Goal: Transaction & Acquisition: Purchase product/service

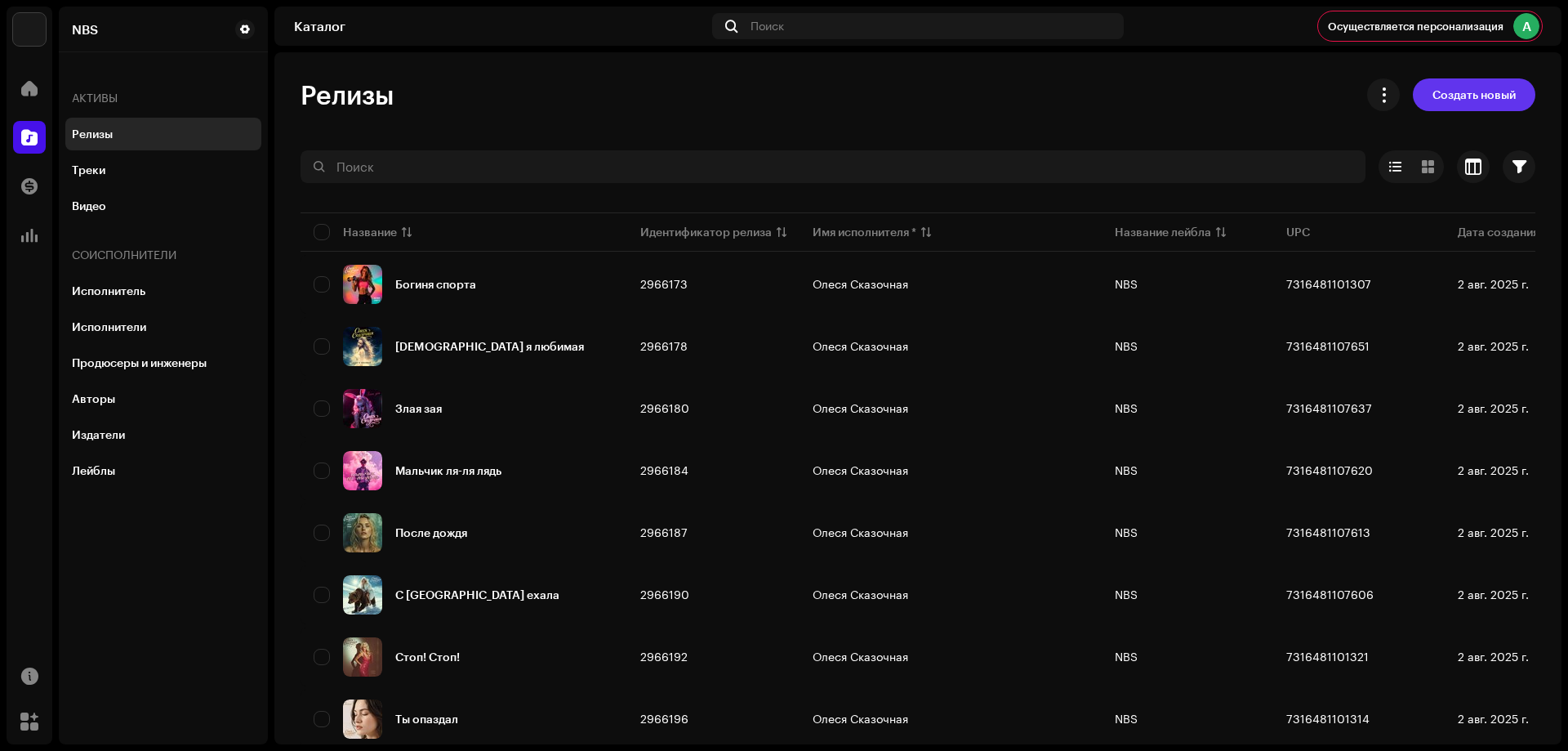
click at [1445, 99] on span "Создать новый" at bounding box center [1474, 94] width 83 height 33
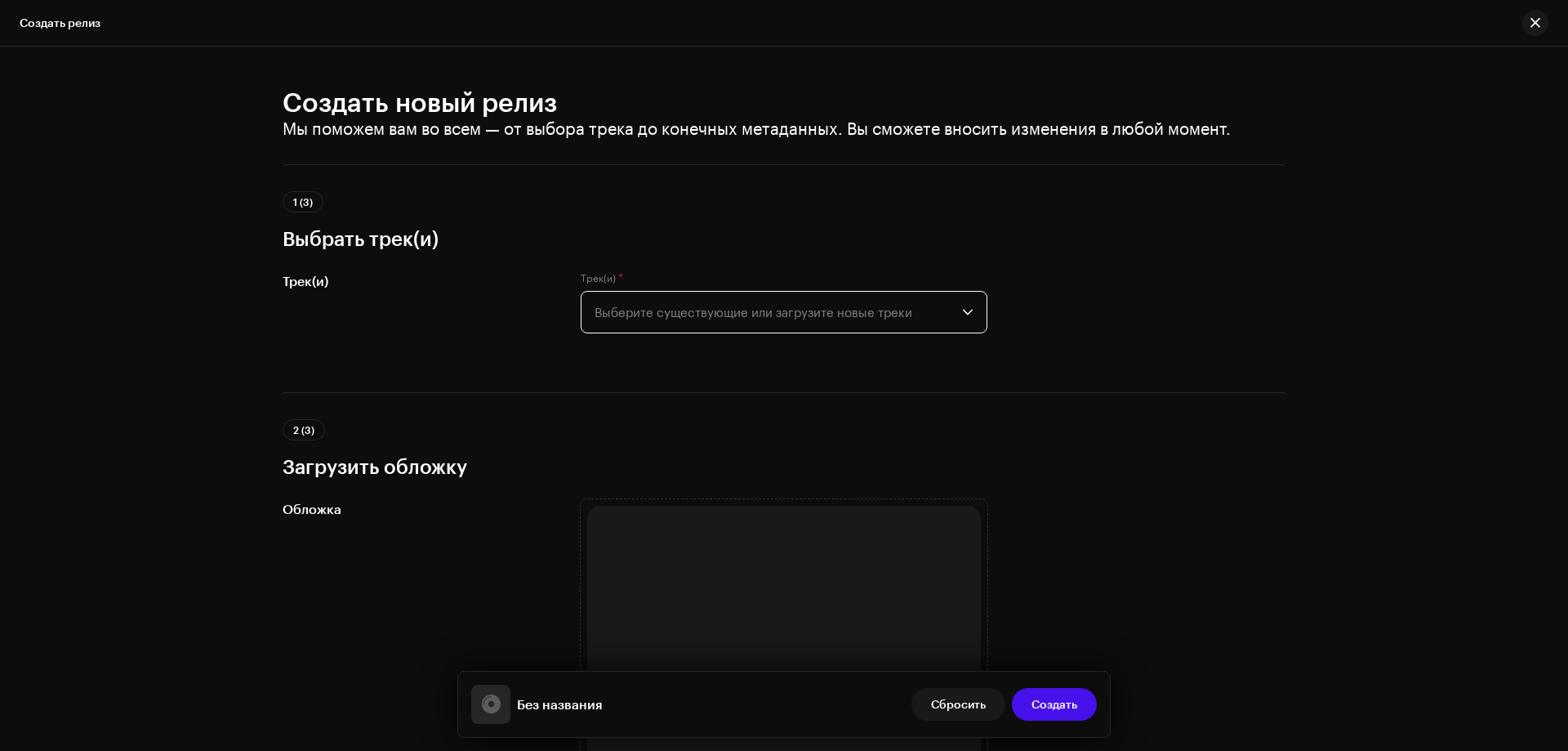
click at [923, 319] on span "Выберите существующие или загрузите новые треки" at bounding box center [779, 312] width 368 height 41
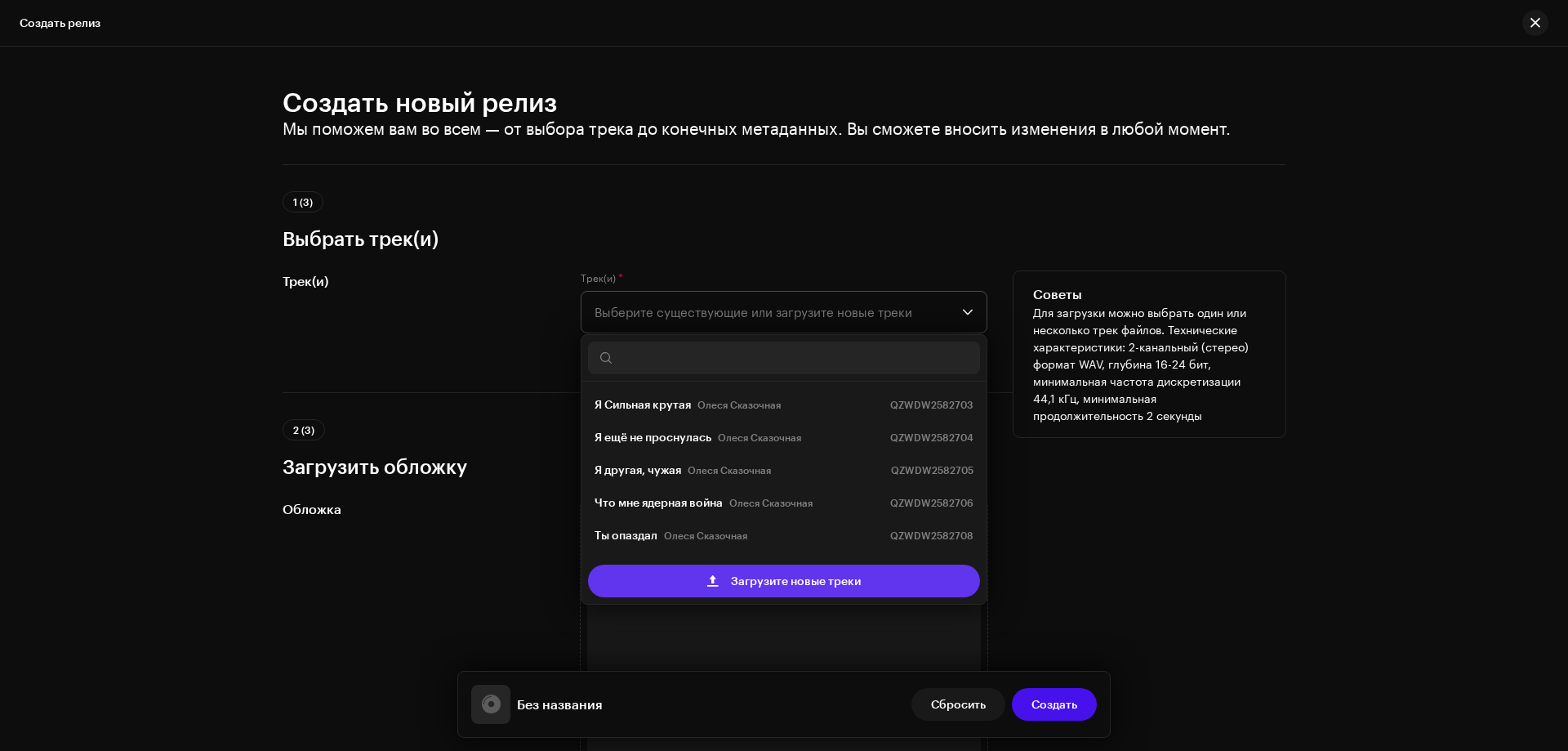
click at [792, 583] on span "Загрузите новые треки" at bounding box center [796, 581] width 130 height 33
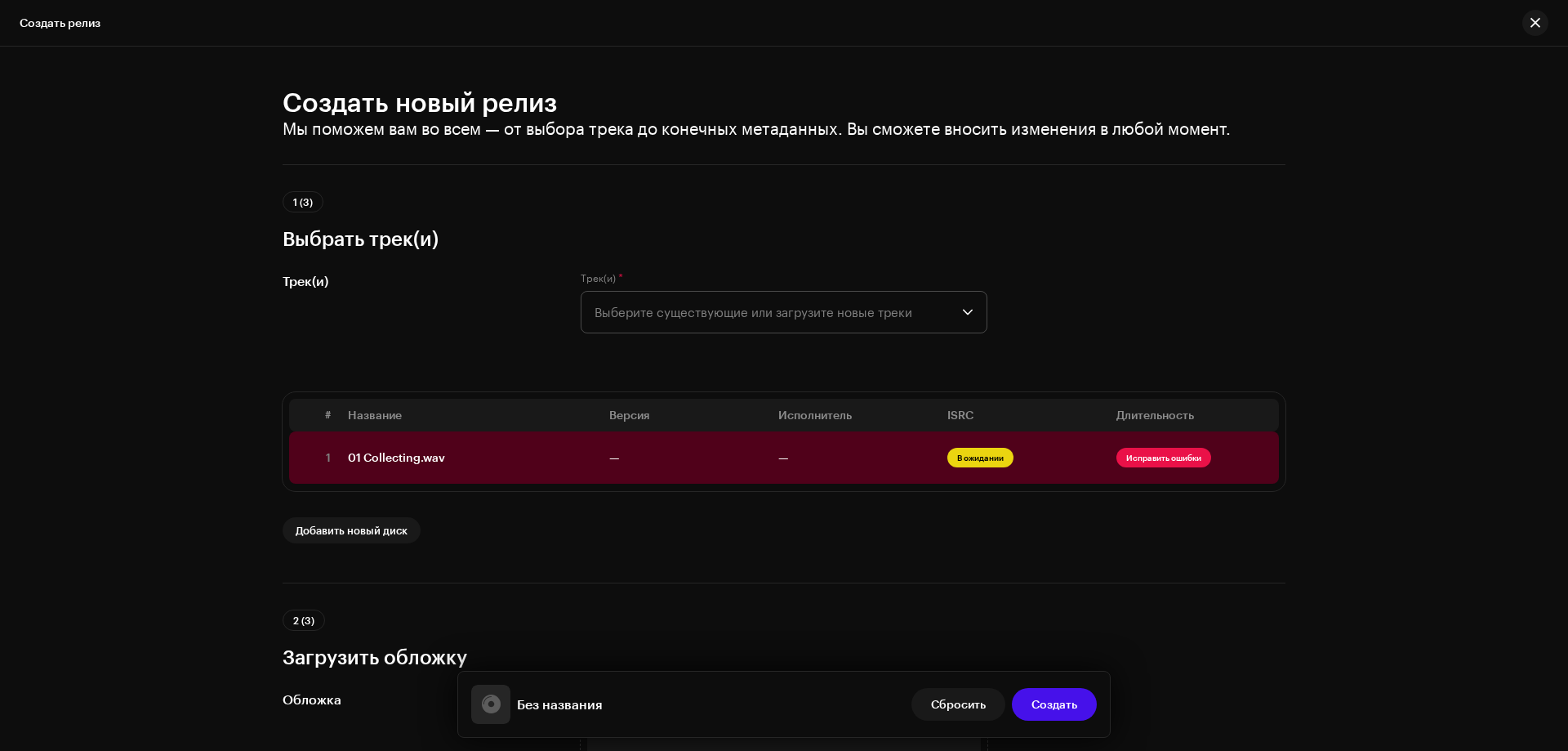
click at [149, 146] on div "Создать новый релиз Мы поможем вам во всем — от выбора трека до конечных метада…" at bounding box center [784, 399] width 1568 height 704
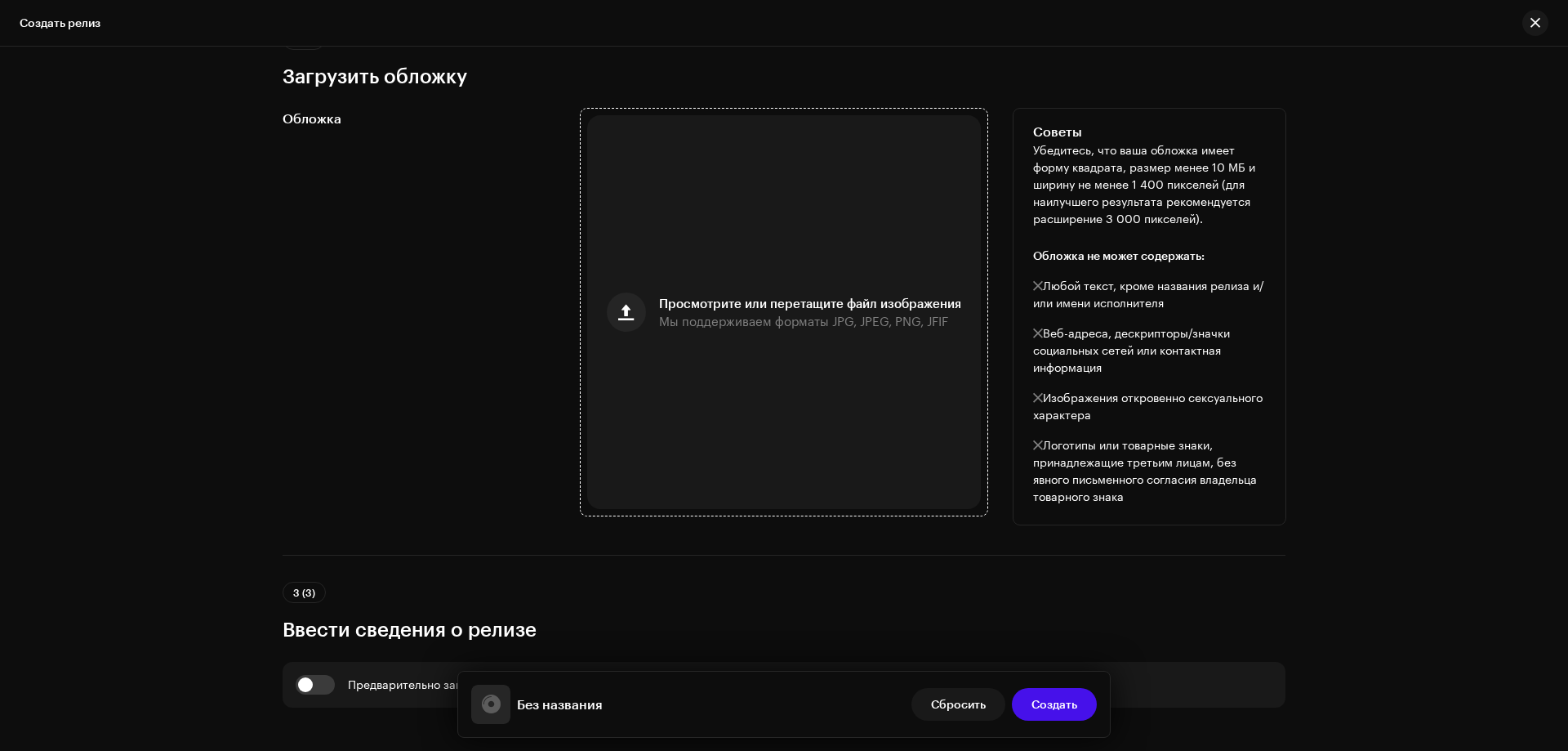
scroll to position [735, 0]
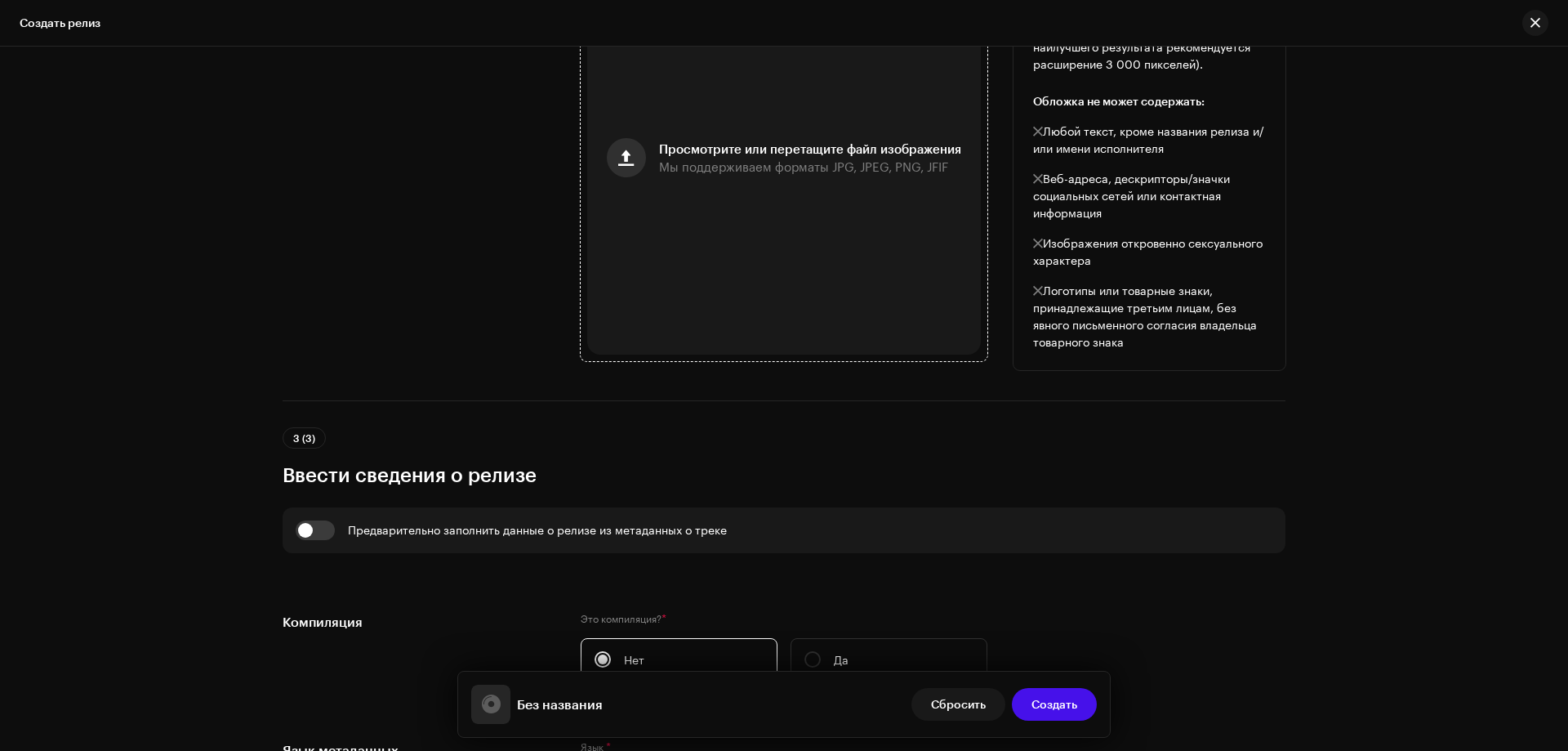
click at [626, 154] on span "button" at bounding box center [626, 158] width 16 height 13
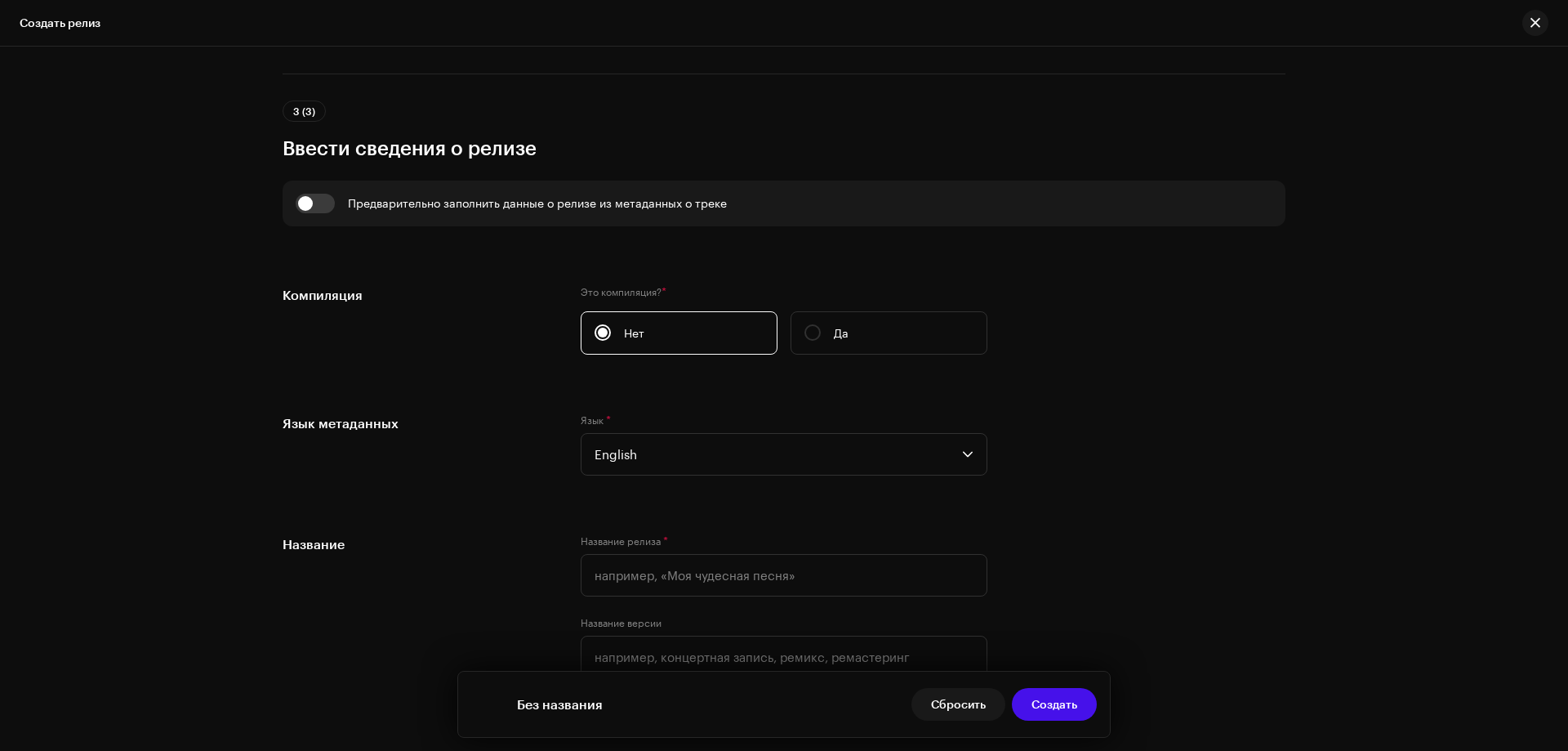
scroll to position [1144, 0]
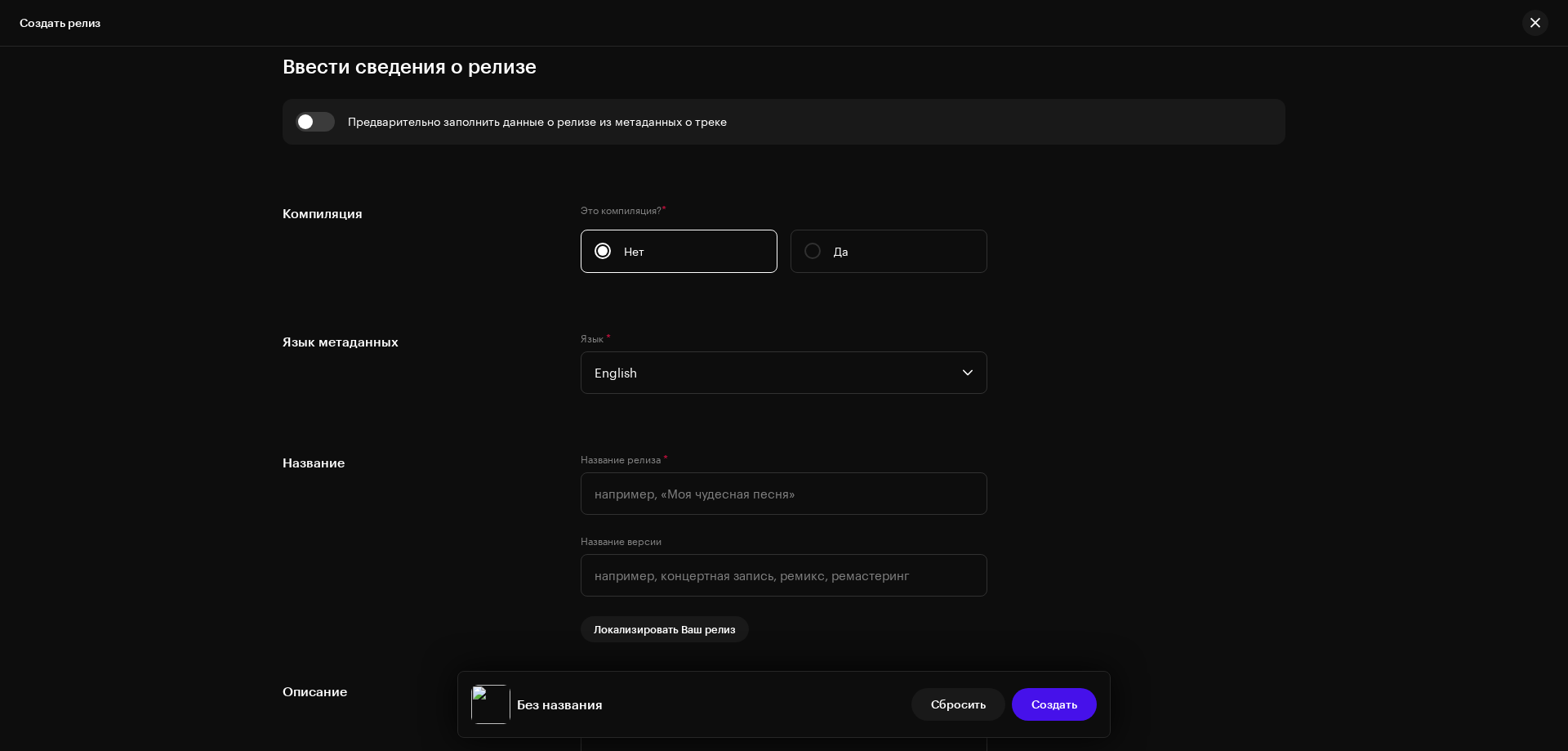
click at [643, 212] on label "Это компиляция? *" at bounding box center [784, 210] width 407 height 13
click at [660, 373] on span "English" at bounding box center [779, 373] width 368 height 41
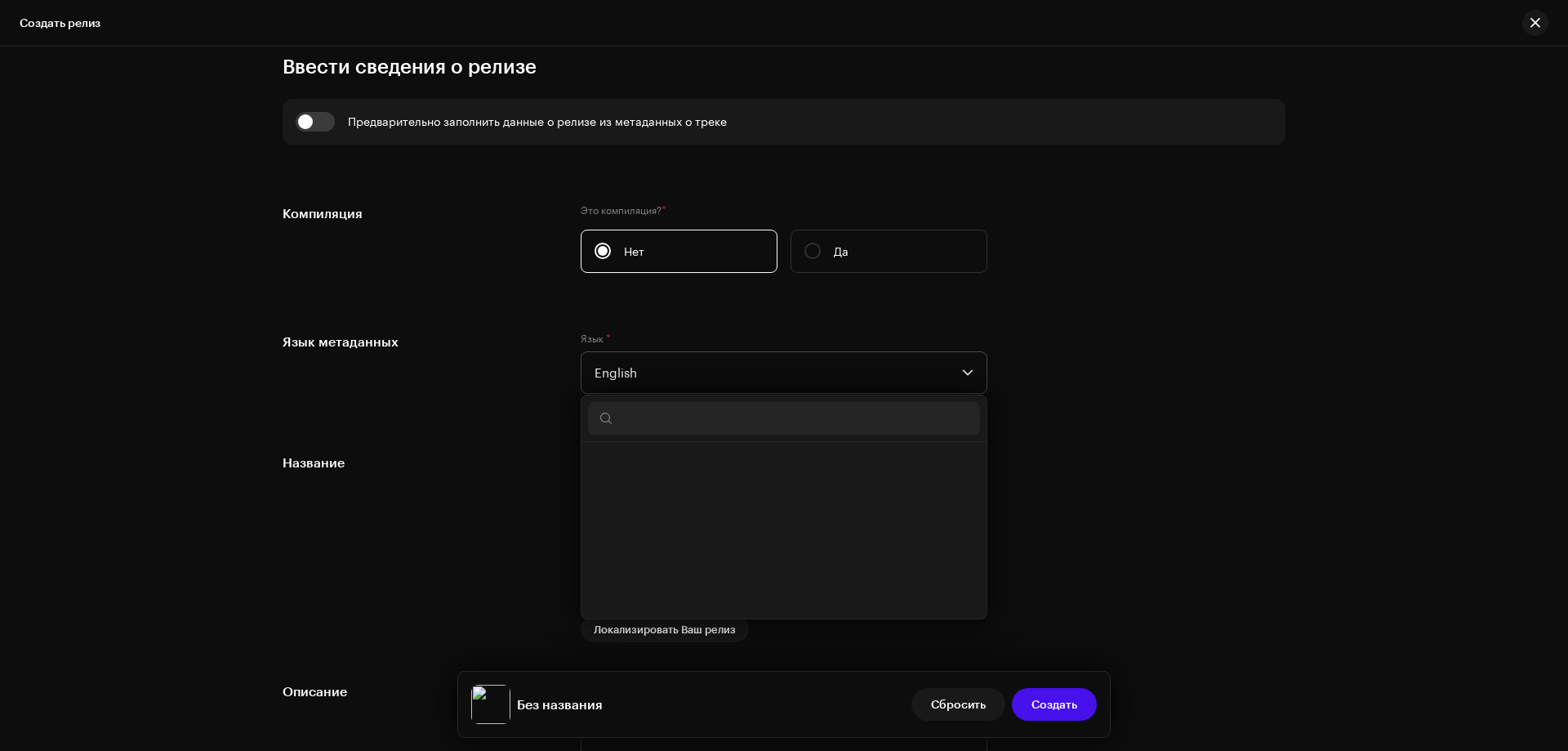
scroll to position [1510, 0]
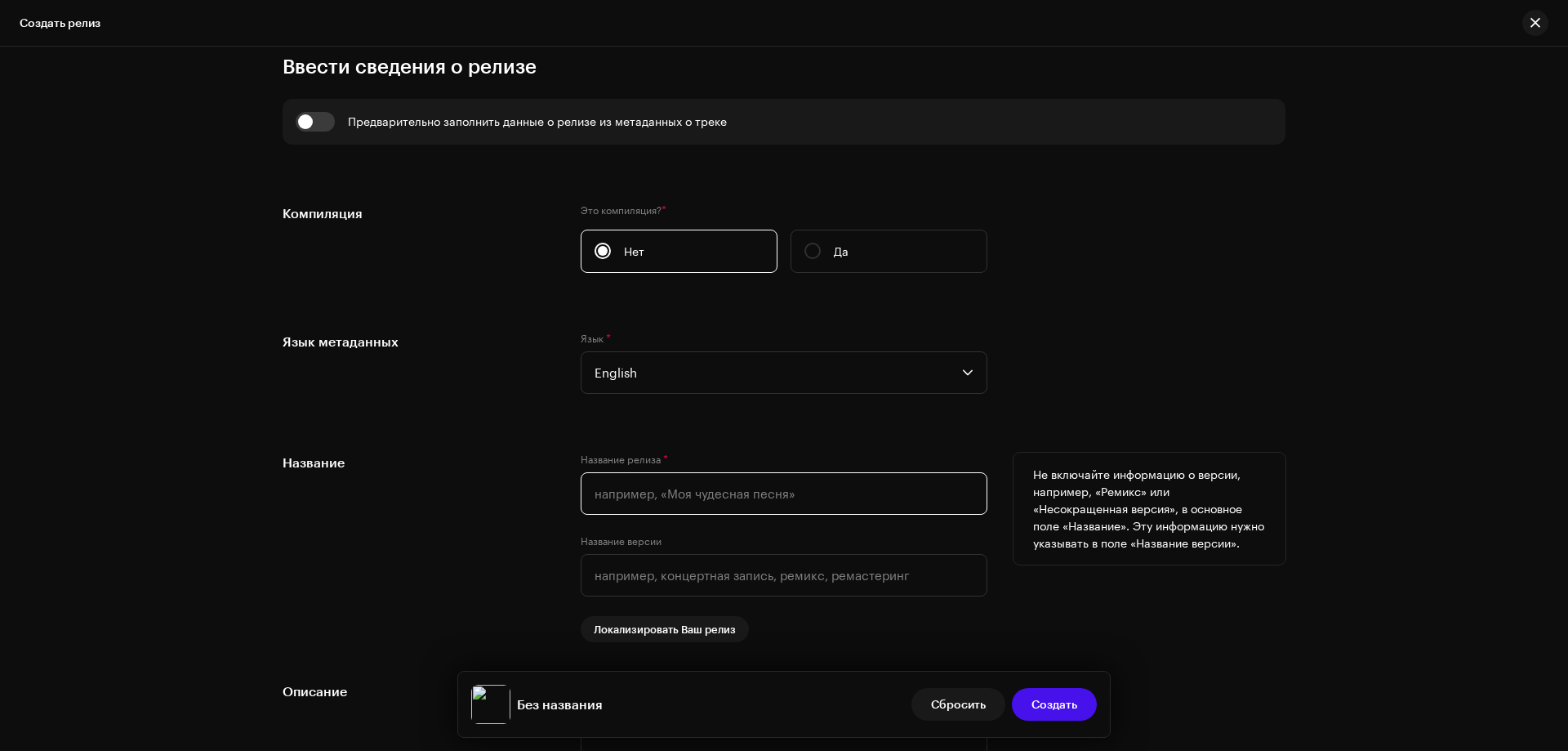
click at [605, 491] on input "text" at bounding box center [784, 494] width 407 height 43
paste input "Kolshik - Collecting"
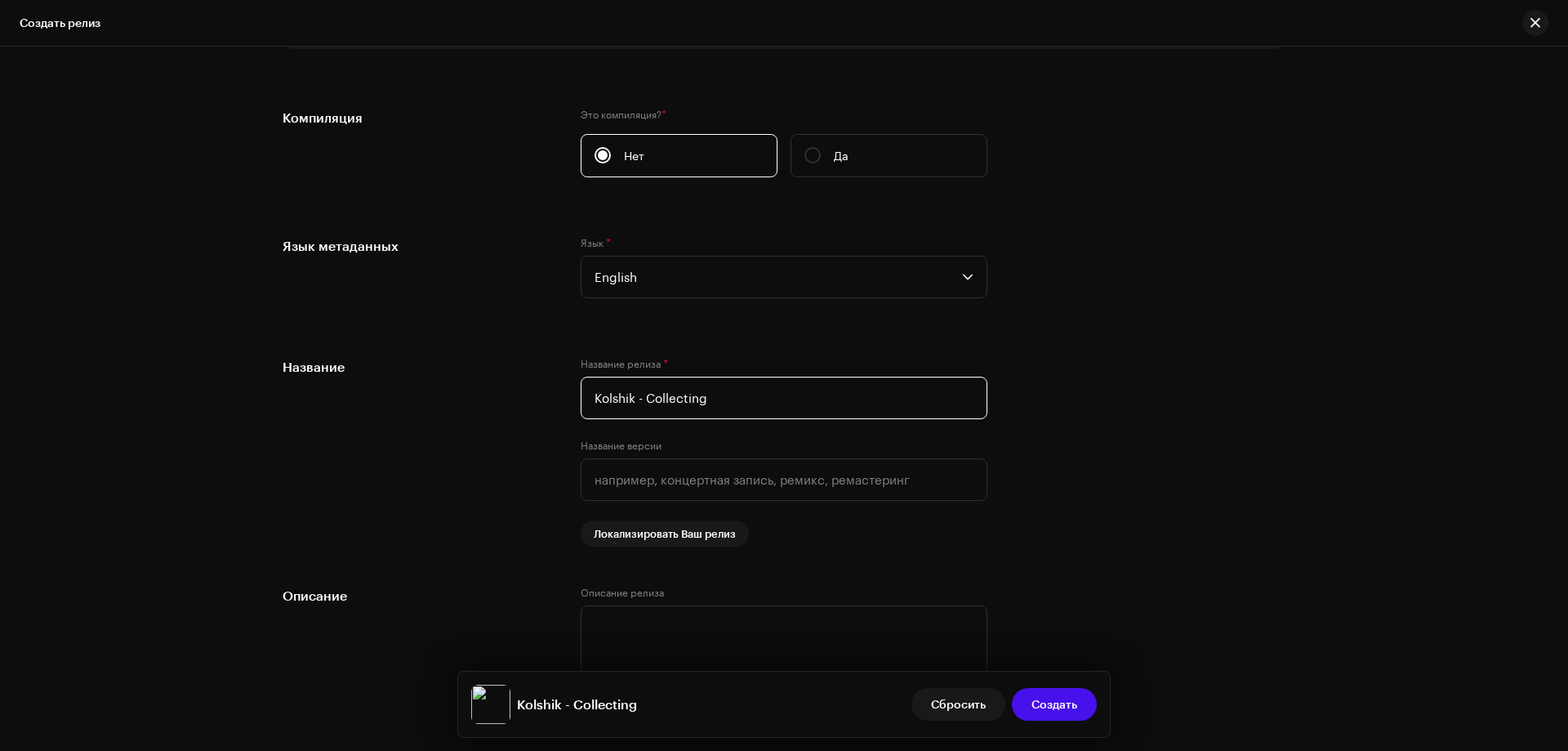
scroll to position [1471, 0]
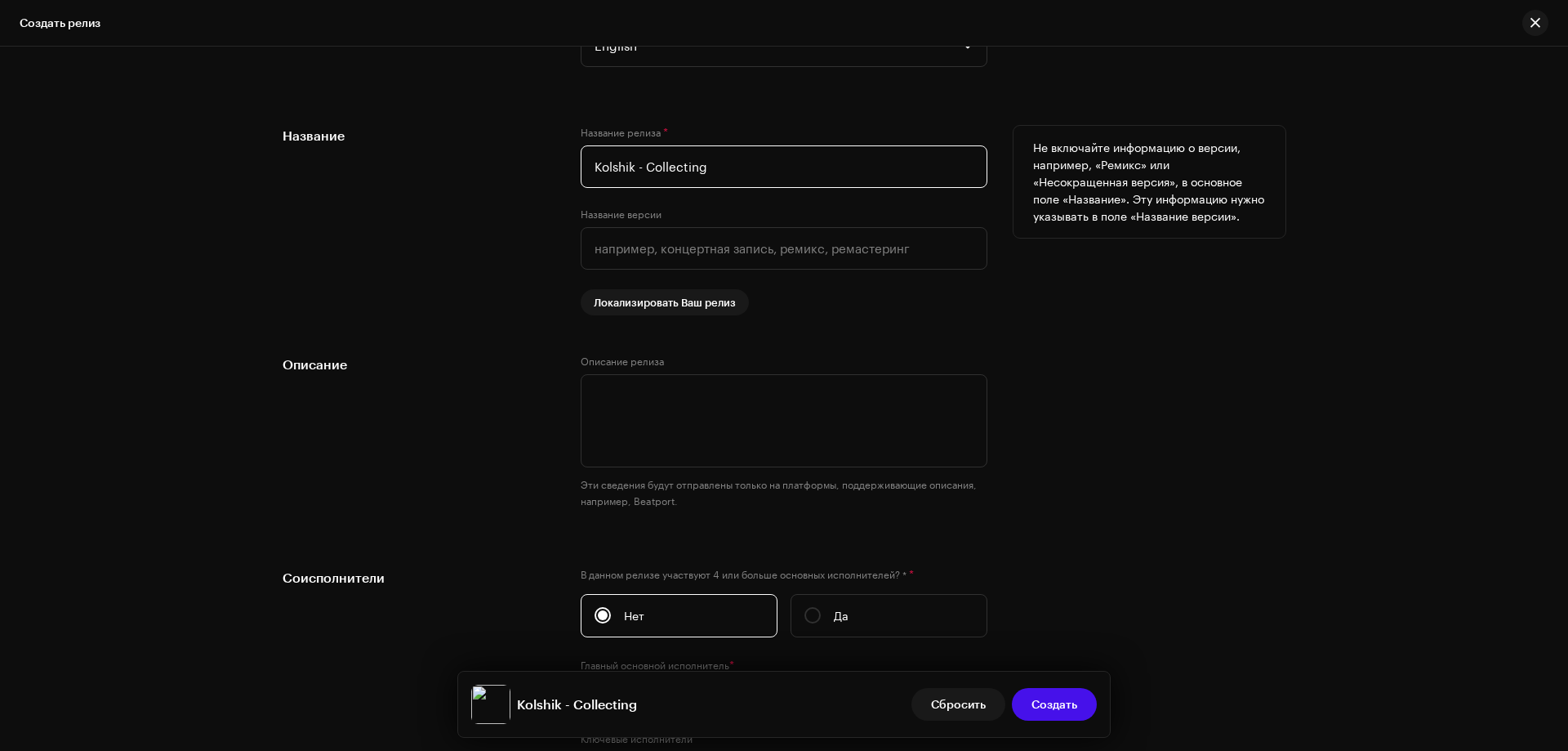
drag, startPoint x: 632, startPoint y: 168, endPoint x: 586, endPoint y: 168, distance: 46.0
click at [586, 168] on input "Kolshik - Collecting" at bounding box center [784, 167] width 407 height 43
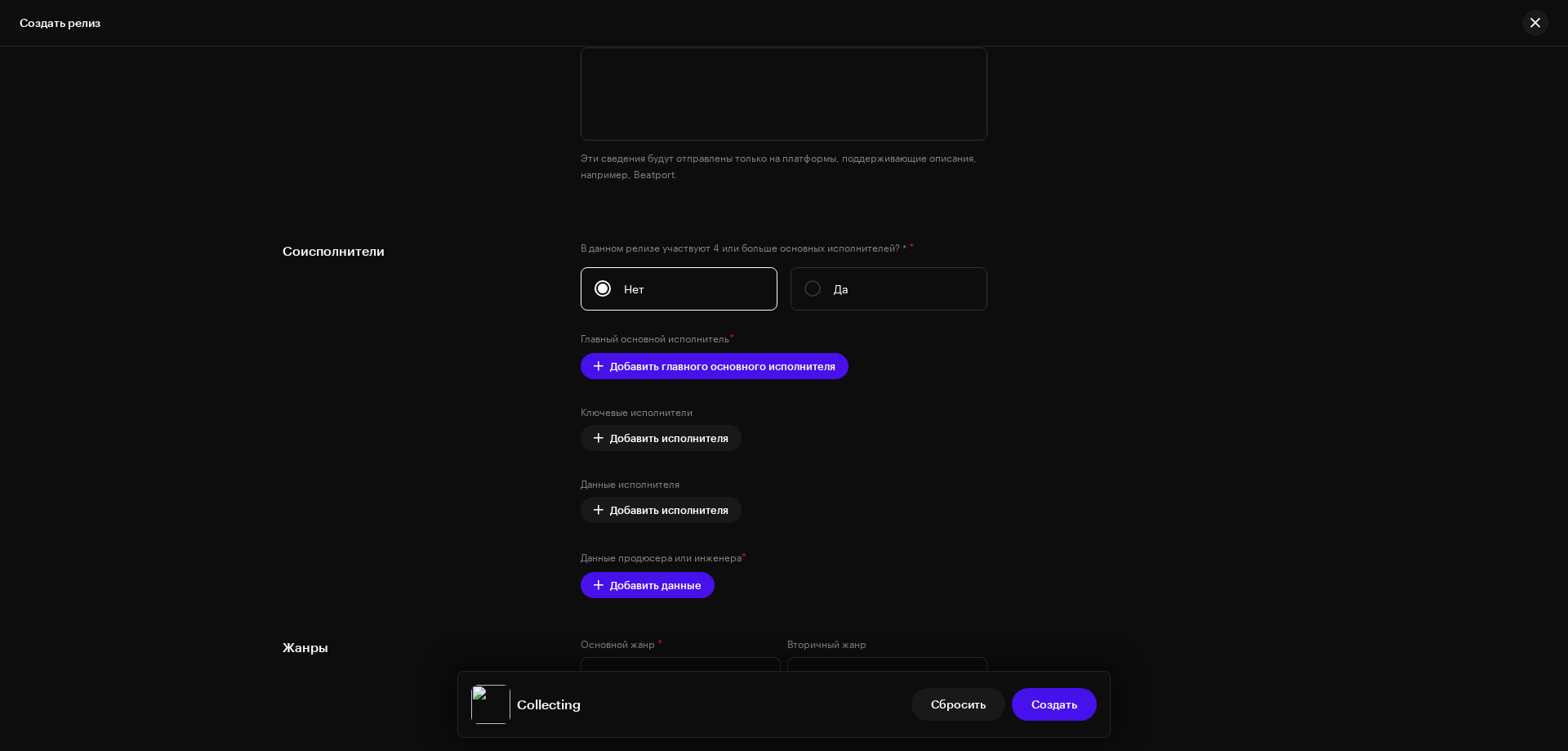
scroll to position [1879, 0]
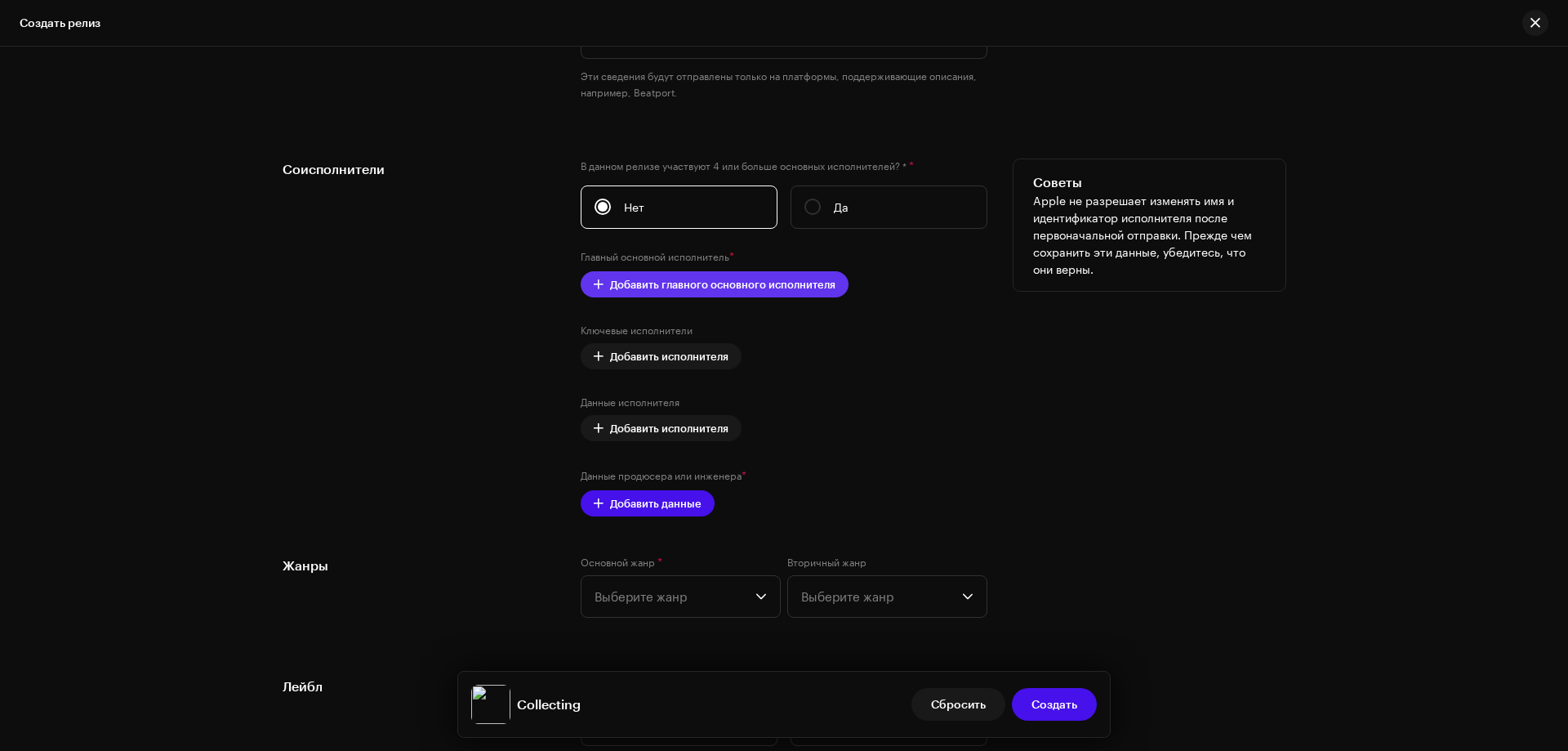
type input "Collecting"
click at [684, 286] on span "Добавить главного основного исполнителя" at bounding box center [723, 284] width 225 height 33
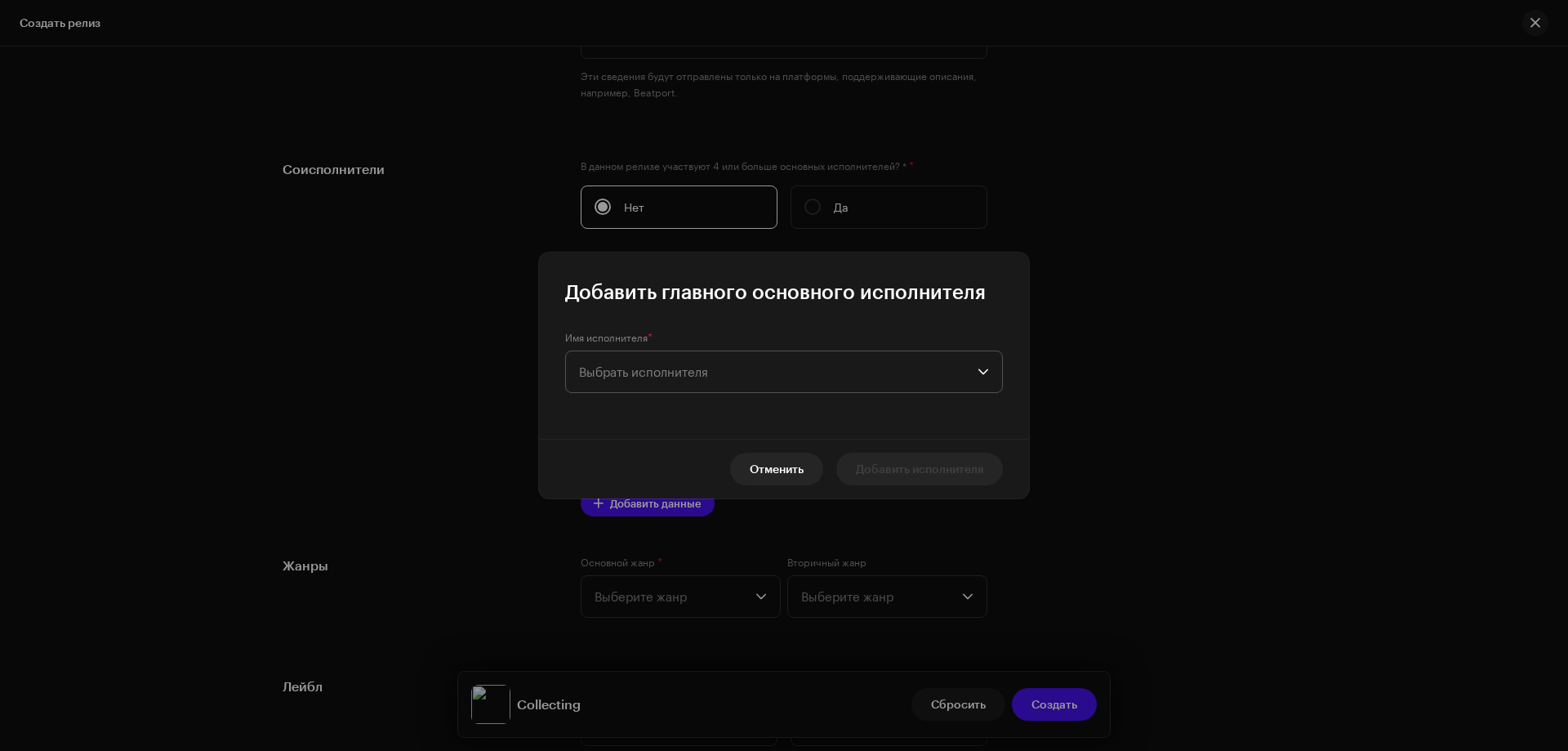
click at [644, 367] on span "Выбрать исполнителя" at bounding box center [643, 372] width 129 height 15
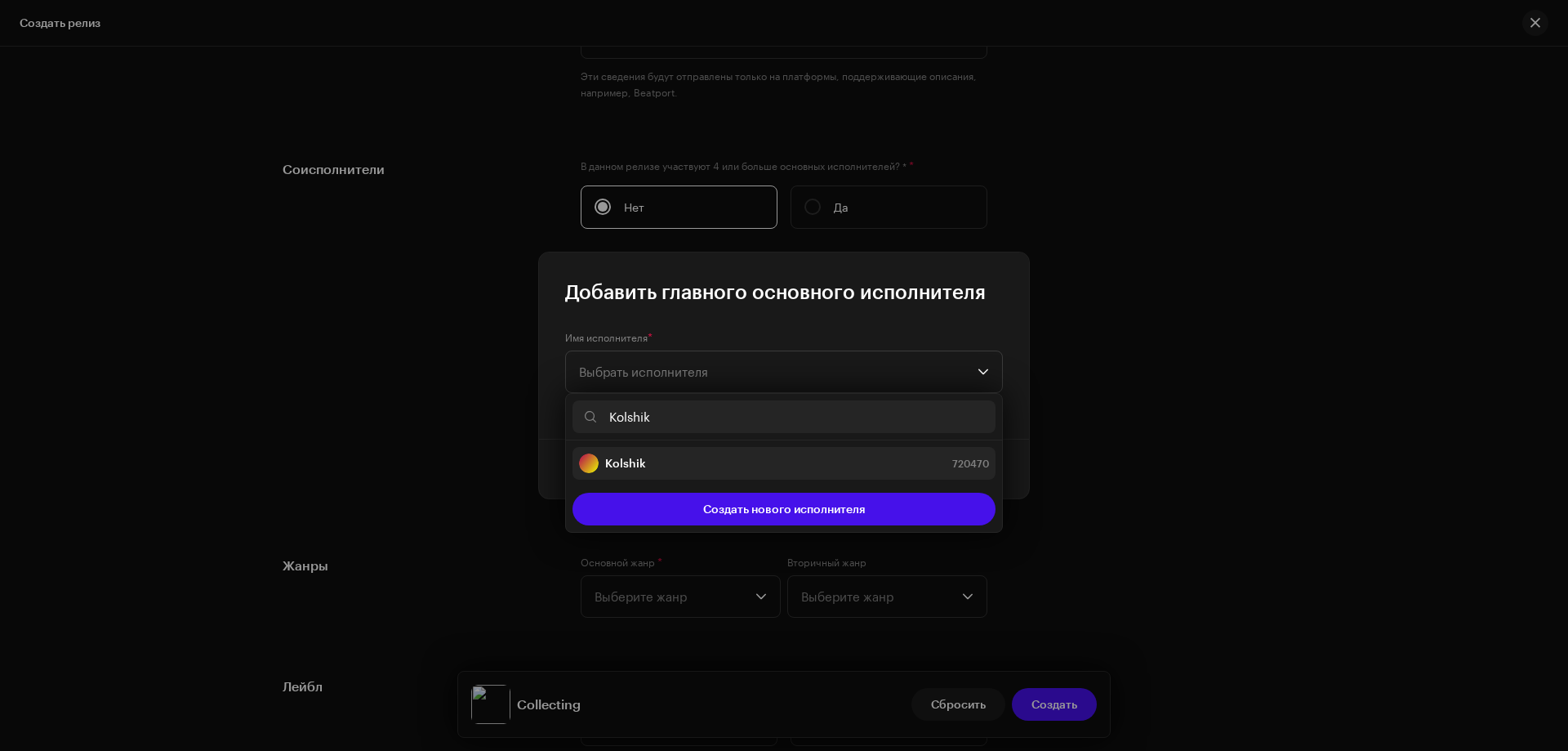
type input "Kolshik"
click at [646, 458] on div "Kolshik 720470" at bounding box center [784, 463] width 410 height 20
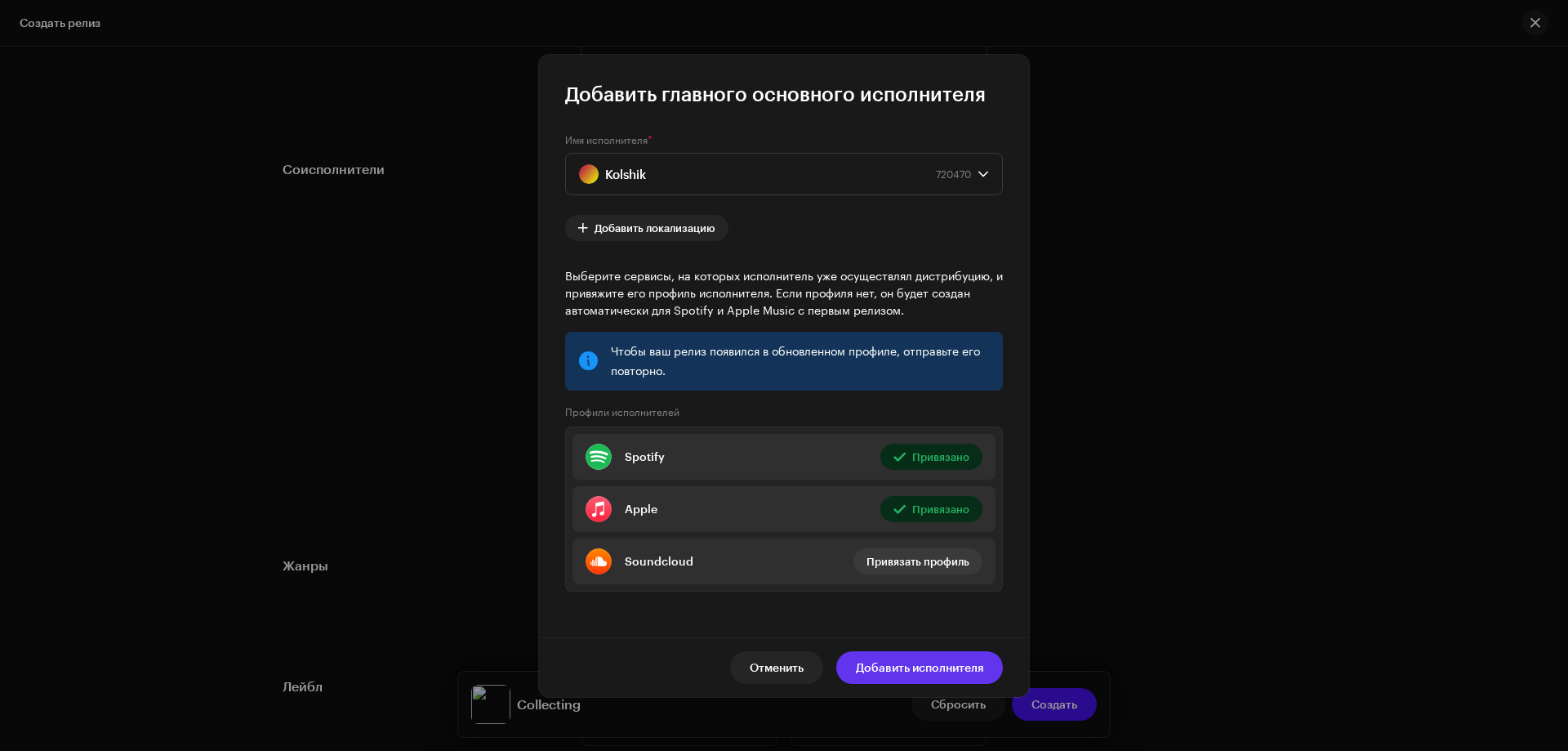
click at [893, 668] on span "Добавить исполнителя" at bounding box center [919, 668] width 127 height 33
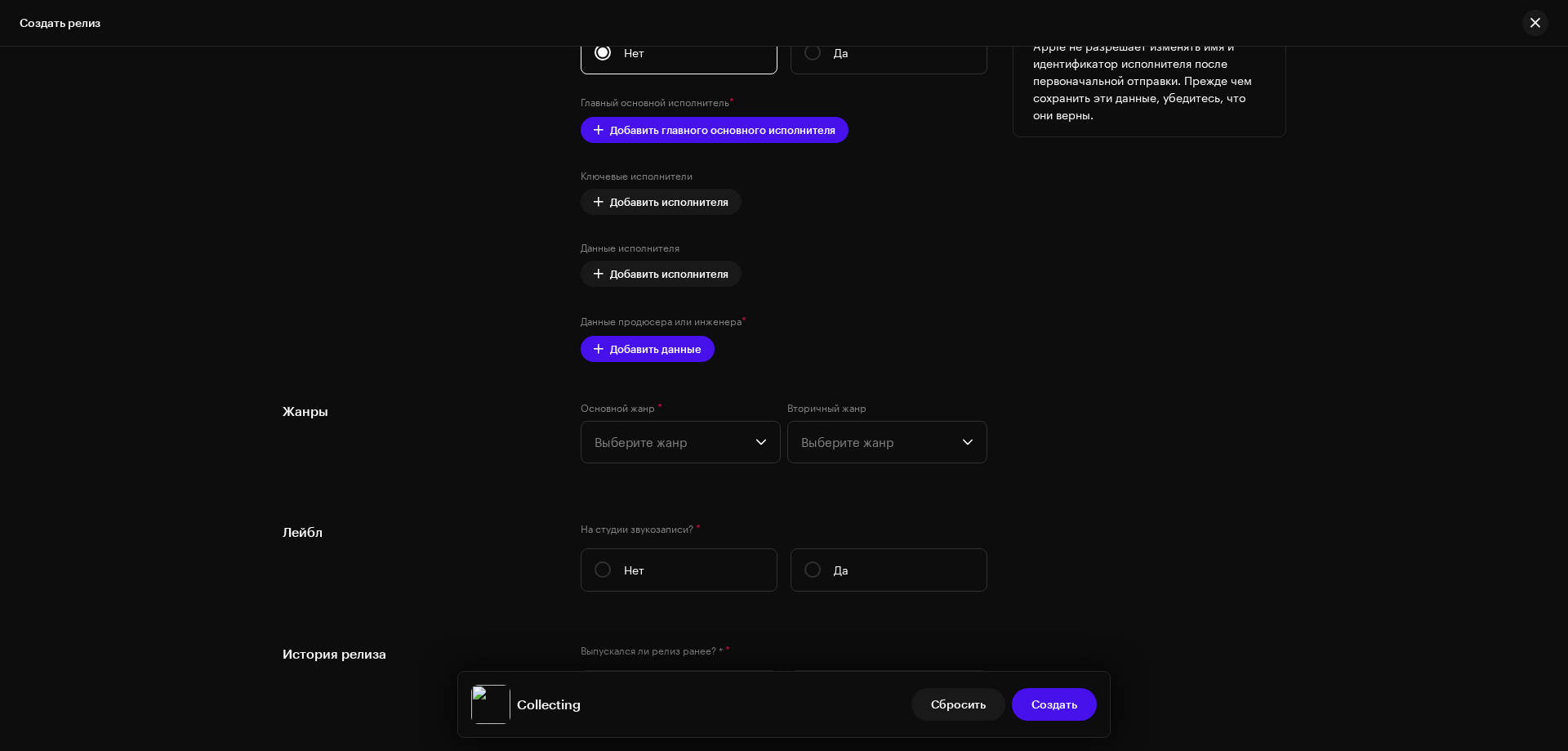
scroll to position [2043, 0]
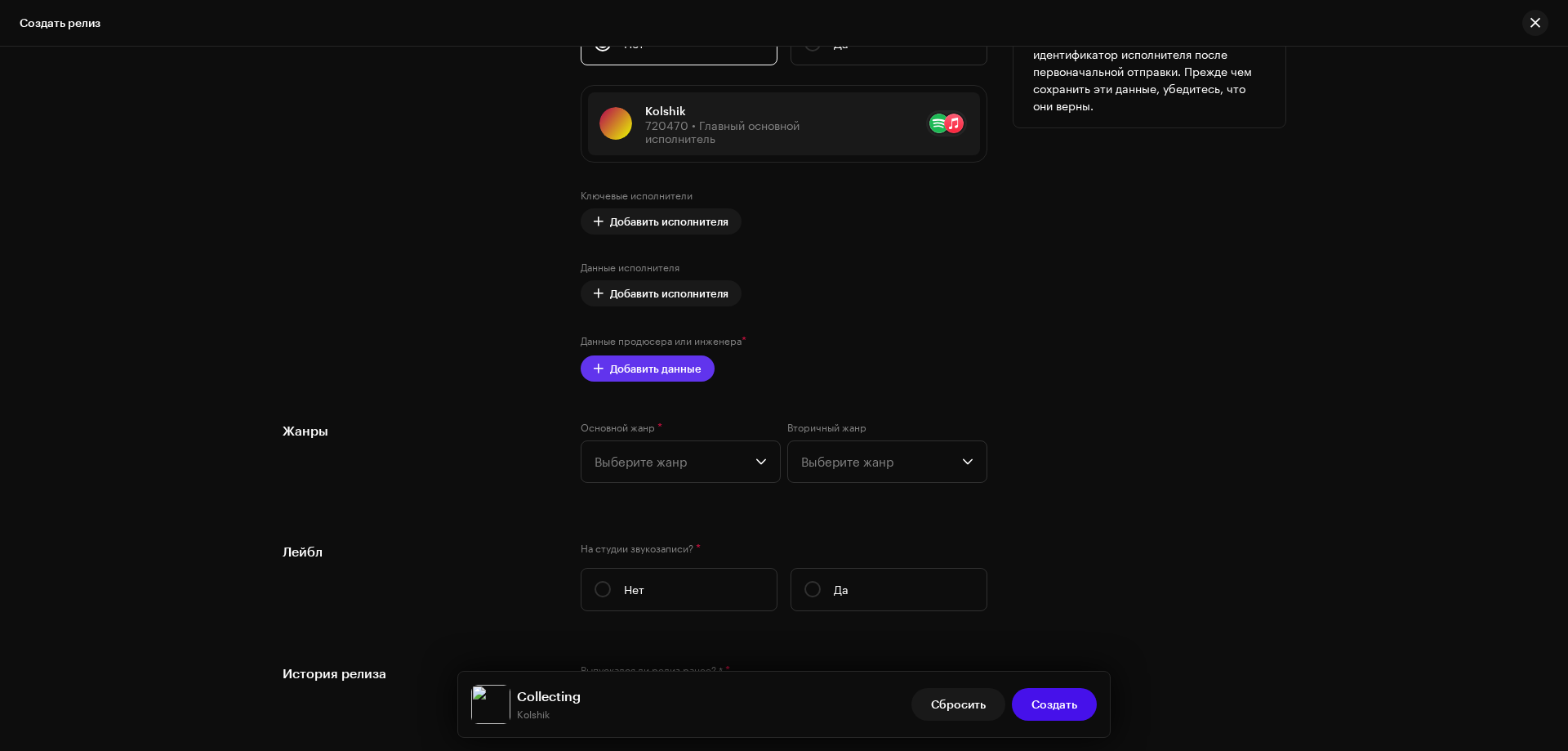
click at [641, 372] on span "Добавить данные" at bounding box center [655, 369] width 91 height 33
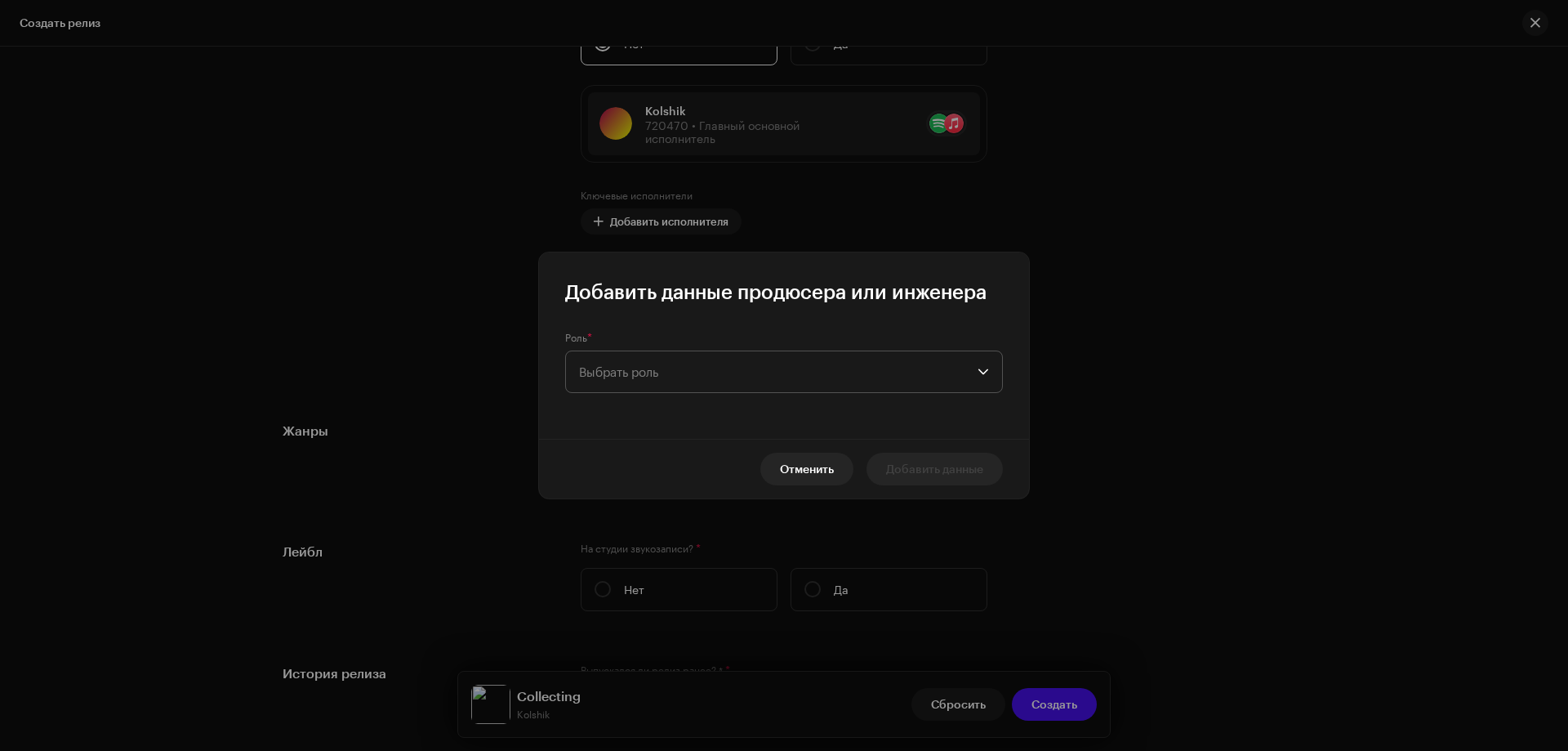
click at [629, 374] on span "Выбрать роль" at bounding box center [778, 372] width 398 height 41
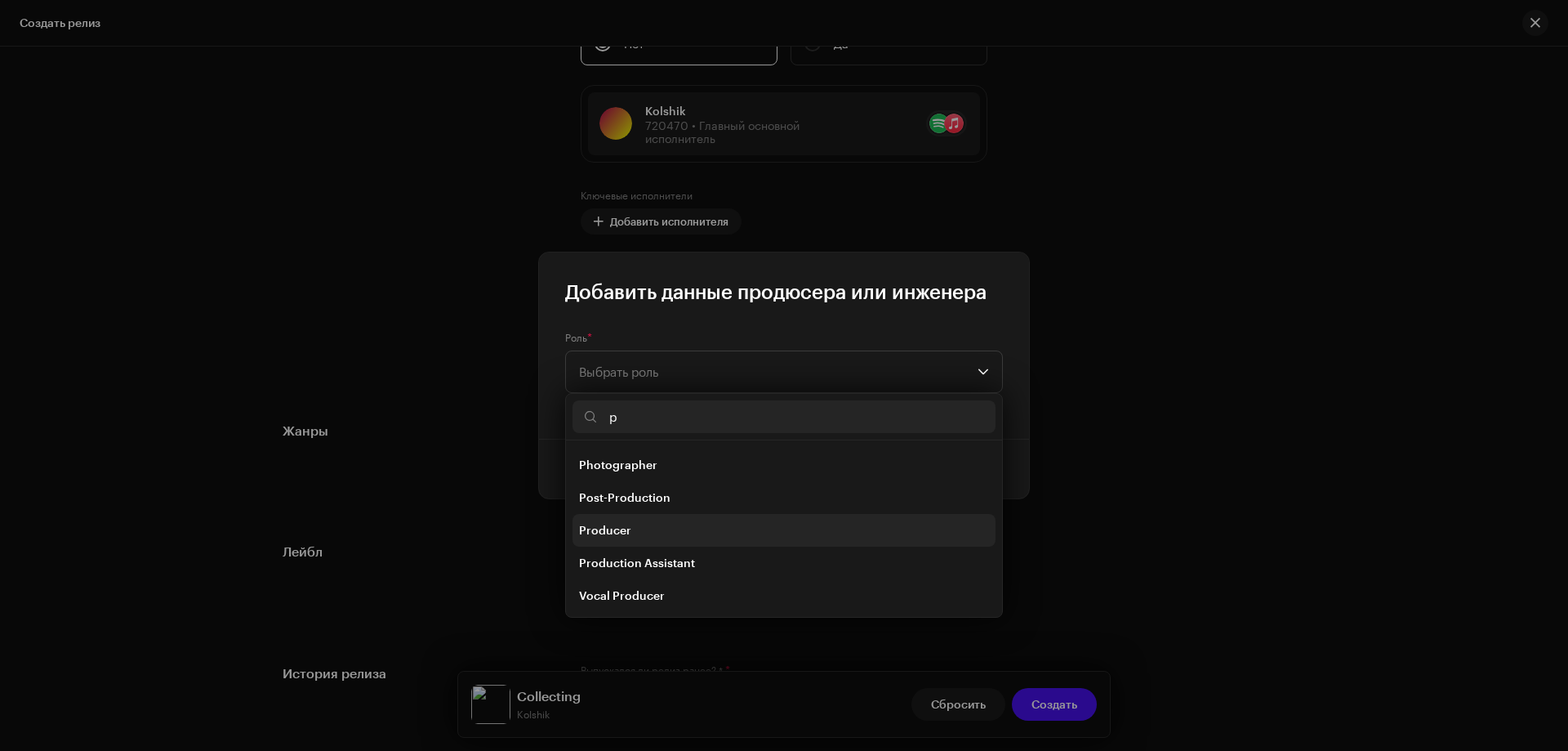
scroll to position [131, 0]
type input "p"
click at [608, 518] on li "Producer" at bounding box center [784, 529] width 423 height 33
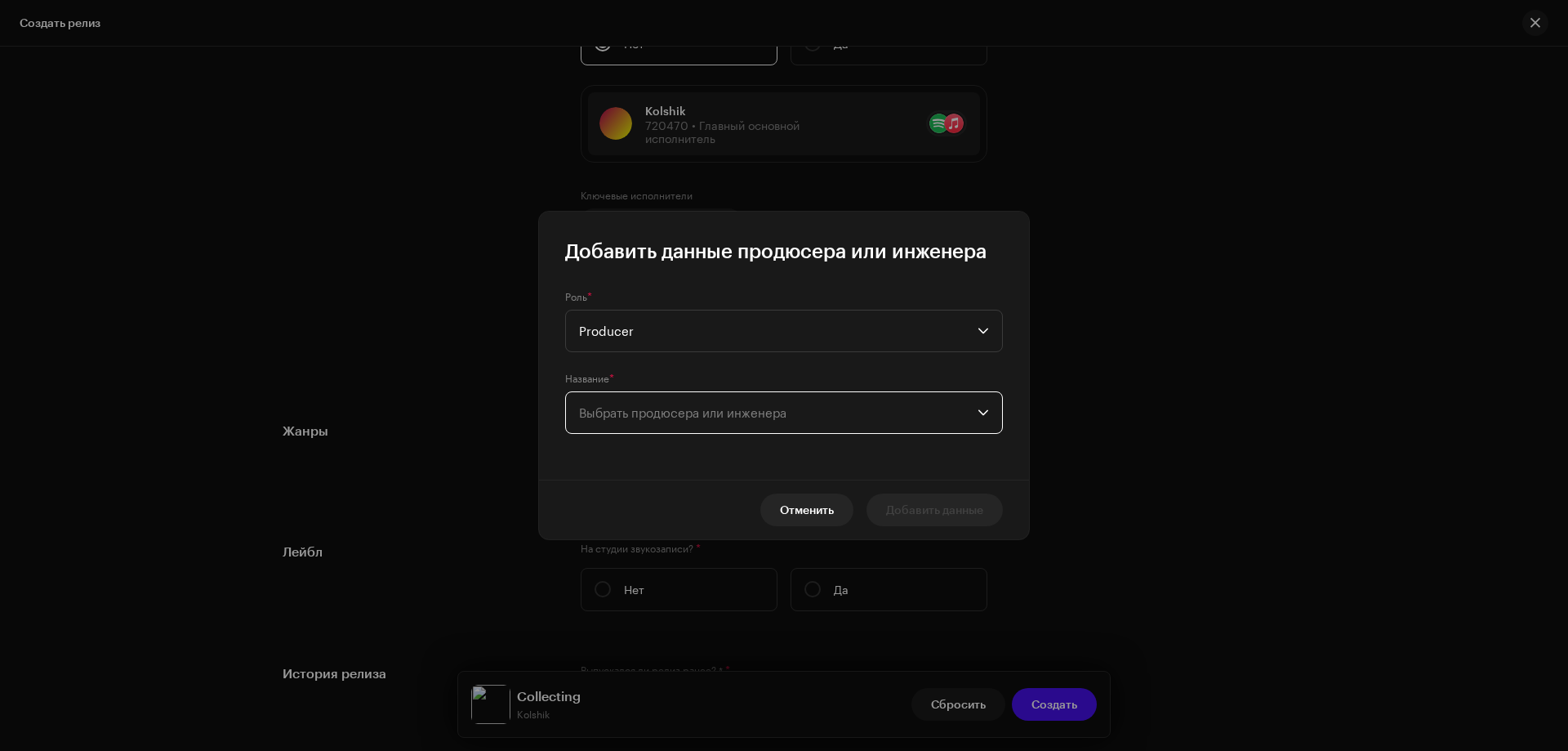
click at [596, 408] on span "Выбрать продюсера или инженера" at bounding box center [683, 412] width 208 height 15
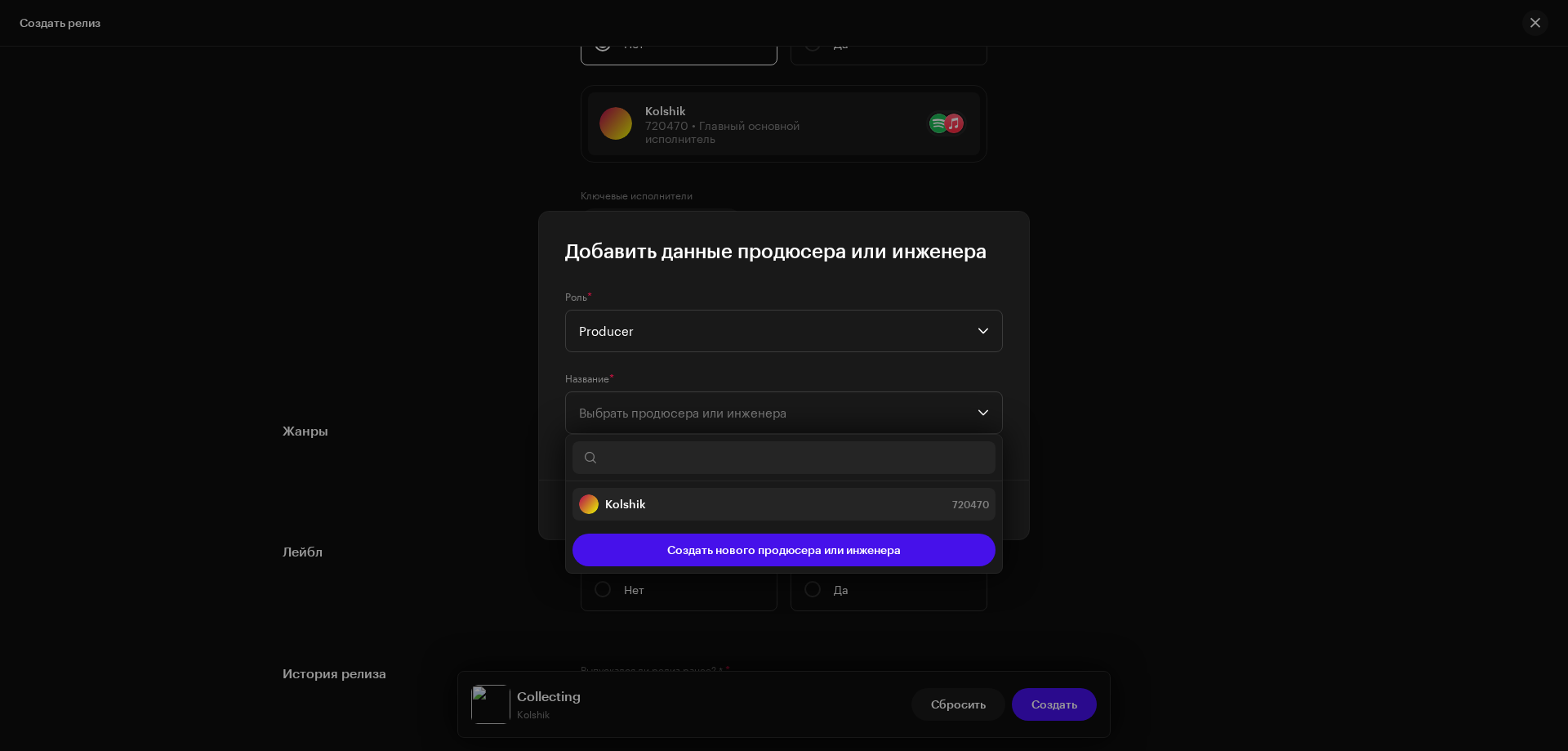
drag, startPoint x: 618, startPoint y: 460, endPoint x: 622, endPoint y: 507, distance: 47.2
click at [622, 507] on strong "Kolshik" at bounding box center [626, 505] width 41 height 16
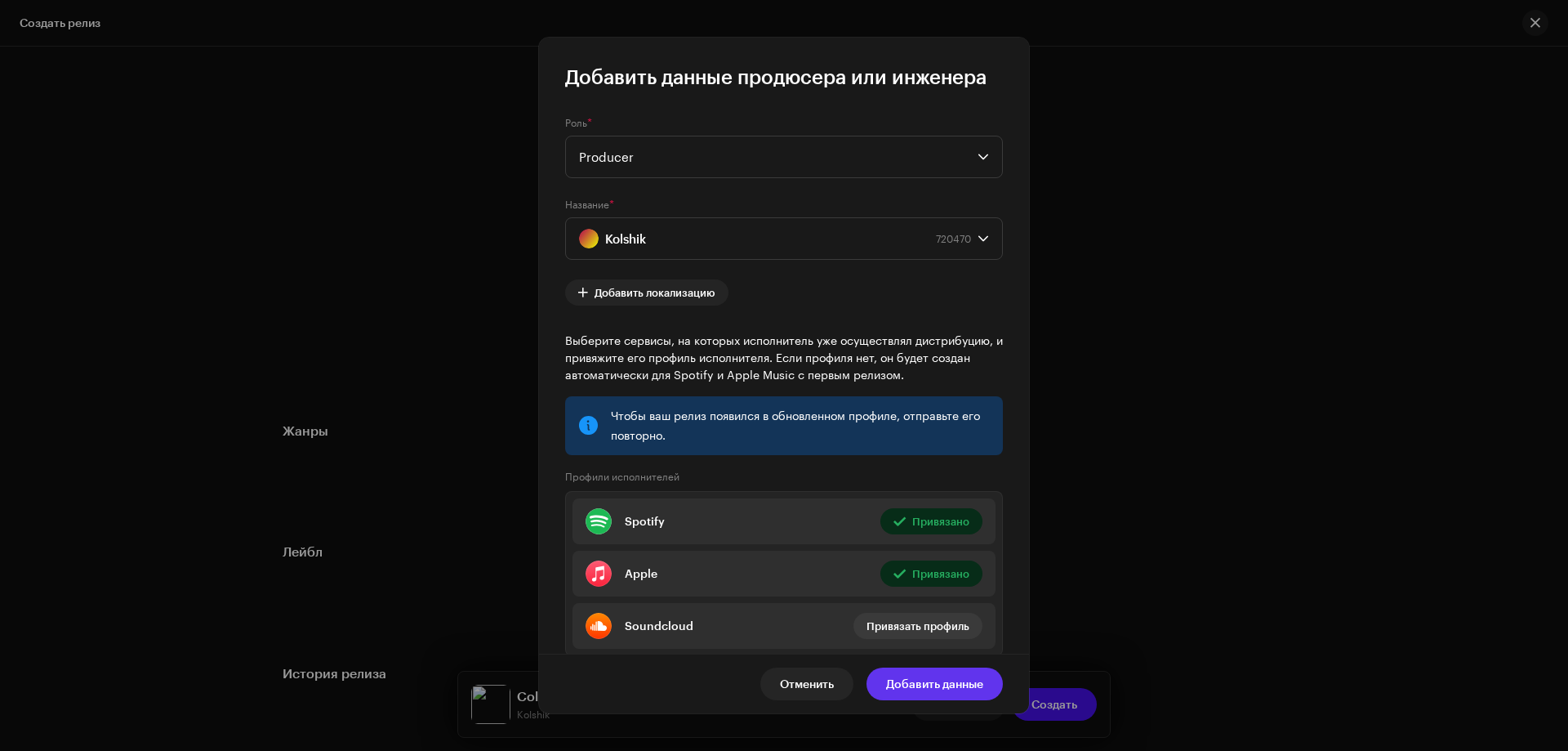
click at [948, 680] on span "Добавить данные" at bounding box center [935, 684] width 97 height 33
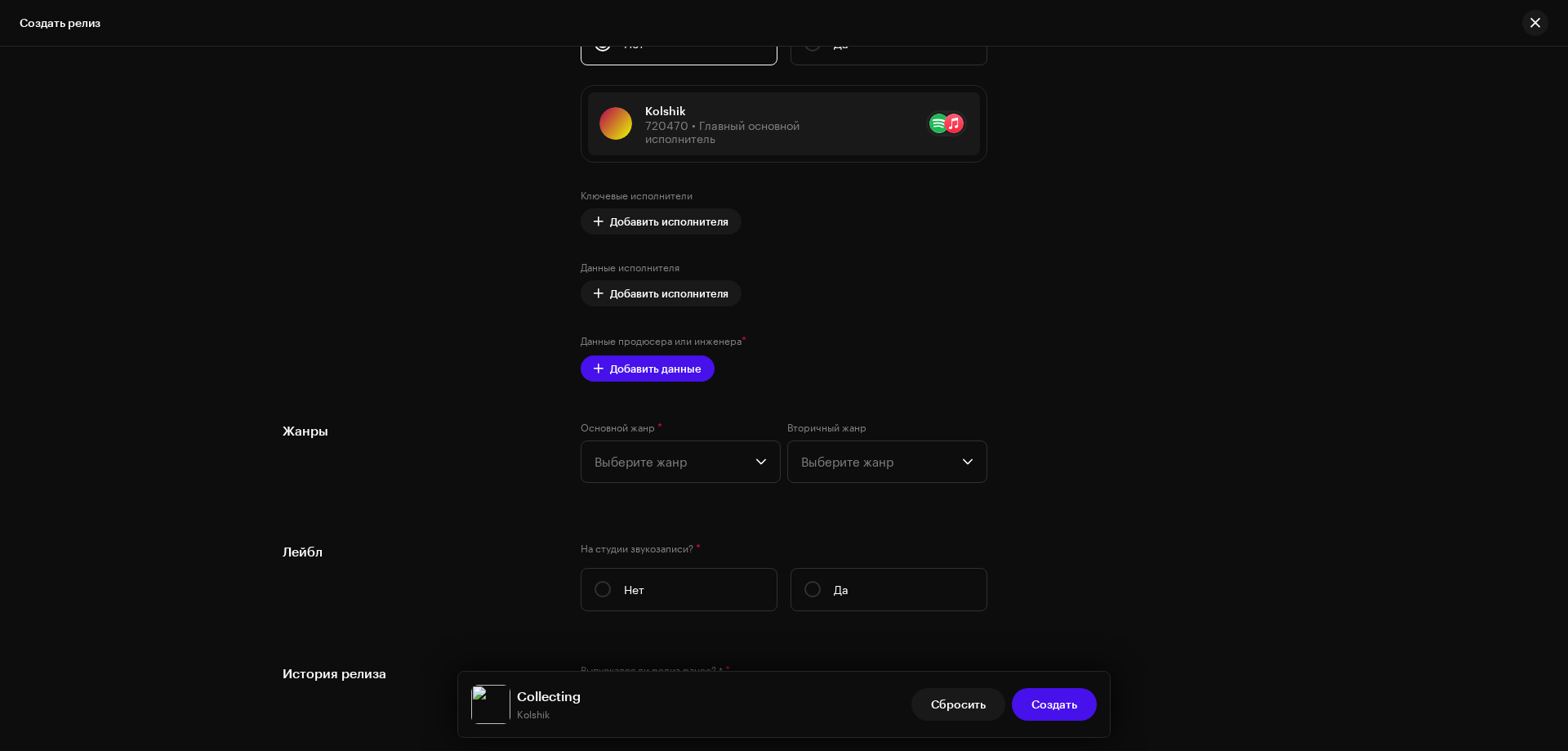
scroll to position [2125, 0]
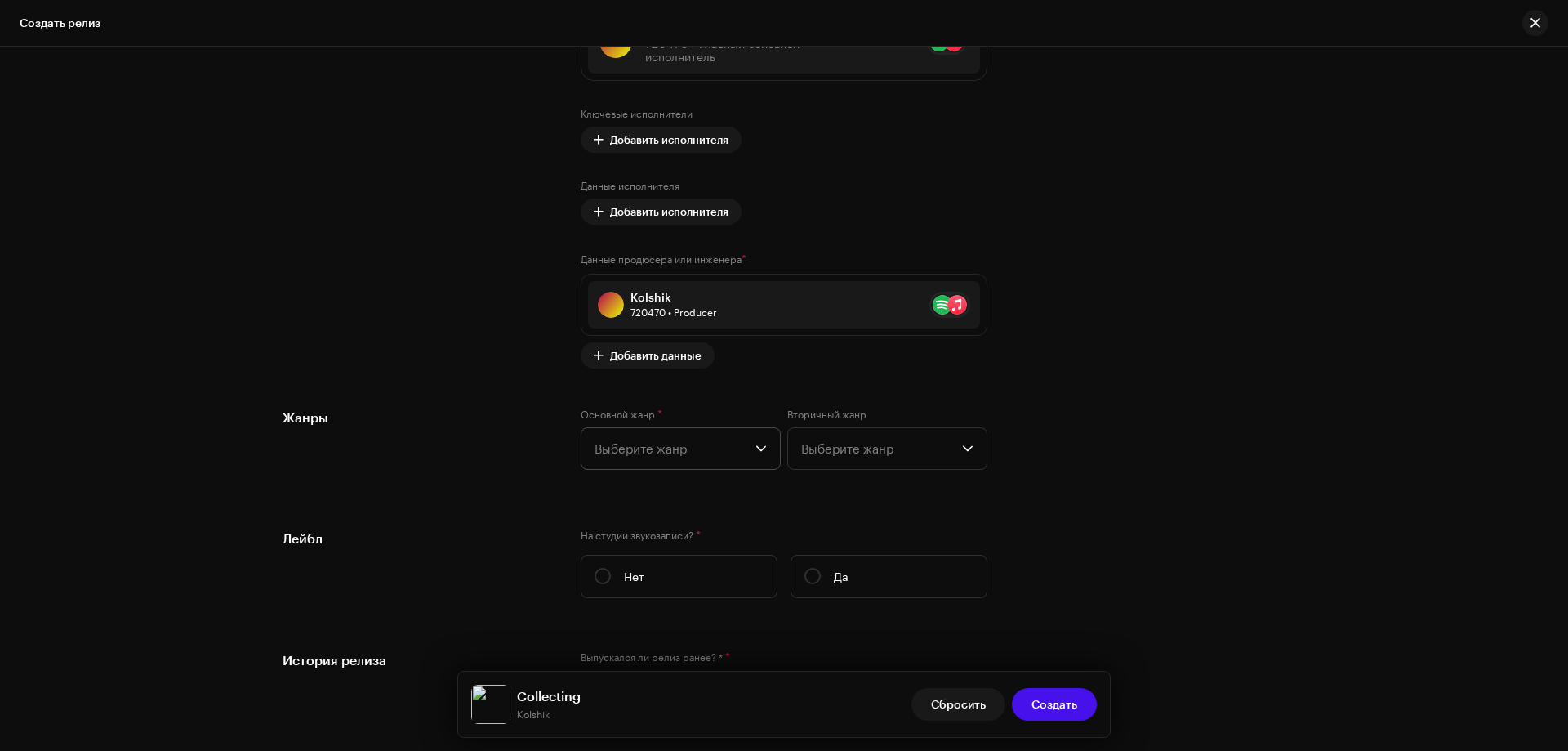
click at [714, 449] on span "Выберите жанр" at bounding box center [675, 449] width 161 height 41
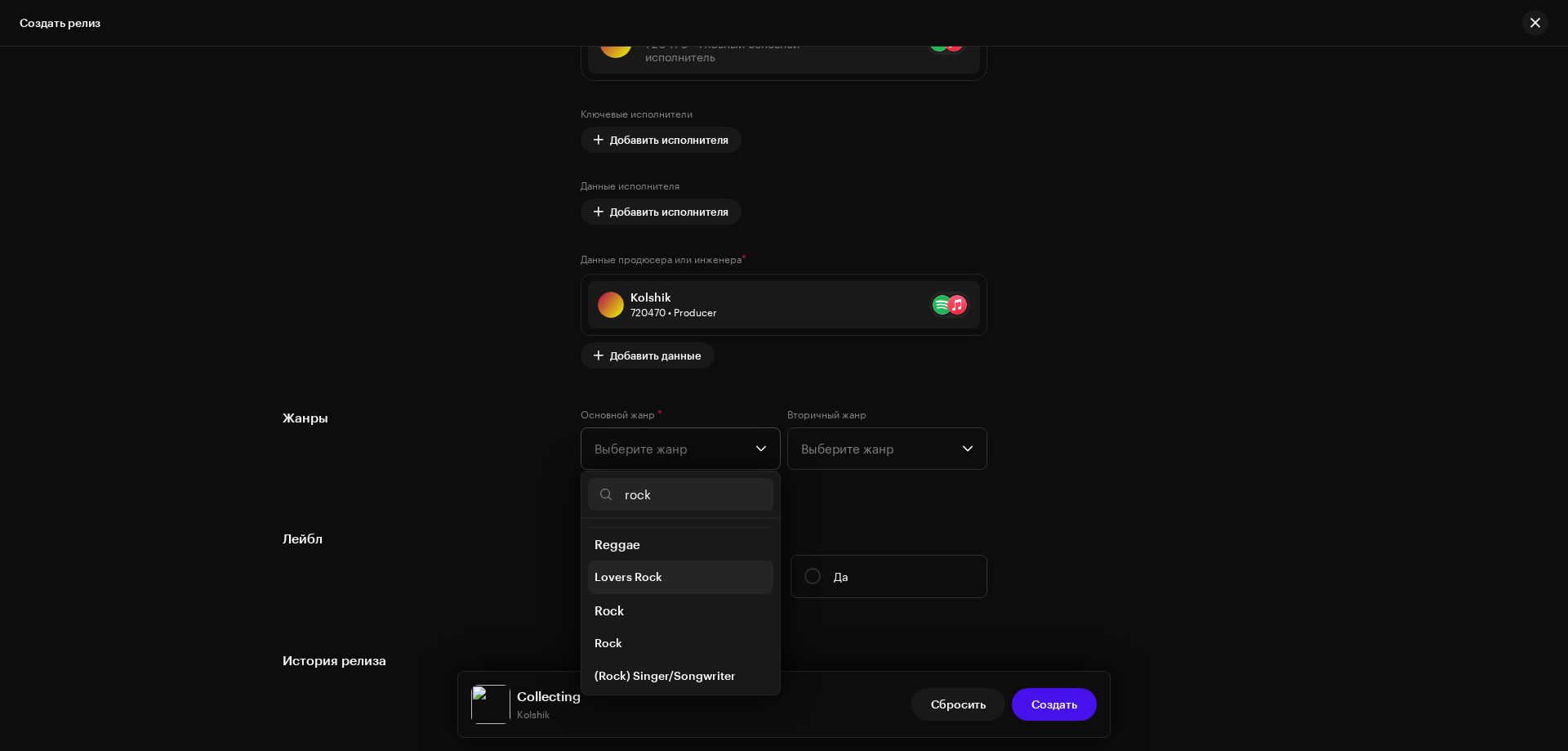
scroll to position [572, 0]
type input "rock"
click at [613, 634] on span "Rock" at bounding box center [609, 643] width 28 height 16
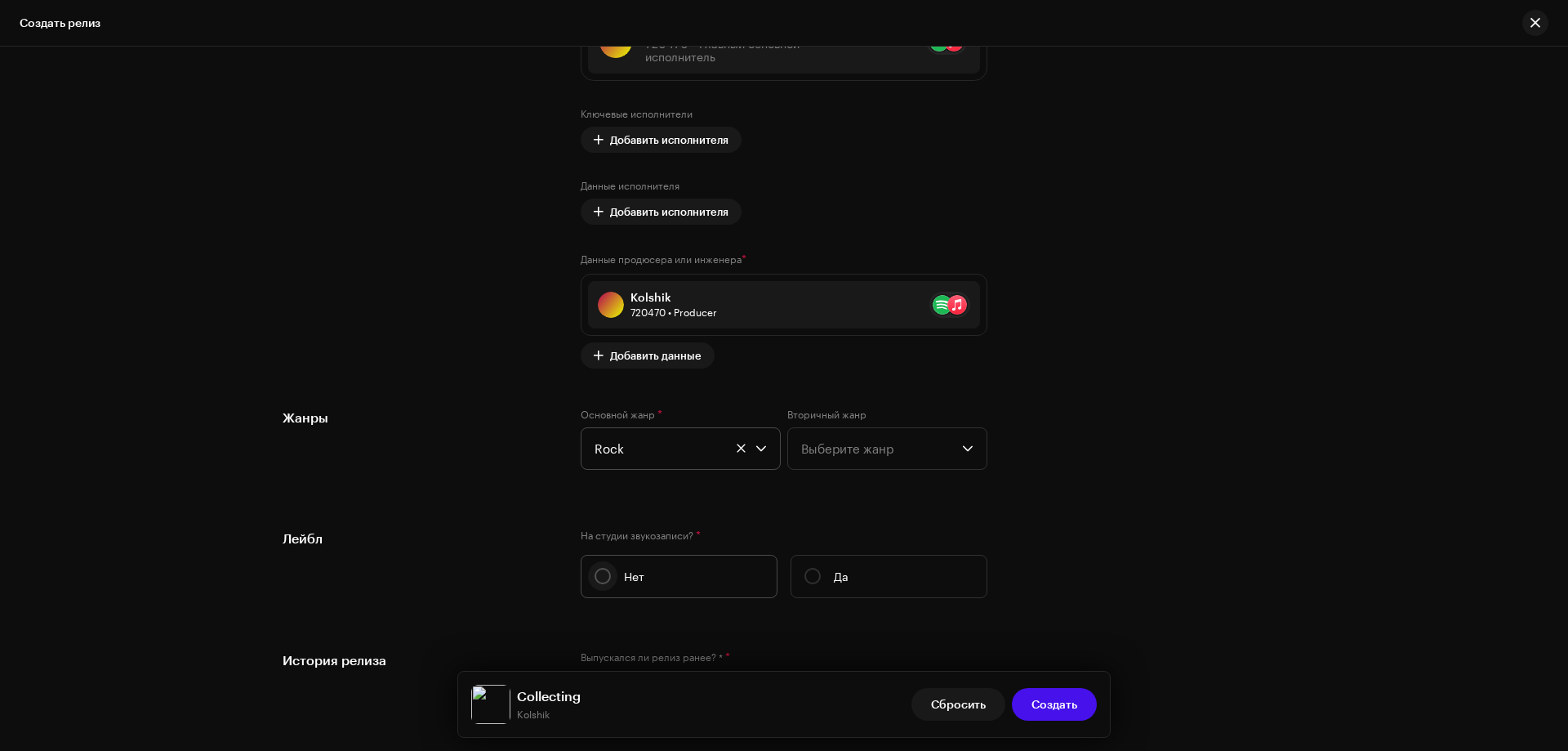
click at [605, 578] on input "Нет" at bounding box center [603, 576] width 16 height 16
radio input "true"
click at [806, 578] on input "Да" at bounding box center [813, 576] width 16 height 16
radio input "true"
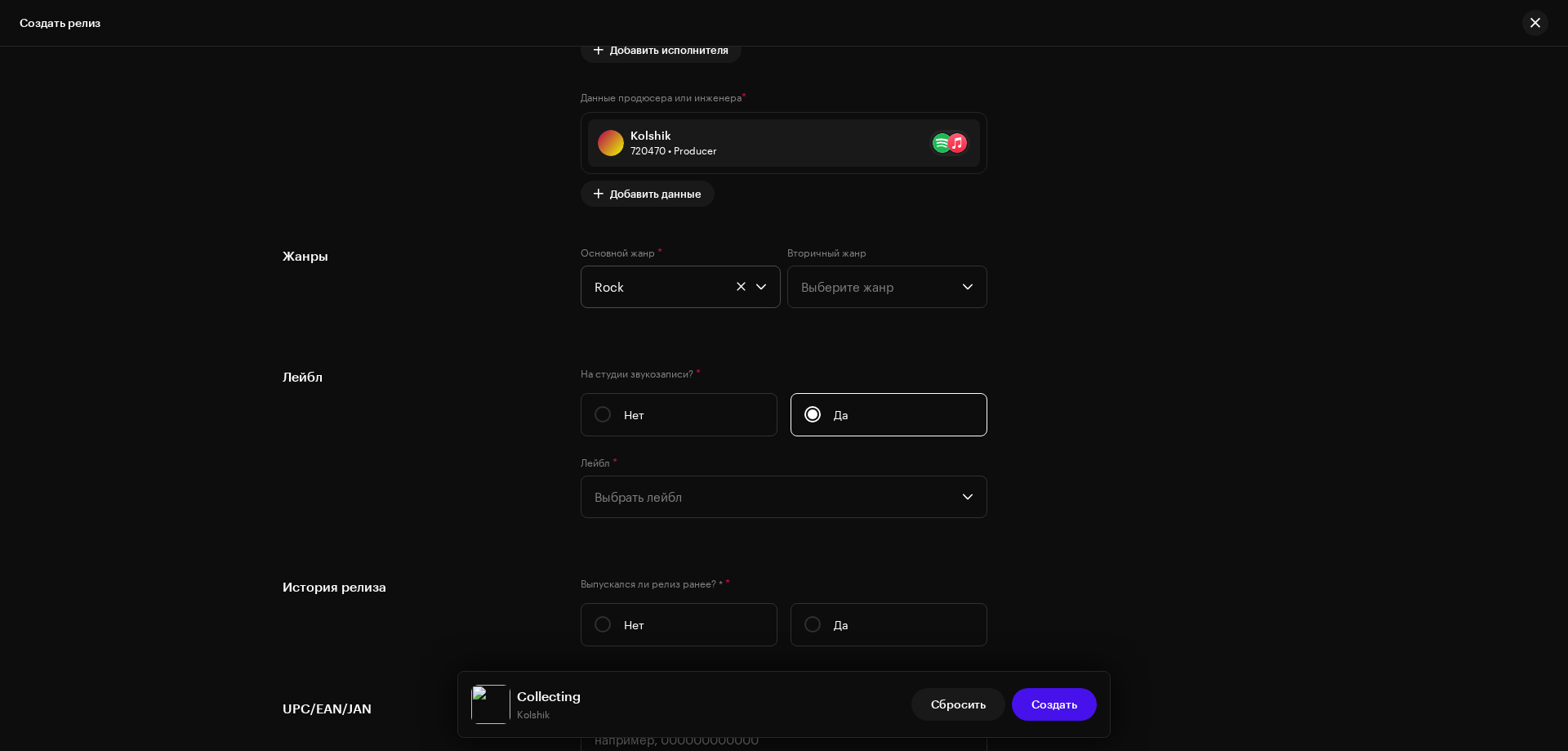
scroll to position [2288, 0]
click at [654, 513] on span "Выбрать лейбл" at bounding box center [779, 495] width 368 height 41
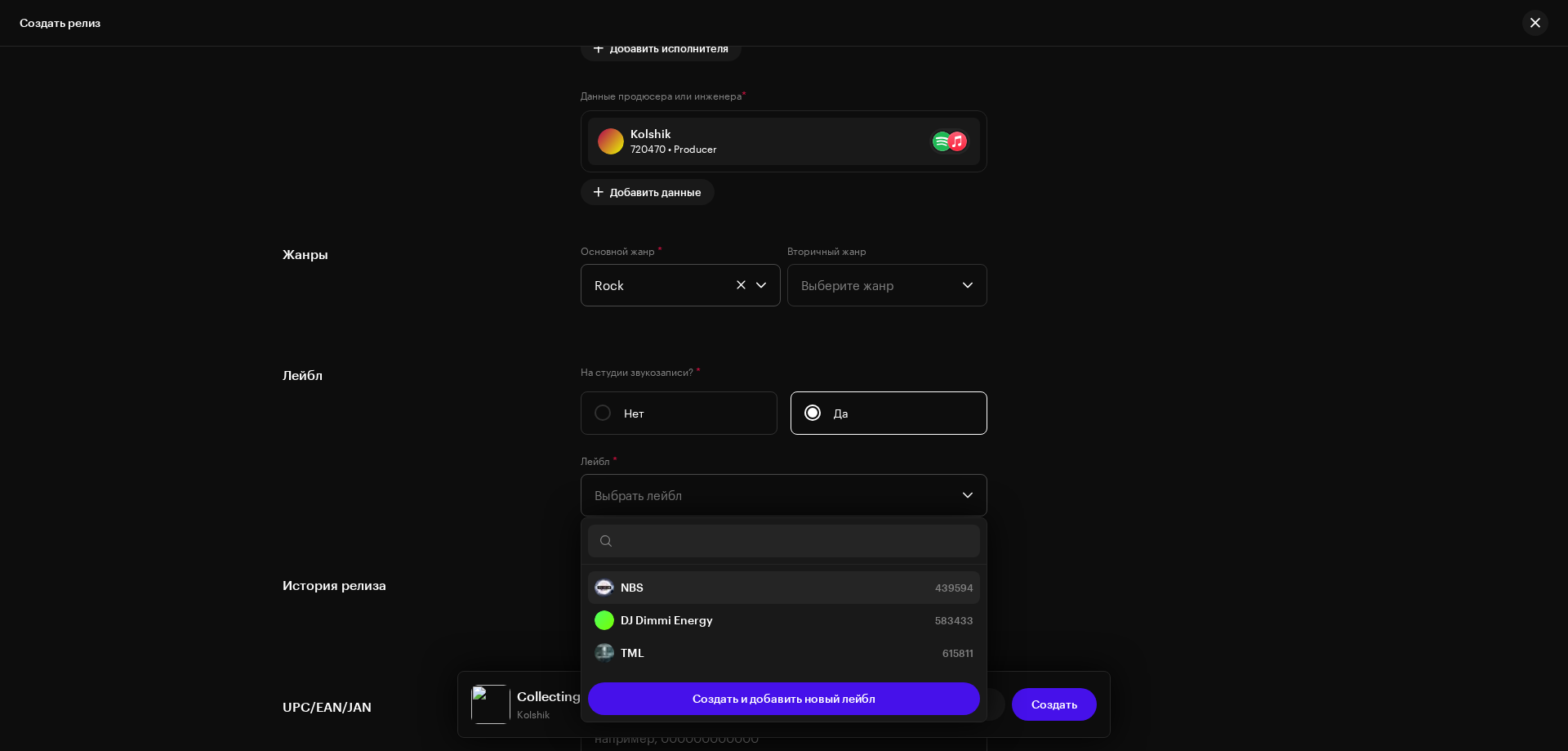
click at [633, 583] on strong "NBS" at bounding box center [632, 587] width 23 height 16
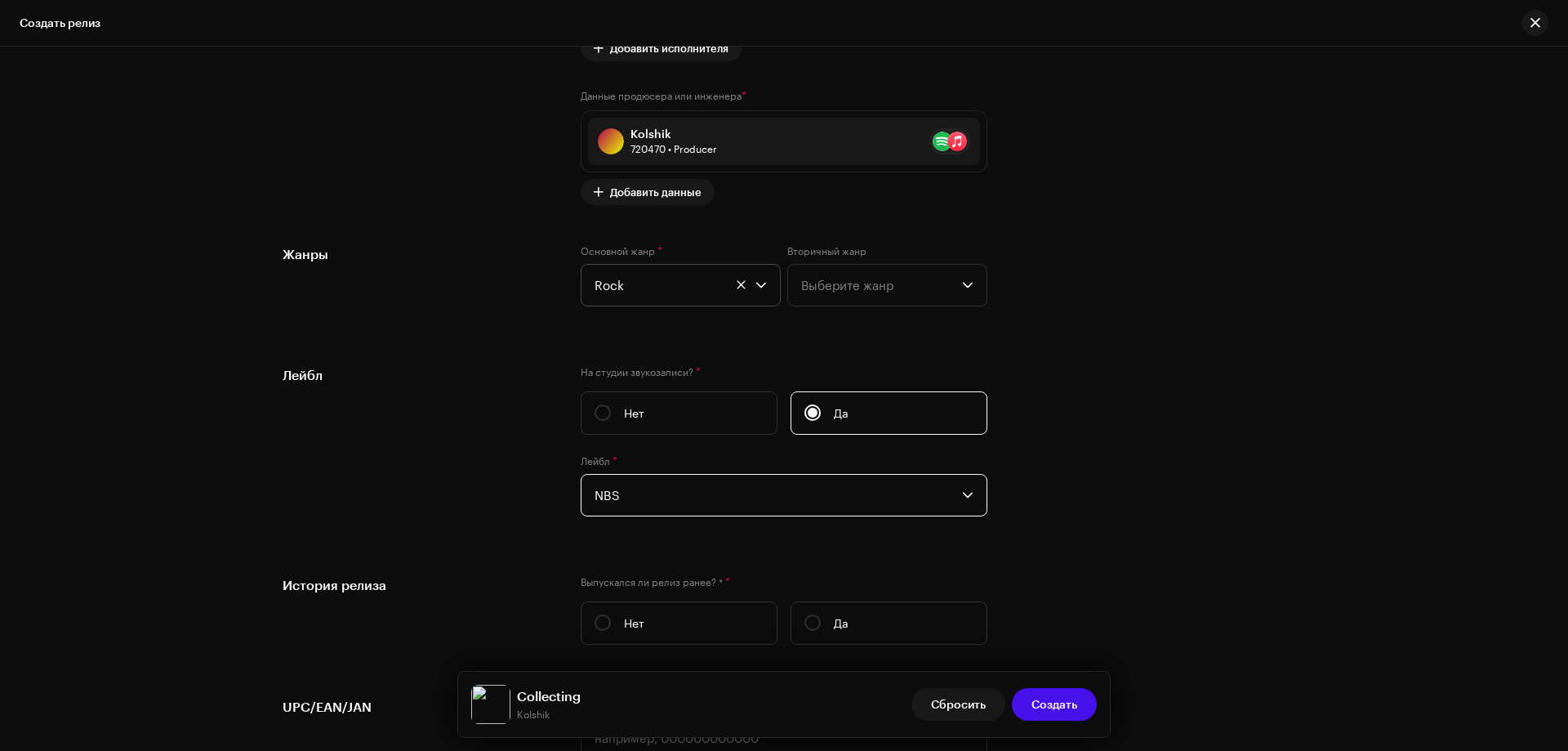
scroll to position [2452, 0]
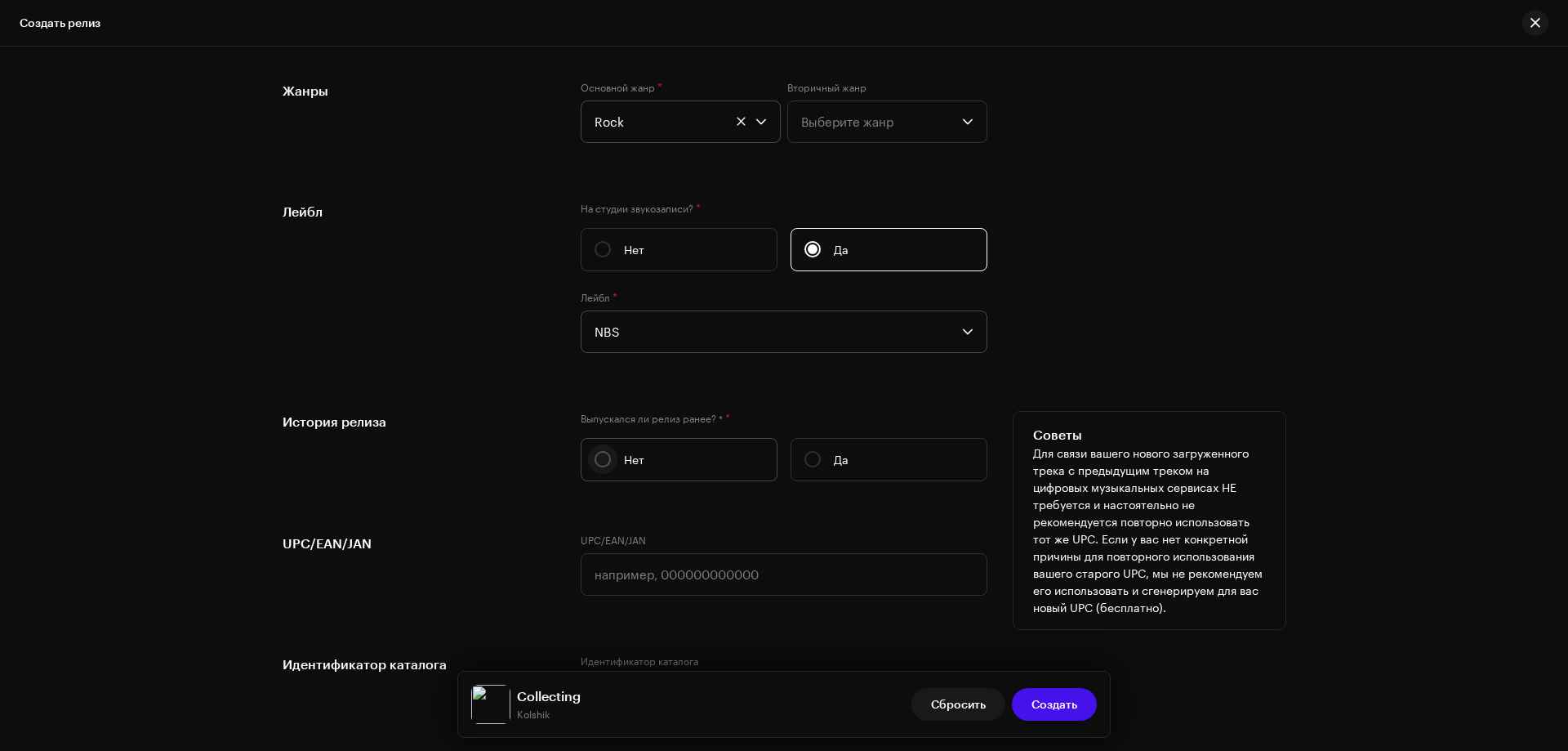
click at [597, 464] on input "Нет" at bounding box center [603, 459] width 16 height 16
radio input "true"
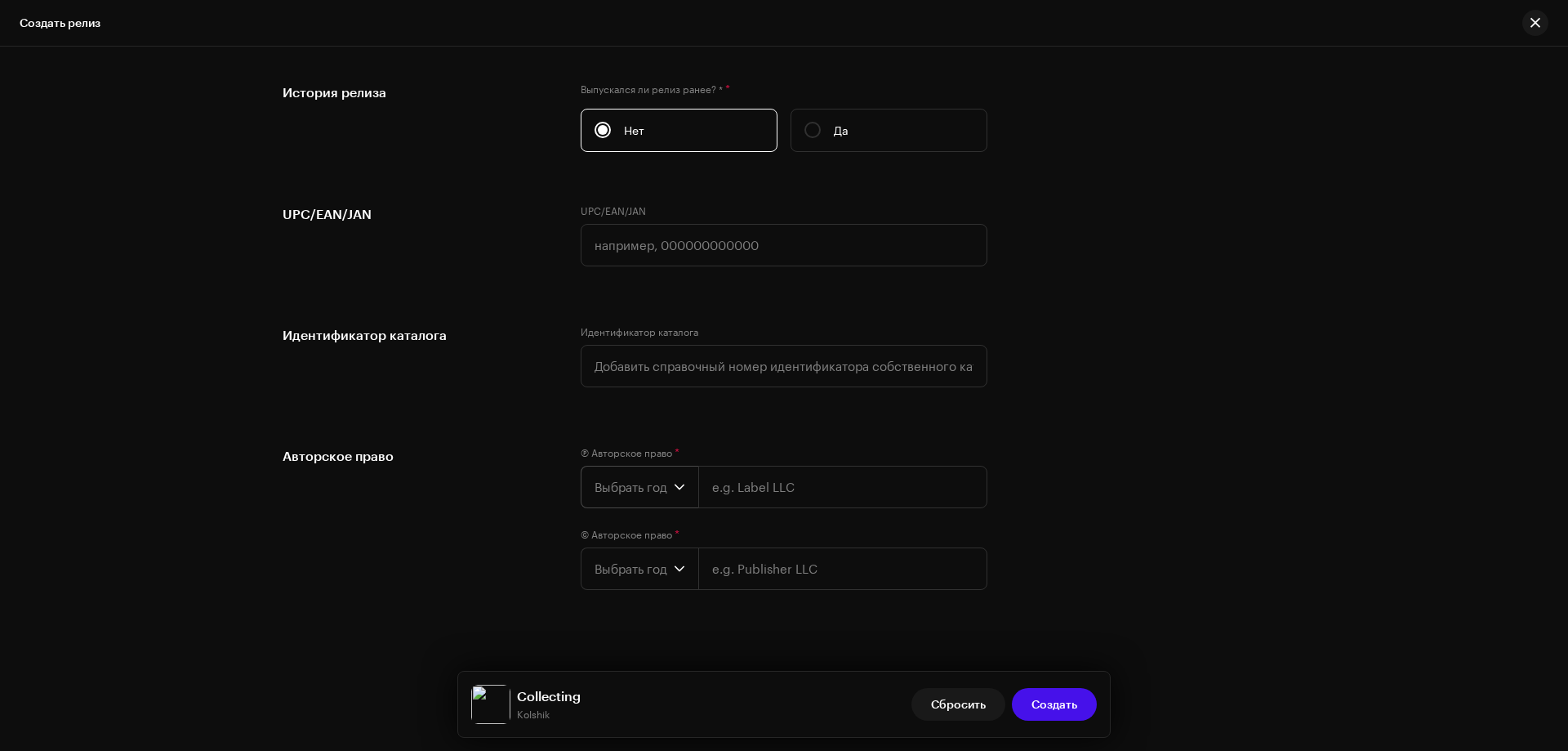
scroll to position [2796, 0]
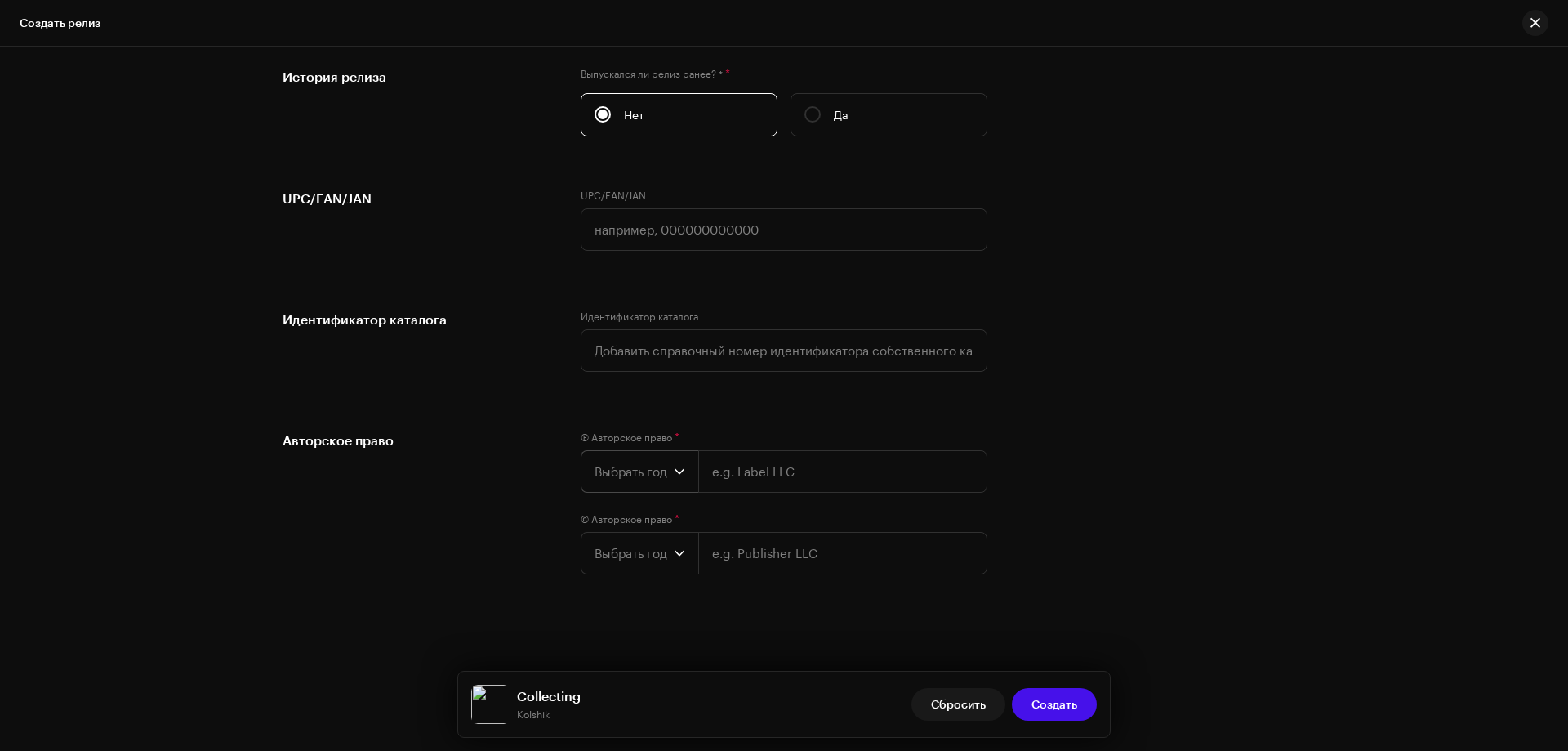
click at [644, 485] on span "Выбрать год" at bounding box center [634, 472] width 79 height 41
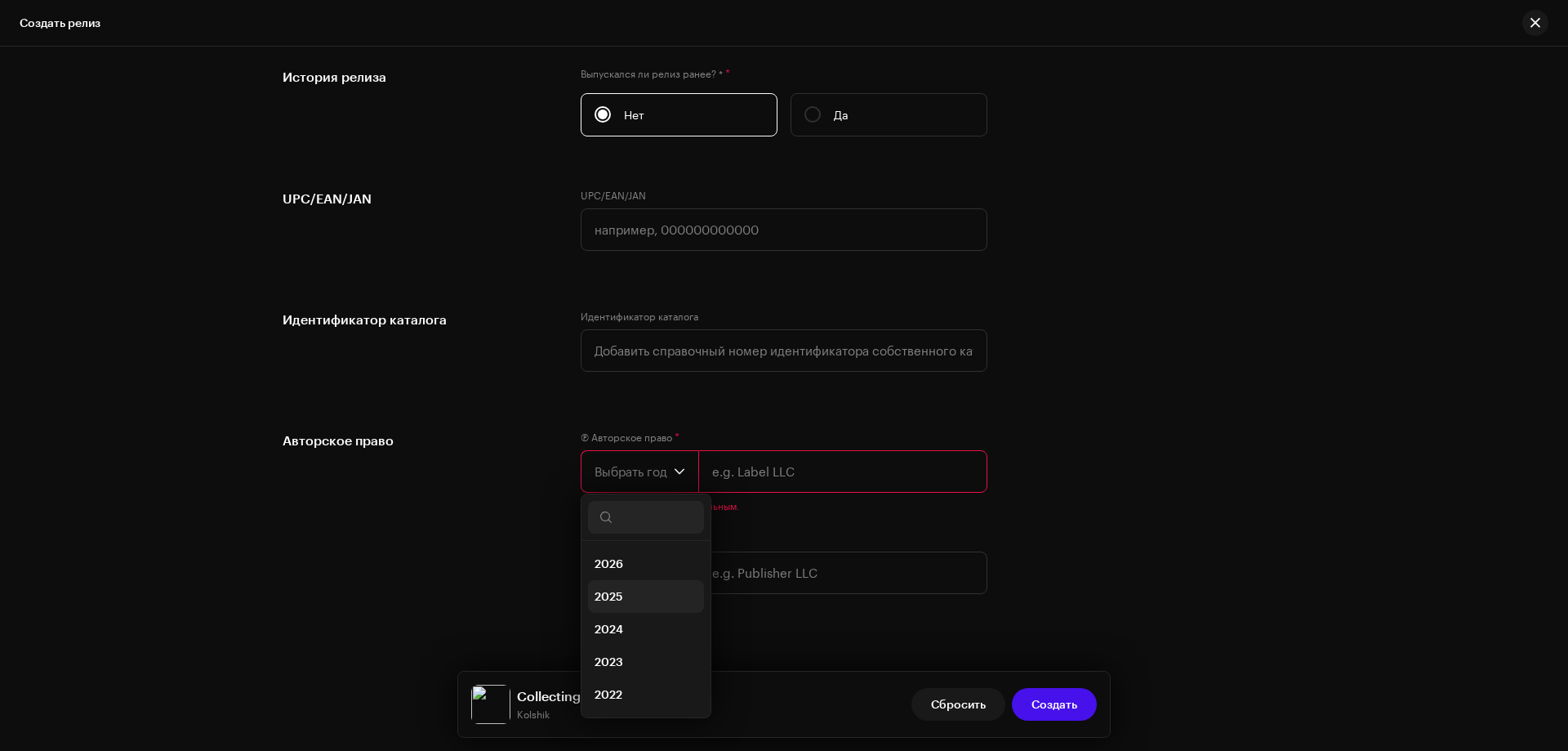
click at [614, 597] on span "2025" at bounding box center [609, 597] width 29 height 16
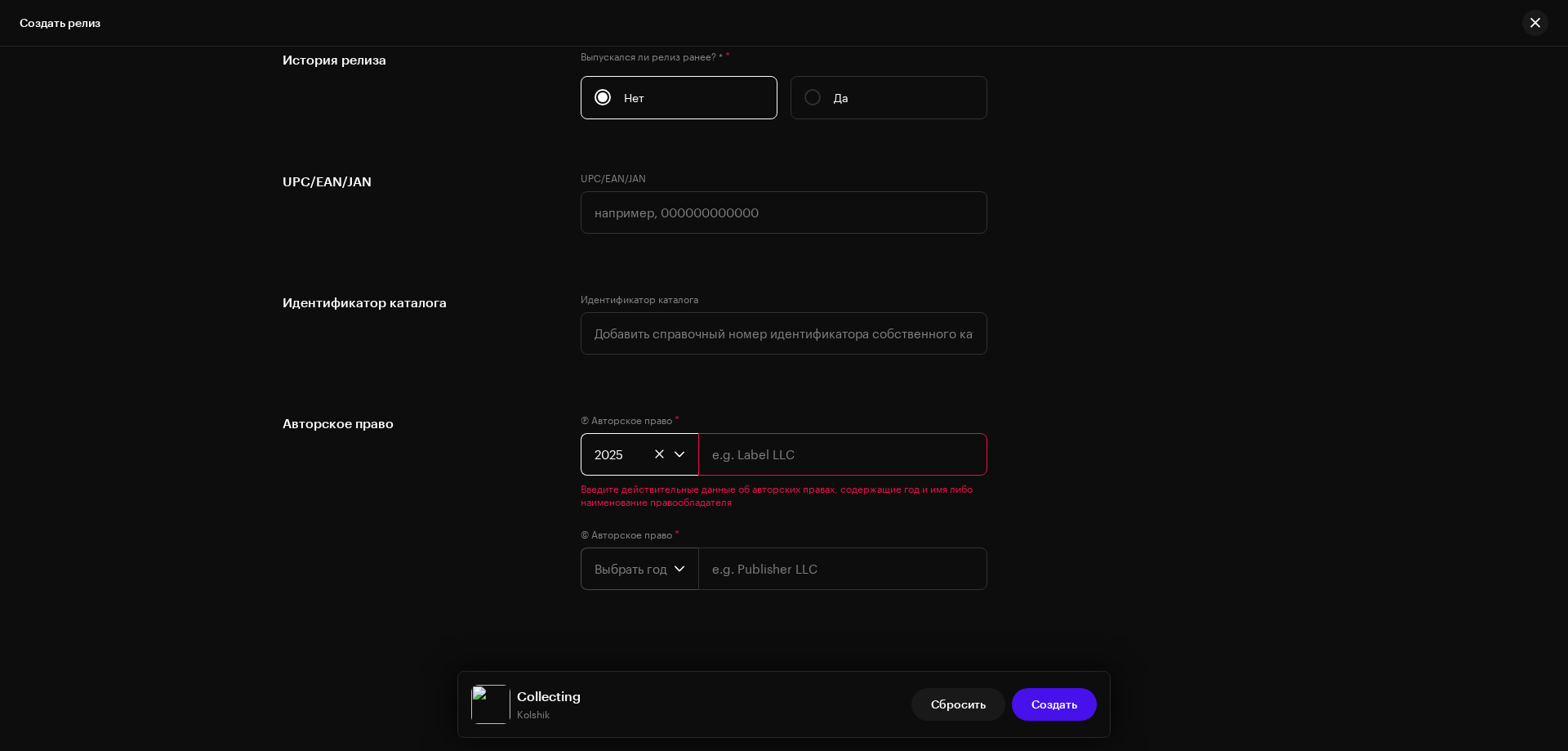
scroll to position [2829, 0]
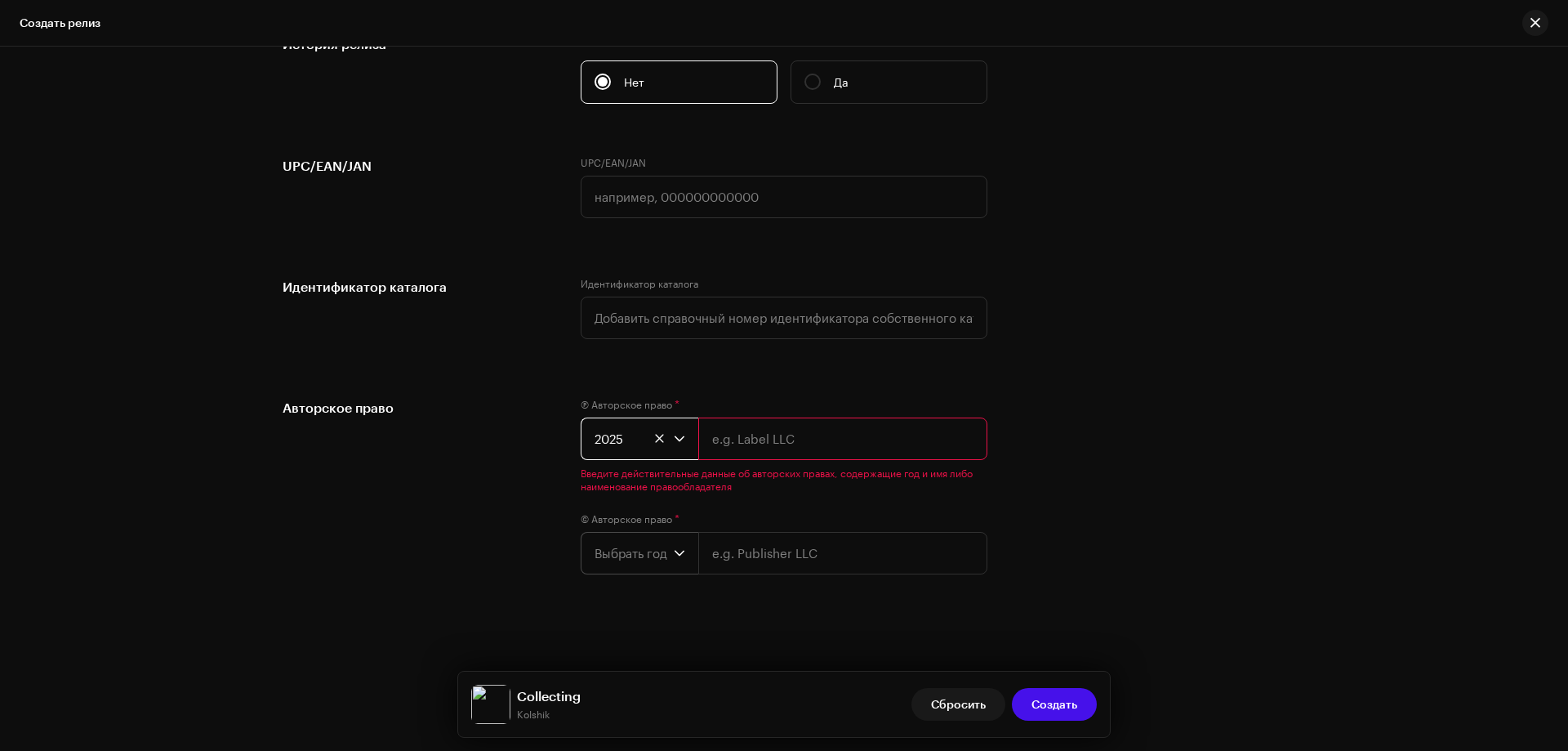
click at [626, 551] on span "Выбрать год" at bounding box center [634, 553] width 79 height 41
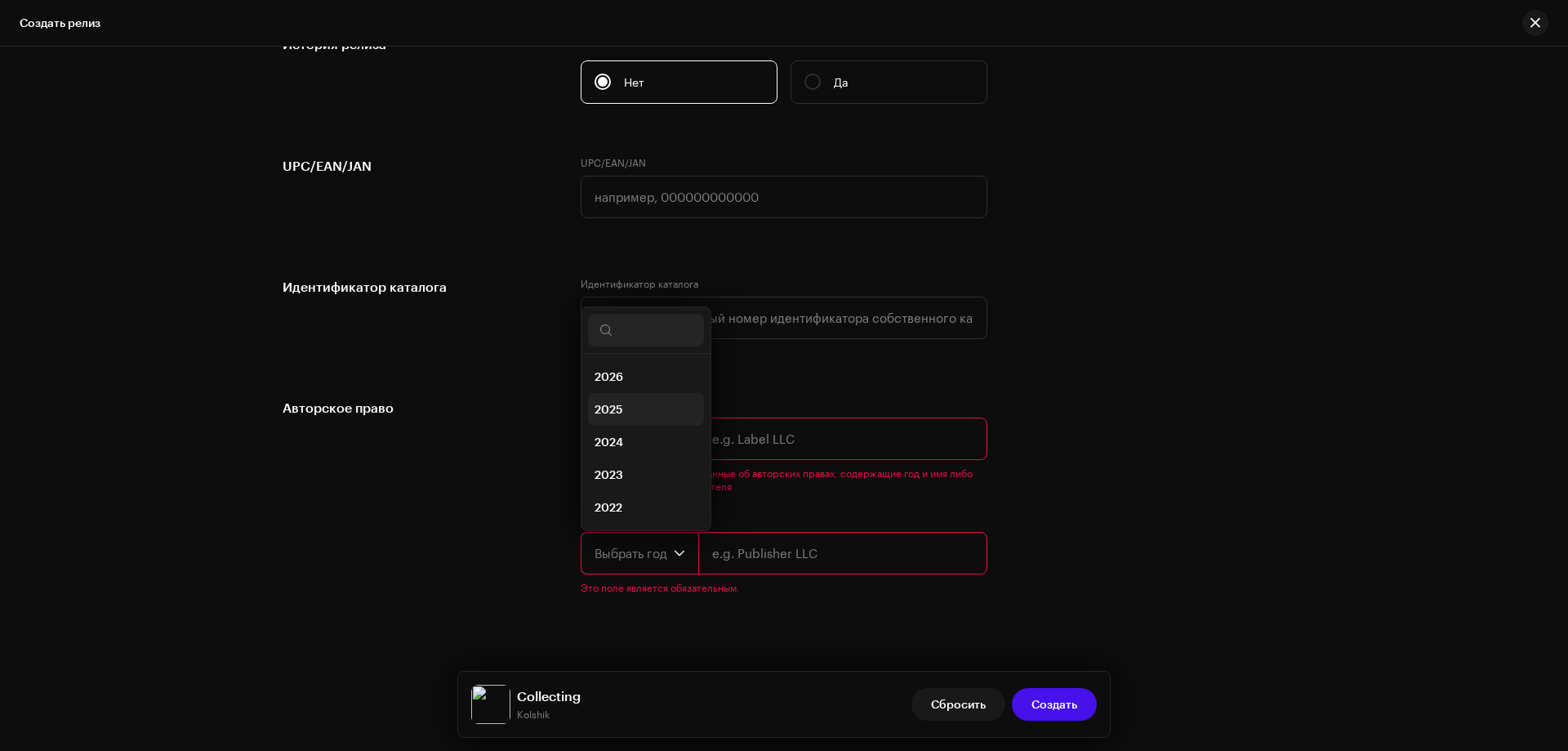
click at [612, 412] on span "2025" at bounding box center [609, 409] width 29 height 16
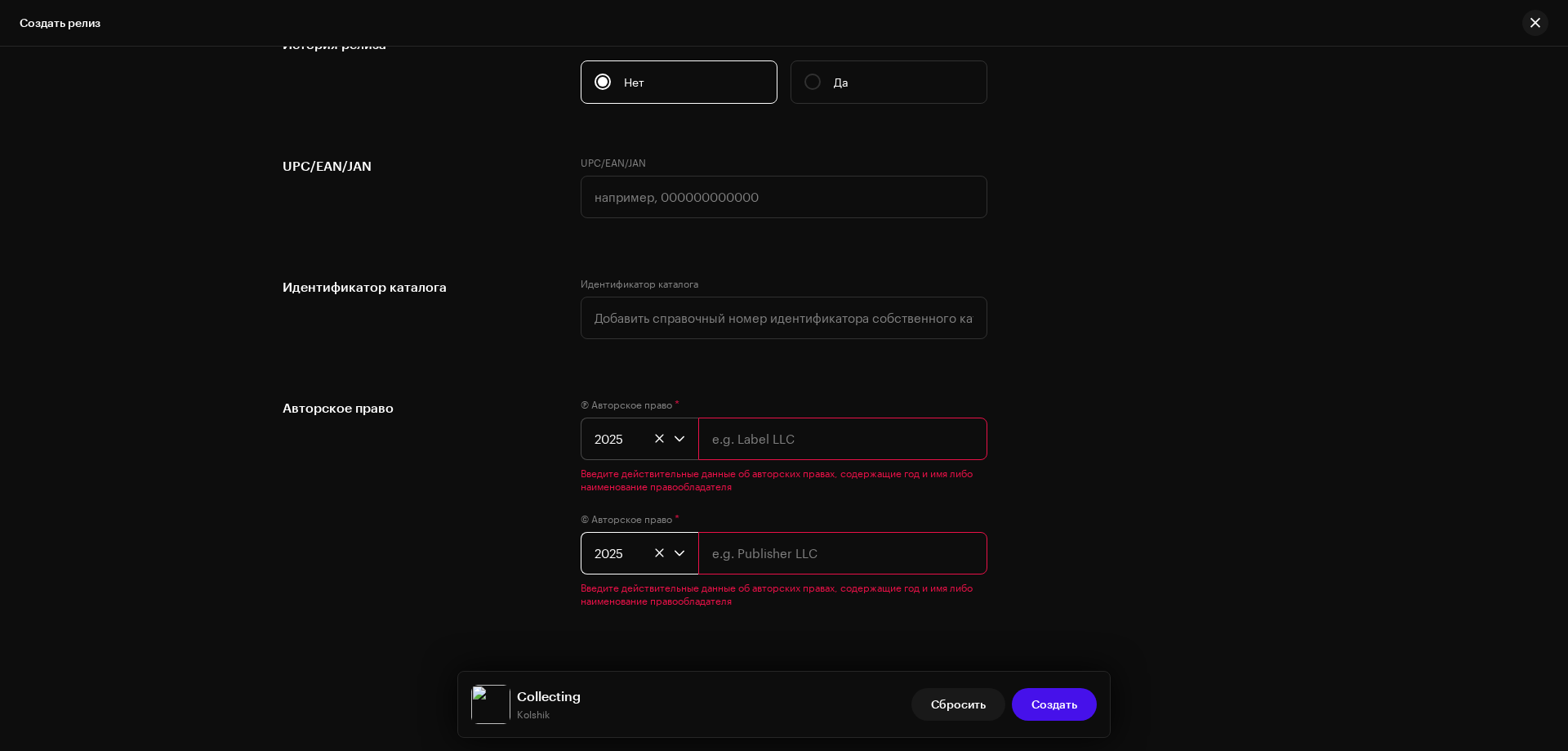
click at [748, 439] on input "text" at bounding box center [843, 439] width 289 height 43
type input "NBS."
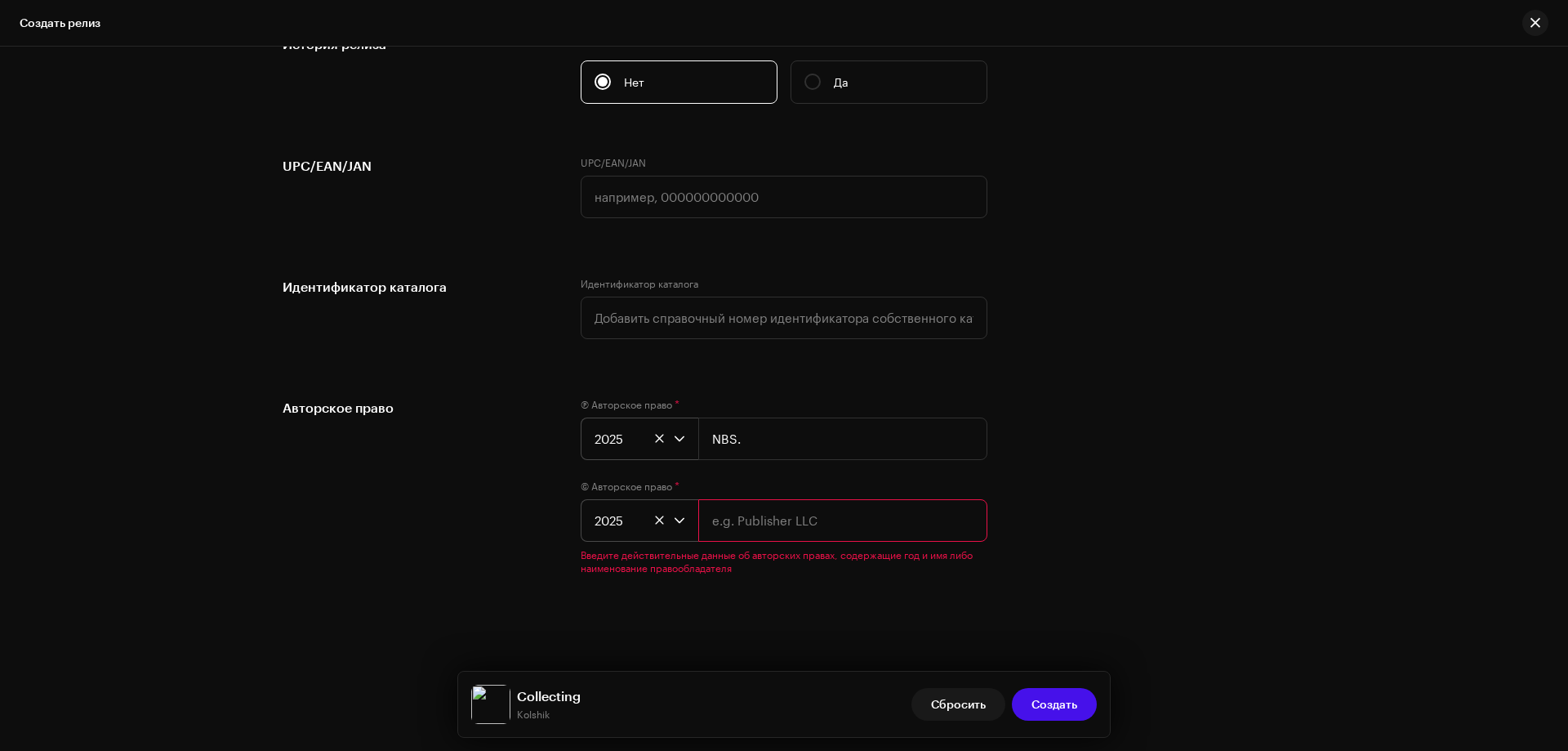
click at [744, 533] on input "text" at bounding box center [843, 521] width 289 height 43
type input "NBS."
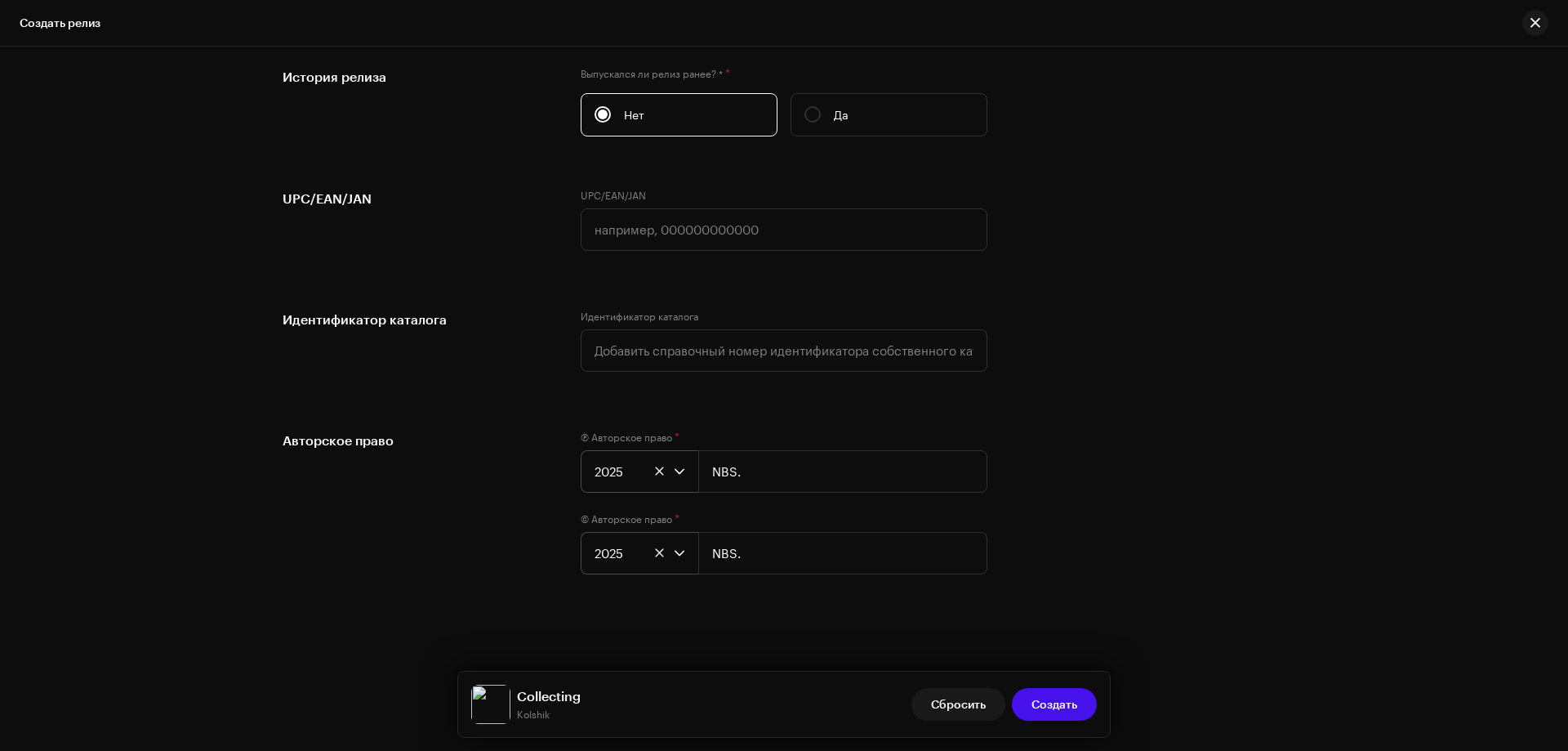
click at [444, 540] on div "Авторское право" at bounding box center [418, 512] width 272 height 164
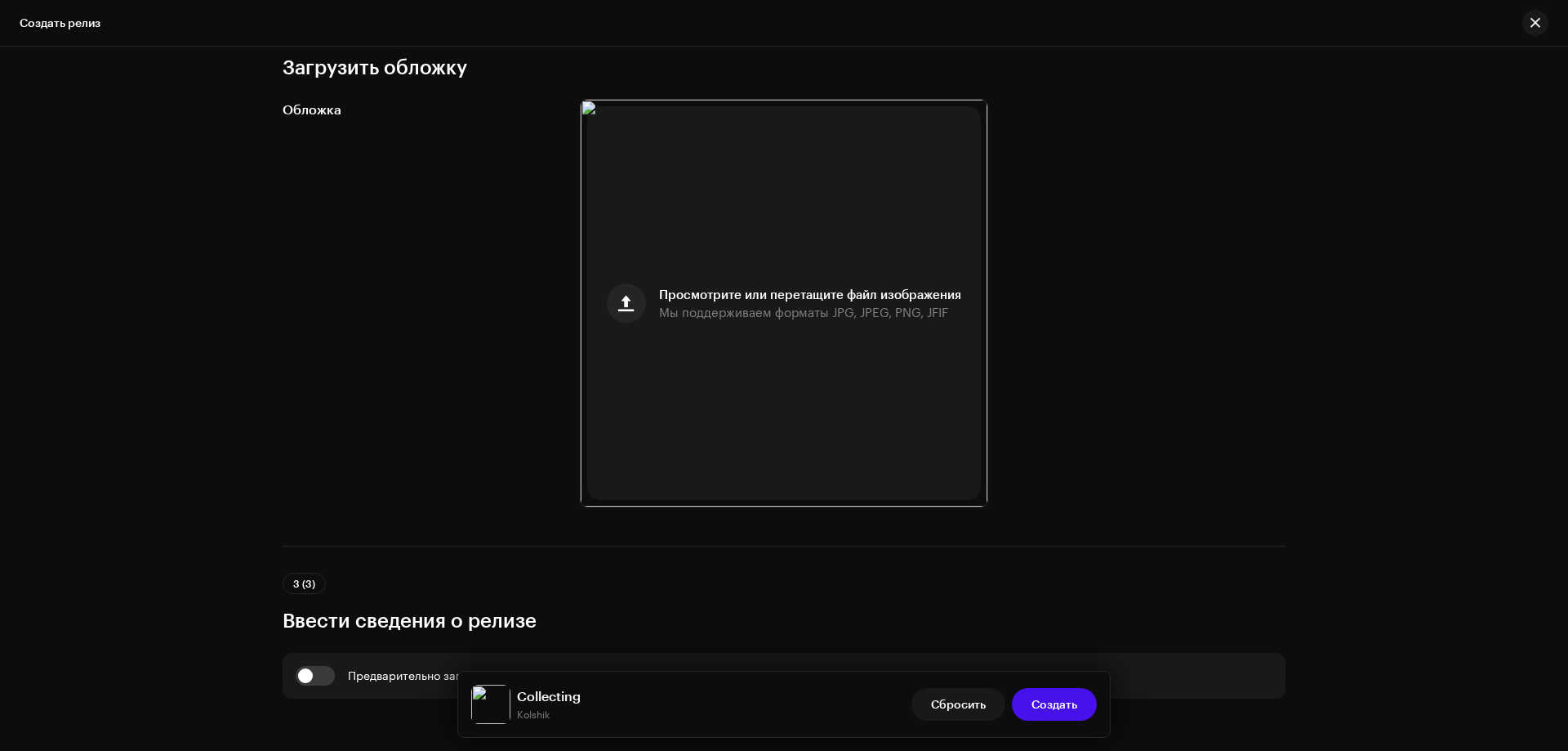
scroll to position [99, 0]
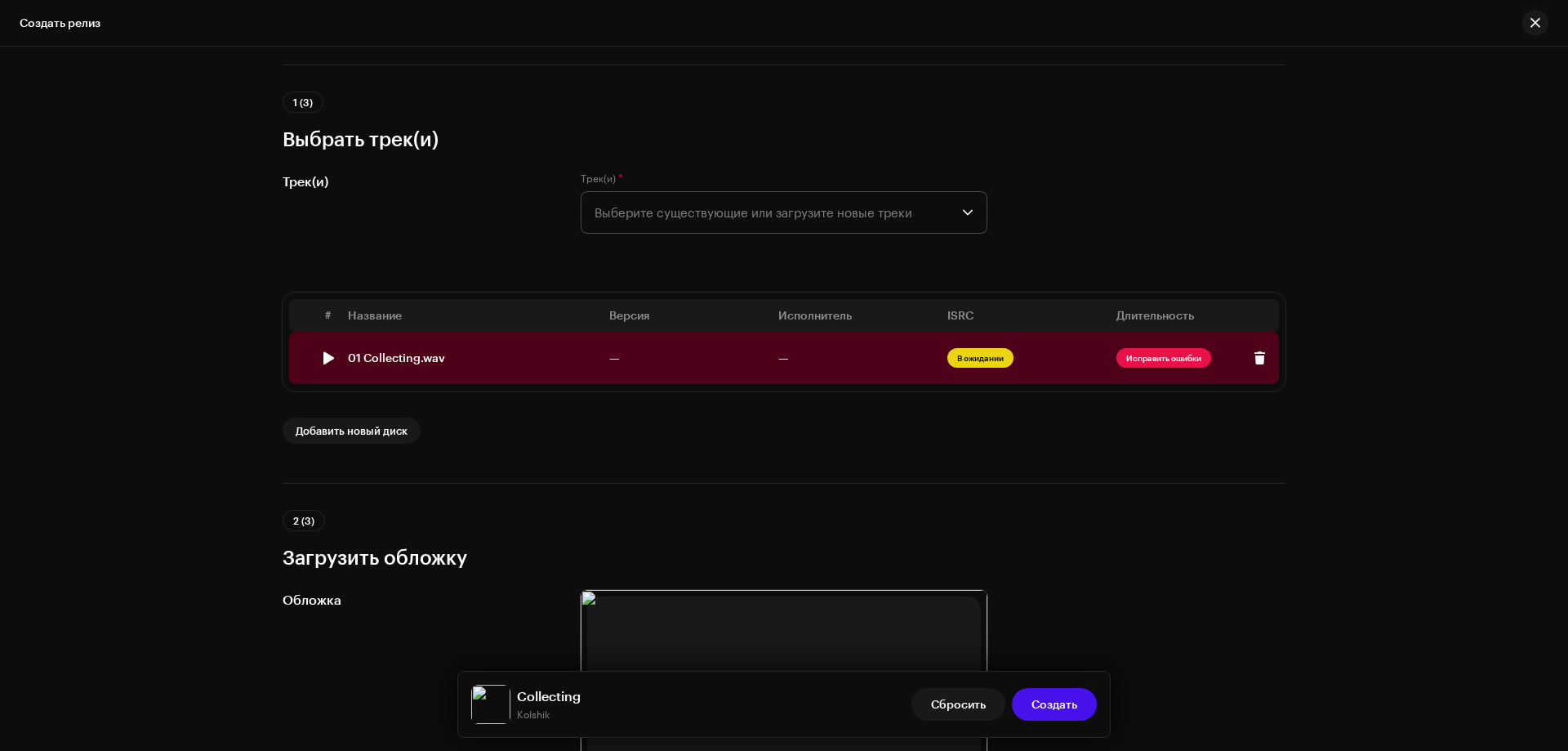
click at [469, 368] on td "01 Collecting.wav" at bounding box center [472, 358] width 261 height 53
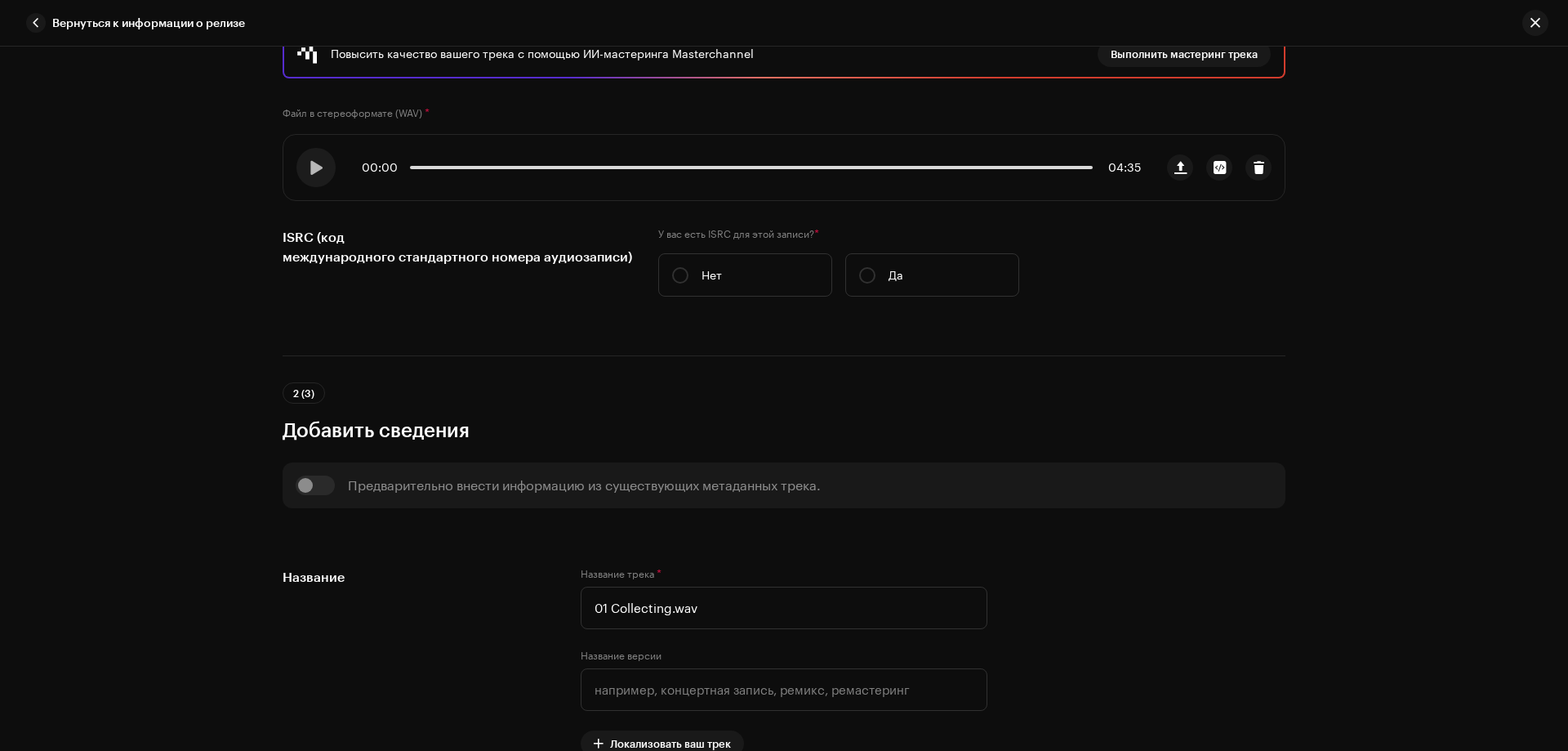
scroll to position [164, 0]
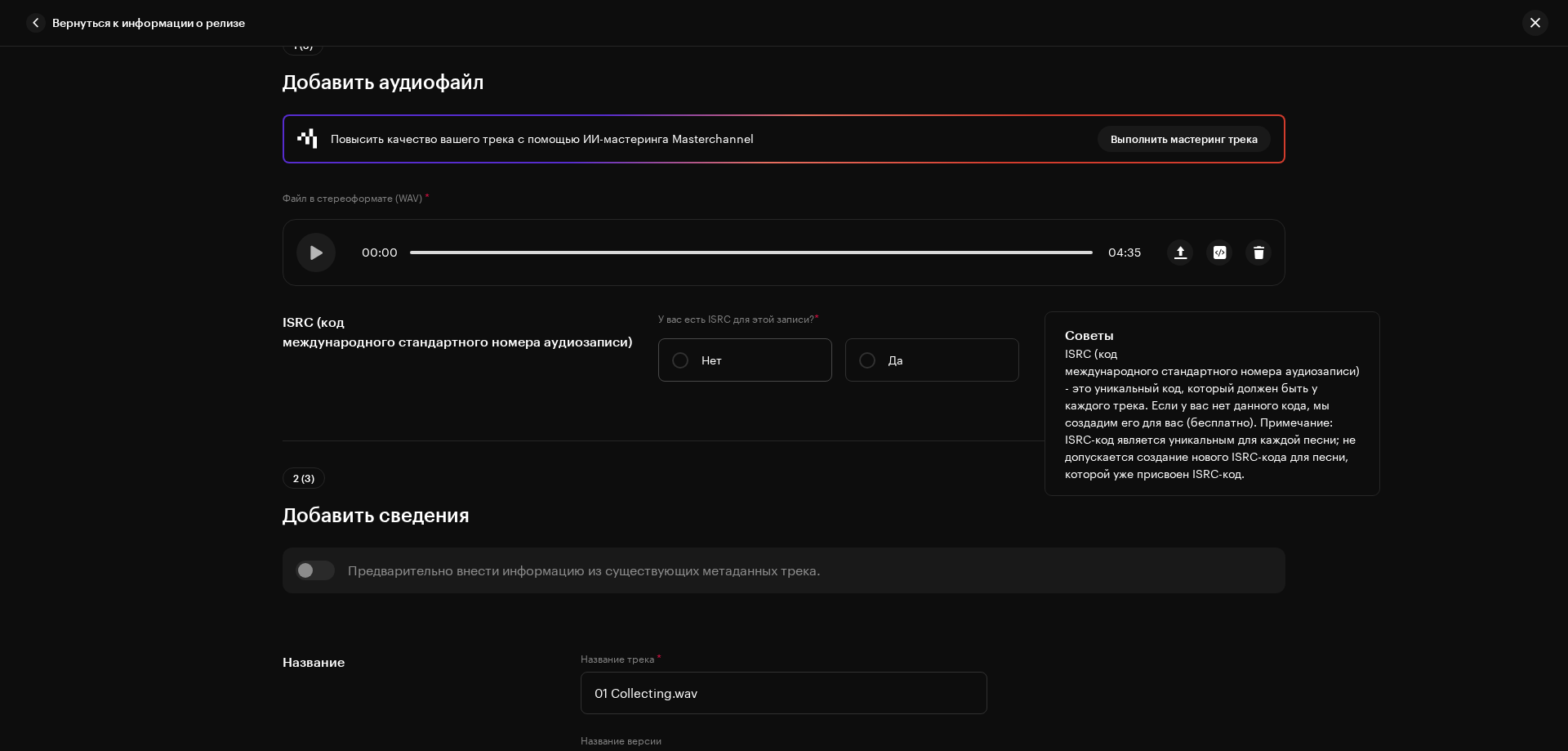
click at [669, 350] on label "Нет" at bounding box center [746, 360] width 174 height 44
click at [672, 352] on input "Нет" at bounding box center [680, 361] width 16 height 16
radio input "true"
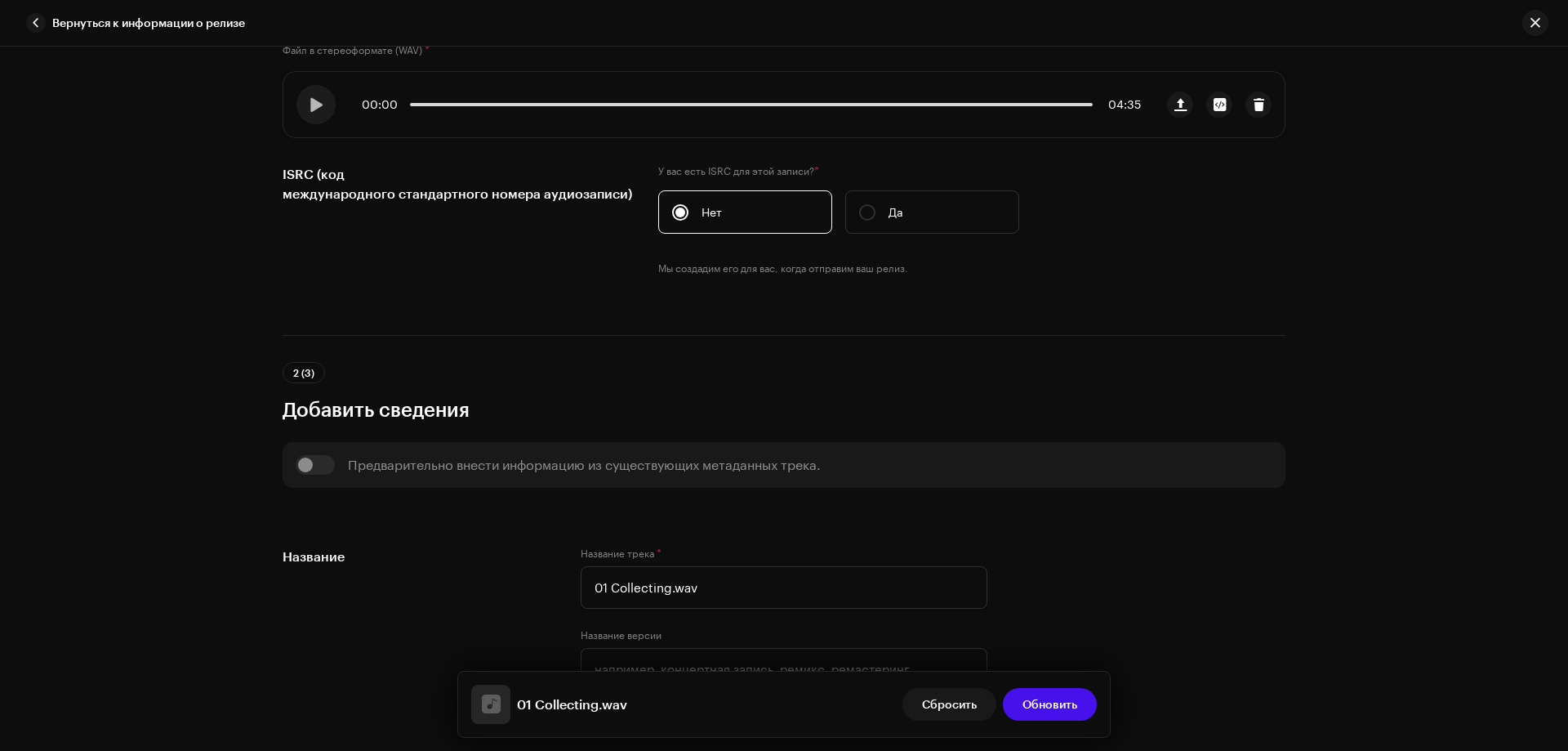
scroll to position [491, 0]
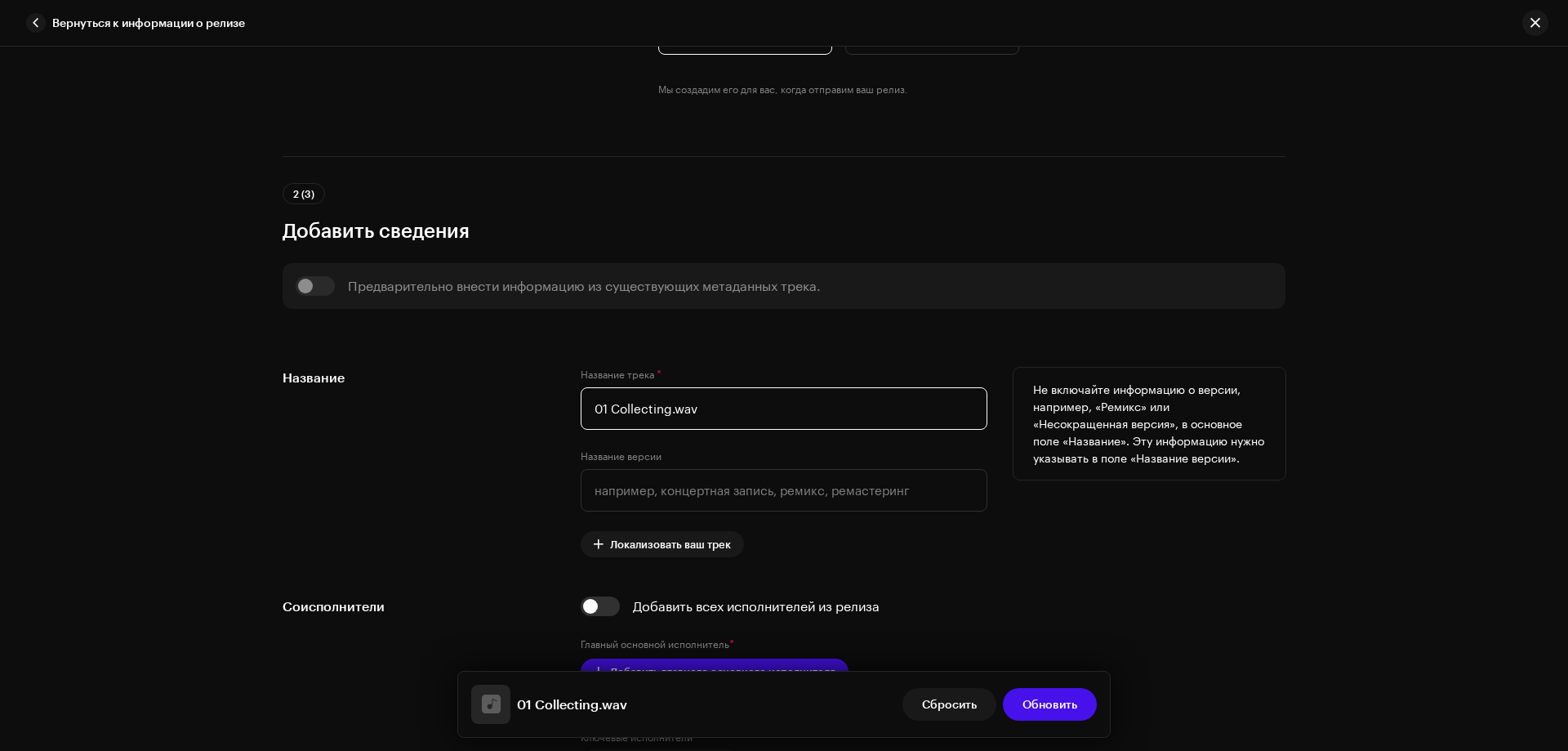
drag, startPoint x: 606, startPoint y: 408, endPoint x: 536, endPoint y: 395, distance: 71.2
click at [536, 395] on div "Название Название трека * 01 Collecting.wav Название версии Локализовать ваш тр…" at bounding box center [784, 463] width 1003 height 190
drag, startPoint x: 652, startPoint y: 411, endPoint x: 720, endPoint y: 405, distance: 68.3
click at [719, 405] on input "Collecting.wav" at bounding box center [784, 408] width 407 height 43
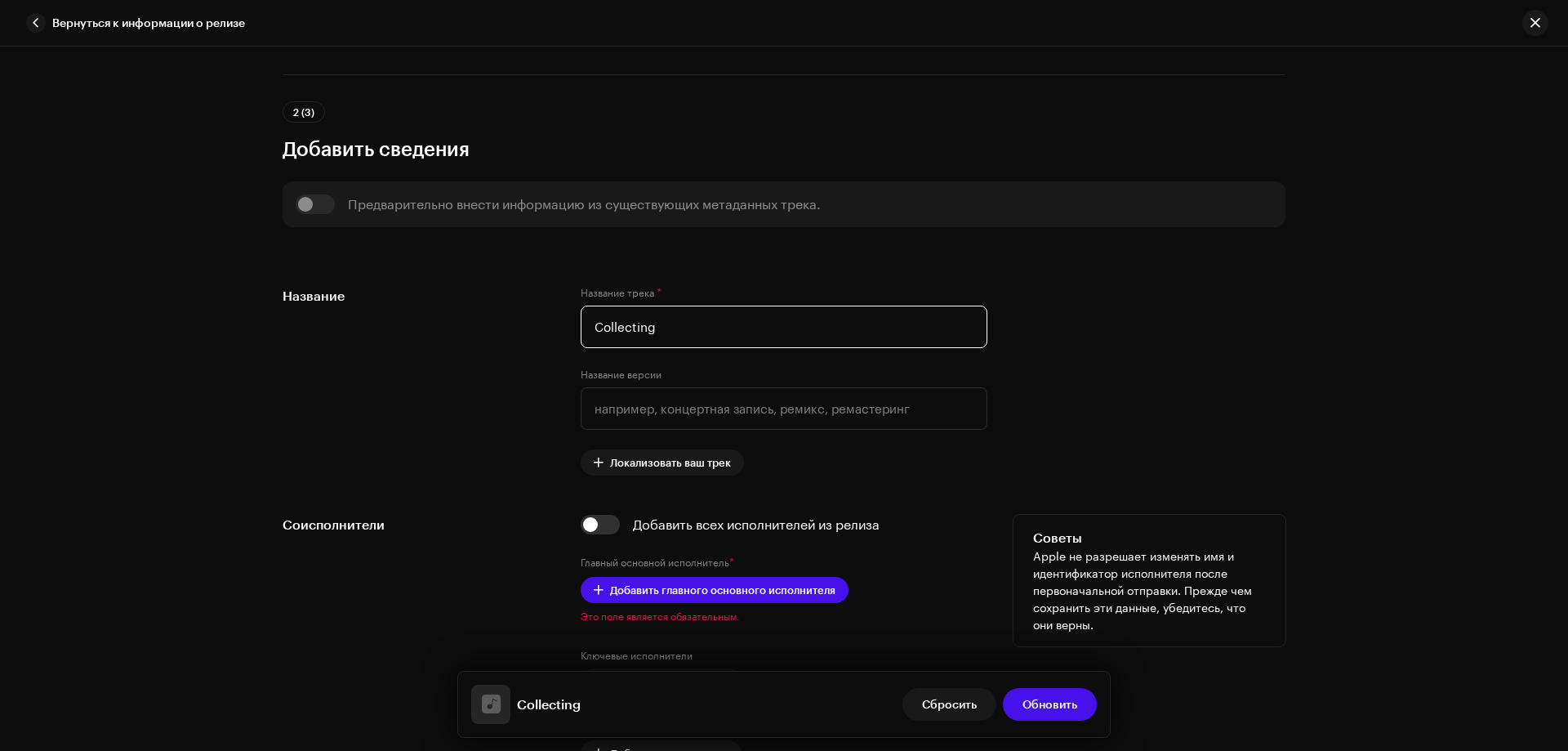
scroll to position [735, 0]
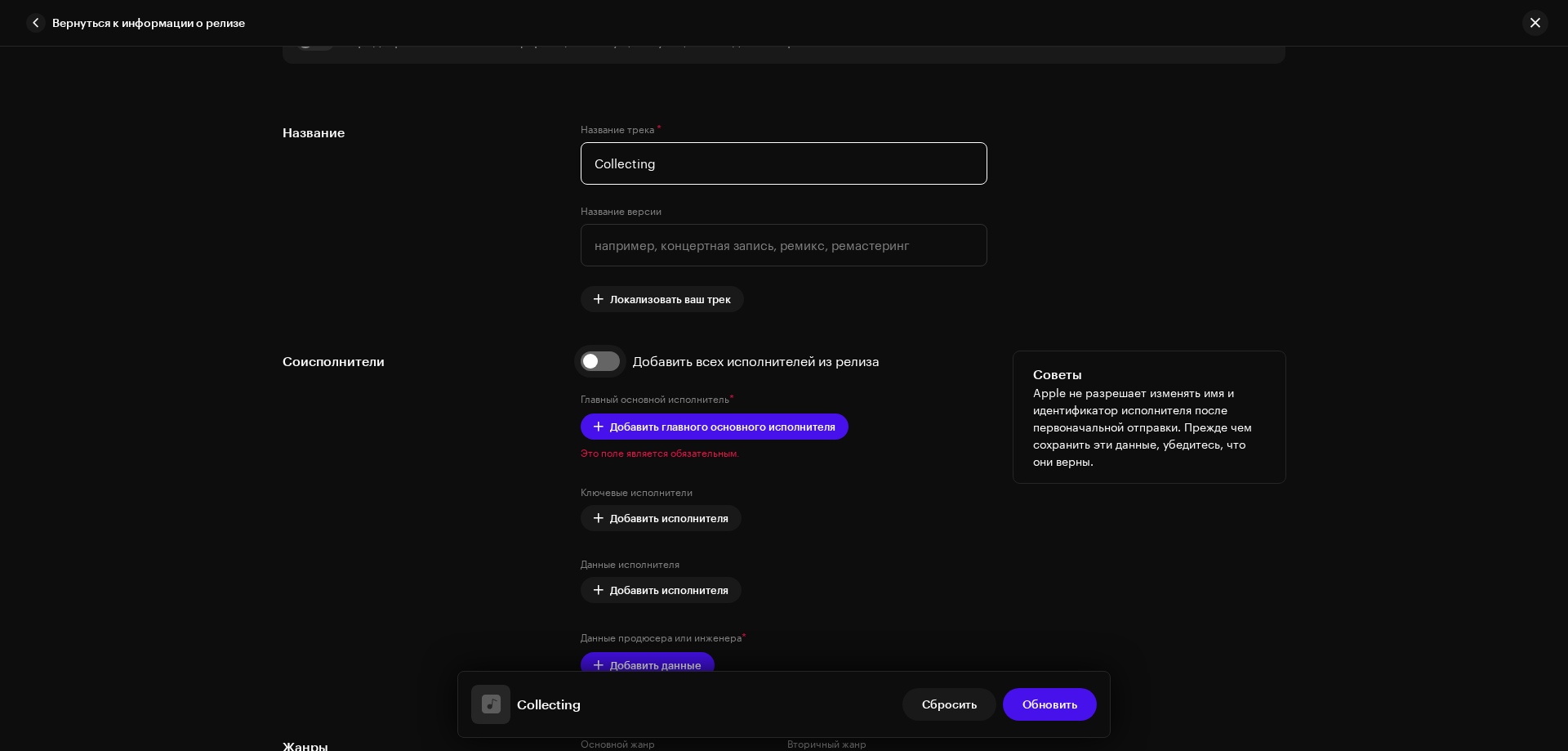
type input "Collecting"
click at [605, 368] on input "checkbox" at bounding box center [600, 362] width 39 height 20
checkbox input "true"
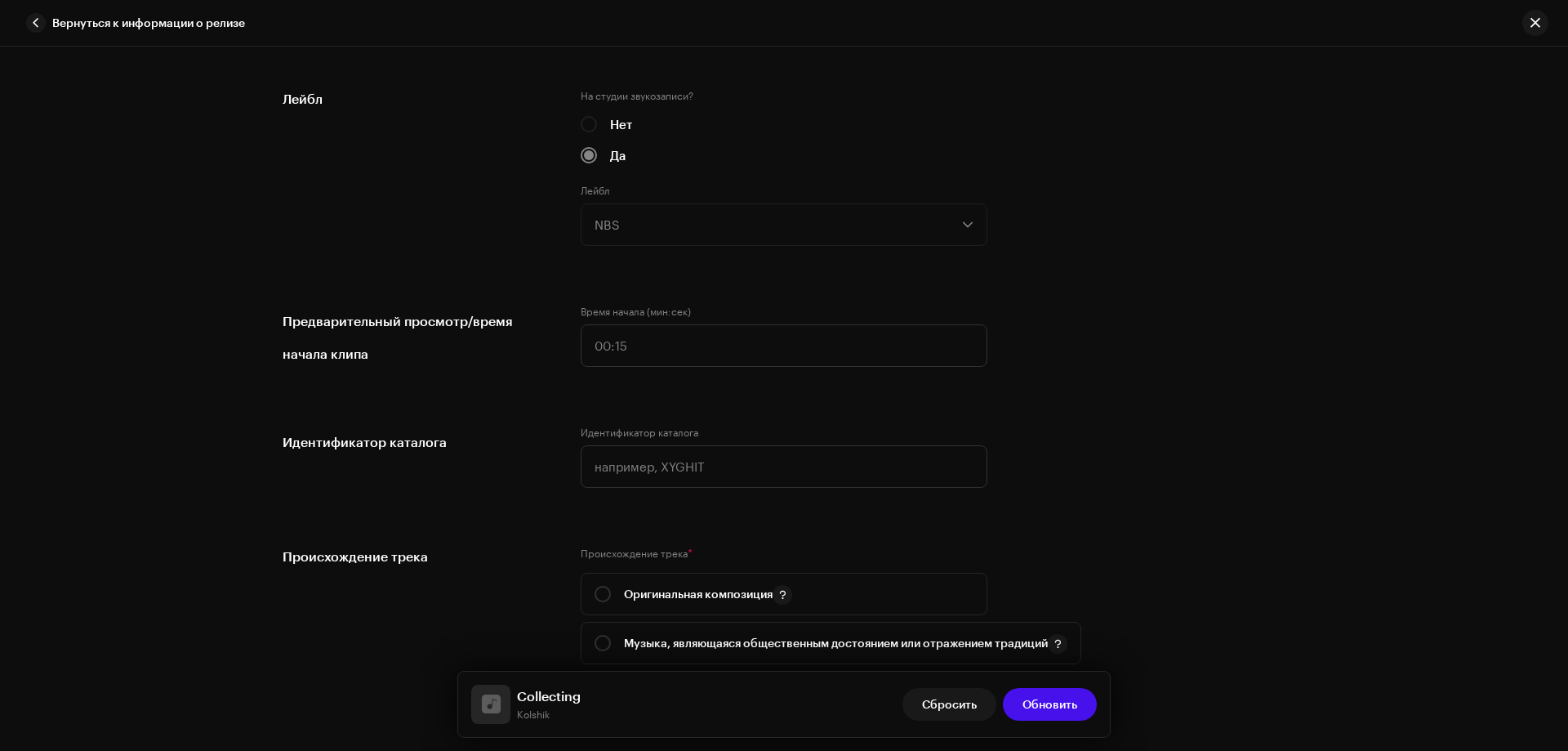
scroll to position [1716, 0]
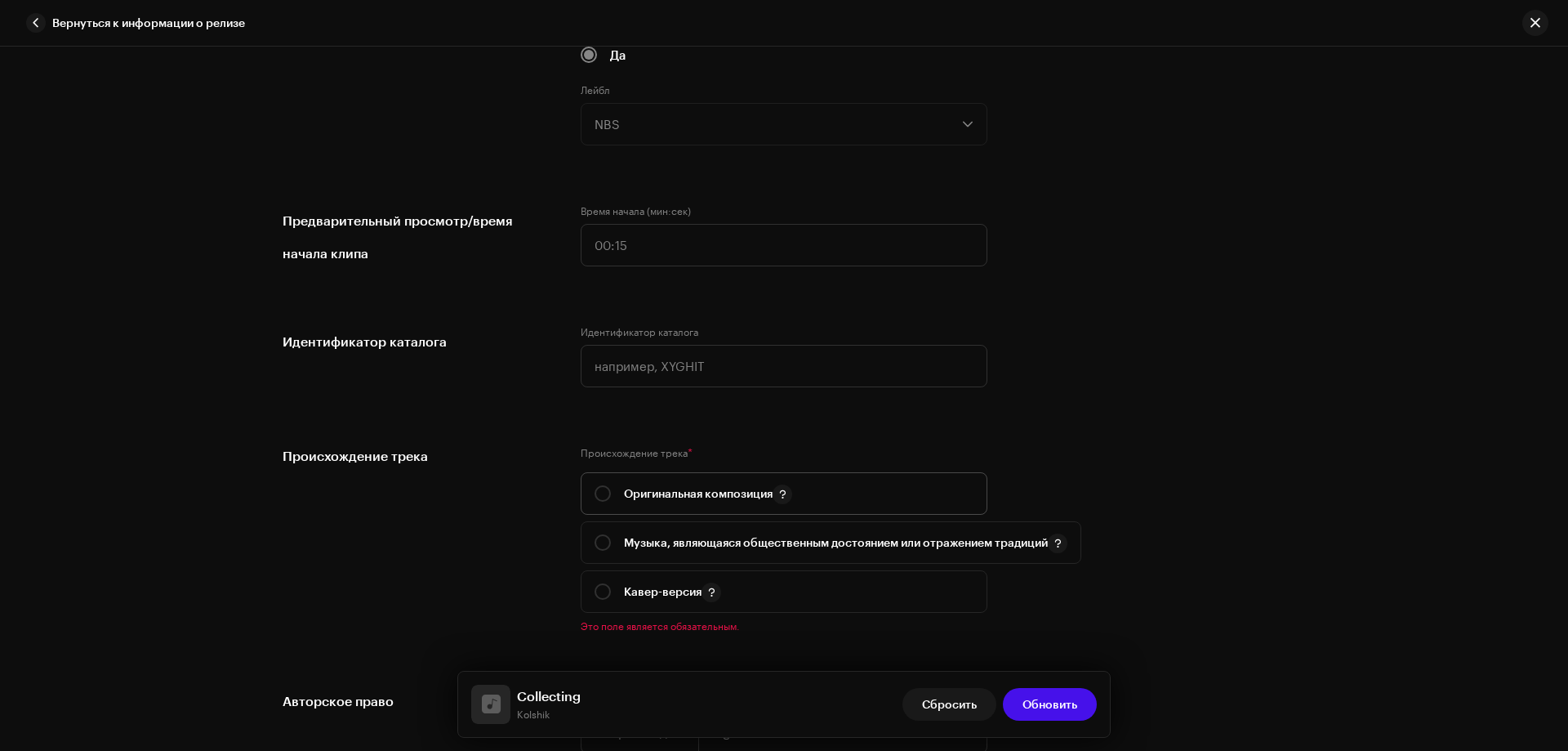
click at [597, 485] on div "Оригинальная композиция" at bounding box center [693, 494] width 198 height 21
radio input "true"
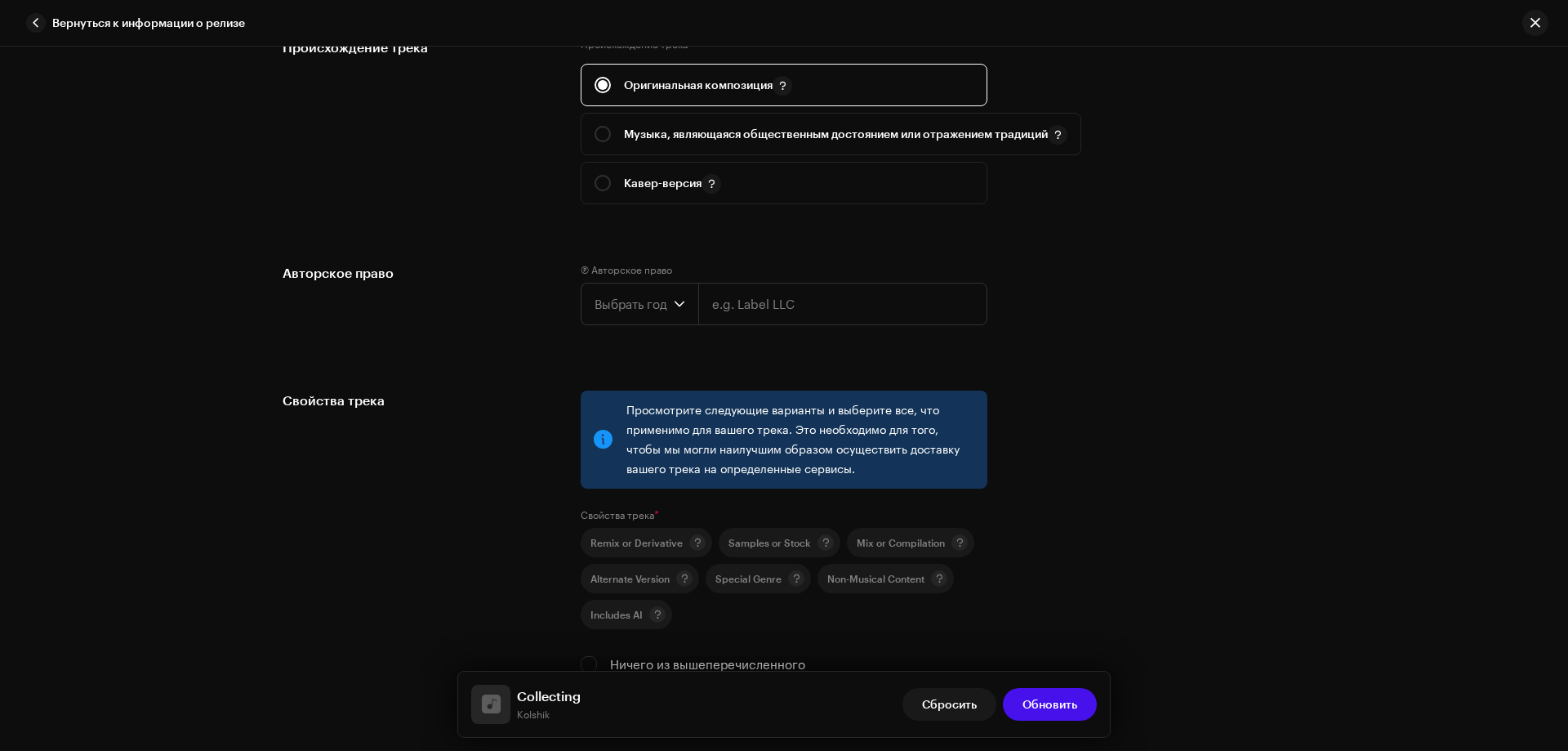
scroll to position [2288, 0]
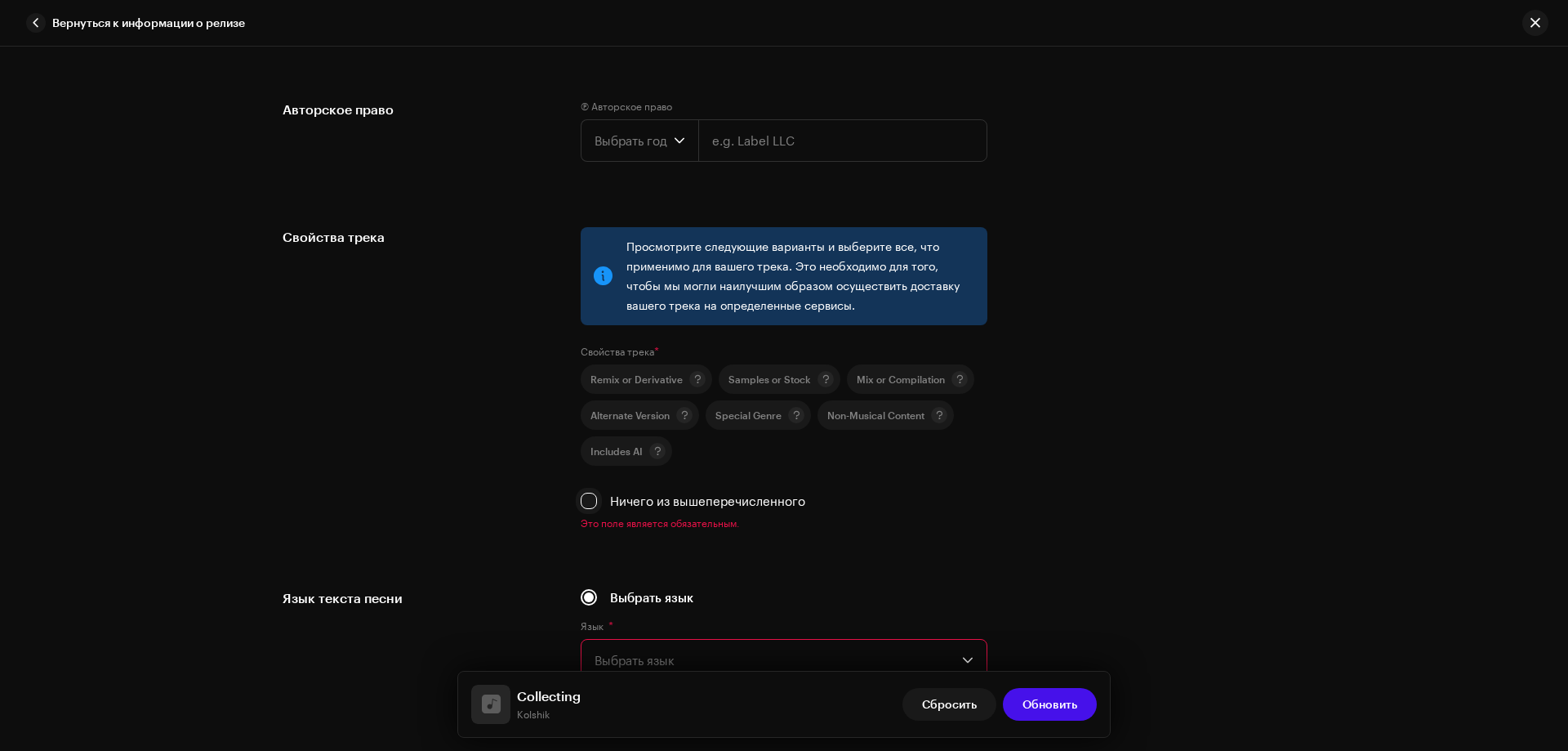
click at [586, 496] on input "Ничего из вышеперечисленного" at bounding box center [589, 501] width 16 height 16
checkbox input "true"
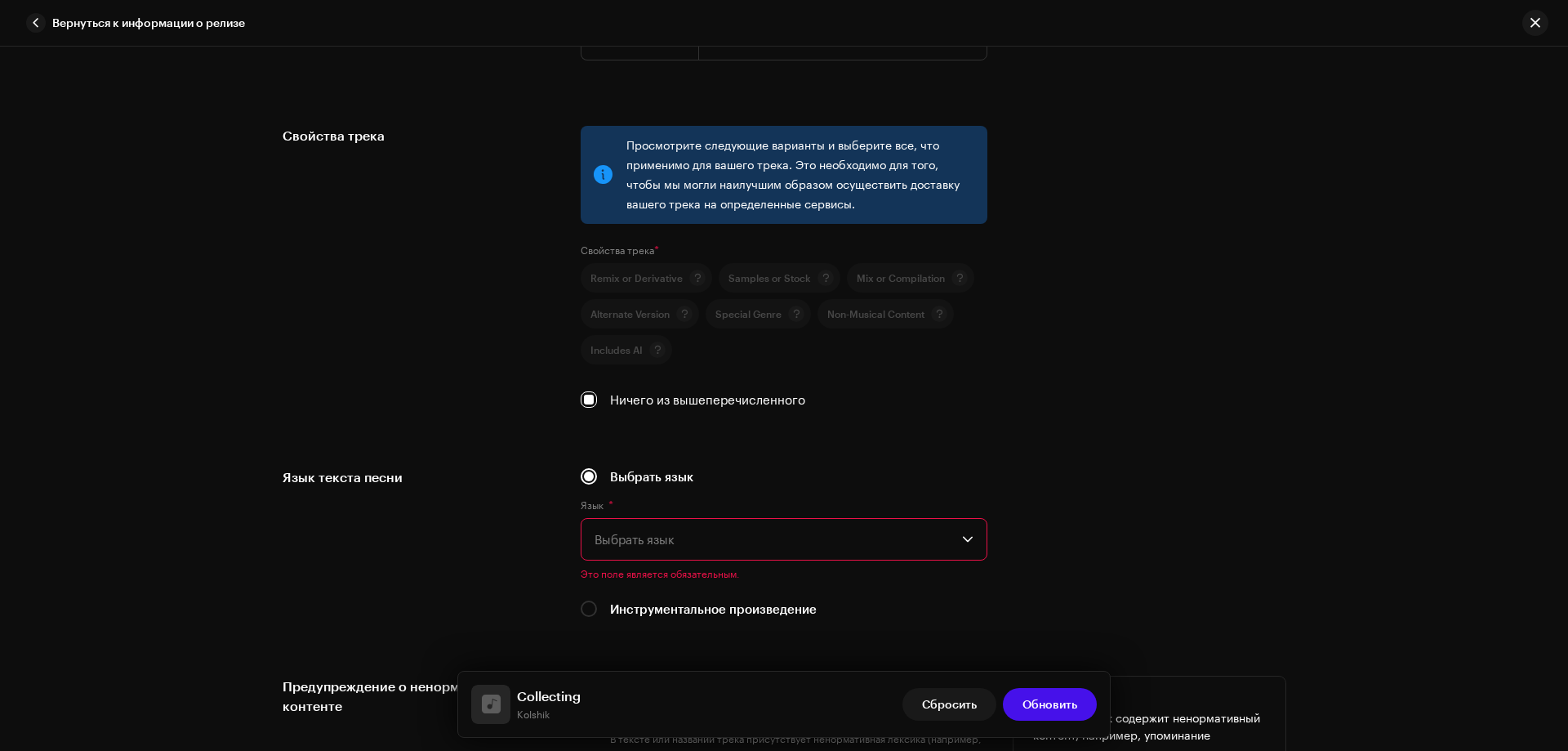
scroll to position [2615, 0]
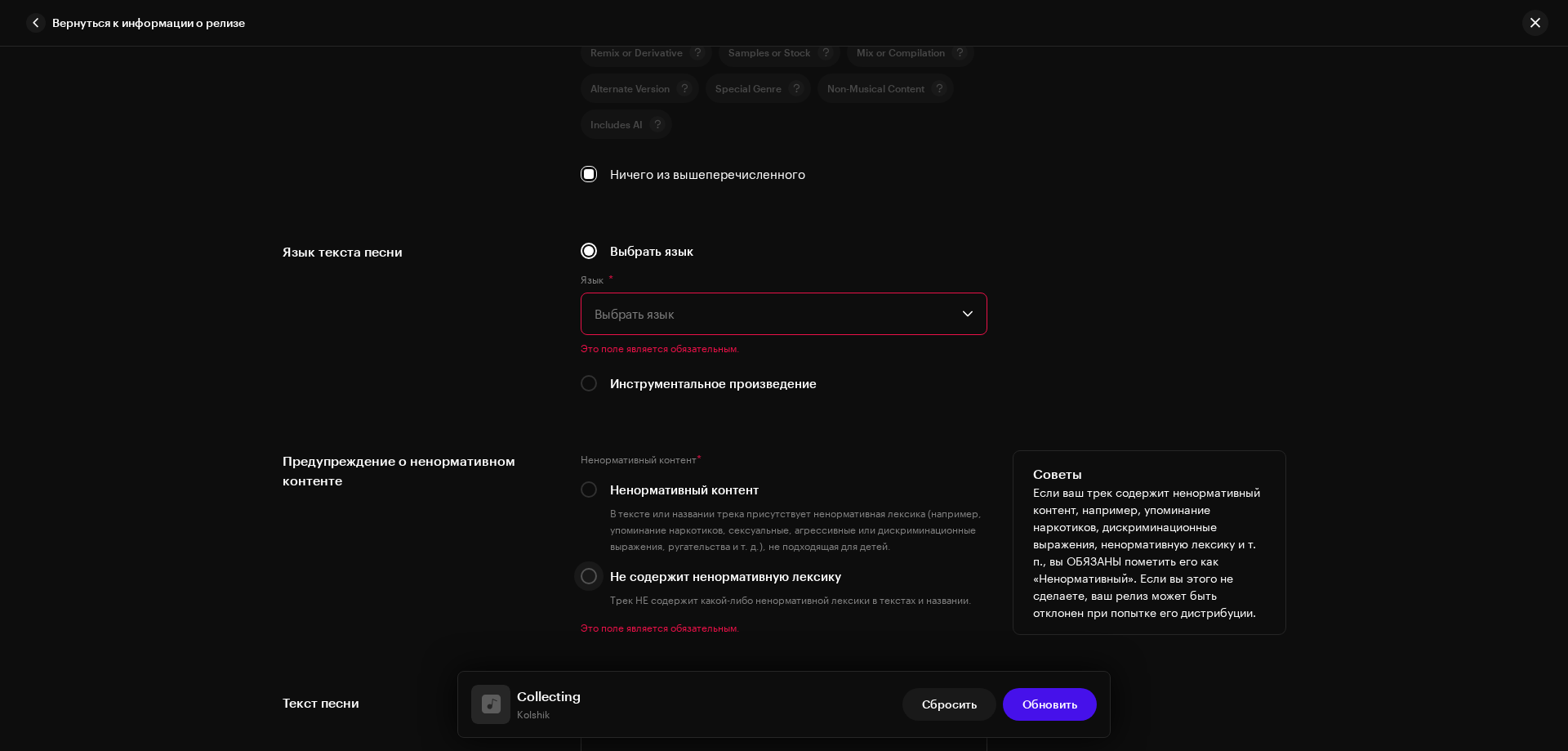
click at [582, 574] on input "Не содержит ненормативную лексику" at bounding box center [589, 576] width 16 height 16
radio input "true"
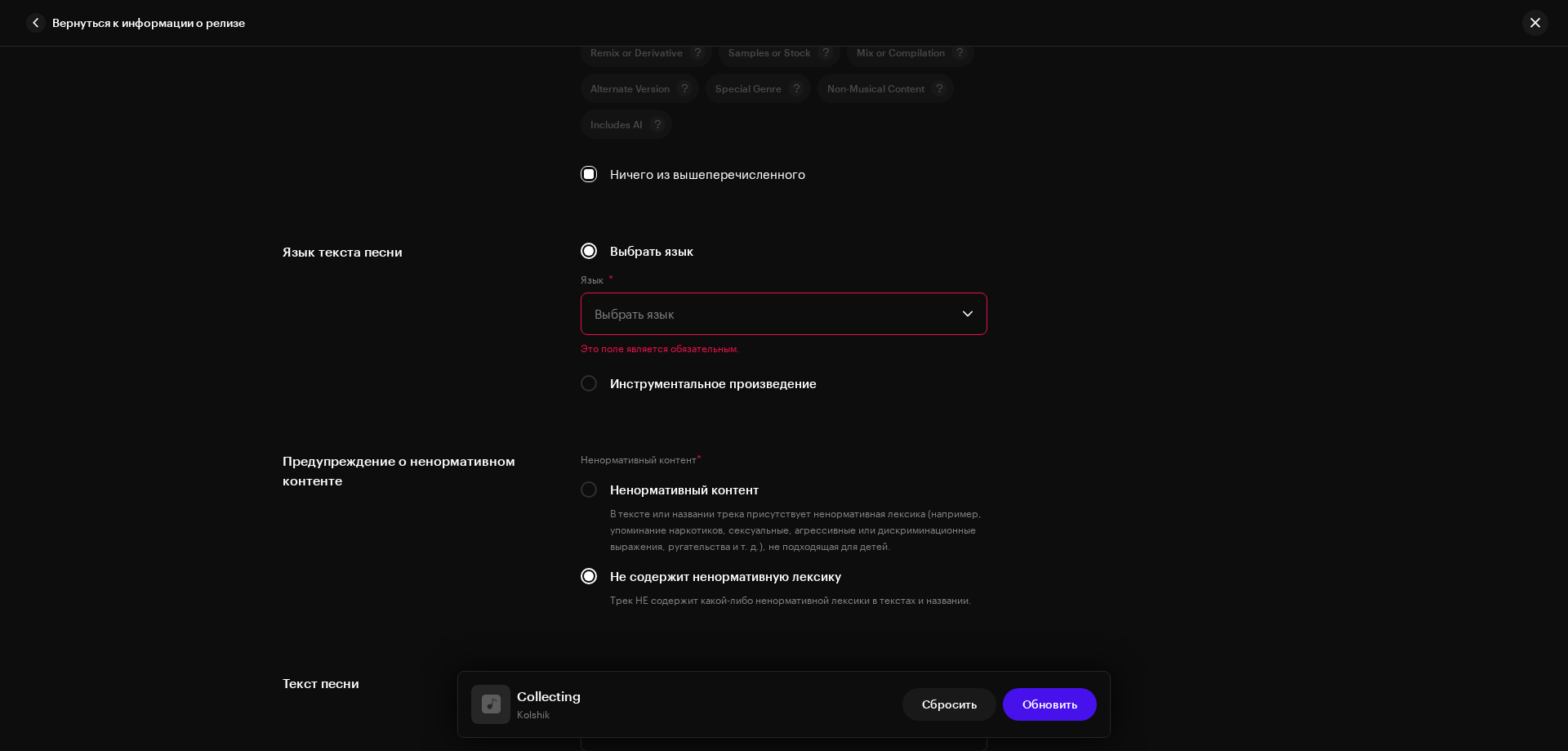
click at [634, 314] on span "Выбрать язык" at bounding box center [779, 314] width 368 height 41
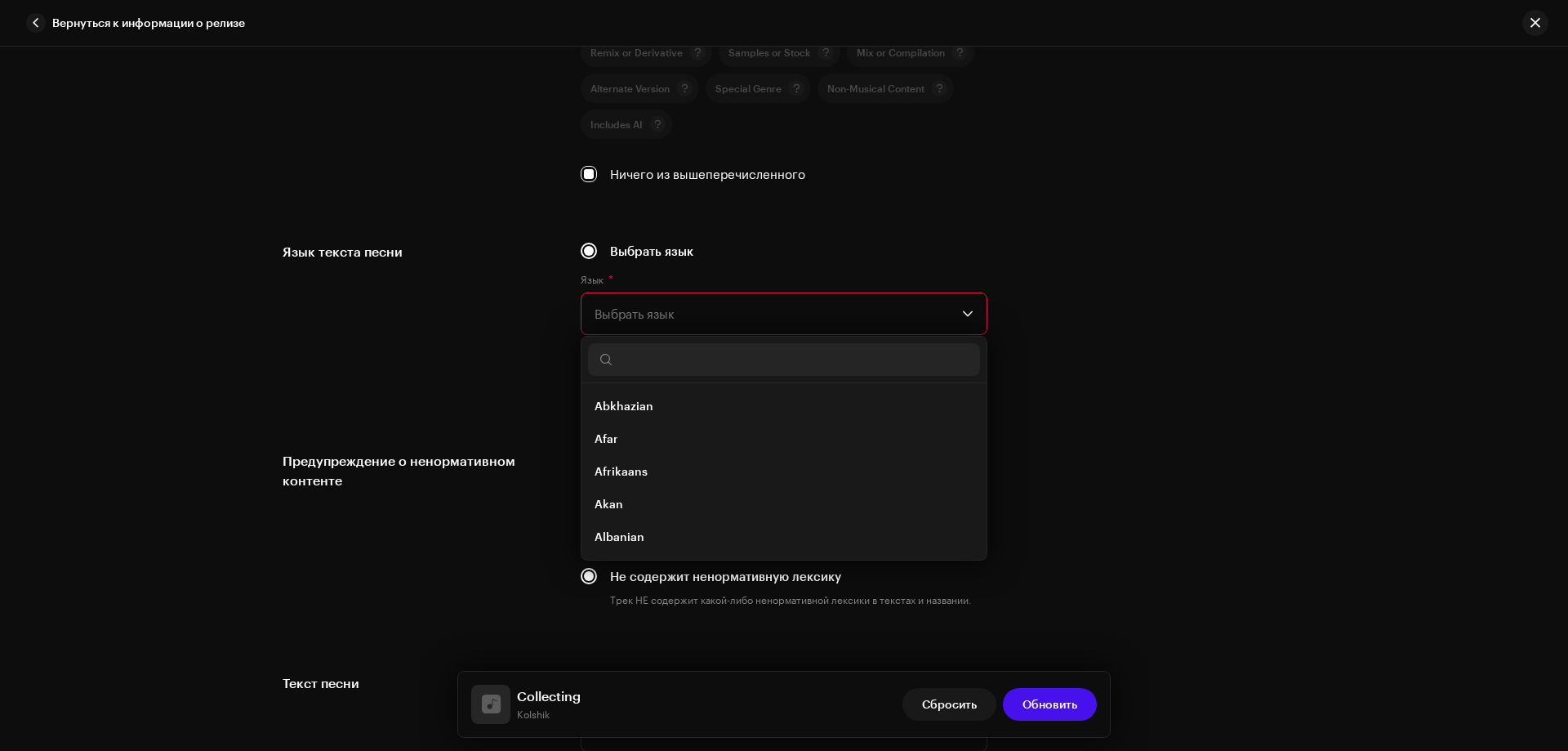
drag, startPoint x: 1139, startPoint y: 306, endPoint x: 1014, endPoint y: 334, distance: 128.1
click at [1135, 305] on div "Язык текста песни Выбрать язык Язык * Выбрать язык Abkhazian Afar Afrikaans Aka…" at bounding box center [784, 326] width 1003 height 170
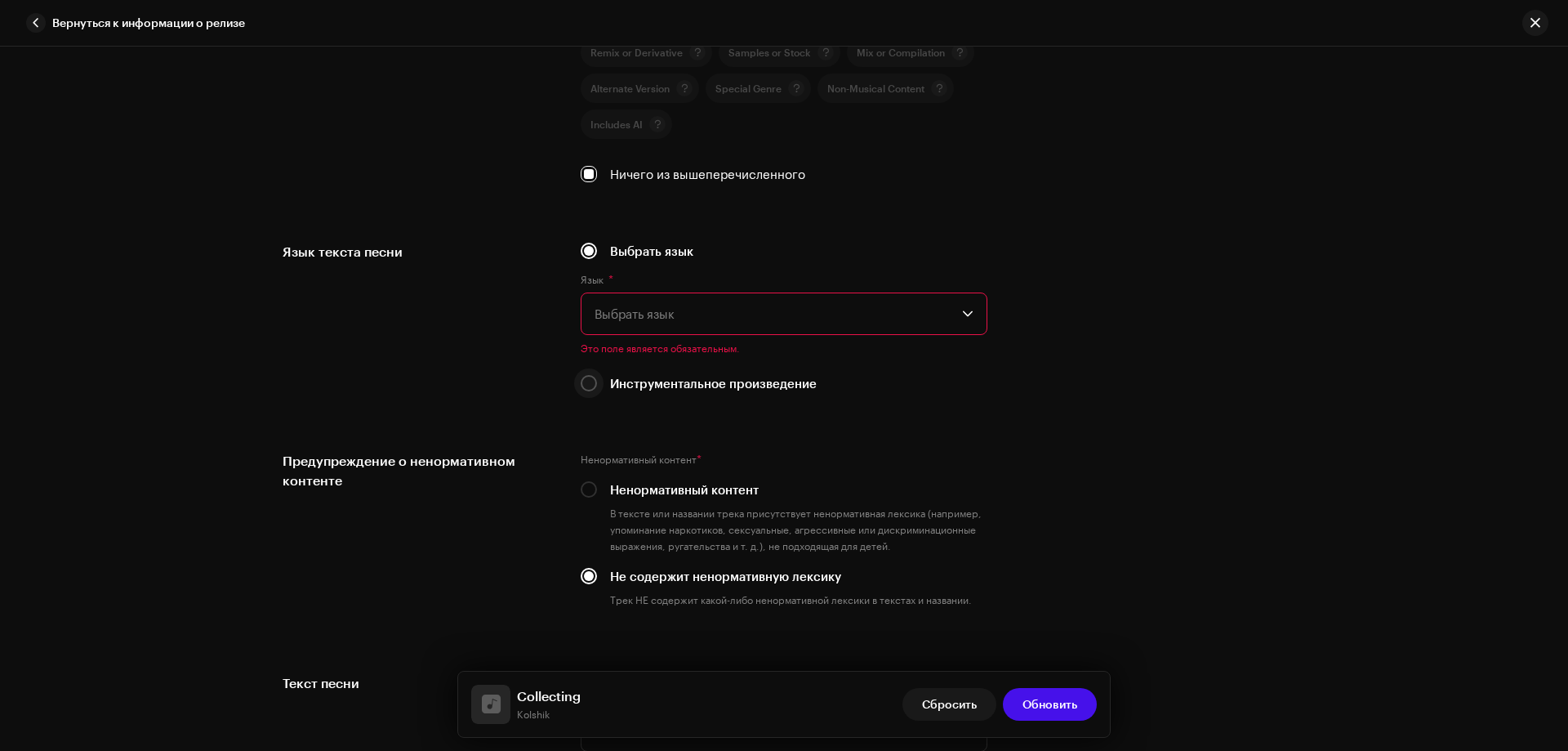
click at [591, 380] on input "Инструментальное произведение" at bounding box center [589, 383] width 16 height 16
radio input "true"
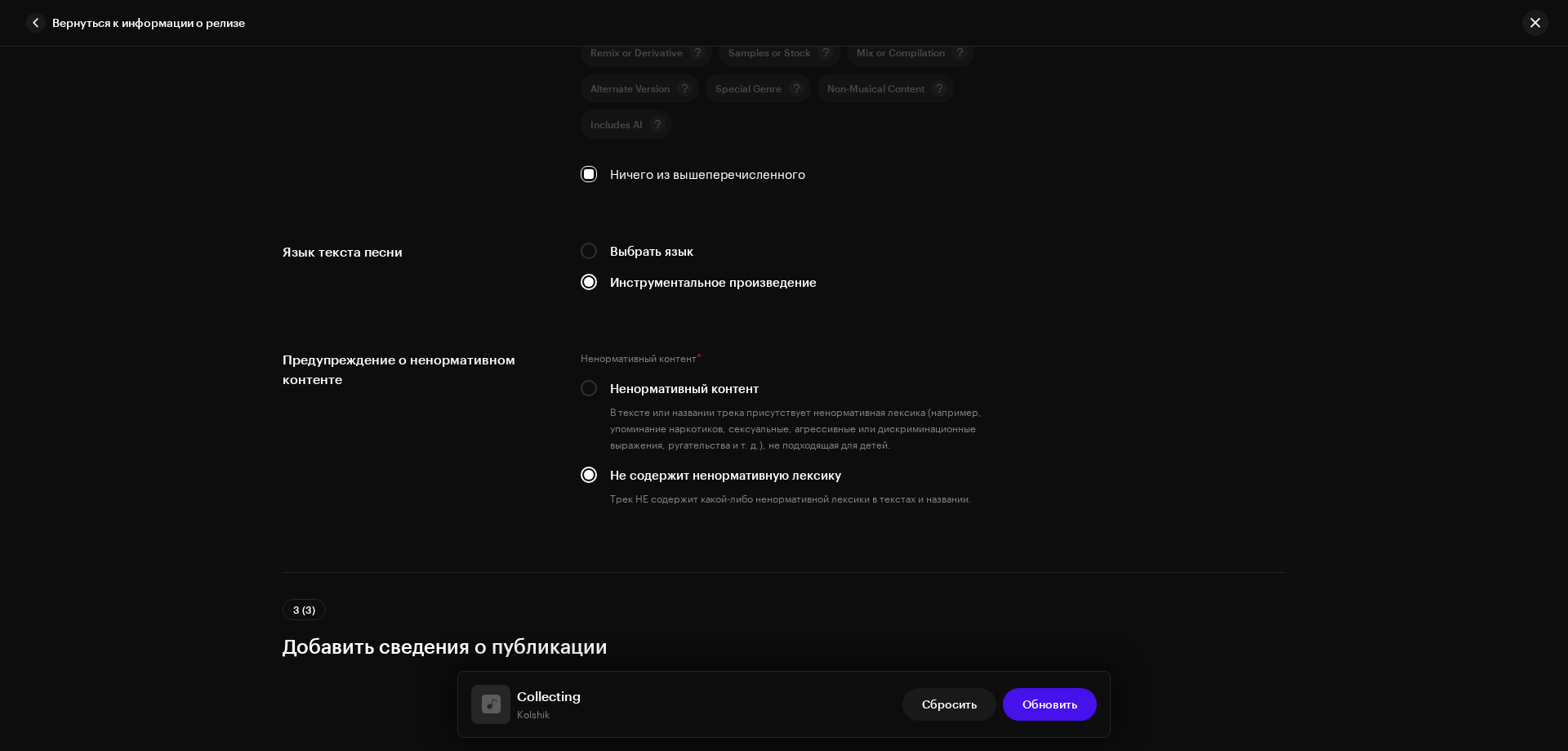
scroll to position [2942, 0]
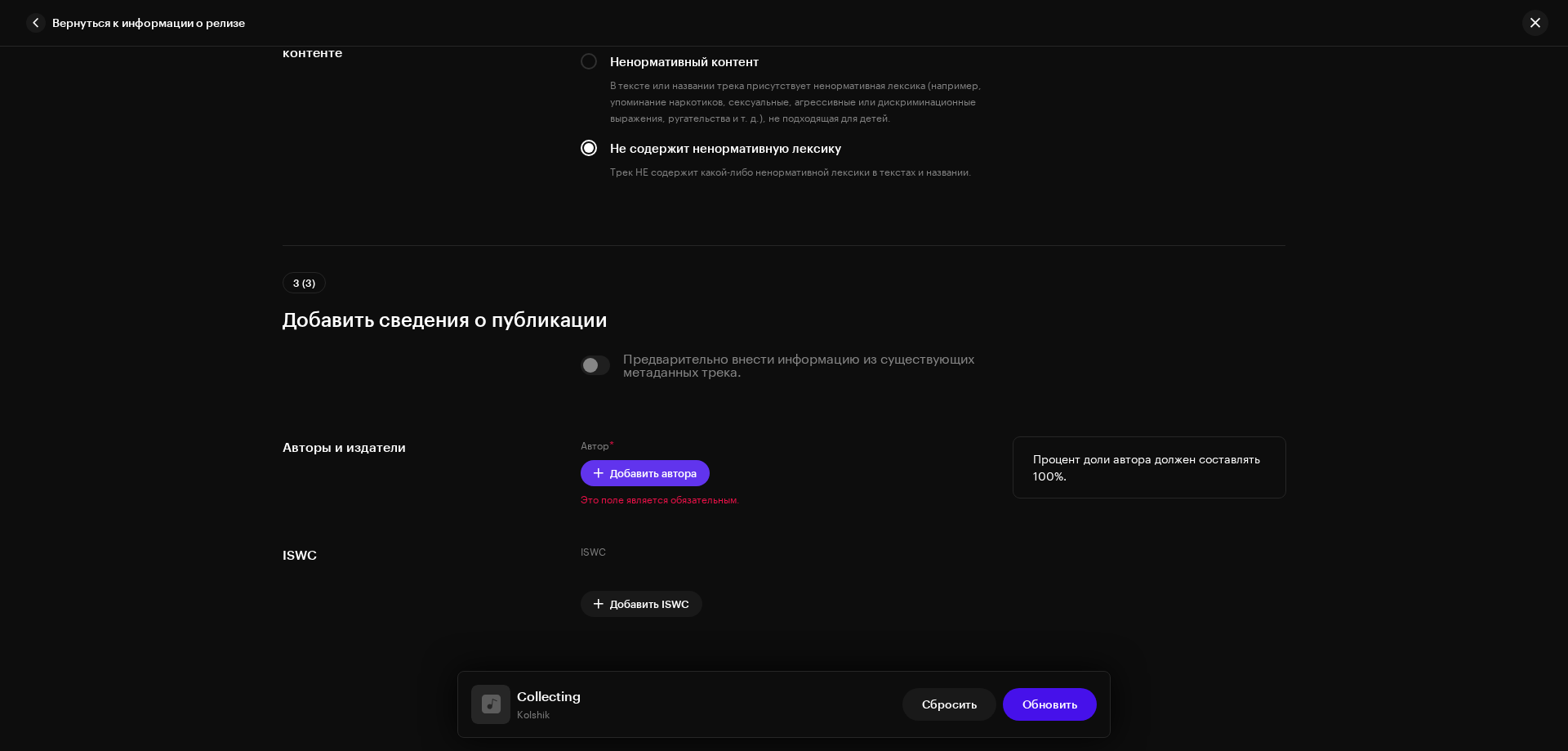
click at [690, 468] on span "Добавить автора" at bounding box center [653, 473] width 86 height 33
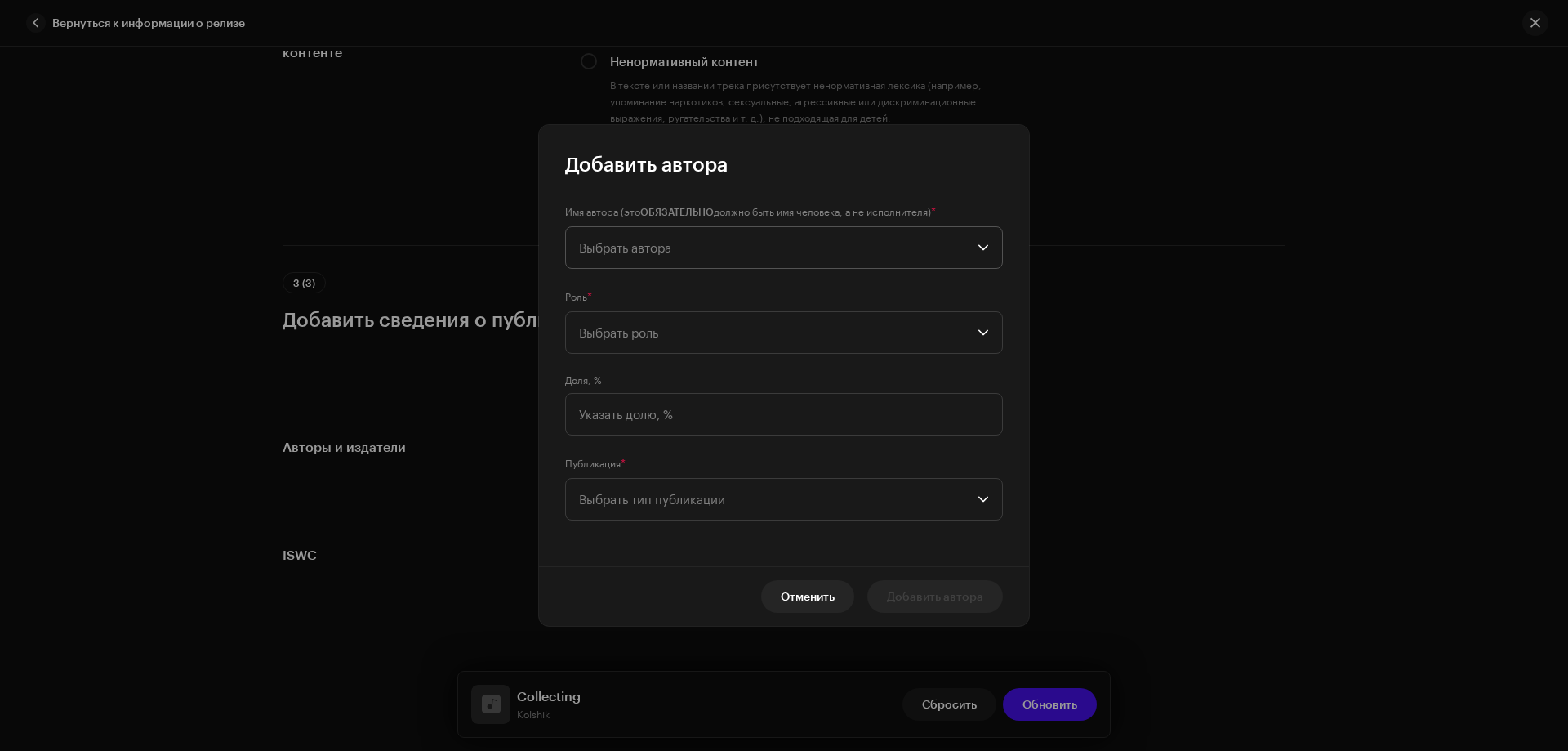
click at [608, 233] on span "Выбрать автора" at bounding box center [778, 247] width 398 height 41
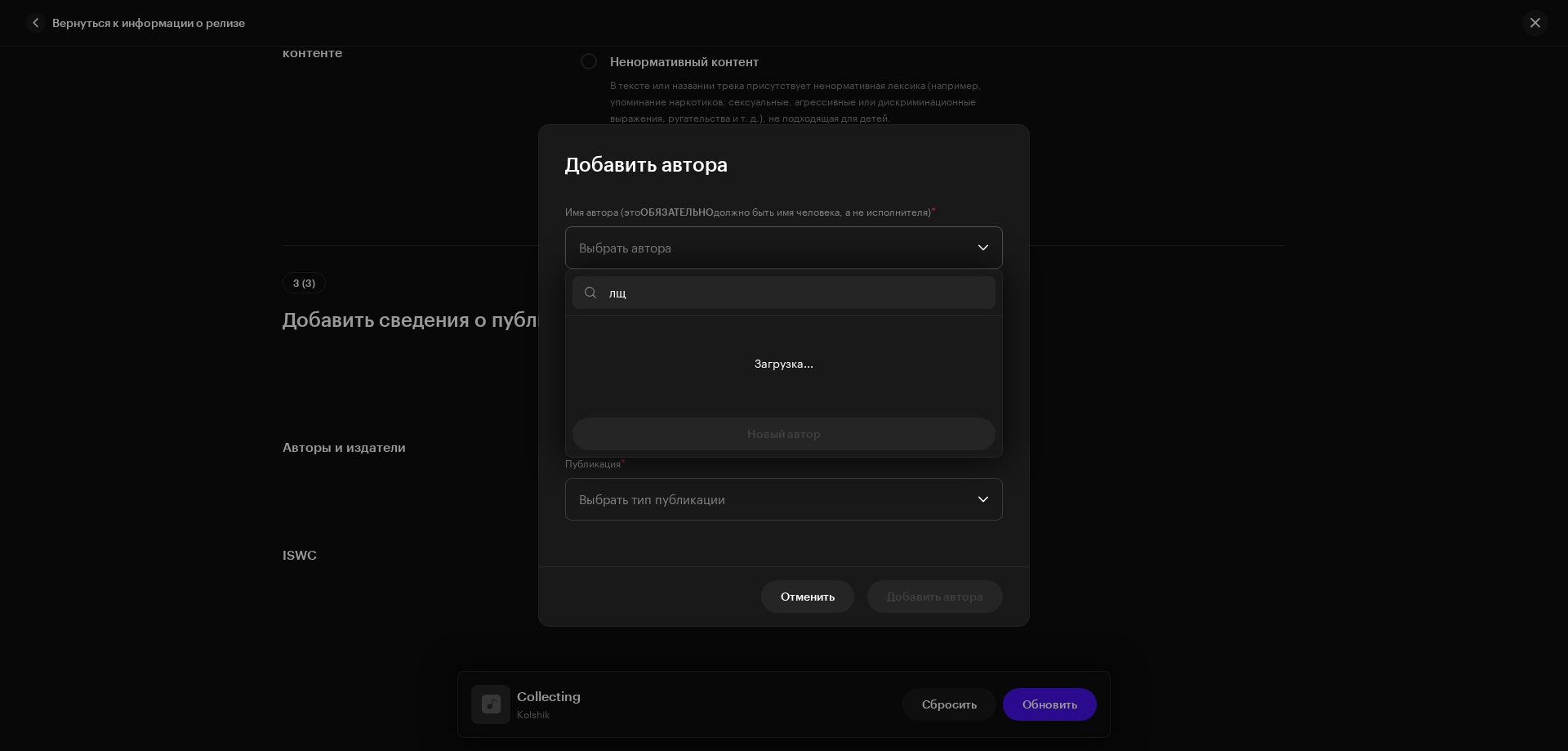
type input "л"
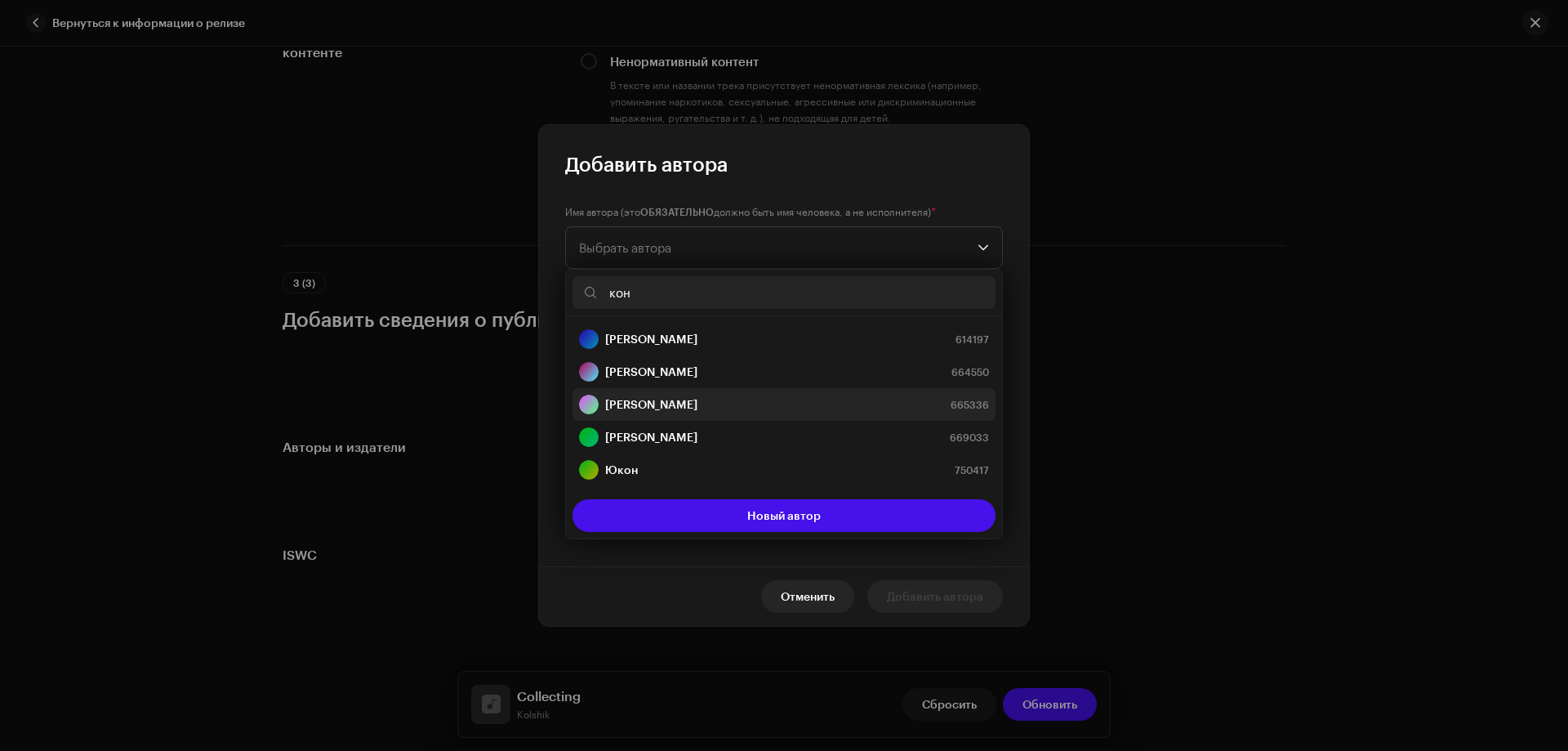
type input "кон"
click at [678, 400] on strong "[PERSON_NAME]" at bounding box center [651, 404] width 92 height 16
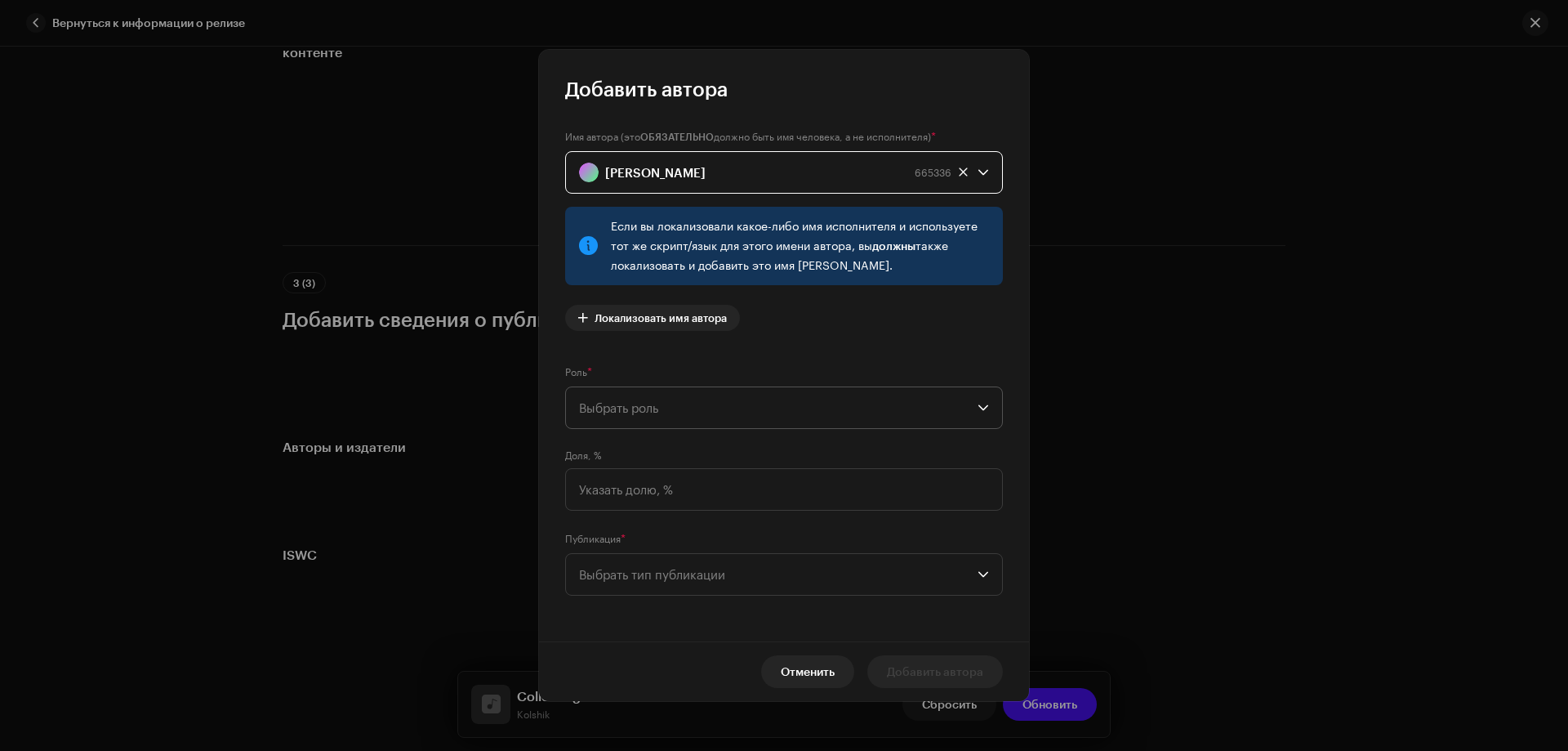
click at [664, 403] on span "Выбрать роль" at bounding box center [778, 408] width 398 height 41
click at [620, 517] on span "Composer" at bounding box center [608, 518] width 58 height 16
click at [625, 490] on input at bounding box center [784, 490] width 438 height 43
type input "100,00"
click at [640, 569] on span "Выбрать тип публикации" at bounding box center [778, 574] width 398 height 41
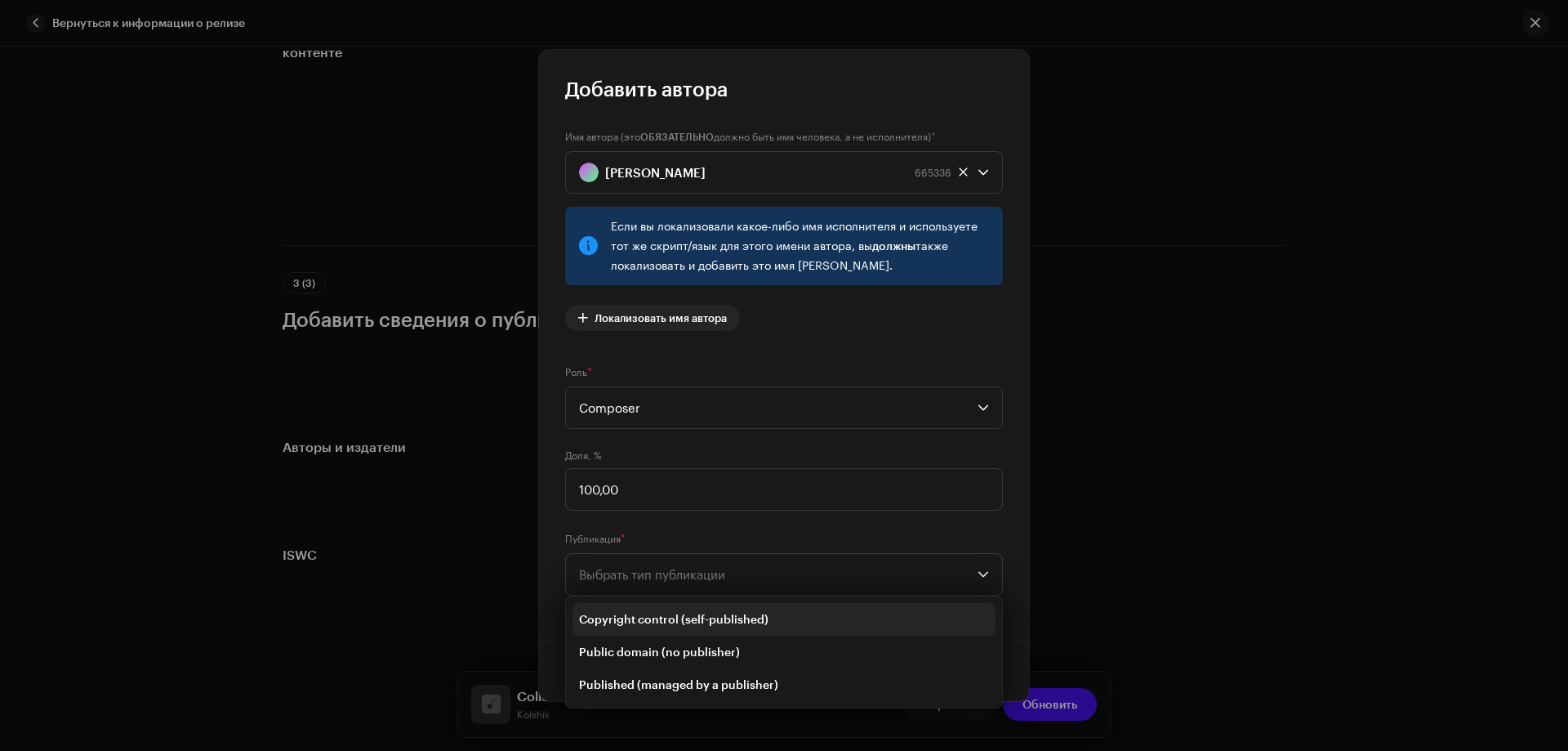
click at [646, 613] on span "Copyright control (self-published)" at bounding box center [674, 620] width 190 height 16
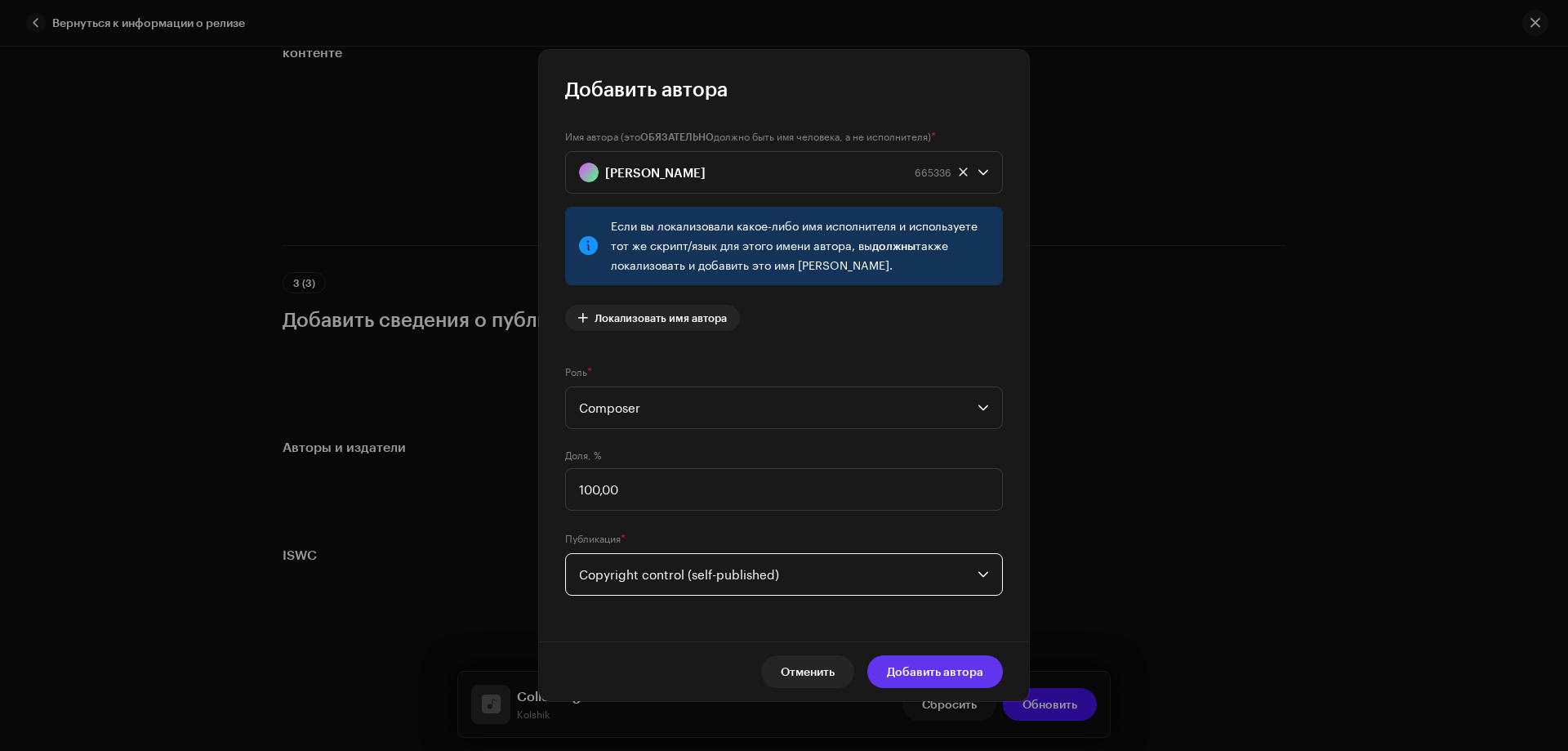
click at [946, 666] on span "Добавить автора" at bounding box center [935, 672] width 96 height 33
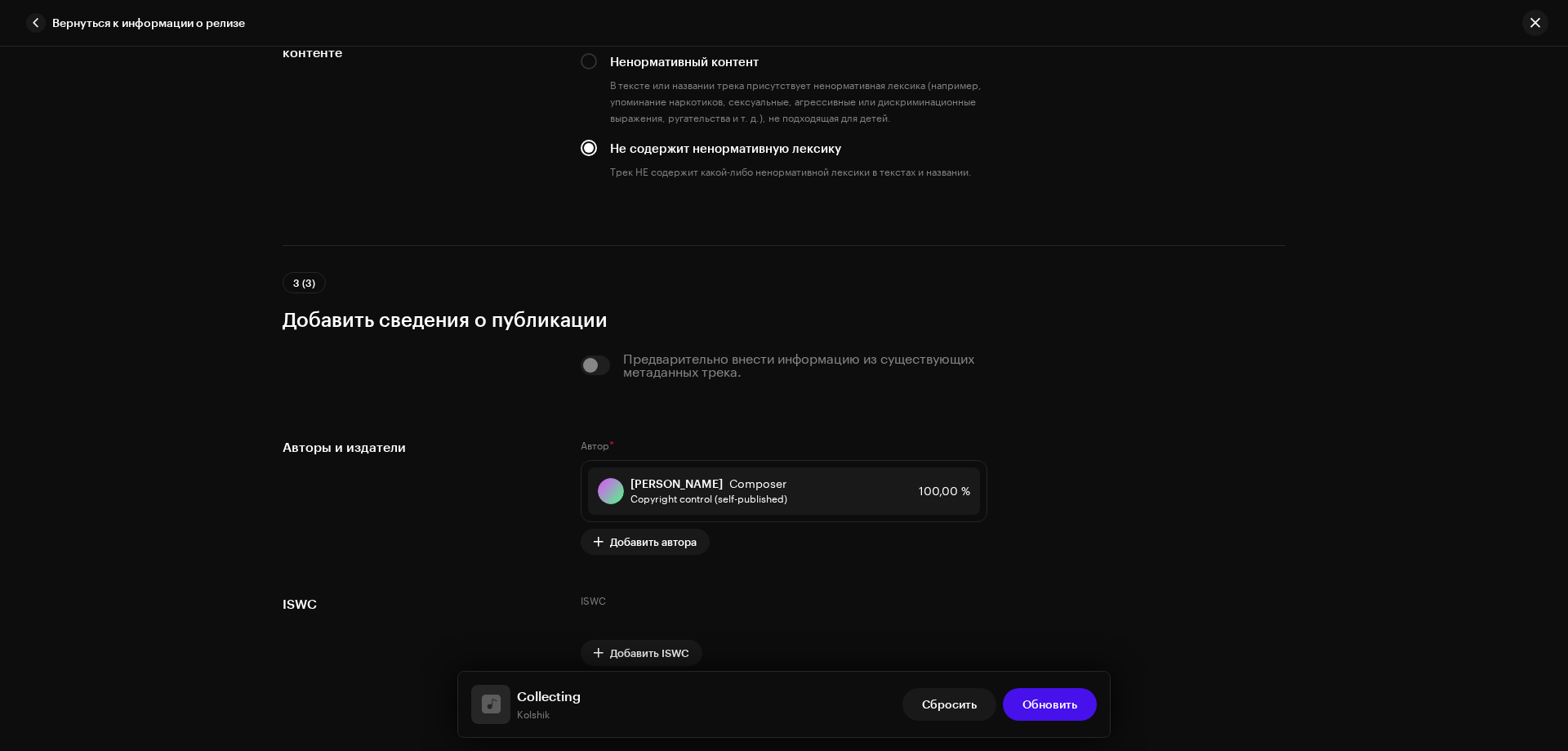
click at [1055, 703] on span "Обновить" at bounding box center [1050, 704] width 55 height 33
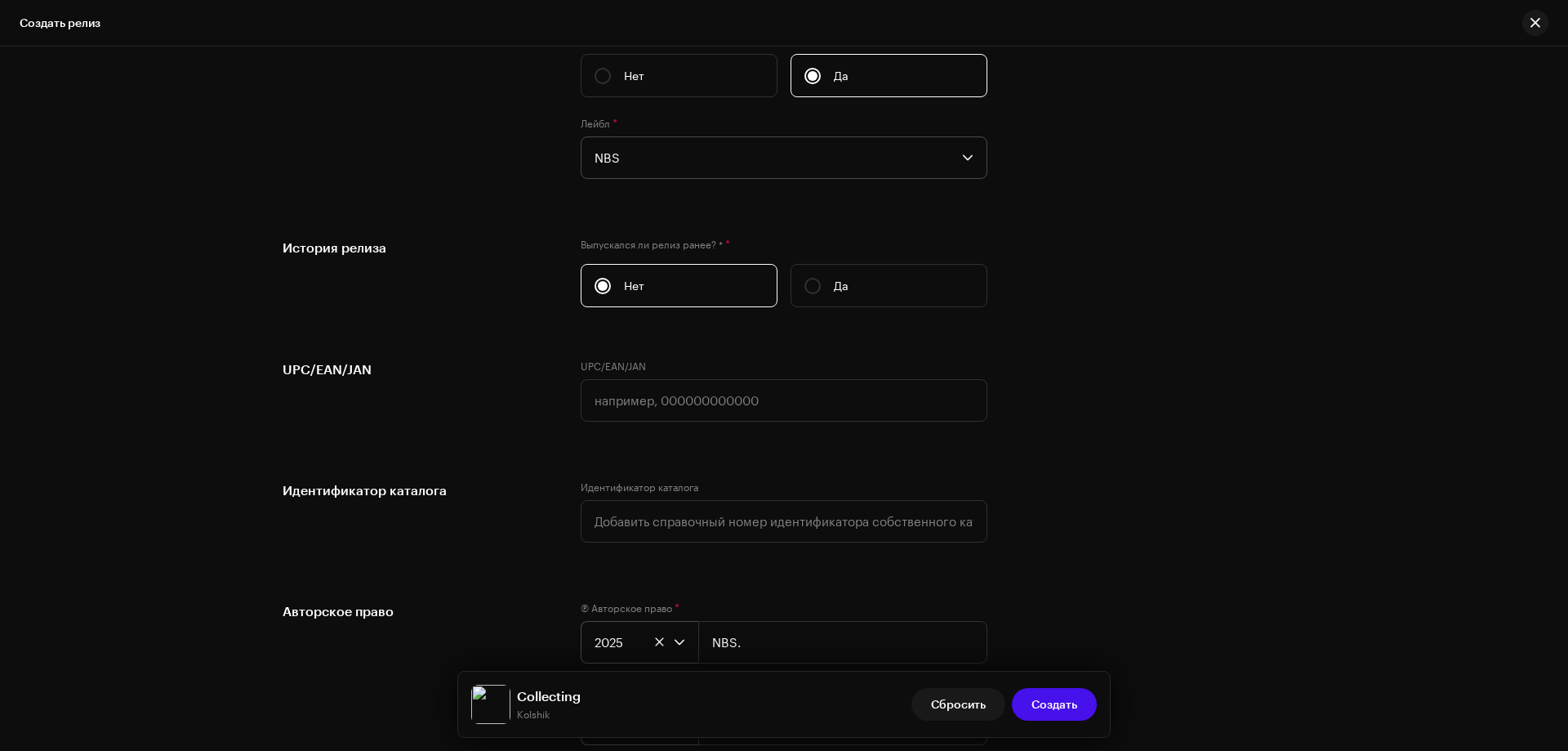
scroll to position [2795, 0]
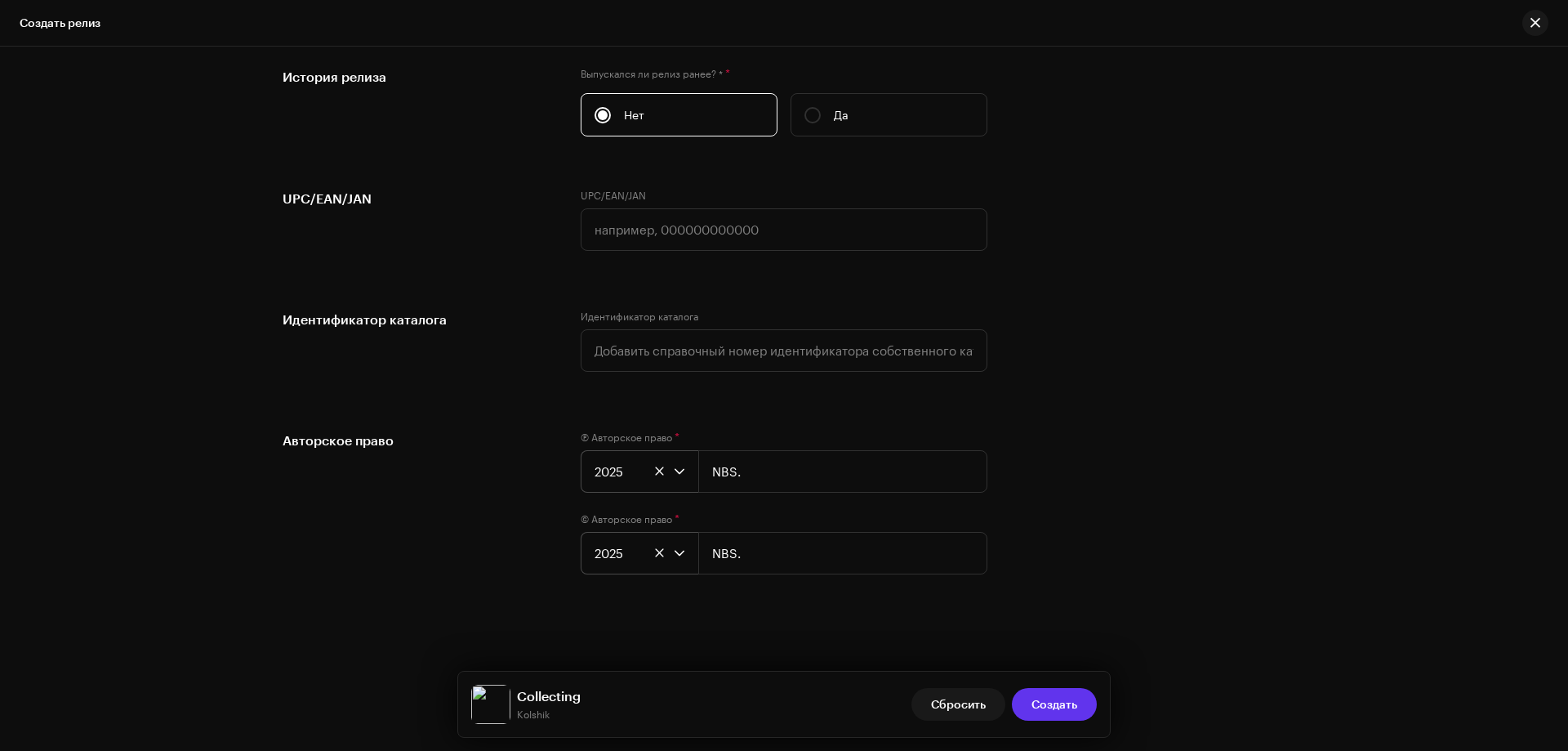
click at [1046, 700] on span "Создать" at bounding box center [1055, 704] width 46 height 33
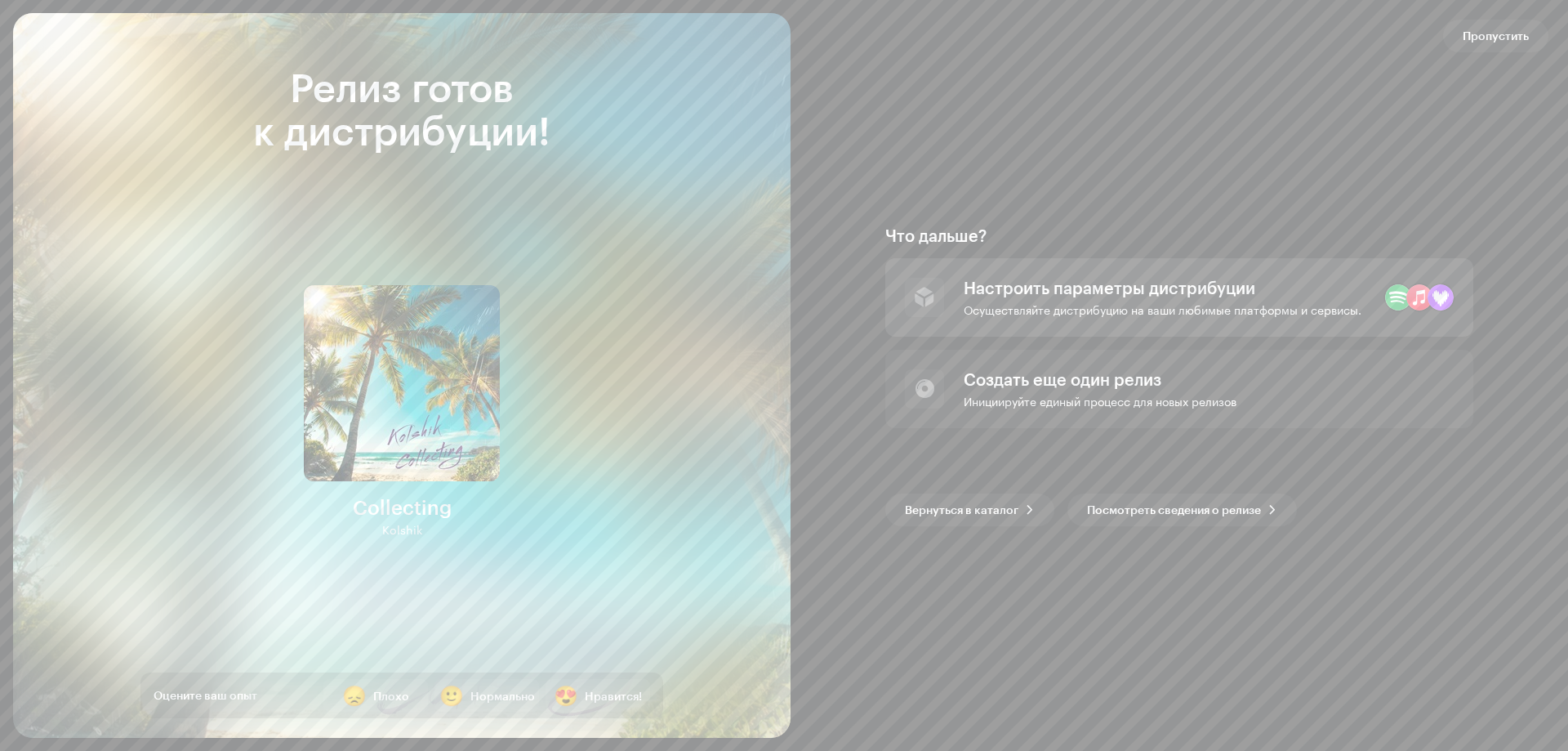
click at [1214, 290] on div "Настроить параметры дистрибуции" at bounding box center [1163, 288] width 398 height 20
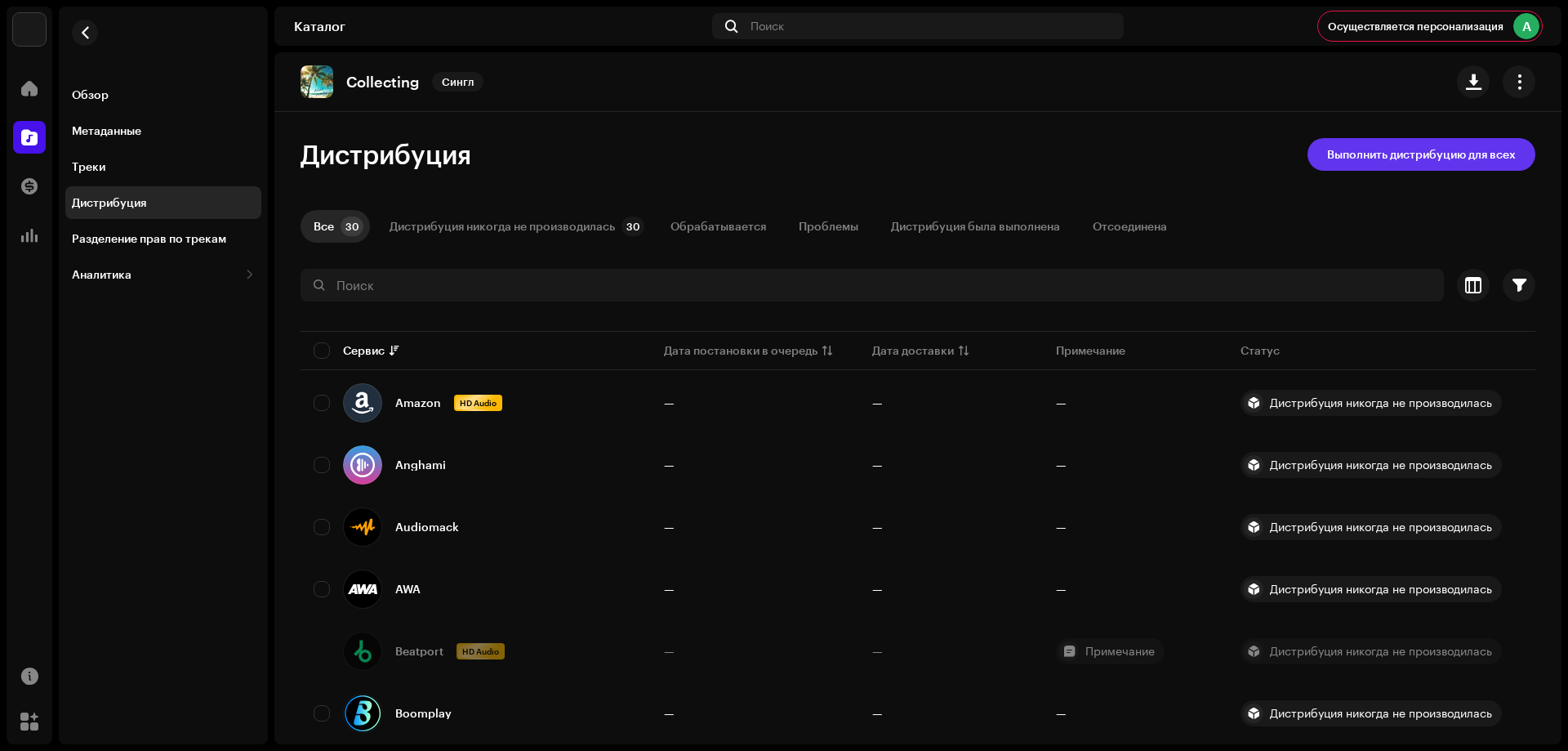
click at [1409, 155] on span "Выполнить дистрибуцию для всех" at bounding box center [1422, 154] width 189 height 33
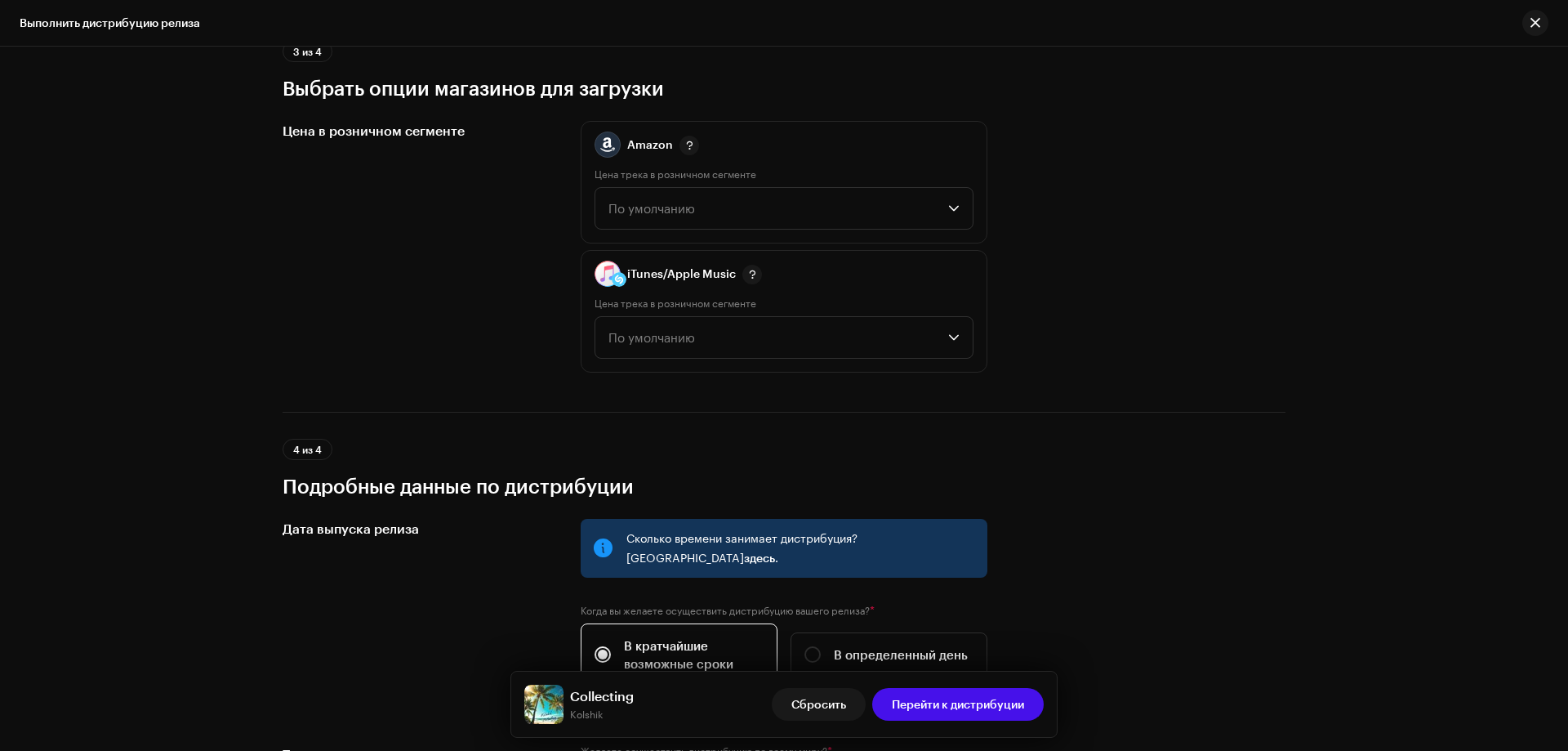
scroll to position [2502, 0]
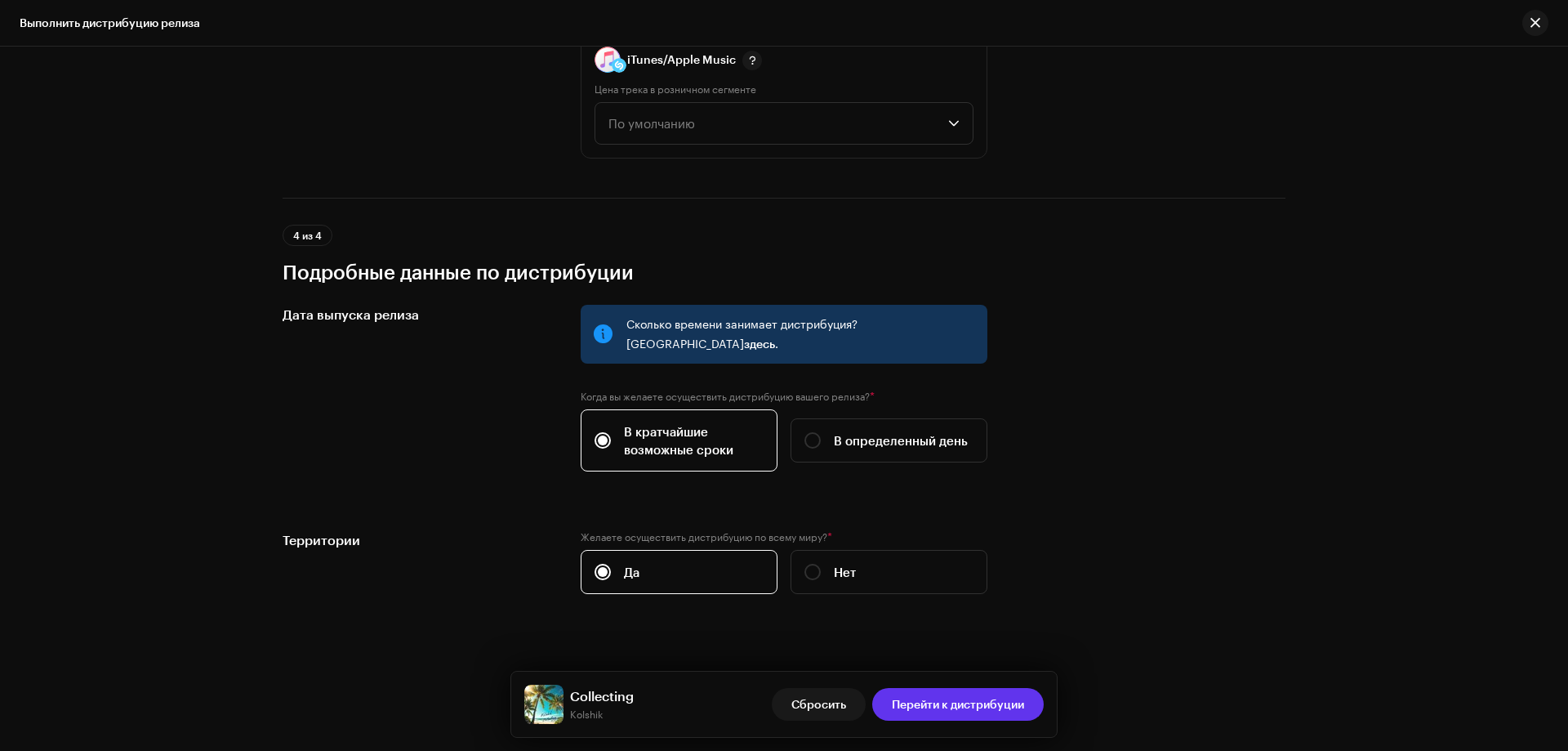
click at [917, 702] on span "Перейти к дистрибуции" at bounding box center [958, 704] width 132 height 33
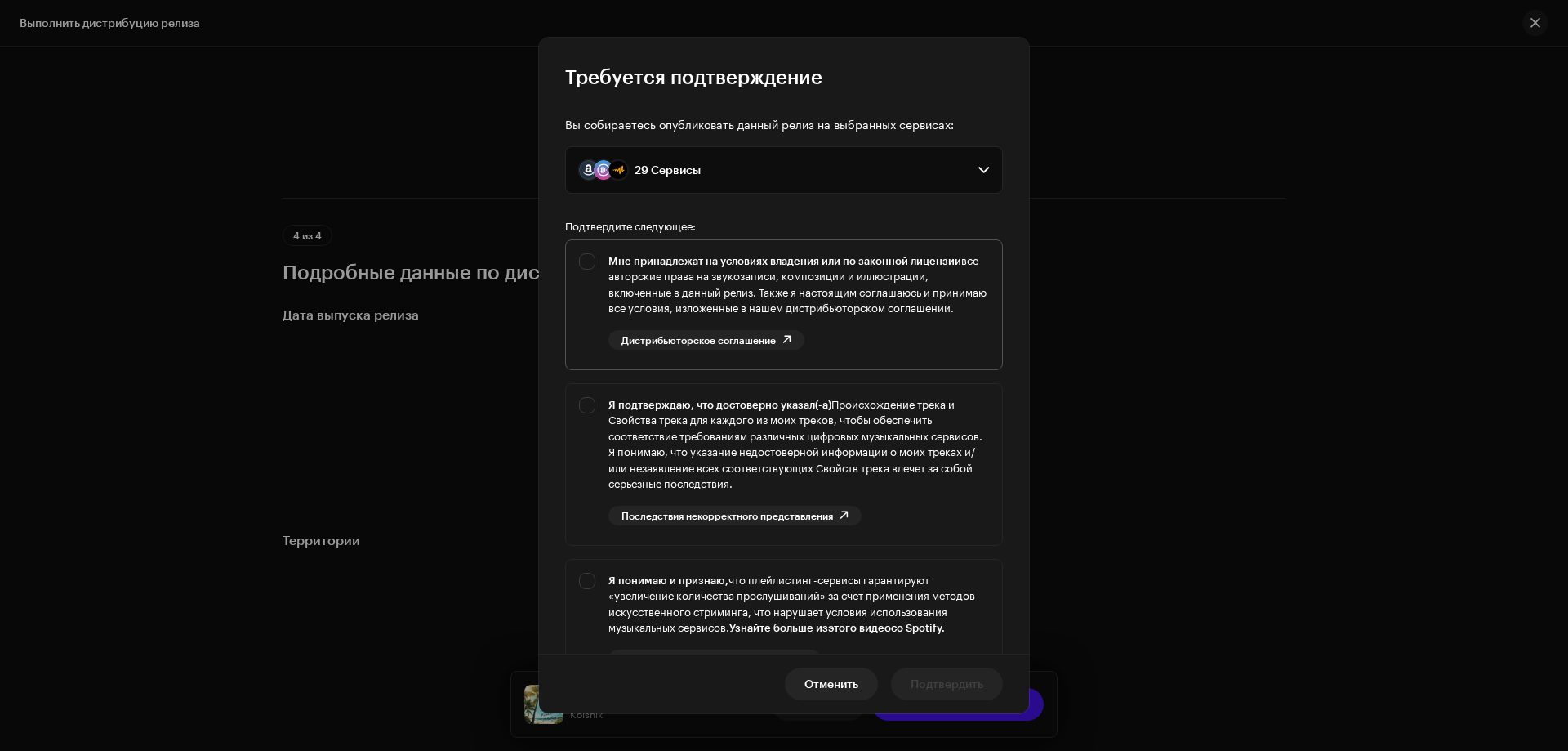
click at [585, 262] on div "Мне принадлежат на условиях владения или по законной лицензии все авторские пра…" at bounding box center [784, 301] width 436 height 122
checkbox input "true"
click at [589, 417] on div "Я подтверждаю, что достоверно указал(-а) Происхождение трека и Свойства трека д…" at bounding box center [784, 461] width 436 height 154
checkbox input "true"
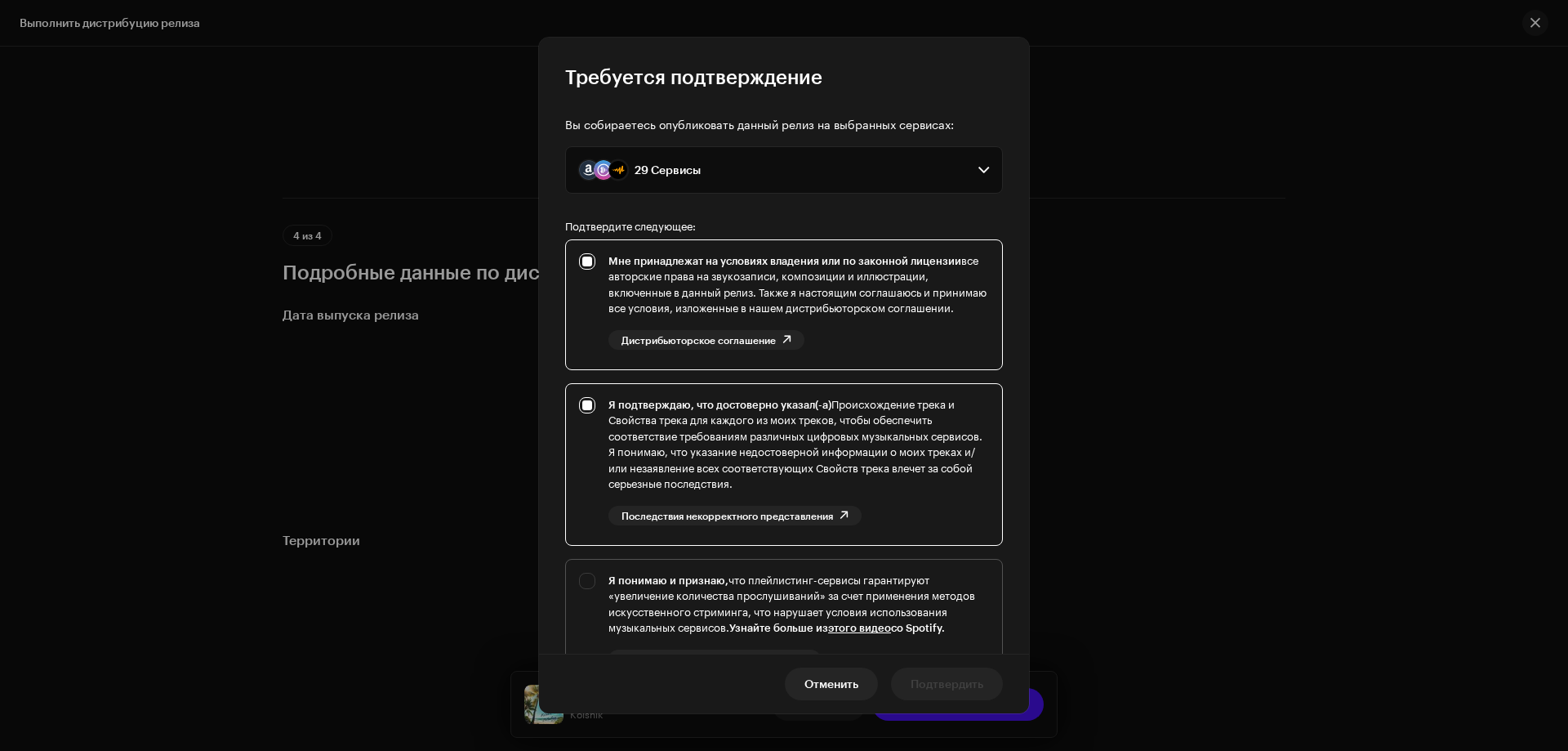
click at [586, 596] on div "Я понимаю и признаю, что плейлистинг-сервисы гарантируют «увеличение количества…" at bounding box center [784, 634] width 436 height 149
checkbox input "true"
click at [935, 679] on span "Подтвердить" at bounding box center [947, 684] width 73 height 33
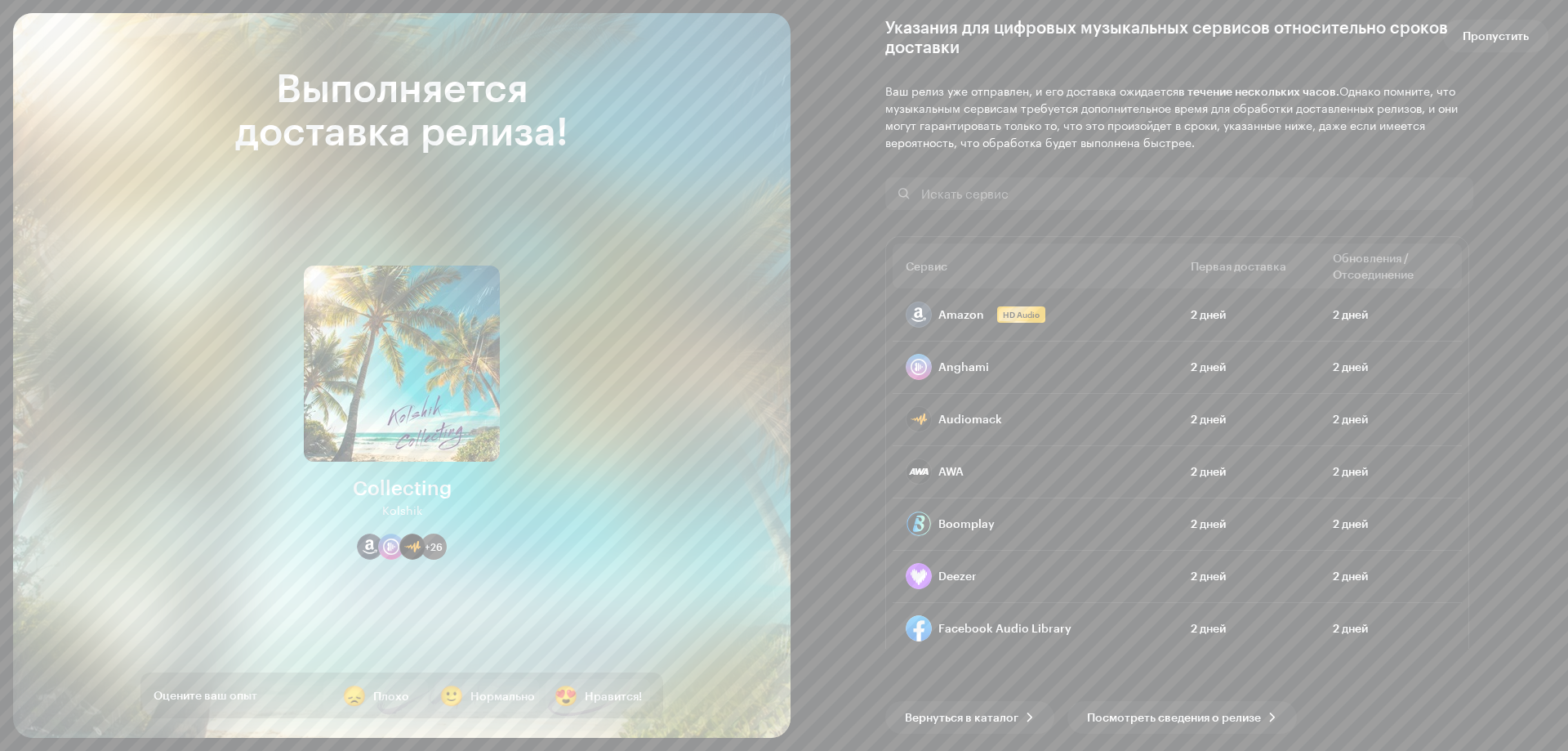
click at [1480, 41] on span "Пропустить" at bounding box center [1496, 36] width 67 height 33
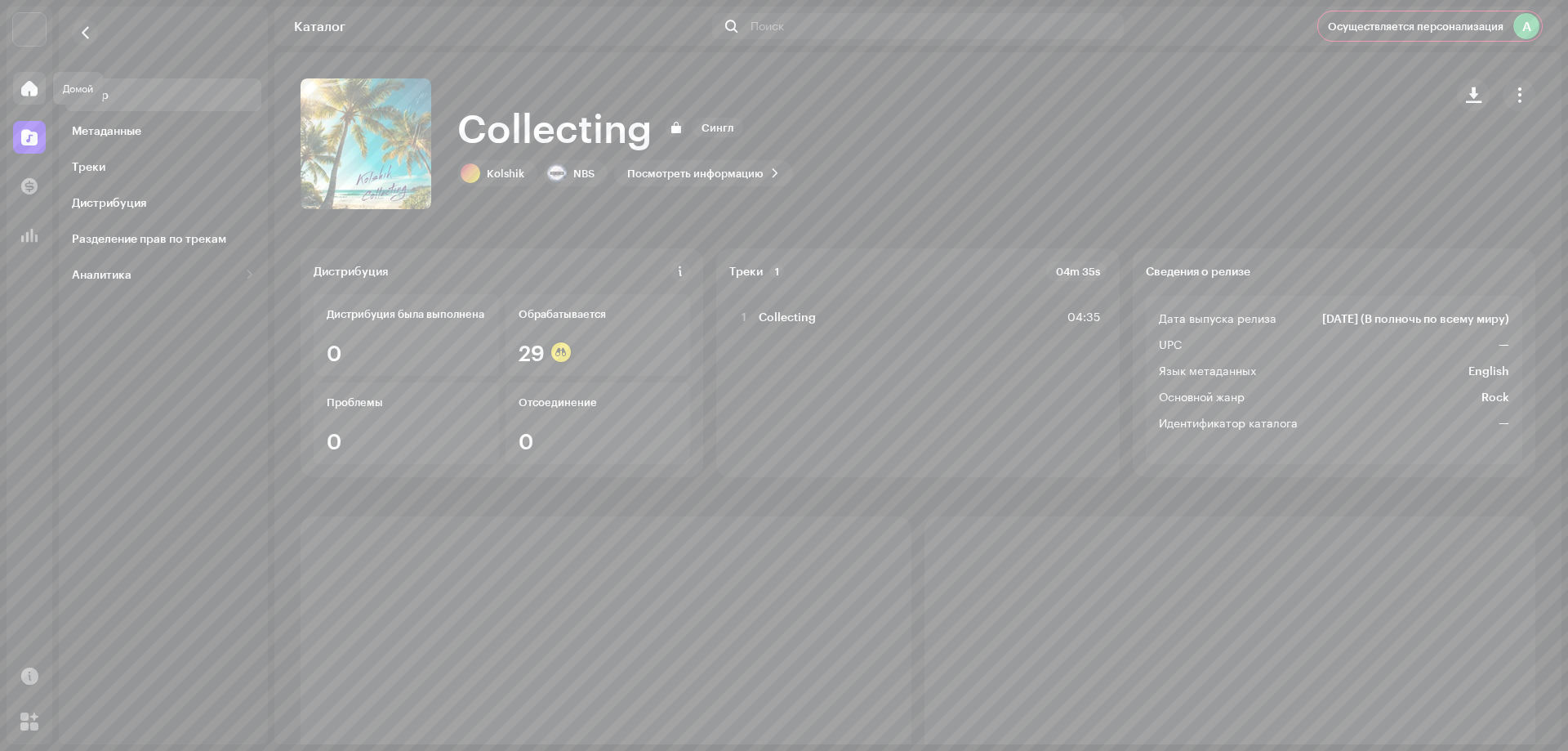
click at [25, 94] on span at bounding box center [30, 88] width 16 height 13
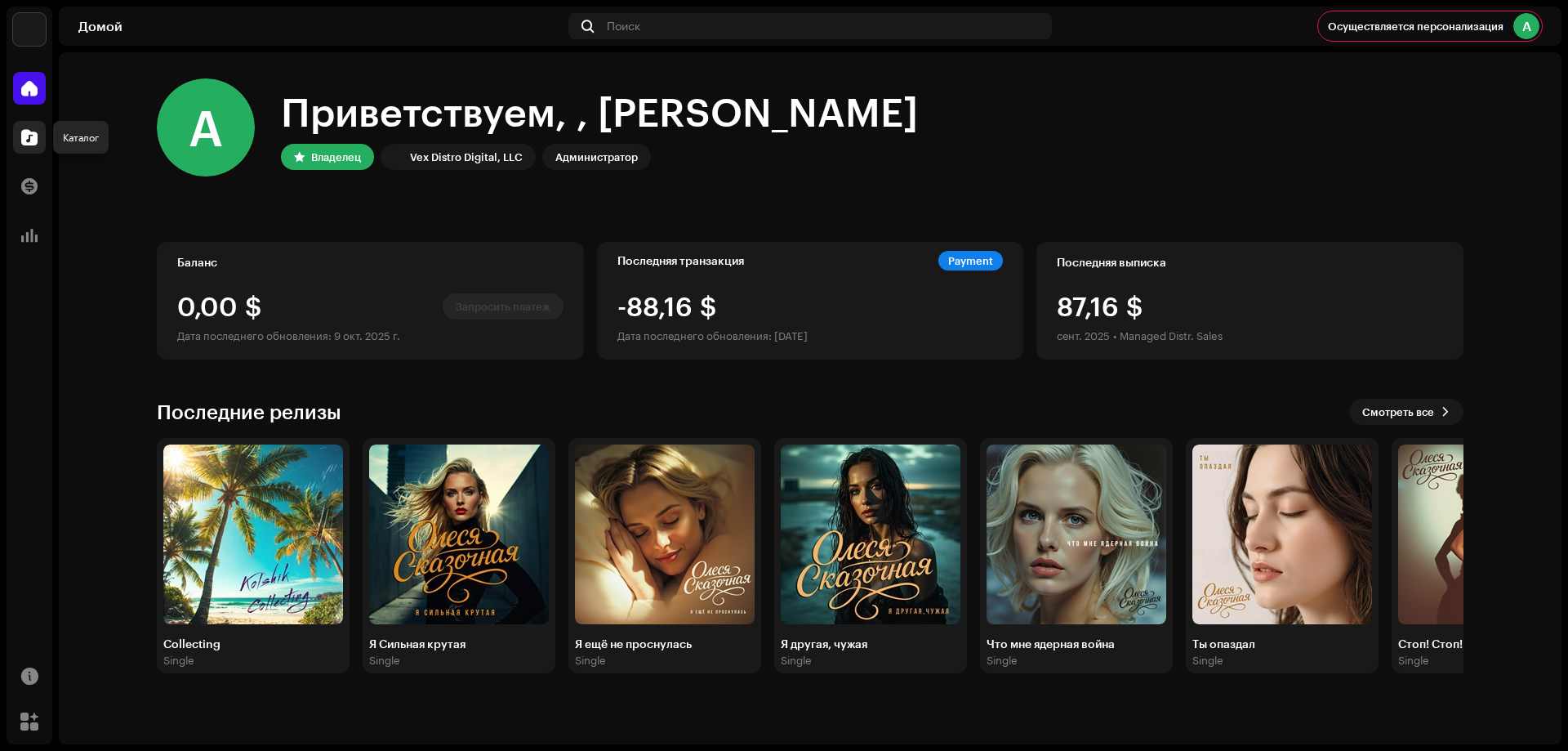
click at [31, 140] on span at bounding box center [30, 137] width 16 height 13
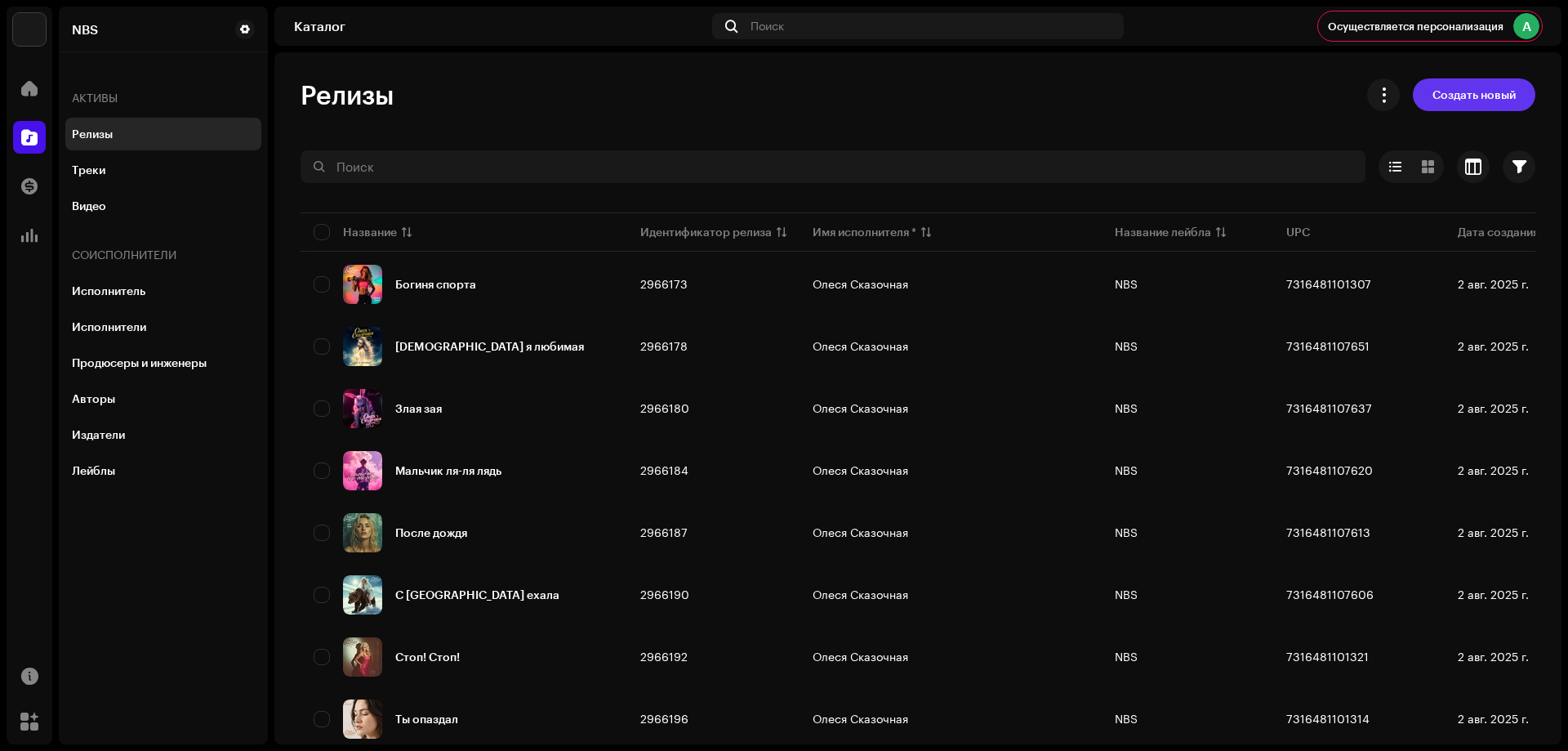
click at [1458, 94] on span "Создать новый" at bounding box center [1474, 94] width 83 height 33
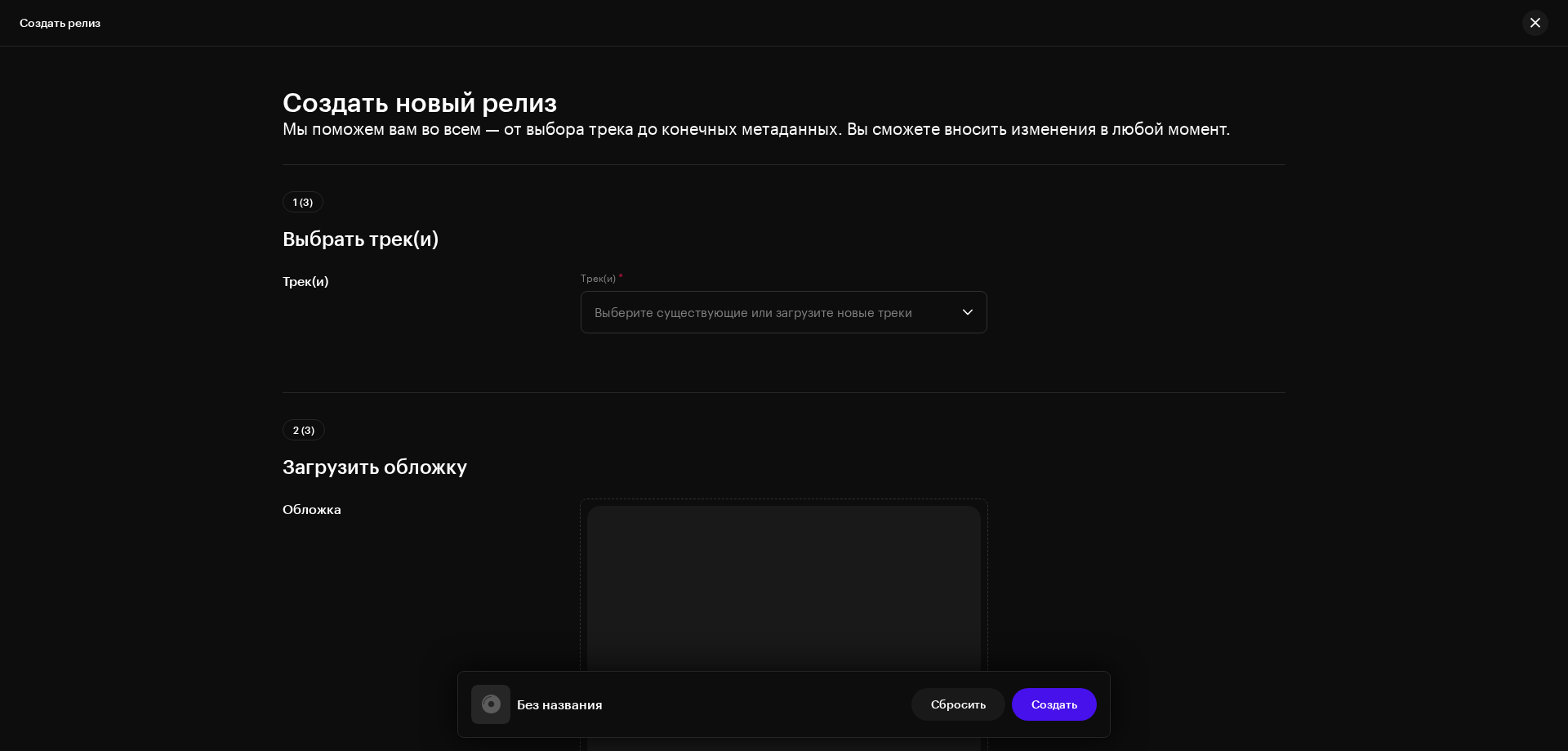
click at [841, 335] on div "Трек(и) * Выберите существующие или загрузите новые треки" at bounding box center [784, 311] width 407 height 81
click at [844, 320] on span "Выберите существующие или загрузите новые треки" at bounding box center [779, 312] width 368 height 41
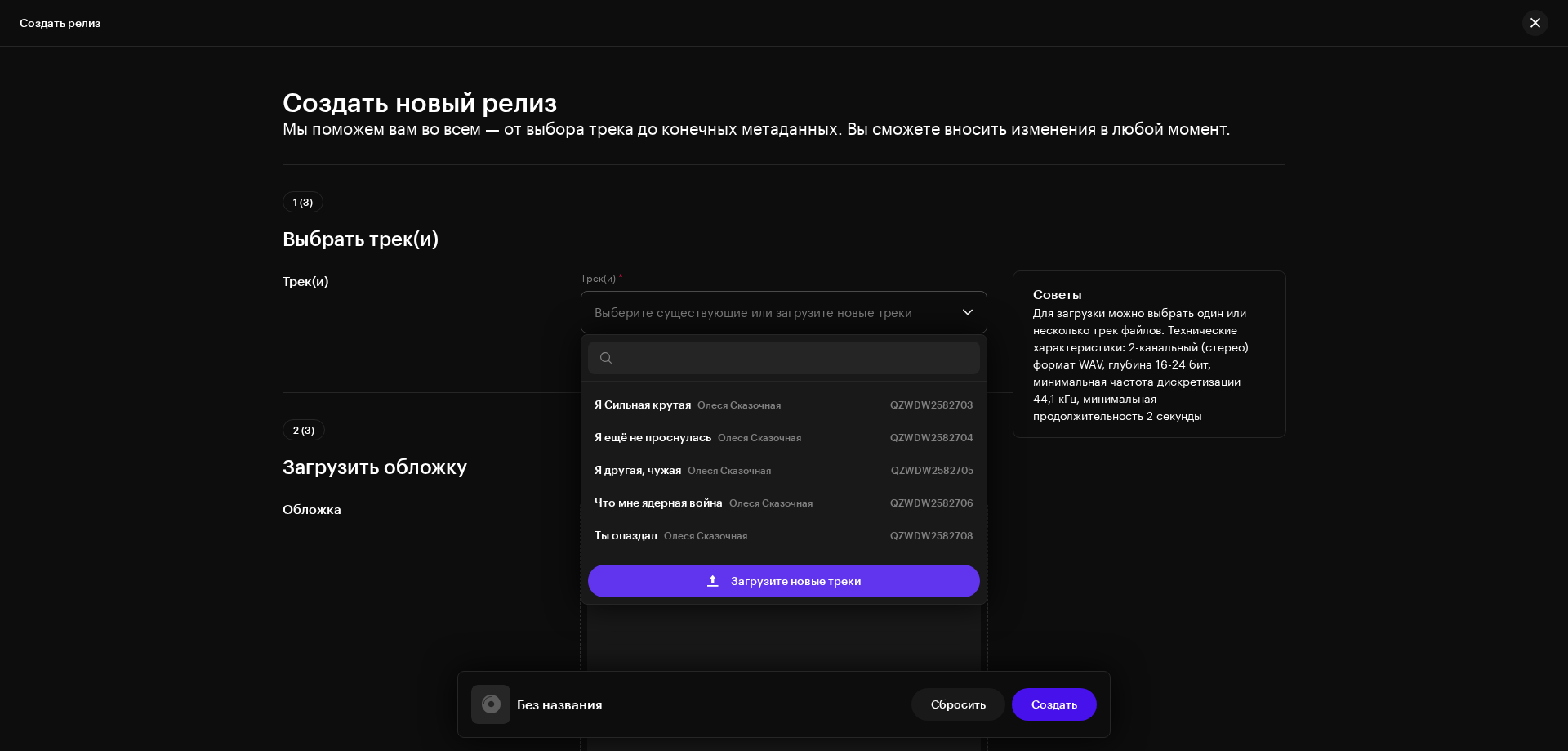
click at [791, 578] on span "Загрузите новые треки" at bounding box center [796, 581] width 130 height 33
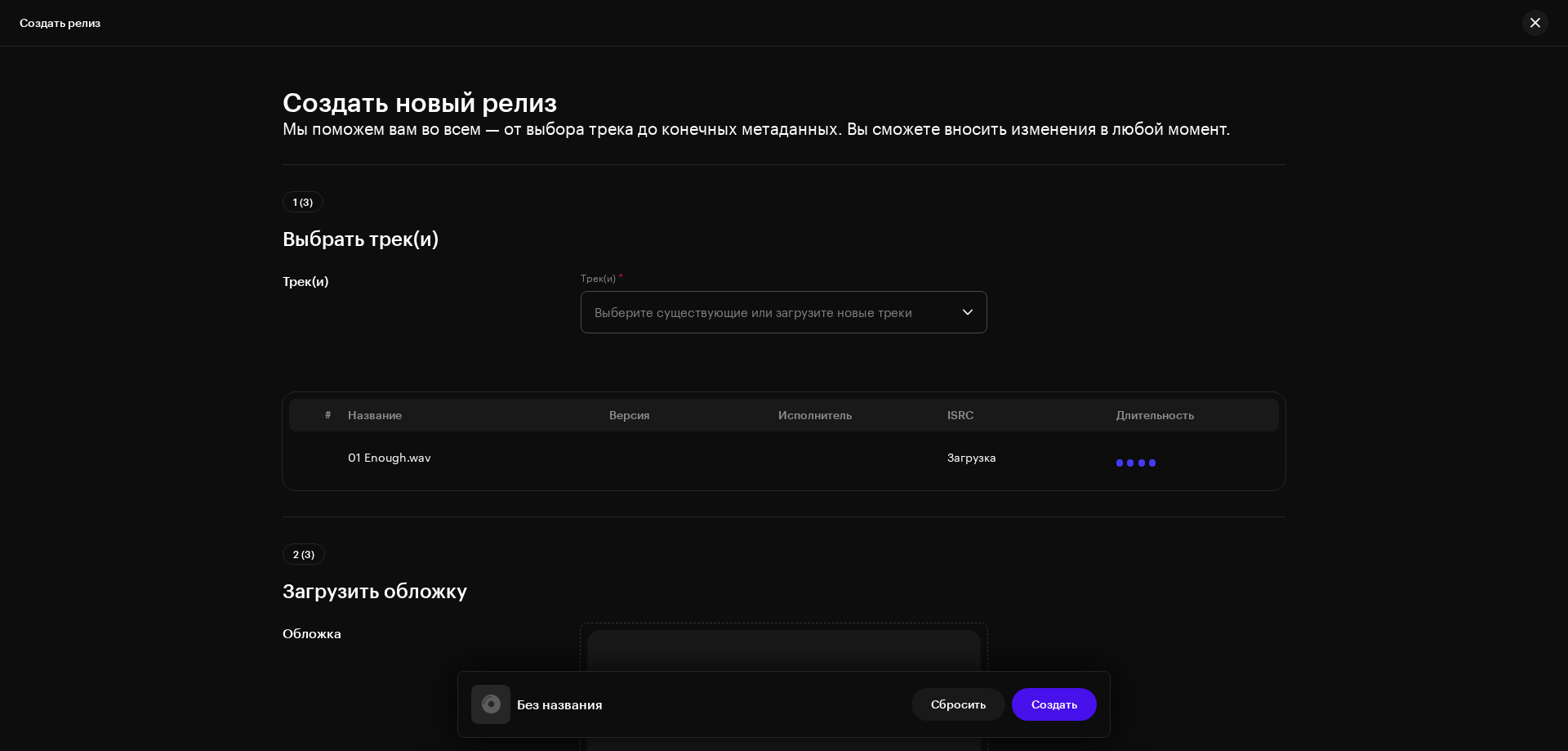
click at [143, 218] on div "Создать новый релиз Мы поможем вам во всем — от выбора трека до конечных метада…" at bounding box center [784, 399] width 1568 height 704
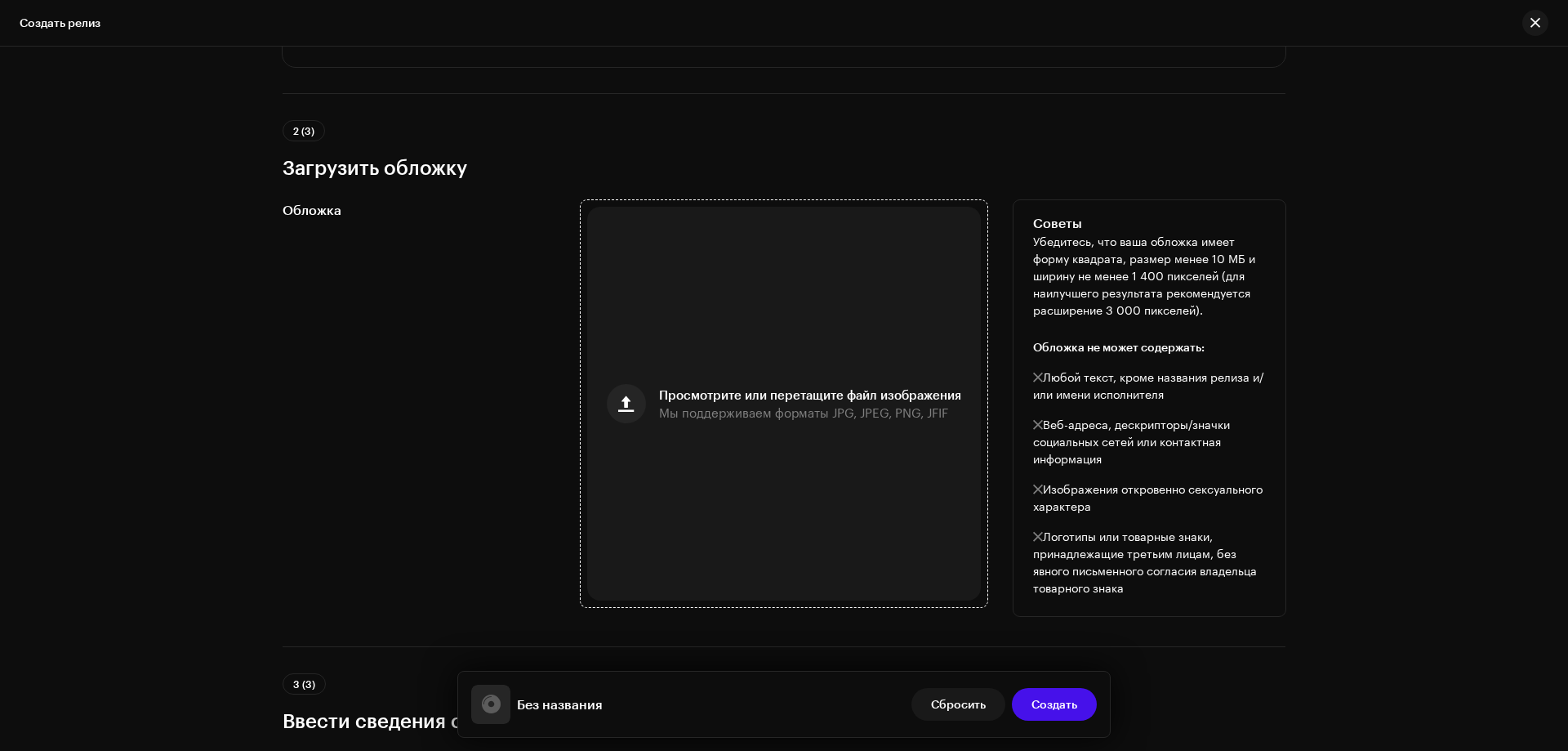
scroll to position [572, 0]
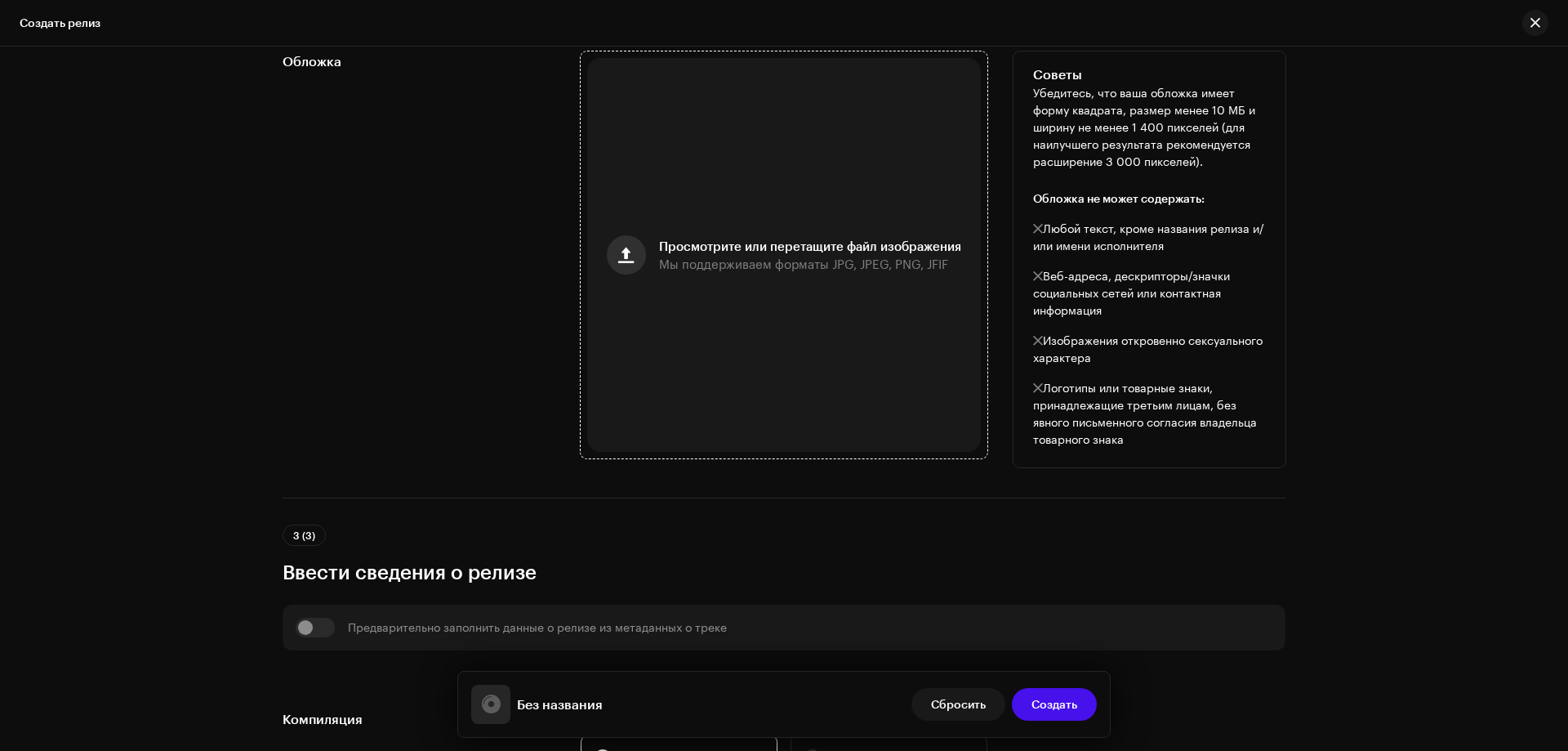
click at [636, 249] on button "button" at bounding box center [627, 255] width 39 height 39
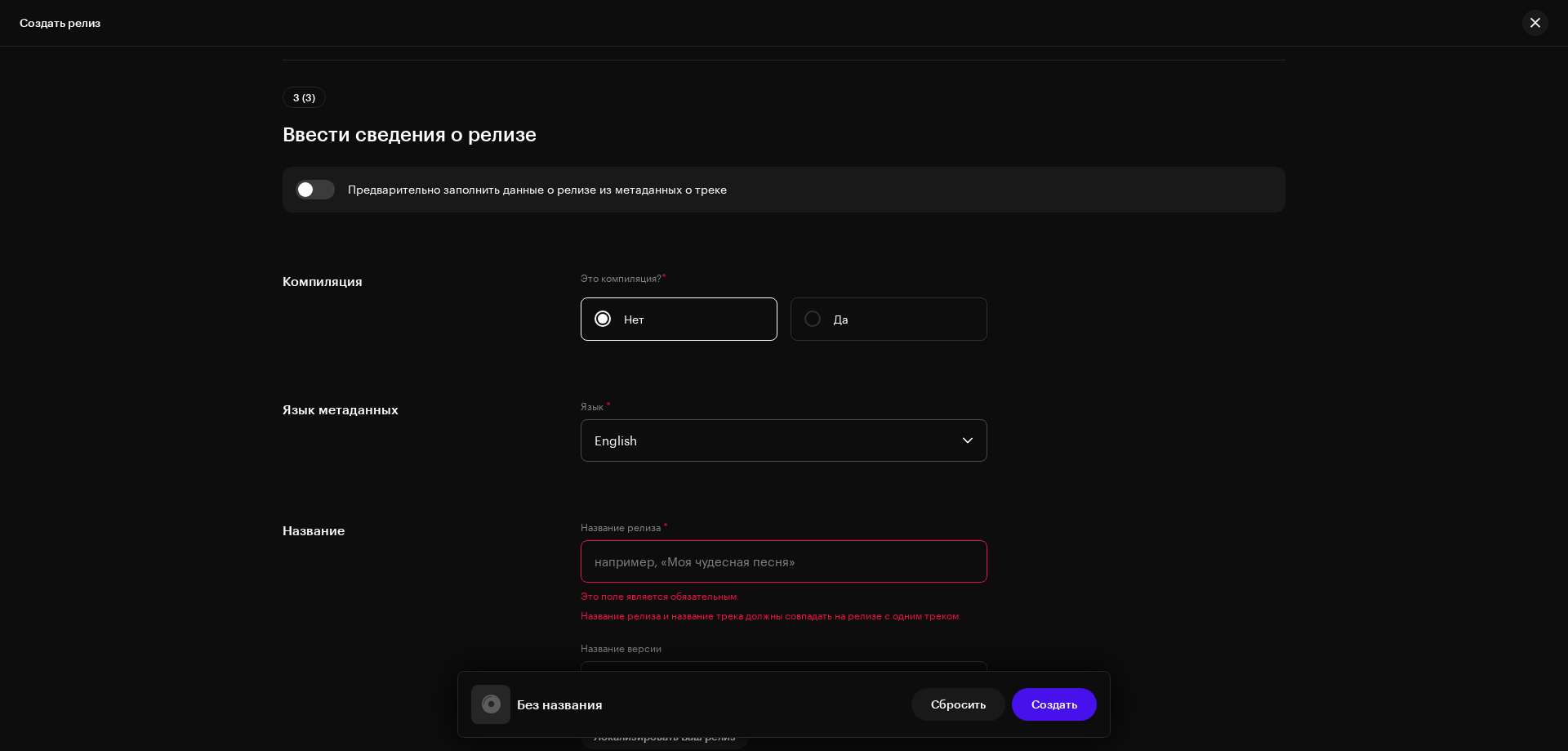
scroll to position [1128, 0]
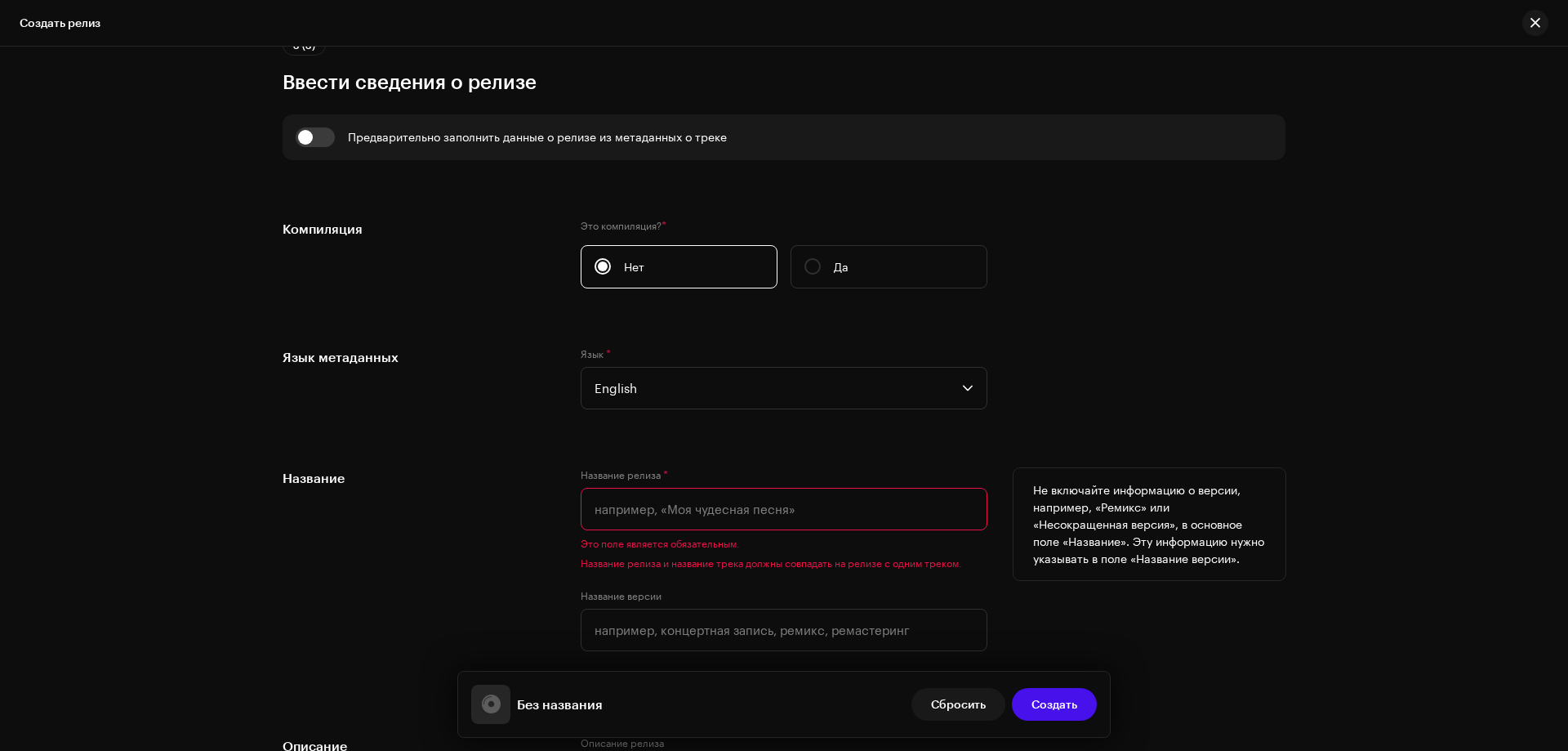
click at [606, 508] on input "text" at bounding box center [784, 509] width 407 height 43
paste input "Kolshik - Enough"
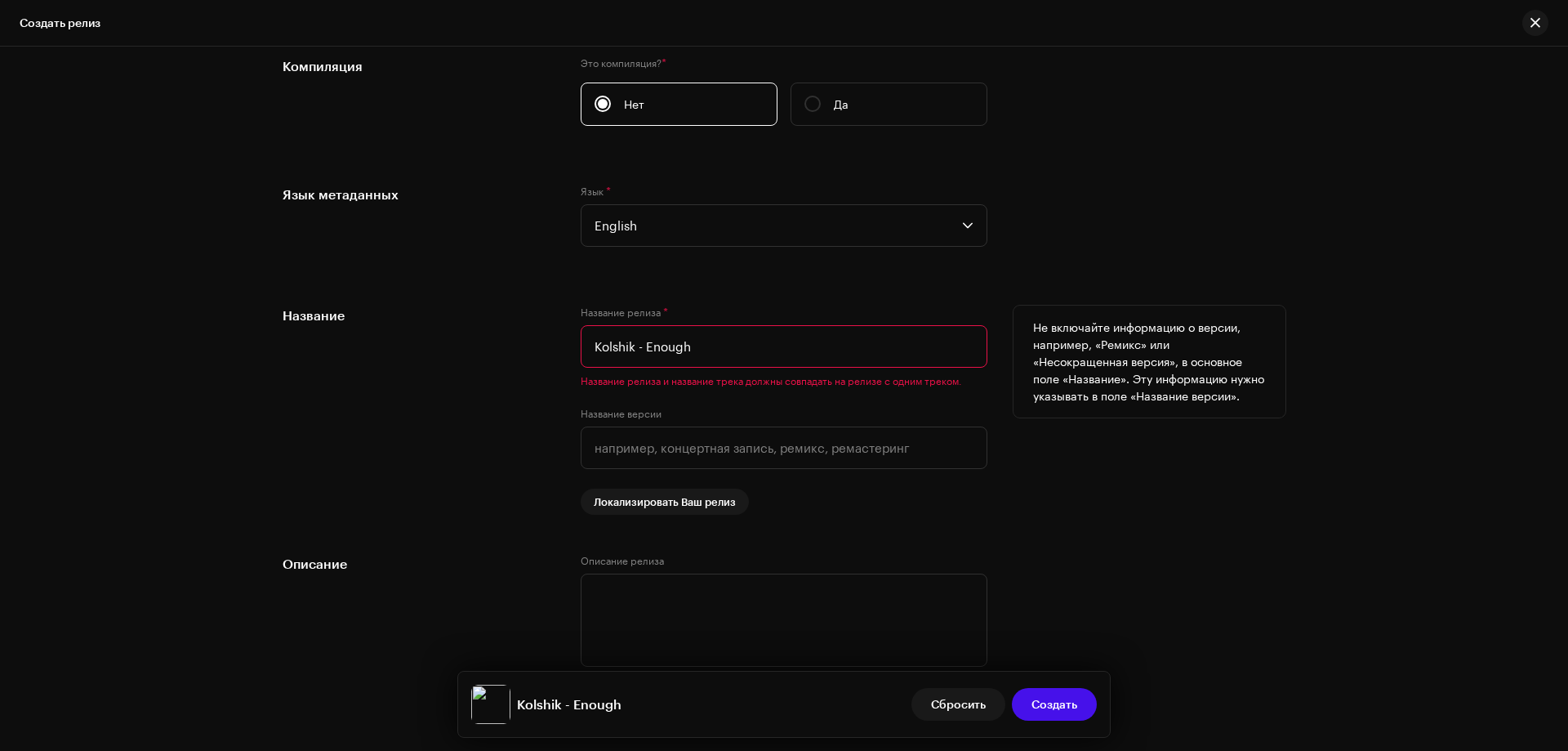
scroll to position [1292, 0]
drag, startPoint x: 632, startPoint y: 339, endPoint x: 586, endPoint y: 343, distance: 46.2
click at [586, 343] on input "Kolshik - Enough" at bounding box center [784, 346] width 407 height 43
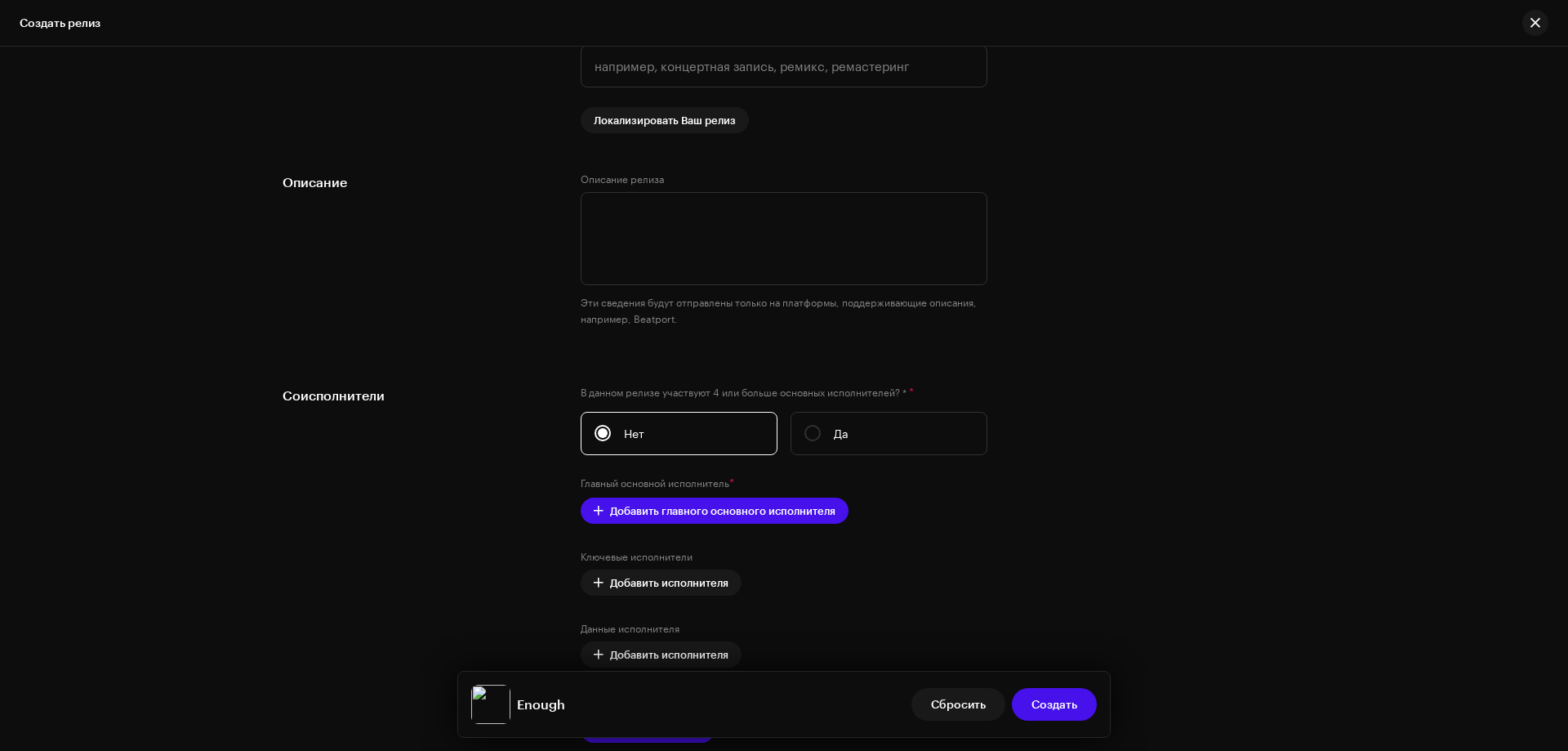
scroll to position [1782, 0]
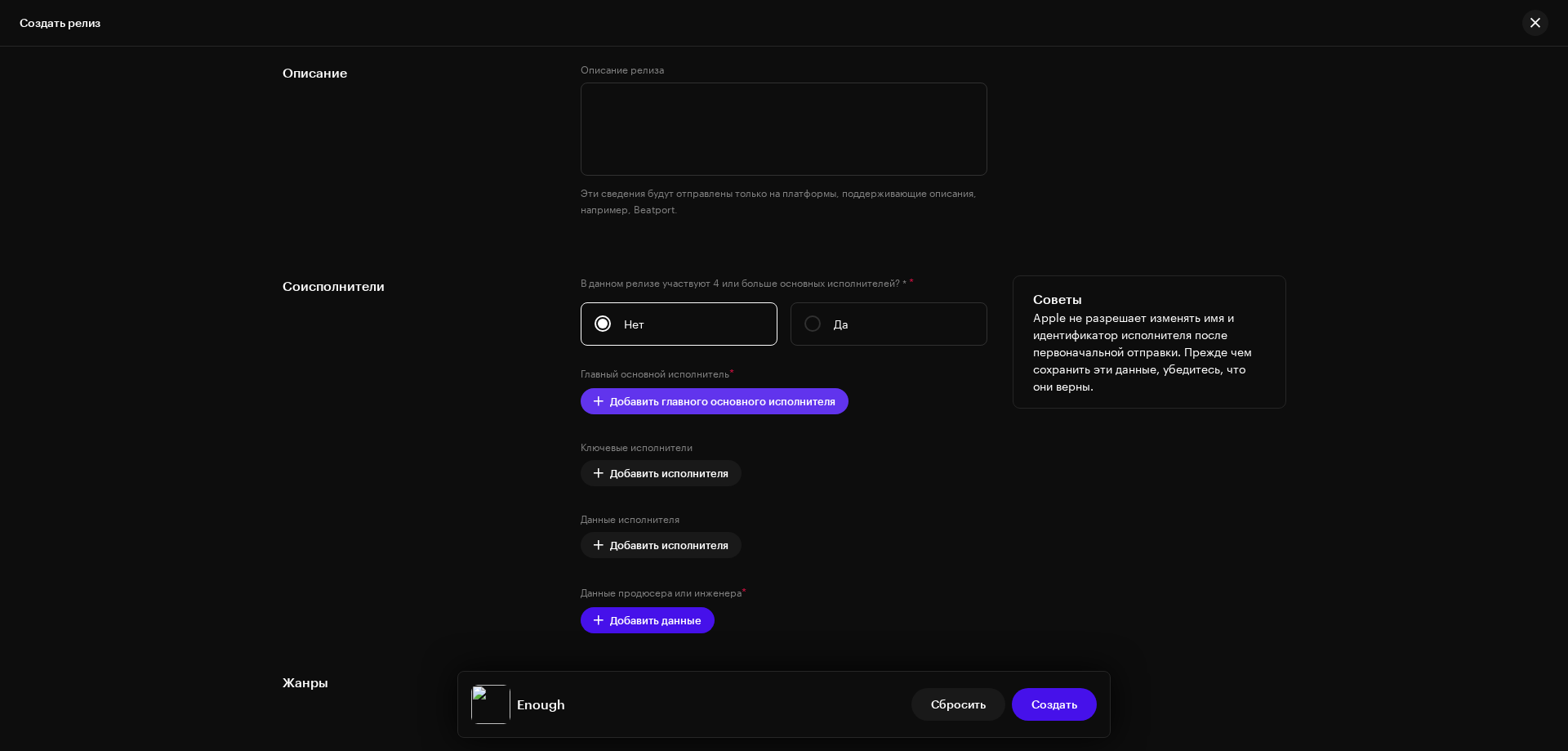
type input "Enough"
click at [688, 409] on span "Добавить главного основного исполнителя" at bounding box center [723, 401] width 225 height 33
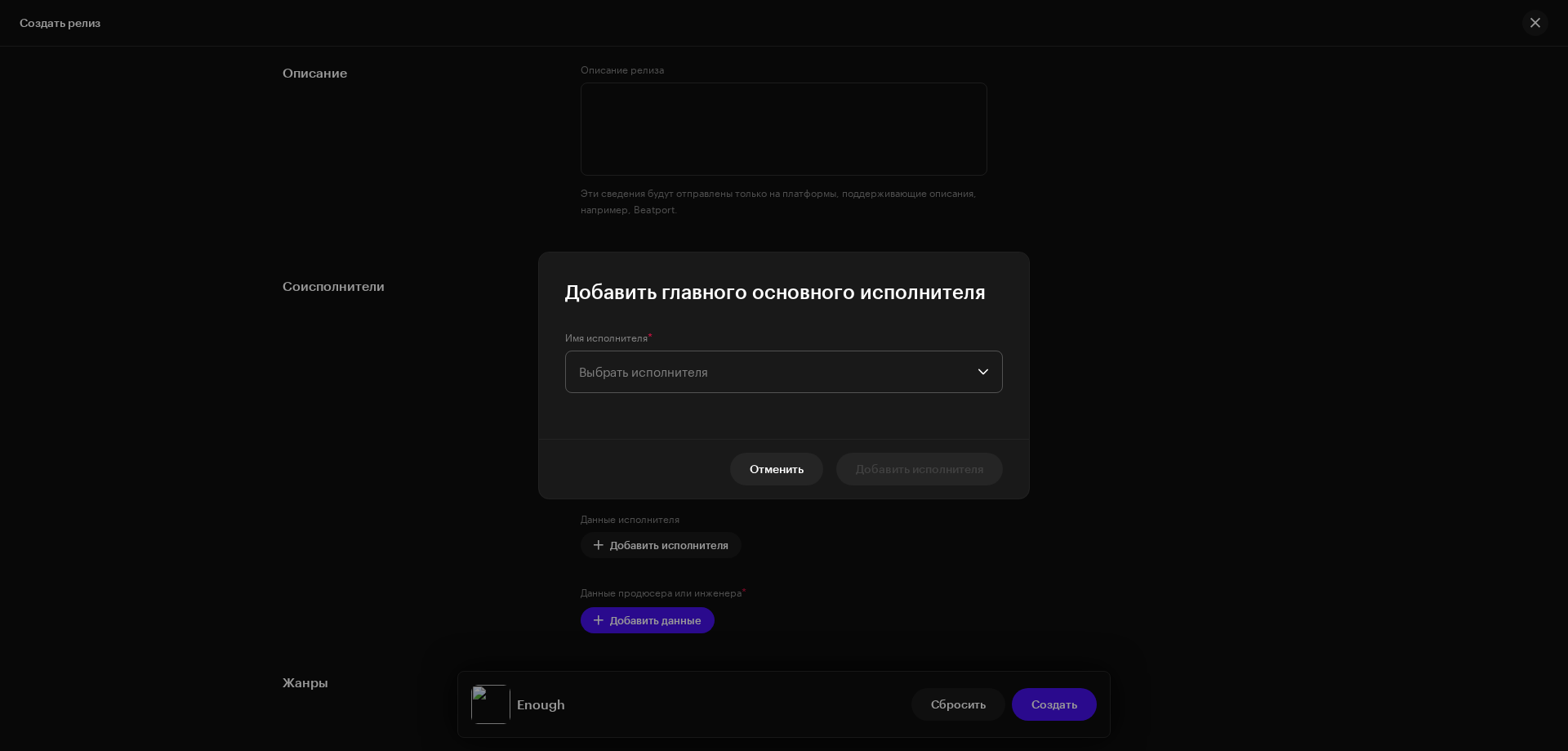
click at [636, 366] on span "Выбрать исполнителя" at bounding box center [643, 372] width 129 height 15
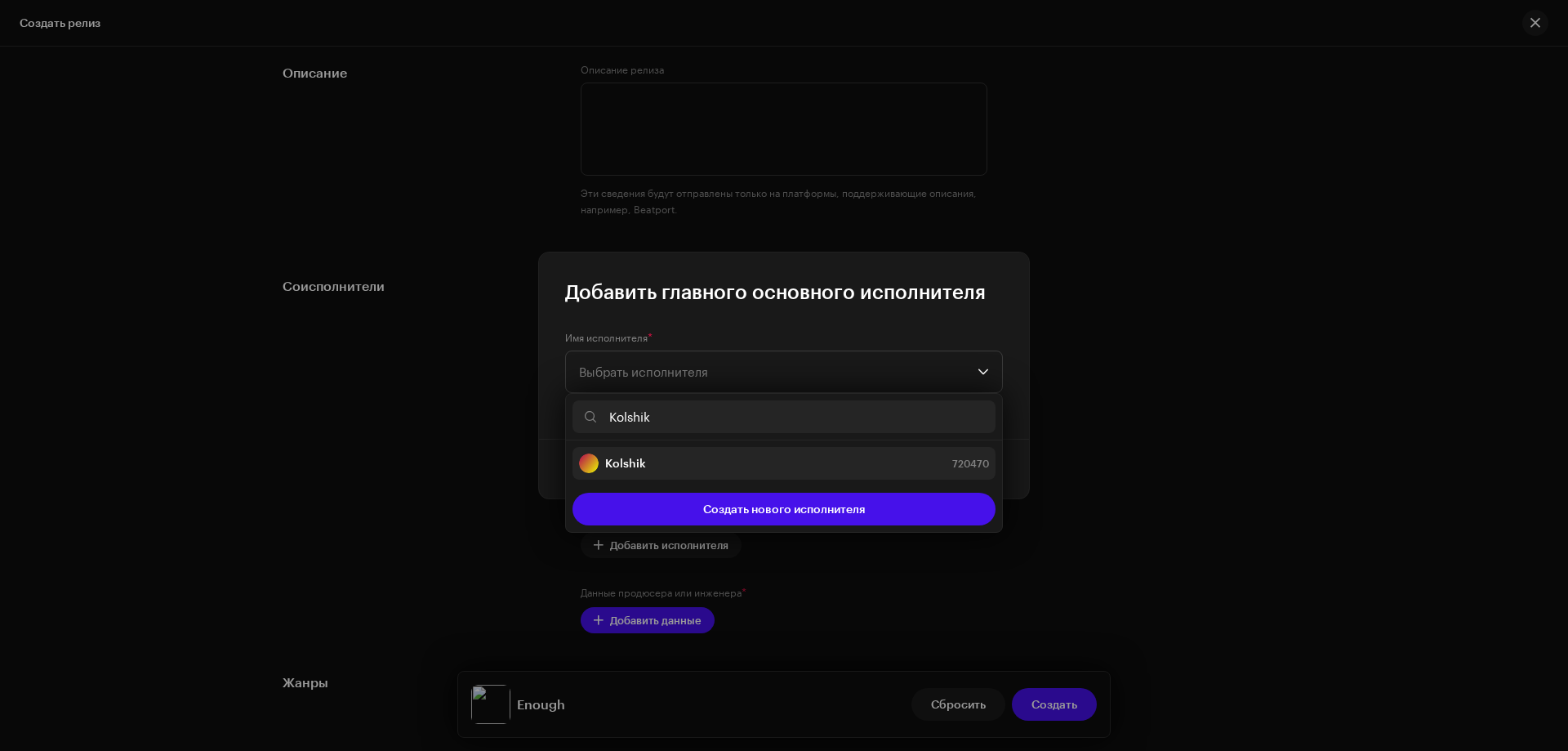
type input "Kolshik"
click at [641, 462] on strong "Kolshik" at bounding box center [626, 463] width 41 height 16
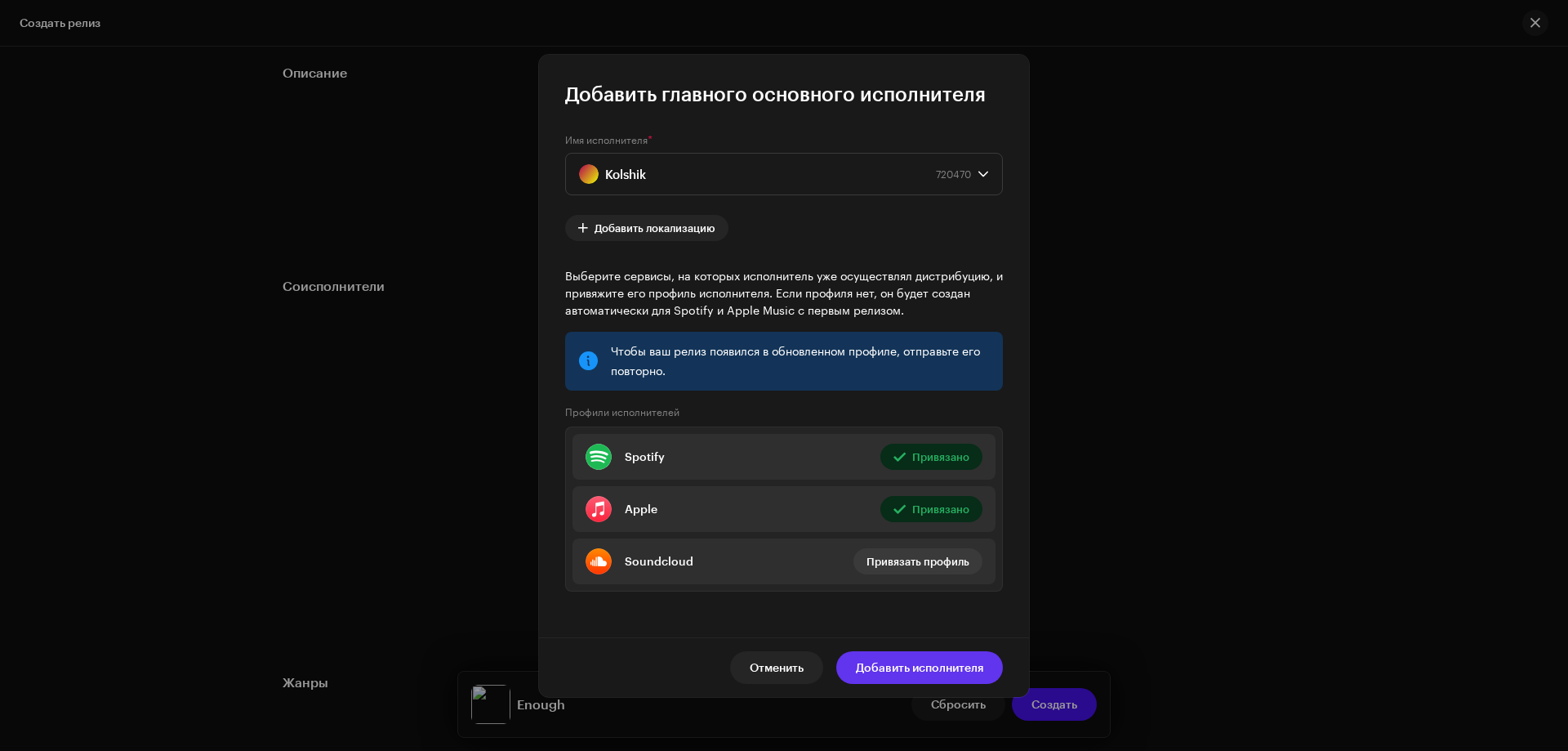
click at [900, 666] on span "Добавить исполнителя" at bounding box center [919, 668] width 127 height 33
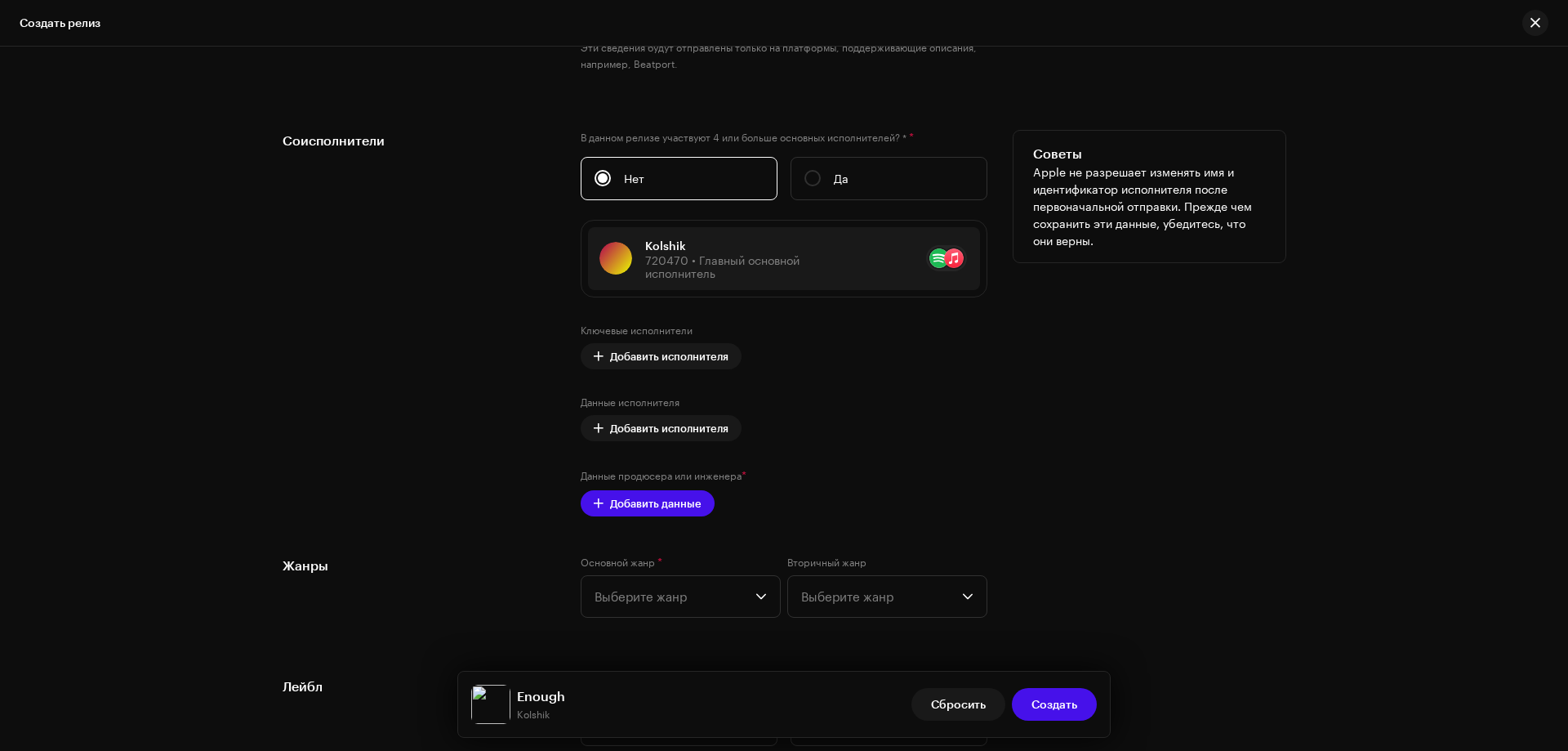
scroll to position [1946, 0]
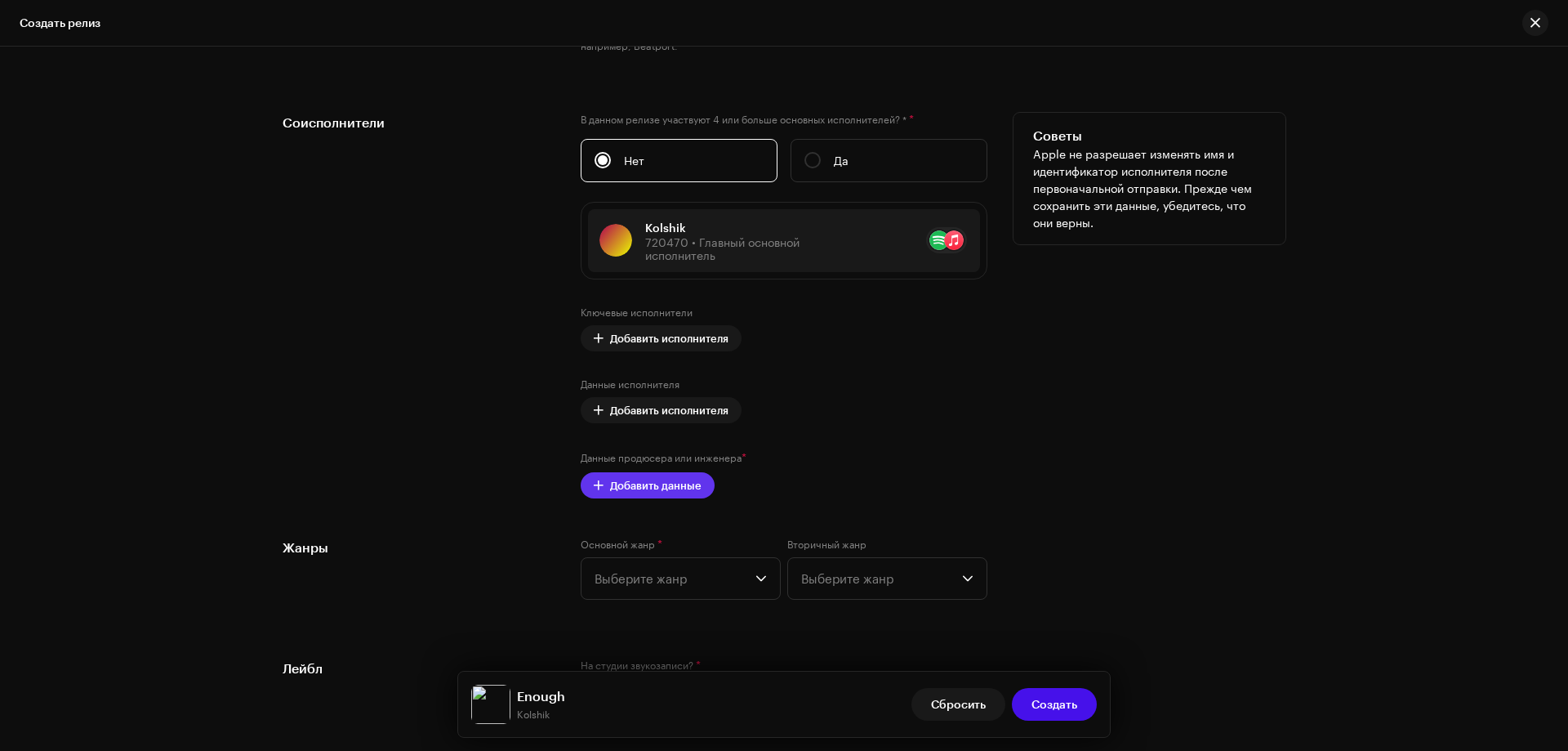
click at [698, 490] on button "Добавить данные" at bounding box center [647, 486] width 134 height 26
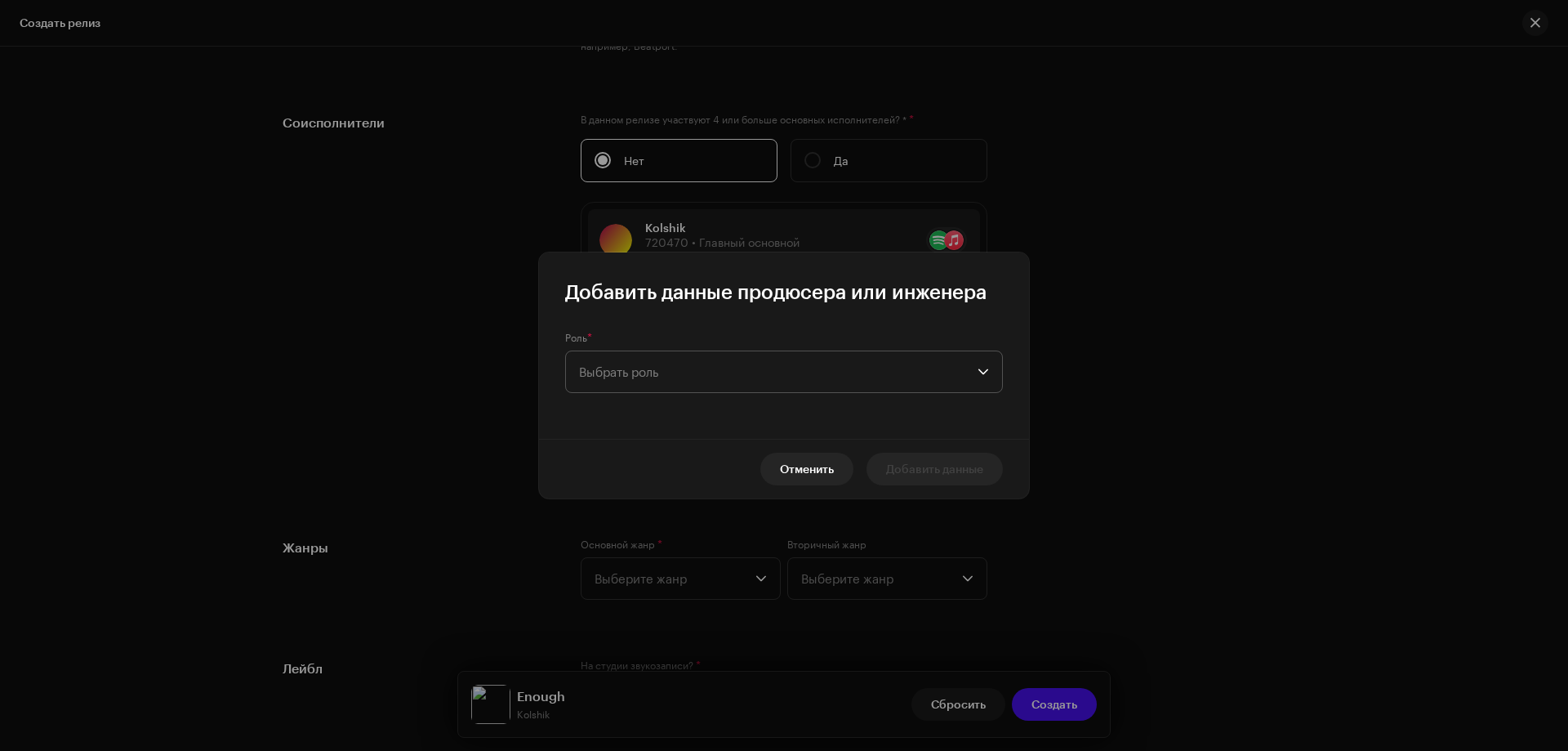
click at [657, 369] on span "Выбрать роль" at bounding box center [778, 372] width 398 height 41
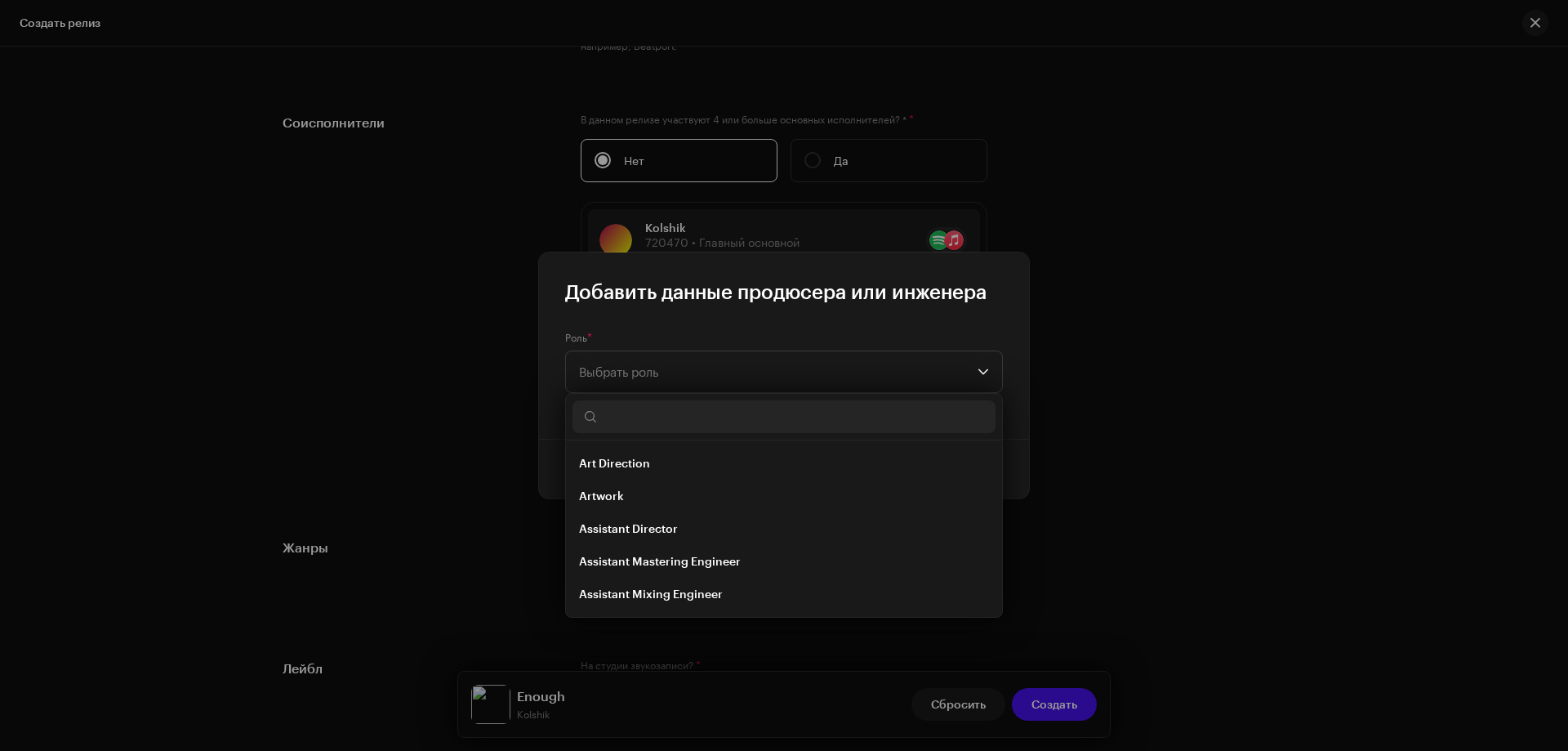
type input "з"
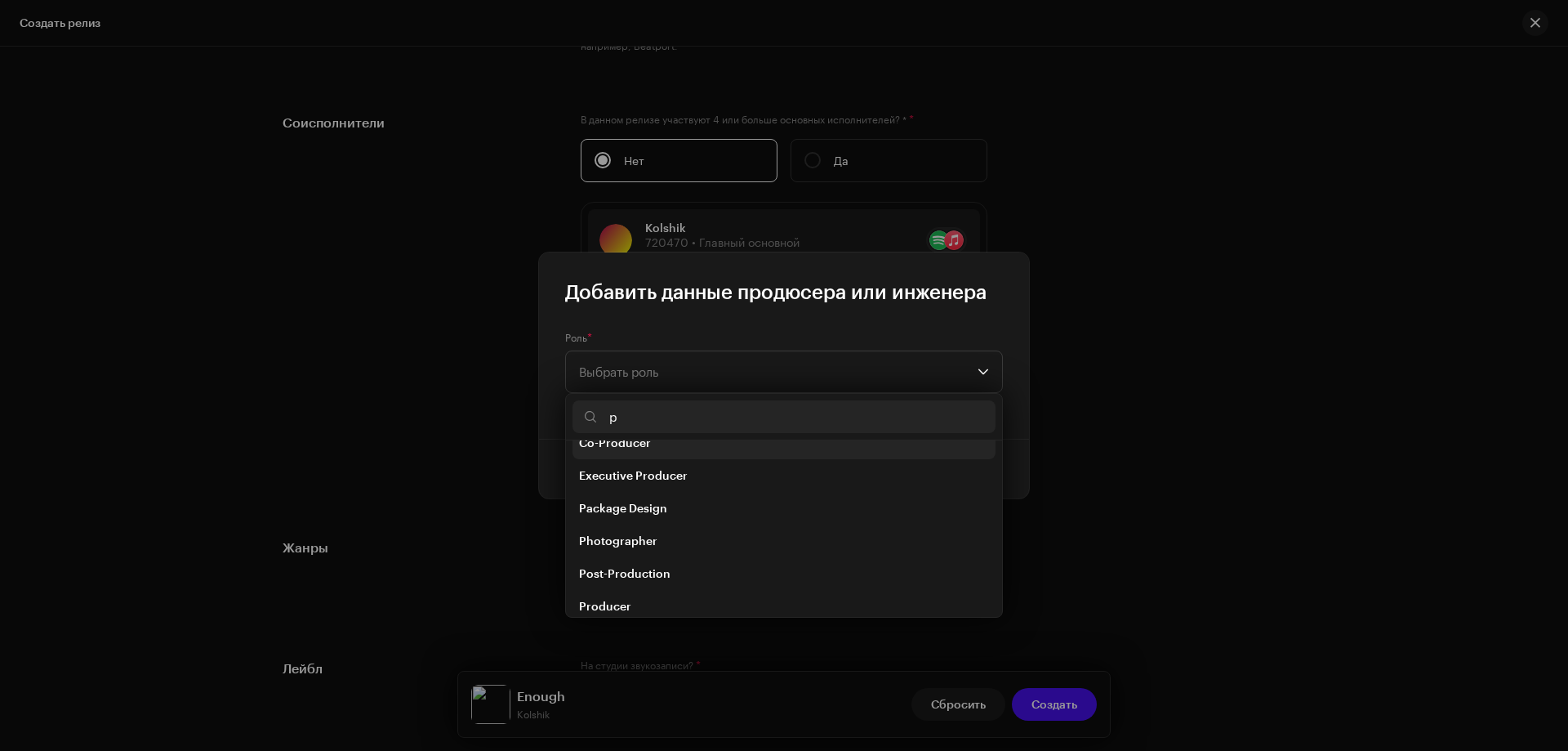
scroll to position [81, 0]
type input "p"
click at [621, 570] on span "Producer" at bounding box center [605, 578] width 53 height 16
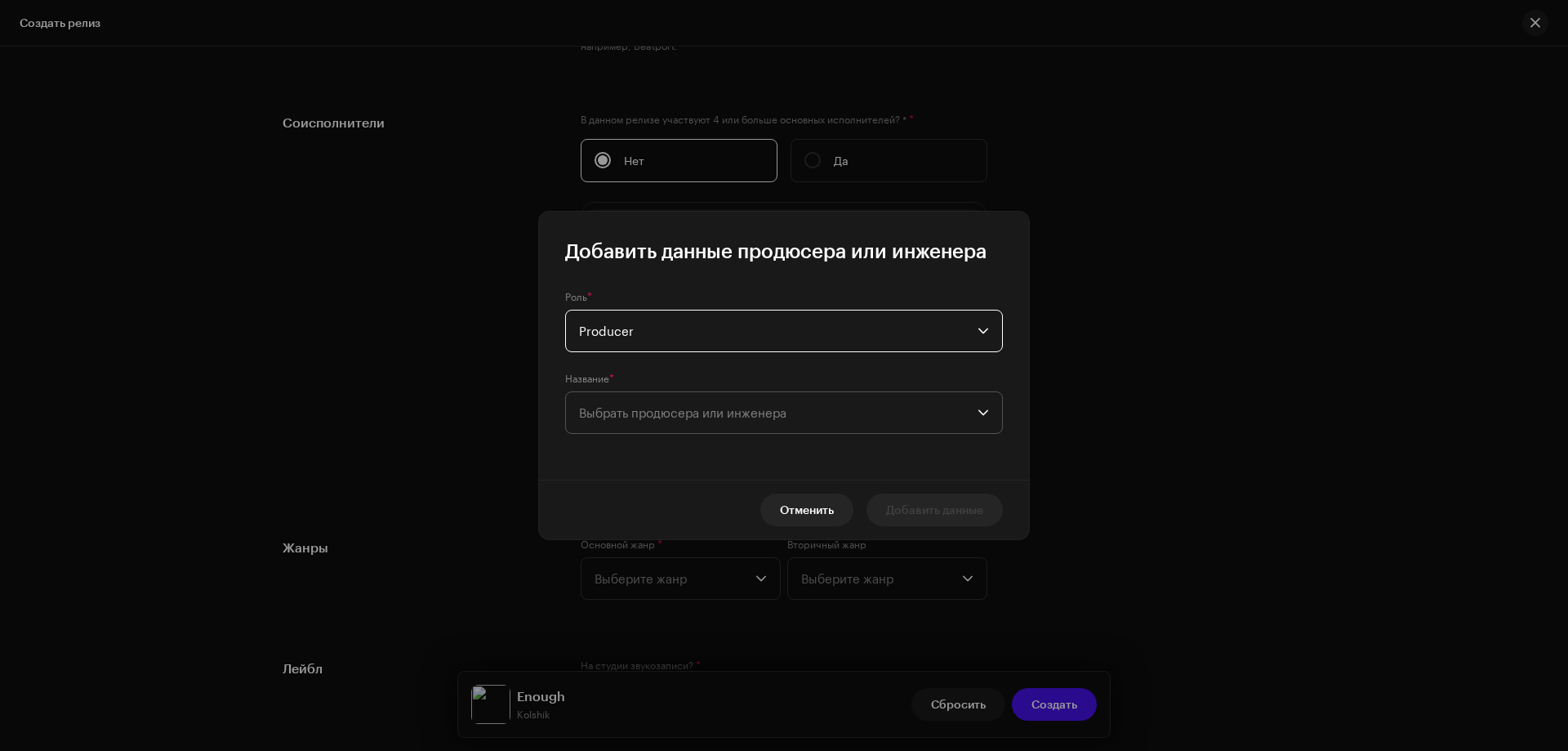
click at [643, 412] on span "Выбрать продюсера или инженера" at bounding box center [683, 412] width 208 height 15
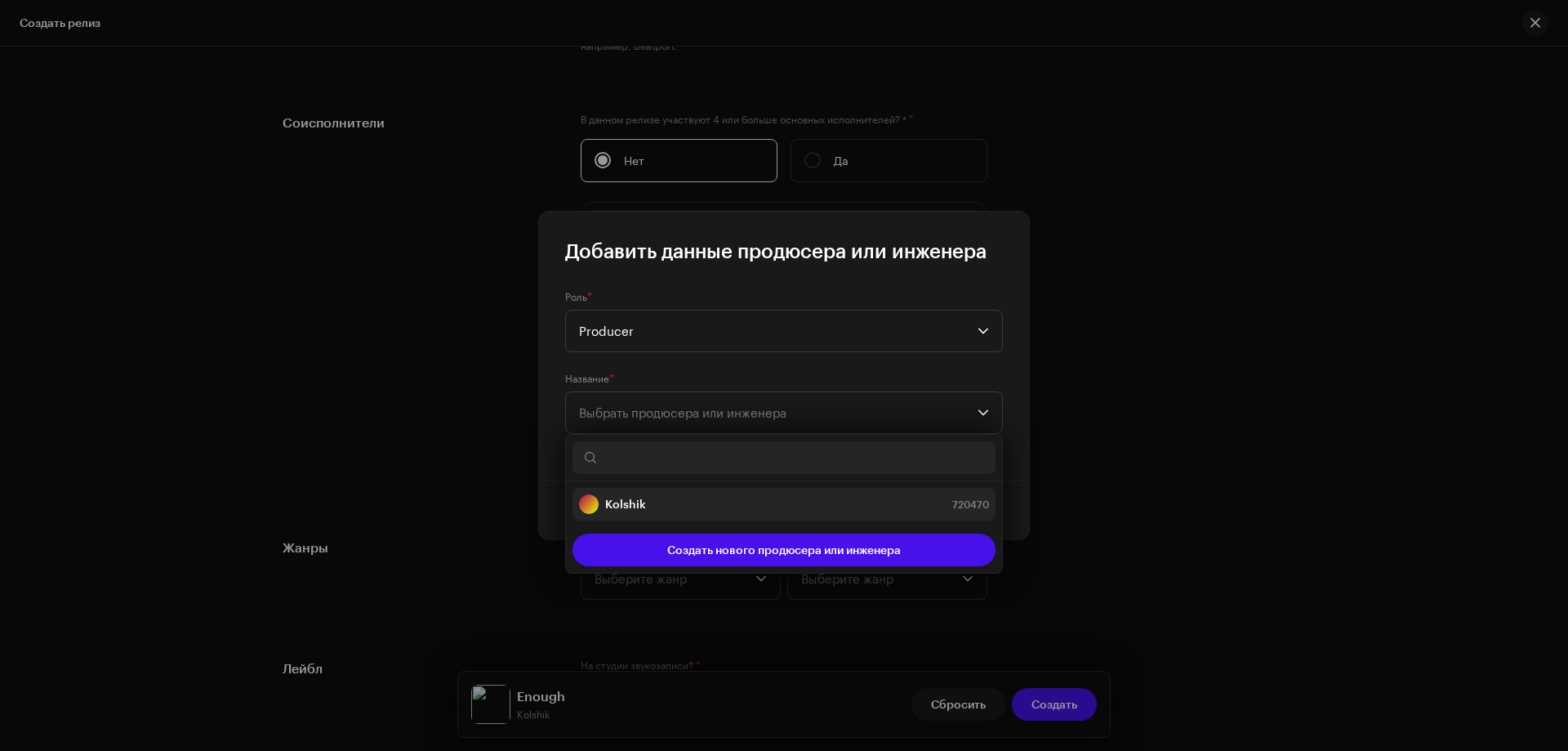
click at [623, 500] on strong "Kolshik" at bounding box center [626, 505] width 41 height 16
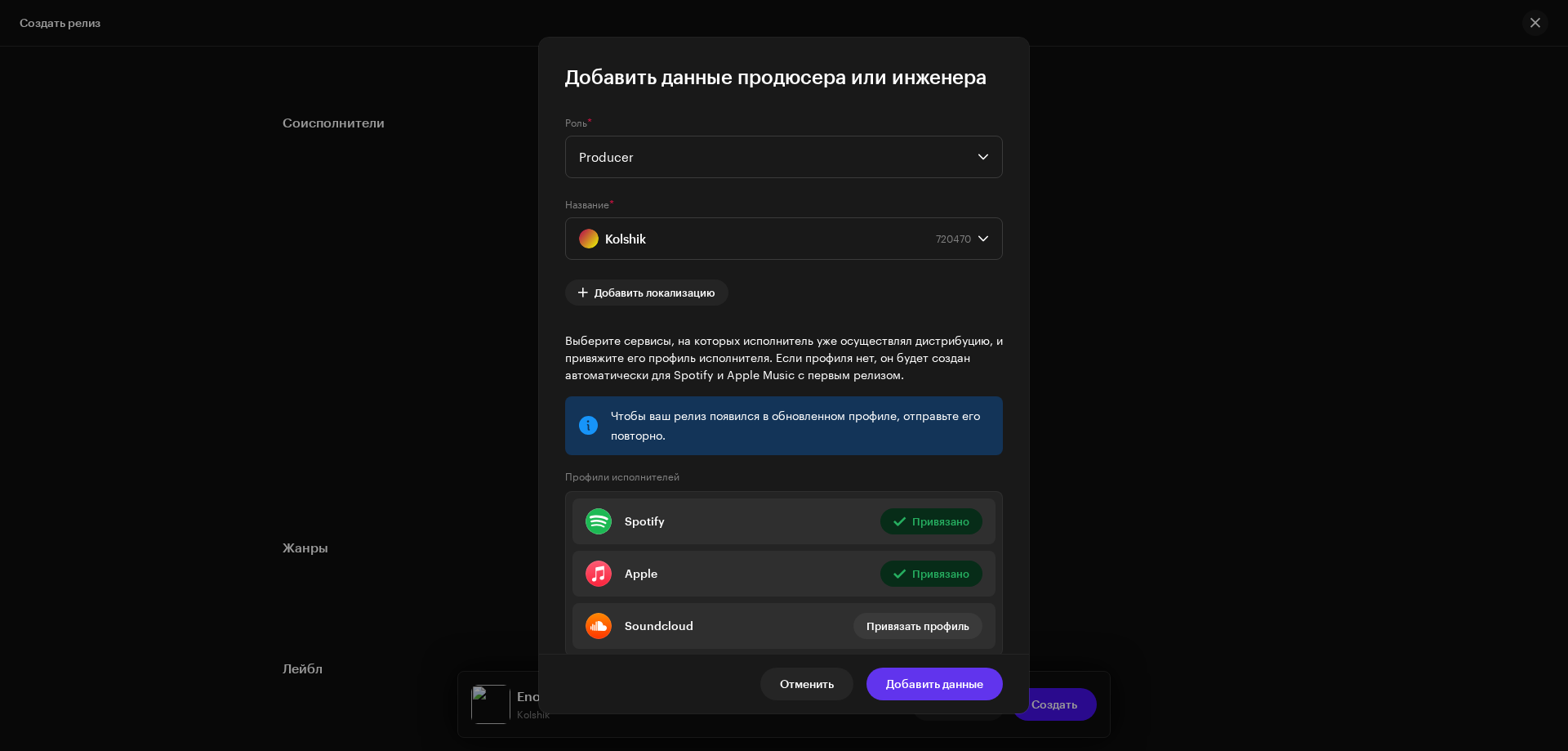
click at [933, 690] on span "Добавить данные" at bounding box center [935, 684] width 97 height 33
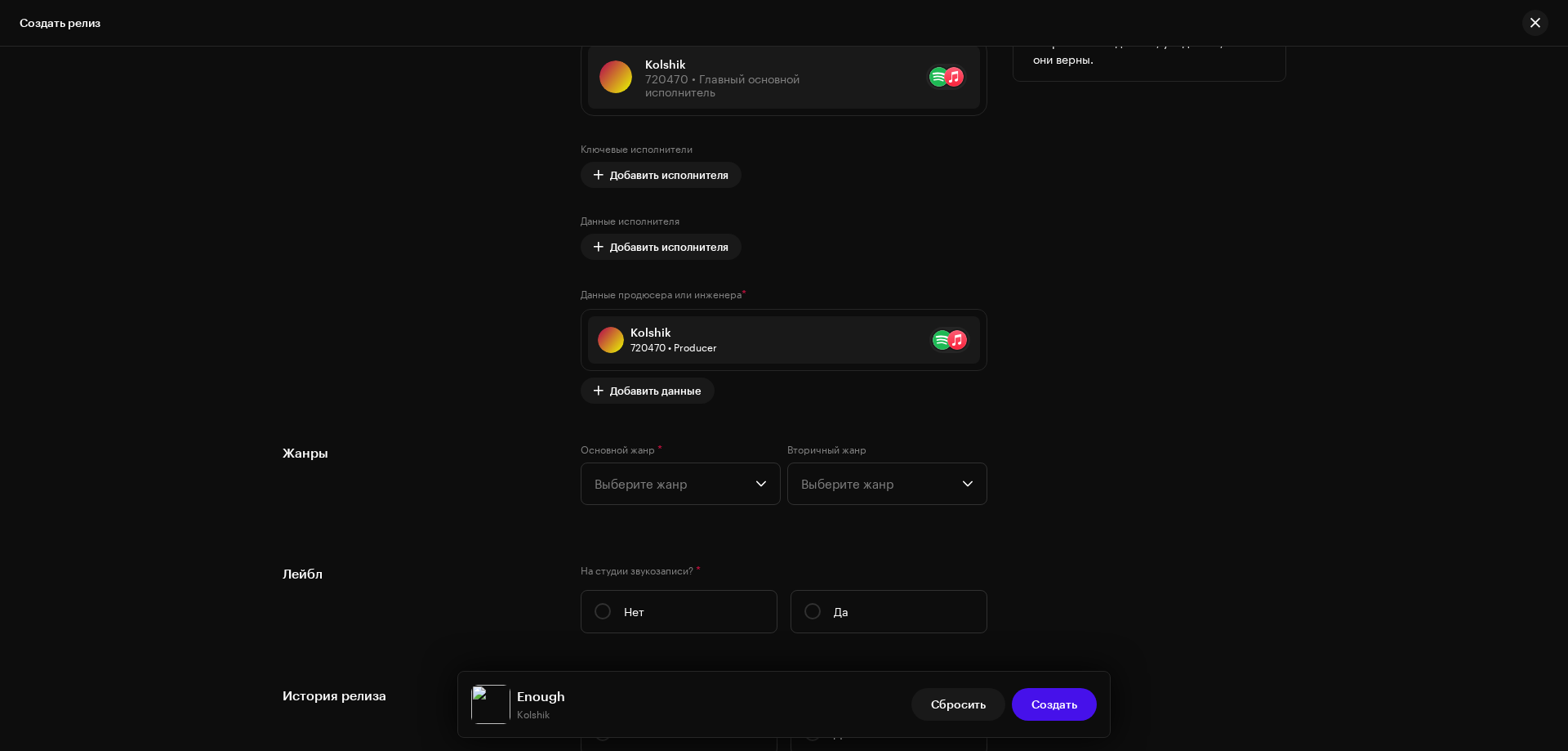
scroll to position [2191, 0]
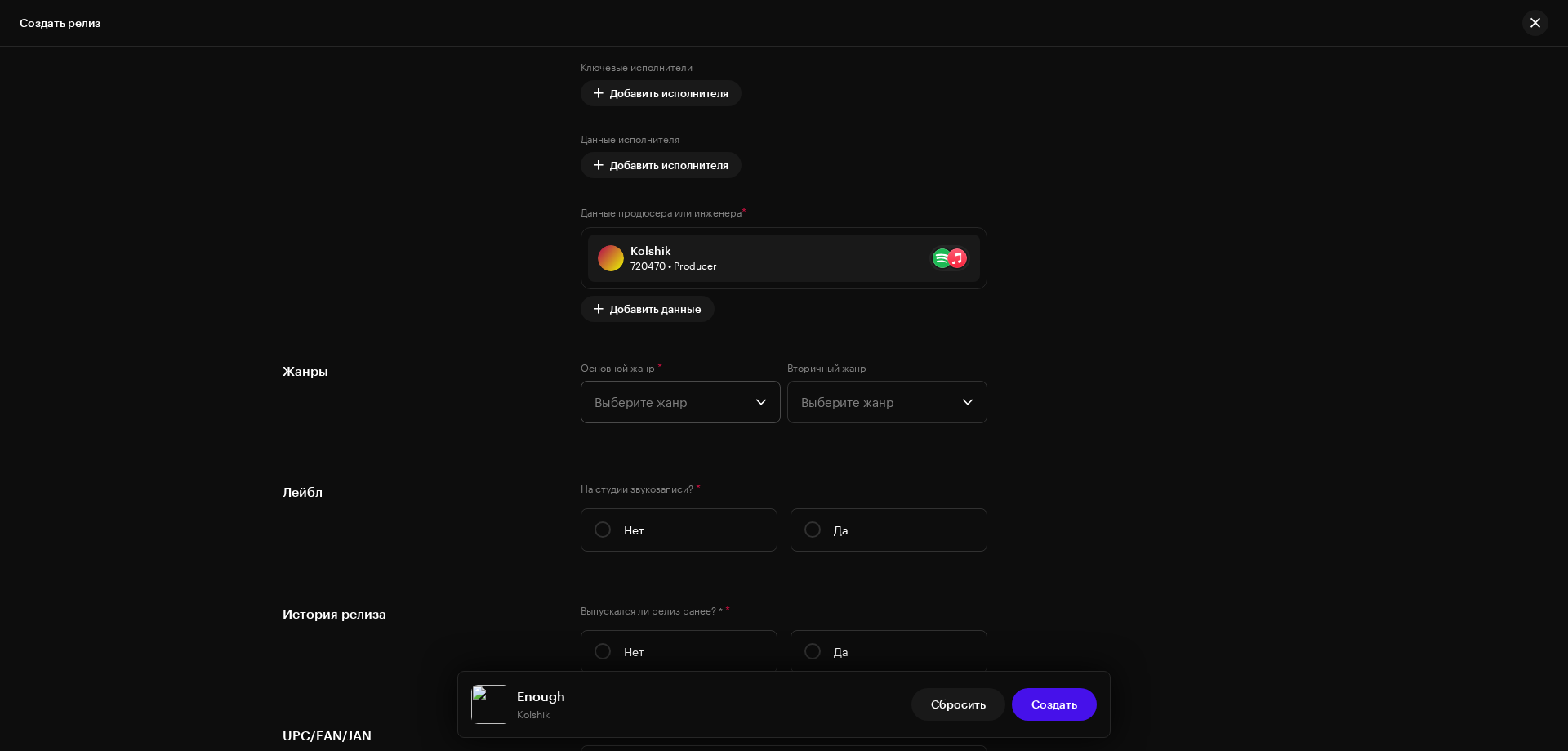
click at [731, 399] on span "Выберите жанр" at bounding box center [675, 402] width 161 height 41
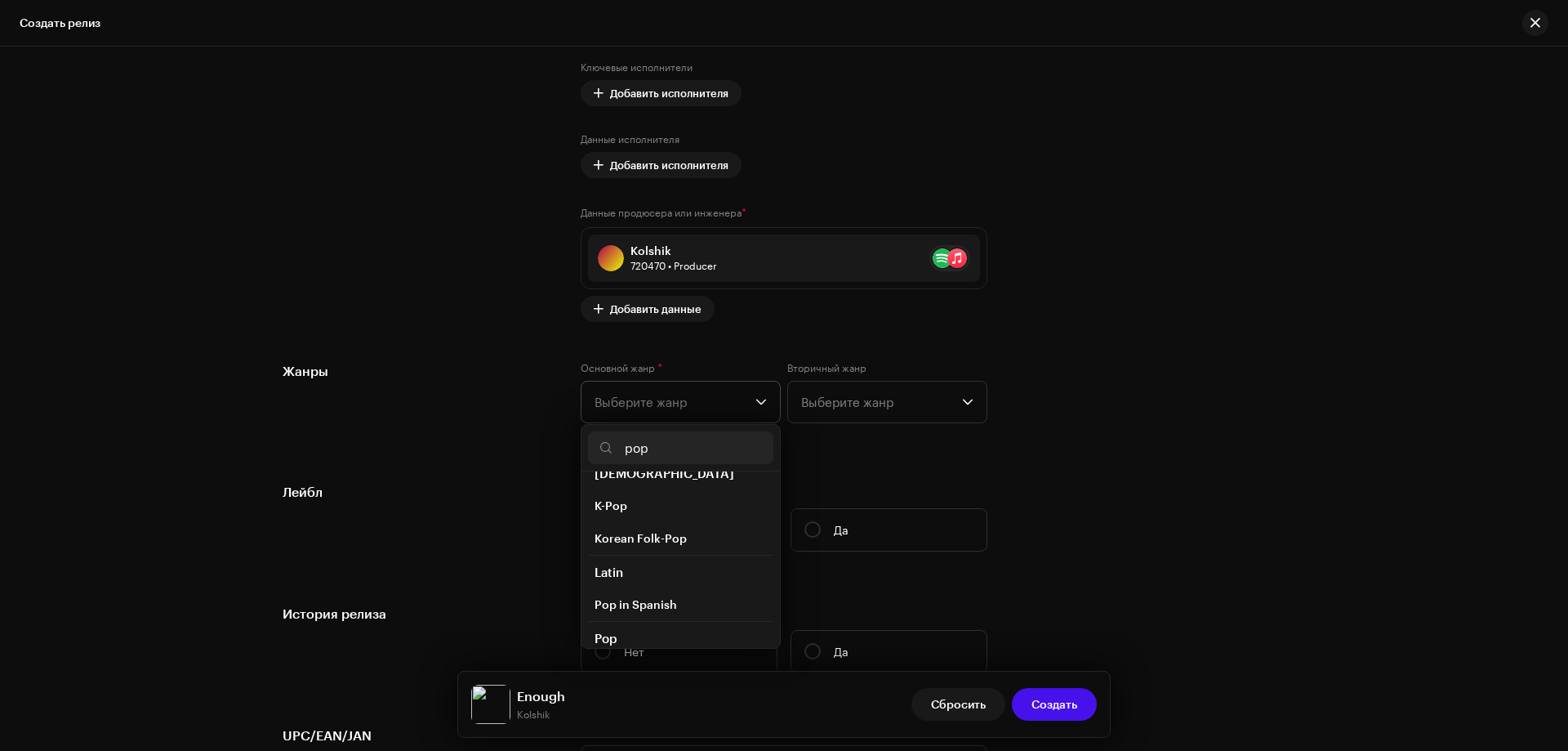
scroll to position [491, 0]
type input "pop"
click at [603, 637] on span "Pop" at bounding box center [605, 645] width 22 height 16
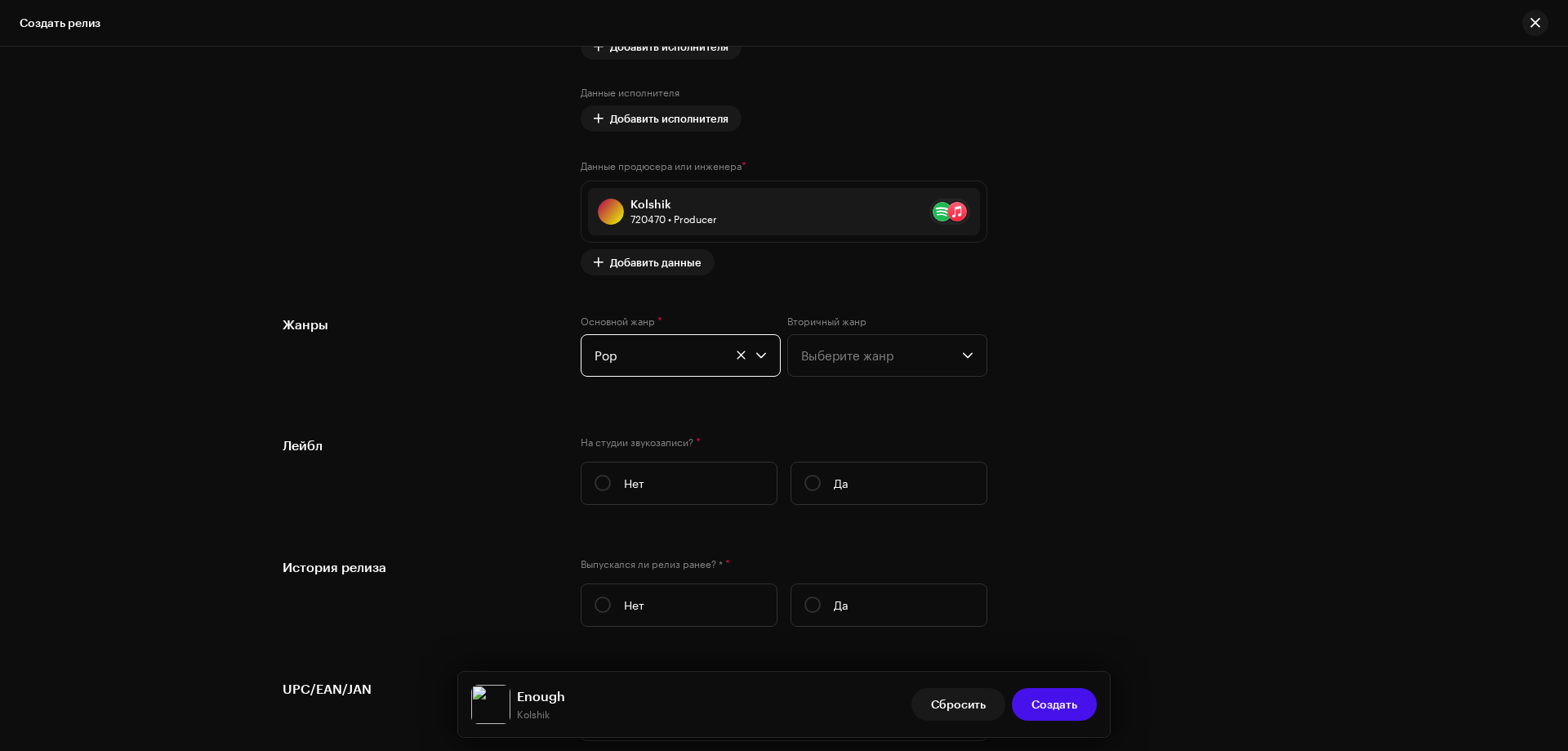
scroll to position [2354, 0]
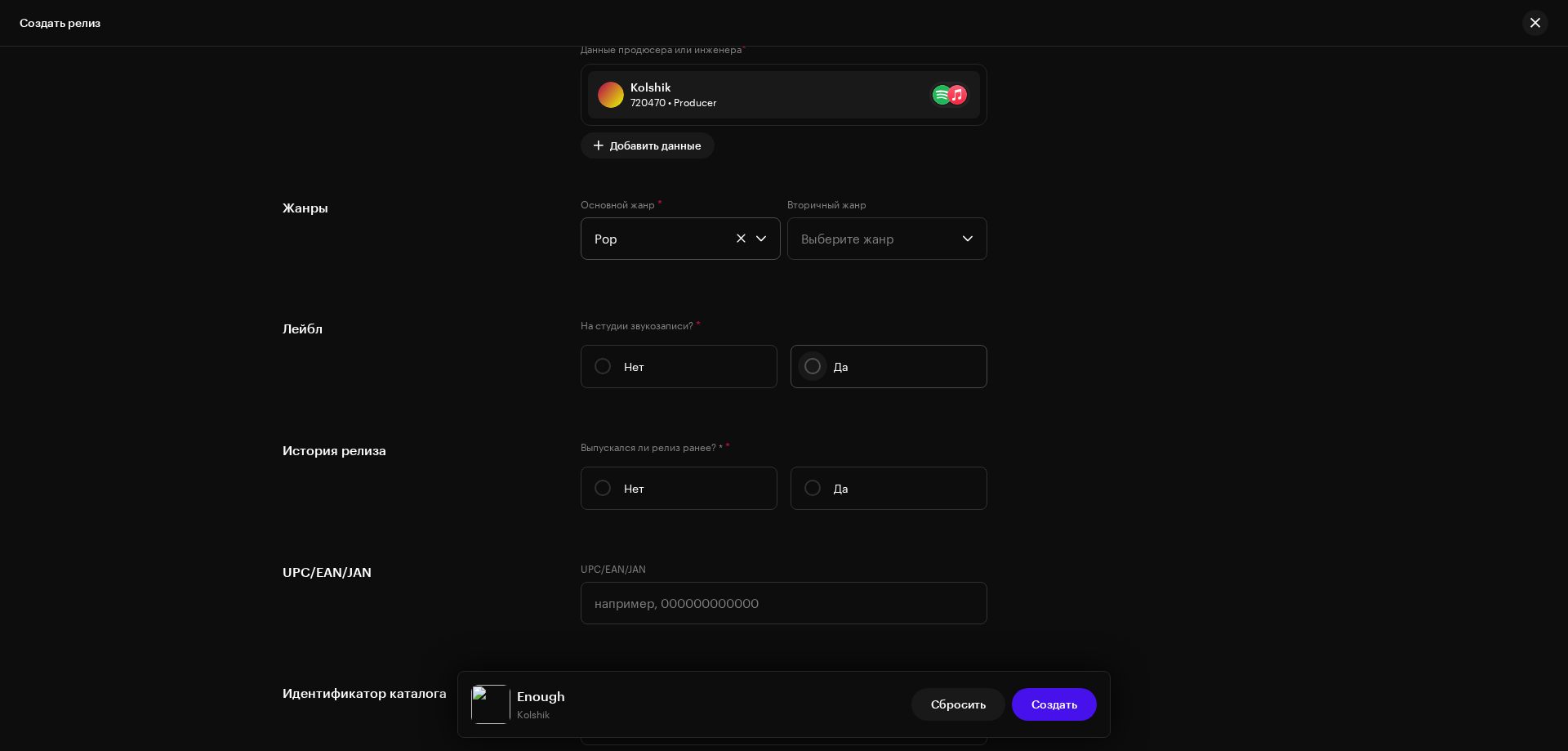
click at [805, 361] on input "Да" at bounding box center [813, 366] width 16 height 16
radio input "true"
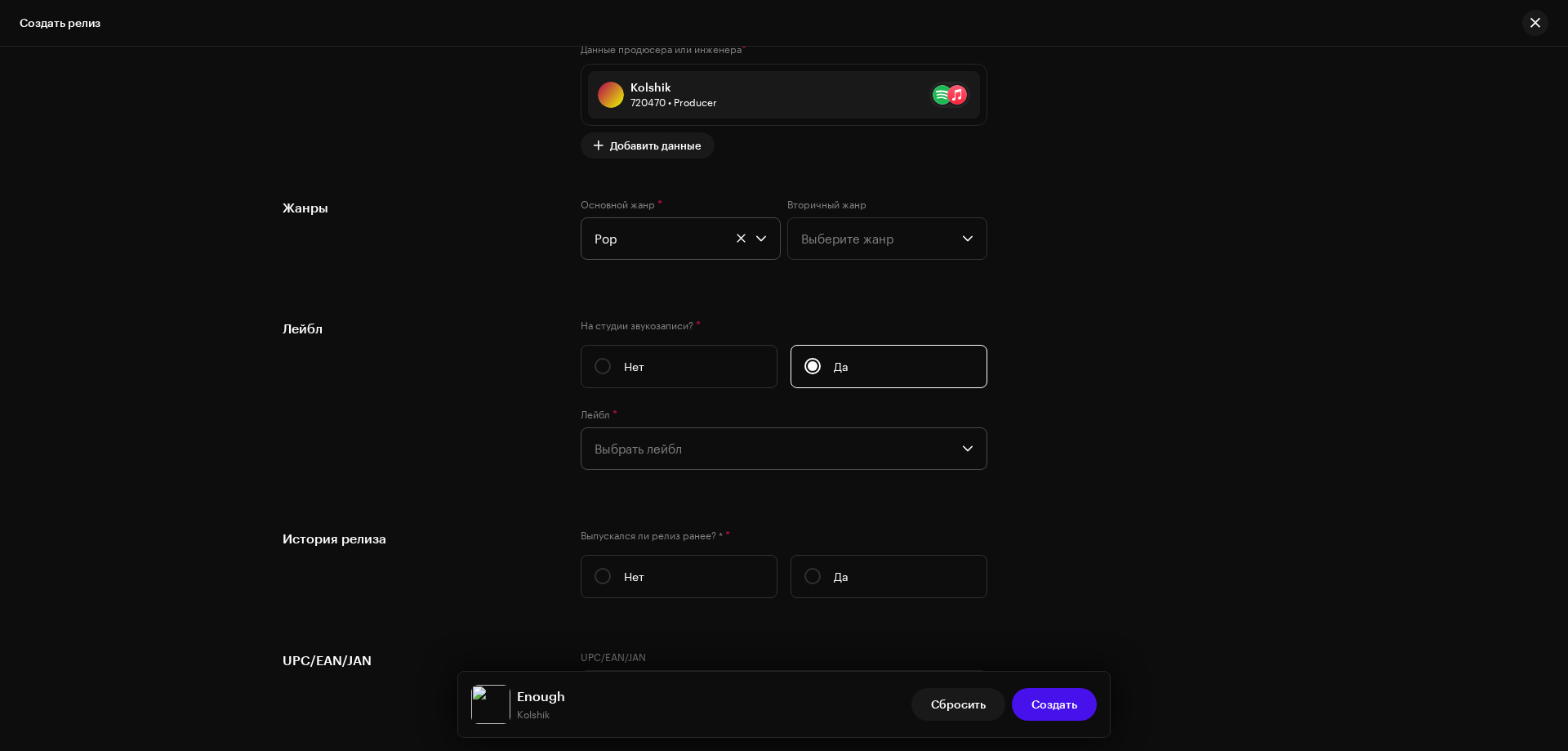
click at [638, 450] on span "Выбрать лейбл" at bounding box center [779, 449] width 368 height 41
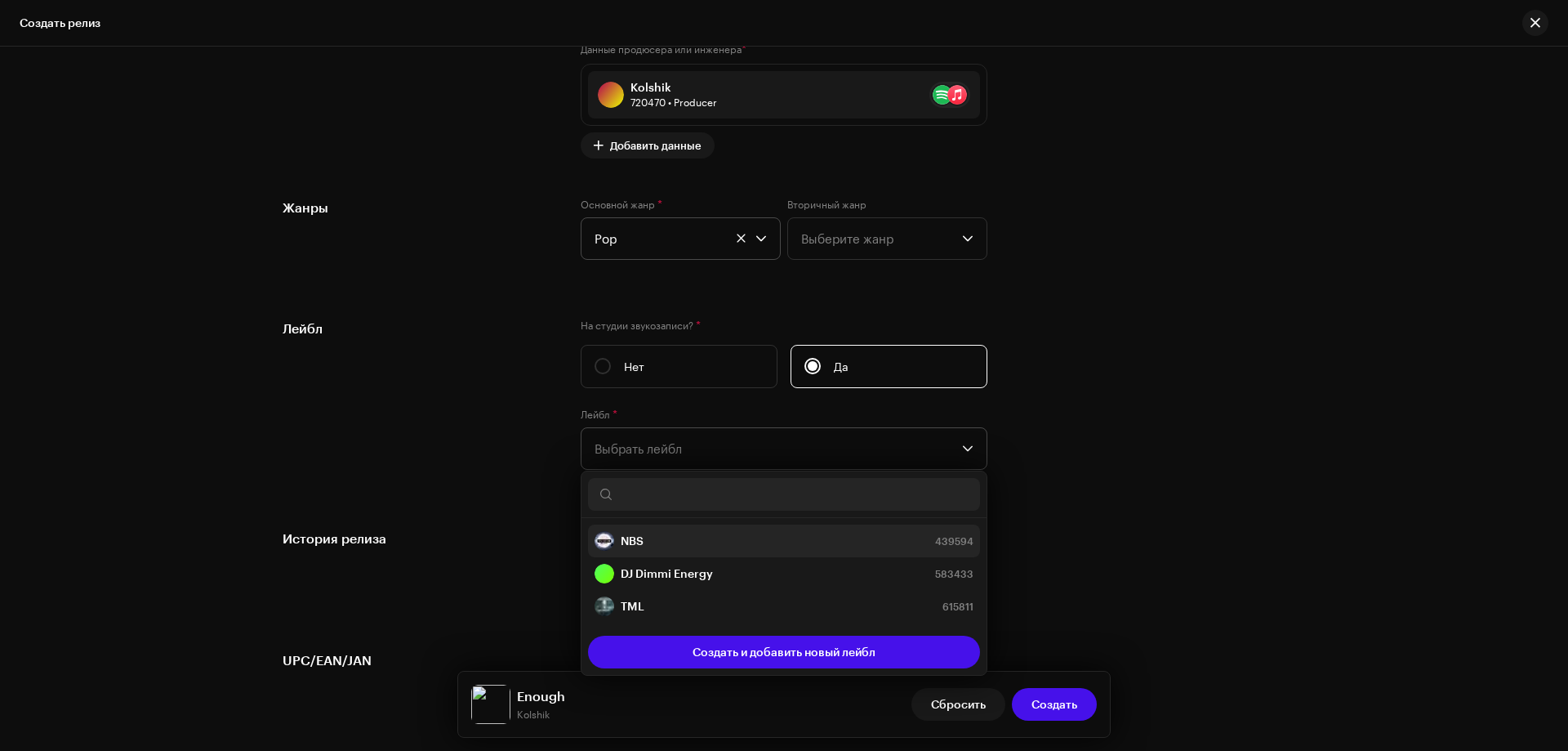
click at [625, 536] on strong "NBS" at bounding box center [632, 541] width 23 height 16
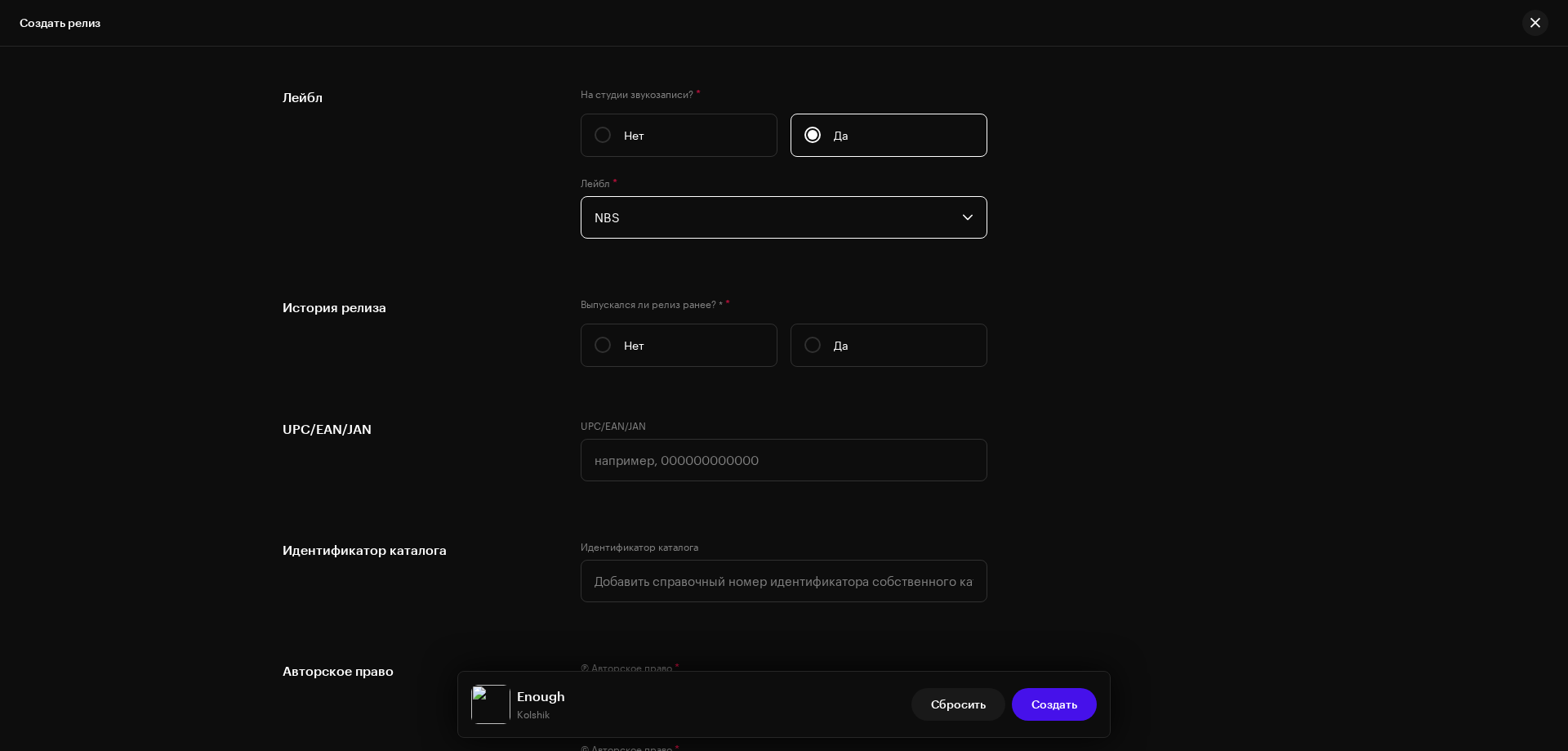
scroll to position [2600, 0]
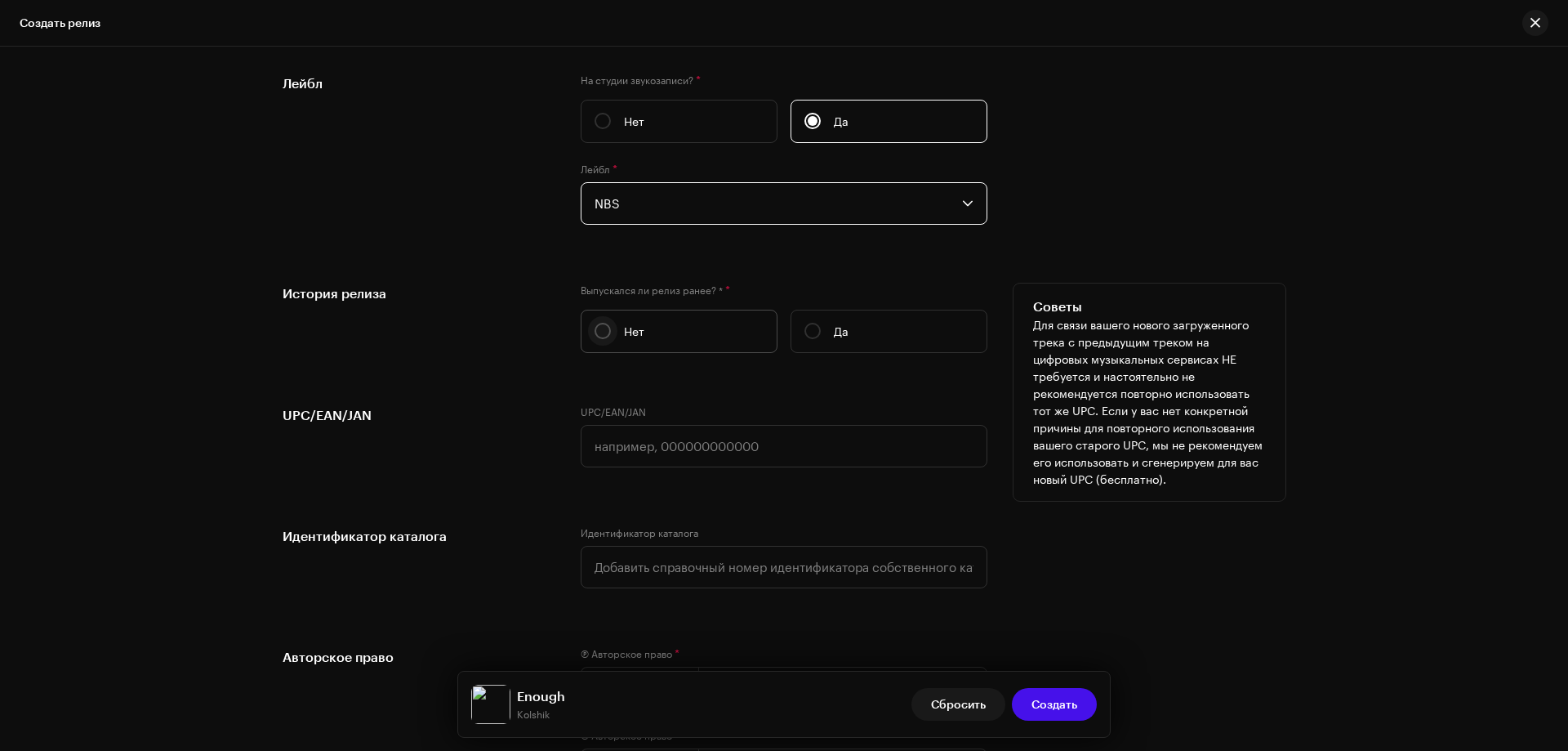
click at [598, 329] on input "Нет" at bounding box center [603, 331] width 16 height 16
radio input "true"
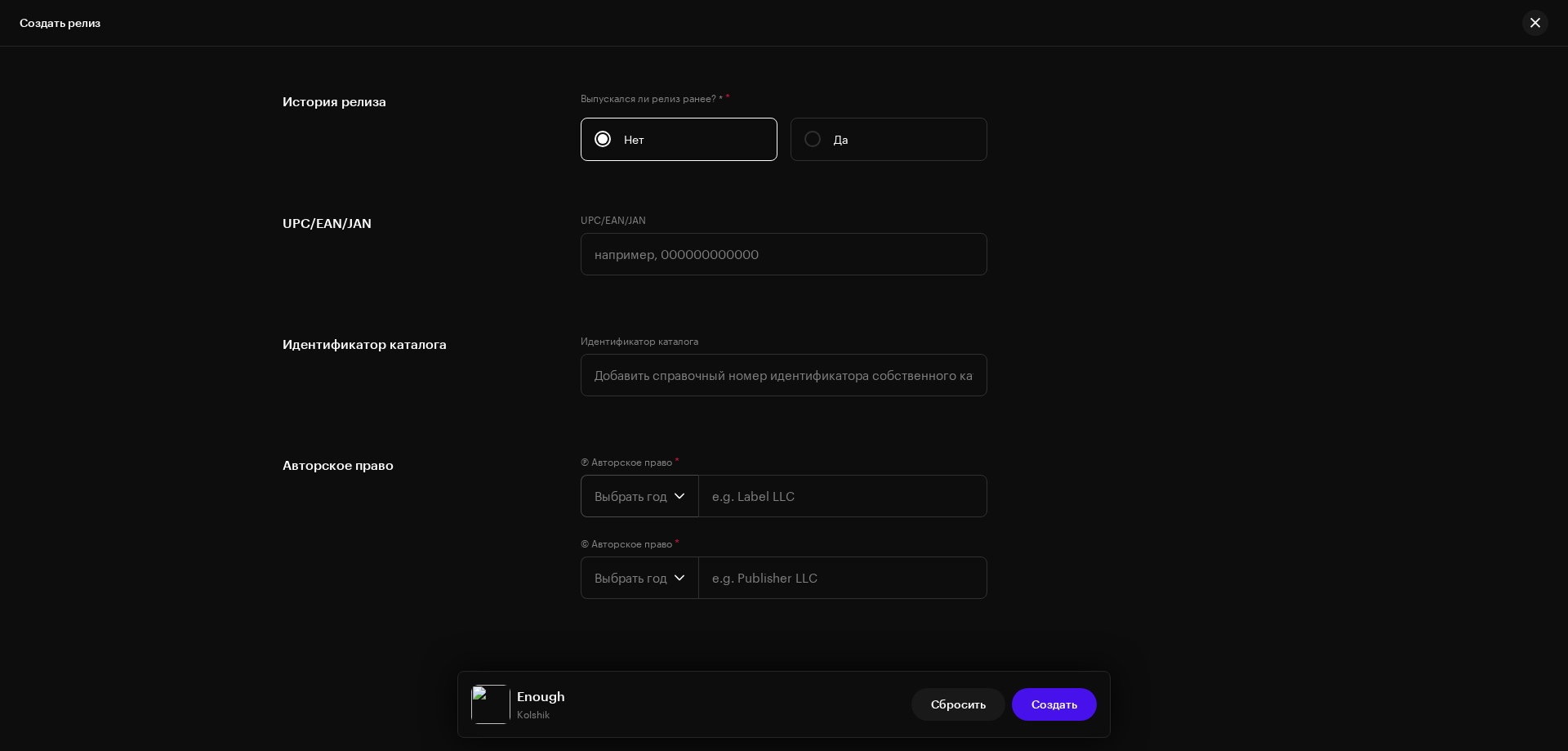
scroll to position [2816, 0]
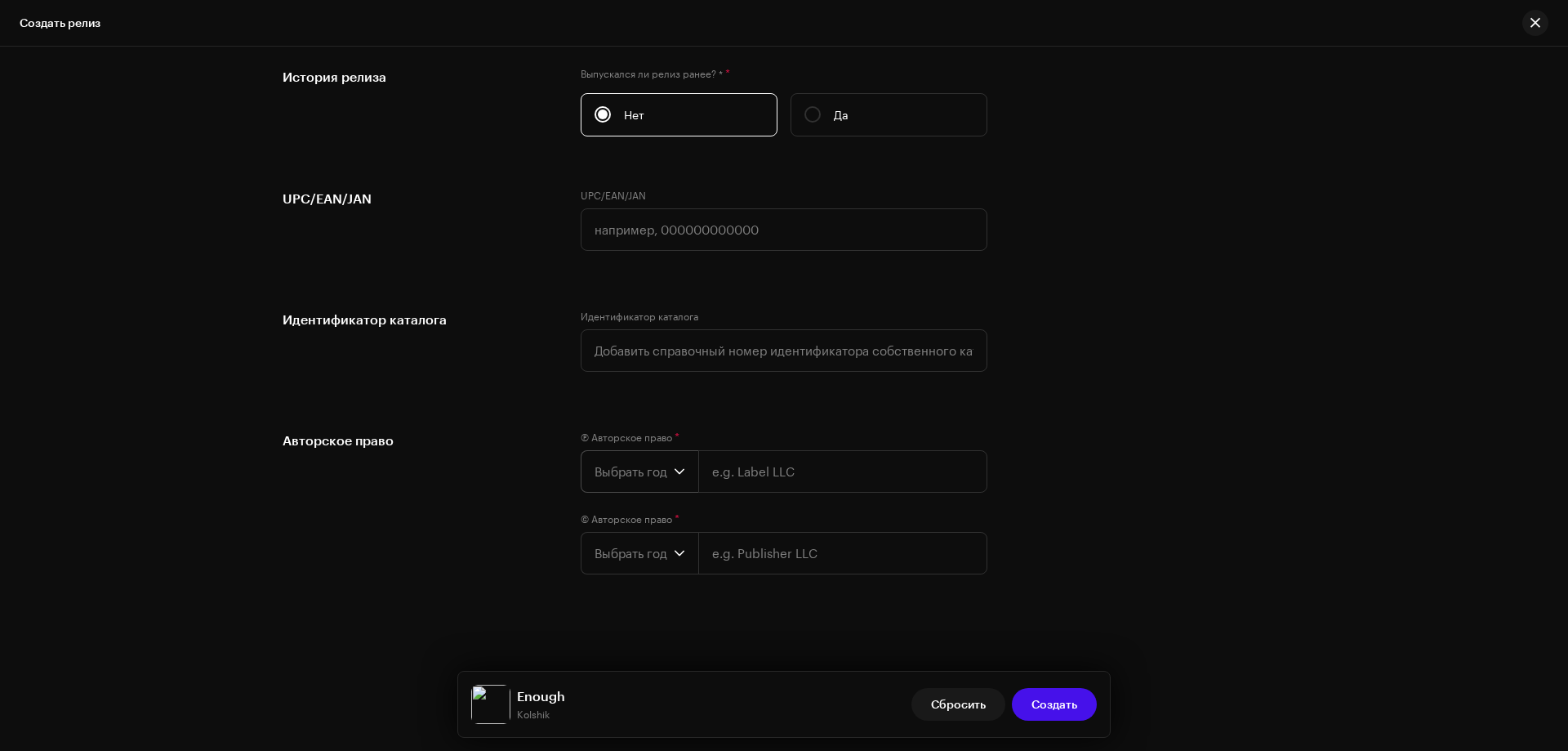
click at [644, 471] on span "Выбрать год" at bounding box center [634, 472] width 79 height 41
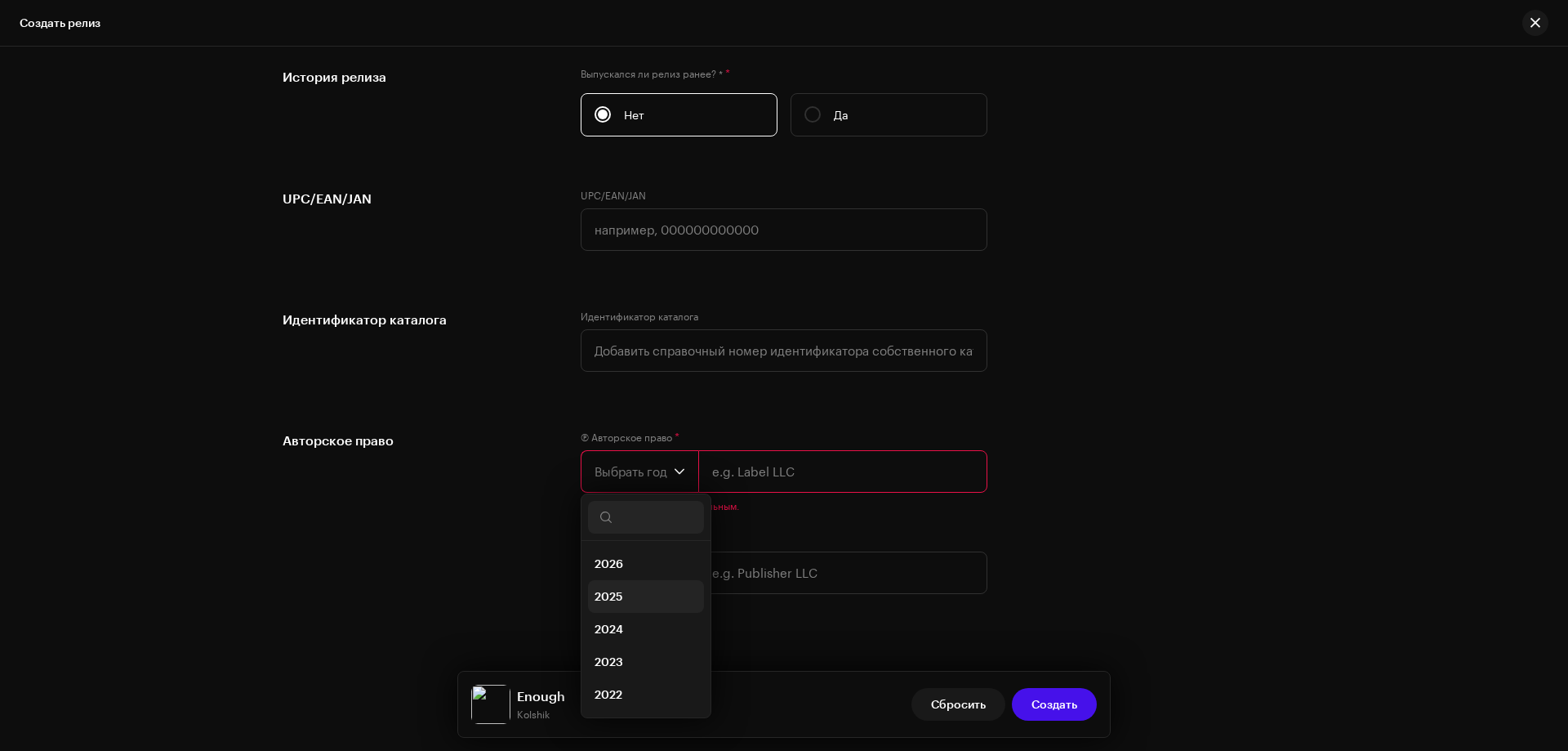
click at [615, 594] on span "2025" at bounding box center [609, 597] width 29 height 16
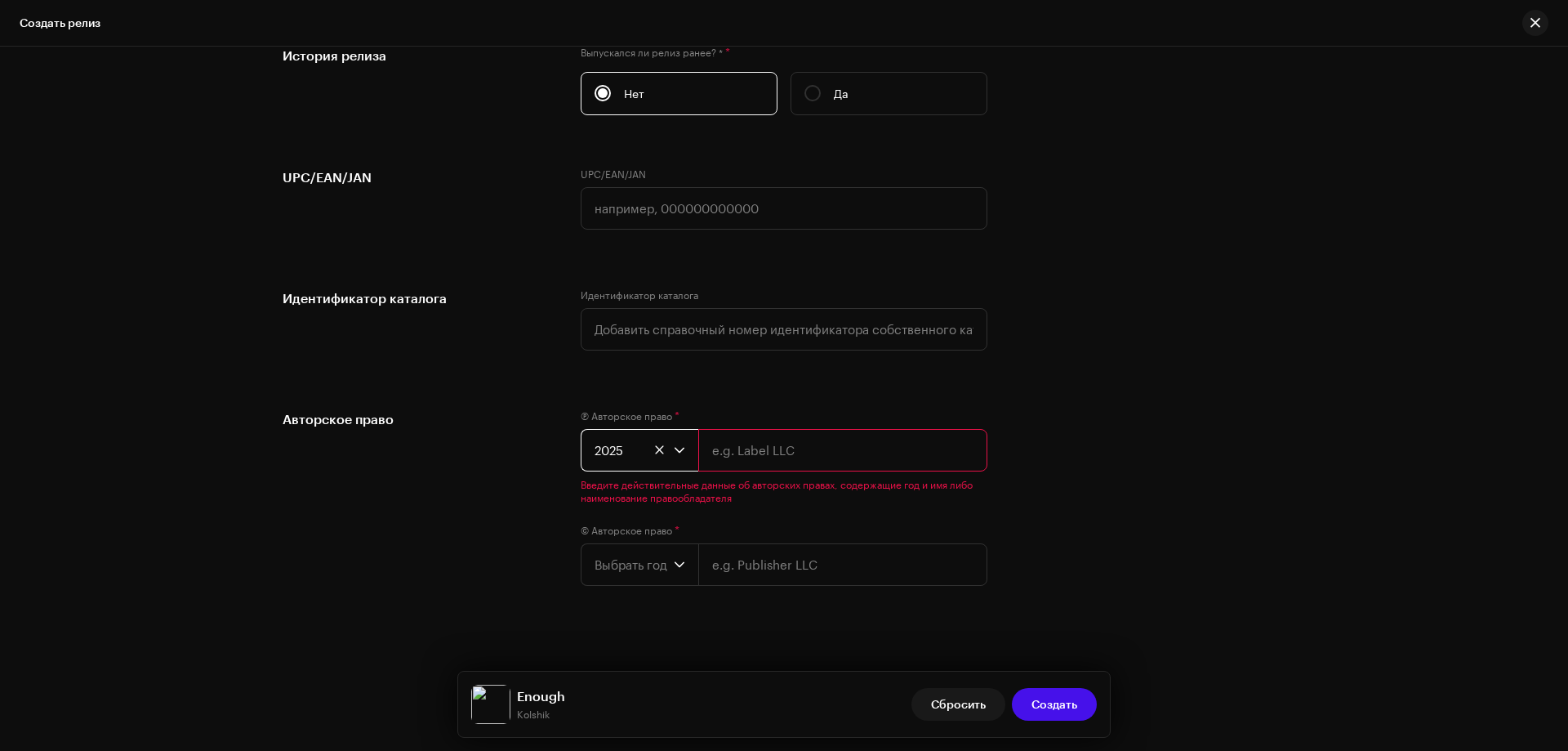
scroll to position [2849, 0]
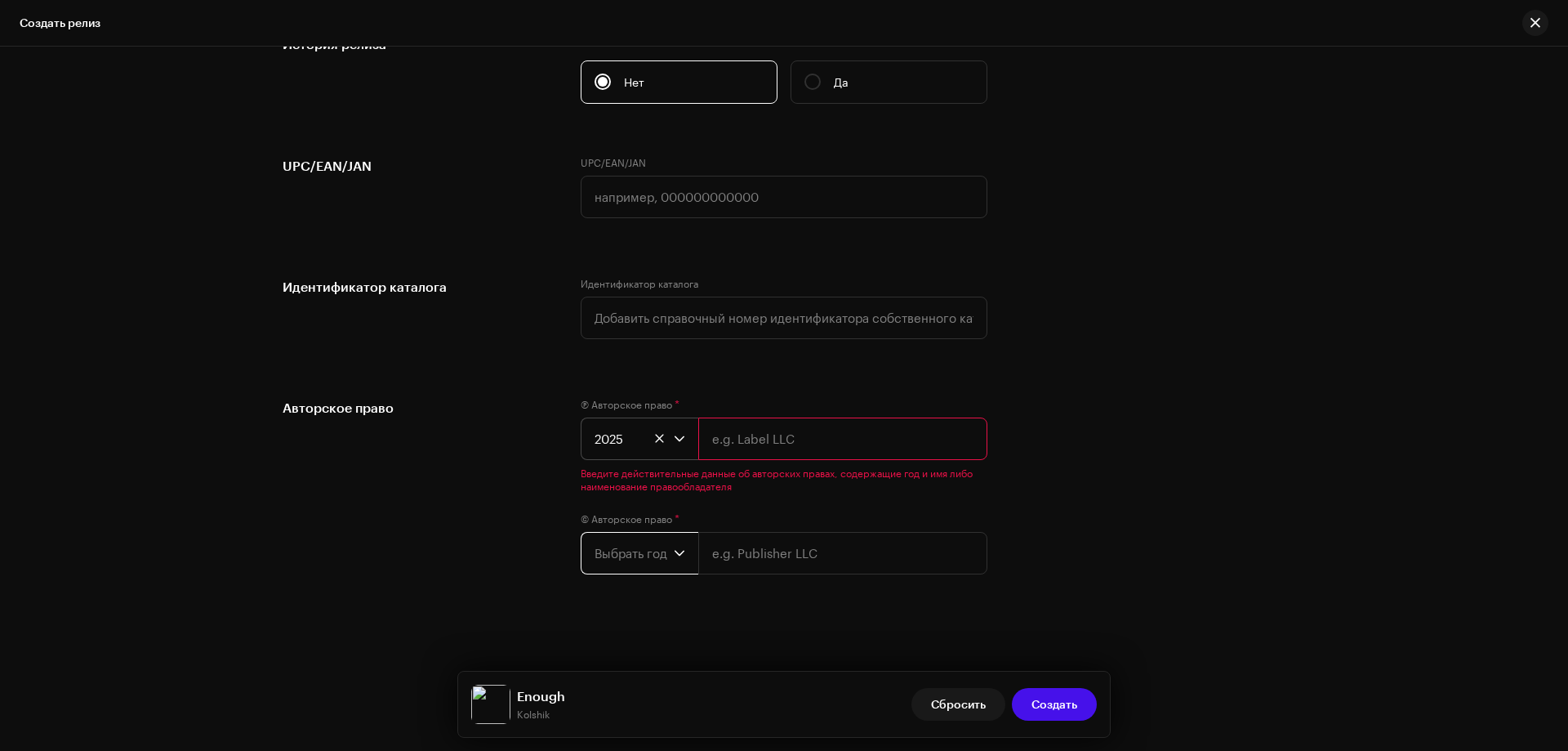
click at [624, 559] on span "Выбрать год" at bounding box center [634, 553] width 79 height 41
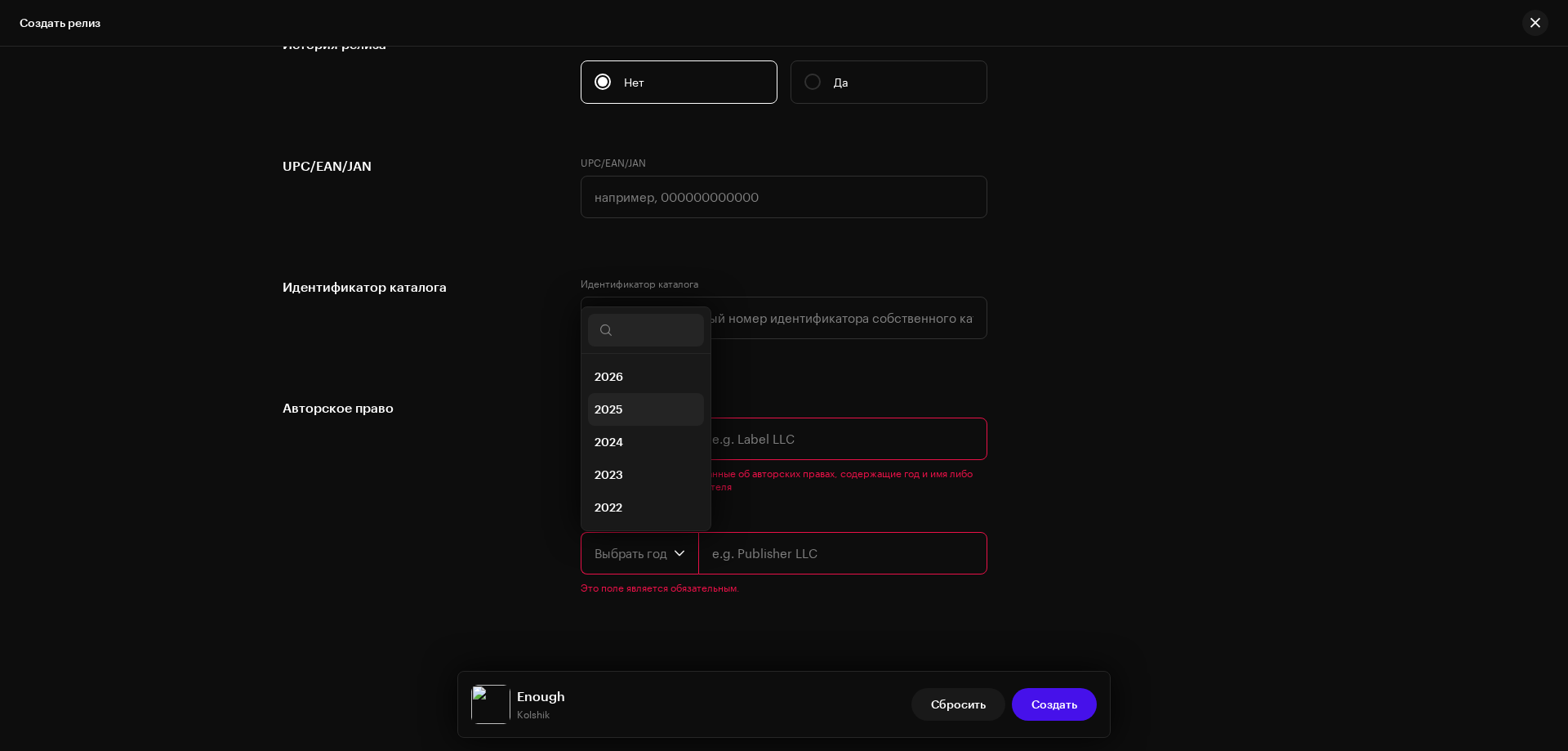
click at [618, 407] on span "2025" at bounding box center [609, 409] width 29 height 16
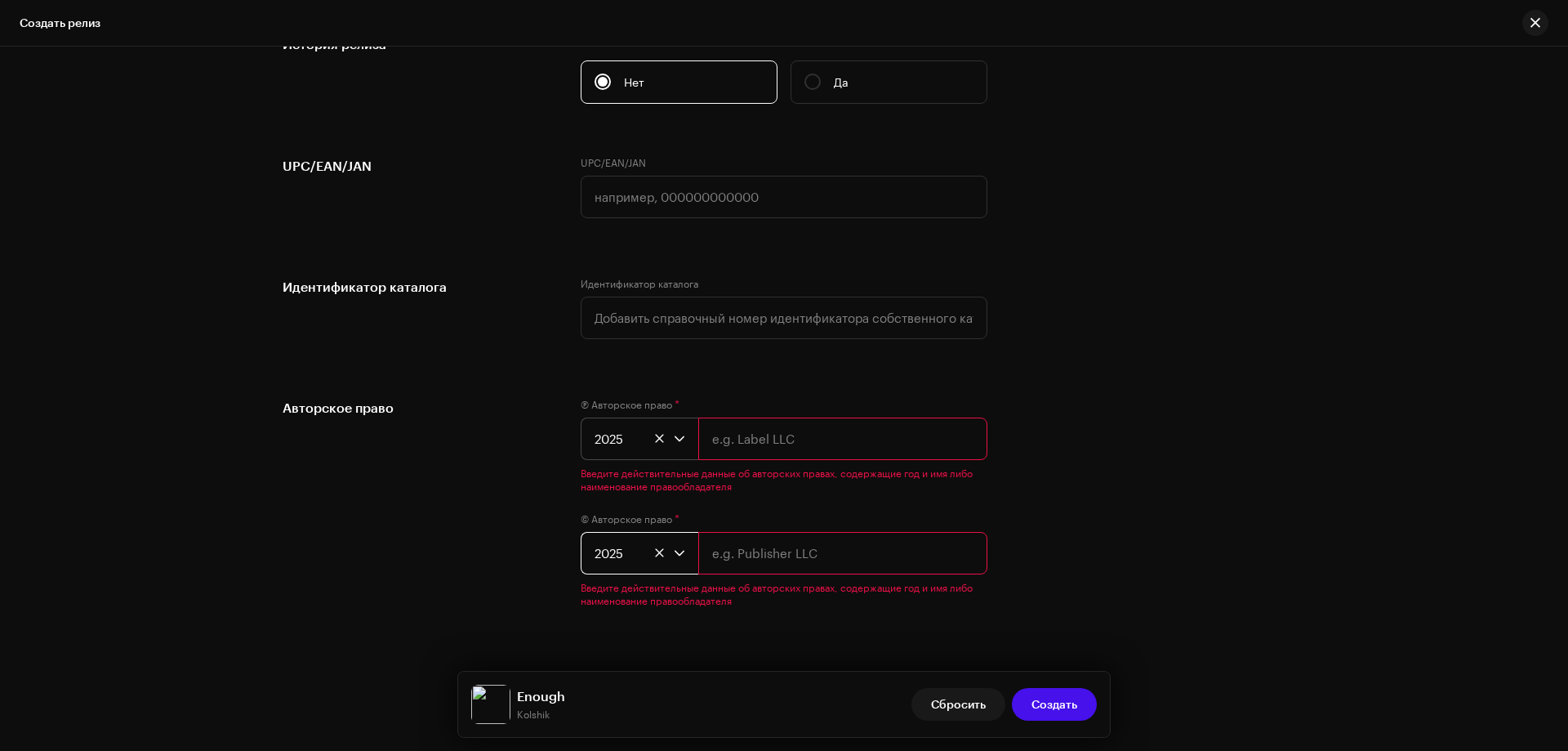
click at [711, 429] on input "text" at bounding box center [843, 439] width 289 height 43
type input "NBS."
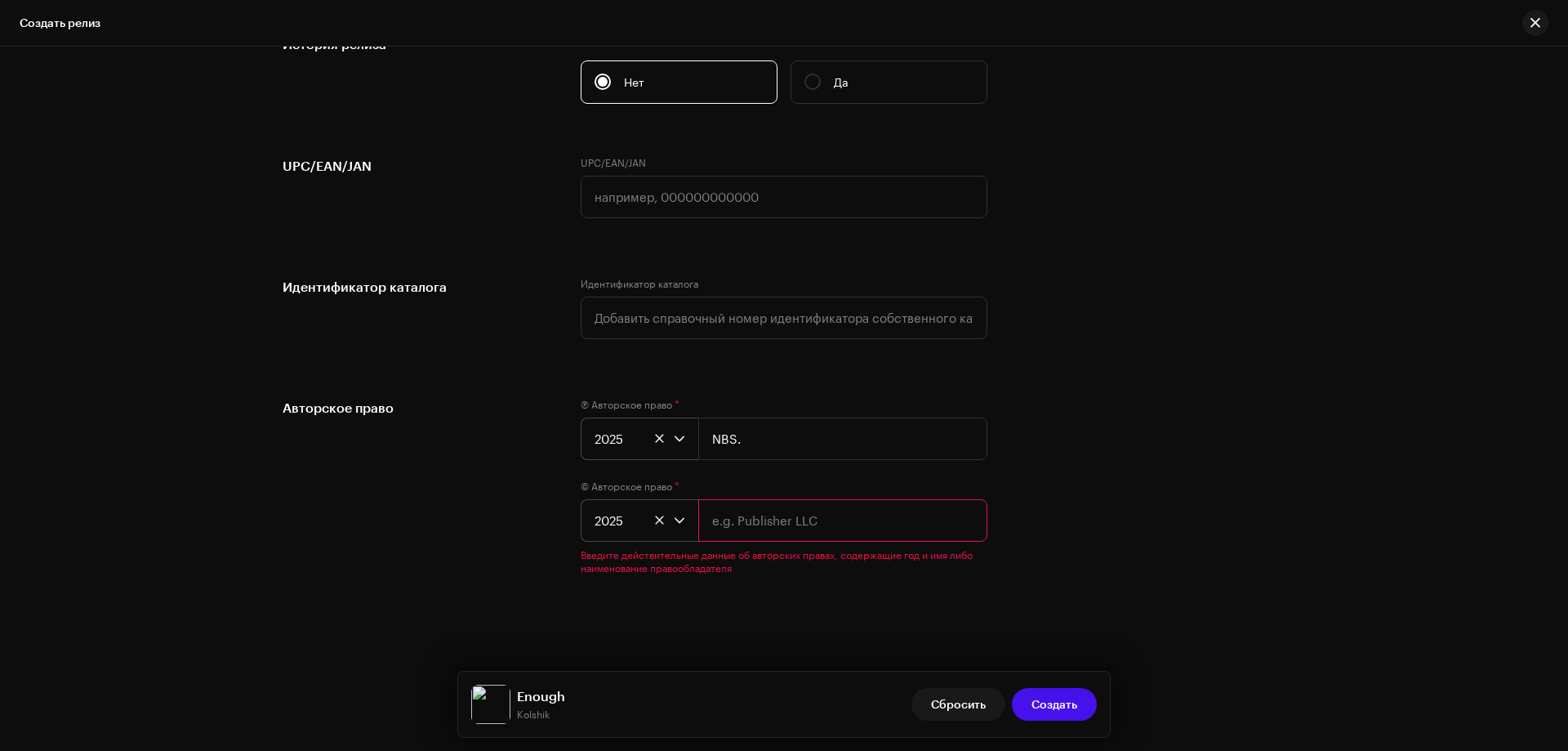
click at [725, 537] on input "text" at bounding box center [843, 521] width 289 height 43
type input "NBS."
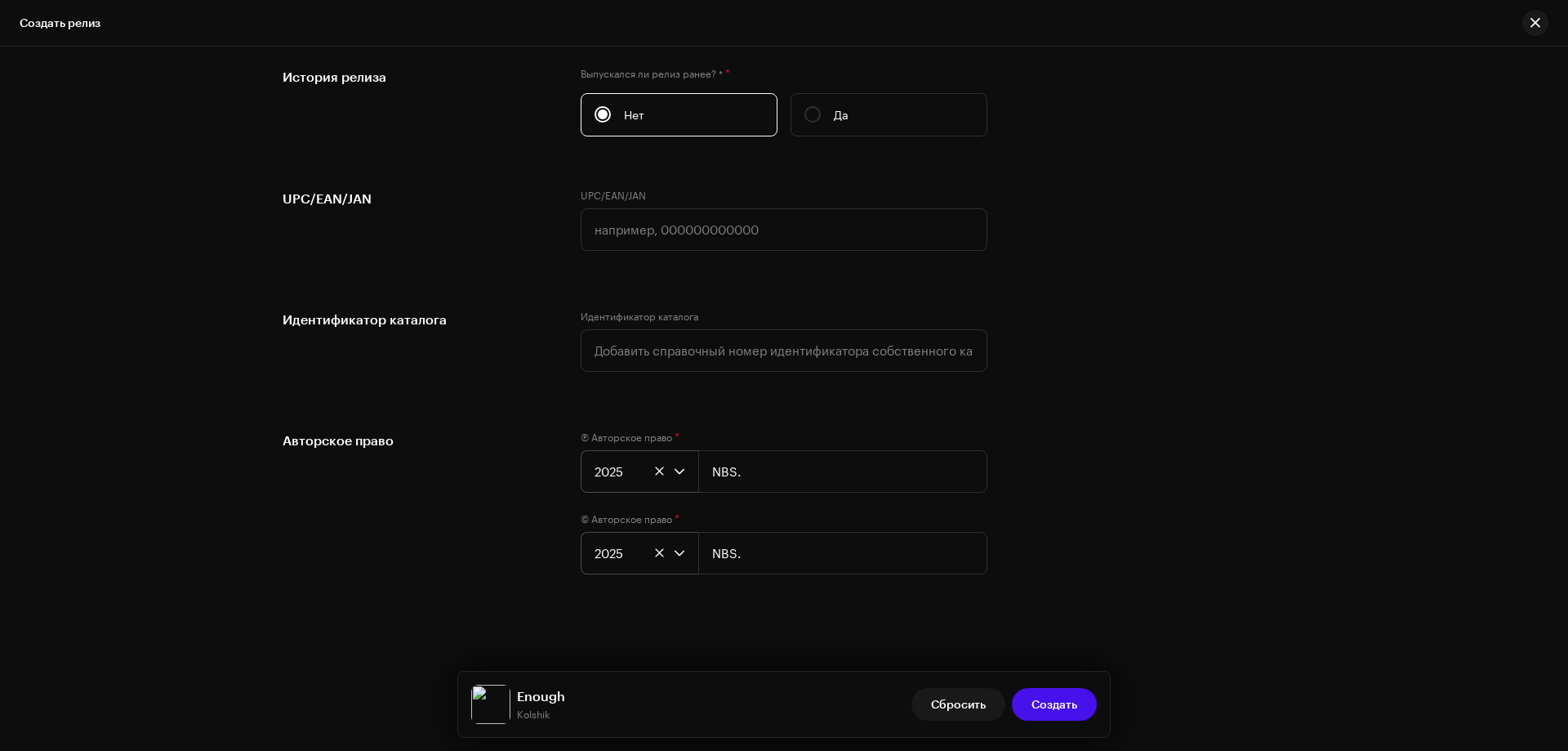
drag, startPoint x: 476, startPoint y: 544, endPoint x: 508, endPoint y: 529, distance: 35.3
click at [478, 542] on div "Авторское право" at bounding box center [418, 512] width 272 height 164
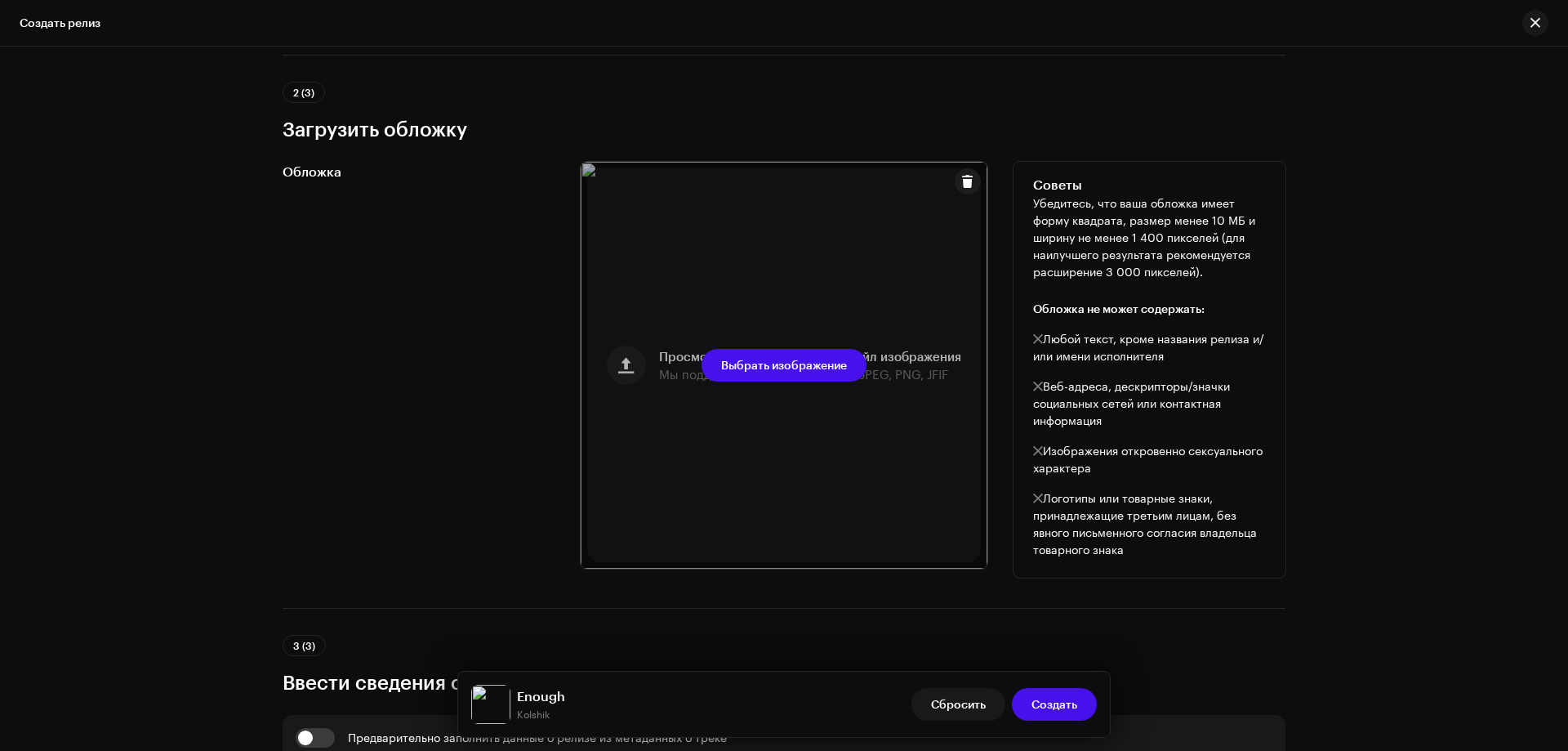
scroll to position [201, 0]
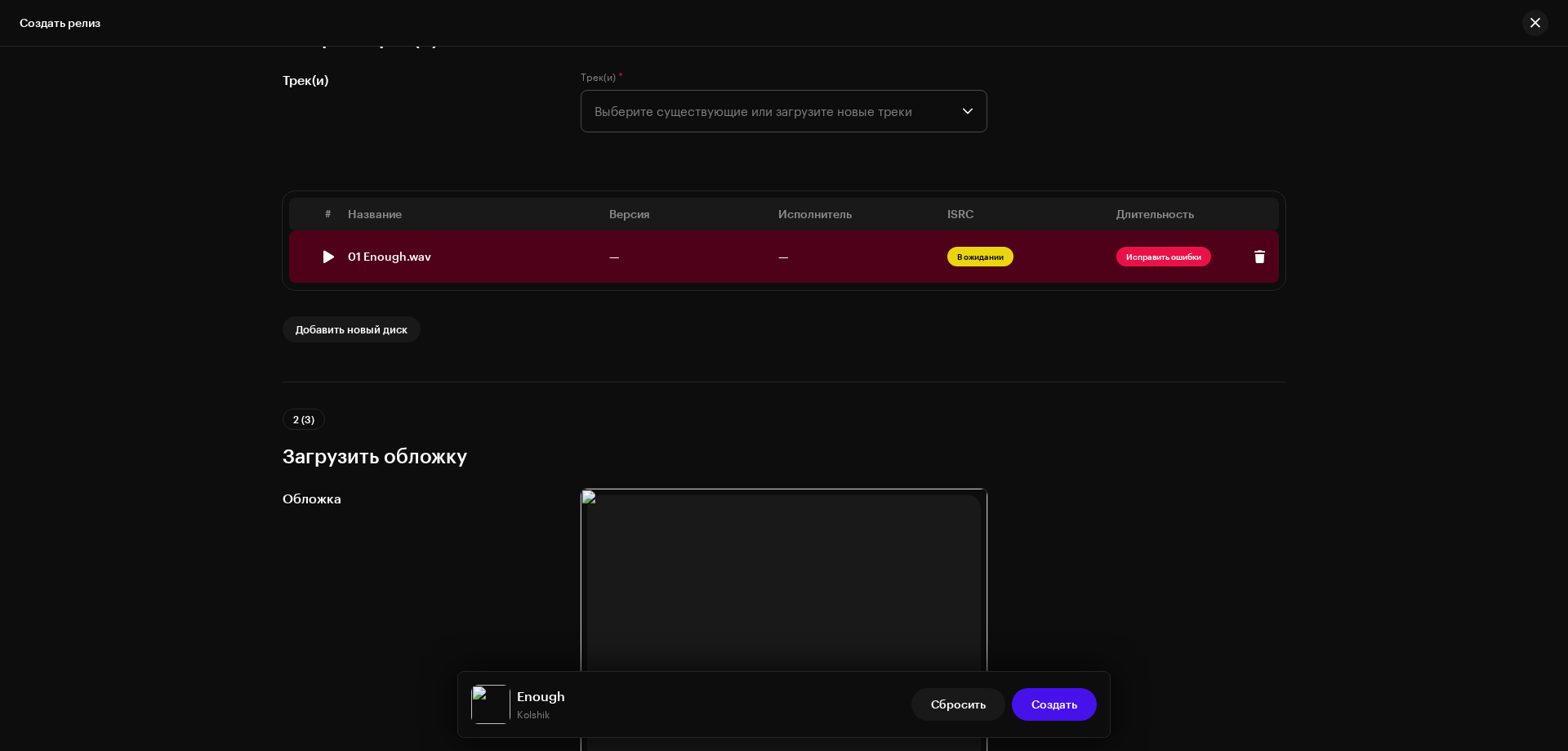
click at [456, 252] on div "01 Enough.wav" at bounding box center [472, 256] width 248 height 13
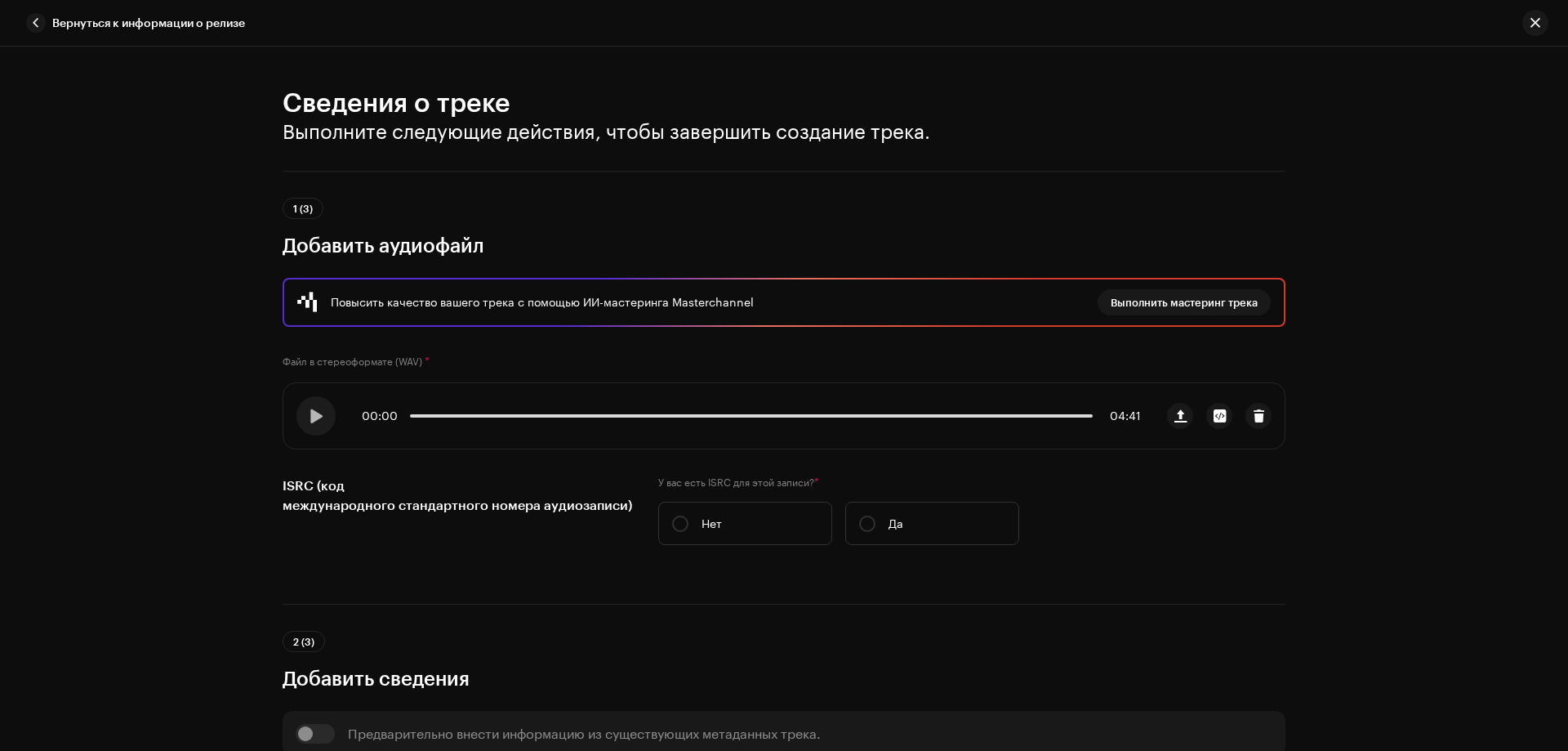
scroll to position [245, 0]
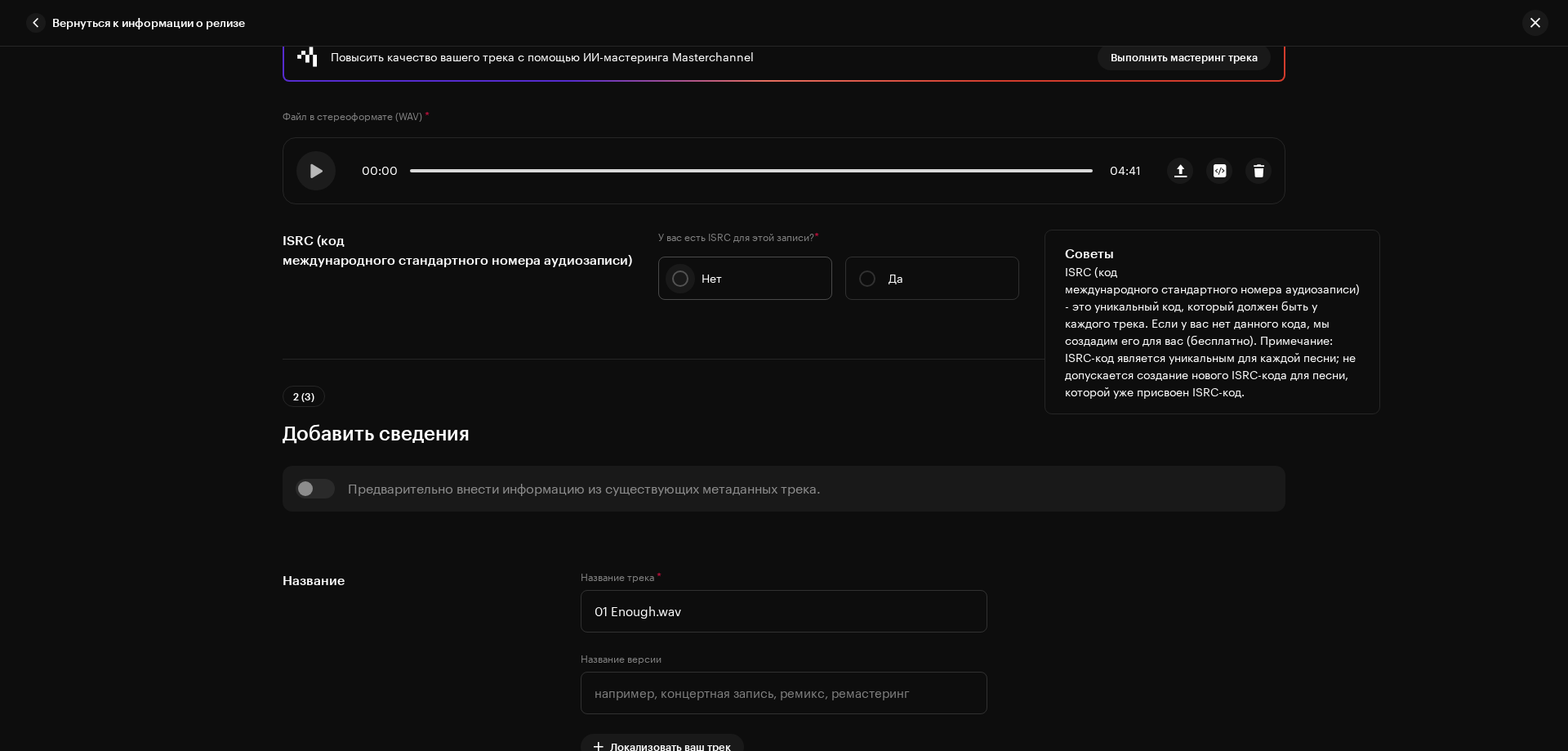
click at [672, 280] on input "Нет" at bounding box center [680, 279] width 16 height 16
radio input "true"
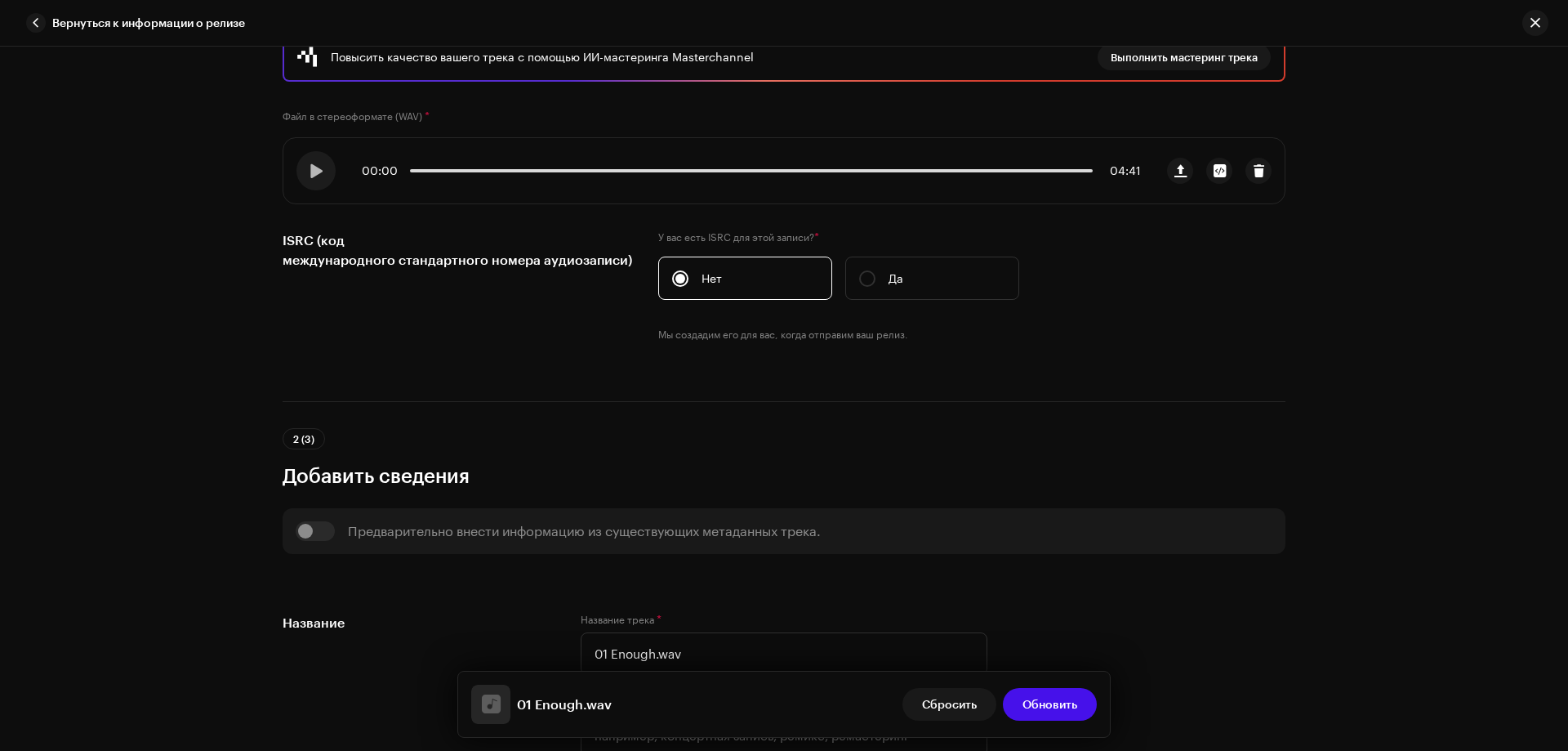
scroll to position [572, 0]
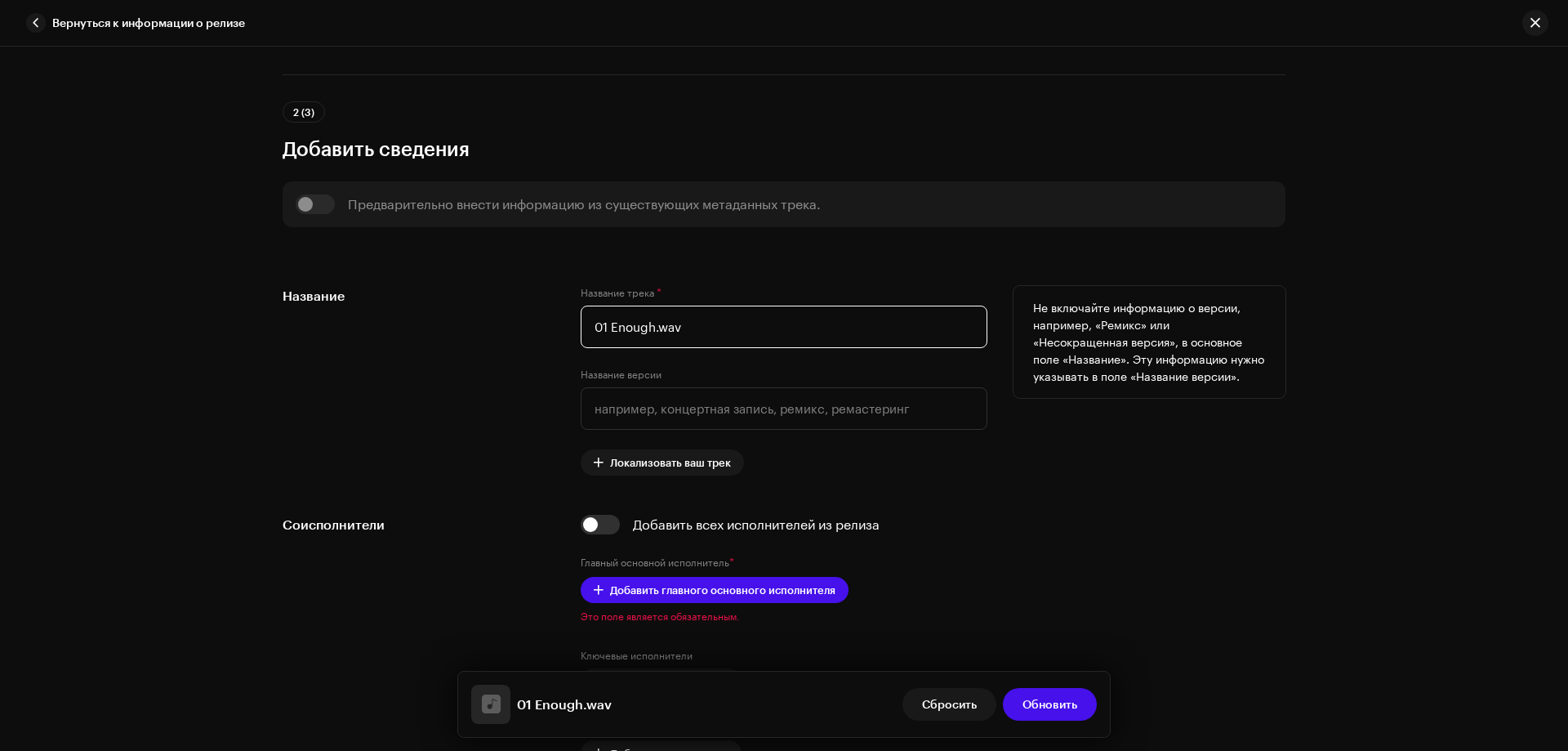
drag, startPoint x: 605, startPoint y: 329, endPoint x: 585, endPoint y: 326, distance: 20.2
click at [585, 326] on input "01 Enough.wav" at bounding box center [784, 327] width 407 height 43
drag, startPoint x: 636, startPoint y: 329, endPoint x: 679, endPoint y: 329, distance: 43.0
click at [679, 329] on input "Enough.wav" at bounding box center [784, 327] width 407 height 43
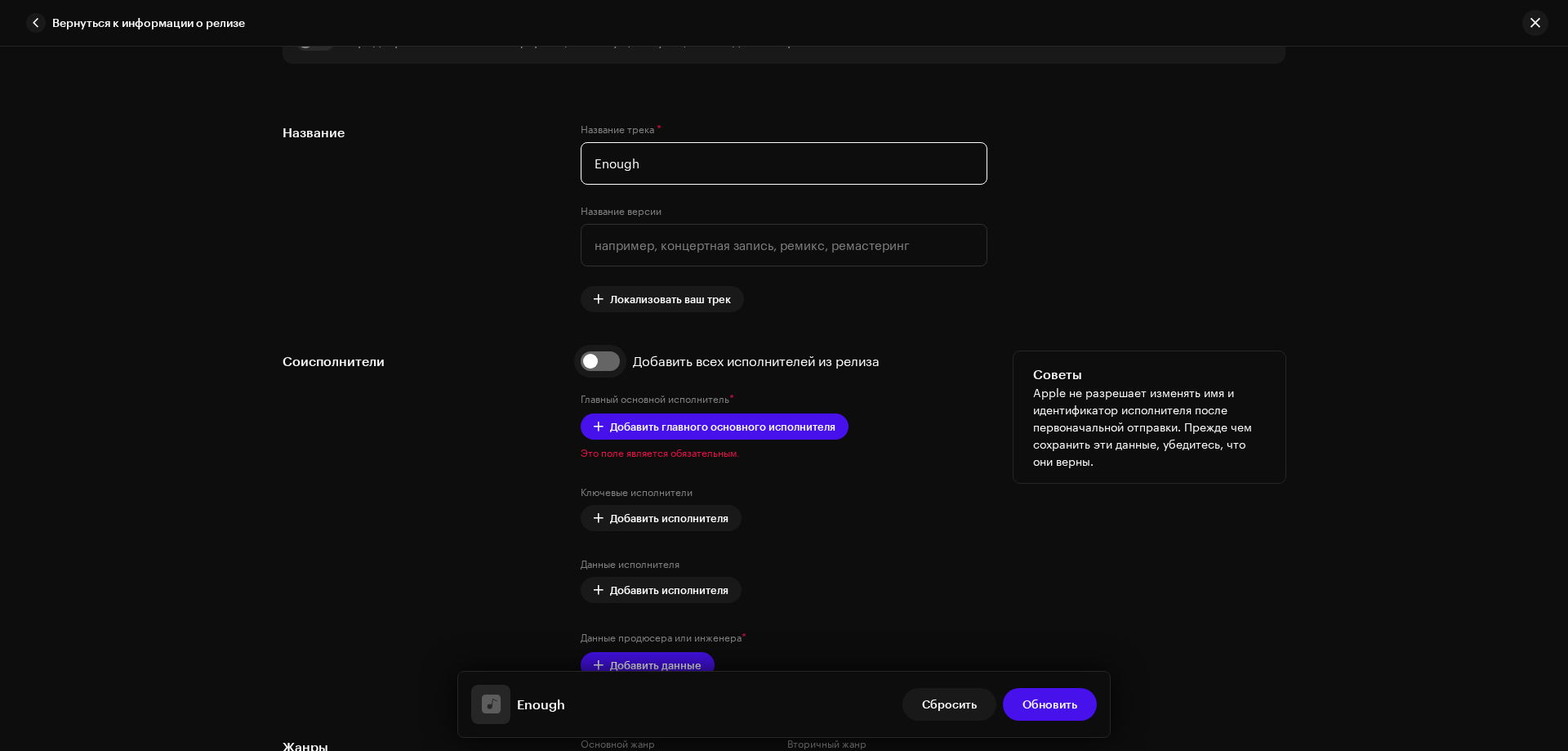
type input "Enough"
click at [612, 358] on input "checkbox" at bounding box center [600, 362] width 39 height 20
checkbox input "true"
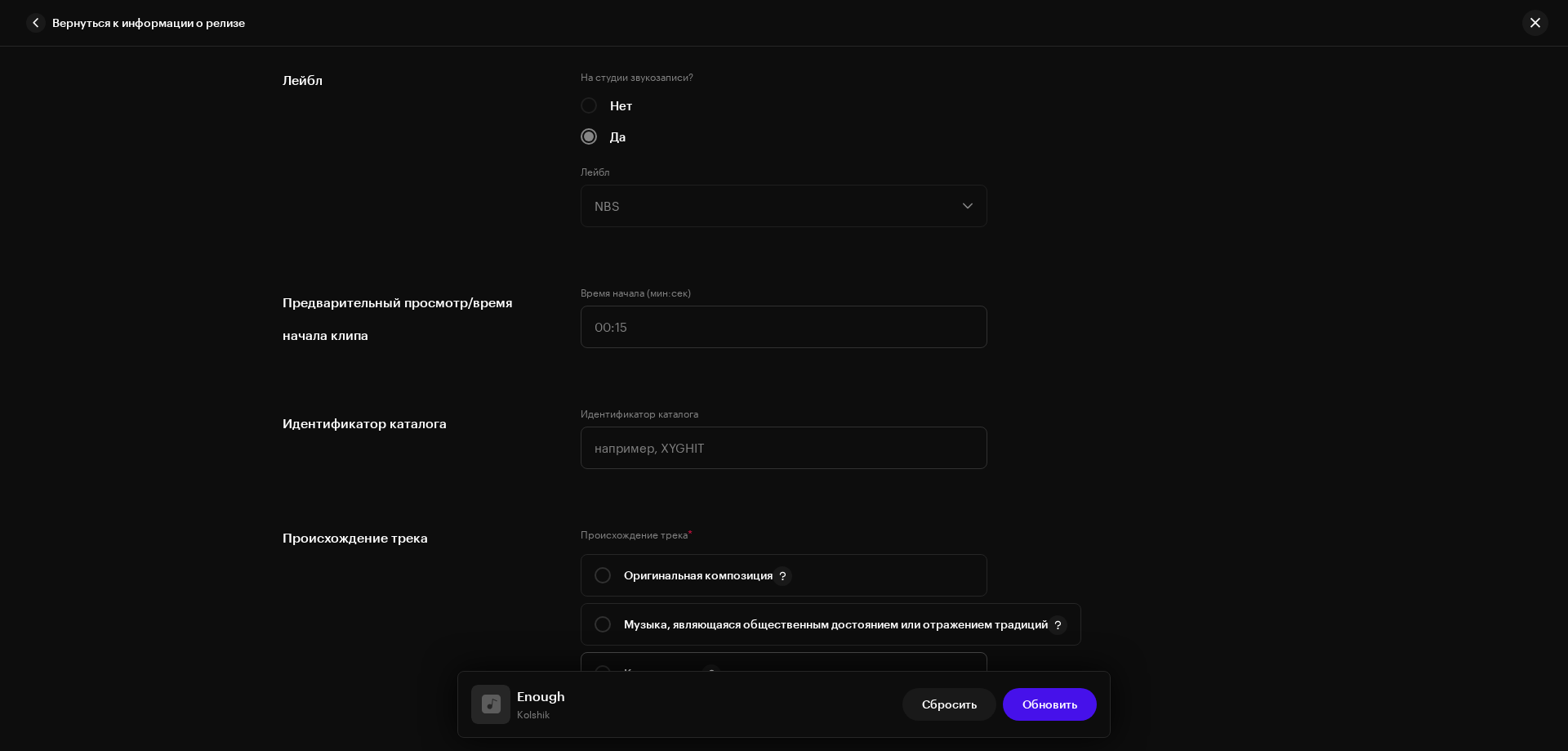
scroll to position [1879, 0]
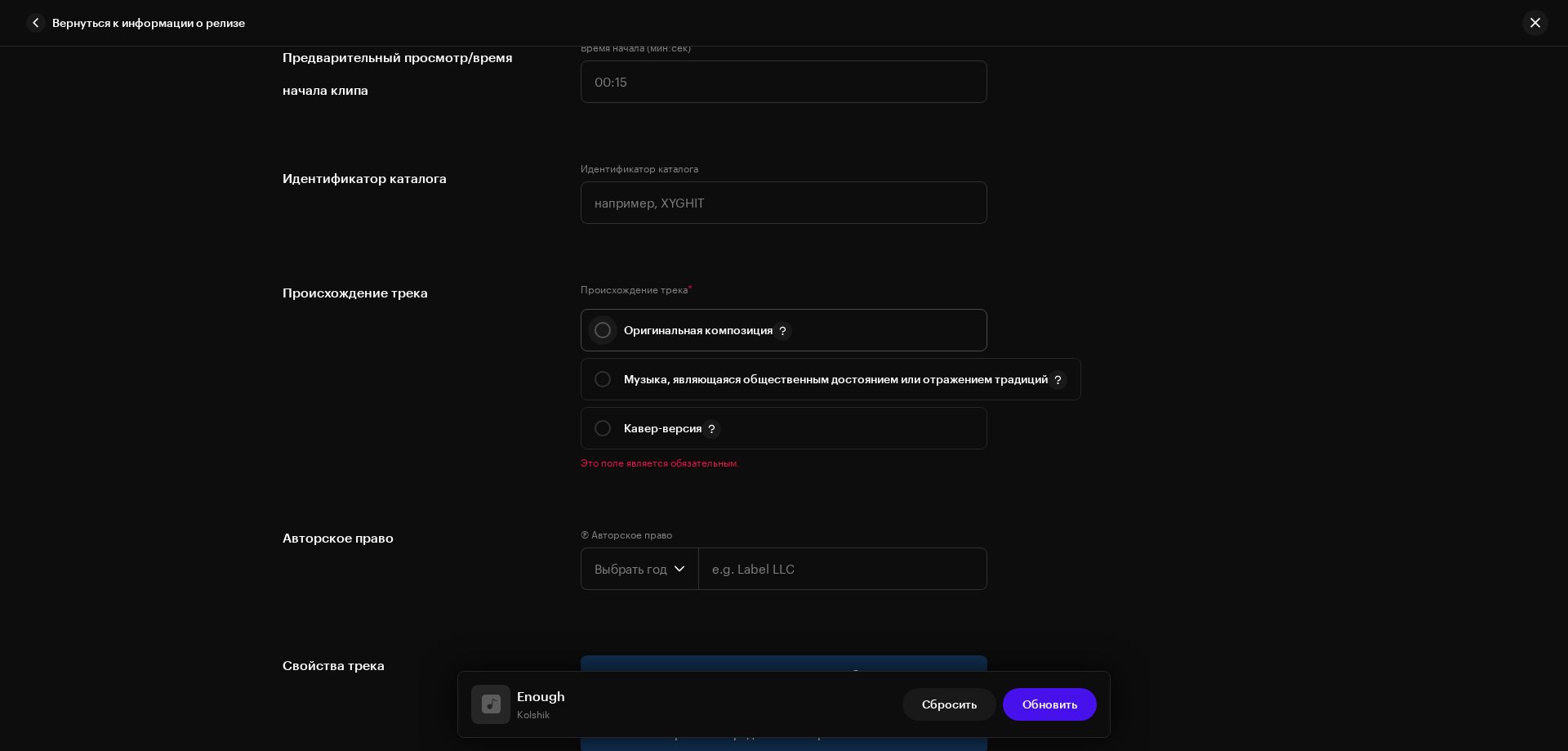
click at [597, 327] on input "radio" at bounding box center [603, 330] width 16 height 16
radio input "true"
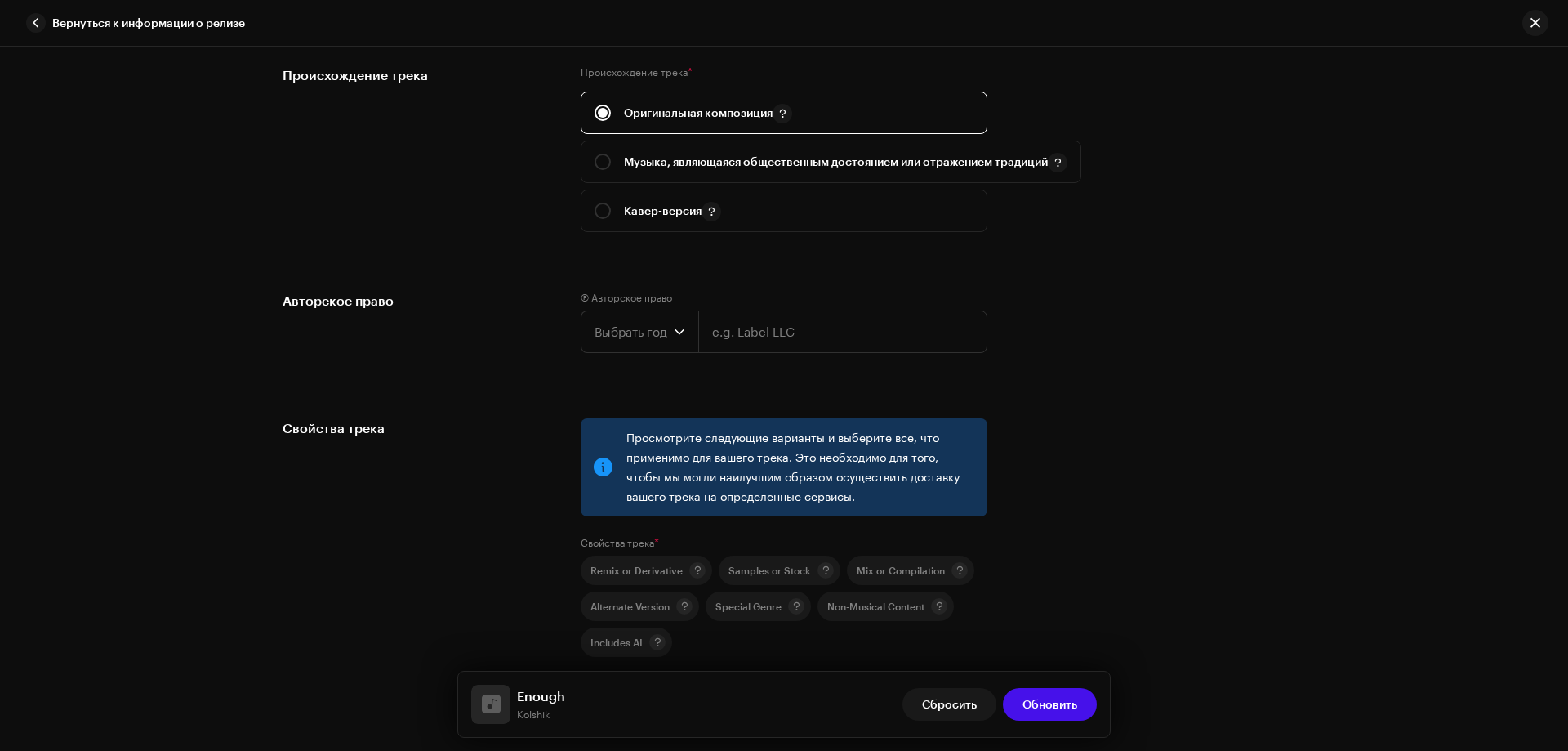
scroll to position [2288, 0]
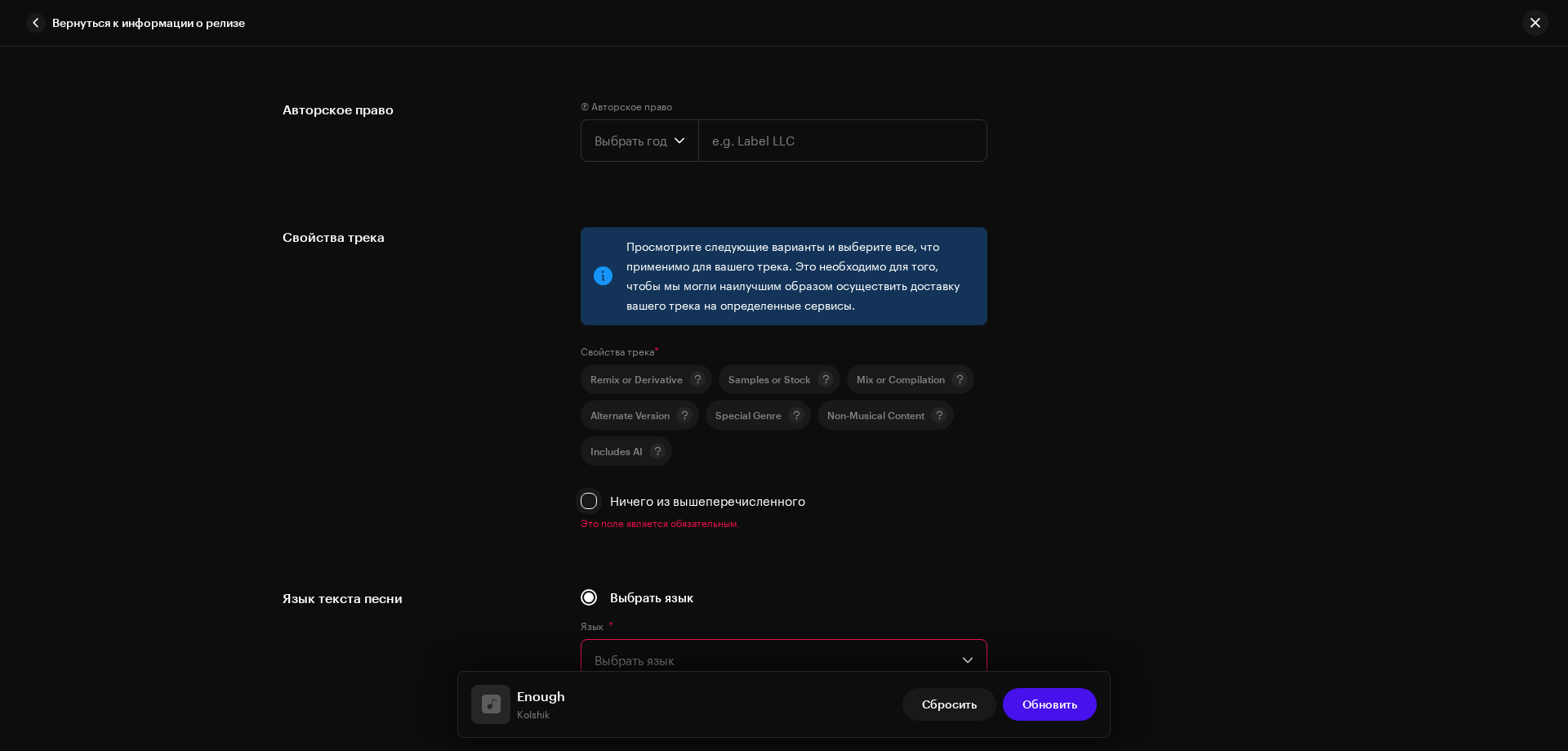
click at [592, 495] on input "Ничего из вышеперечисленного" at bounding box center [589, 501] width 16 height 16
checkbox input "true"
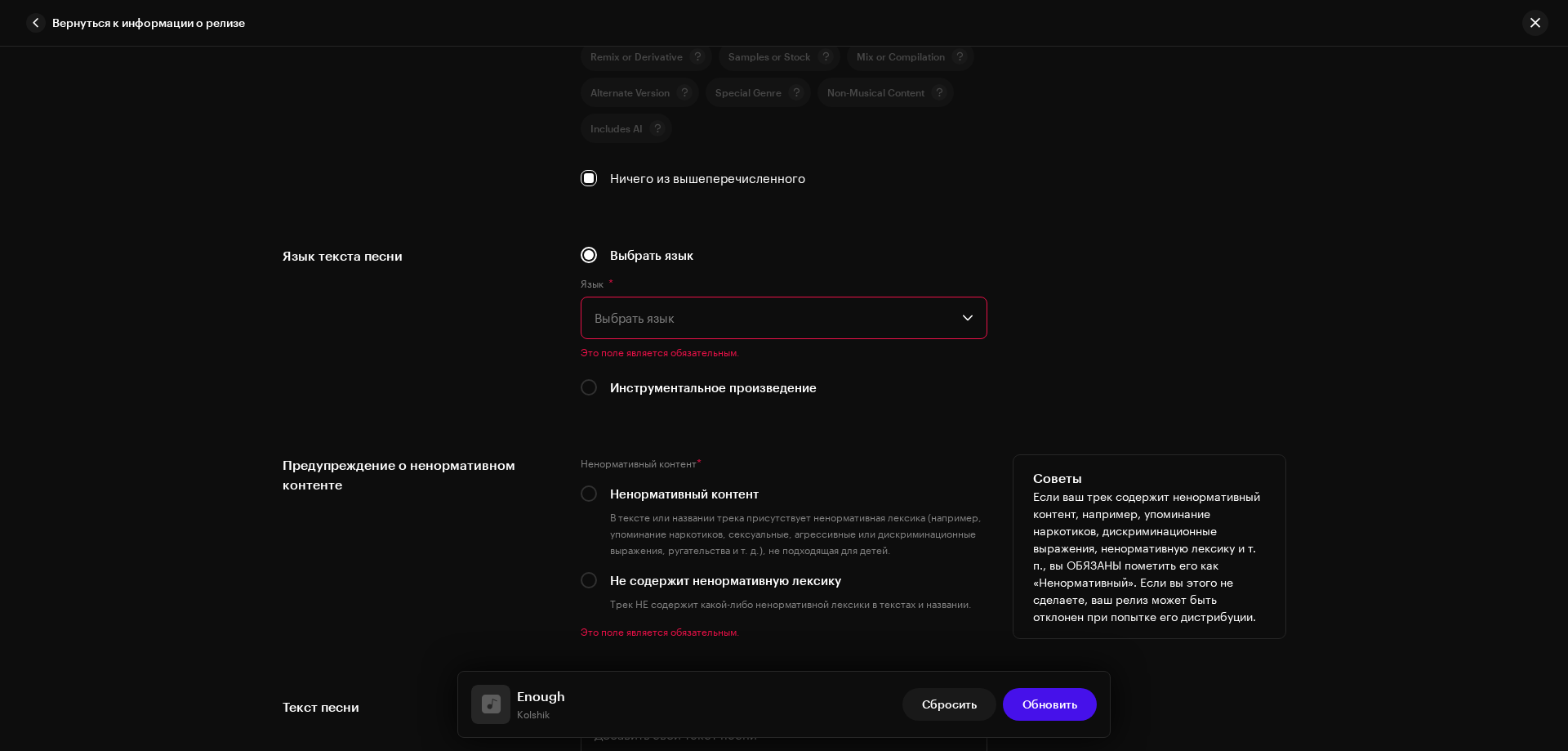
scroll to position [2615, 0]
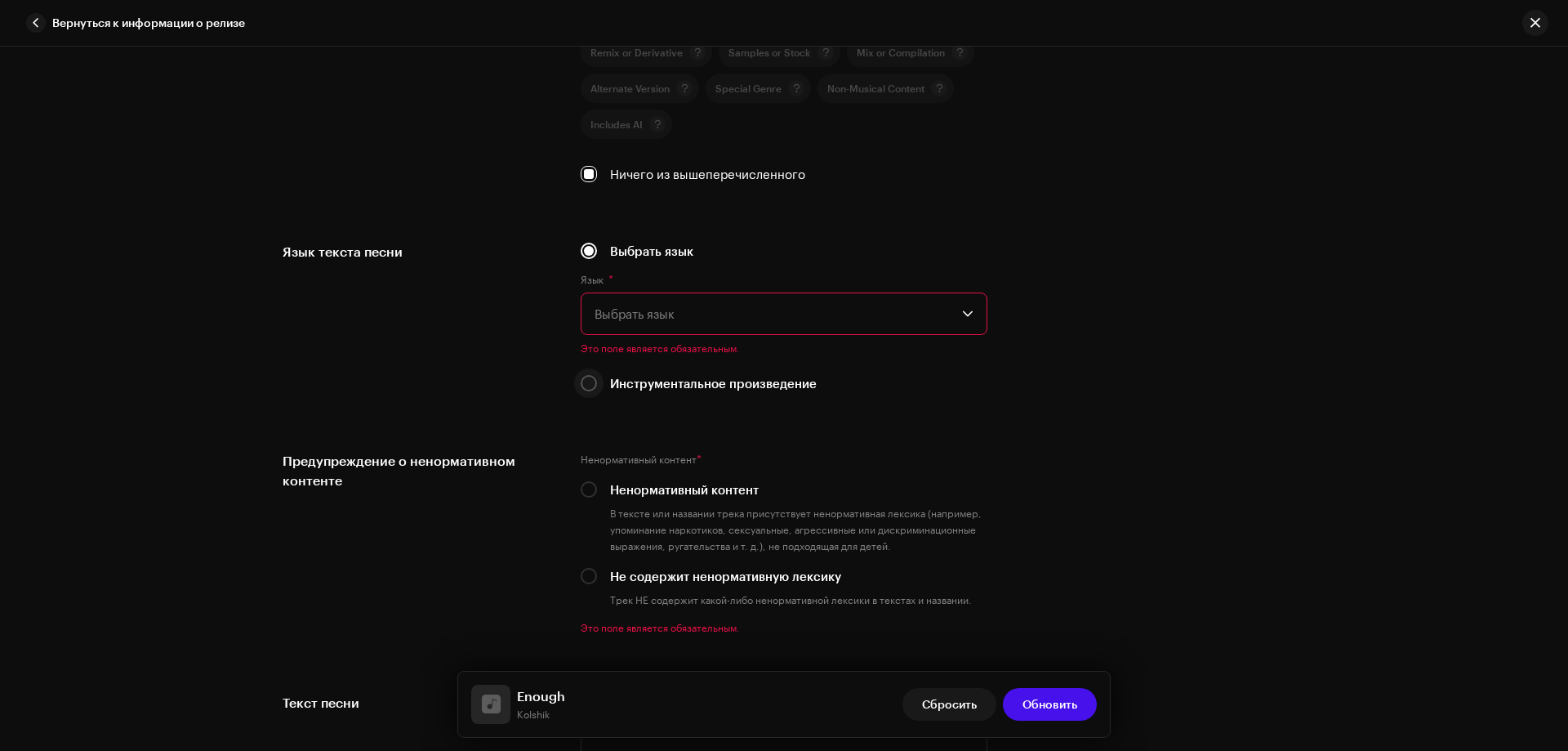
click at [588, 387] on input "Инструментальное произведение" at bounding box center [589, 383] width 16 height 16
radio input "true"
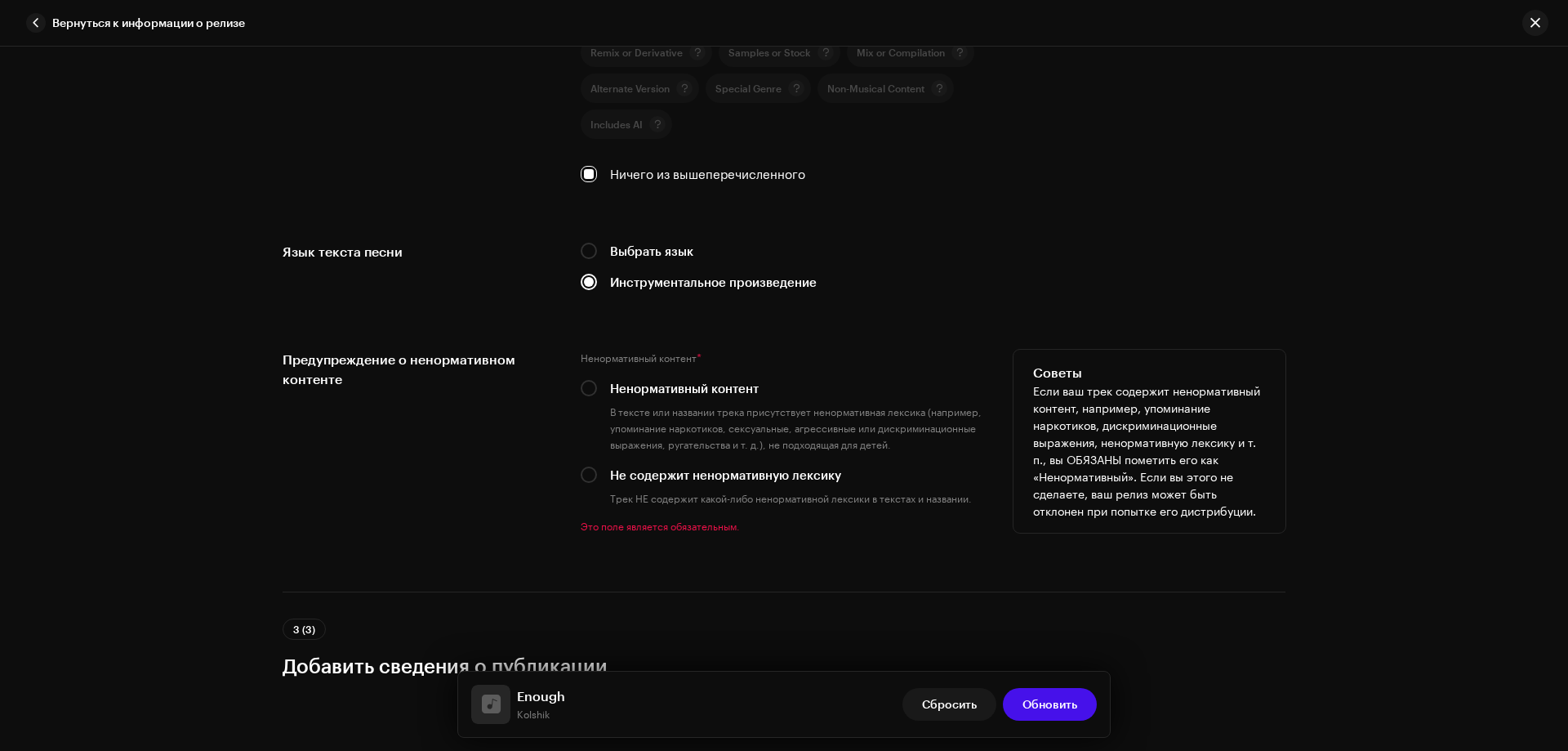
click at [576, 474] on div "Предупреждение о ненормативном контенте Ненормативный контент * Ненормативный к…" at bounding box center [784, 451] width 1003 height 203
click at [591, 472] on input "Не содержит ненормативную лексику" at bounding box center [589, 475] width 16 height 16
radio input "true"
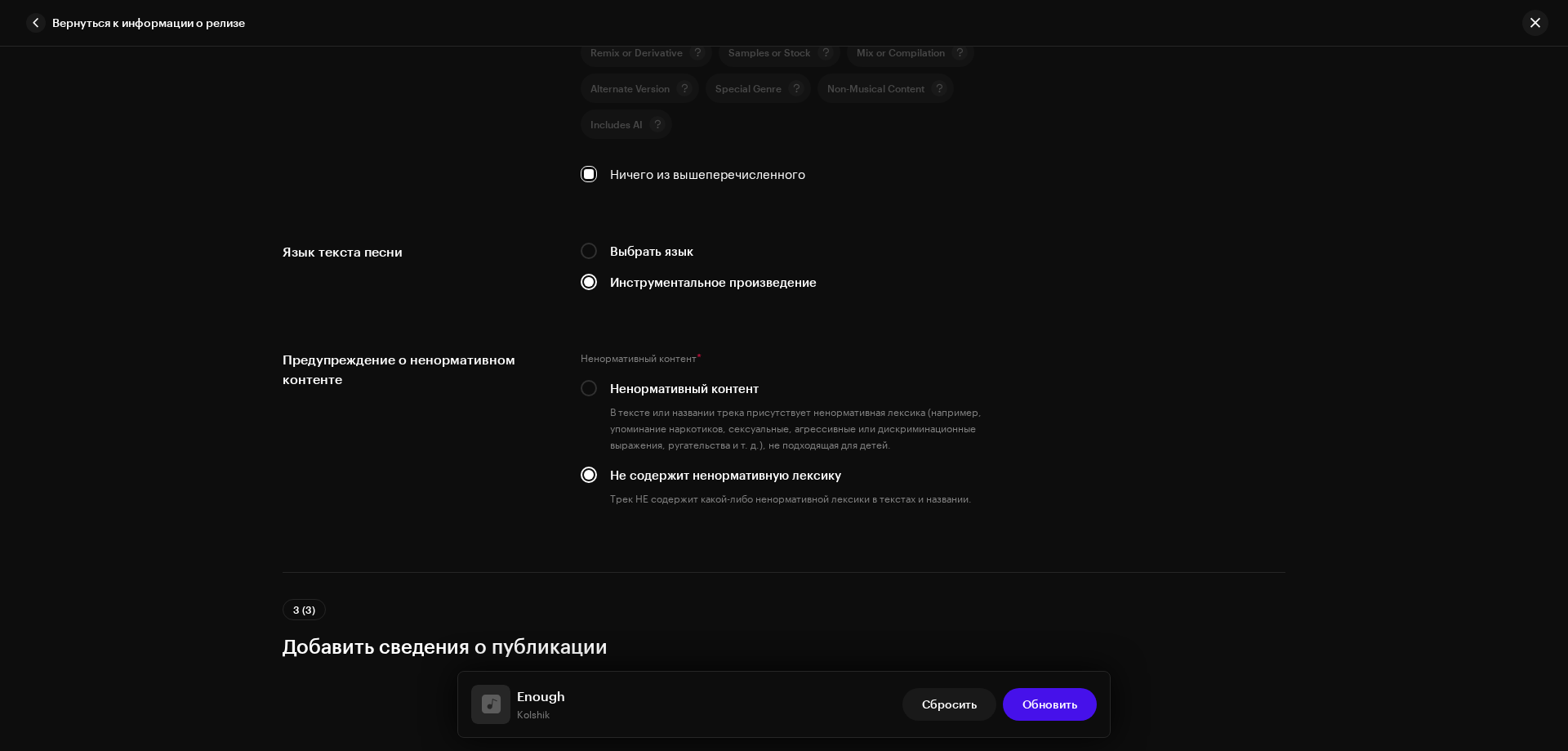
scroll to position [2965, 0]
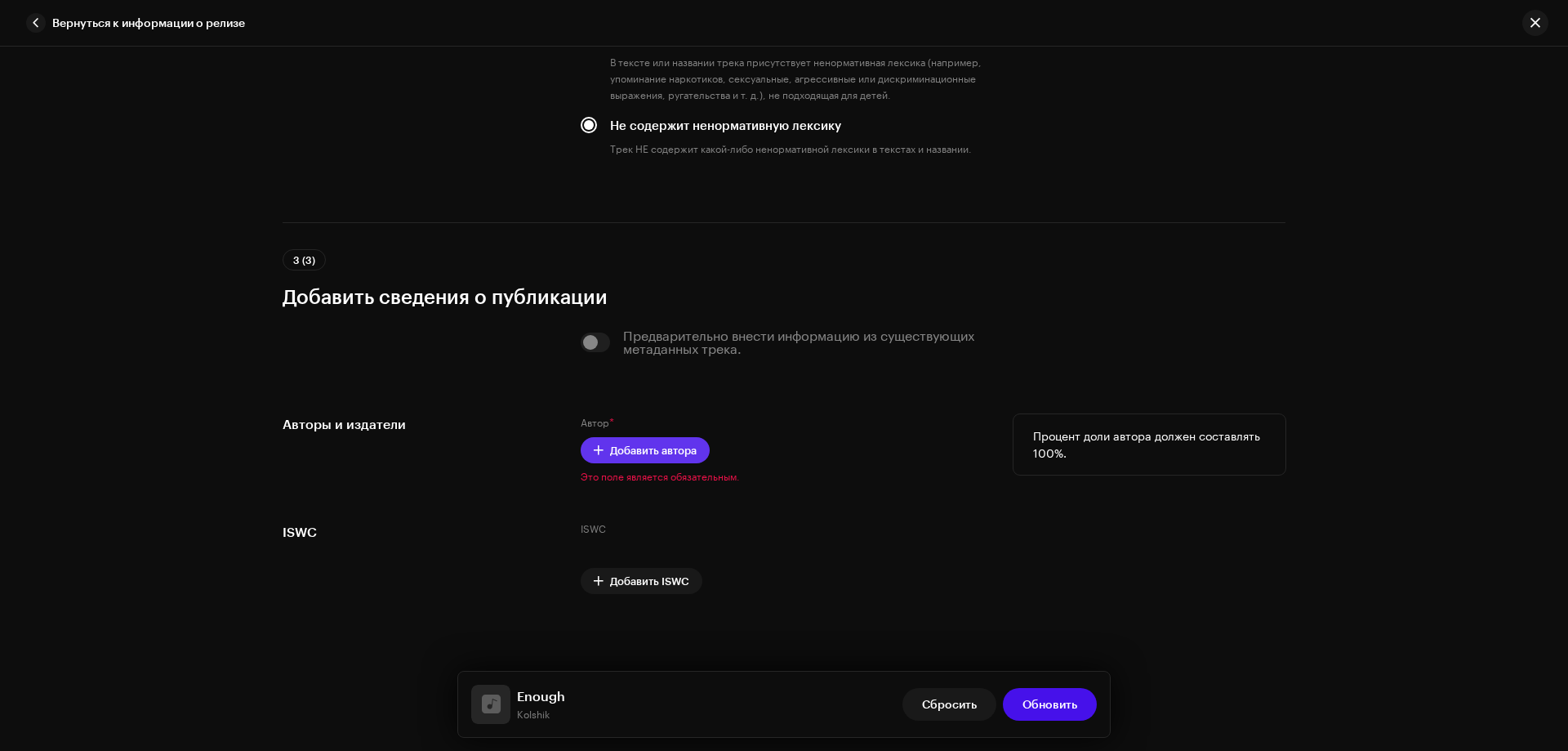
click at [691, 456] on span "Добавить автора" at bounding box center [653, 450] width 86 height 33
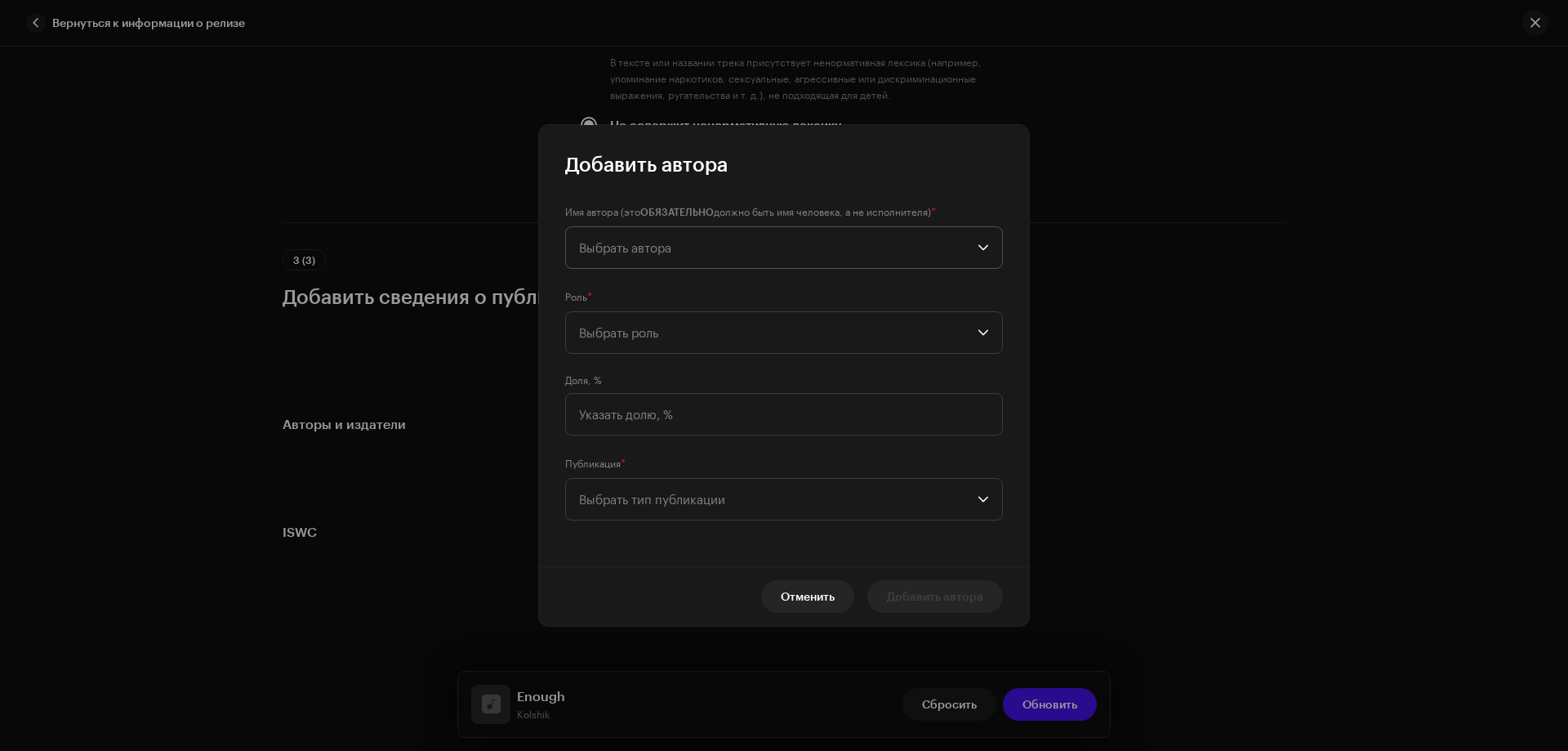
click at [629, 230] on span "Выбрать автора" at bounding box center [778, 247] width 398 height 41
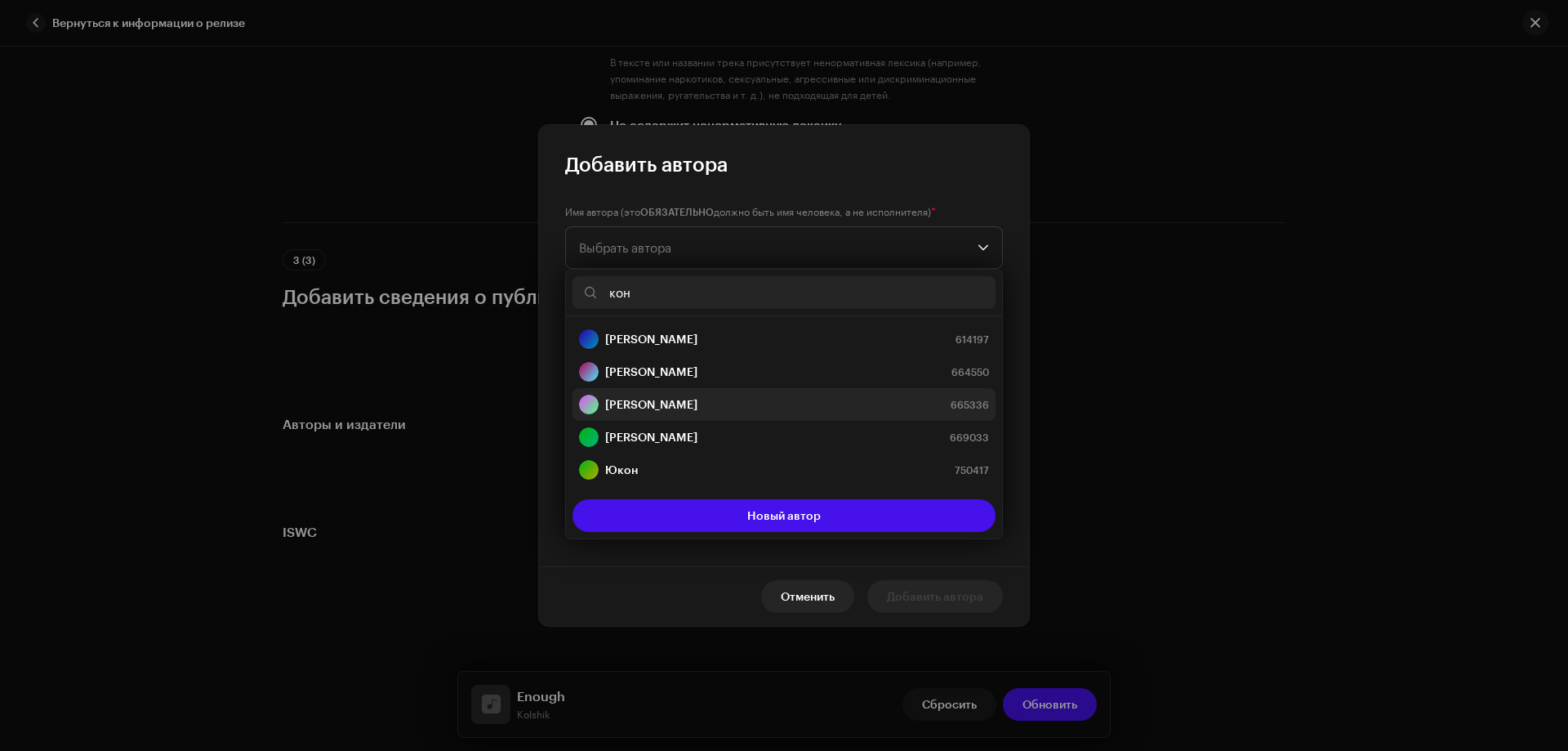
type input "кон"
click at [676, 407] on strong "[PERSON_NAME]" at bounding box center [651, 404] width 92 height 16
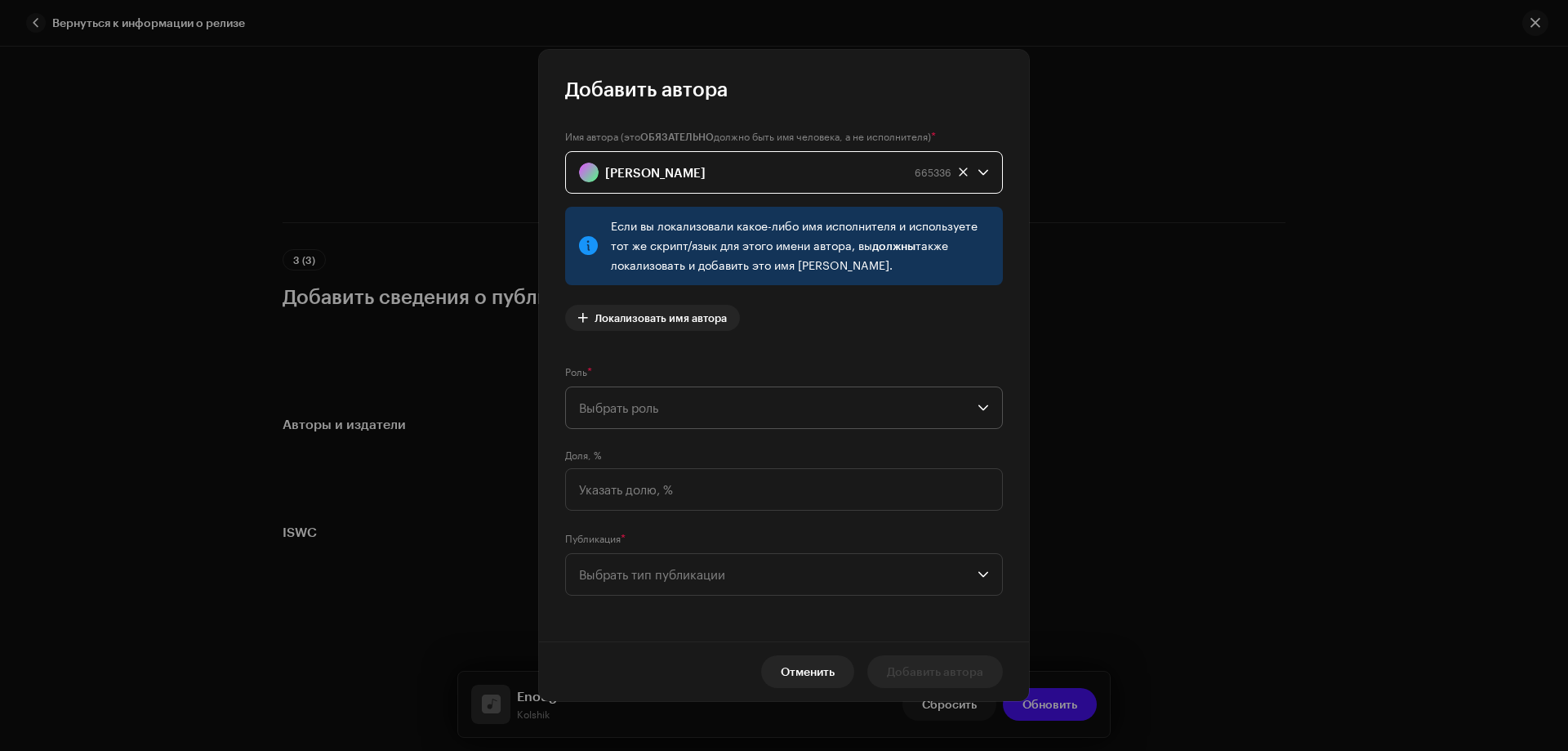
click at [682, 408] on span "Выбрать роль" at bounding box center [778, 408] width 398 height 41
click at [648, 523] on li "Composer" at bounding box center [784, 518] width 423 height 33
click at [651, 493] on input at bounding box center [784, 490] width 438 height 43
click at [595, 487] on input "1 000,00" at bounding box center [784, 490] width 438 height 43
type input "100,00"
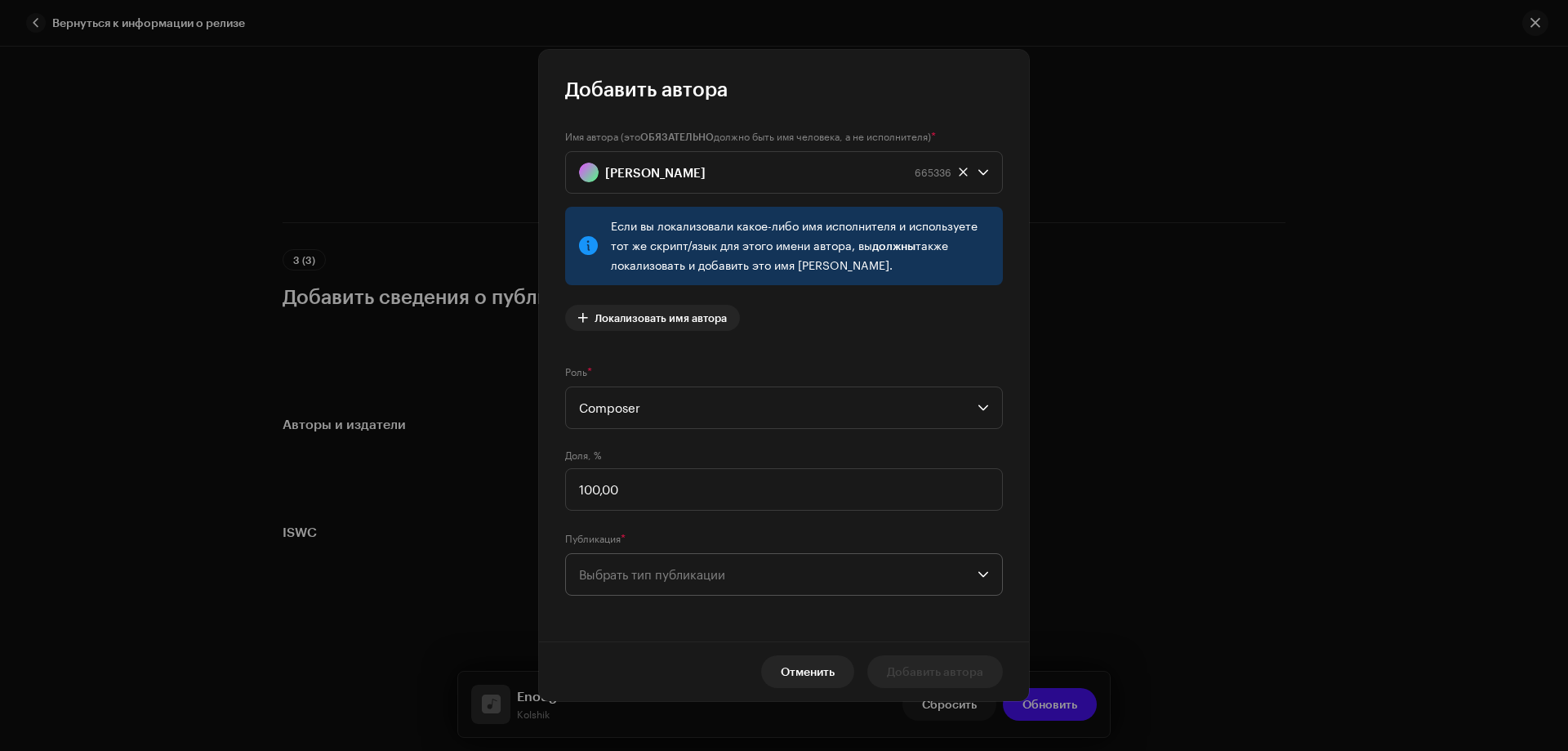
drag, startPoint x: 669, startPoint y: 579, endPoint x: 681, endPoint y: 572, distance: 13.9
click at [669, 580] on span "Выбрать тип публикации" at bounding box center [778, 574] width 398 height 41
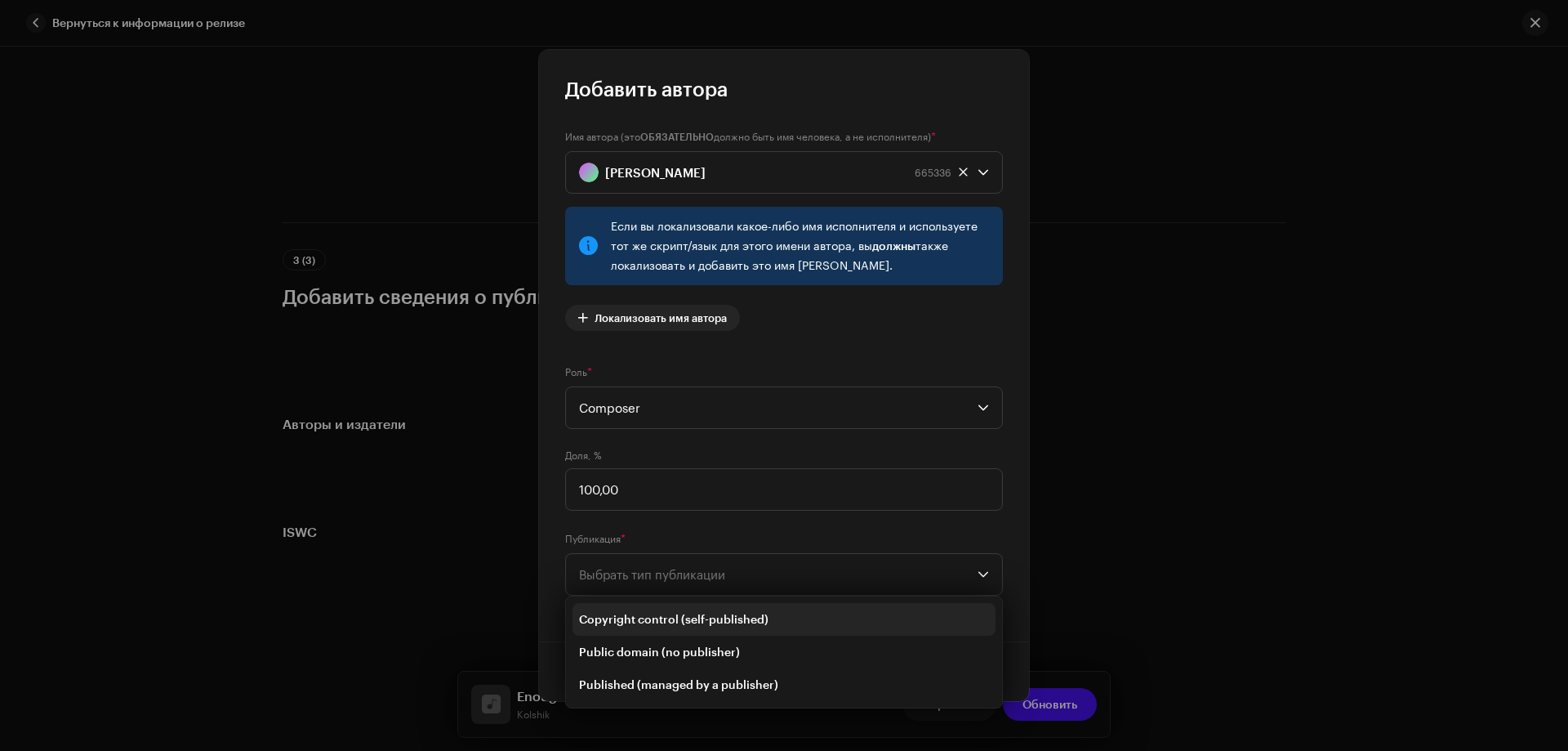
click at [649, 620] on span "Copyright control (self-published)" at bounding box center [674, 620] width 190 height 16
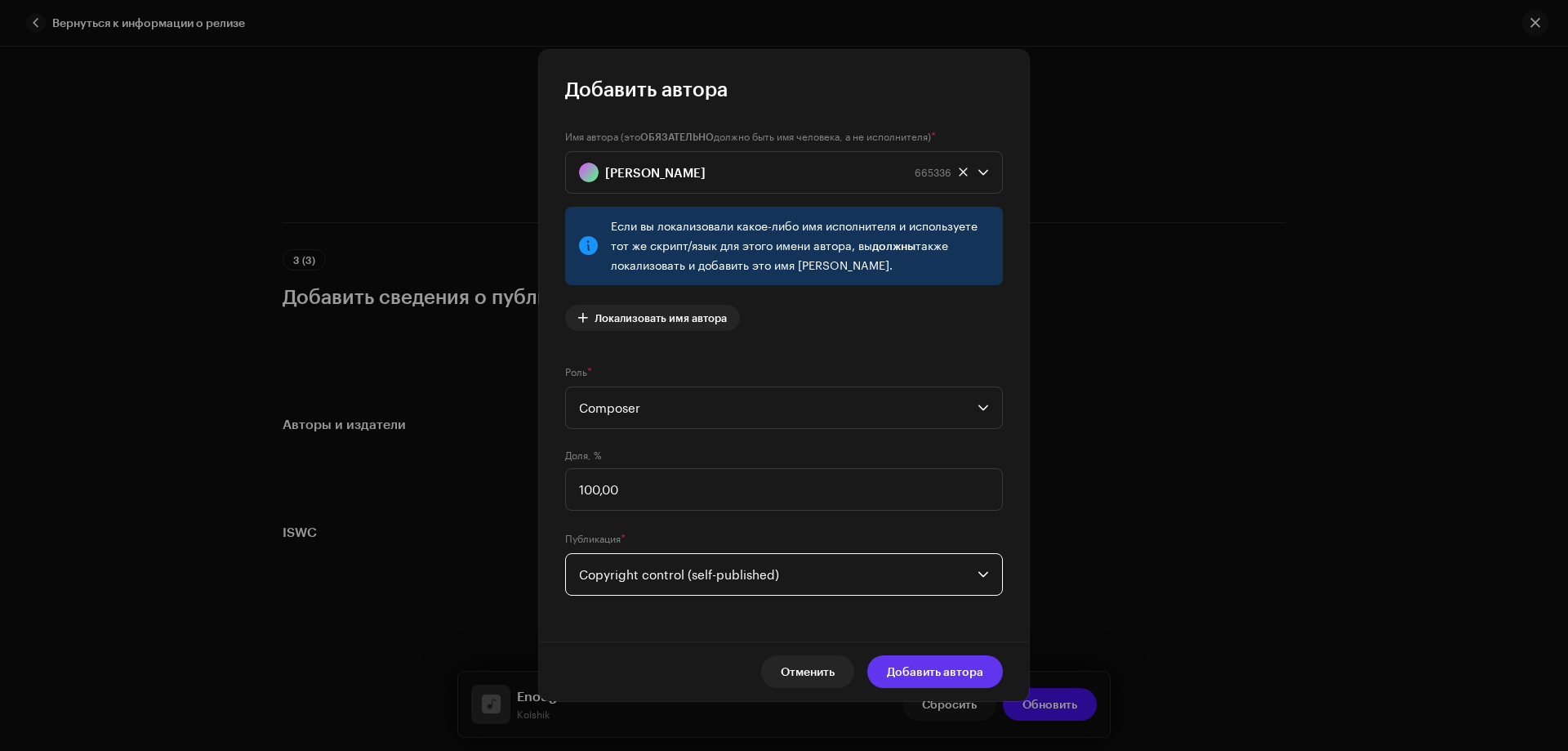
click at [911, 661] on span "Добавить автора" at bounding box center [935, 672] width 96 height 33
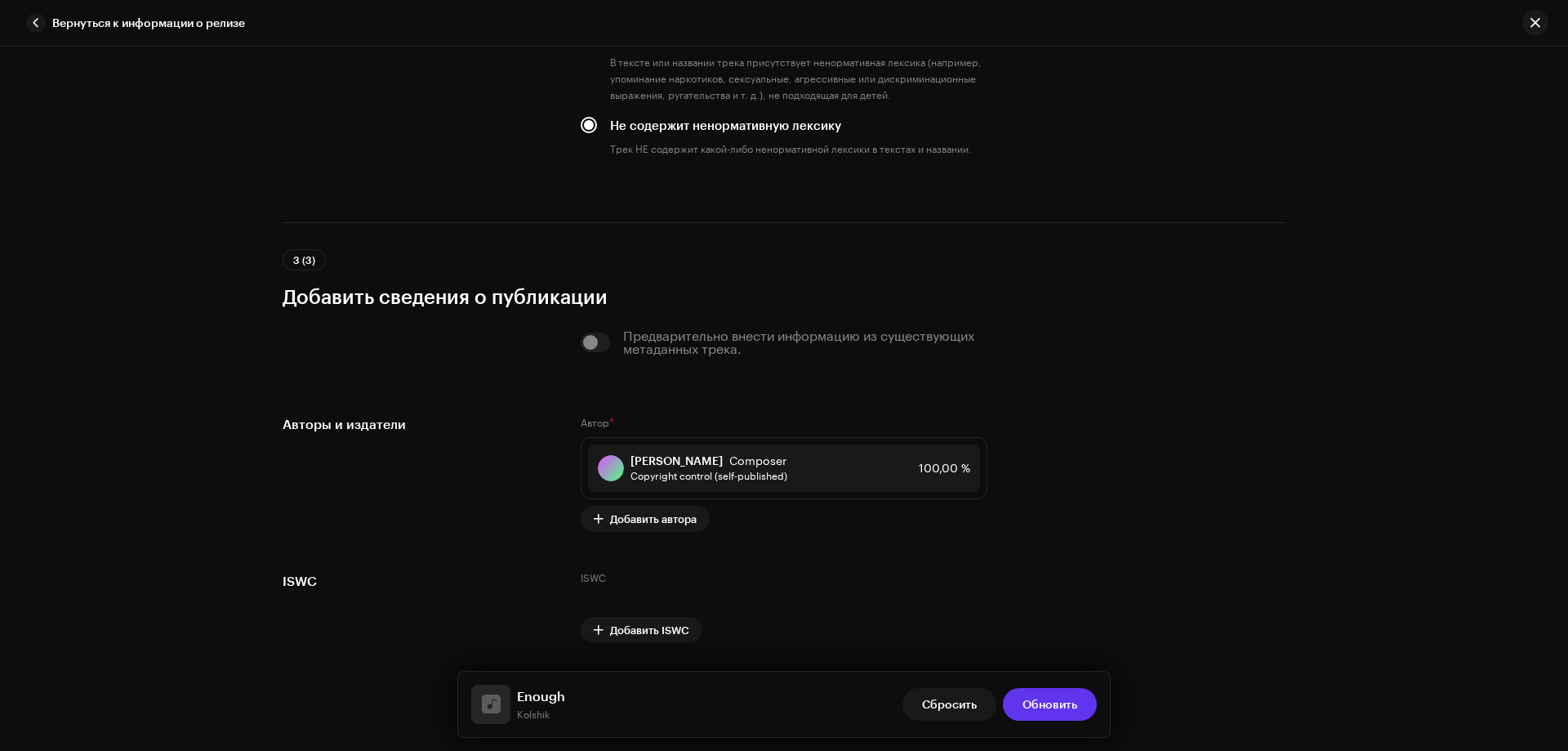
click at [1030, 699] on span "Обновить" at bounding box center [1050, 704] width 55 height 33
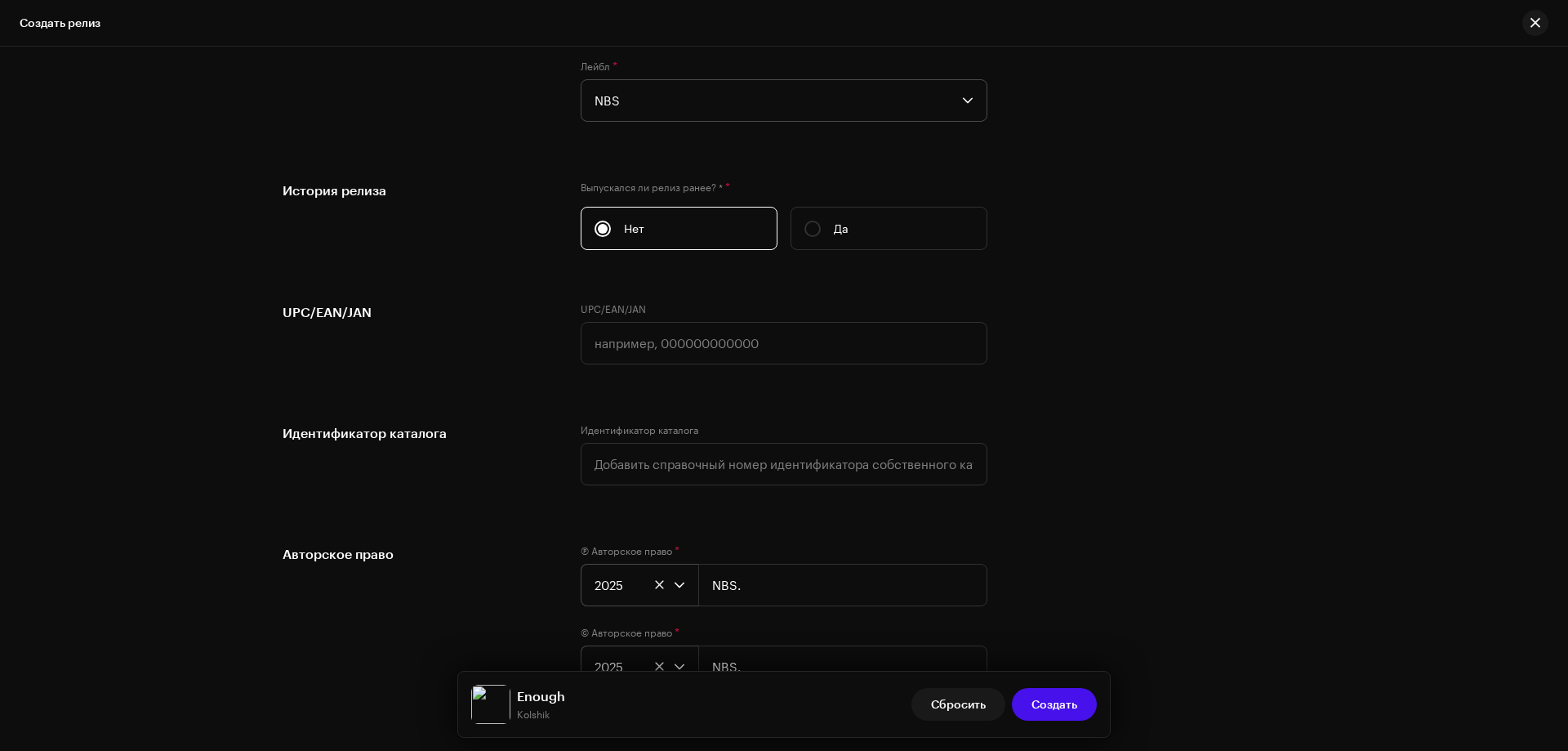
scroll to position [2795, 0]
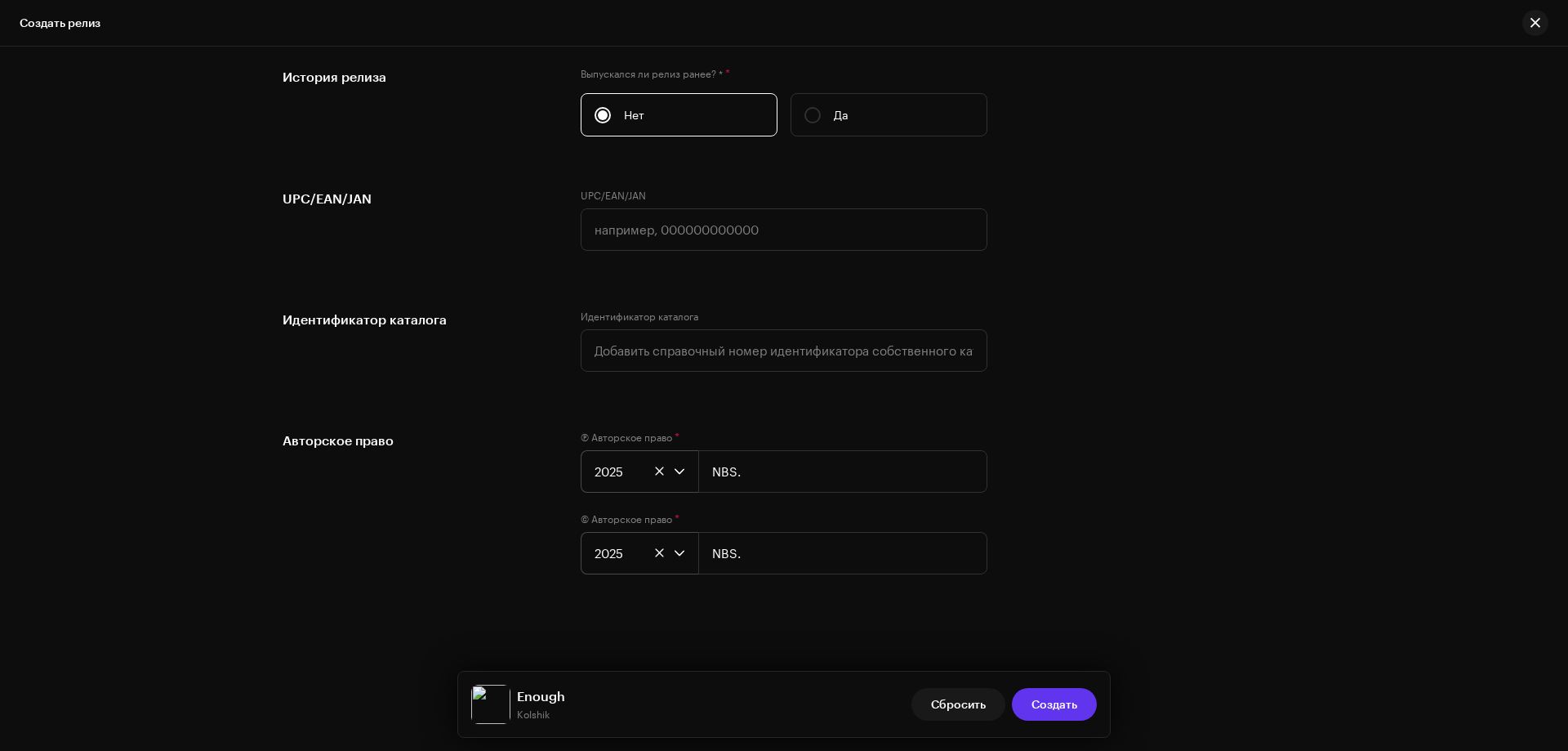
click at [1071, 699] on span "Создать" at bounding box center [1055, 704] width 46 height 33
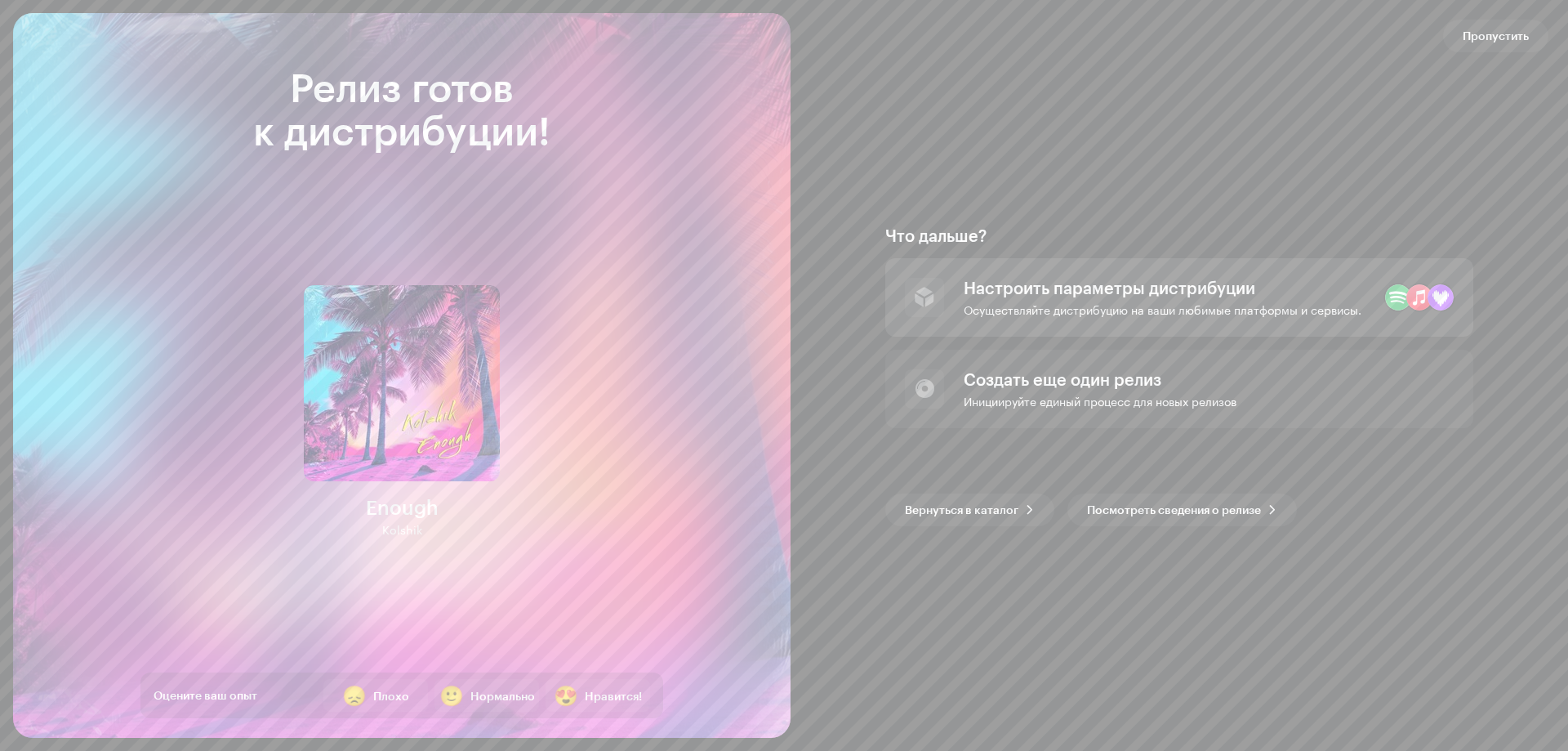
click at [1250, 296] on div "Настроить параметры дистрибуции" at bounding box center [1163, 288] width 398 height 20
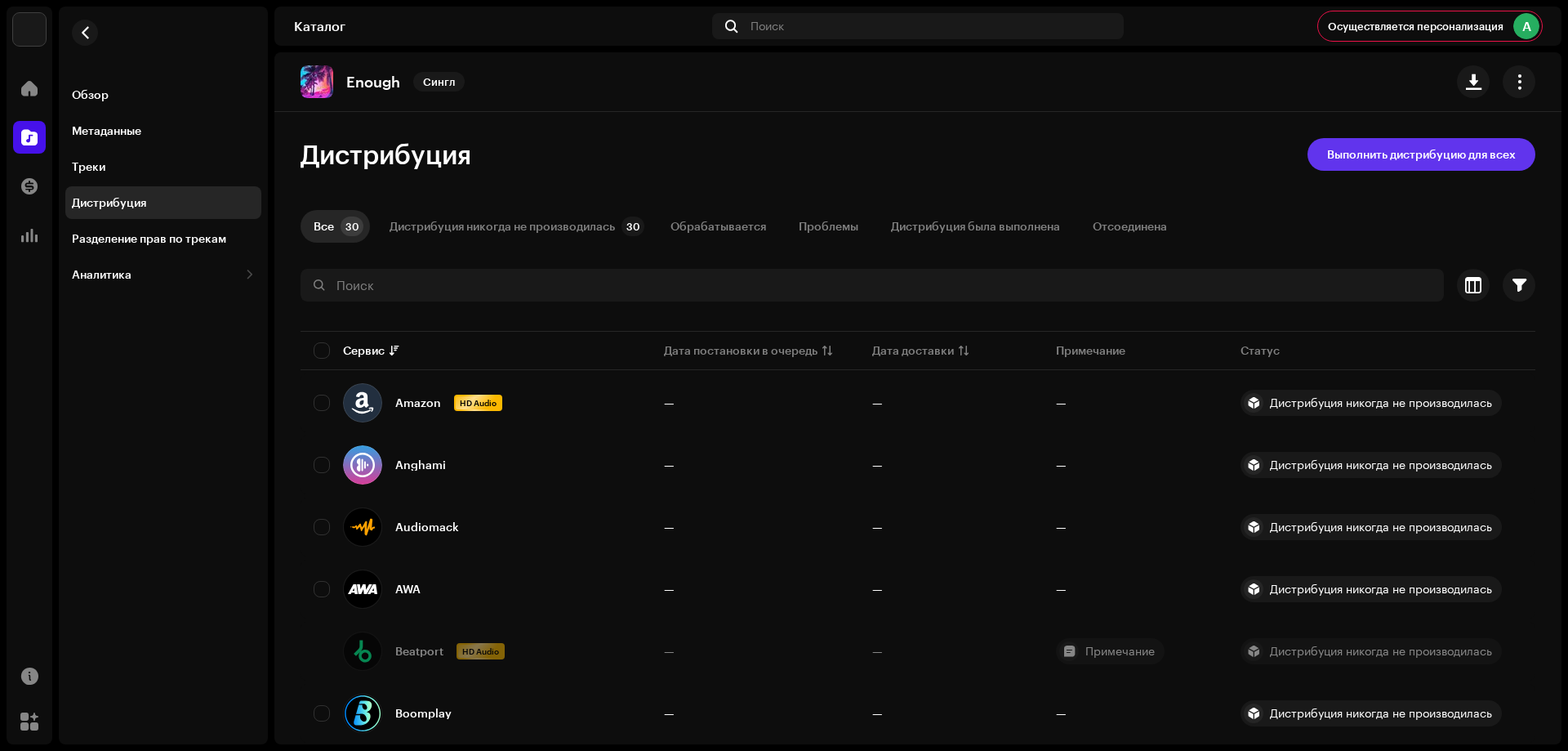
click at [1377, 155] on span "Выполнить дистрибуцию для всех" at bounding box center [1422, 154] width 189 height 33
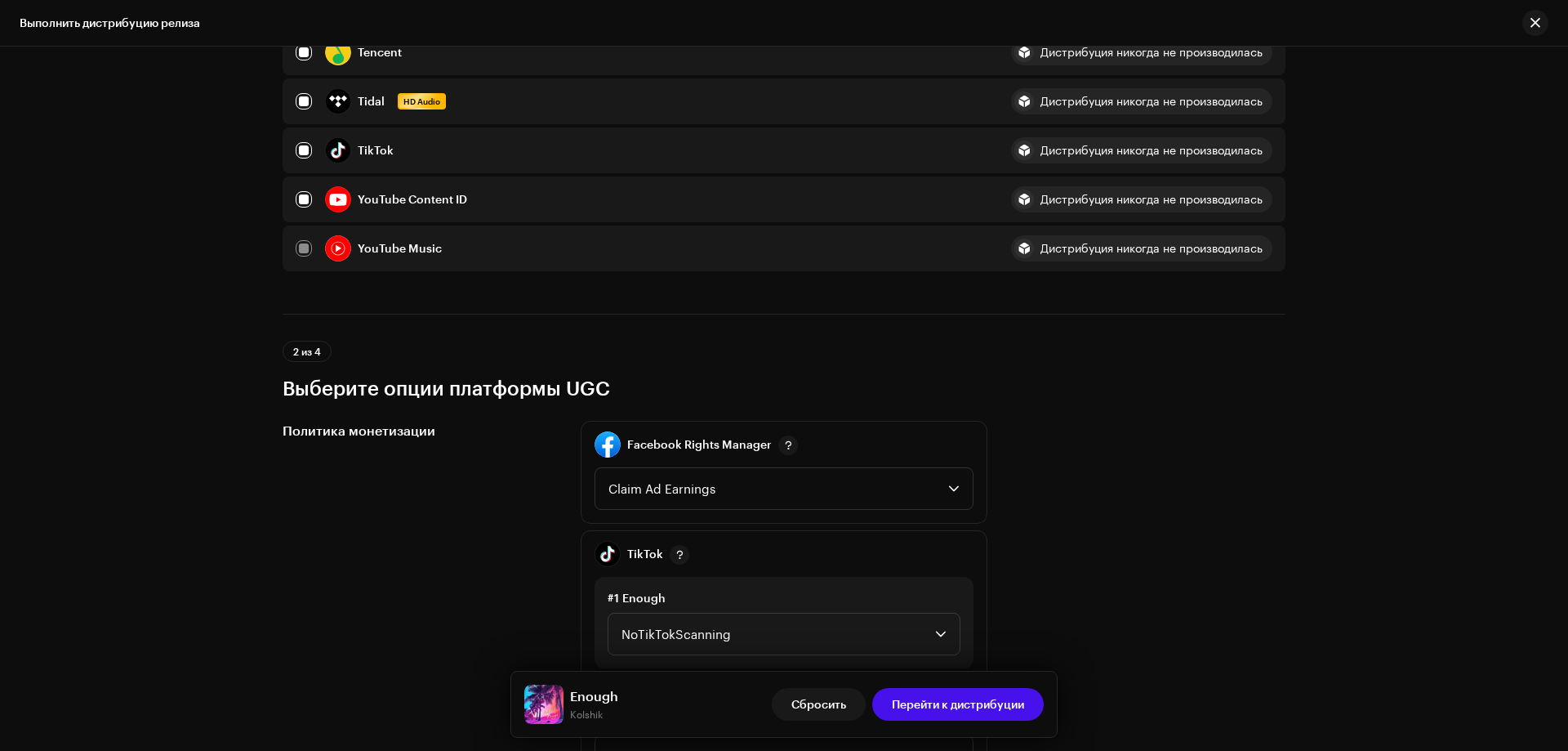
scroll to position [1961, 0]
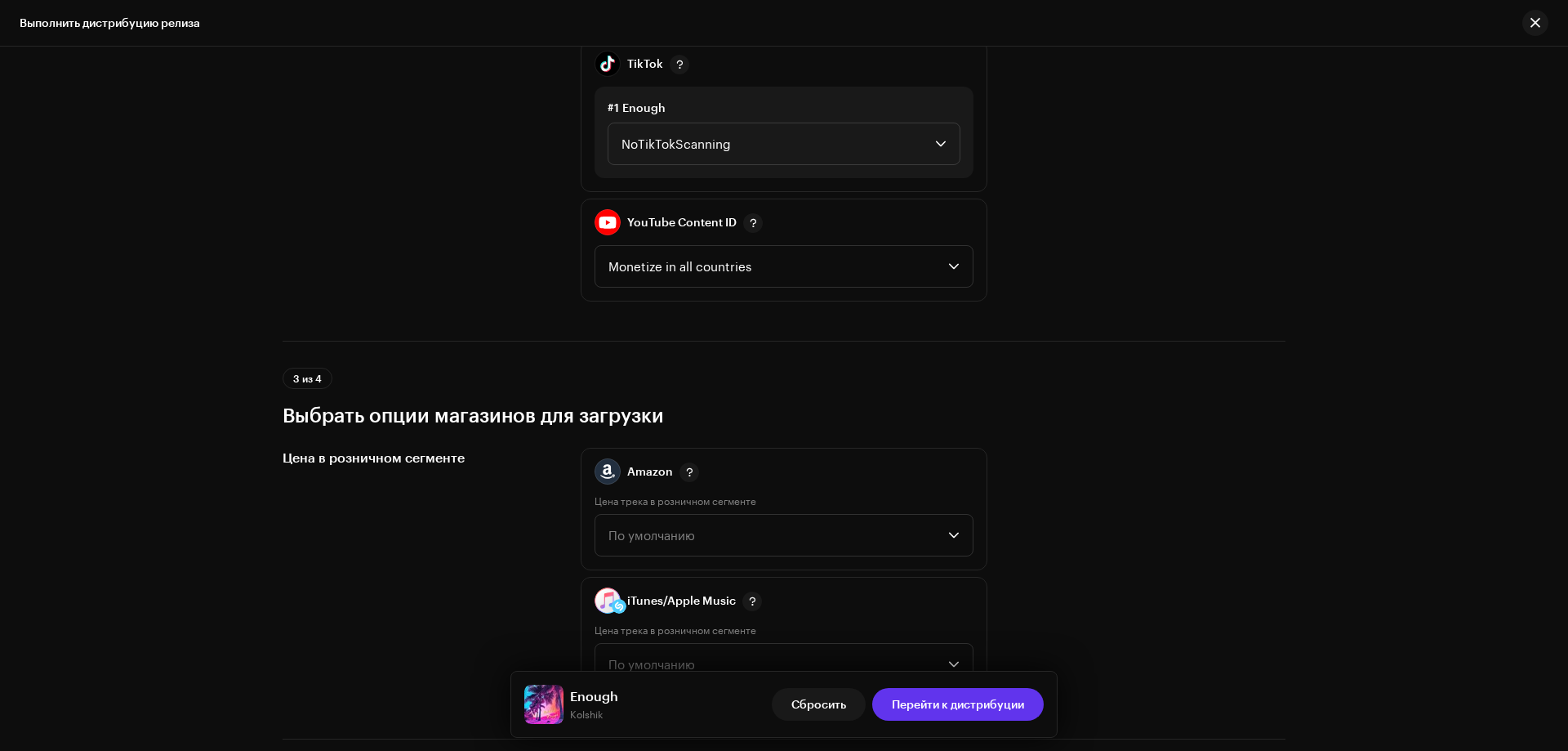
click at [970, 713] on span "Перейти к дистрибуции" at bounding box center [958, 704] width 132 height 33
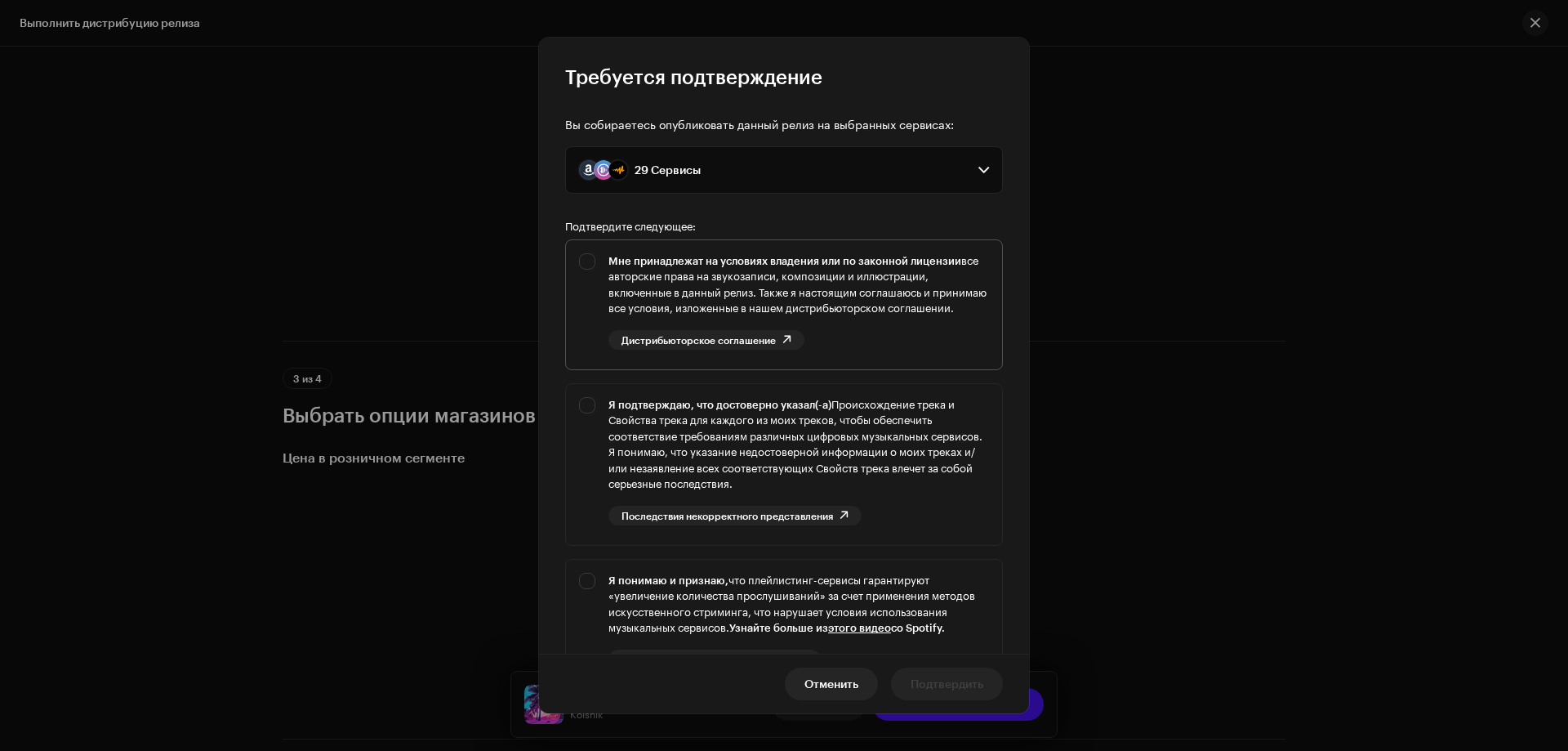
click at [588, 262] on div "Мне принадлежат на условиях владения или по законной лицензии все авторские пра…" at bounding box center [784, 301] width 436 height 122
checkbox input "true"
click at [583, 422] on div "Я подтверждаю, что достоверно указал(-а) Происхождение трека и Свойства трека д…" at bounding box center [784, 461] width 436 height 154
checkbox input "true"
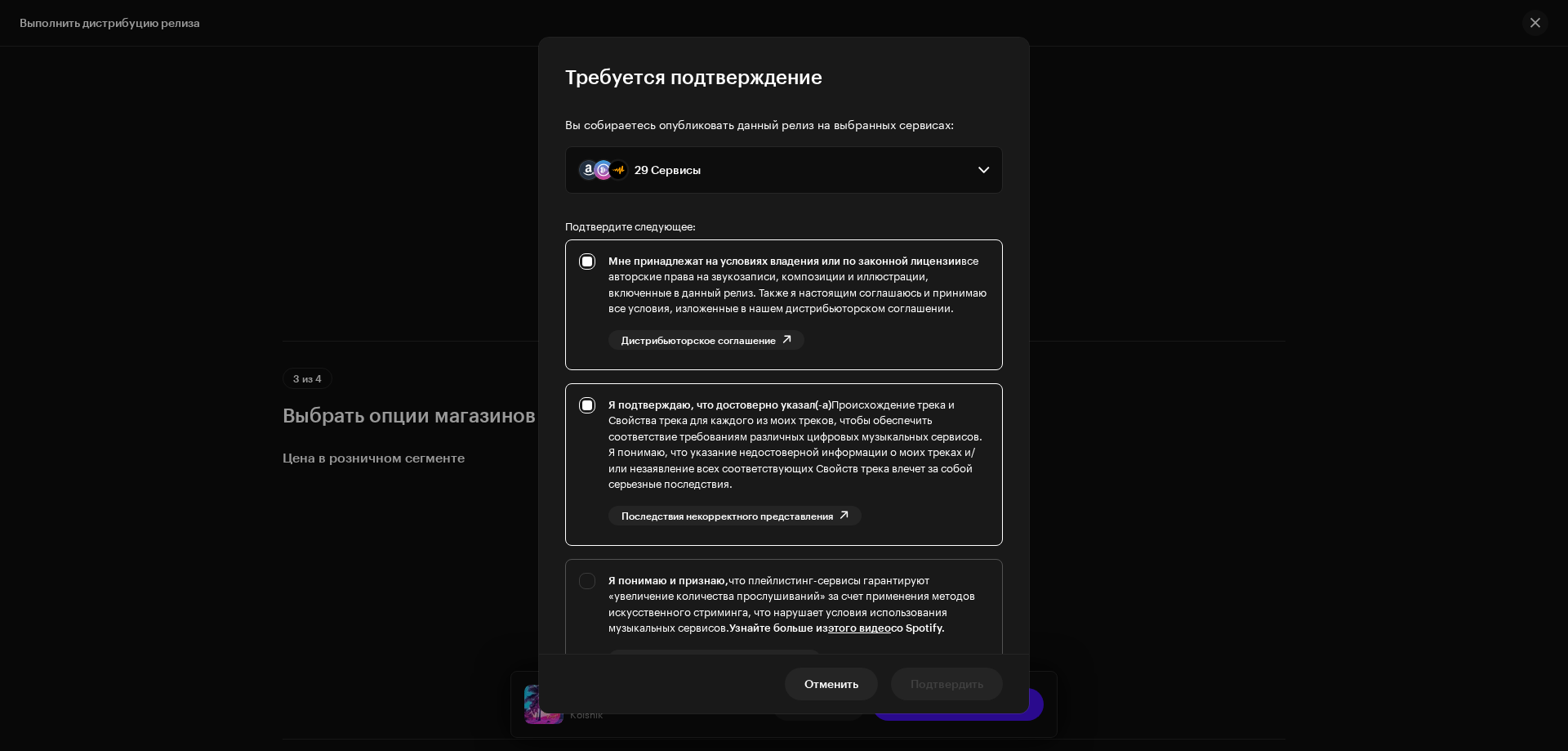
click at [586, 594] on div "Я понимаю и признаю, что плейлистинг-сервисы гарантируют «увеличение количества…" at bounding box center [784, 634] width 436 height 149
checkbox input "true"
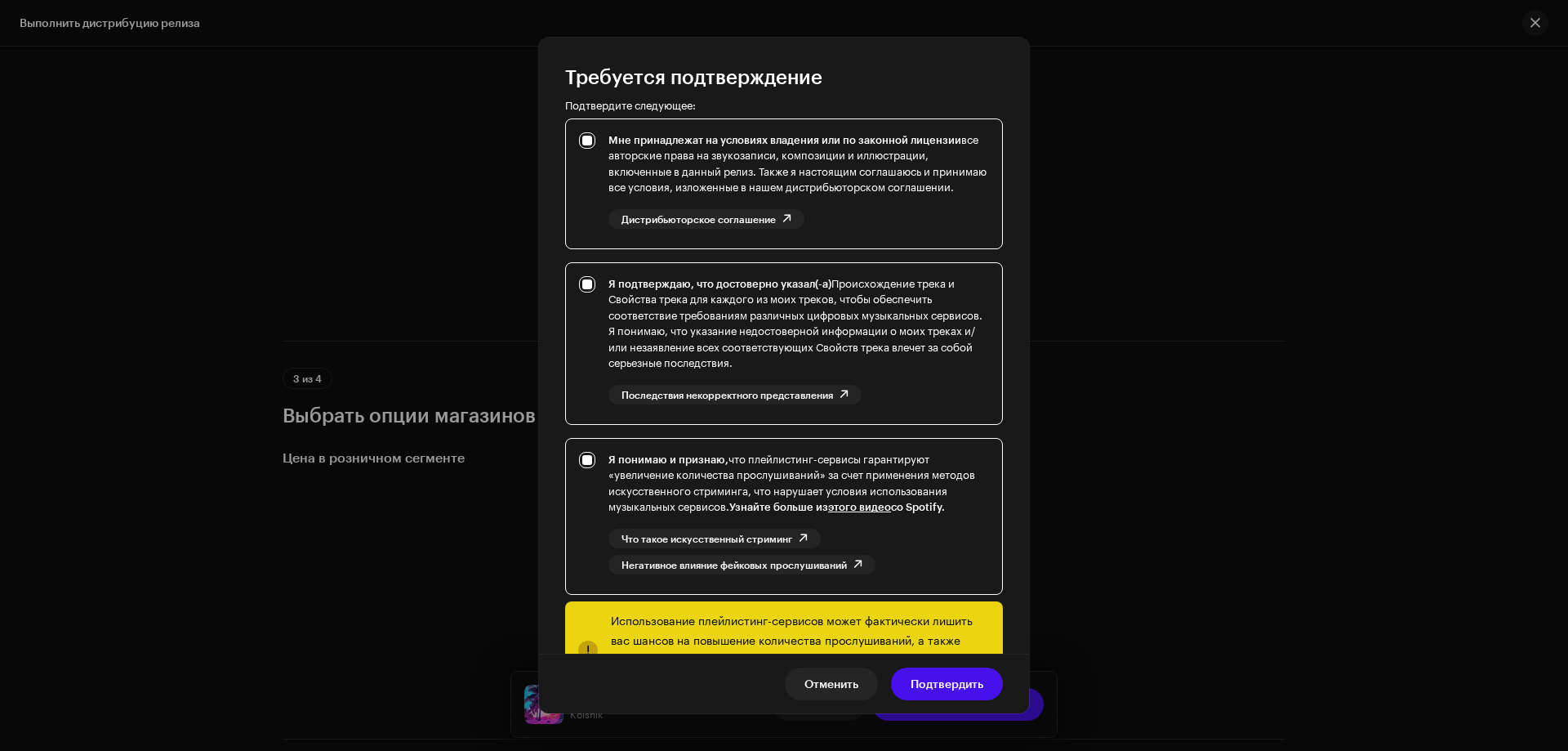
scroll to position [209, 0]
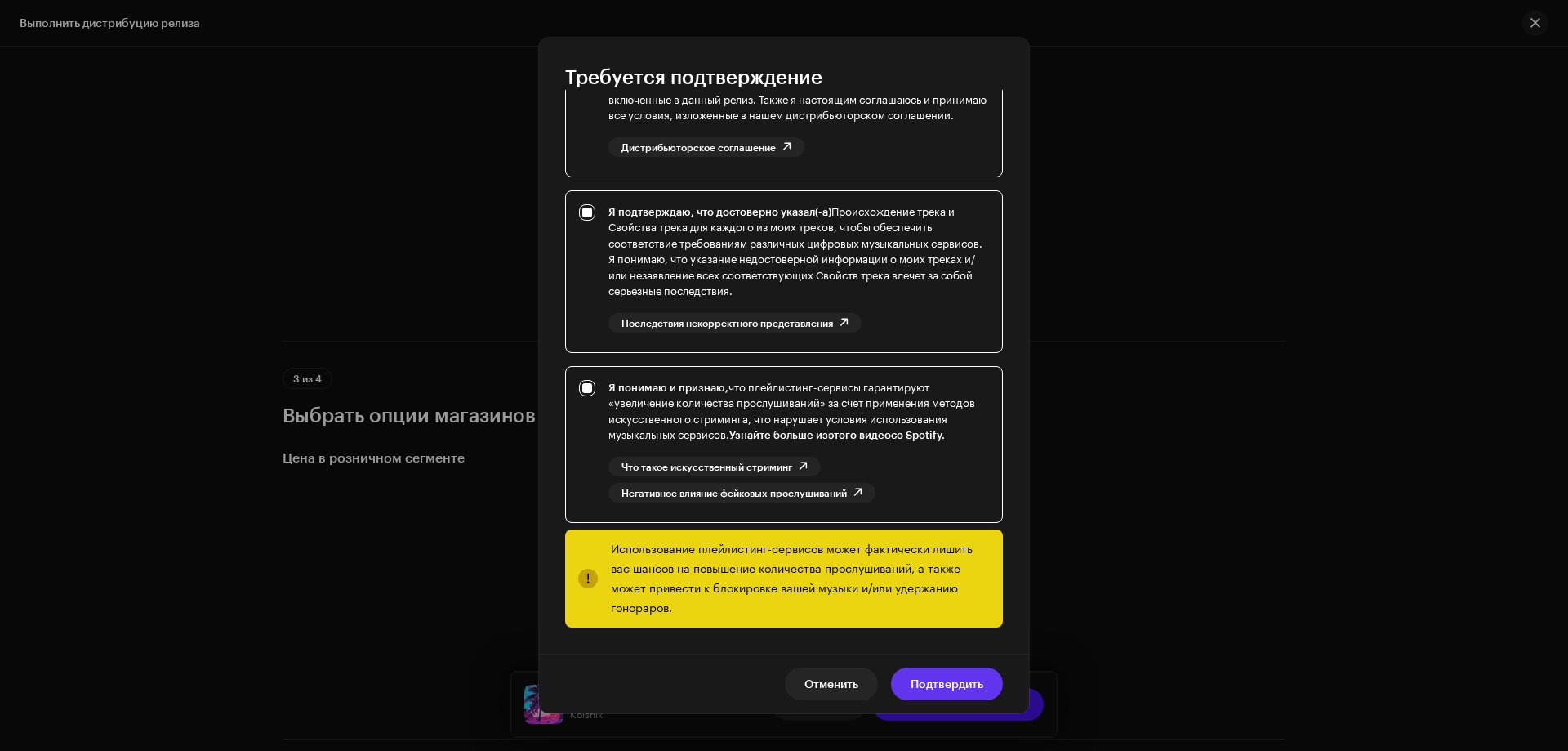
click at [937, 681] on span "Подтвердить" at bounding box center [947, 684] width 73 height 33
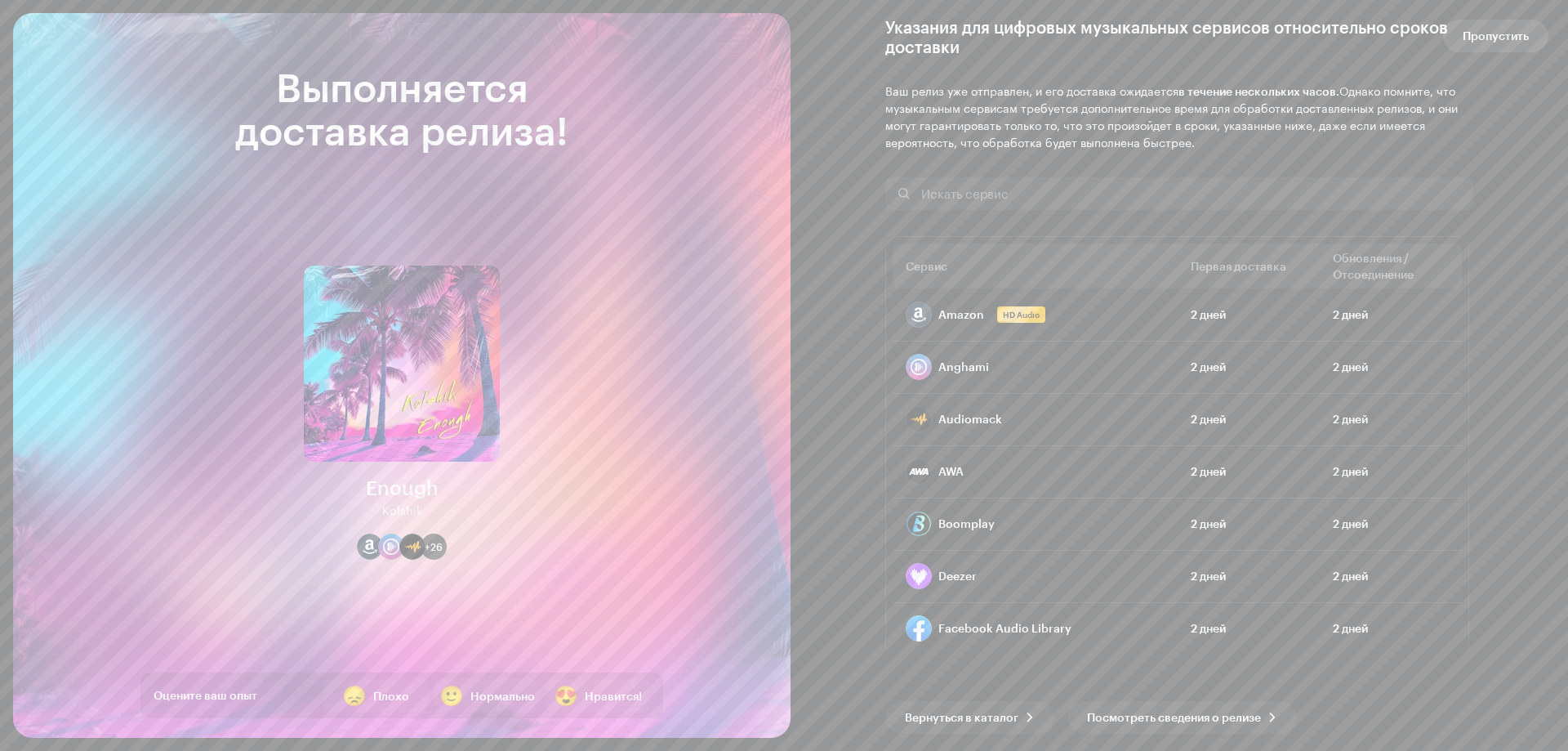
click at [1526, 42] on span "Пропустить" at bounding box center [1496, 36] width 67 height 33
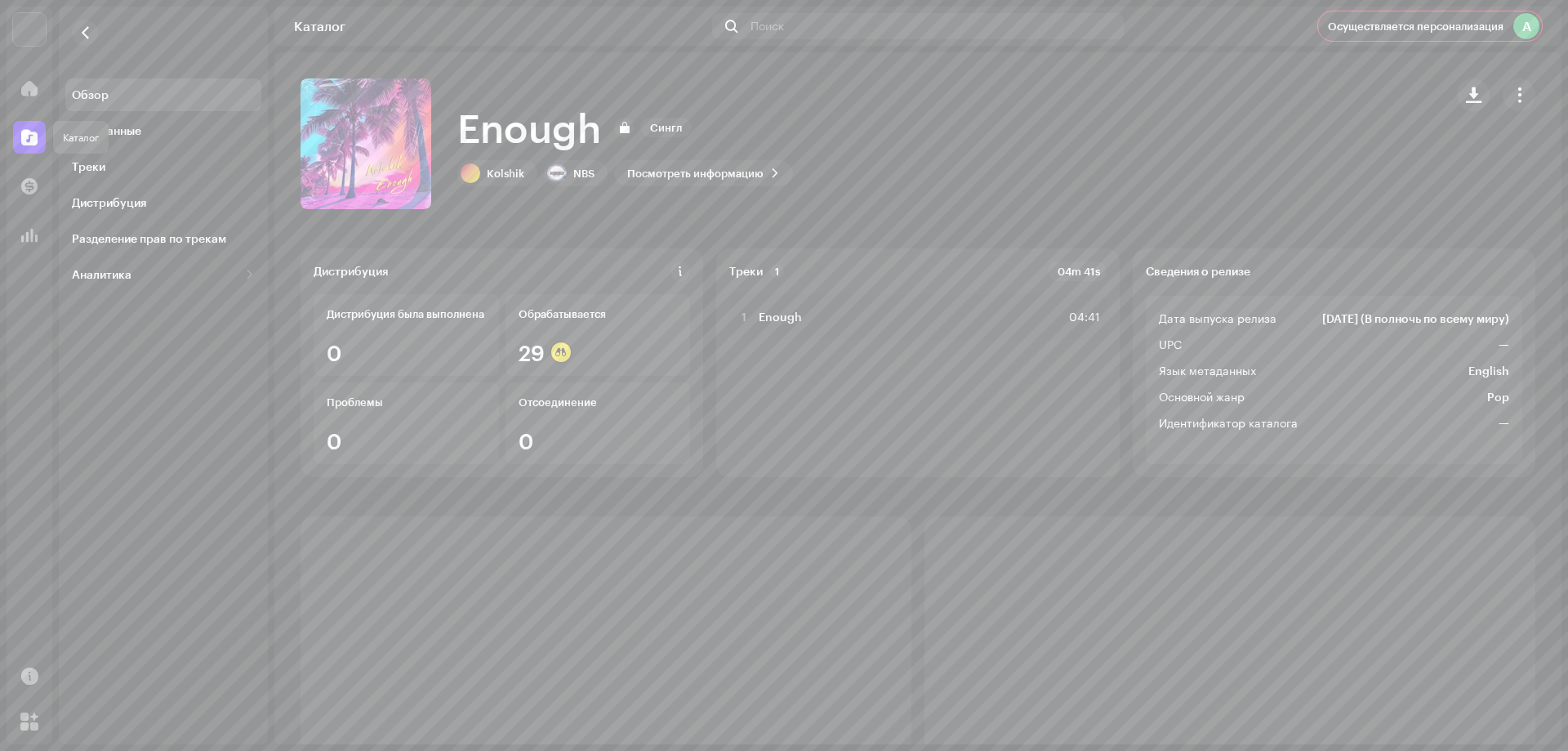
click at [23, 136] on span at bounding box center [30, 137] width 16 height 13
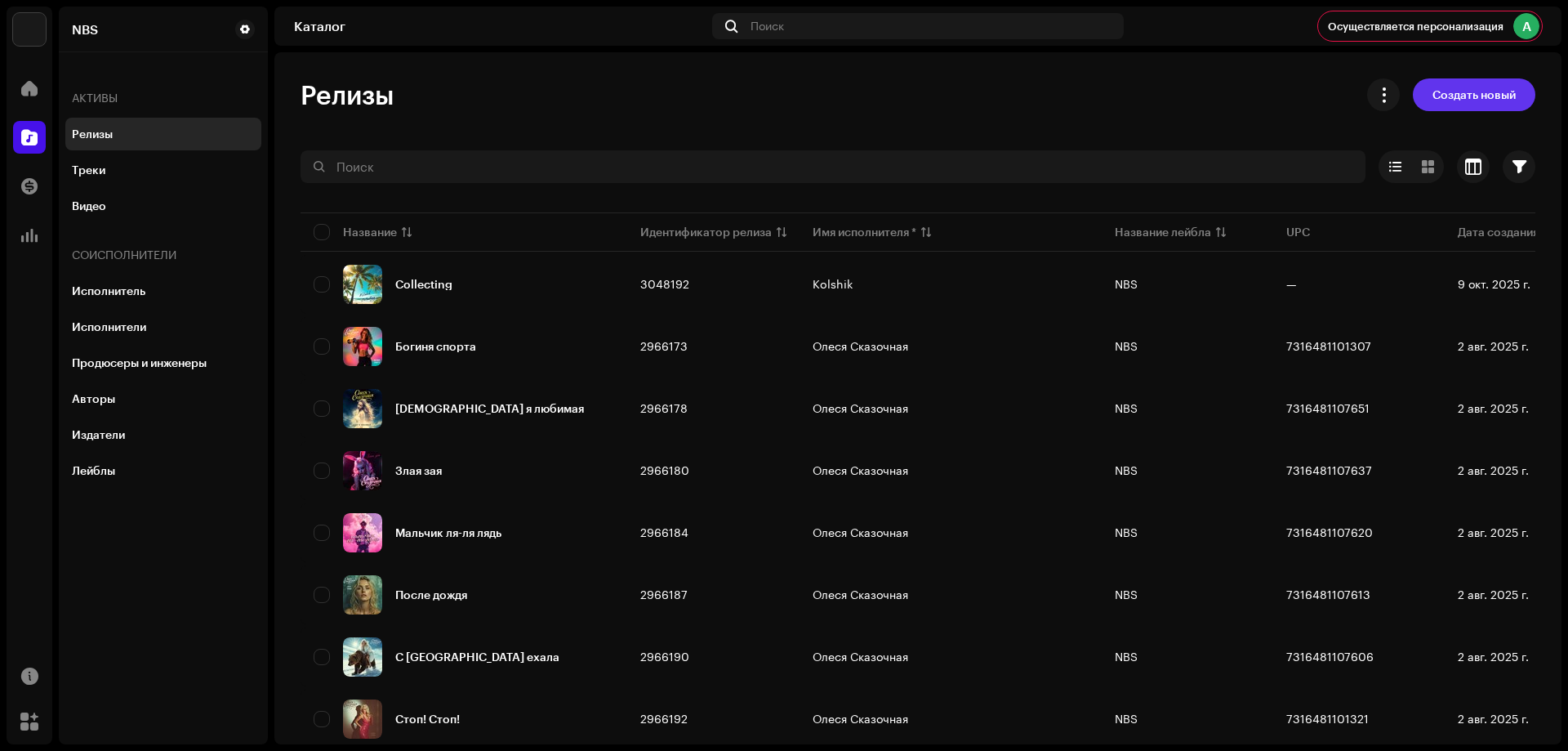
click at [1475, 103] on span "Создать новый" at bounding box center [1474, 94] width 83 height 33
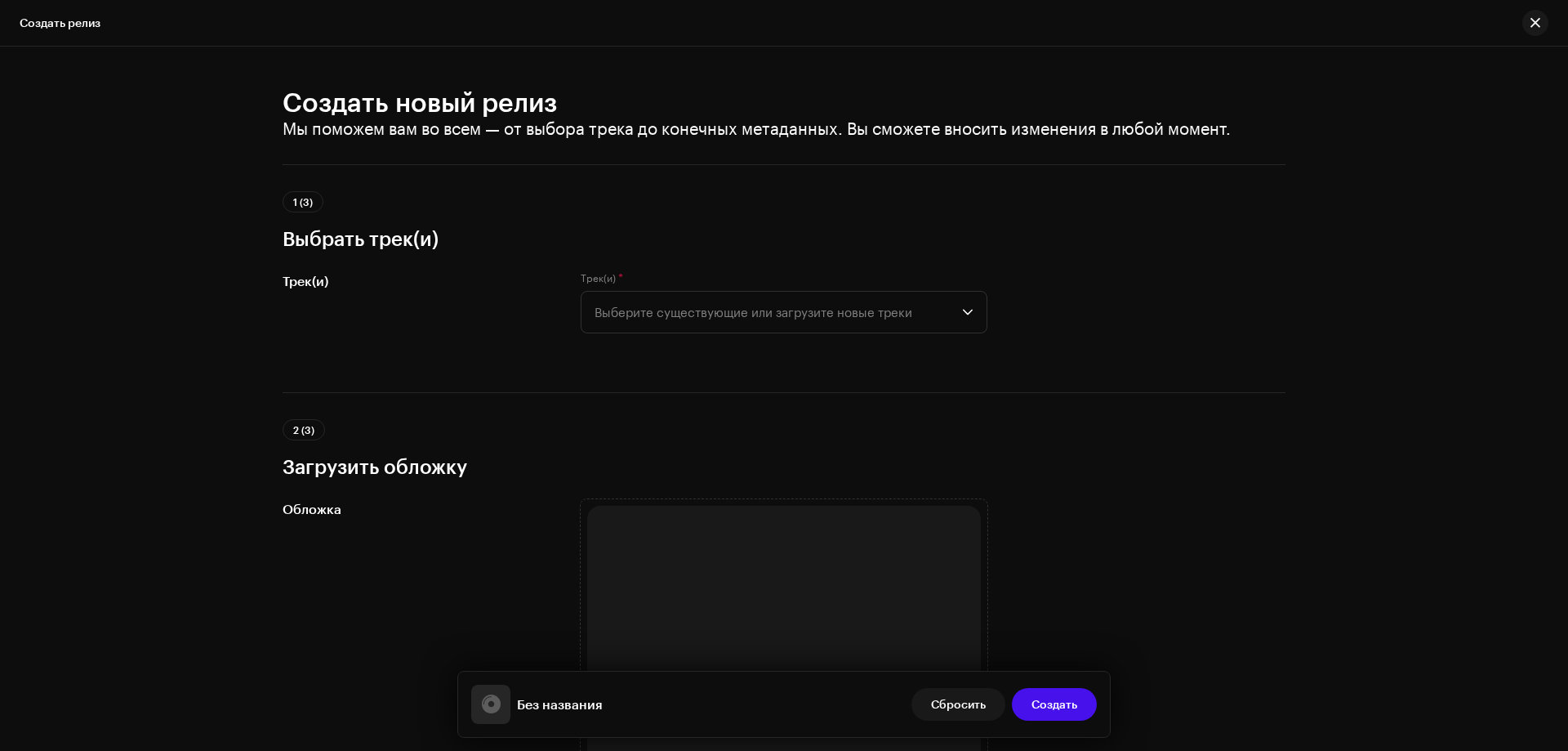
click at [77, 337] on div "Создать новый релиз Мы поможем вам во всем — от выбора трека до конечных метада…" at bounding box center [784, 399] width 1568 height 704
click at [869, 316] on span "Выберите существующие или загрузите новые треки" at bounding box center [779, 312] width 368 height 41
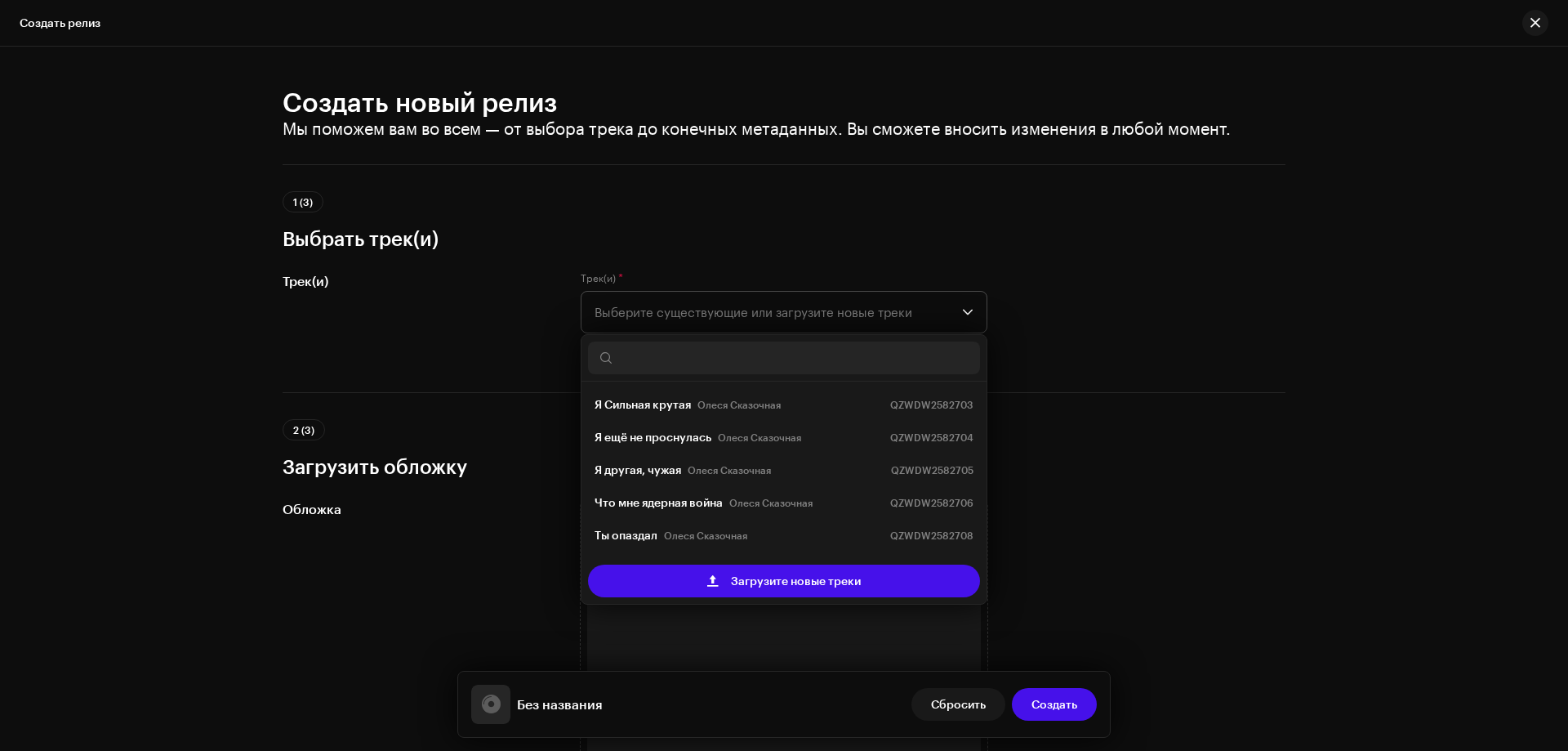
scroll to position [26, 0]
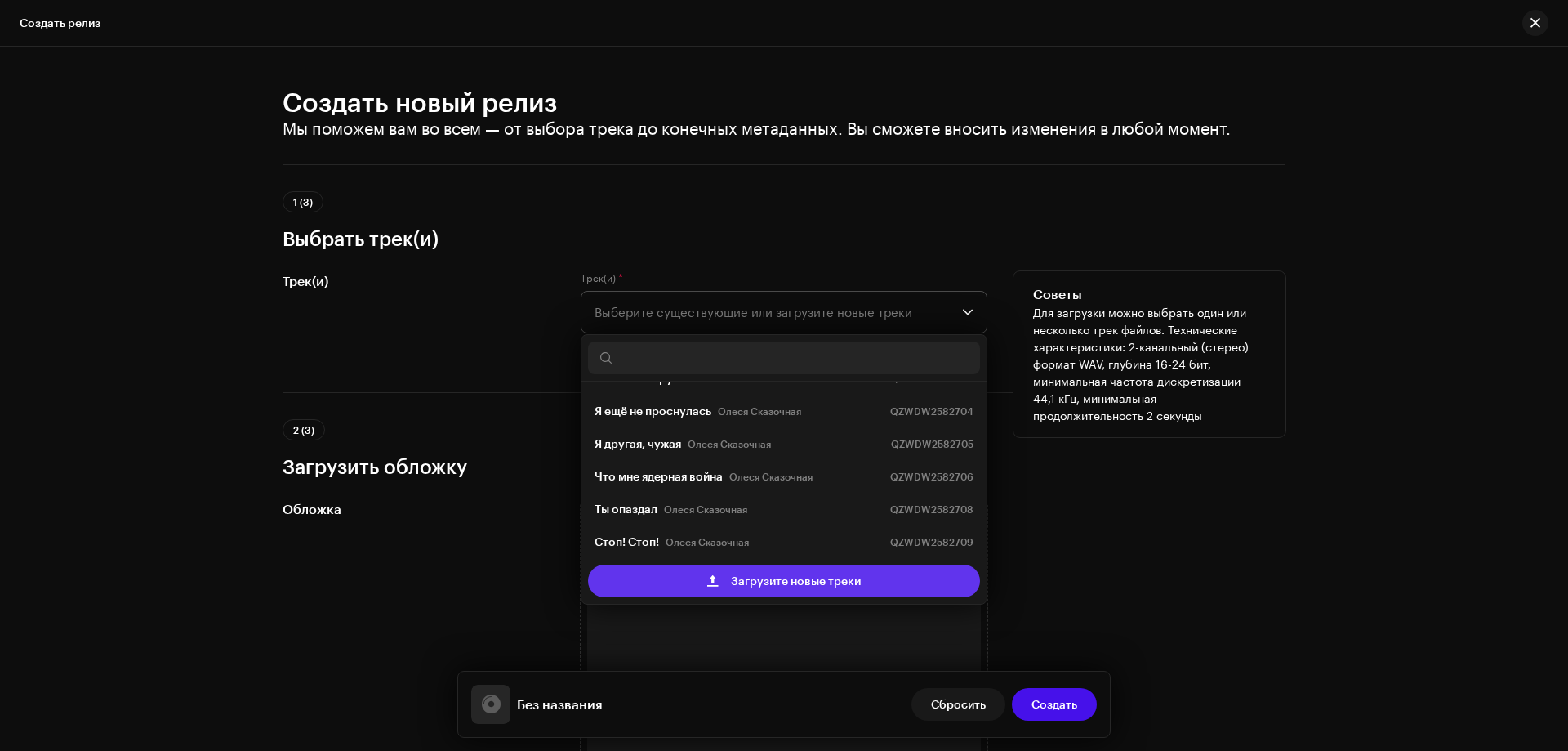
click at [768, 577] on span "Загрузите новые треки" at bounding box center [796, 581] width 130 height 33
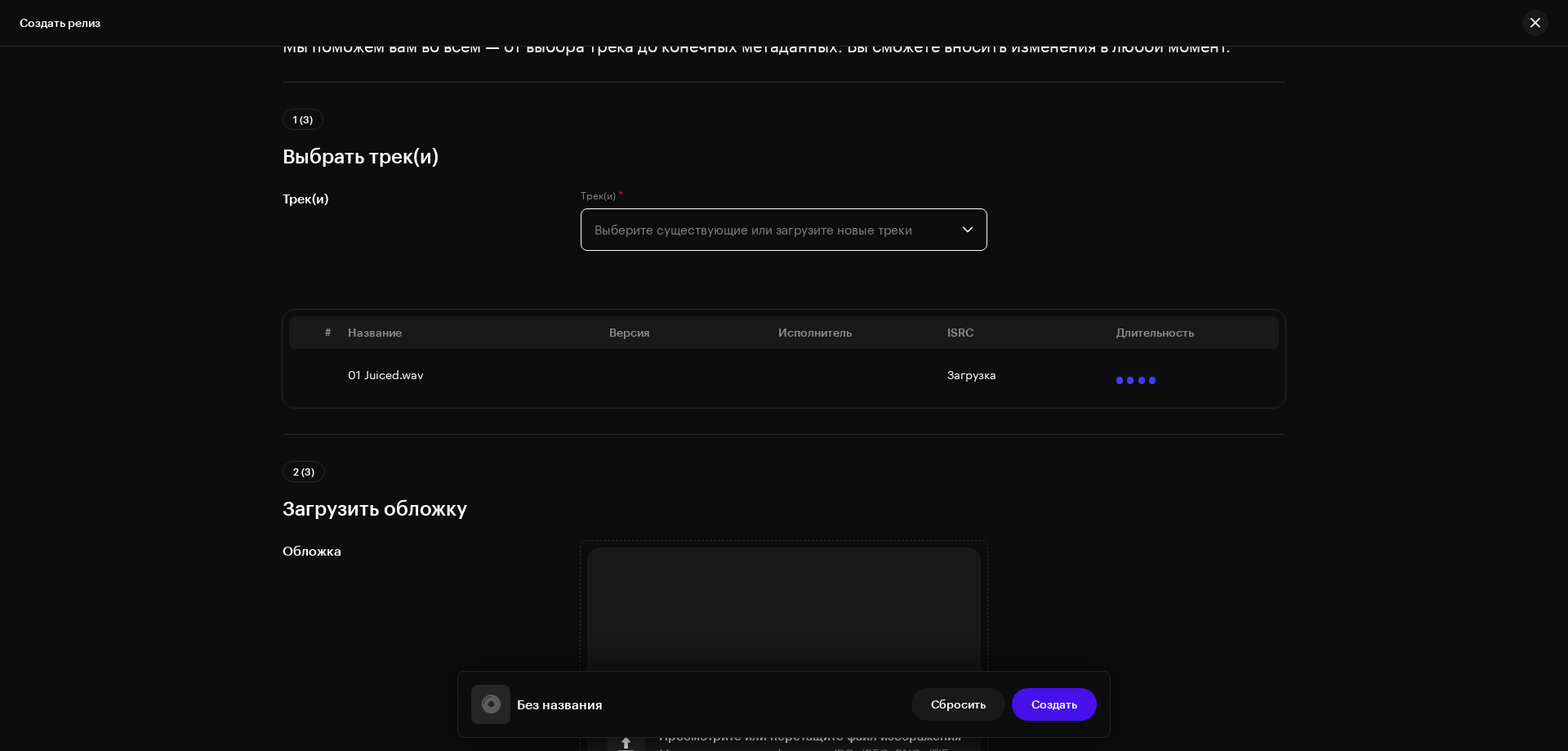
scroll to position [245, 0]
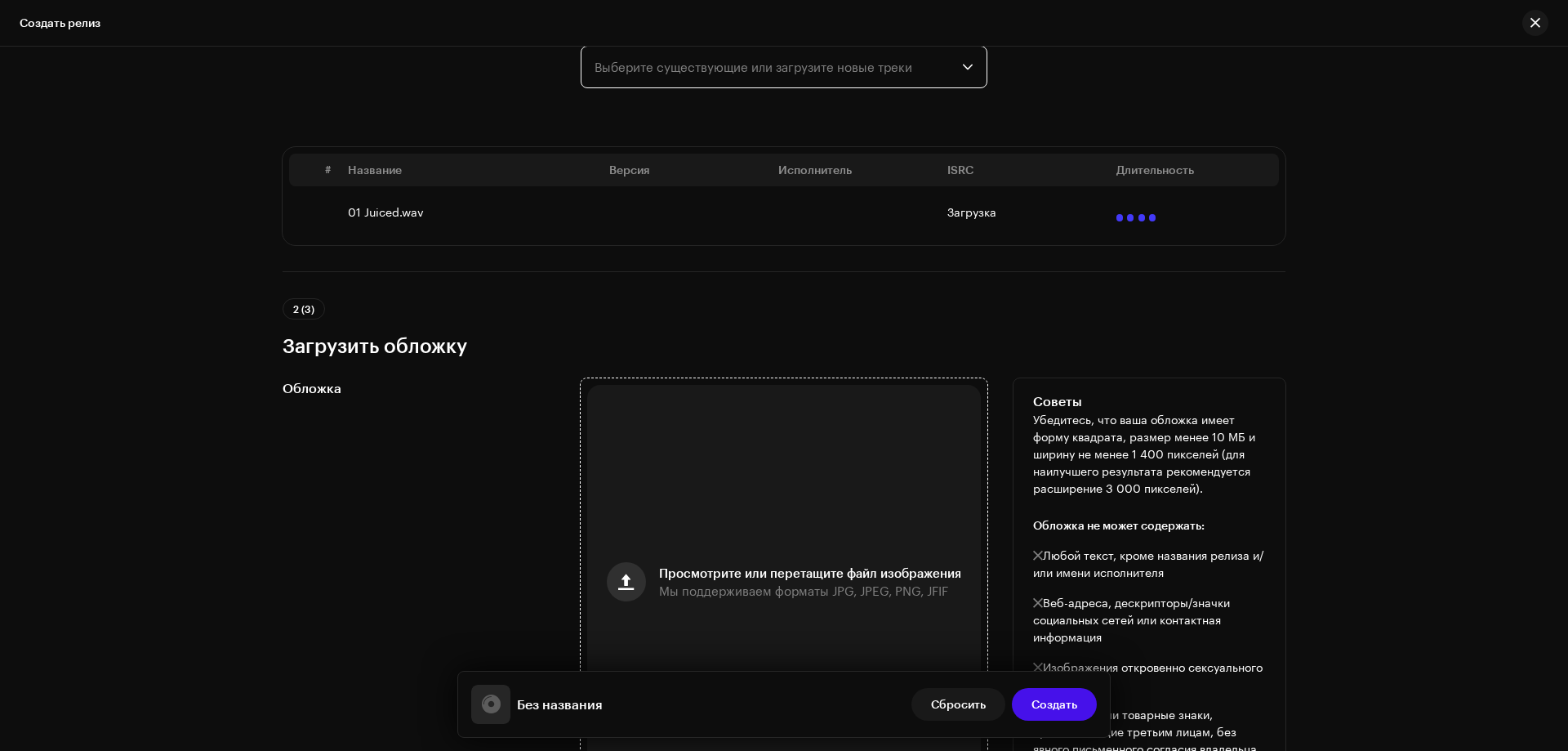
click at [636, 583] on button "button" at bounding box center [627, 582] width 39 height 39
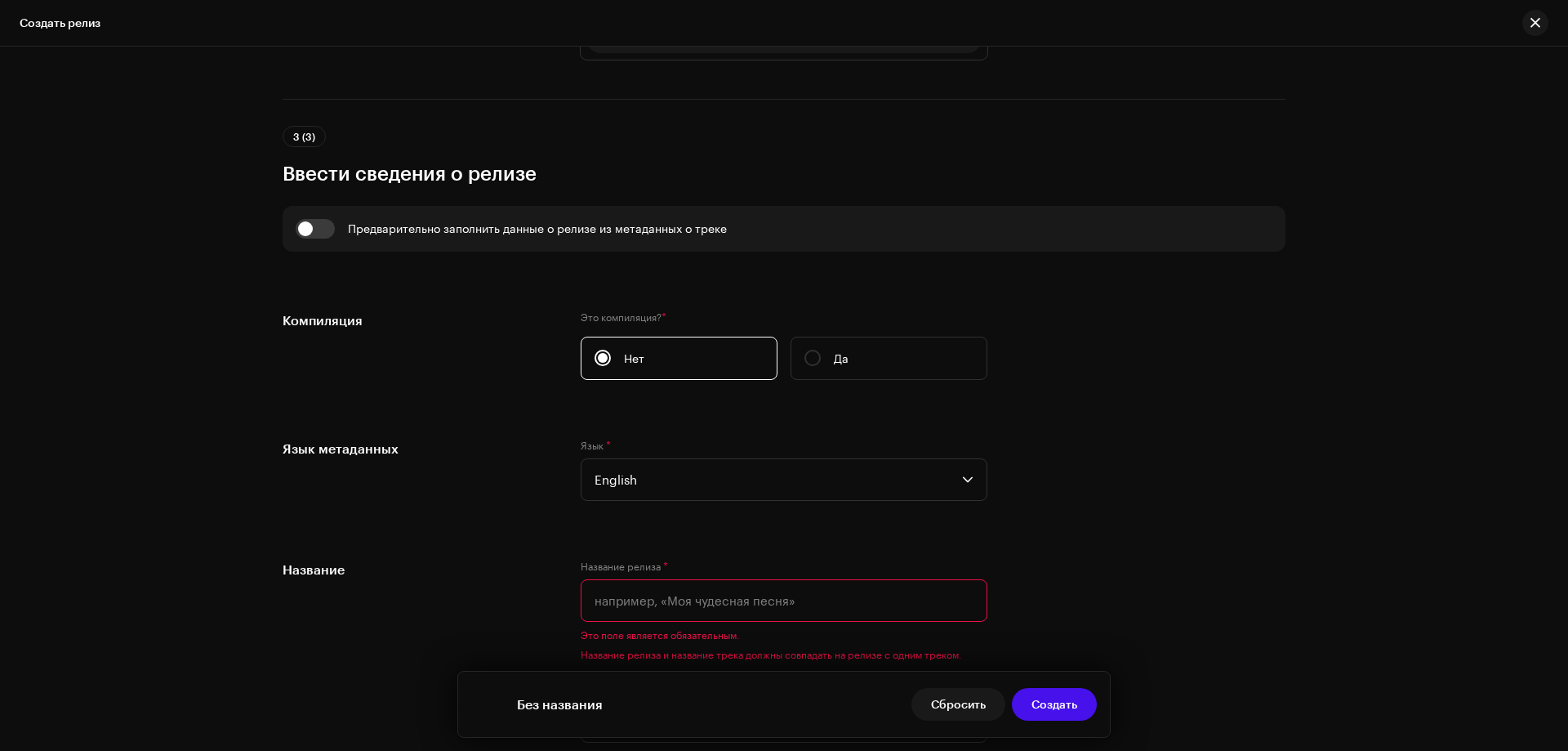
scroll to position [1144, 0]
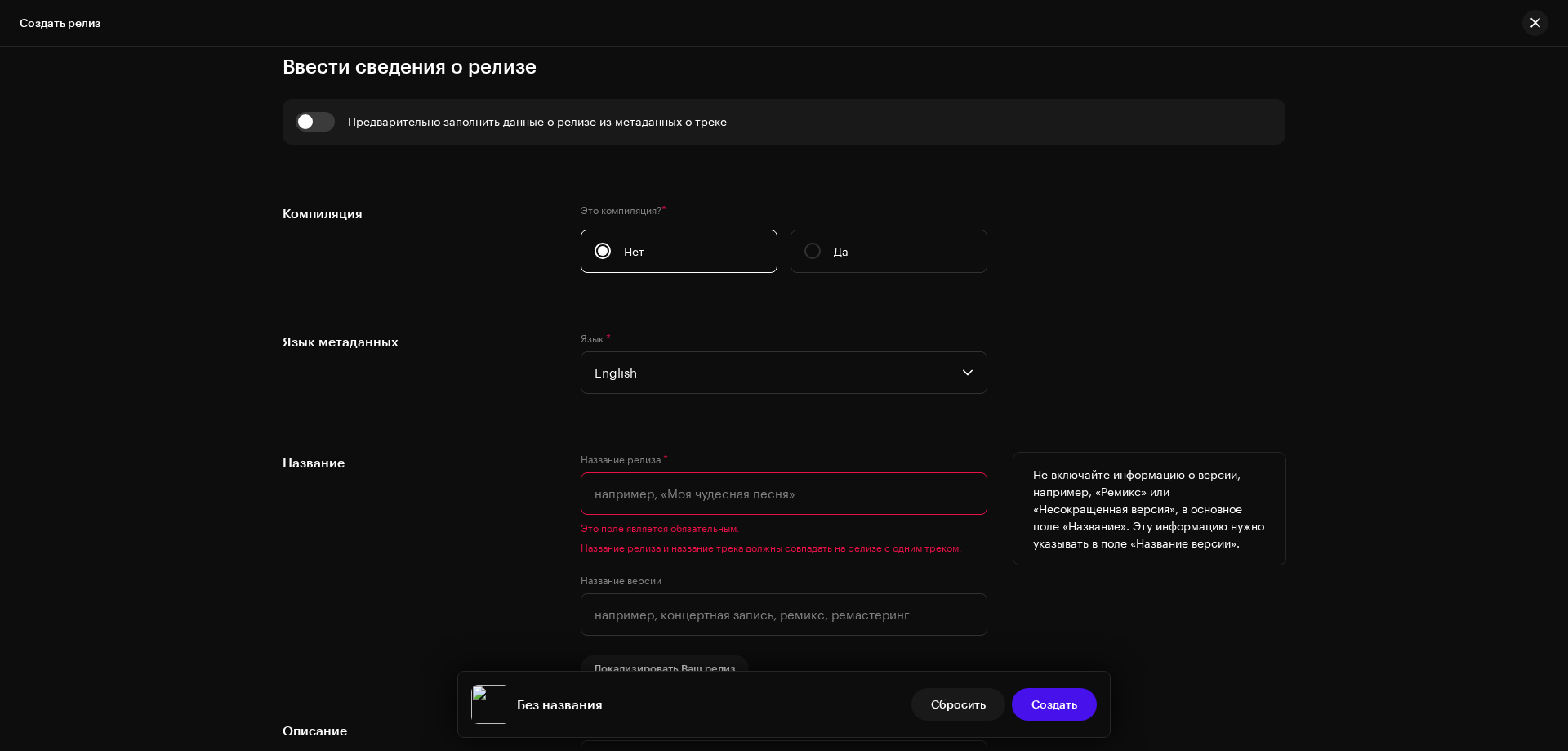
drag, startPoint x: 589, startPoint y: 508, endPoint x: 602, endPoint y: 502, distance: 14.3
click at [588, 506] on input "text" at bounding box center [784, 494] width 407 height 43
paste input "K1L7D4 - Juiced"
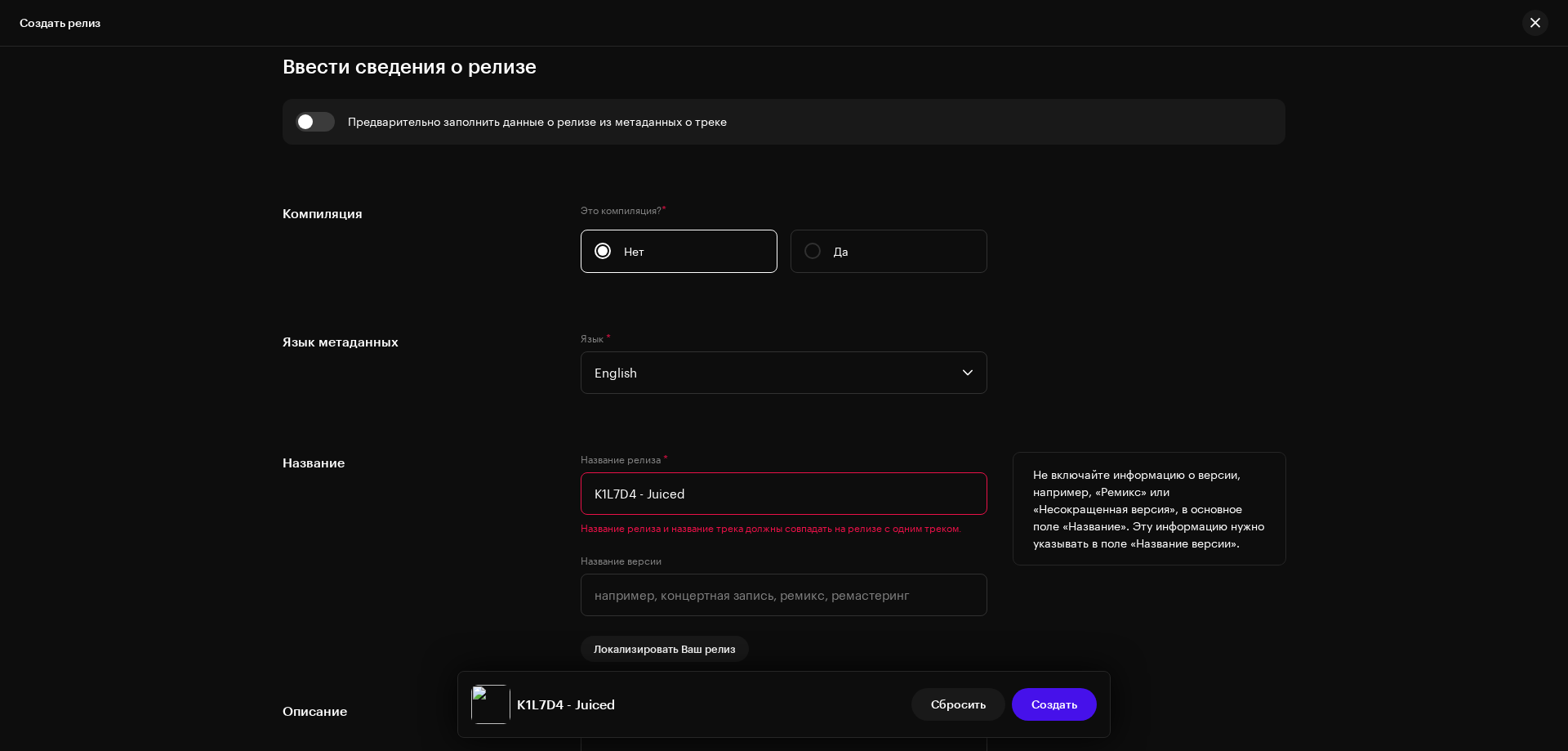
drag, startPoint x: 631, startPoint y: 493, endPoint x: 585, endPoint y: 490, distance: 46.1
click at [584, 492] on input "K1L7D4 - Juiced" at bounding box center [784, 494] width 407 height 43
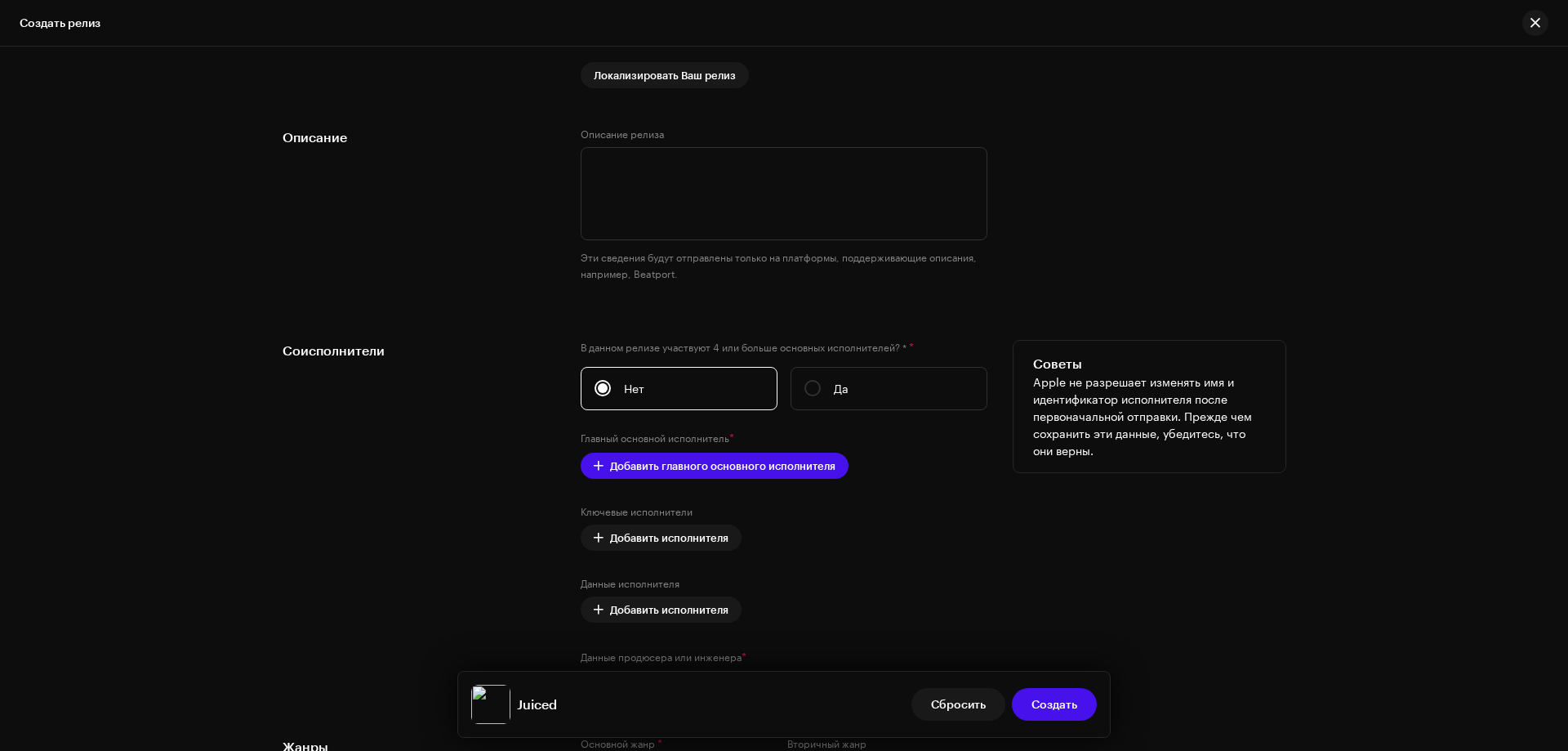
scroll to position [1798, 0]
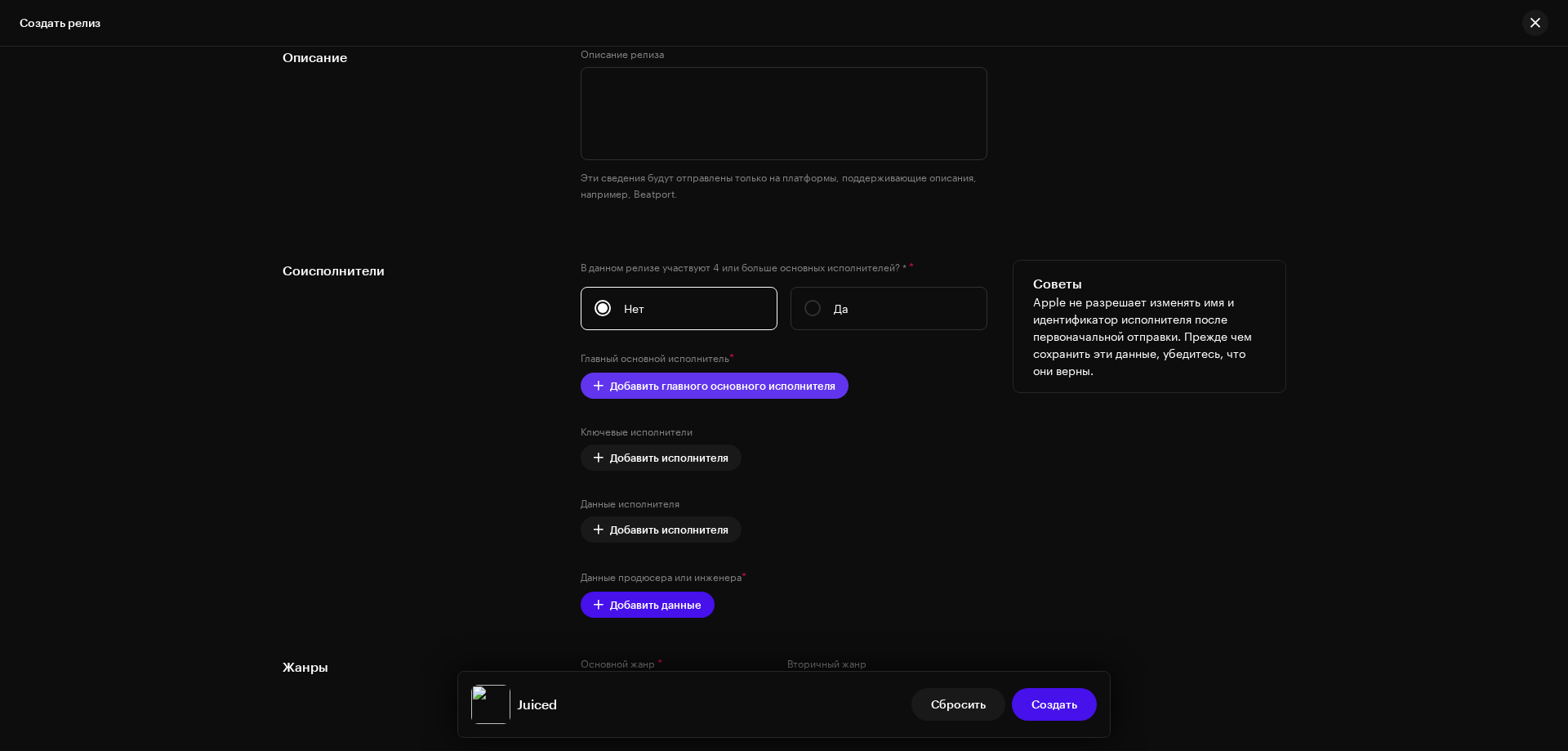
type input "Juiced"
click at [661, 391] on span "Добавить главного основного исполнителя" at bounding box center [723, 386] width 225 height 33
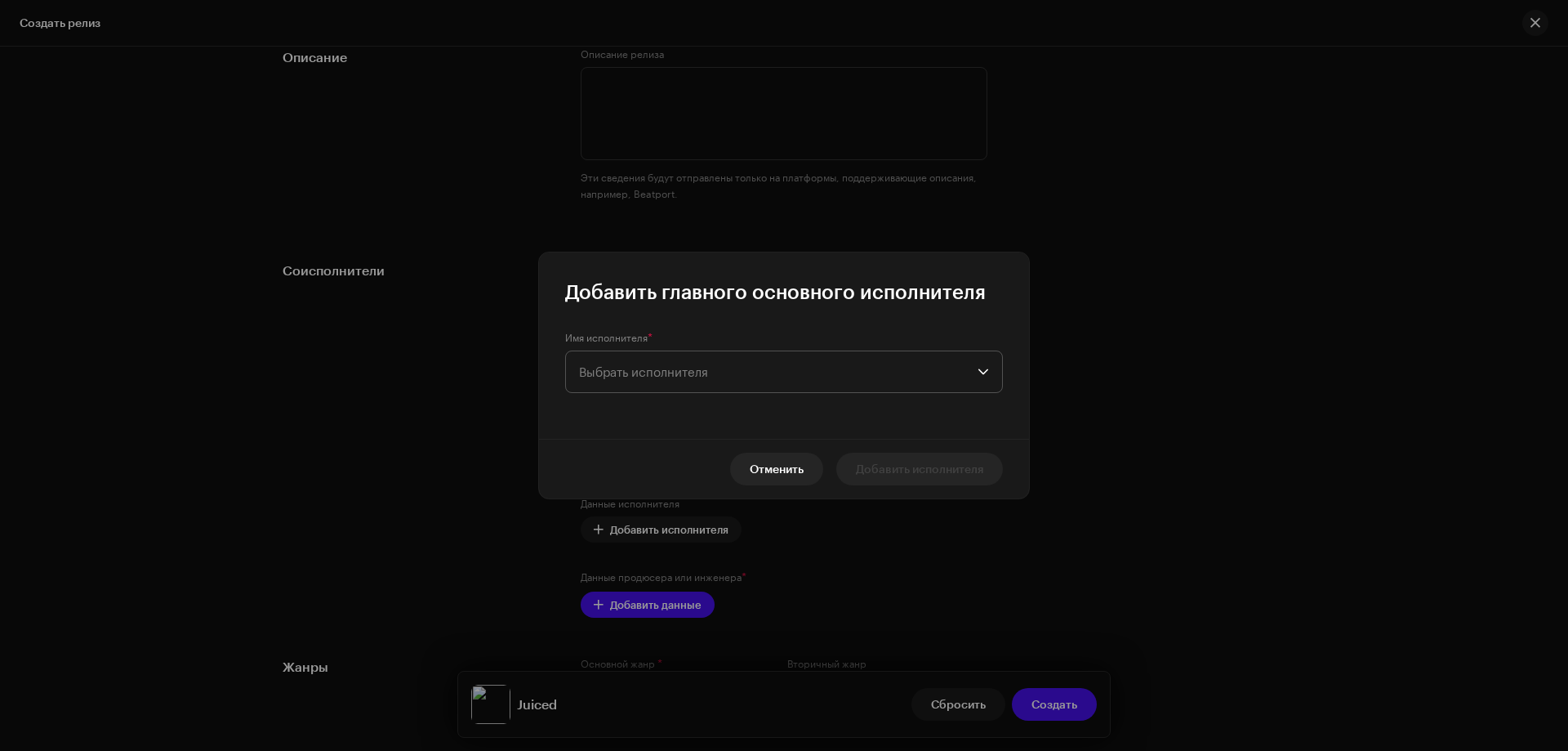
click at [632, 372] on span "Выбрать исполнителя" at bounding box center [643, 372] width 129 height 15
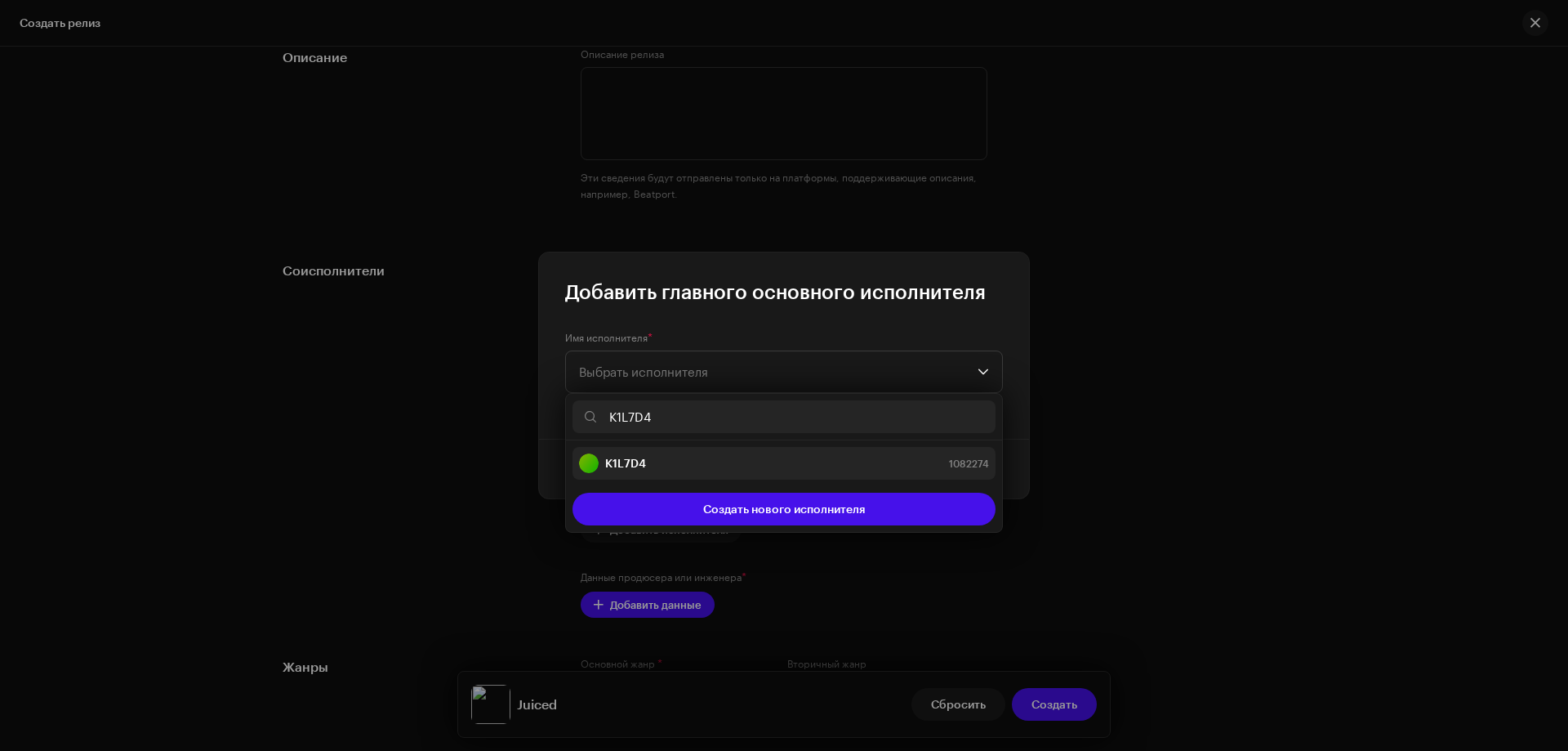
type input "K1L7D4"
click at [641, 459] on strong "K1L7D4" at bounding box center [626, 463] width 41 height 16
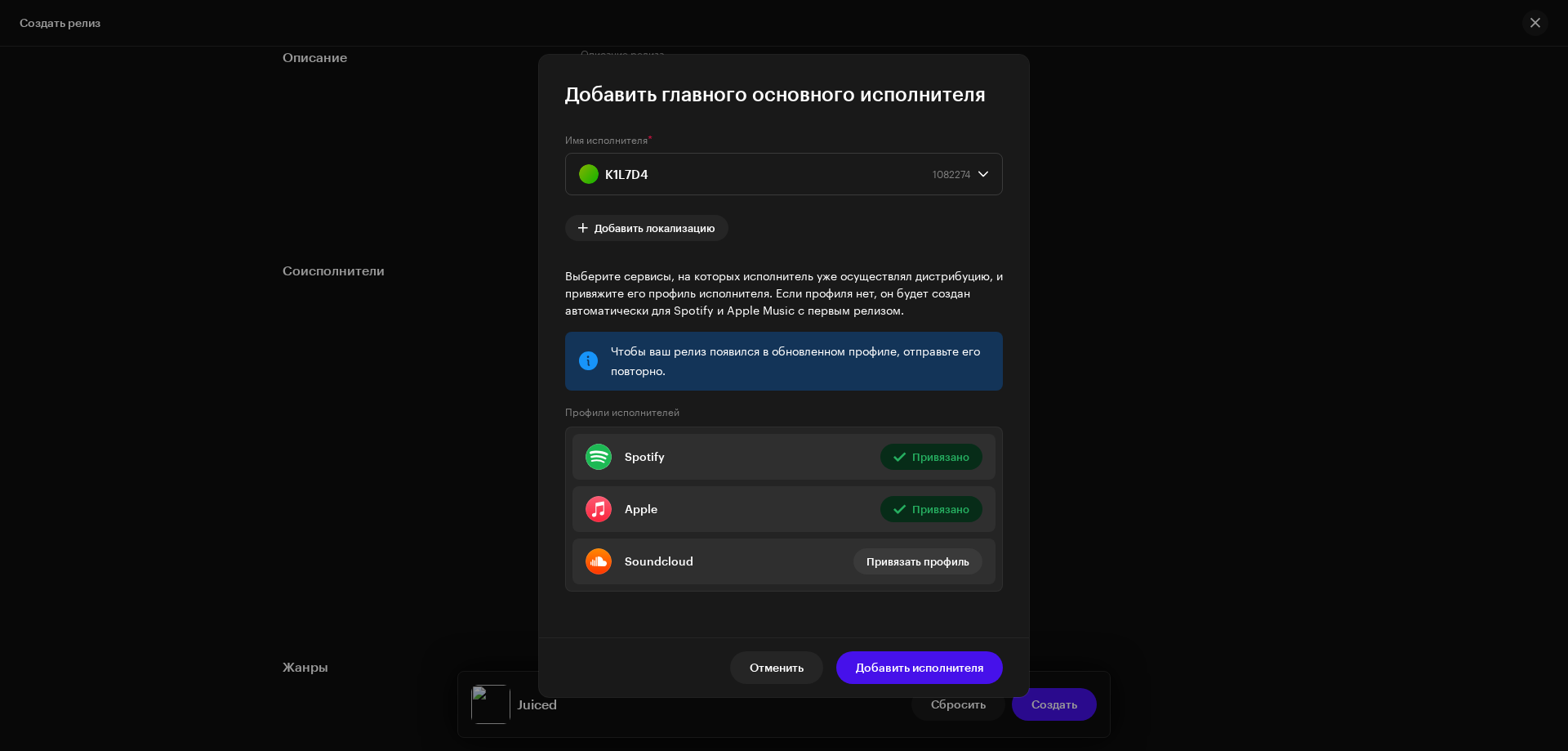
click at [883, 663] on span "Добавить исполнителя" at bounding box center [919, 668] width 127 height 33
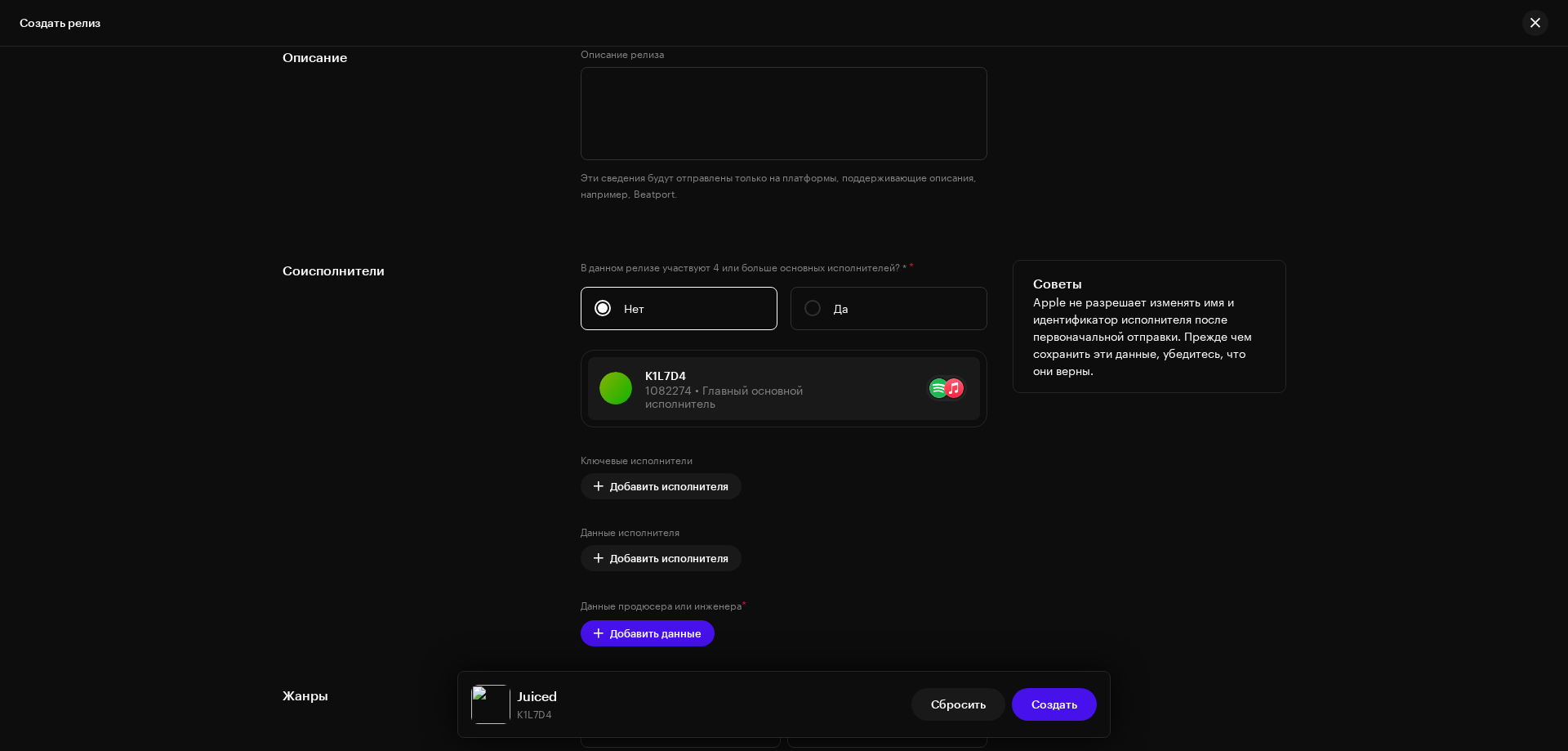
scroll to position [1879, 0]
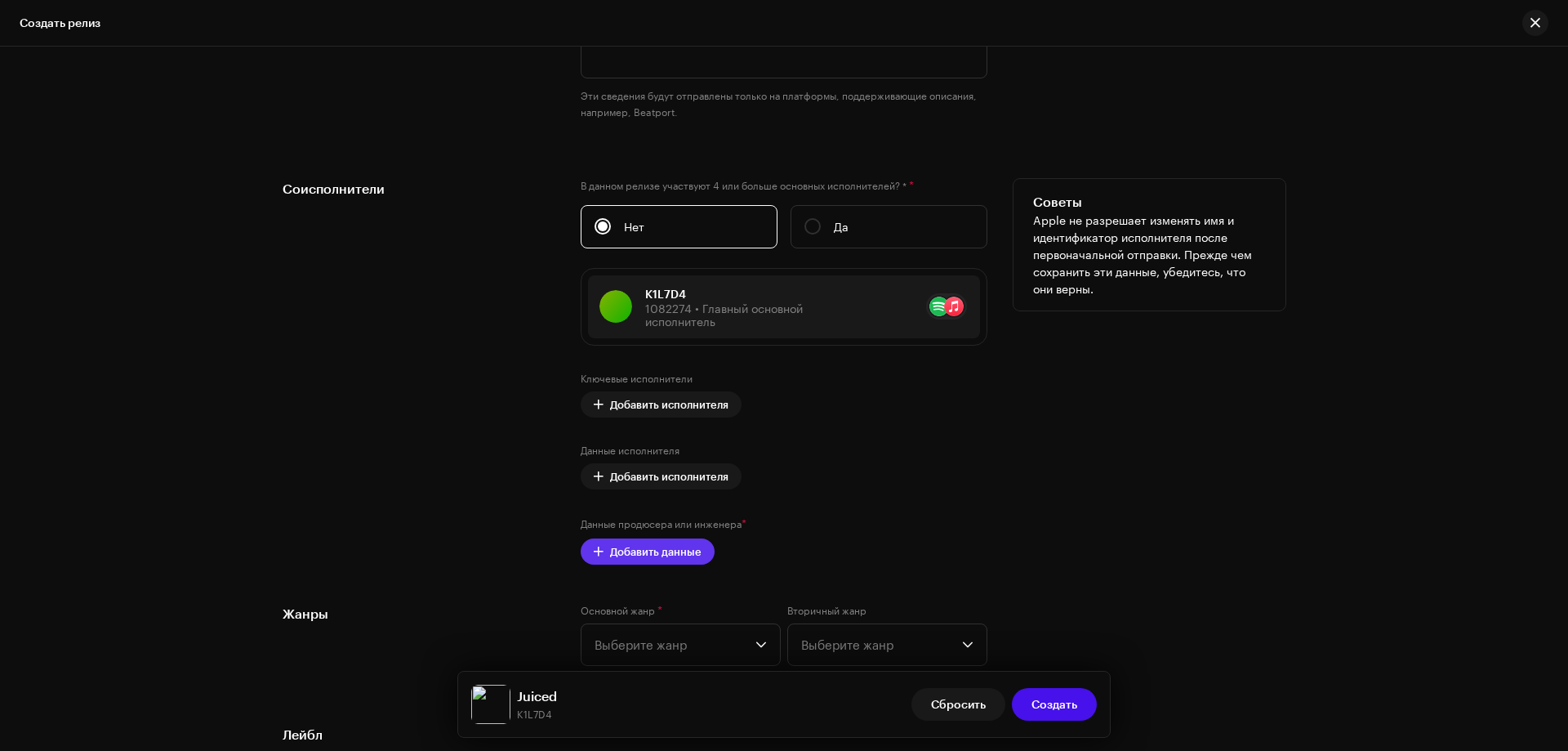
click at [695, 555] on span "Добавить данные" at bounding box center [655, 551] width 91 height 33
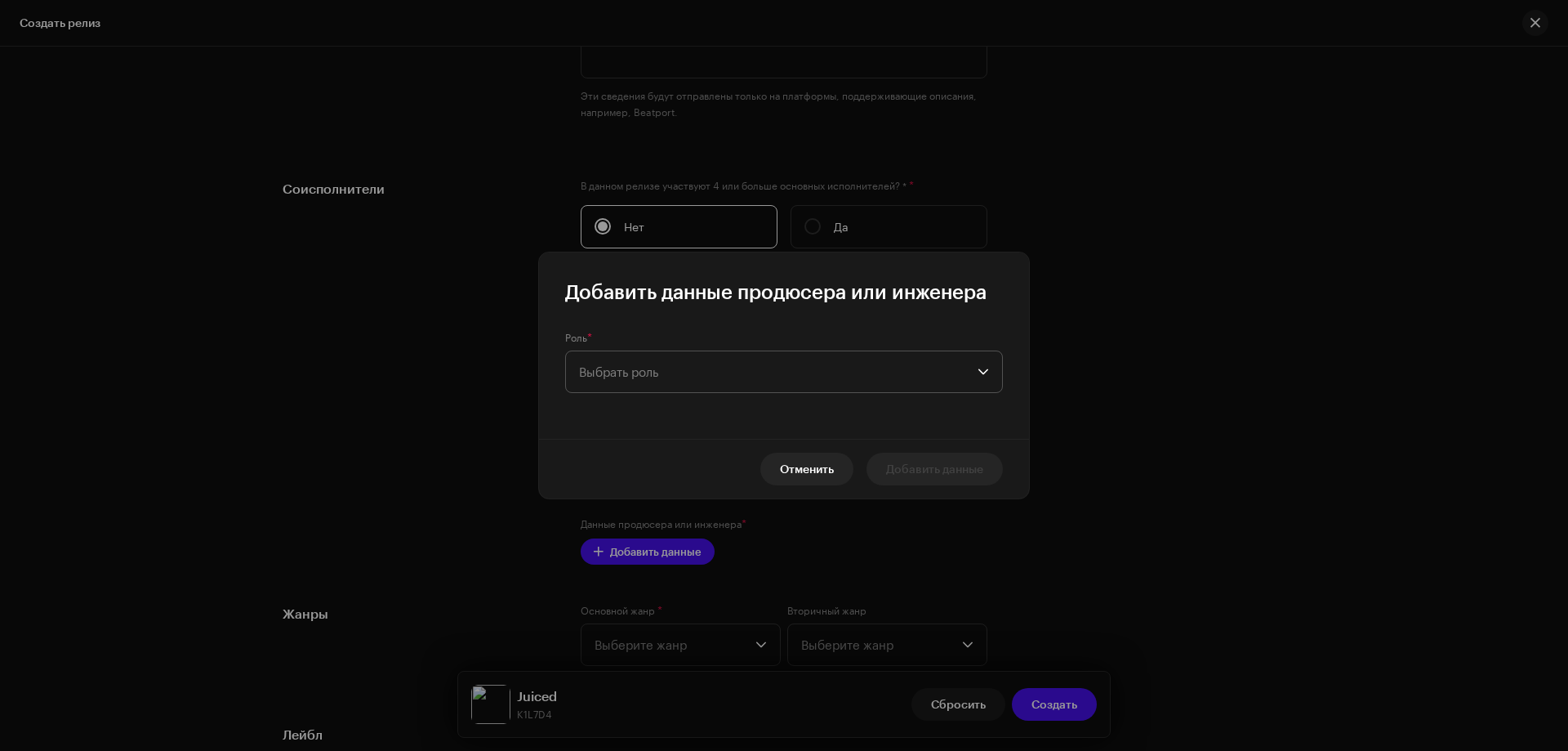
click at [629, 373] on span "Выбрать роль" at bounding box center [778, 372] width 398 height 41
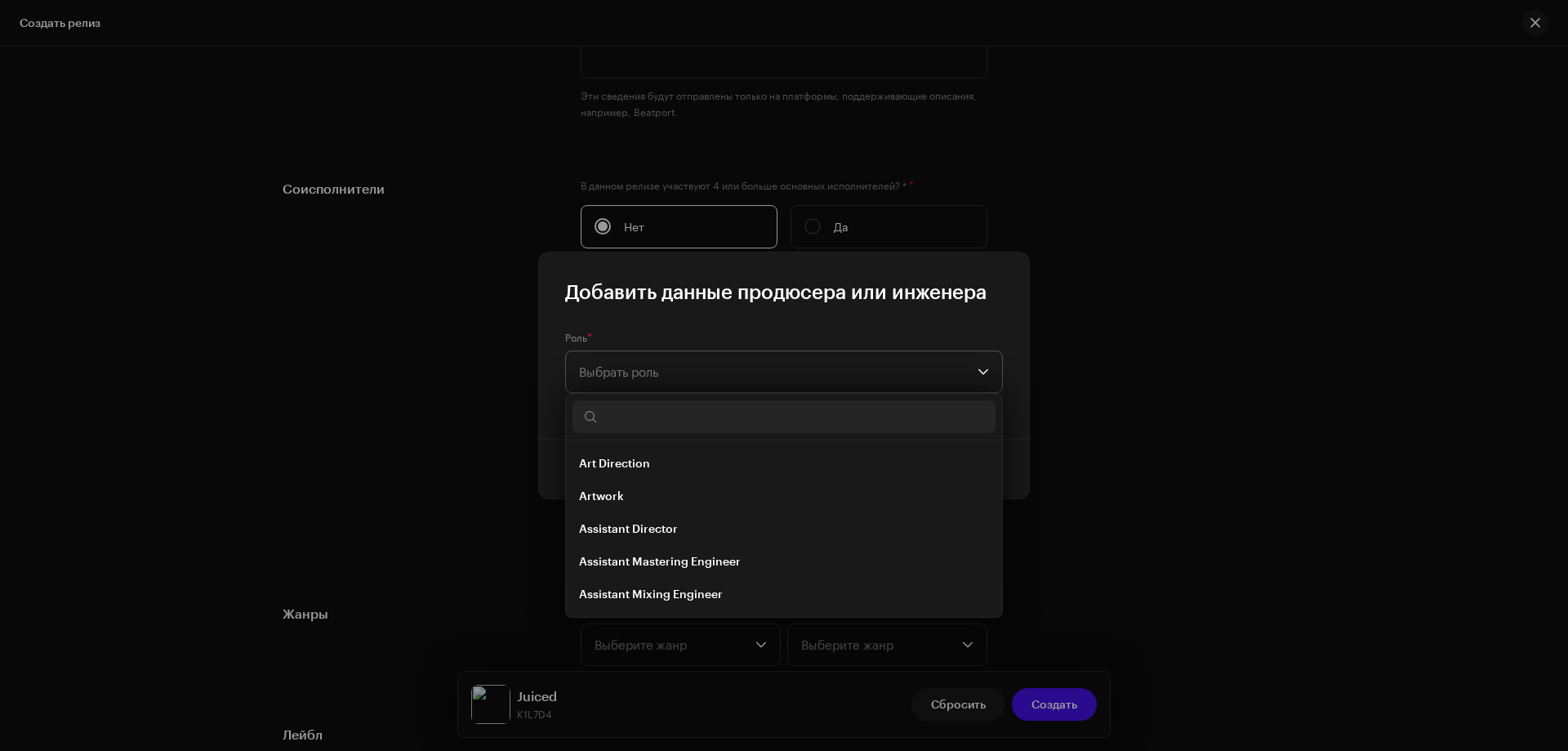
type input "з"
type input "p"
click at [612, 524] on span "Producer" at bounding box center [605, 529] width 53 height 16
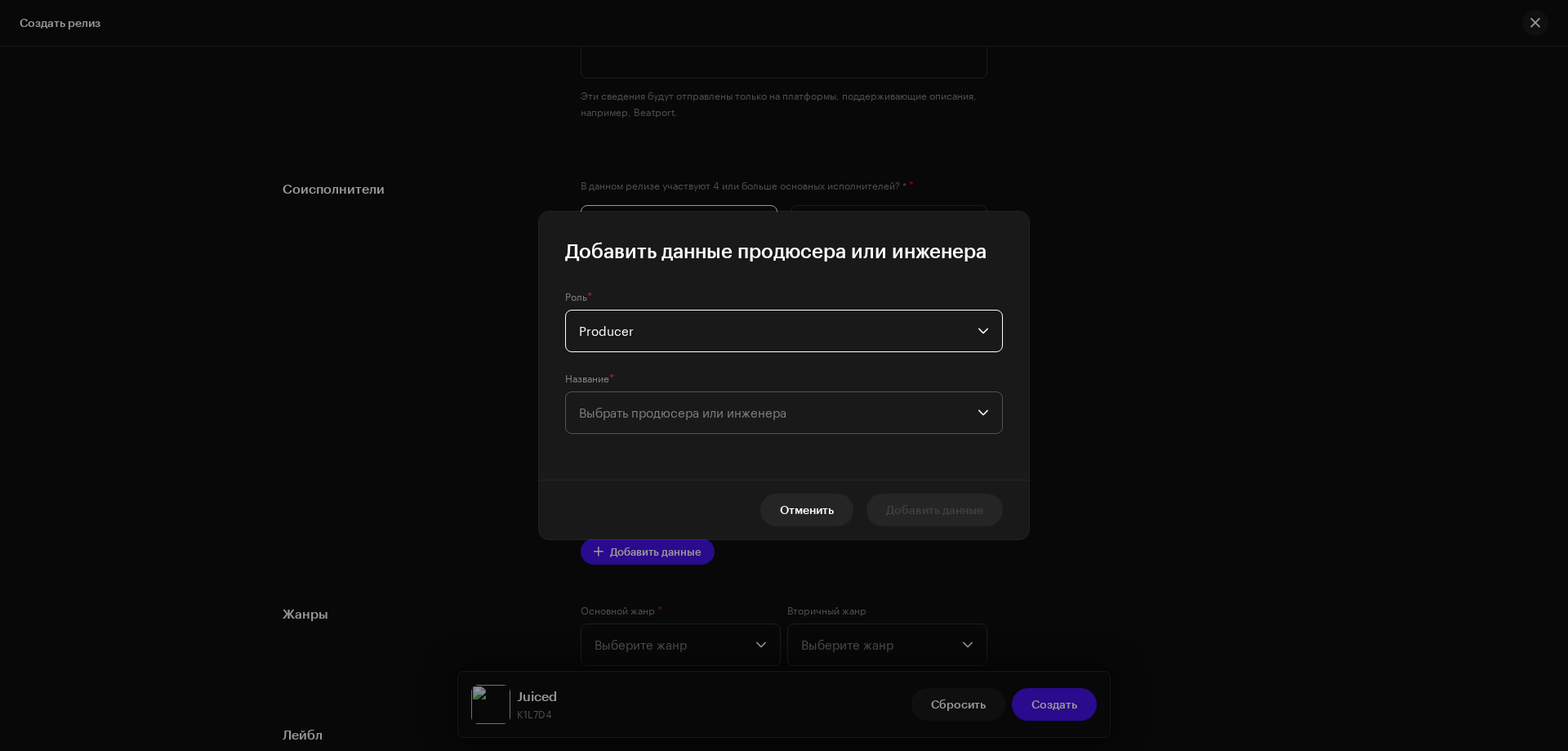
click at [710, 424] on span "Выбрать продюсера или инженера" at bounding box center [778, 412] width 398 height 41
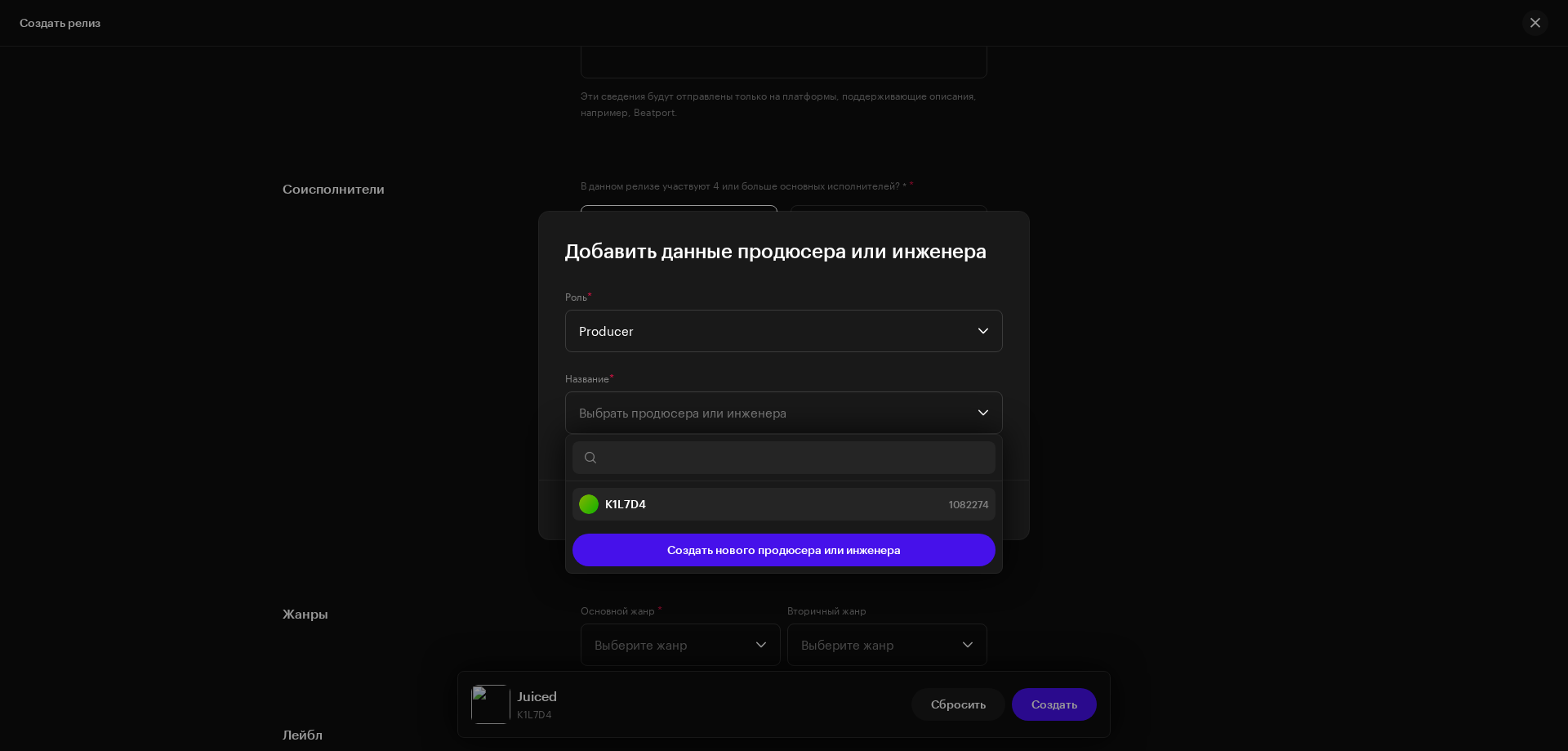
click at [628, 502] on strong "K1L7D4" at bounding box center [626, 505] width 41 height 16
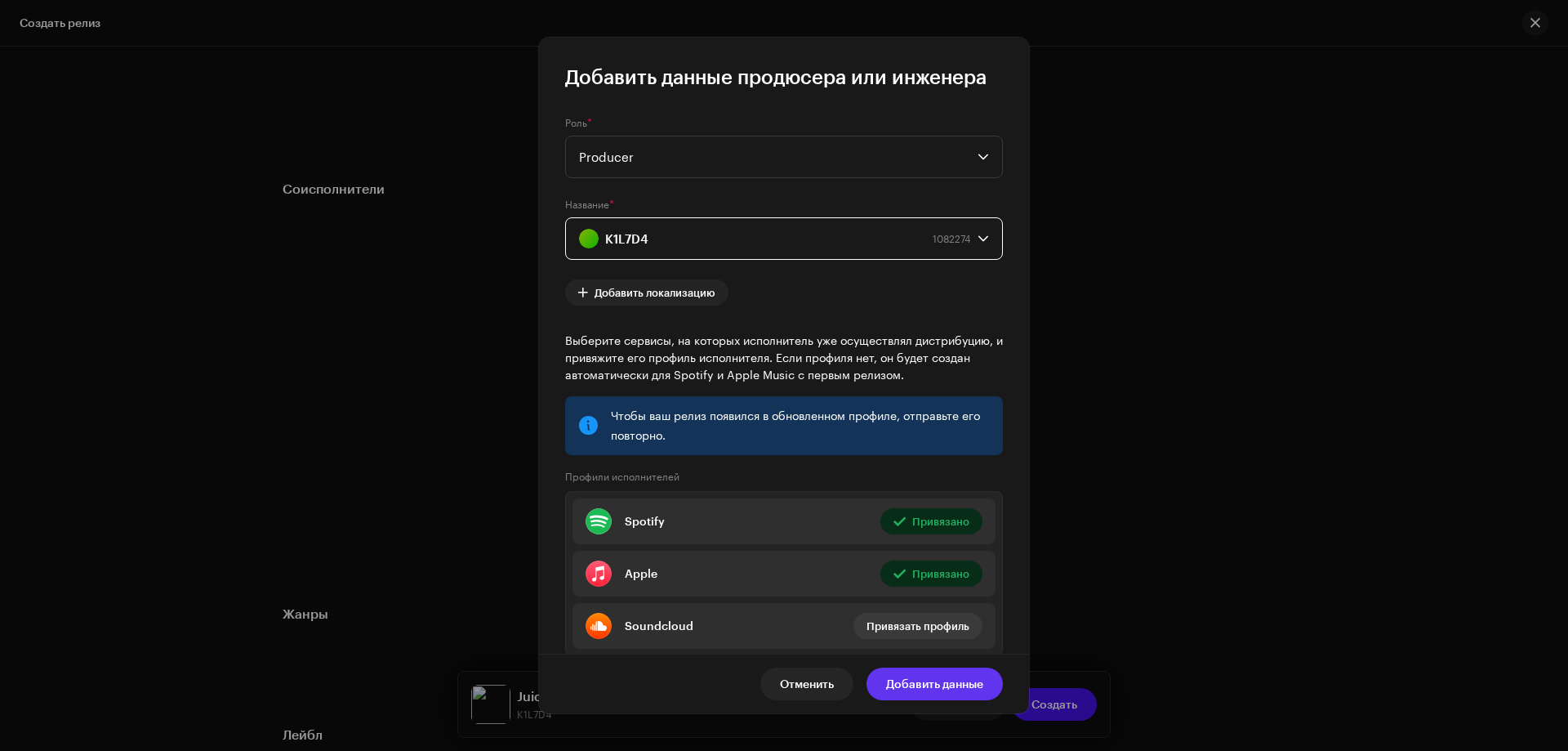
click at [927, 684] on span "Добавить данные" at bounding box center [935, 684] width 97 height 33
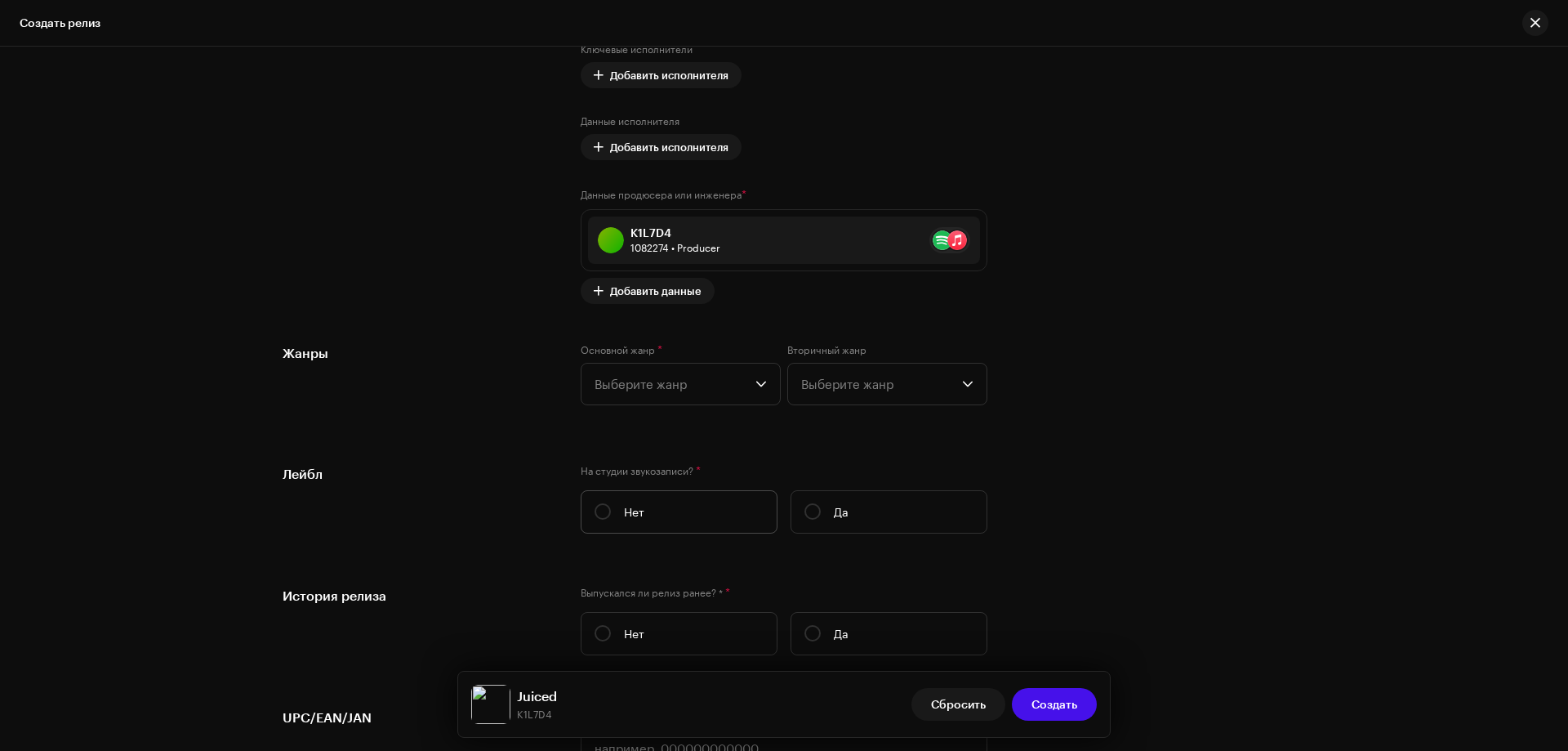
scroll to position [2288, 0]
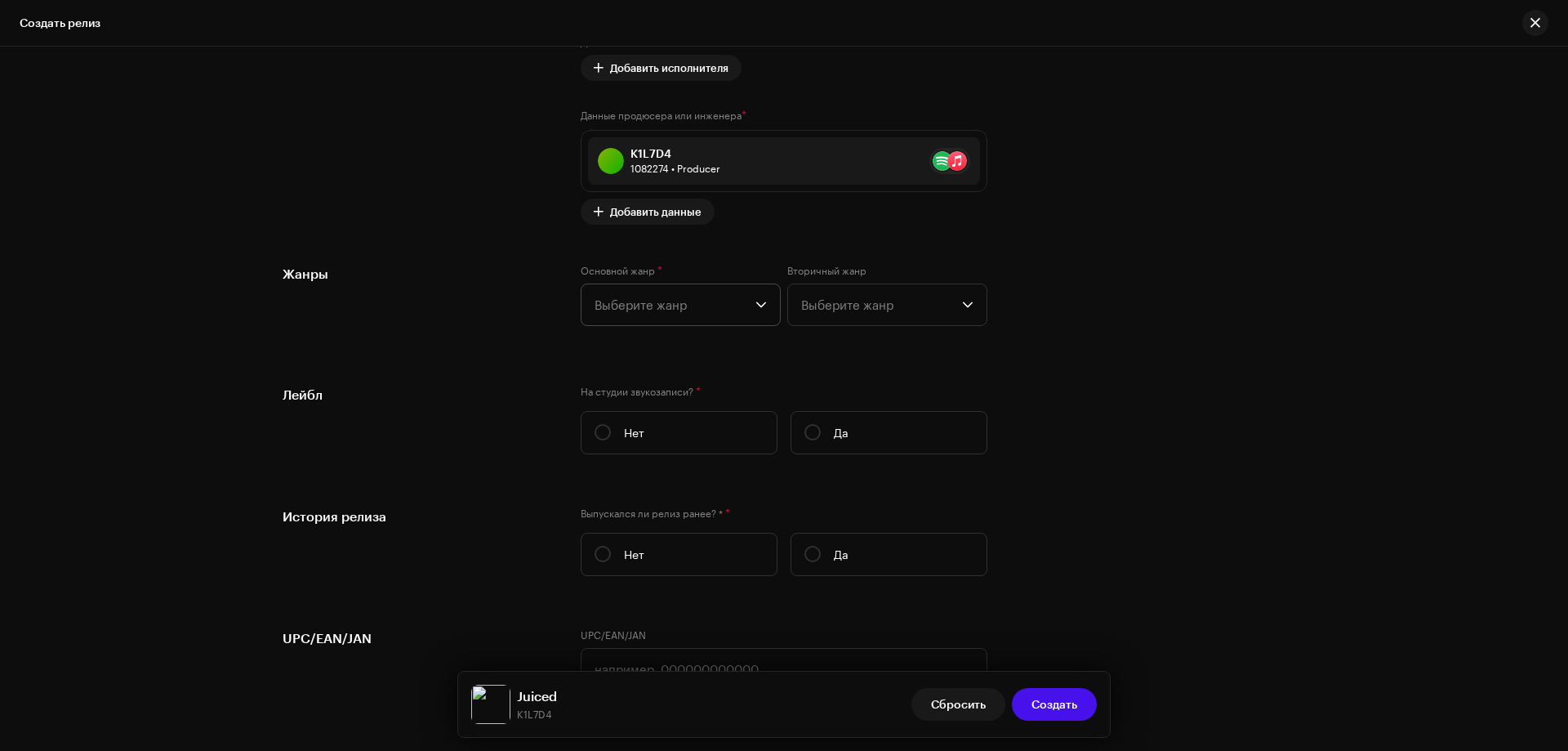
click at [661, 299] on span "Выберите жанр" at bounding box center [675, 305] width 161 height 41
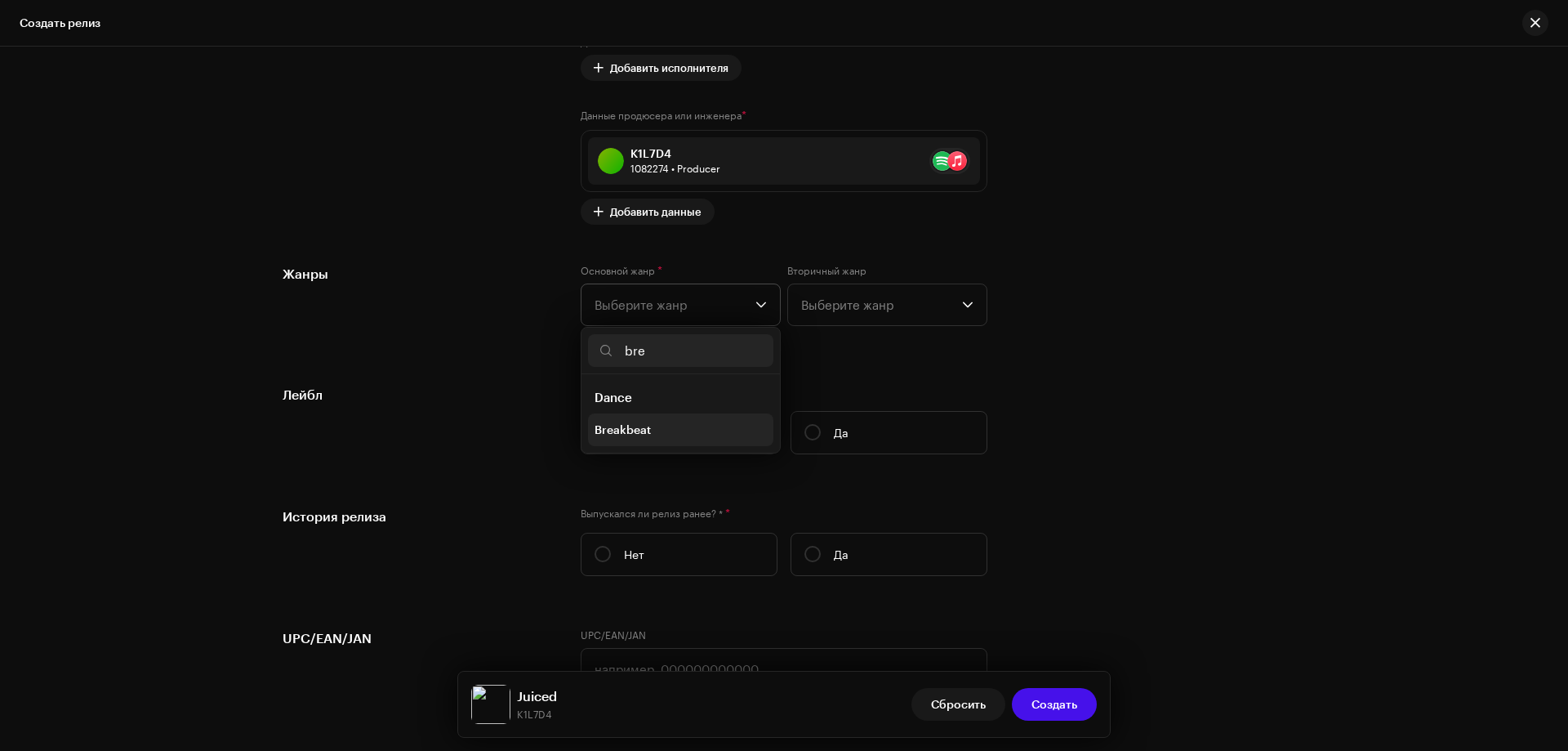
type input "bre"
click at [634, 426] on span "Breakbeat" at bounding box center [623, 430] width 57 height 16
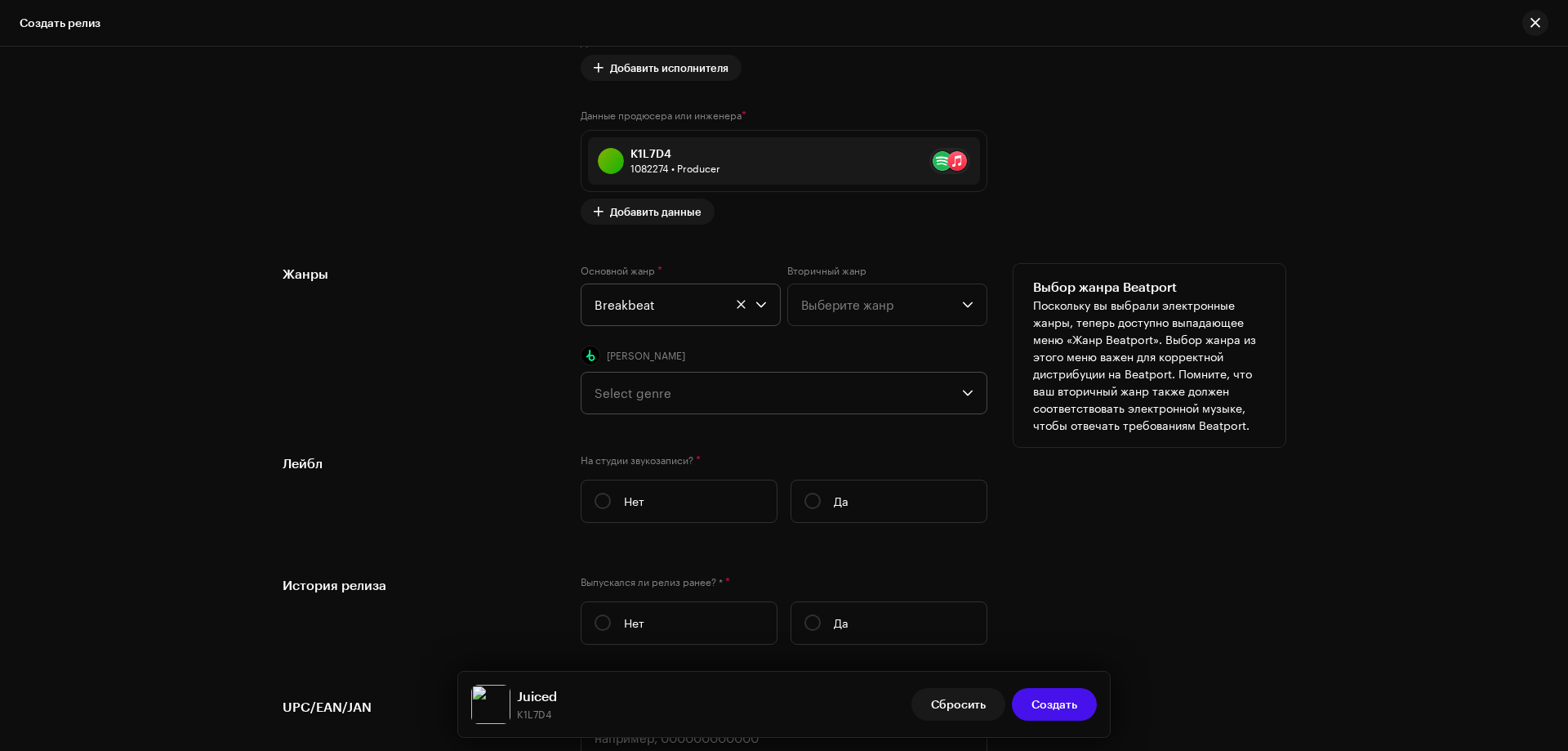
click at [609, 386] on div "Select genre" at bounding box center [779, 394] width 368 height 41
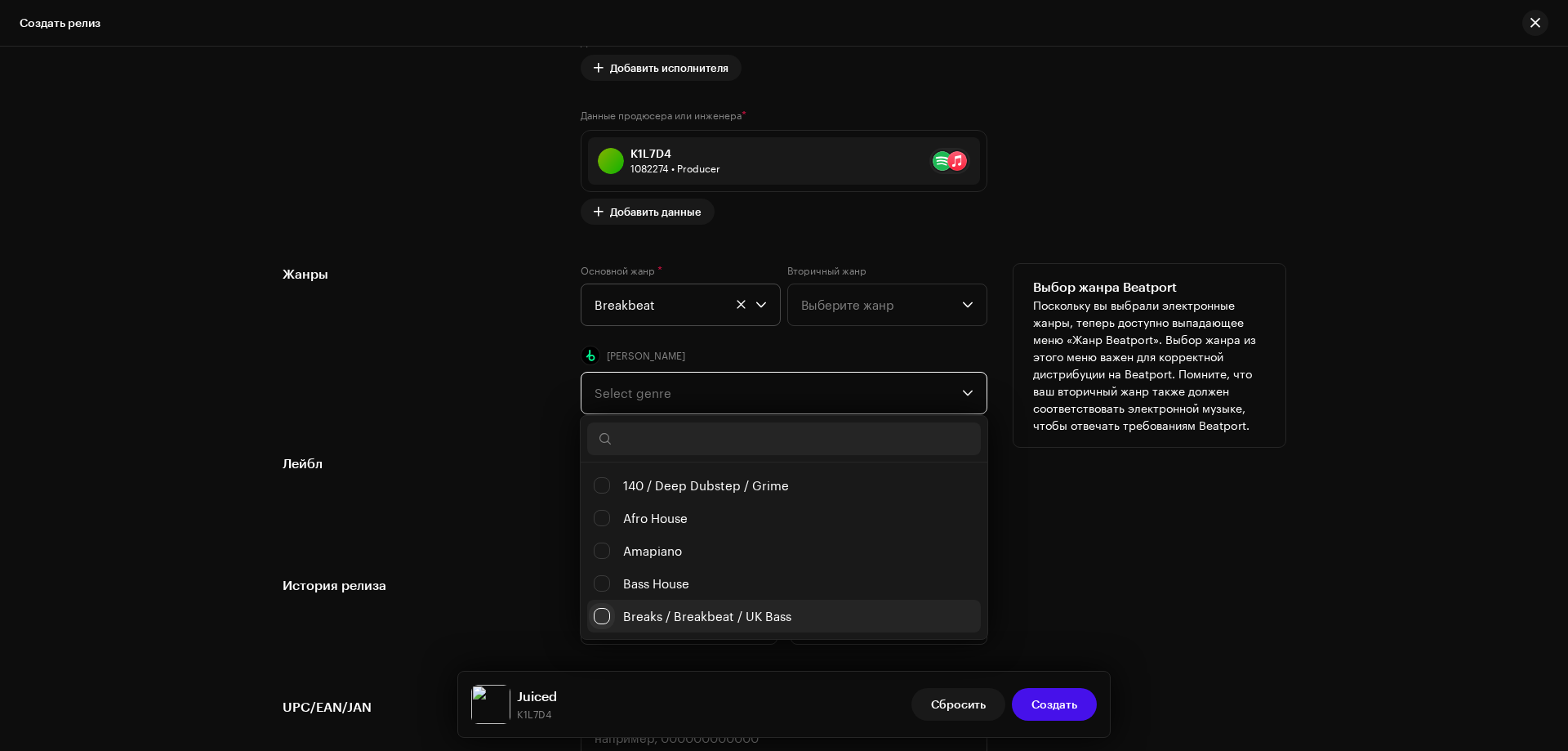
click at [595, 615] on input "Breaks / Breakbeat / UK Bass" at bounding box center [602, 616] width 16 height 16
checkbox input "false"
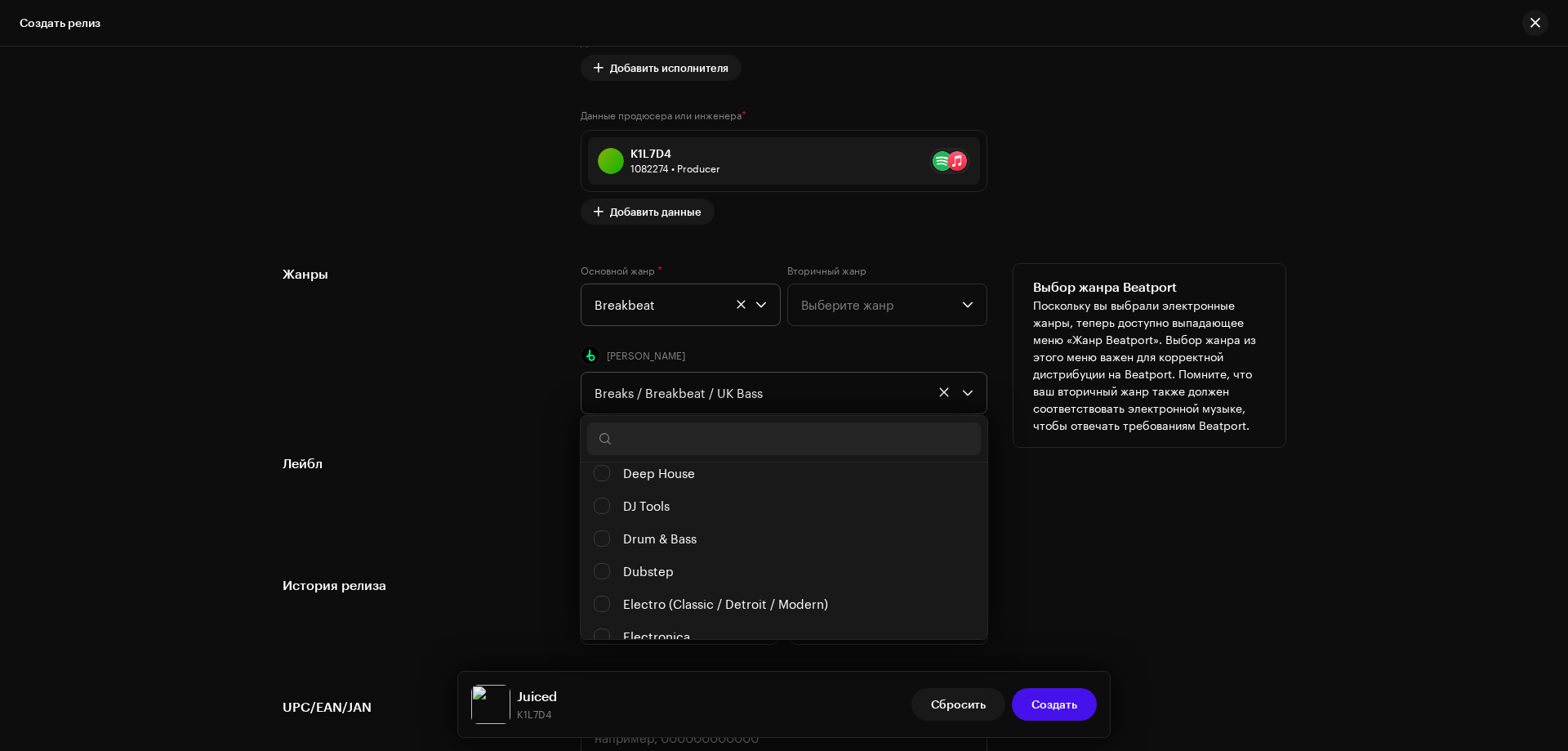
scroll to position [245, 0]
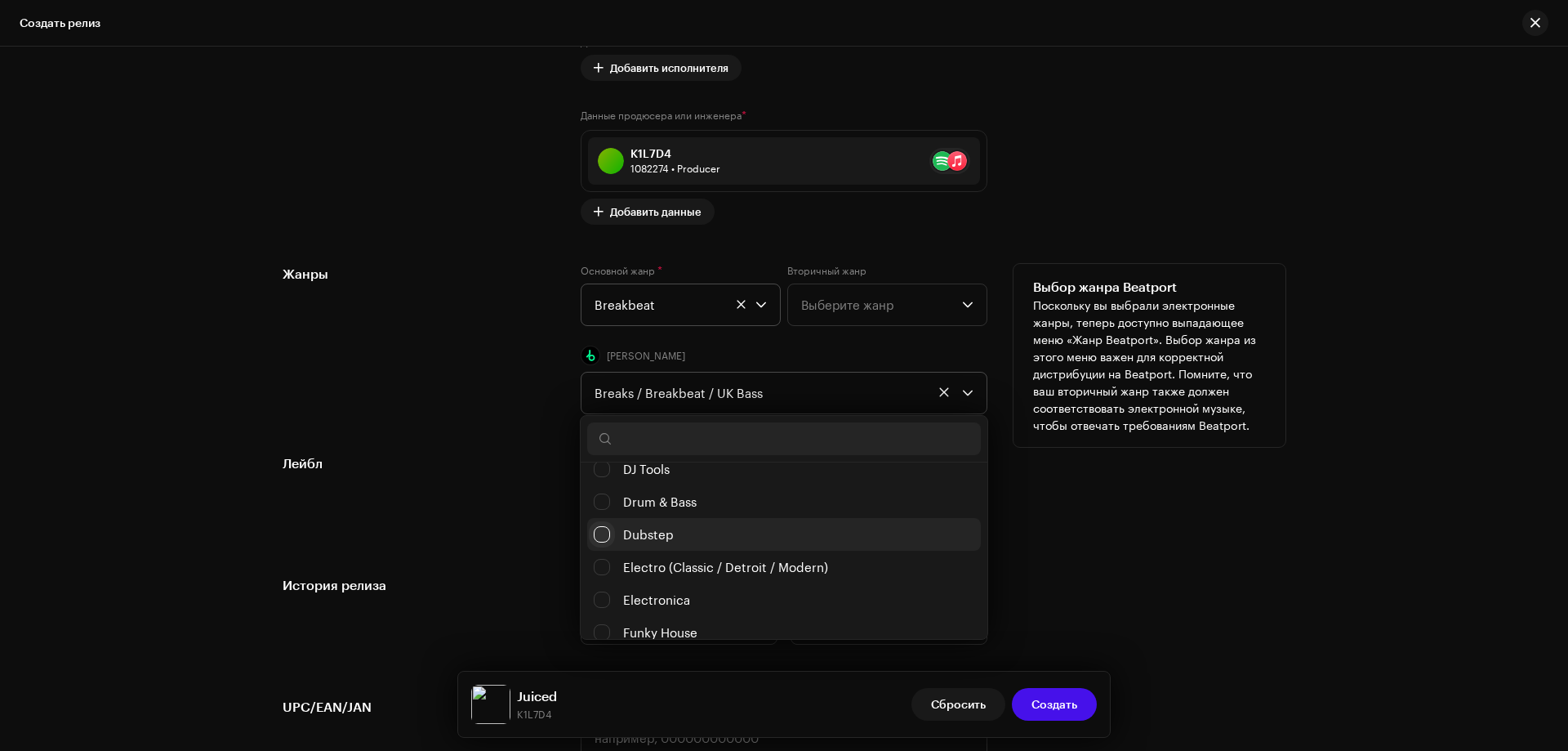
click at [603, 526] on input "Dubstep" at bounding box center [602, 534] width 16 height 16
checkbox input "false"
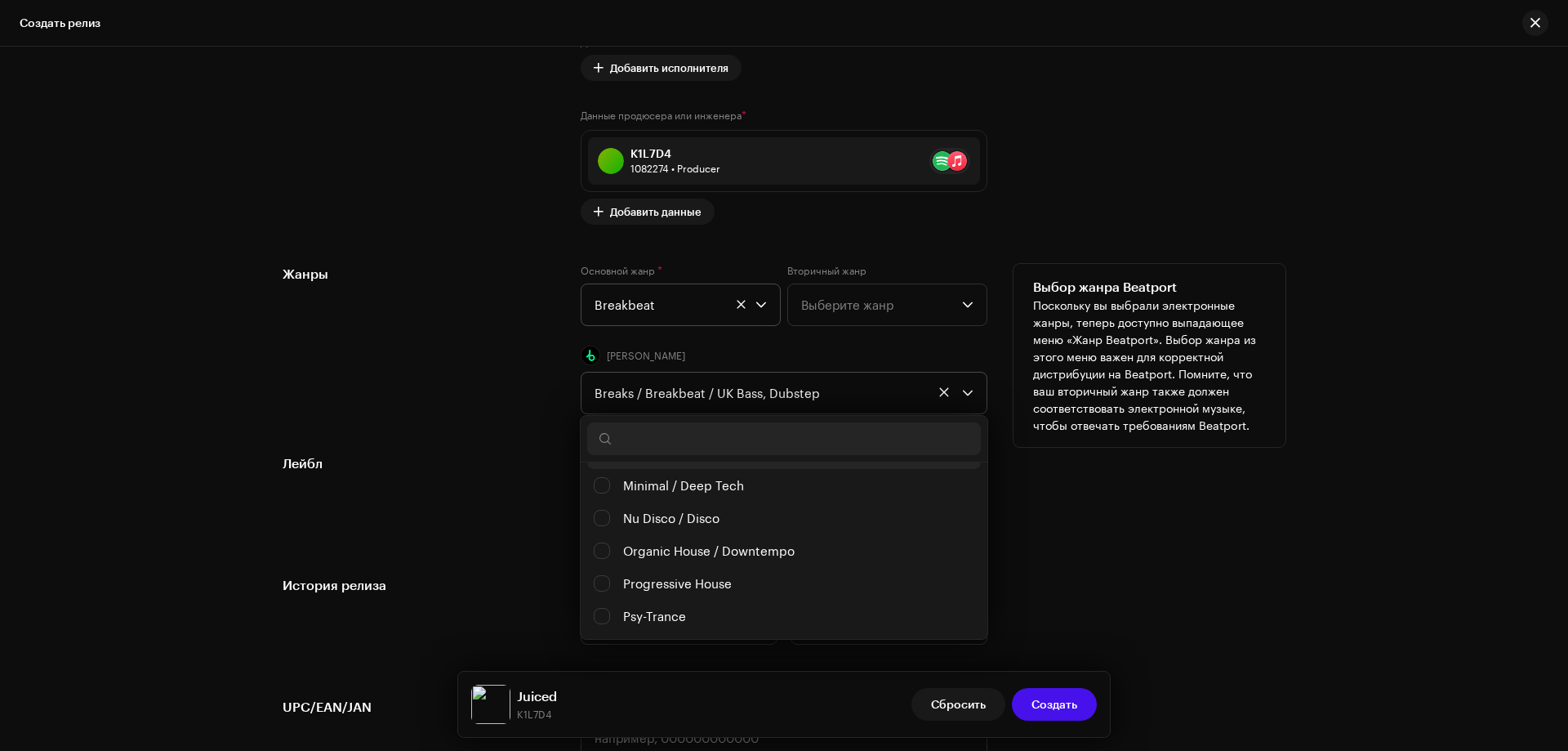
scroll to position [735, 0]
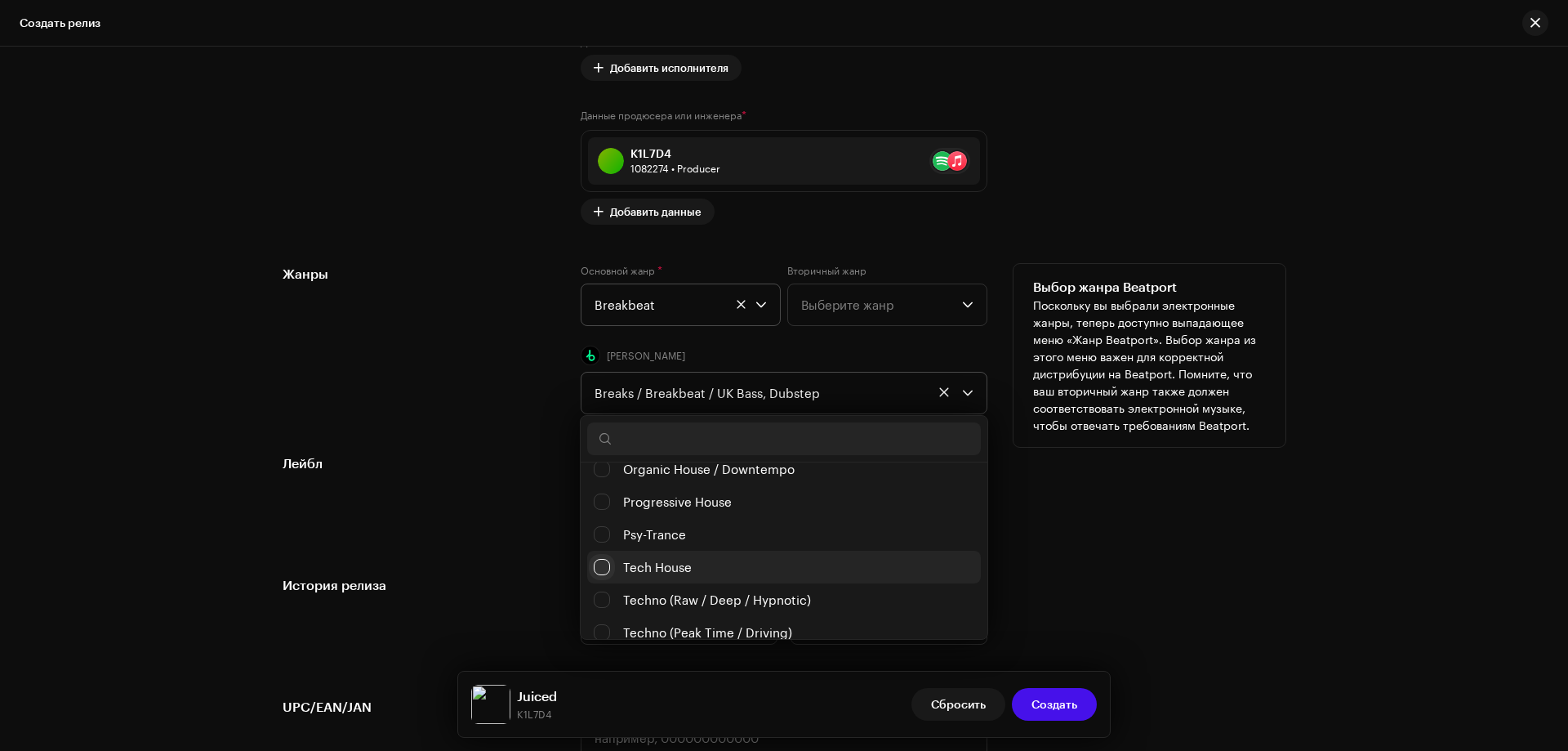
click at [604, 566] on input "Tech House" at bounding box center [602, 567] width 16 height 16
checkbox input "false"
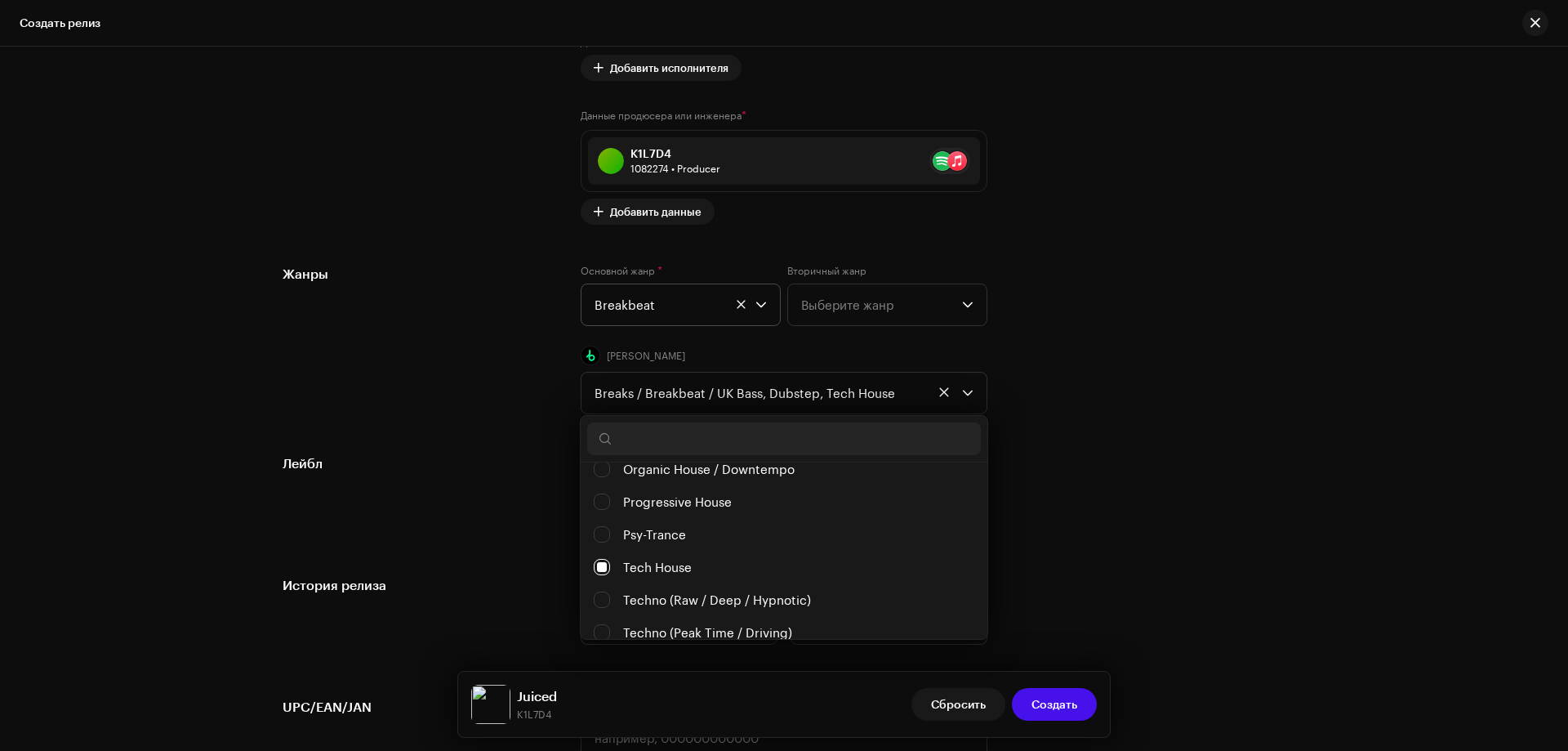
click at [1184, 506] on div "Лейбл На студии звукозаписи? * Нет Да" at bounding box center [784, 495] width 1003 height 82
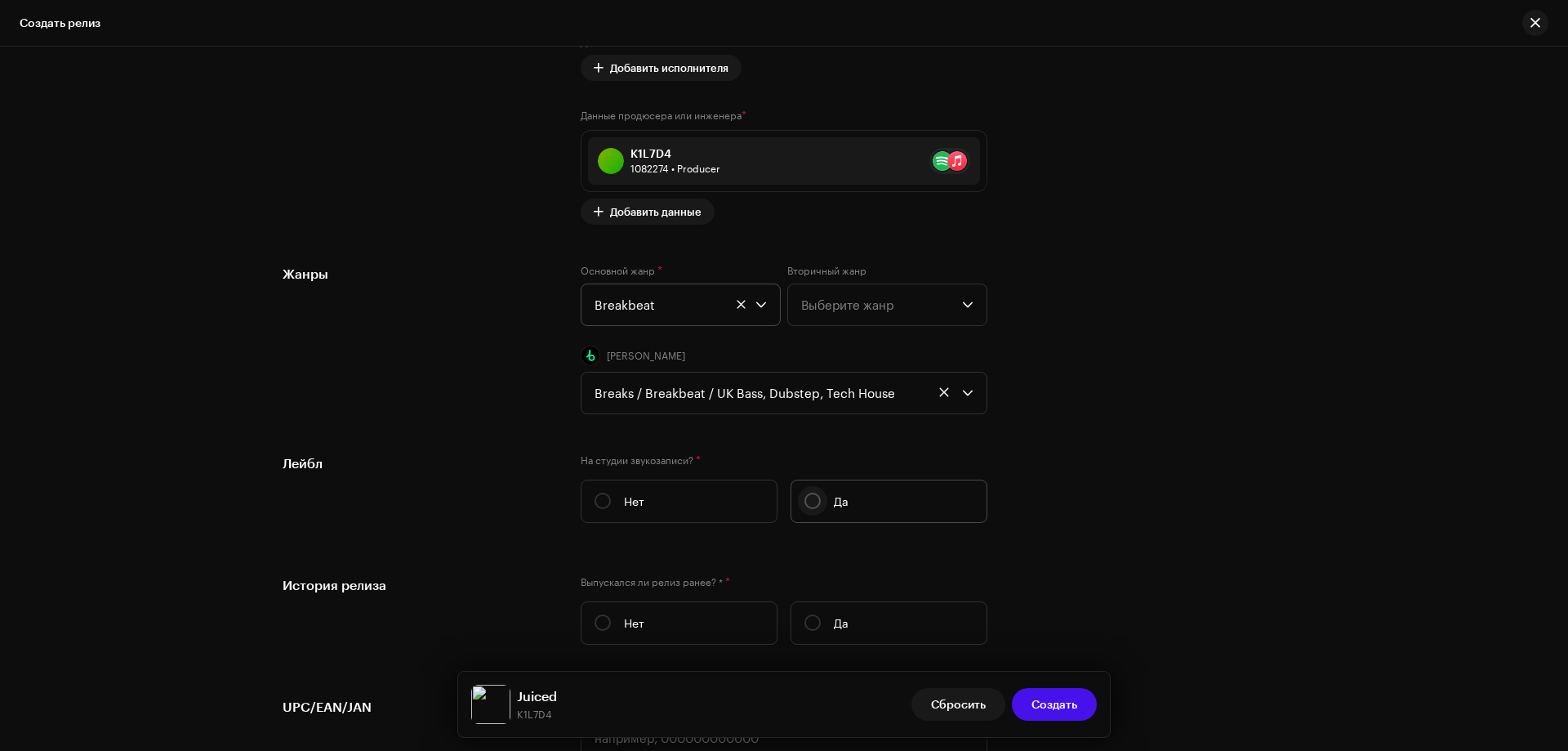
click at [813, 504] on input "Да" at bounding box center [813, 501] width 16 height 16
radio input "true"
click at [691, 578] on span "Выбрать лейбл" at bounding box center [779, 583] width 368 height 41
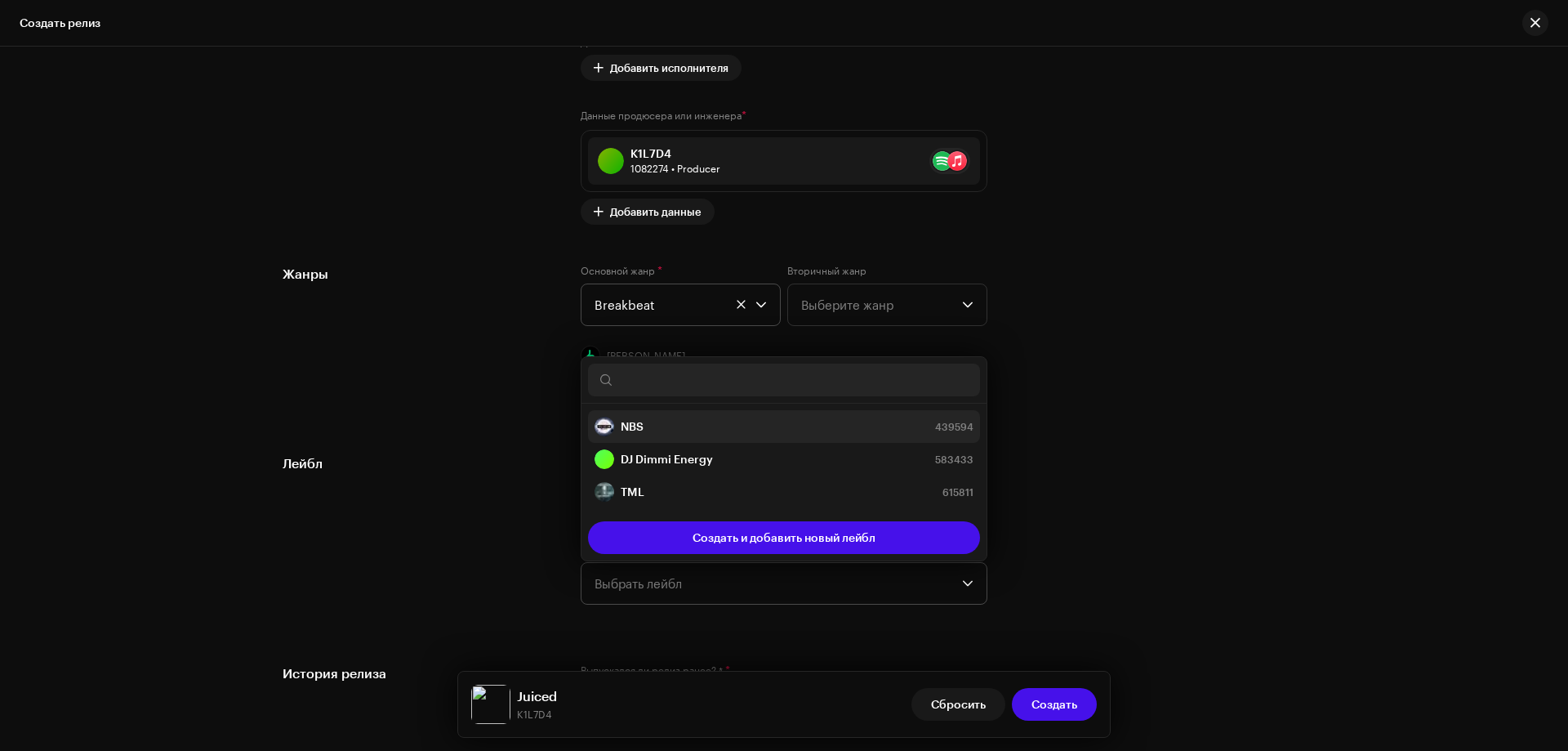
click at [635, 422] on strong "NBS" at bounding box center [632, 426] width 23 height 16
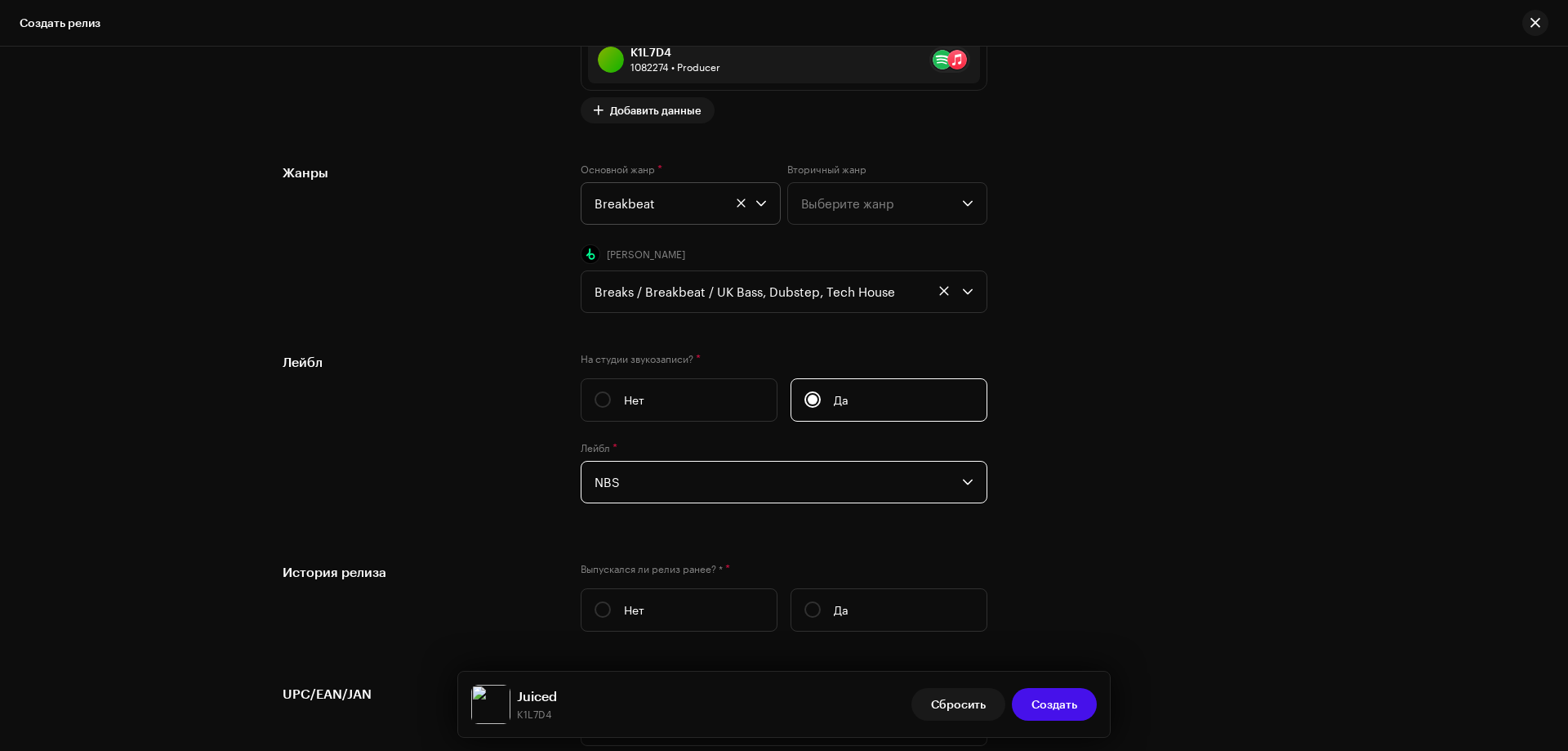
scroll to position [2697, 0]
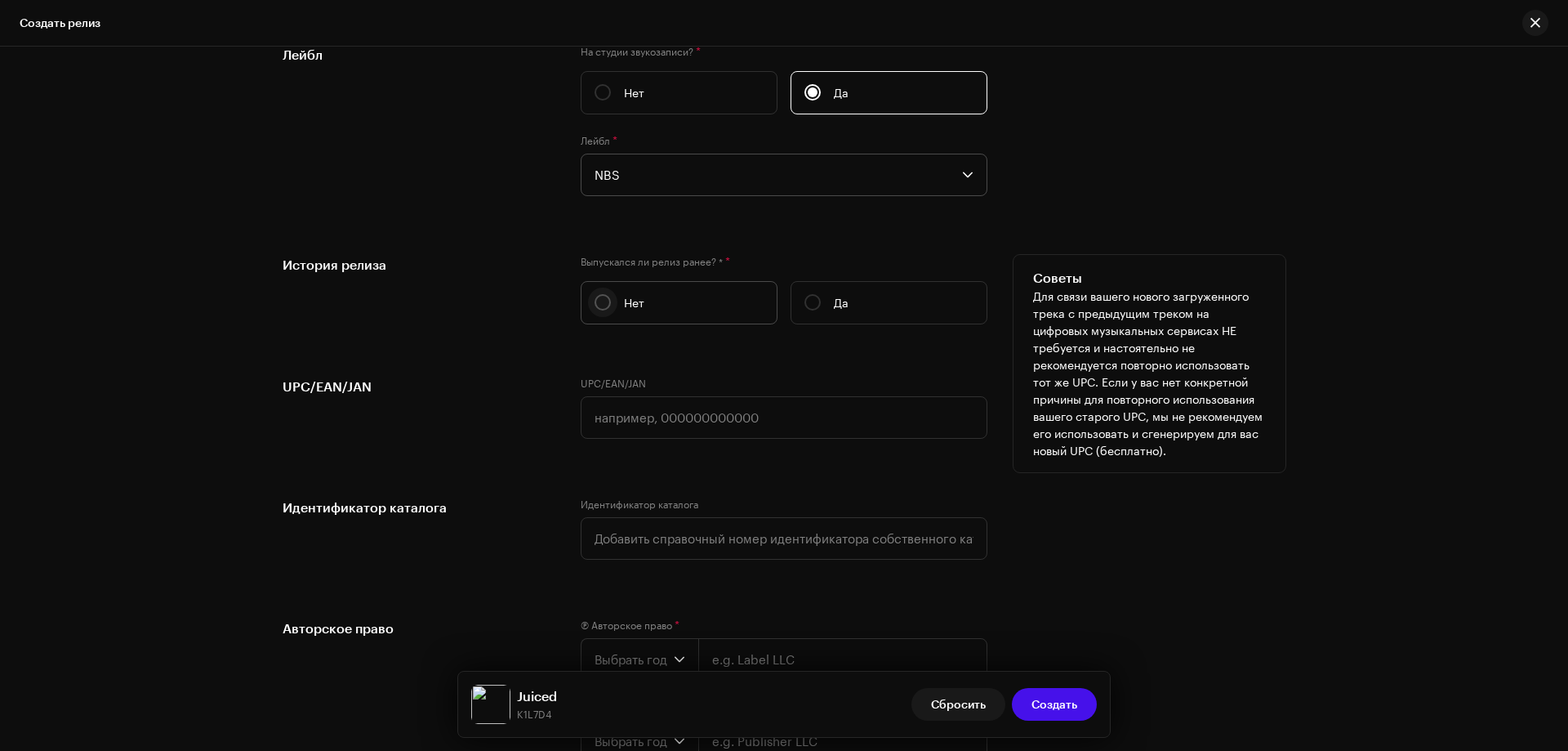
click at [595, 294] on p-radiobutton at bounding box center [603, 302] width 16 height 16
click at [595, 294] on input "Нет" at bounding box center [603, 302] width 16 height 16
radio input "true"
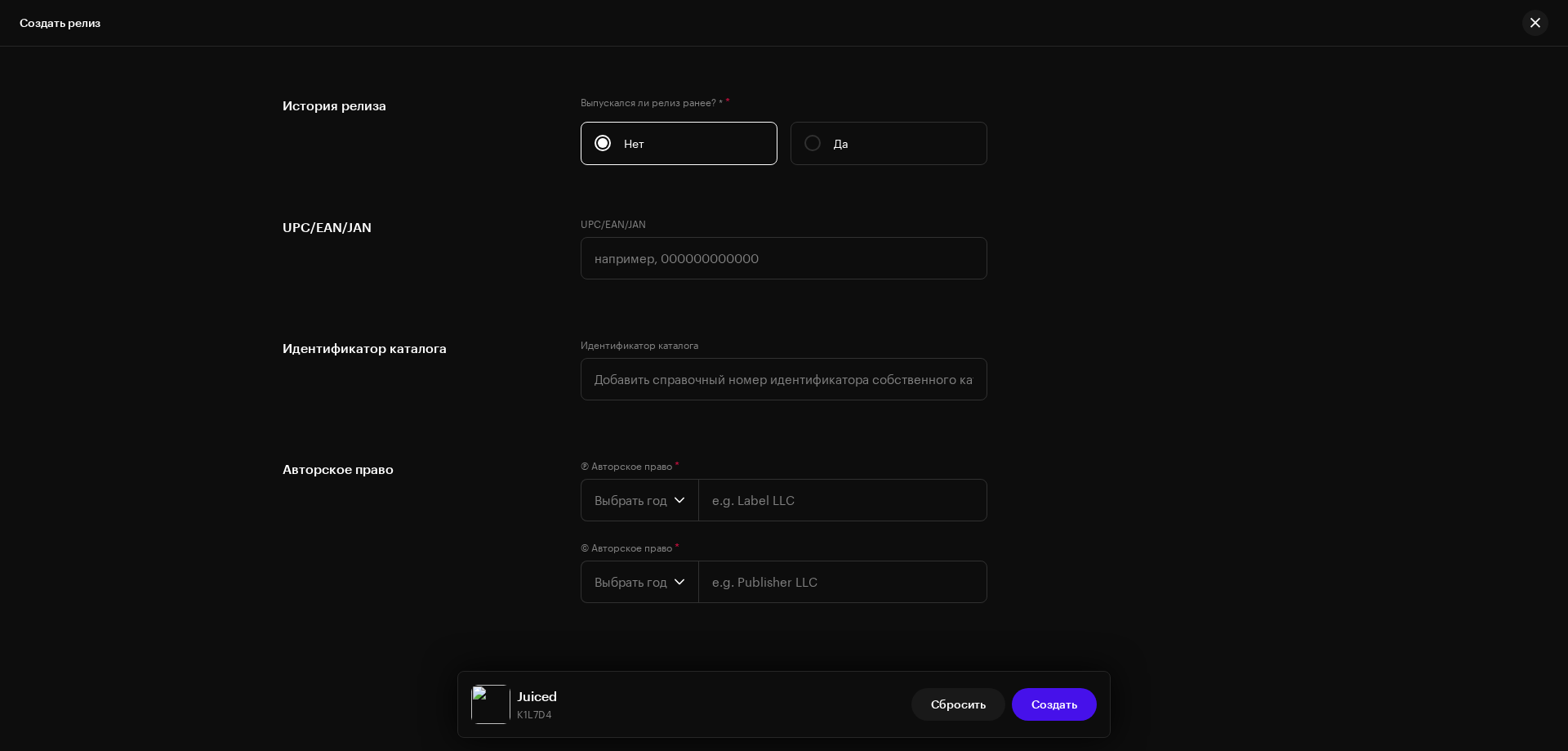
scroll to position [2860, 0]
click at [641, 495] on span "Выбрать год" at bounding box center [634, 496] width 79 height 41
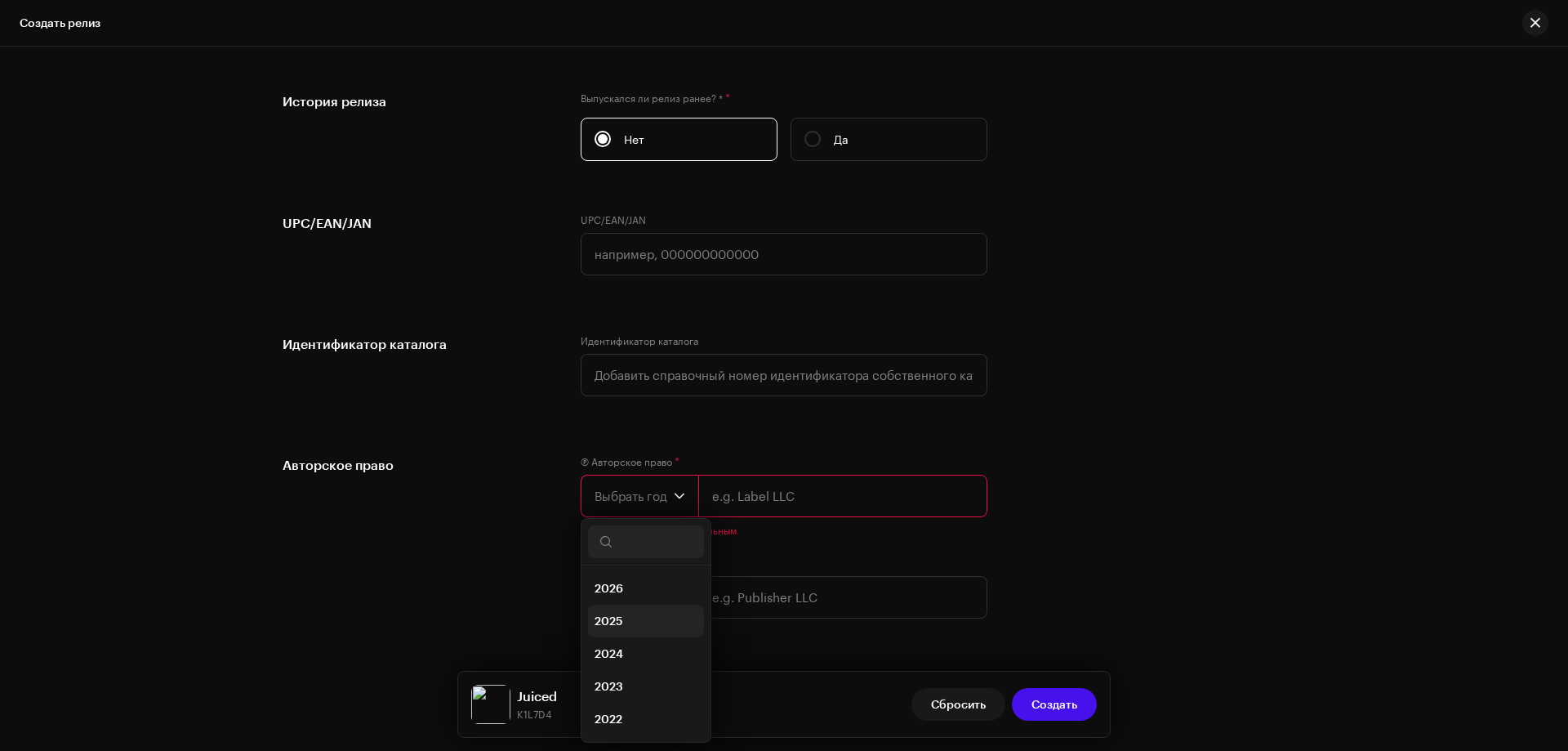
click at [612, 619] on span "2025" at bounding box center [609, 621] width 29 height 16
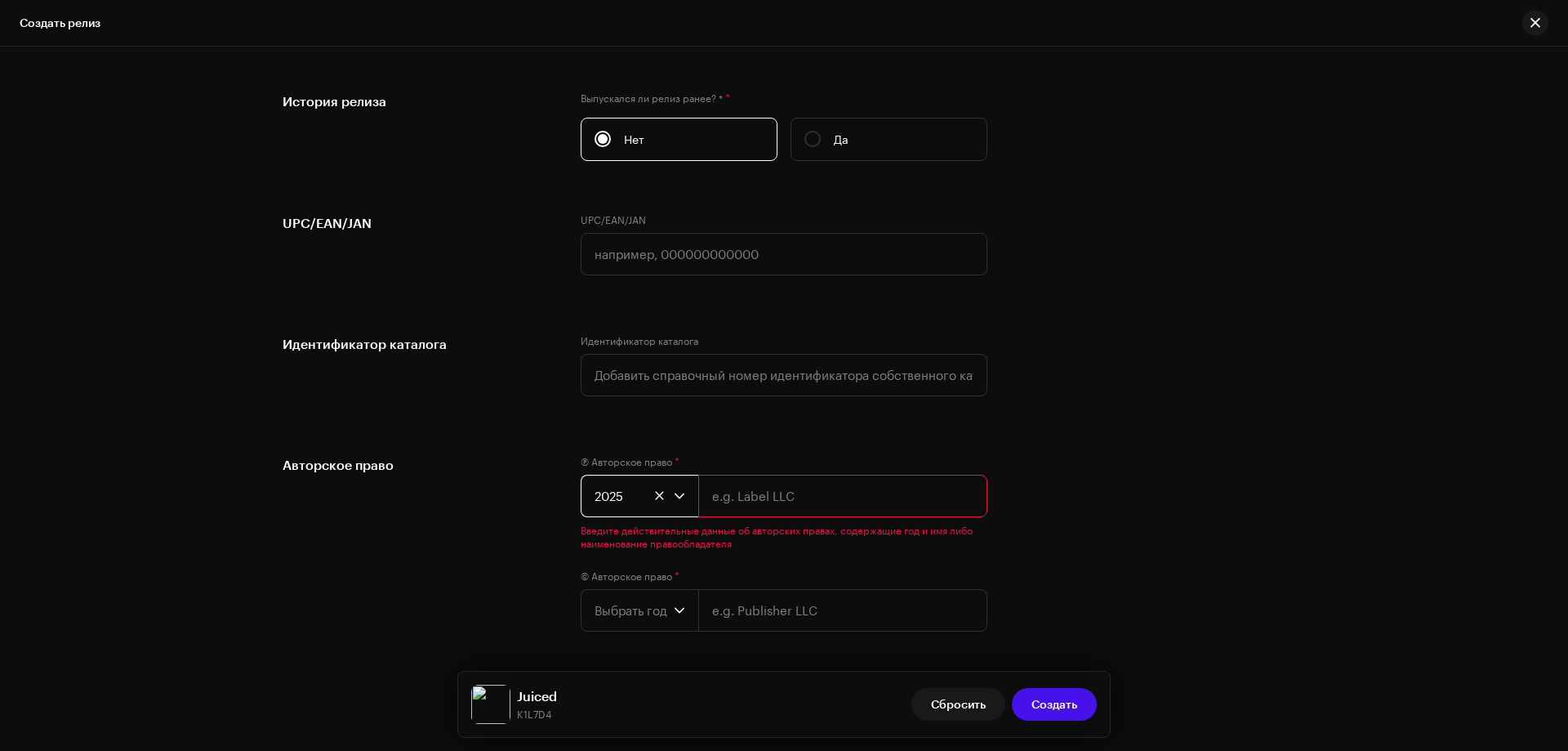
scroll to position [2917, 0]
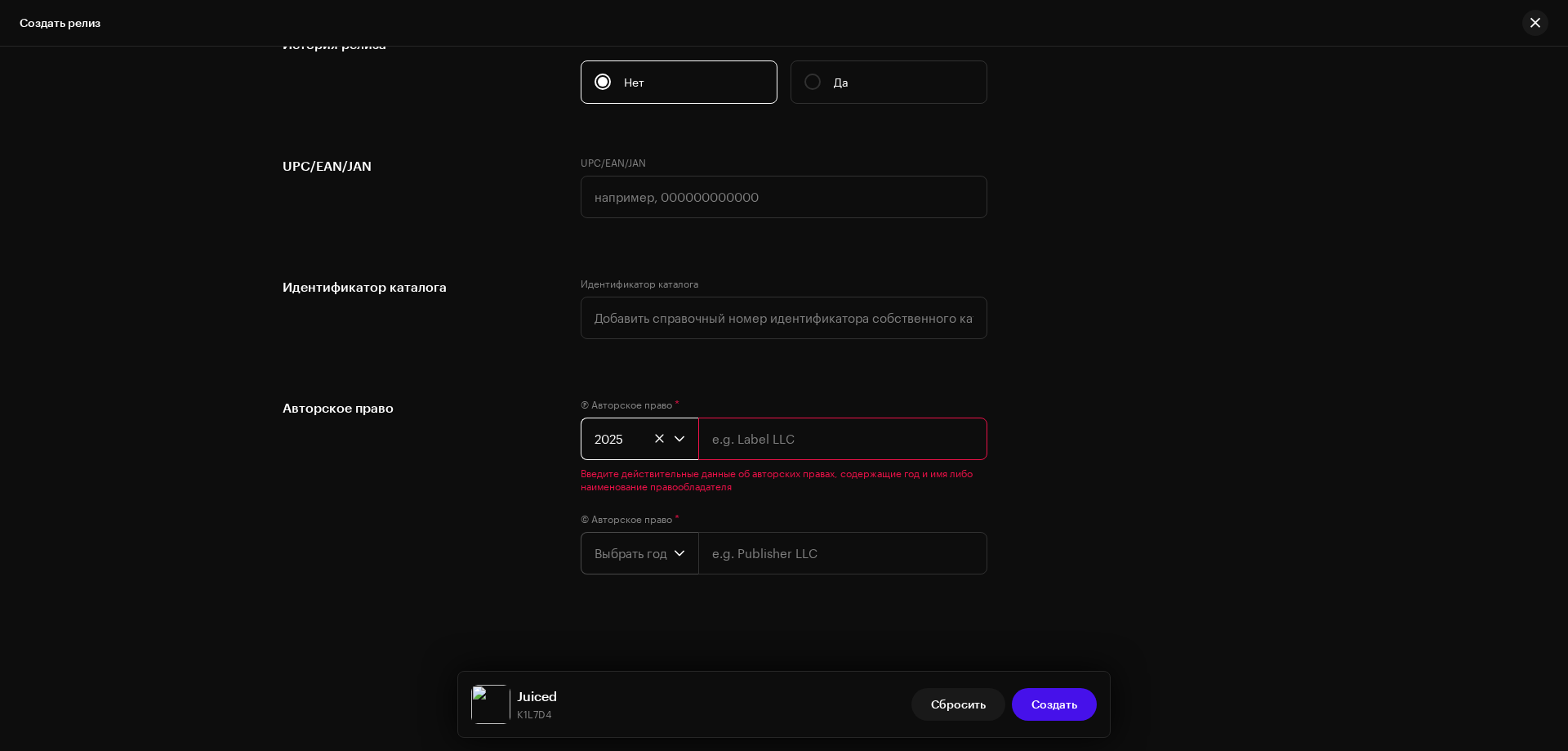
click at [615, 550] on span "Выбрать год" at bounding box center [634, 553] width 79 height 41
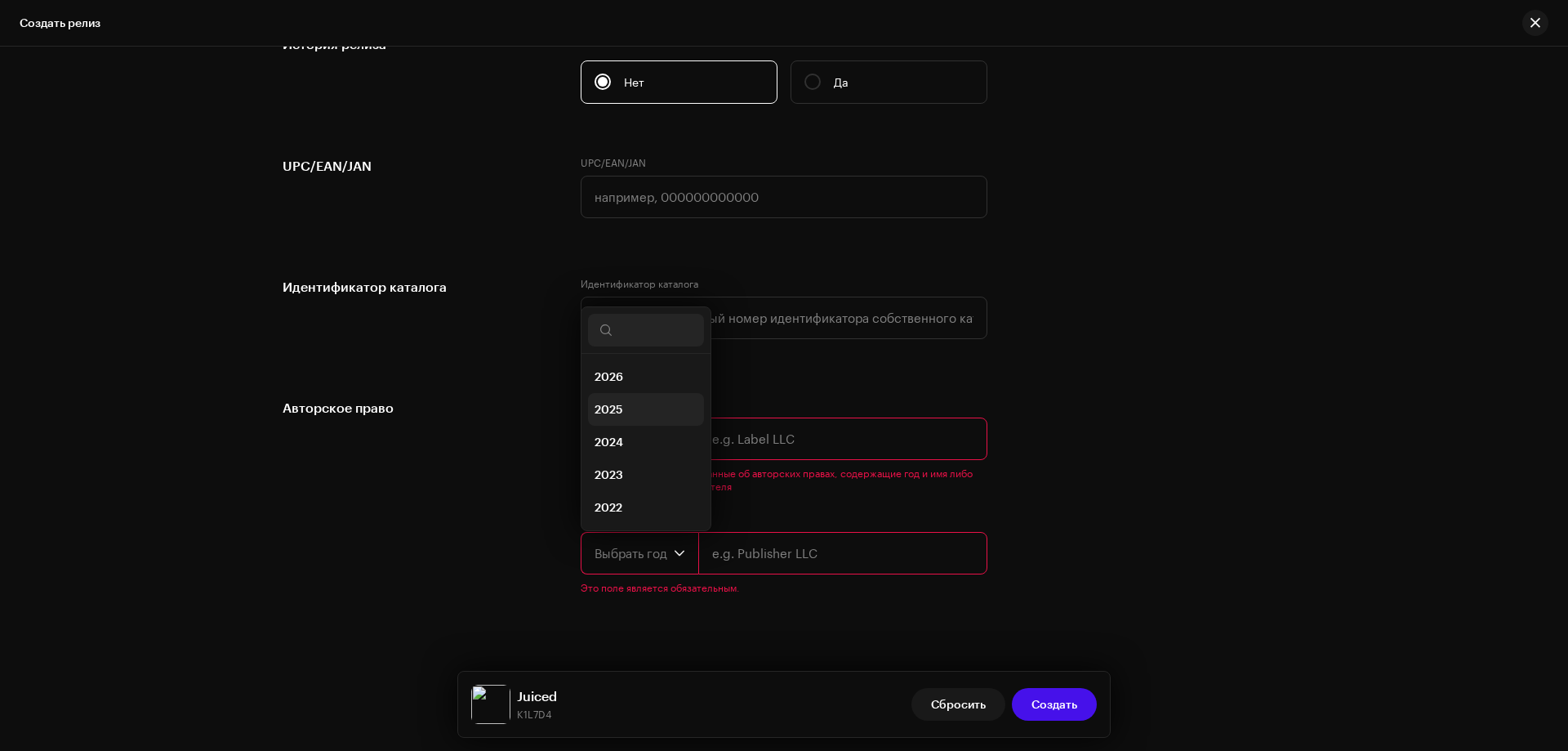
click at [615, 412] on span "2025" at bounding box center [609, 409] width 29 height 16
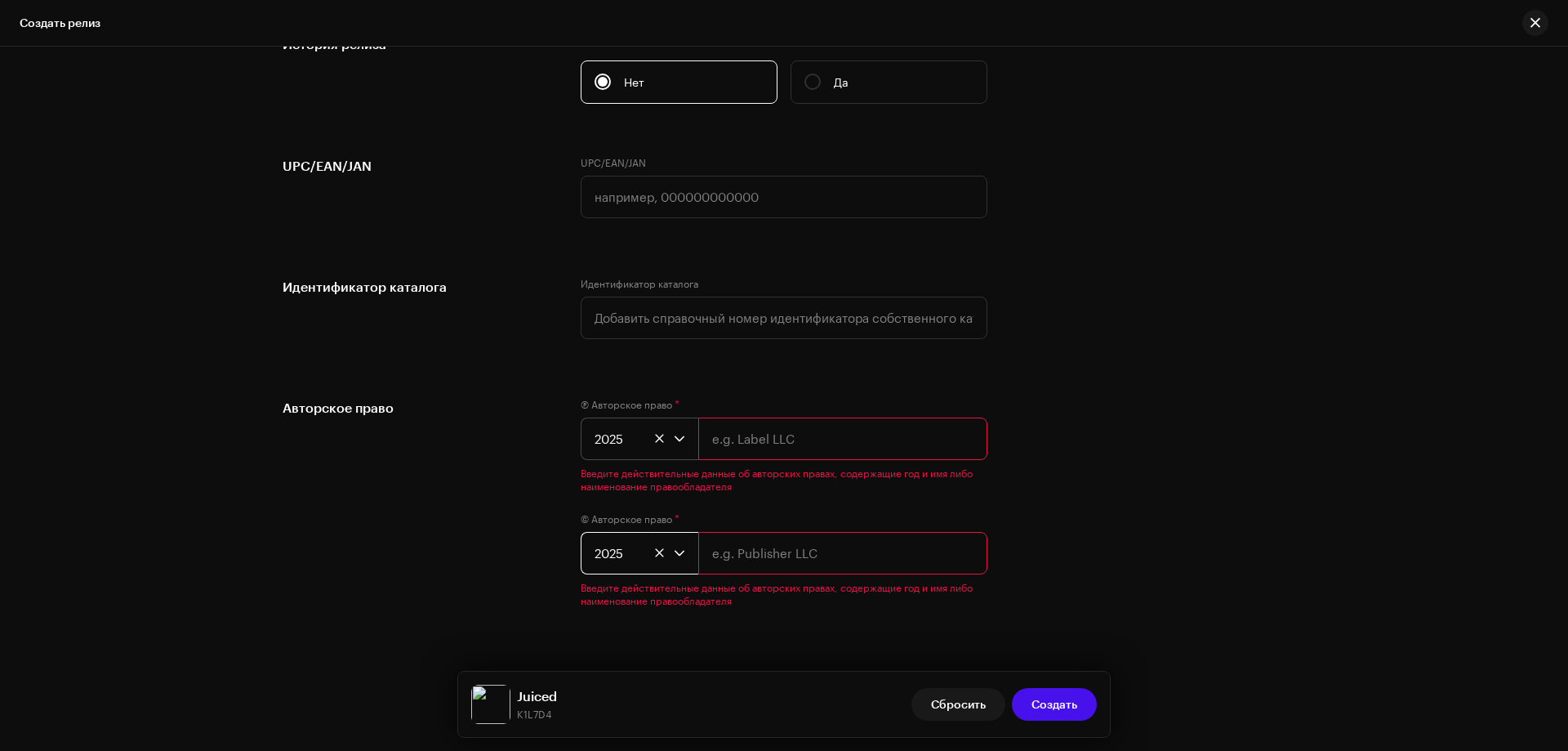
click at [759, 445] on input "text" at bounding box center [843, 439] width 289 height 43
type input "NBS."
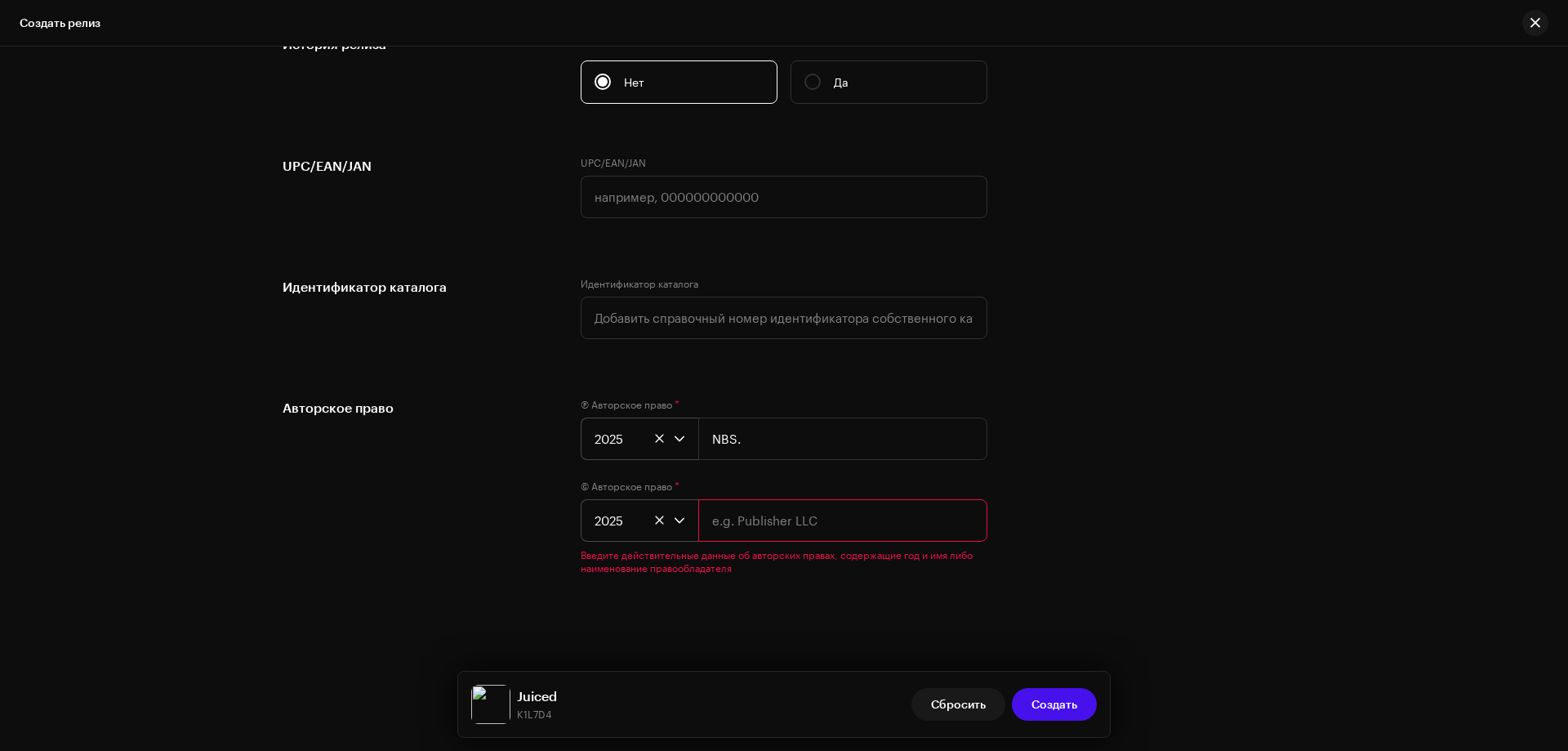
click at [744, 520] on input "text" at bounding box center [843, 521] width 289 height 43
type input "NBS."
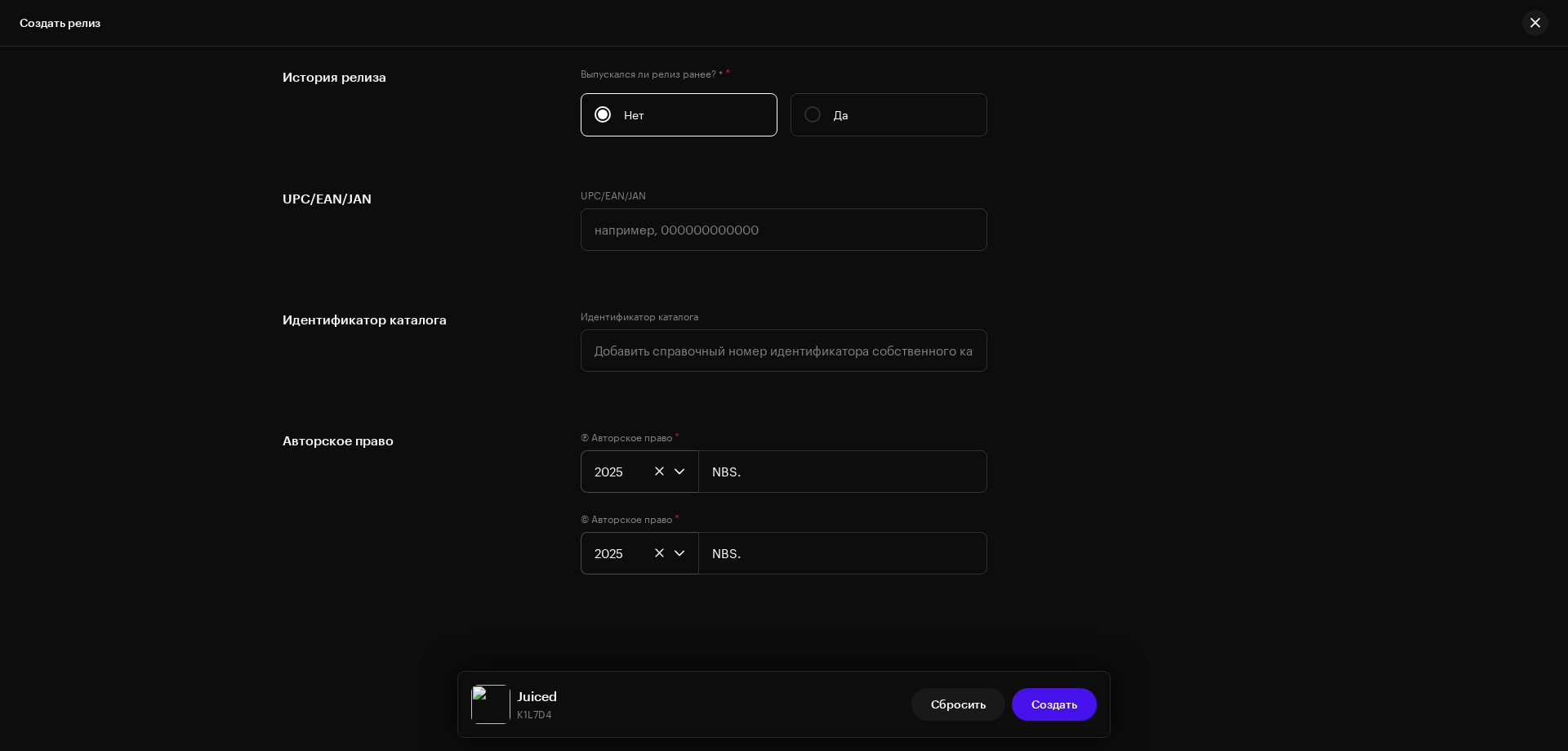
click at [491, 540] on div "Авторское право" at bounding box center [418, 512] width 272 height 164
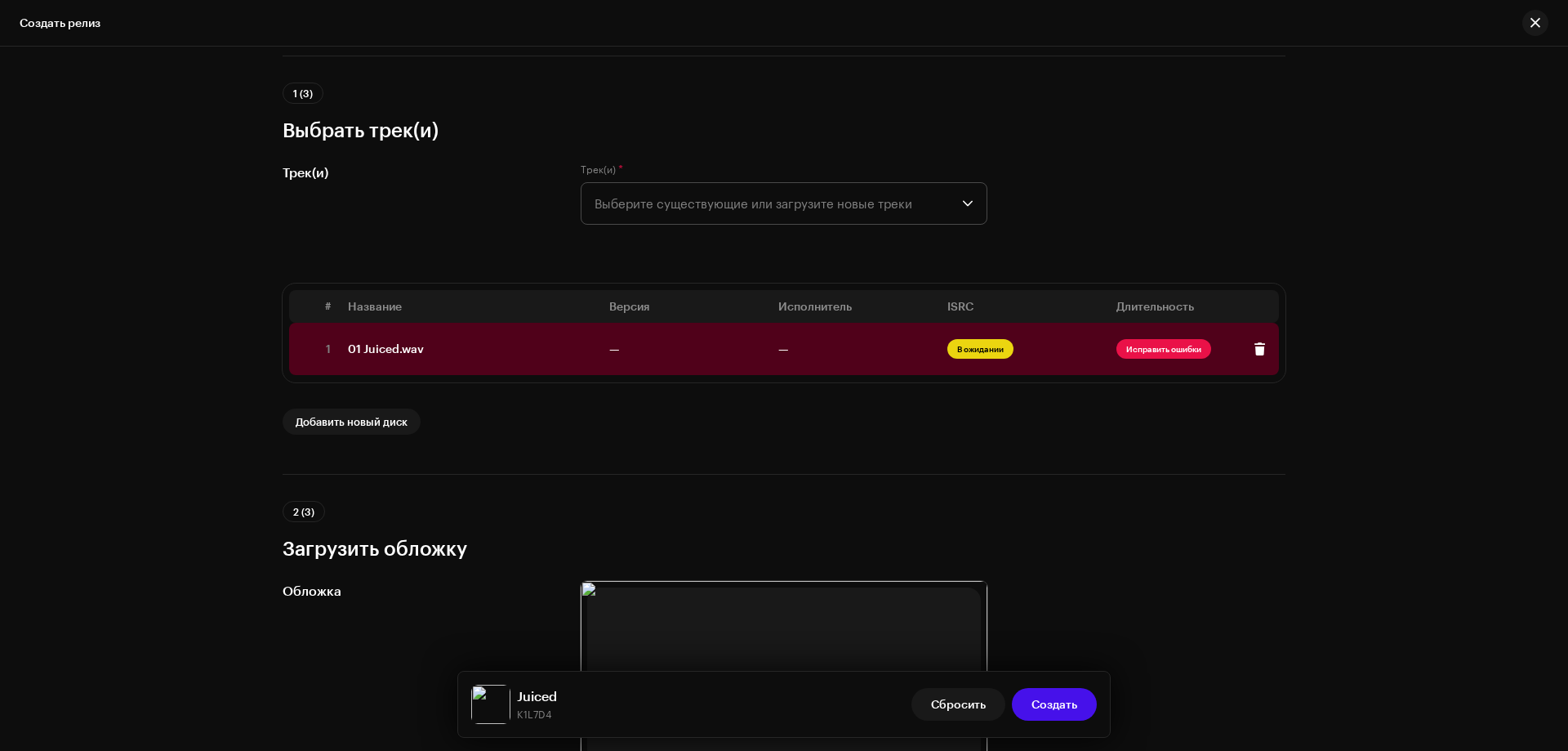
scroll to position [106, 0]
click at [399, 353] on div "01 Juiced.wav" at bounding box center [386, 352] width 76 height 13
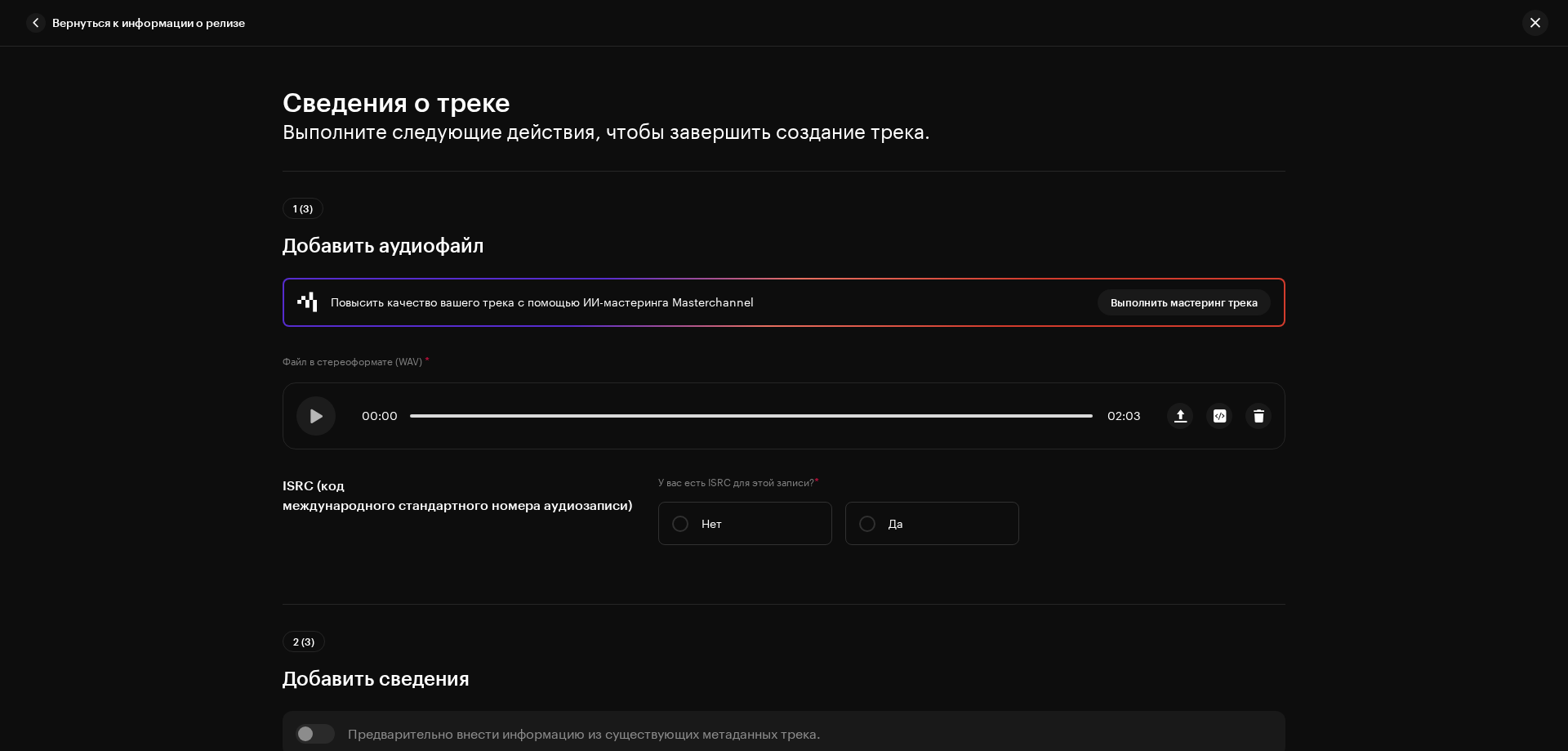
scroll to position [81, 0]
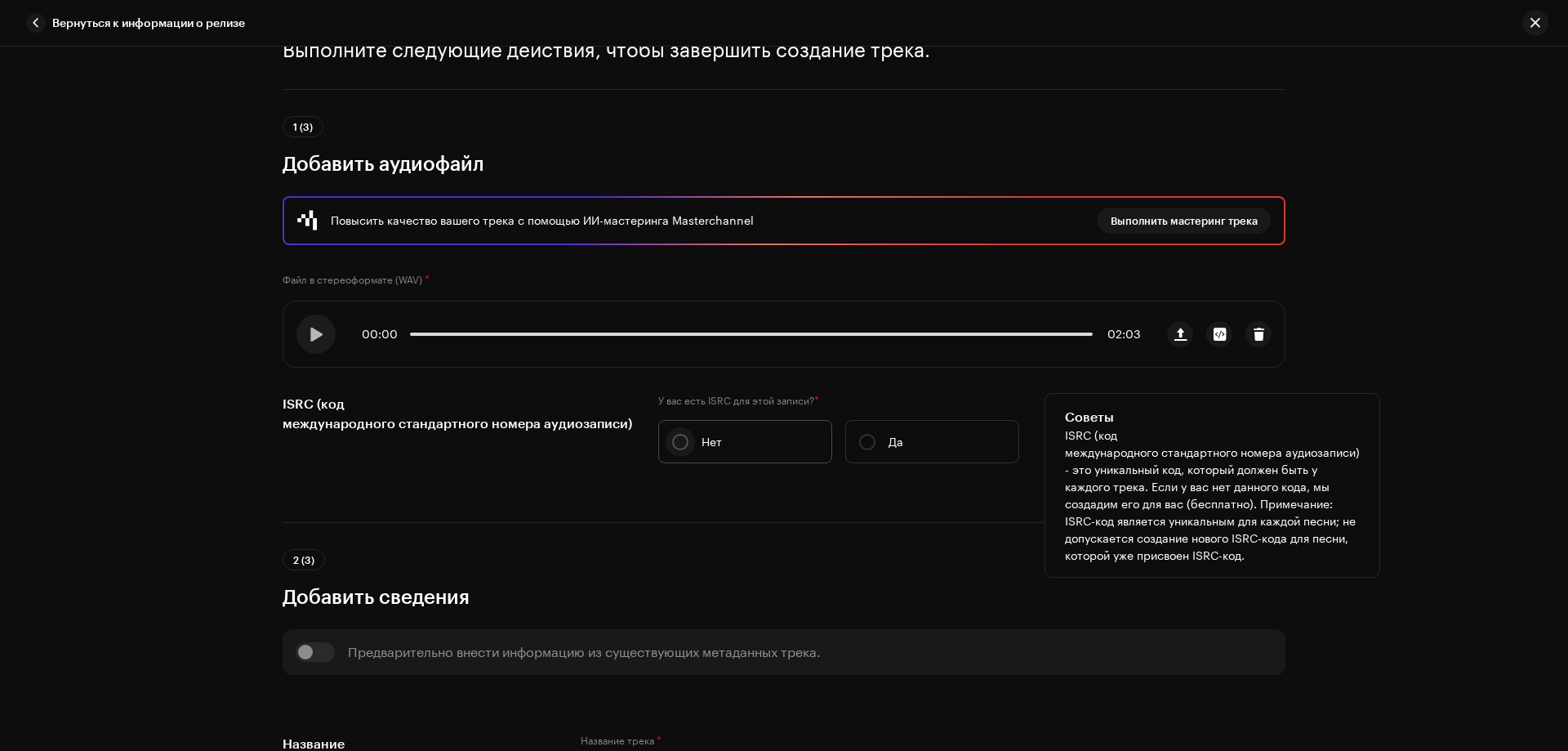
click at [672, 438] on input "Нет" at bounding box center [680, 442] width 16 height 16
radio input "true"
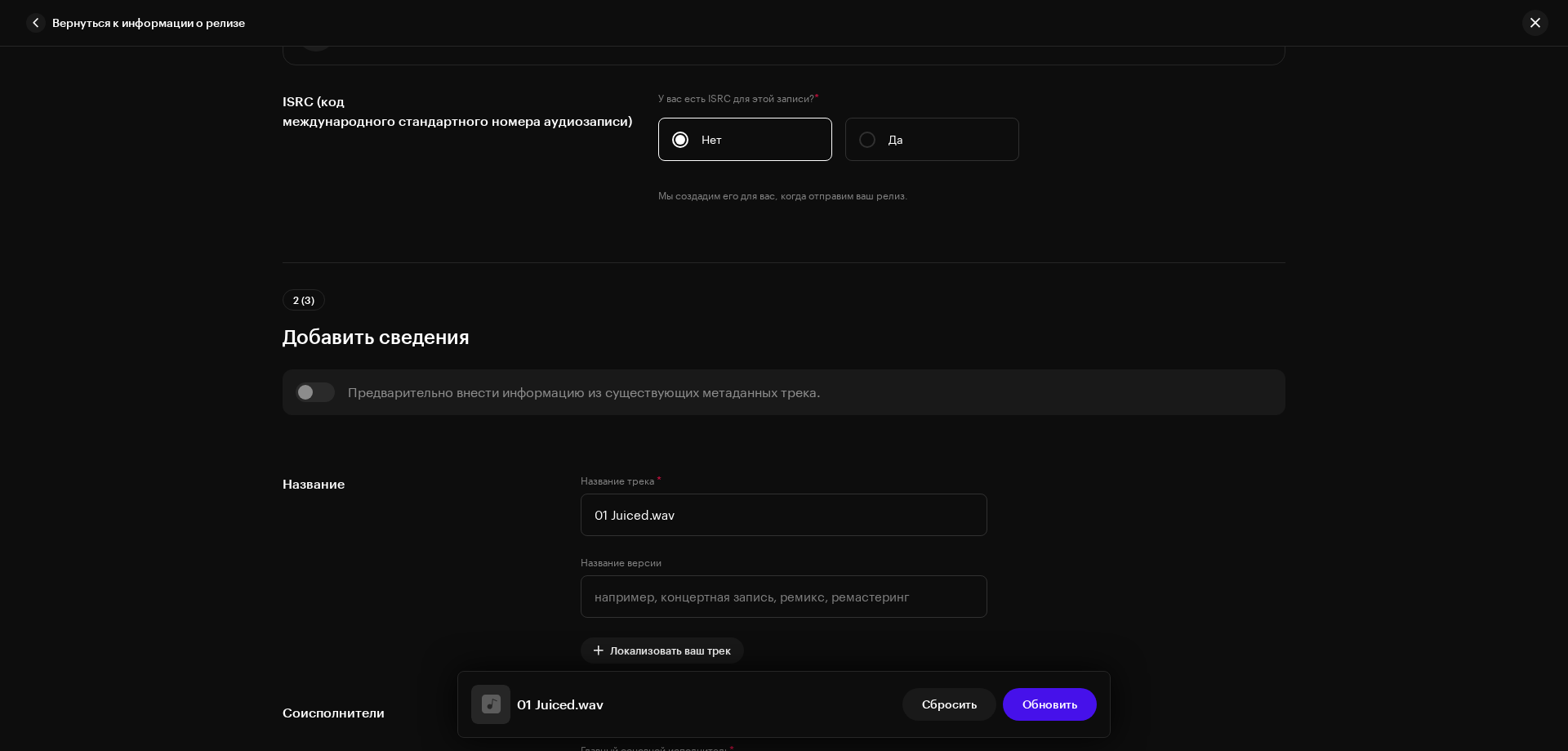
scroll to position [491, 0]
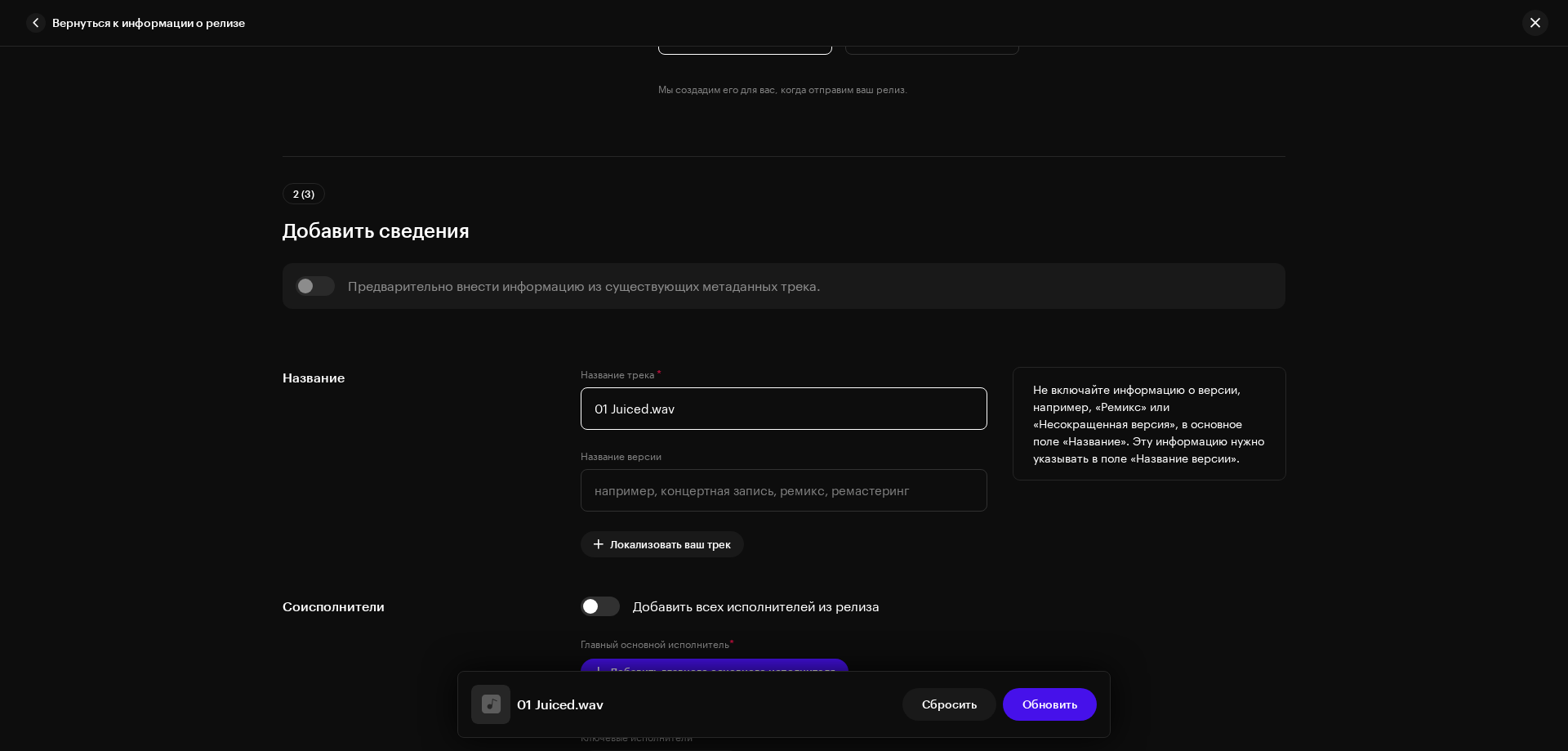
drag, startPoint x: 608, startPoint y: 403, endPoint x: 559, endPoint y: 403, distance: 49.0
click at [559, 403] on div "Название Название трека * 01 Juiced.wav Название версии Локализовать ваш трек Н…" at bounding box center [784, 463] width 1003 height 190
drag, startPoint x: 627, startPoint y: 413, endPoint x: 692, endPoint y: 412, distance: 65.0
click at [692, 412] on input "Juiced.wav" at bounding box center [784, 408] width 407 height 43
type input "Juiced"
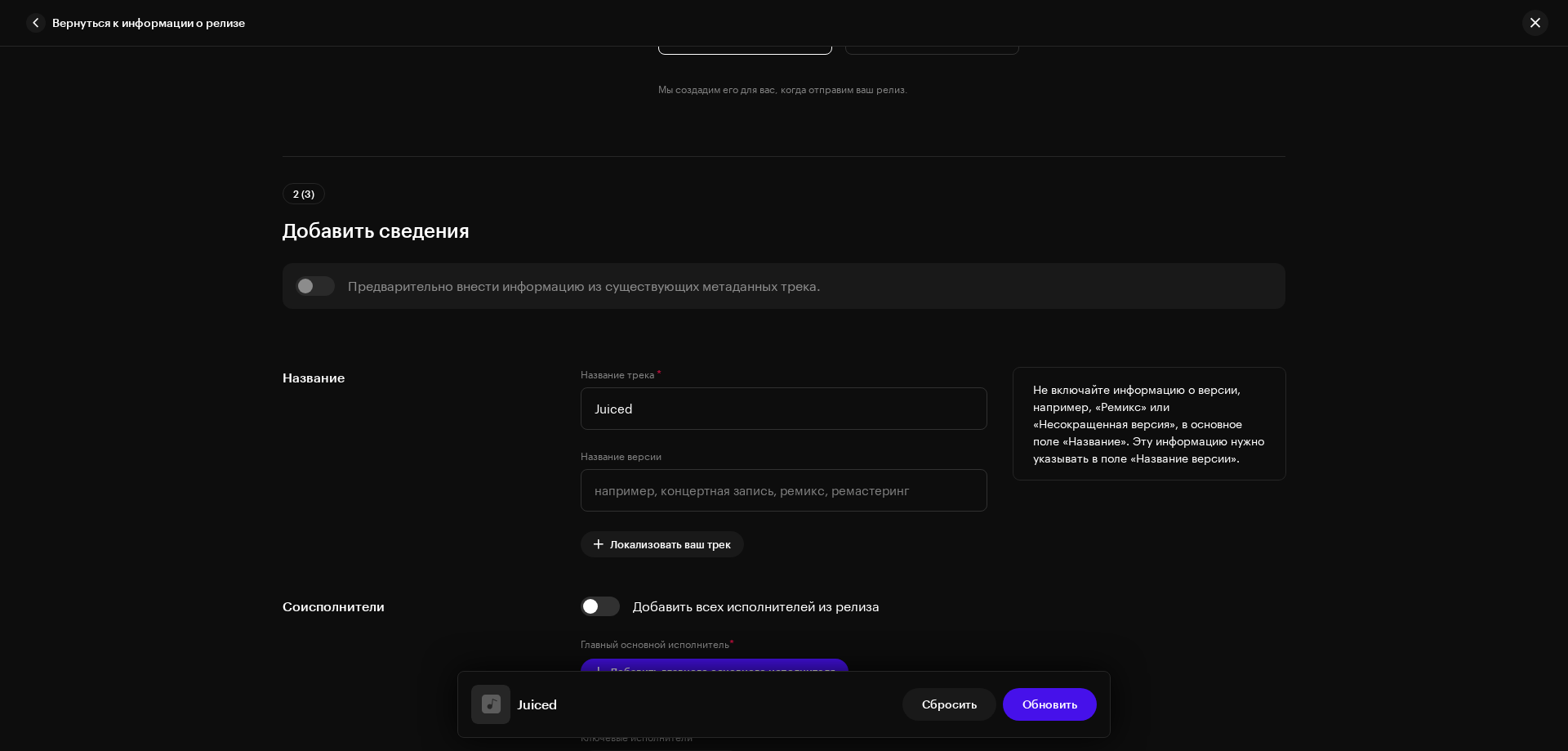
click at [516, 466] on div "Название" at bounding box center [418, 463] width 272 height 190
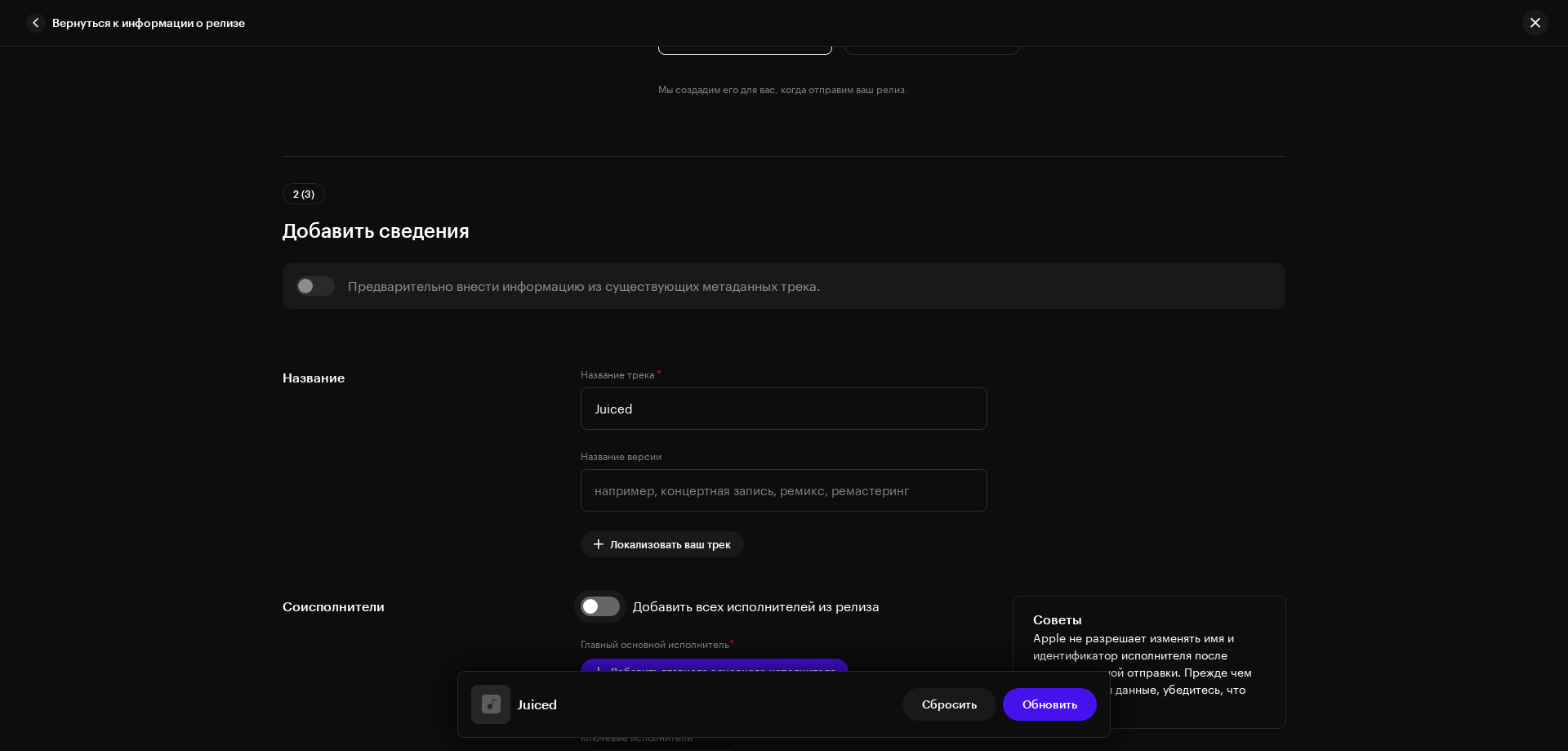
click at [607, 607] on input "checkbox" at bounding box center [600, 606] width 39 height 20
checkbox input "true"
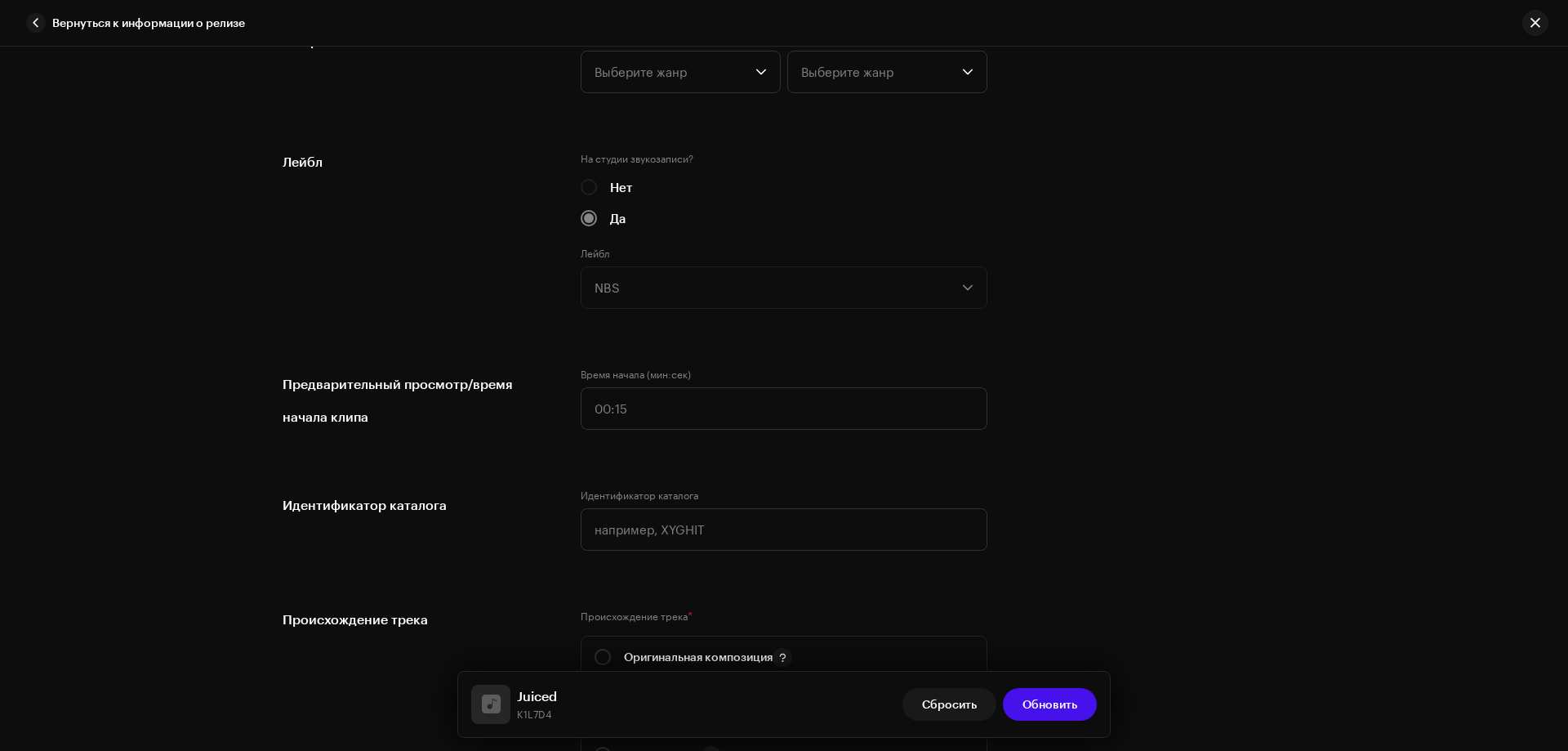
scroll to position [1716, 0]
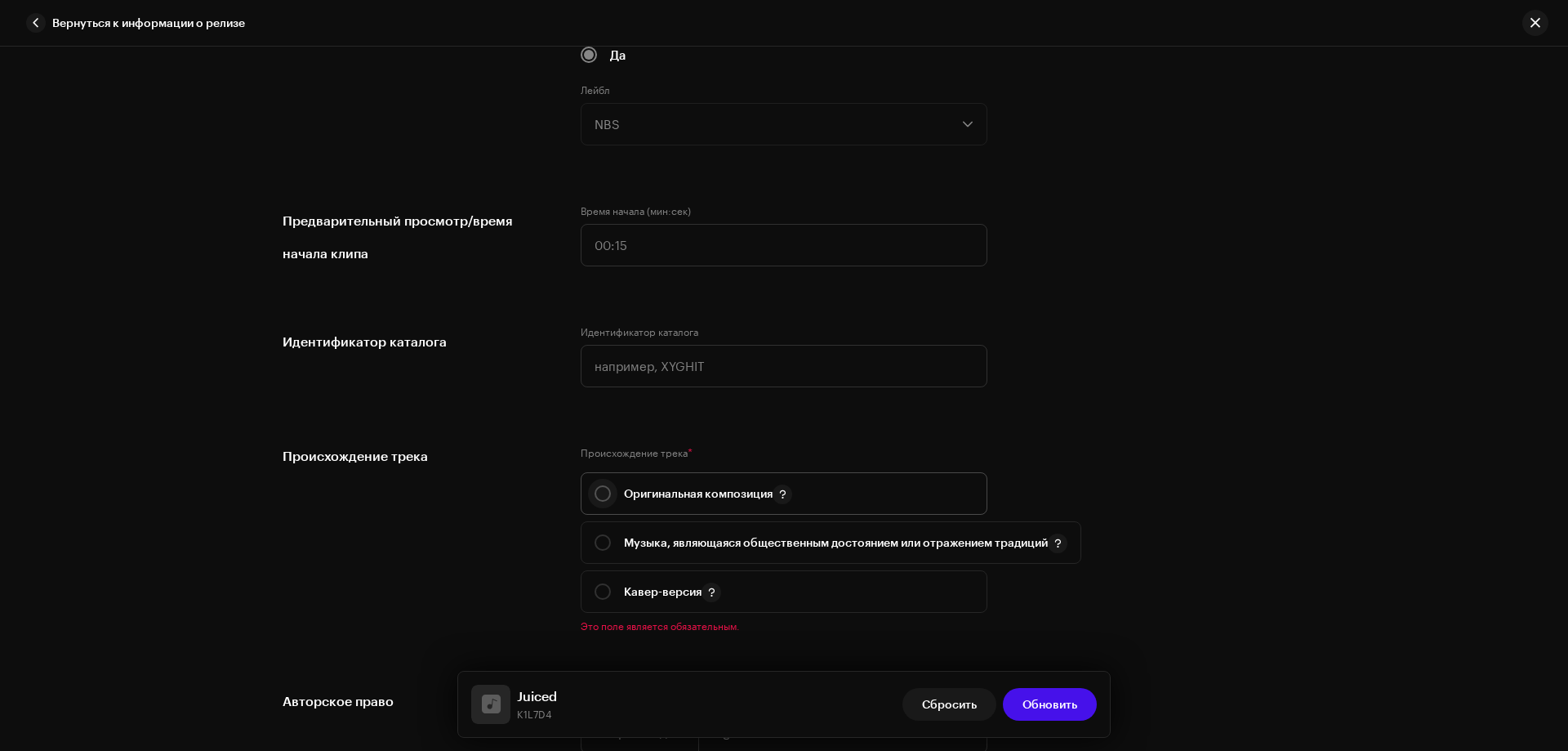
click at [605, 486] on p-radiobutton at bounding box center [603, 494] width 16 height 16
radio input "true"
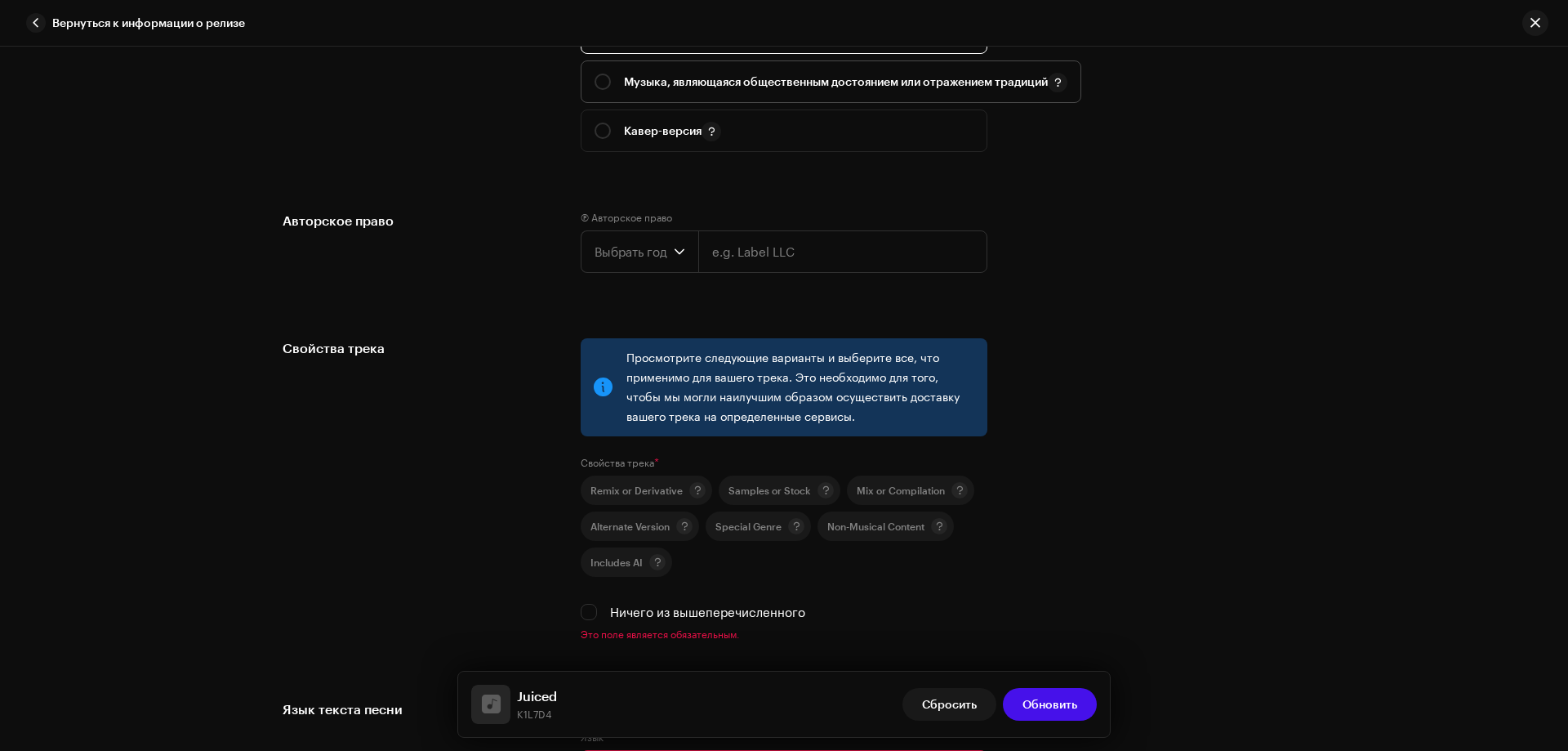
scroll to position [2206, 0]
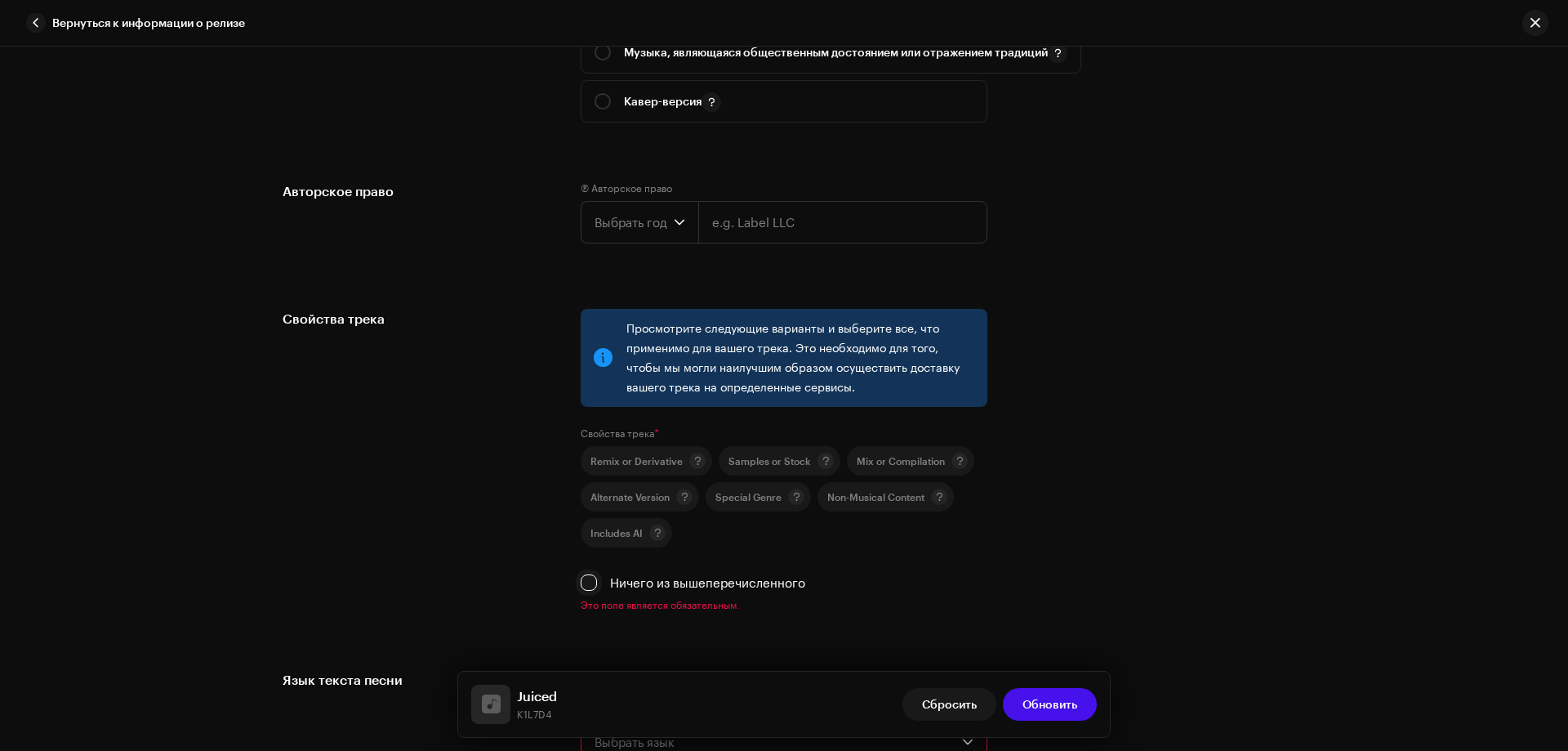
click at [591, 582] on input "Ничего из вышеперечисленного" at bounding box center [589, 583] width 16 height 16
checkbox input "true"
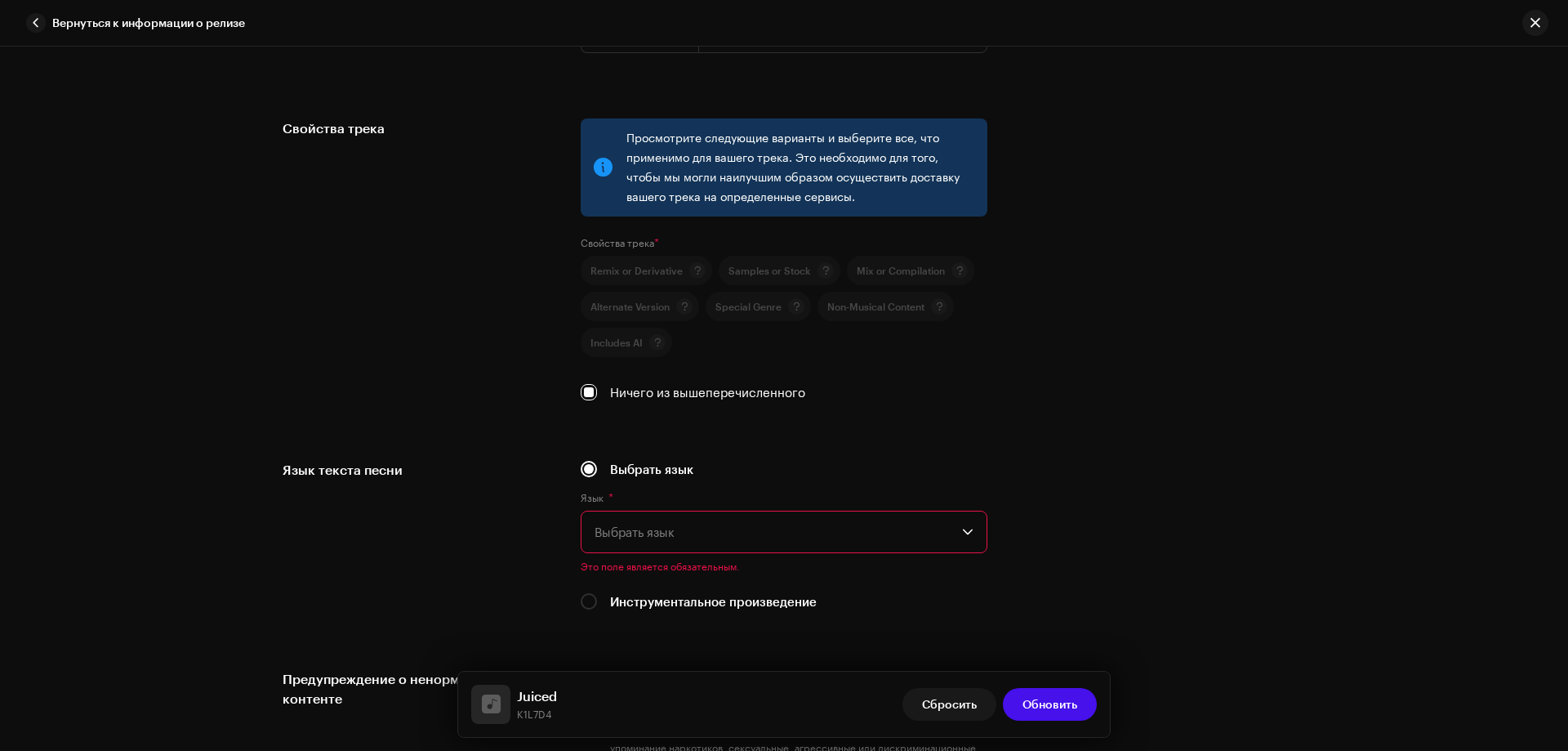
scroll to position [2533, 0]
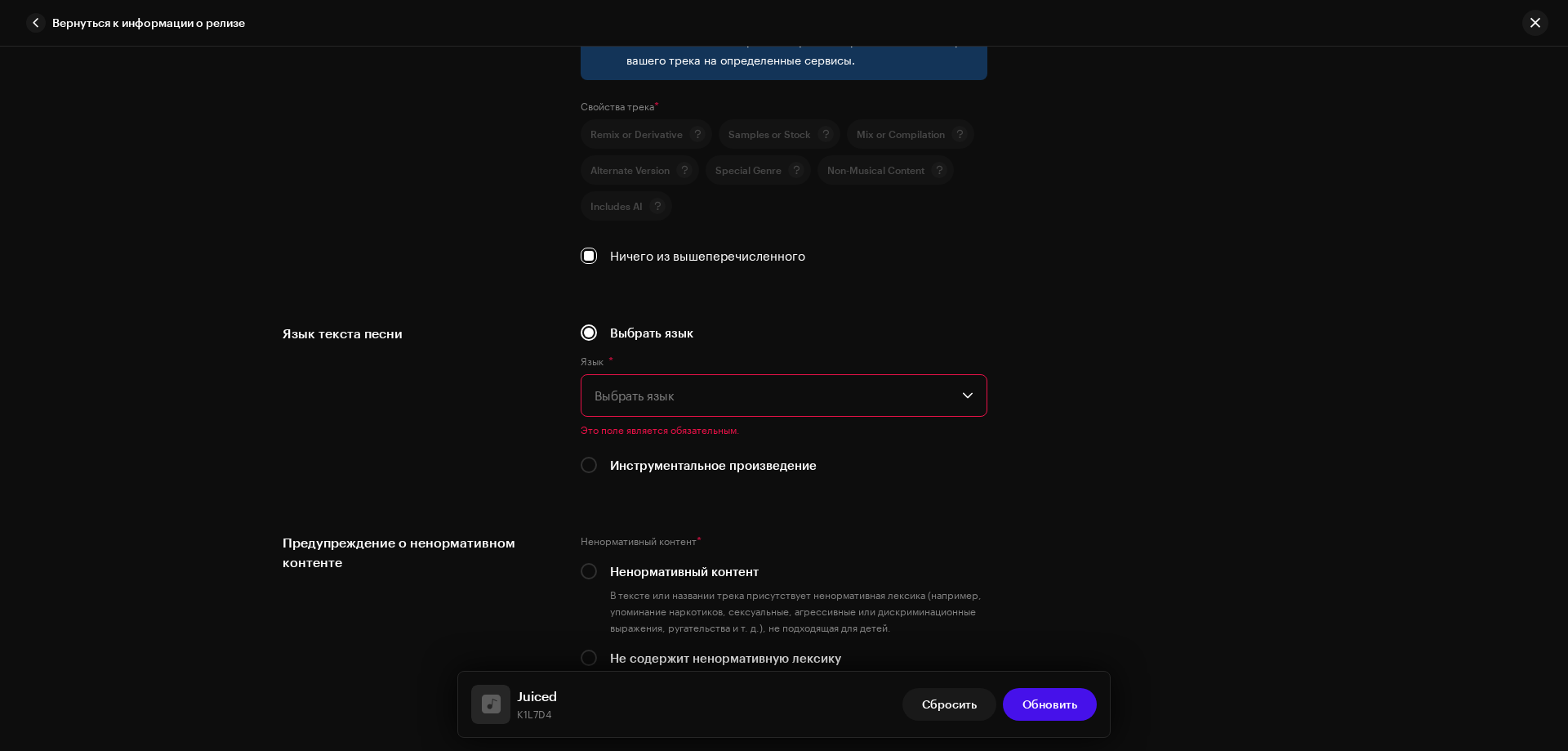
click at [608, 395] on span "Выбрать язык" at bounding box center [779, 395] width 368 height 41
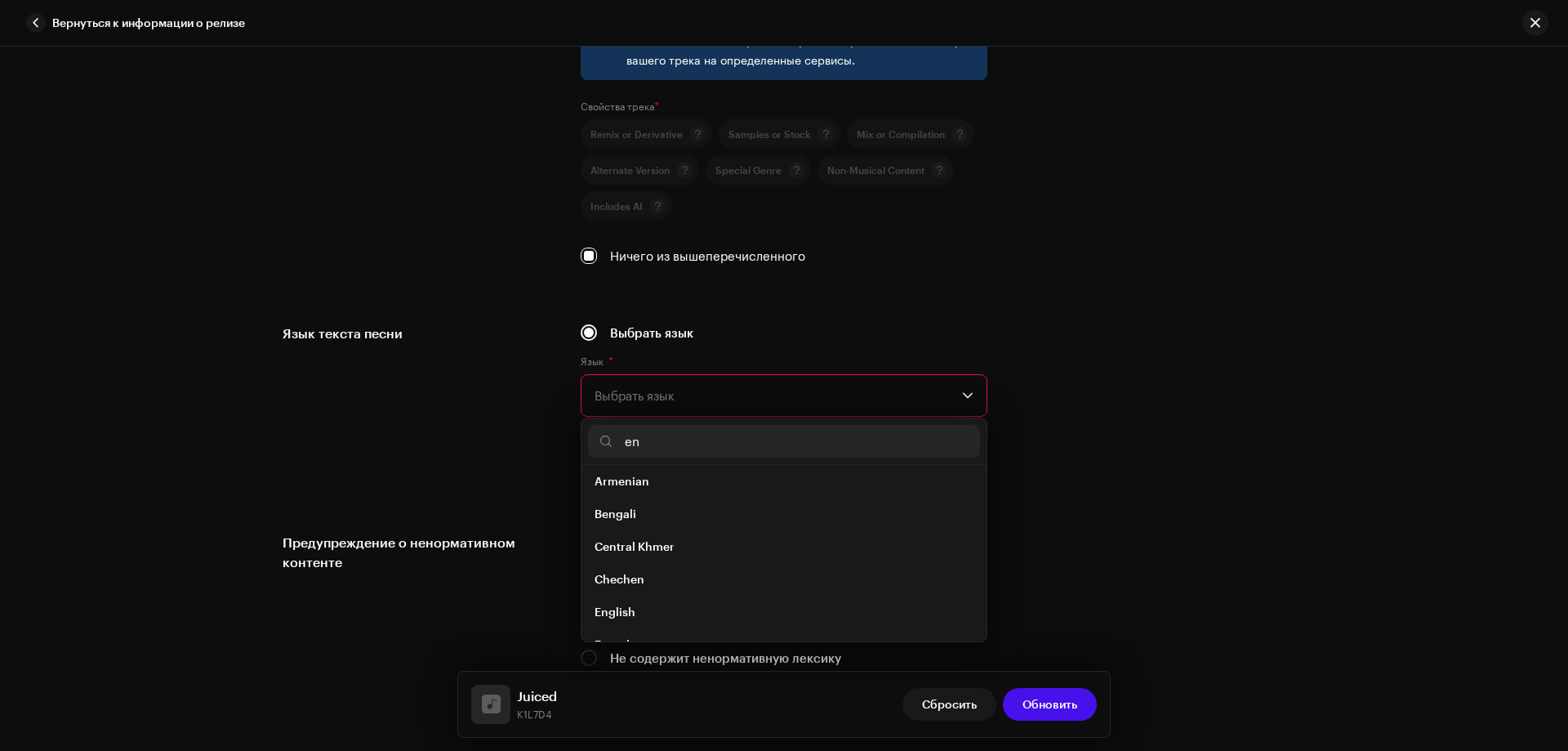
scroll to position [0, 0]
type input "en"
click at [615, 610] on span "English" at bounding box center [615, 619] width 41 height 16
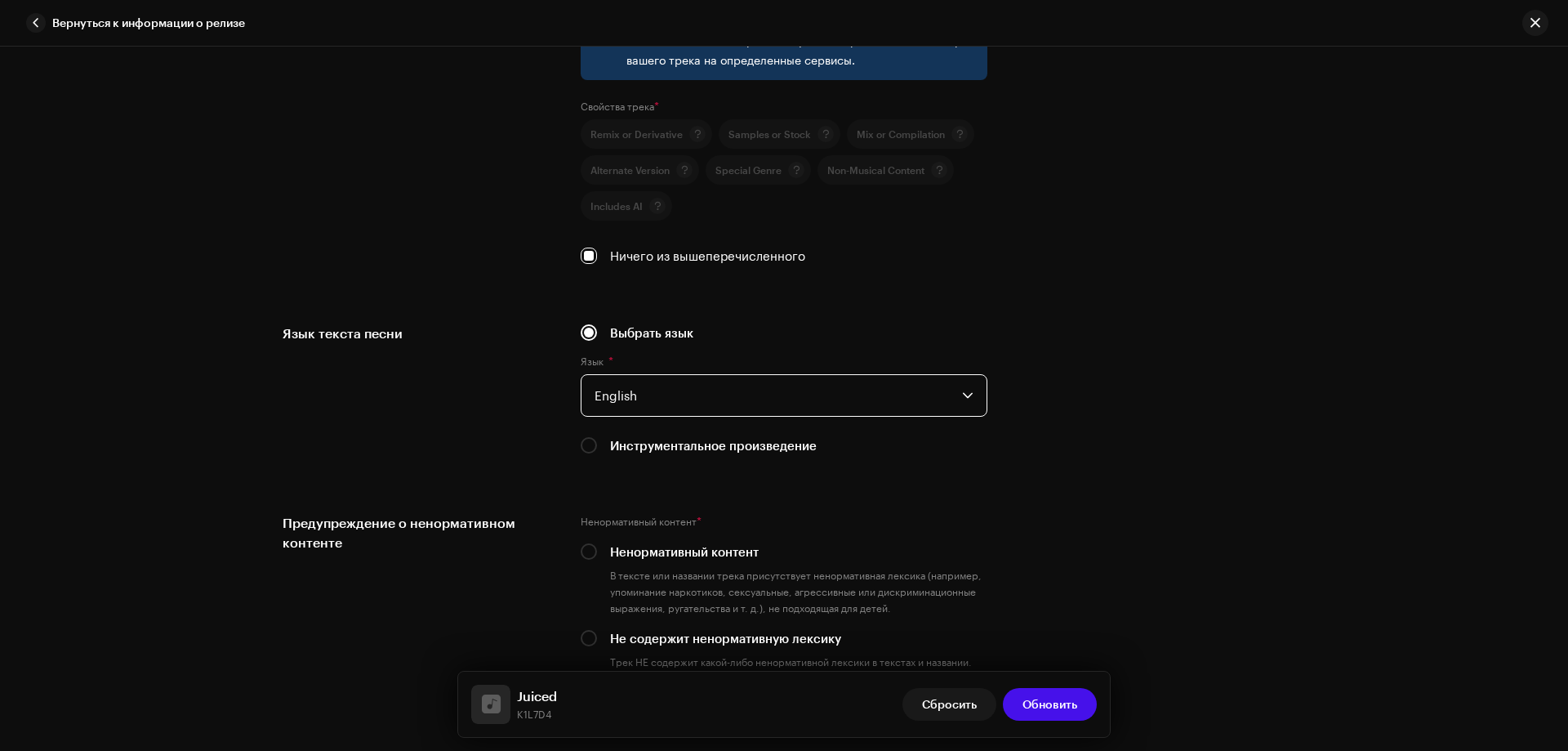
scroll to position [2778, 0]
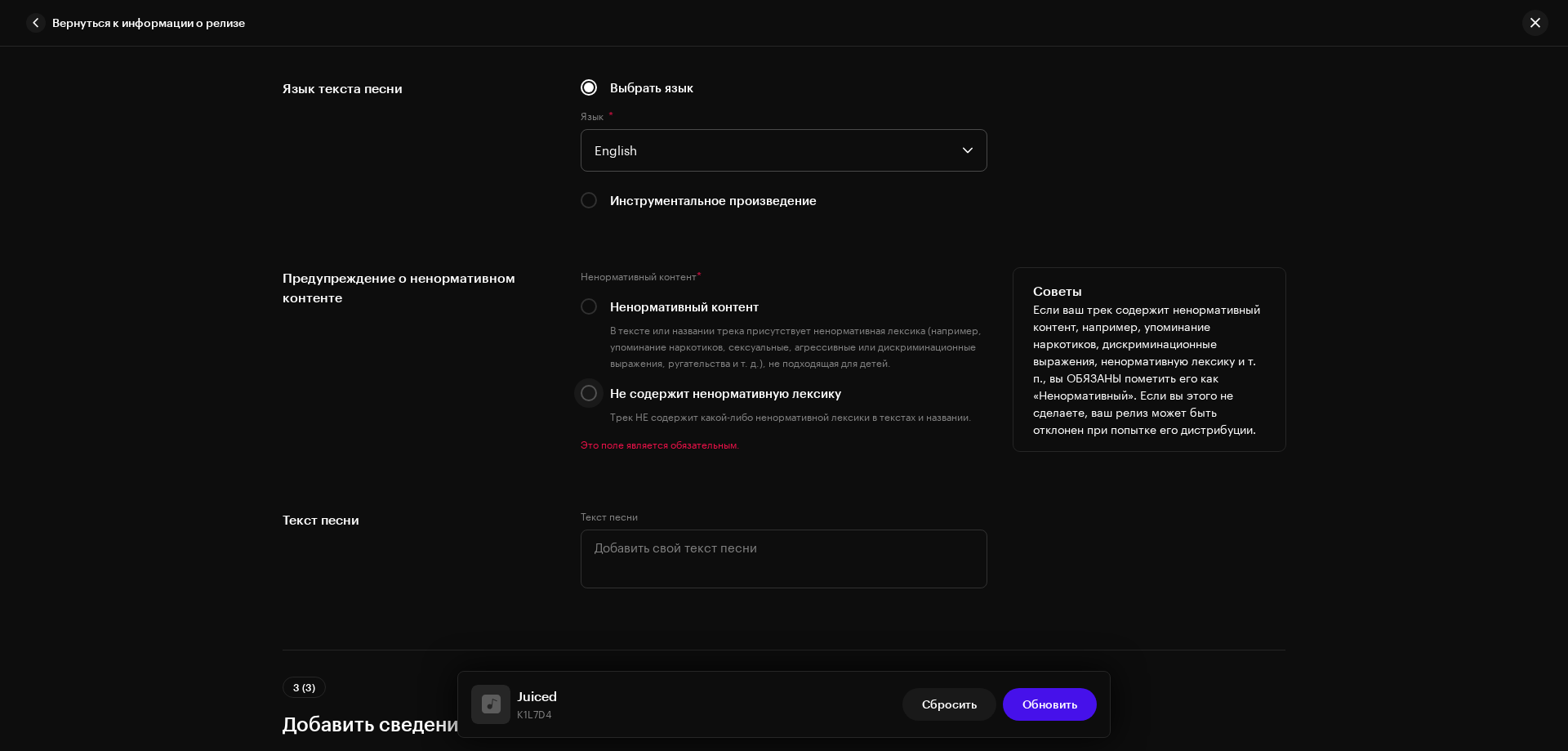
click at [593, 389] on input "Не содержит ненормативную лексику" at bounding box center [589, 393] width 16 height 16
radio input "true"
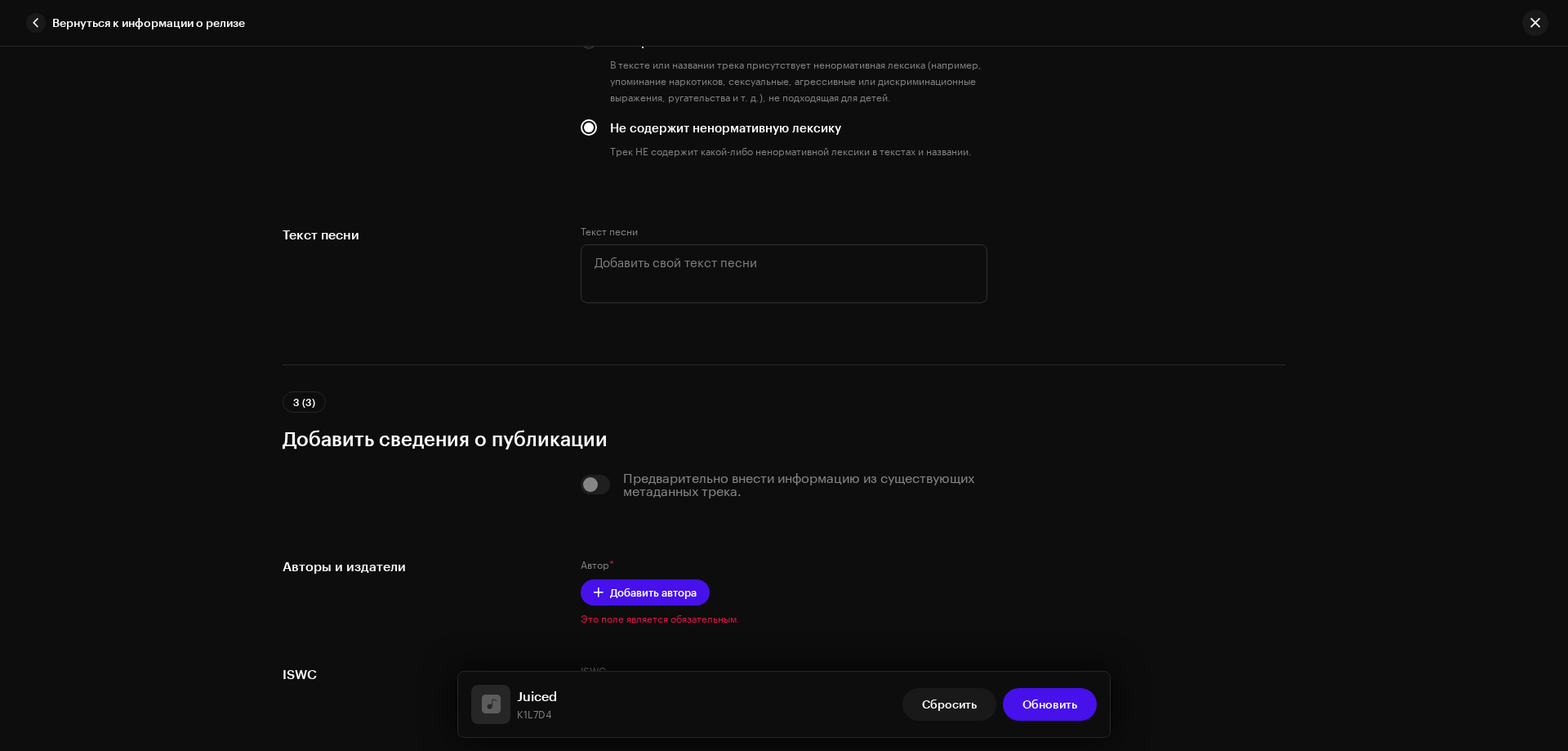
scroll to position [3186, 0]
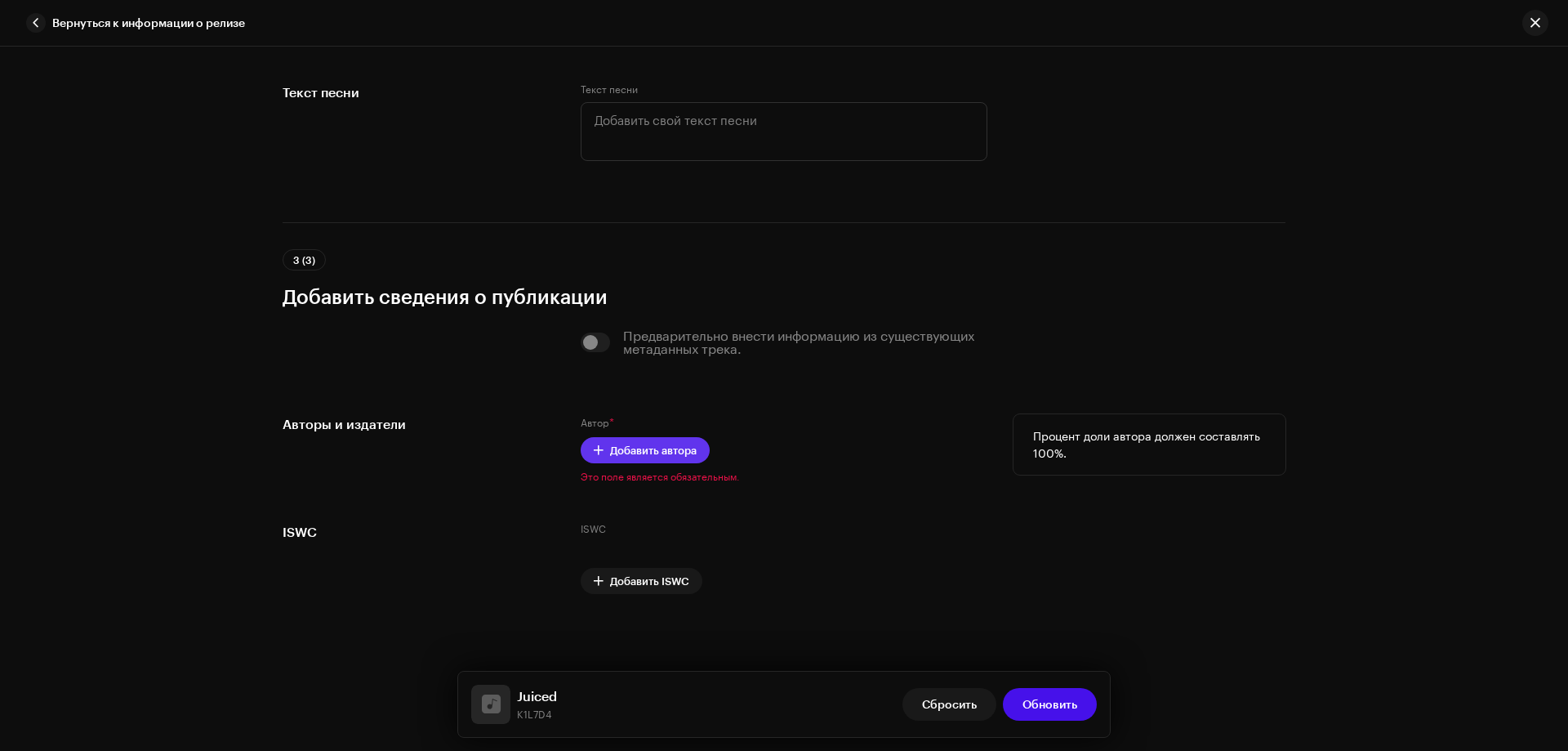
click at [669, 453] on span "Добавить автора" at bounding box center [653, 450] width 86 height 33
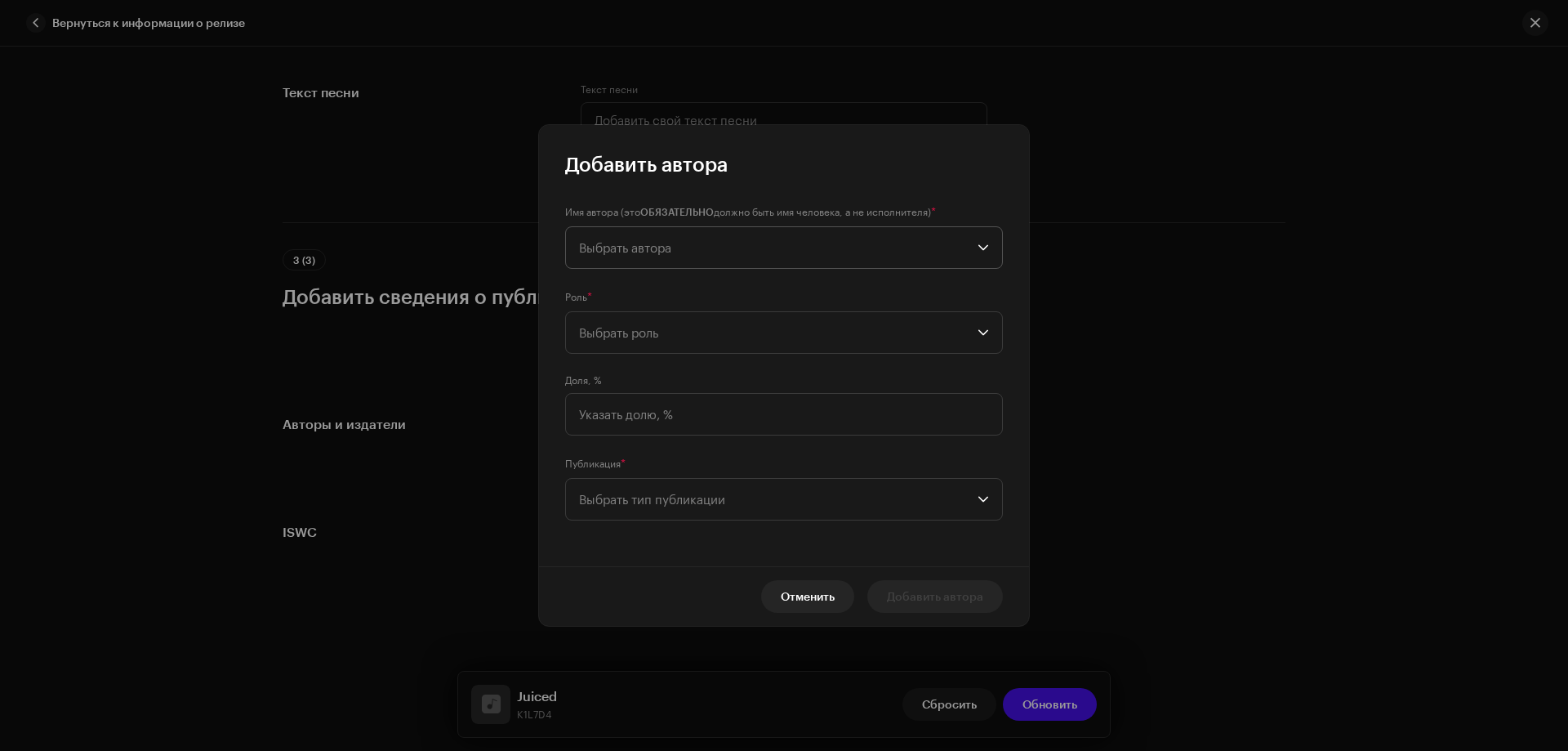
click at [615, 242] on span "Выбрать автора" at bounding box center [625, 247] width 92 height 15
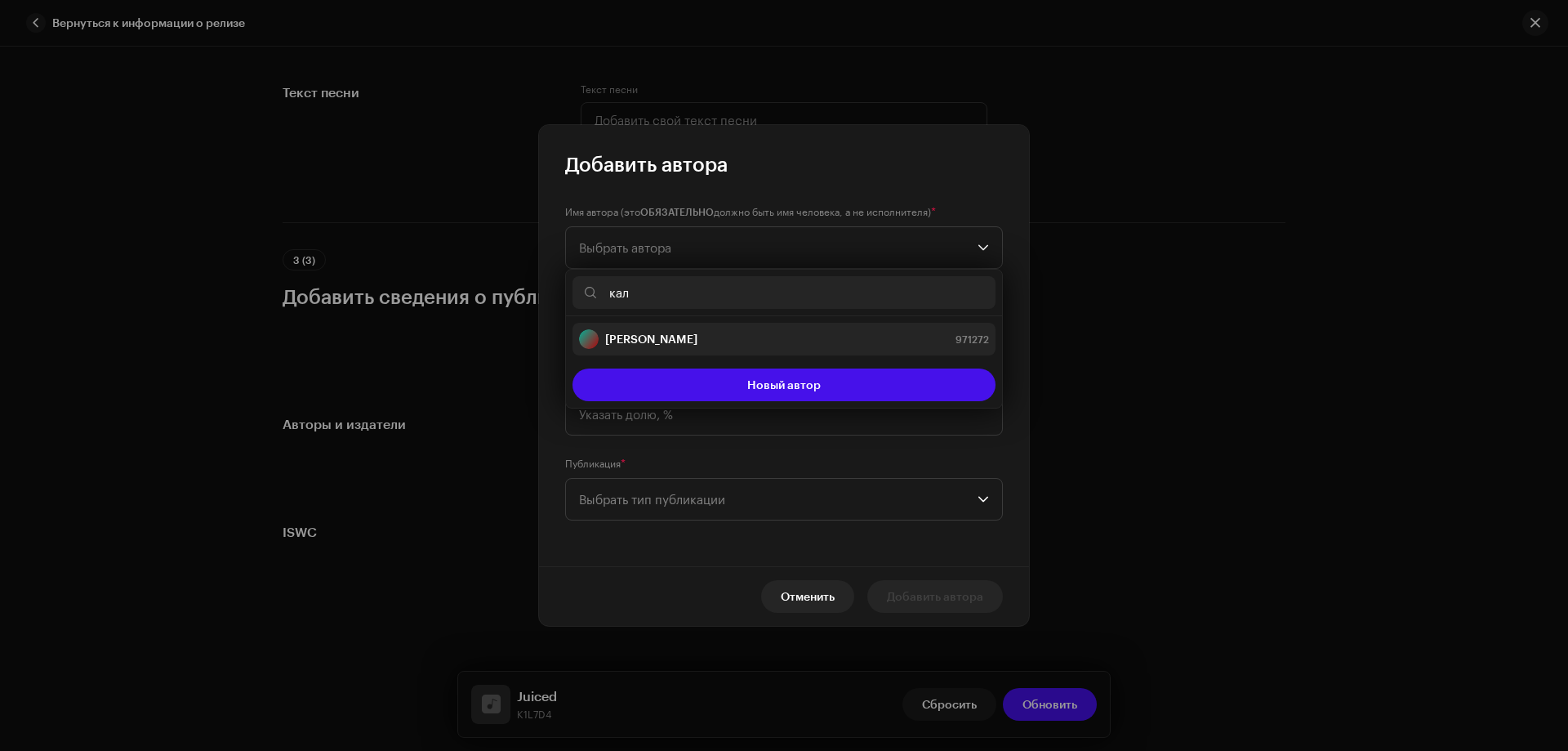
type input "кал"
click at [692, 334] on div "[PERSON_NAME] 971272" at bounding box center [784, 339] width 410 height 20
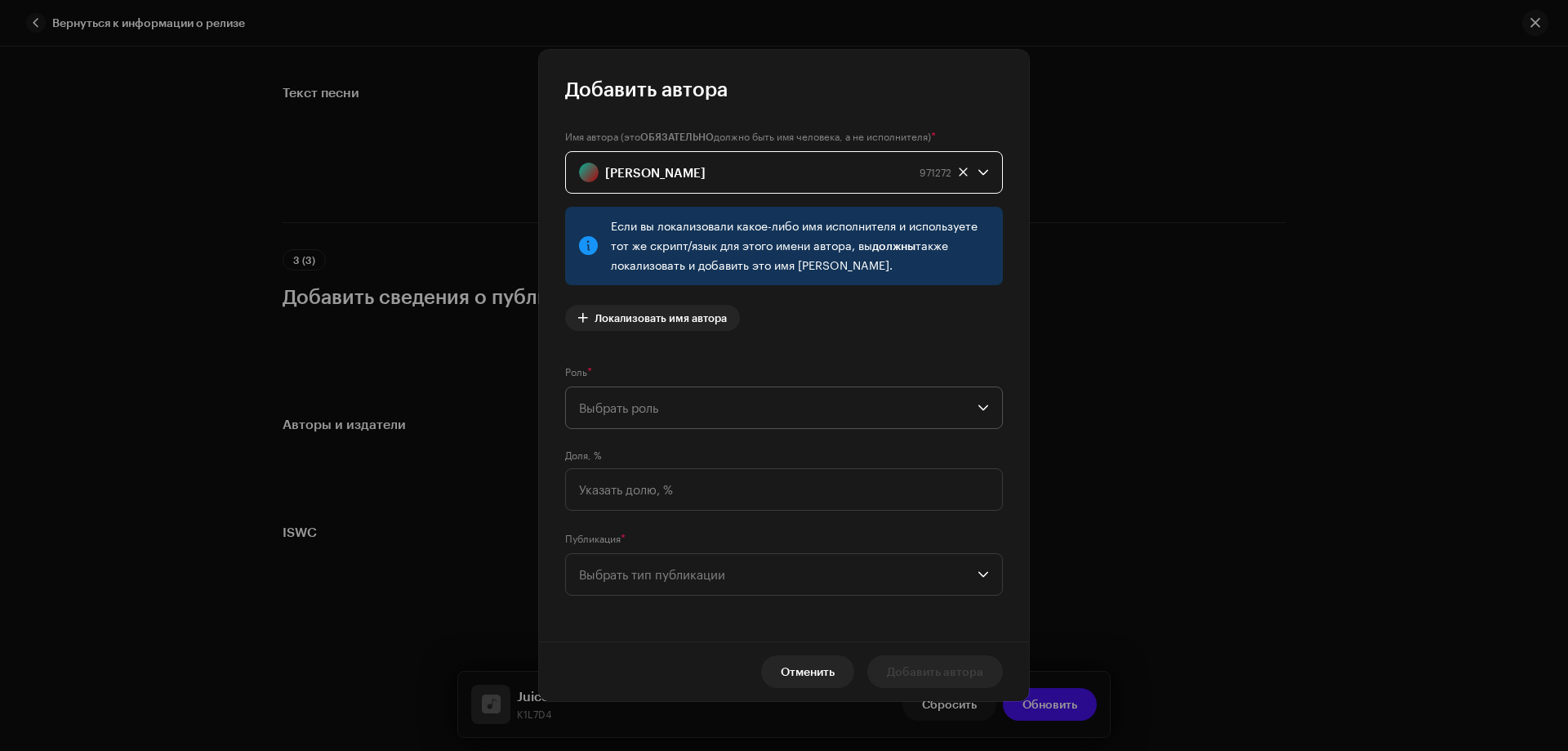
click at [686, 395] on span "Выбрать роль" at bounding box center [778, 408] width 398 height 41
click at [664, 551] on span "Composer & Lyricist" at bounding box center [634, 551] width 111 height 16
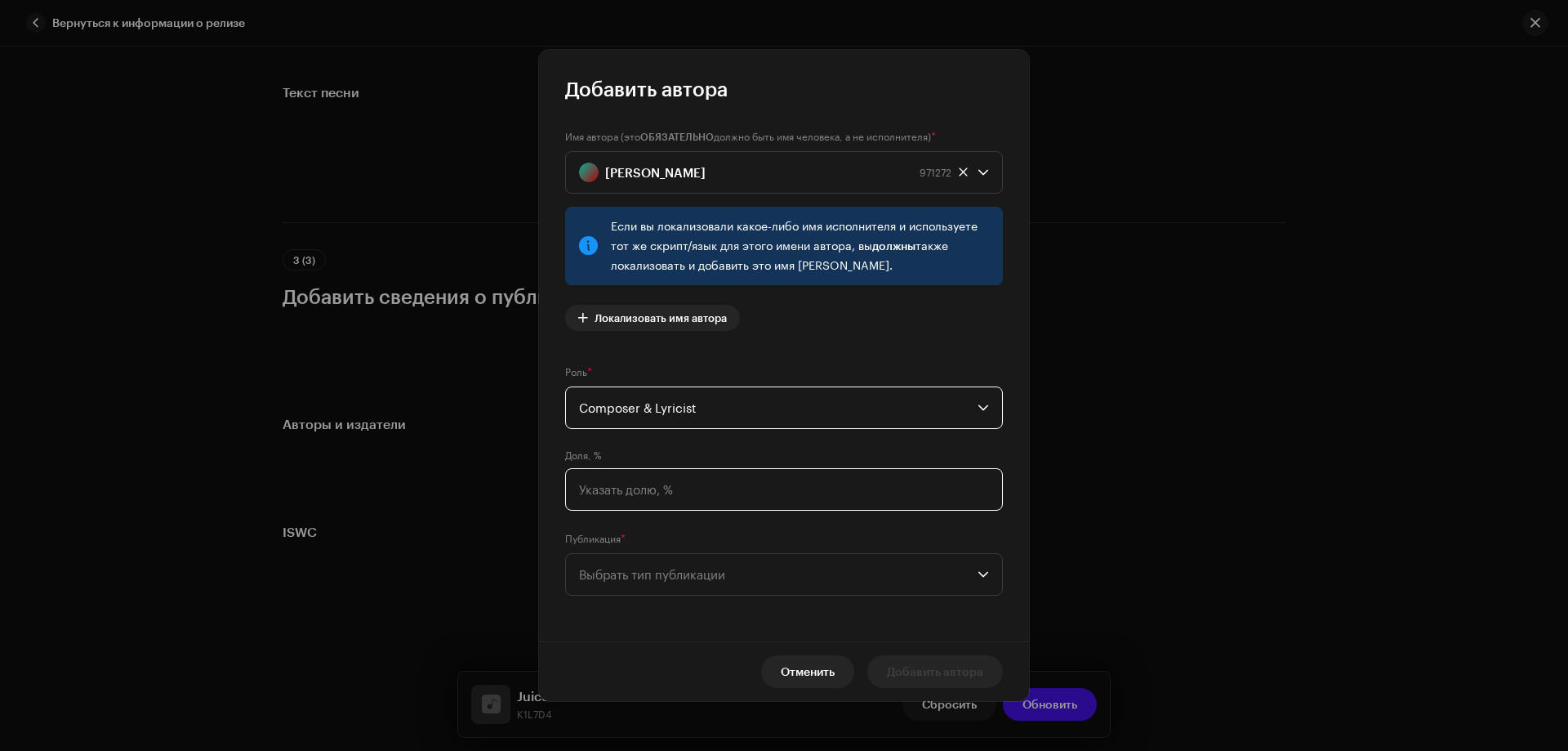
click at [647, 483] on input at bounding box center [784, 490] width 438 height 43
type input "100,00"
click at [653, 572] on span "Выбрать тип публикации" at bounding box center [778, 574] width 398 height 41
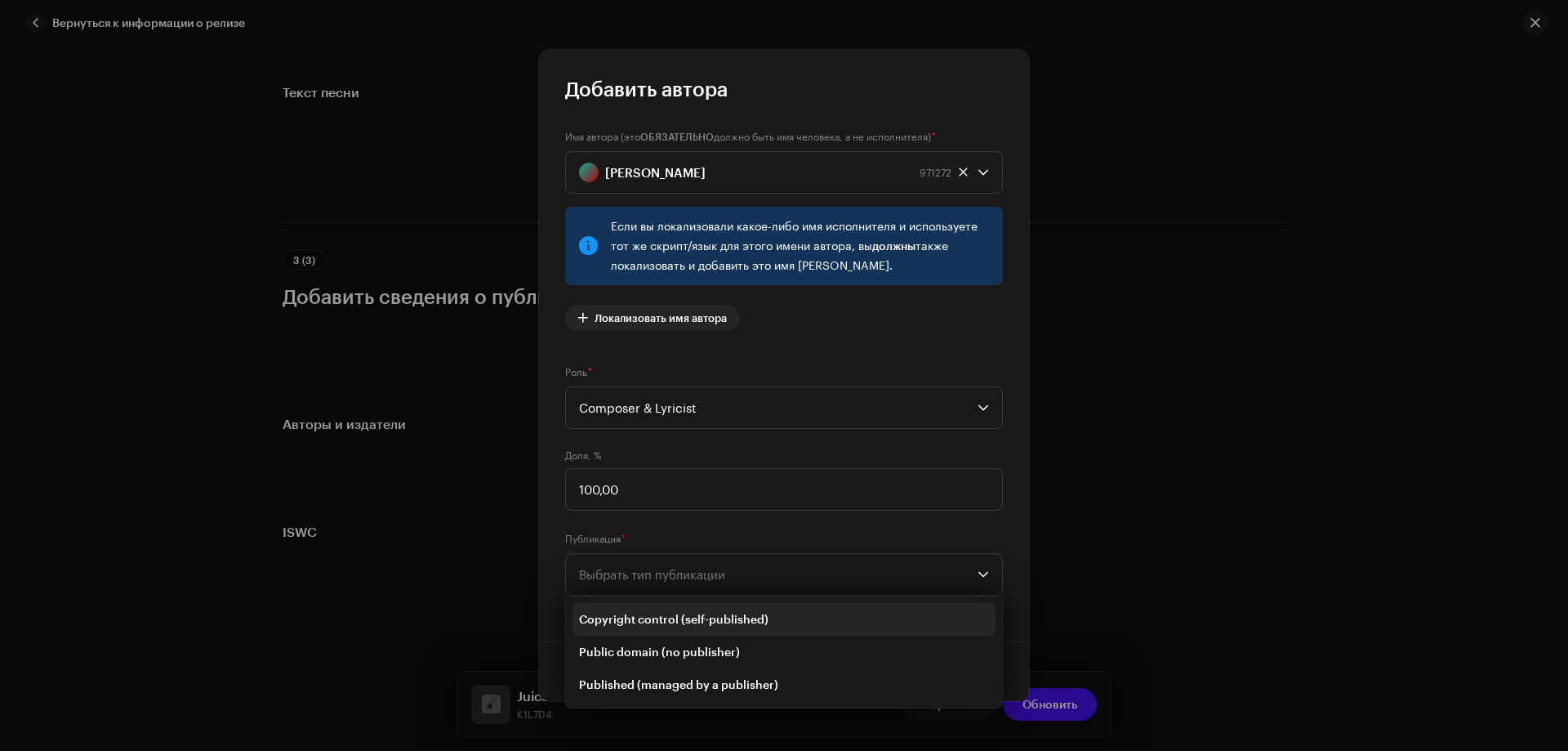
click at [674, 612] on span "Copyright control (self-published)" at bounding box center [674, 620] width 190 height 16
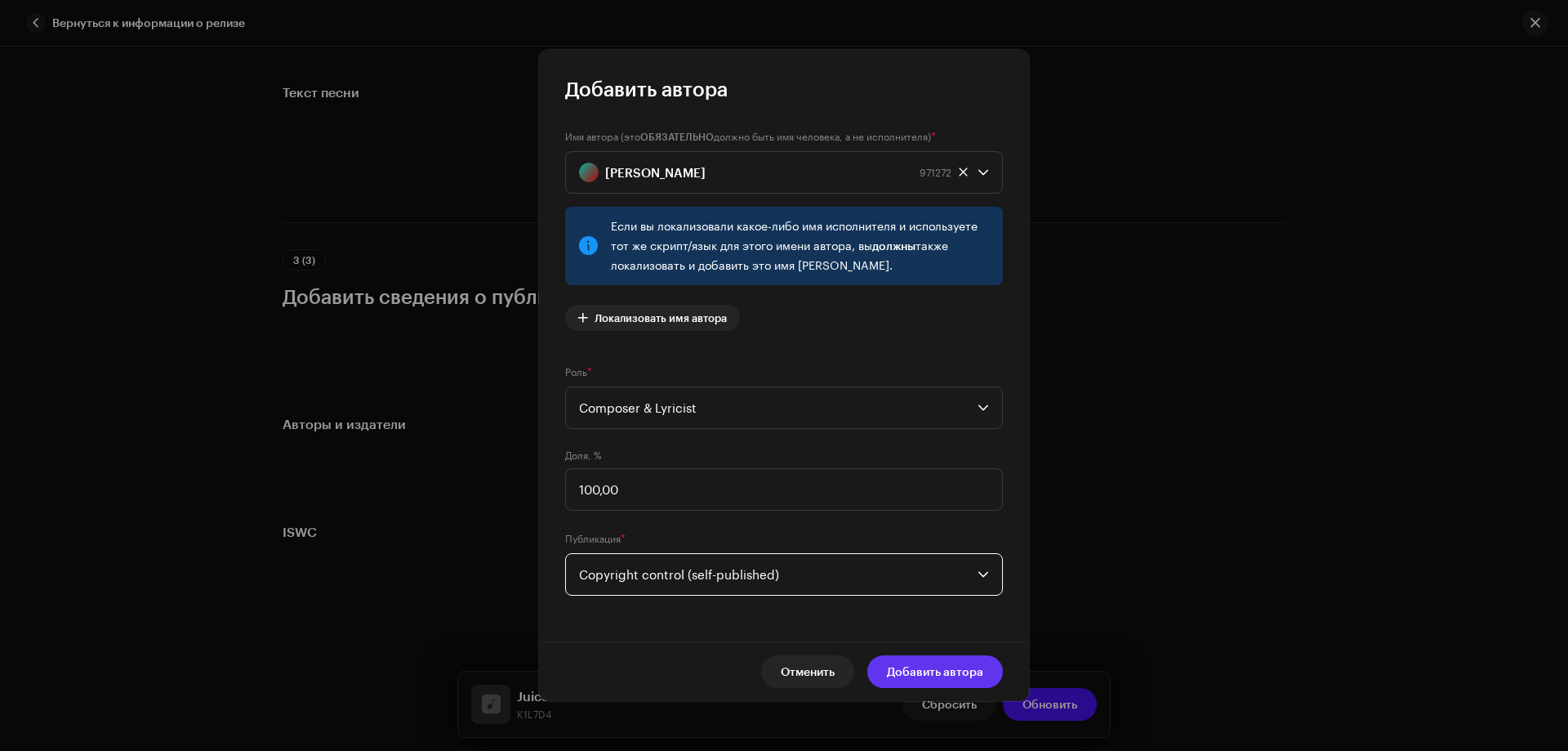
click at [971, 670] on span "Добавить автора" at bounding box center [935, 672] width 96 height 33
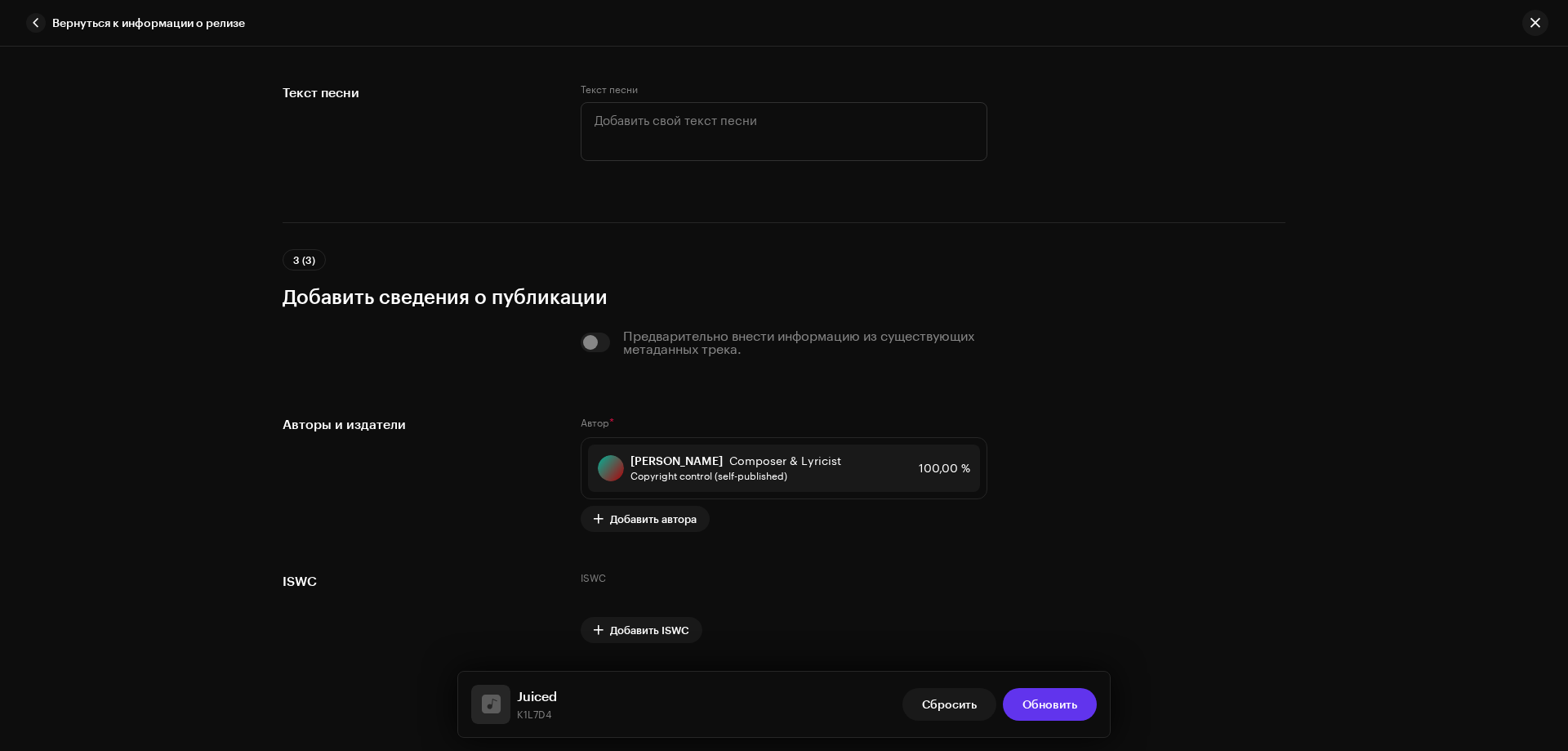
click at [1061, 698] on span "Обновить" at bounding box center [1050, 704] width 55 height 33
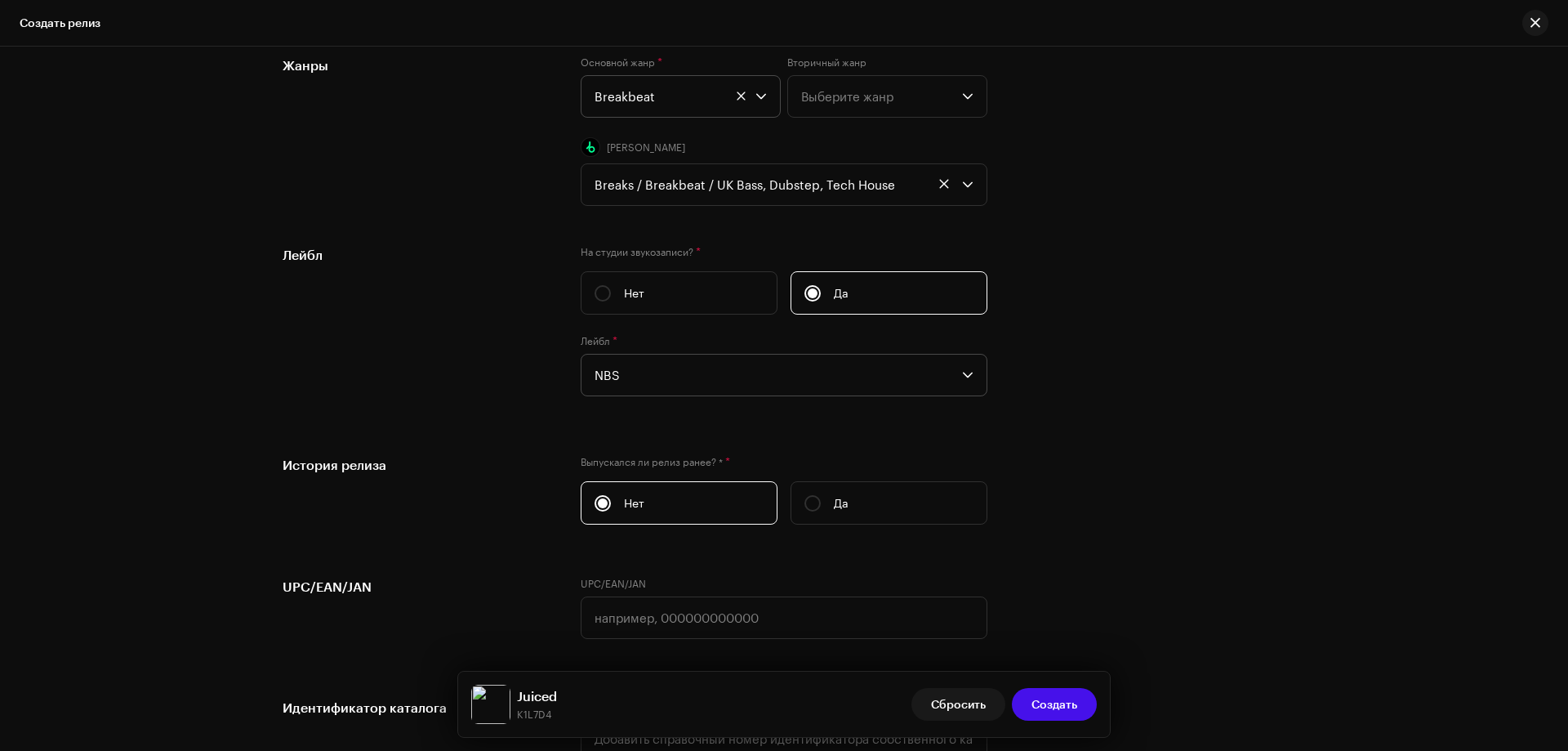
scroll to position [2864, 0]
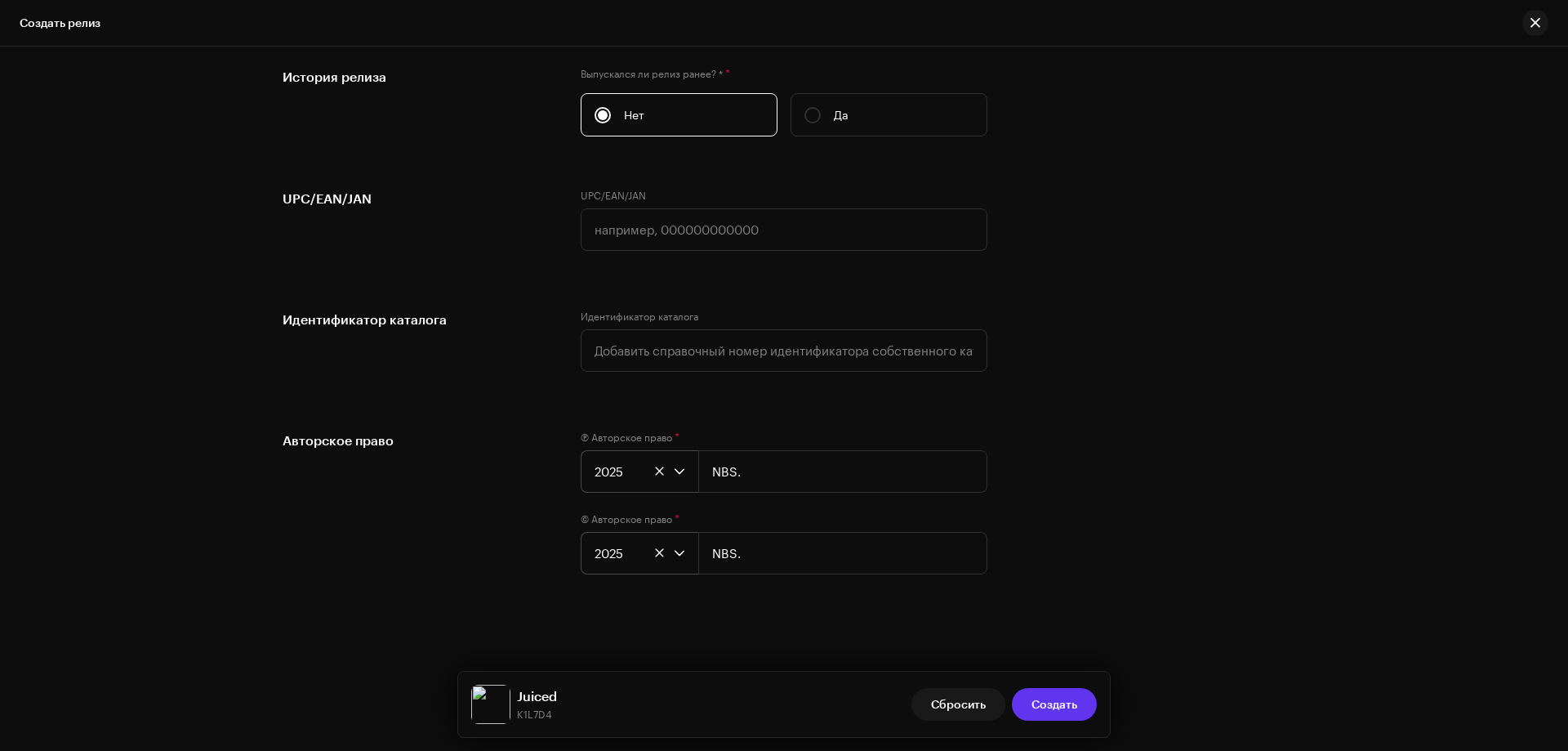
click at [1075, 694] on span "Создать" at bounding box center [1055, 704] width 46 height 33
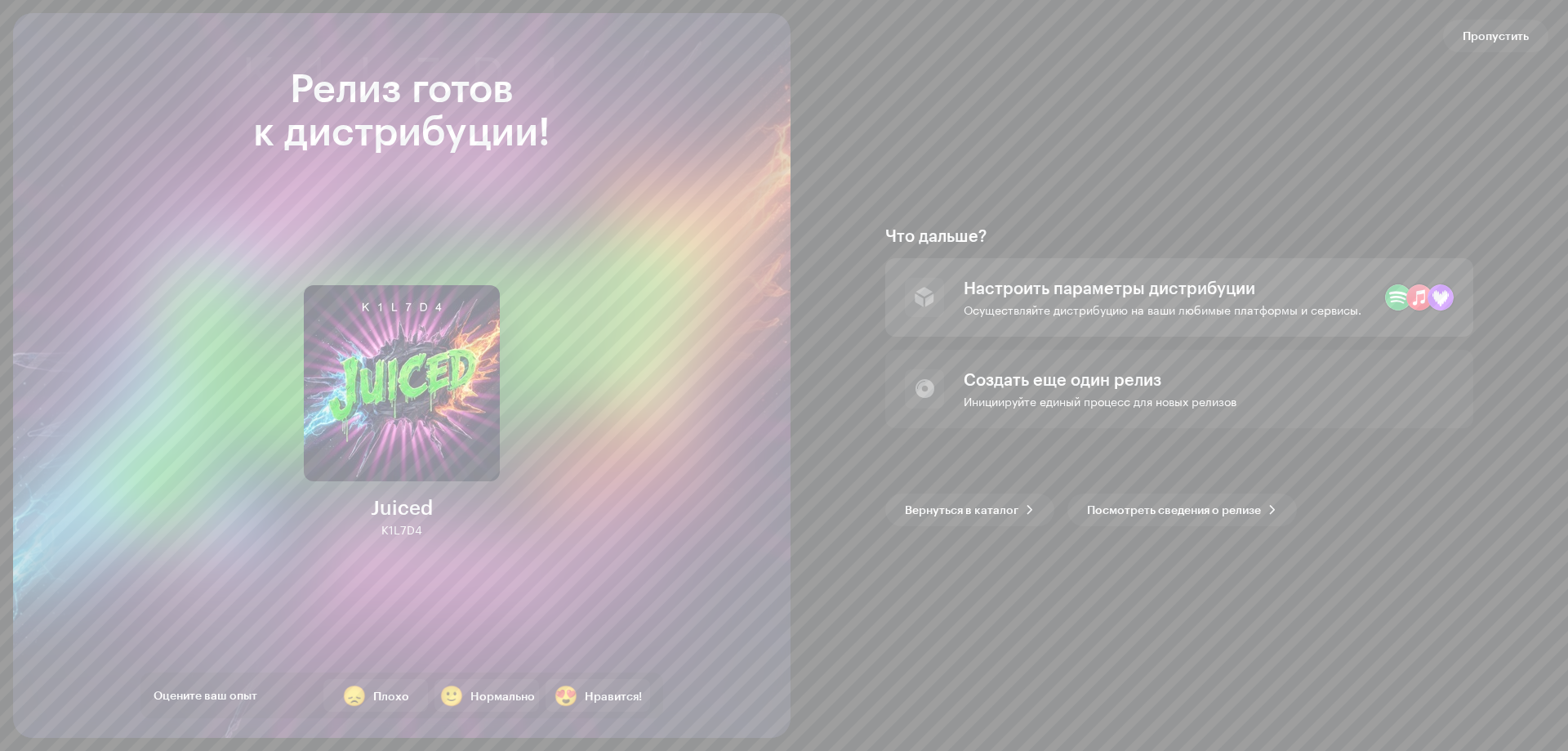
click at [1136, 289] on div "Настроить параметры дистрибуции" at bounding box center [1163, 288] width 398 height 20
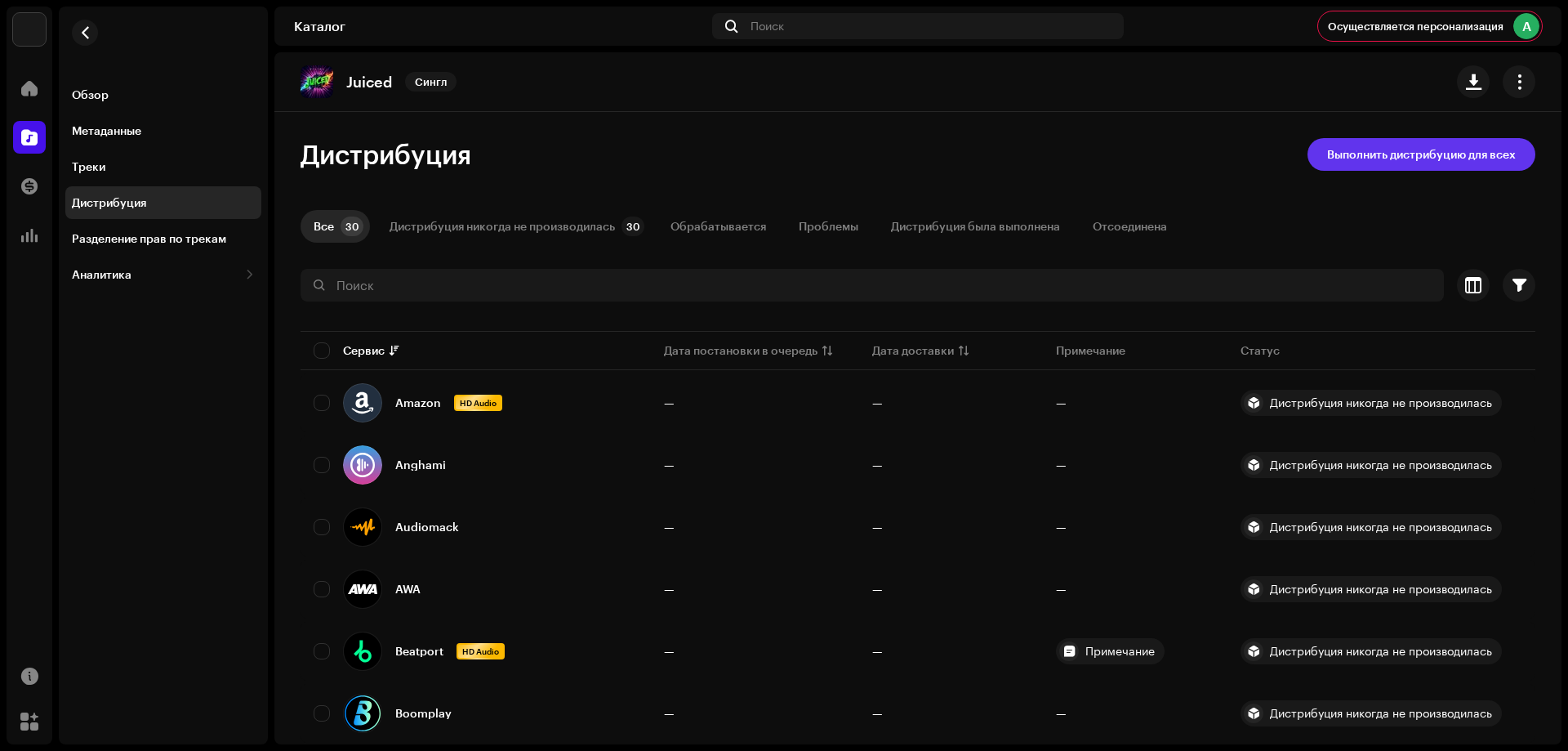
click at [1396, 152] on span "Выполнить дистрибуцию для всех" at bounding box center [1422, 154] width 189 height 33
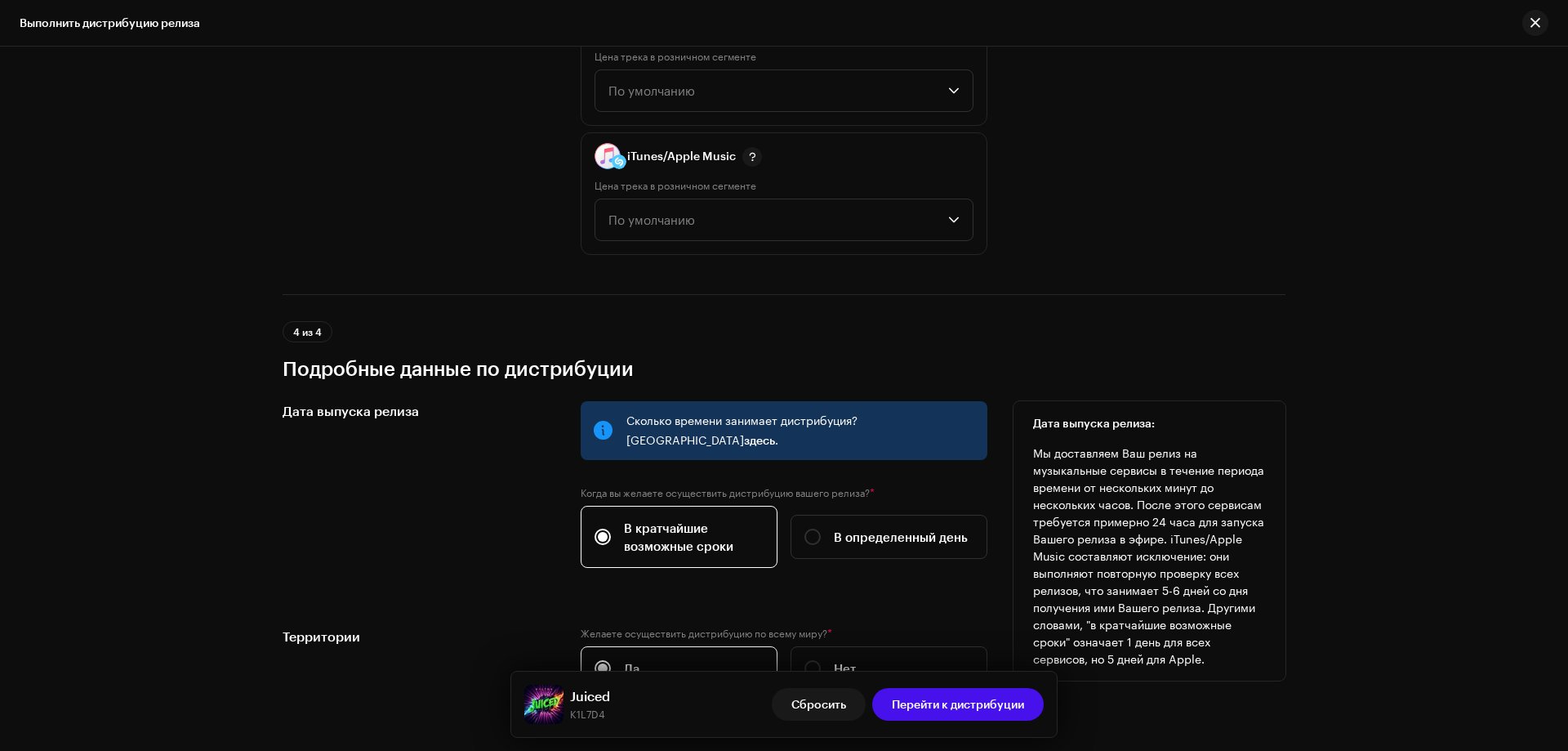
scroll to position [2551, 0]
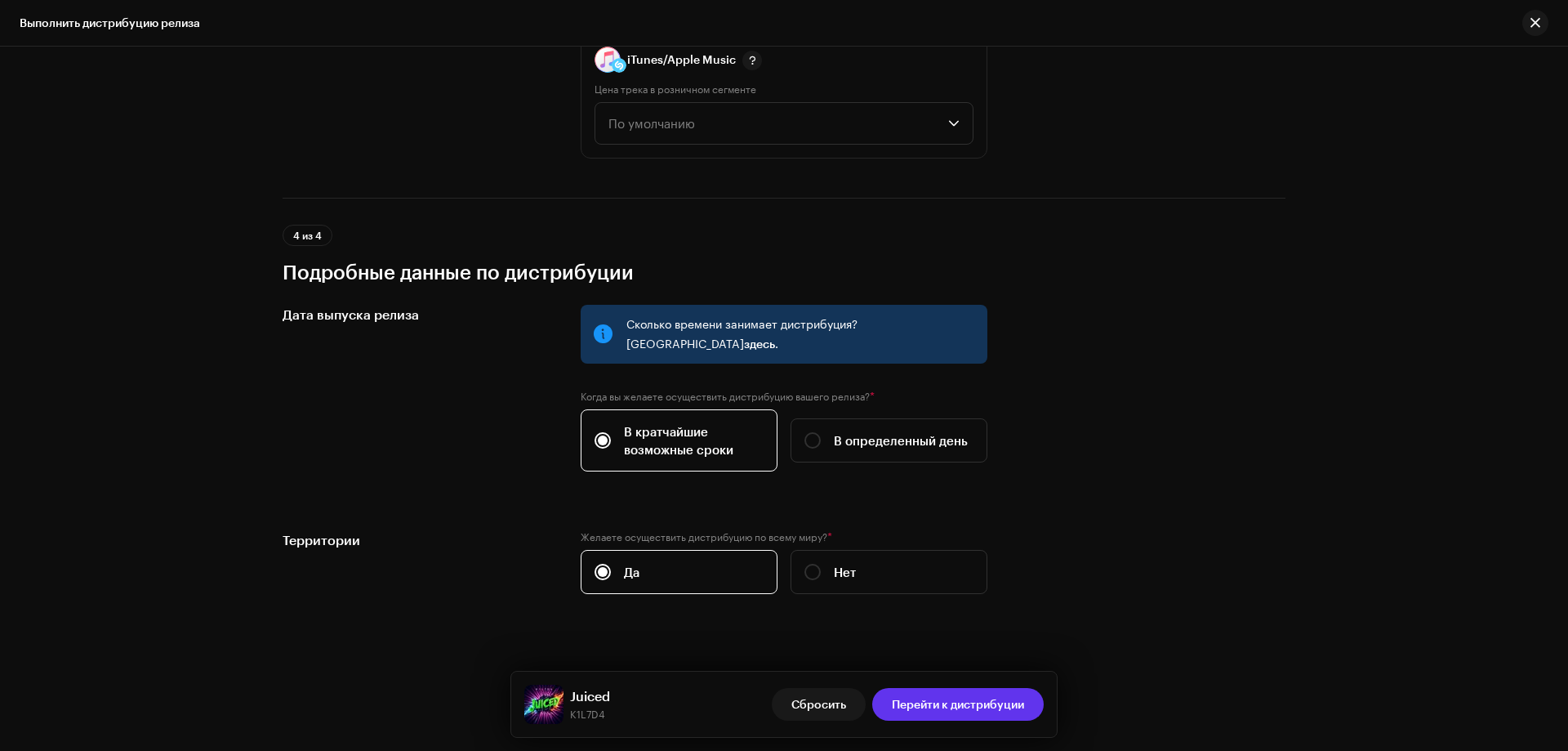
click at [989, 702] on span "Перейти к дистрибуции" at bounding box center [958, 704] width 132 height 33
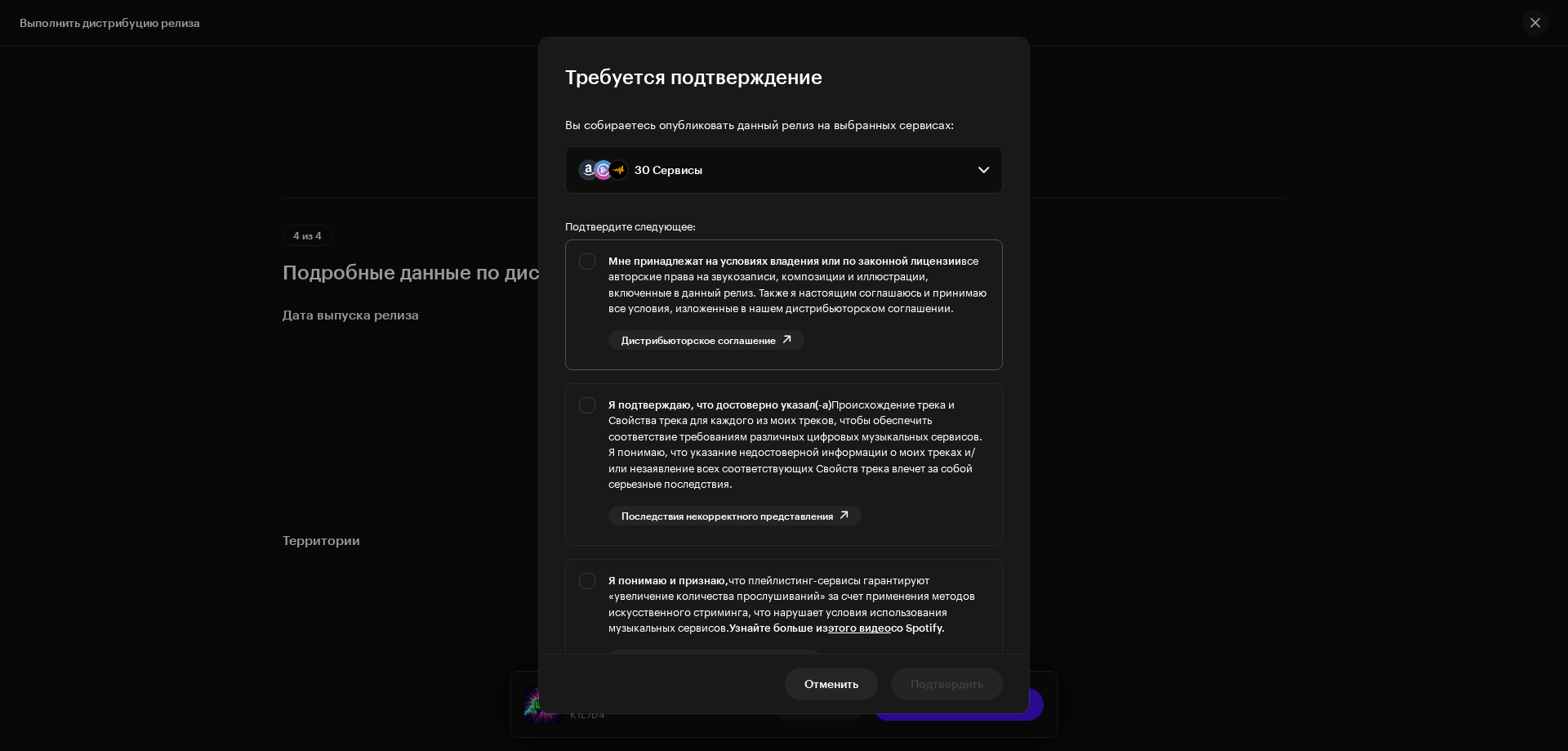
click at [593, 260] on div "Мне принадлежат на условиях владения или по законной лицензии все авторские пра…" at bounding box center [784, 301] width 436 height 122
checkbox input "true"
click at [592, 422] on div "Я подтверждаю, что достоверно указал(-а) Происхождение трека и Свойства трека д…" at bounding box center [784, 461] width 436 height 154
checkbox input "true"
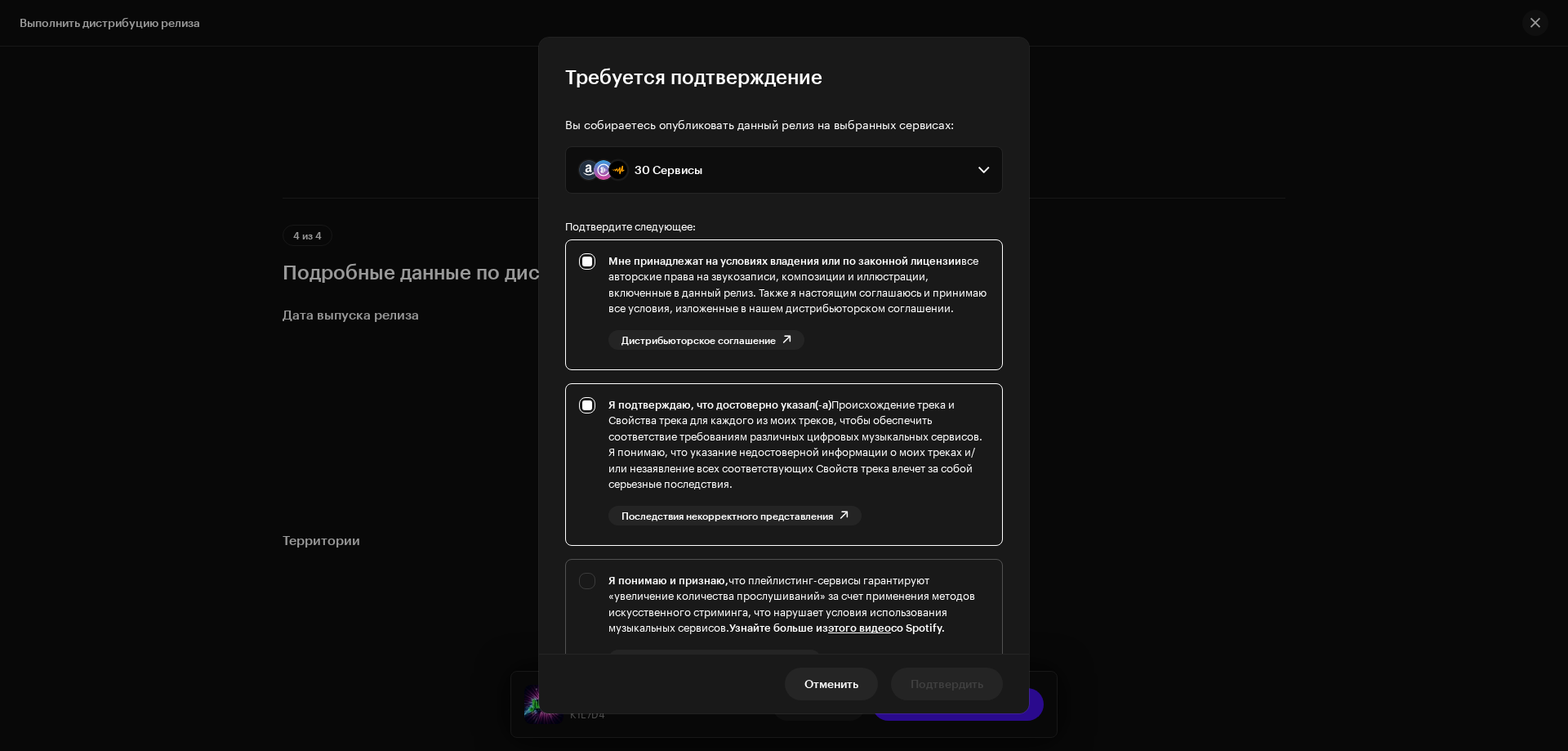
click at [581, 595] on div "Я понимаю и признаю, что плейлистинг-сервисы гарантируют «увеличение количества…" at bounding box center [784, 634] width 436 height 149
checkbox input "true"
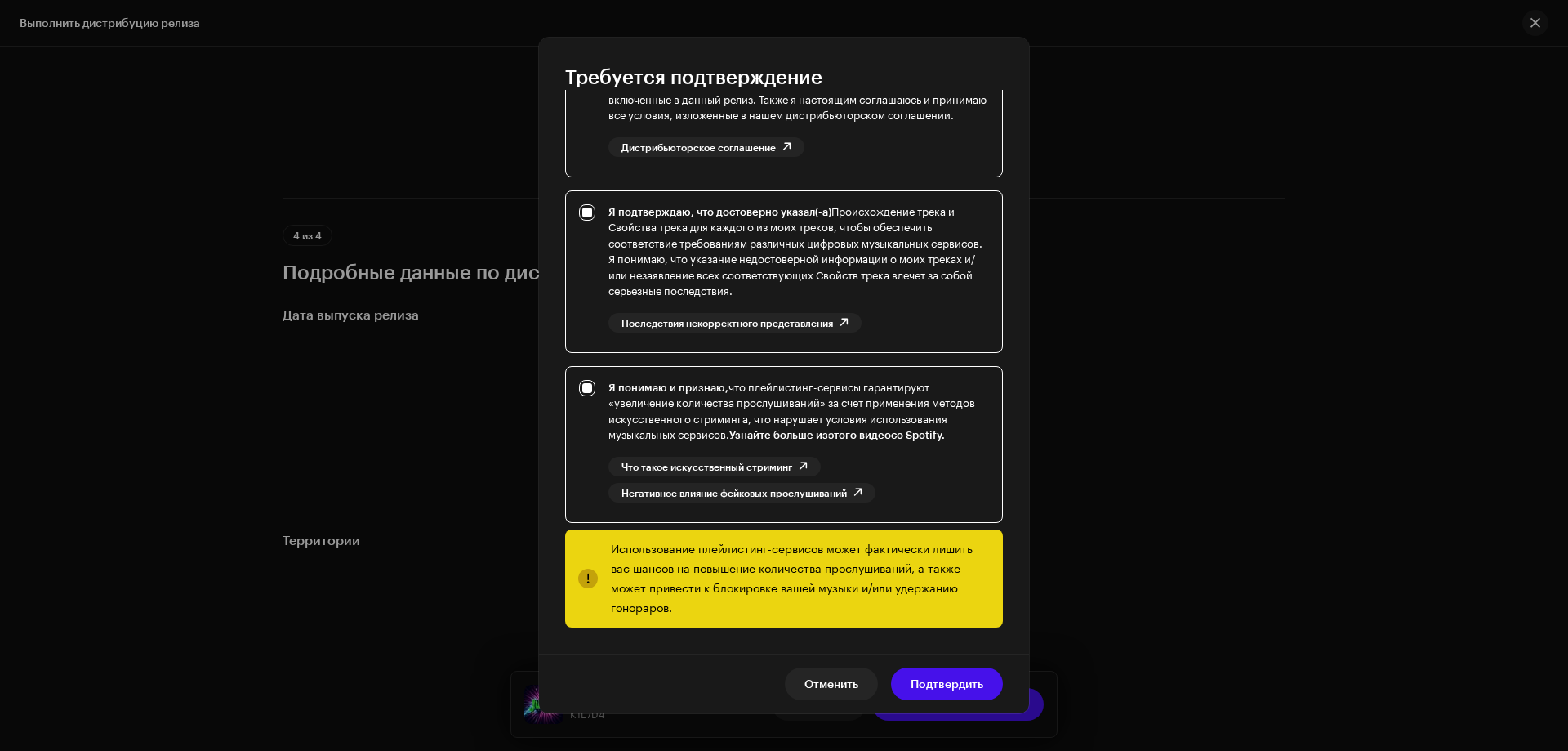
scroll to position [209, 0]
click at [920, 680] on span "Подтвердить" at bounding box center [947, 684] width 73 height 33
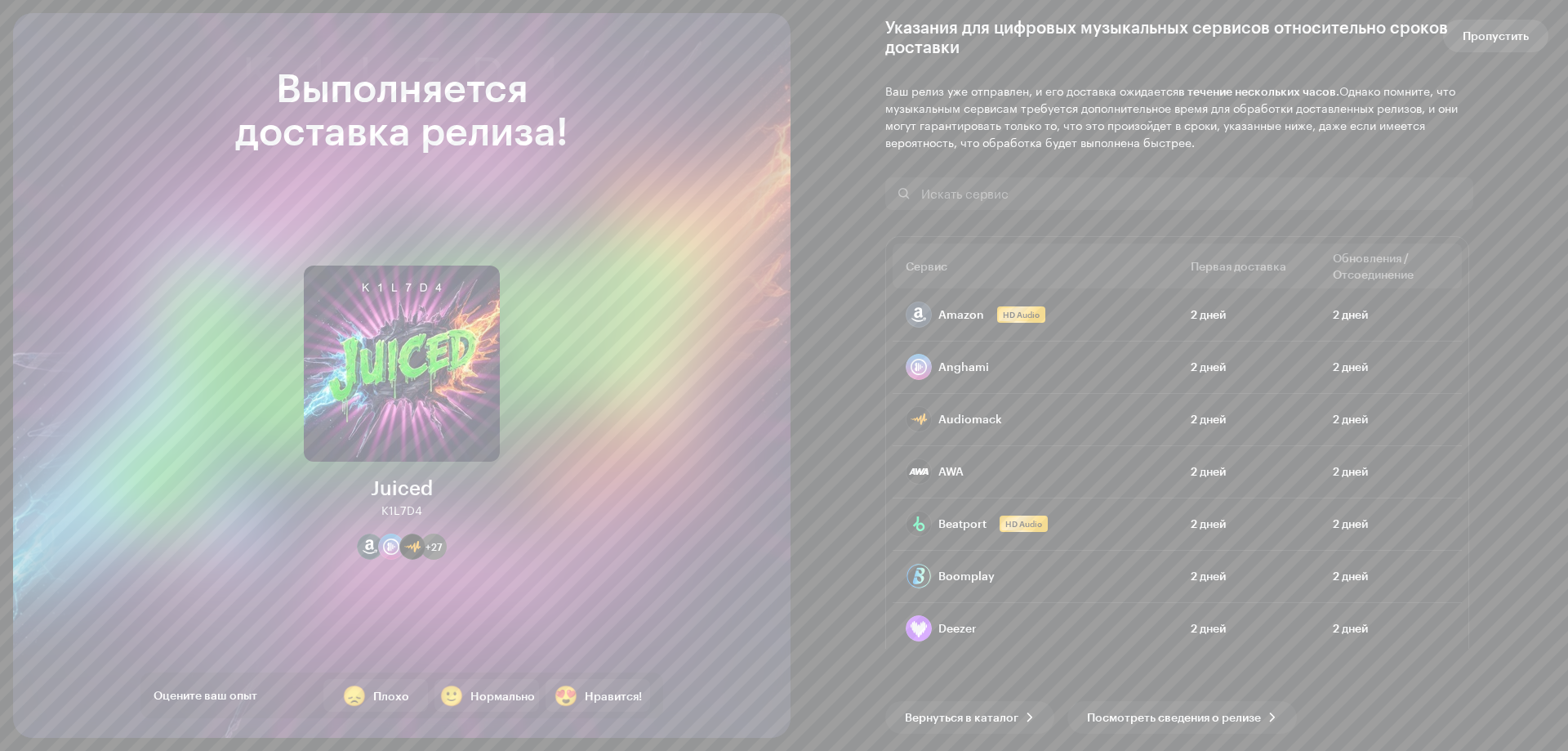
click at [1504, 38] on span "Пропустить" at bounding box center [1496, 36] width 67 height 33
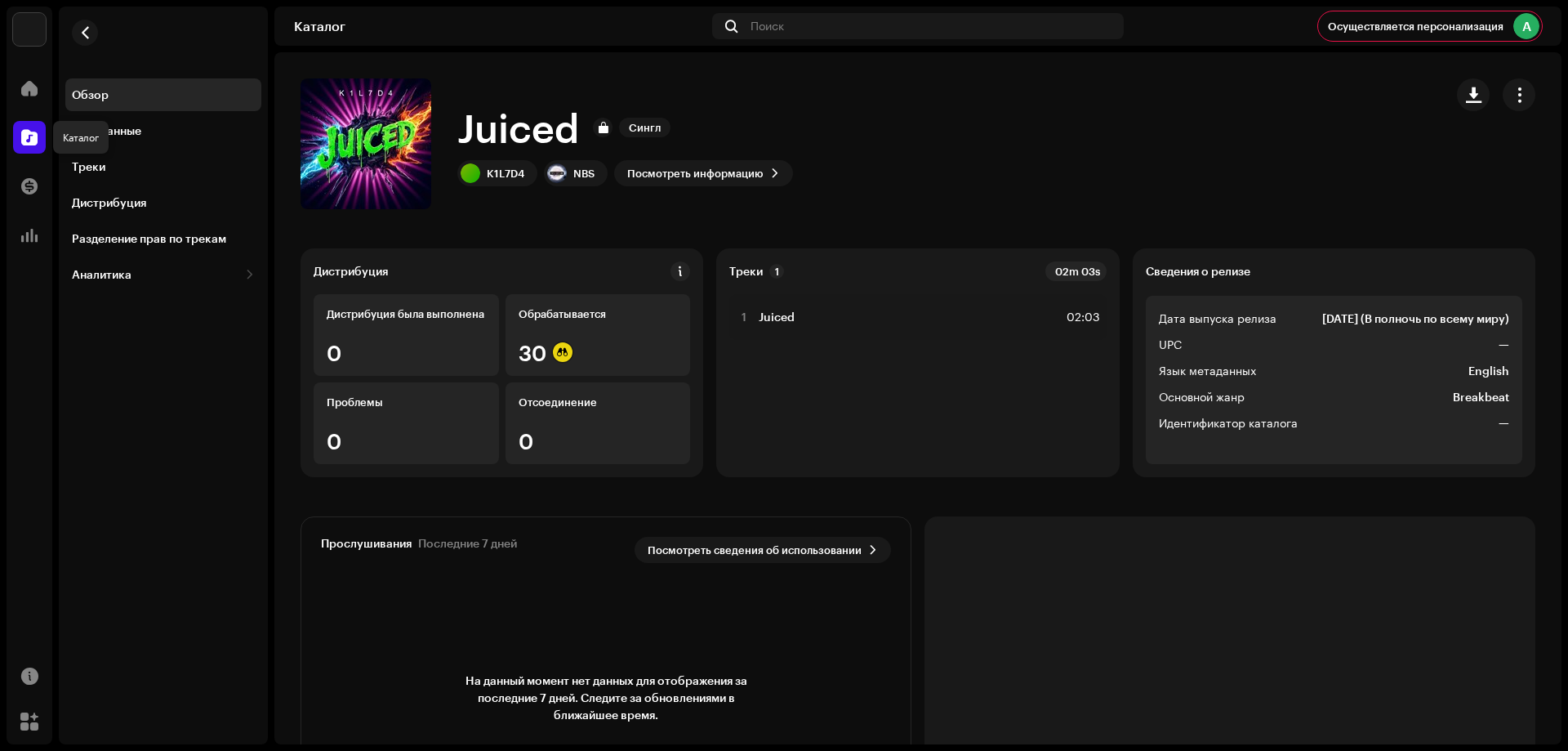
click at [25, 131] on span at bounding box center [30, 137] width 16 height 13
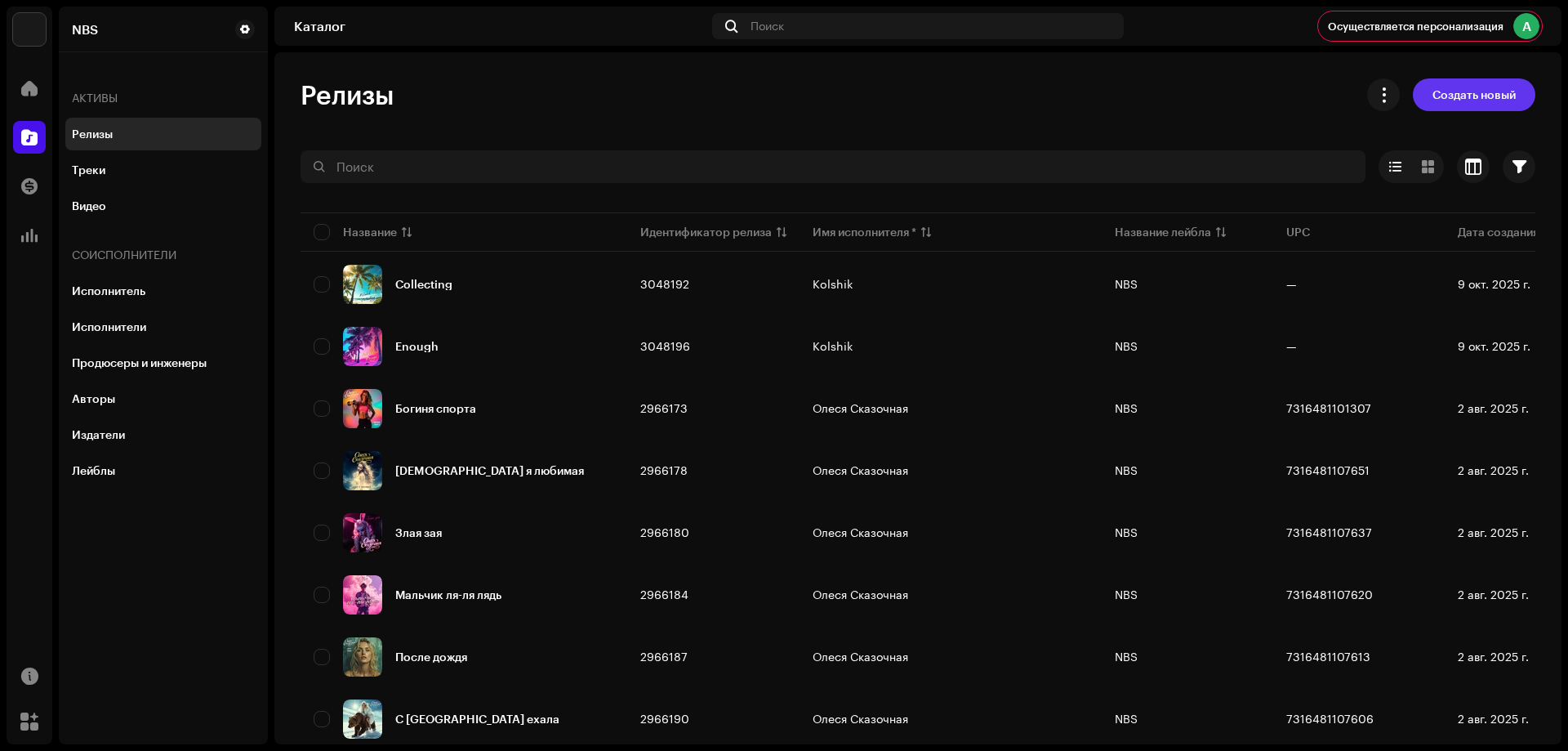
click at [1499, 91] on span "Создать новый" at bounding box center [1474, 94] width 83 height 33
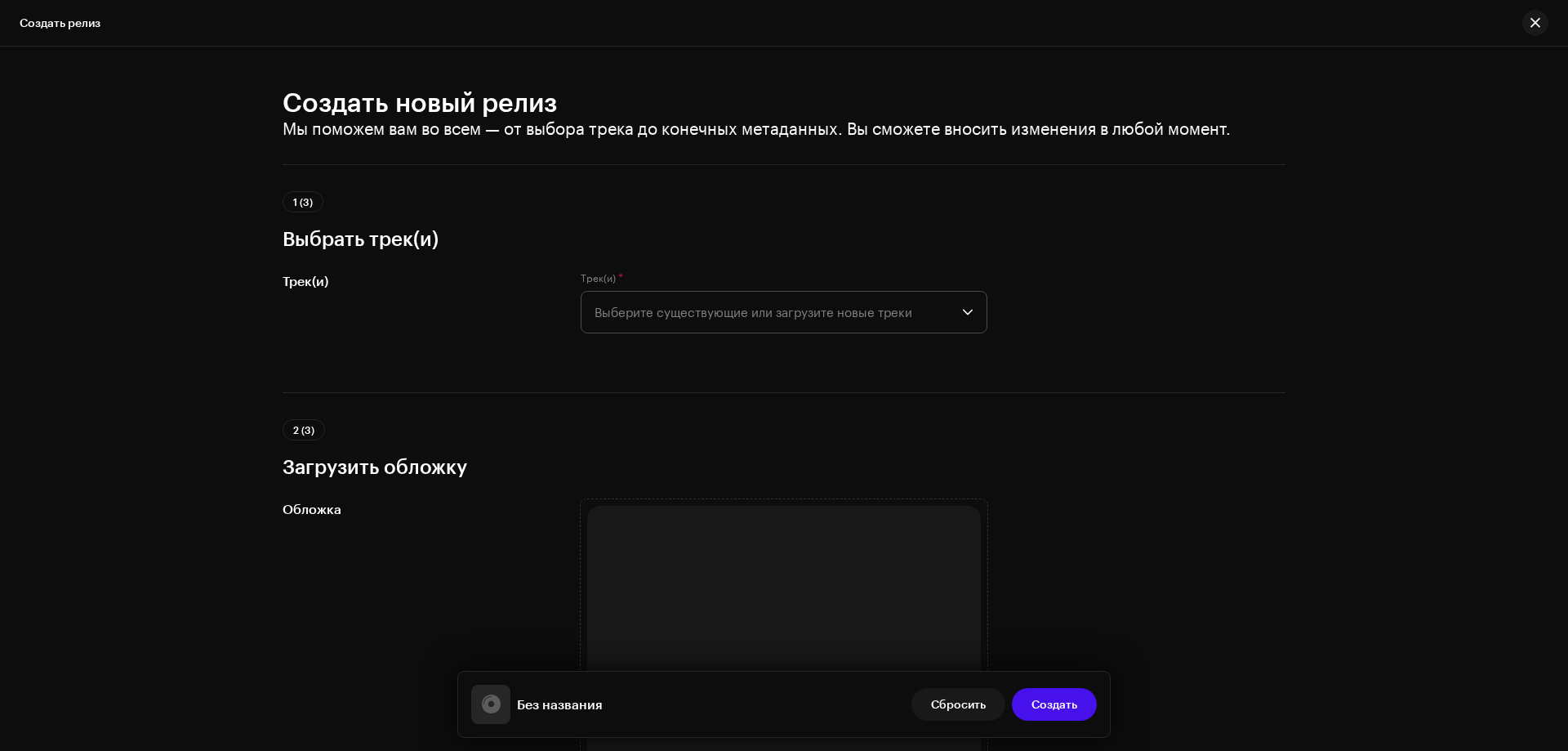
click at [862, 316] on span "Выберите существующие или загрузите новые треки" at bounding box center [779, 312] width 368 height 41
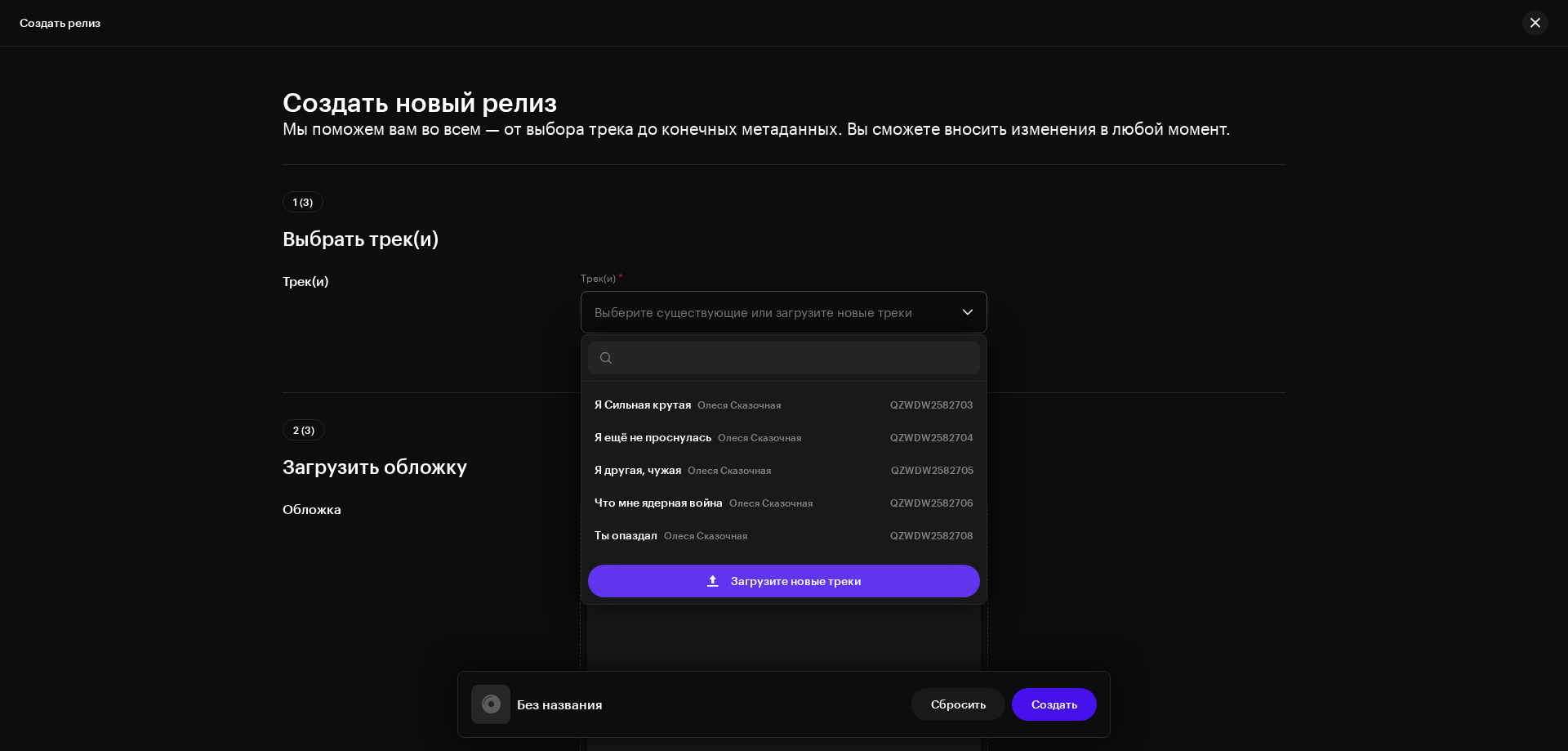
scroll to position [26, 0]
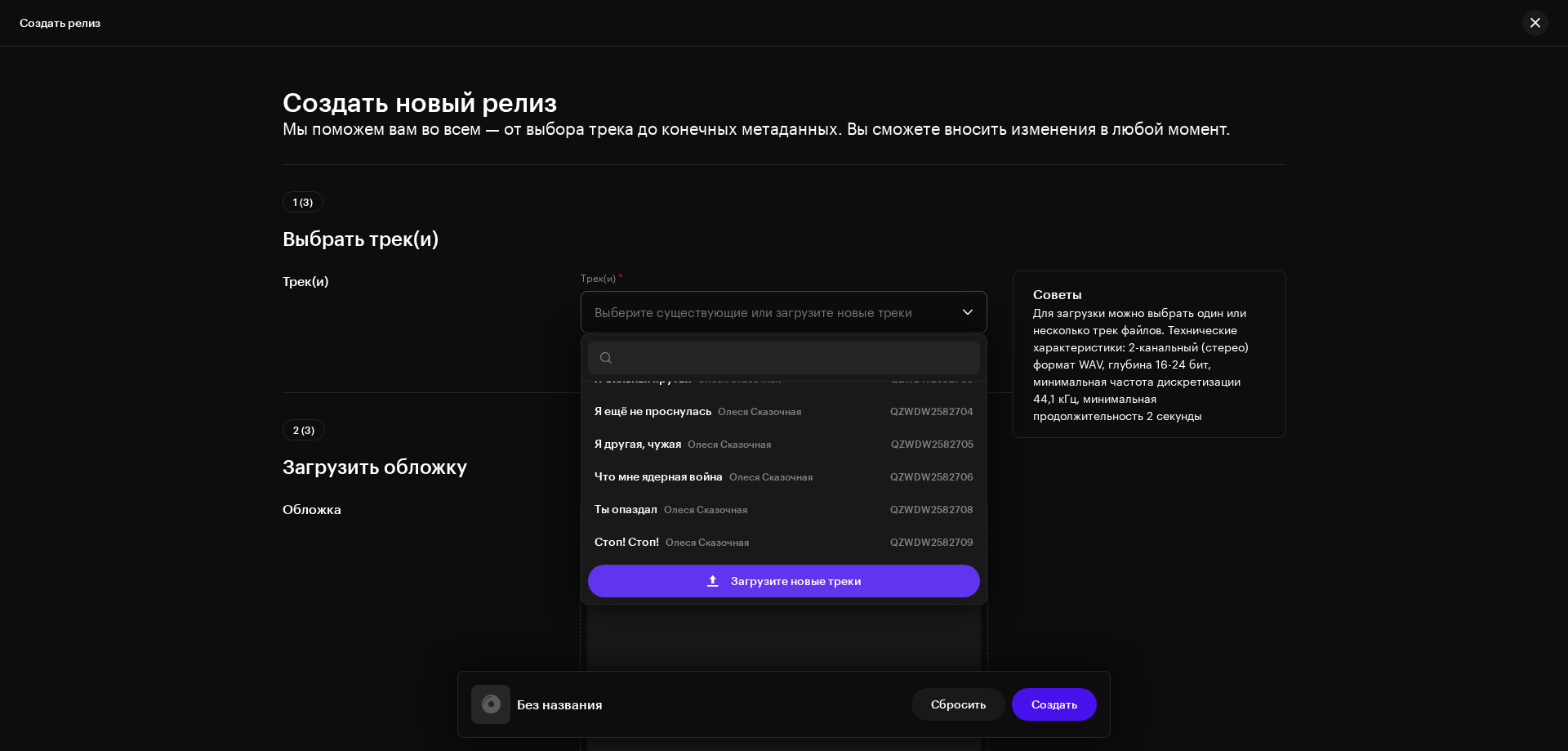
click at [807, 578] on span "Загрузите новые треки" at bounding box center [796, 581] width 130 height 33
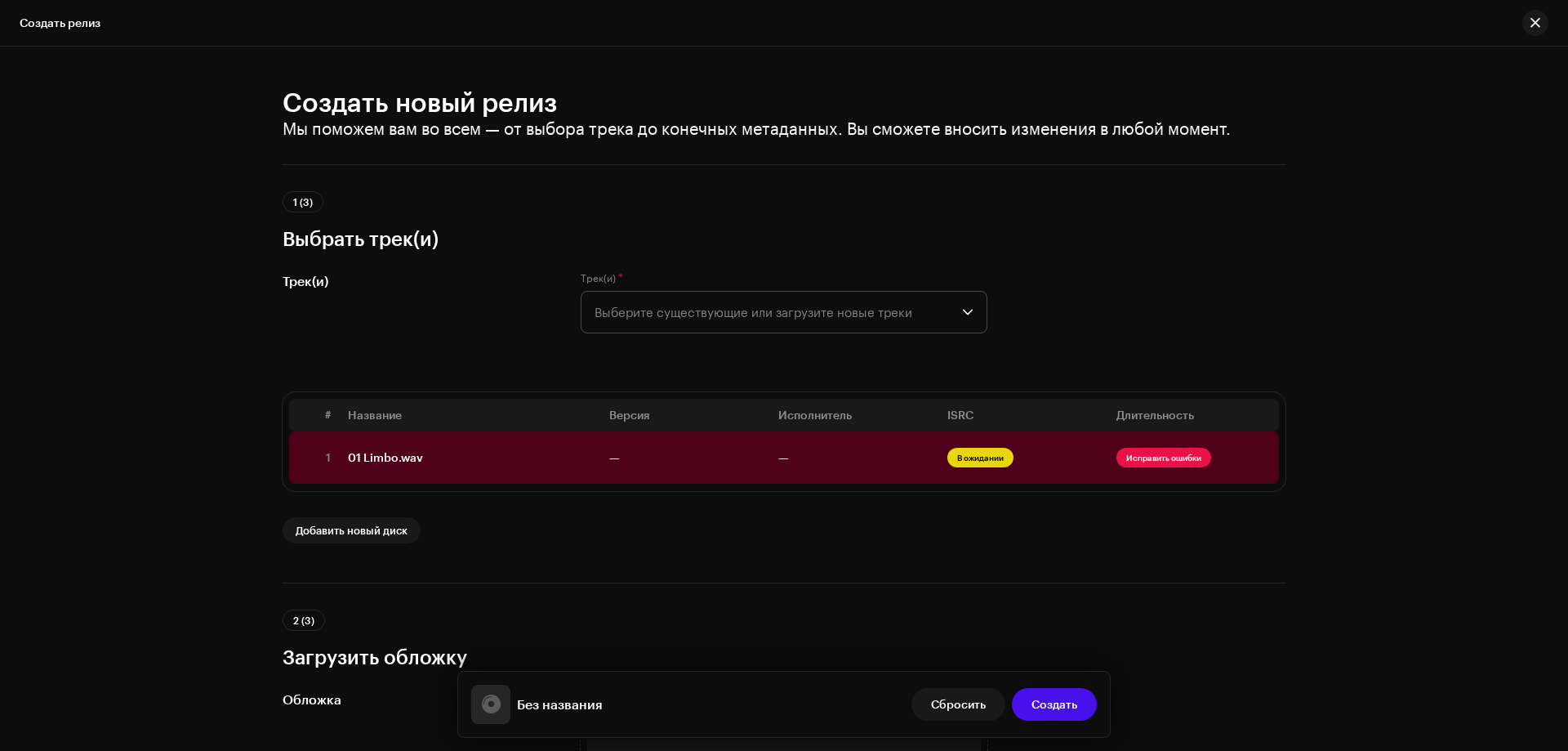
click at [82, 249] on div "Создать новый релиз Мы поможем вам во всем — от выбора трека до конечных метада…" at bounding box center [784, 399] width 1568 height 704
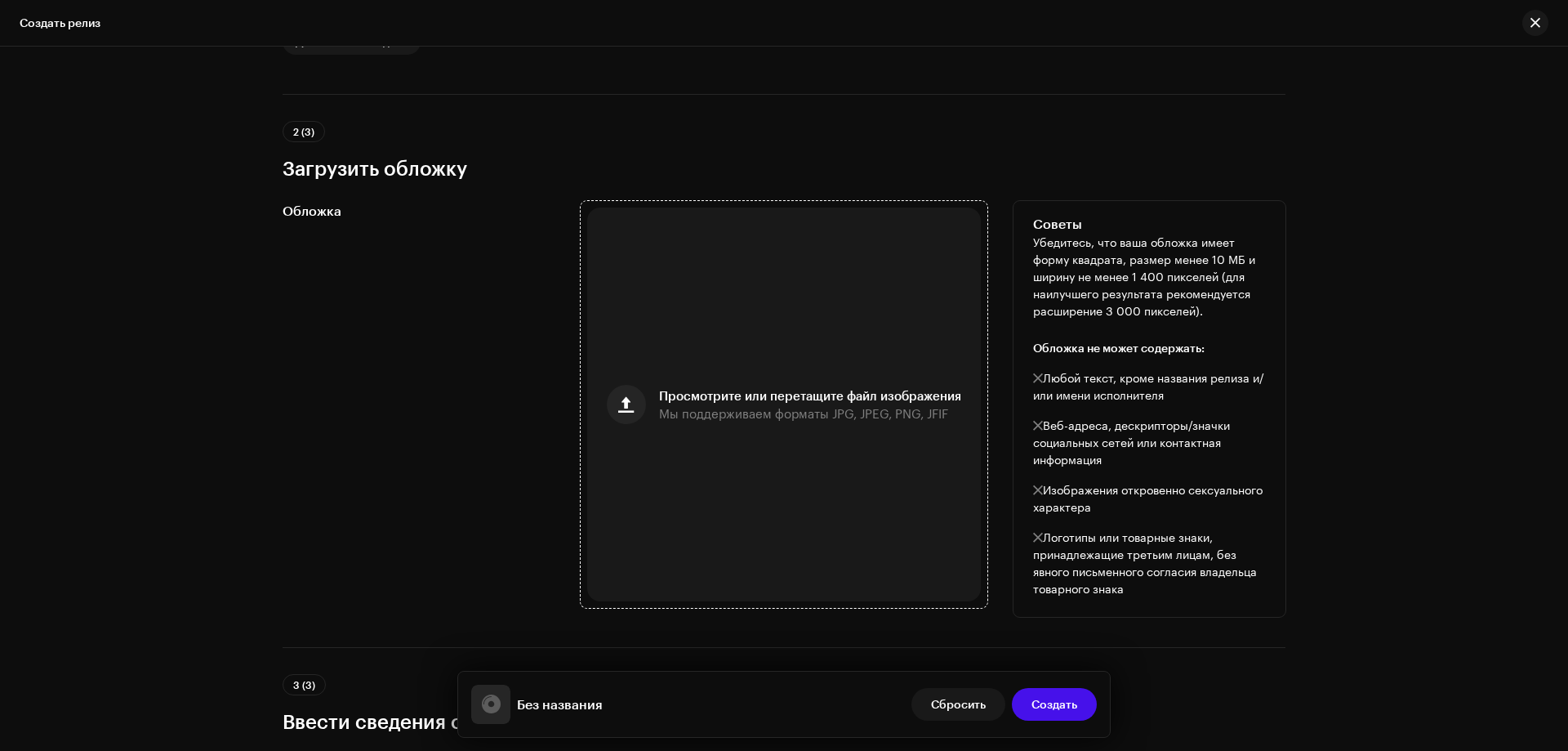
scroll to position [491, 0]
click at [622, 409] on span "button" at bounding box center [626, 403] width 16 height 13
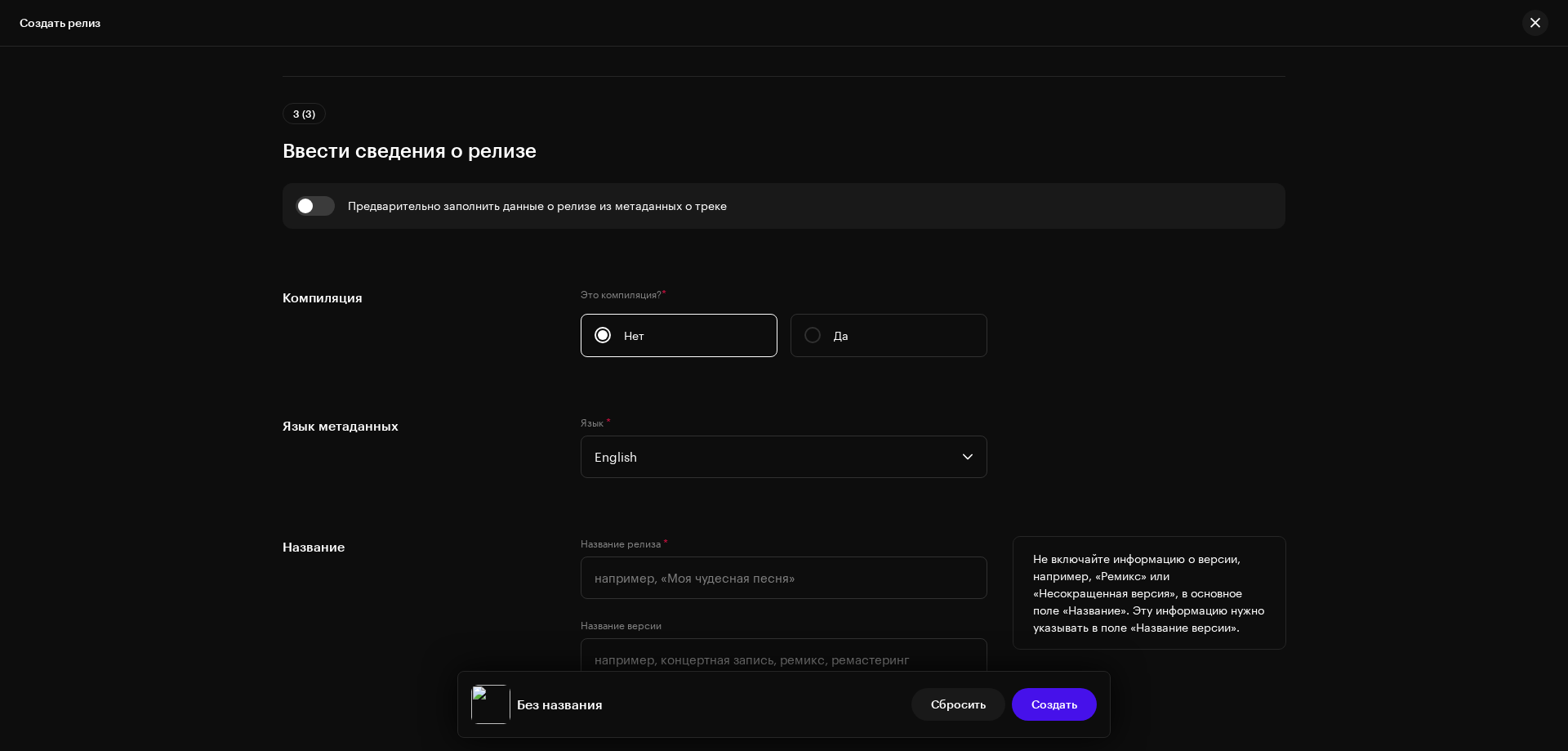
scroll to position [1226, 0]
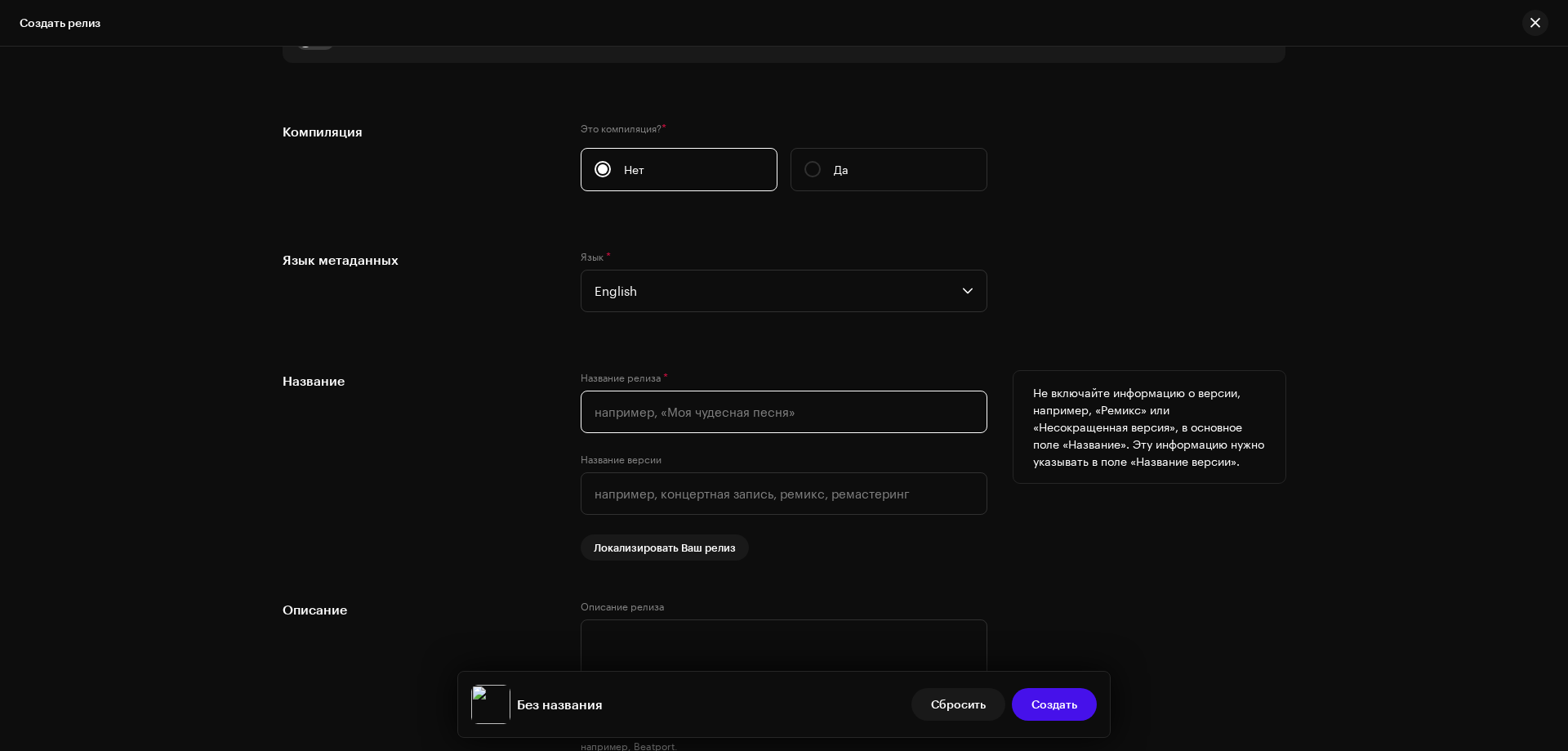
click at [623, 406] on input "text" at bounding box center [784, 412] width 407 height 43
paste input "K1L7D4 - Limbo"
drag, startPoint x: 631, startPoint y: 403, endPoint x: 574, endPoint y: 408, distance: 57.2
click at [574, 408] on div "Название Название релиза * K1L7D4 - Limbo Название версии Локализировать Ваш ре…" at bounding box center [784, 466] width 1003 height 190
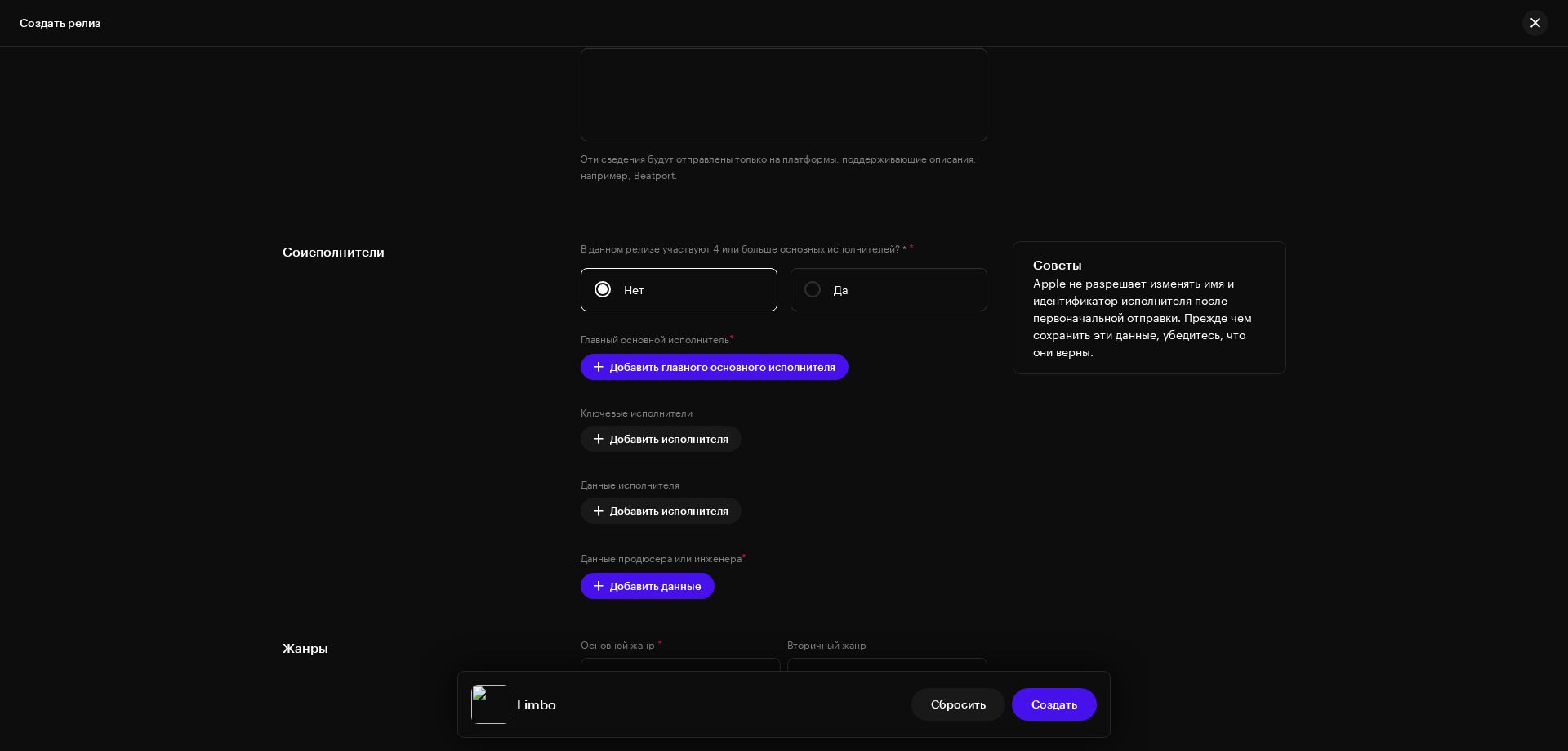
scroll to position [1798, 0]
type input "Limbo"
click at [710, 365] on span "Добавить главного основного исполнителя" at bounding box center [723, 366] width 225 height 33
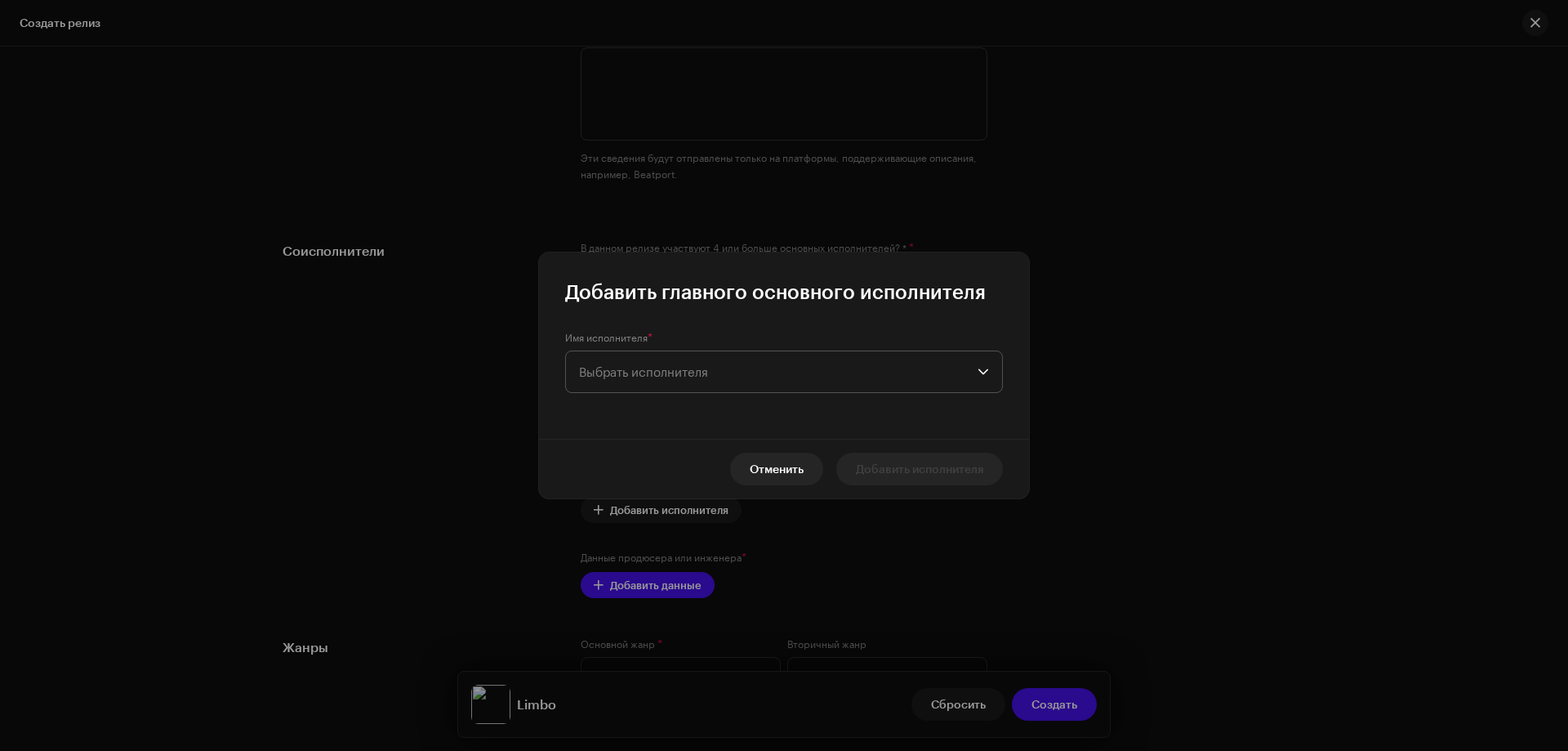
click at [664, 371] on span "Выбрать исполнителя" at bounding box center [643, 372] width 129 height 15
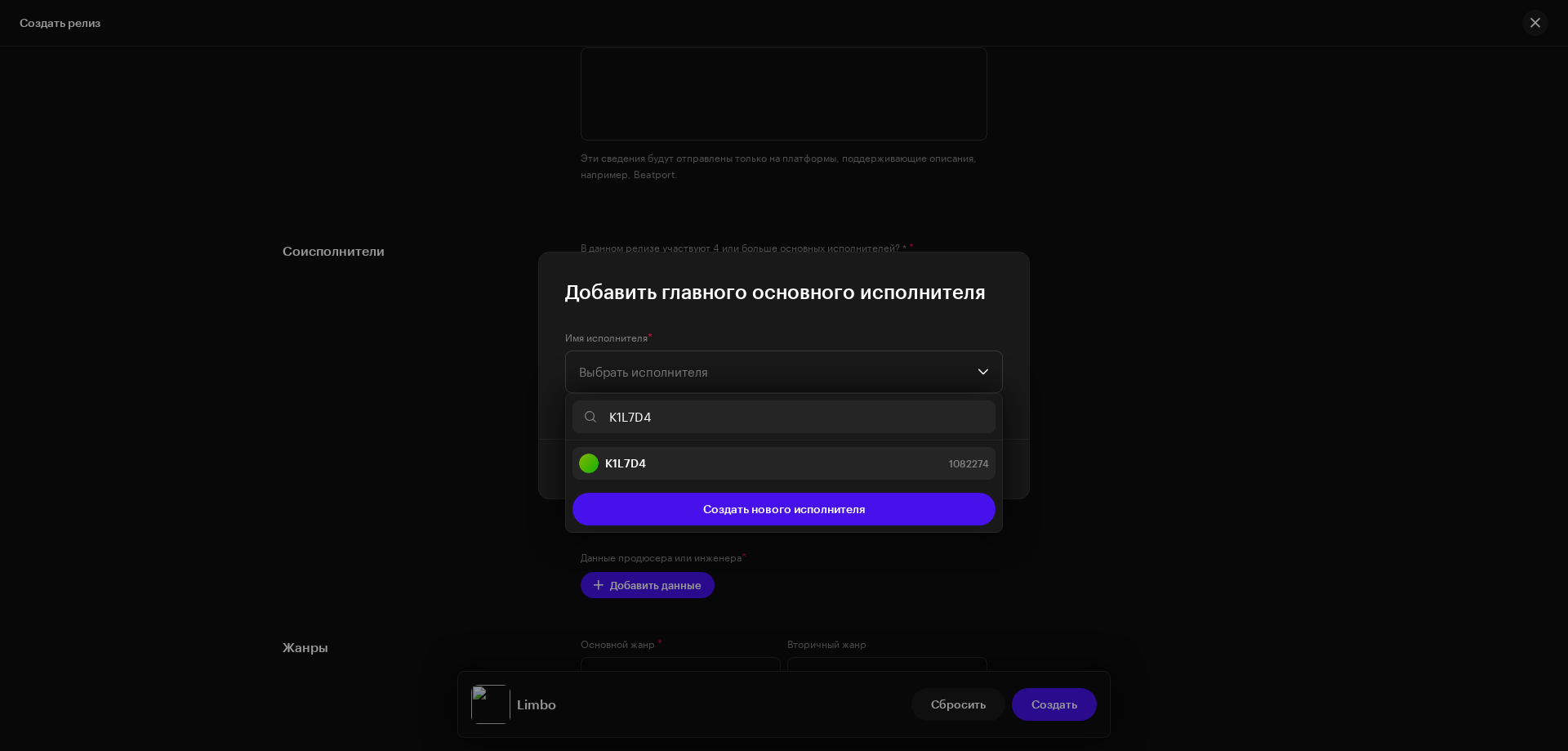
type input "K1L7D4"
click at [636, 462] on strong "K1L7D4" at bounding box center [626, 463] width 41 height 16
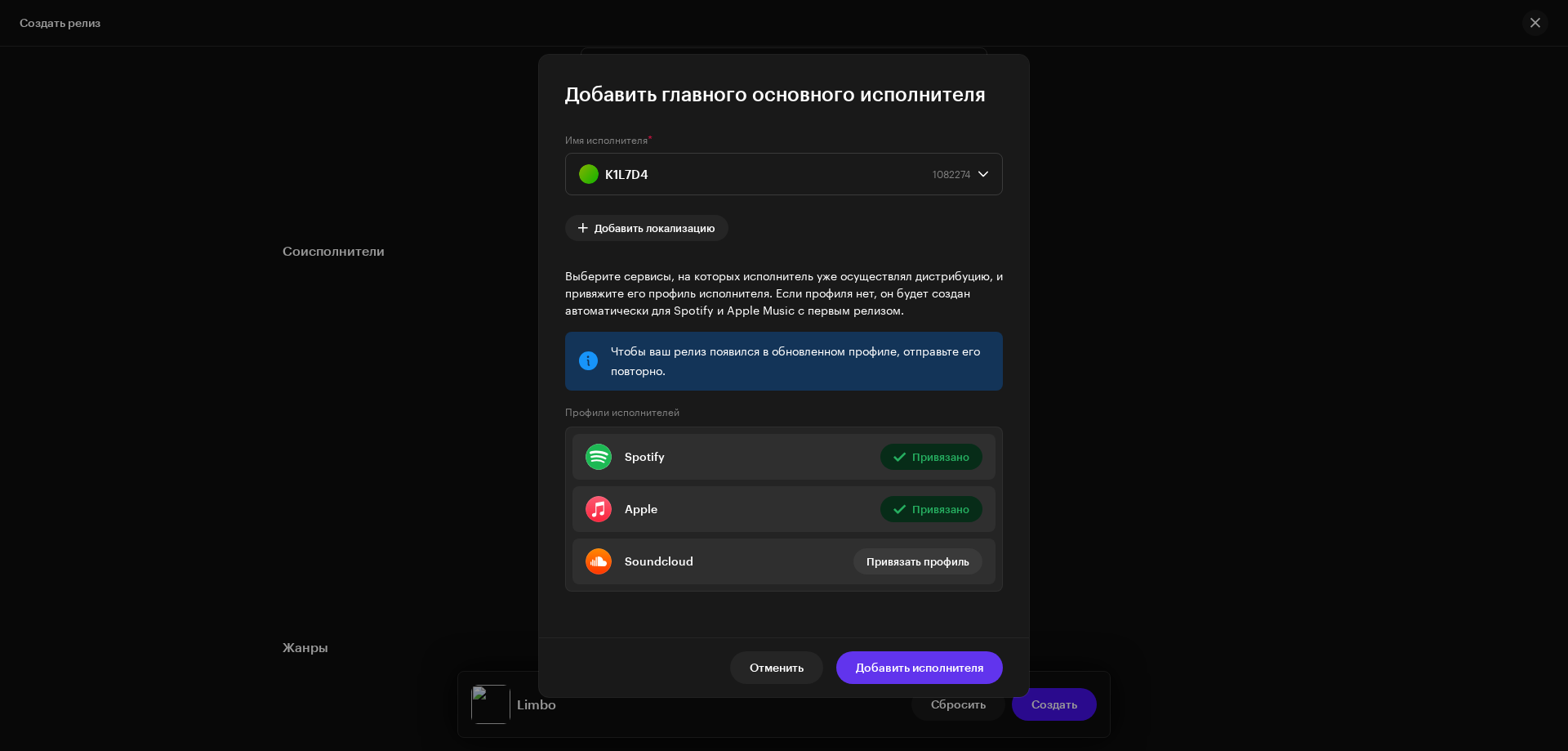
click at [901, 664] on span "Добавить исполнителя" at bounding box center [919, 668] width 127 height 33
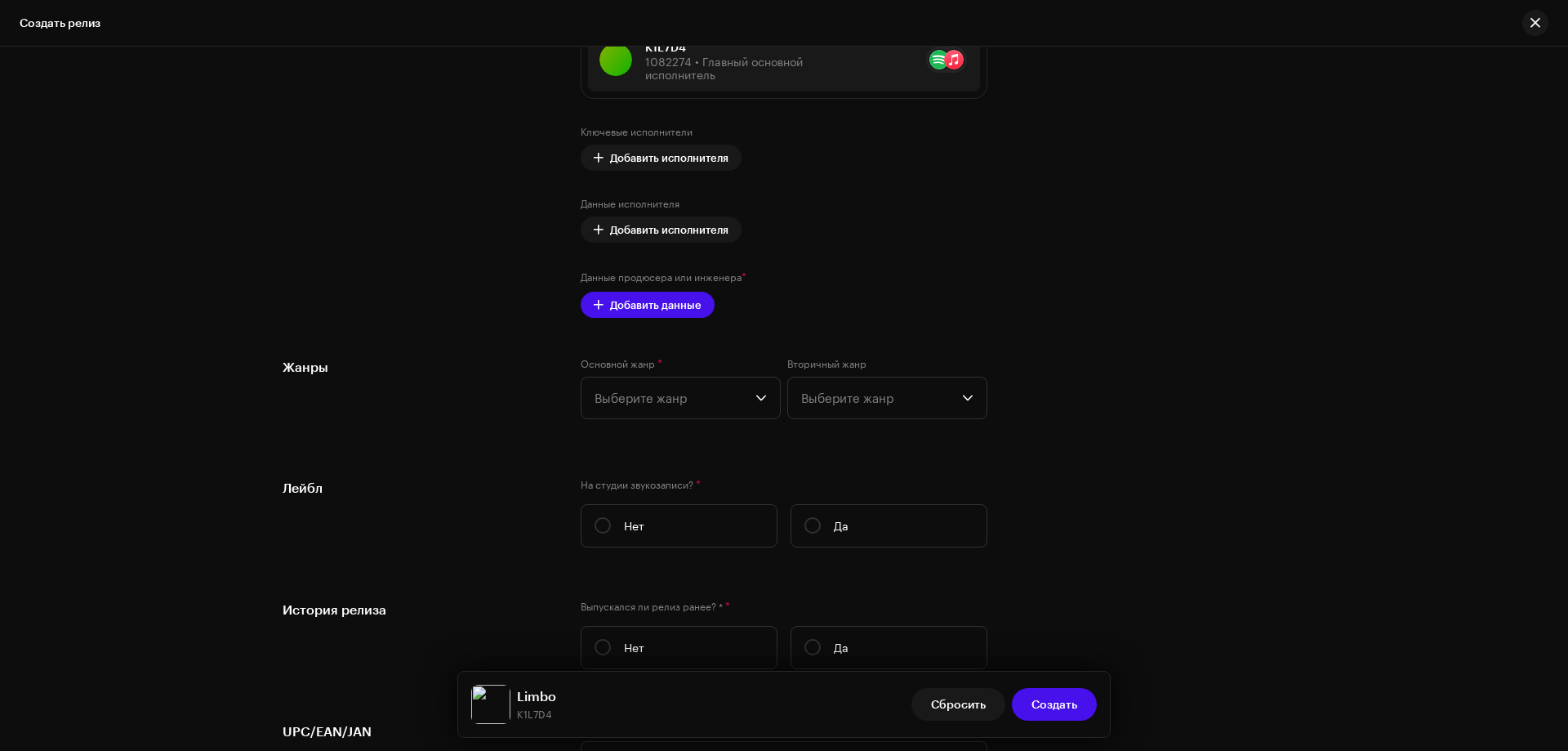
scroll to position [2288, 0]
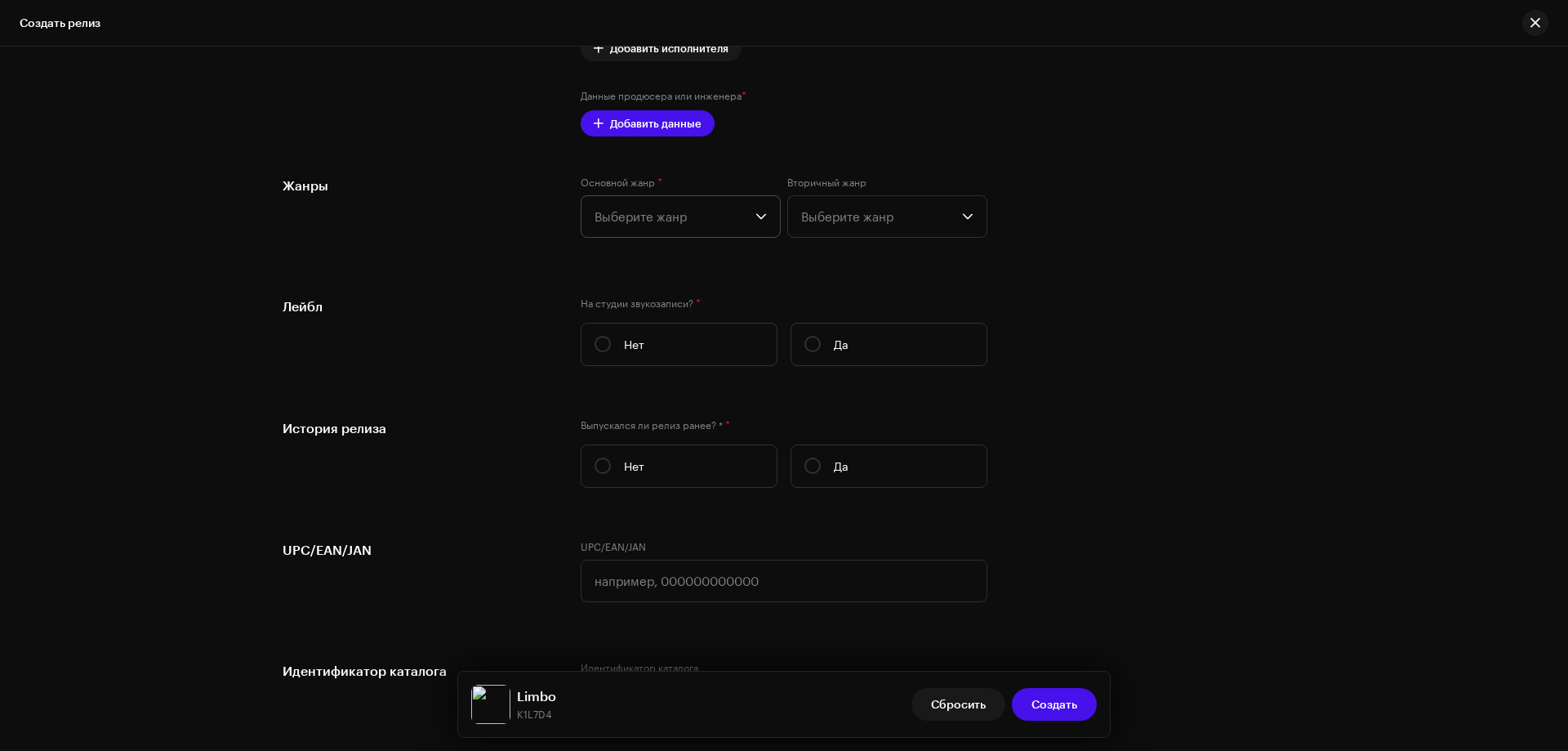
click at [720, 203] on span "Выберите жанр" at bounding box center [675, 217] width 161 height 41
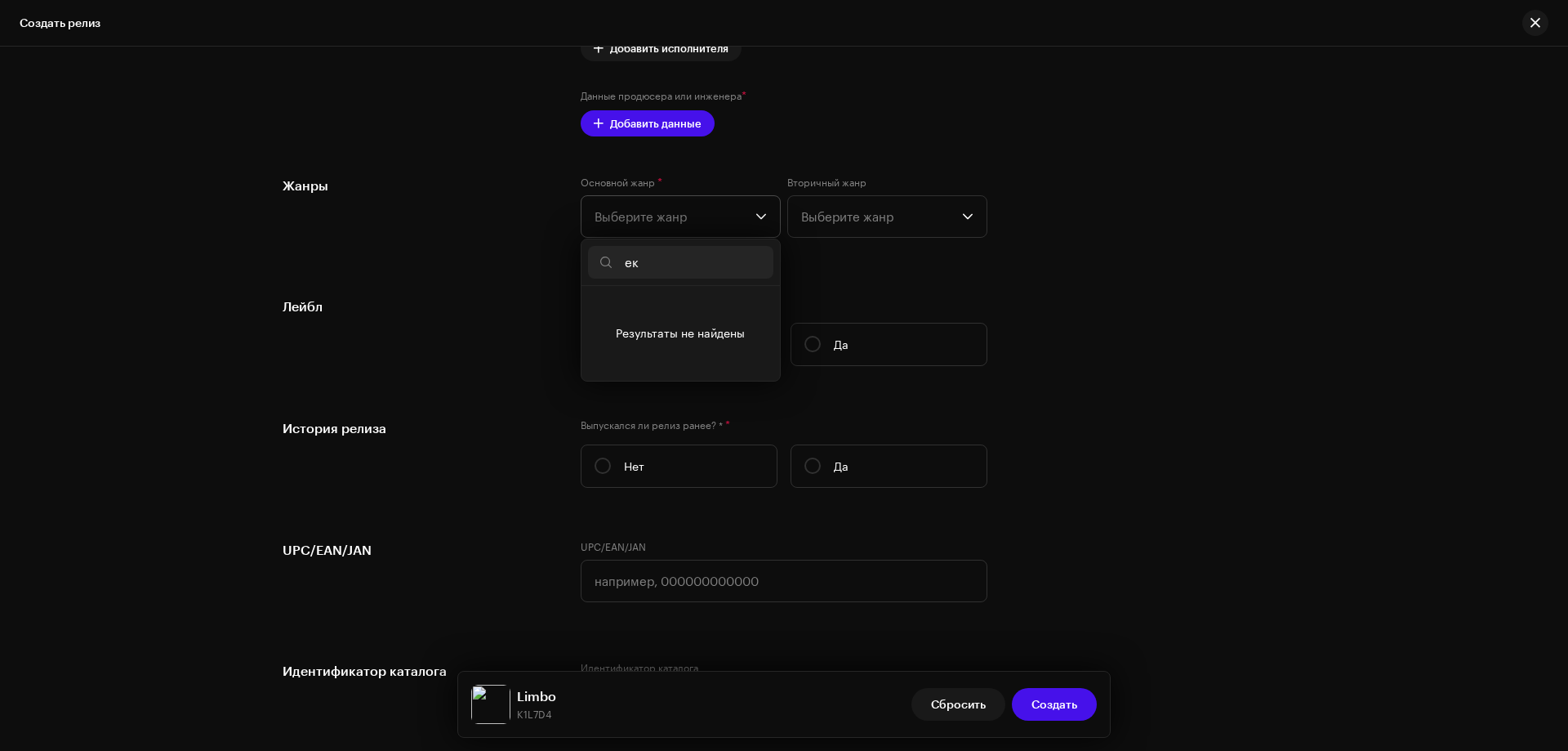
type input "е"
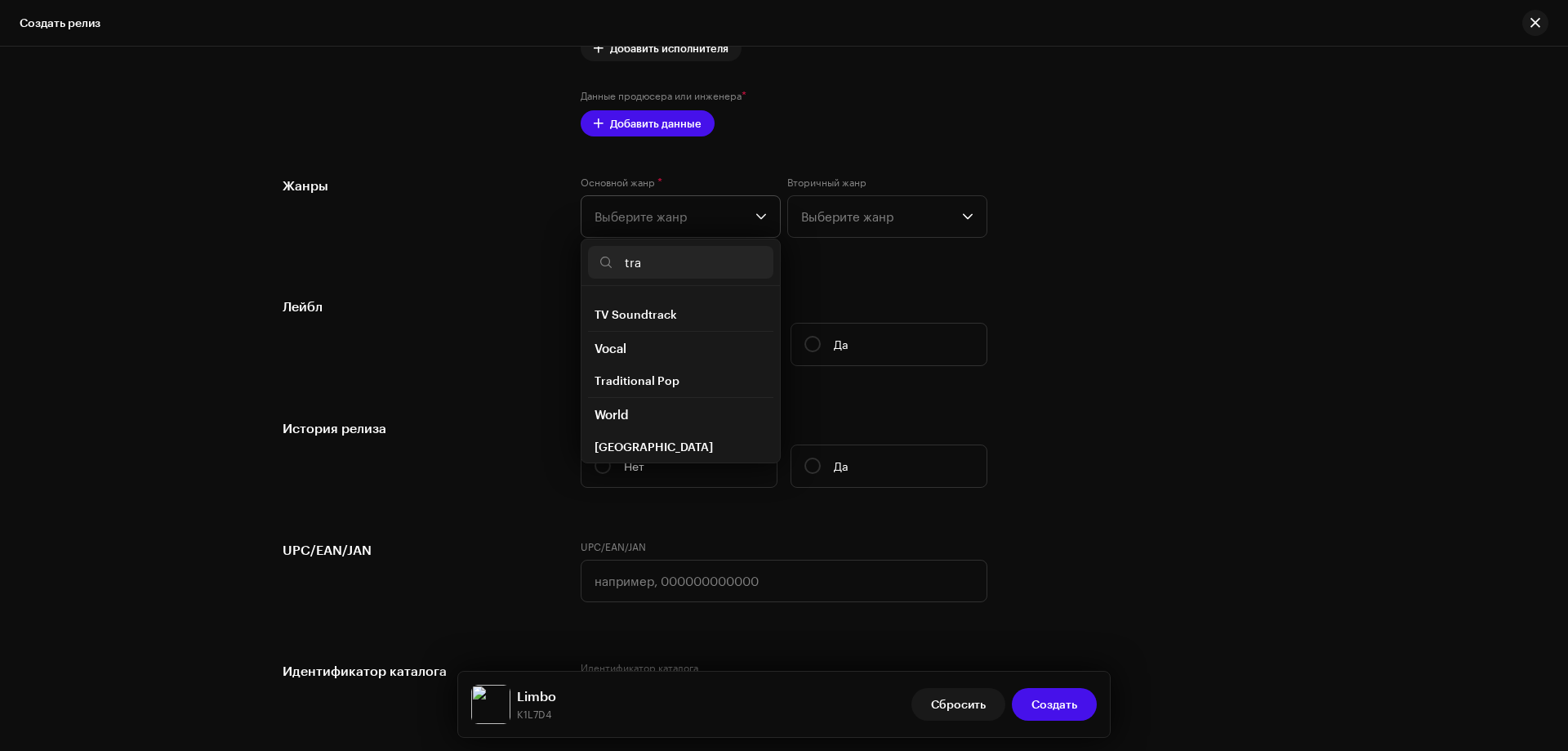
scroll to position [926, 0]
type input "tra"
click at [1340, 408] on div "Создать новый релиз Мы поможем вам во всем — от выбора трека до конечных метада…" at bounding box center [784, 399] width 1568 height 704
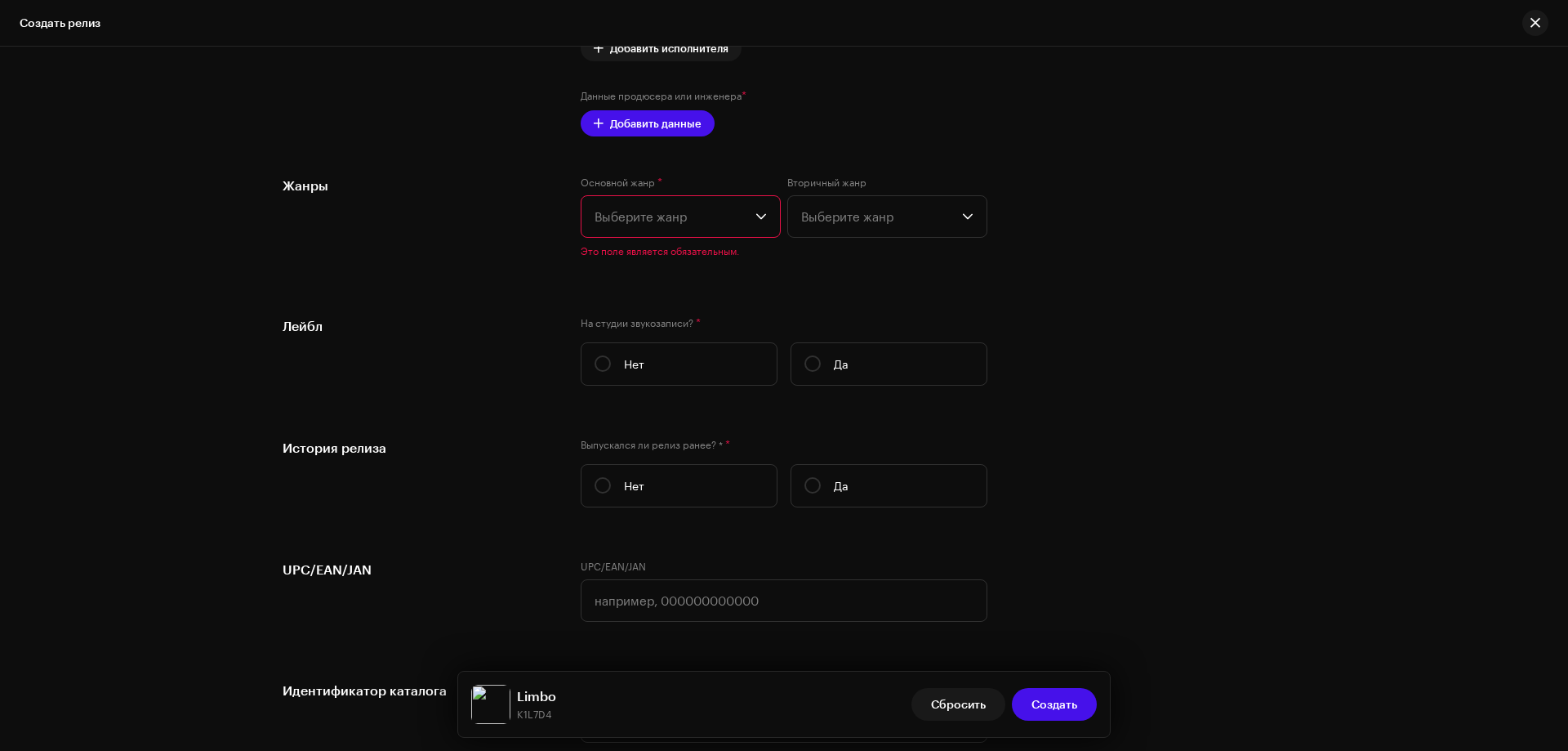
drag, startPoint x: 648, startPoint y: 196, endPoint x: 650, endPoint y: 208, distance: 12.2
click at [648, 196] on p-select "Выберите жанр" at bounding box center [681, 217] width 200 height 43
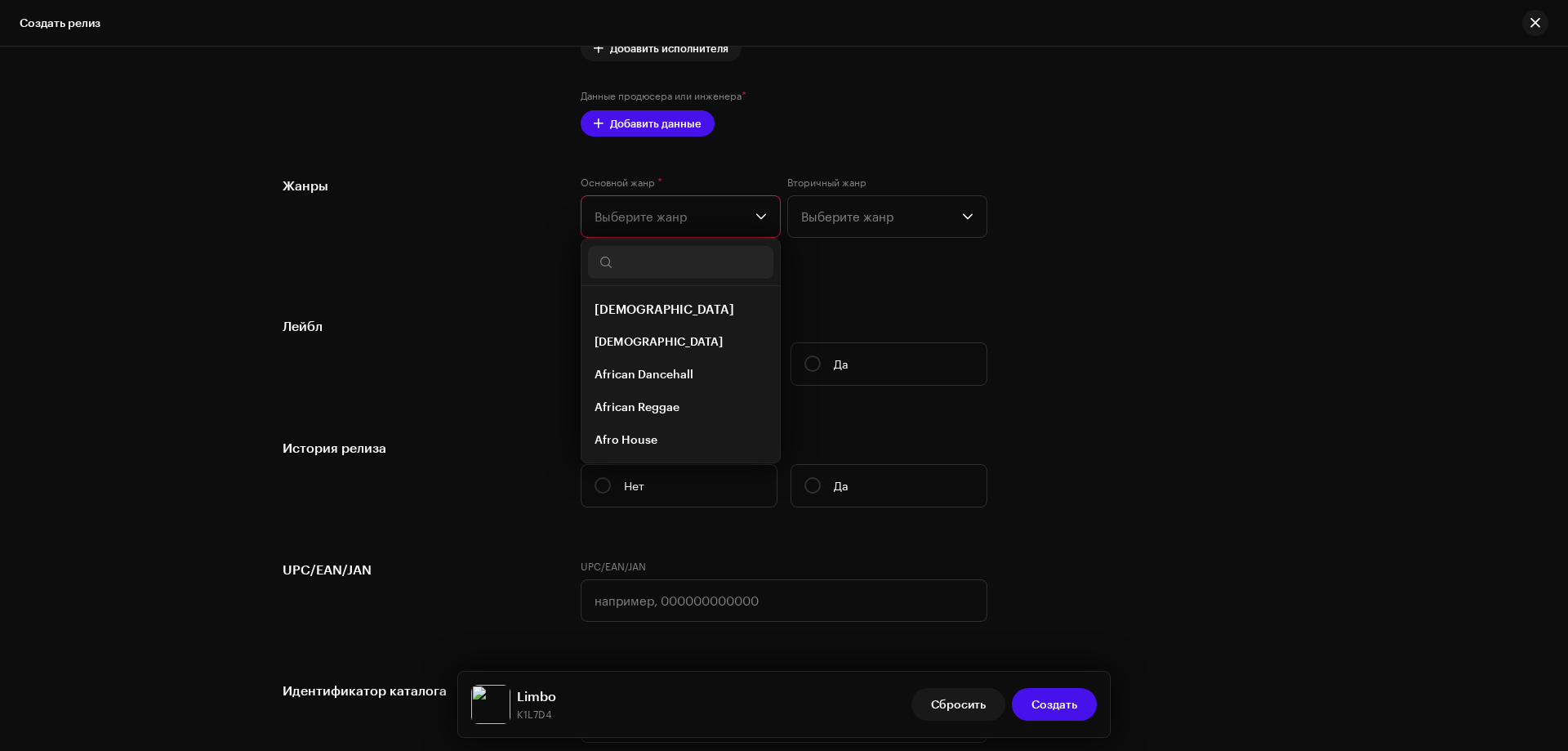
click at [650, 208] on span "Выберите жанр" at bounding box center [675, 217] width 161 height 41
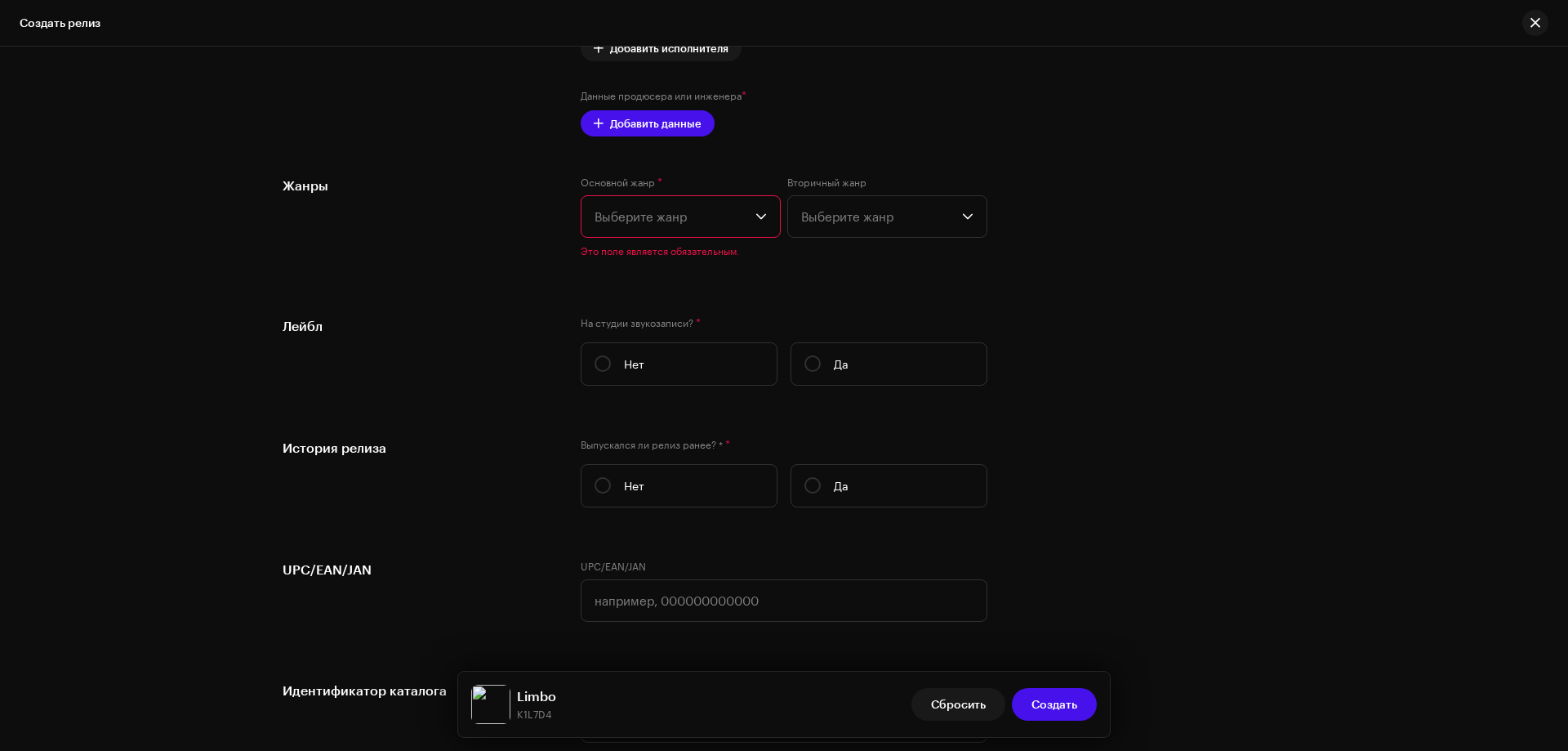
click at [650, 208] on span "Выберите жанр" at bounding box center [675, 217] width 161 height 41
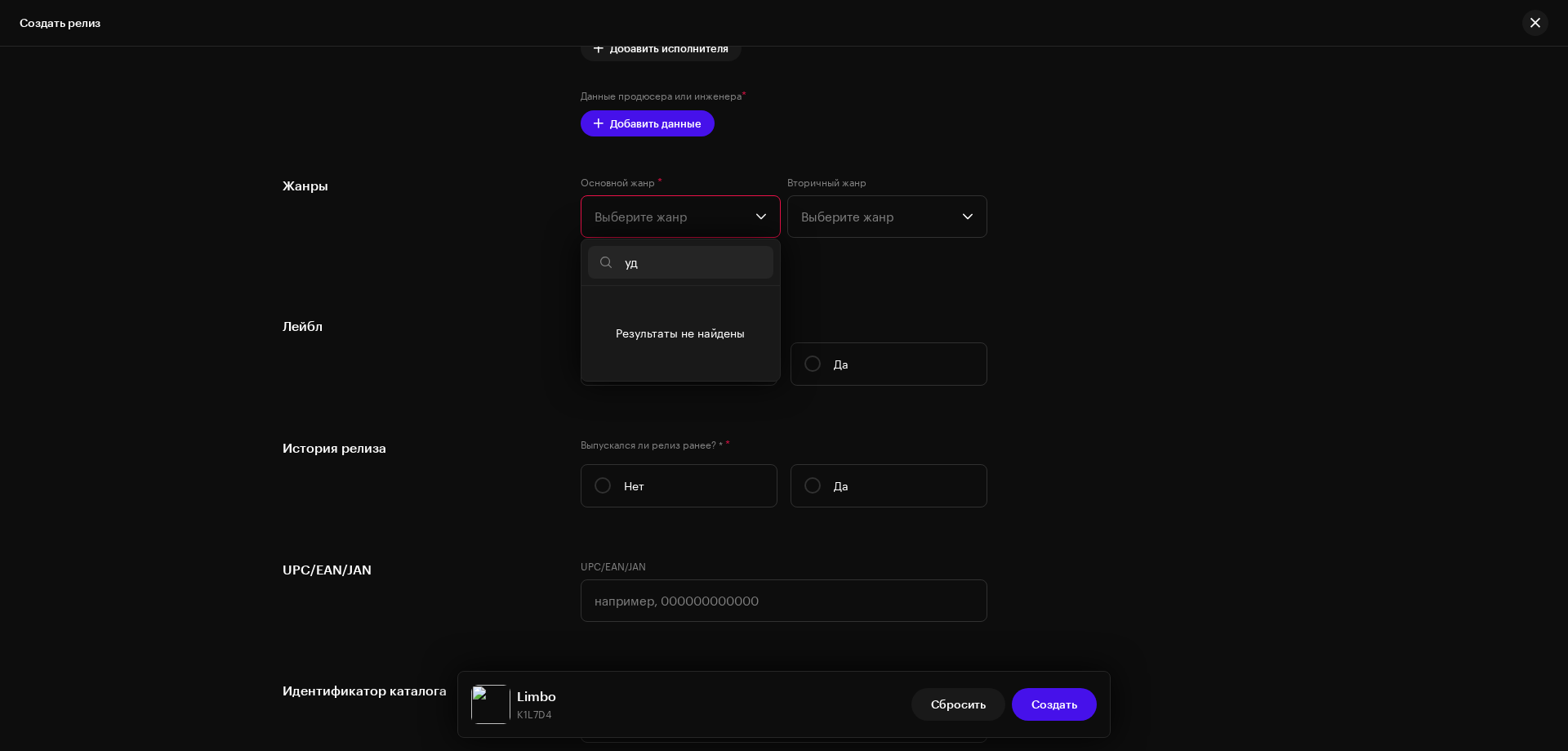
type input "у"
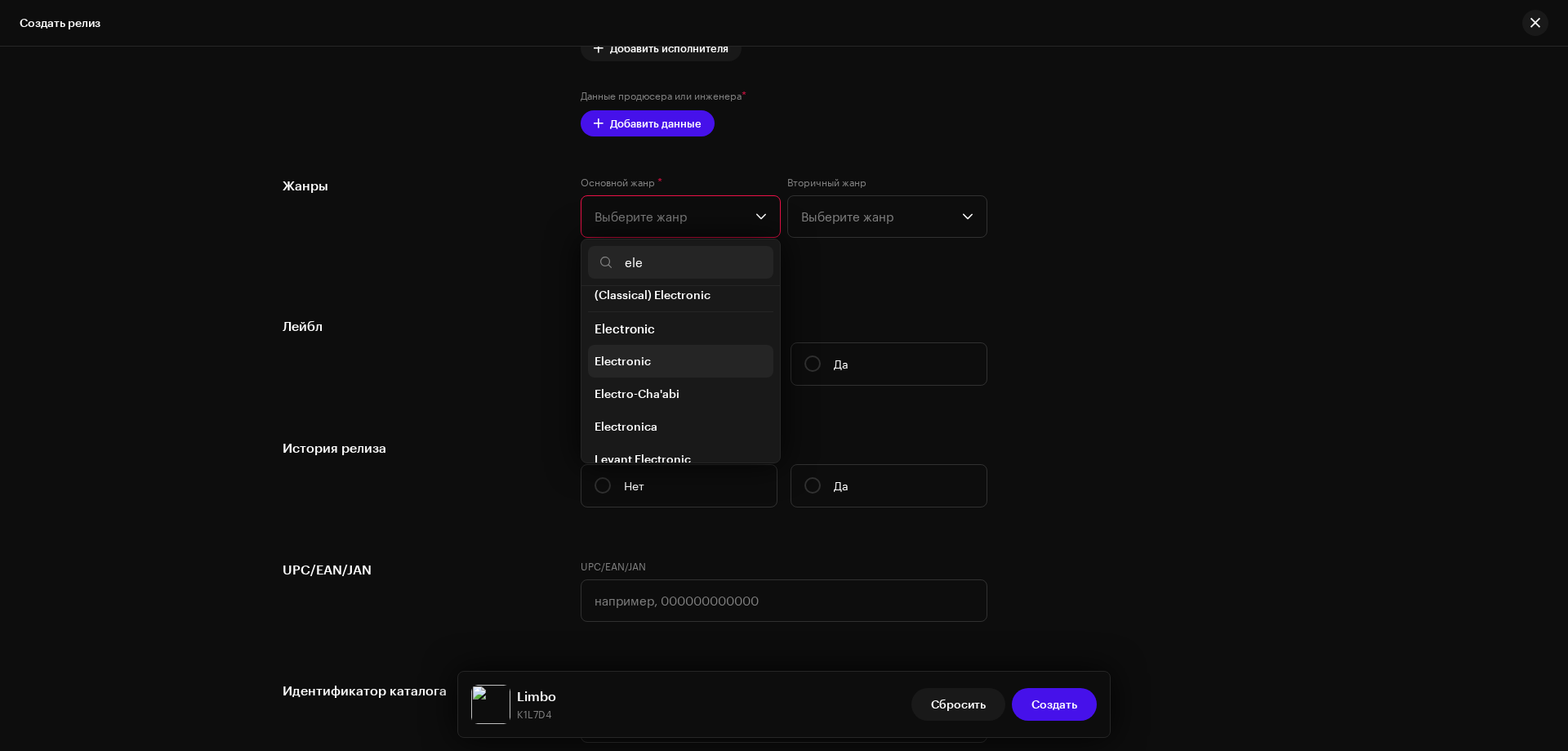
type input "ele"
click at [636, 366] on span "Electronic" at bounding box center [623, 362] width 57 height 16
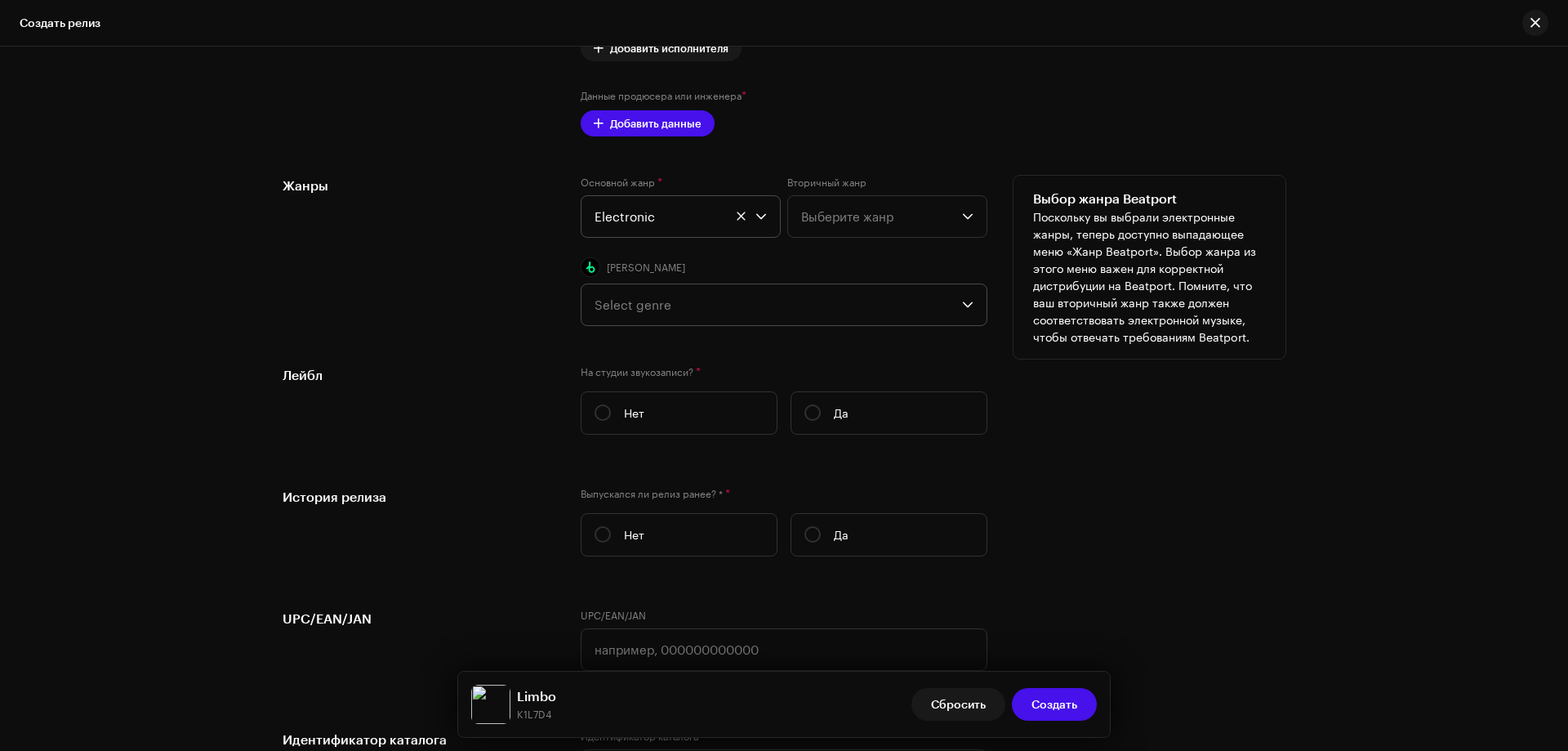
click at [653, 314] on div "Select genre" at bounding box center [779, 305] width 368 height 41
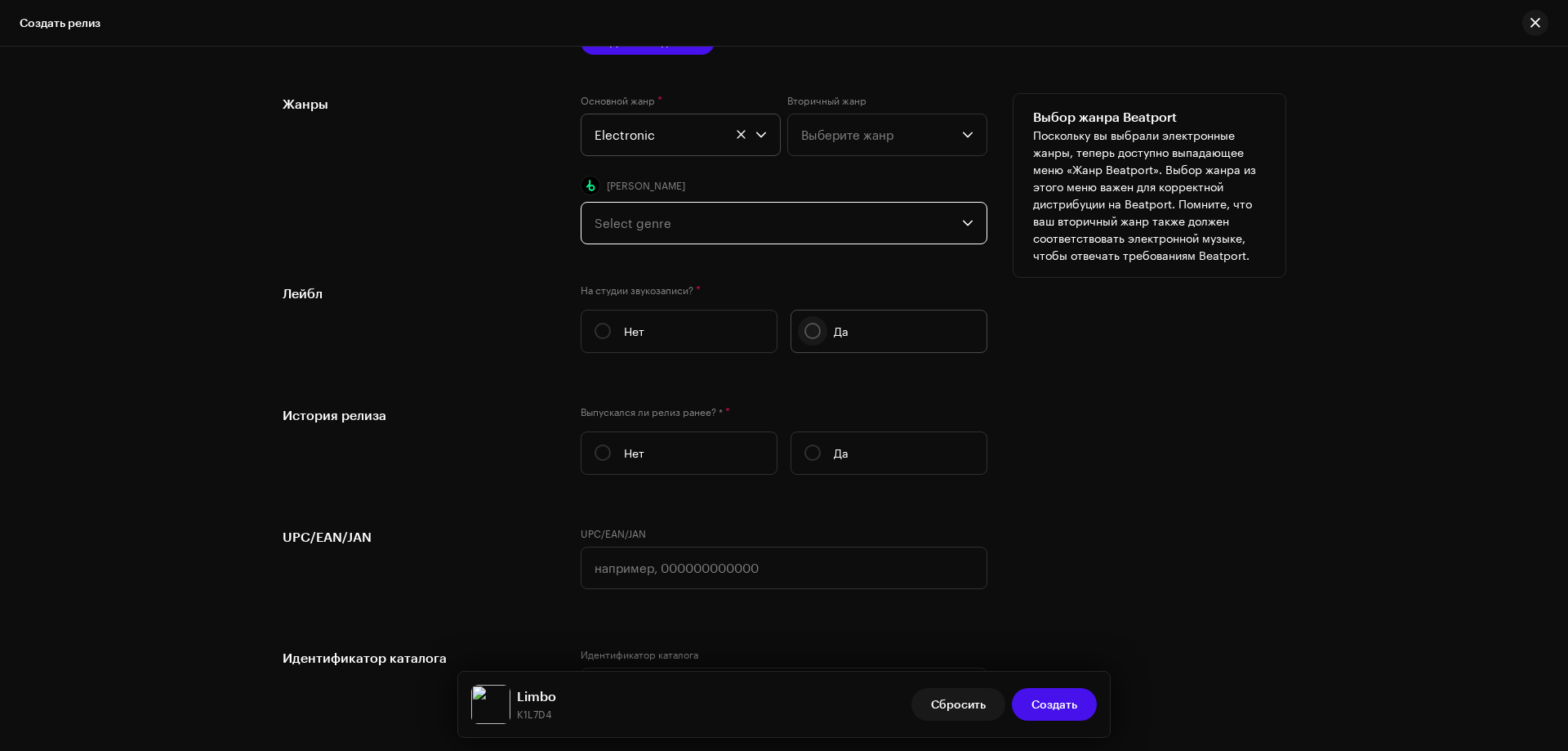
click at [807, 332] on input "Да" at bounding box center [813, 331] width 16 height 16
radio input "true"
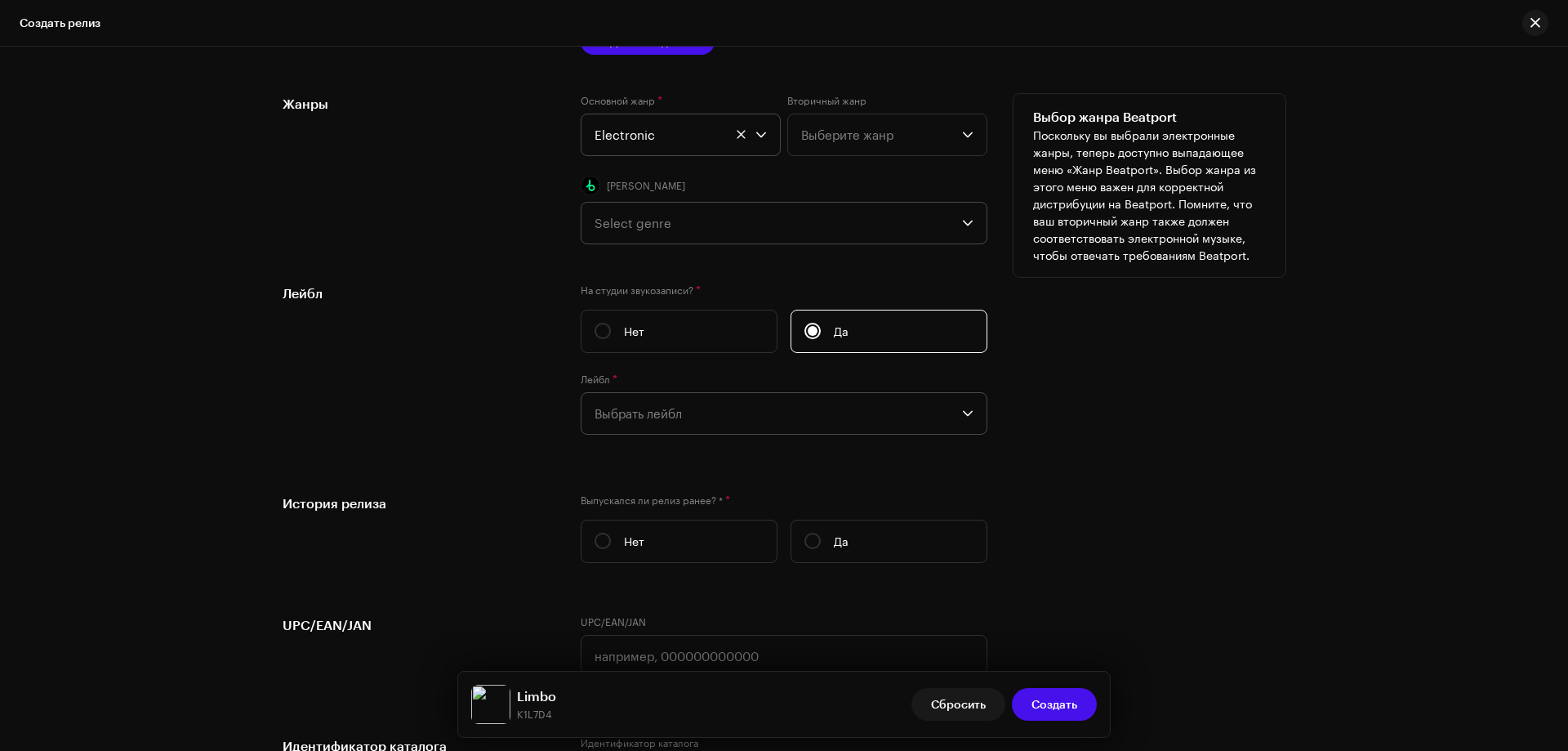
click at [630, 417] on span "Выбрать лейбл" at bounding box center [779, 413] width 368 height 41
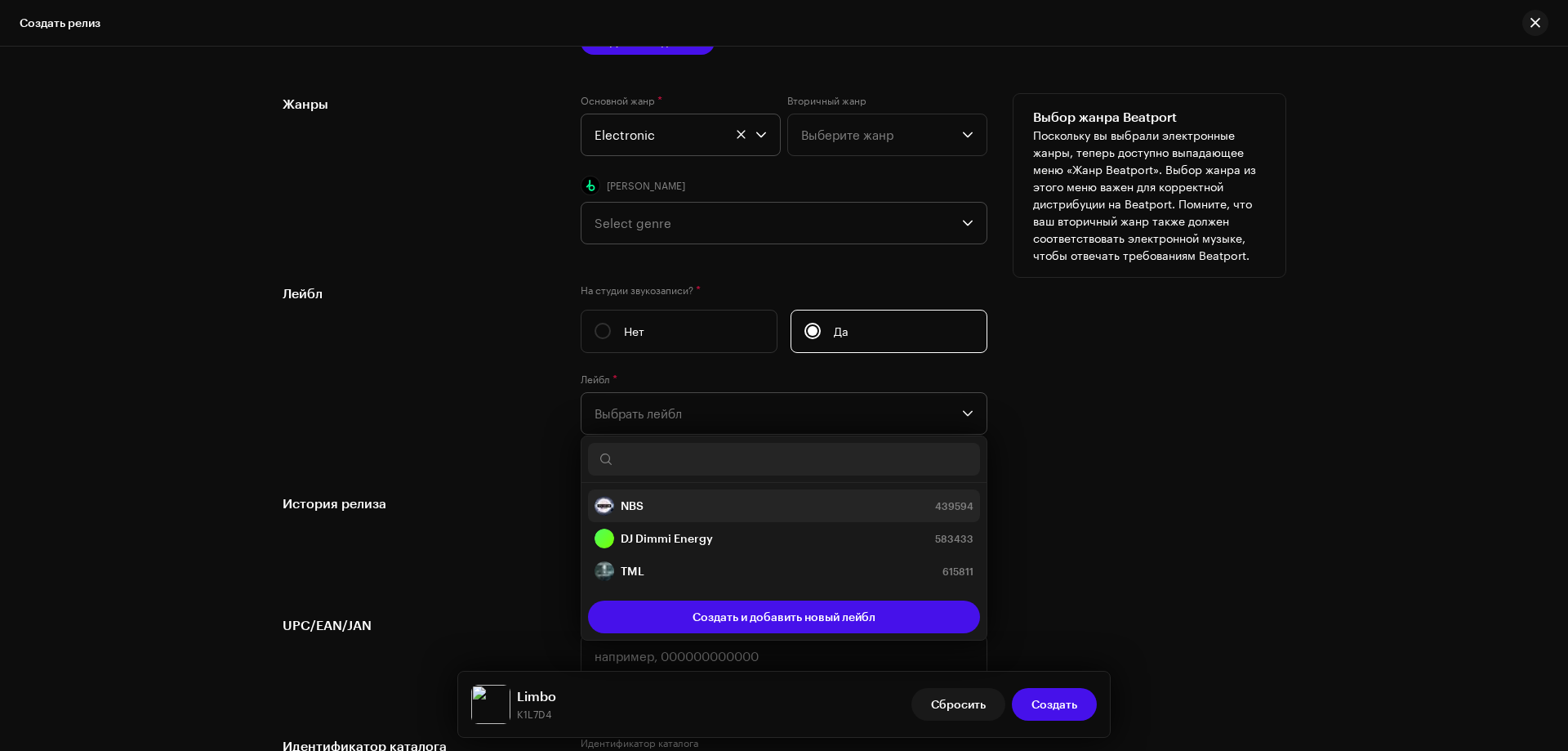
click at [638, 492] on li "NBS 439594" at bounding box center [784, 506] width 392 height 33
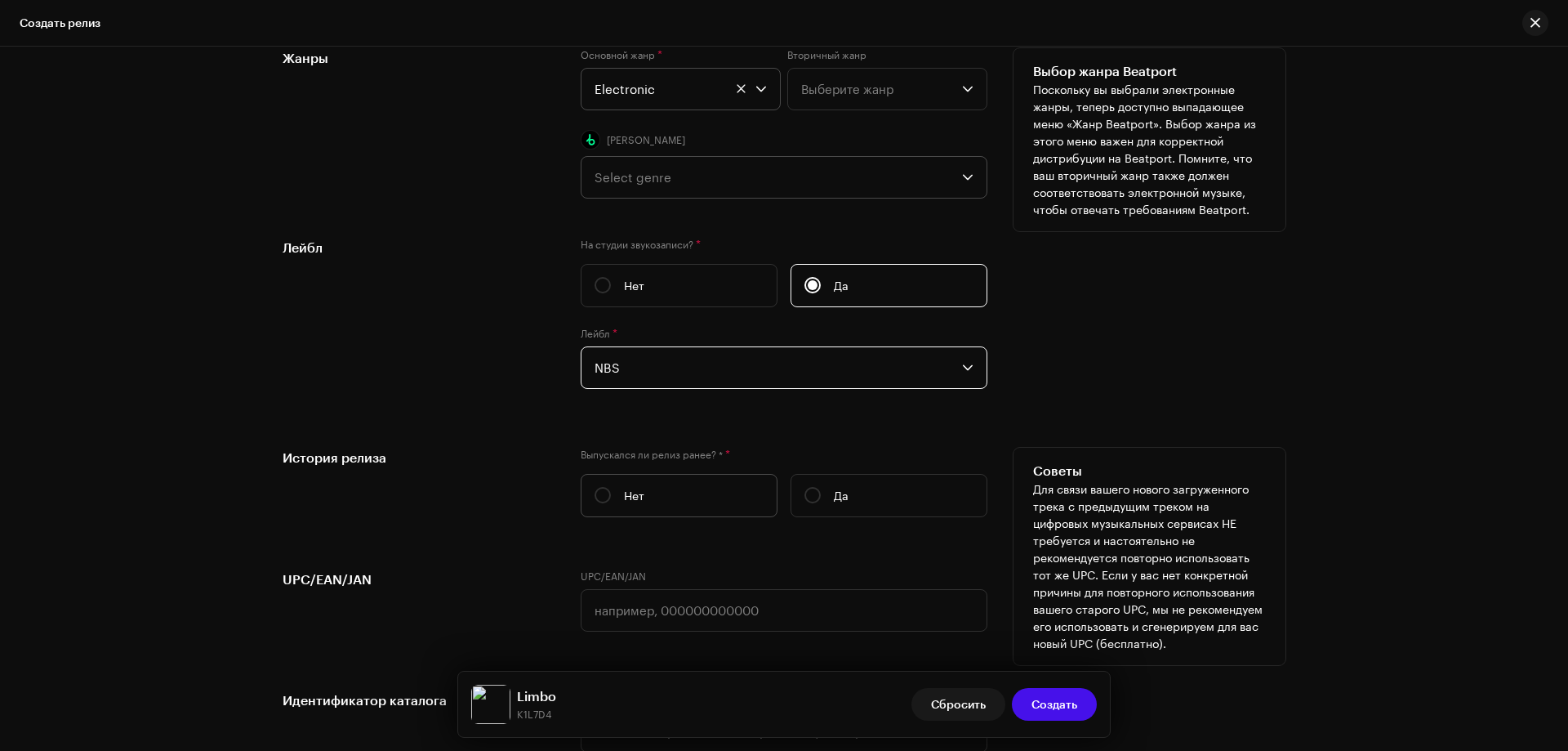
scroll to position [2452, 0]
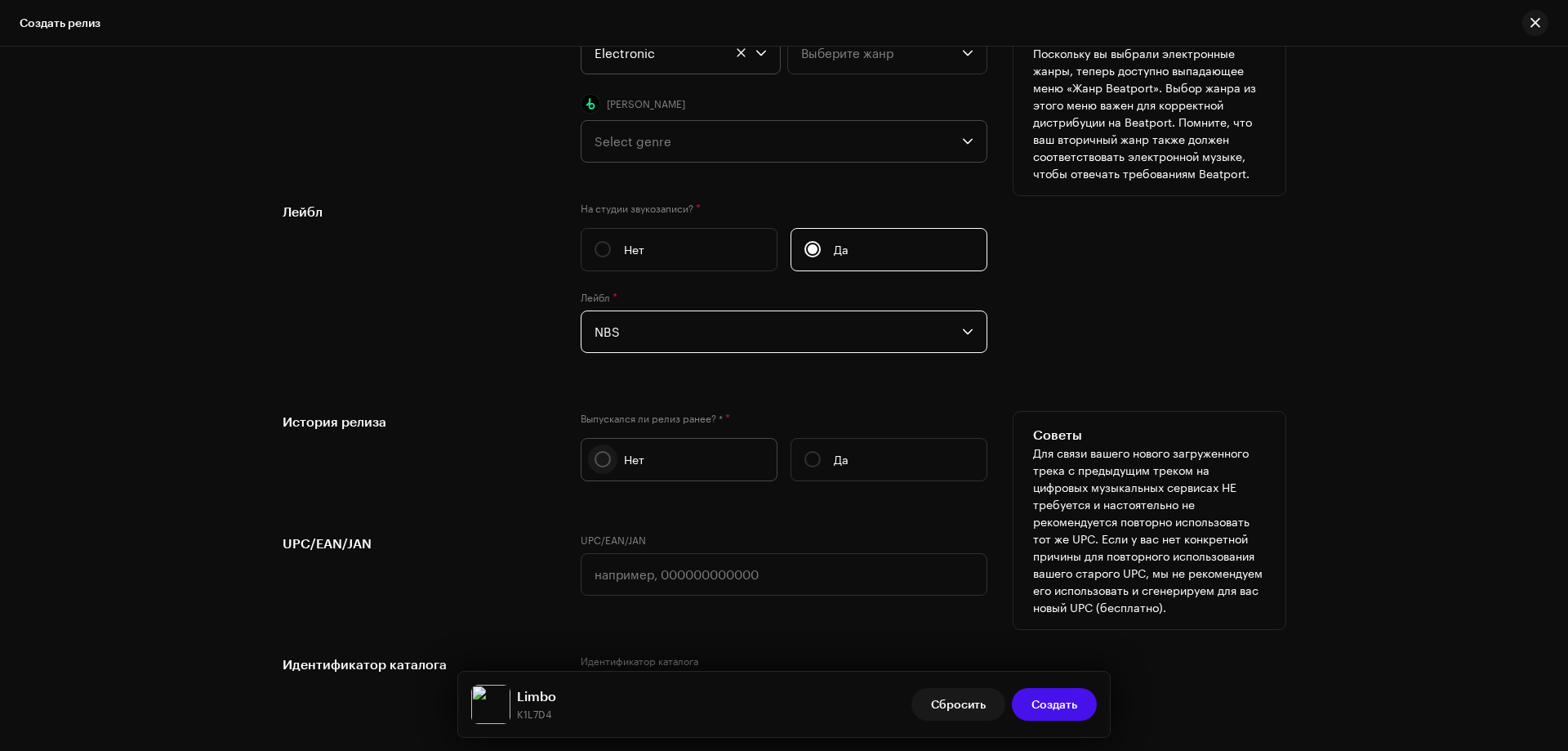
click at [598, 454] on input "Нет" at bounding box center [603, 459] width 16 height 16
radio input "true"
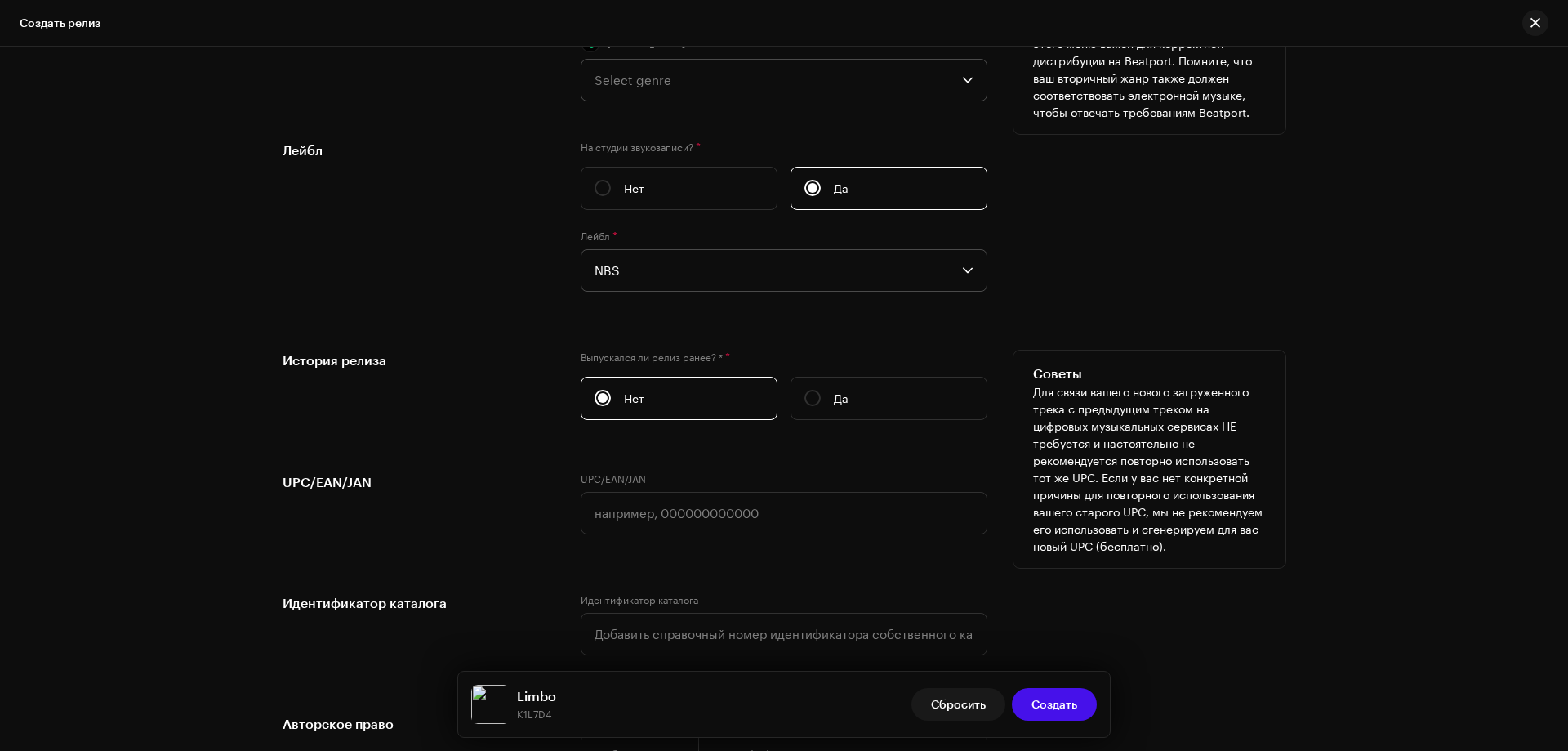
scroll to position [2697, 0]
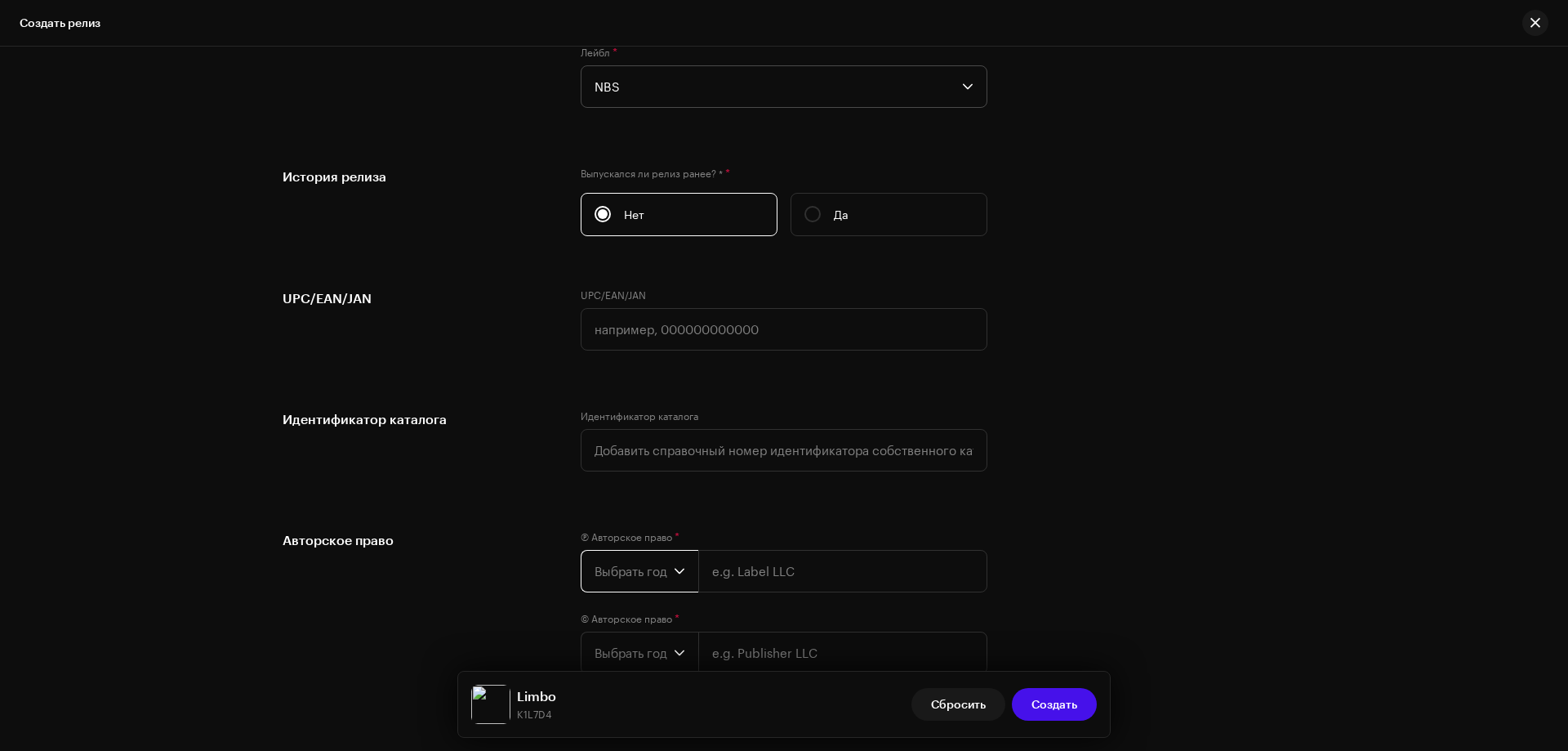
drag, startPoint x: 632, startPoint y: 576, endPoint x: 636, endPoint y: 568, distance: 8.9
click at [632, 574] on span "Выбрать год" at bounding box center [634, 571] width 79 height 41
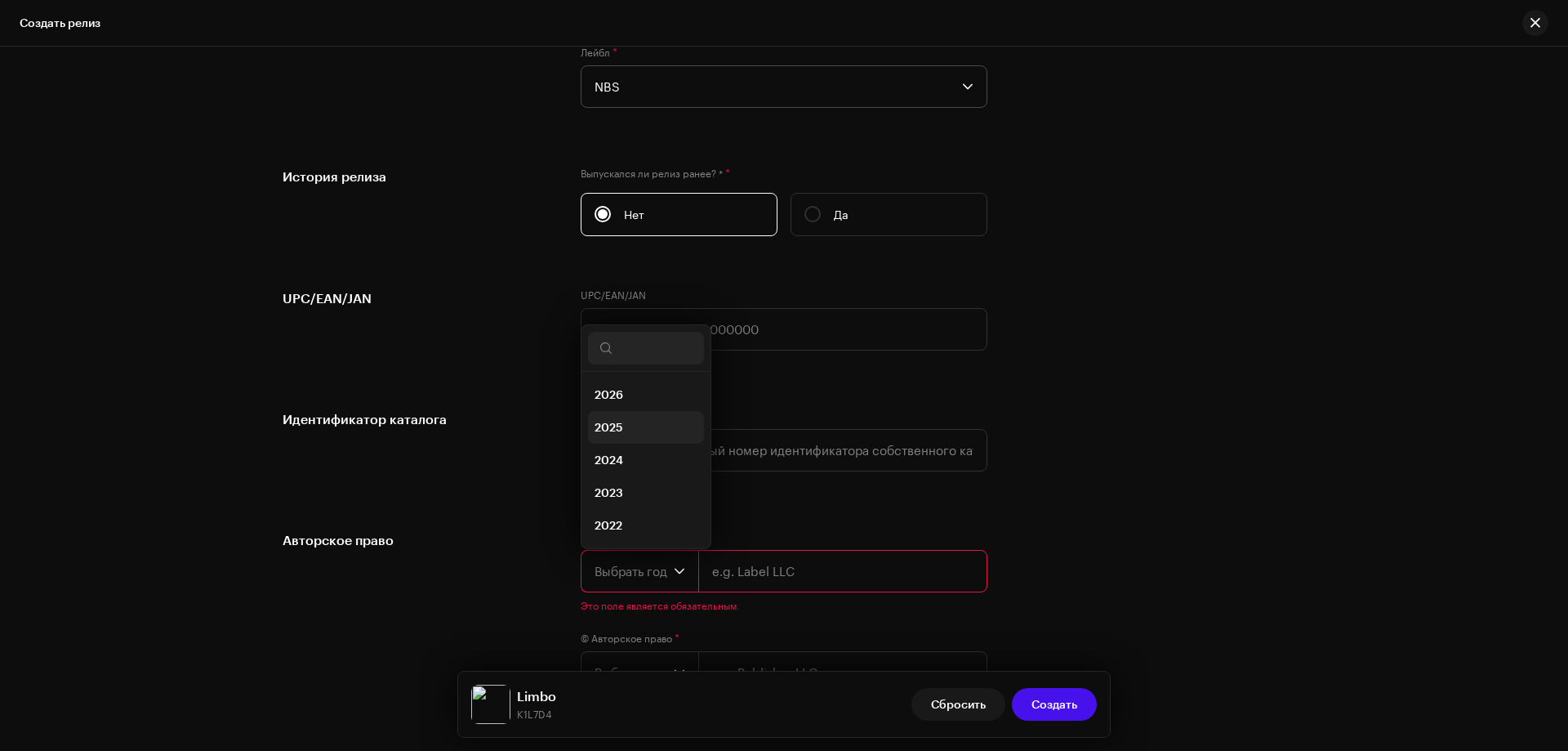
click at [610, 422] on span "2025" at bounding box center [609, 427] width 29 height 16
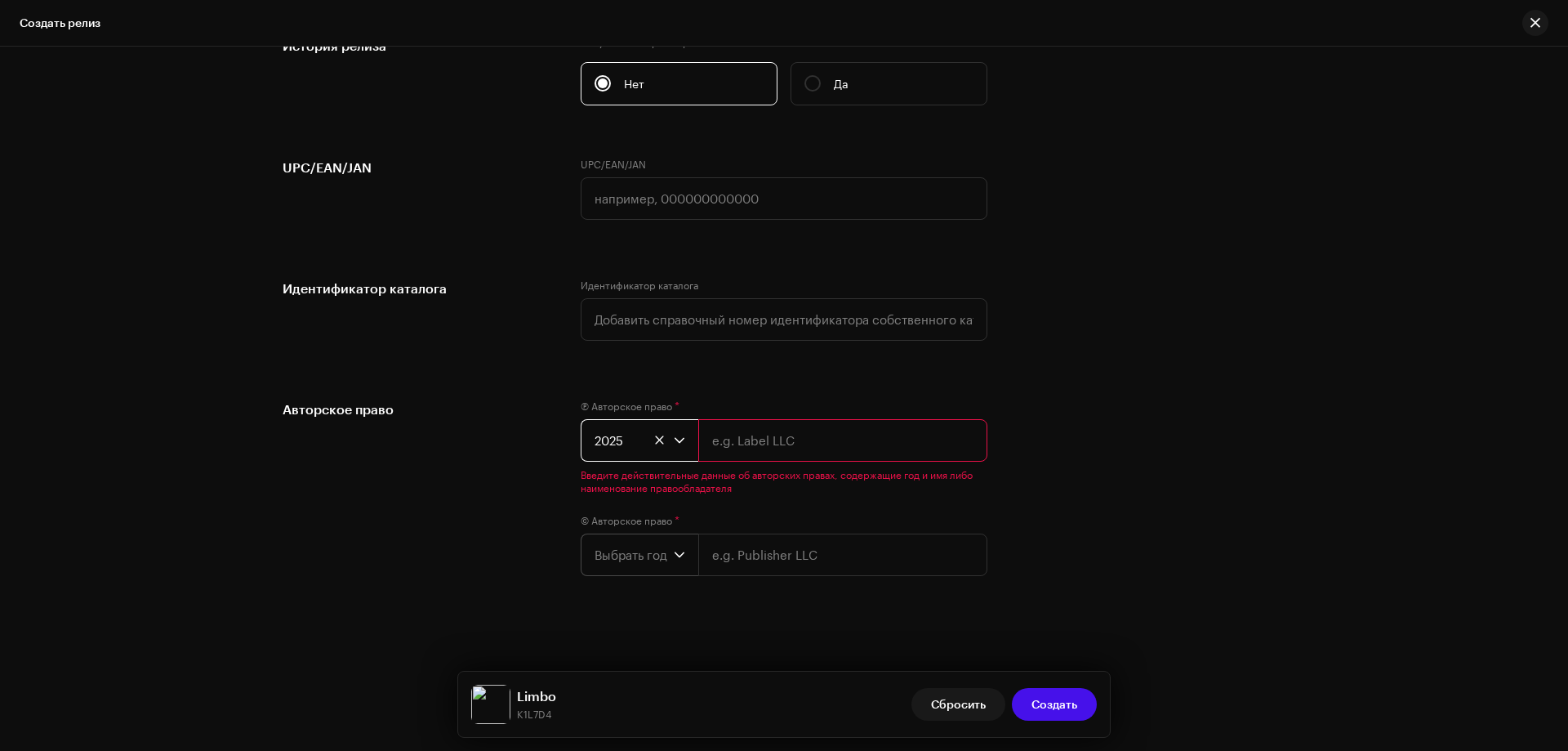
scroll to position [2829, 0]
click at [605, 558] on span "Выбрать год" at bounding box center [634, 553] width 79 height 41
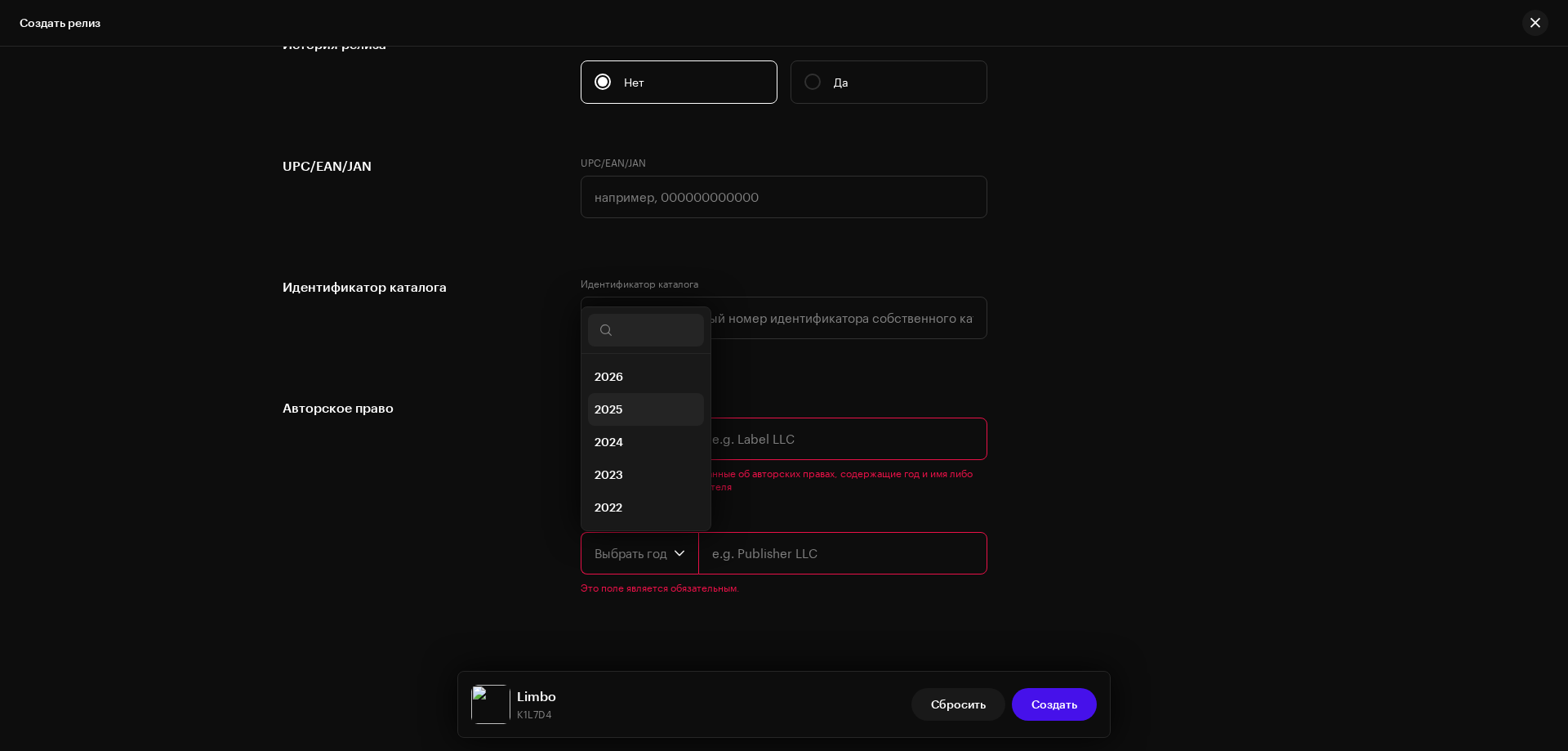
click at [627, 404] on li "2025" at bounding box center [646, 409] width 116 height 33
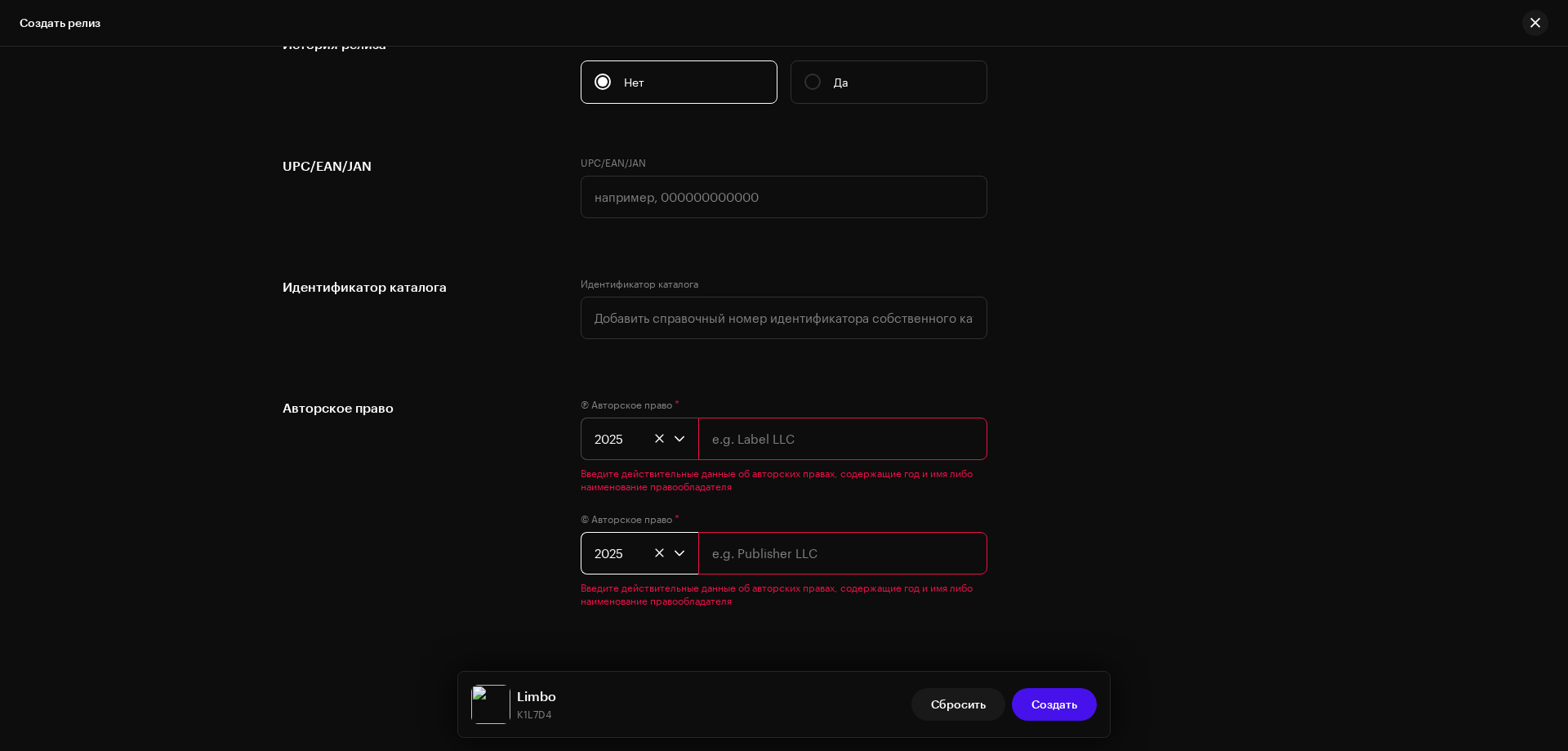
click at [751, 447] on input "text" at bounding box center [843, 439] width 289 height 43
type input "NBS."
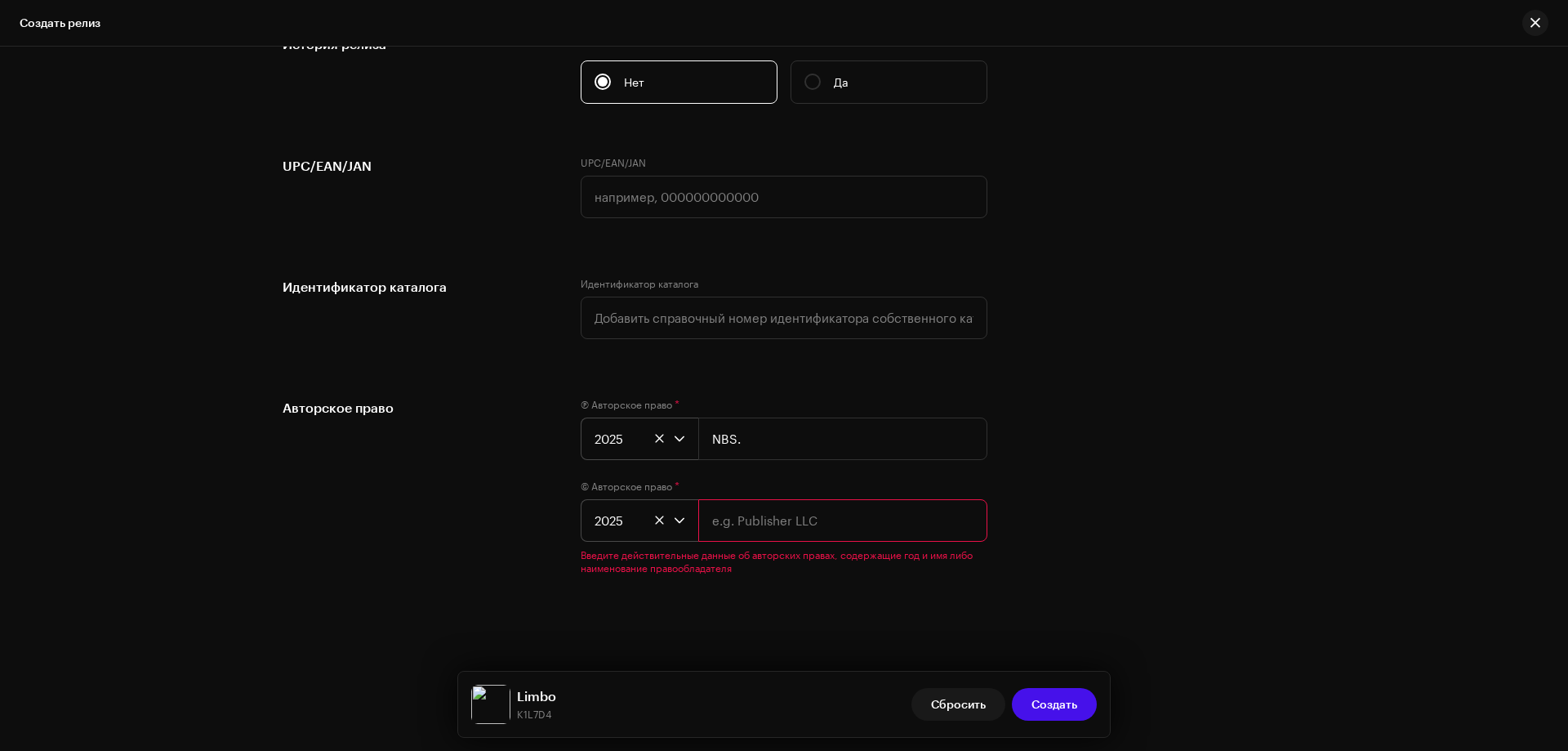
click at [756, 533] on input "text" at bounding box center [843, 521] width 289 height 43
type input "NBS."
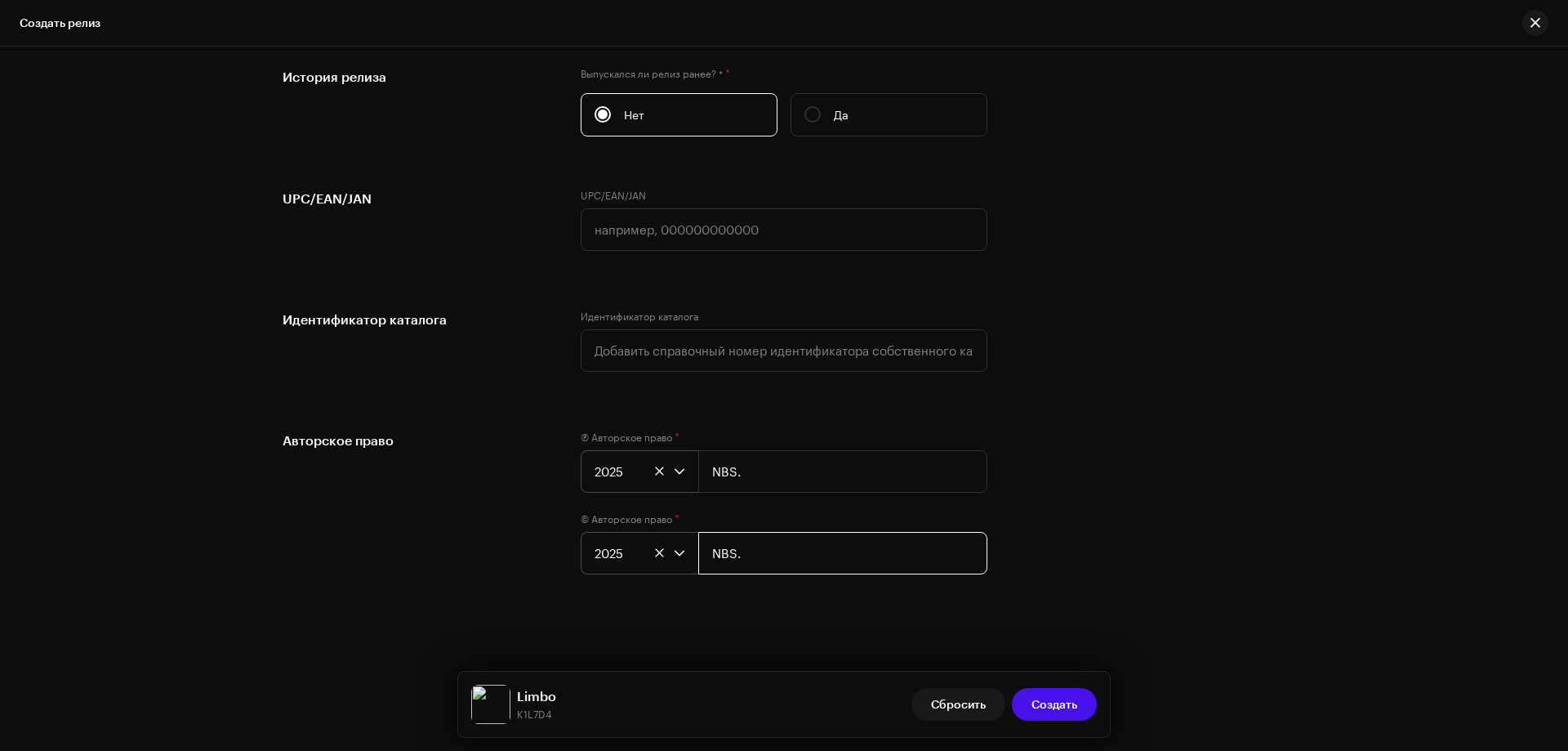
scroll to position [2796, 0]
drag, startPoint x: 499, startPoint y: 442, endPoint x: 541, endPoint y: 453, distance: 43.4
click at [499, 442] on h5 "Авторское право" at bounding box center [418, 440] width 272 height 20
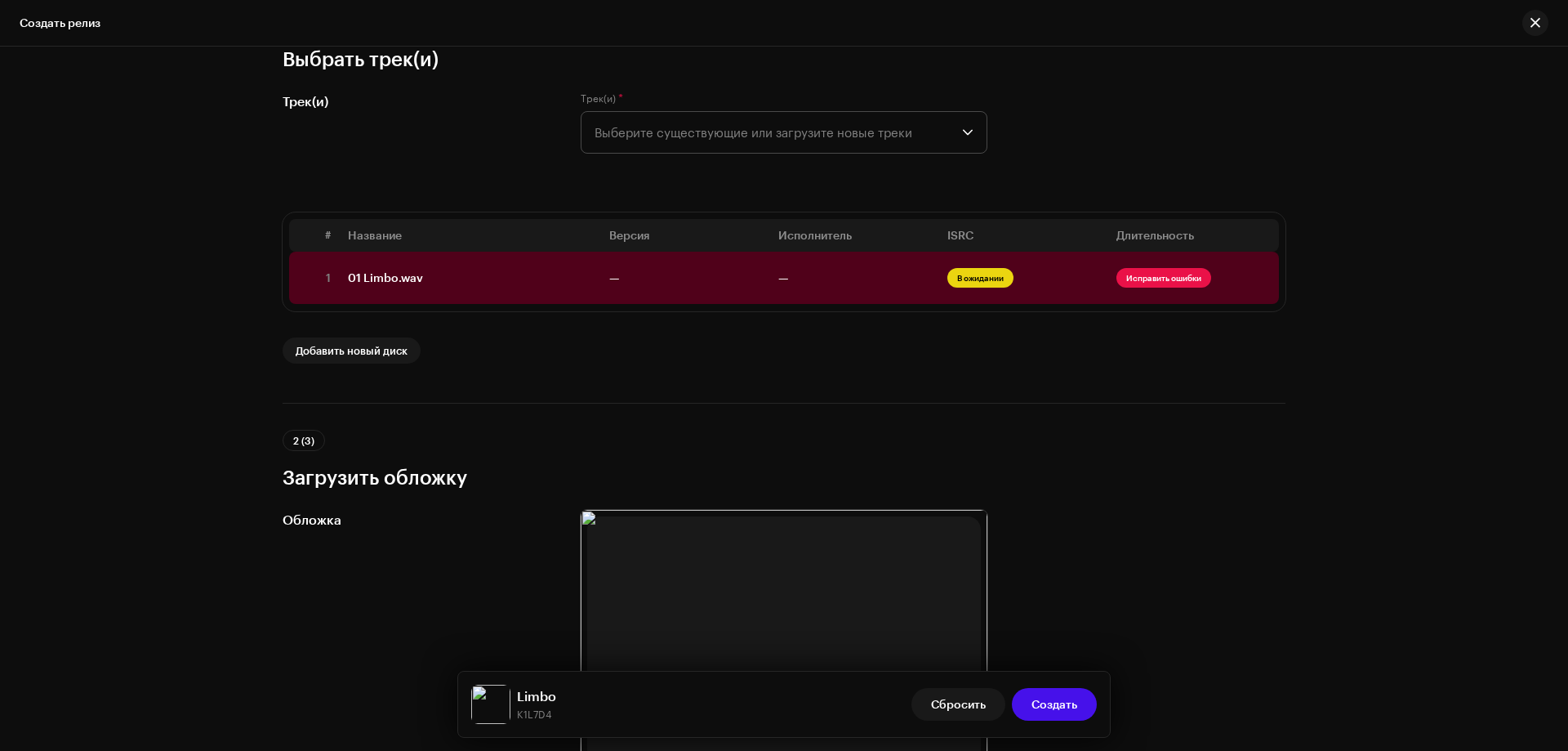
scroll to position [18, 0]
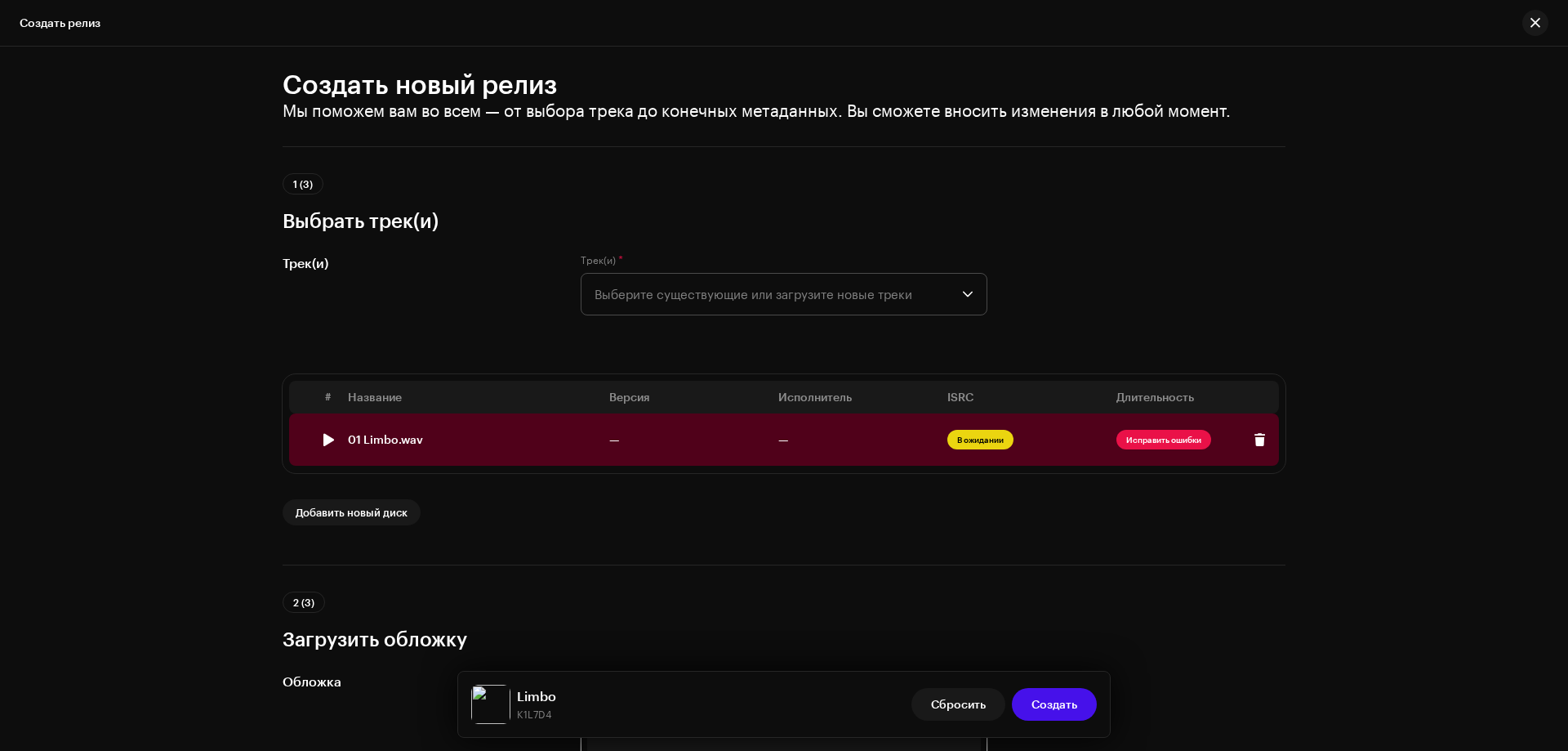
click at [379, 437] on div "01 Limbo.wav" at bounding box center [385, 440] width 75 height 13
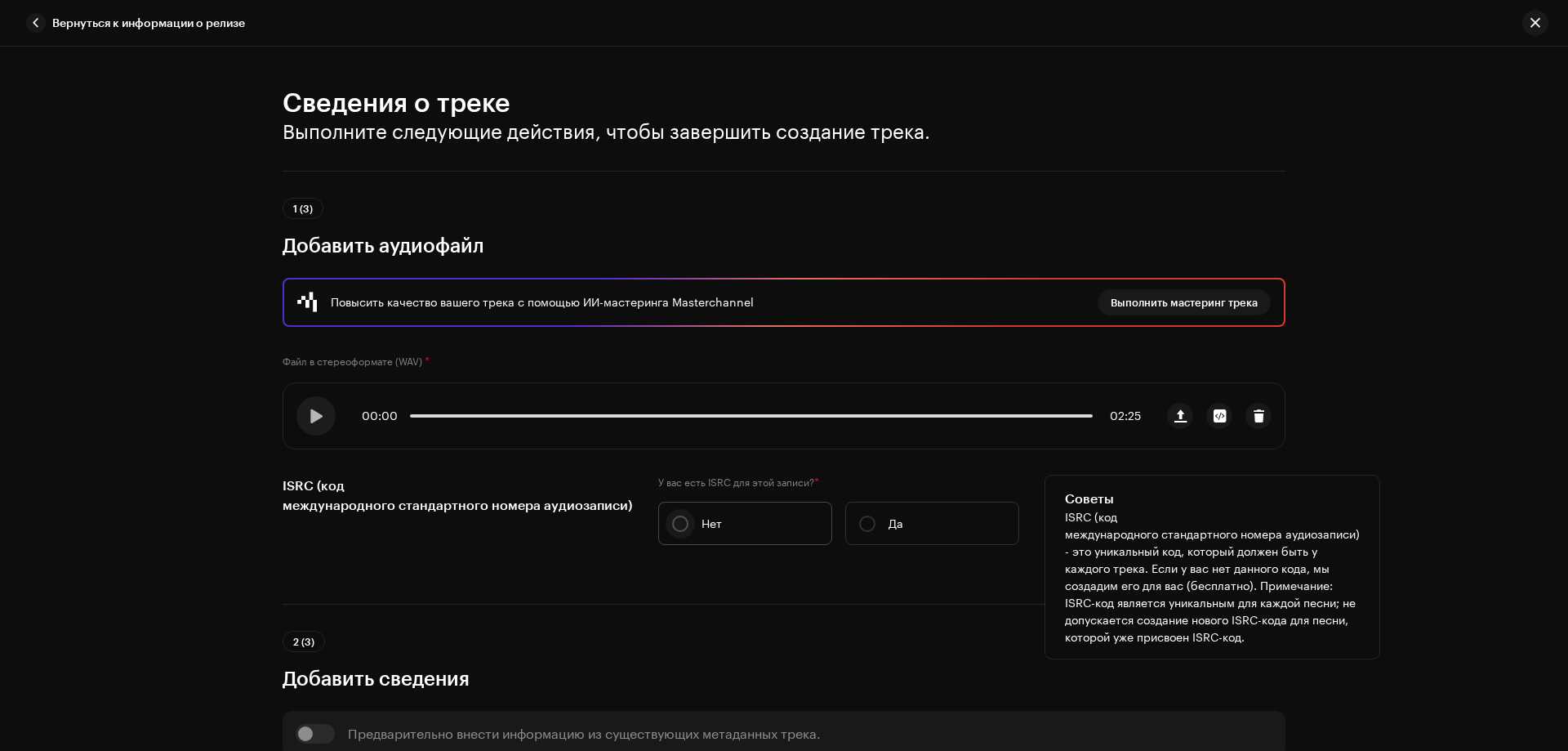
click at [672, 523] on input "Нет" at bounding box center [680, 524] width 16 height 16
radio input "true"
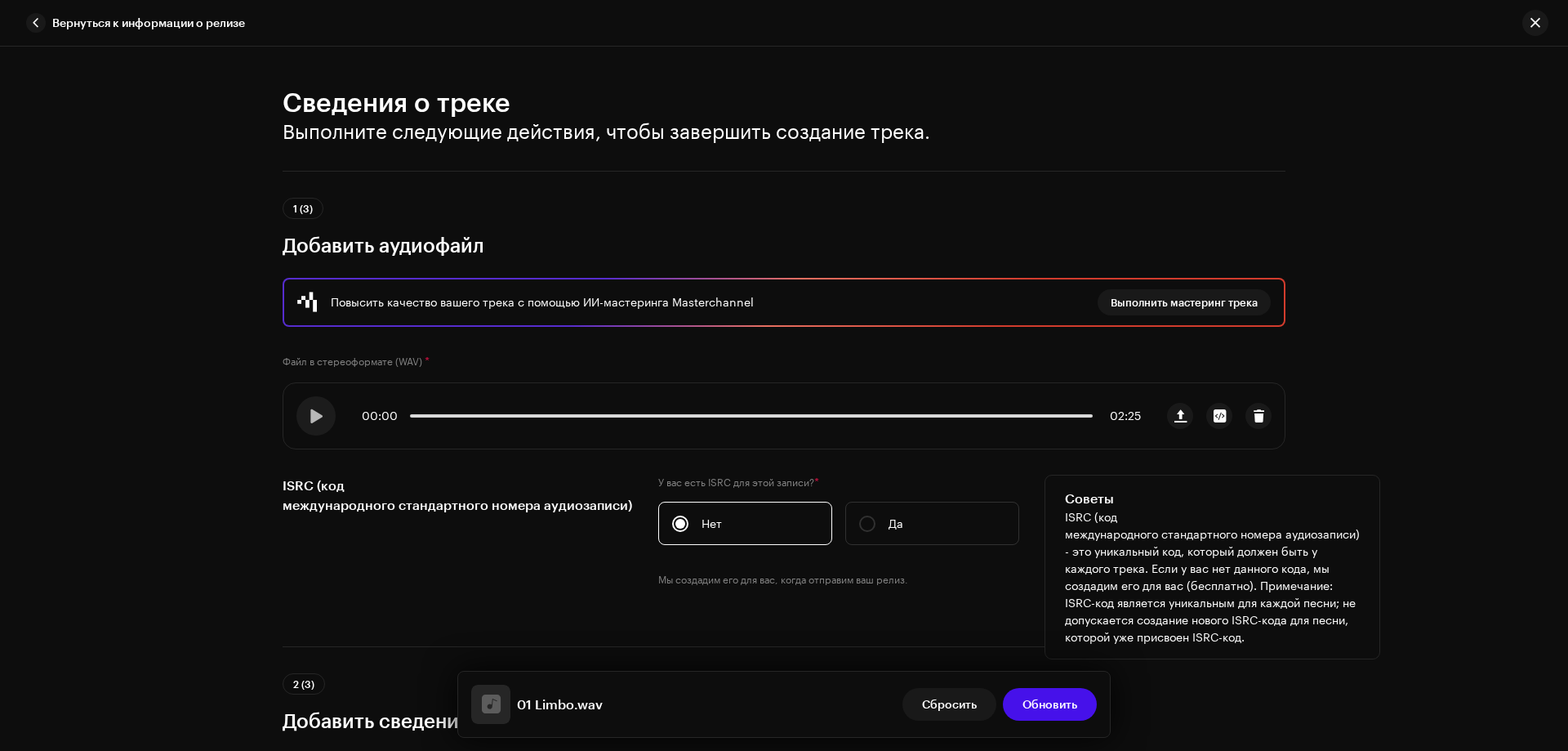
scroll to position [408, 0]
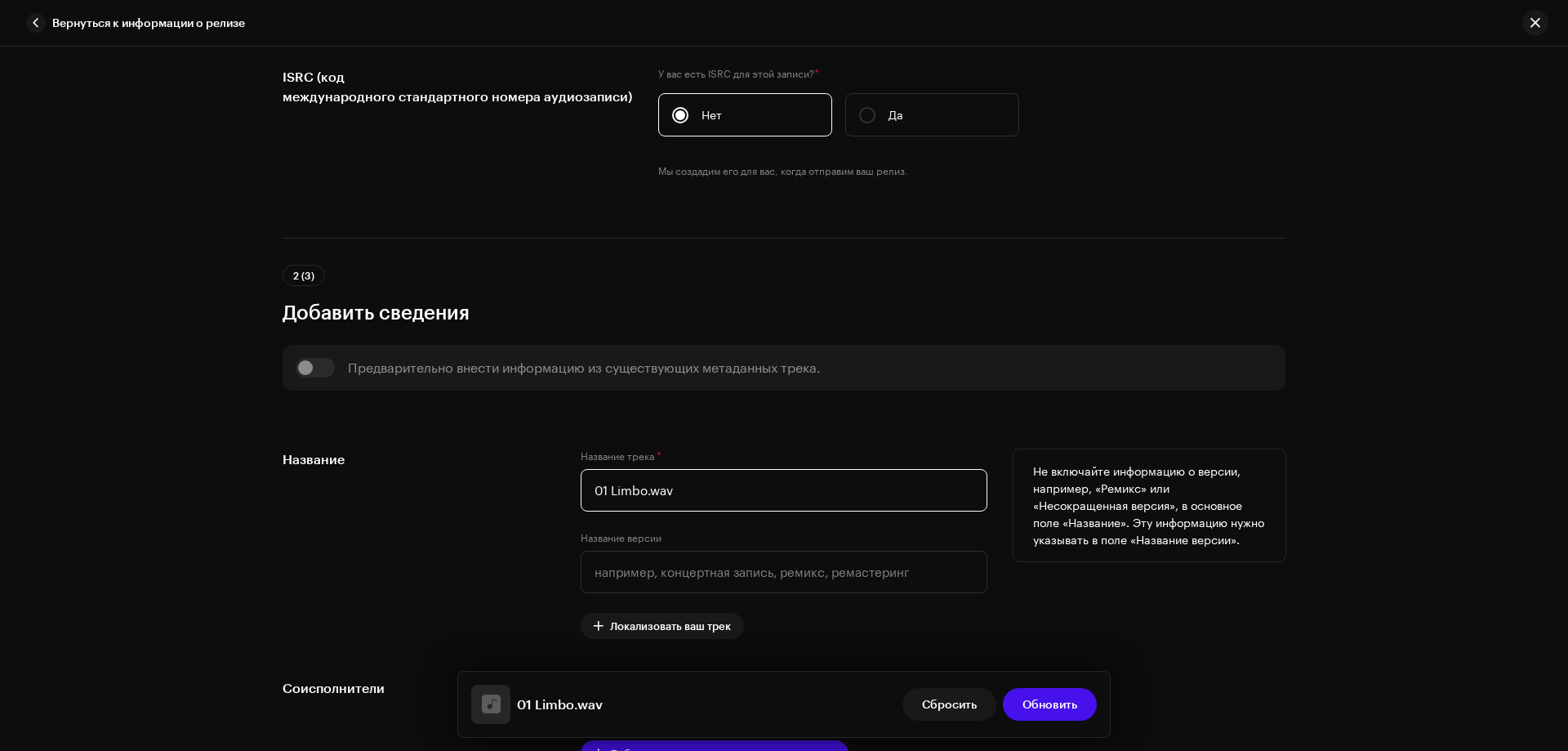
drag, startPoint x: 610, startPoint y: 491, endPoint x: 568, endPoint y: 477, distance: 44.3
click at [568, 477] on div "Название Название трека * 01 Limbo.wav Название версии Локализовать ваш трек Не…" at bounding box center [784, 544] width 1003 height 190
drag, startPoint x: 628, startPoint y: 495, endPoint x: 701, endPoint y: 494, distance: 73.0
click at [701, 494] on input "Limbo.wav" at bounding box center [784, 491] width 407 height 43
type input "Limbo"
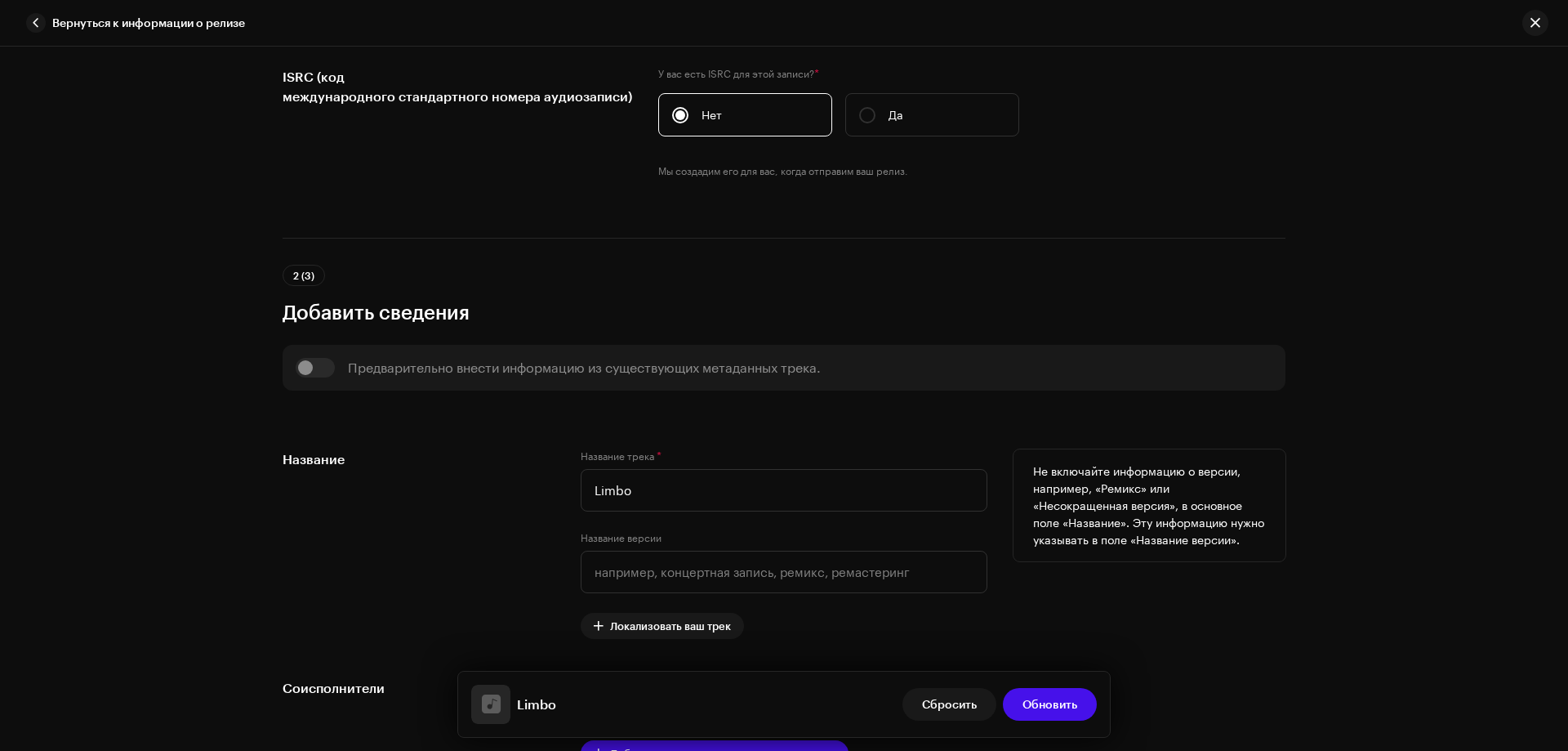
click at [398, 501] on div "Название" at bounding box center [418, 544] width 272 height 190
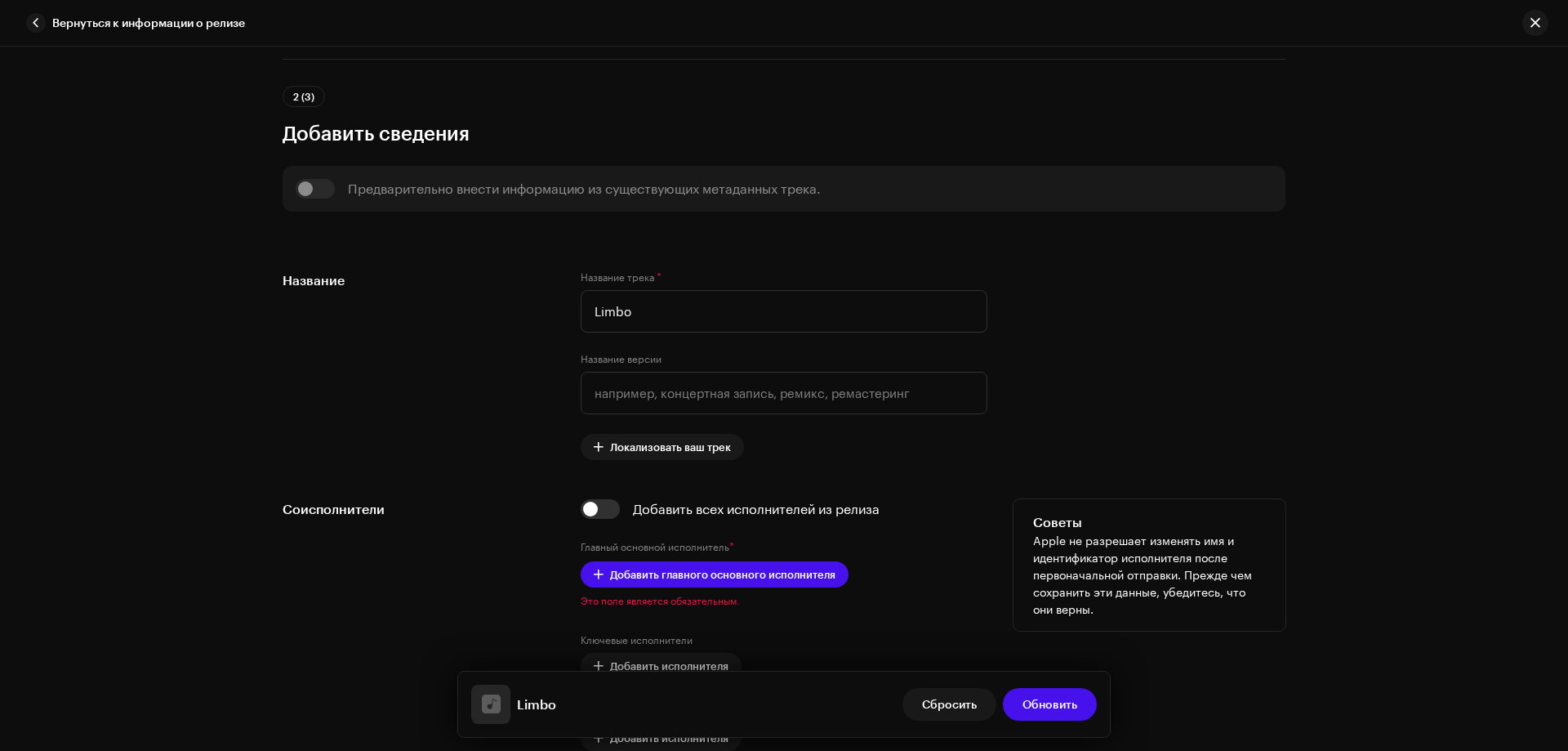
scroll to position [735, 0]
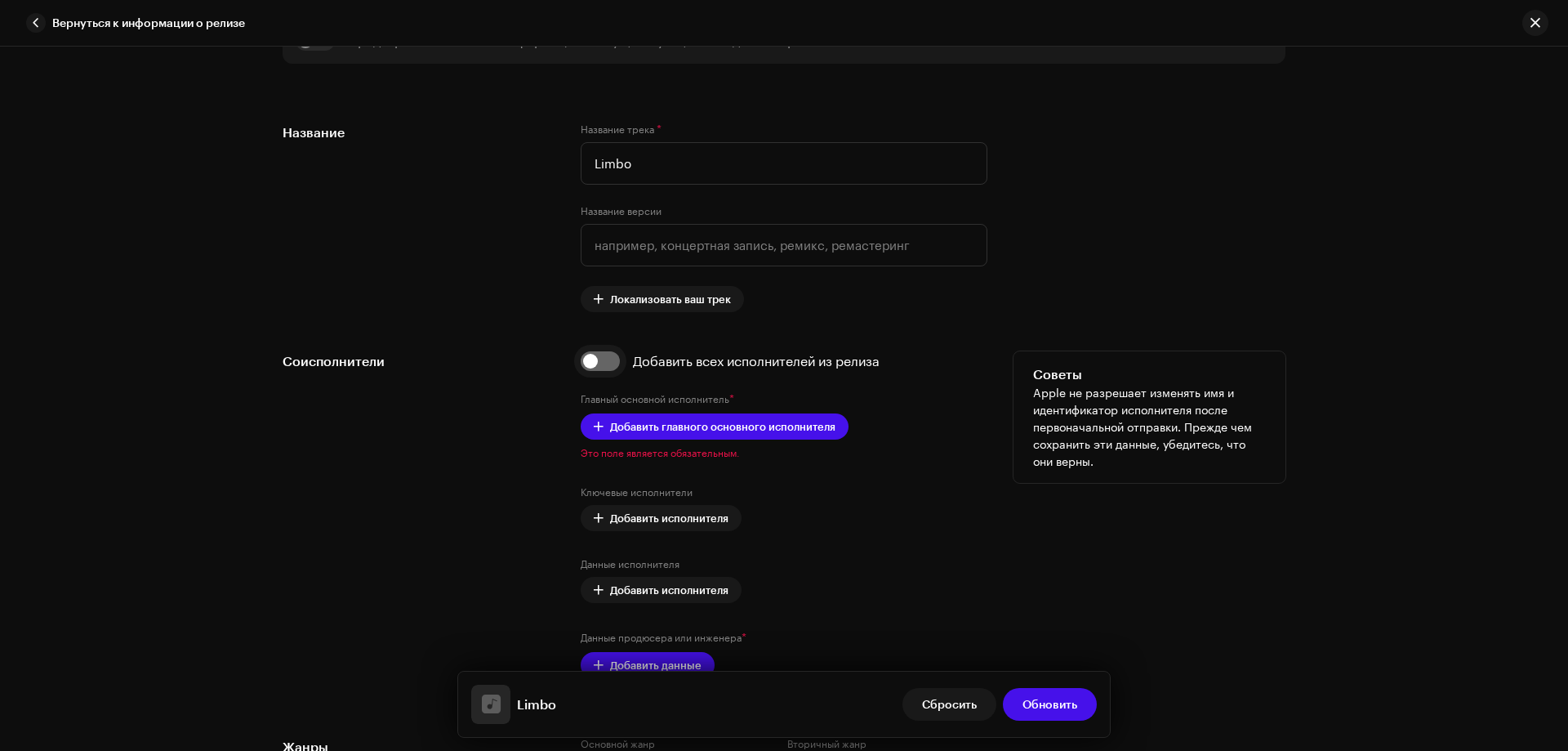
click at [605, 365] on input "checkbox" at bounding box center [600, 362] width 39 height 20
checkbox input "true"
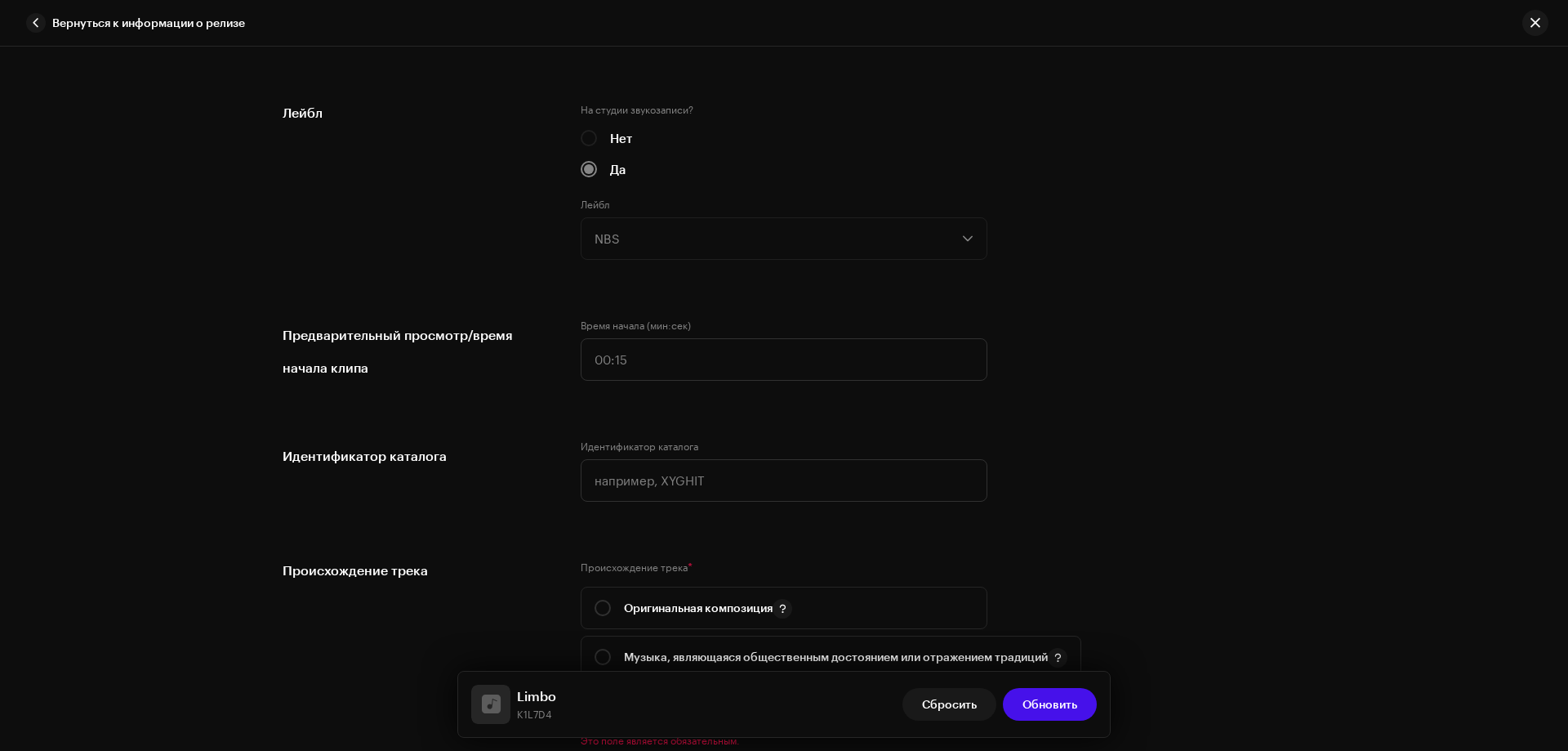
scroll to position [1798, 0]
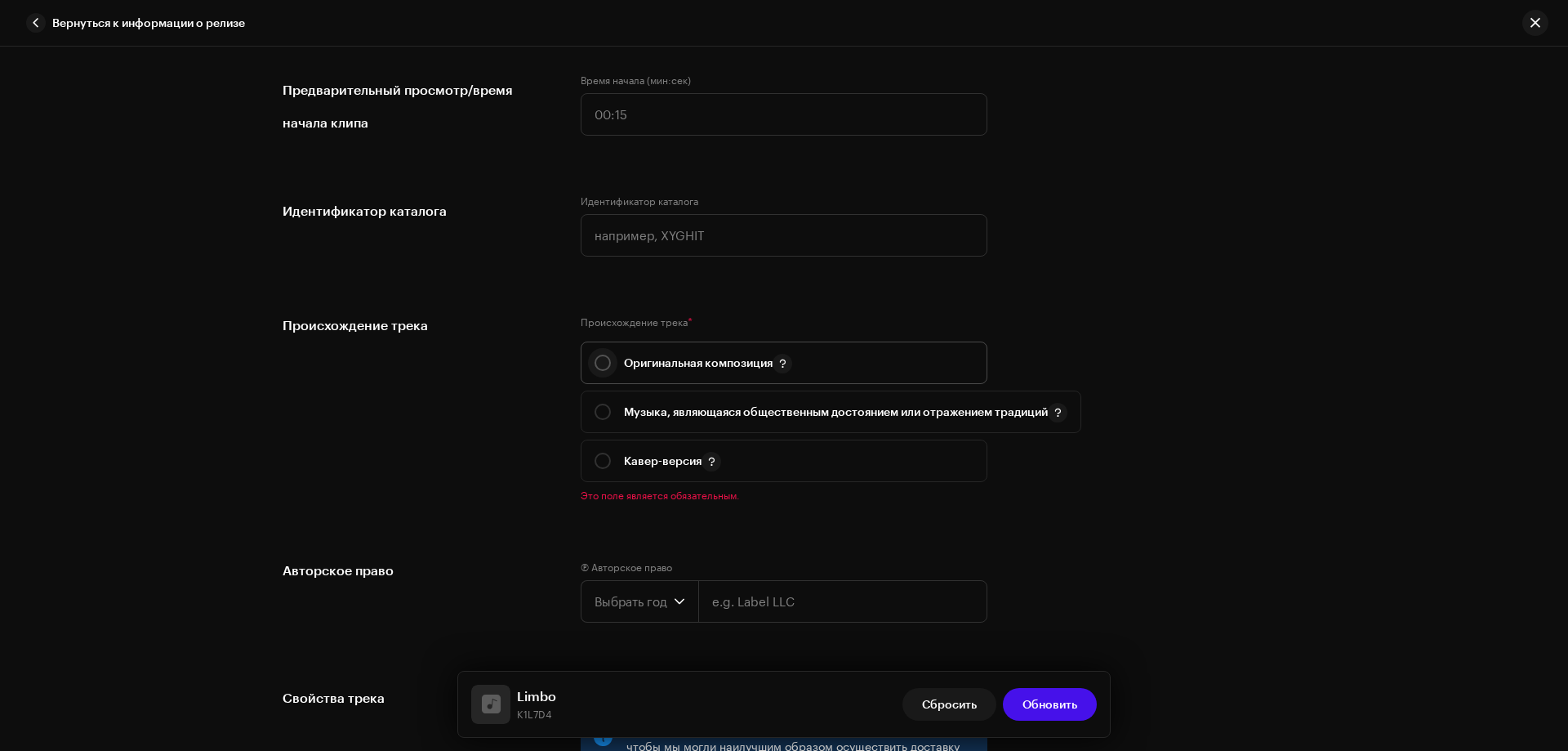
click at [601, 362] on input "radio" at bounding box center [603, 363] width 16 height 16
radio input "true"
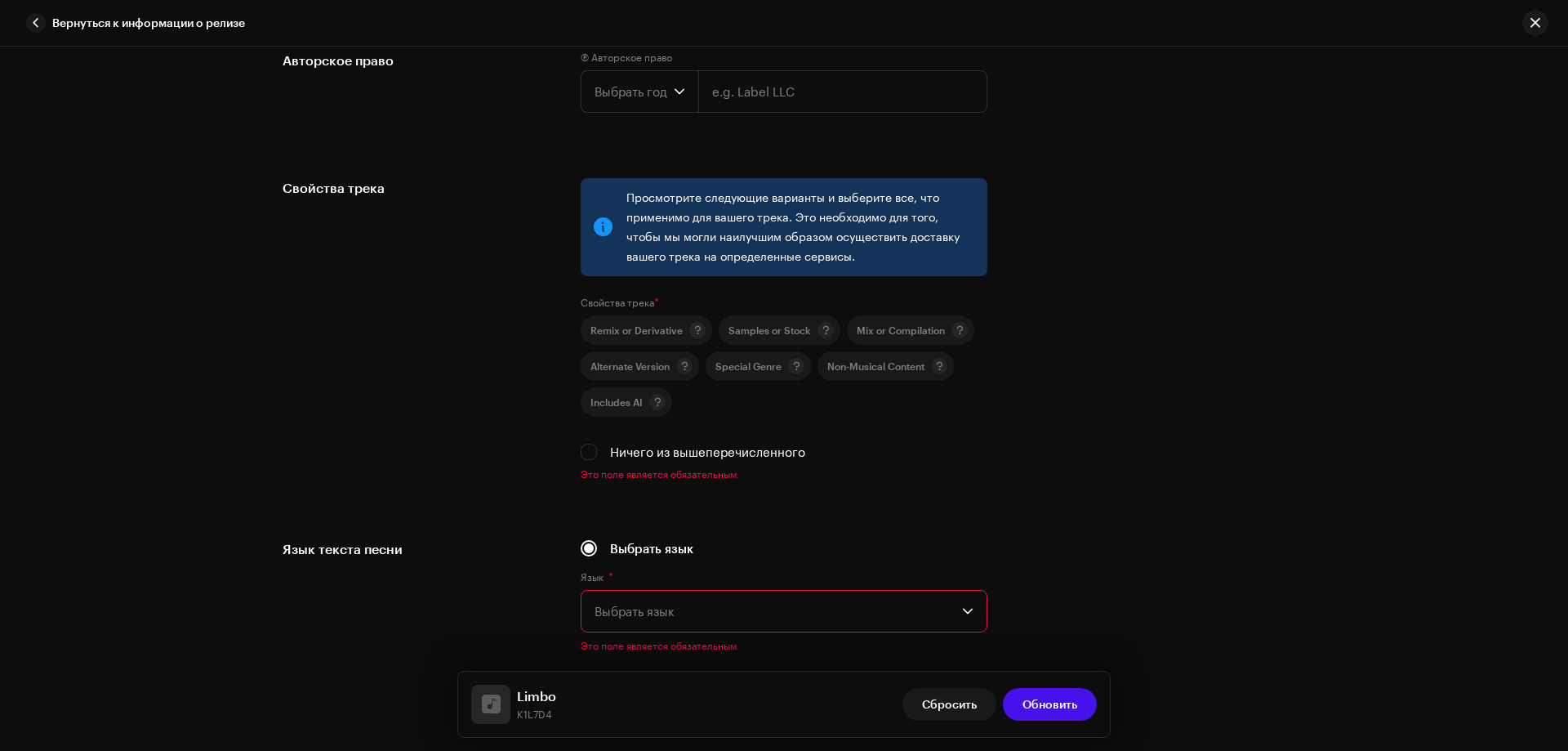
scroll to position [2370, 0]
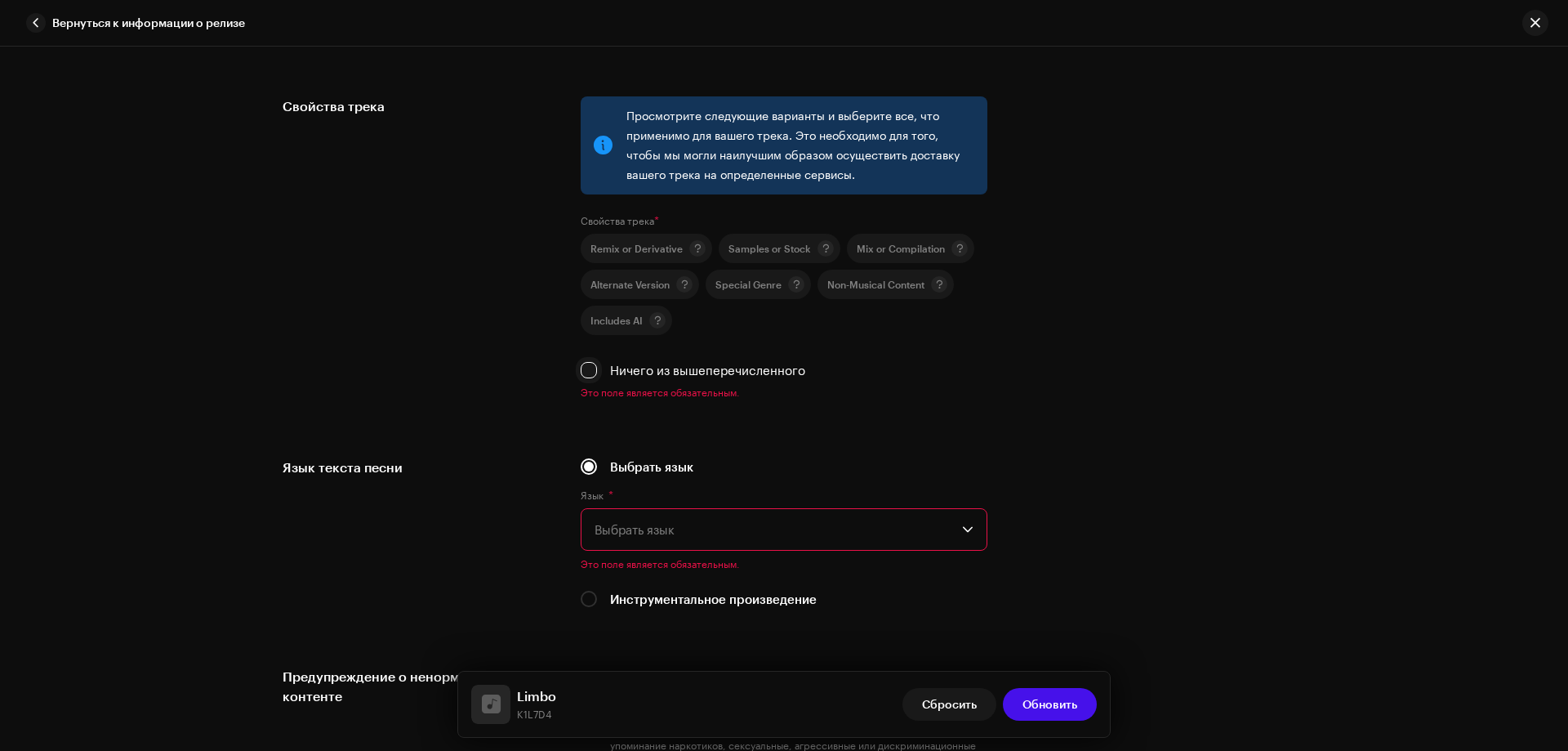
click at [586, 375] on input "Ничего из вышеперечисленного" at bounding box center [589, 371] width 16 height 16
checkbox input "true"
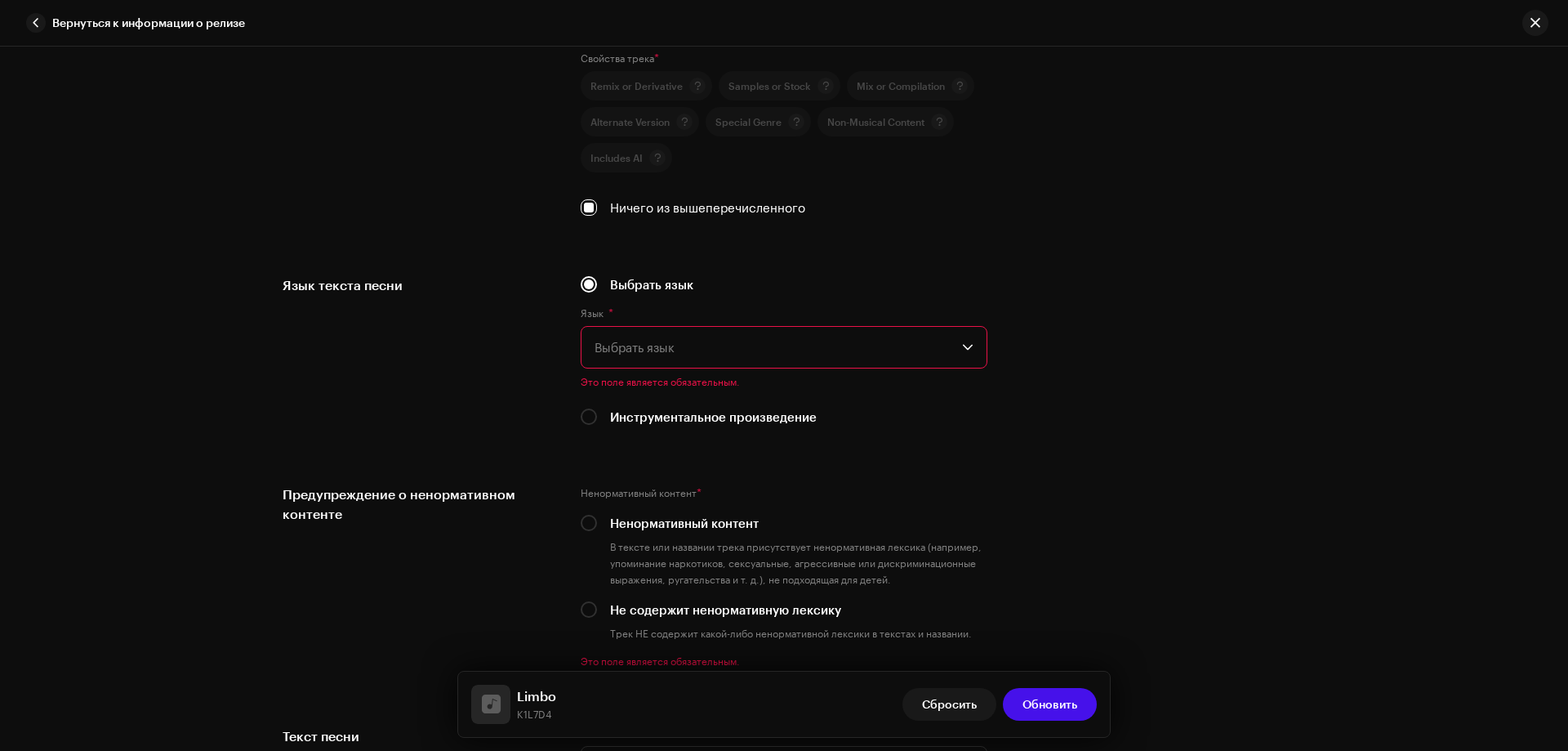
scroll to position [2533, 0]
click at [641, 343] on span "Выбрать язык" at bounding box center [779, 347] width 368 height 41
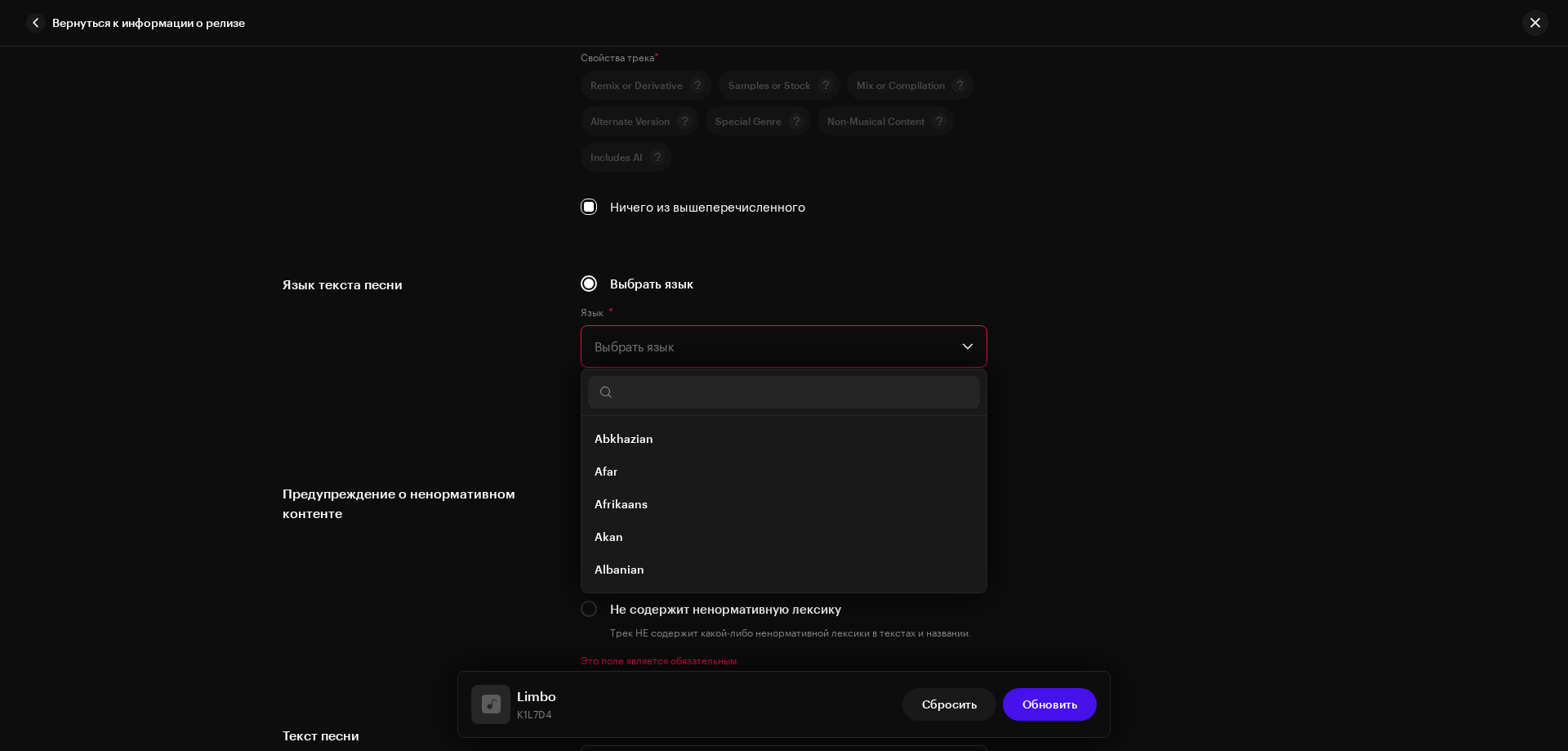
drag, startPoint x: 515, startPoint y: 366, endPoint x: 548, endPoint y: 388, distance: 39.7
click at [514, 366] on div "Язык текста песни" at bounding box center [418, 359] width 272 height 170
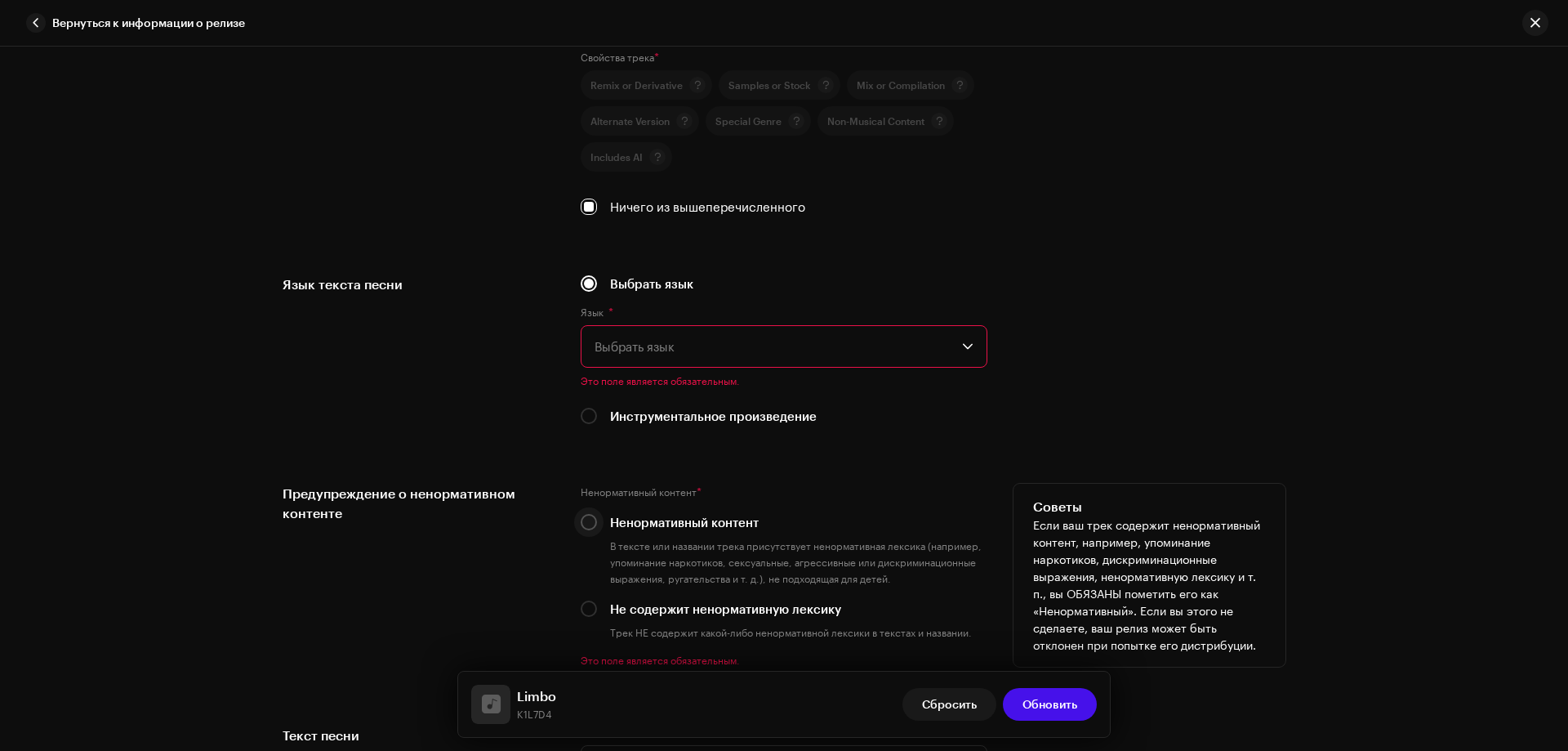
click at [589, 414] on input "Инструментальное произведение" at bounding box center [589, 416] width 16 height 16
radio input "true"
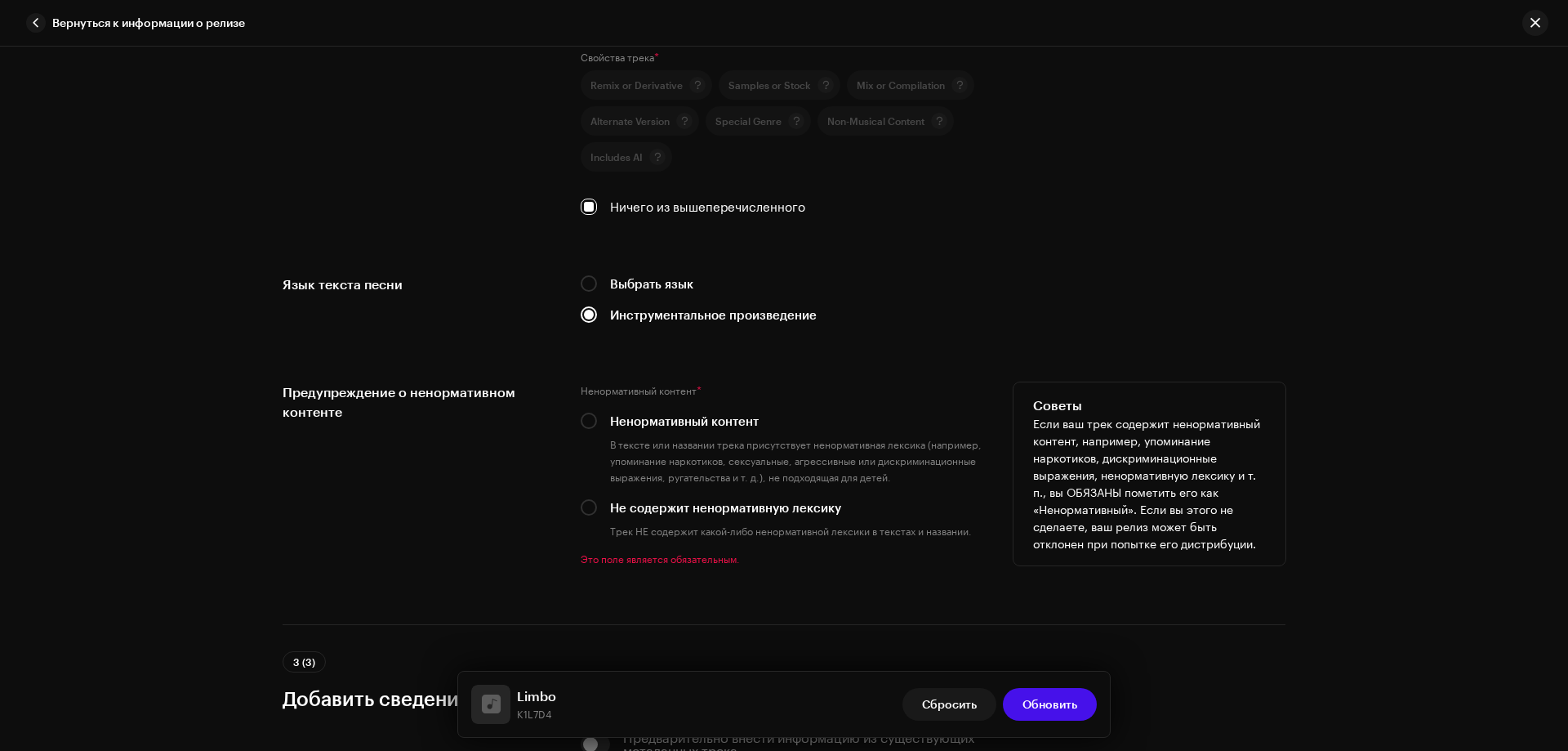
click at [576, 512] on div "Предупреждение о ненормативном контенте Ненормативный контент * Ненормативный к…" at bounding box center [784, 483] width 1003 height 203
click at [574, 502] on div "Предупреждение о ненормативном контенте Ненормативный контент * Ненормативный к…" at bounding box center [784, 483] width 1003 height 203
click at [583, 503] on input "Не содержит ненормативную лексику" at bounding box center [589, 508] width 16 height 16
radio input "true"
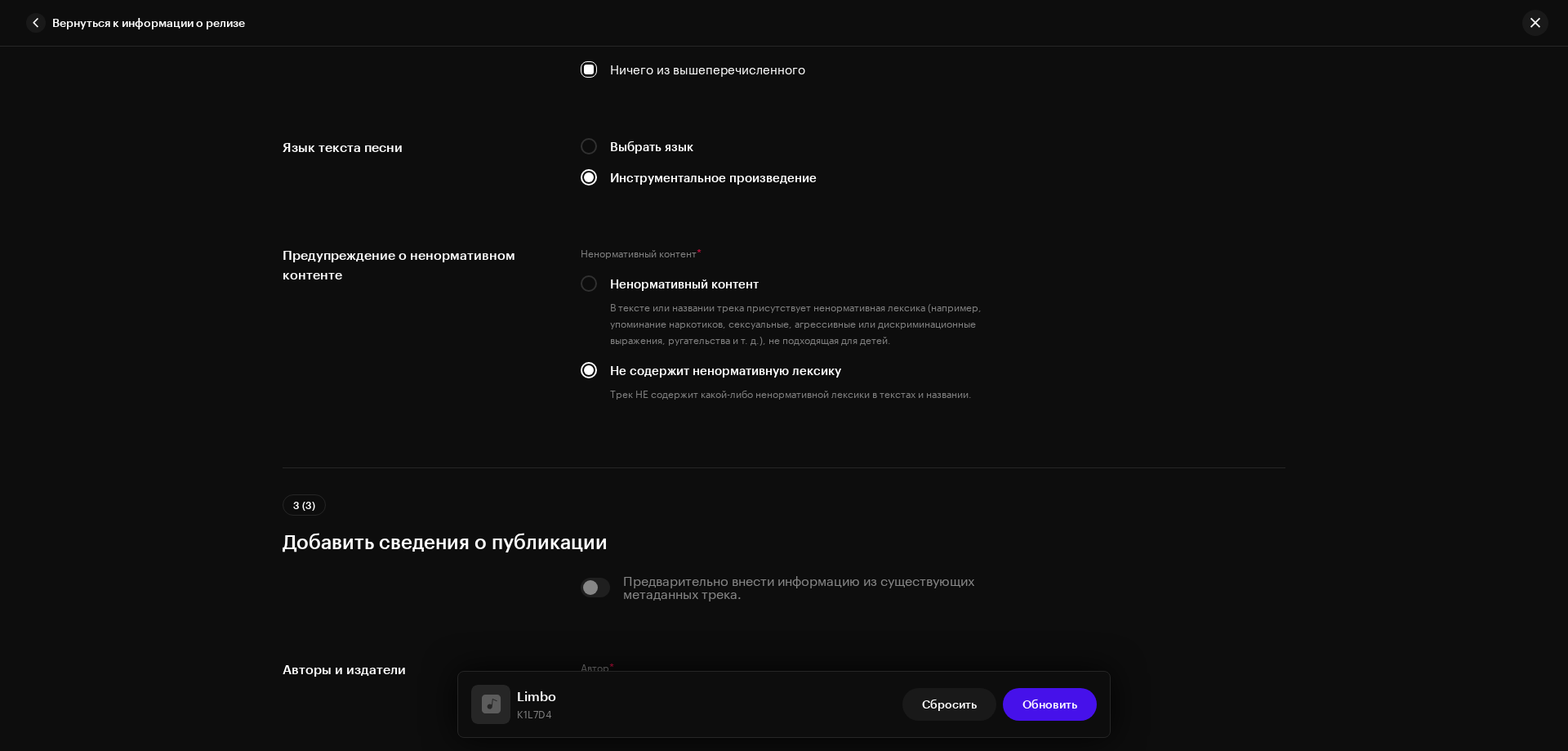
scroll to position [2915, 0]
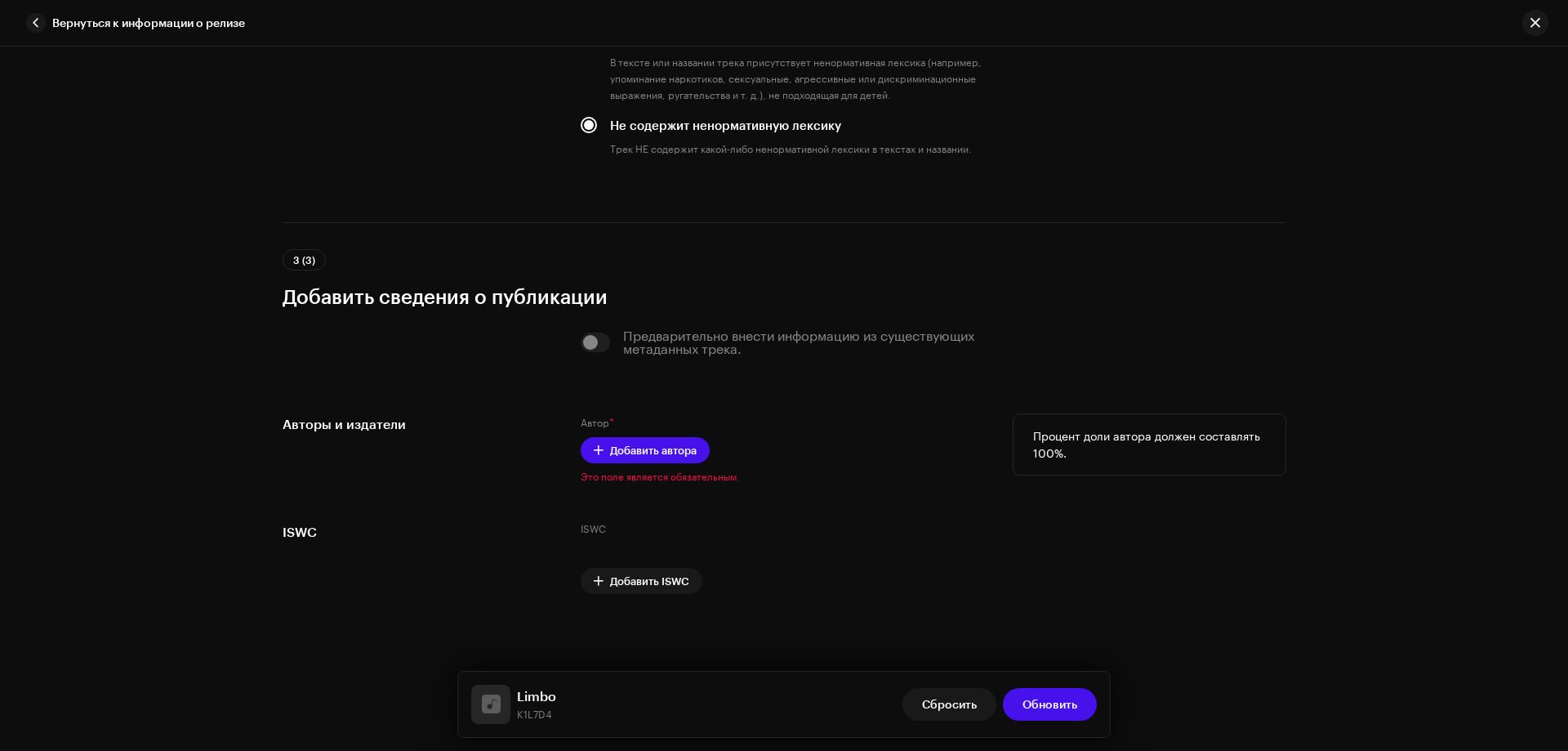
click at [645, 466] on div "Автор * Добавить автора Это поле является обязательным." at bounding box center [784, 449] width 407 height 69
click at [650, 457] on span "Добавить автора" at bounding box center [653, 450] width 86 height 33
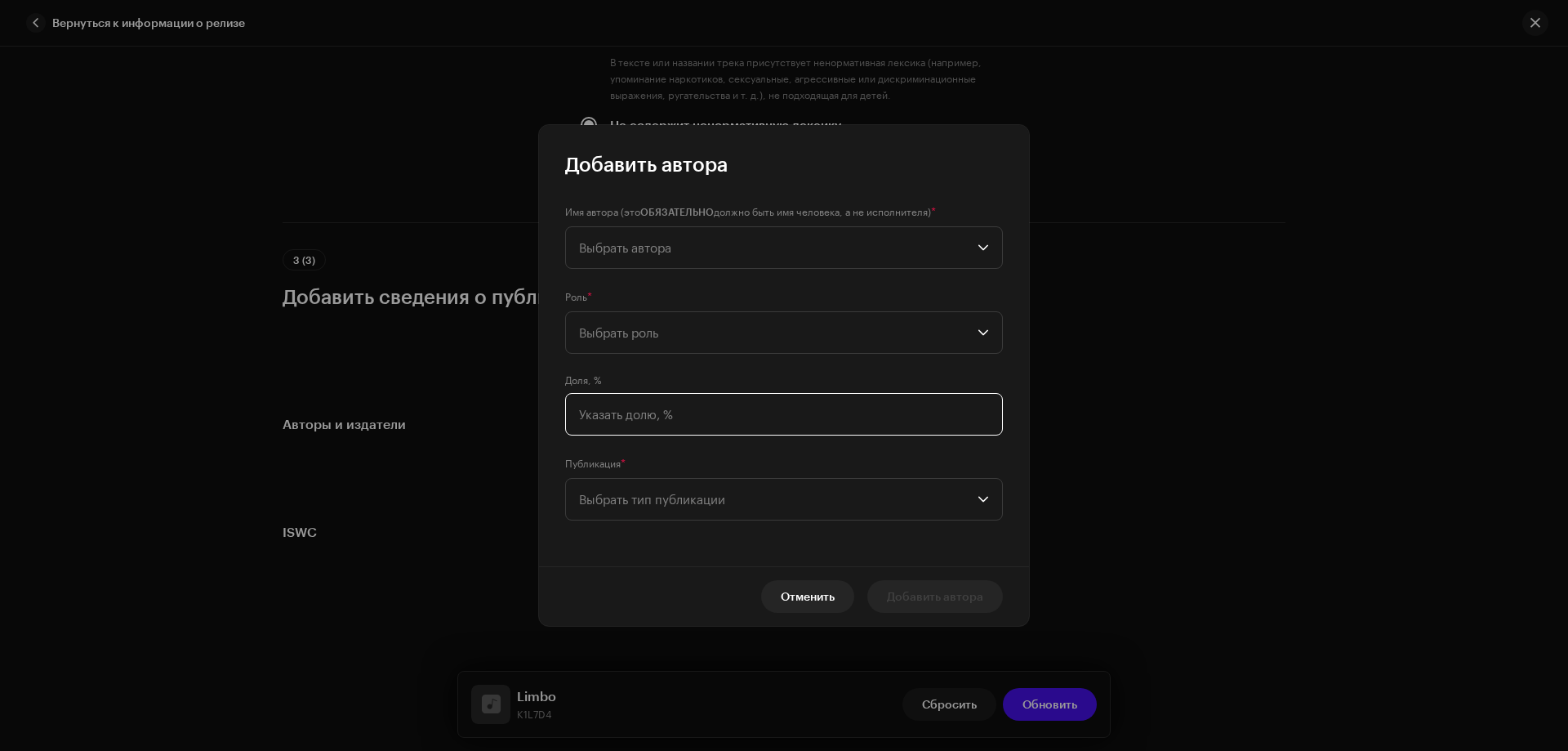
click at [639, 420] on input at bounding box center [784, 414] width 438 height 43
type input "100,00"
drag, startPoint x: 649, startPoint y: 488, endPoint x: 647, endPoint y: 497, distance: 9.2
click at [647, 488] on span "Выбрать тип публикации" at bounding box center [778, 500] width 398 height 41
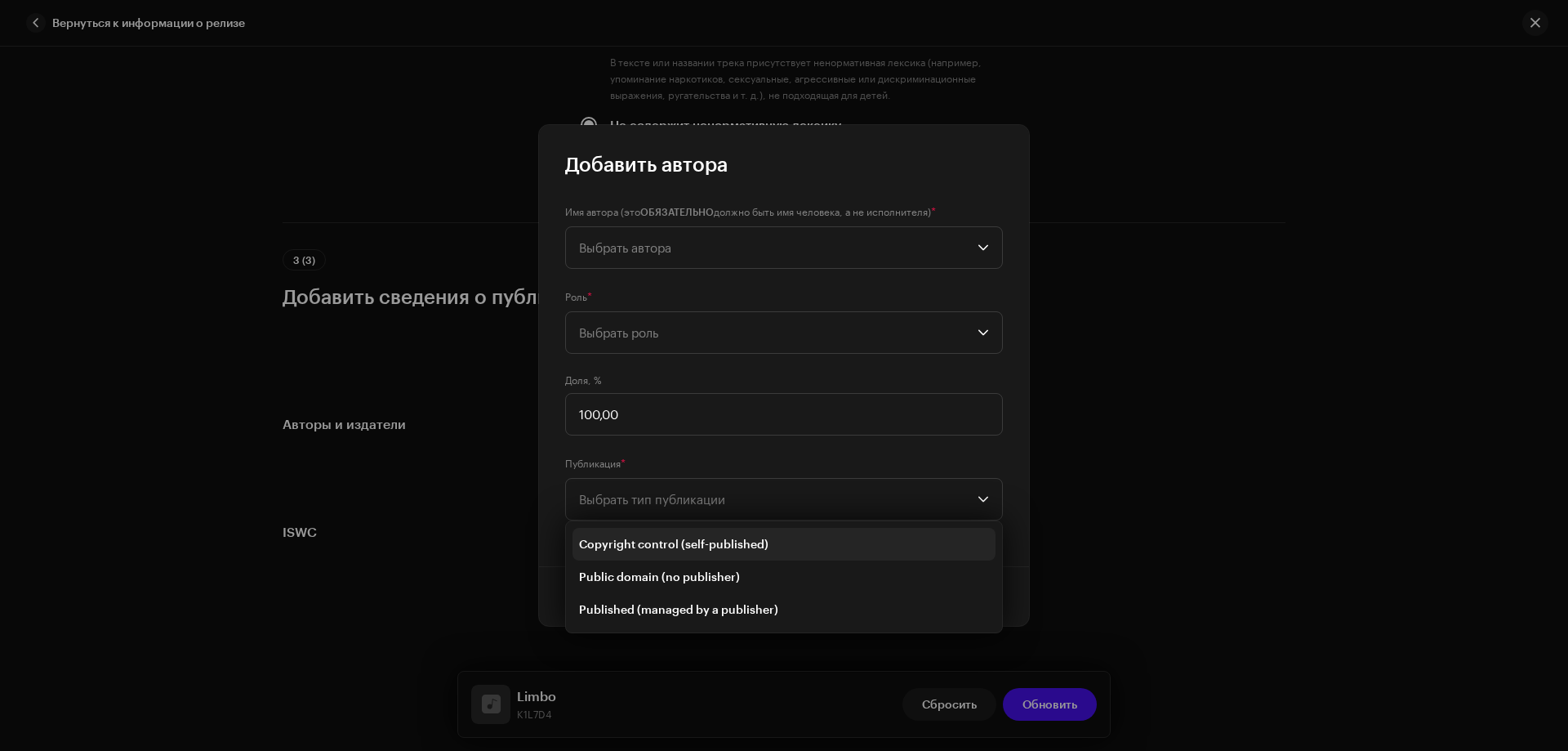
drag, startPoint x: 632, startPoint y: 541, endPoint x: 642, endPoint y: 491, distance: 51.0
click at [632, 541] on span "Copyright control (self-published)" at bounding box center [674, 544] width 190 height 16
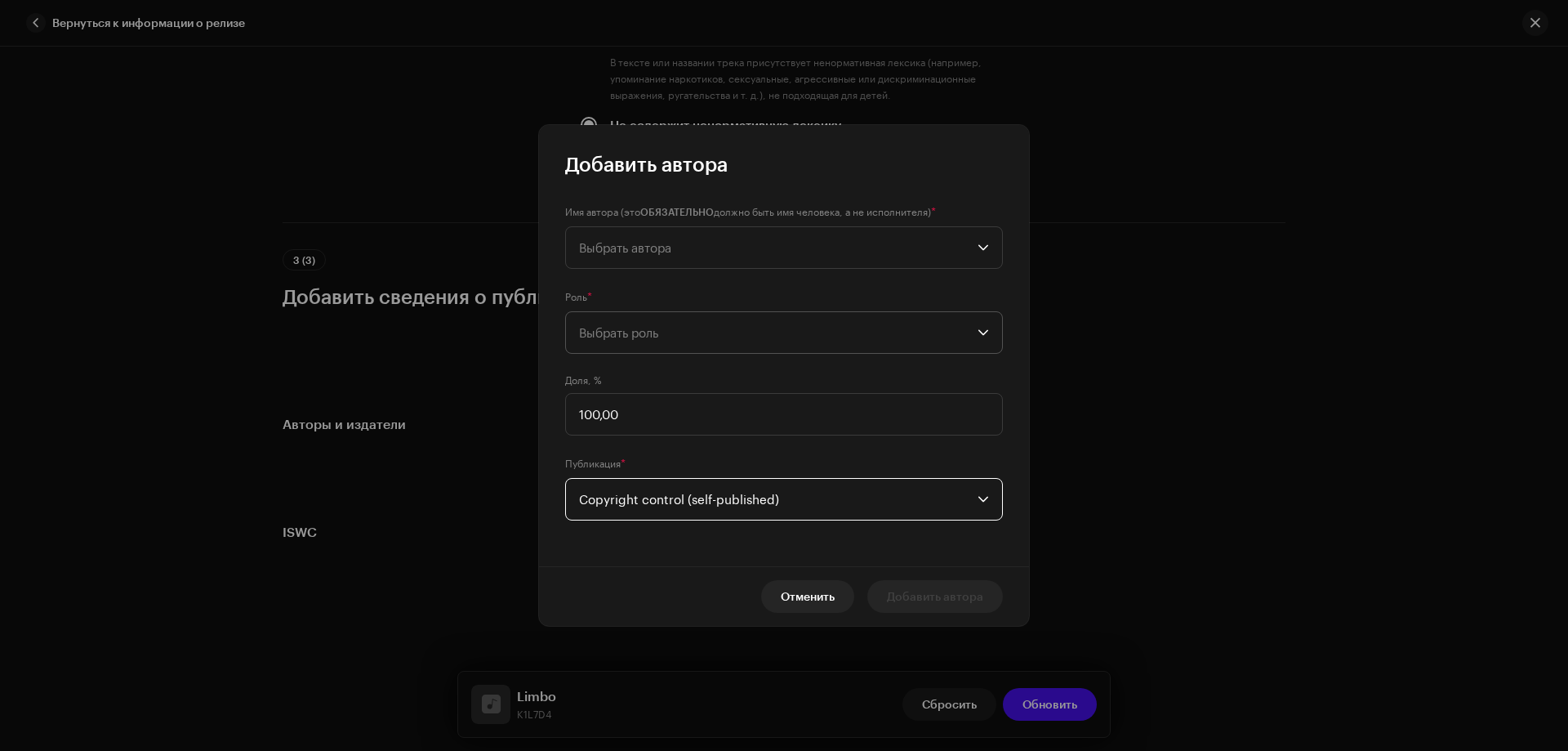
click at [635, 335] on span "Выбрать роль" at bounding box center [778, 333] width 398 height 41
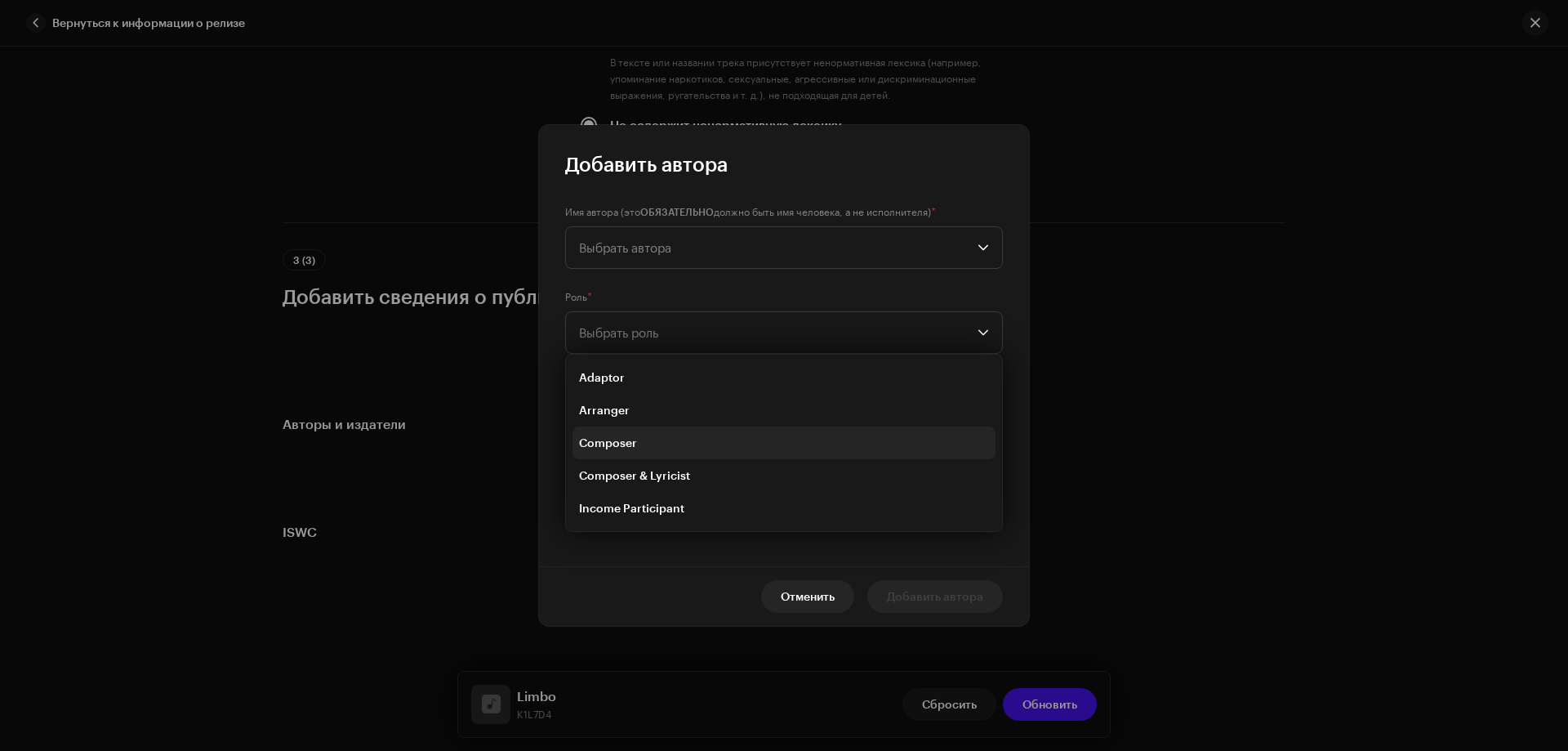
click at [636, 439] on span "Composer" at bounding box center [608, 443] width 58 height 16
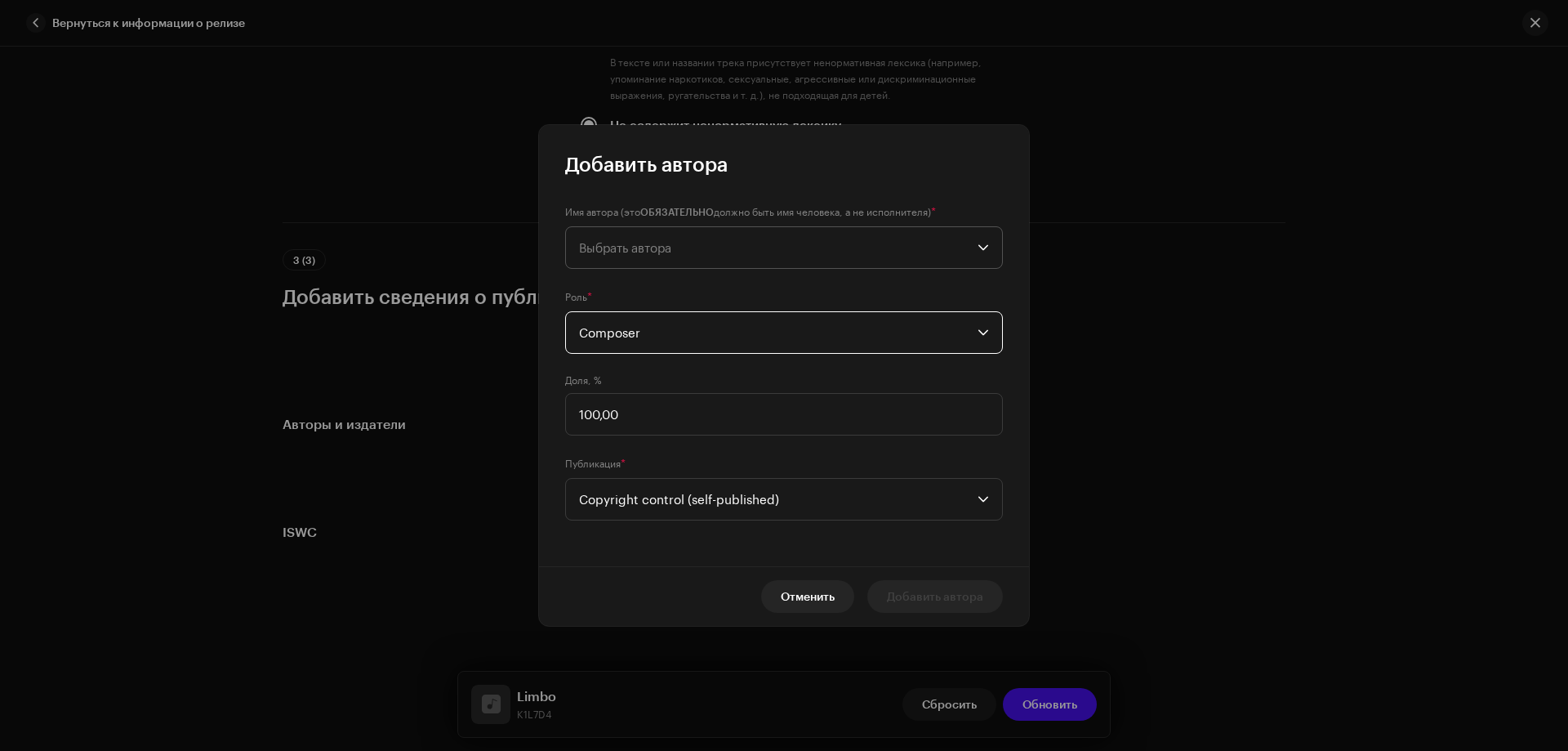
click at [628, 233] on span "Выбрать автора" at bounding box center [778, 247] width 398 height 41
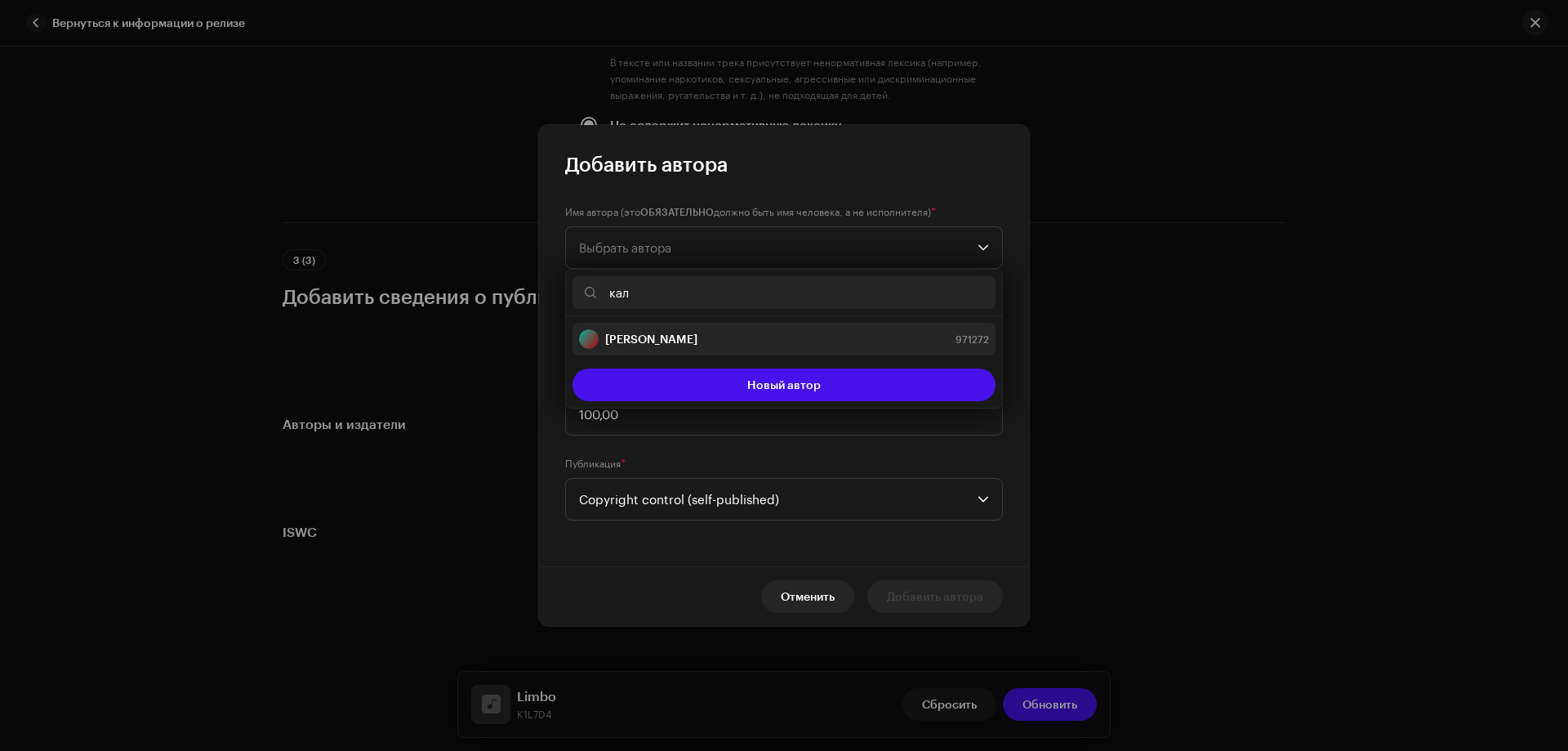
type input "кал"
click at [670, 349] on li "[PERSON_NAME] 971272" at bounding box center [784, 339] width 423 height 33
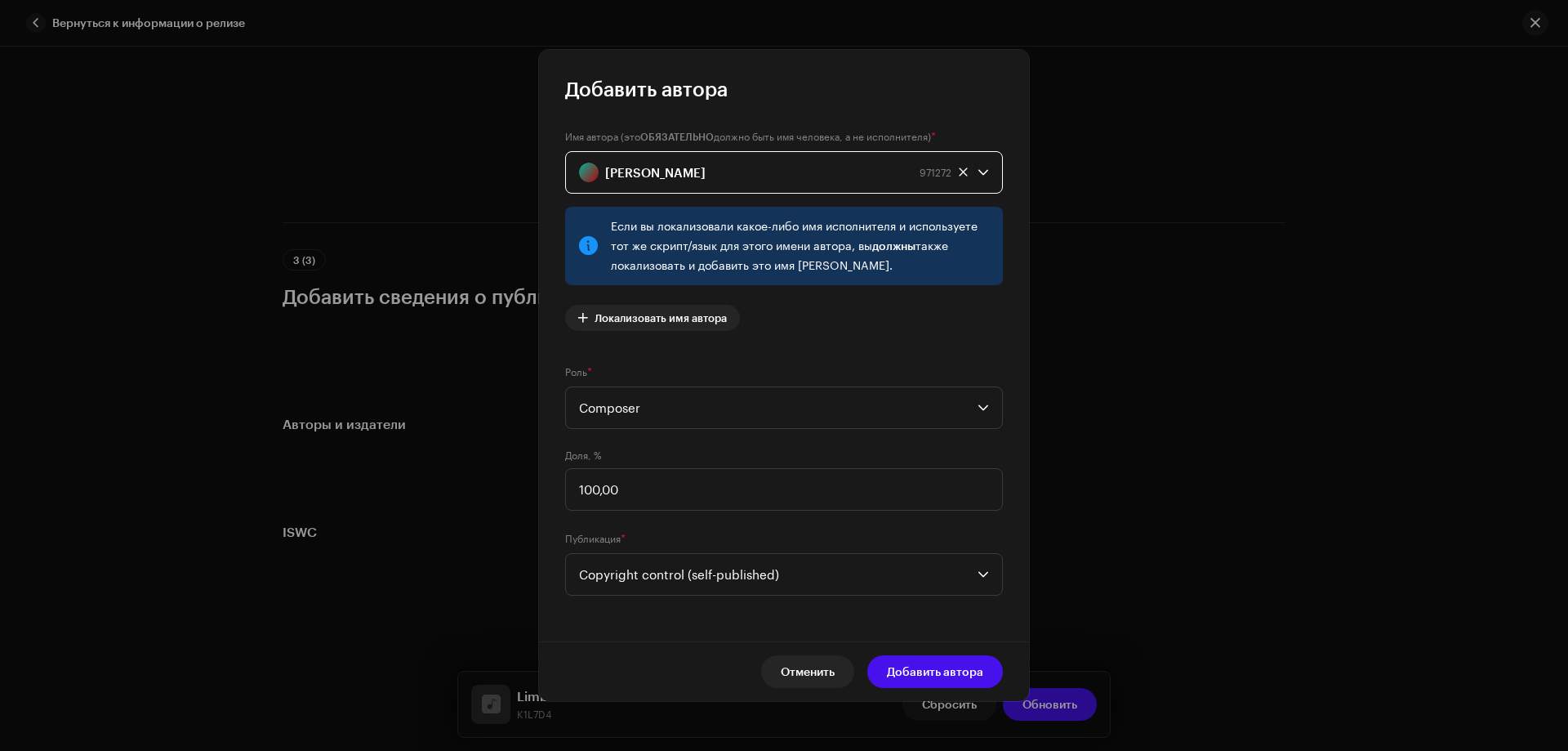
drag, startPoint x: 894, startPoint y: 663, endPoint x: 909, endPoint y: 664, distance: 15.0
click at [895, 664] on span "Добавить автора" at bounding box center [935, 672] width 96 height 33
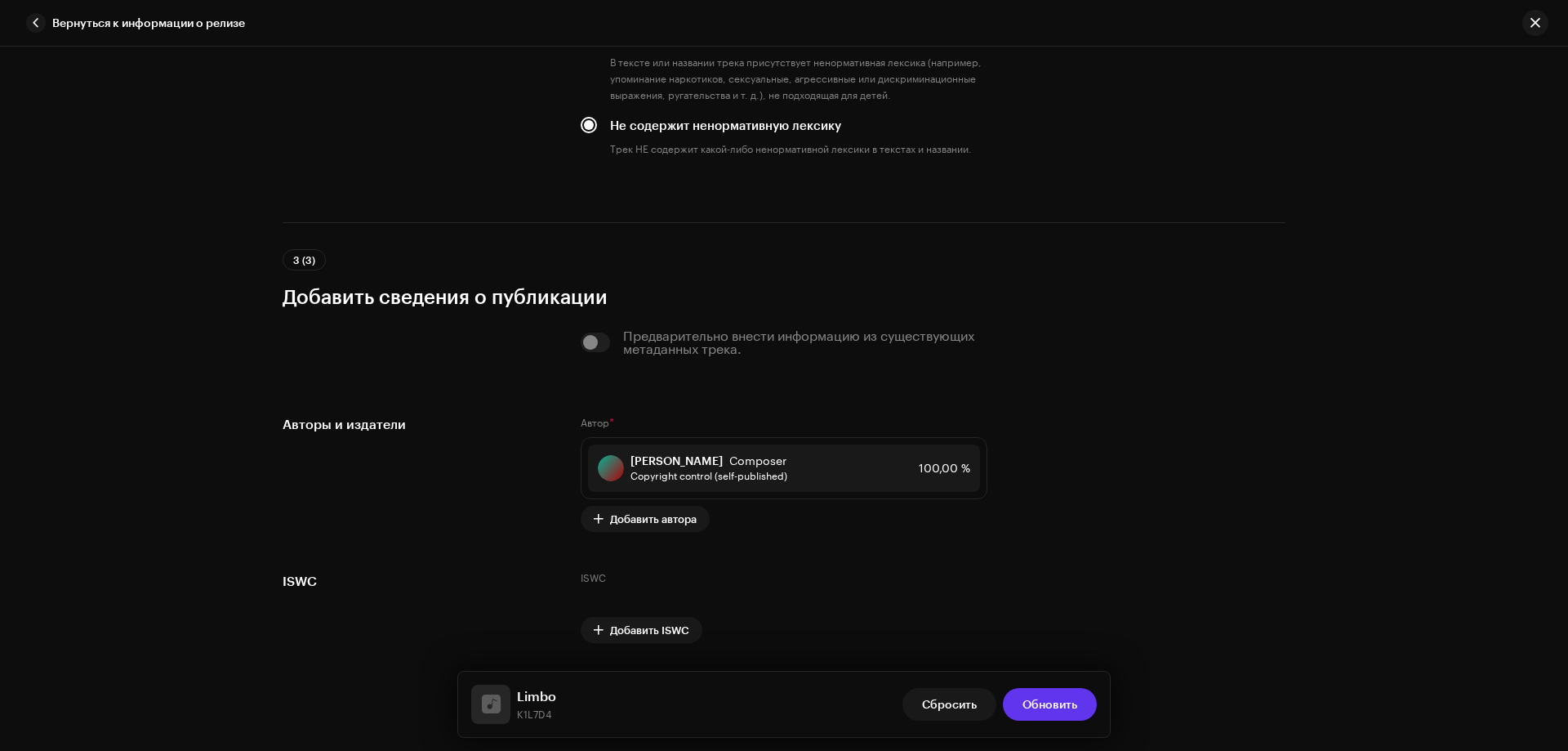
click at [1039, 706] on span "Обновить" at bounding box center [1050, 704] width 55 height 33
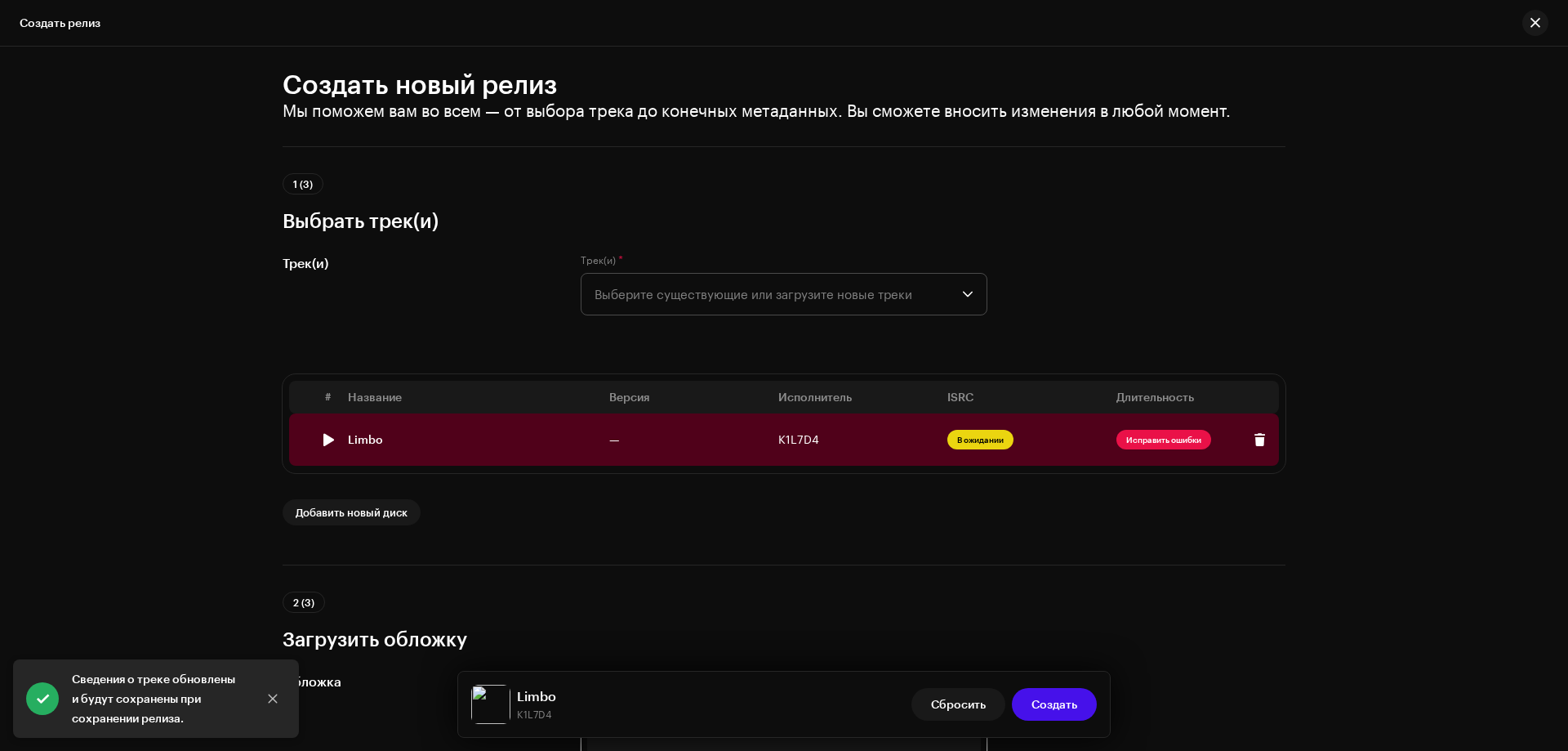
click at [798, 448] on td "K1L7D4" at bounding box center [857, 440] width 169 height 53
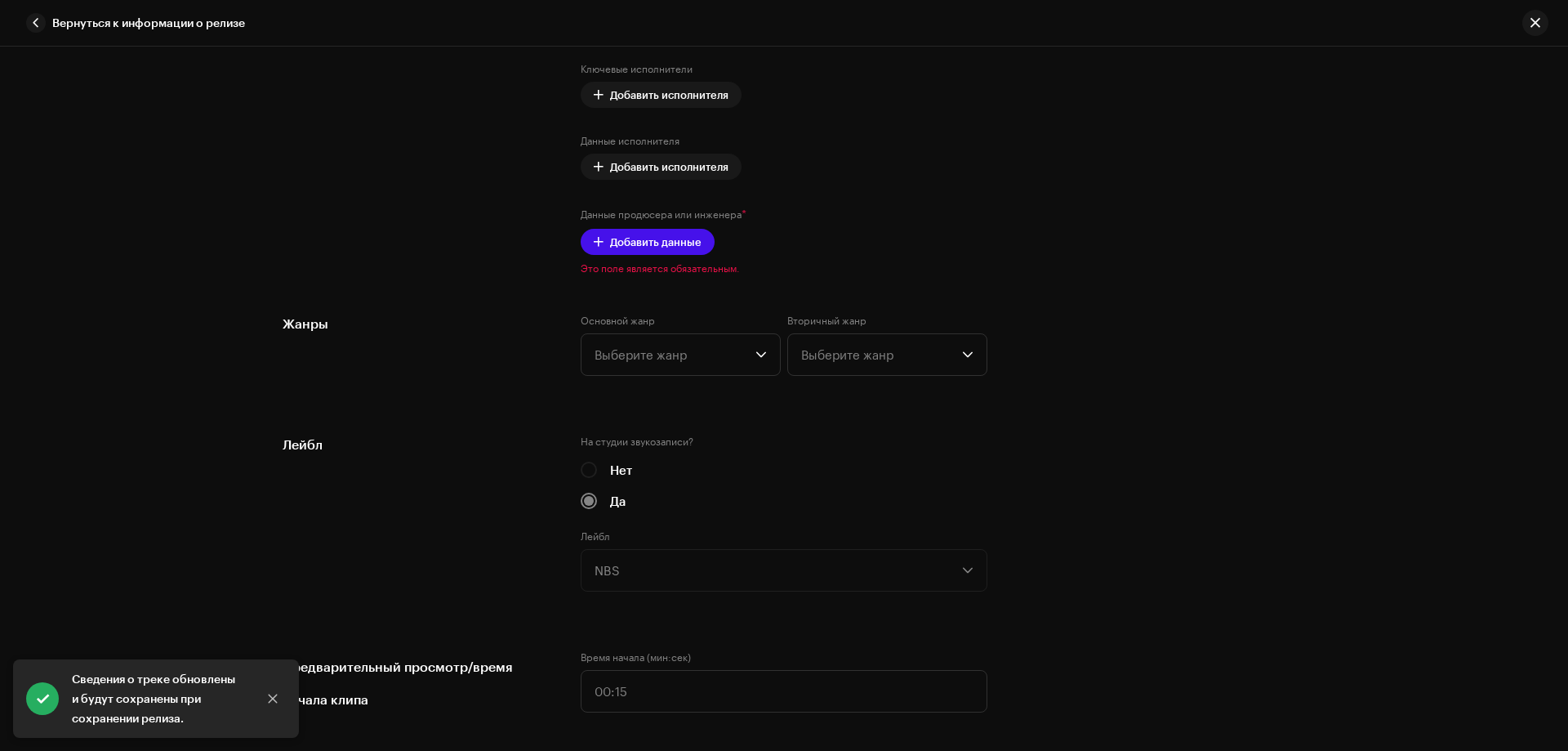
scroll to position [1062, 0]
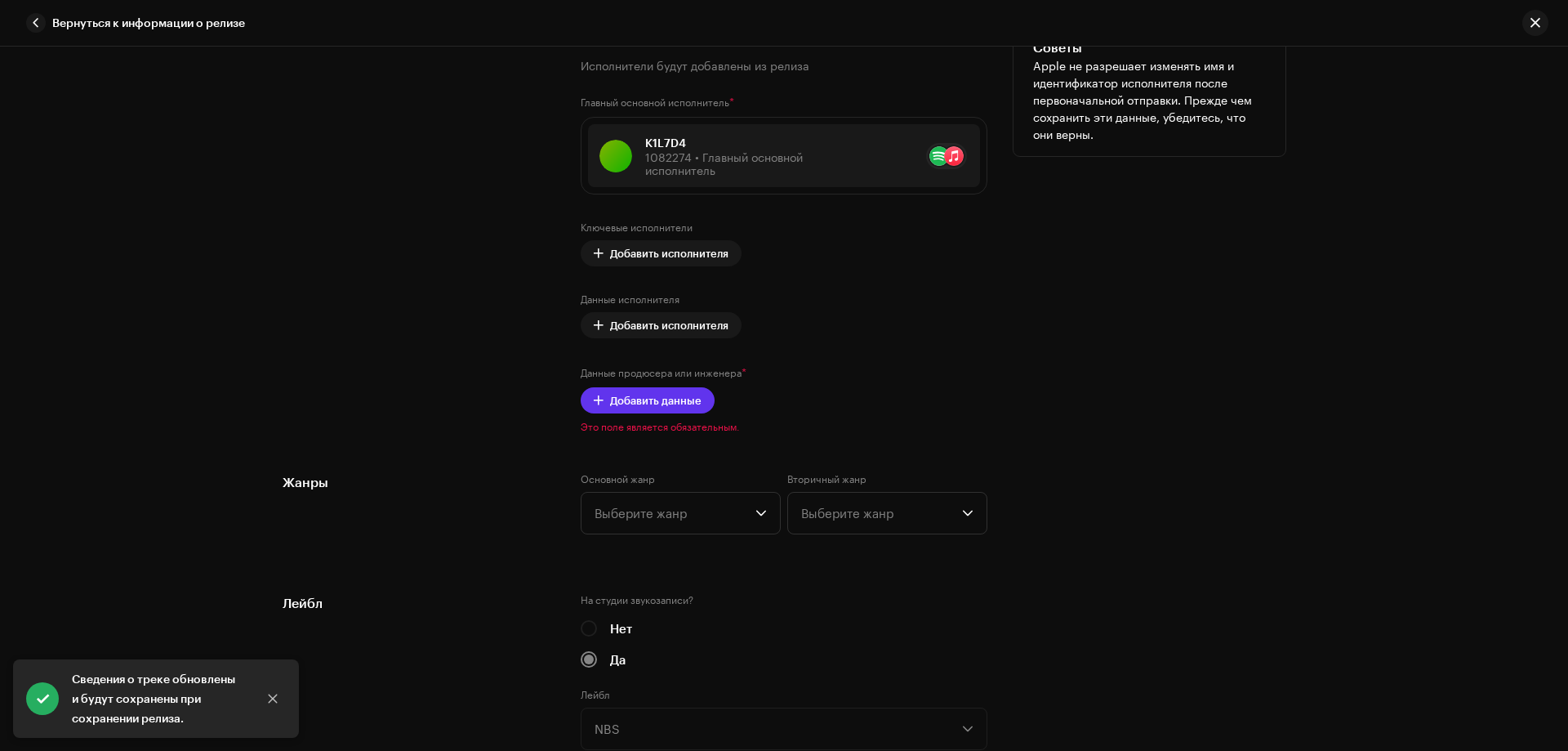
click at [680, 407] on span "Добавить данные" at bounding box center [655, 400] width 91 height 33
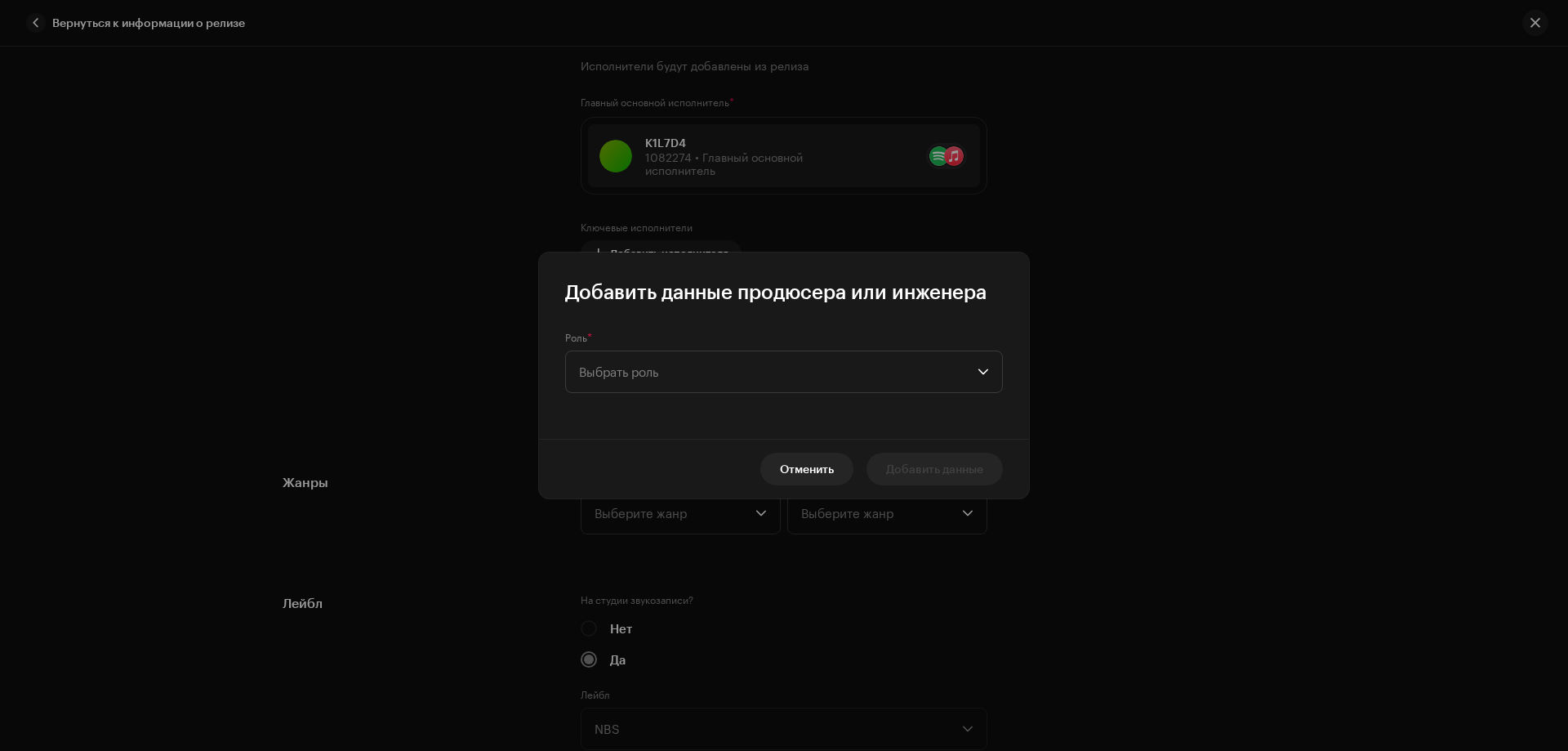
click at [957, 409] on div "Роль * Выбрать роль" at bounding box center [784, 371] width 490 height 134
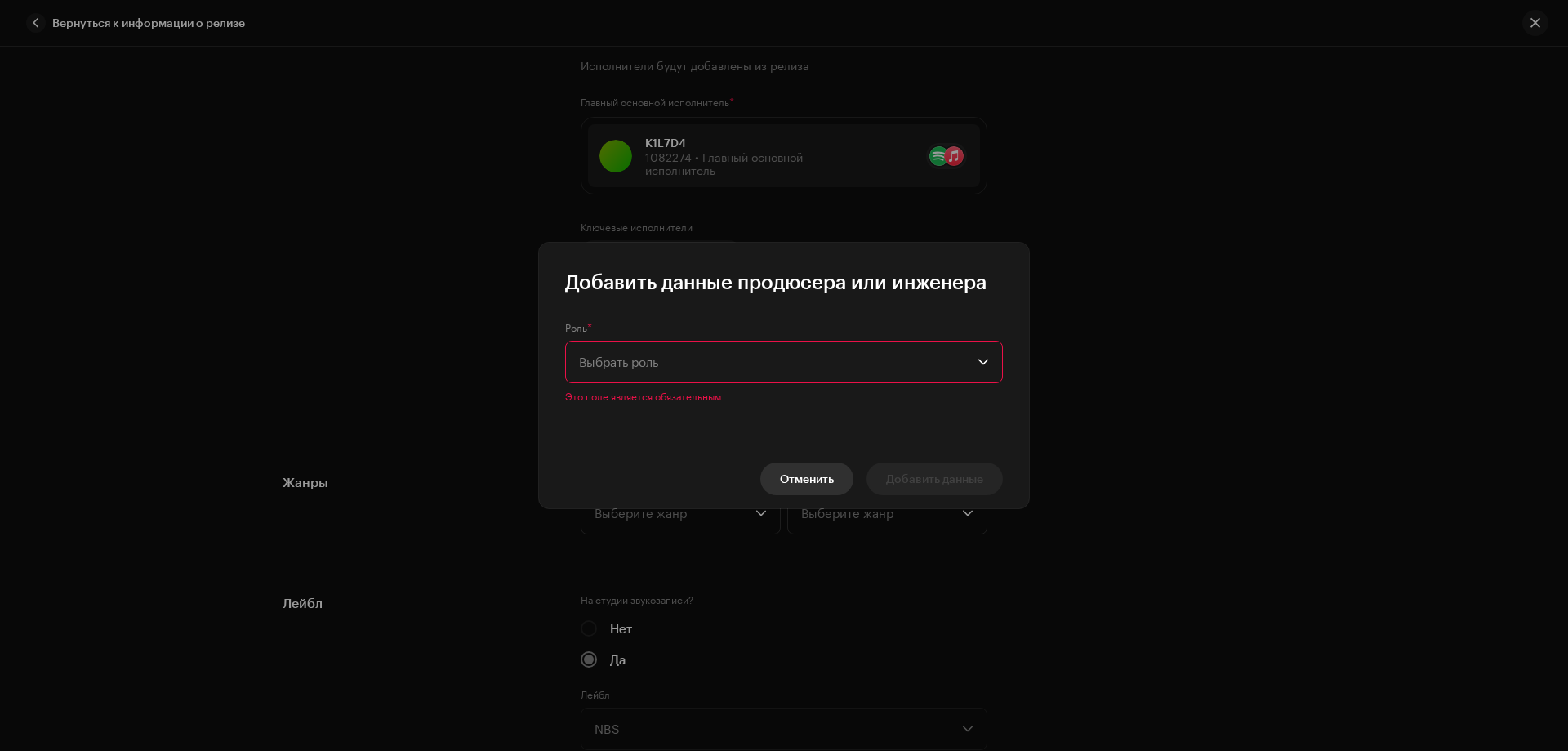
click at [819, 481] on span "Отменить" at bounding box center [807, 479] width 54 height 33
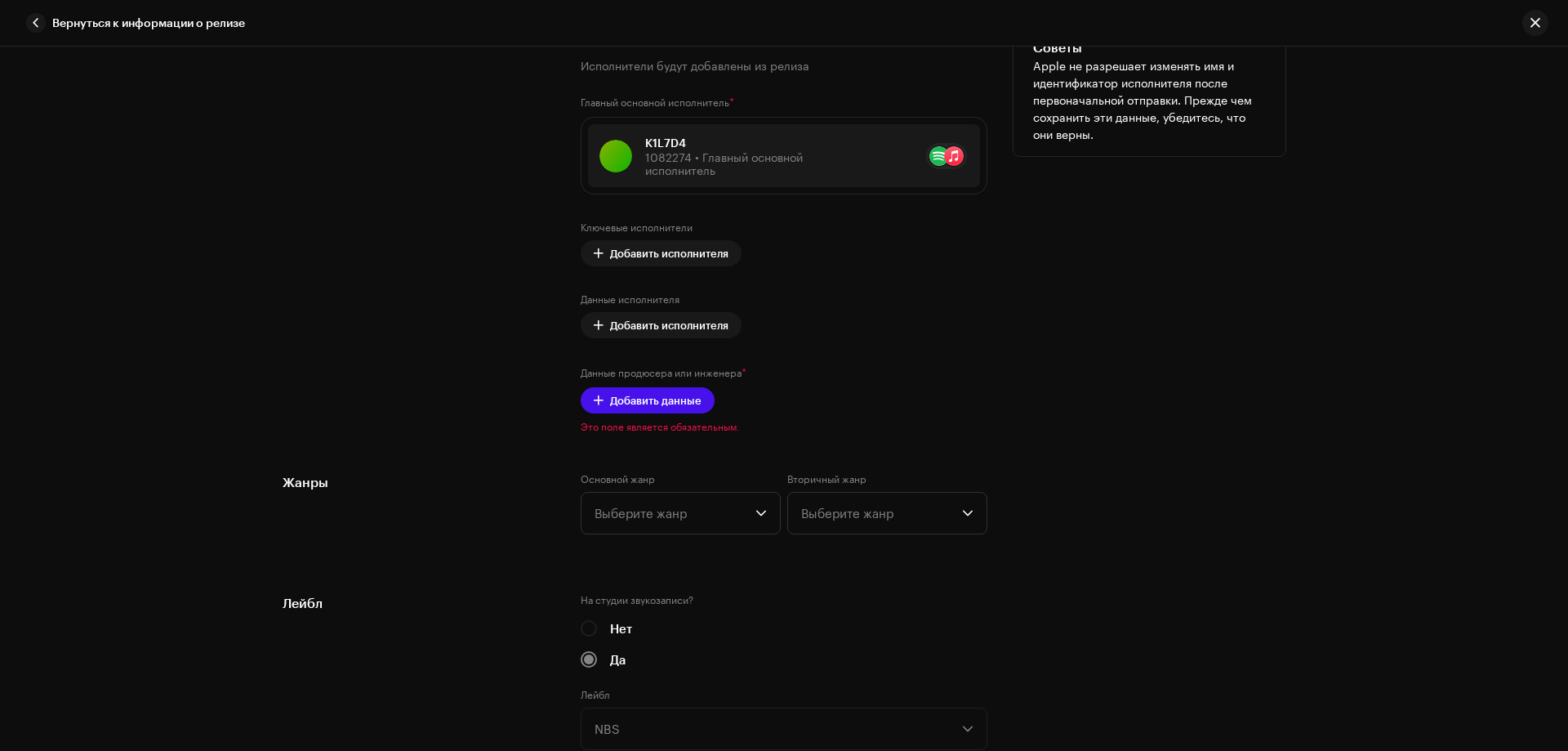
scroll to position [654, 0]
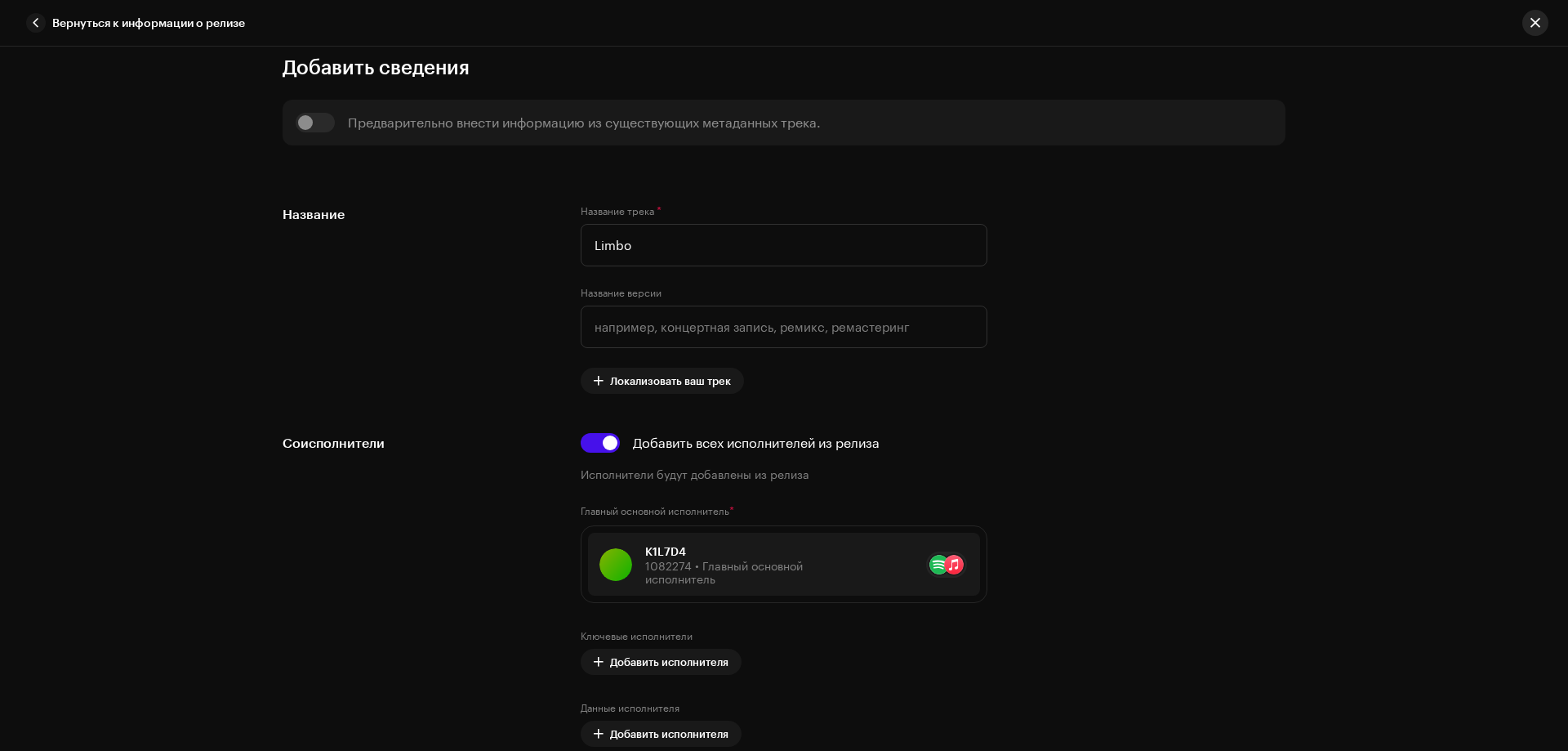
click at [1546, 20] on button "button" at bounding box center [1536, 23] width 26 height 26
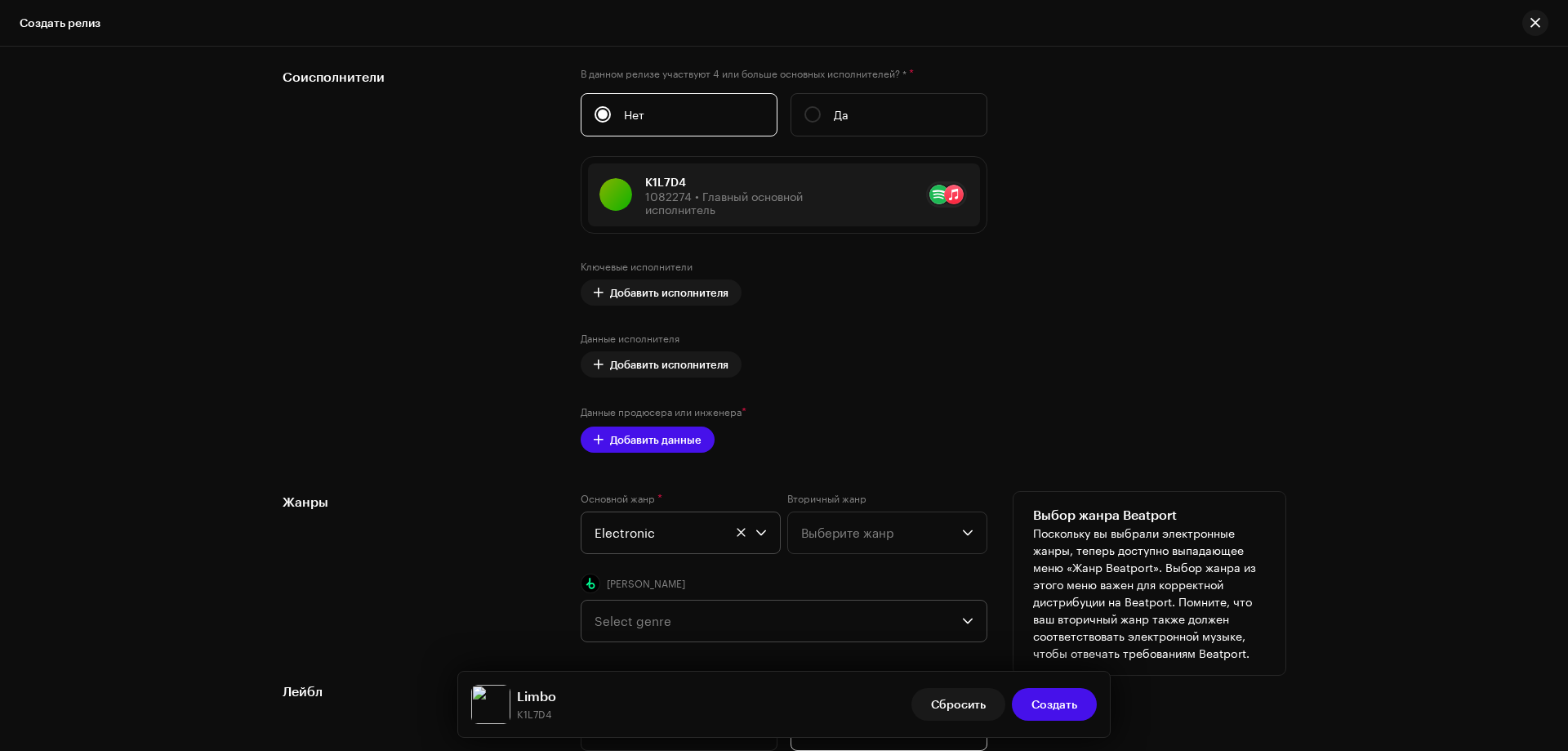
scroll to position [1979, 0]
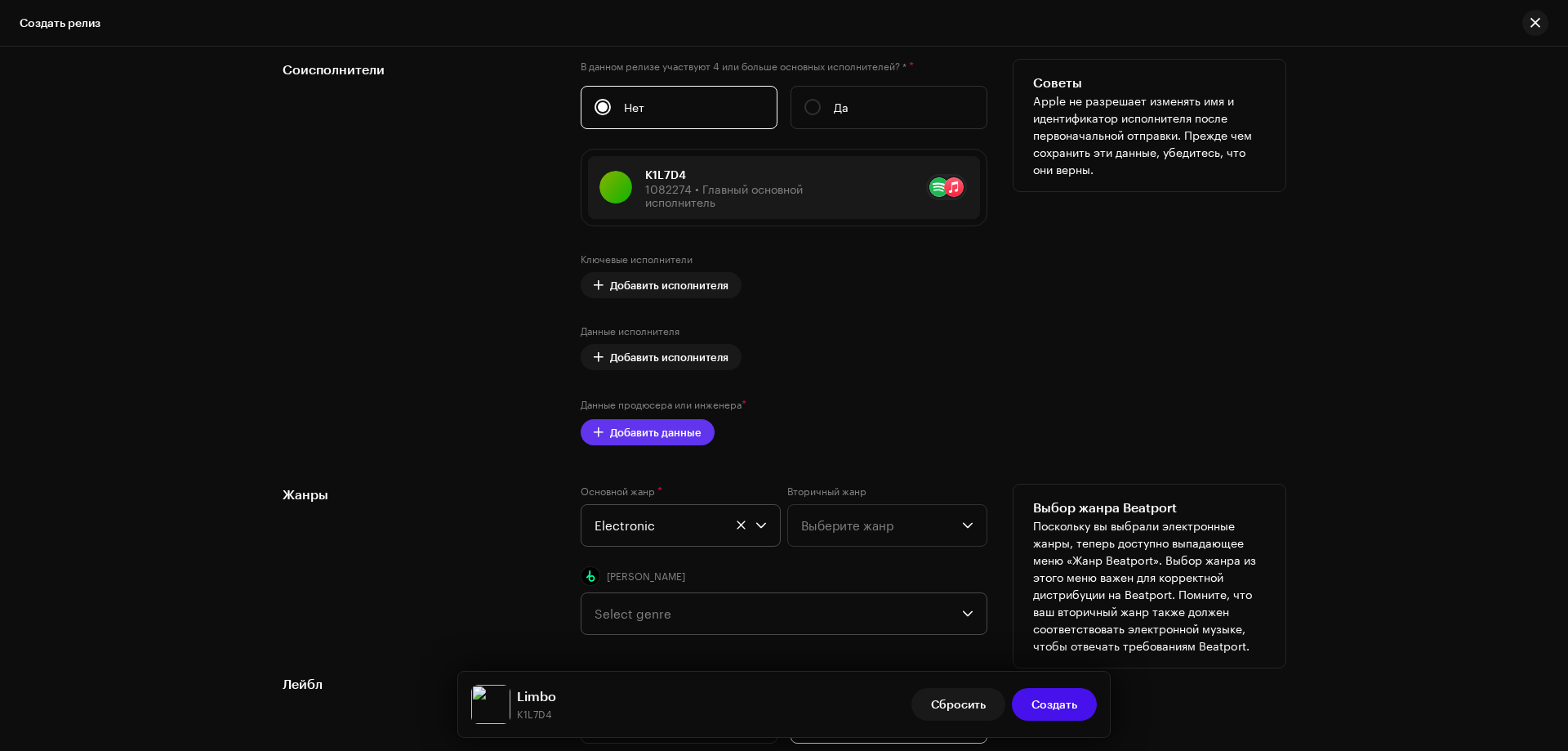
click at [641, 429] on span "Добавить данные" at bounding box center [655, 432] width 91 height 33
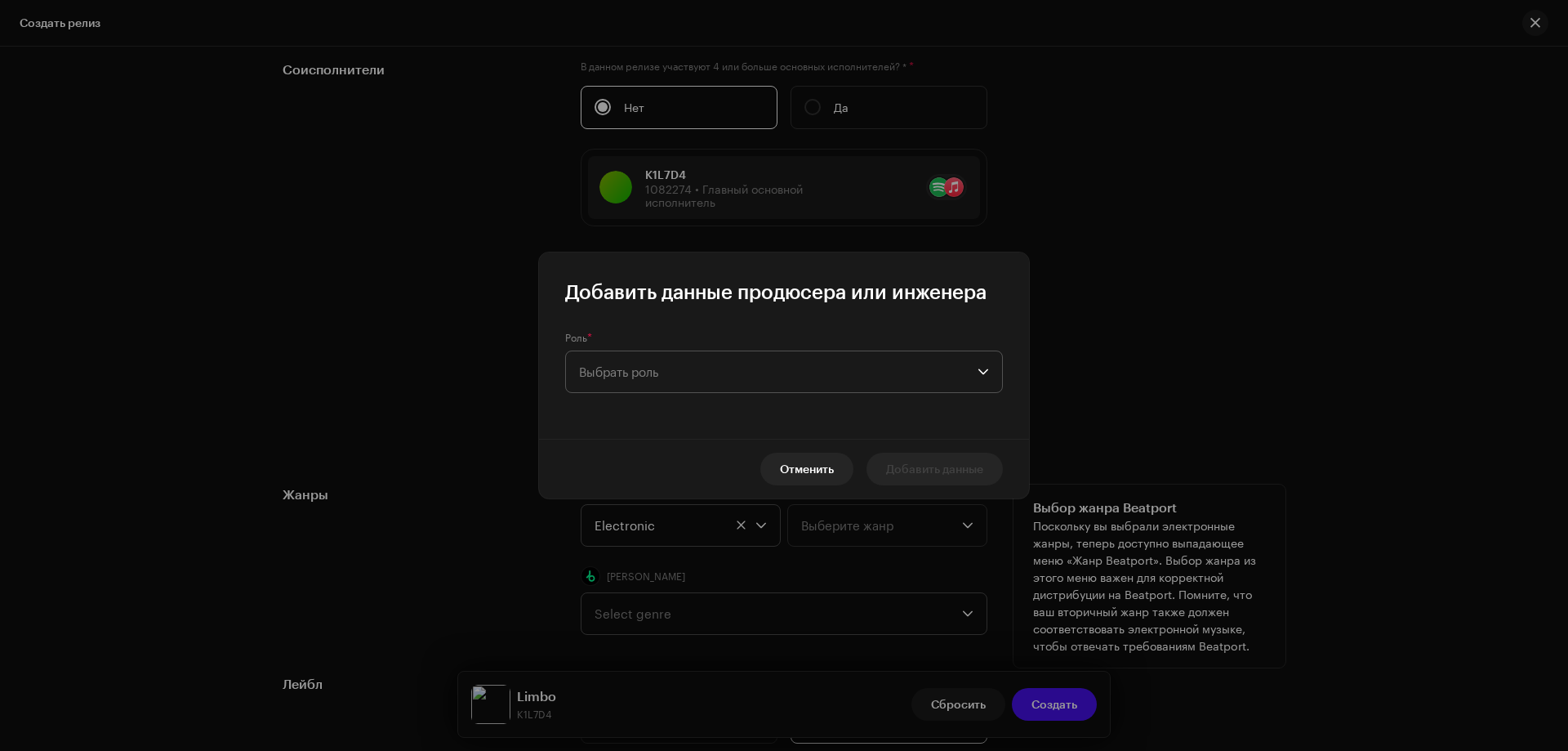
click at [693, 377] on span "Выбрать роль" at bounding box center [778, 372] width 398 height 41
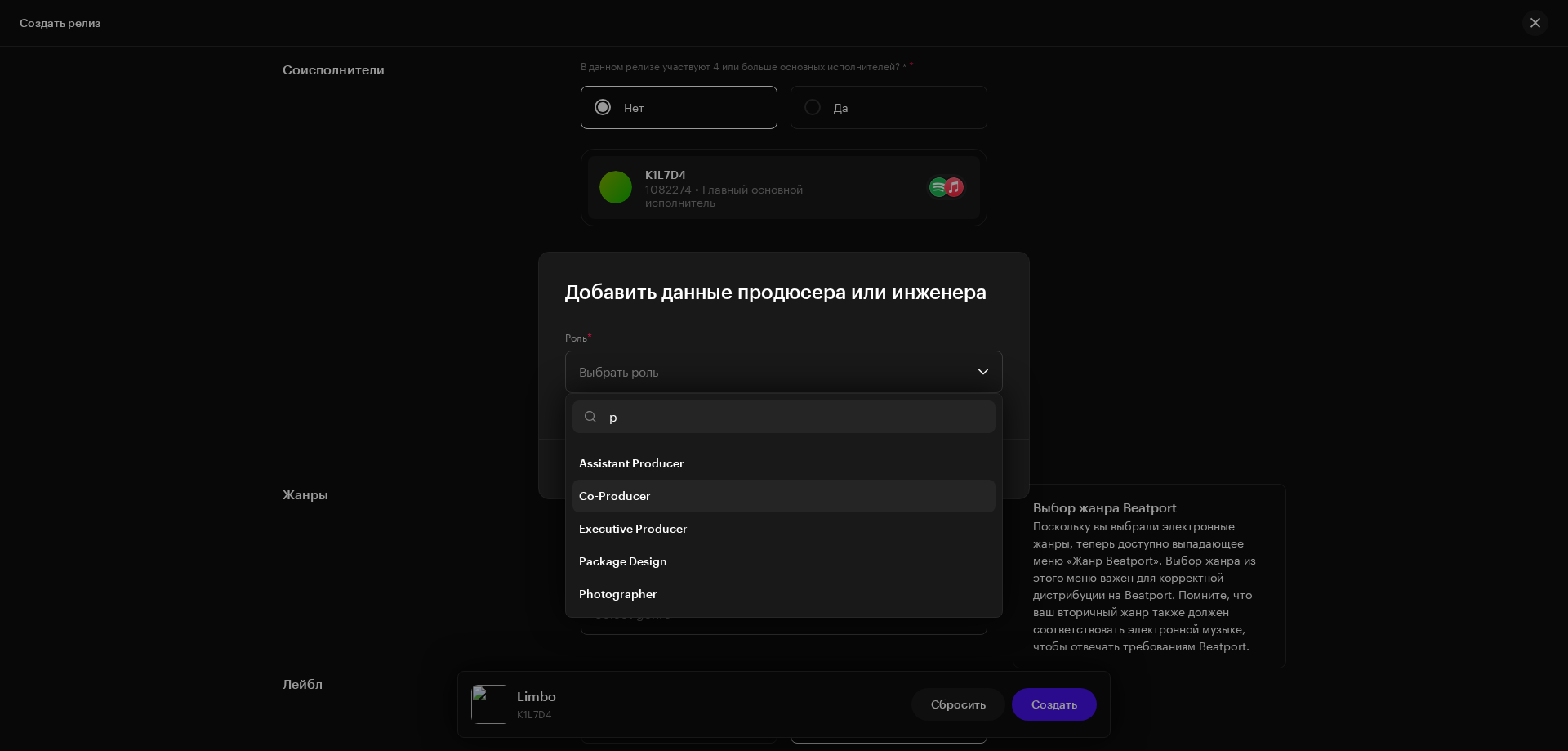
scroll to position [131, 0]
type input "p"
click at [623, 524] on span "Producer" at bounding box center [605, 529] width 53 height 16
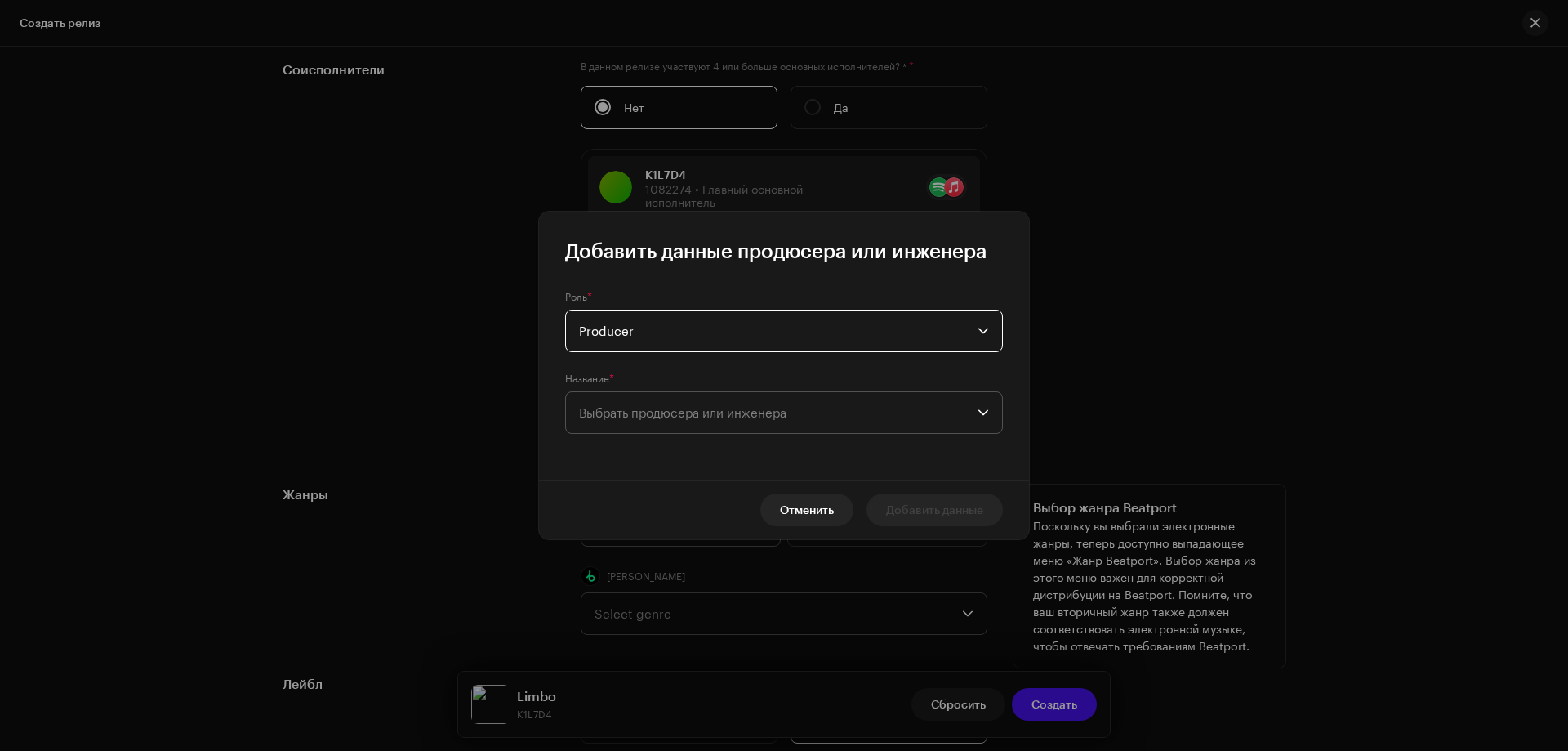
click at [651, 420] on span "Выбрать продюсера или инженера" at bounding box center [778, 412] width 398 height 41
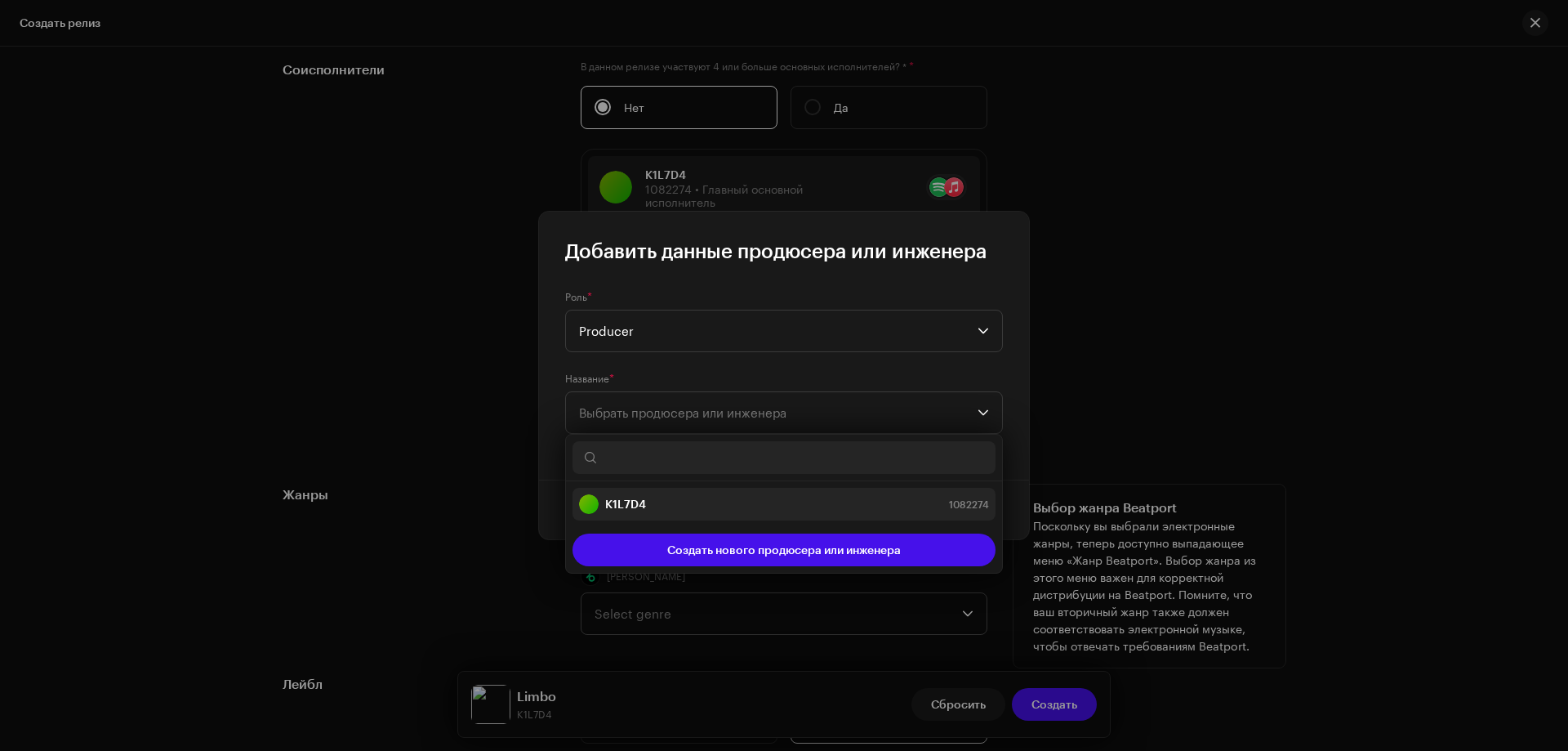
click at [611, 506] on strong "K1L7D4" at bounding box center [626, 505] width 41 height 16
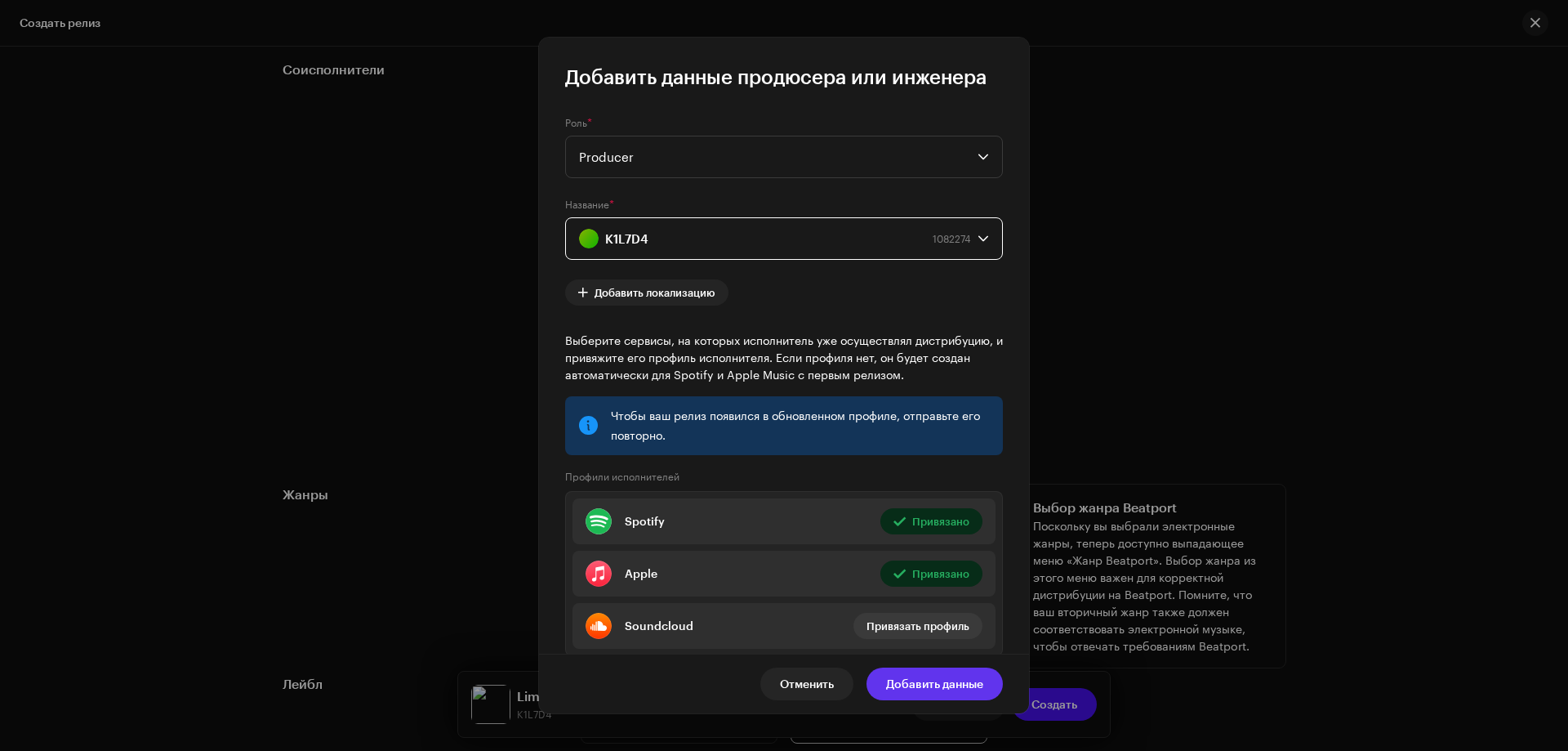
click at [925, 684] on span "Добавить данные" at bounding box center [935, 684] width 97 height 33
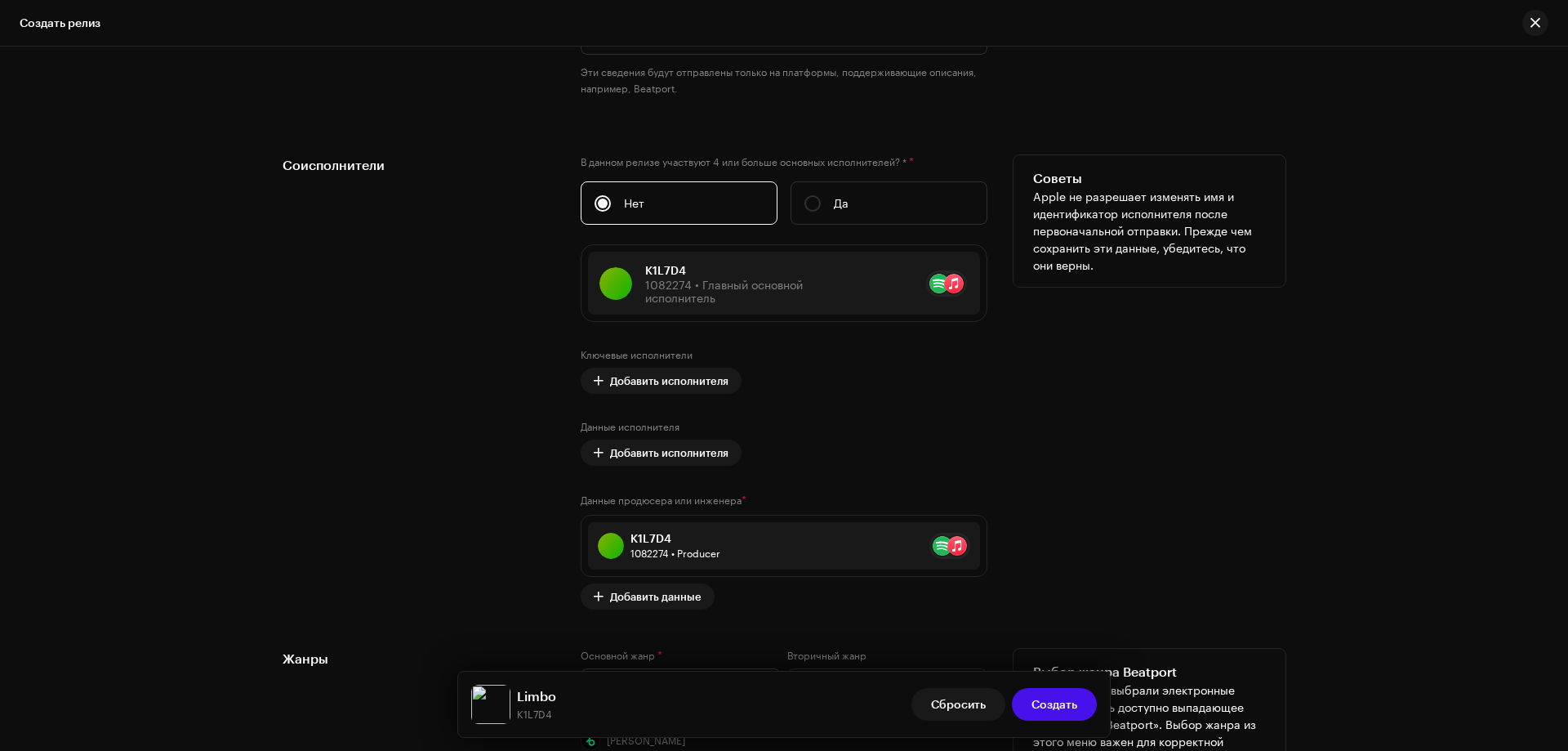
scroll to position [2142, 0]
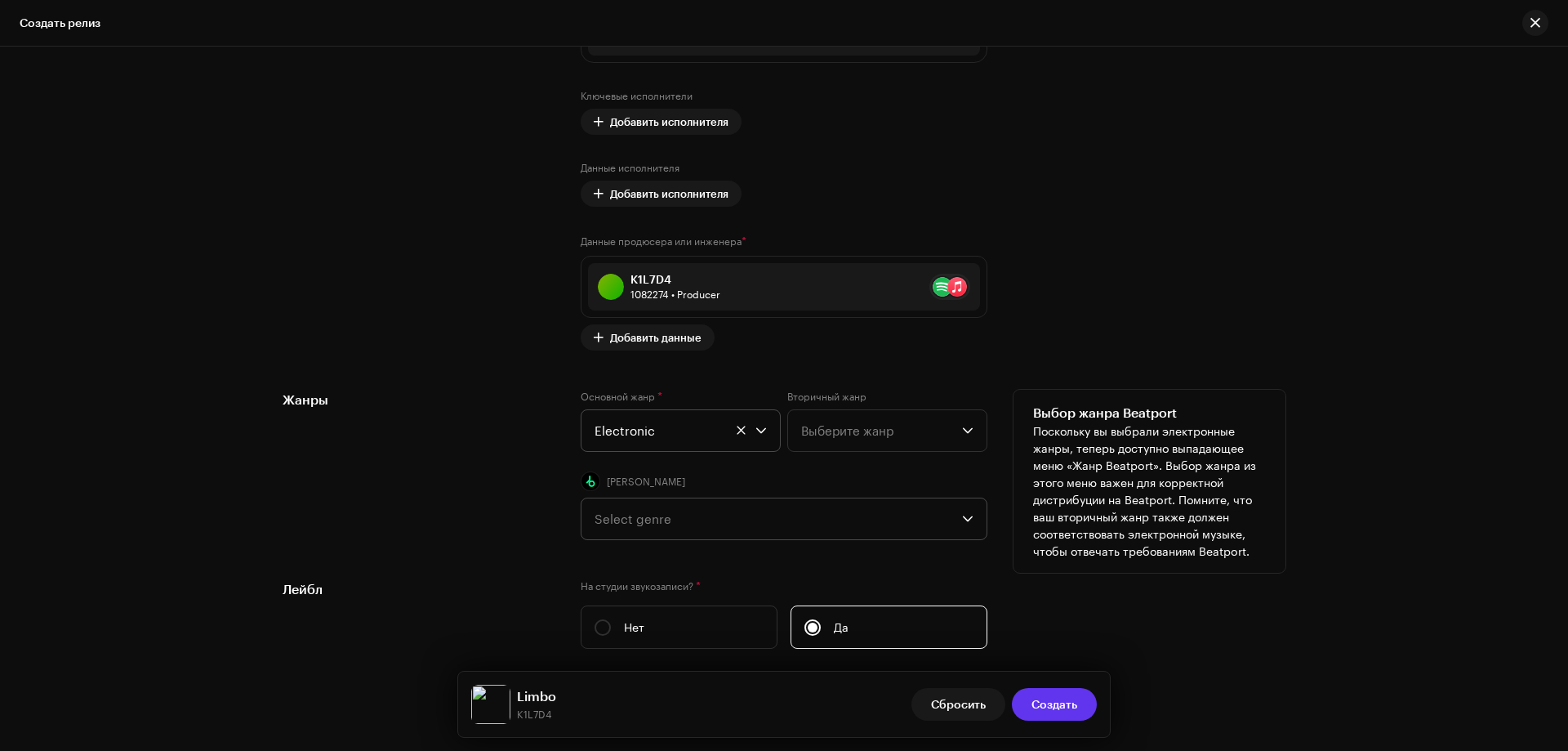
click at [1094, 702] on button "Создать" at bounding box center [1054, 704] width 85 height 33
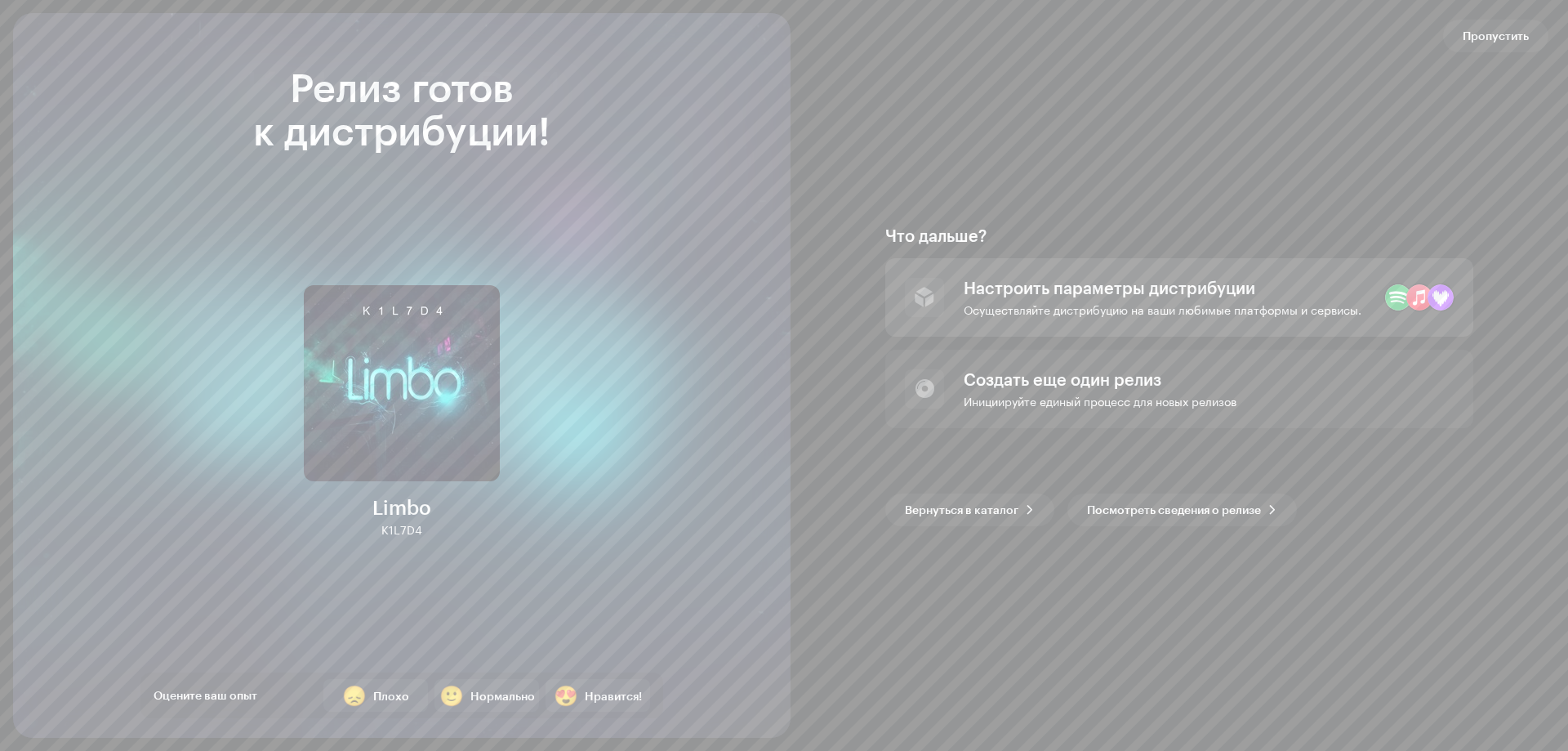
click at [1198, 283] on div "Настроить параметры дистрибуции" at bounding box center [1163, 288] width 398 height 20
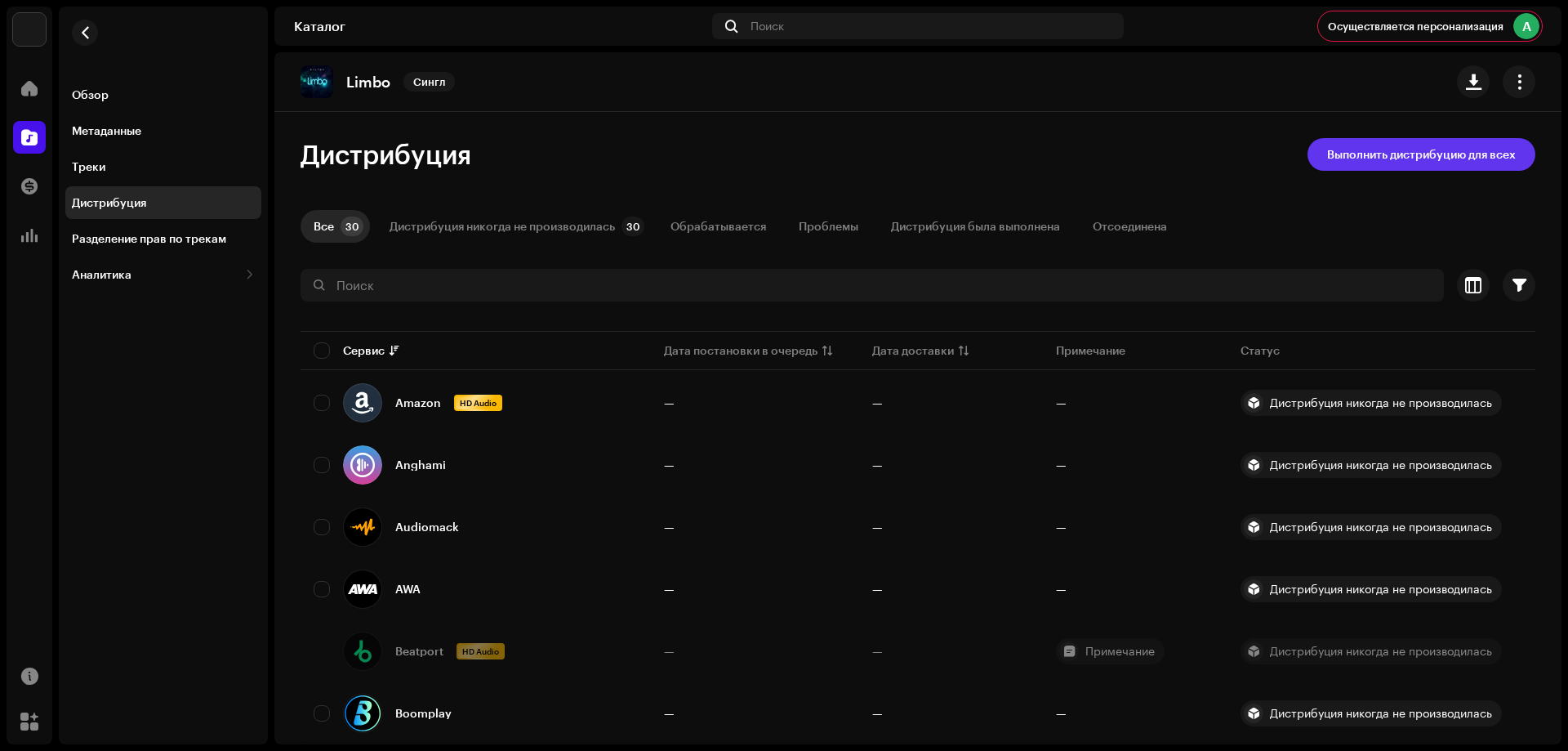
click at [1434, 157] on span "Выполнить дистрибуцию для всех" at bounding box center [1422, 154] width 189 height 33
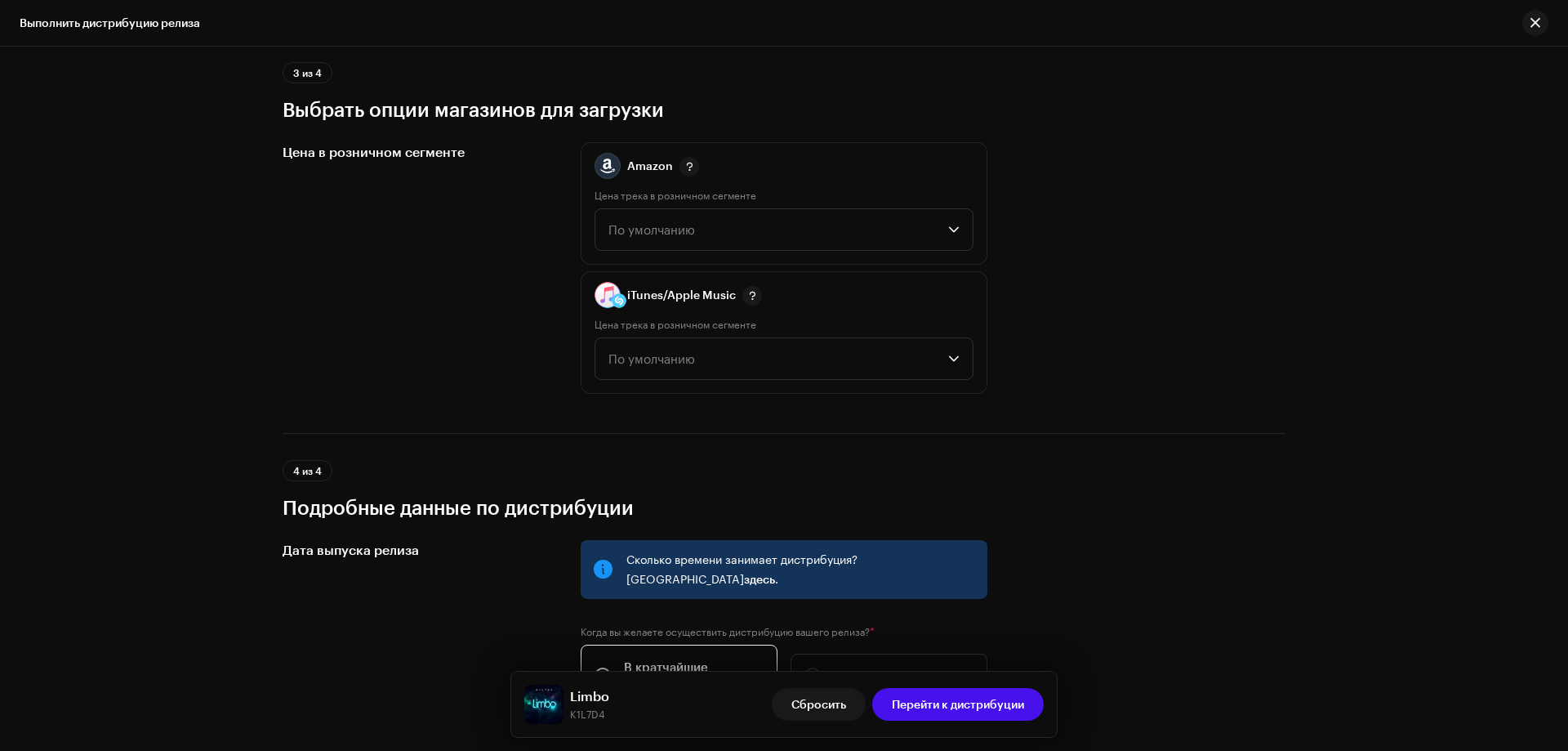
scroll to position [2502, 0]
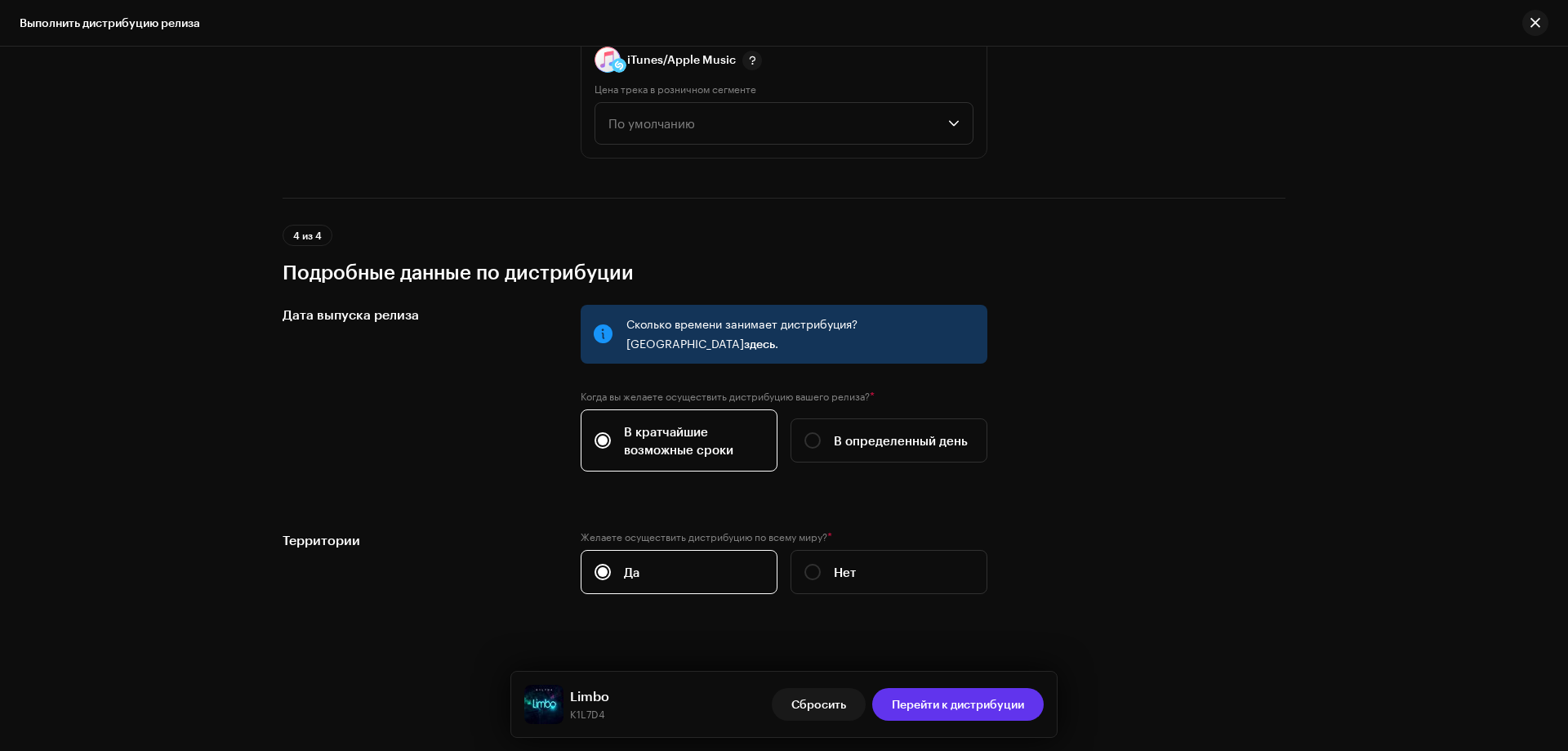
click at [977, 713] on span "Перейти к дистрибуции" at bounding box center [958, 704] width 132 height 33
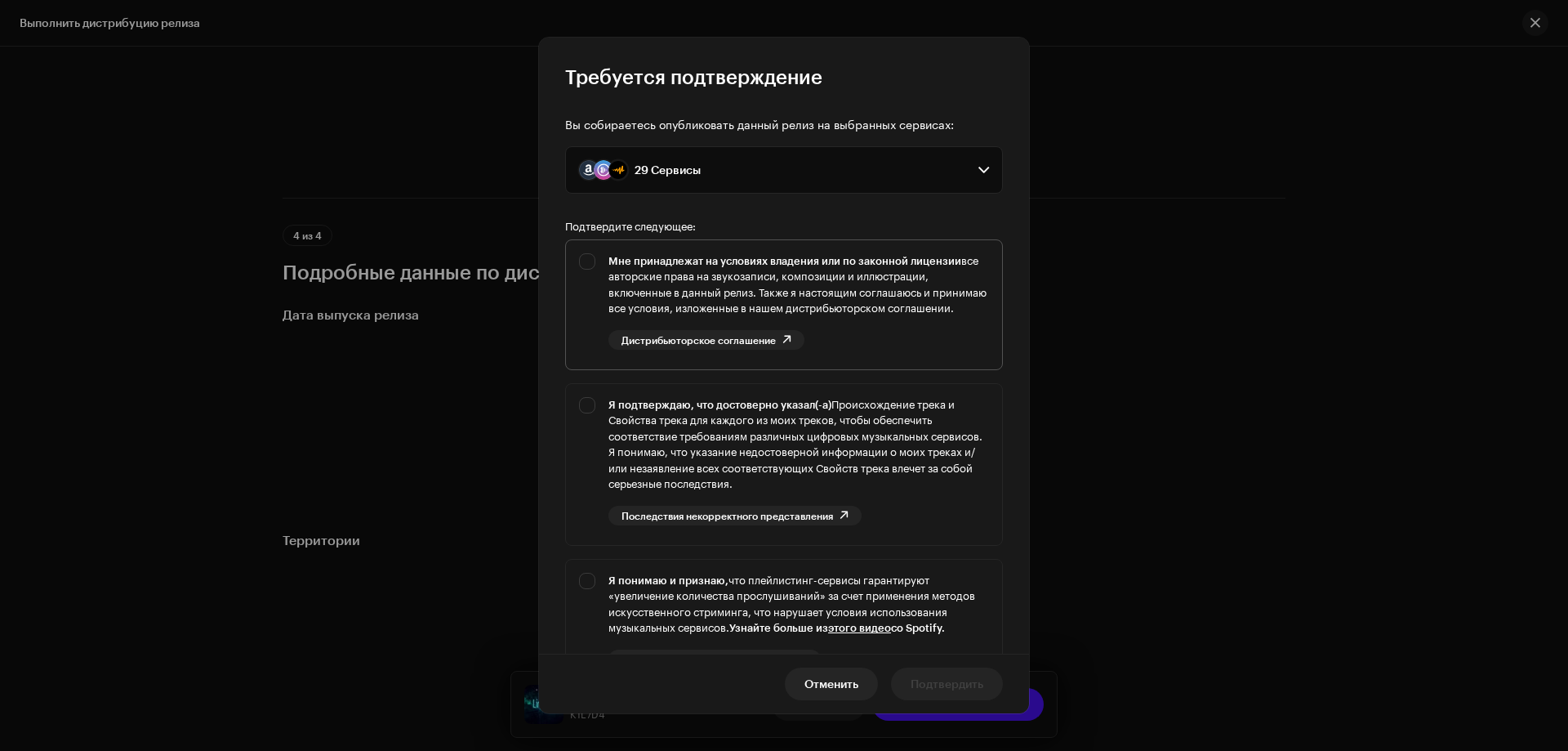
click at [584, 265] on div "Мне принадлежат на условиях владения или по законной лицензии все авторские пра…" at bounding box center [784, 301] width 436 height 122
checkbox input "true"
click at [583, 418] on div "Я подтверждаю, что достоверно указал(-а) Происхождение трека и Свойства трека д…" at bounding box center [784, 461] width 436 height 154
checkbox input "true"
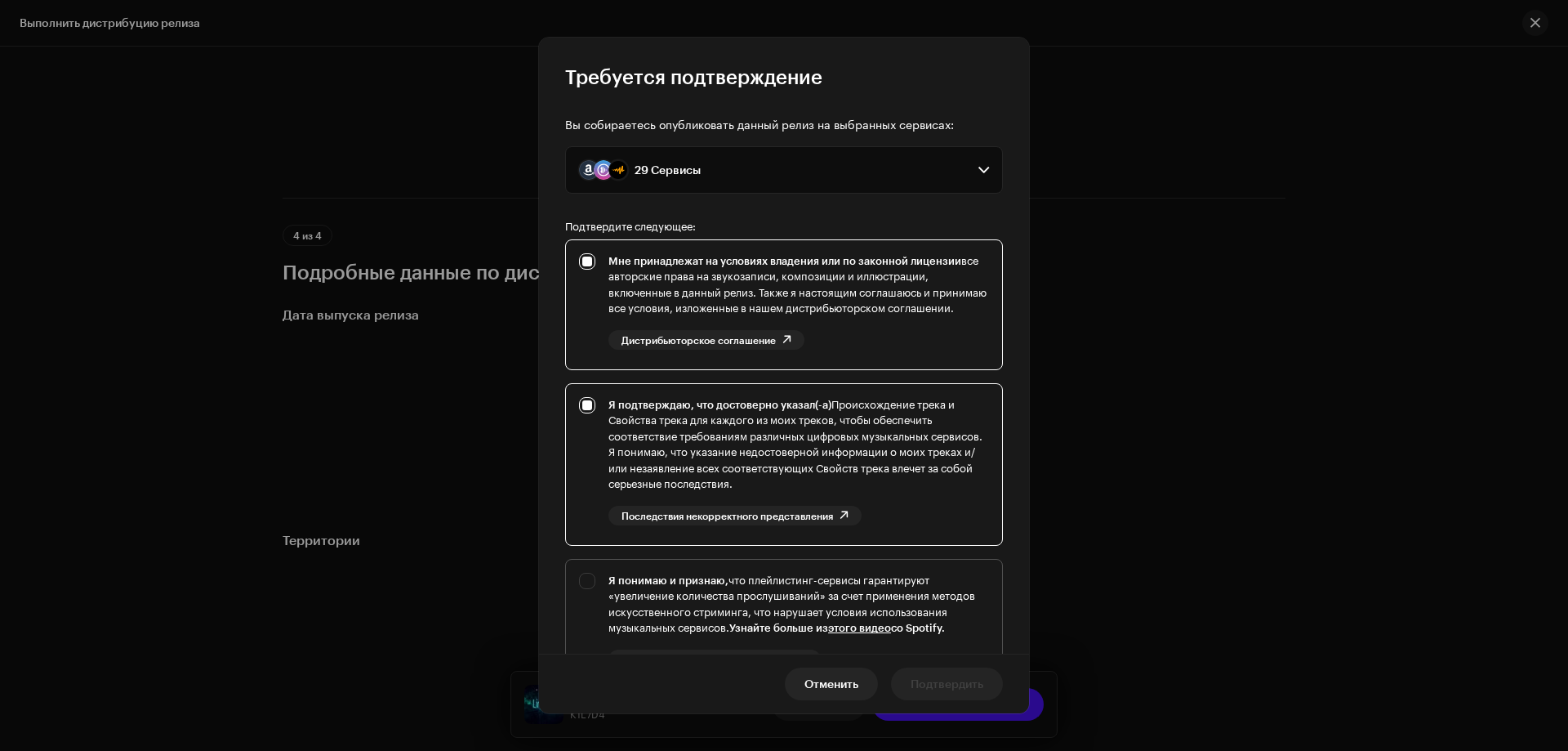
click at [581, 594] on div "Я понимаю и признаю, что плейлистинг-сервисы гарантируют «увеличение количества…" at bounding box center [784, 634] width 436 height 149
checkbox input "true"
click at [963, 685] on span "Подтвердить" at bounding box center [947, 684] width 73 height 33
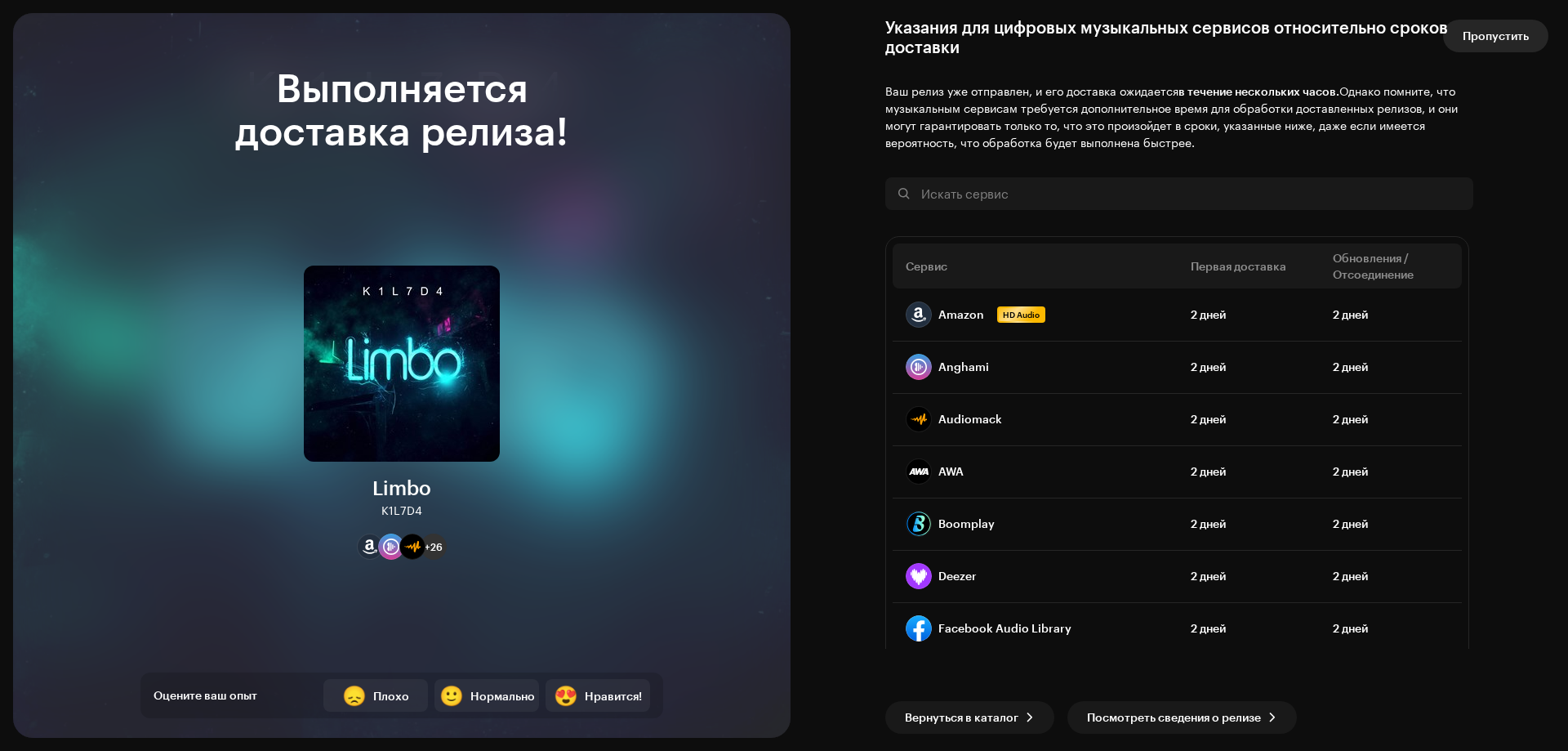
click at [1502, 41] on span "Пропустить" at bounding box center [1496, 36] width 67 height 33
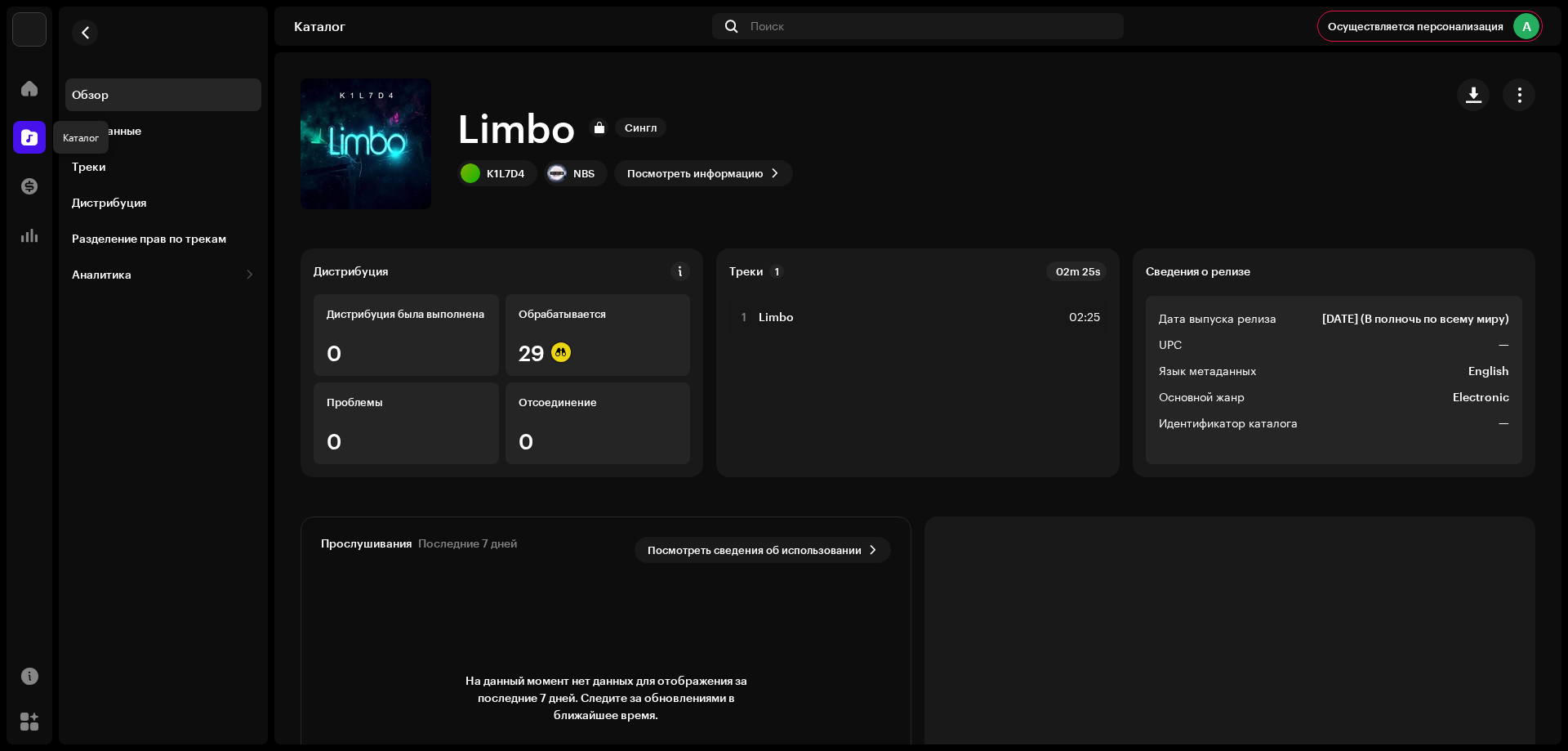
click at [34, 136] on span at bounding box center [30, 137] width 16 height 13
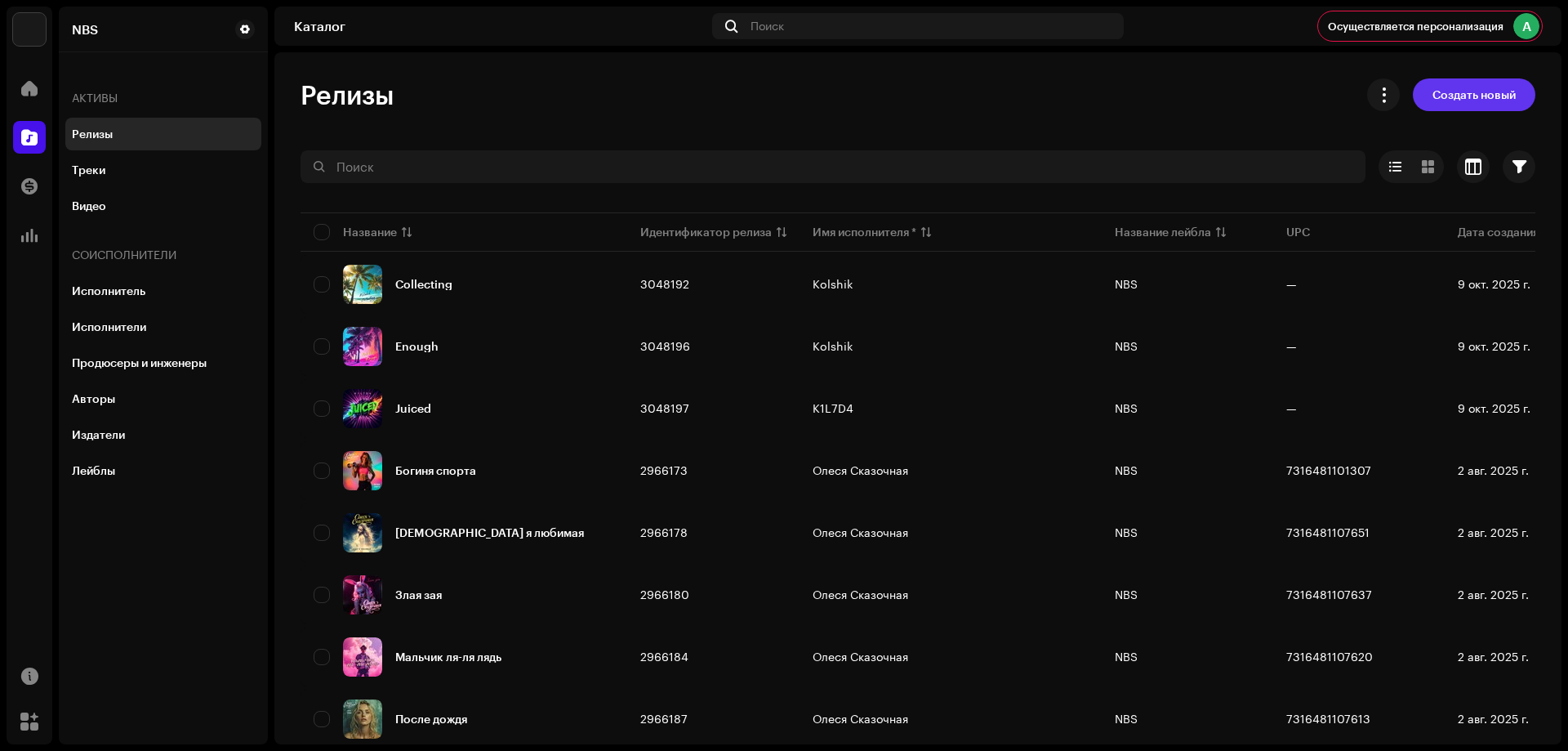
click at [1440, 87] on span "Создать новый" at bounding box center [1474, 94] width 83 height 33
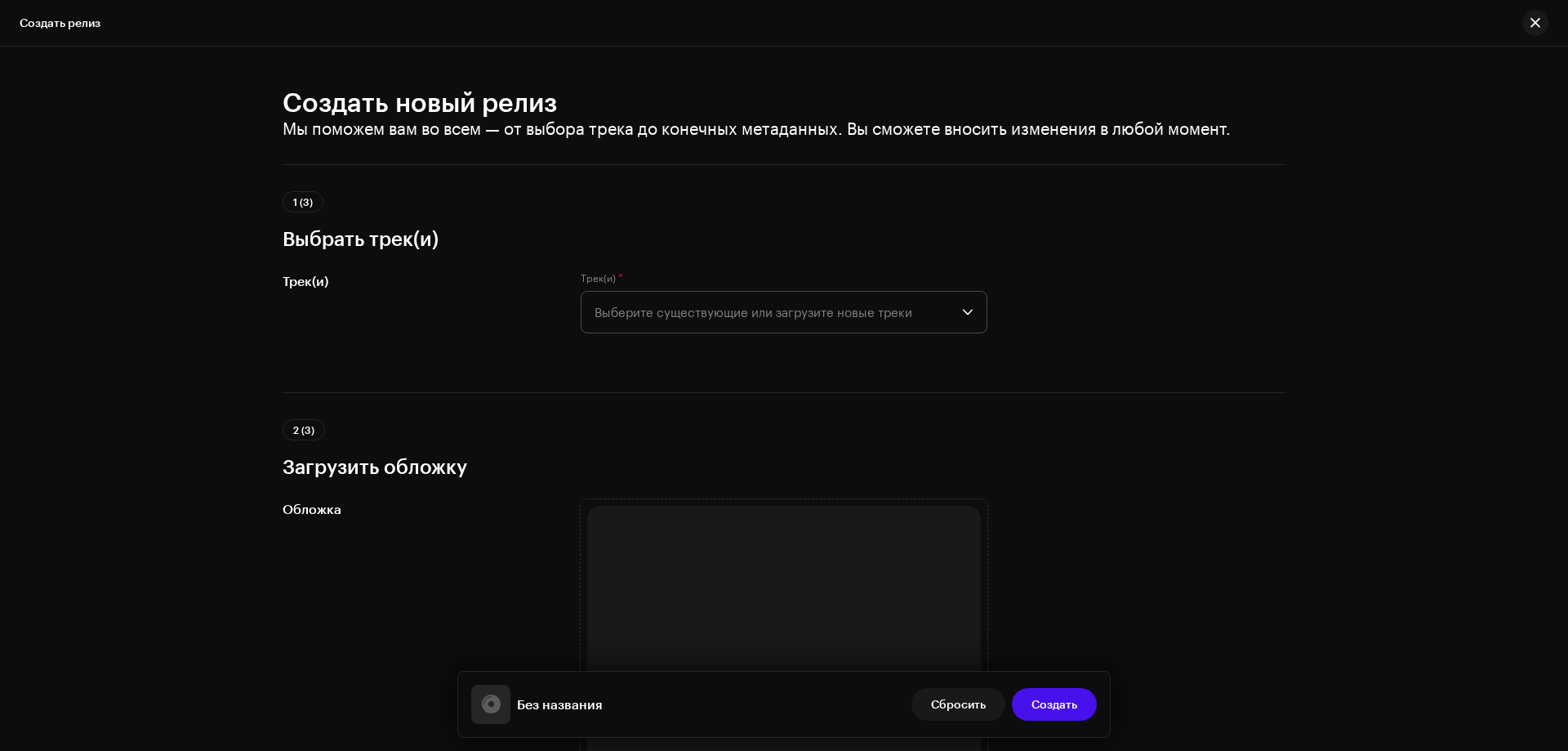
click at [917, 321] on span "Выберите существующие или загрузите новые треки" at bounding box center [779, 312] width 368 height 41
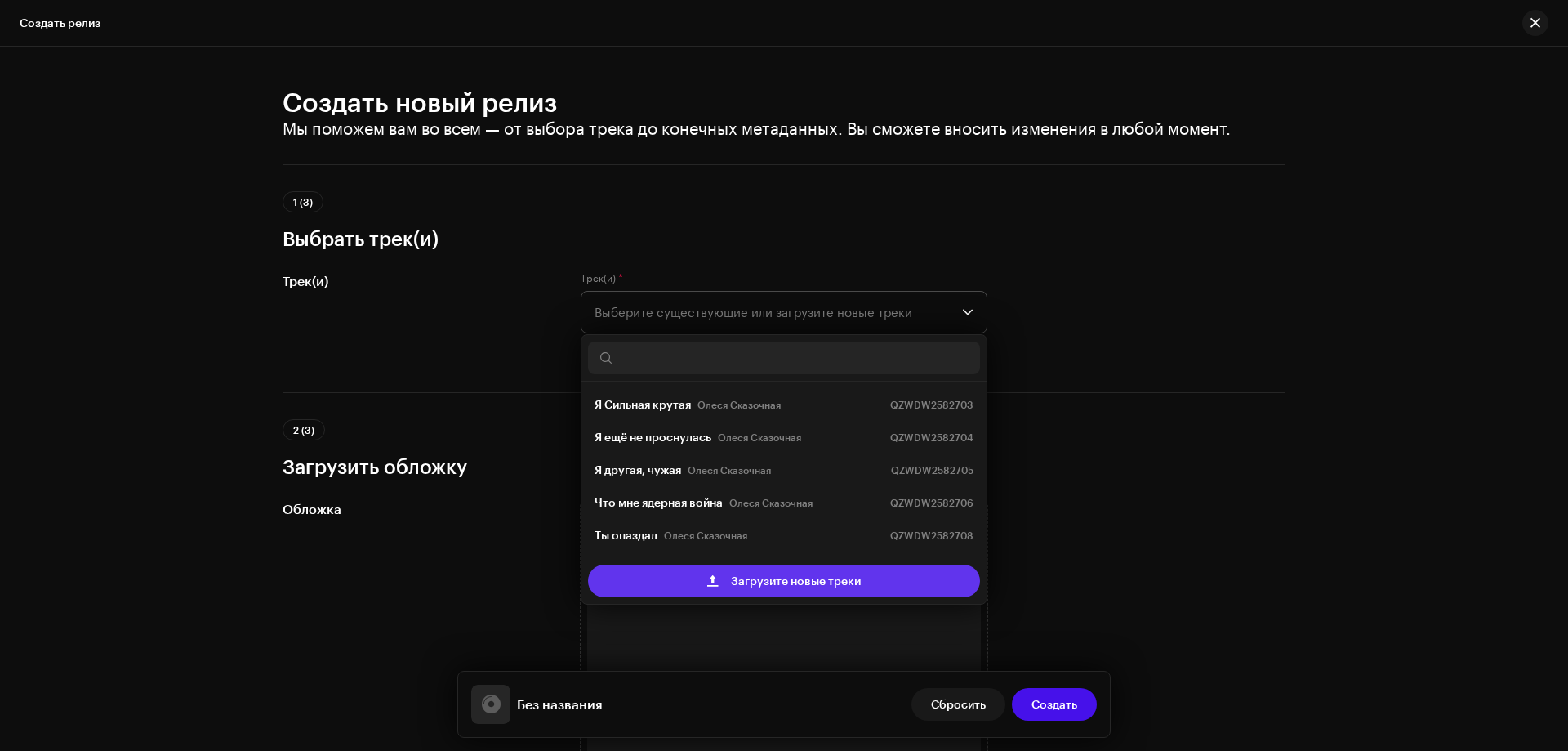
scroll to position [26, 0]
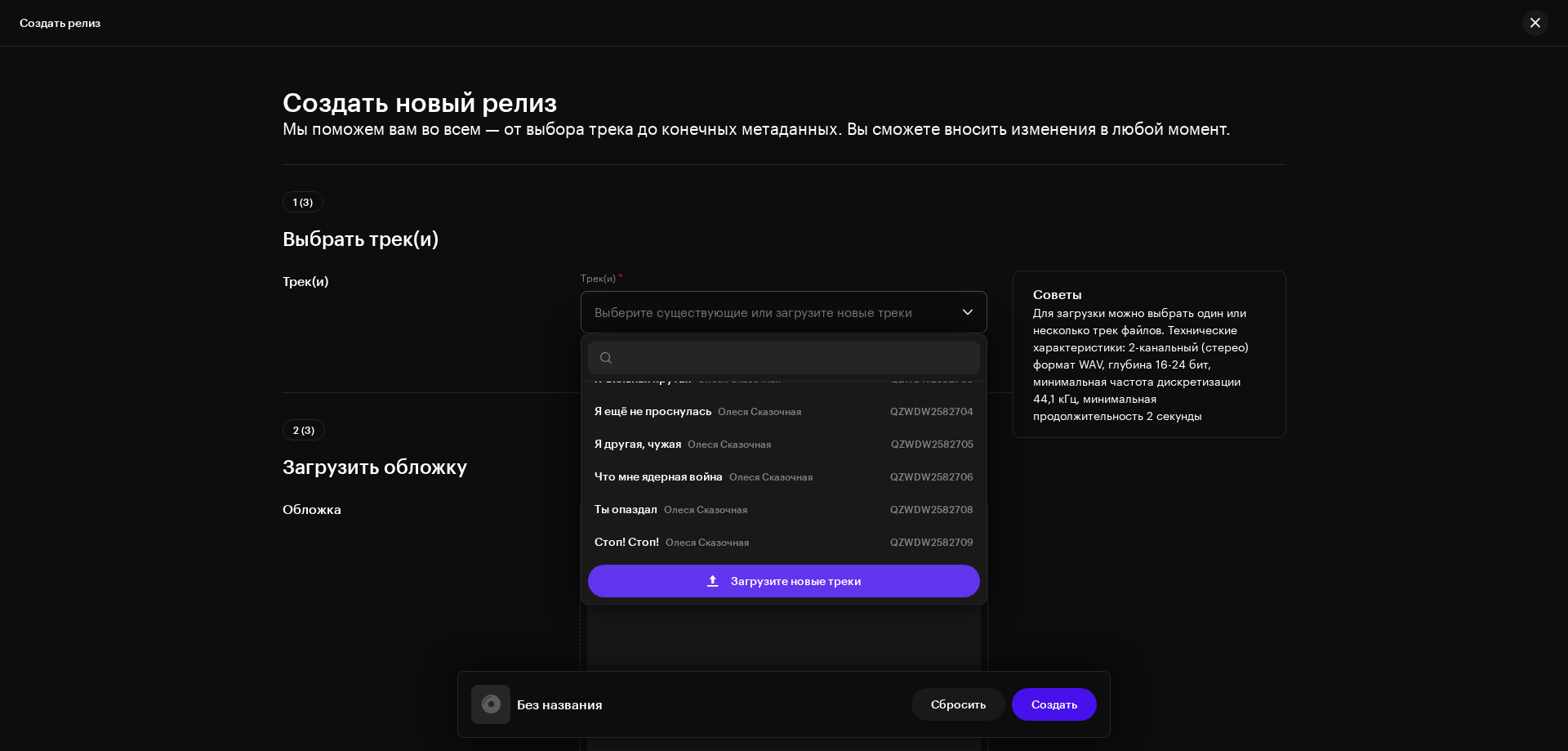
click at [788, 574] on span "Загрузите новые треки" at bounding box center [796, 581] width 130 height 33
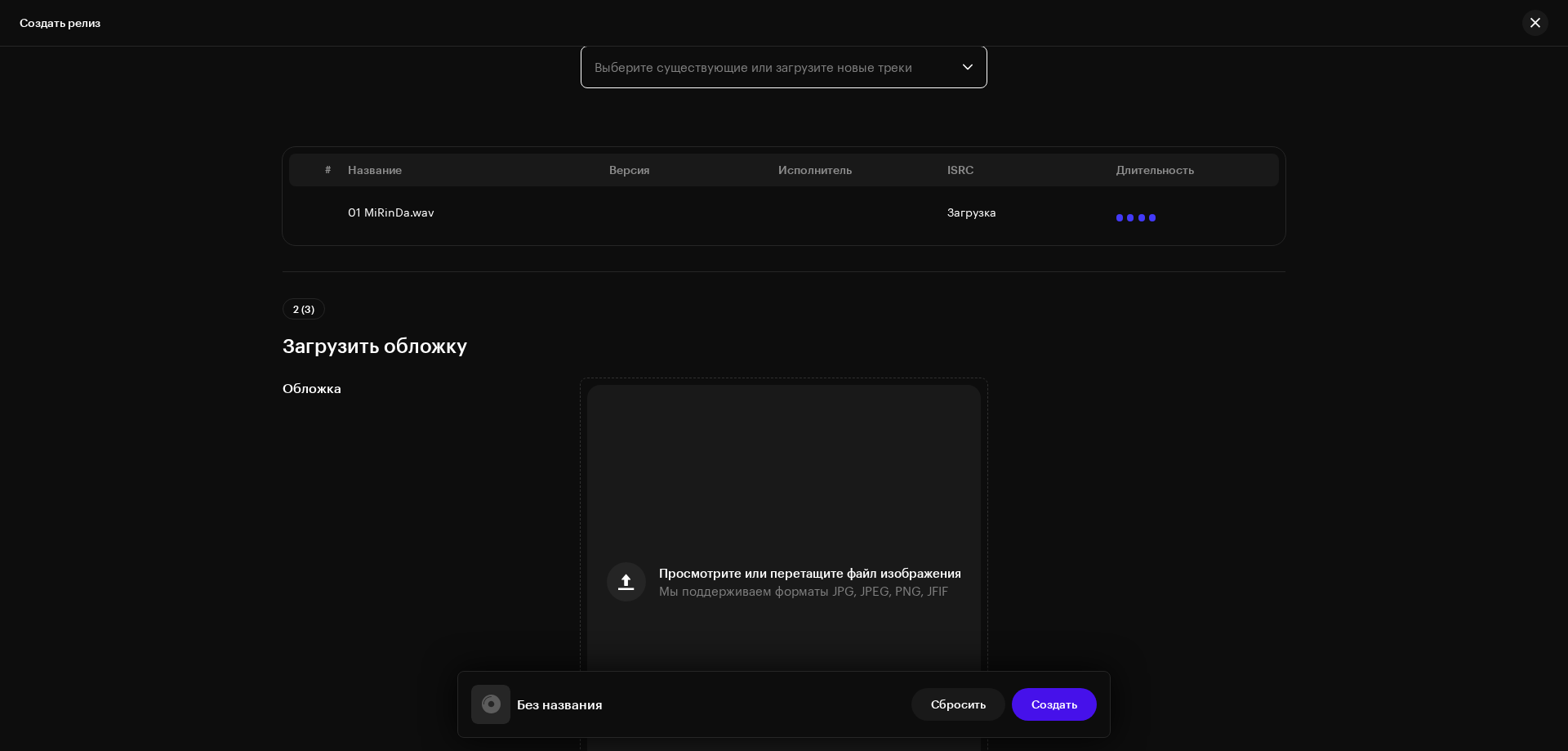
scroll to position [491, 0]
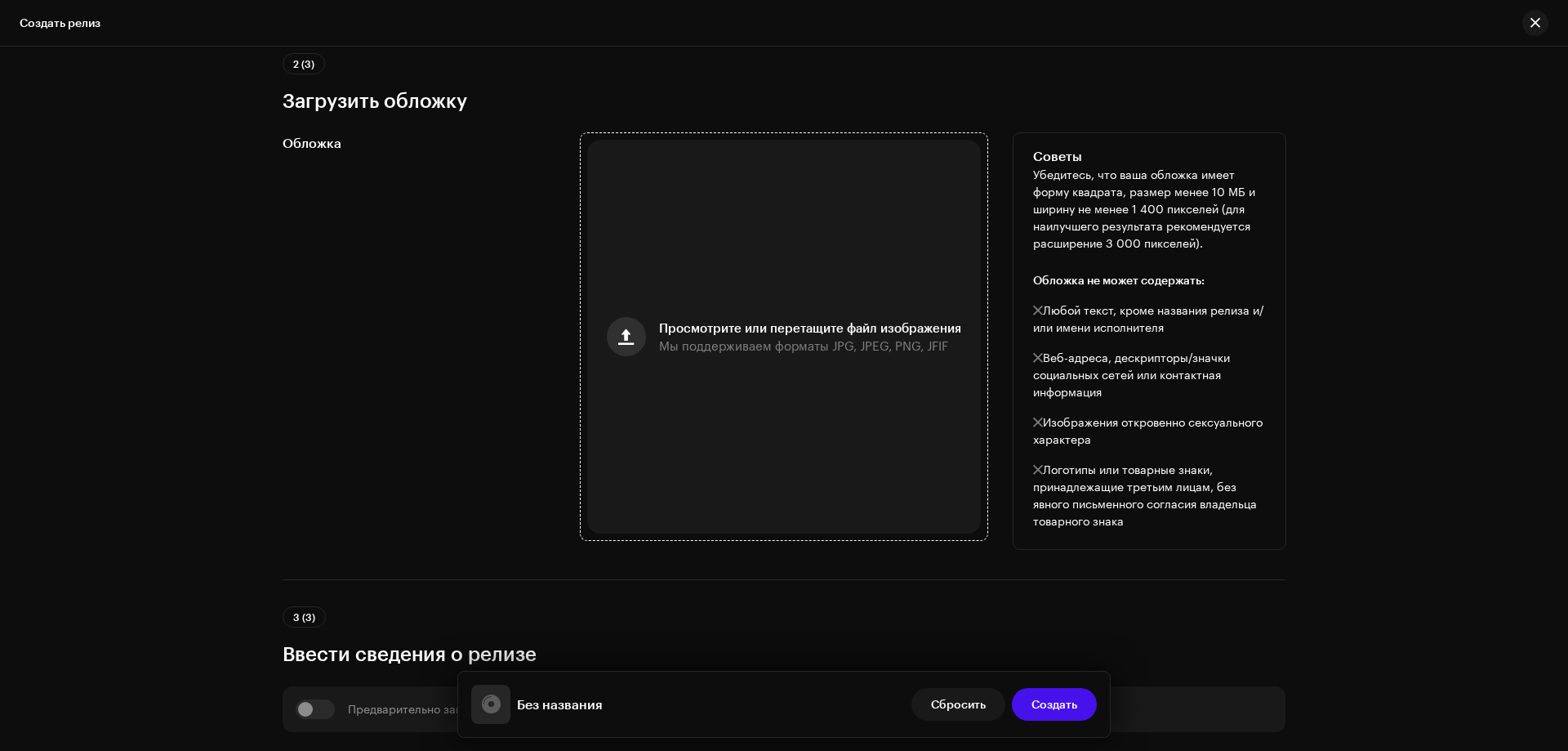
click at [621, 326] on button "button" at bounding box center [627, 337] width 39 height 39
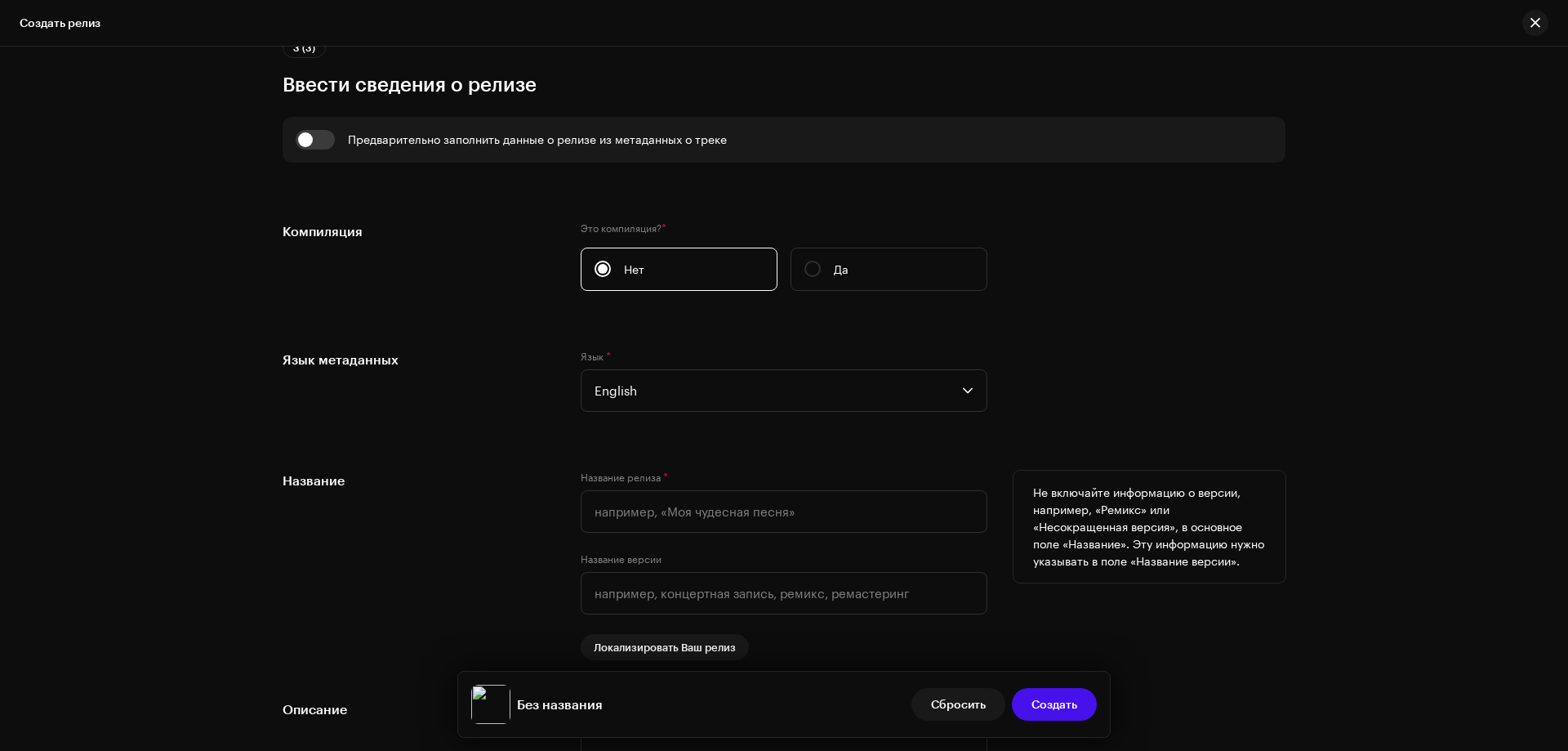
scroll to position [1128, 0]
click at [607, 506] on input "text" at bounding box center [784, 509] width 407 height 43
paste input "K1L7D4 - MiRinDa"
drag, startPoint x: 631, startPoint y: 503, endPoint x: 583, endPoint y: 509, distance: 48.4
click at [583, 509] on input "K1L7D4 - MiRinDa" at bounding box center [784, 509] width 407 height 43
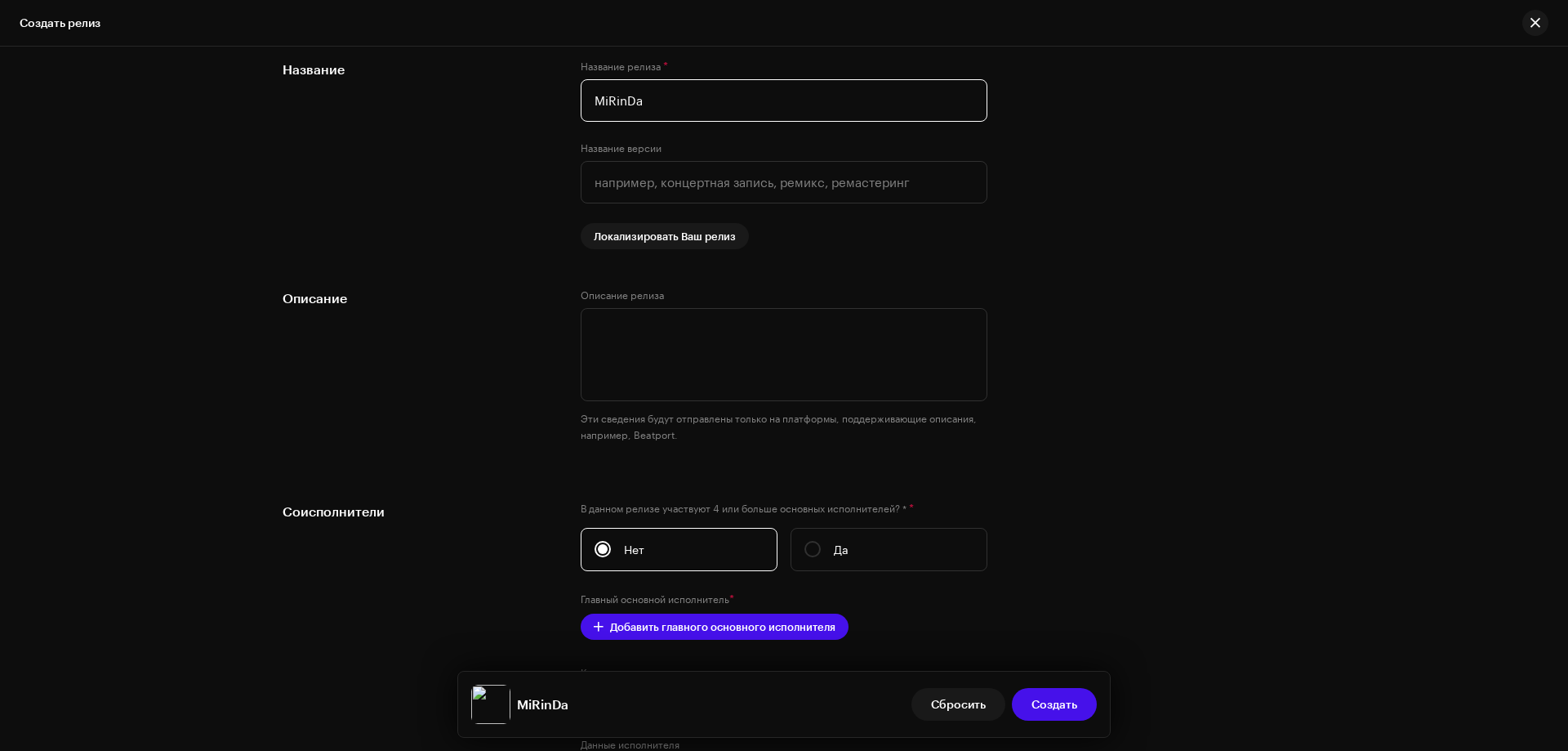
scroll to position [1864, 0]
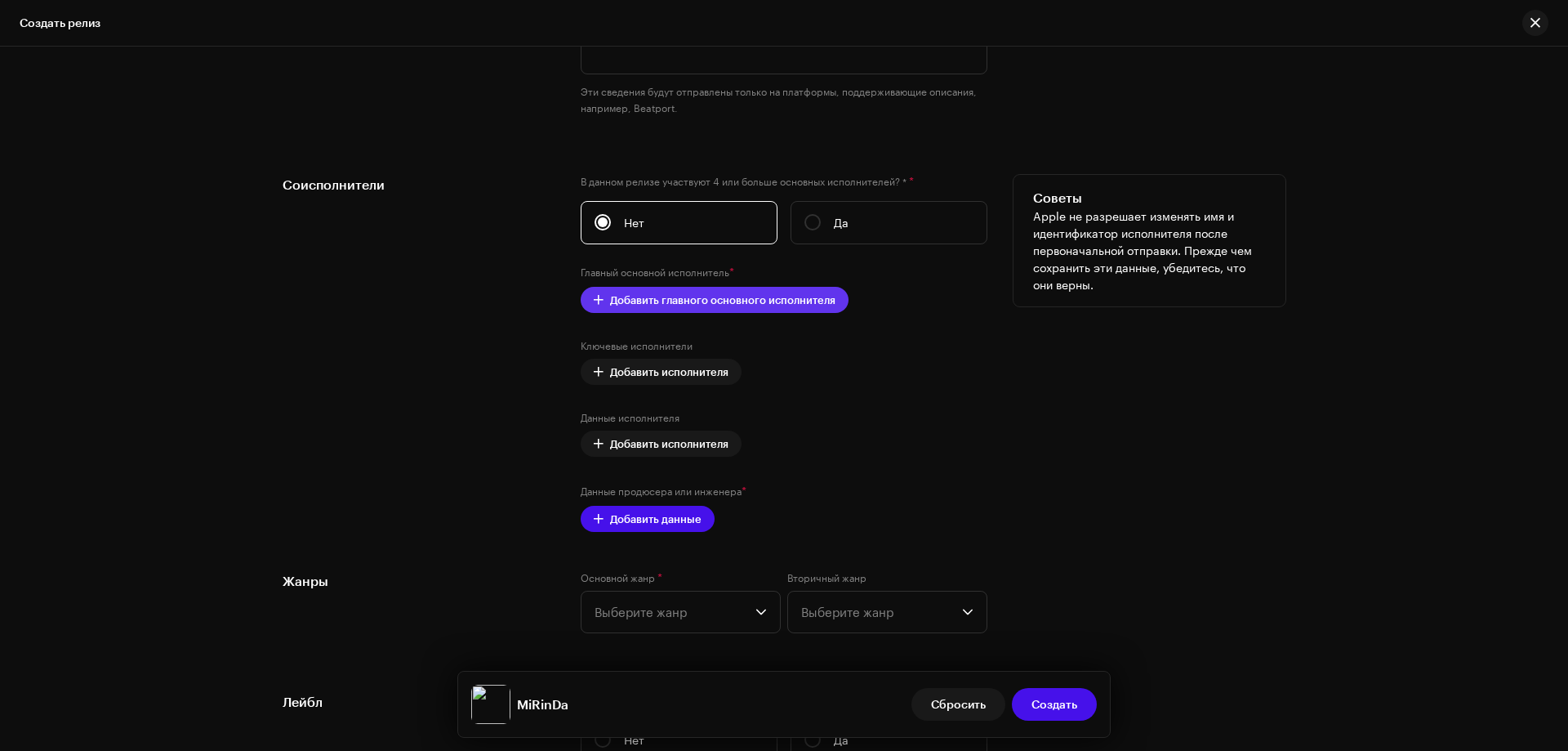
type input "MiRinDa"
click at [644, 298] on span "Добавить главного основного исполнителя" at bounding box center [723, 300] width 225 height 33
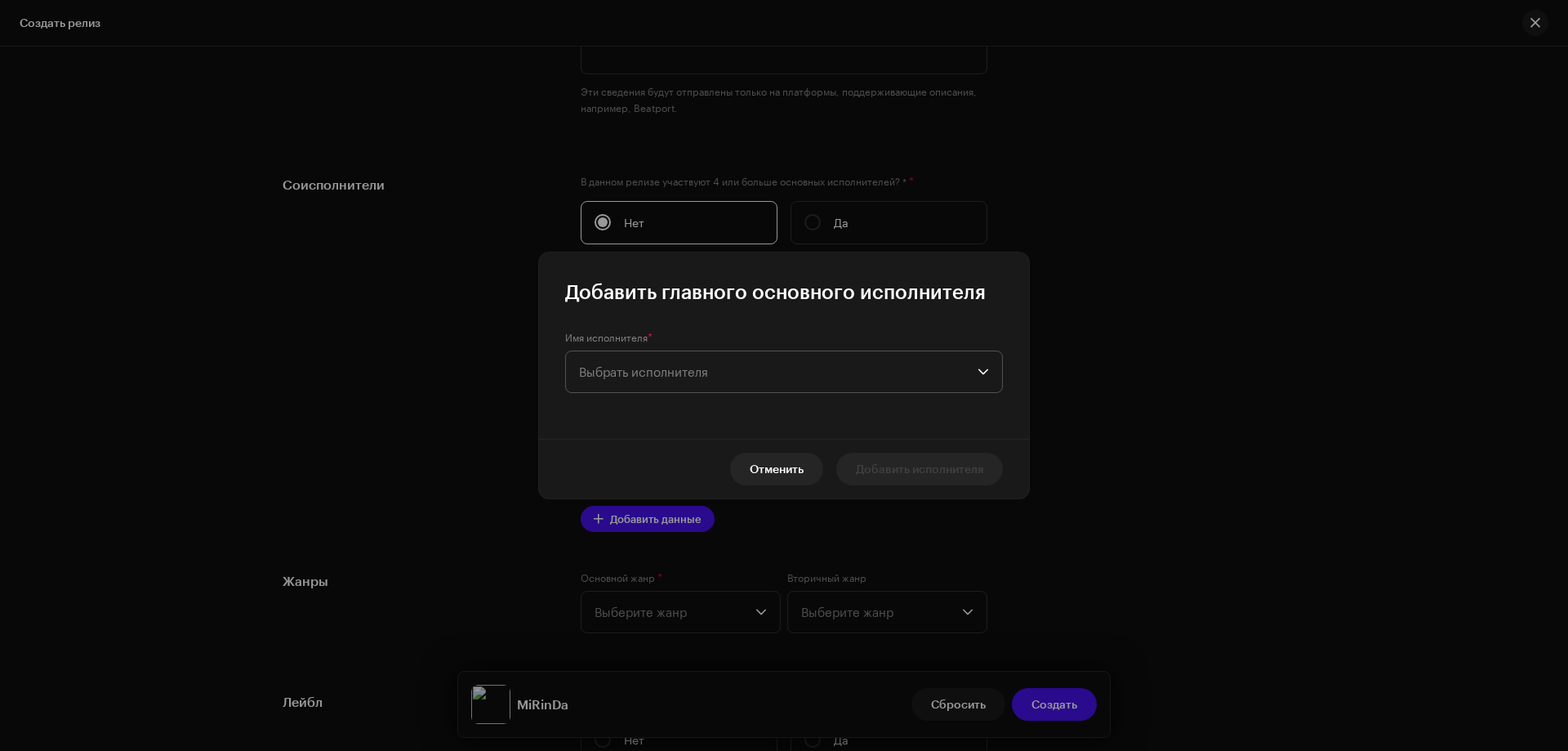
click at [614, 376] on span "Выбрать исполнителя" at bounding box center [643, 372] width 129 height 15
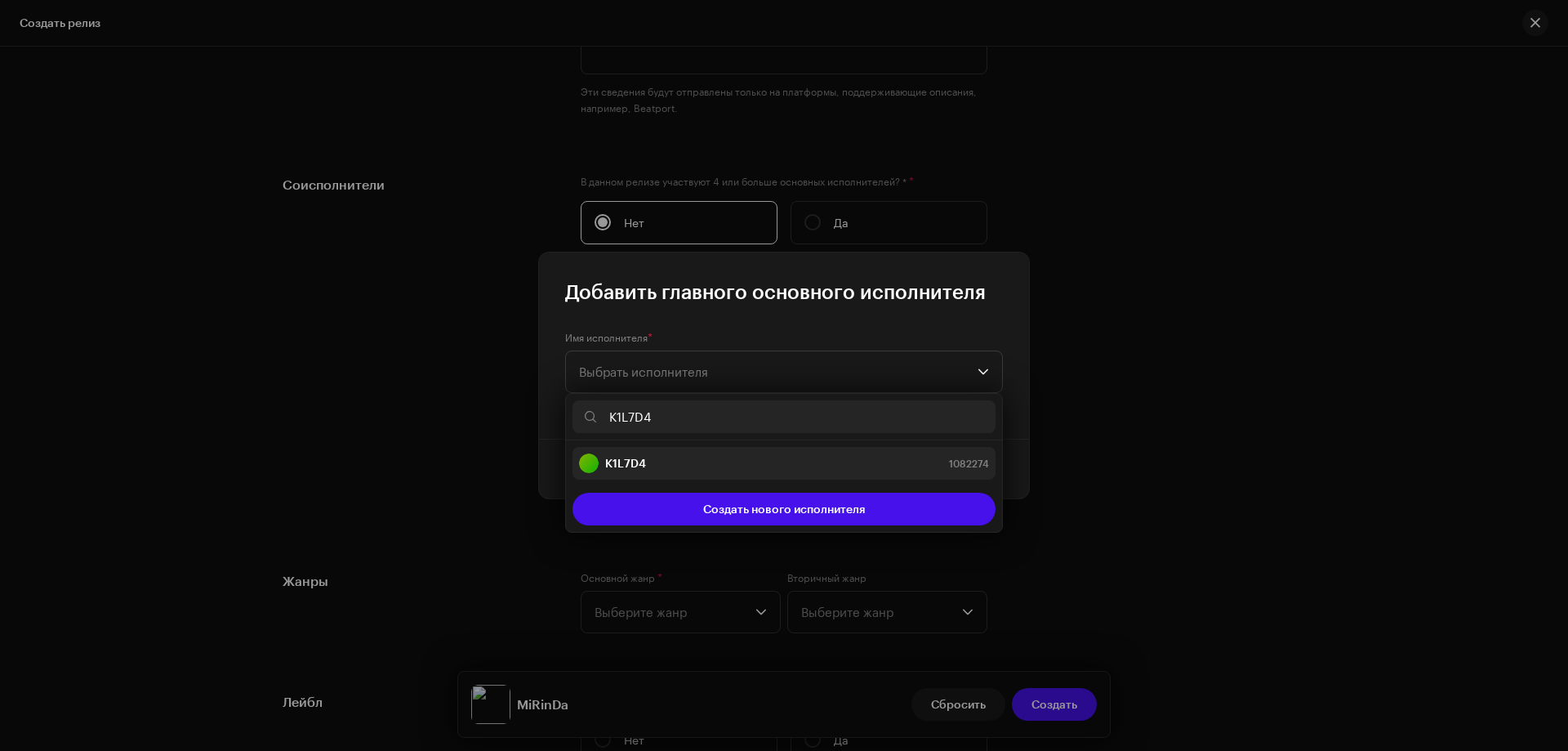
type input "K1L7D4"
click at [634, 461] on strong "K1L7D4" at bounding box center [626, 463] width 41 height 16
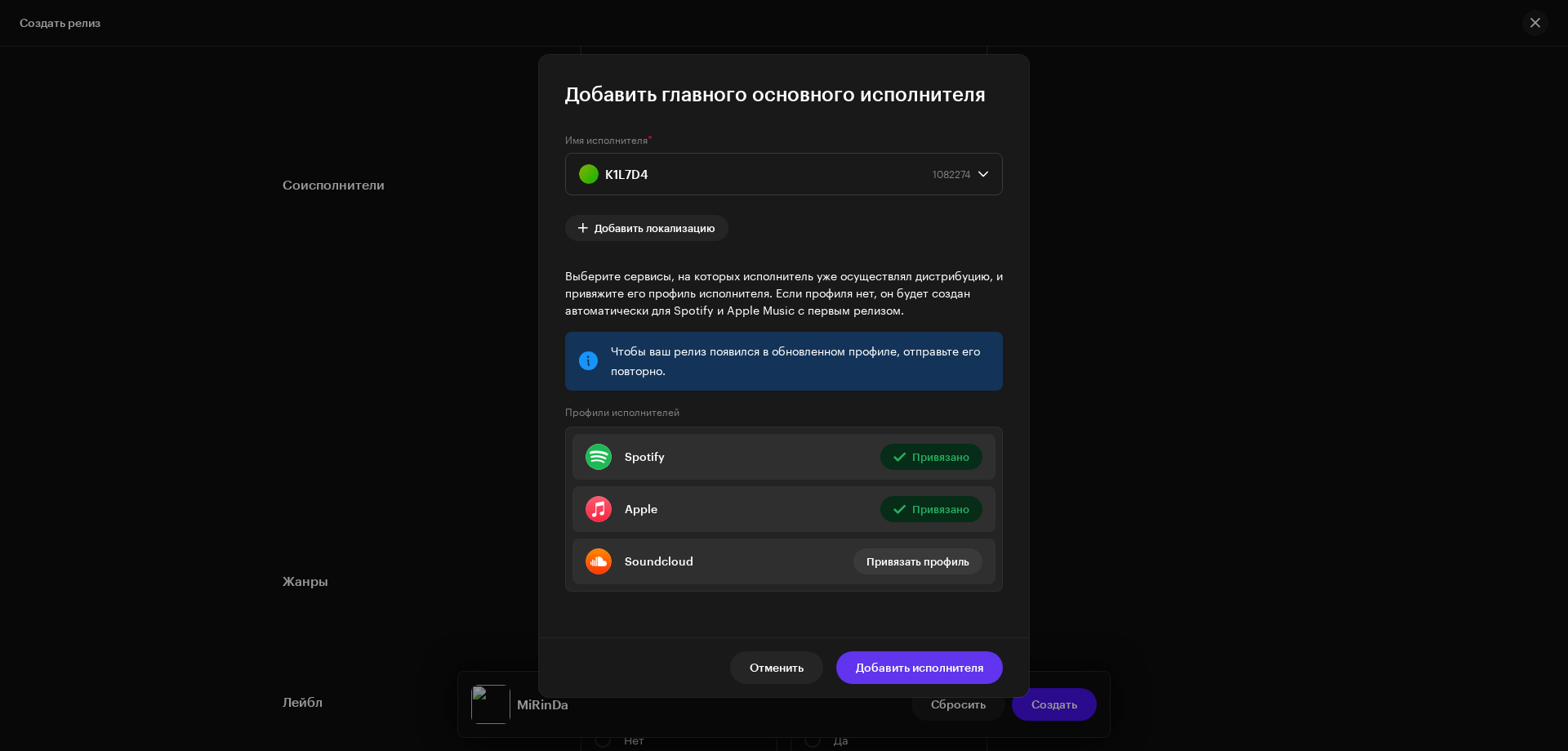
click at [934, 666] on span "Добавить исполнителя" at bounding box center [919, 668] width 127 height 33
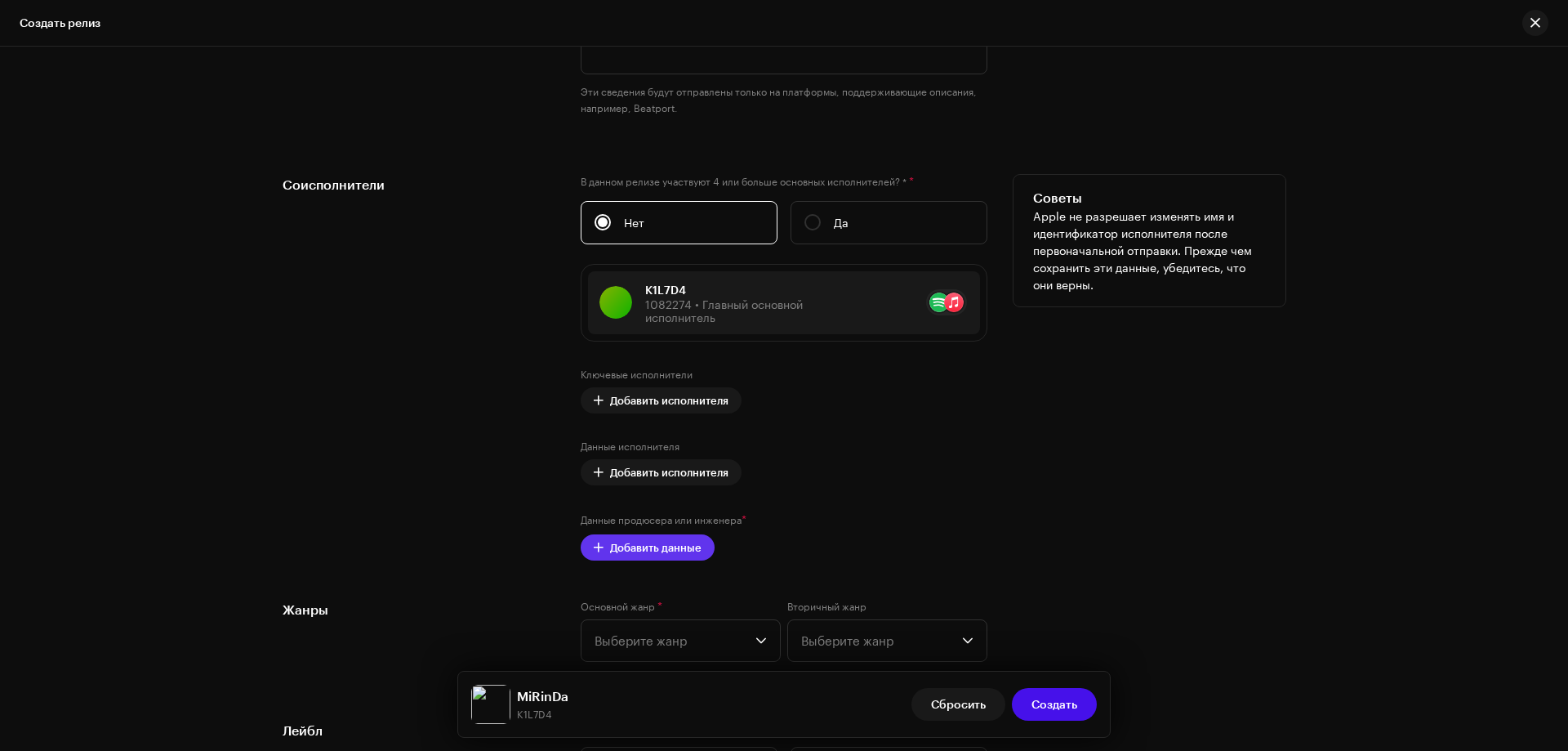
click at [674, 555] on span "Добавить данные" at bounding box center [655, 547] width 91 height 33
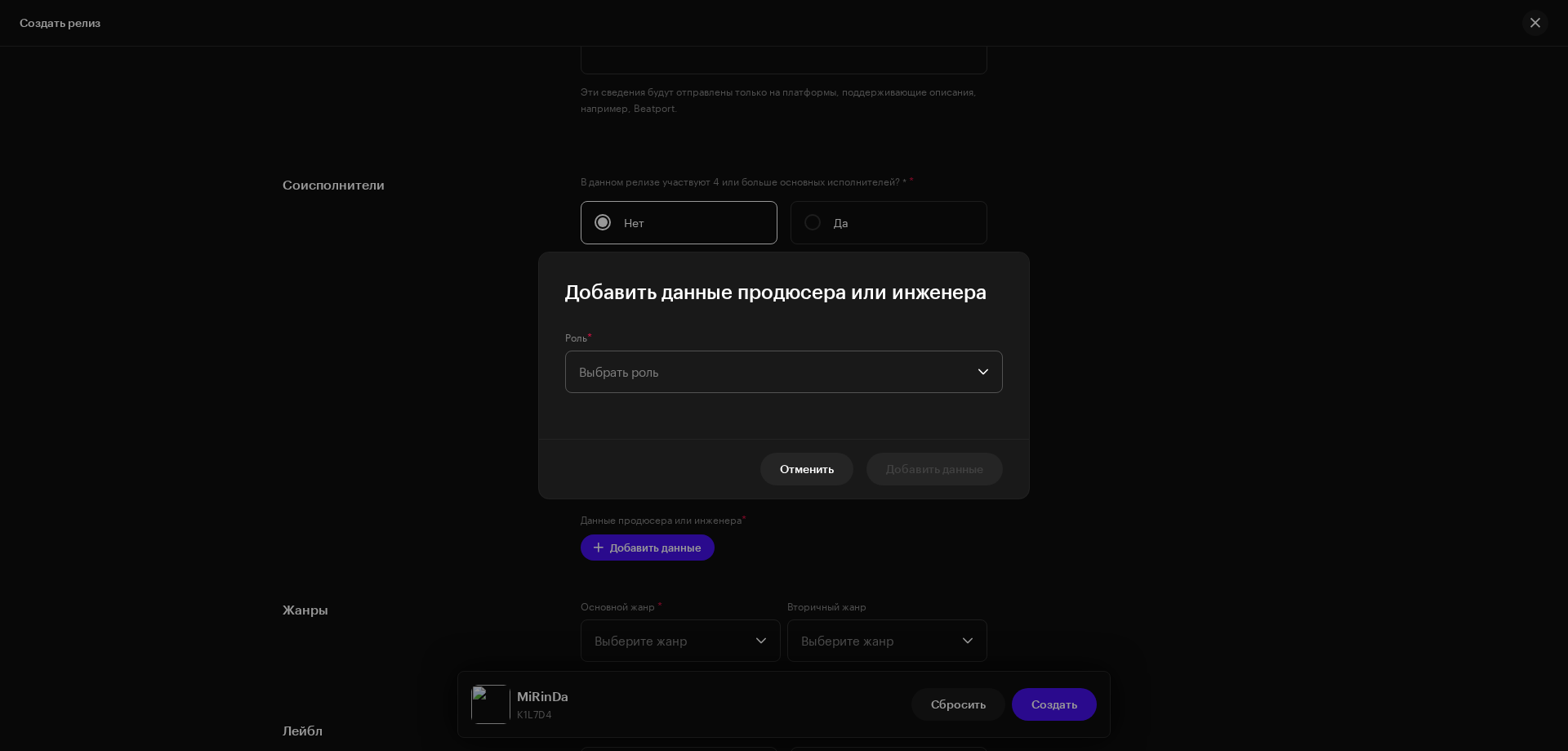
click at [626, 372] on span "Выбрать роль" at bounding box center [778, 372] width 398 height 41
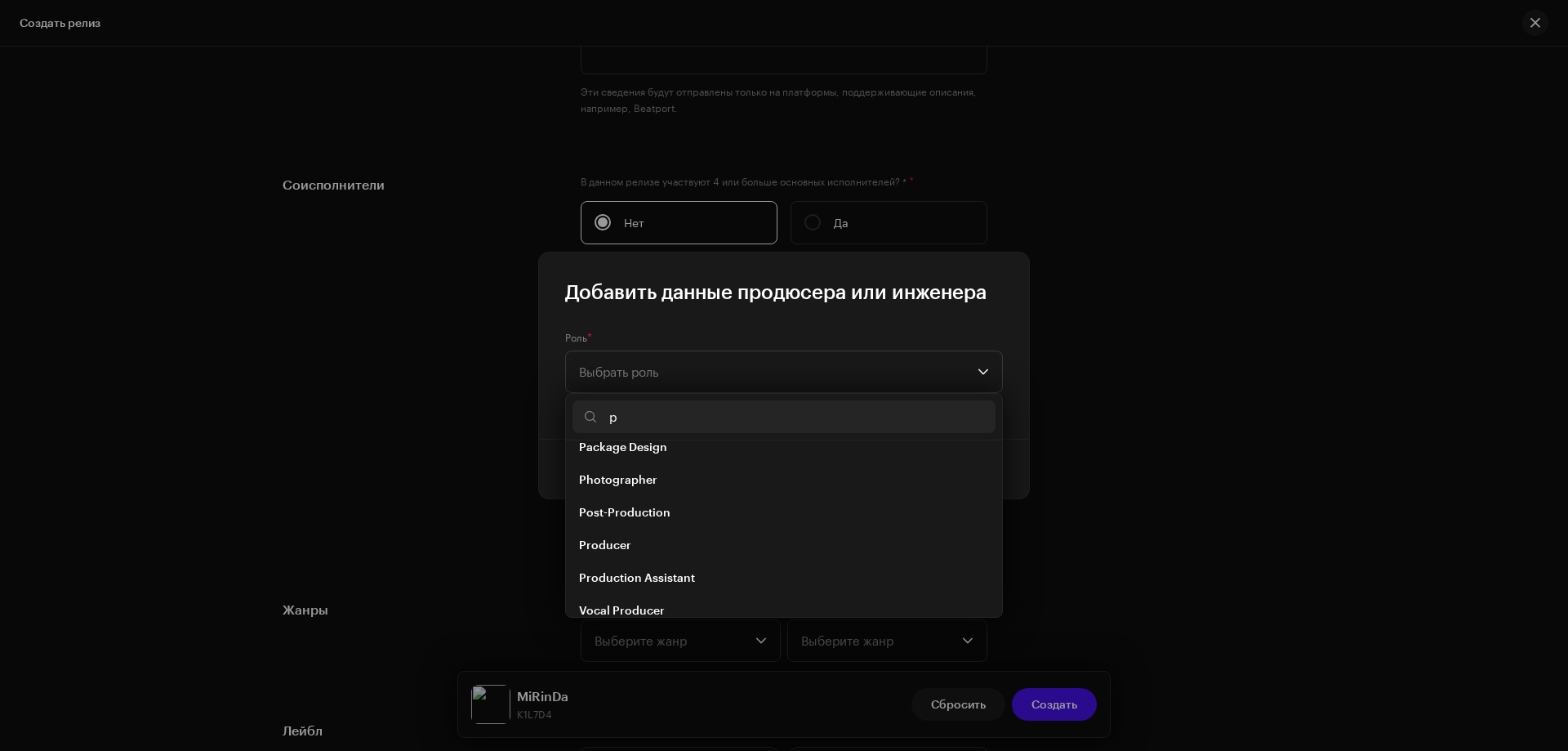
scroll to position [131, 0]
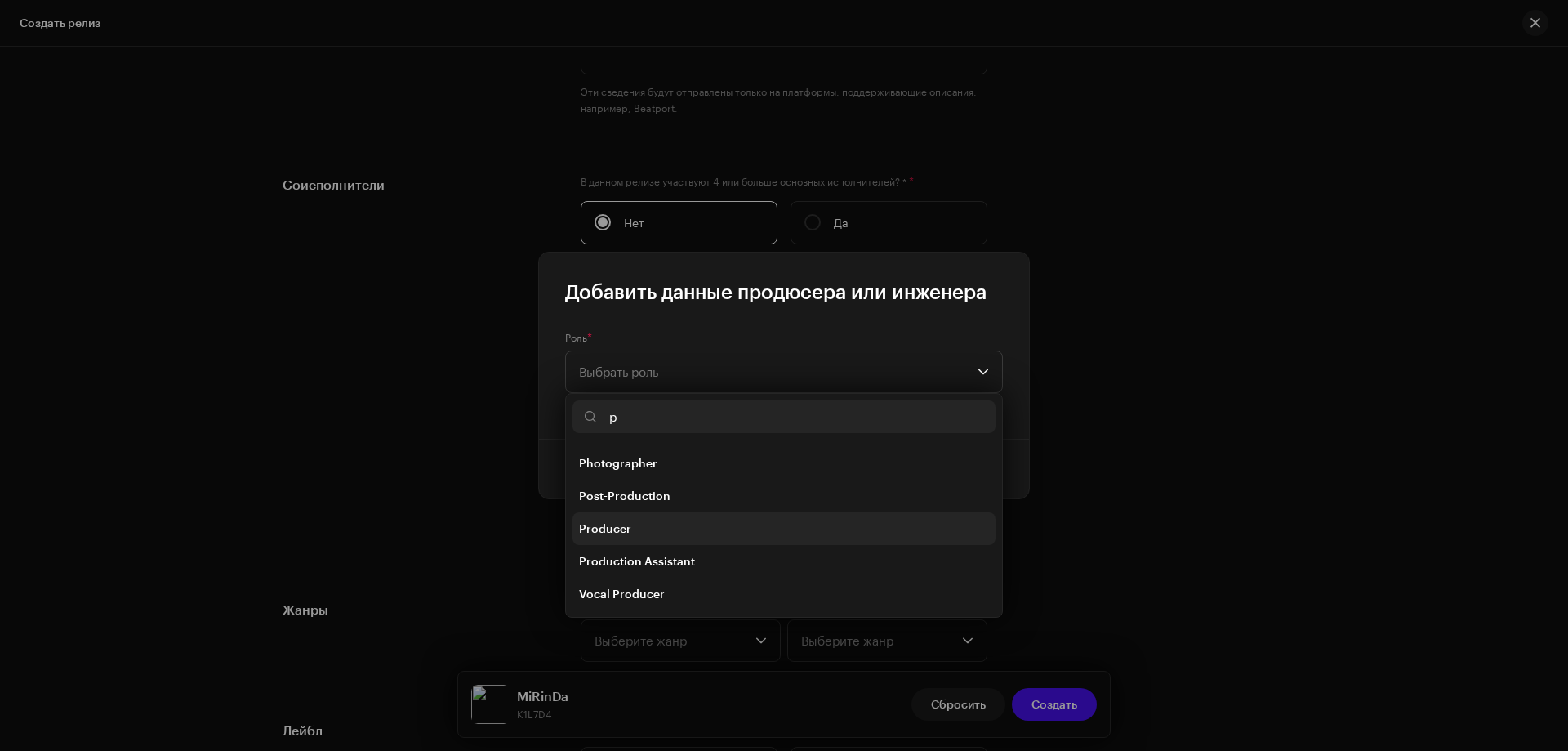
type input "p"
click at [632, 527] on li "Producer" at bounding box center [784, 529] width 423 height 33
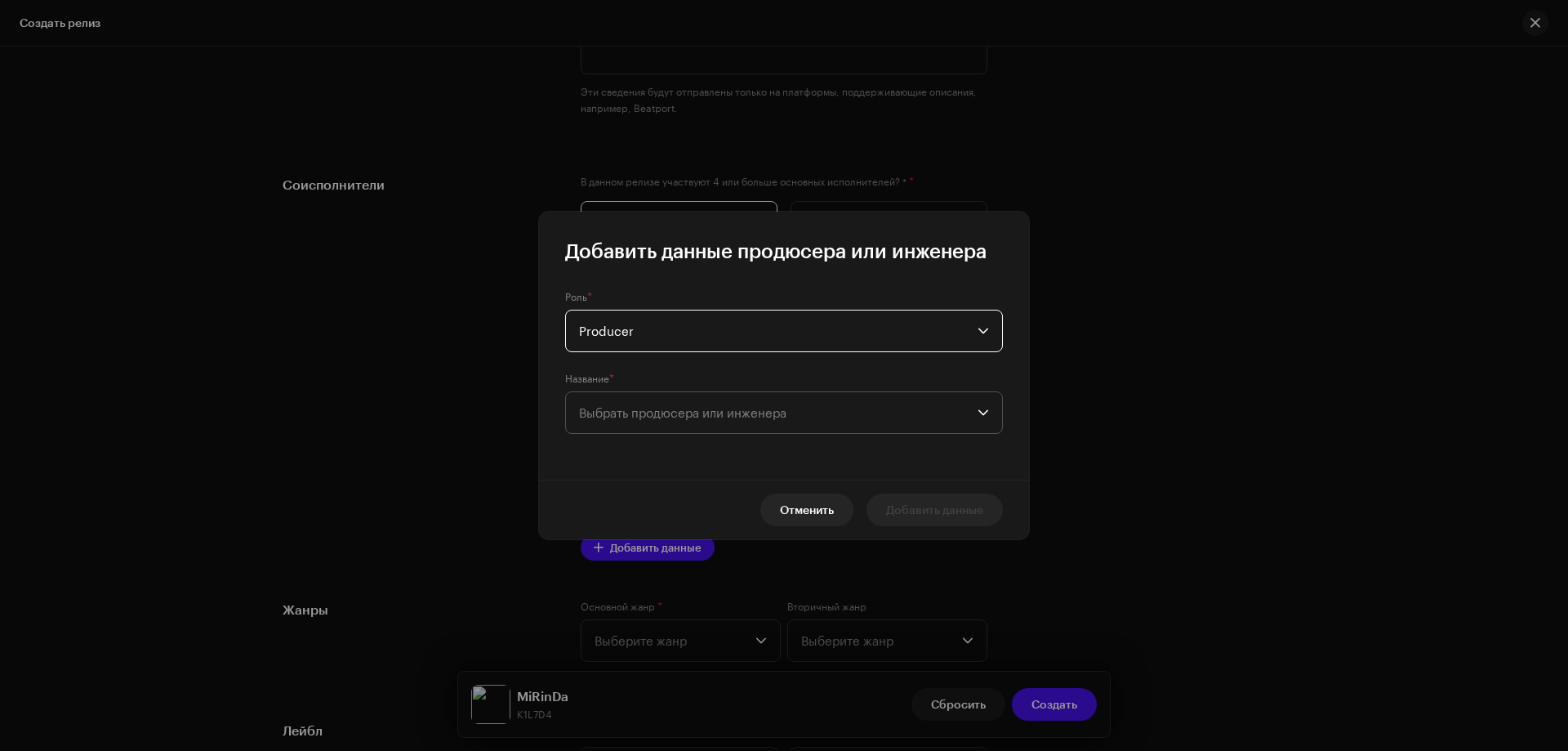
click at [639, 419] on span "Выбрать продюсера или инженера" at bounding box center [683, 412] width 208 height 15
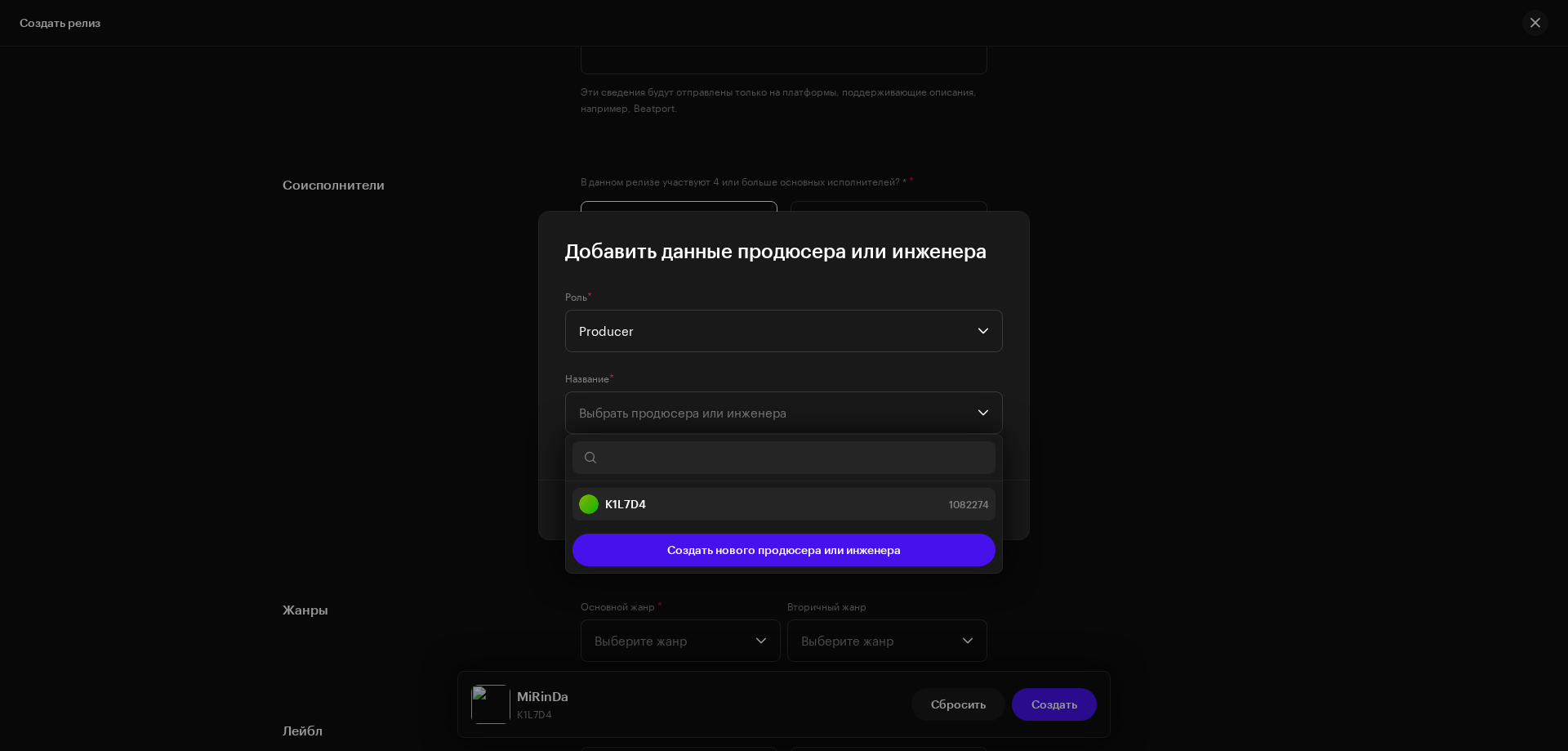
click at [627, 496] on strong "K1L7D4" at bounding box center [626, 505] width 41 height 16
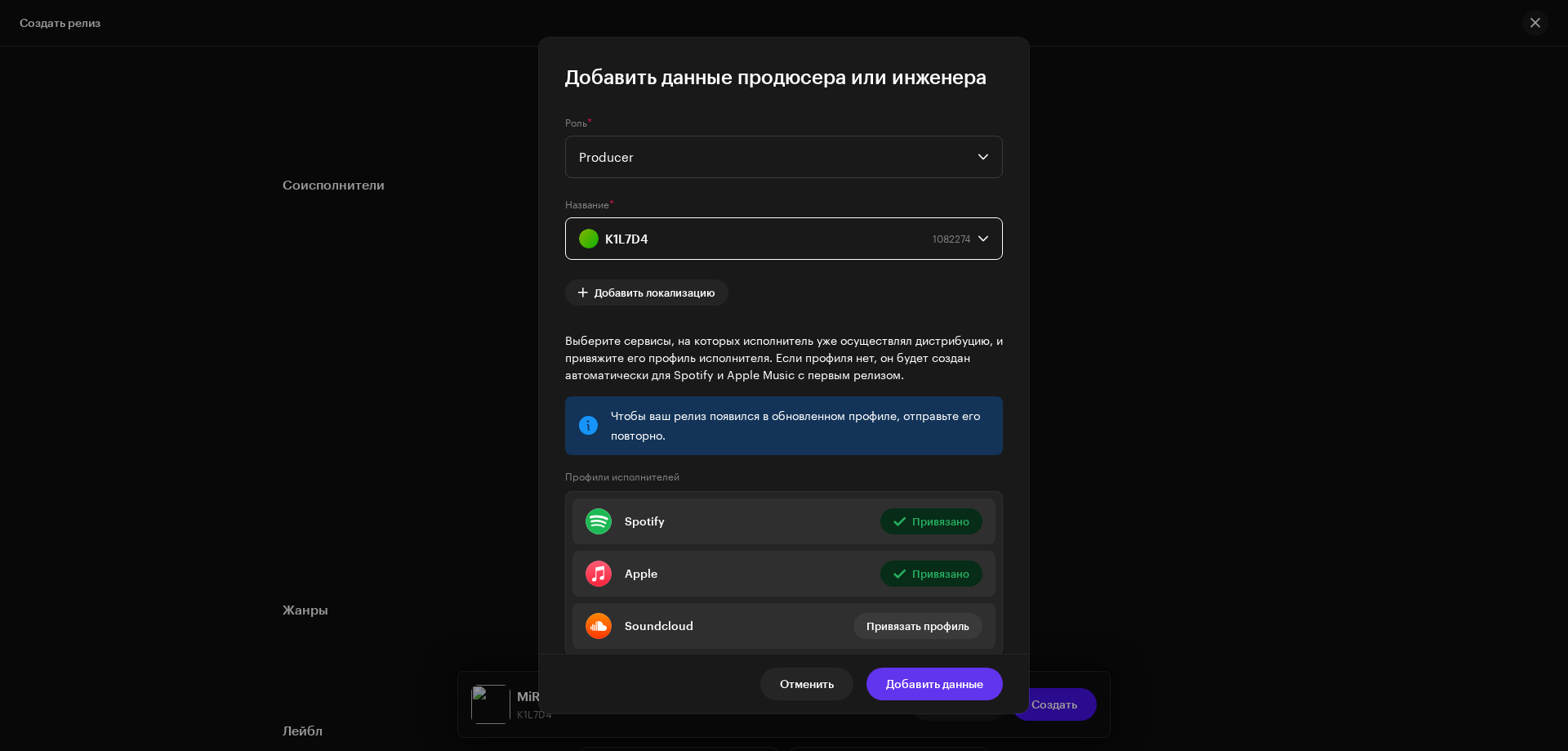
click at [931, 677] on span "Добавить данные" at bounding box center [935, 684] width 97 height 33
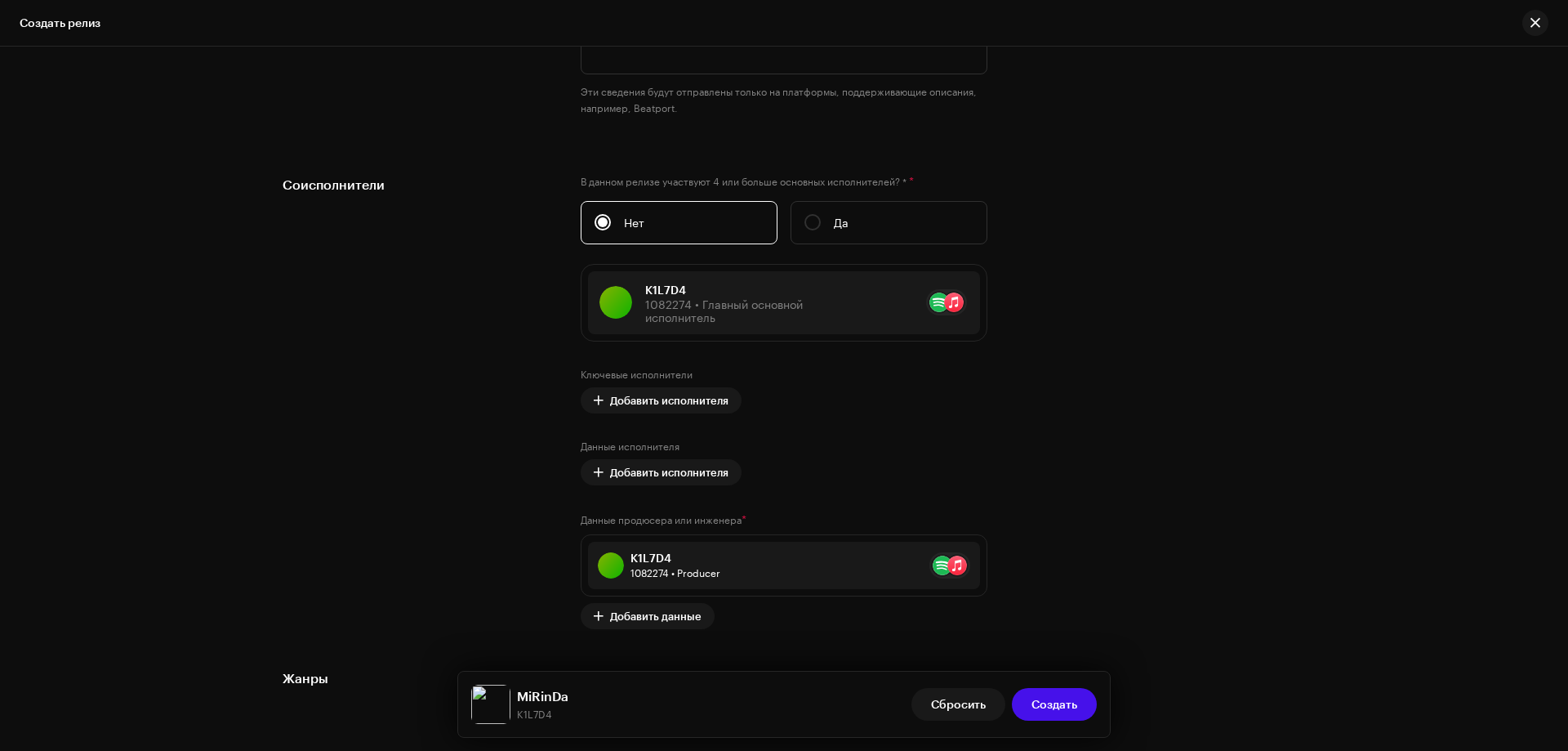
click at [174, 245] on div "Создать новый релиз Мы поможем вам во всем — от выбора трека до конечных метада…" at bounding box center [784, 399] width 1568 height 704
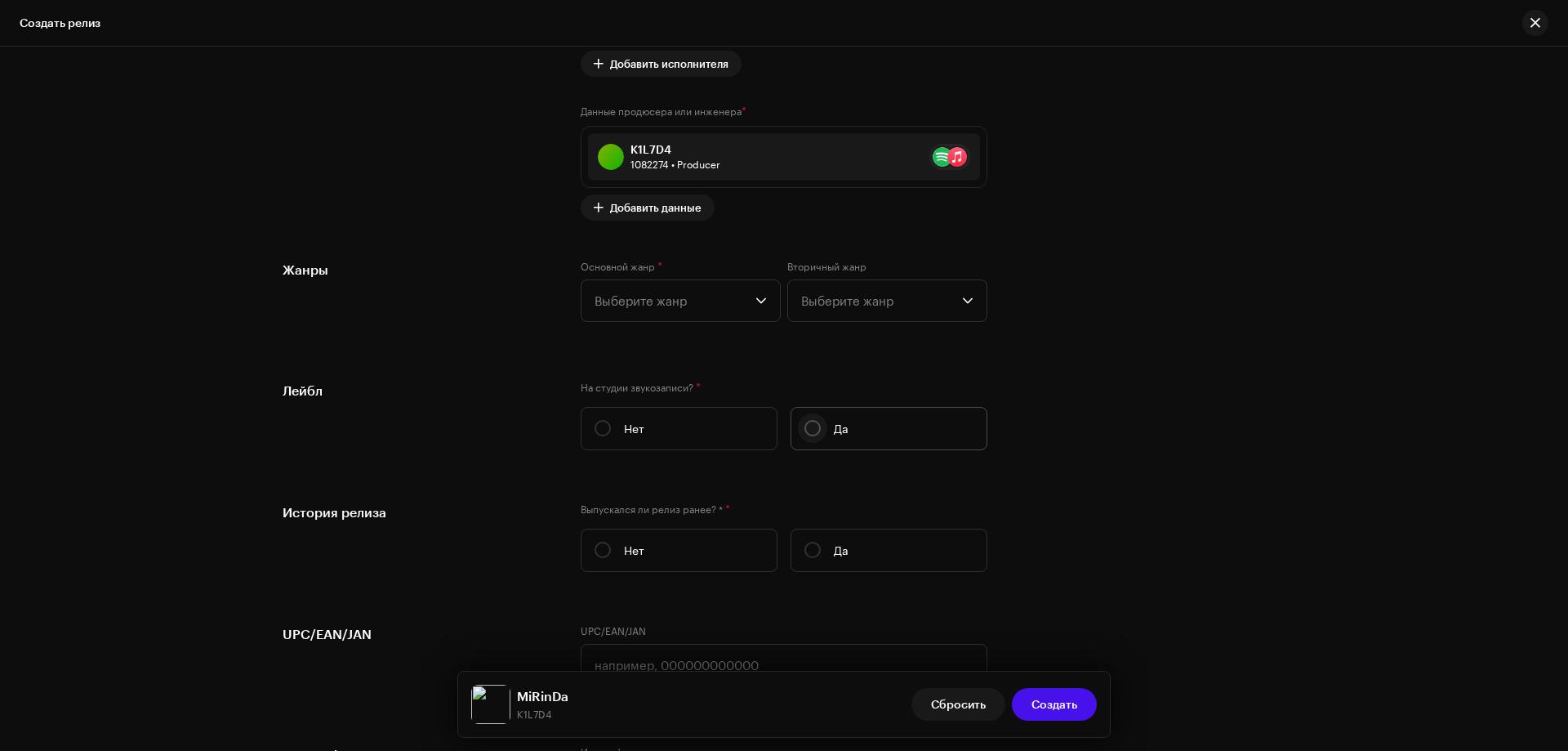
click at [810, 427] on input "Да" at bounding box center [813, 428] width 16 height 16
radio input "true"
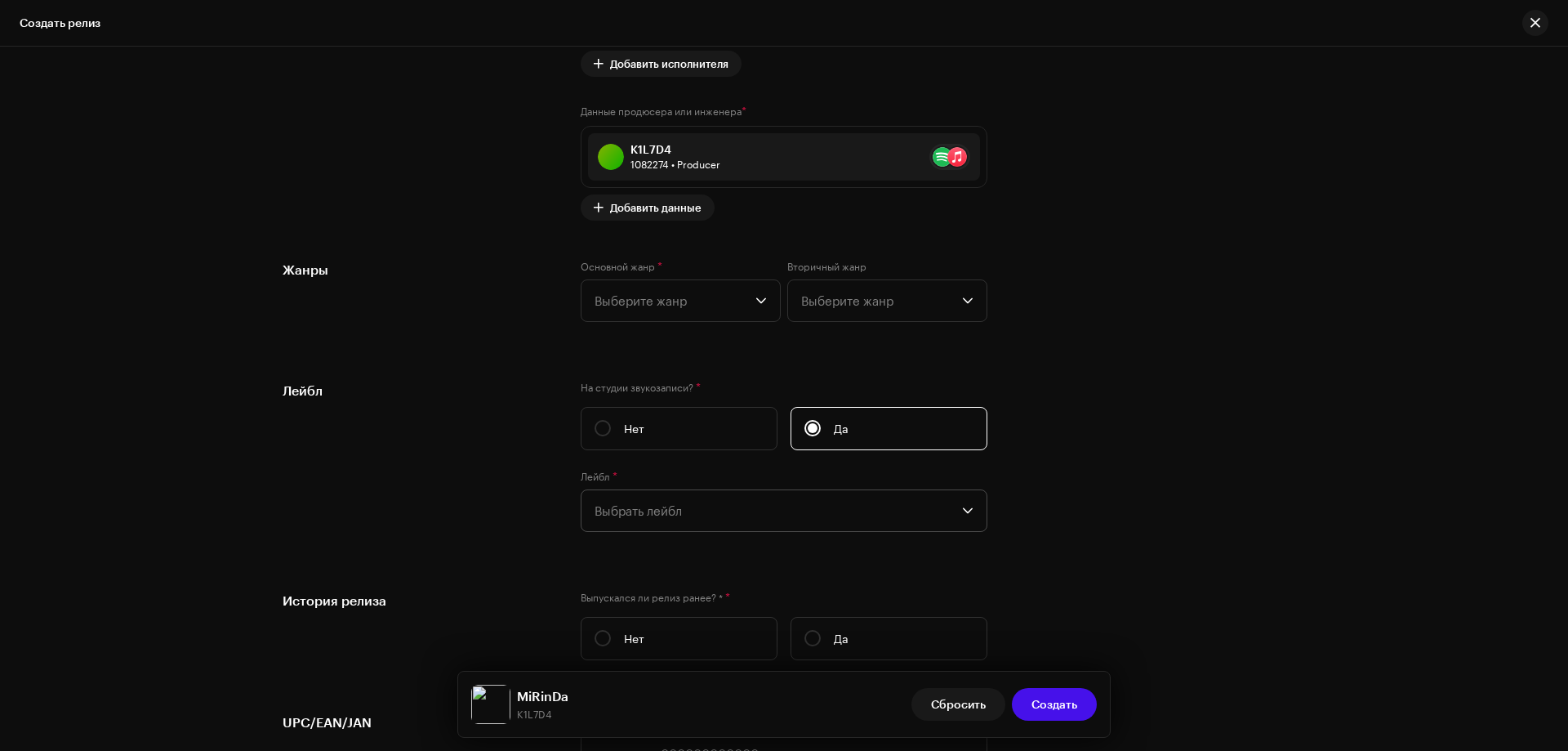
click at [669, 509] on span "Выбрать лейбл" at bounding box center [779, 511] width 368 height 41
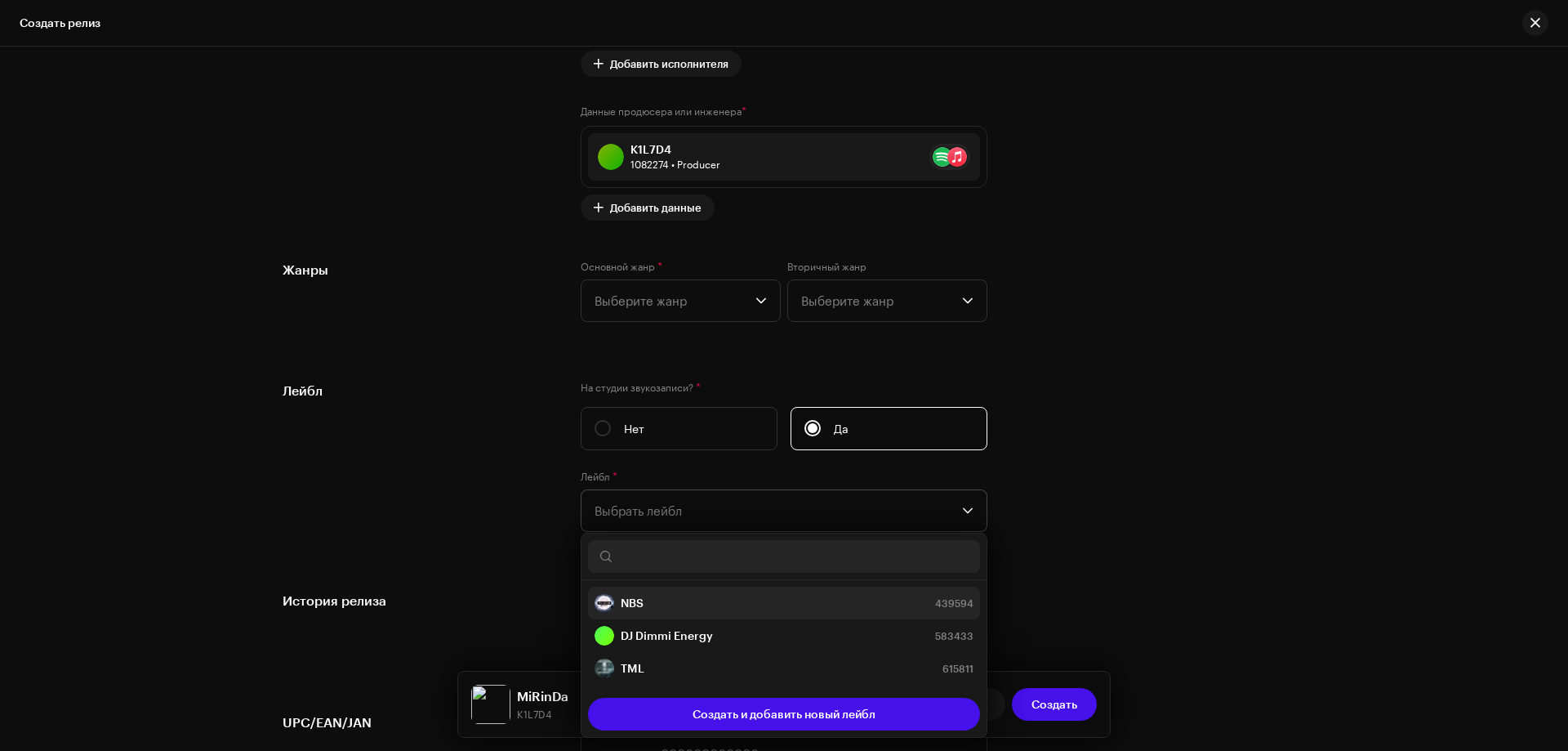
click at [640, 593] on div "NBS" at bounding box center [619, 603] width 49 height 20
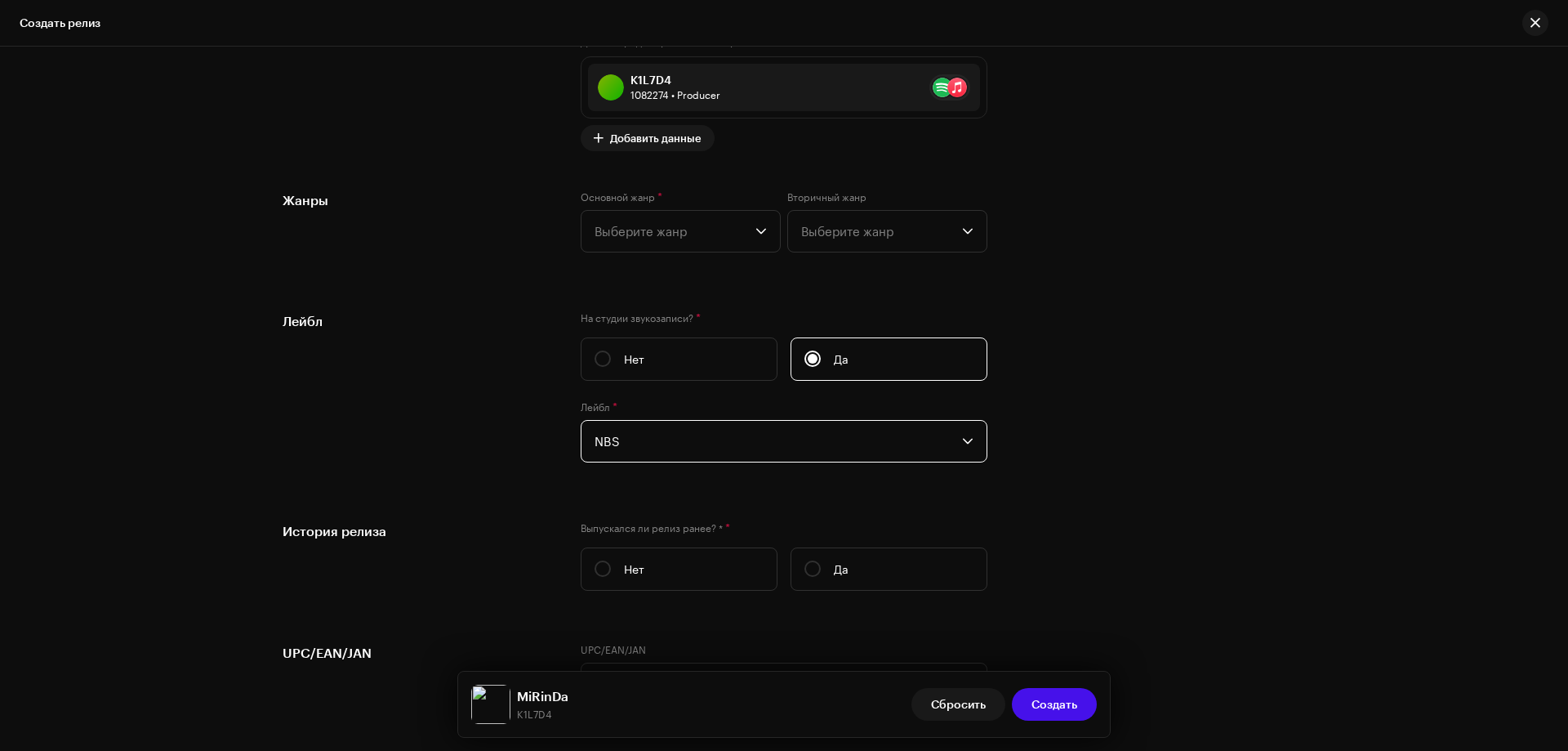
scroll to position [2436, 0]
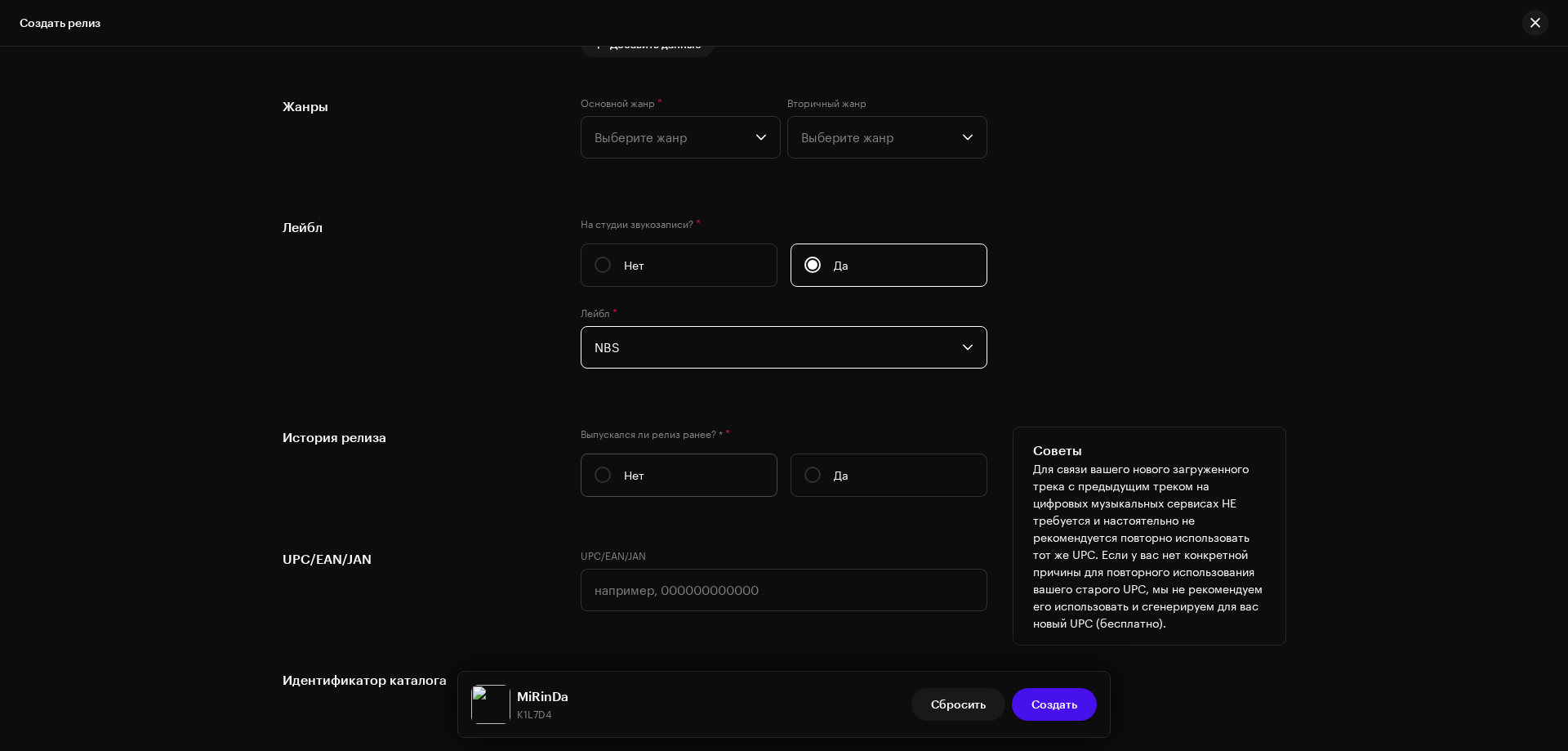
click at [607, 475] on input "Нет" at bounding box center [603, 475] width 16 height 16
radio input "true"
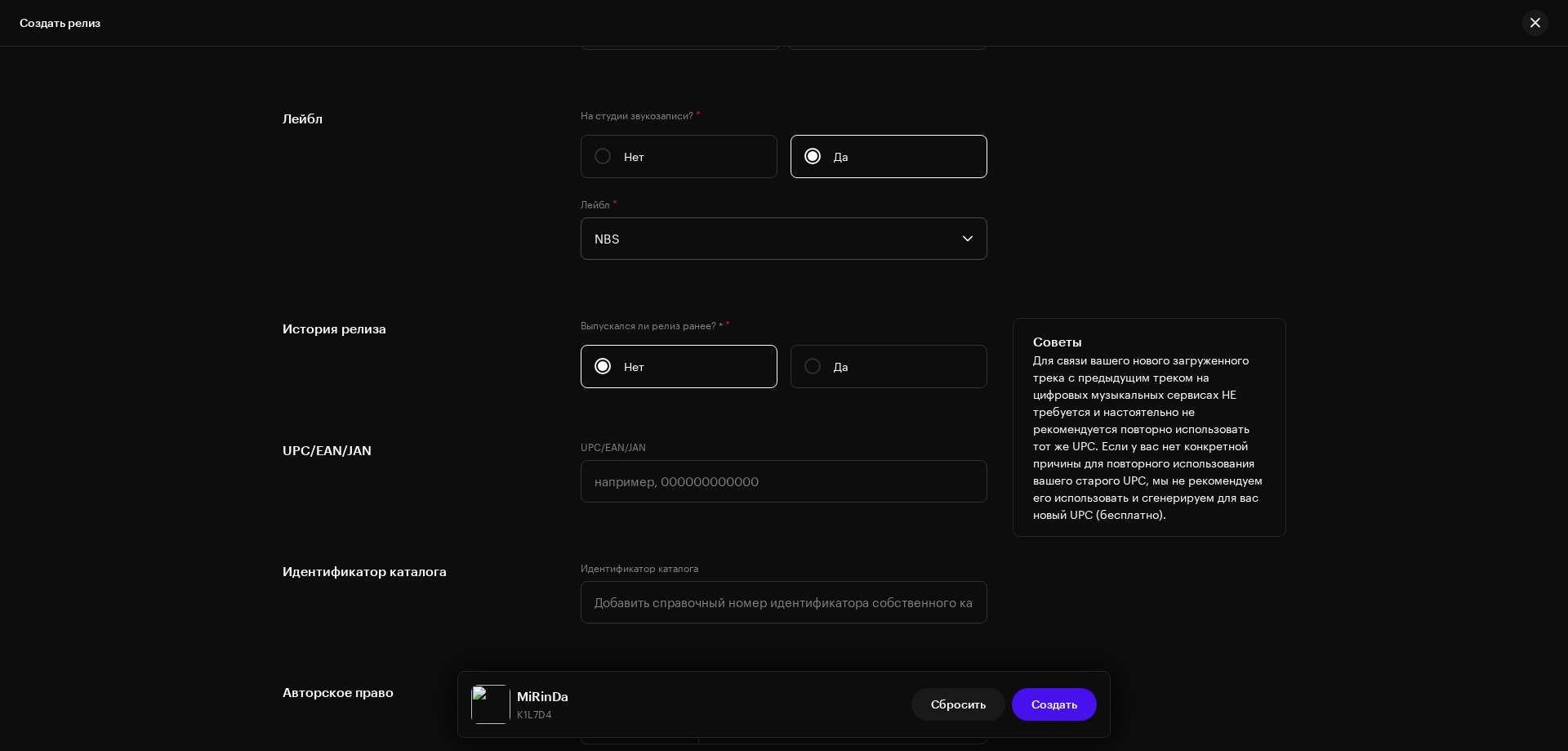
scroll to position [2762, 0]
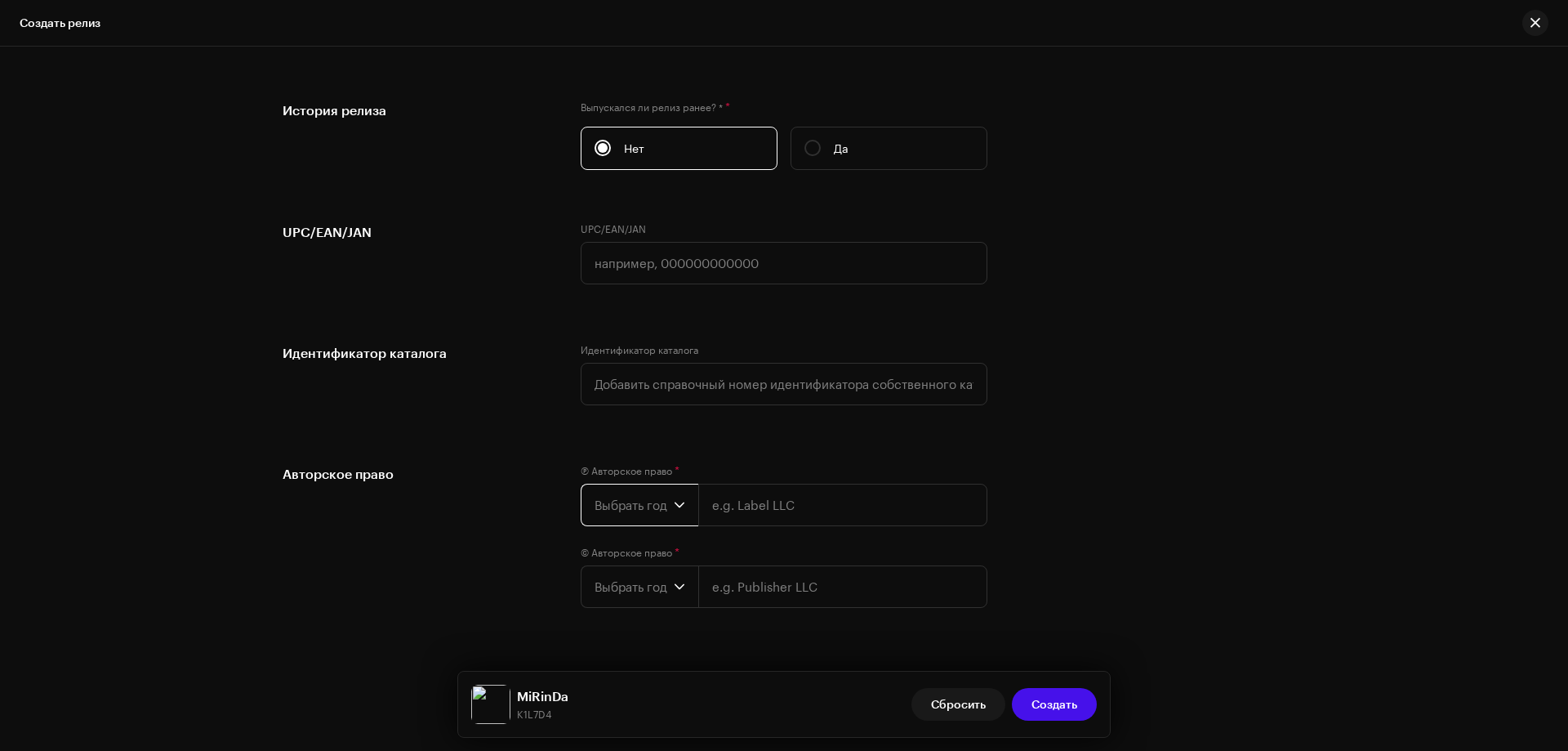
click at [645, 500] on span "Выбрать год" at bounding box center [634, 505] width 79 height 41
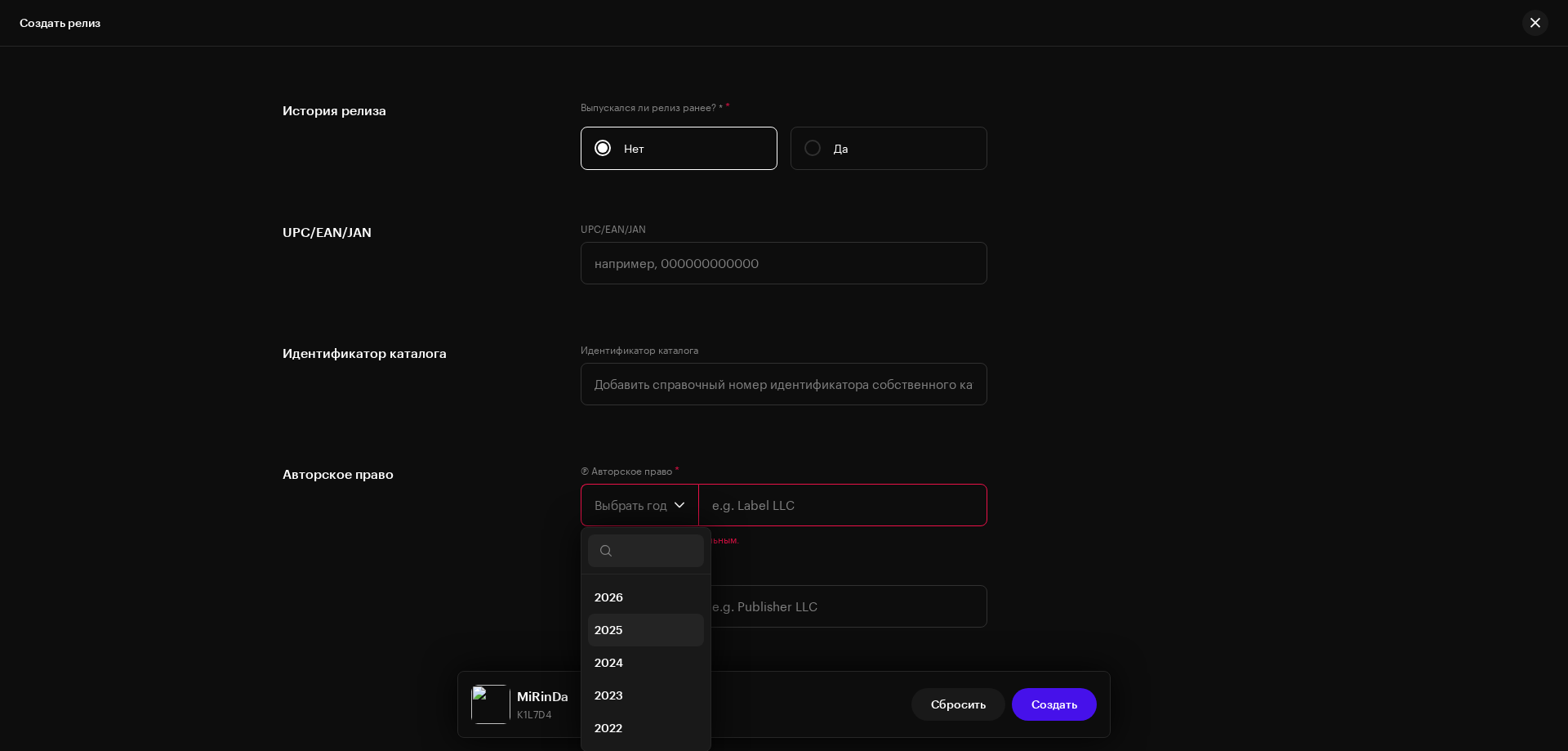
click at [625, 627] on li "2025" at bounding box center [646, 630] width 116 height 33
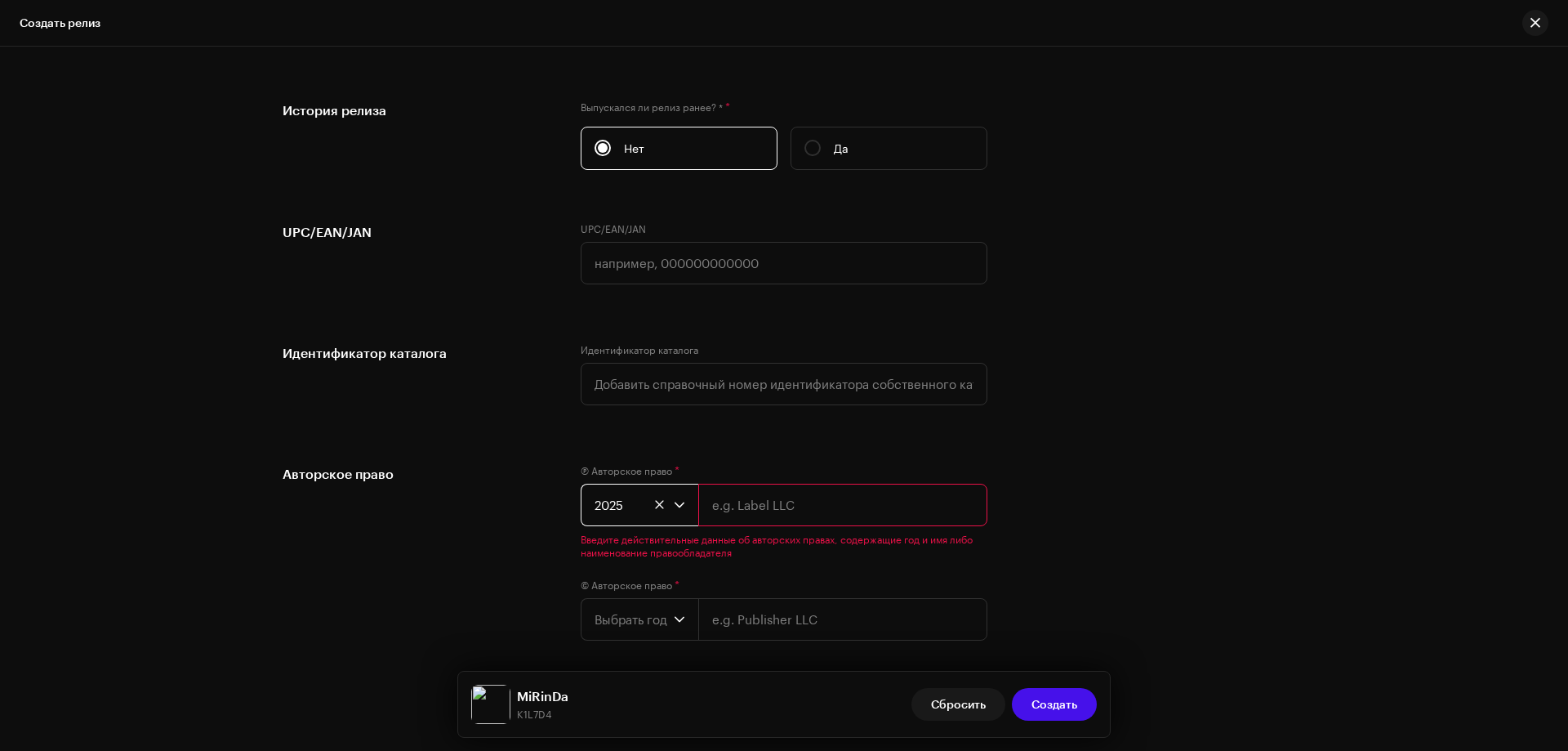
click at [747, 501] on input "text" at bounding box center [843, 505] width 289 height 43
type input "NBS."
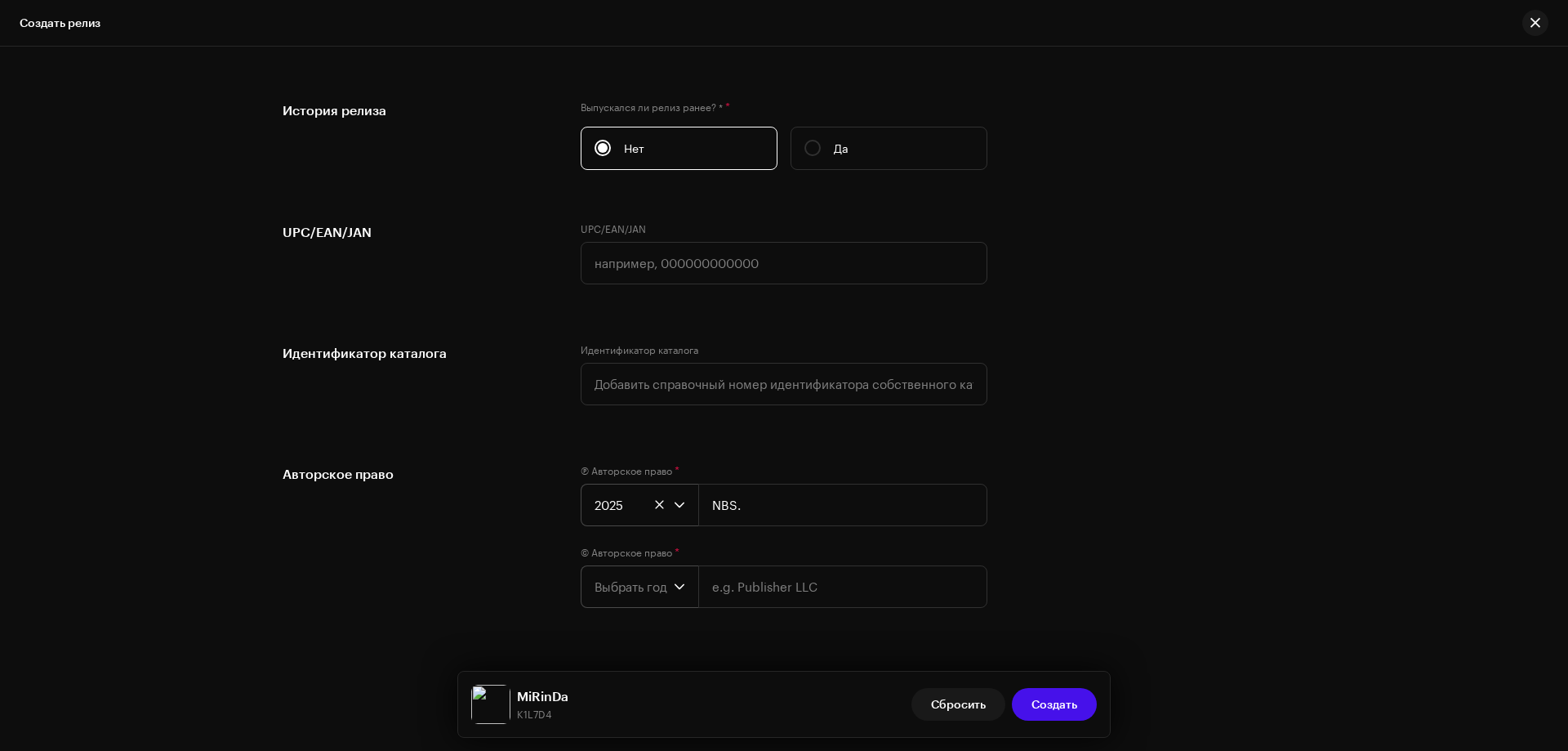
click at [643, 584] on span "Выбрать год" at bounding box center [634, 587] width 79 height 41
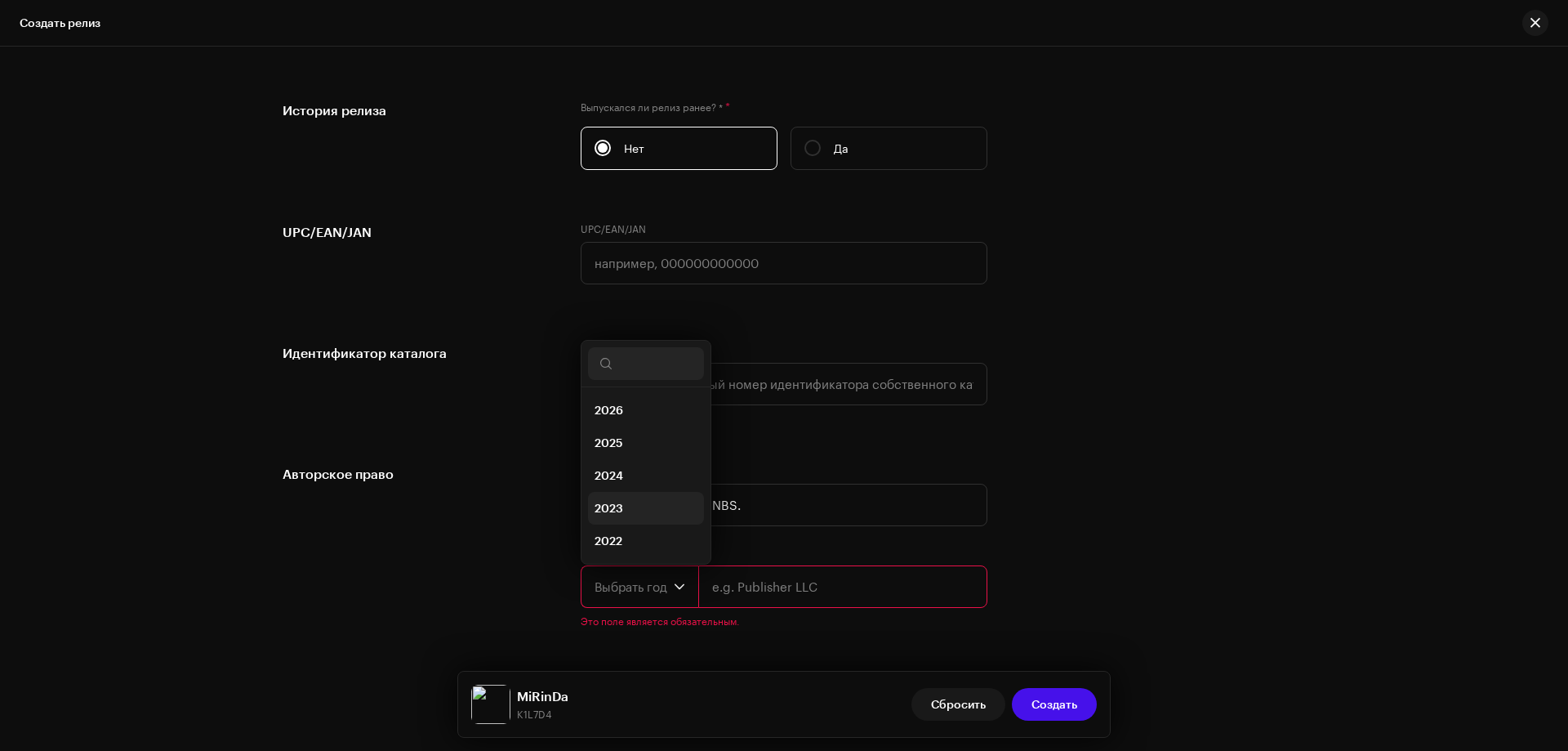
scroll to position [26, 0]
click at [611, 417] on span "2025" at bounding box center [609, 417] width 29 height 16
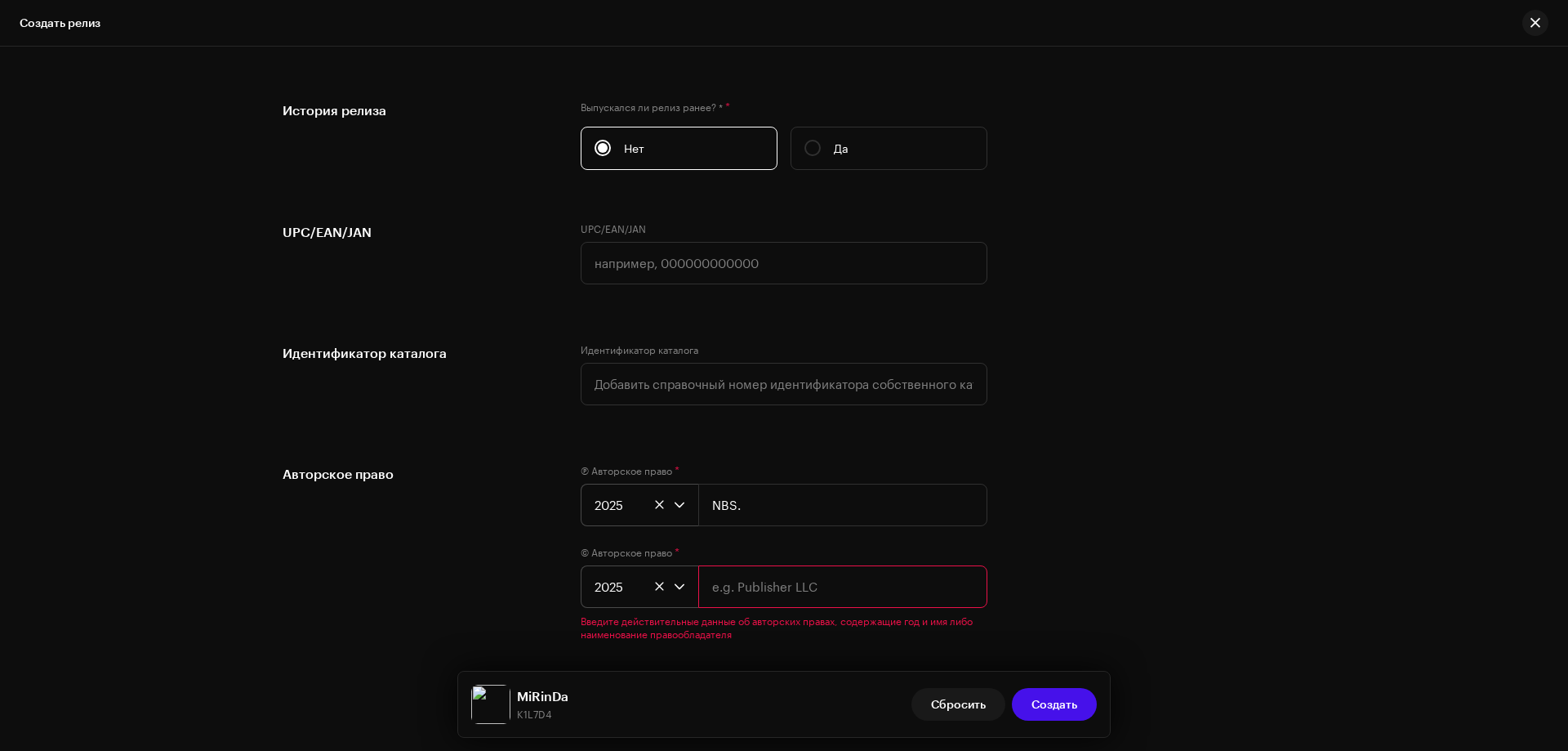
click at [738, 582] on input "text" at bounding box center [843, 587] width 289 height 43
type input "NBS."
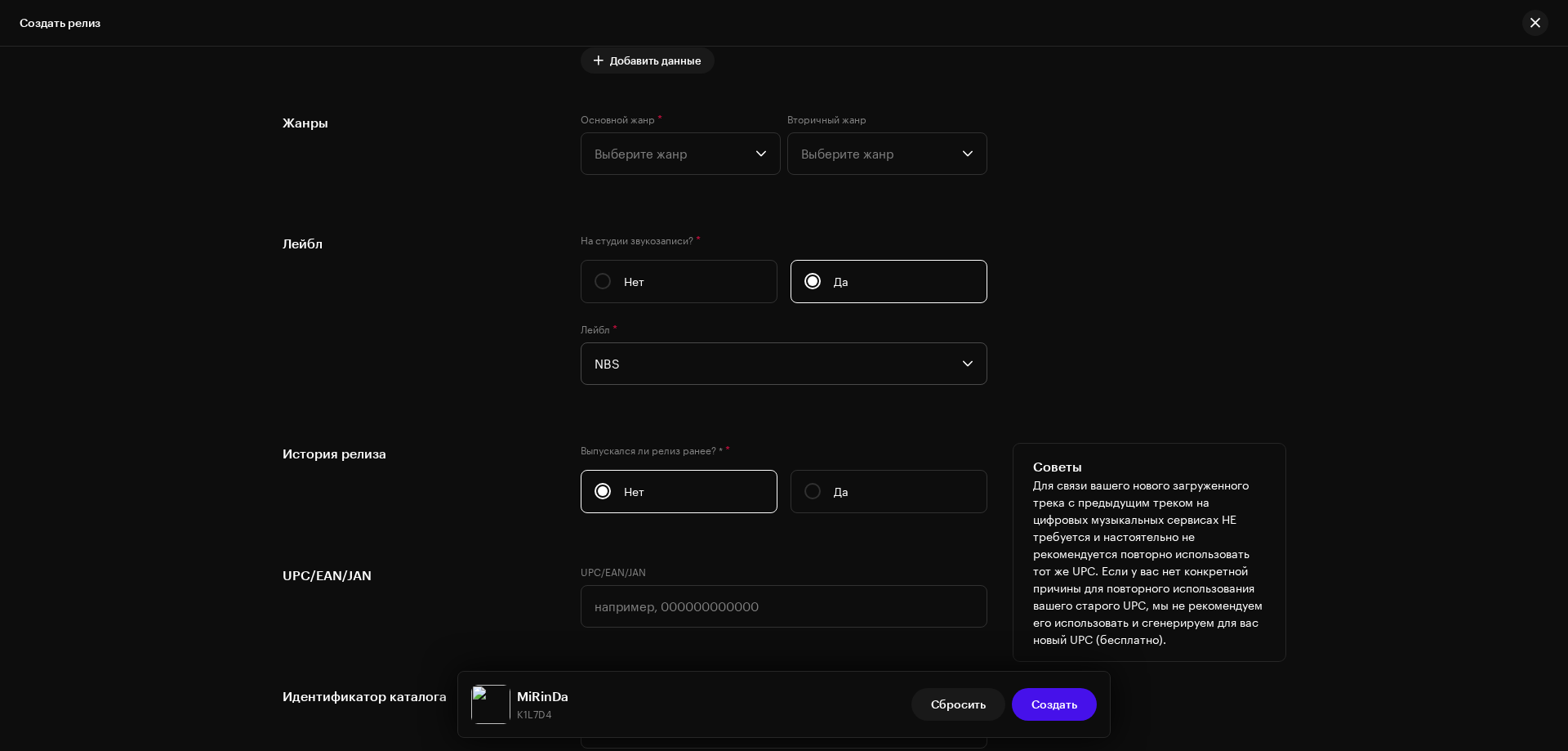
scroll to position [2224, 0]
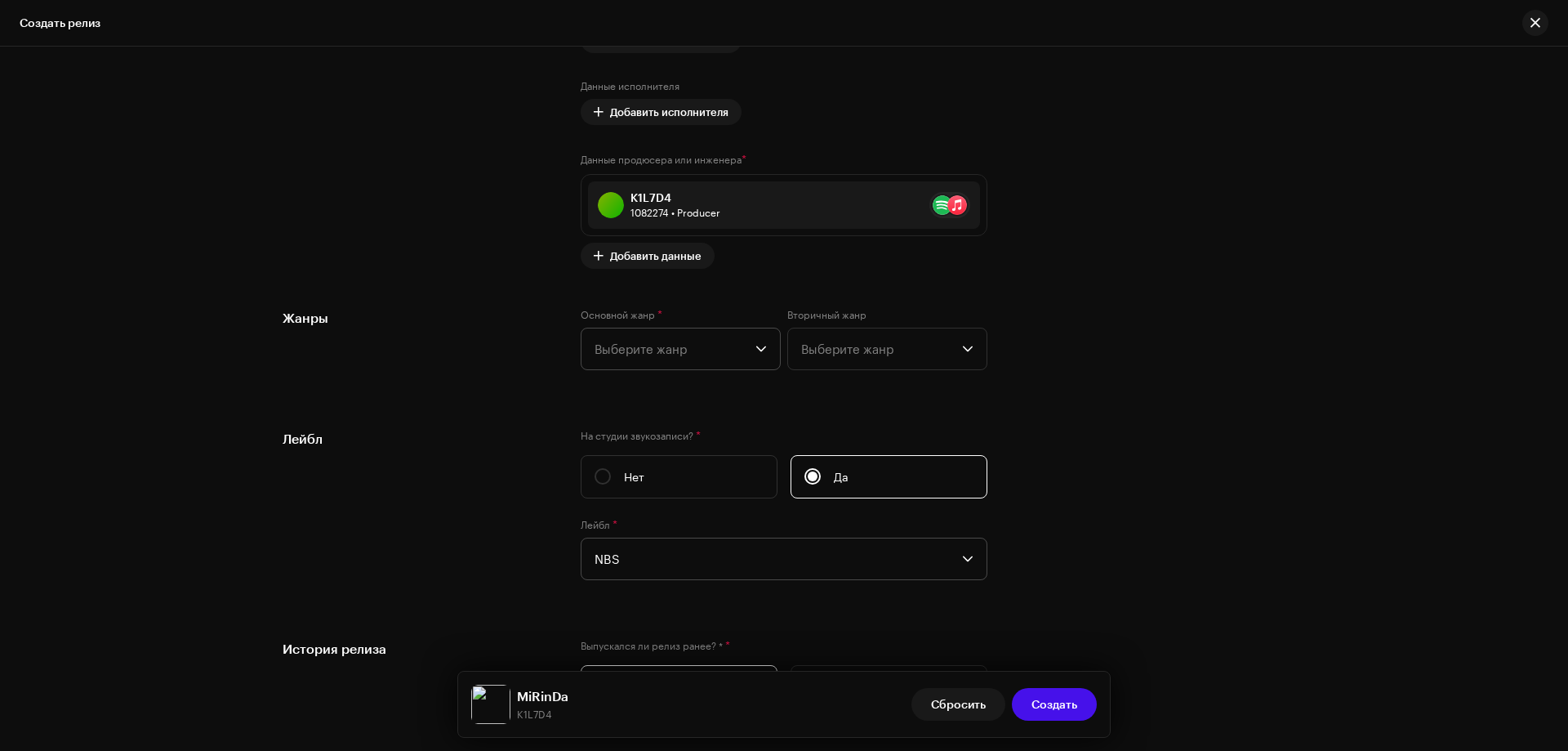
click at [679, 354] on span "Выберите жанр" at bounding box center [675, 349] width 161 height 41
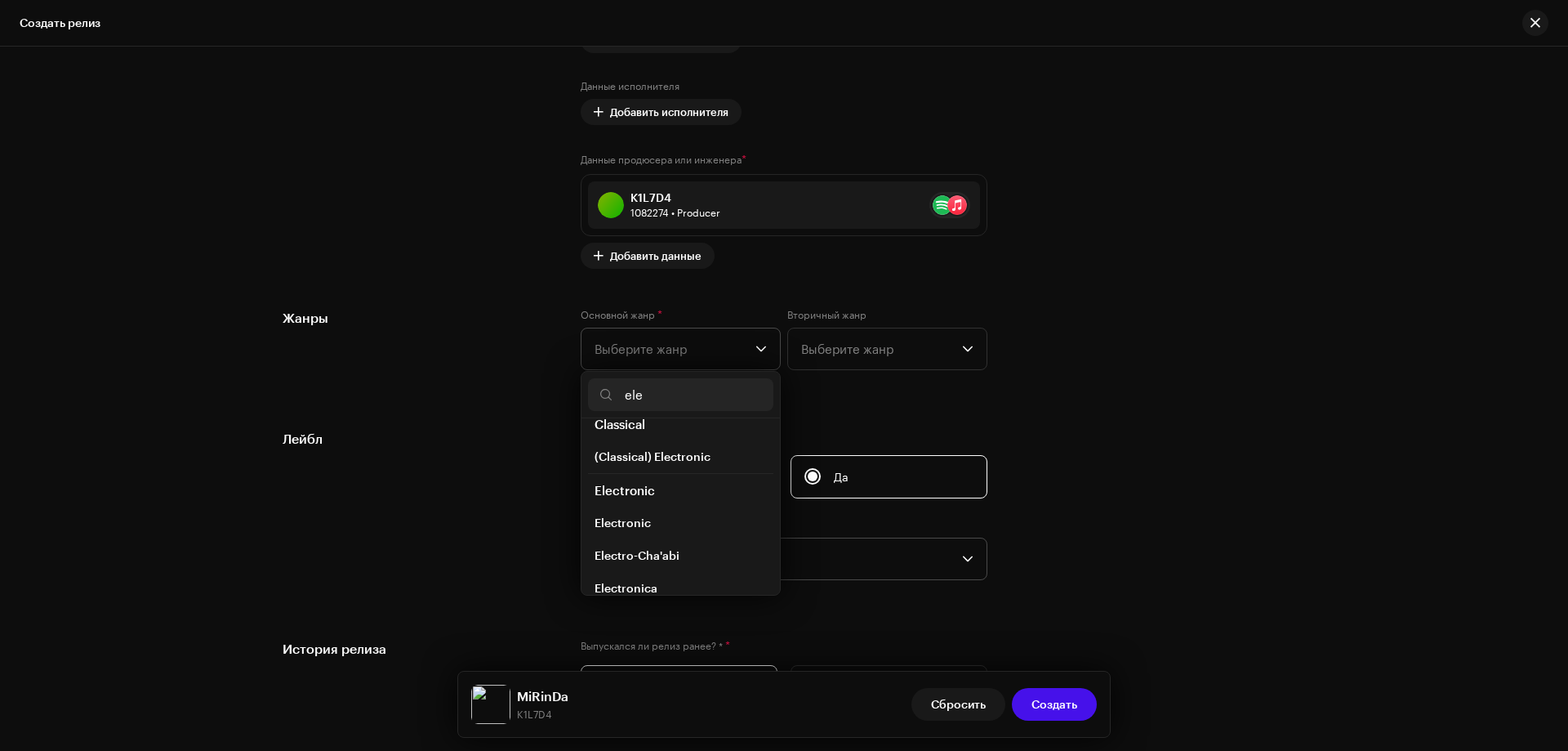
scroll to position [164, 0]
type input "ele"
click at [640, 505] on span "Electronic" at bounding box center [623, 509] width 57 height 16
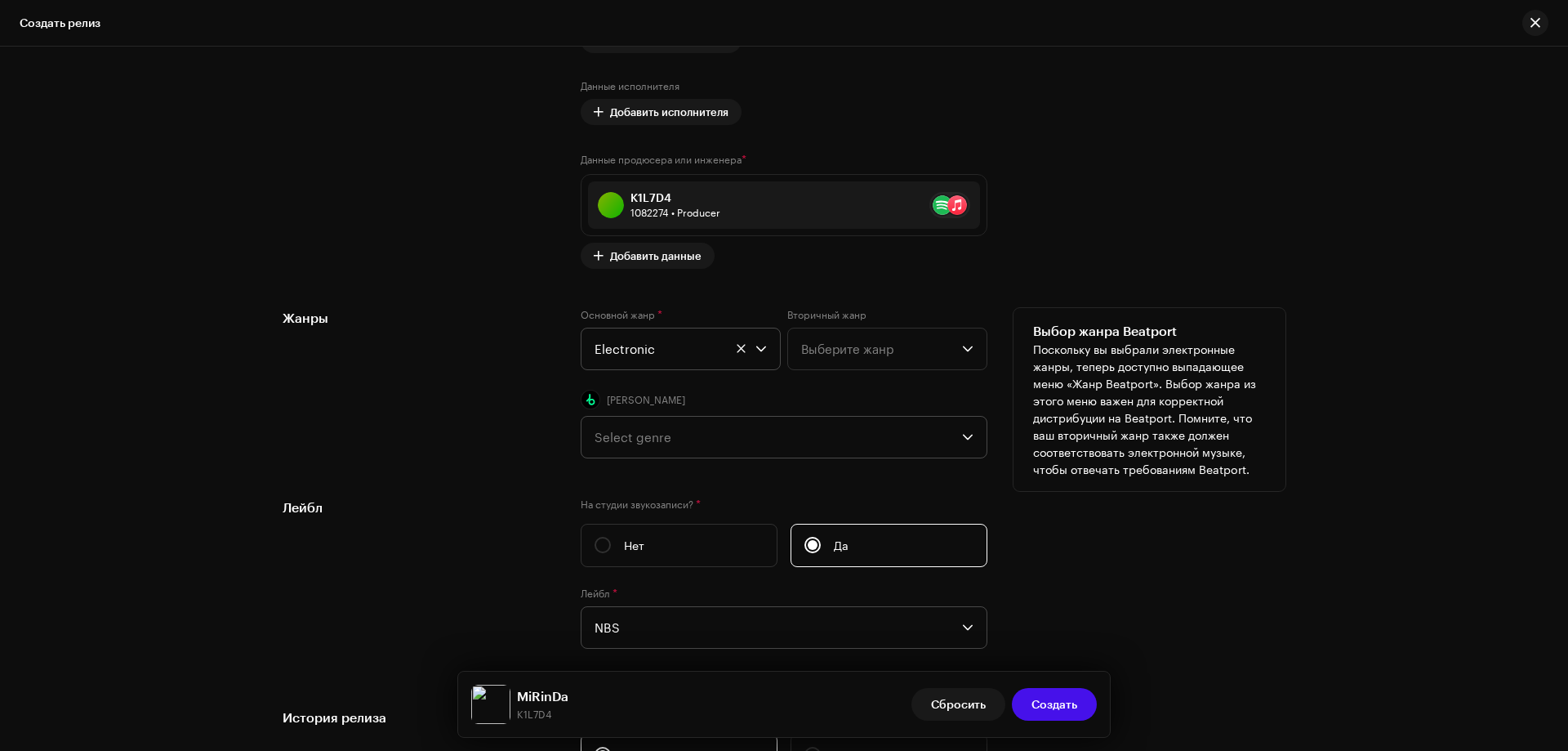
click at [687, 422] on div "Select genre" at bounding box center [779, 437] width 368 height 41
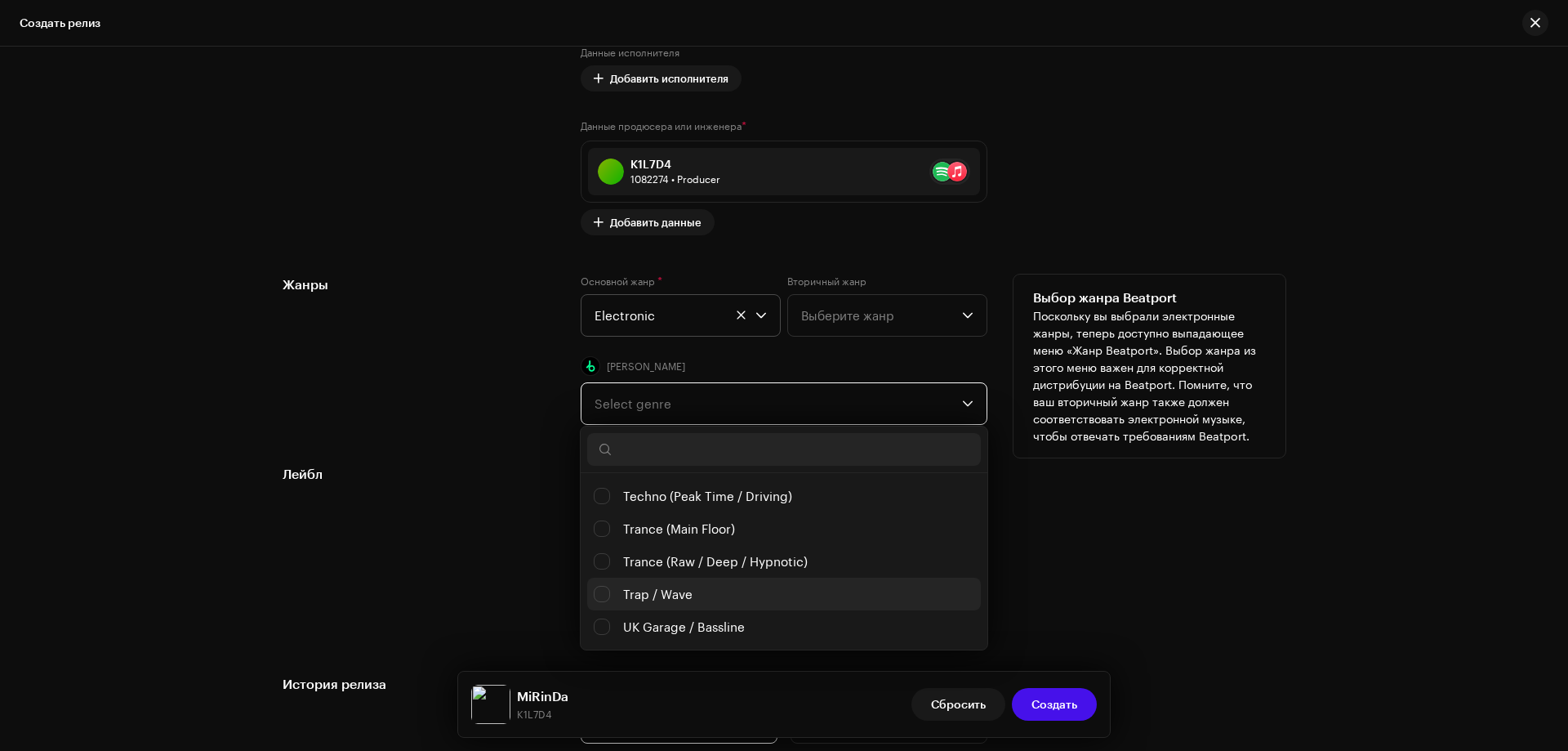
scroll to position [2306, 0]
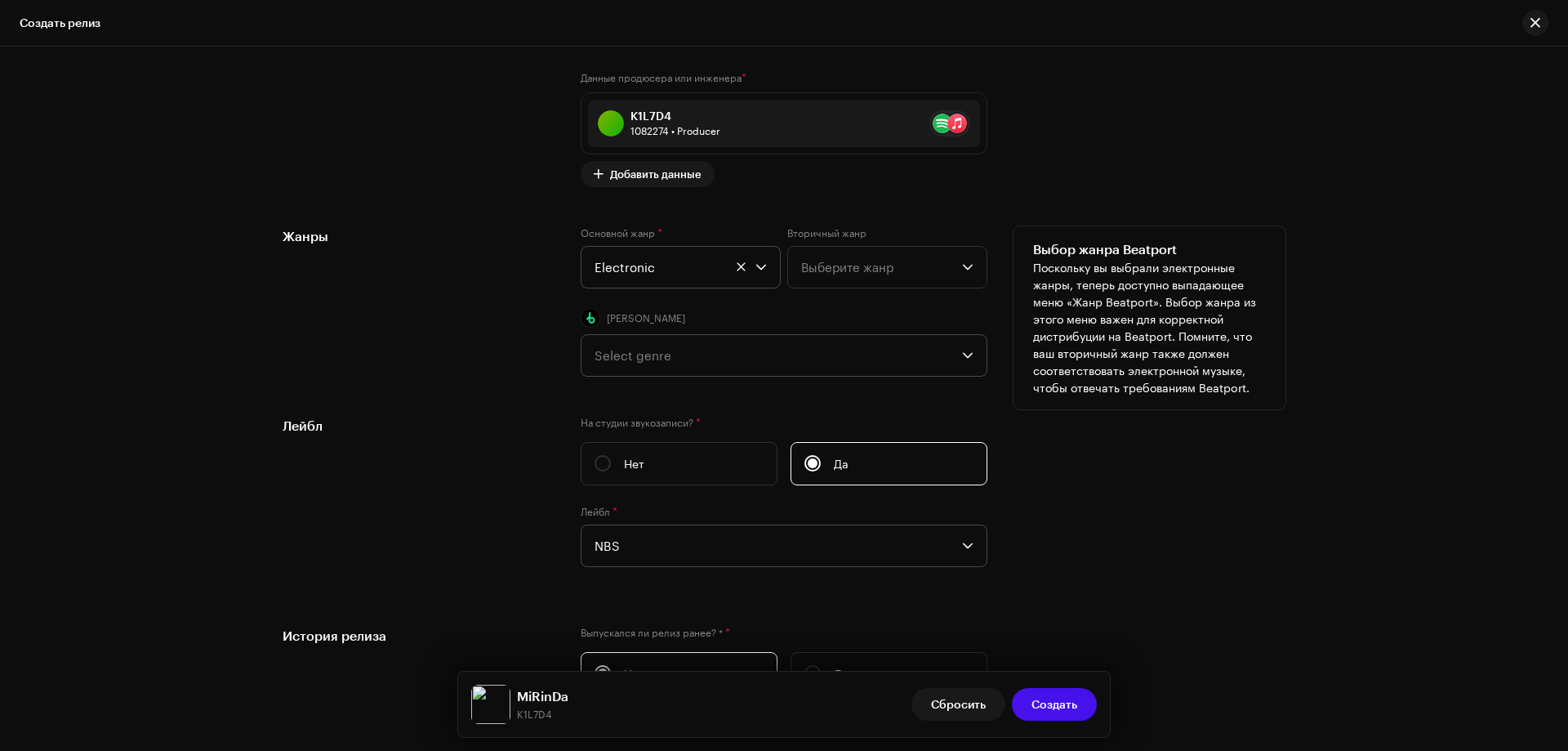
click at [657, 357] on div "Select genre" at bounding box center [779, 356] width 368 height 41
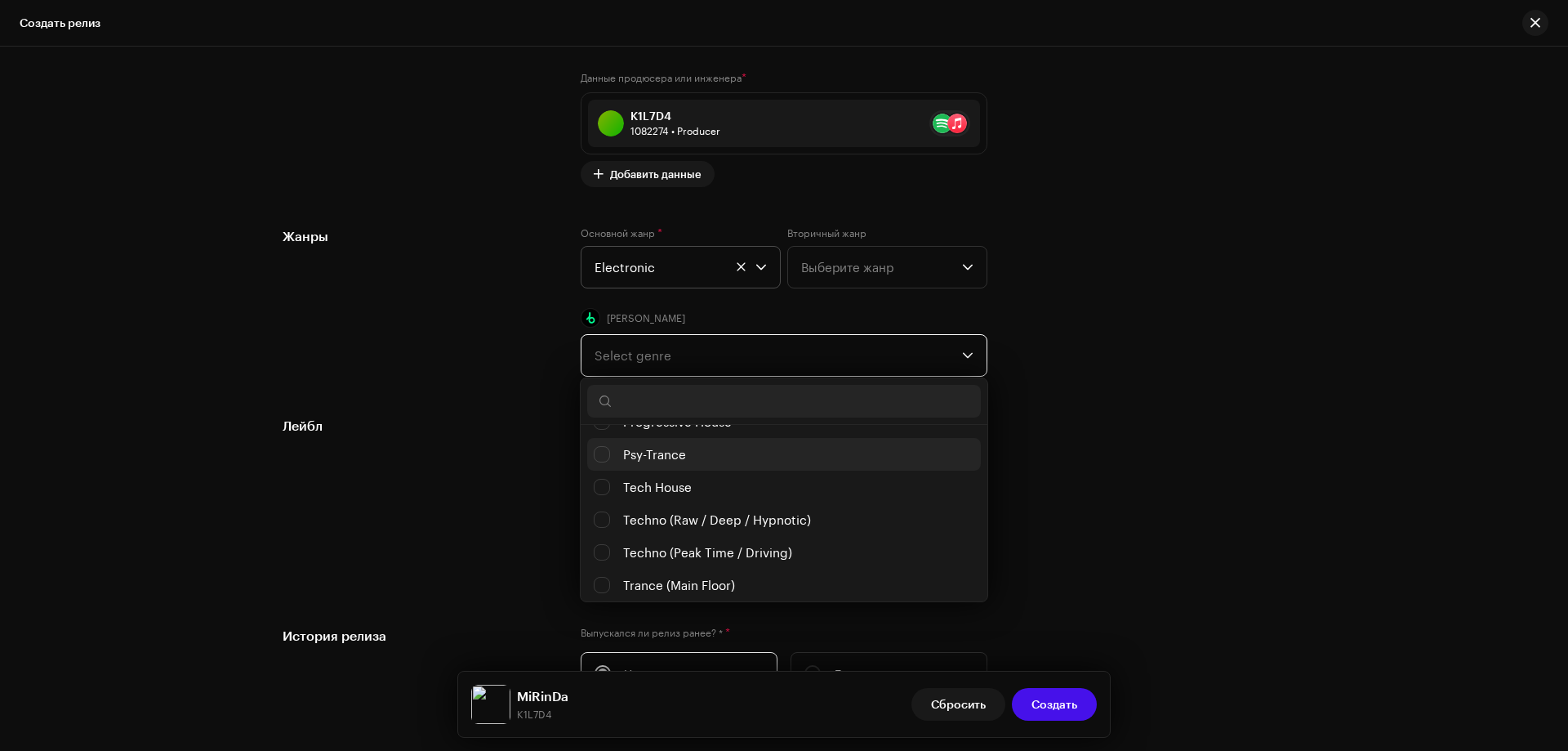
scroll to position [818, 0]
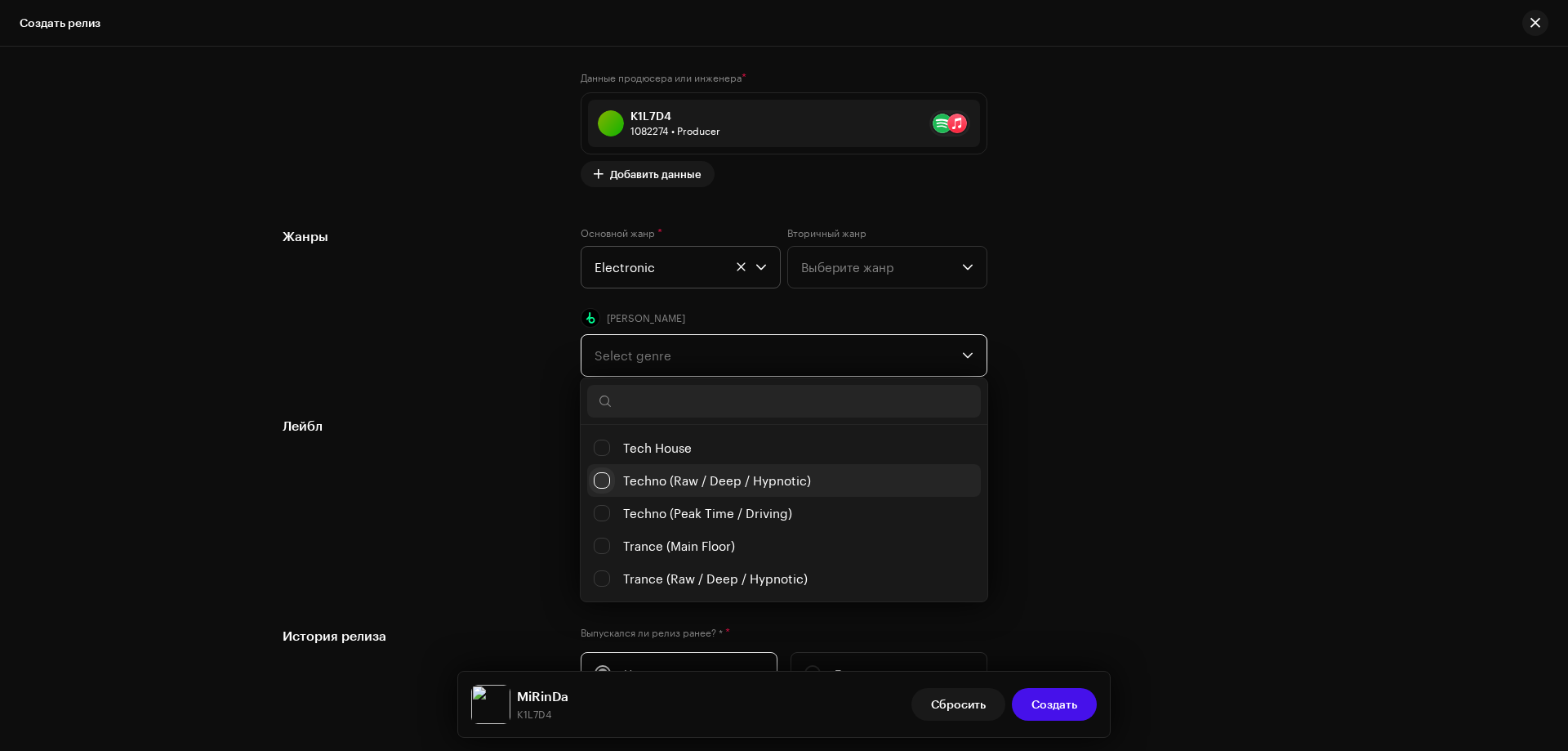
click at [596, 476] on input "Techno (Raw / Deep / Hypnotic)" at bounding box center [602, 481] width 16 height 16
checkbox input "false"
click at [526, 468] on div "Лейбл" at bounding box center [418, 501] width 272 height 171
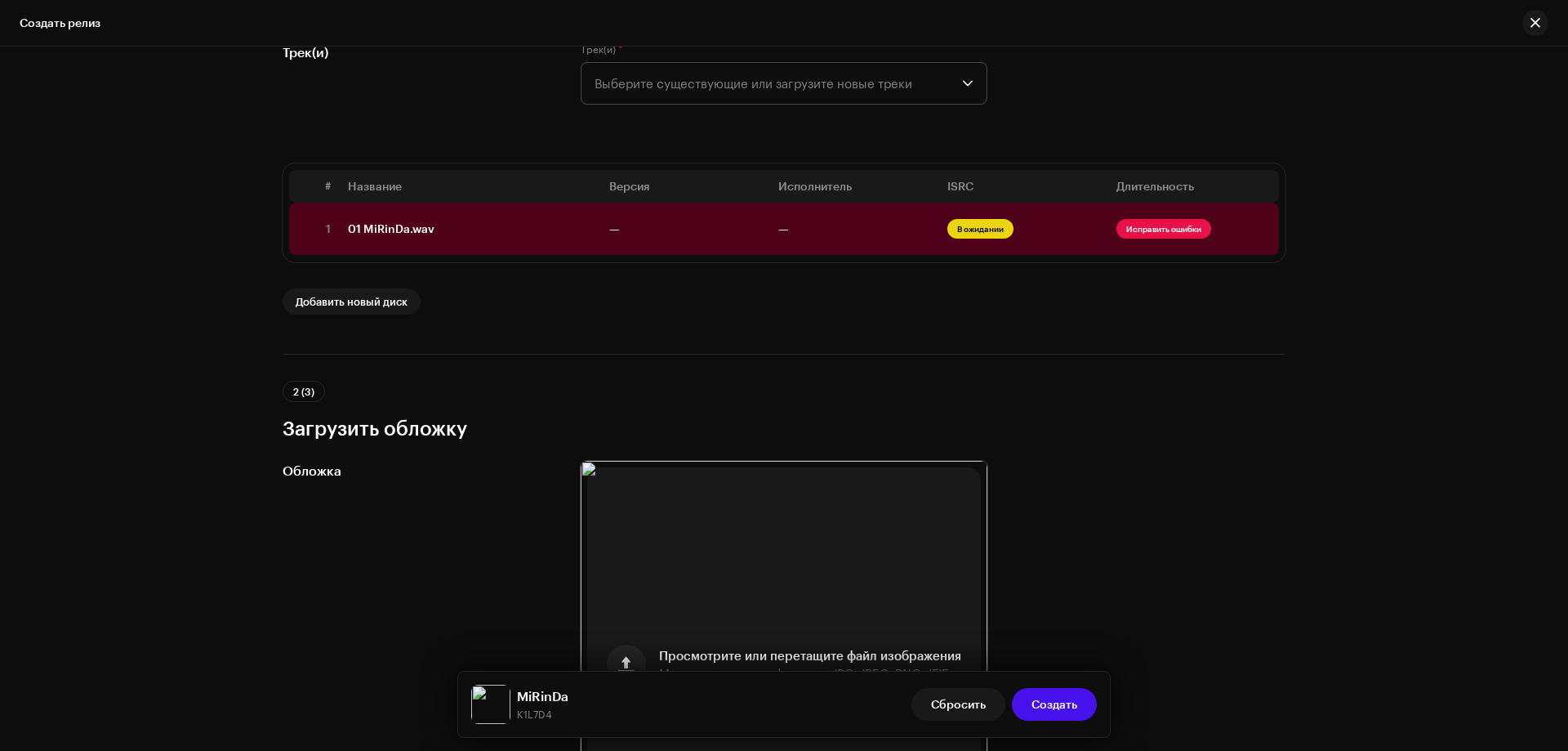
scroll to position [99, 0]
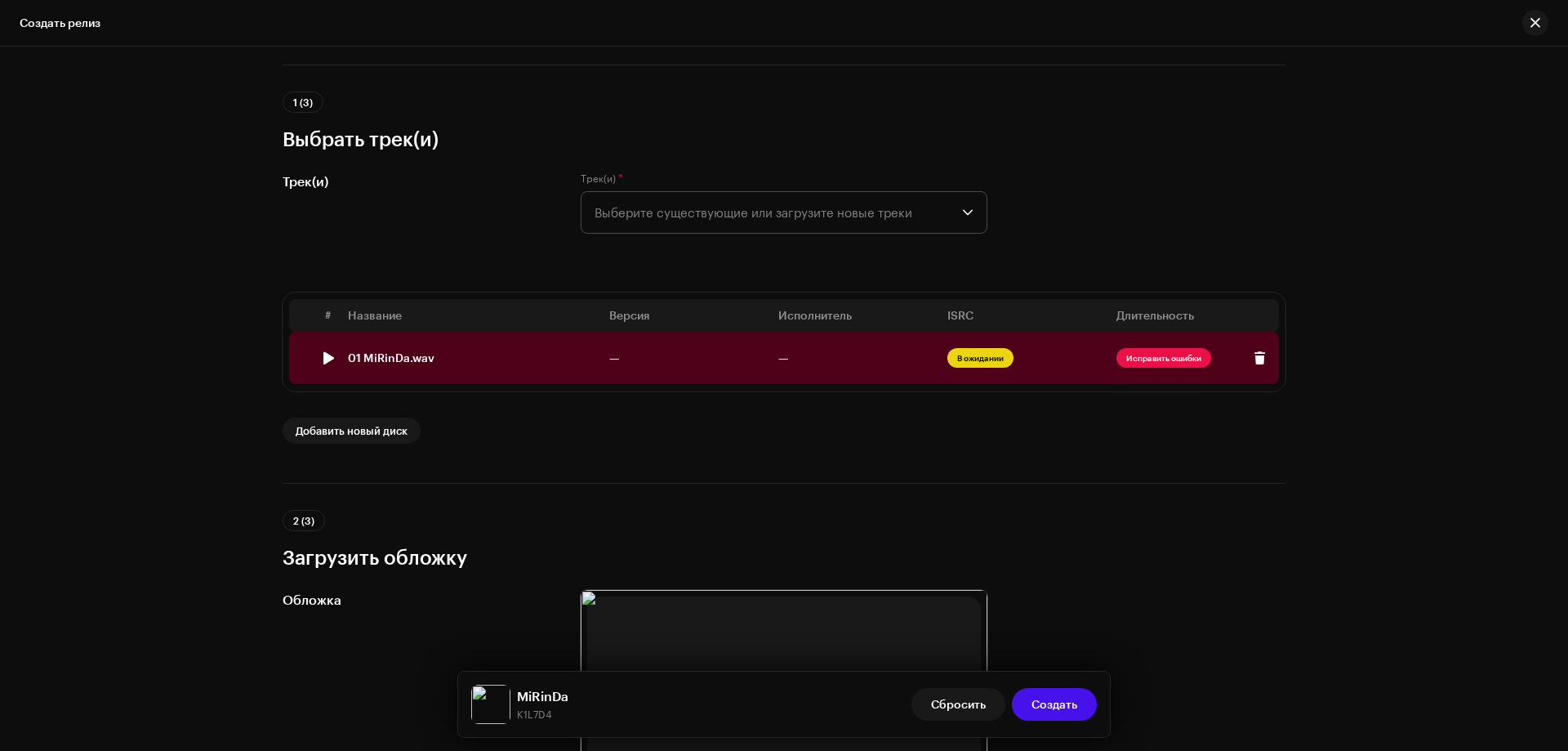
click at [414, 352] on div "01 MiRinDa.wav" at bounding box center [391, 358] width 86 height 13
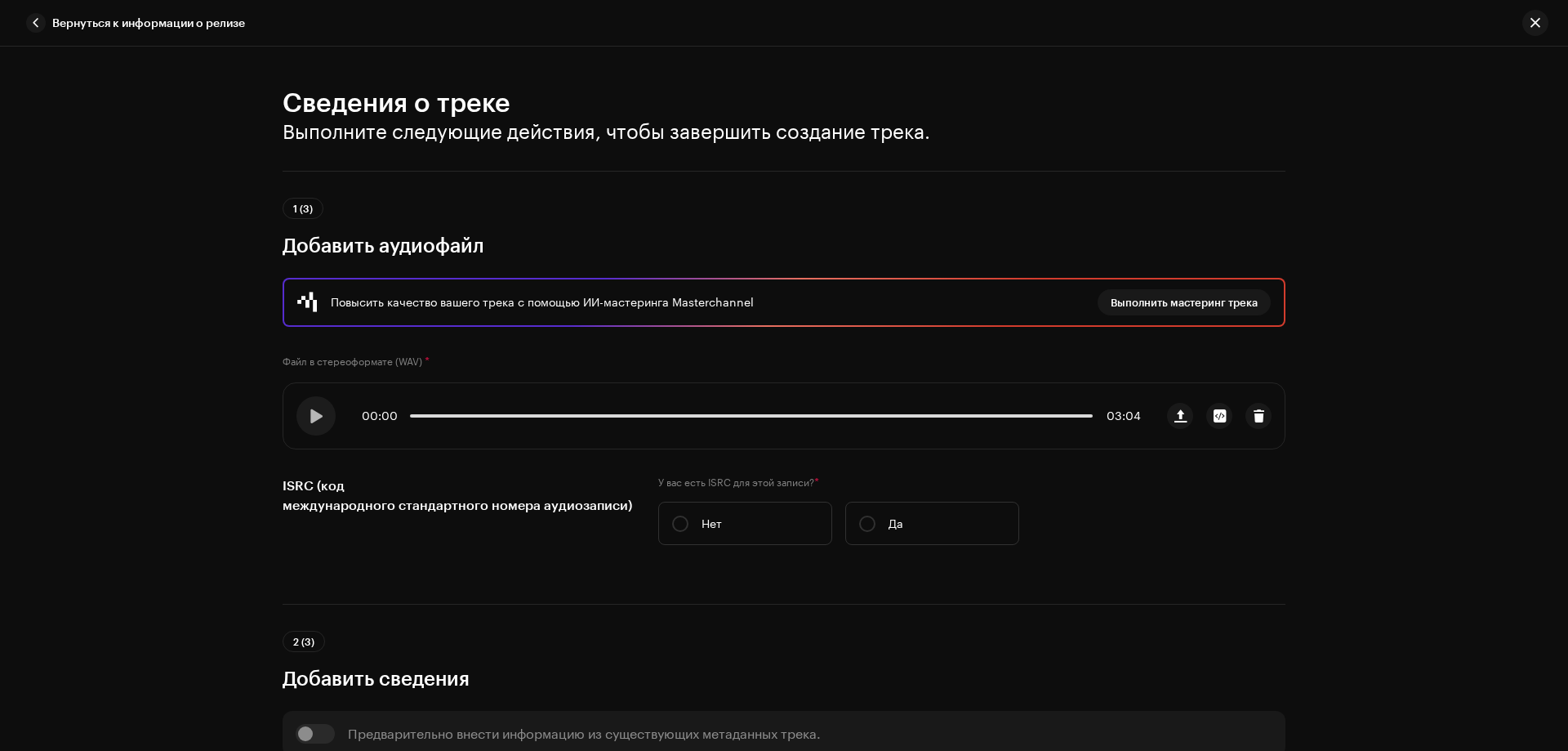
scroll to position [491, 0]
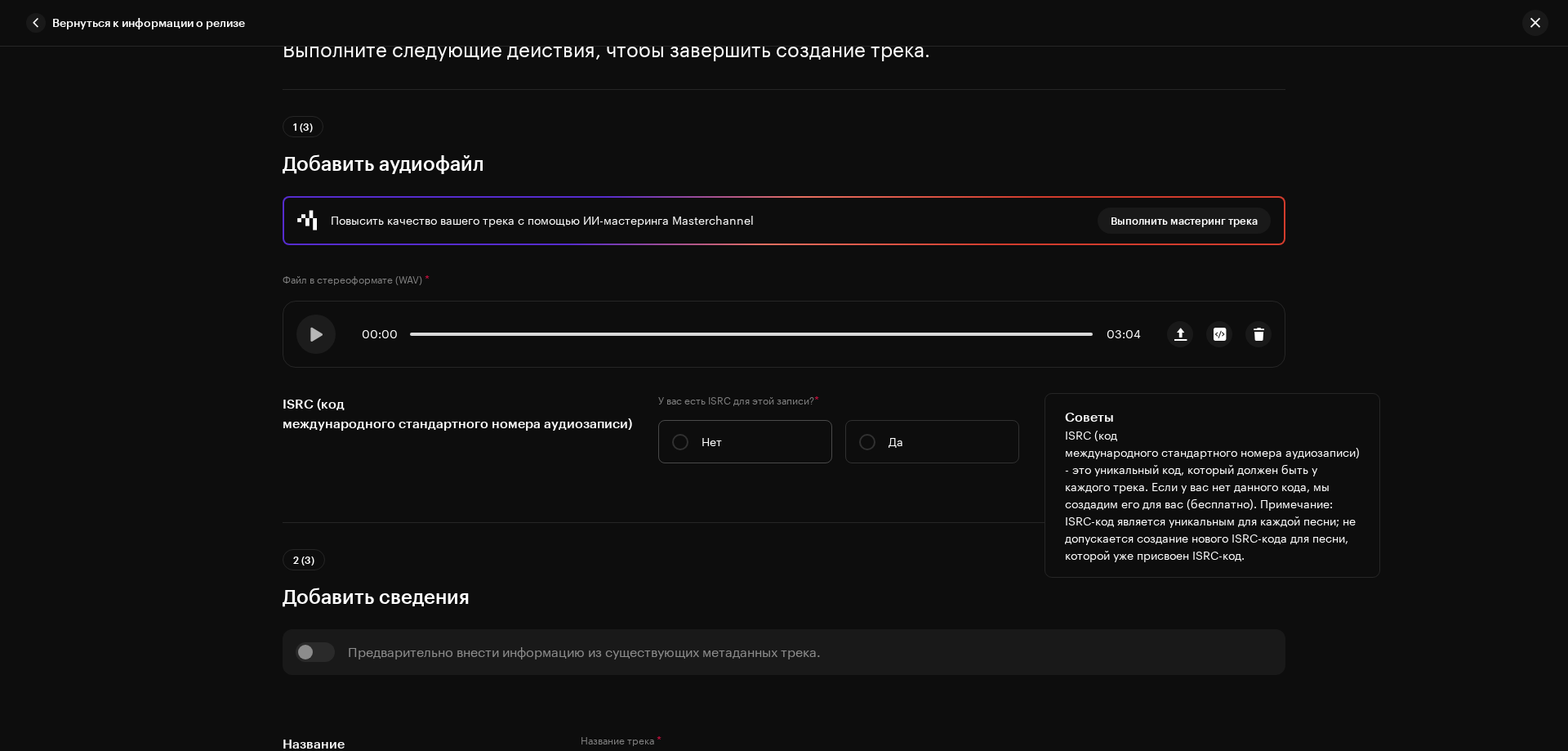
click at [682, 441] on label "Нет" at bounding box center [746, 441] width 174 height 44
click at [682, 441] on input "Нет" at bounding box center [680, 442] width 16 height 16
radio input "true"
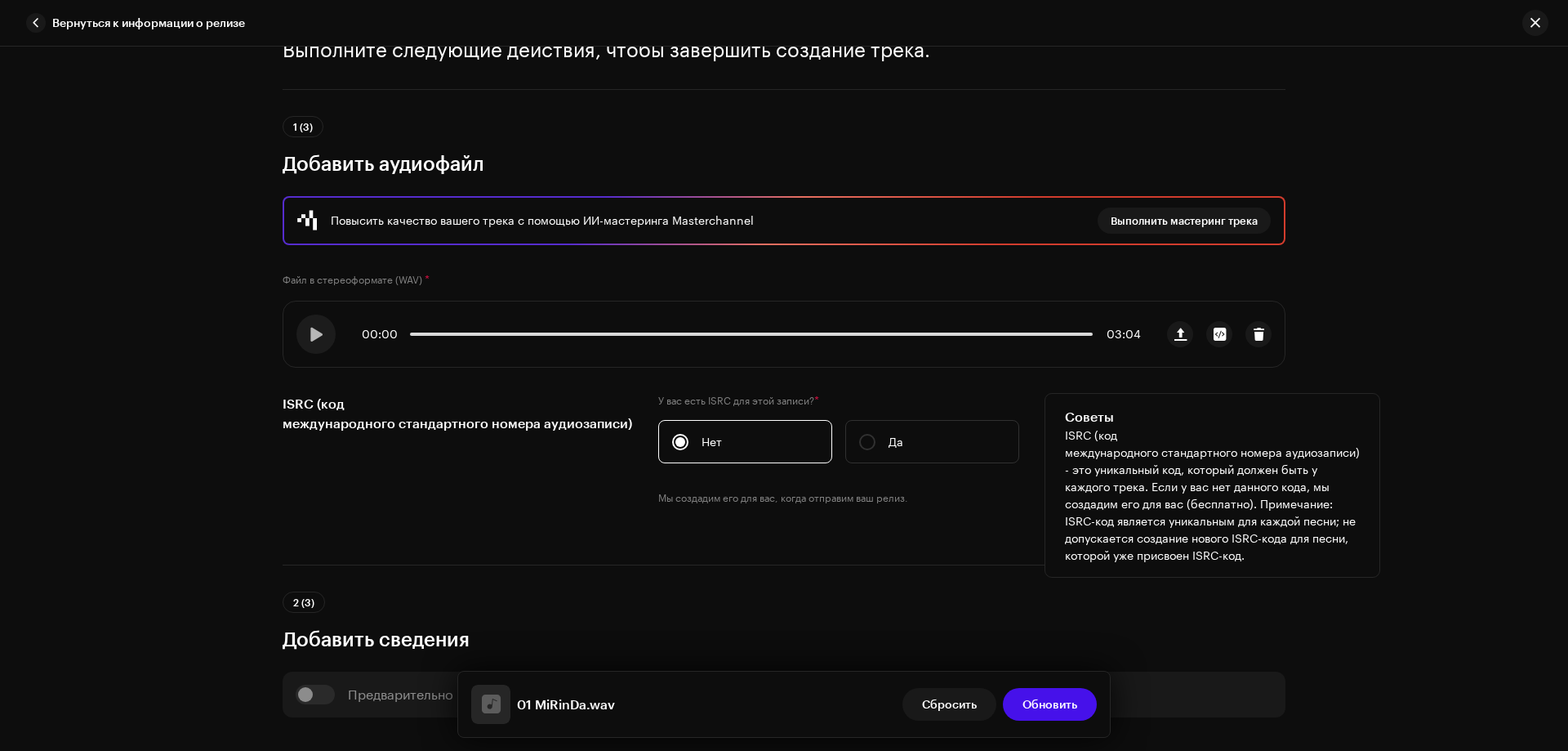
scroll to position [491, 0]
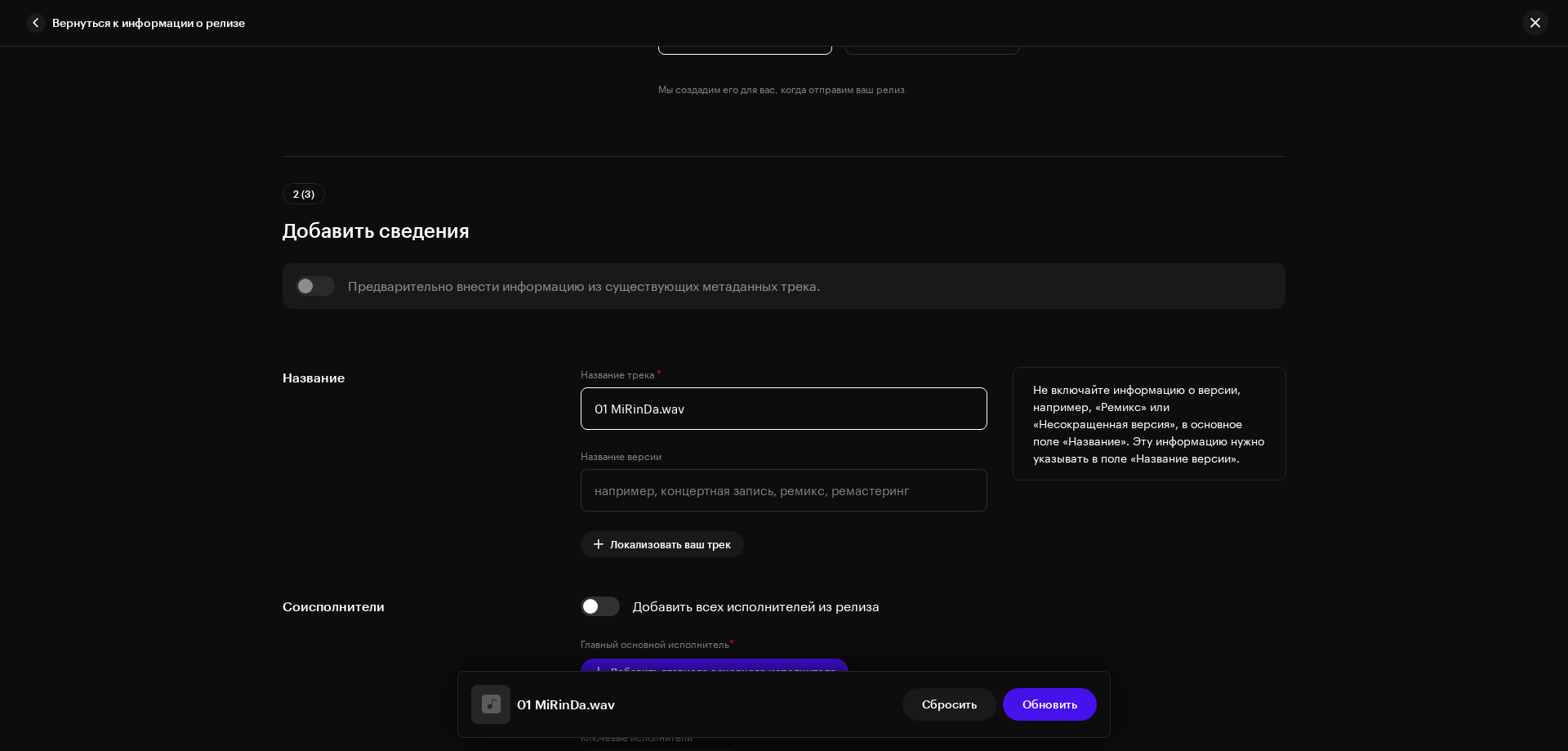
drag, startPoint x: 610, startPoint y: 403, endPoint x: 548, endPoint y: 401, distance: 62.0
click at [548, 401] on div "Название Название трека * 01 MiRinDa.wav Название версии Локализовать ваш трек …" at bounding box center [784, 463] width 1003 height 190
drag, startPoint x: 638, startPoint y: 410, endPoint x: 743, endPoint y: 412, distance: 105.0
click at [743, 410] on input "MiRinDa.wav" at bounding box center [784, 408] width 407 height 43
type input "MiRinDa"
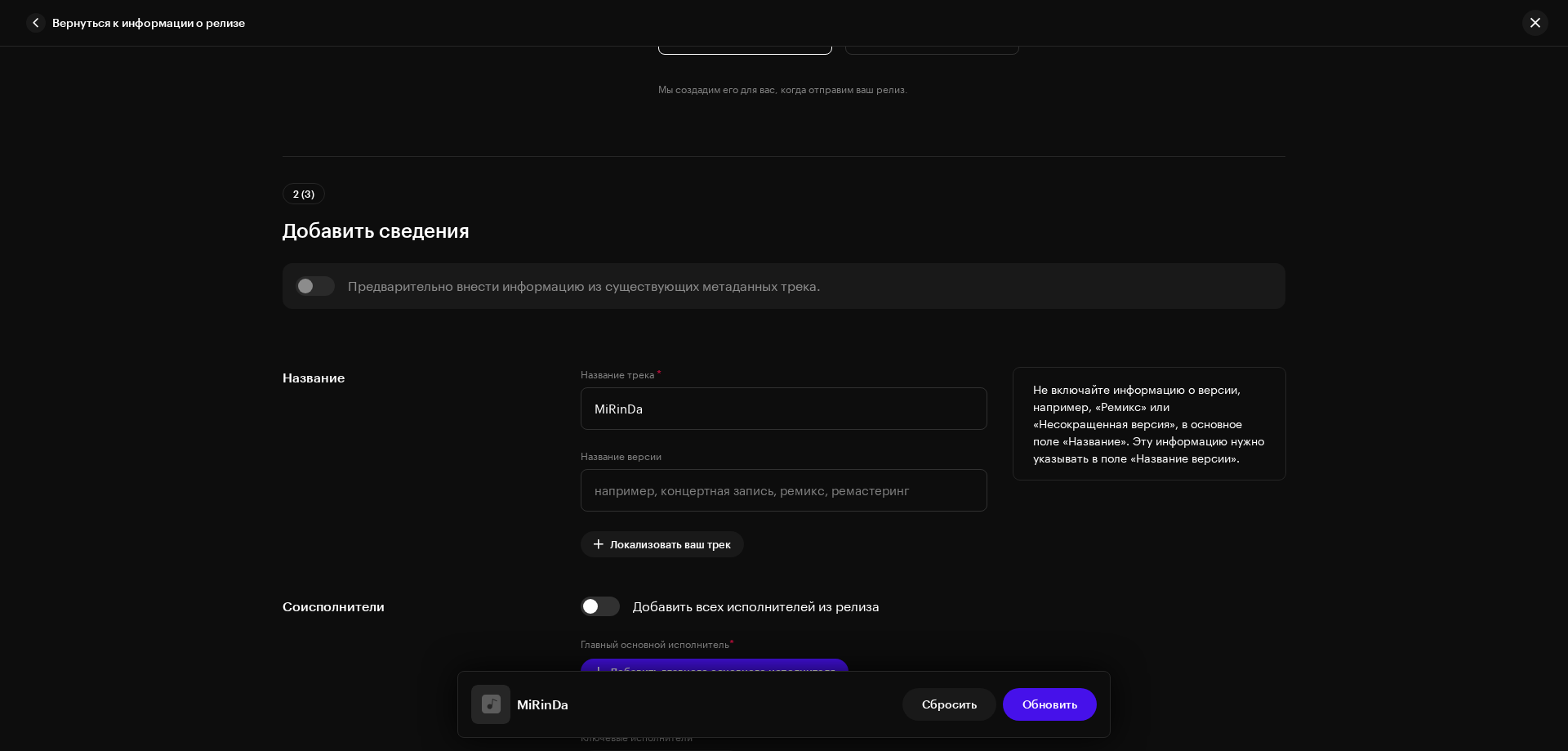
click at [497, 465] on div "Название" at bounding box center [418, 463] width 272 height 190
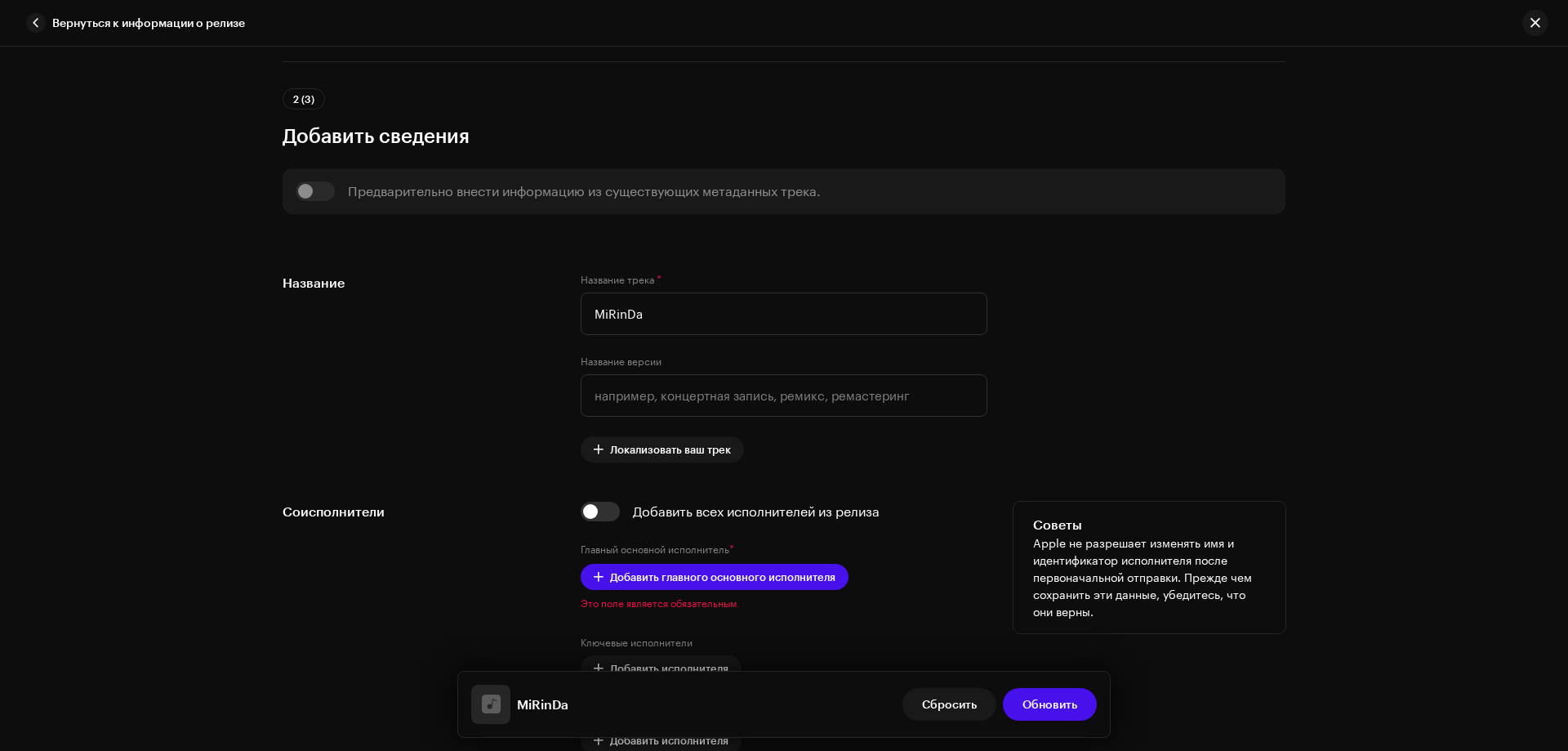
scroll to position [735, 0]
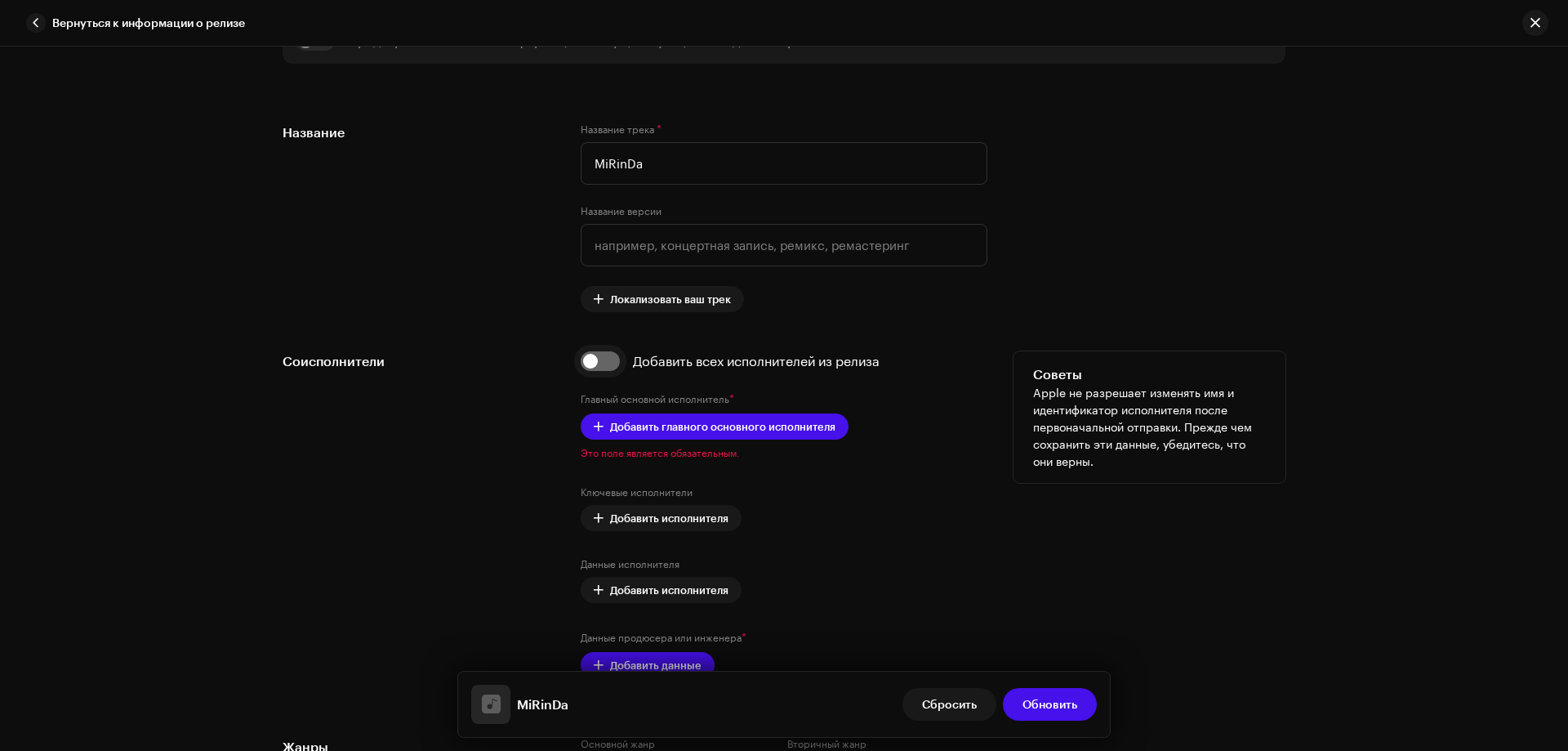
click at [613, 360] on input "checkbox" at bounding box center [600, 362] width 39 height 20
checkbox input "true"
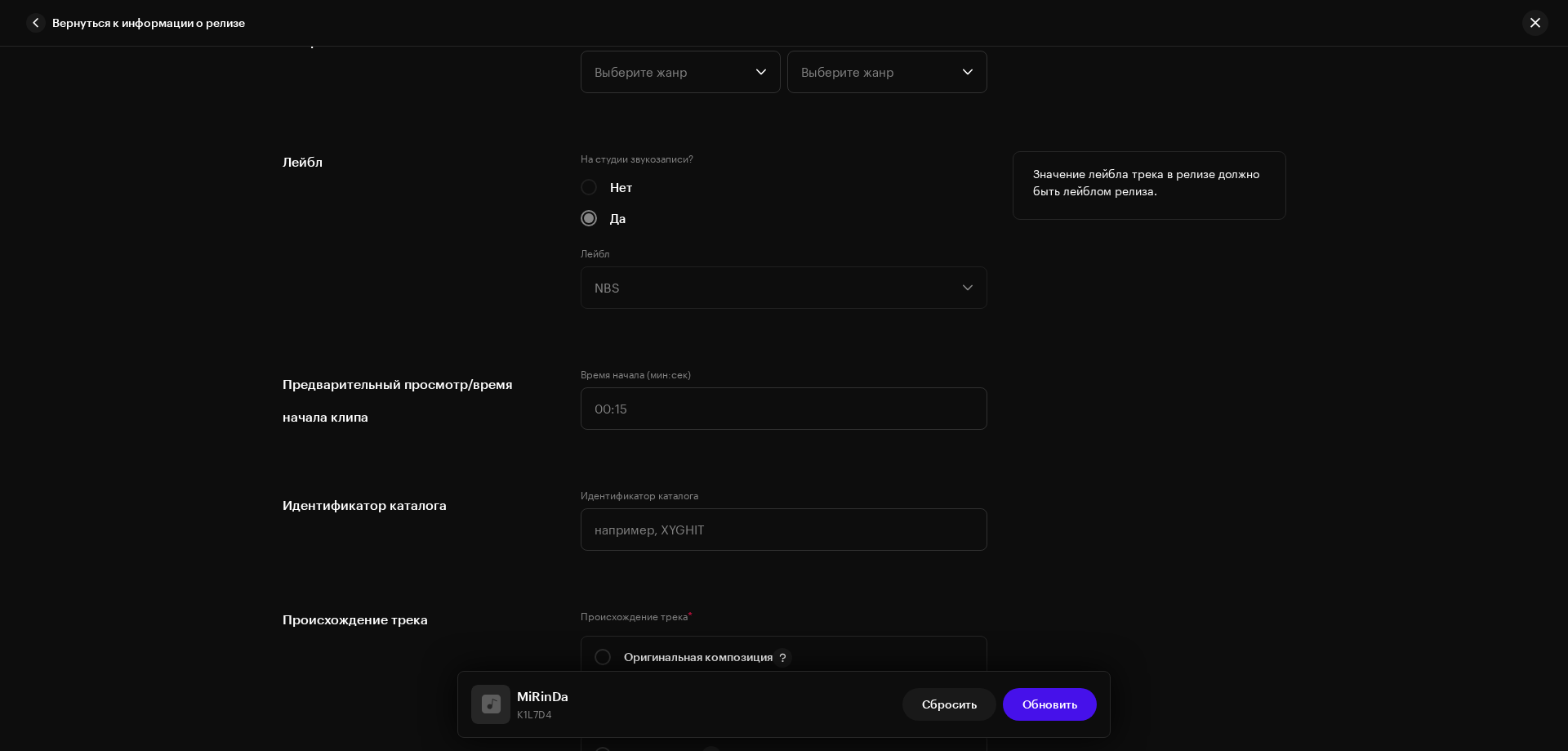
scroll to position [1961, 0]
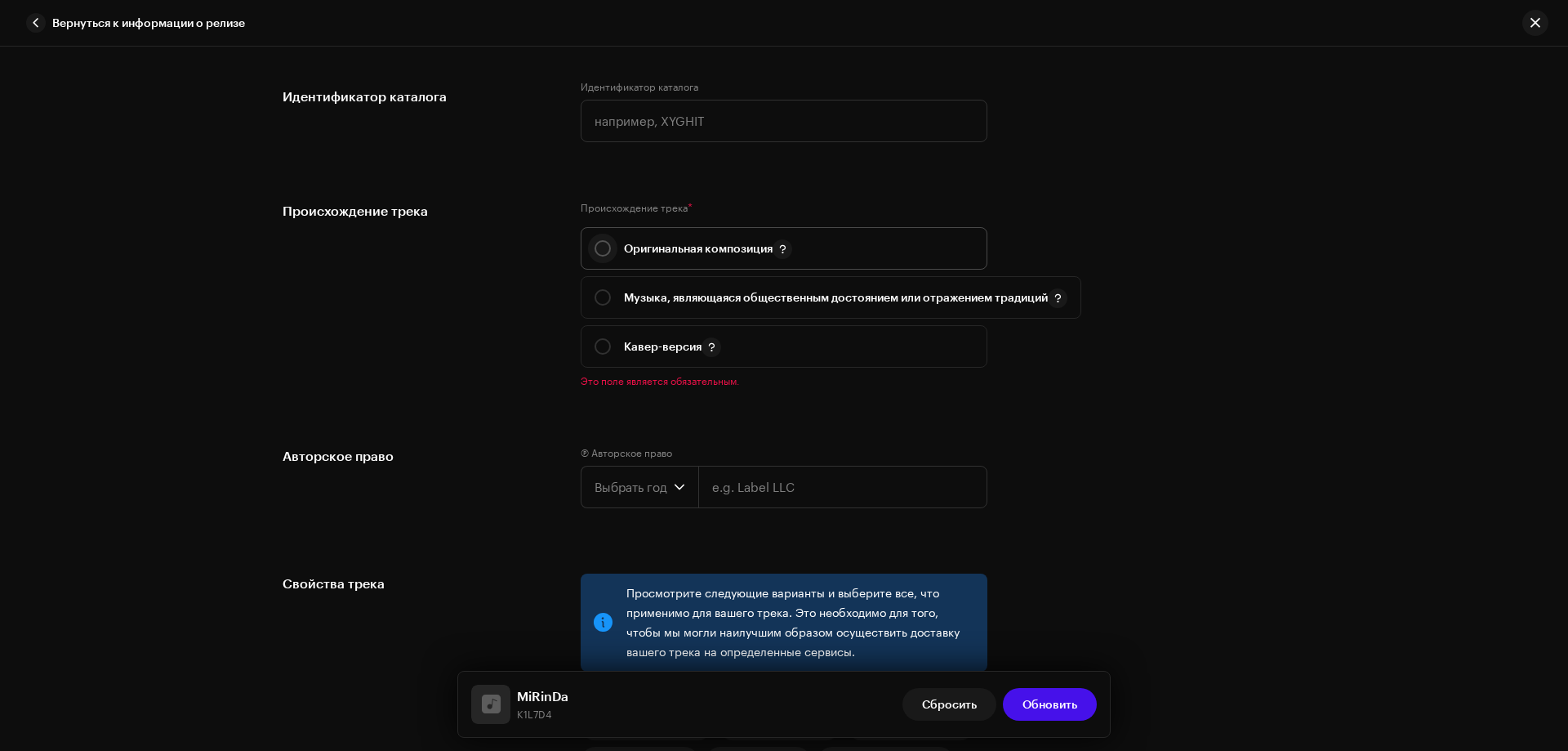
click at [601, 251] on input "radio" at bounding box center [603, 248] width 16 height 16
radio input "true"
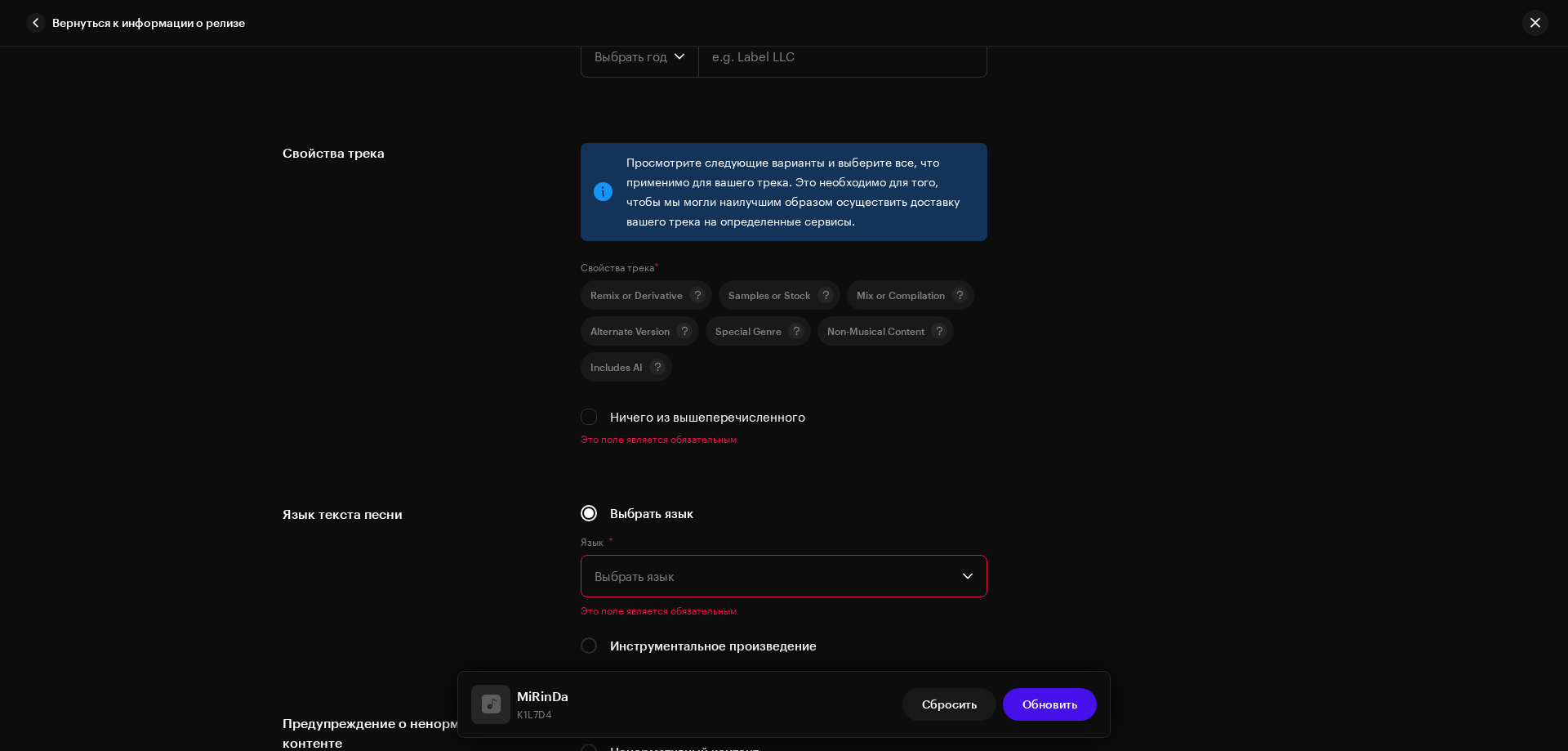
scroll to position [2452, 0]
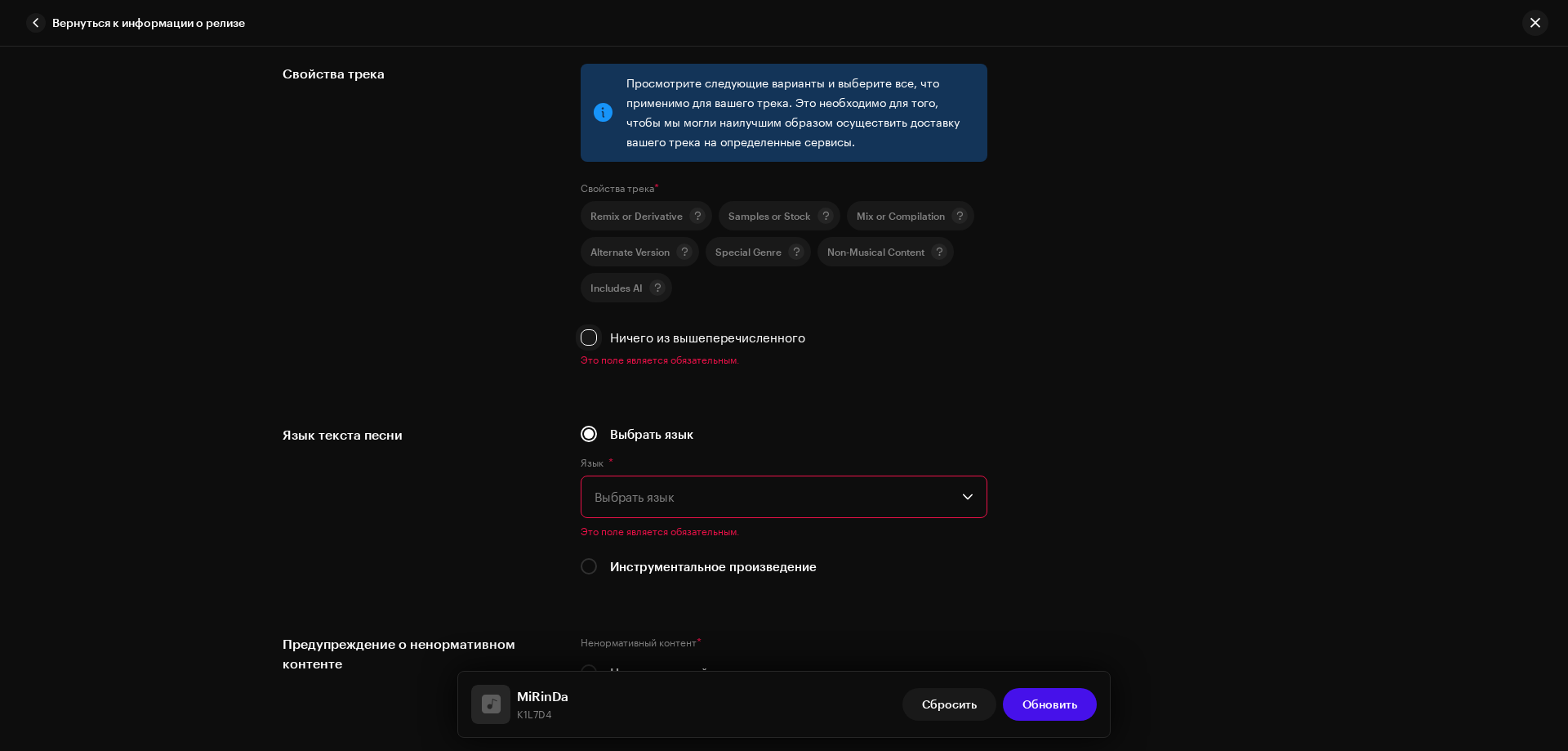
click at [585, 338] on input "Ничего из вышеперечисленного" at bounding box center [589, 338] width 16 height 16
checkbox input "true"
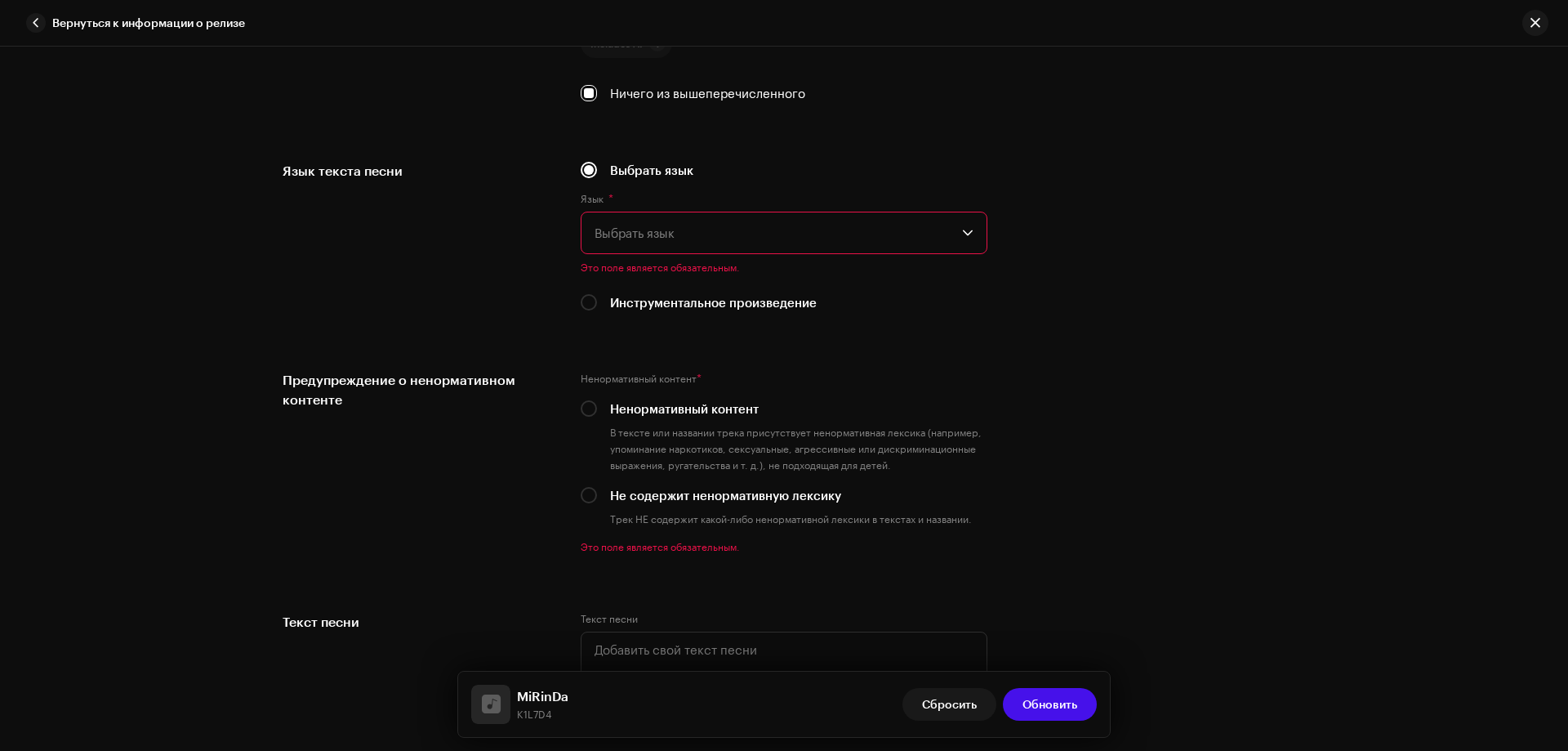
scroll to position [2697, 0]
click at [656, 223] on span "Выбрать язык" at bounding box center [779, 233] width 368 height 41
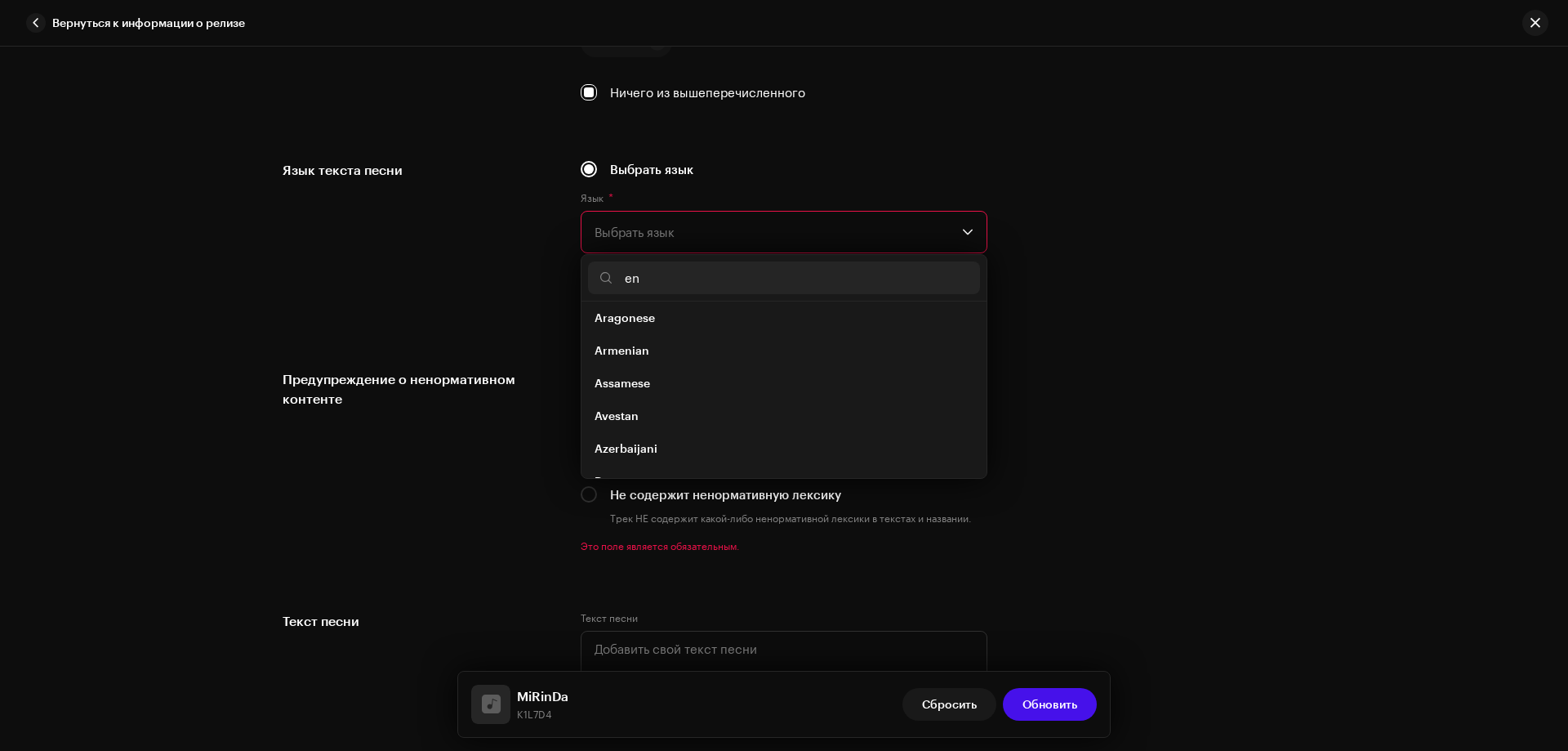
scroll to position [0, 0]
type input "en"
click at [621, 453] on span "English" at bounding box center [615, 455] width 41 height 16
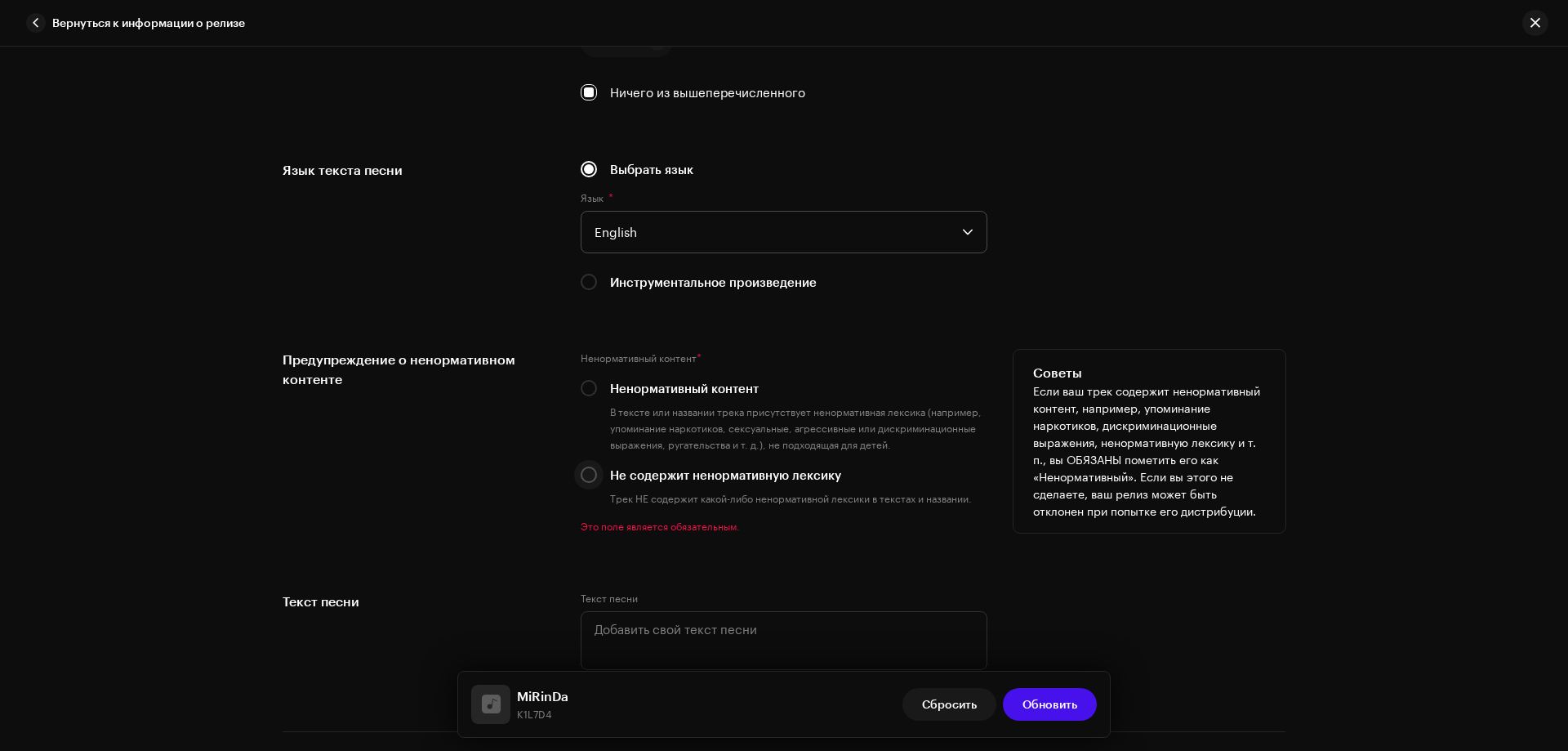
click at [586, 470] on input "Не содержит ненормативную лексику" at bounding box center [589, 475] width 16 height 16
radio input "true"
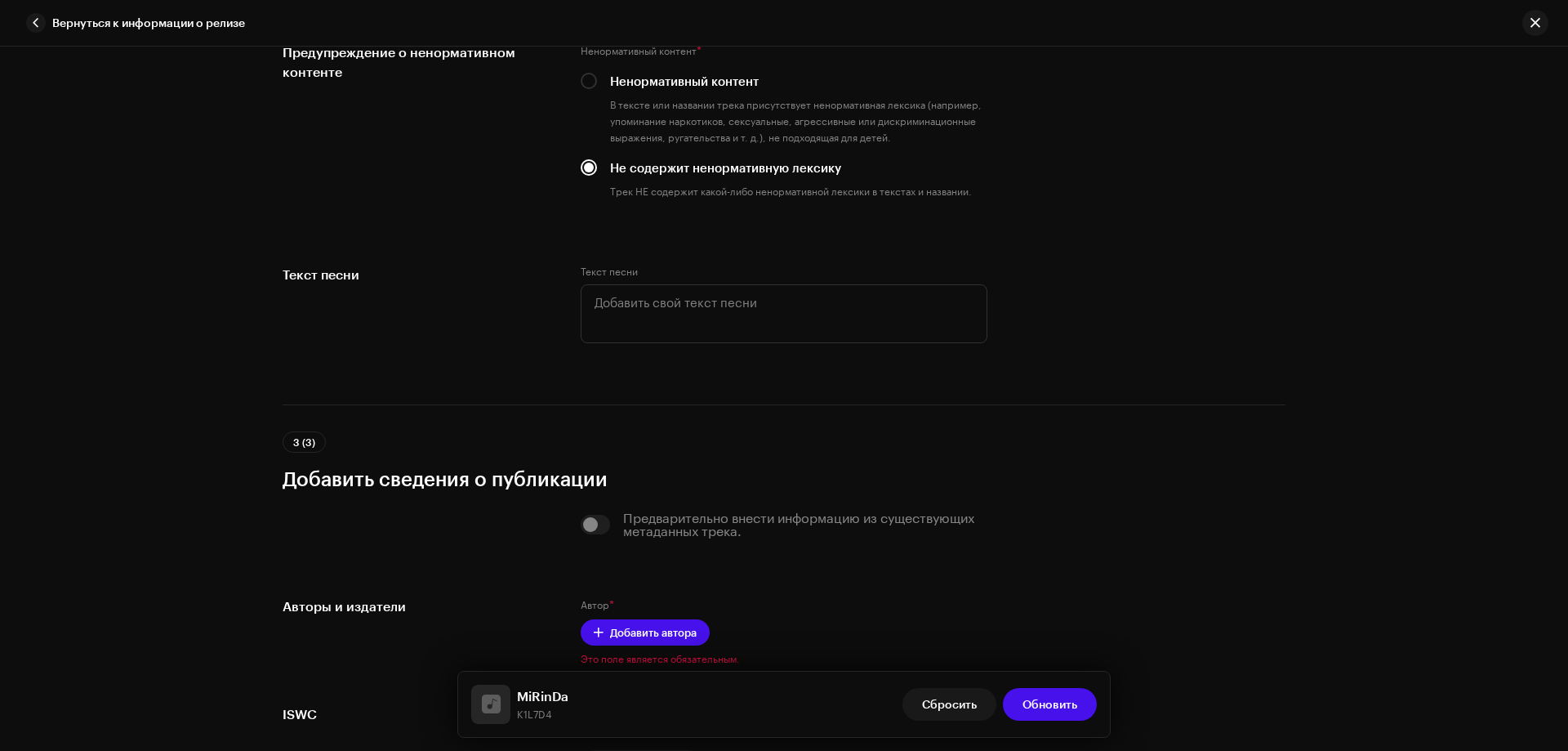
scroll to position [3186, 0]
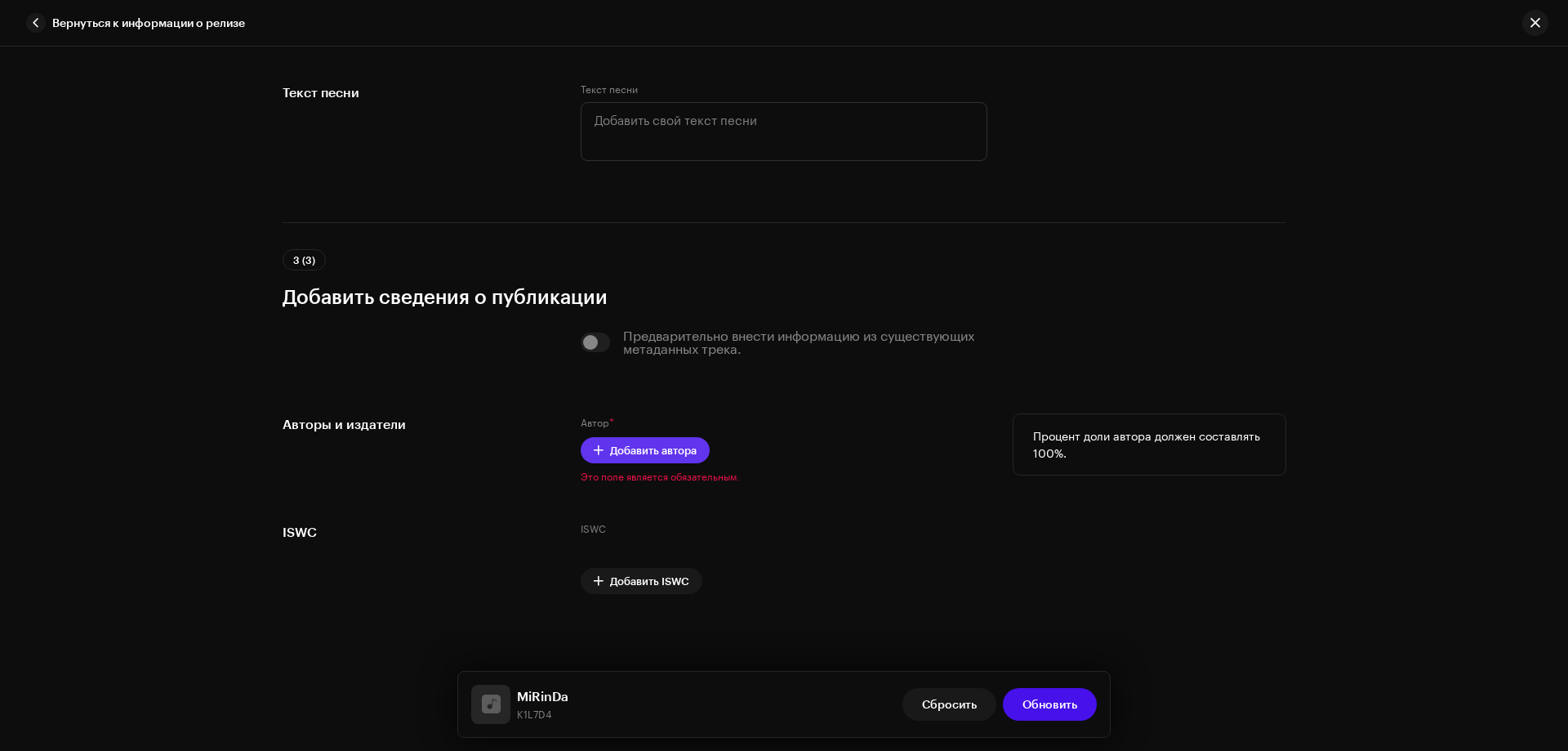
click at [671, 444] on span "Добавить автора" at bounding box center [653, 450] width 86 height 33
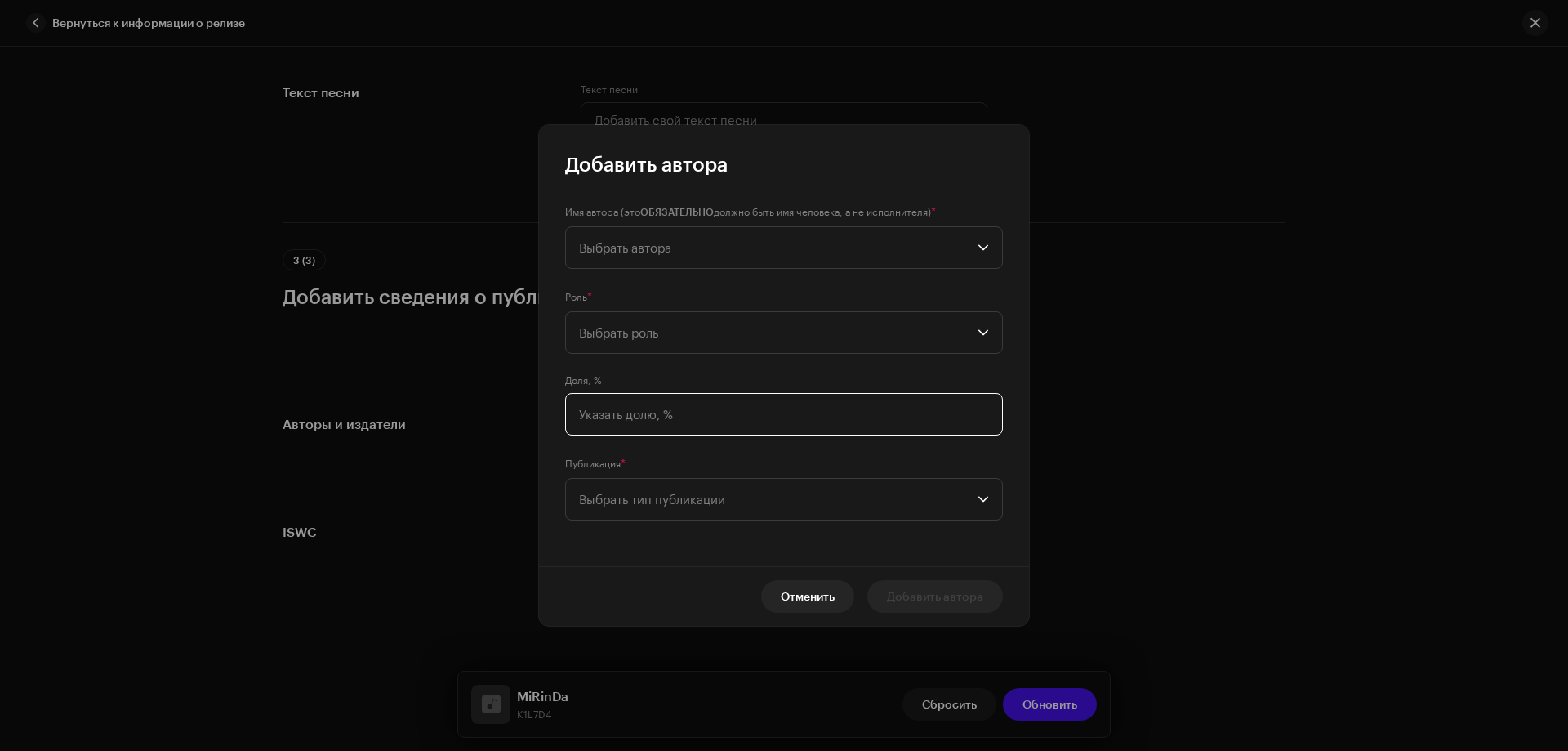
click at [625, 413] on input at bounding box center [784, 414] width 438 height 43
type input "100,00"
click at [635, 502] on span "Выбрать тип публикации" at bounding box center [778, 500] width 398 height 41
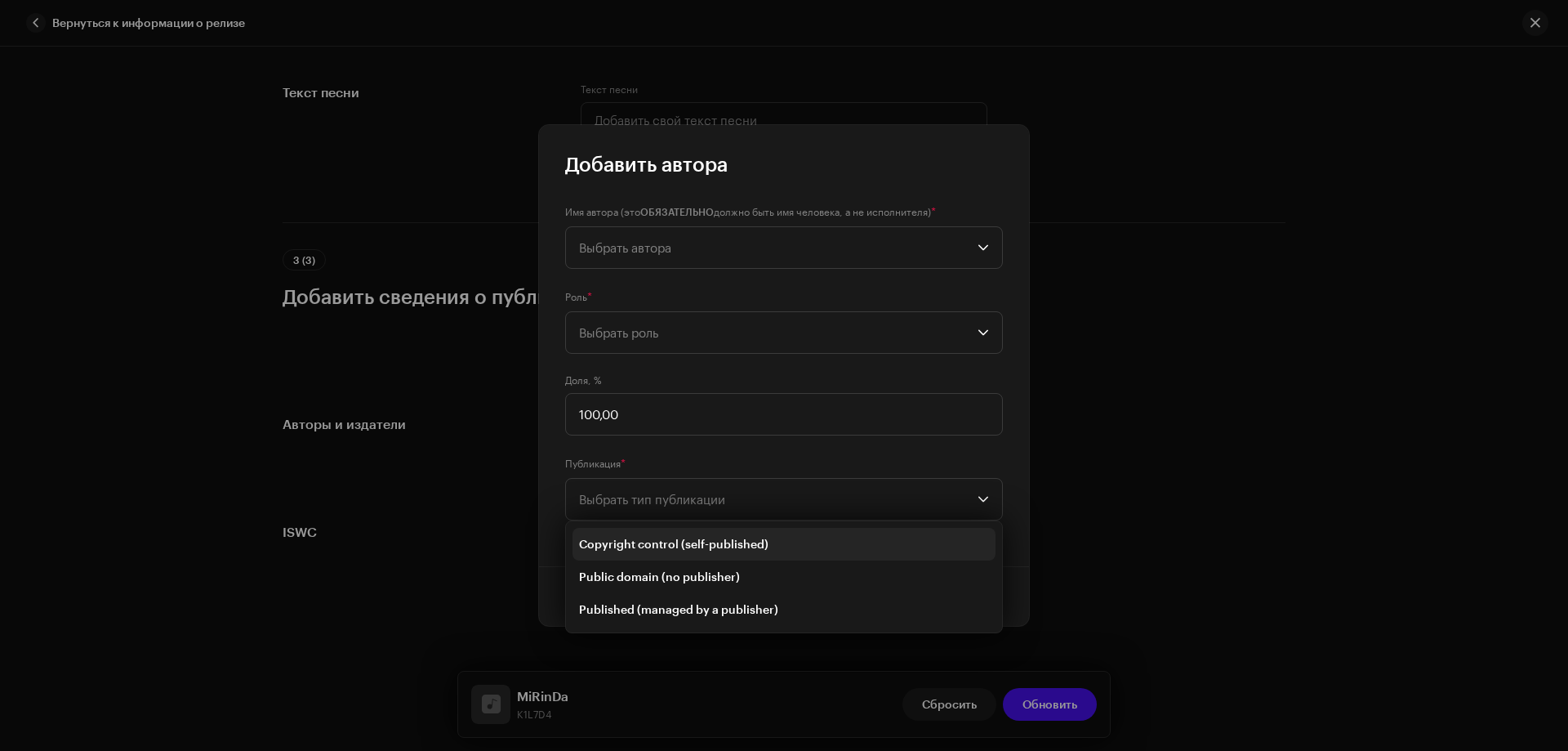
click at [628, 536] on span "Copyright control (self-published)" at bounding box center [674, 544] width 190 height 16
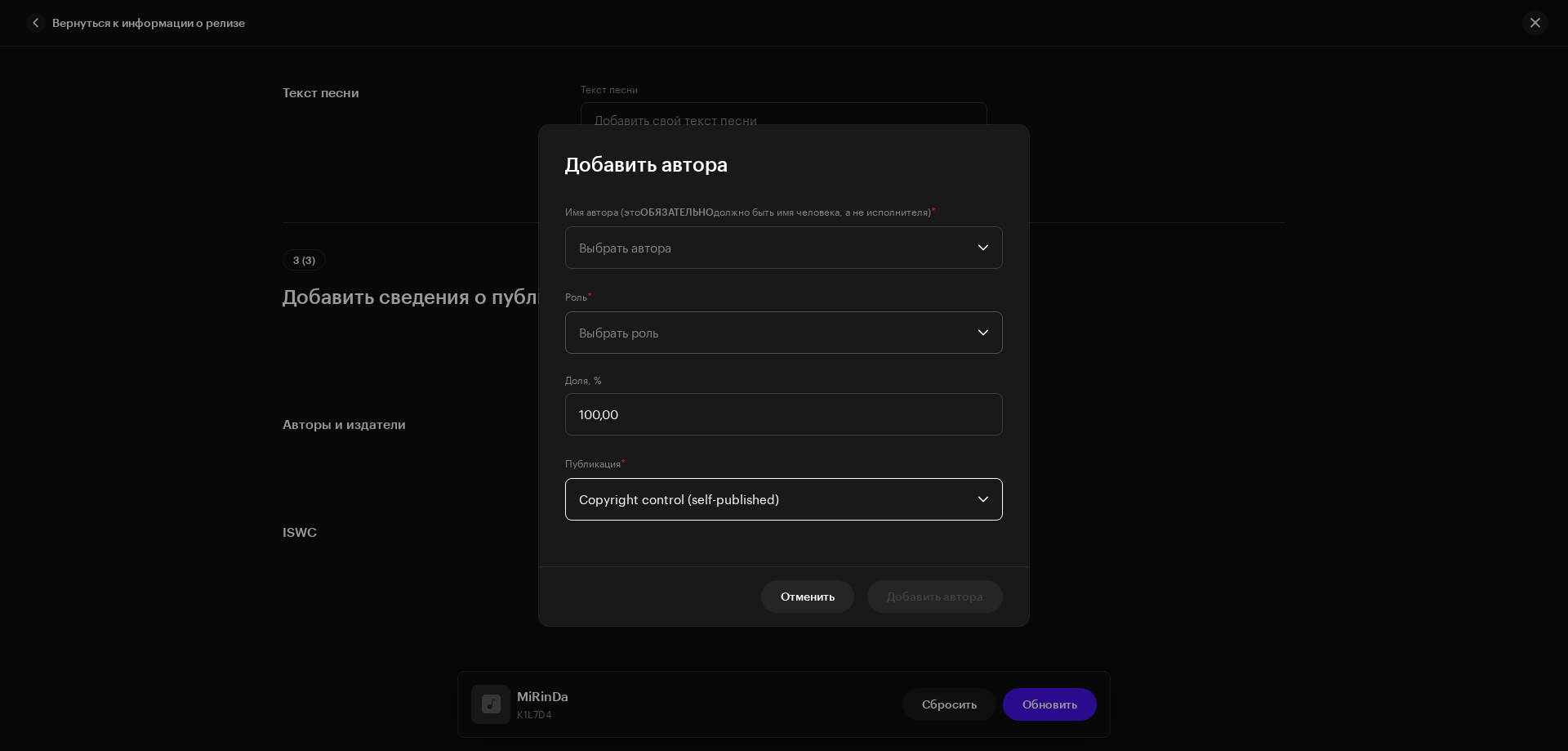
click at [621, 324] on span "Выбрать роль" at bounding box center [778, 333] width 398 height 41
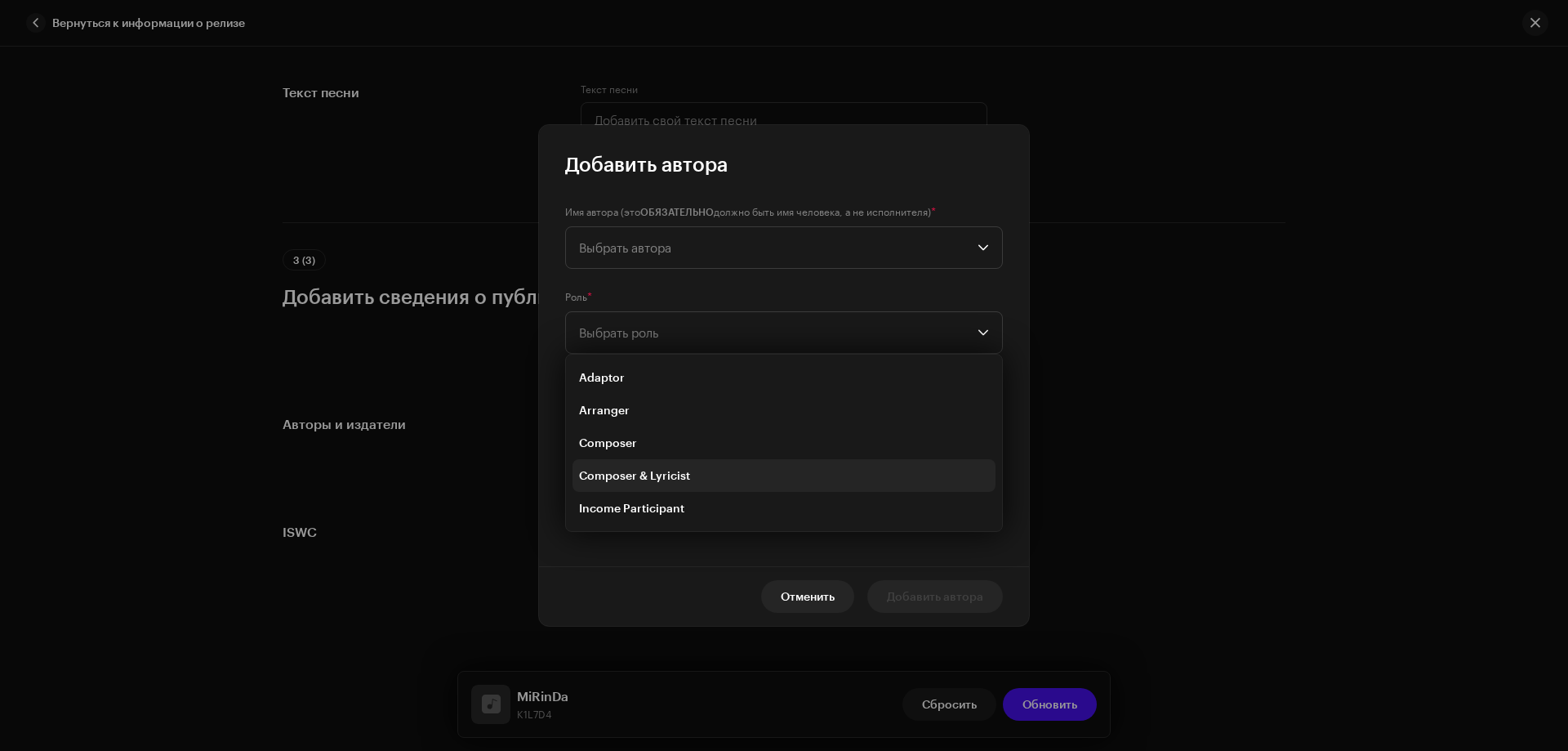
click at [637, 474] on span "Composer & Lyricist" at bounding box center [634, 476] width 111 height 16
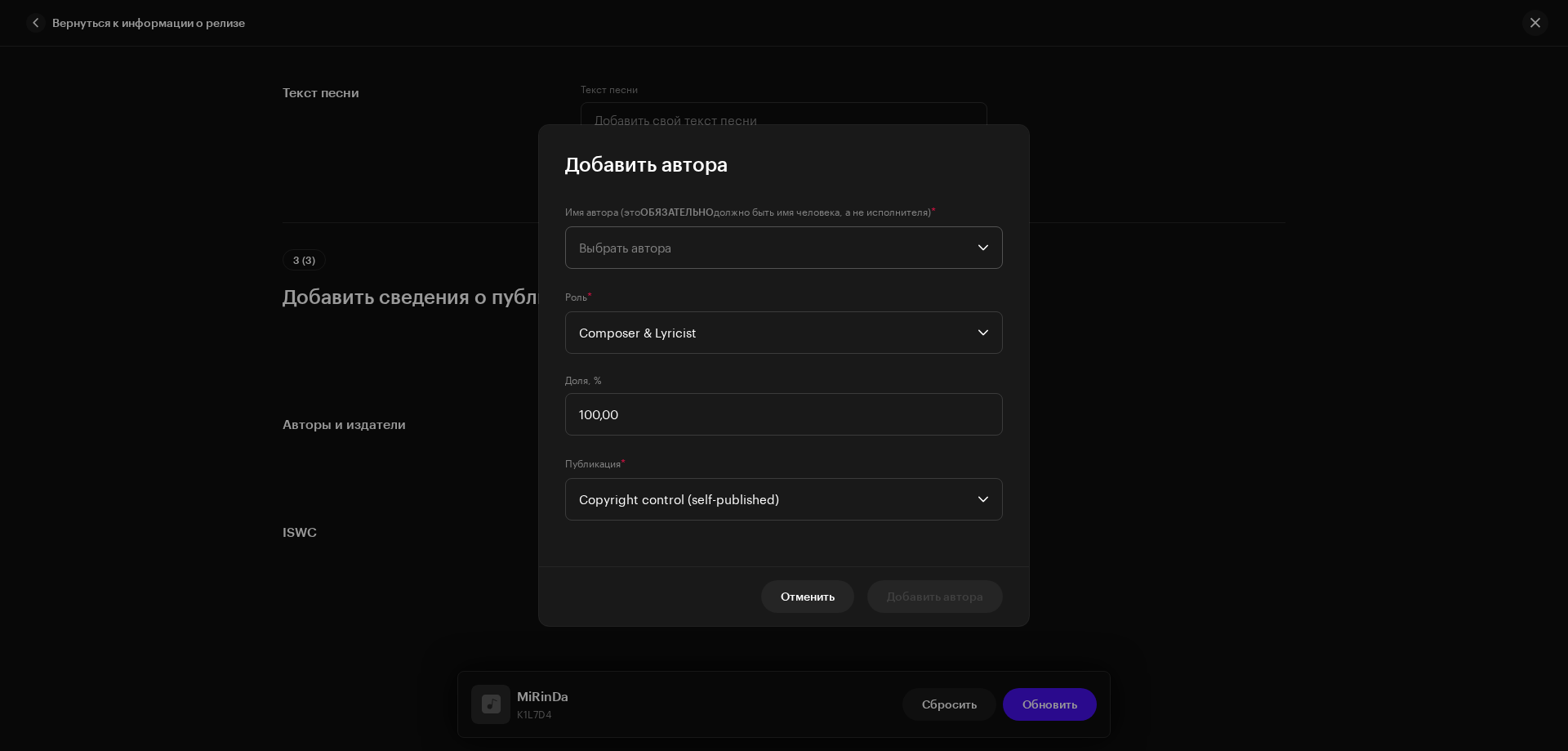
click at [632, 252] on span "Выбрать автора" at bounding box center [625, 247] width 92 height 15
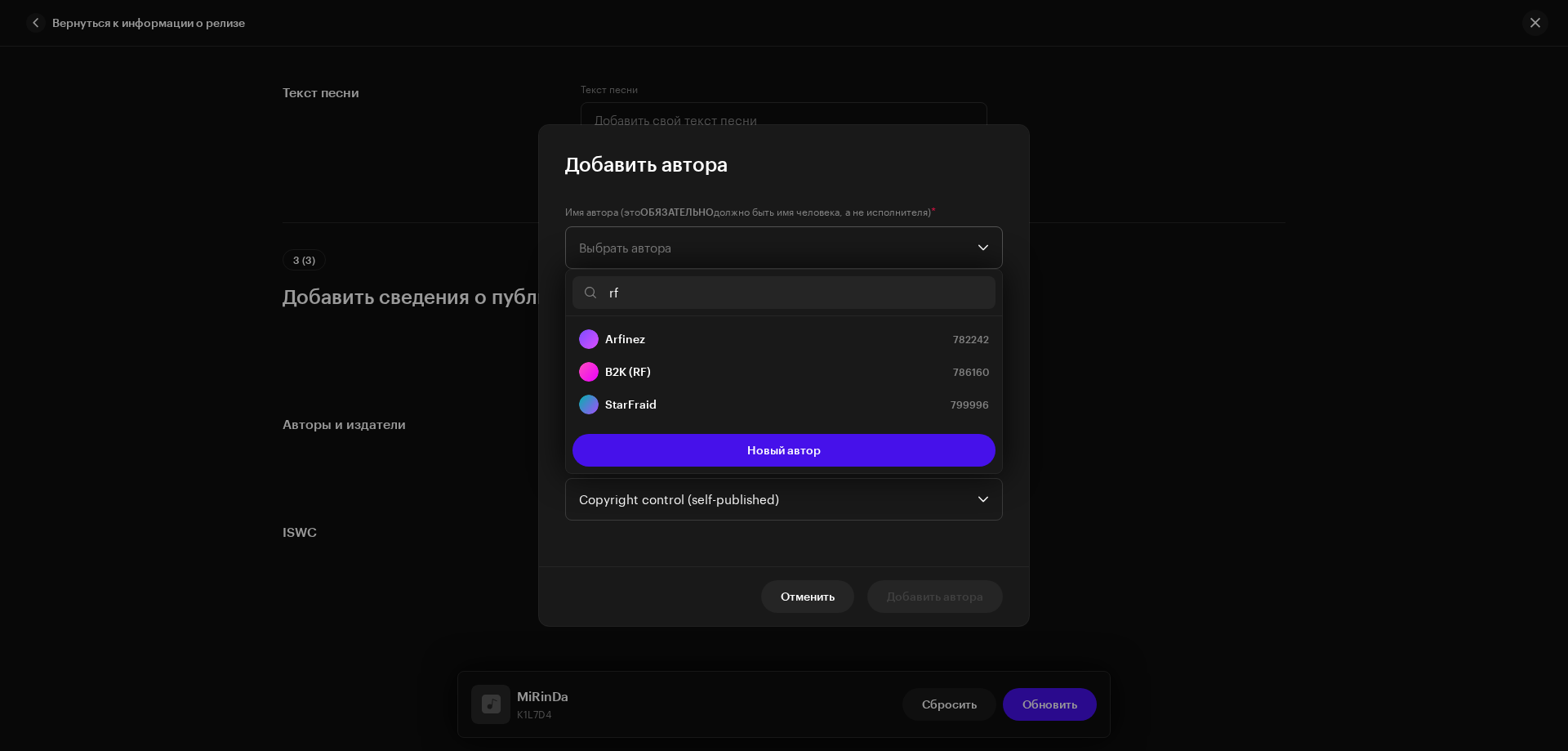
type input "r"
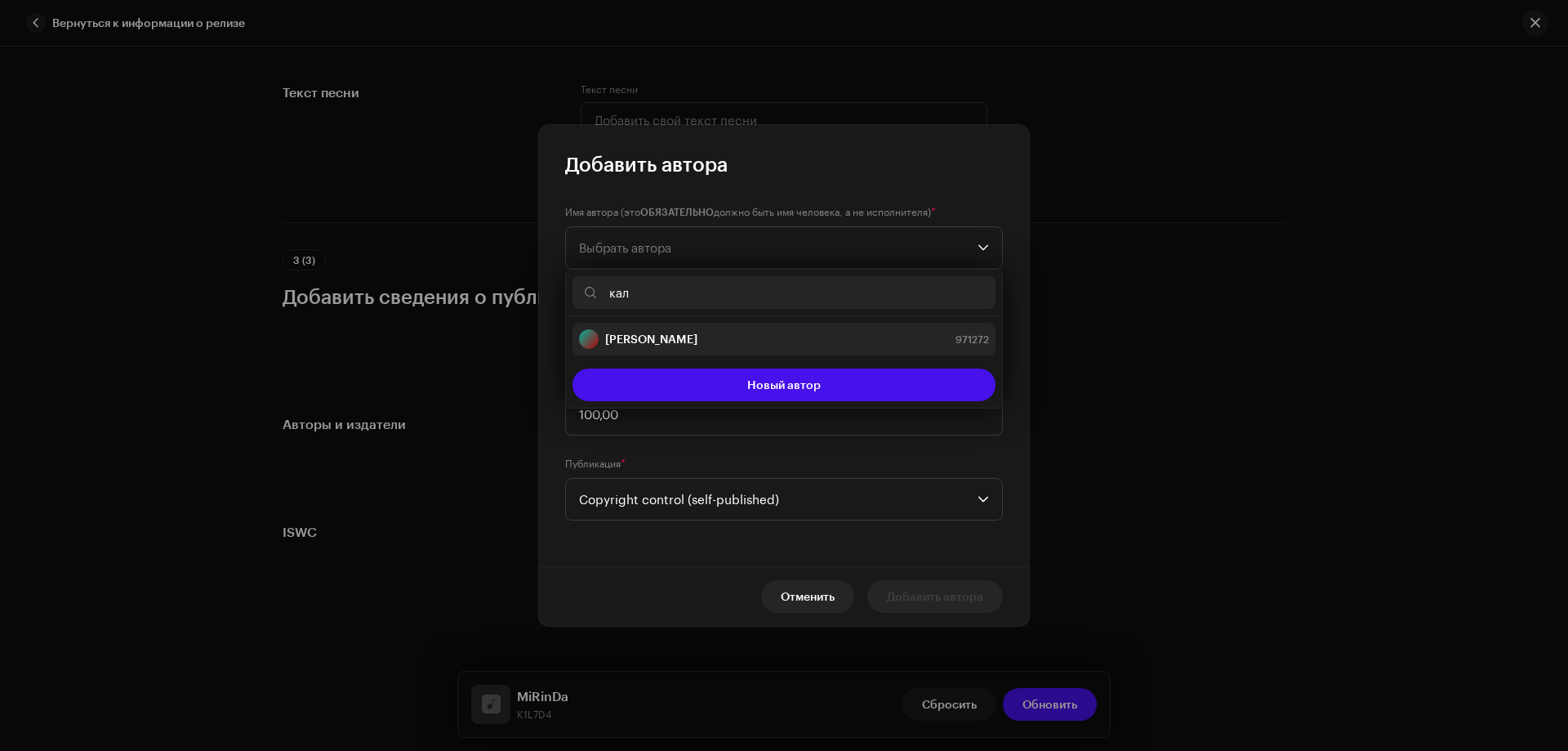
type input "кал"
click at [660, 347] on strong "[PERSON_NAME]" at bounding box center [651, 339] width 92 height 16
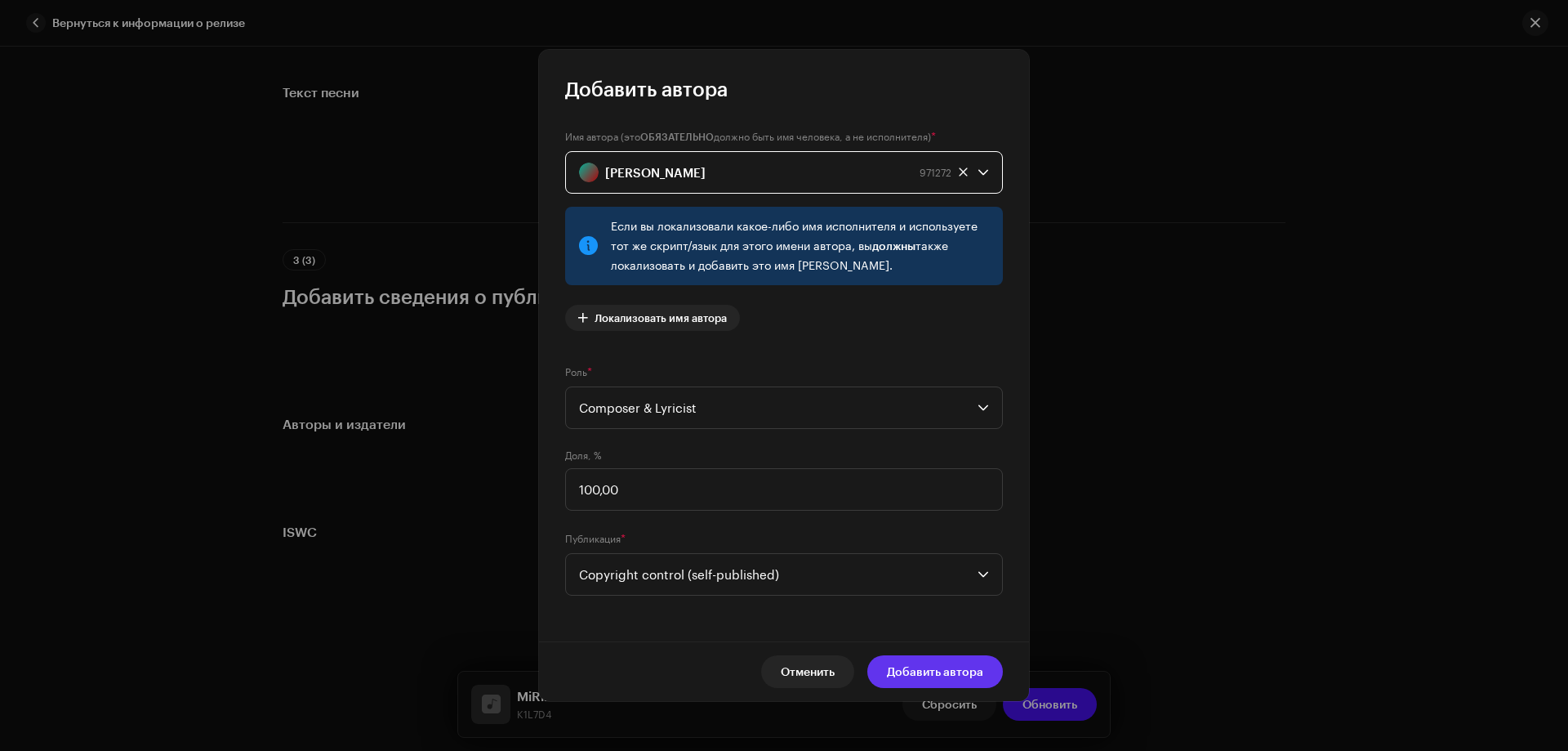
click at [943, 678] on span "Добавить автора" at bounding box center [935, 672] width 96 height 33
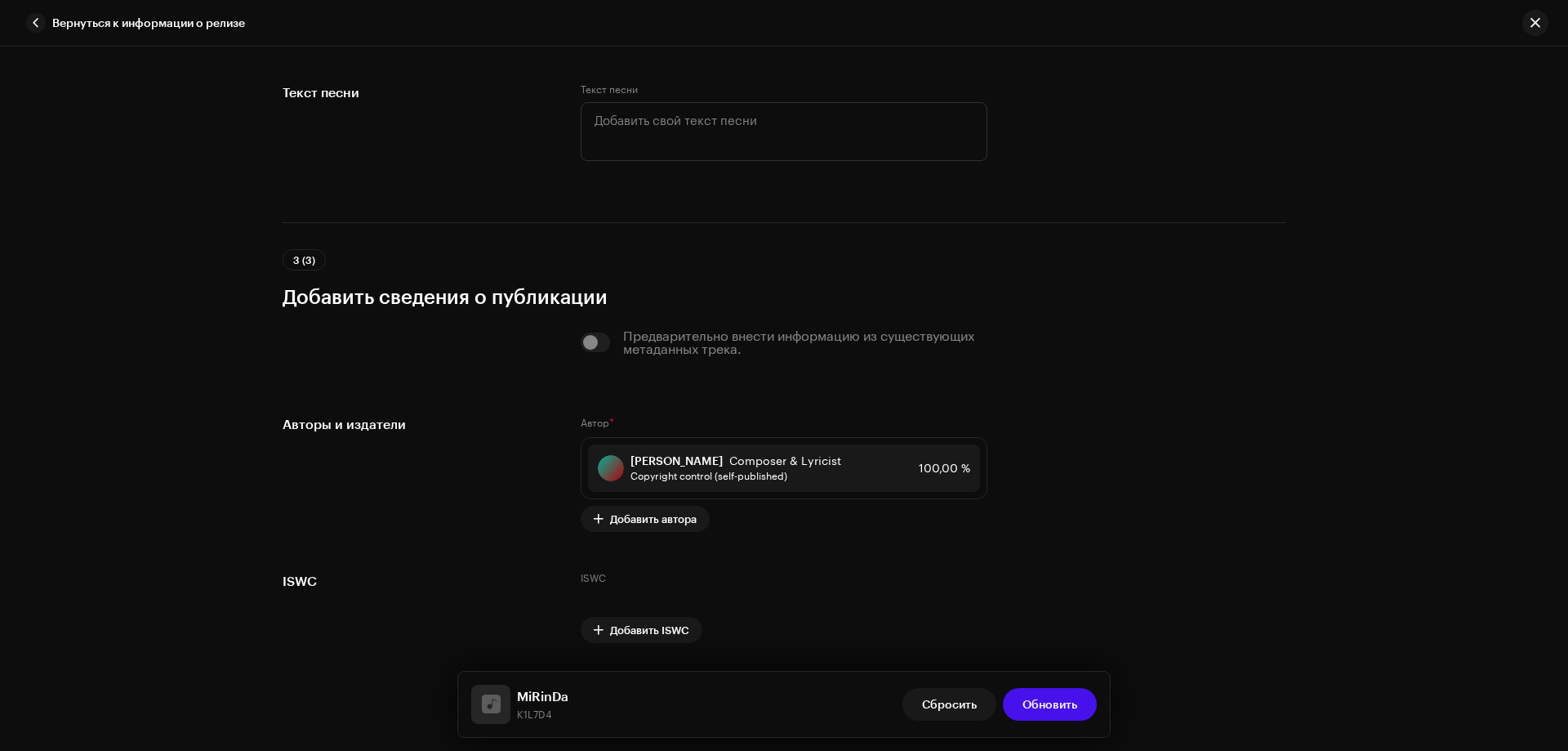
click at [1066, 704] on span "Обновить" at bounding box center [1050, 704] width 55 height 33
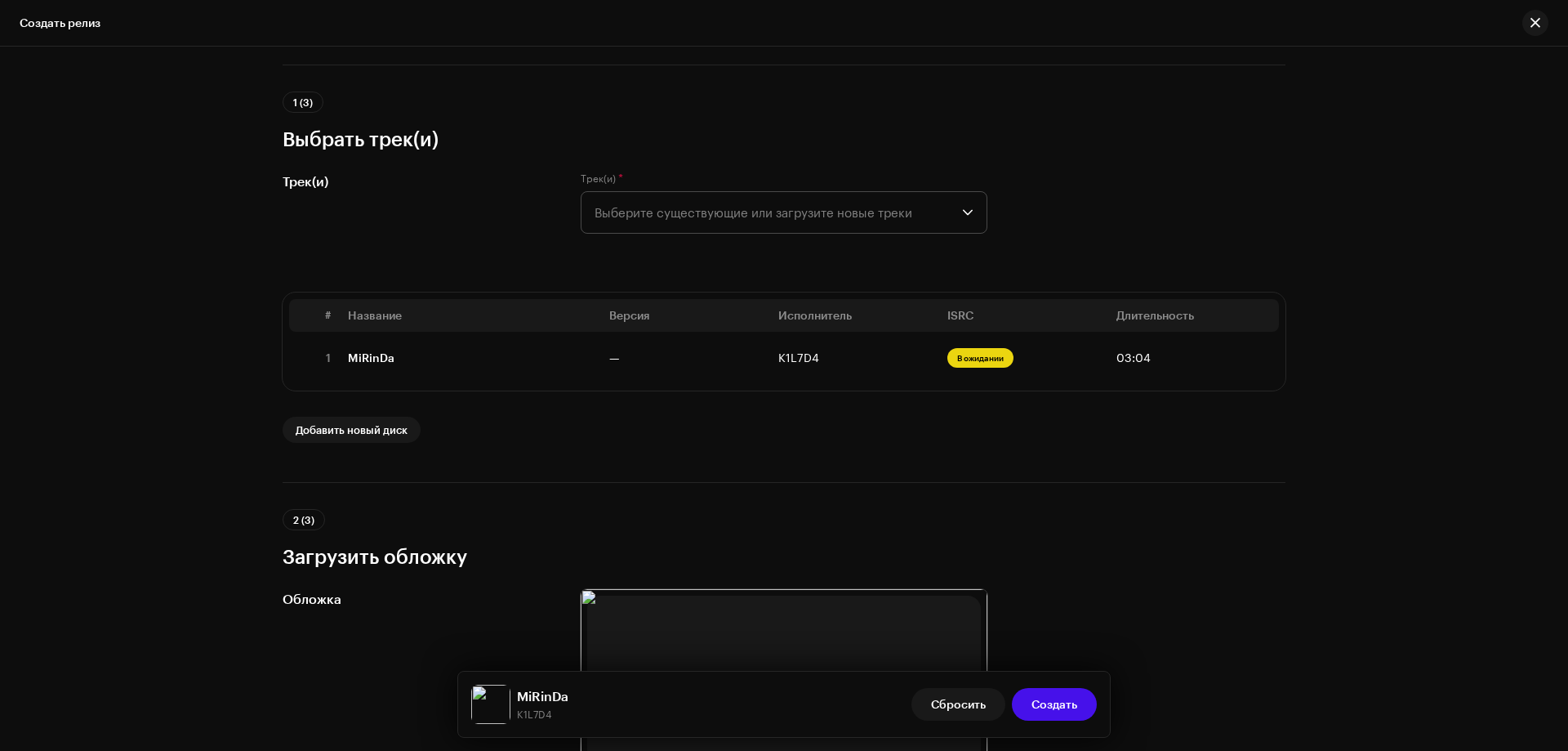
click at [1252, 532] on div "2 (3) Загрузить обложку" at bounding box center [784, 540] width 1003 height 61
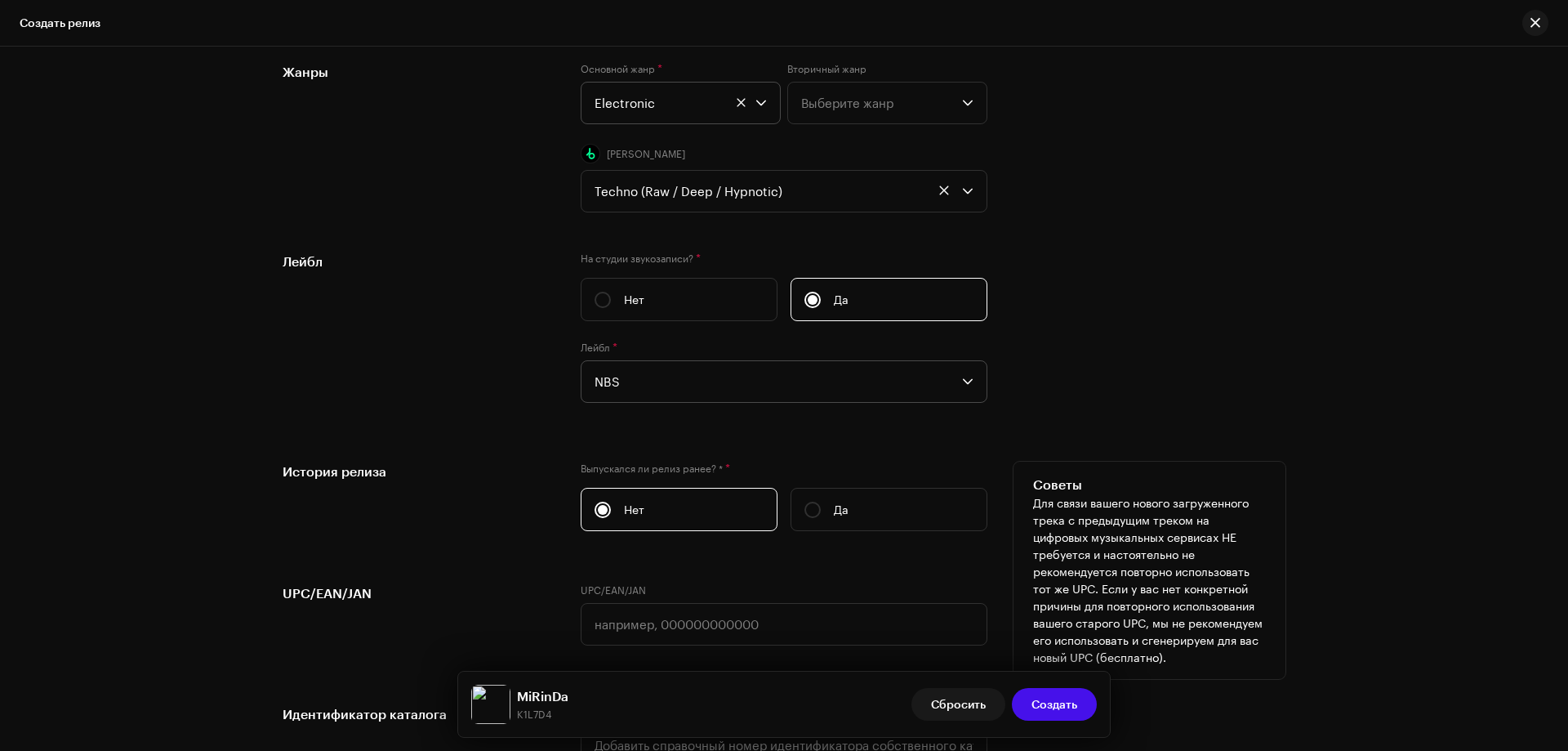
scroll to position [2864, 0]
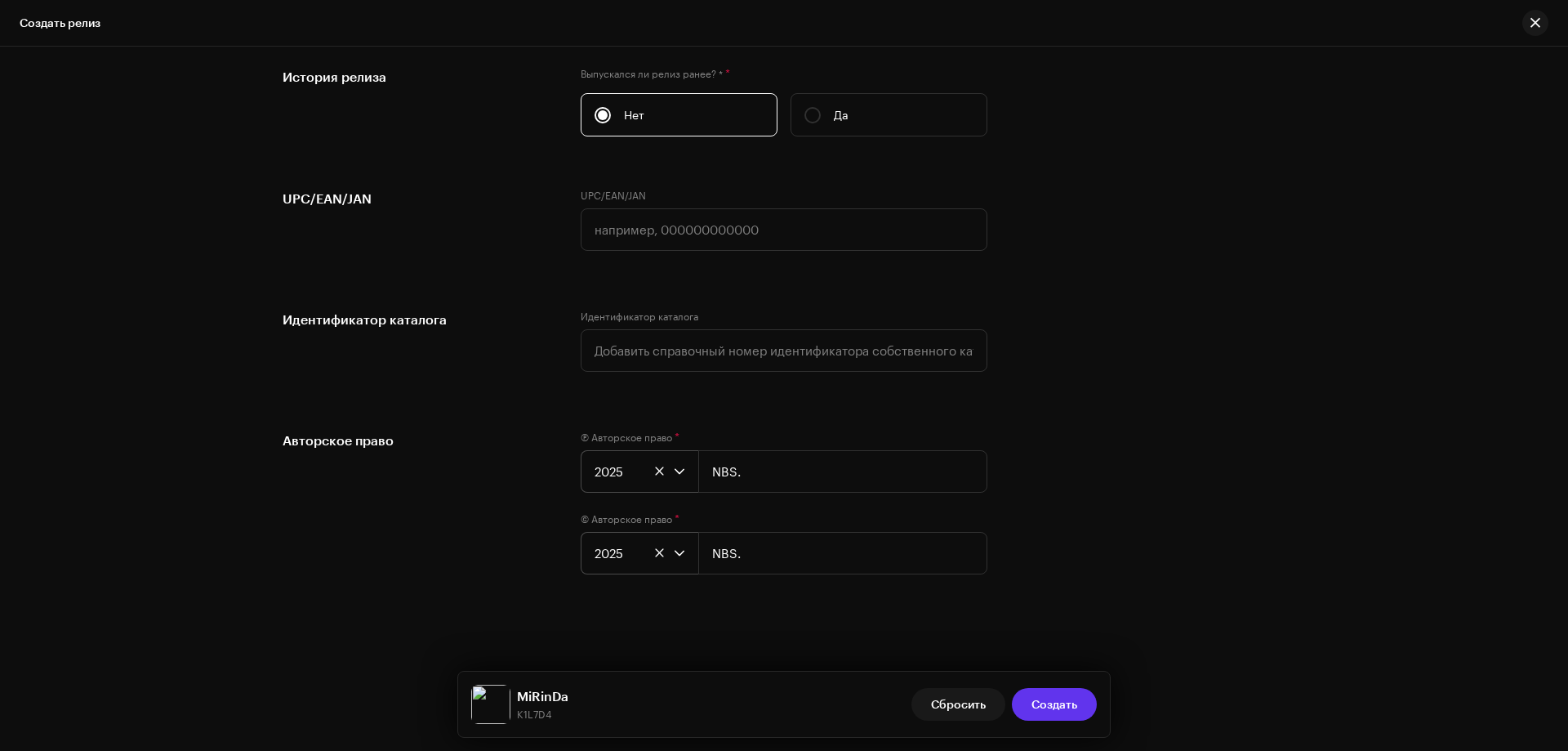
click at [1060, 698] on span "Создать" at bounding box center [1055, 704] width 46 height 33
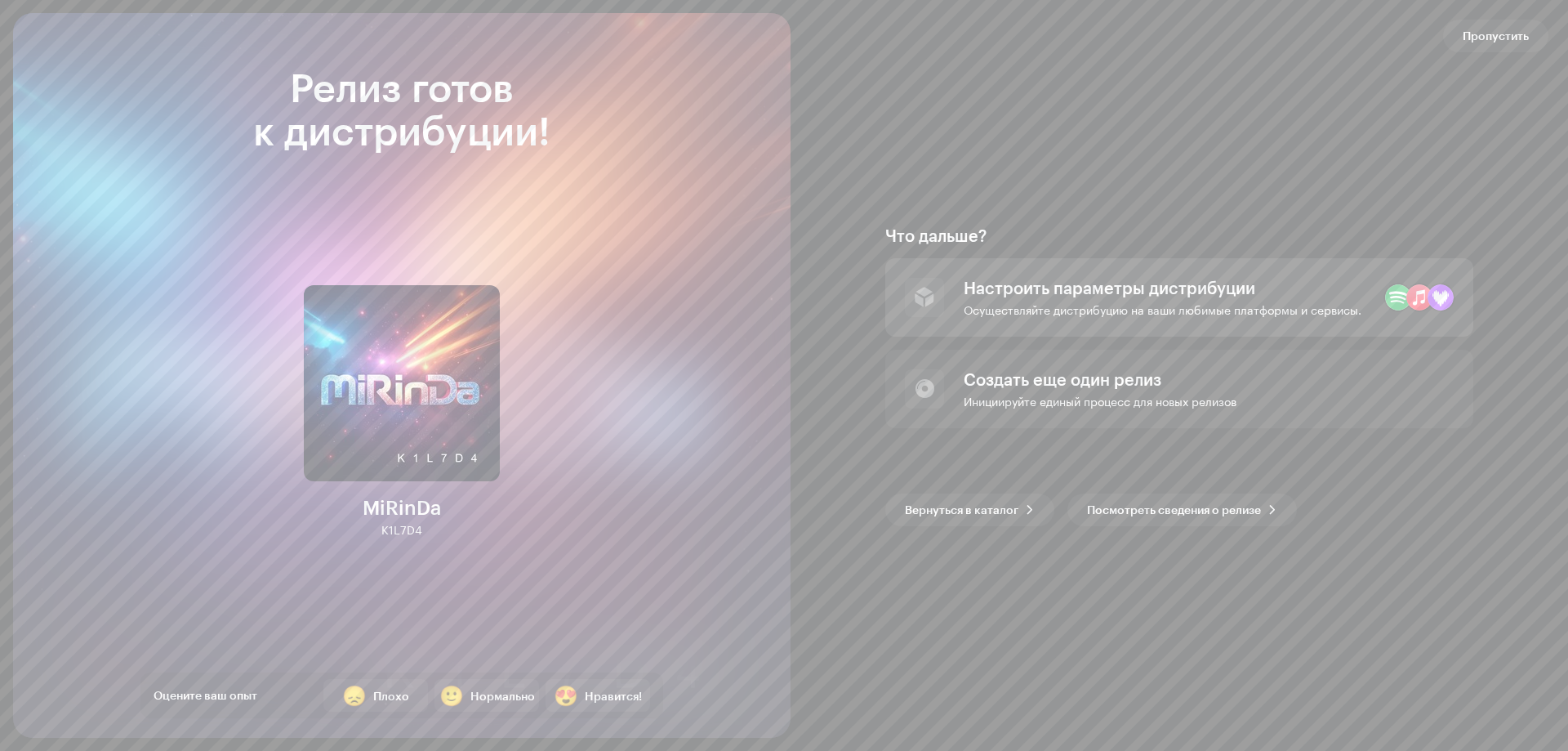
click at [1265, 274] on div "Настроить параметры дистрибуции Осуществляйте дистрибуцию на ваши любимые платф…" at bounding box center [1179, 297] width 588 height 78
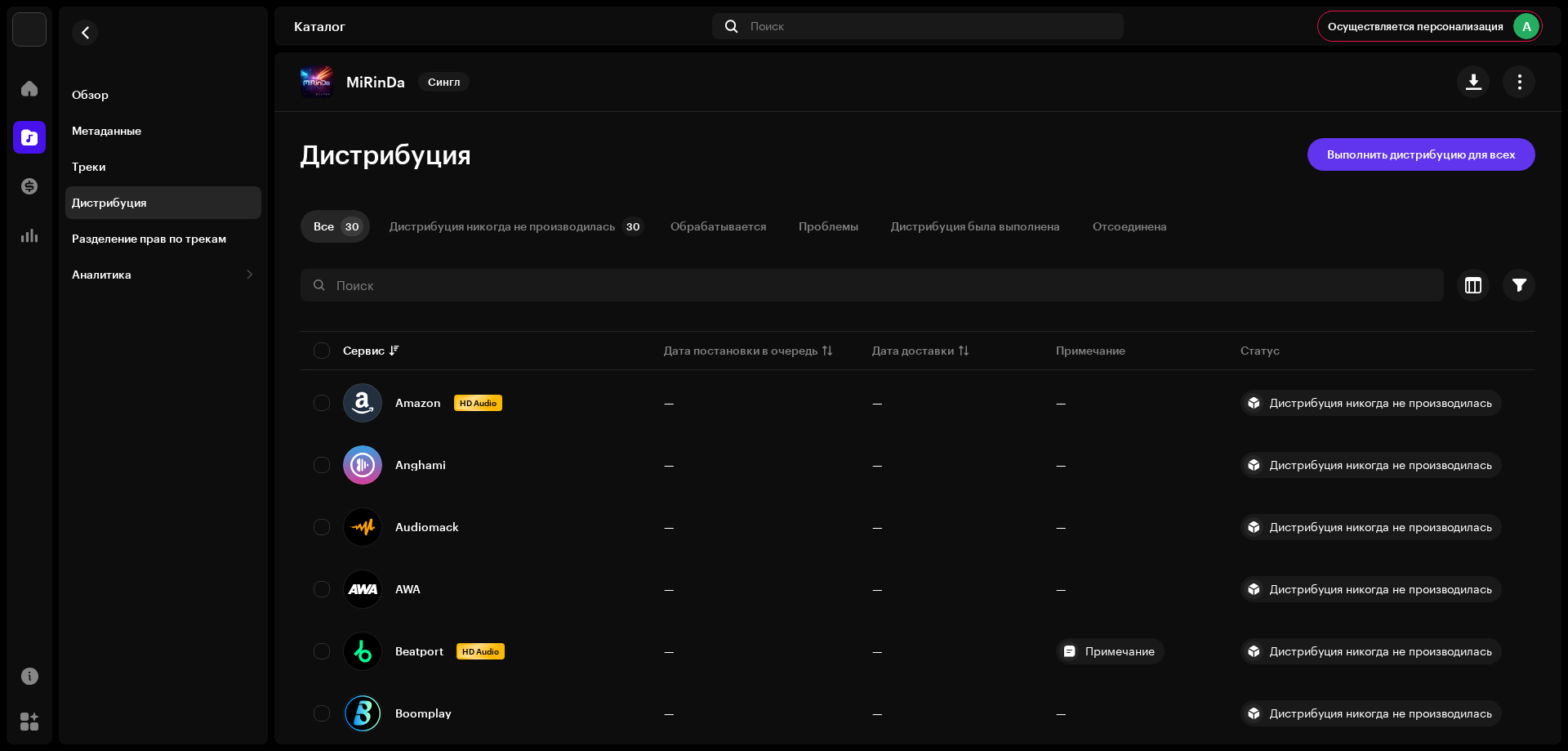
click at [1442, 157] on span "Выполнить дистрибуцию для всех" at bounding box center [1422, 154] width 189 height 33
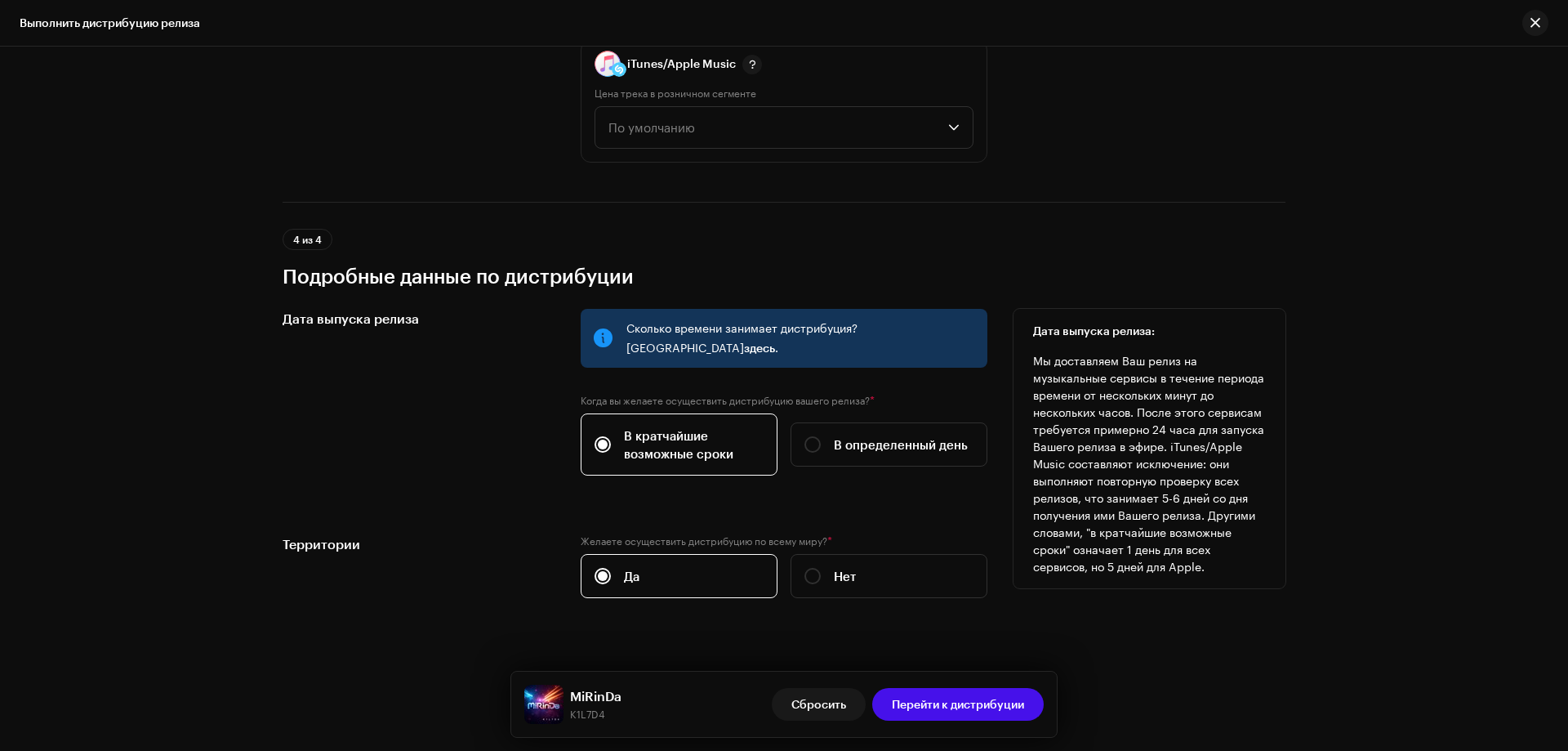
scroll to position [2551, 0]
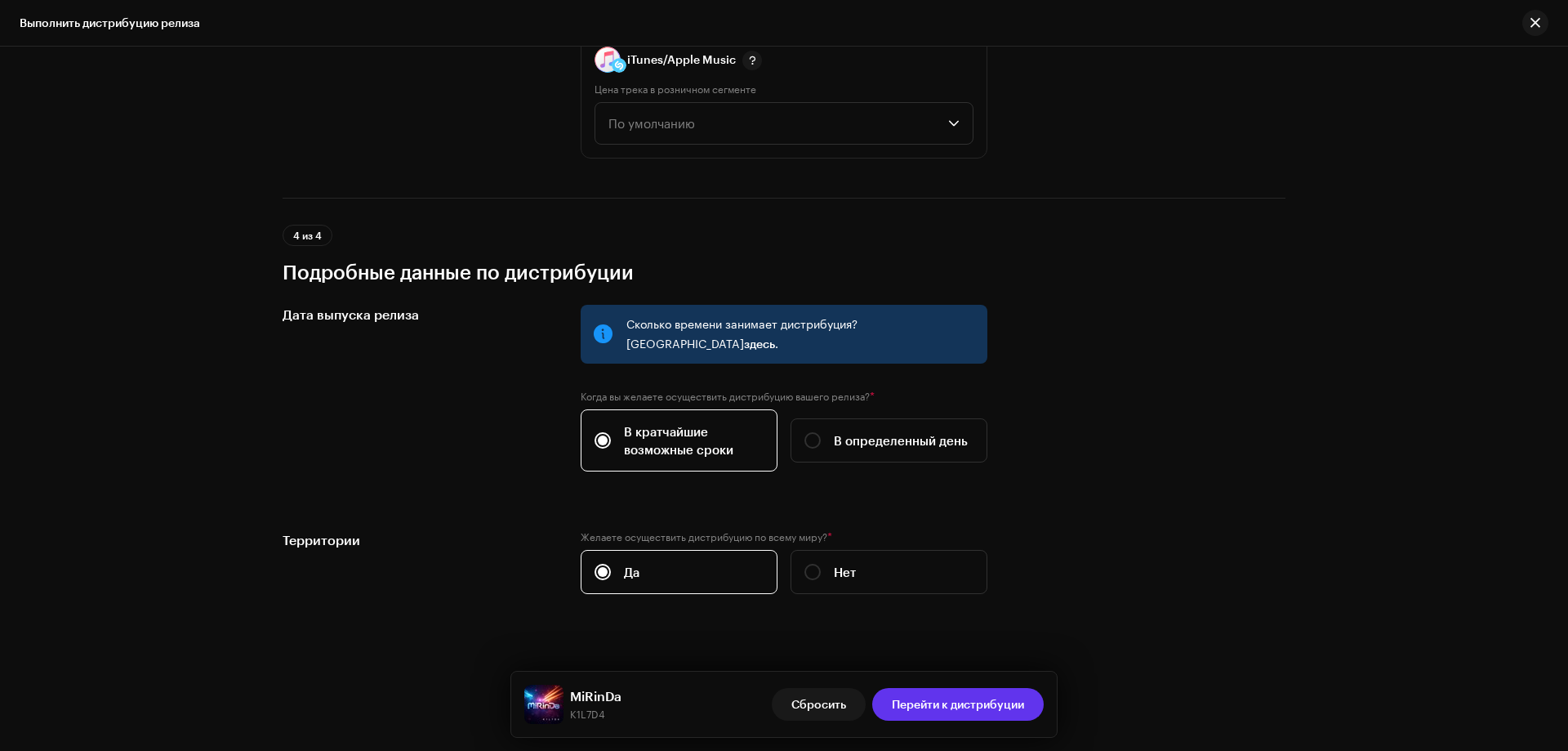
click at [958, 719] on span "Перейти к дистрибуции" at bounding box center [958, 704] width 132 height 33
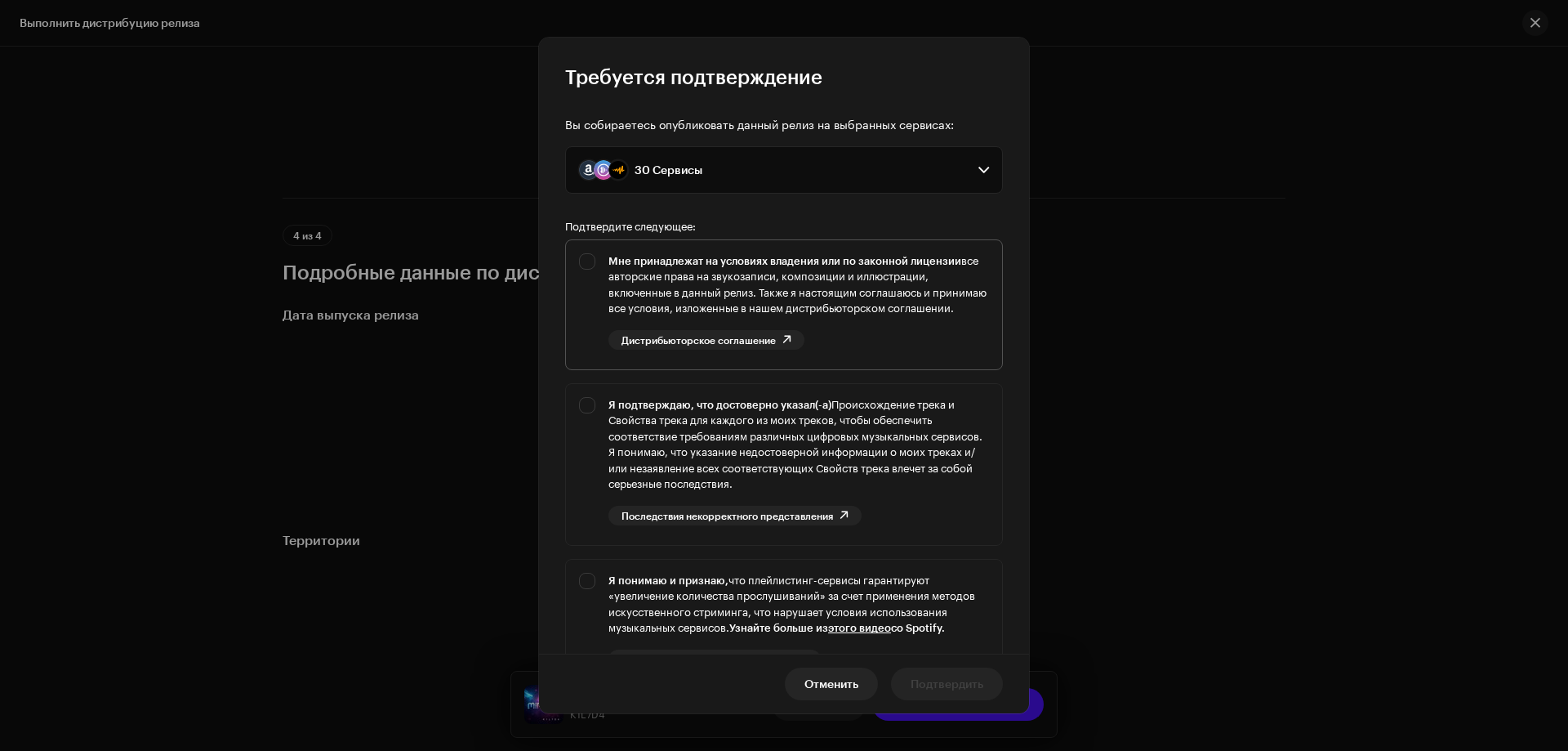
click at [591, 260] on div "Мне принадлежат на условиях владения или по законной лицензии все авторские пра…" at bounding box center [784, 301] width 436 height 122
checkbox input "true"
click at [587, 434] on div "Я подтверждаю, что достоверно указал(-а) Происхождение трека и Свойства трека д…" at bounding box center [784, 461] width 436 height 154
checkbox input "true"
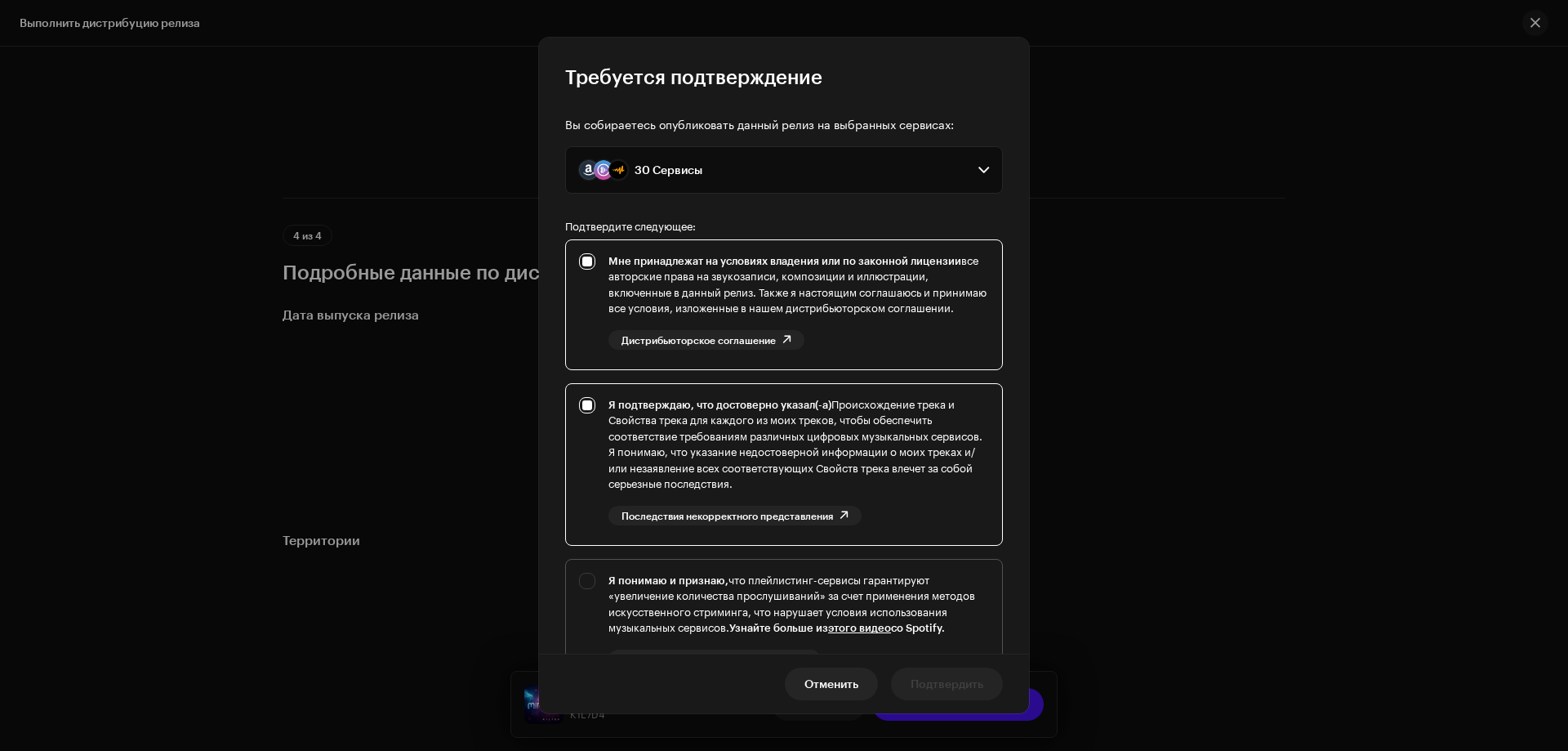
click at [582, 588] on div "Я понимаю и признаю, что плейлистинг-сервисы гарантируют «увеличение количества…" at bounding box center [784, 634] width 436 height 149
checkbox input "true"
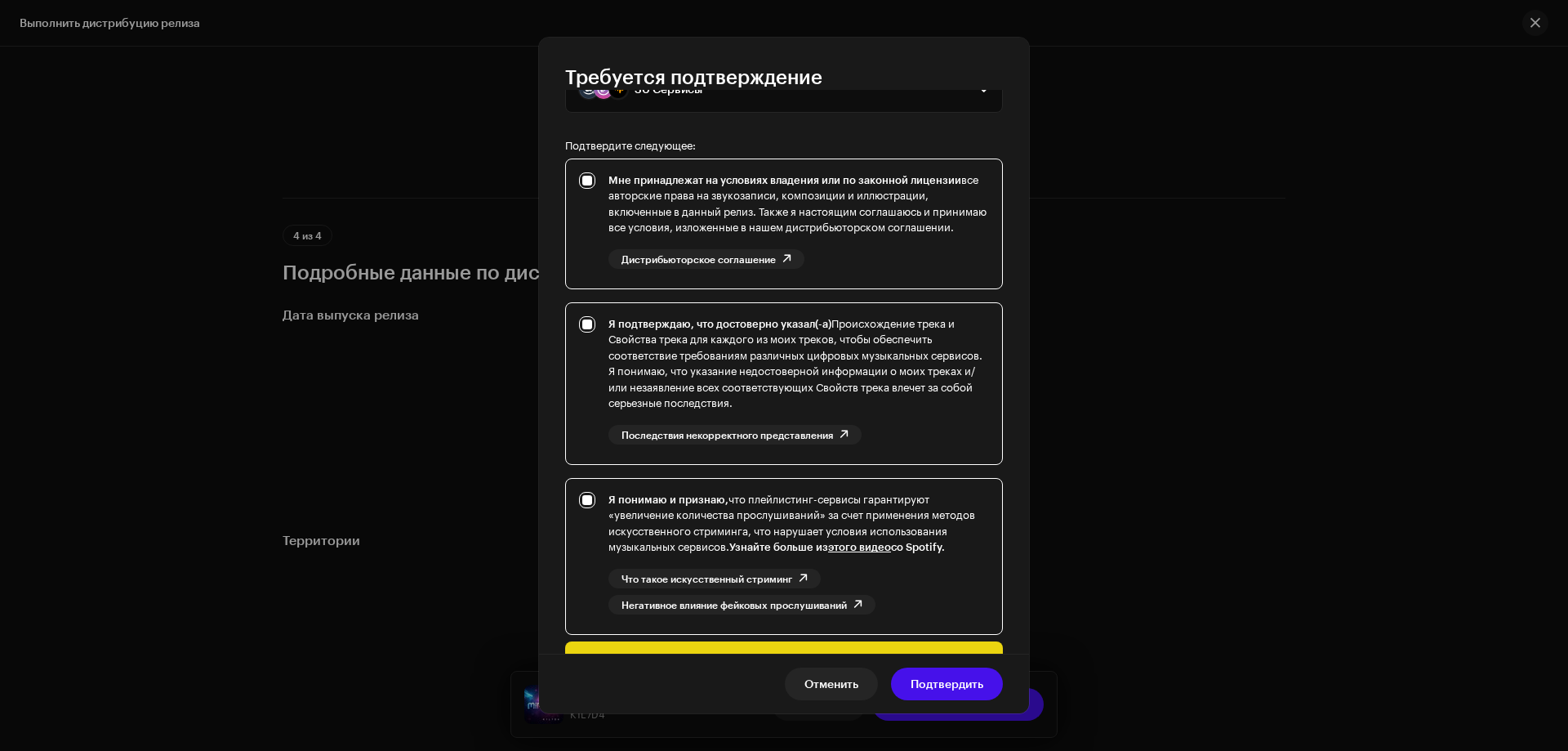
scroll to position [209, 0]
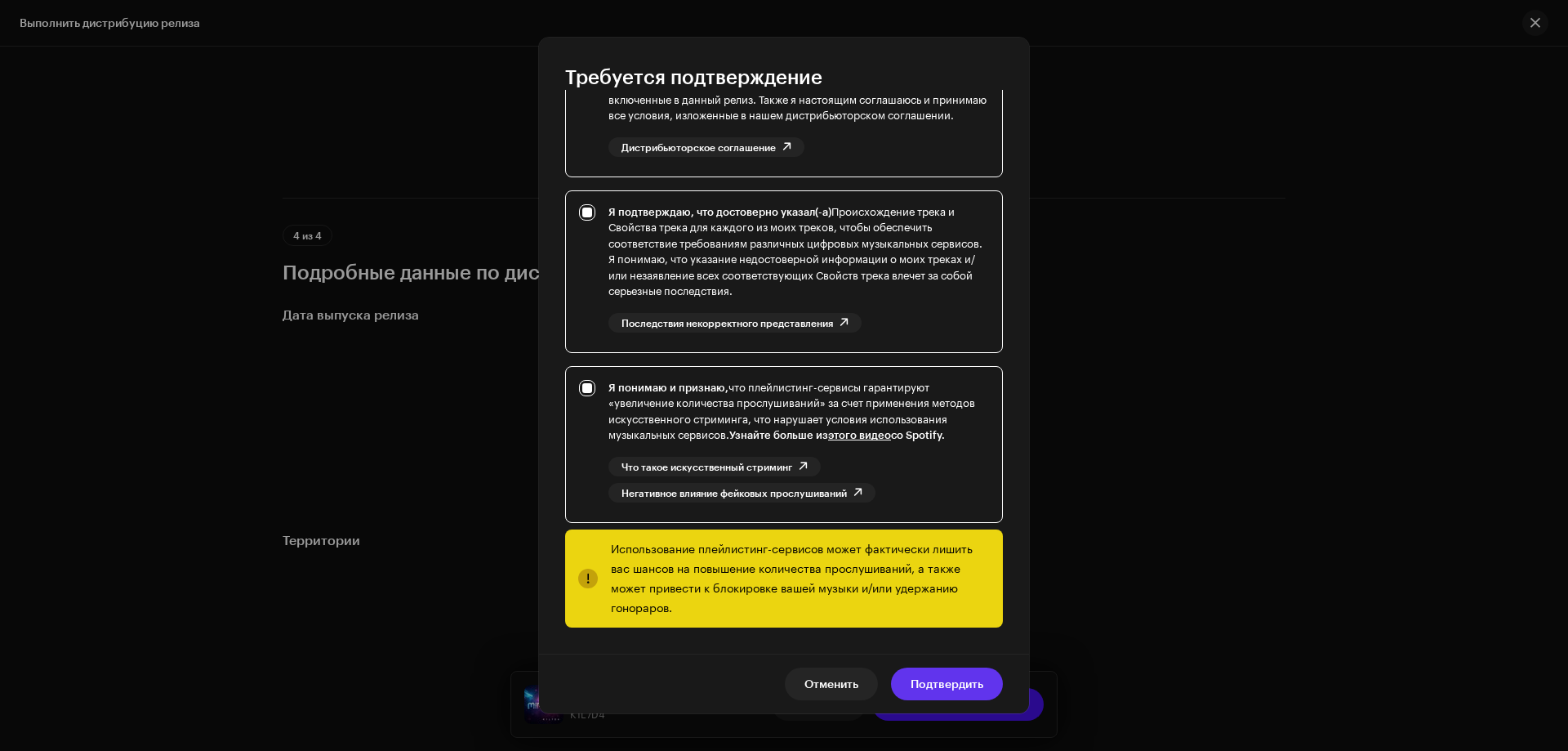
click at [934, 680] on span "Подтвердить" at bounding box center [947, 684] width 73 height 33
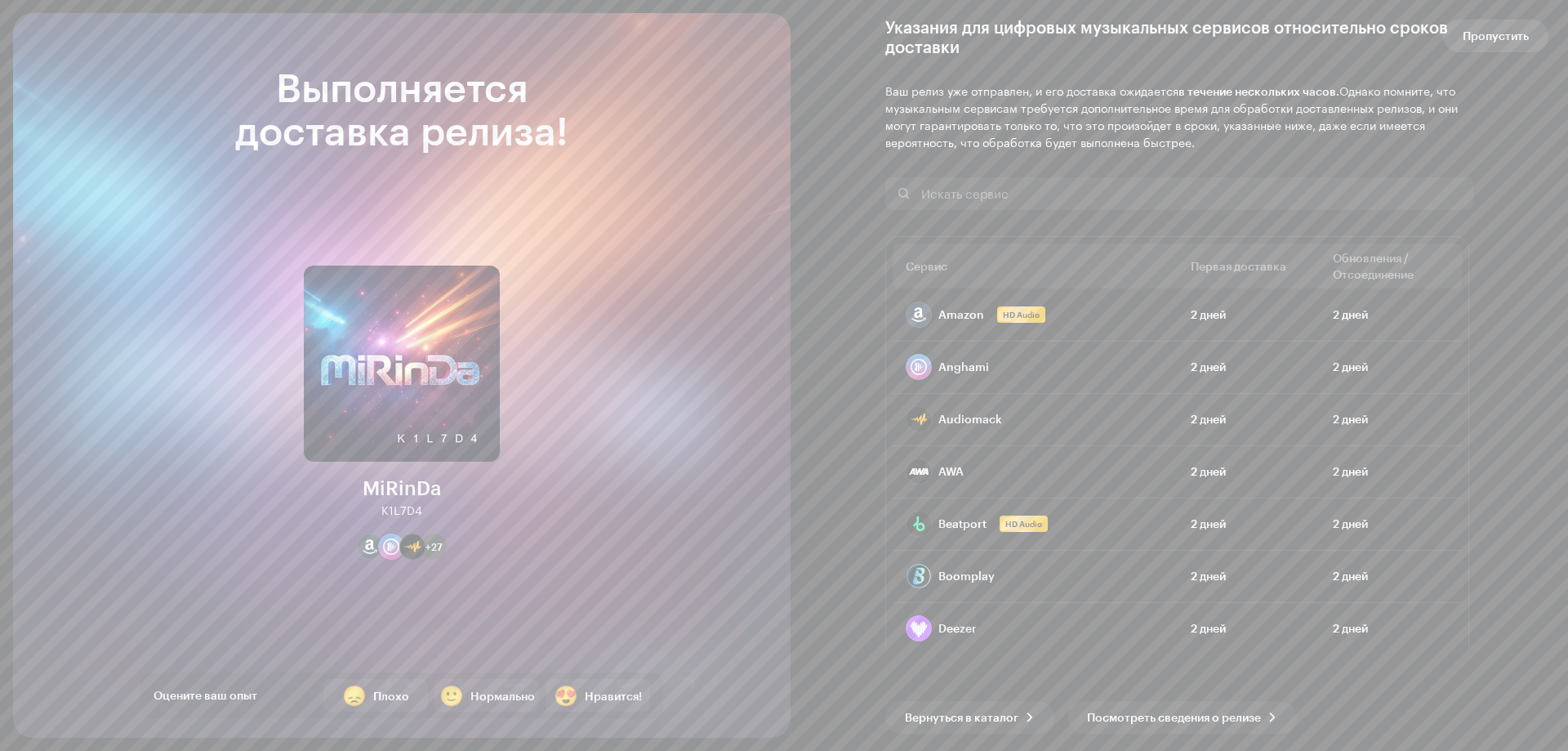
click at [1524, 39] on span "Пропустить" at bounding box center [1496, 36] width 67 height 33
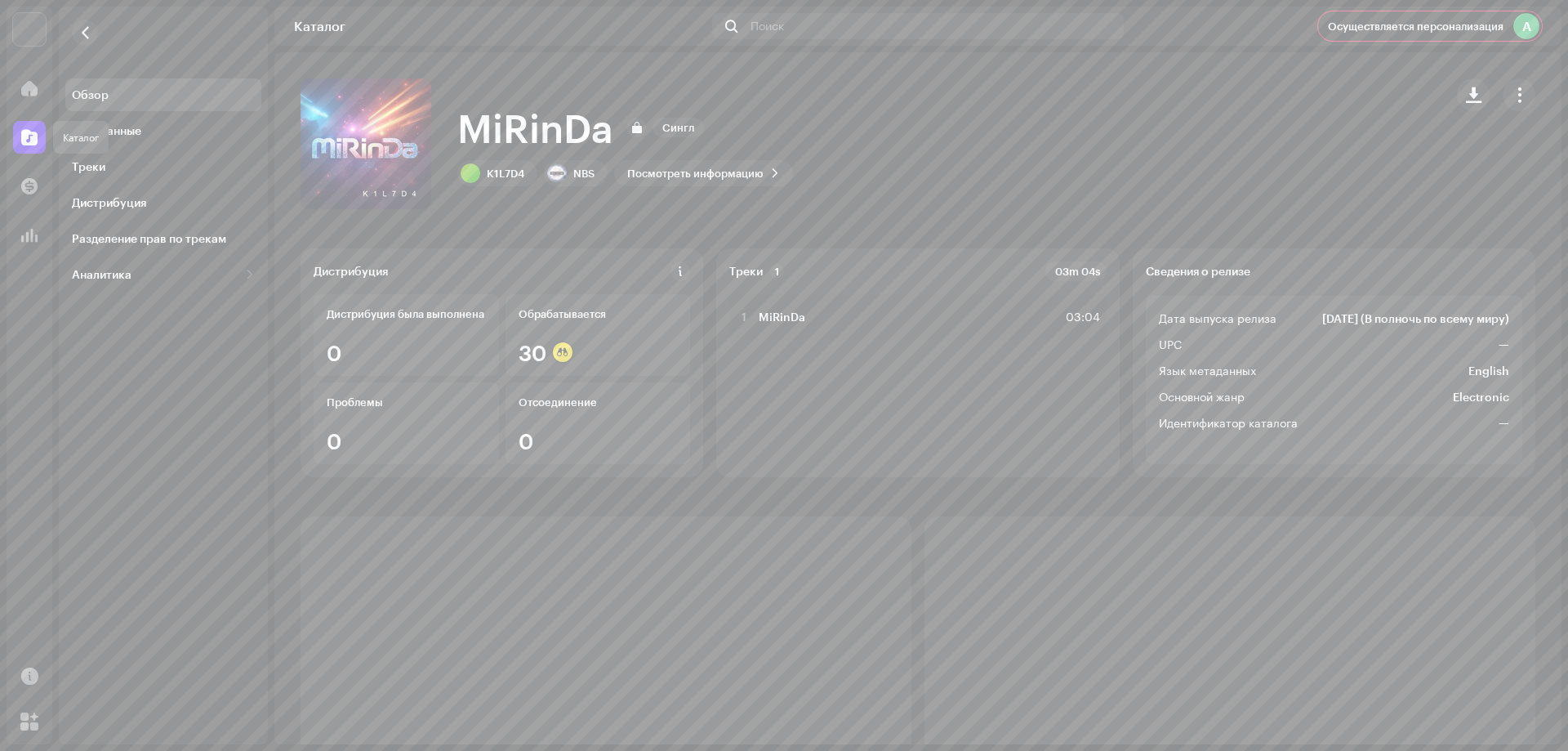
click at [41, 133] on div at bounding box center [30, 137] width 33 height 33
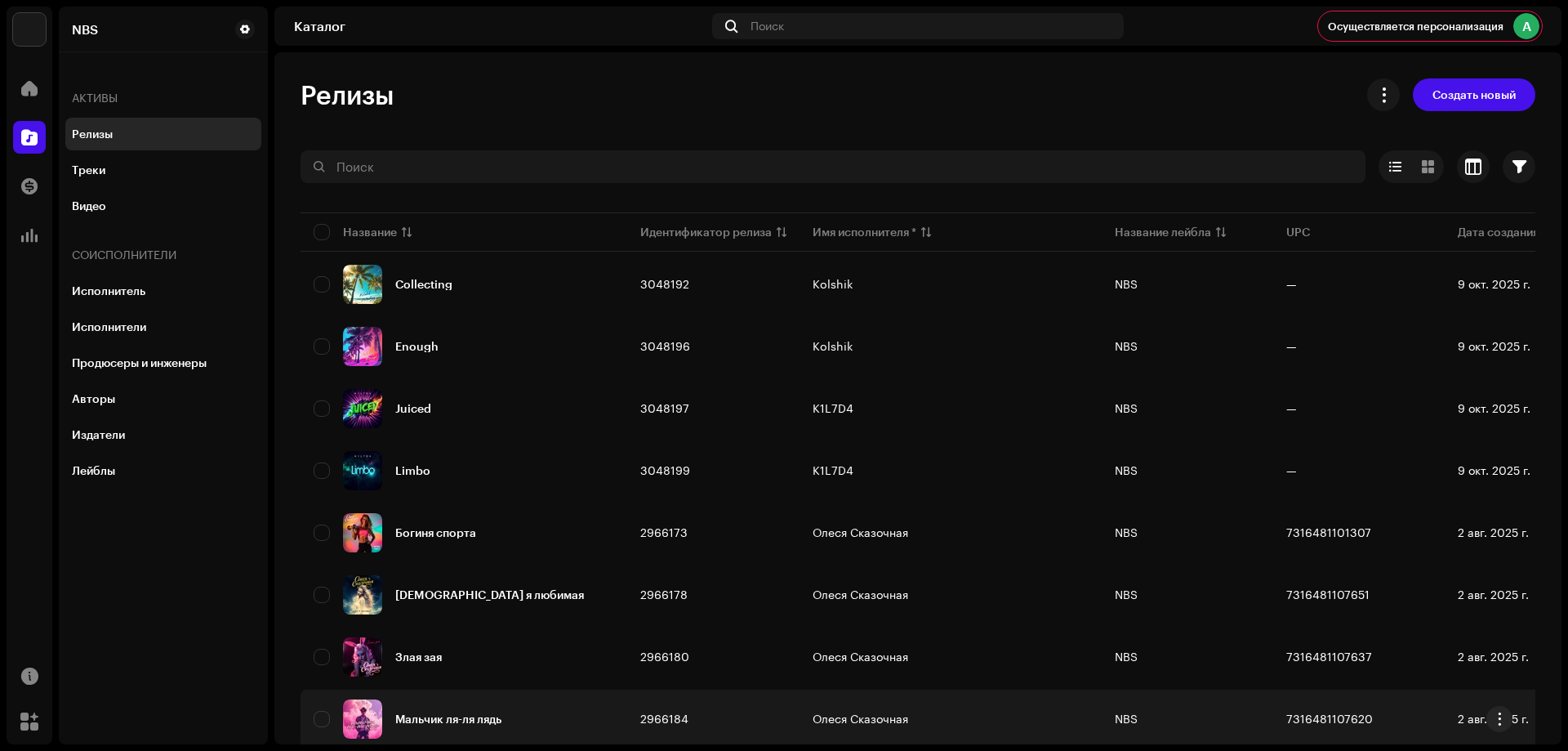
click at [465, 724] on div "Мальчик ля-ля лядь" at bounding box center [448, 719] width 106 height 12
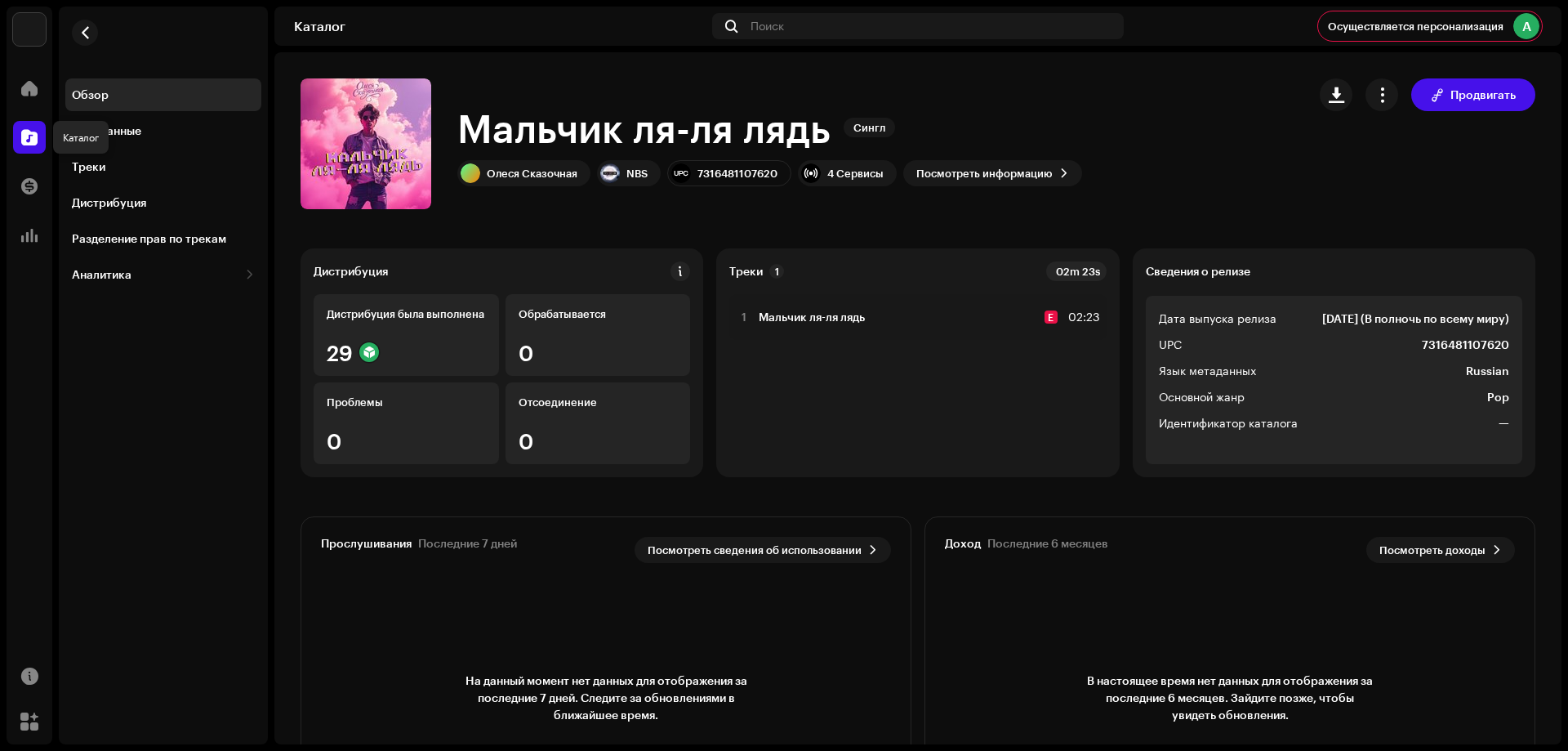
click at [25, 136] on span at bounding box center [30, 137] width 16 height 13
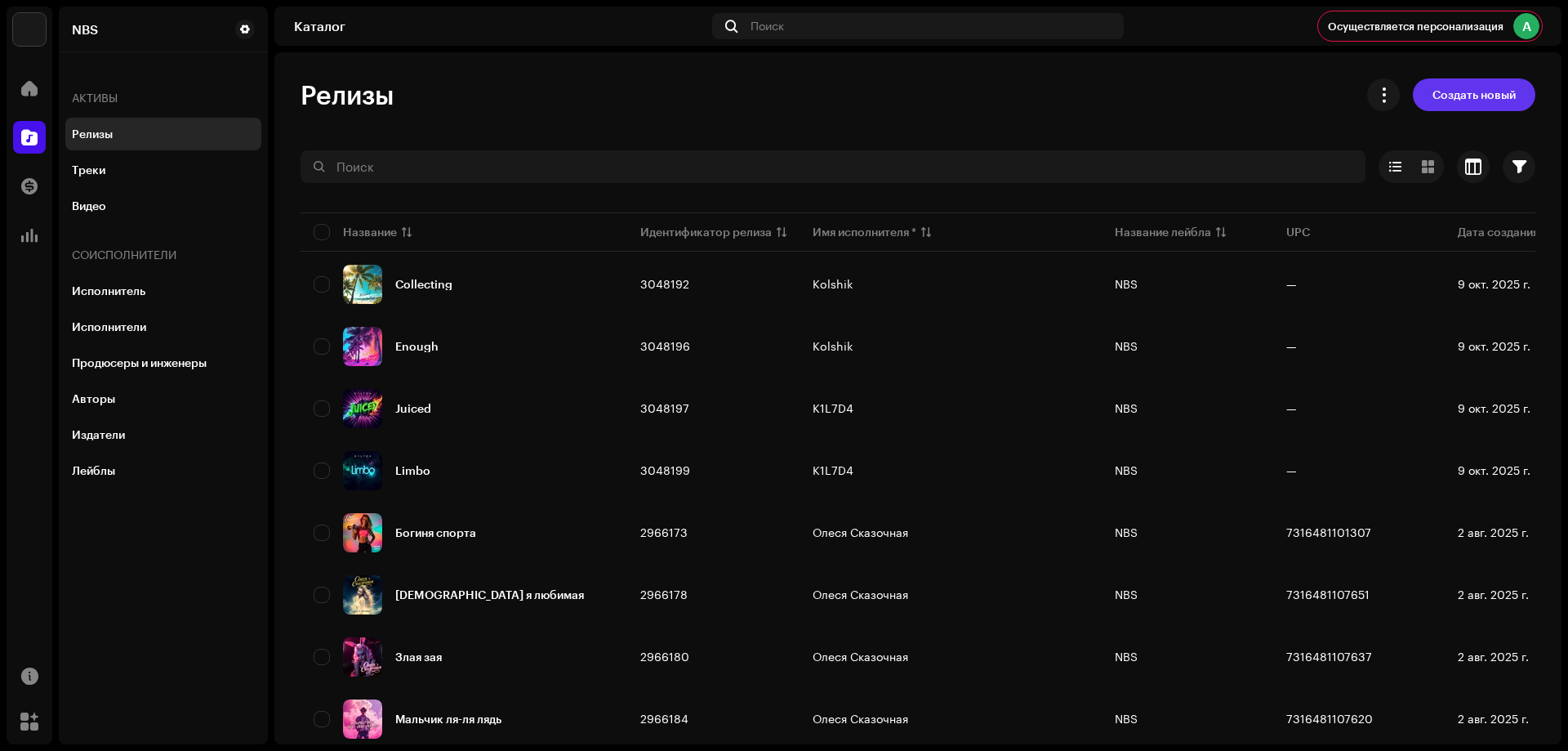
click at [1495, 93] on span "Создать новый" at bounding box center [1474, 94] width 83 height 33
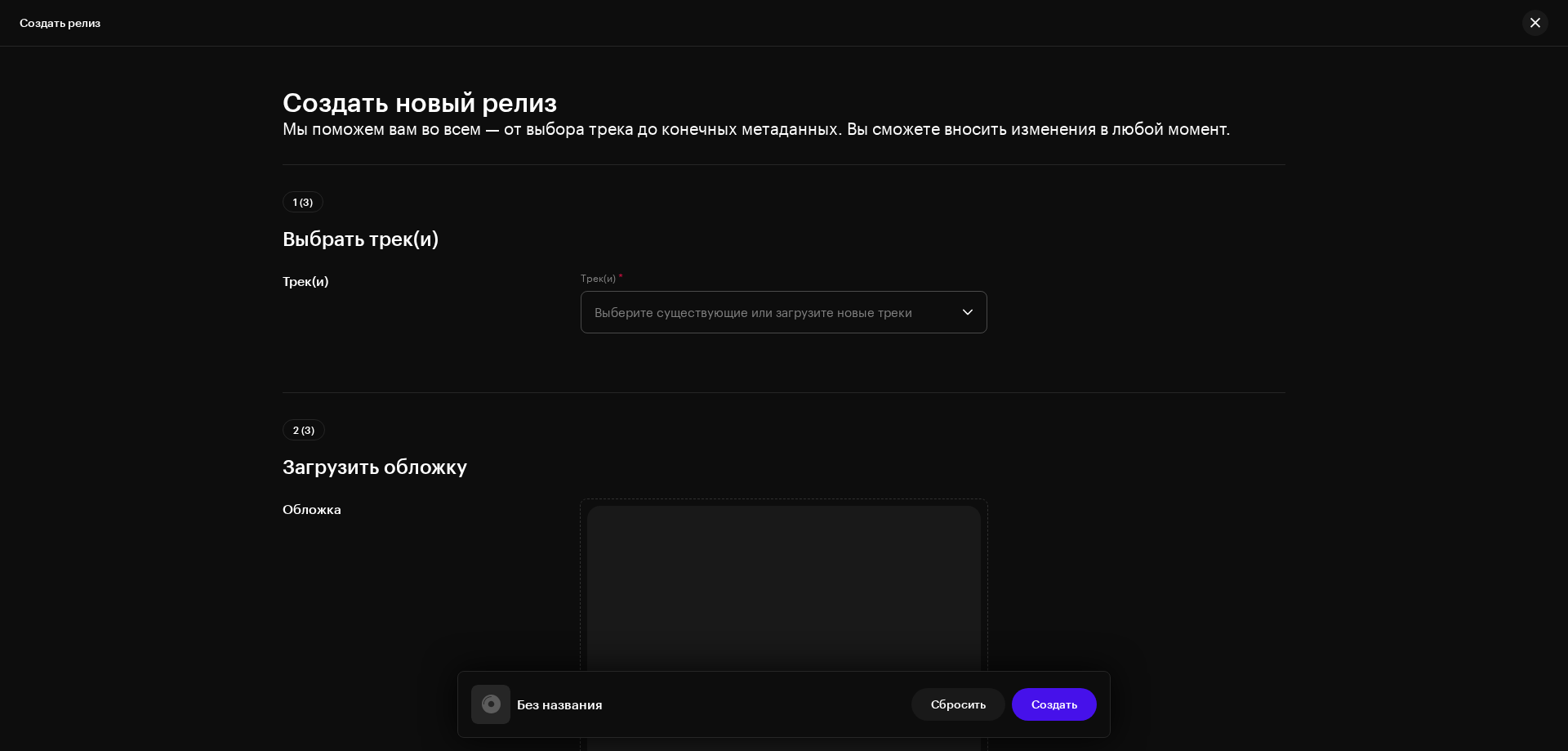
click at [898, 320] on span "Выберите существующие или загрузите новые треки" at bounding box center [779, 312] width 368 height 41
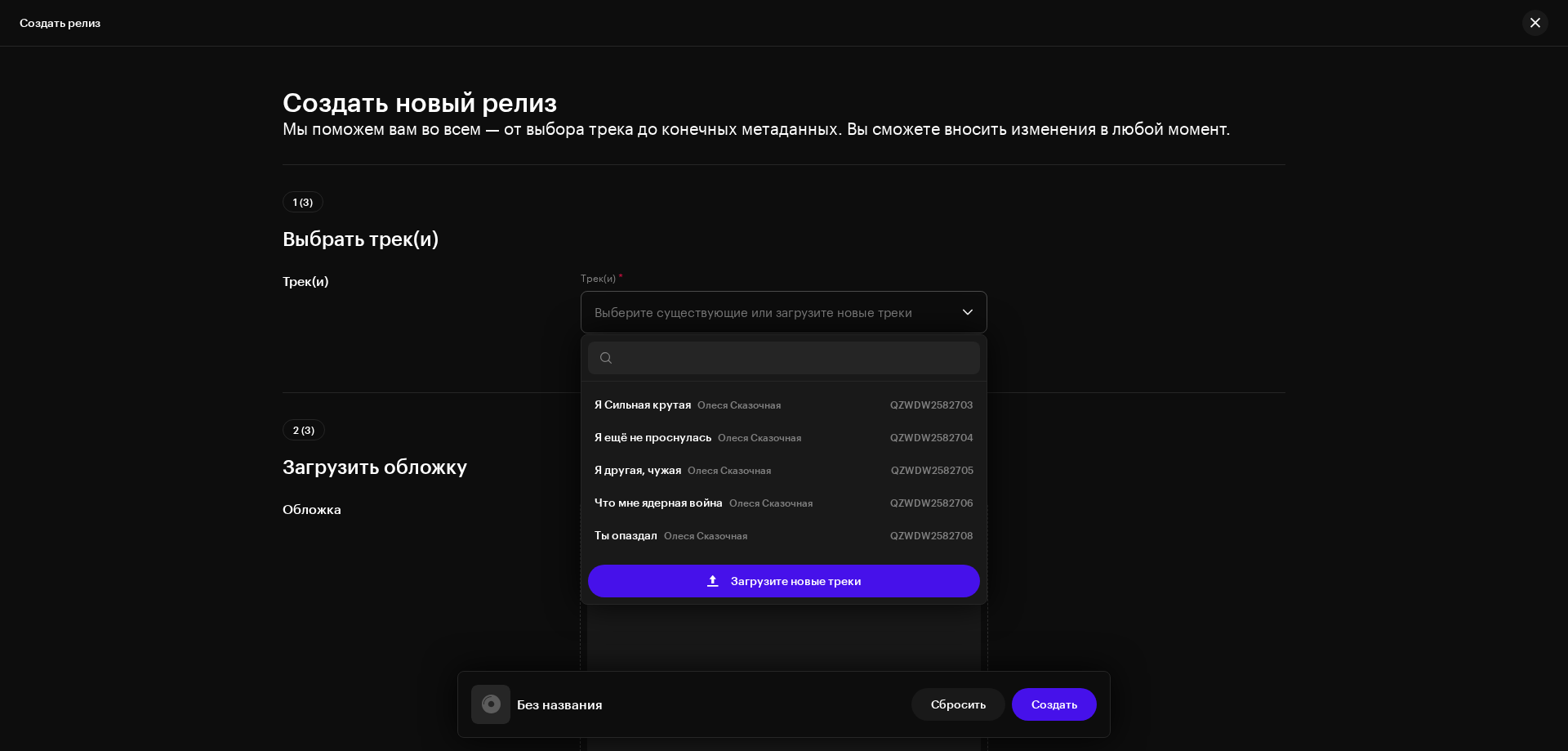
scroll to position [26, 0]
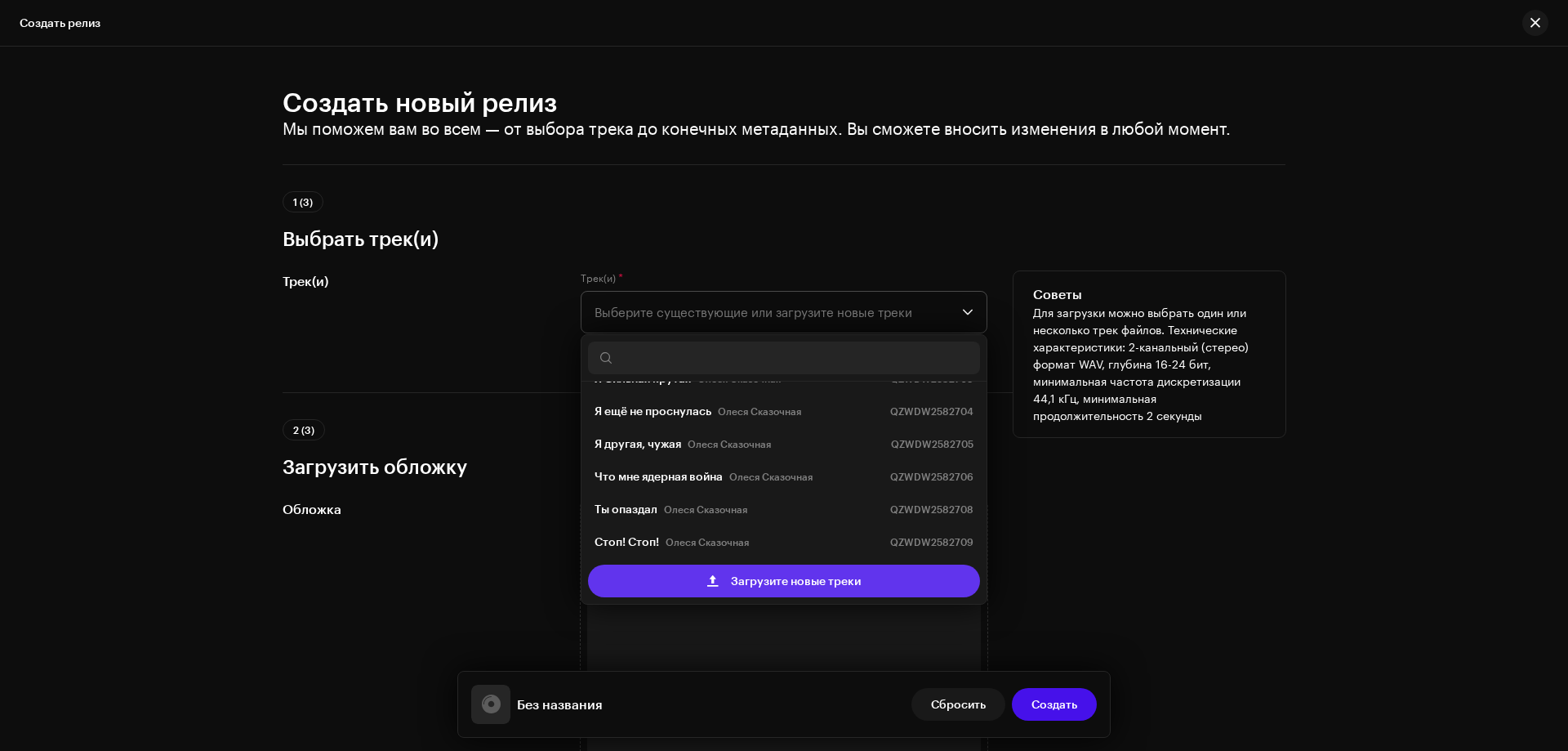
click at [816, 580] on span "Загрузите новые треки" at bounding box center [796, 581] width 130 height 33
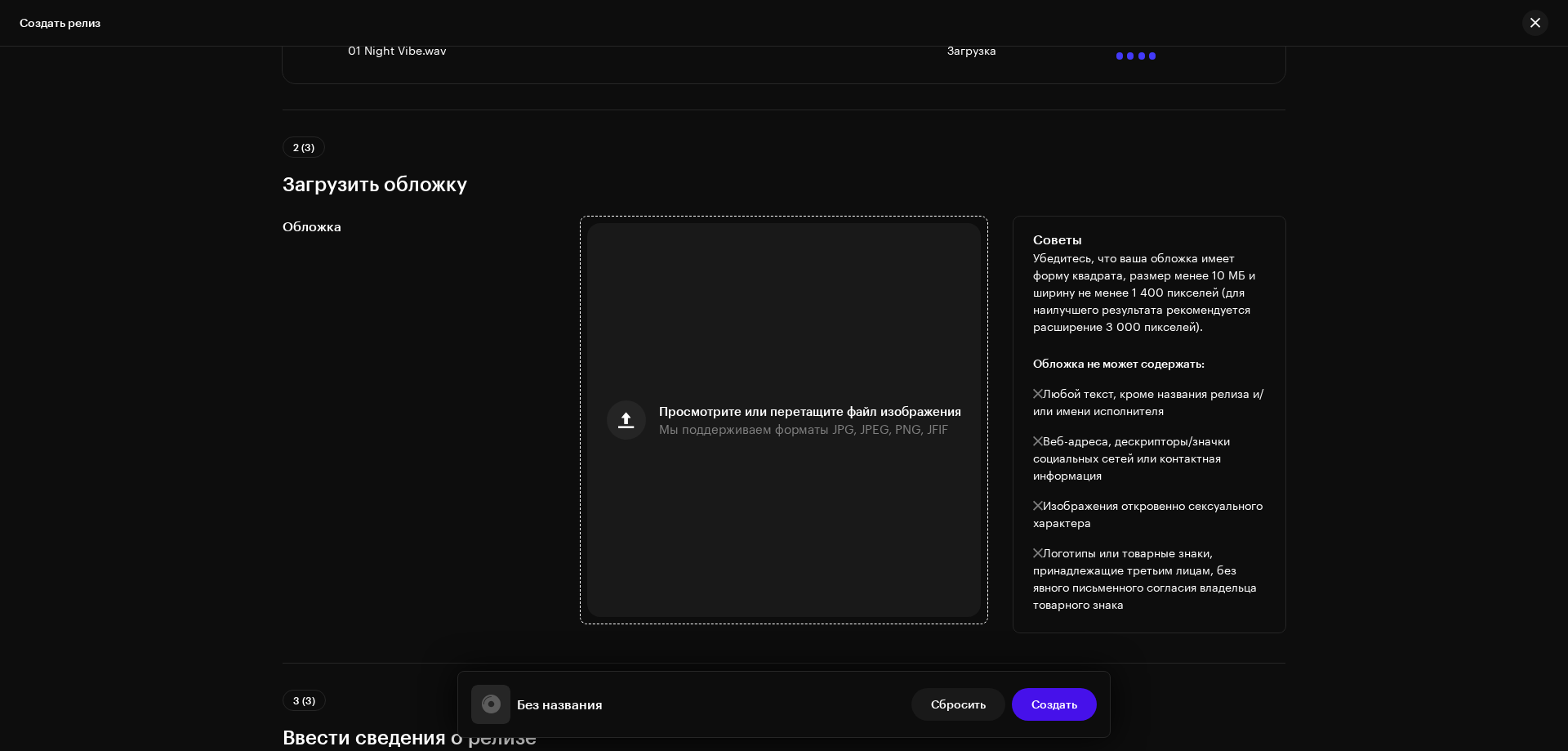
scroll to position [408, 0]
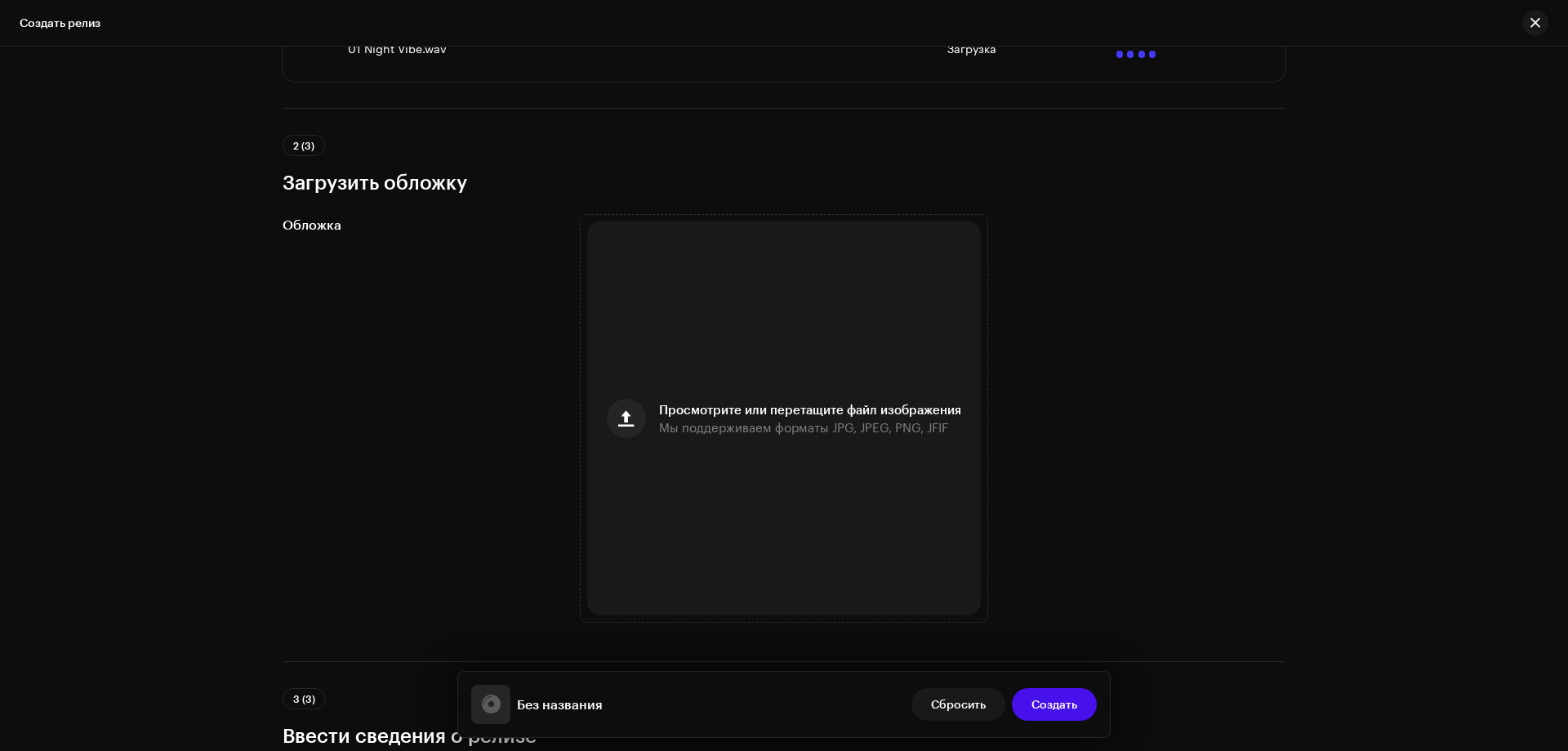
click at [163, 265] on div "Создать новый релиз Мы поможем вам во всем — от выбора трека до конечных метада…" at bounding box center [784, 399] width 1568 height 704
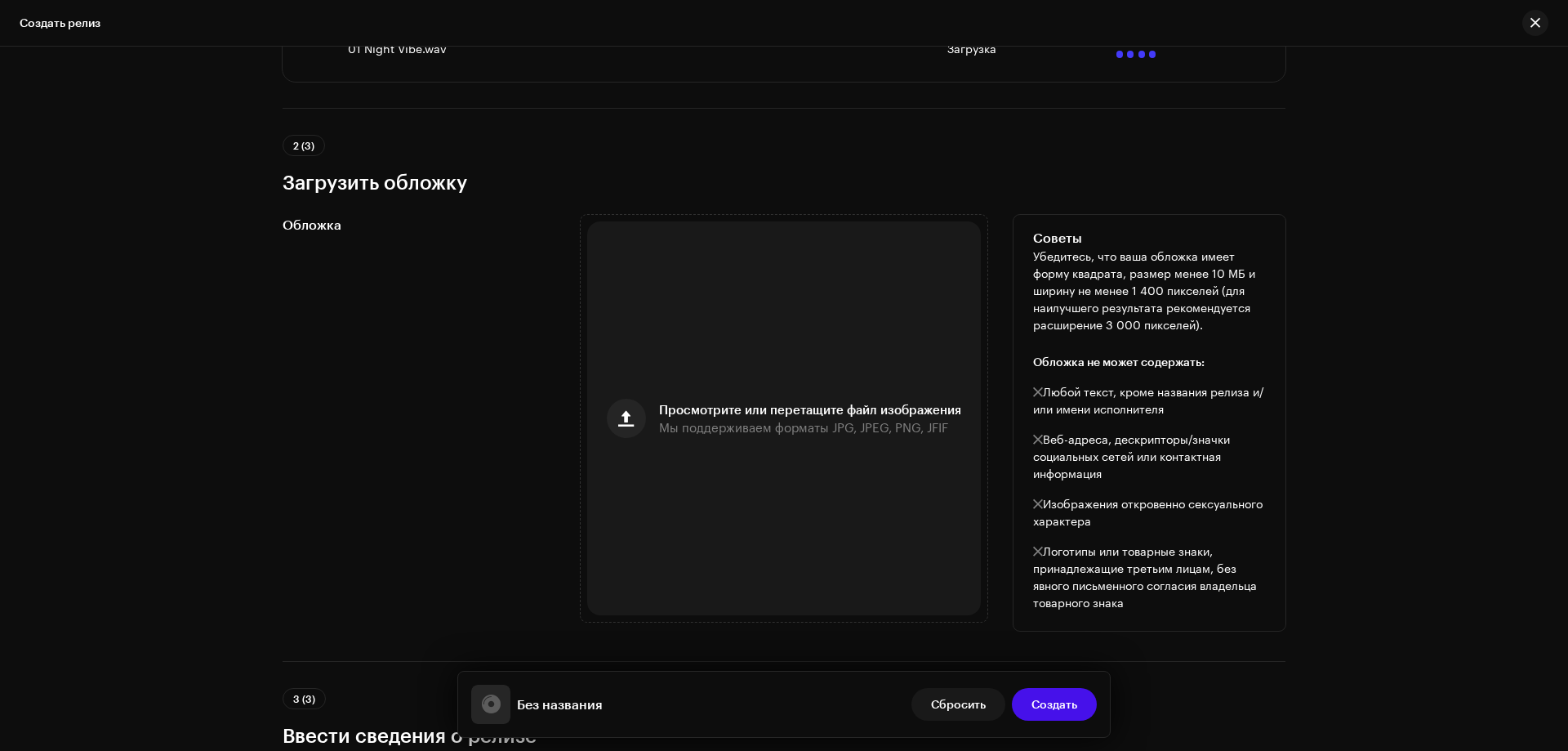
scroll to position [461, 0]
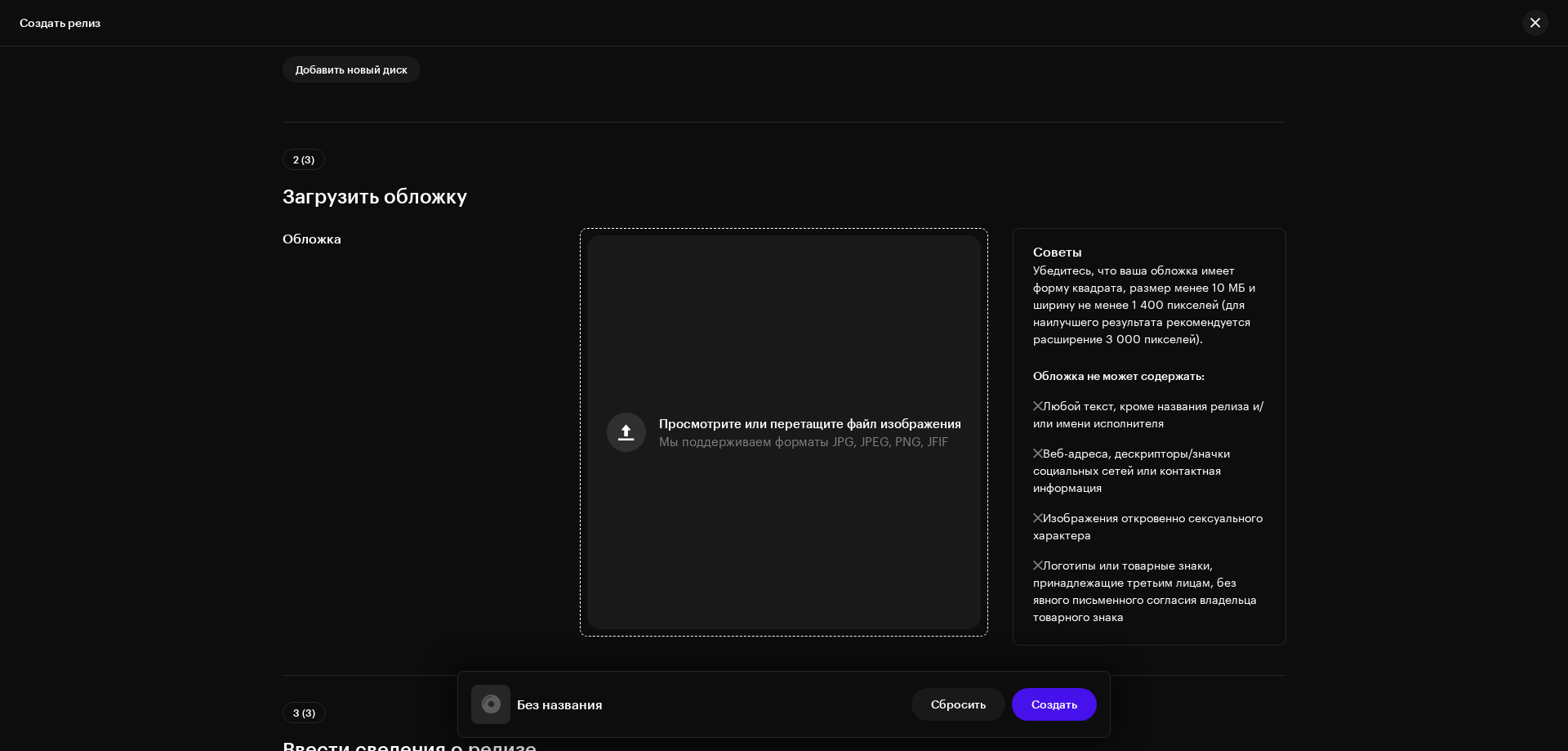
click at [622, 434] on span "button" at bounding box center [626, 432] width 16 height 13
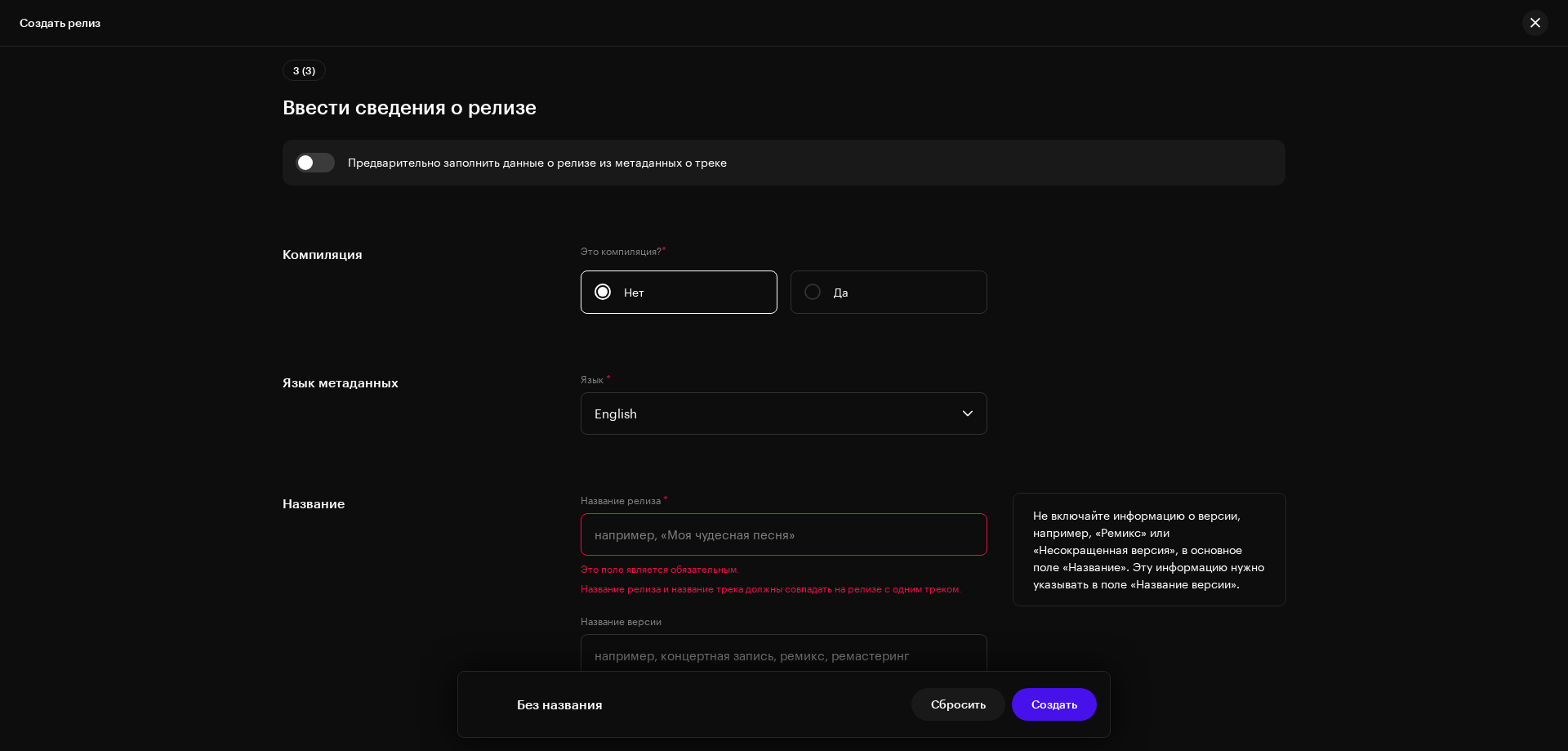
scroll to position [1278, 0]
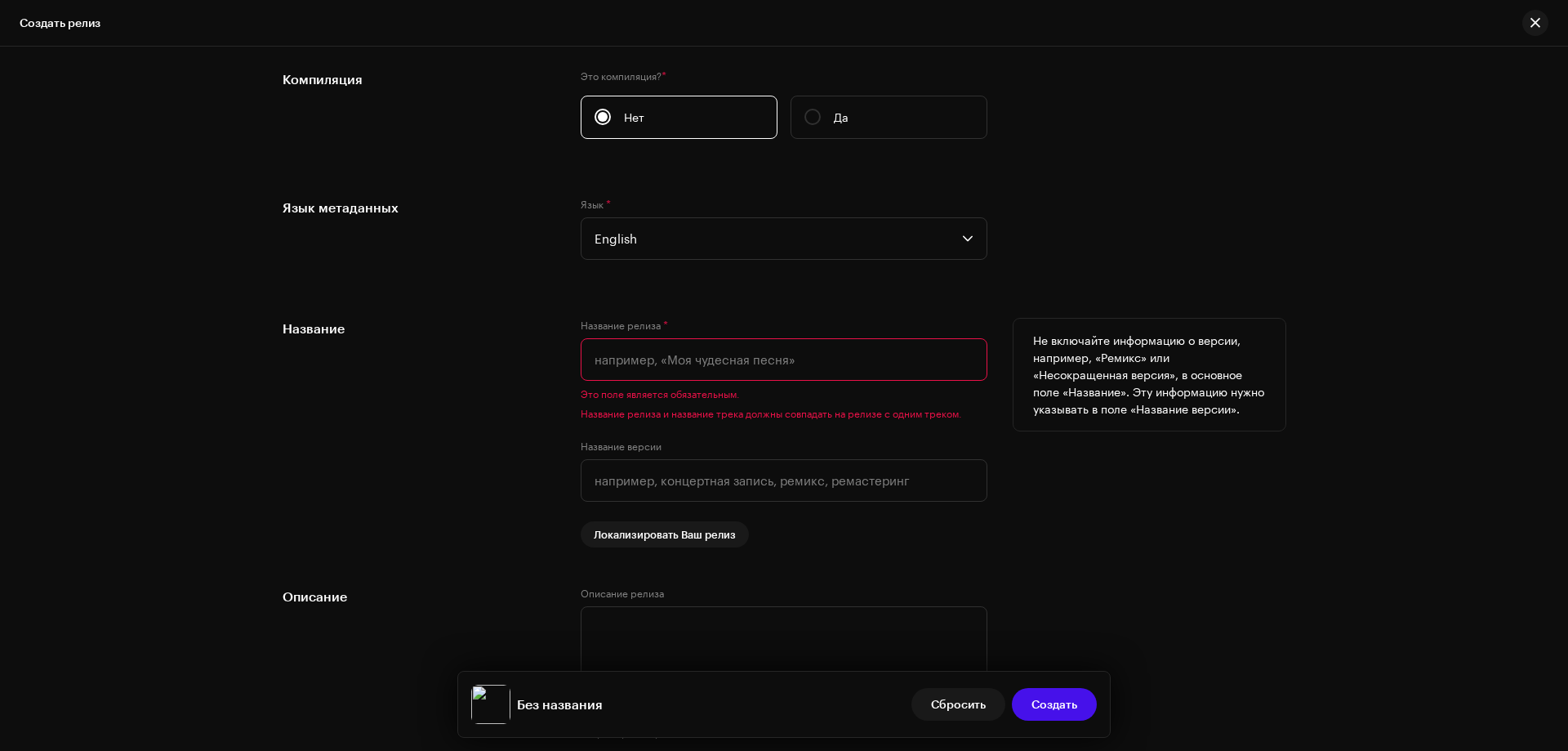
click at [600, 364] on input "text" at bounding box center [784, 360] width 407 height 43
paste input "K1L7D4 - Night Vibe"
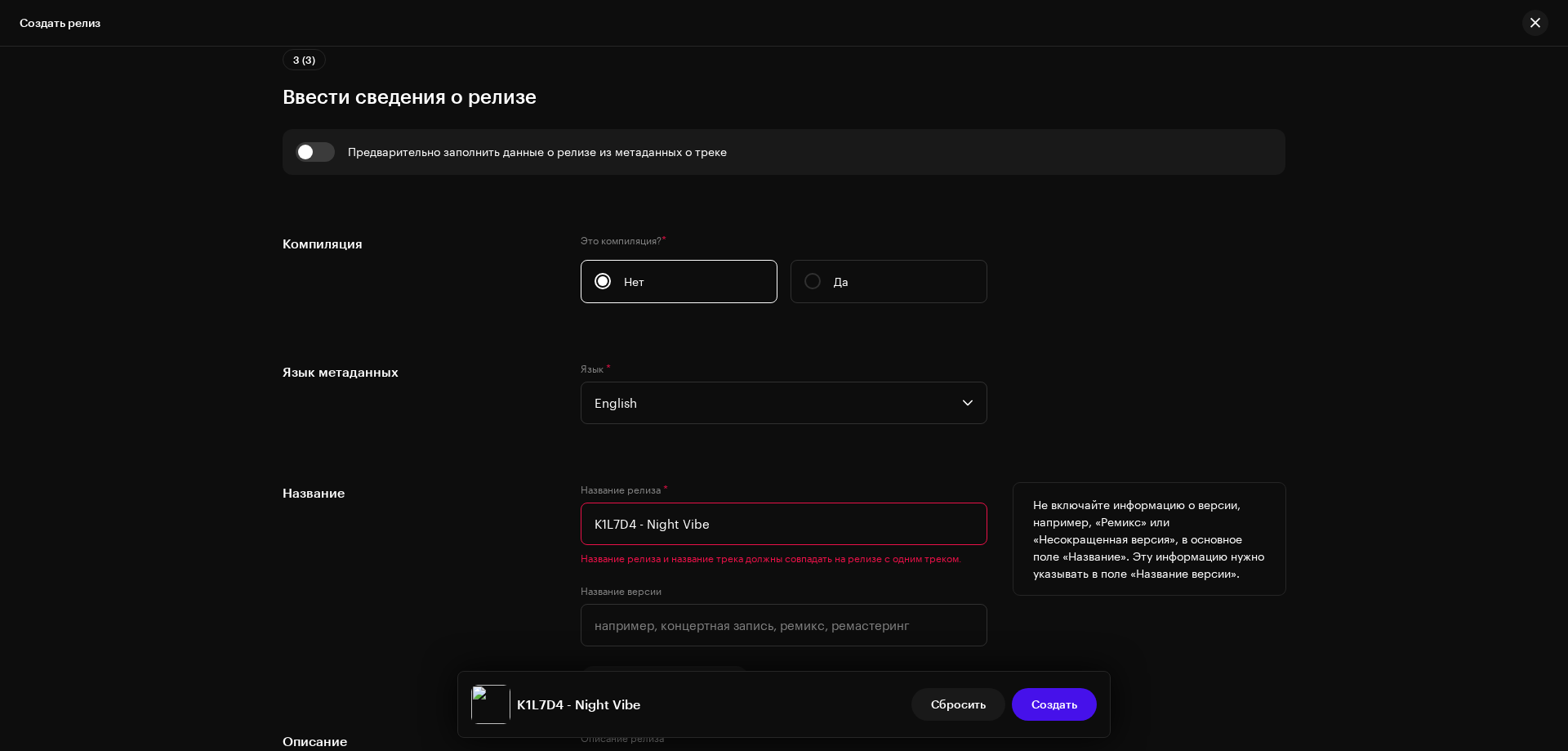
scroll to position [1115, 0]
drag, startPoint x: 631, startPoint y: 522, endPoint x: 586, endPoint y: 522, distance: 45.0
click at [586, 522] on input "K1L7D4 - Night Vibe" at bounding box center [784, 523] width 407 height 43
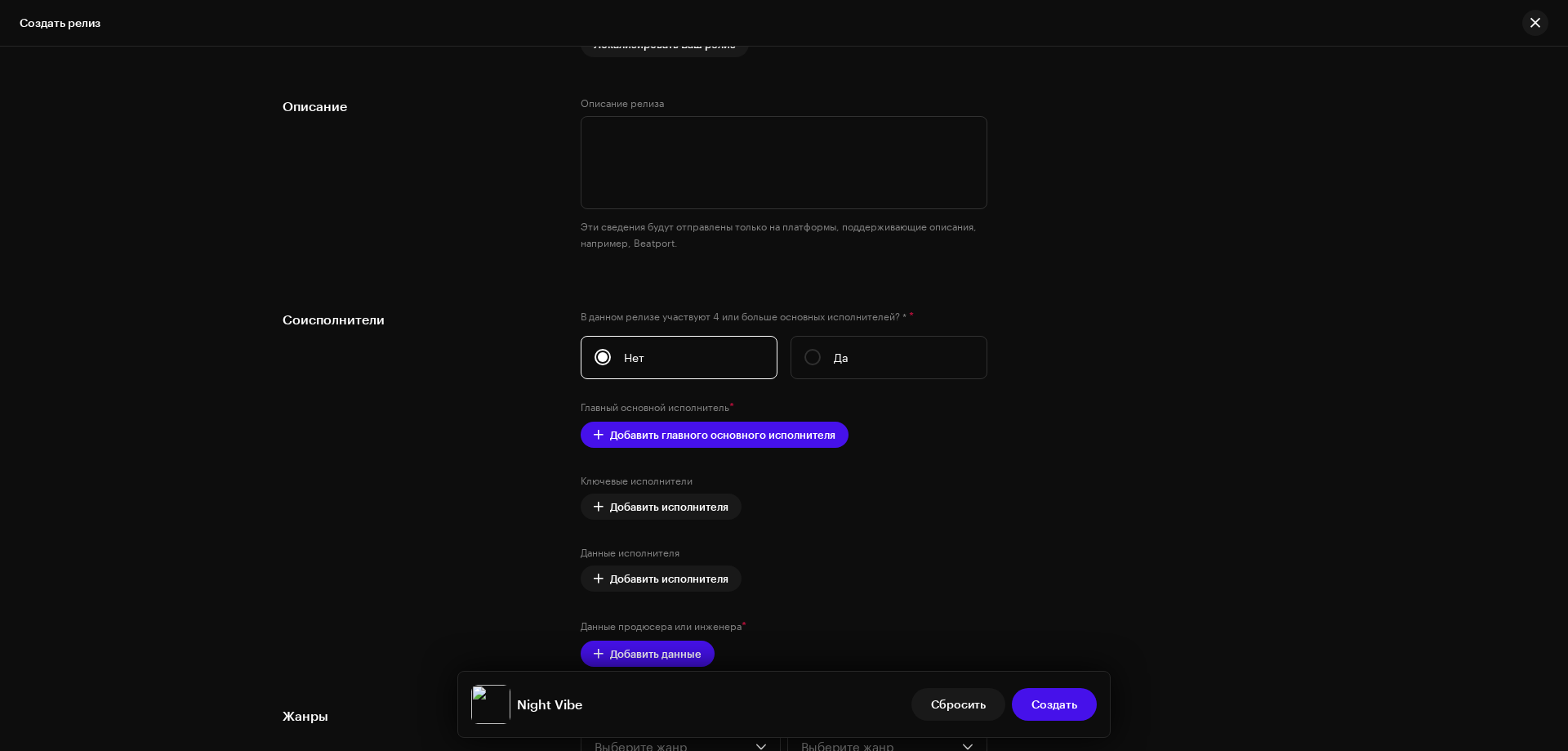
scroll to position [1850, 0]
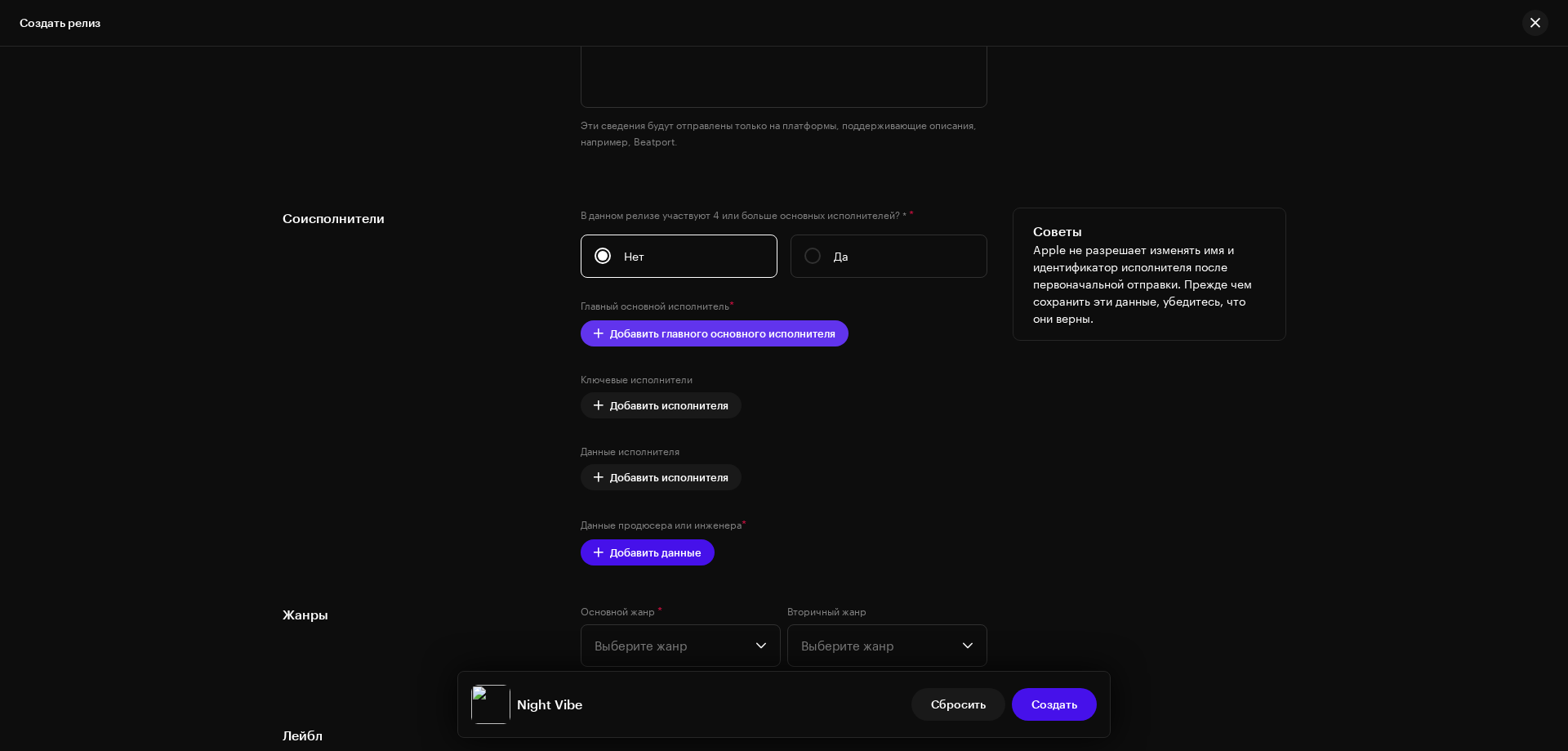
type input "Night Vibe"
click at [725, 331] on span "Добавить главного основного исполнителя" at bounding box center [723, 334] width 225 height 33
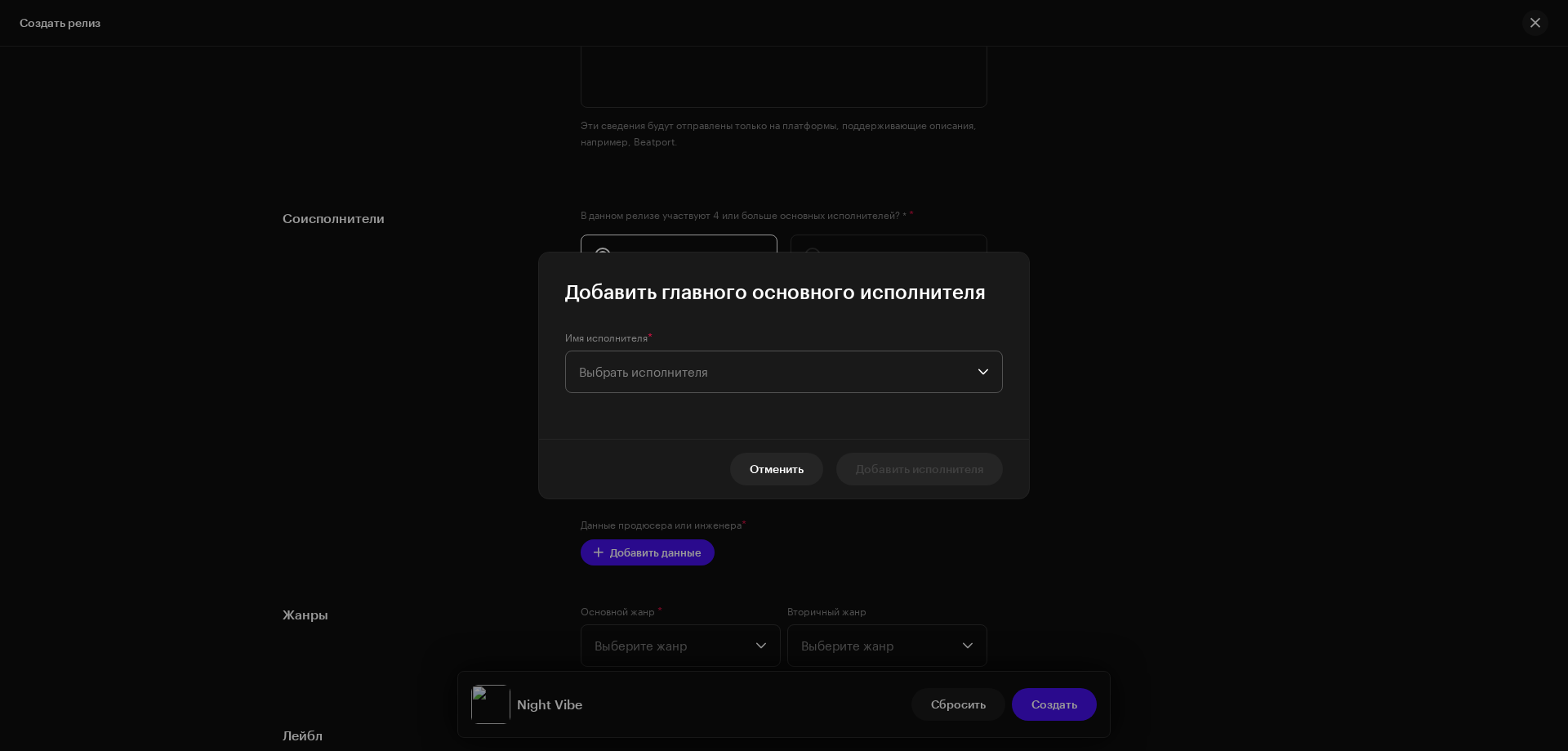
click at [666, 376] on span "Выбрать исполнителя" at bounding box center [643, 372] width 129 height 15
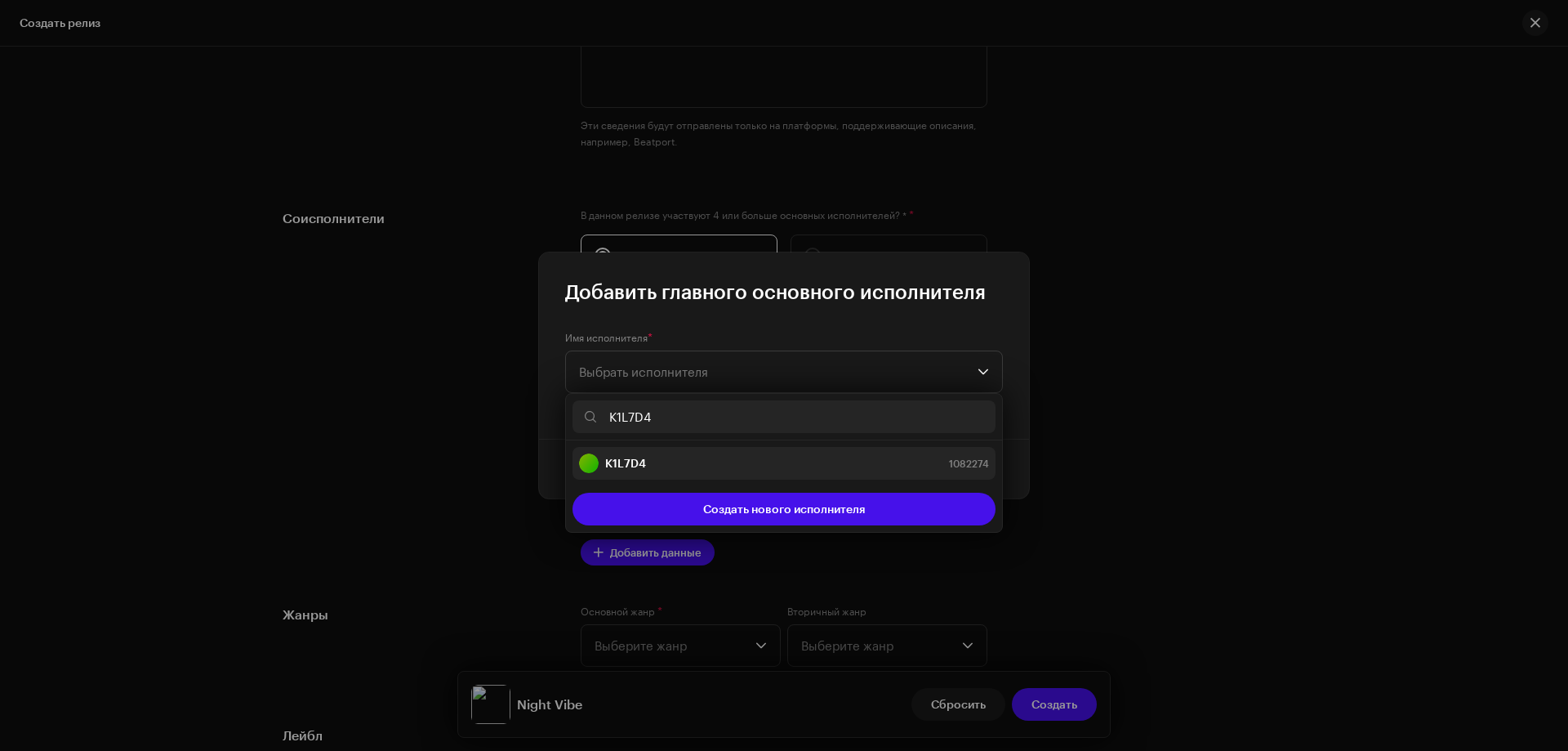
type input "K1L7D4"
click at [636, 455] on strong "K1L7D4" at bounding box center [626, 463] width 41 height 16
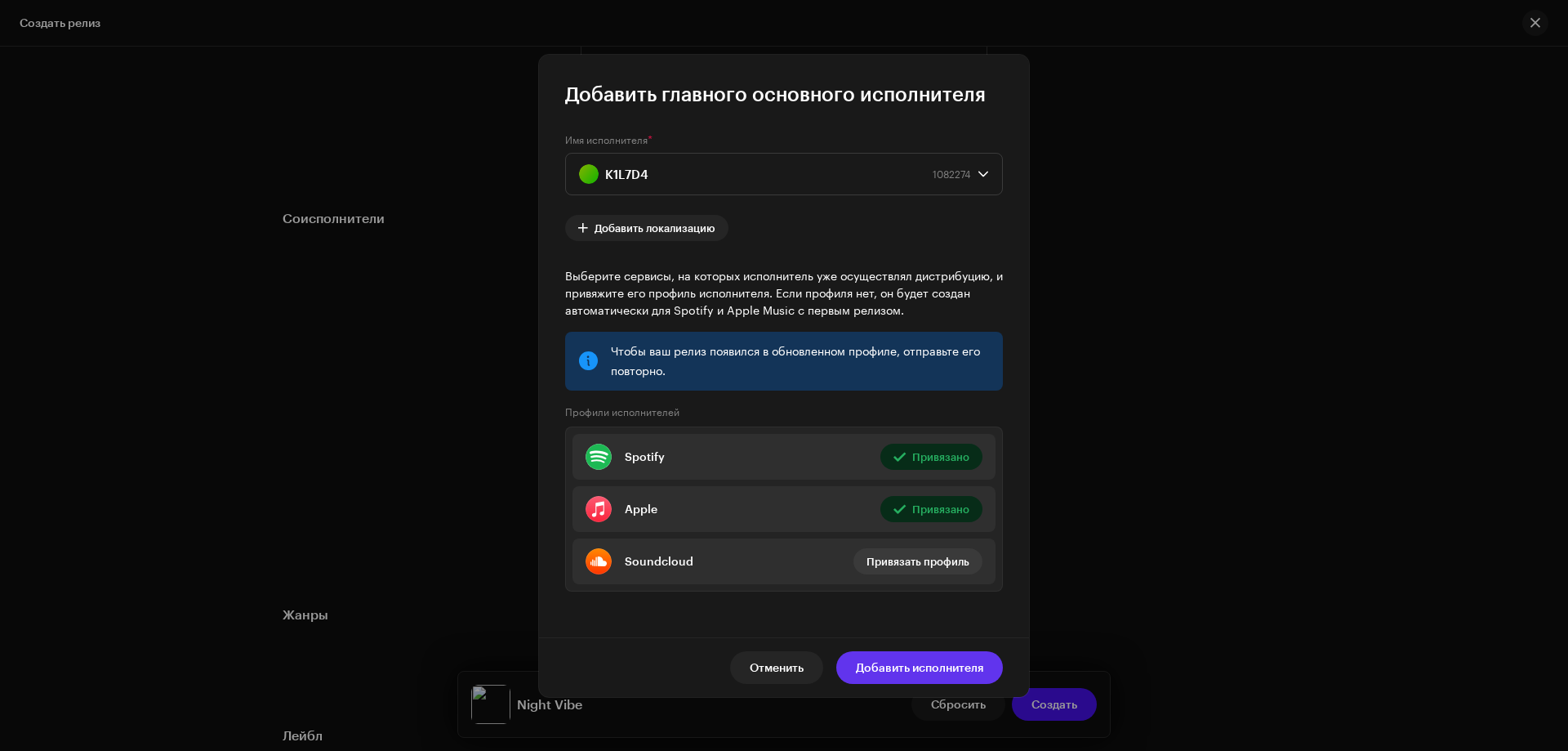
click at [891, 658] on span "Добавить исполнителя" at bounding box center [919, 668] width 127 height 33
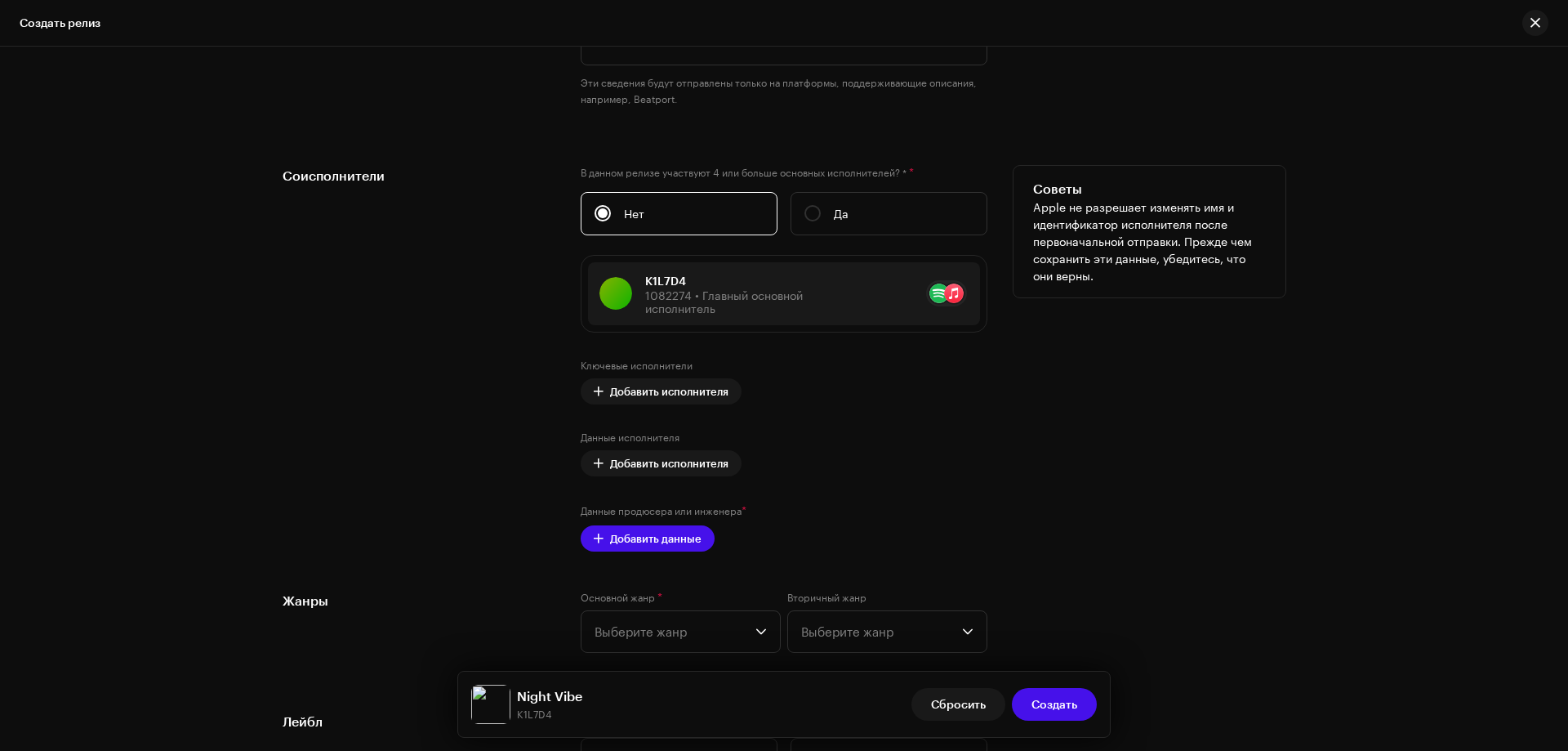
scroll to position [1932, 0]
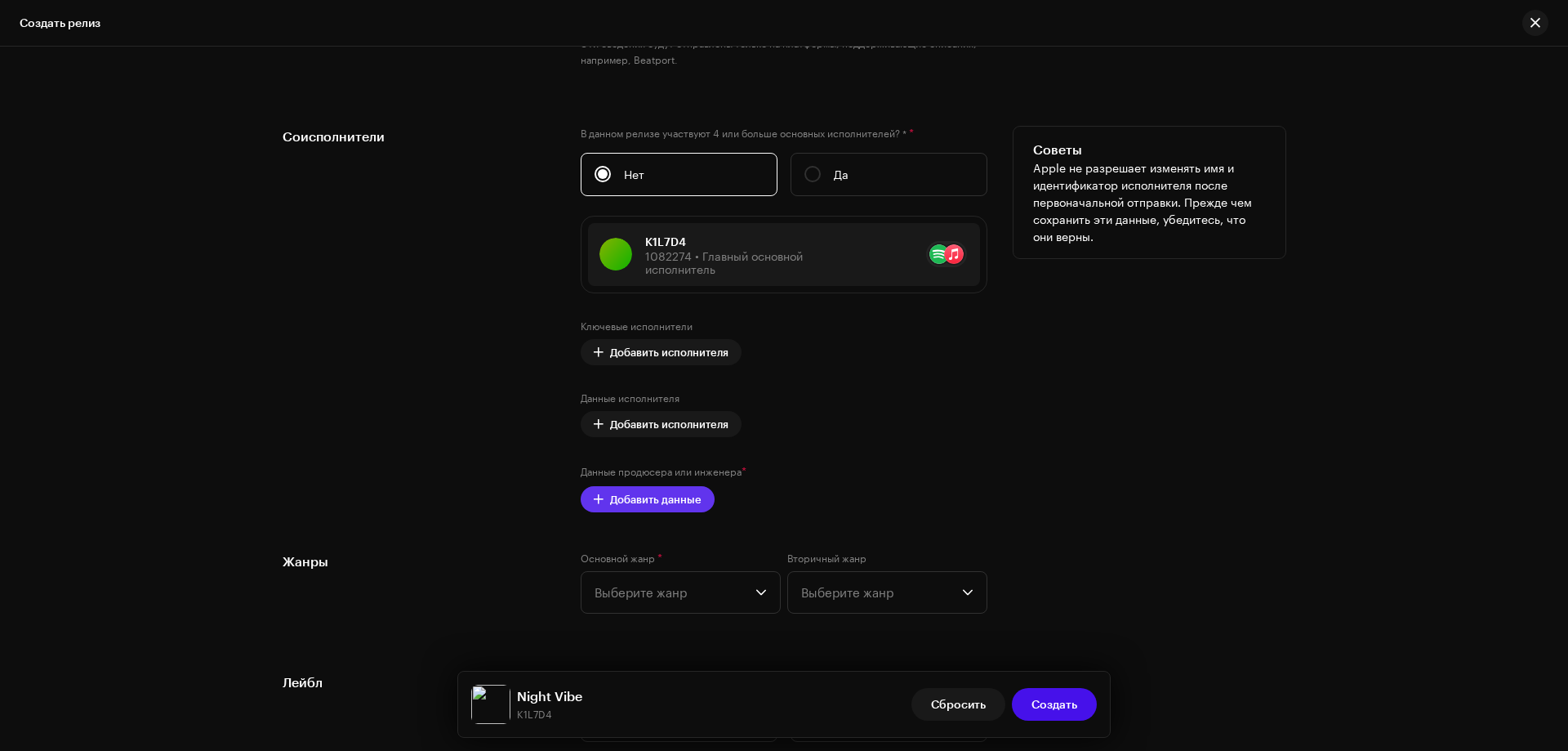
click at [636, 491] on span "Добавить данные" at bounding box center [655, 500] width 91 height 33
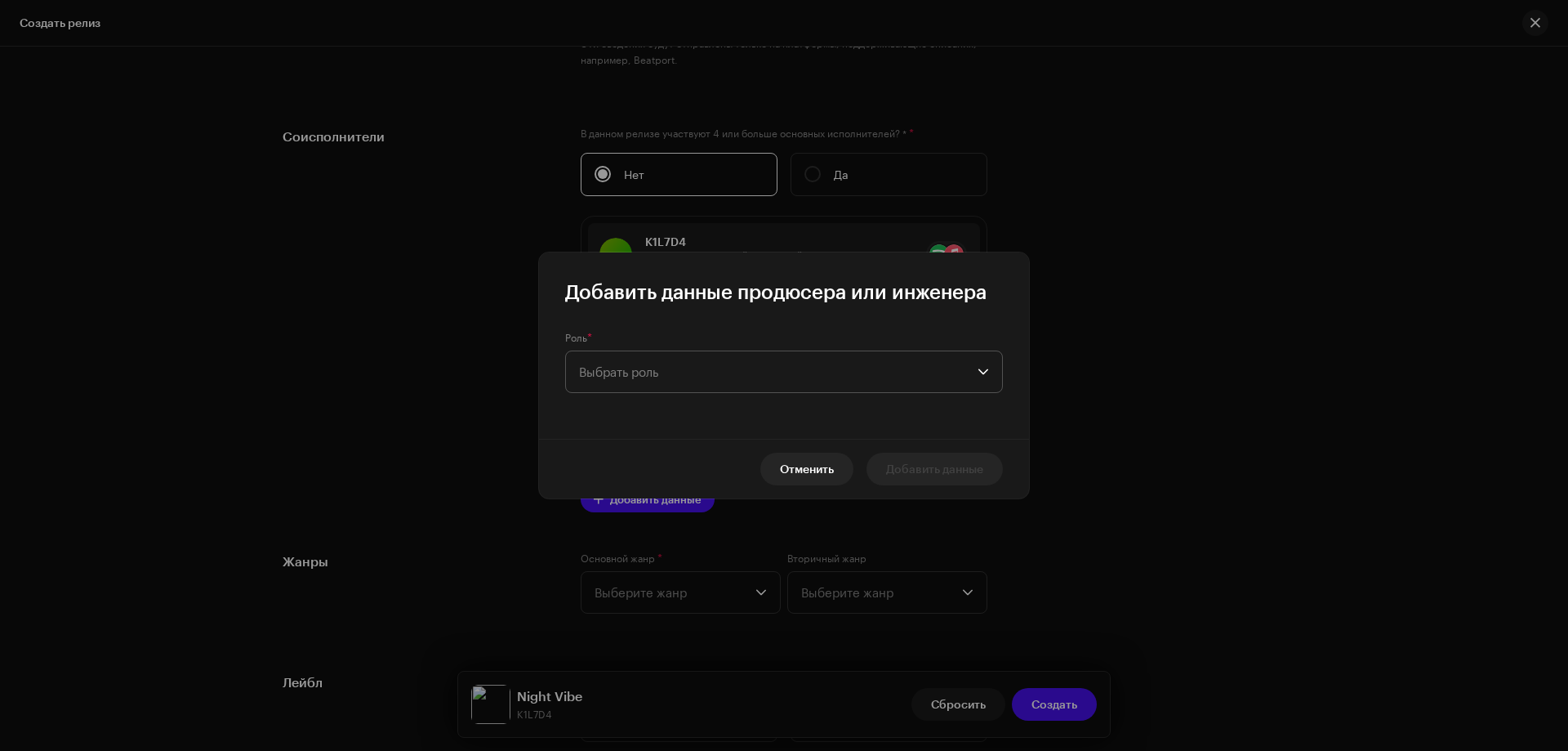
click at [626, 379] on span "Выбрать роль" at bounding box center [778, 372] width 398 height 41
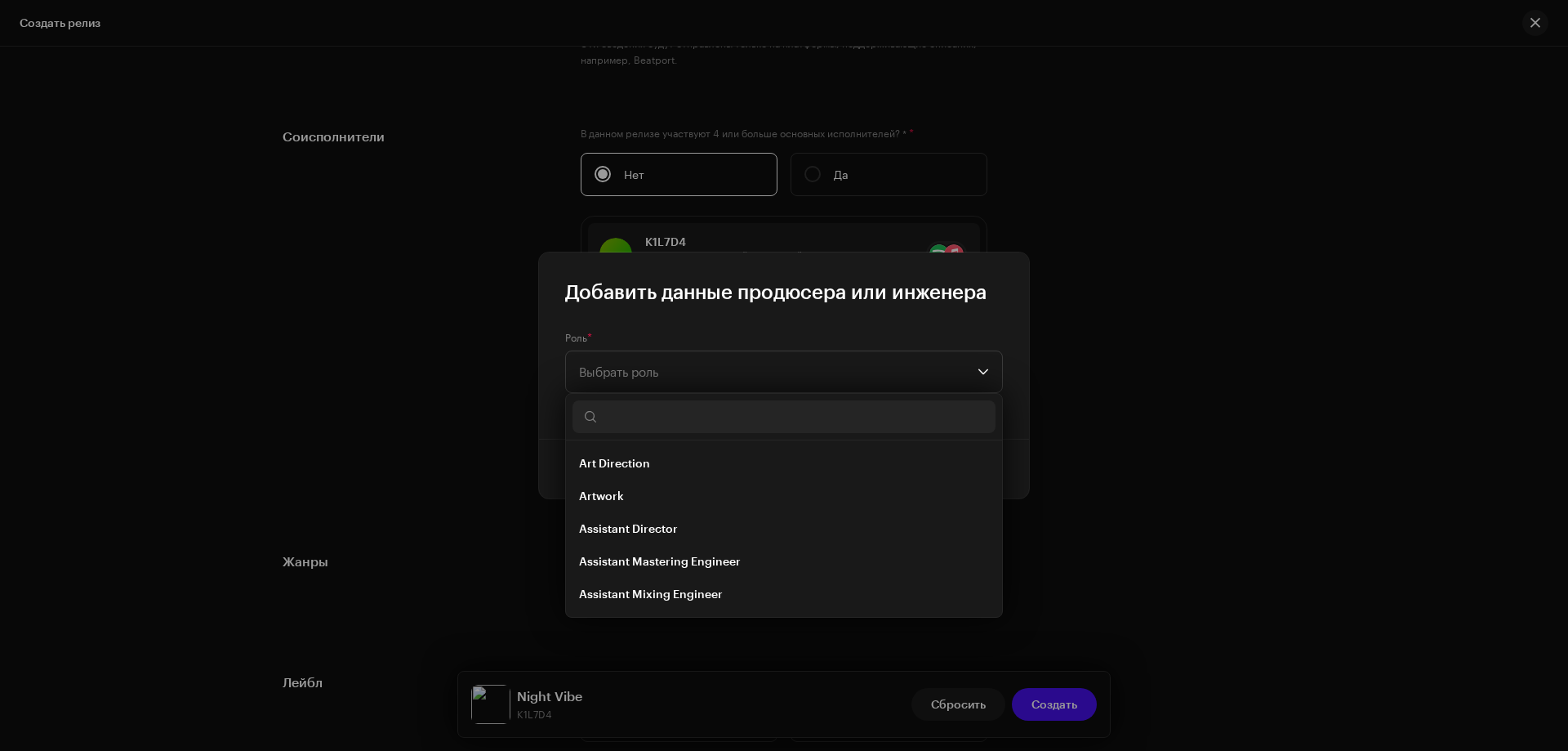
type input "з"
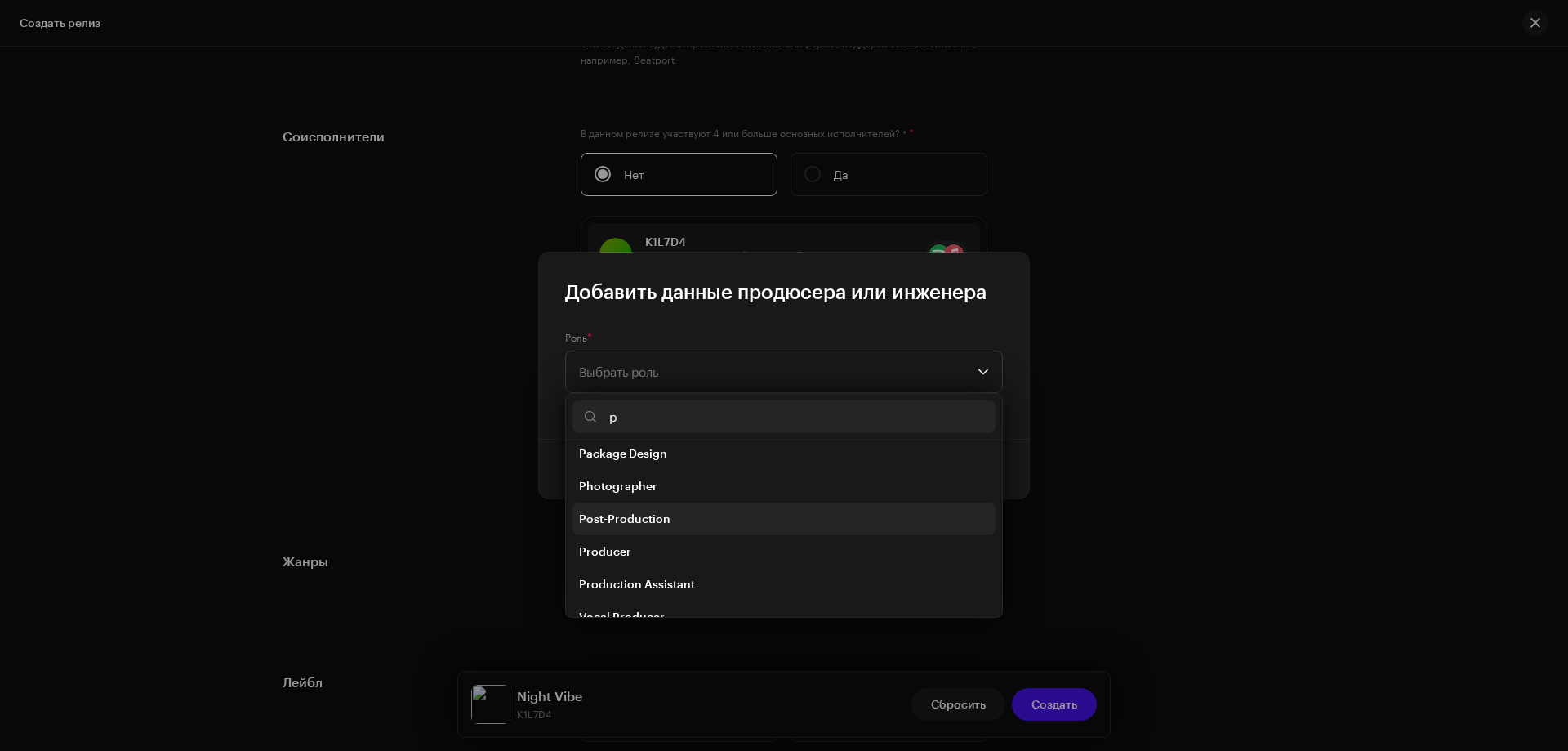
scroll to position [131, 0]
type input "p"
drag, startPoint x: 628, startPoint y: 525, endPoint x: 627, endPoint y: 513, distance: 12.0
click at [627, 525] on span "Producer" at bounding box center [605, 529] width 53 height 16
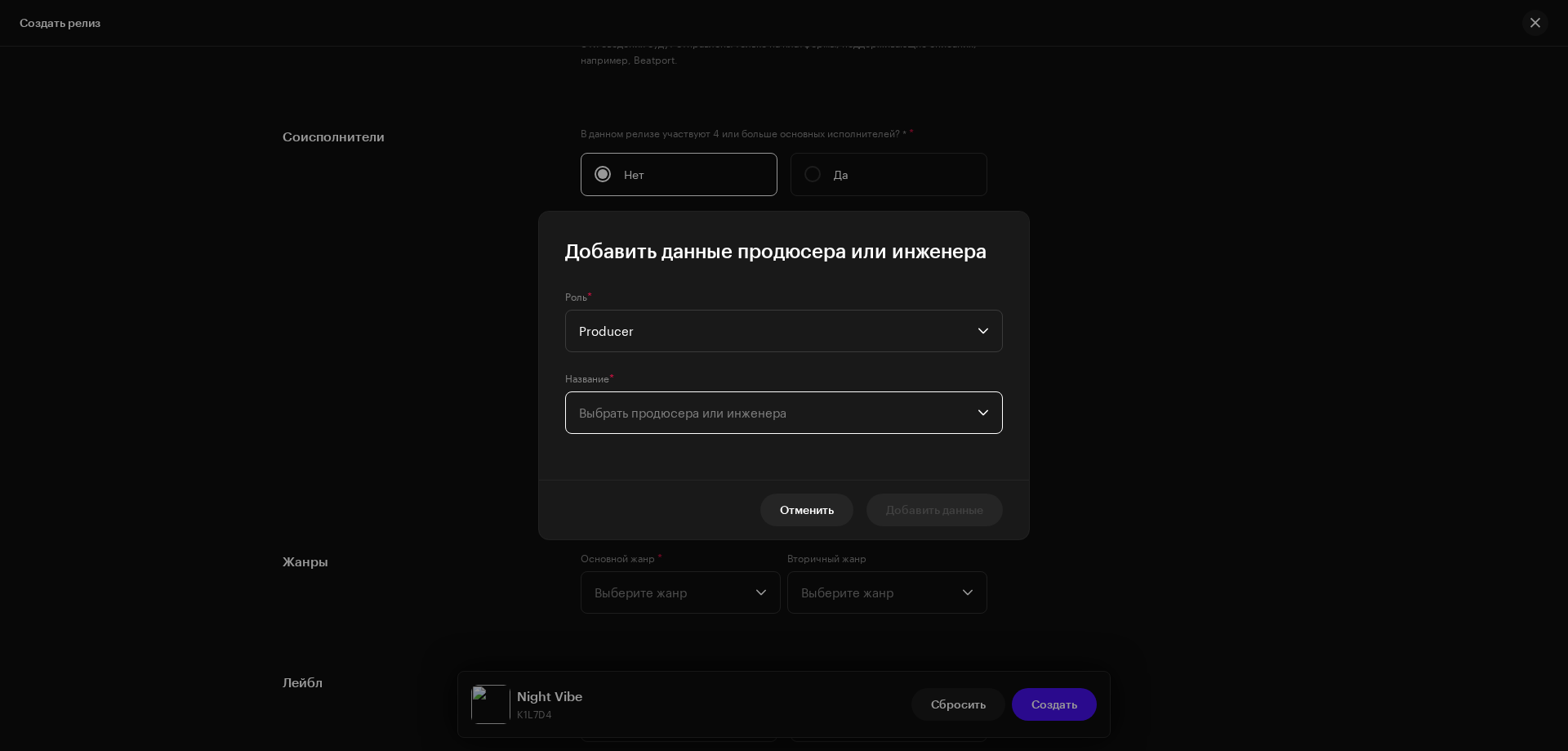
click at [613, 423] on span "Выбрать продюсера или инженера" at bounding box center [778, 412] width 398 height 41
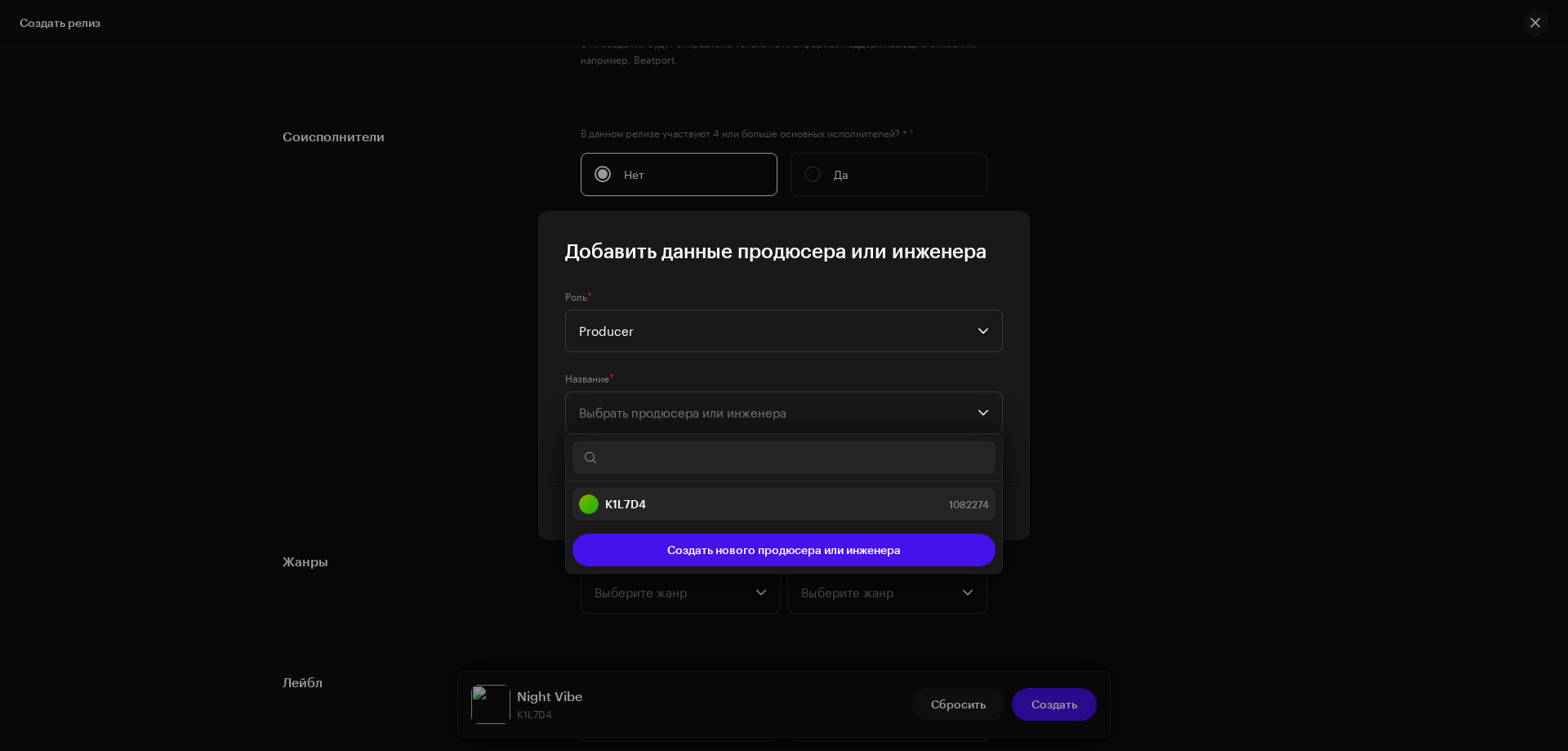
click at [608, 498] on strong "K1L7D4" at bounding box center [626, 505] width 41 height 16
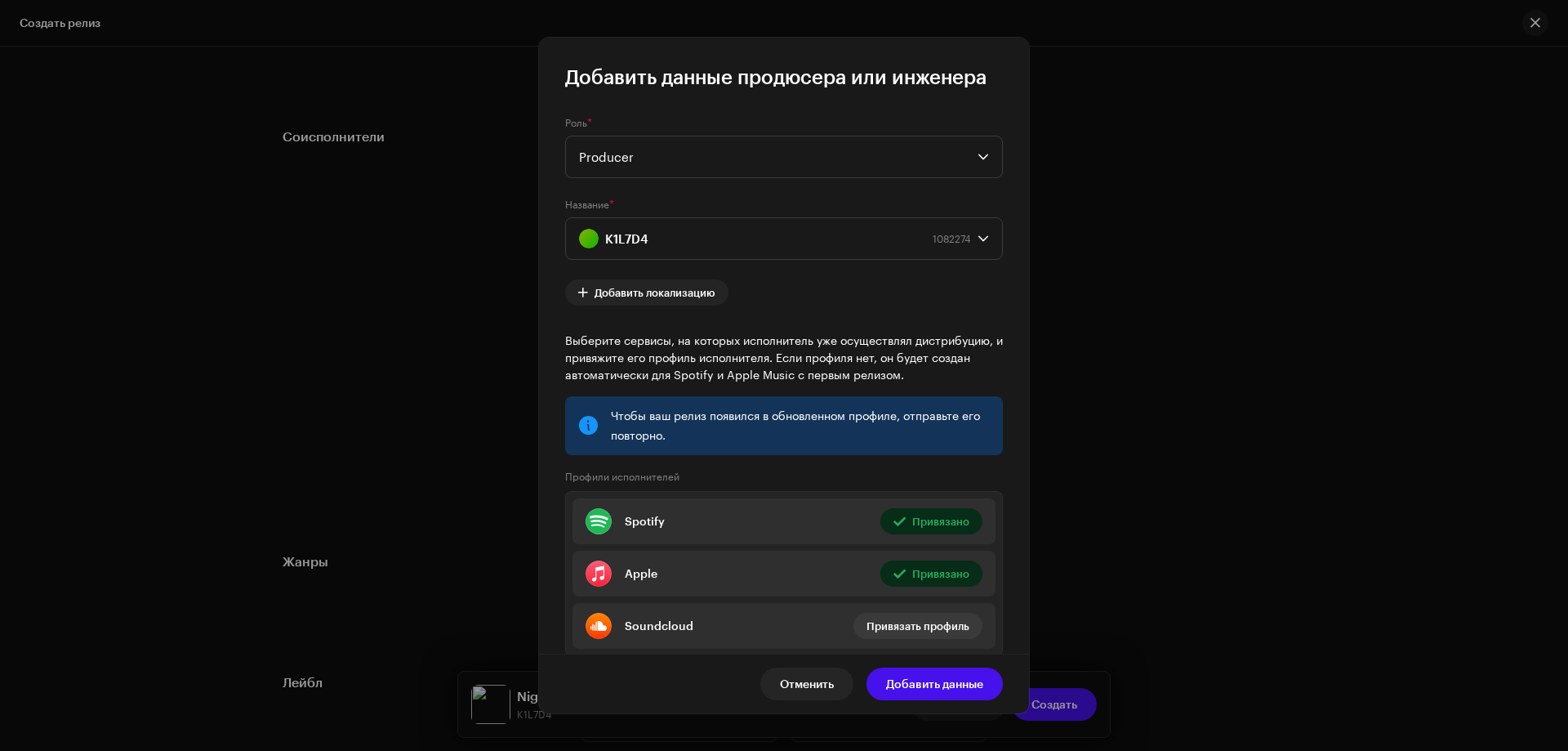
click at [922, 682] on span "Добавить данные" at bounding box center [935, 684] width 97 height 33
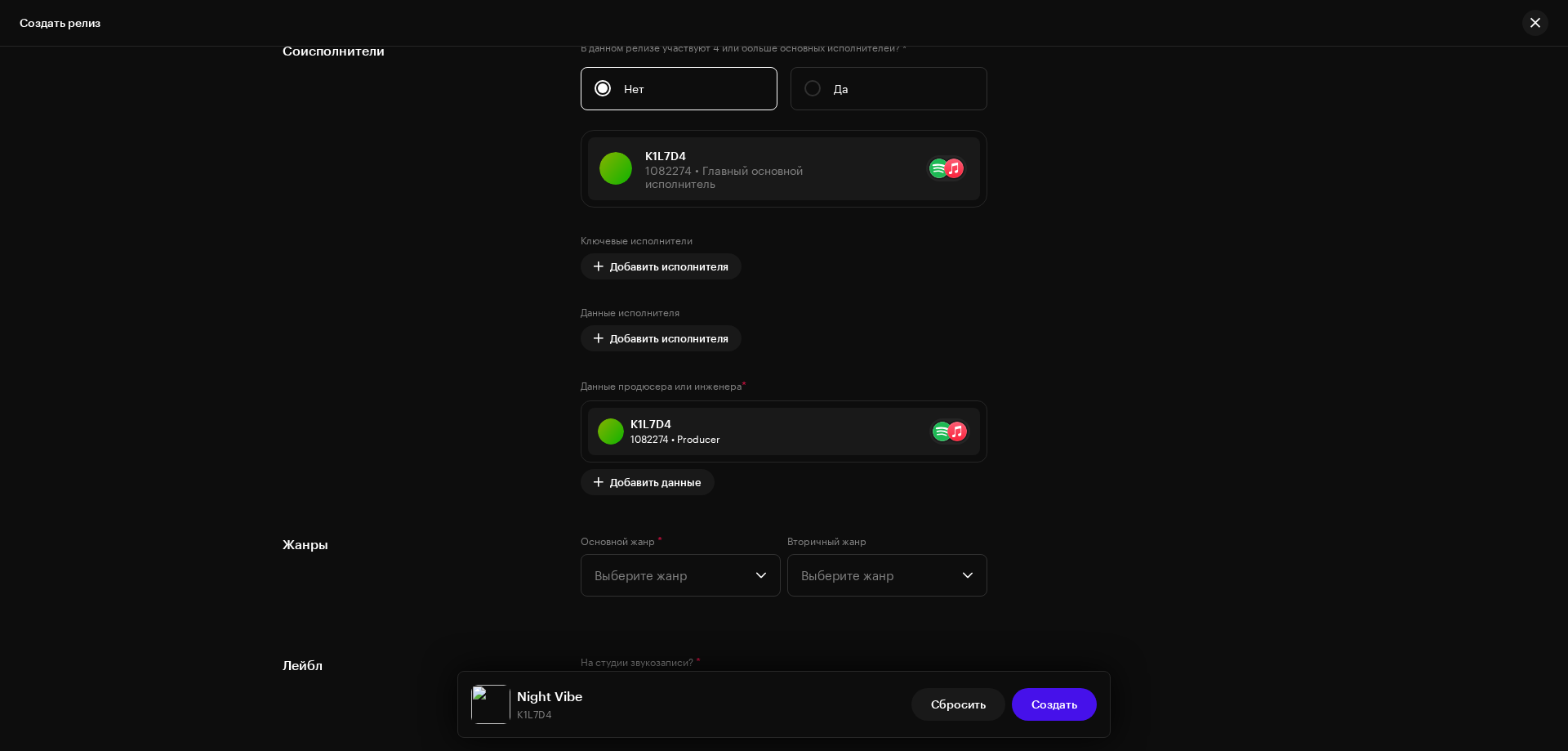
scroll to position [2177, 0]
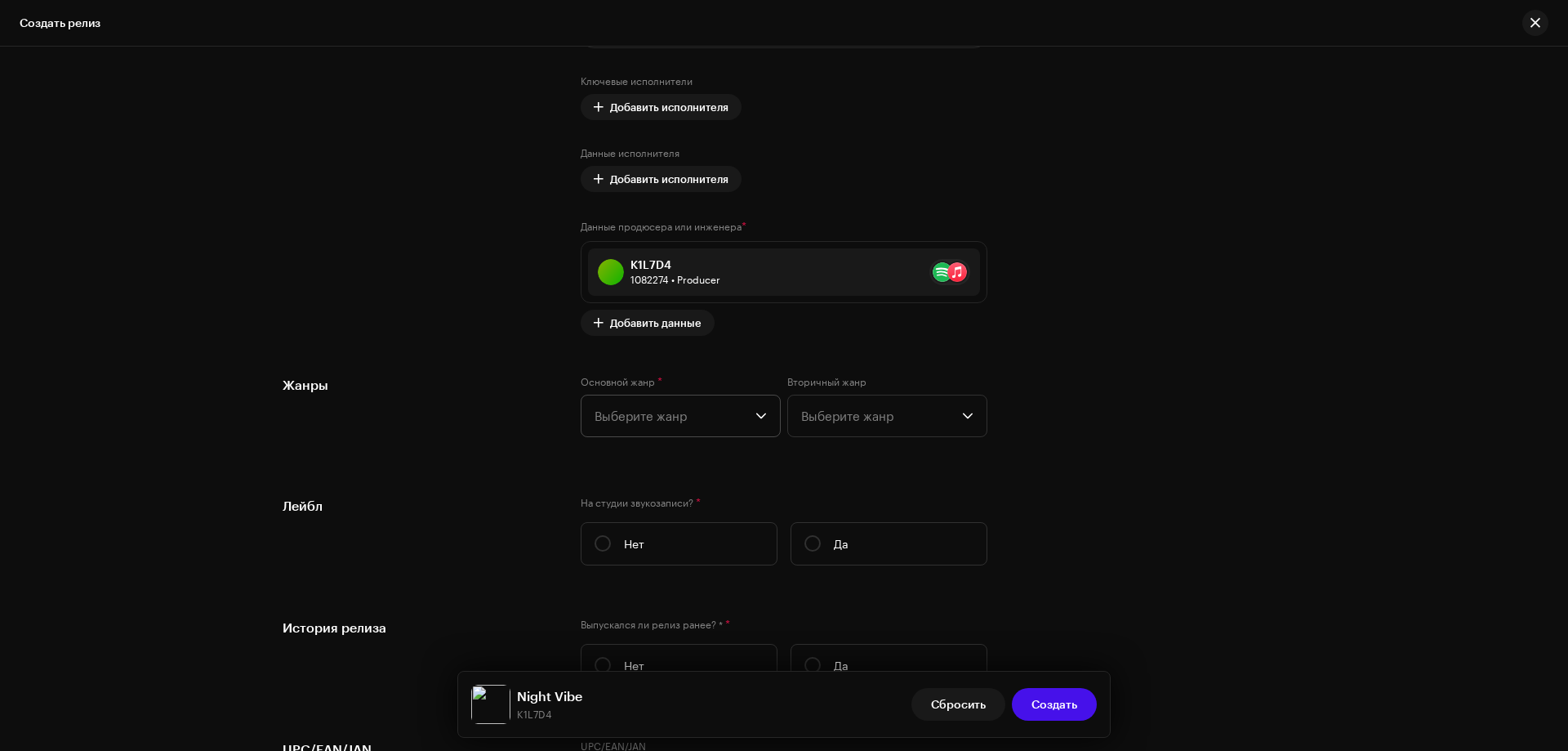
click at [674, 409] on span "Выберите жанр" at bounding box center [675, 416] width 161 height 41
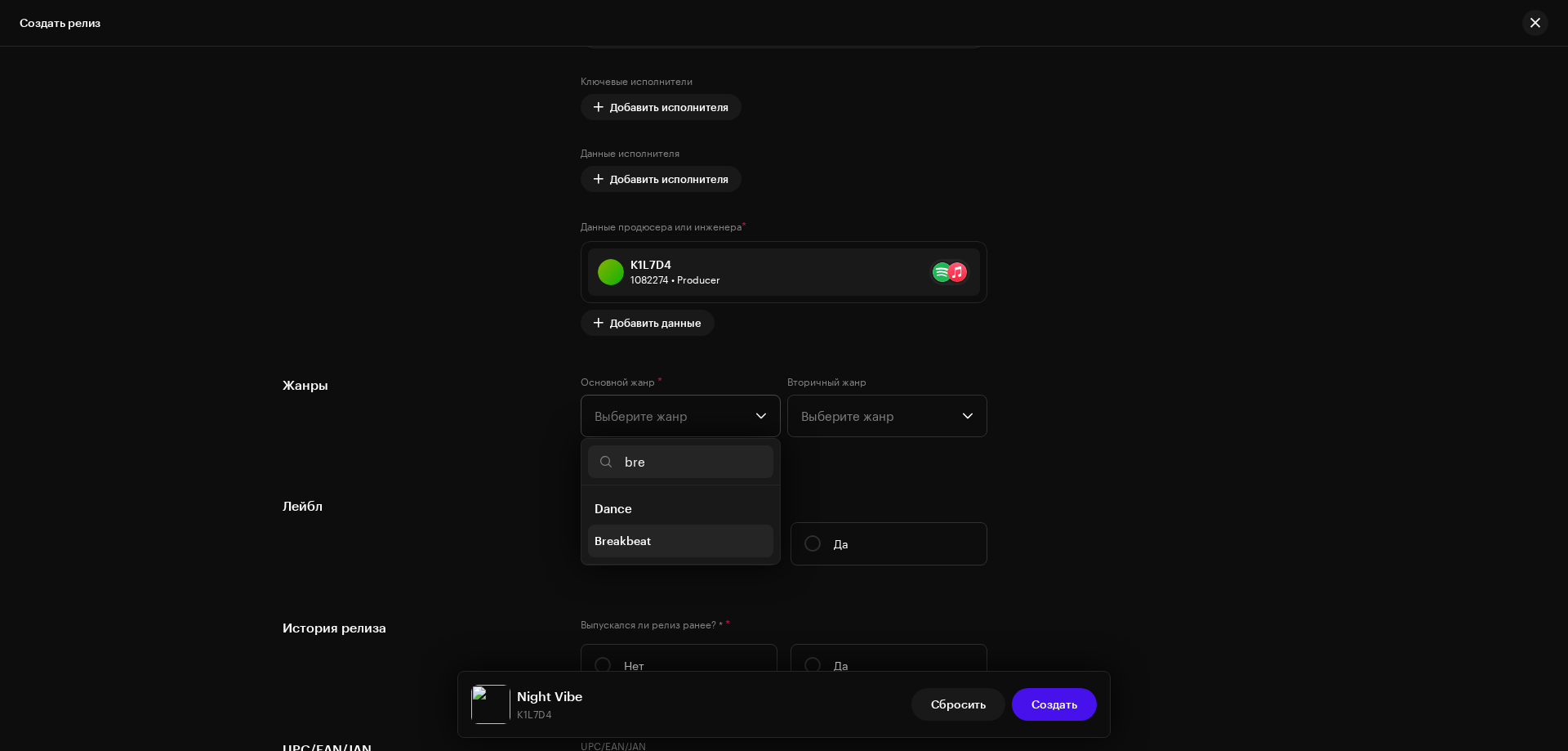
type input "bre"
click at [623, 541] on span "Breakbeat" at bounding box center [623, 541] width 57 height 16
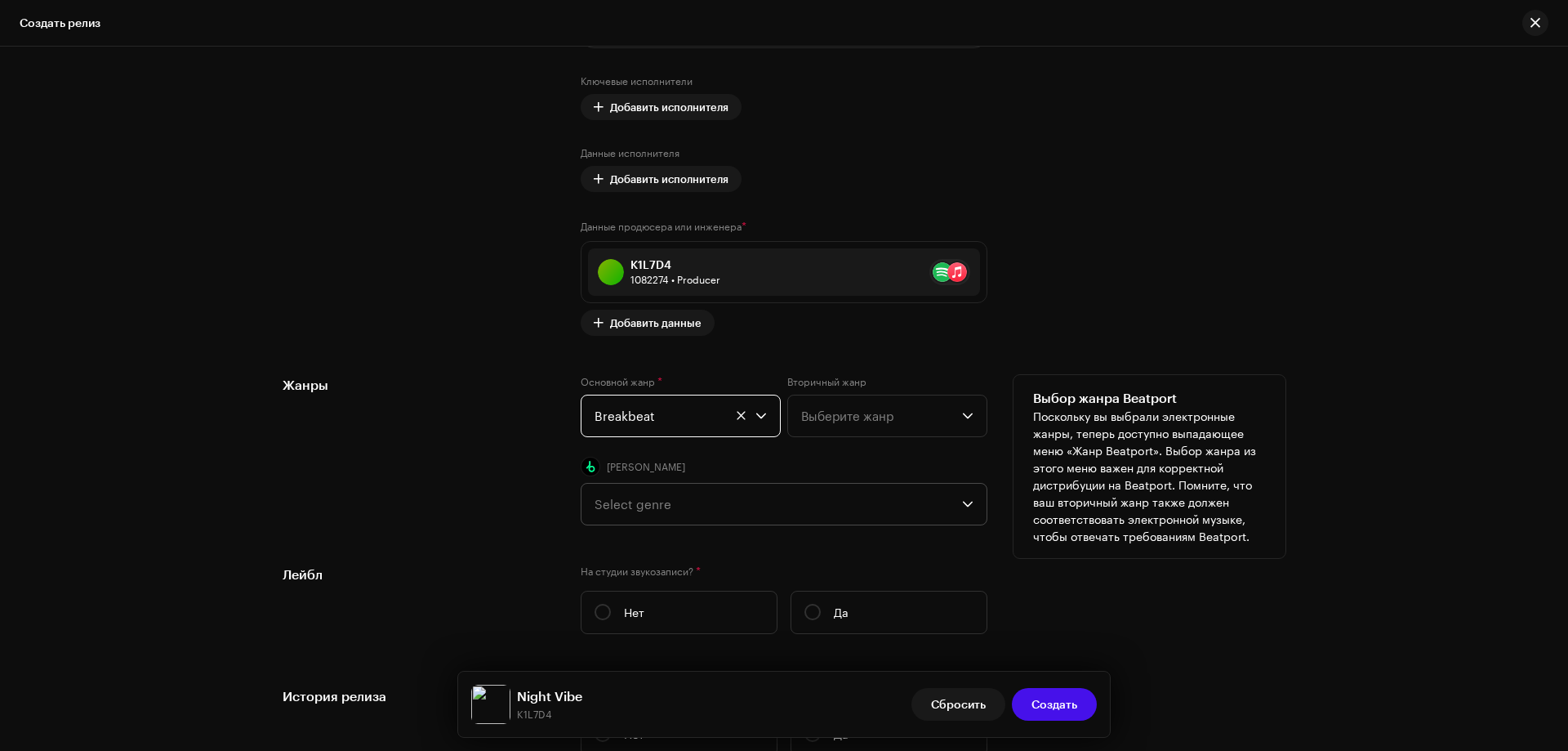
click at [658, 510] on div "Select genre" at bounding box center [779, 505] width 368 height 41
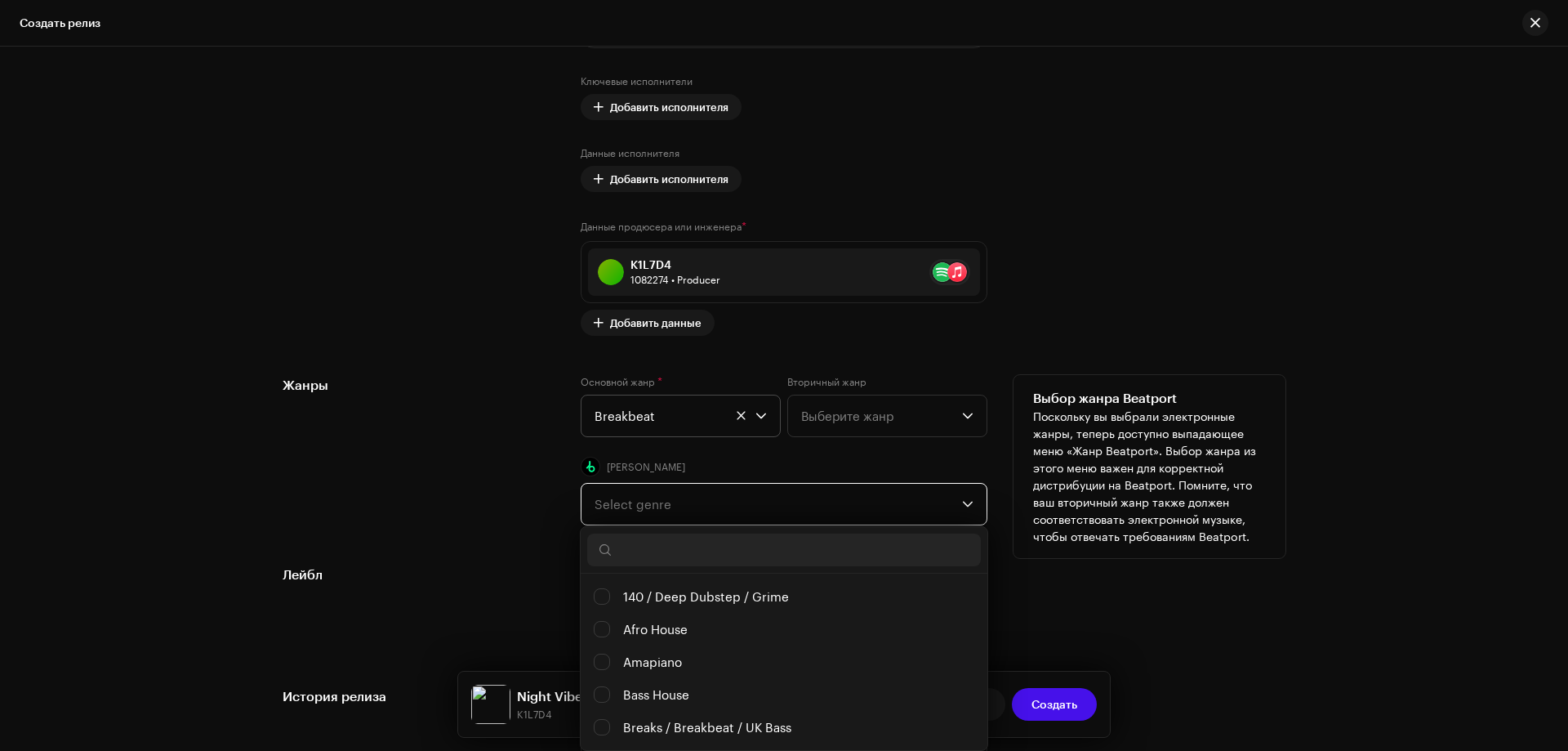
scroll to position [9, 73]
click at [603, 726] on input "Breaks / Breakbeat / UK Bass" at bounding box center [602, 727] width 16 height 16
checkbox input "false"
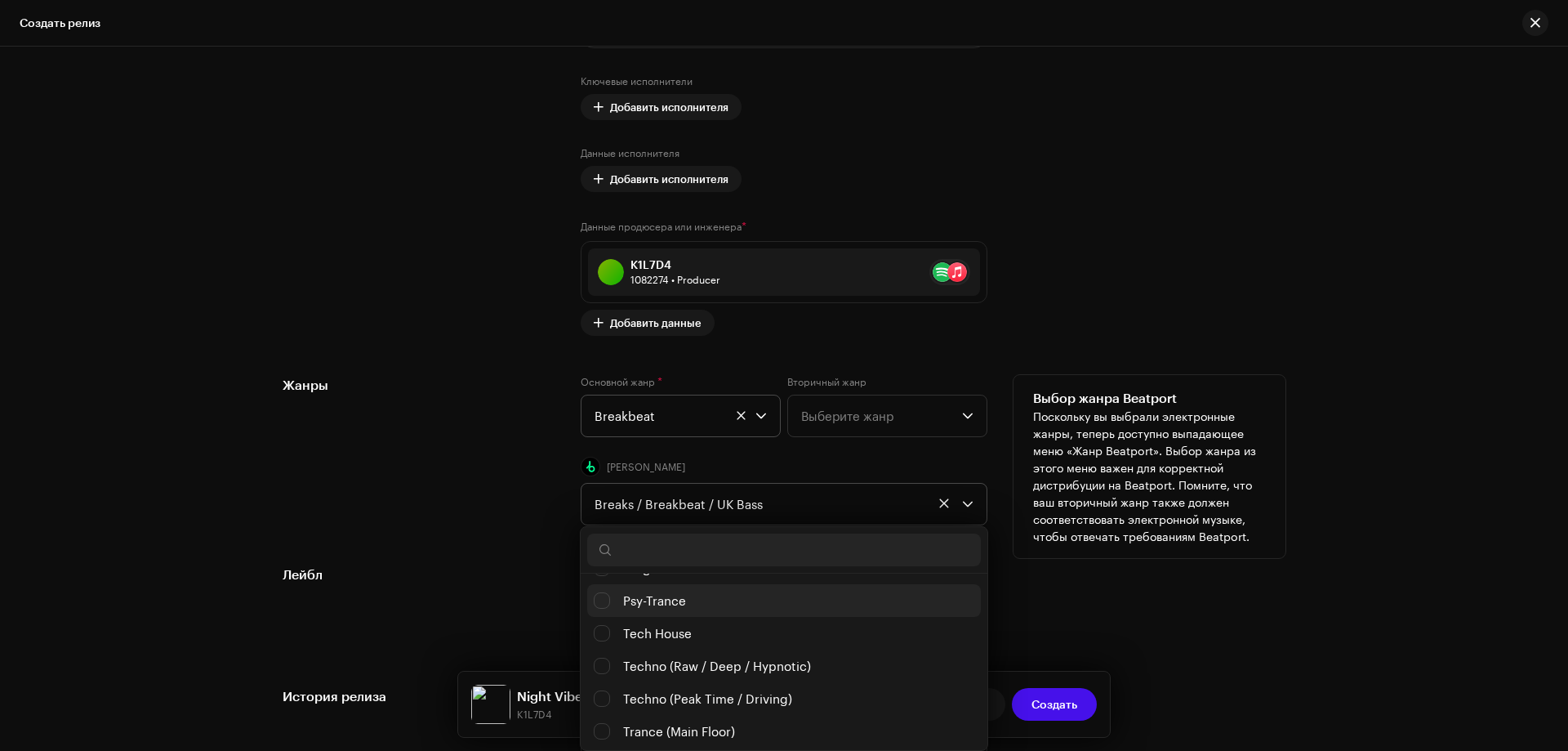
scroll to position [818, 0]
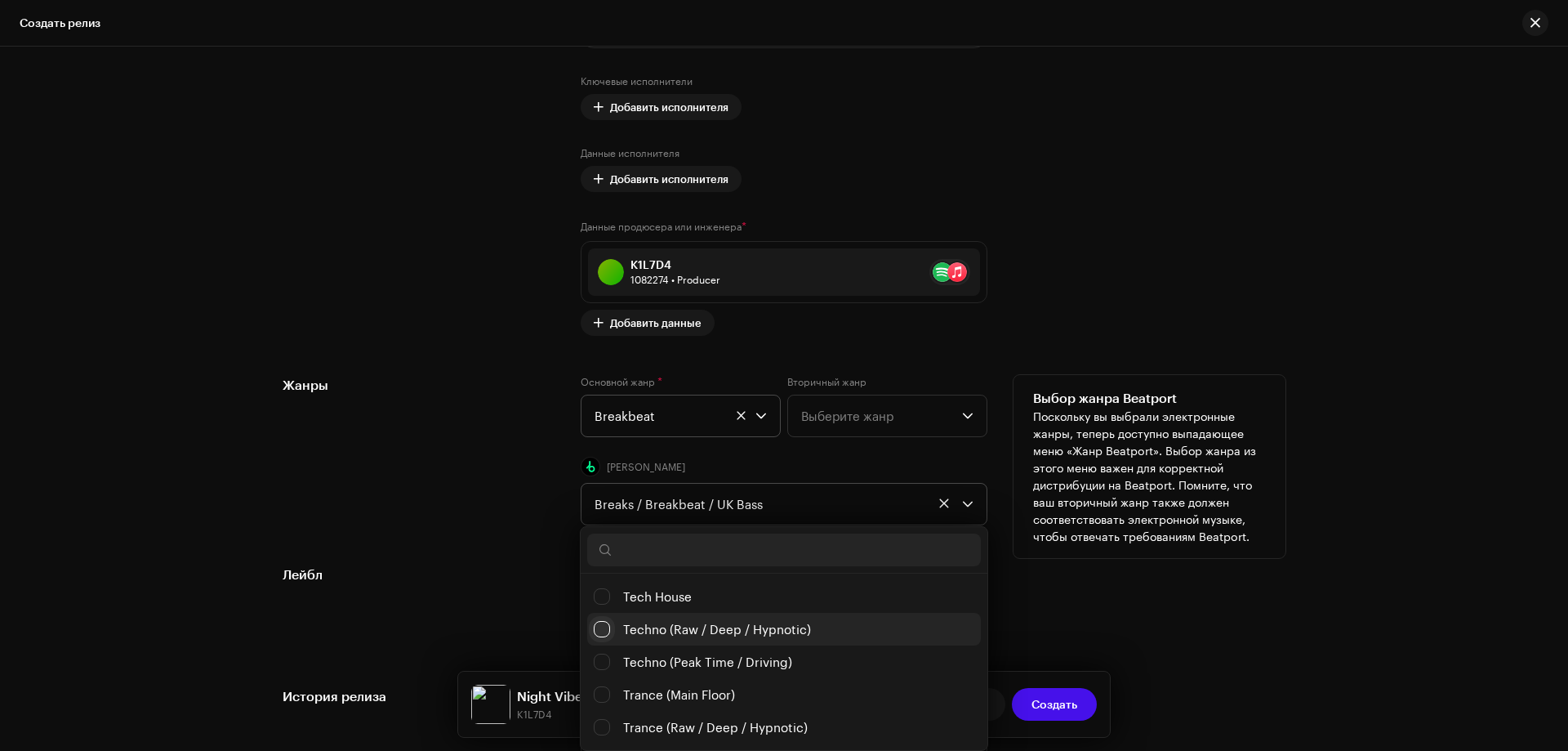
click at [605, 629] on input "Techno (Raw / Deep / Hypnotic)" at bounding box center [602, 629] width 16 height 16
checkbox input "false"
click at [594, 630] on input "Techno (Raw / Deep / Hypnotic)" at bounding box center [602, 629] width 16 height 16
click at [595, 725] on input "Trance (Raw / Deep / Hypnotic)" at bounding box center [602, 727] width 16 height 16
checkbox input "false"
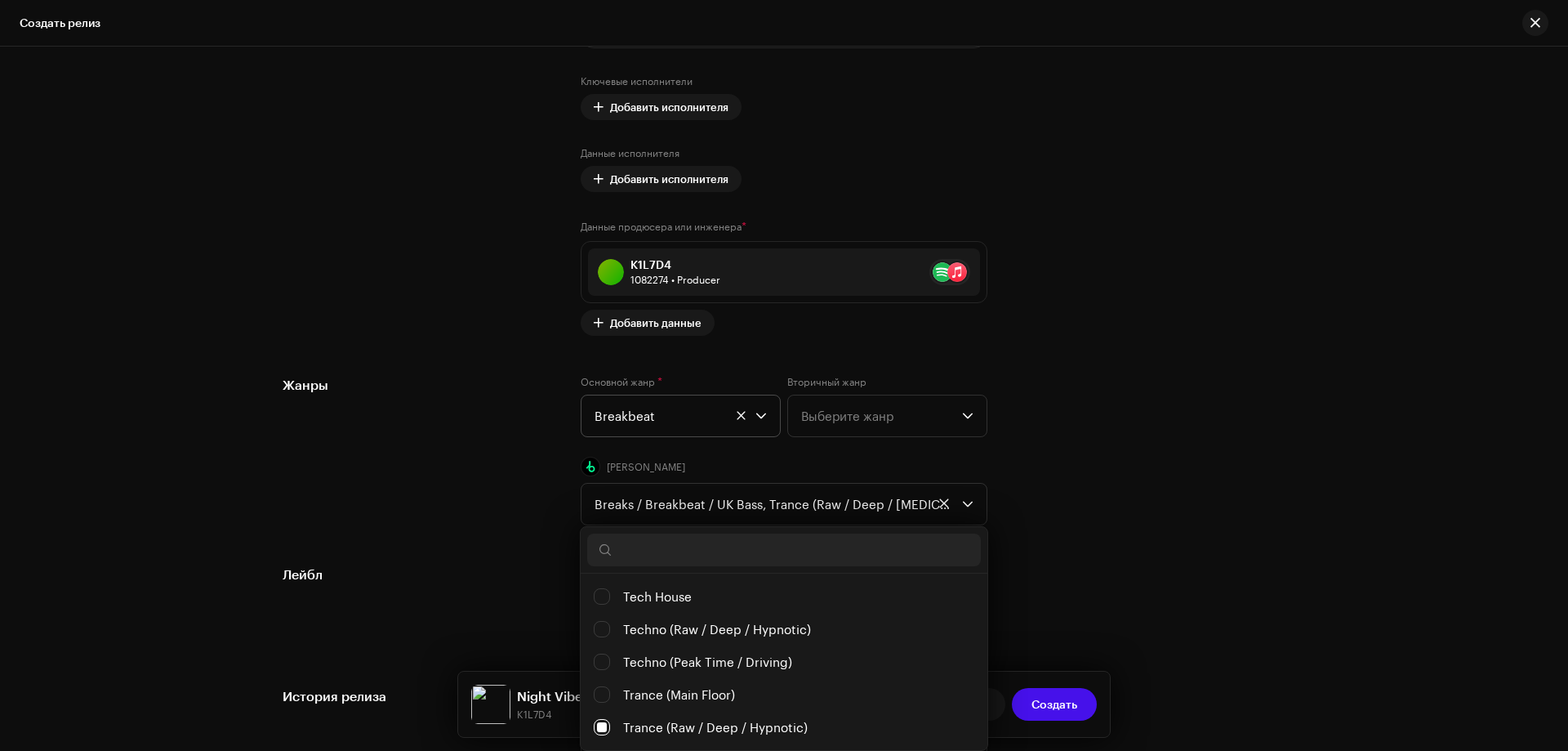
click at [1147, 585] on div "Лейбл На студии звукозаписи? * Нет Да" at bounding box center [784, 606] width 1003 height 82
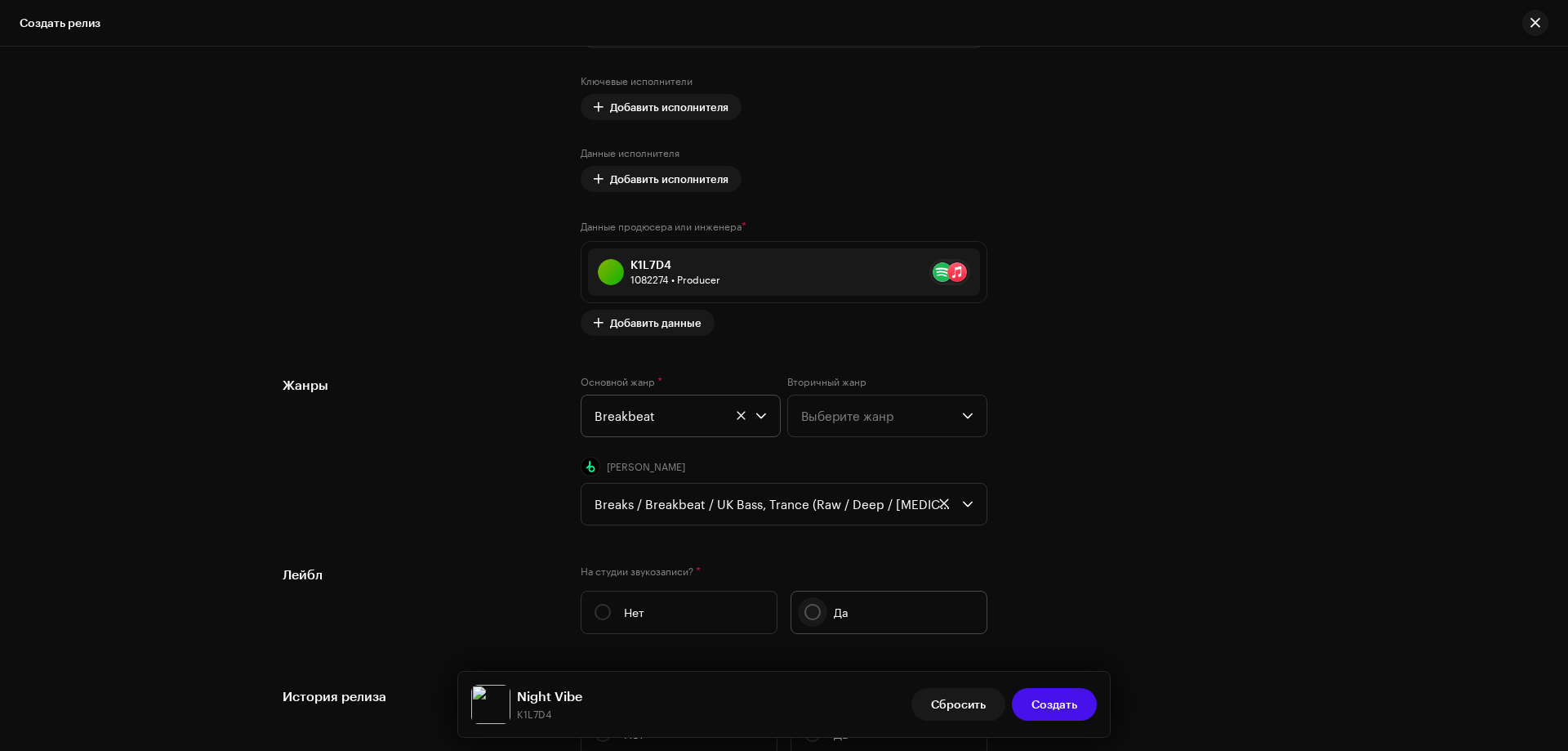
click at [811, 607] on input "Да" at bounding box center [813, 612] width 16 height 16
radio input "true"
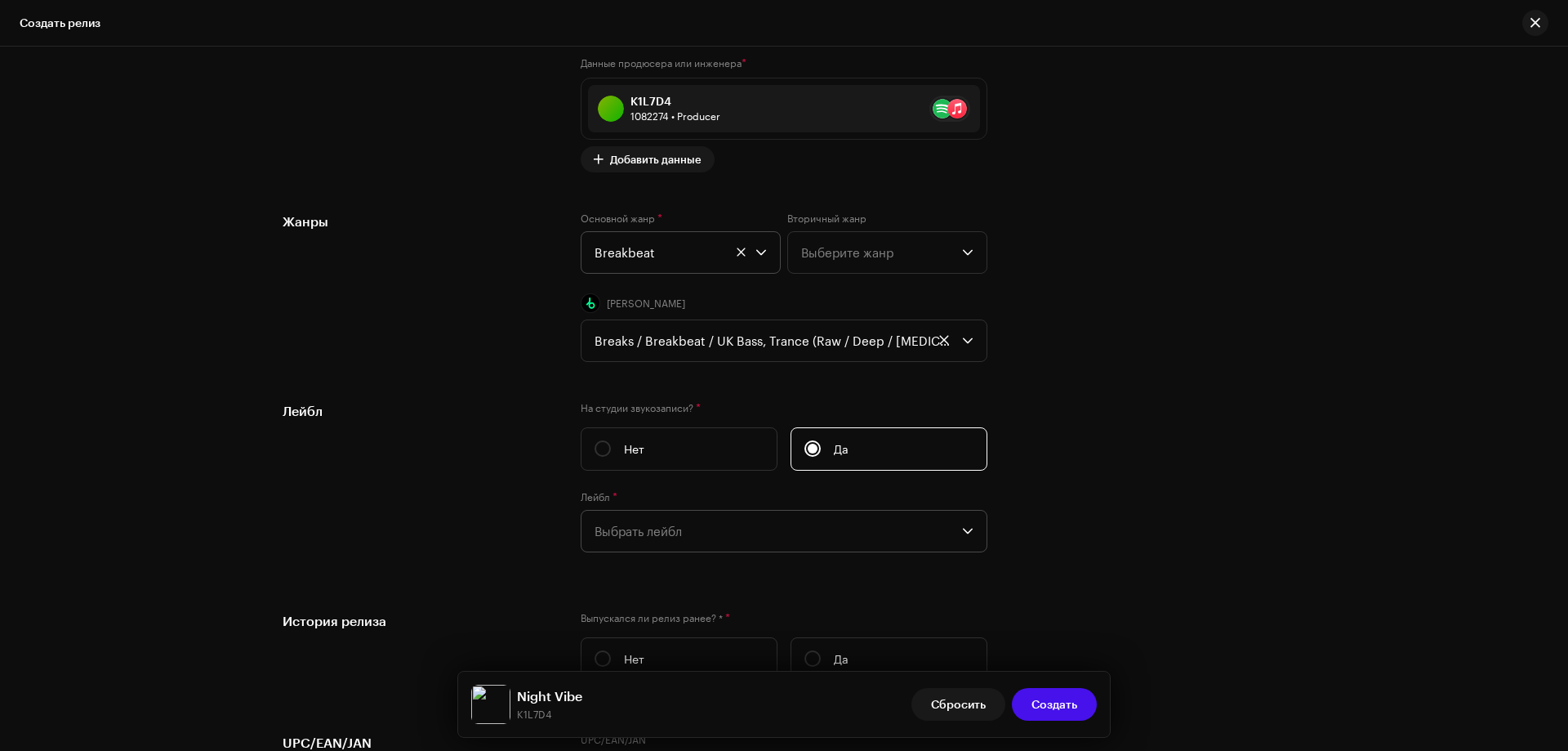
click at [681, 521] on span "Выбрать лейбл" at bounding box center [779, 532] width 368 height 41
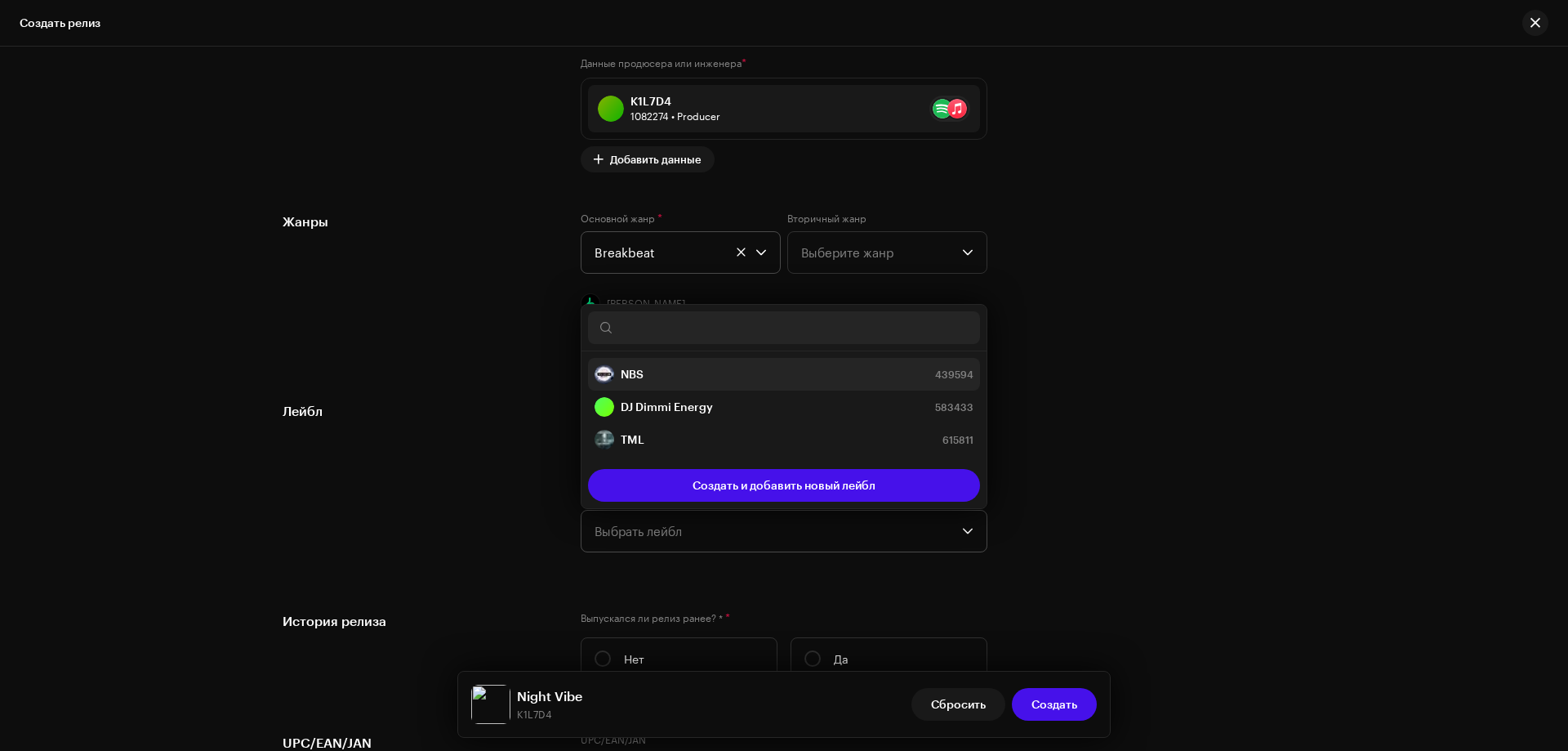
click at [639, 368] on strong "NBS" at bounding box center [632, 375] width 23 height 16
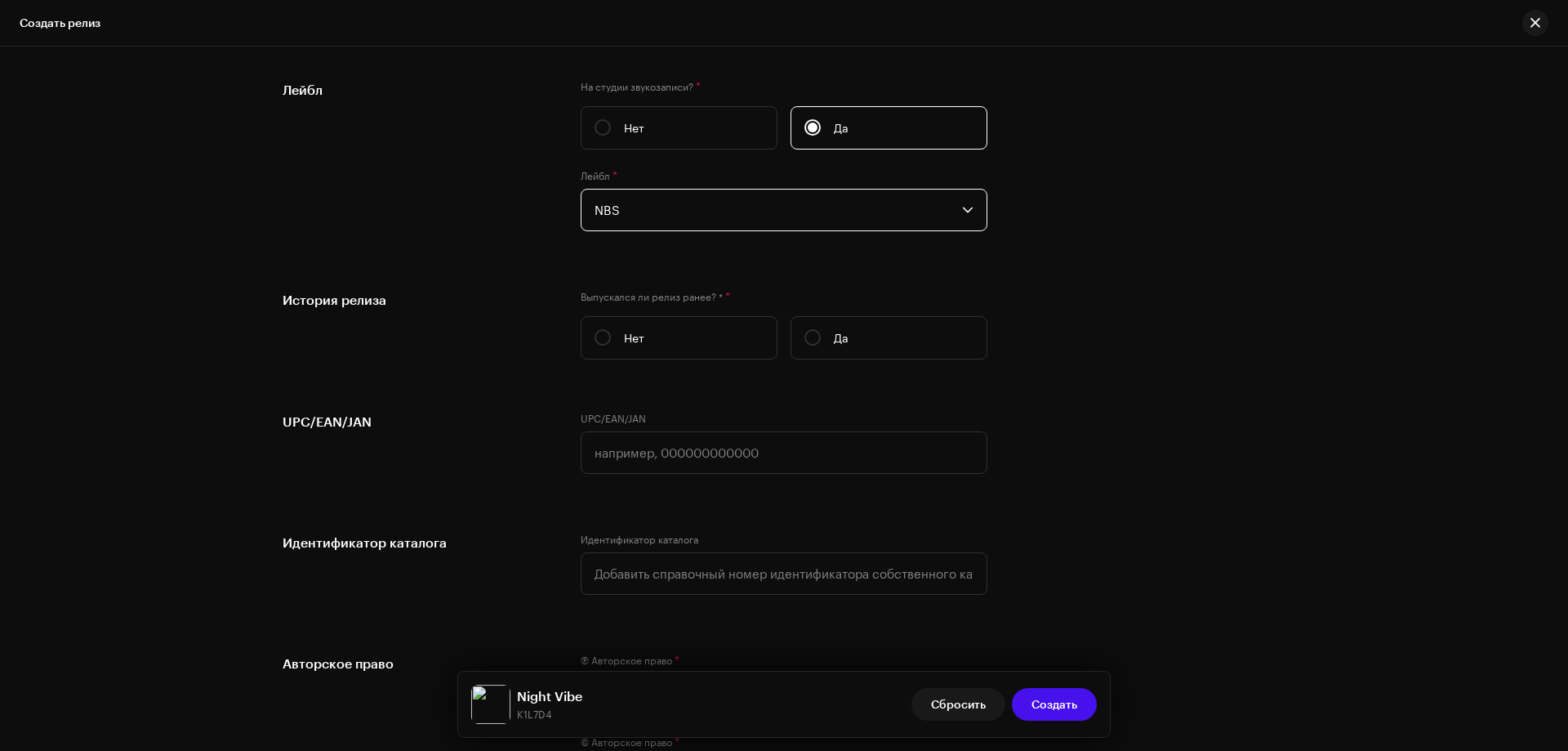
scroll to position [2667, 0]
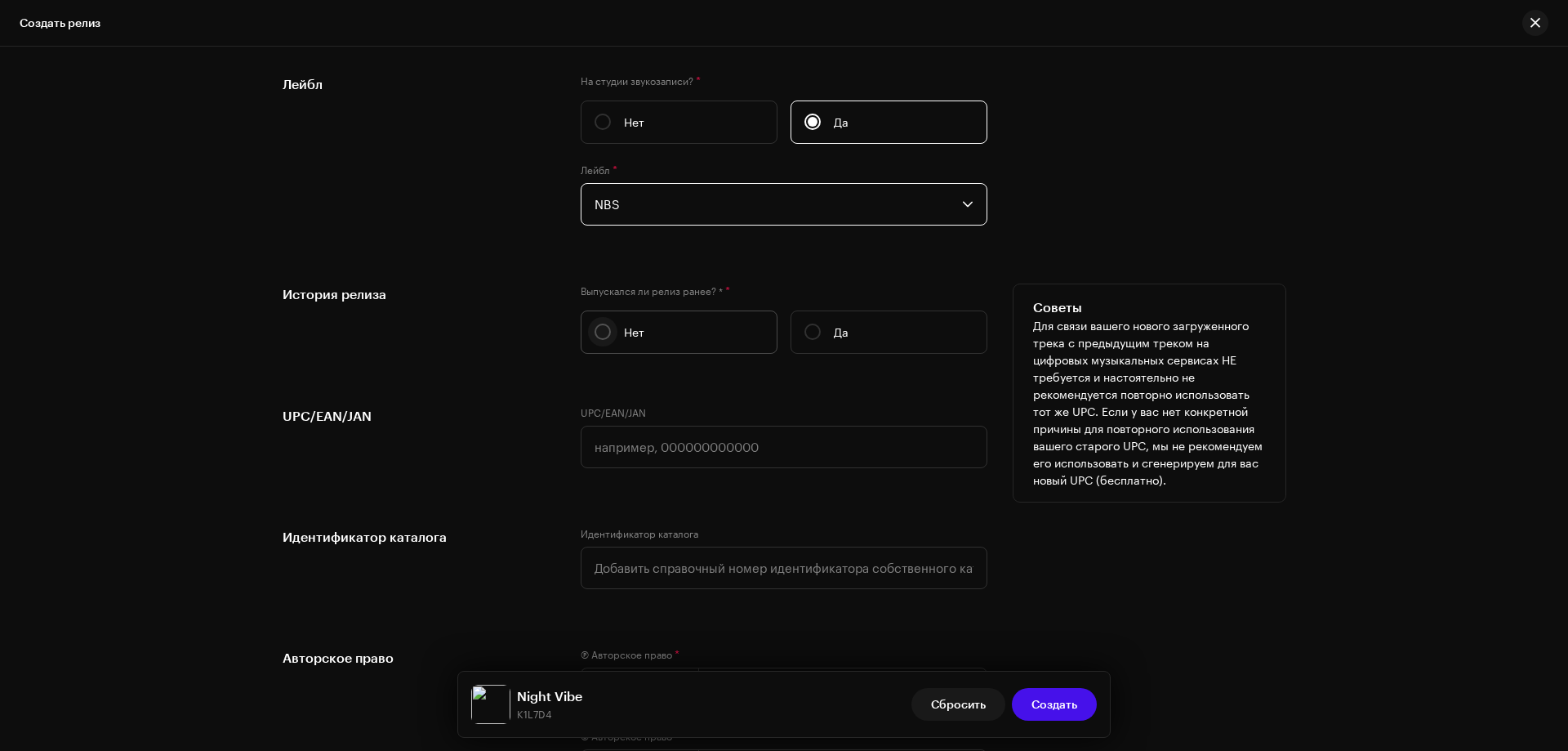
click at [595, 327] on input "Нет" at bounding box center [603, 332] width 16 height 16
radio input "true"
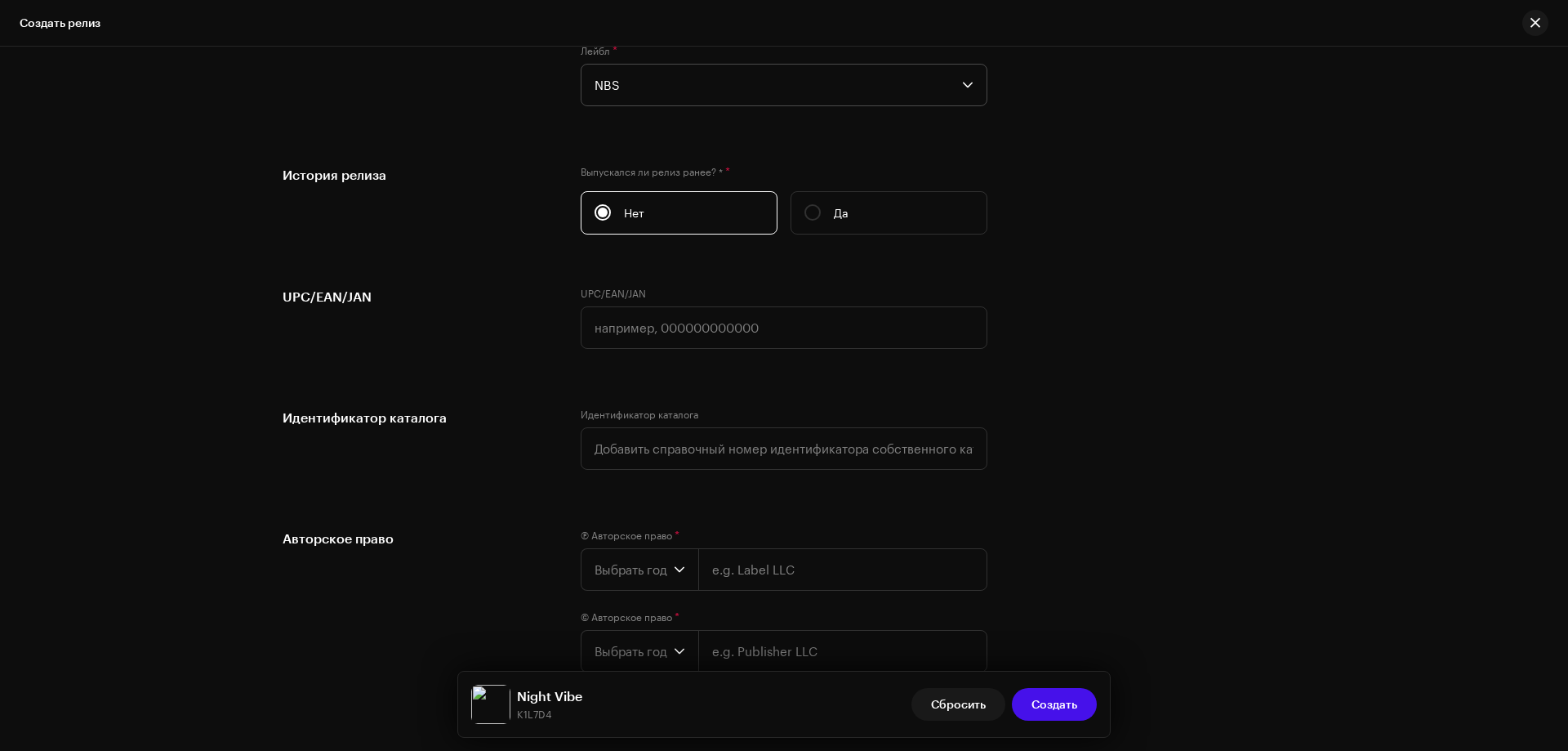
scroll to position [2885, 0]
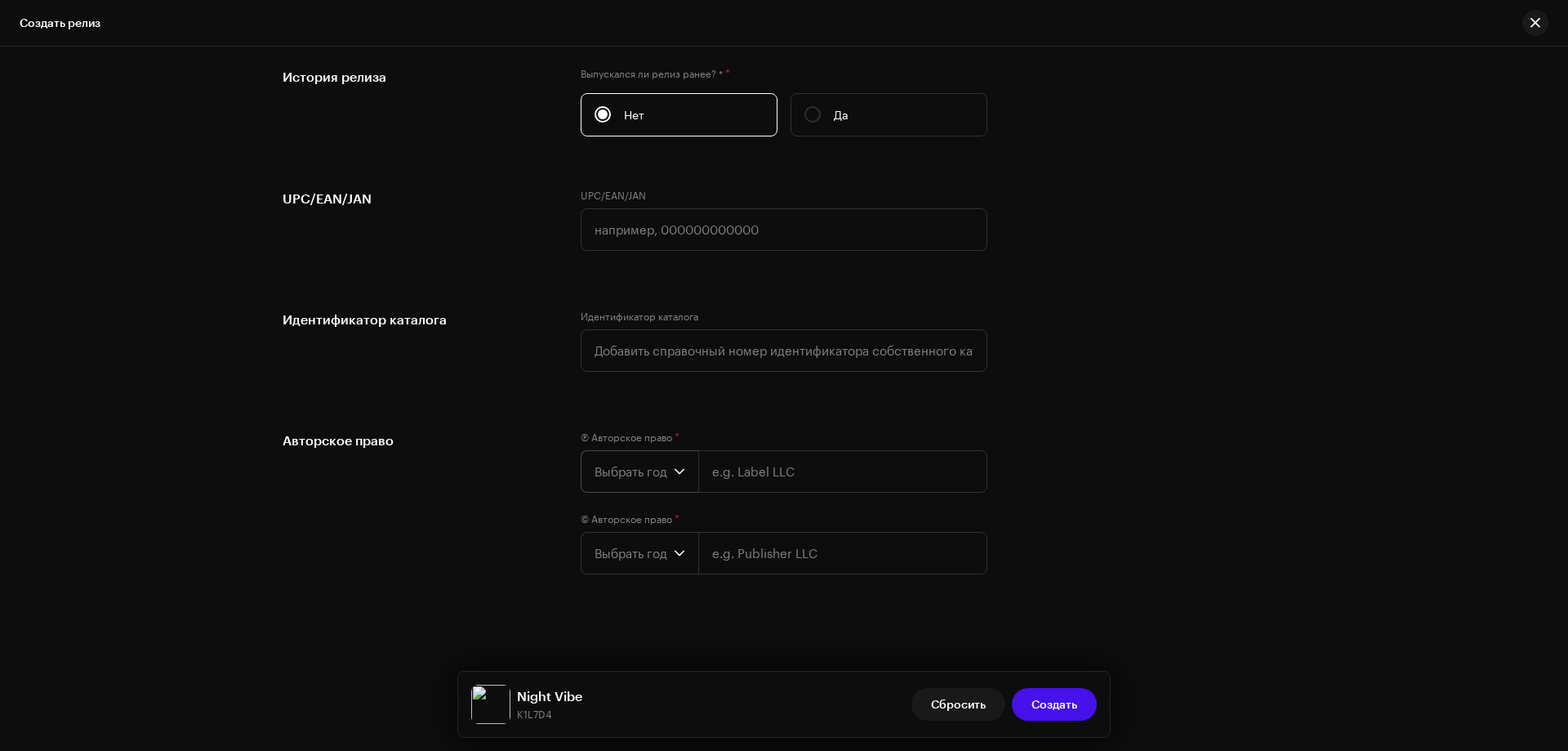
click at [646, 462] on span "Выбрать год" at bounding box center [634, 472] width 79 height 41
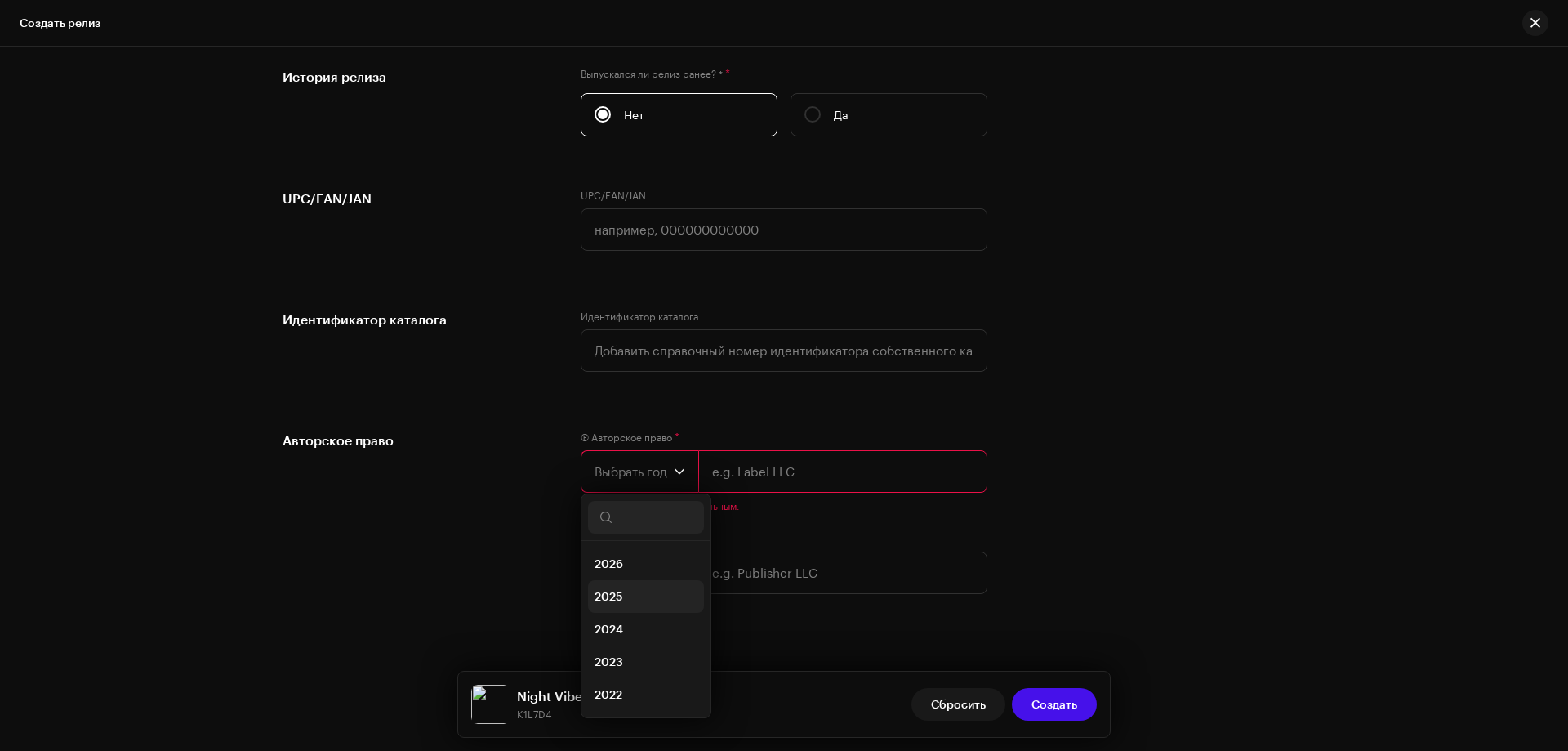
click at [610, 597] on span "2025" at bounding box center [609, 597] width 29 height 16
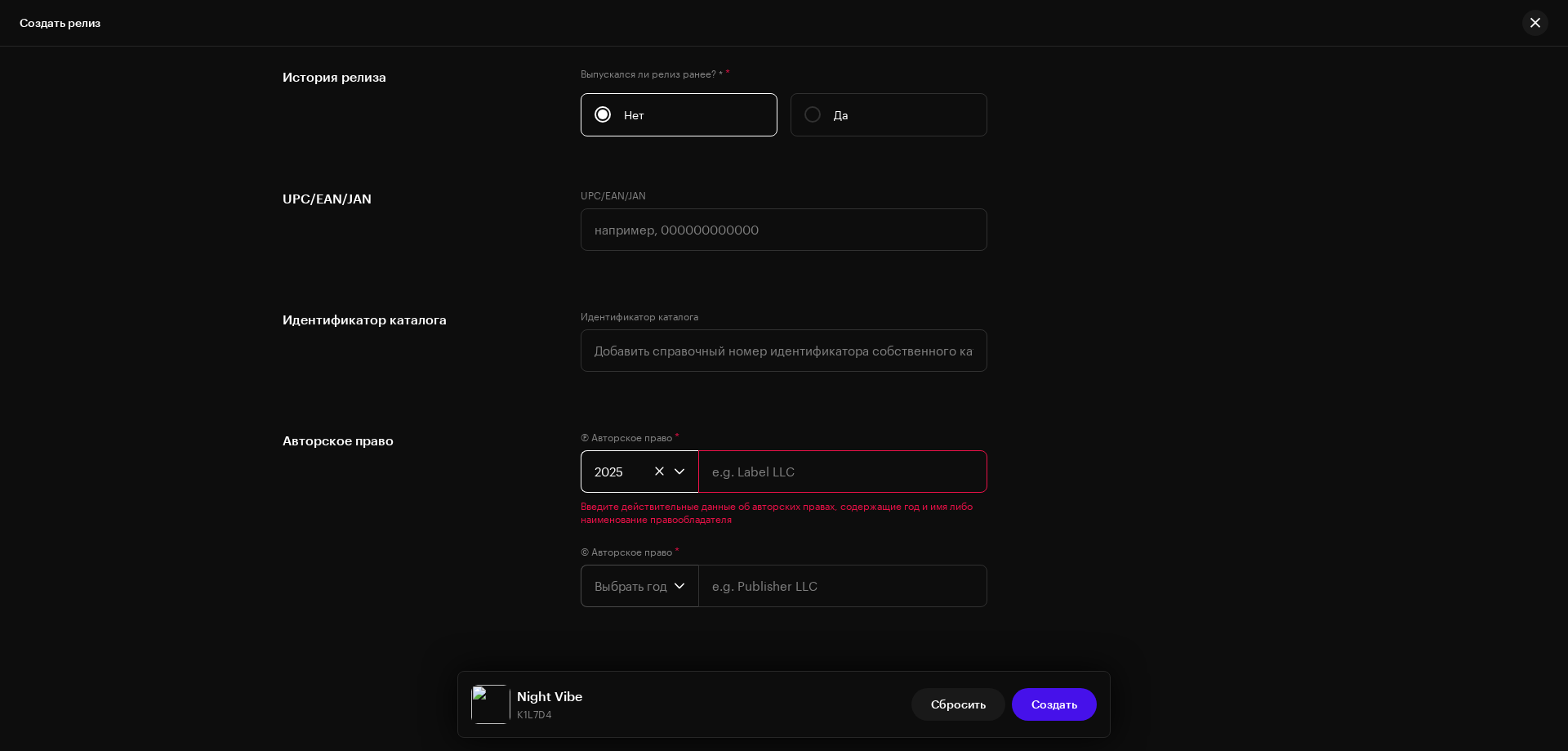
click at [634, 587] on span "Выбрать год" at bounding box center [634, 586] width 79 height 41
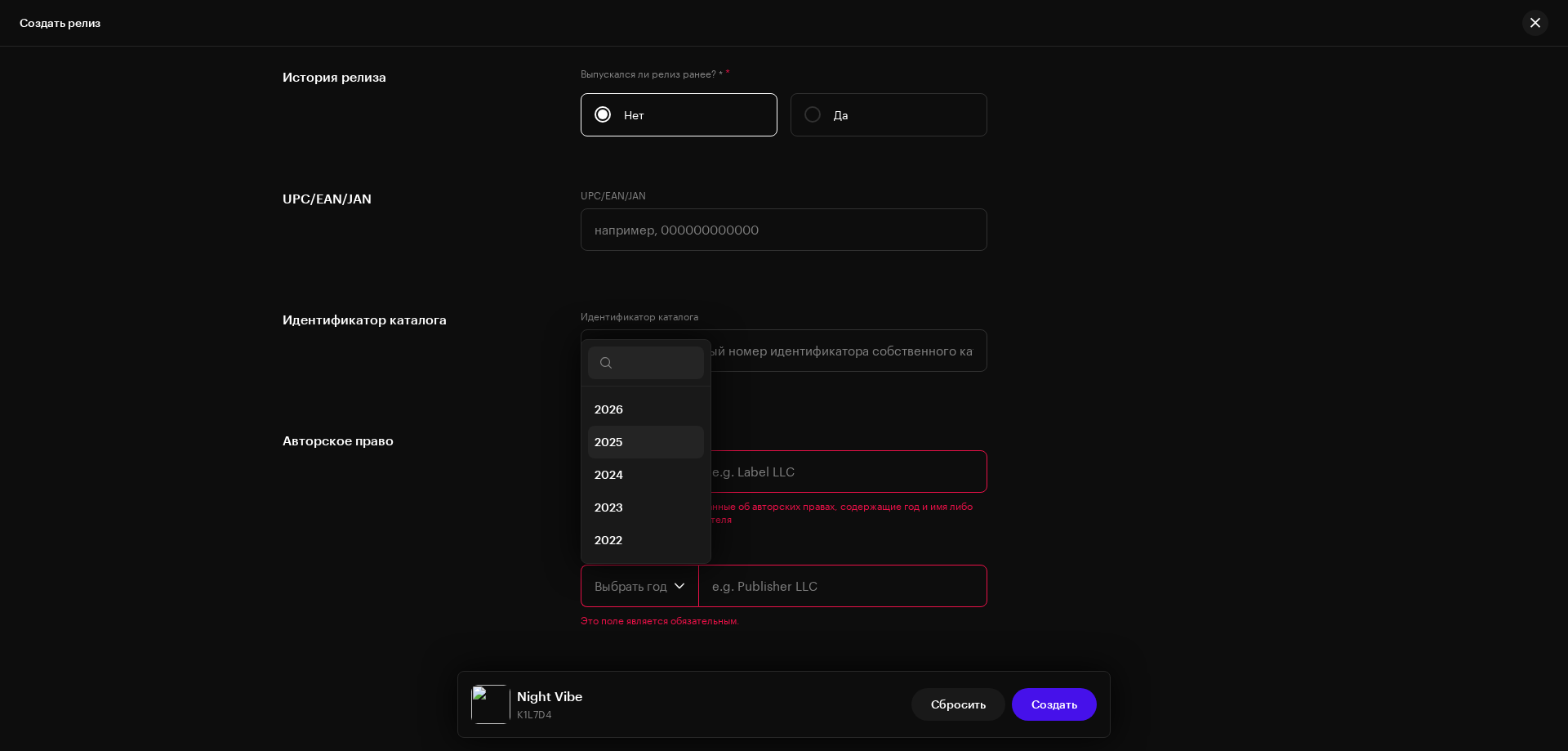
click at [618, 447] on span "2025" at bounding box center [609, 442] width 29 height 16
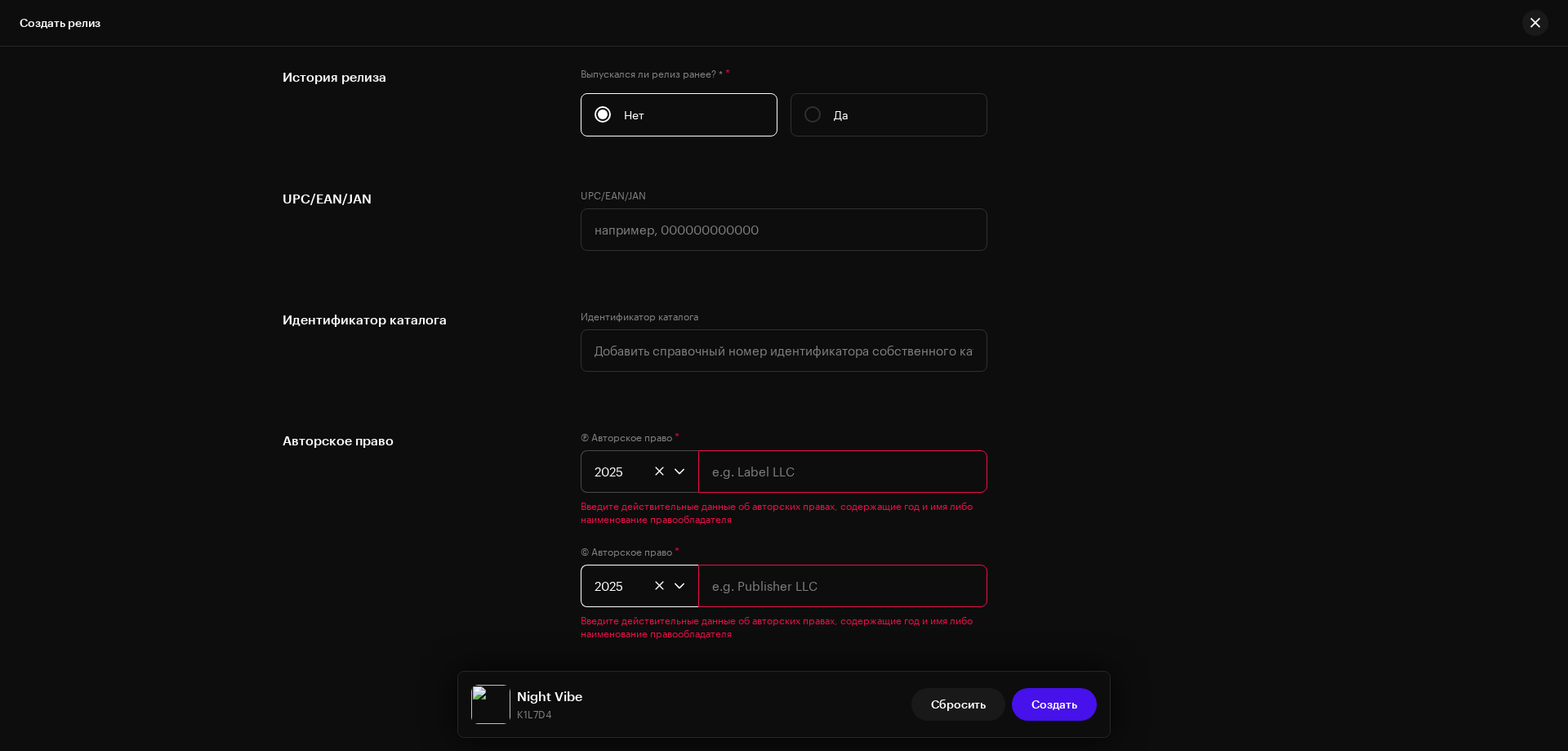
click at [715, 468] on input "text" at bounding box center [843, 472] width 289 height 43
type input "NBS."
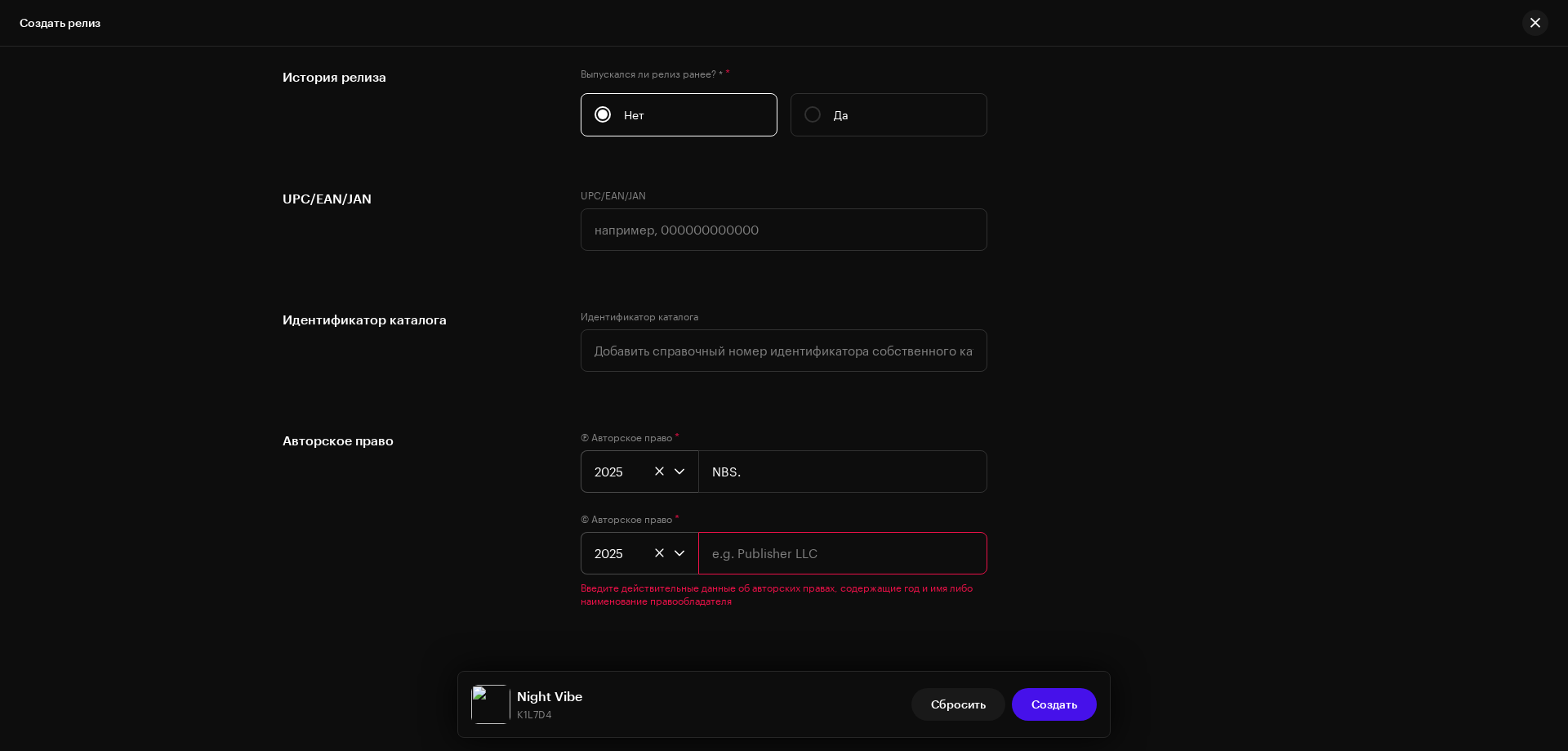
click at [746, 570] on input "text" at bounding box center [843, 553] width 289 height 43
type input "NBS."
click at [1193, 522] on div "Авторское право Ⓟ Авторское право * 2025 NBS. © Авторское право * 2025 NBS." at bounding box center [784, 512] width 1003 height 164
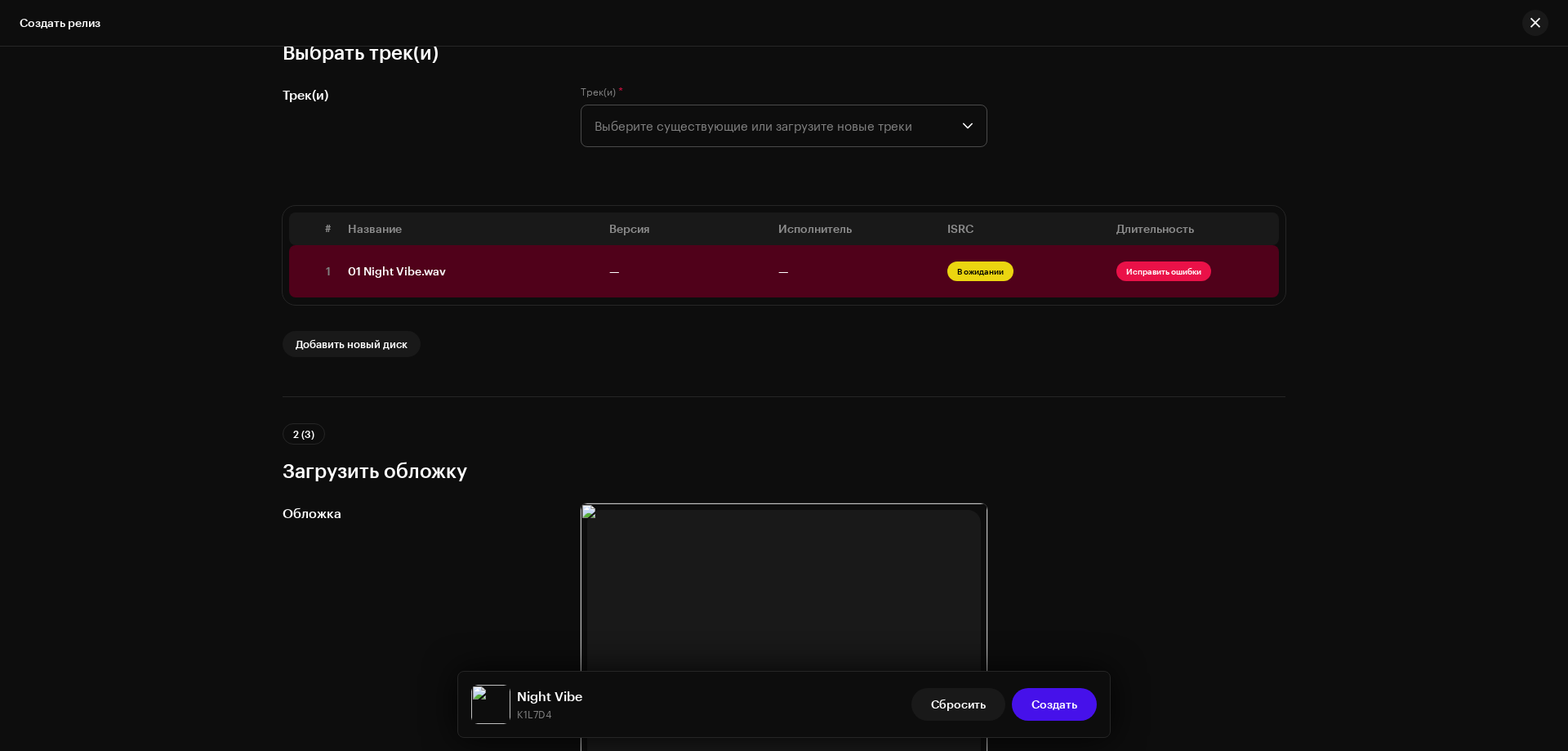
scroll to position [106, 0]
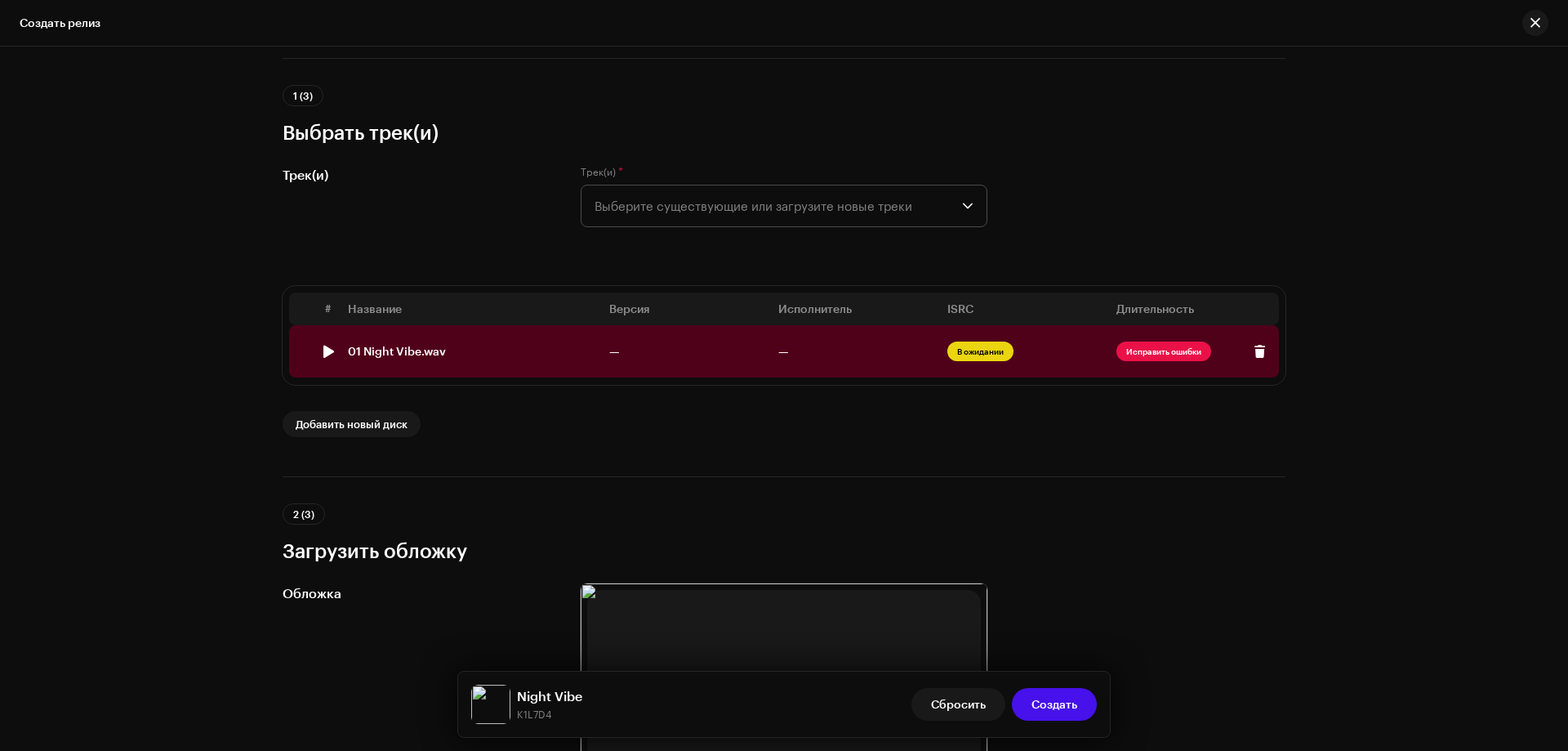
click at [375, 352] on div "01 Night Vibe.wav" at bounding box center [397, 352] width 98 height 13
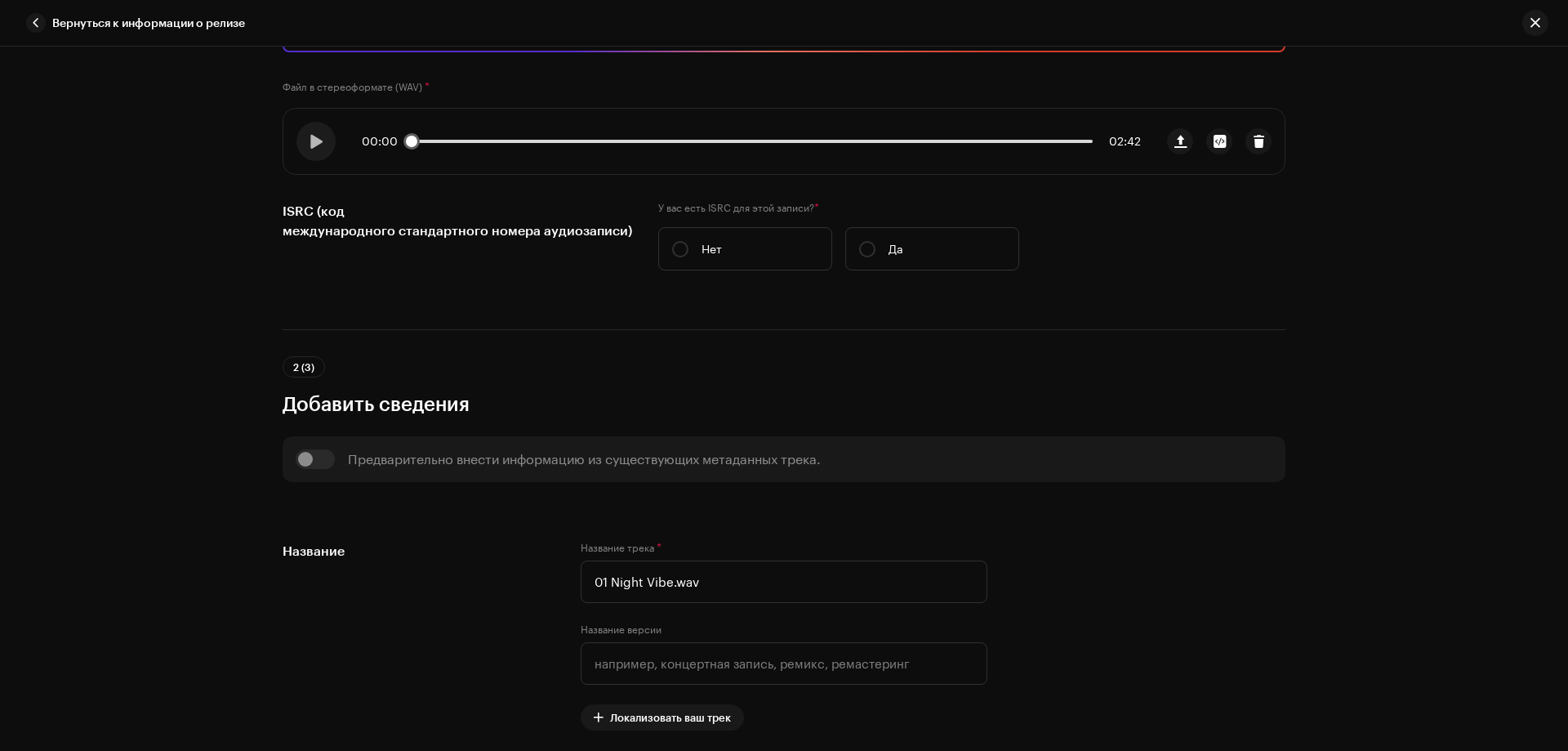
scroll to position [0, 0]
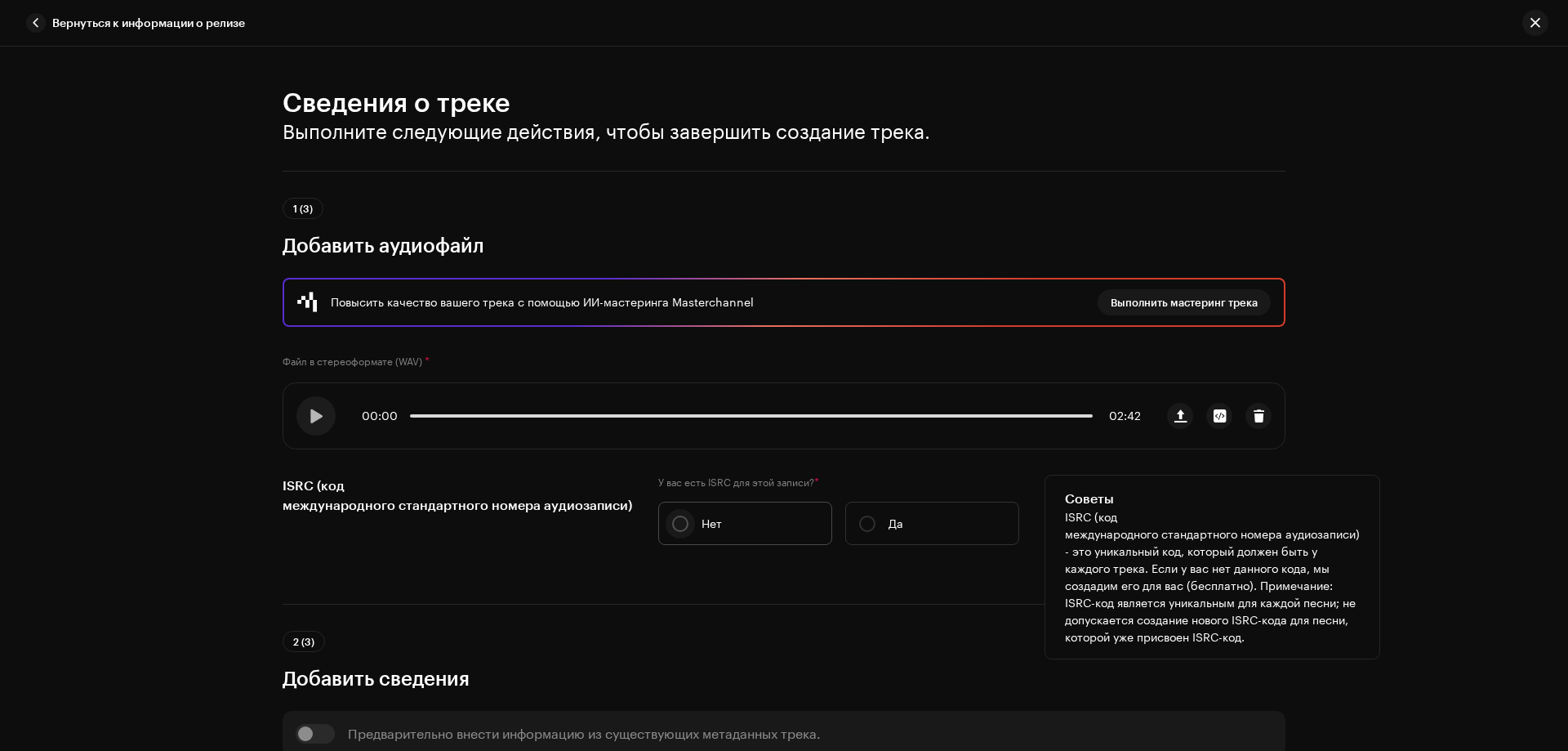
click at [672, 517] on input "Нет" at bounding box center [680, 524] width 16 height 16
radio input "true"
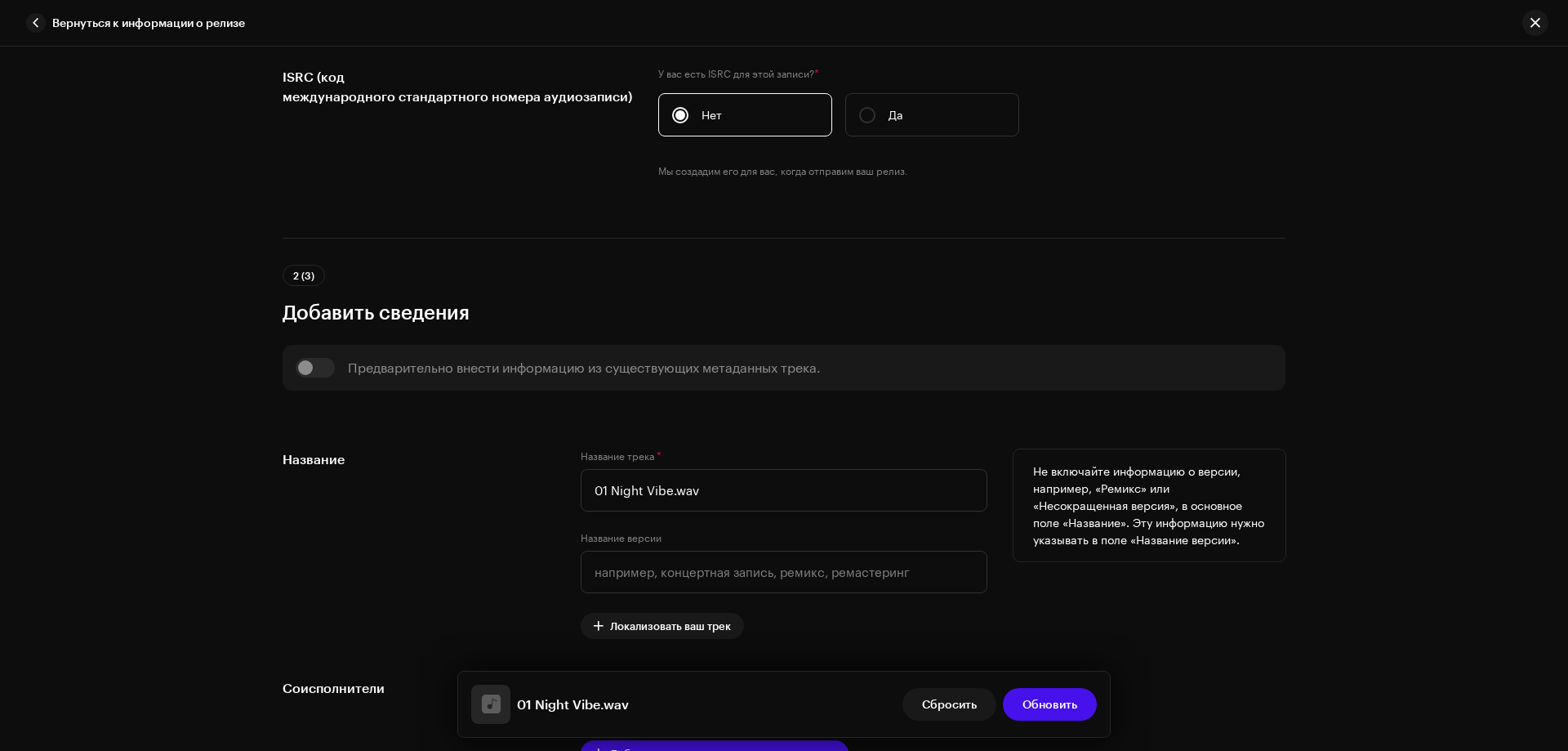
scroll to position [735, 0]
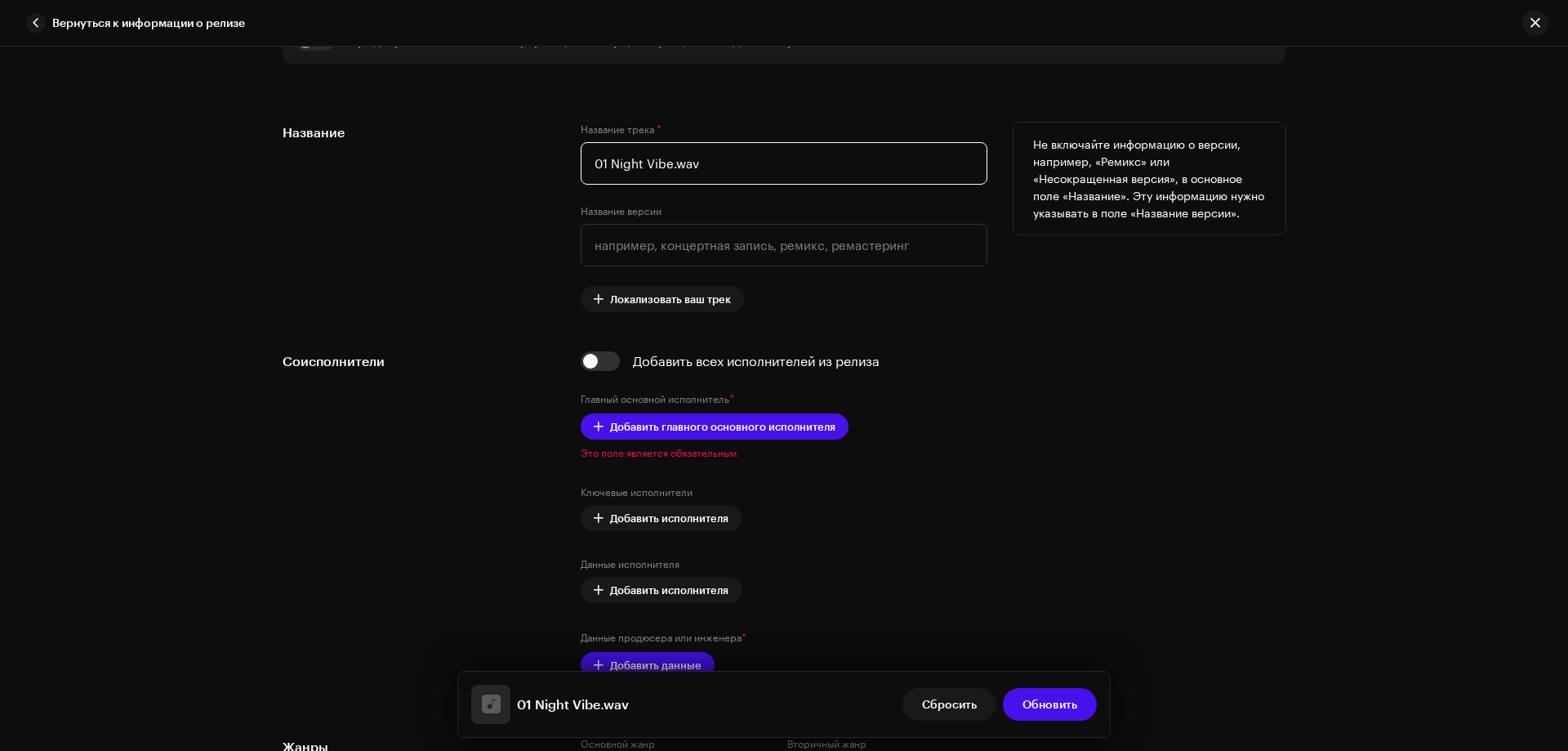
drag, startPoint x: 608, startPoint y: 155, endPoint x: 569, endPoint y: 160, distance: 39.3
click at [569, 160] on div "Название Название трека * 01 Night Vibe.wav Название версии Локализовать ваш тр…" at bounding box center [784, 217] width 1003 height 190
drag, startPoint x: 652, startPoint y: 164, endPoint x: 770, endPoint y: 168, distance: 118.1
click at [771, 164] on input "Night Vibe.wav" at bounding box center [784, 164] width 407 height 43
type input "Night Vibe"
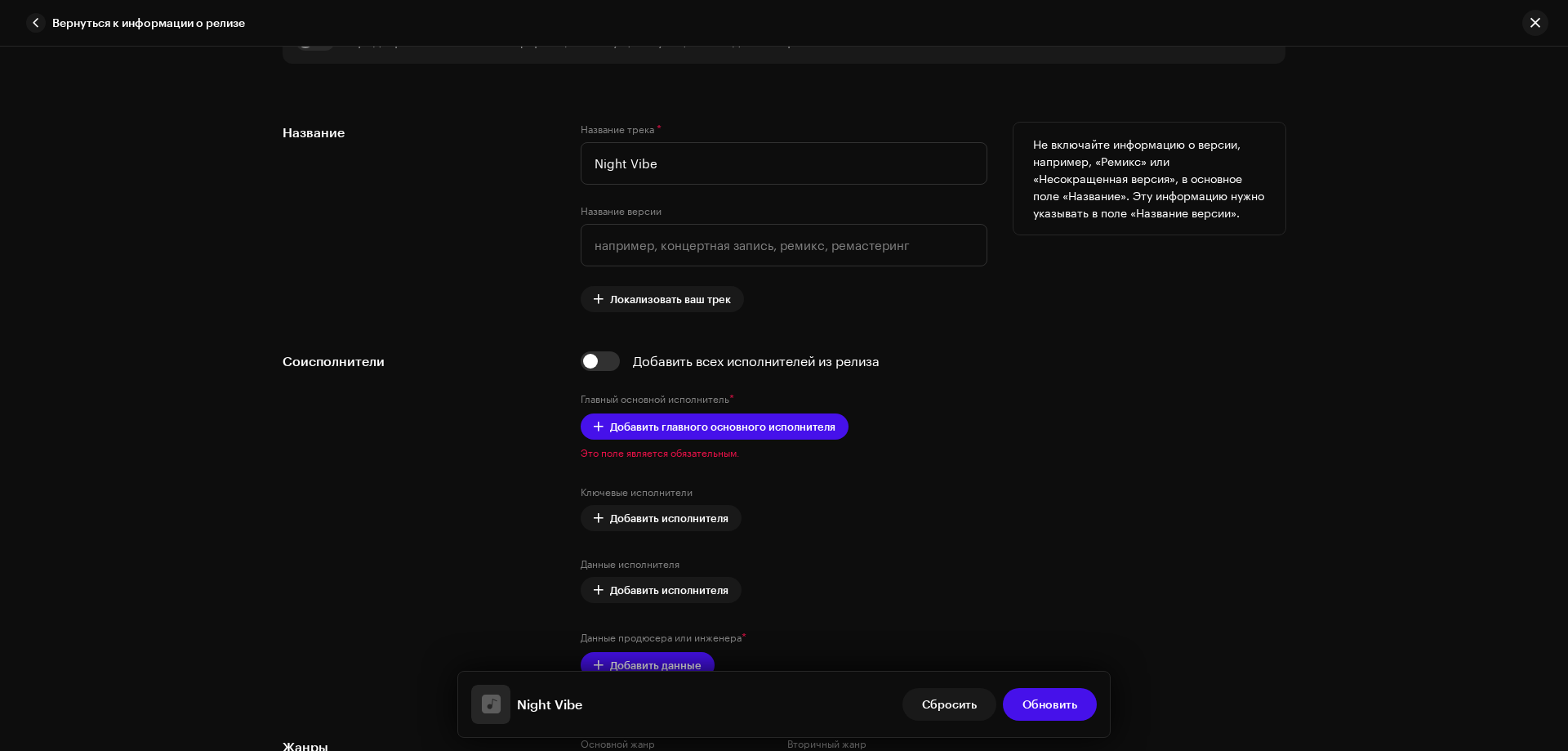
click at [472, 293] on div "Название" at bounding box center [418, 217] width 272 height 190
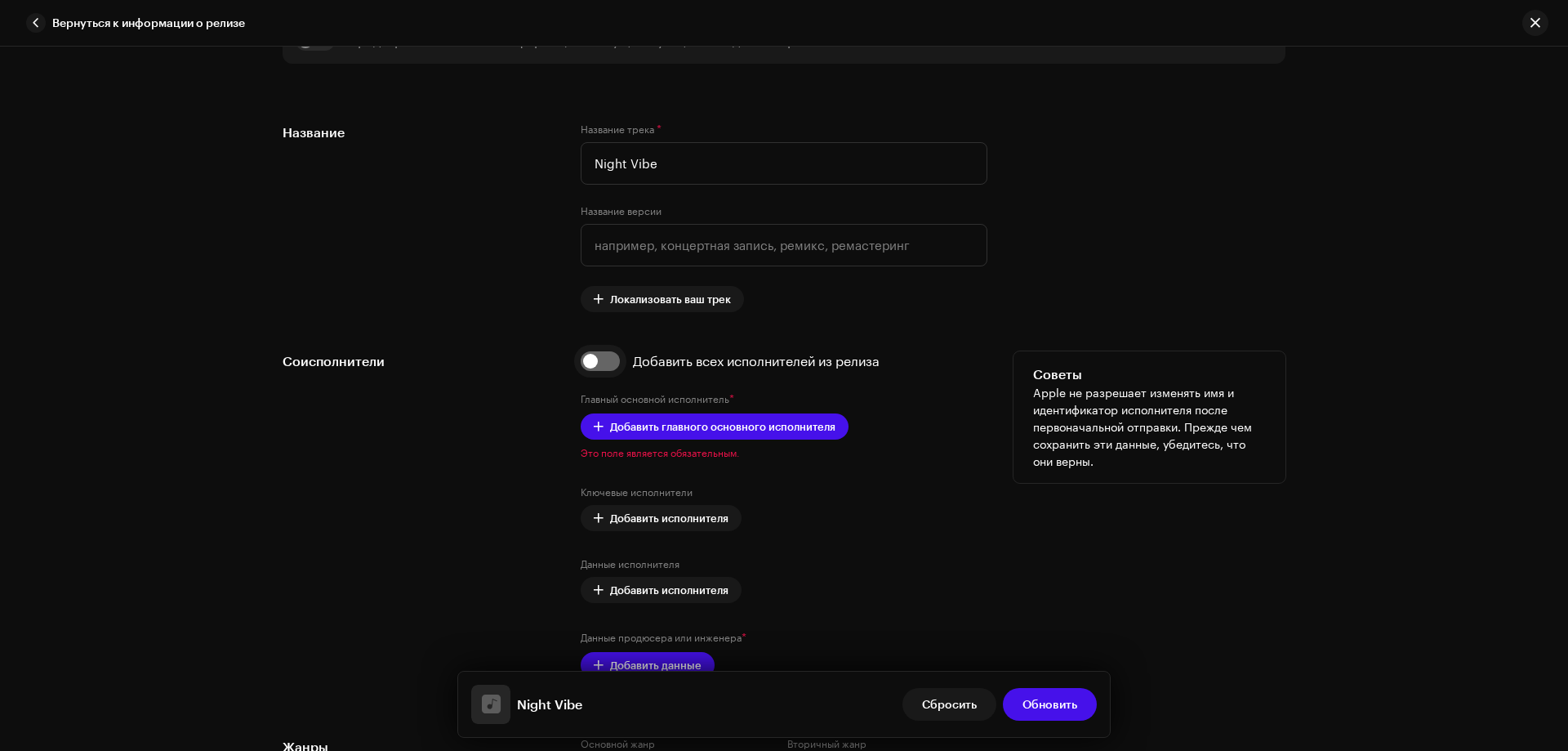
click at [606, 357] on input "checkbox" at bounding box center [600, 362] width 39 height 20
checkbox input "true"
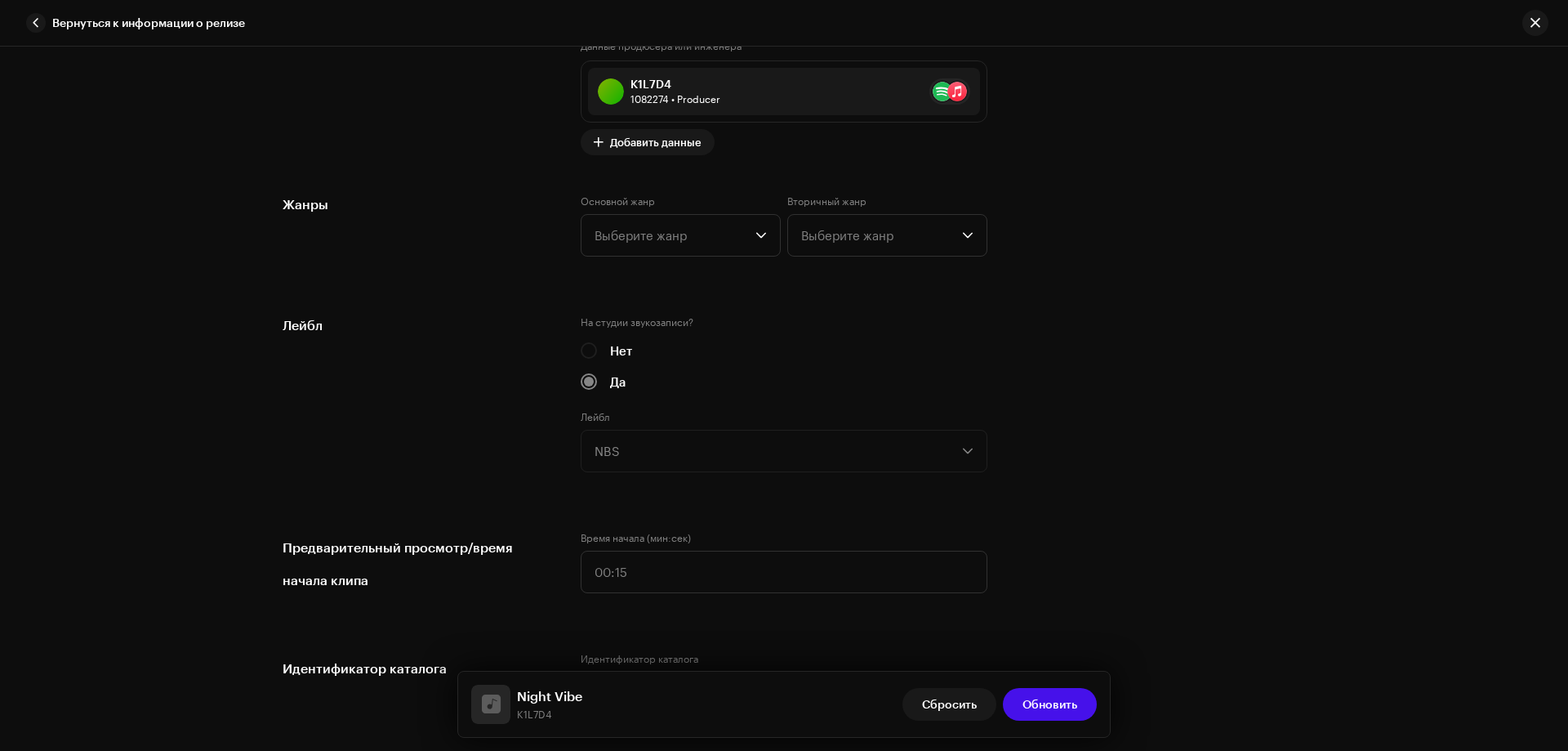
scroll to position [1716, 0]
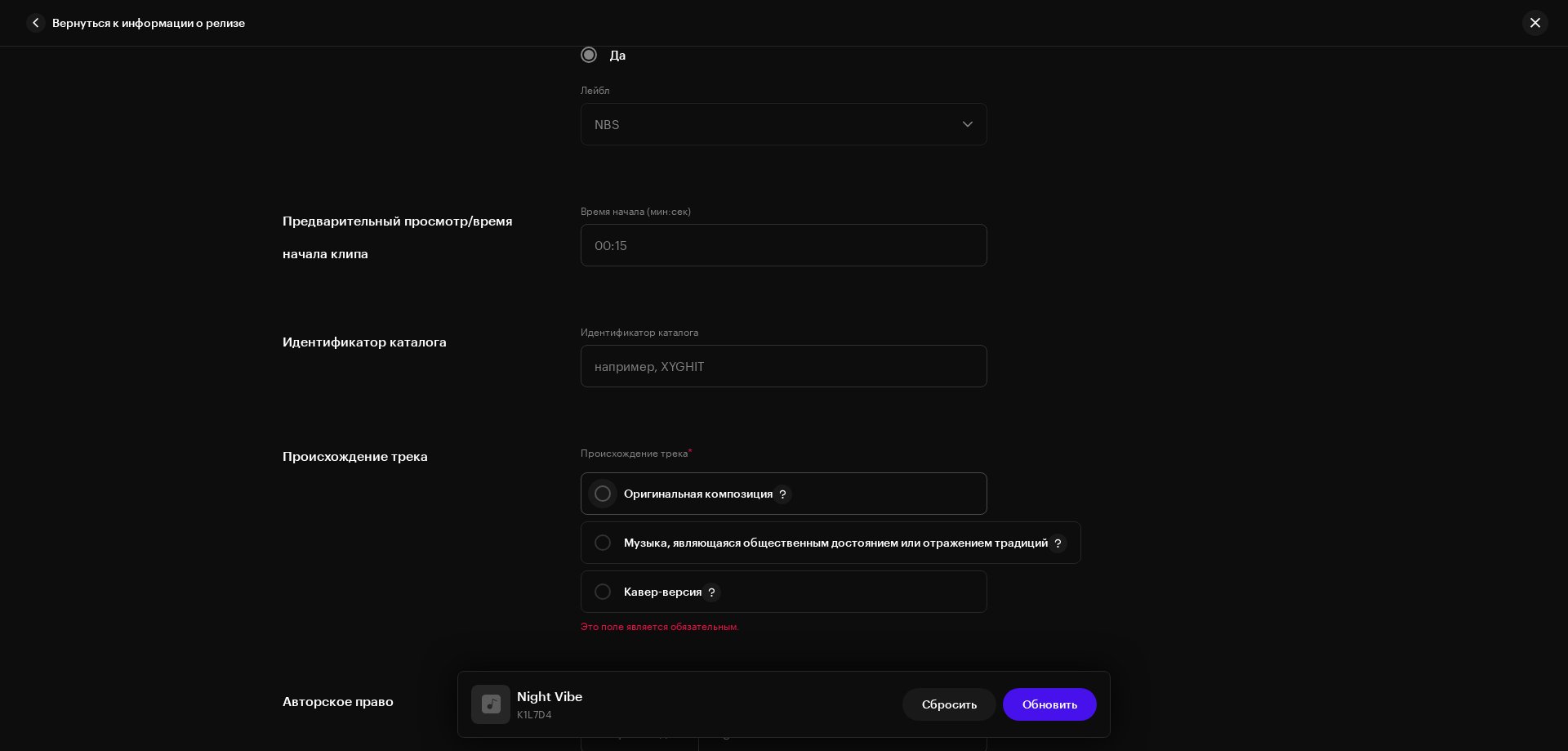
click at [596, 491] on input "radio" at bounding box center [603, 494] width 16 height 16
radio input "true"
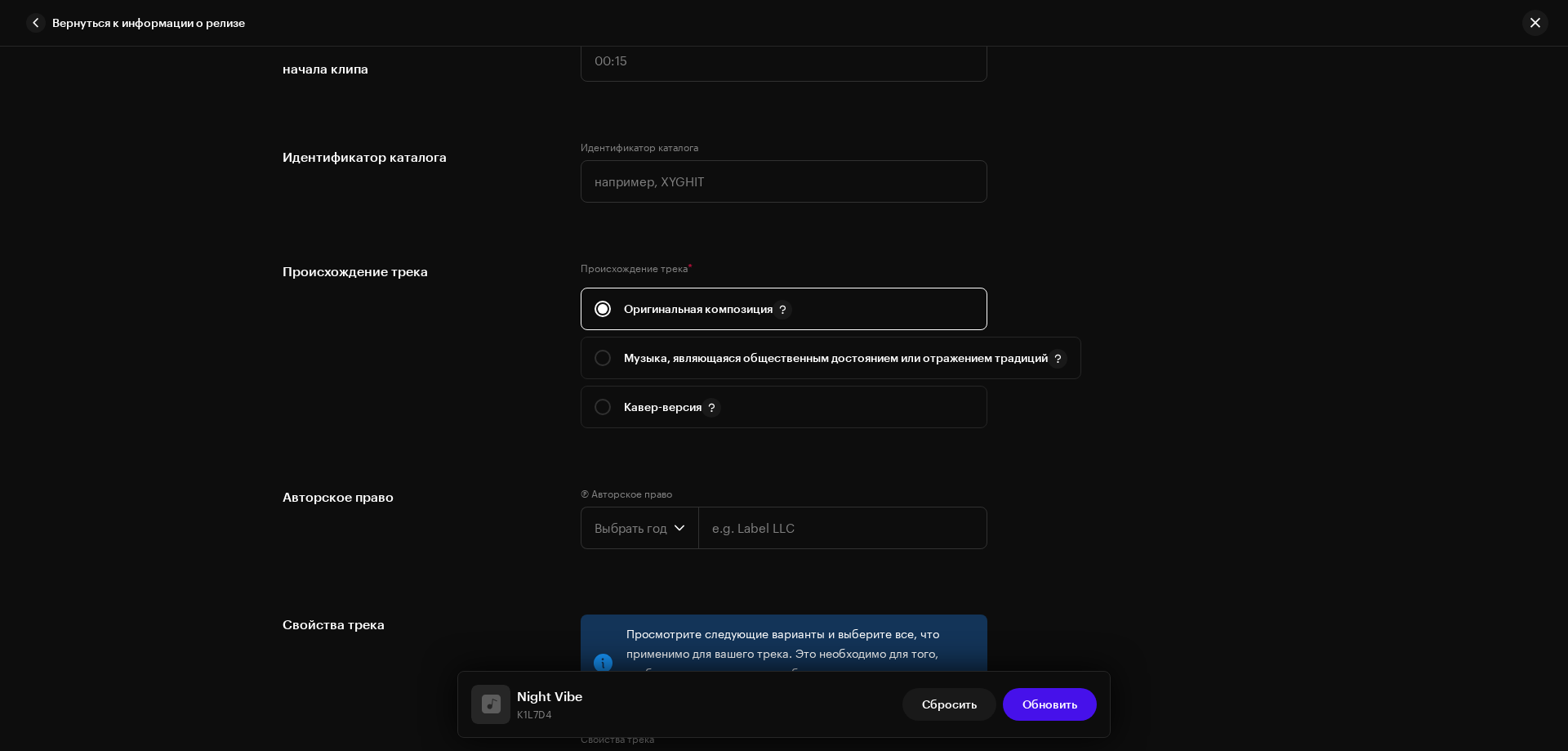
scroll to position [2206, 0]
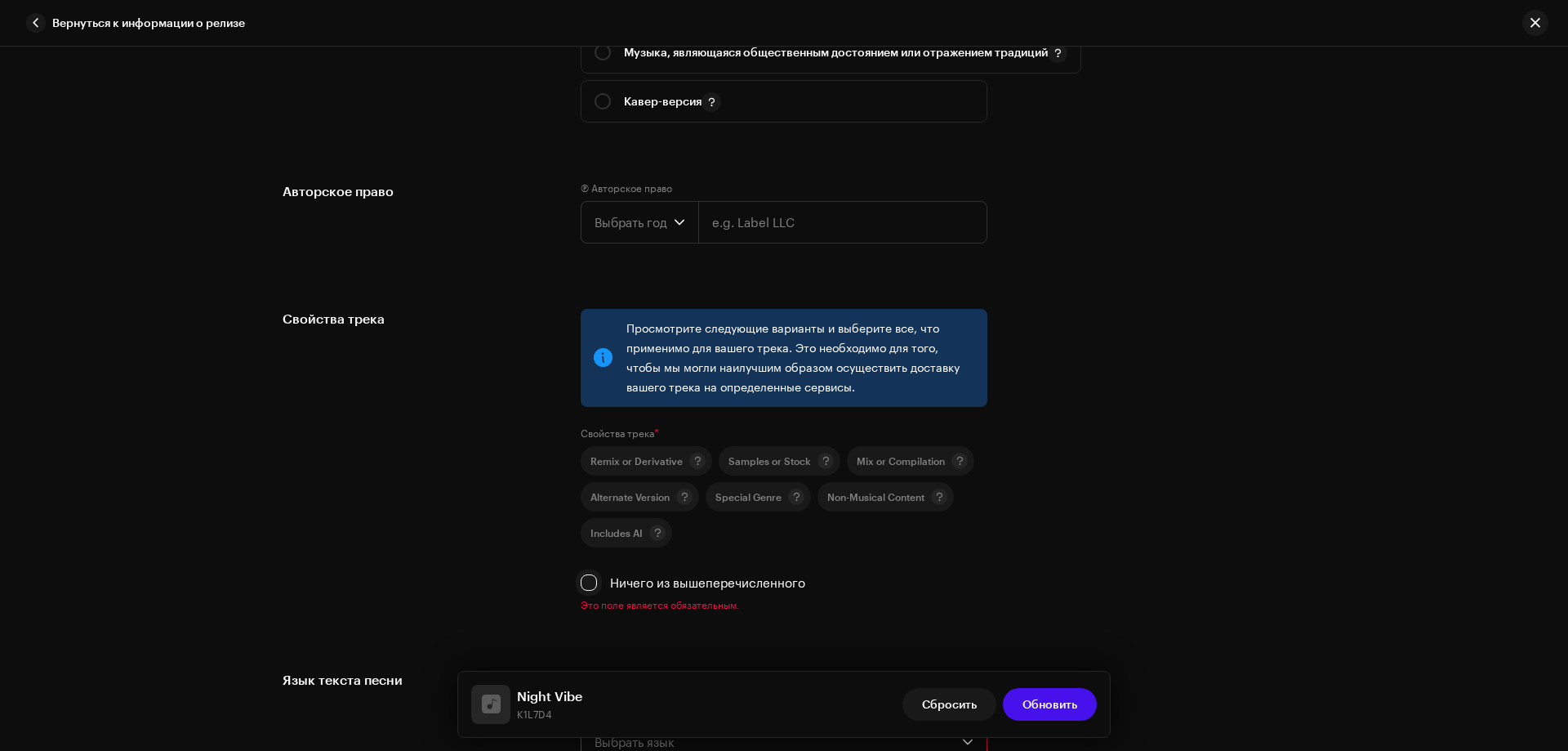
click at [585, 584] on input "Ничего из вышеперечисленного" at bounding box center [589, 583] width 16 height 16
checkbox input "true"
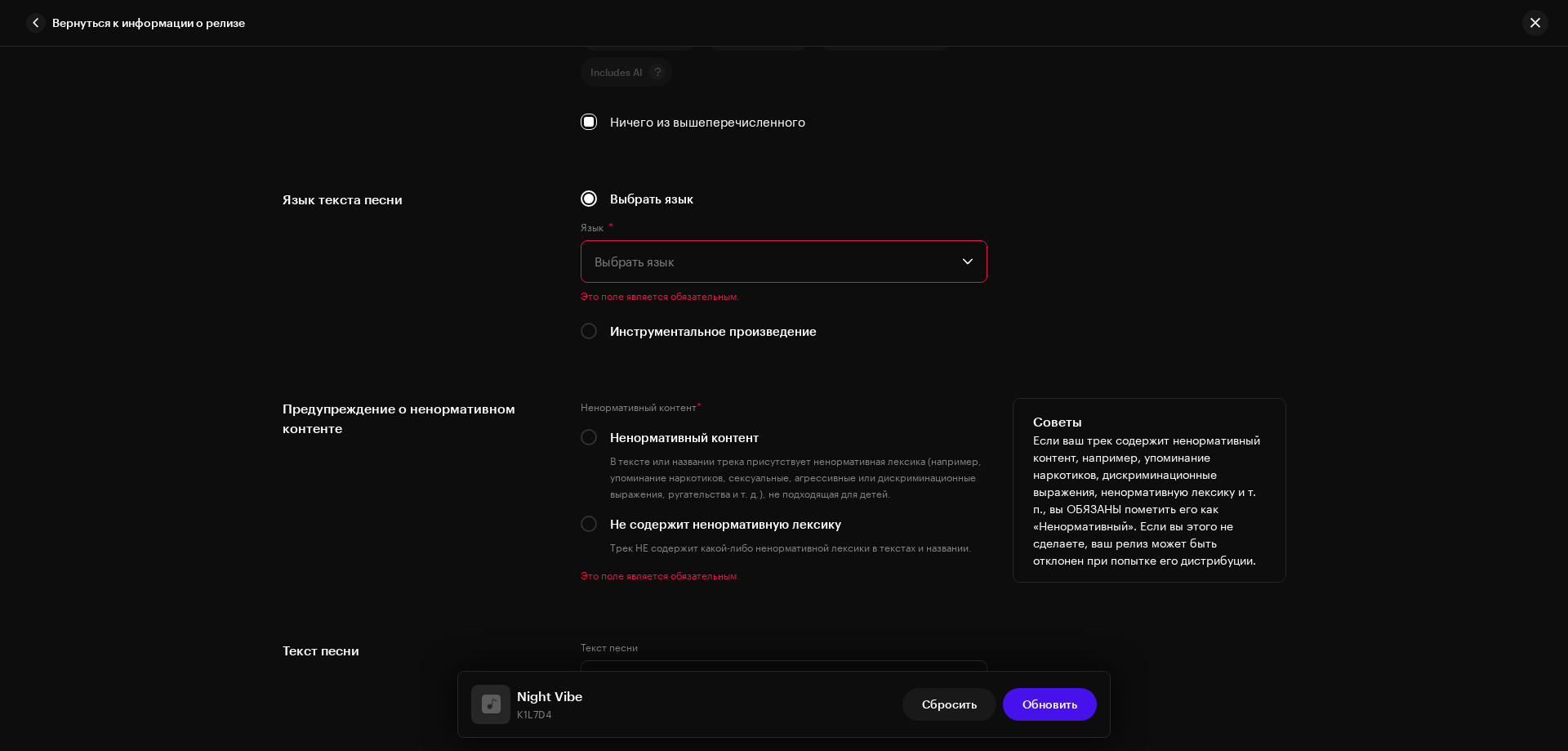
scroll to position [2697, 0]
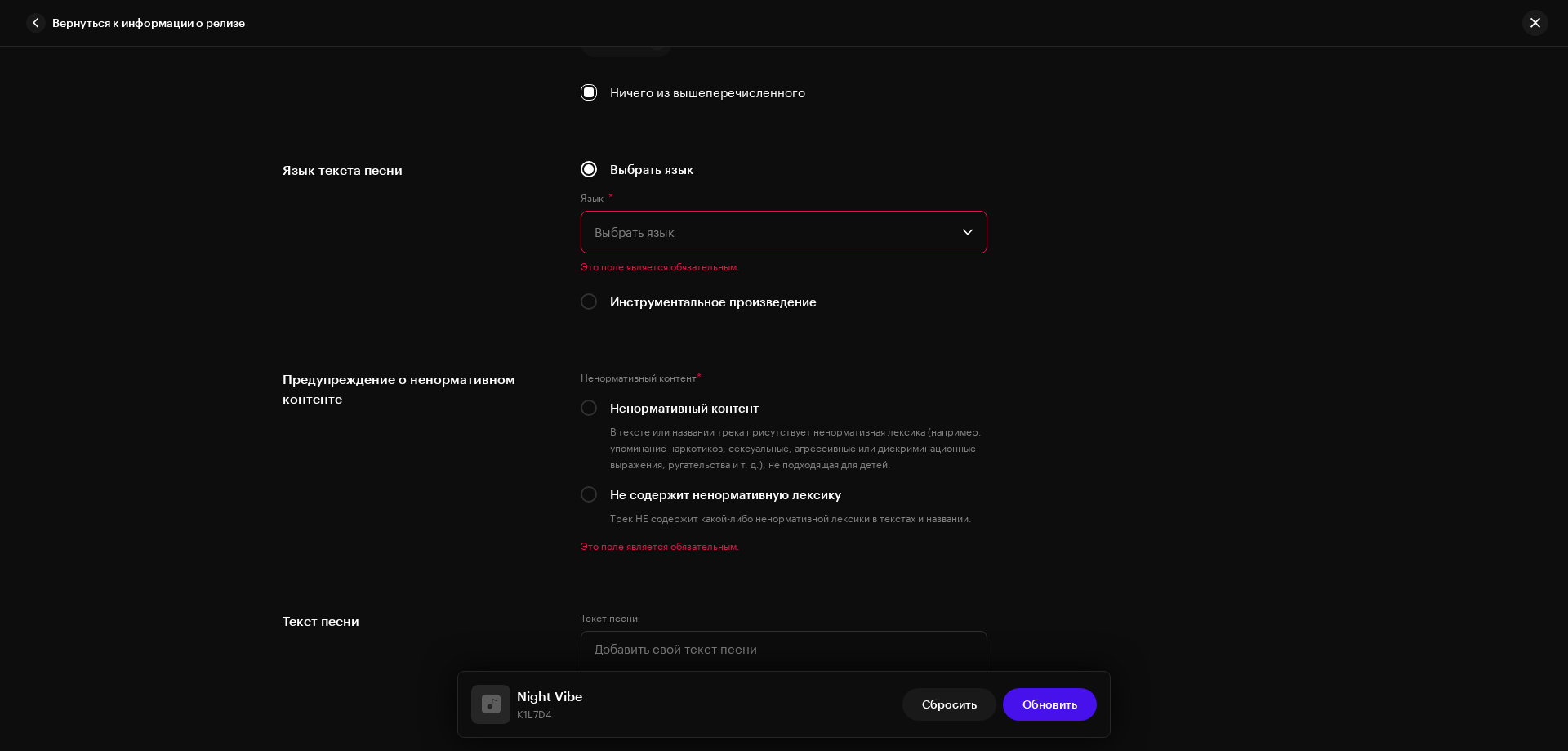
click at [606, 231] on span "Выбрать язык" at bounding box center [779, 233] width 368 height 41
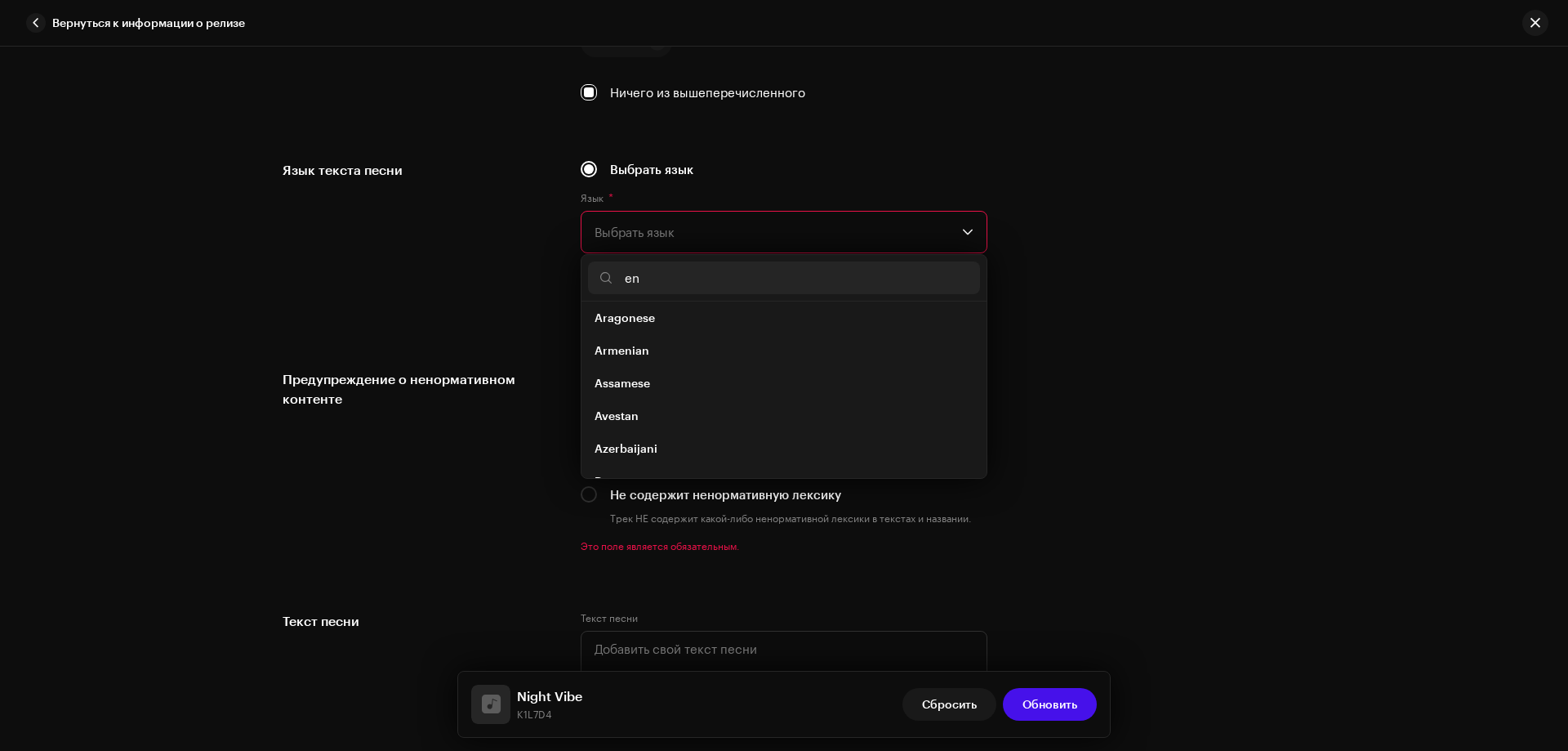
scroll to position [0, 0]
type input "en"
click at [619, 451] on span "English" at bounding box center [615, 455] width 41 height 16
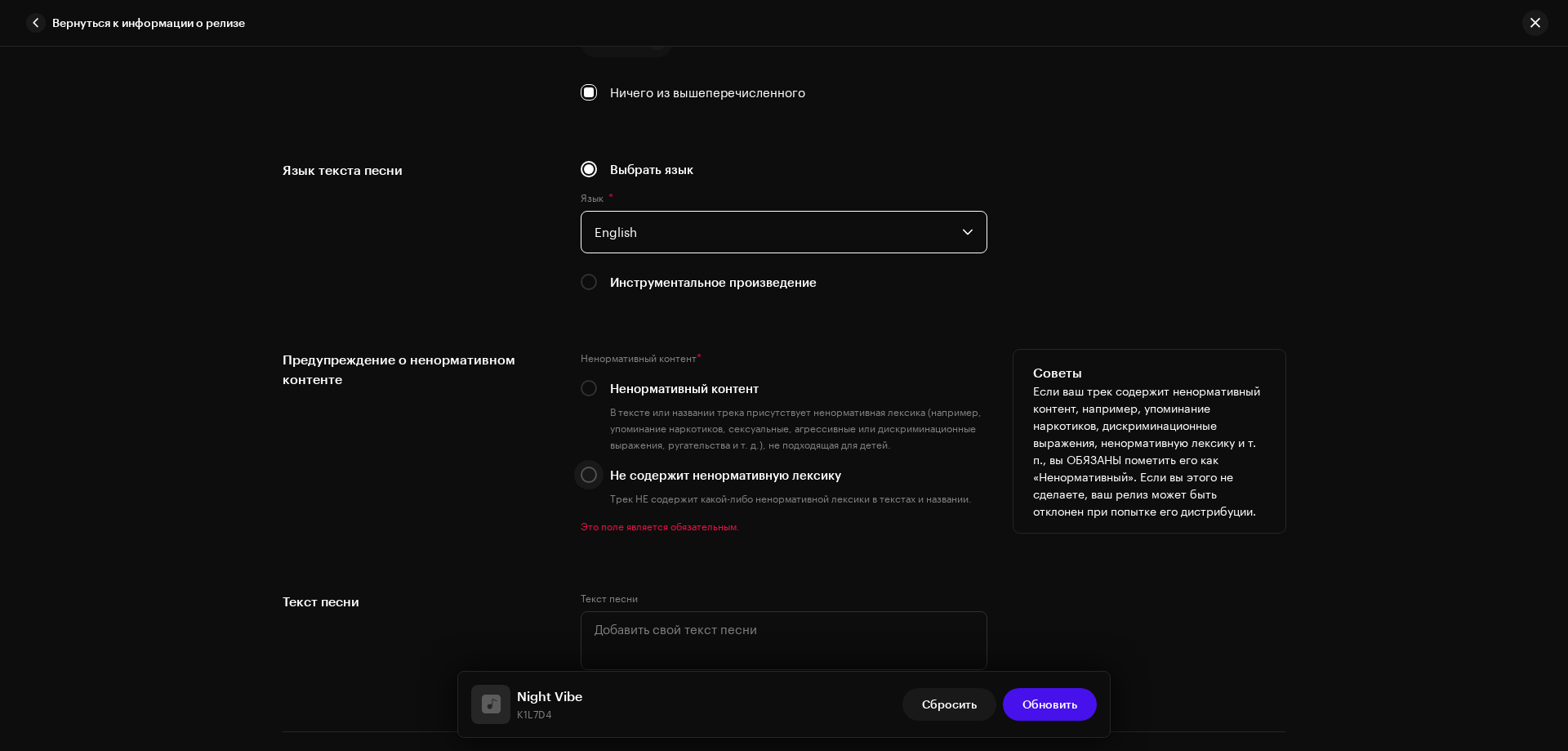
click at [588, 471] on input "Не содержит ненормативную лексику" at bounding box center [589, 475] width 16 height 16
radio input "true"
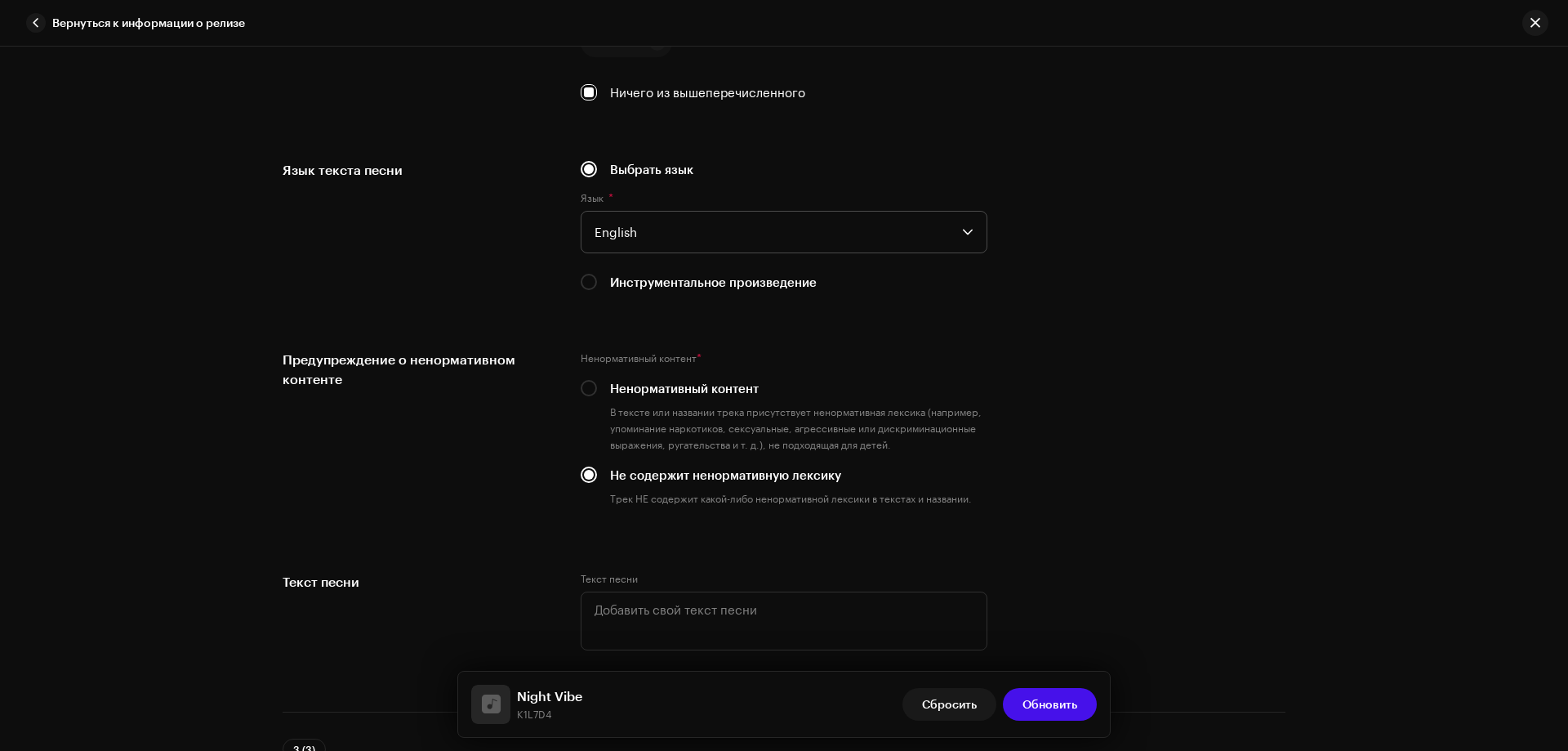
scroll to position [3186, 0]
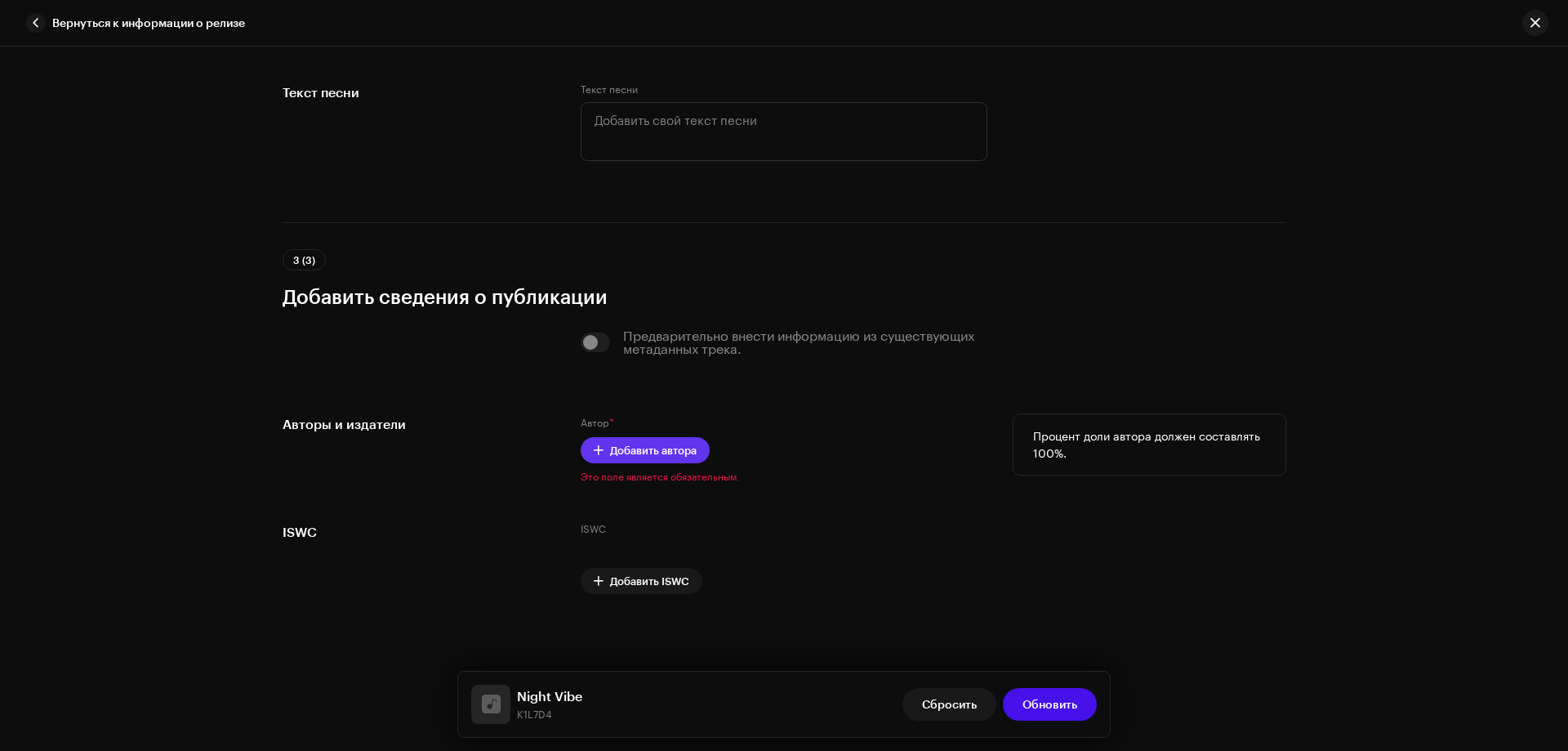
click at [697, 462] on button "Добавить автора" at bounding box center [645, 450] width 129 height 26
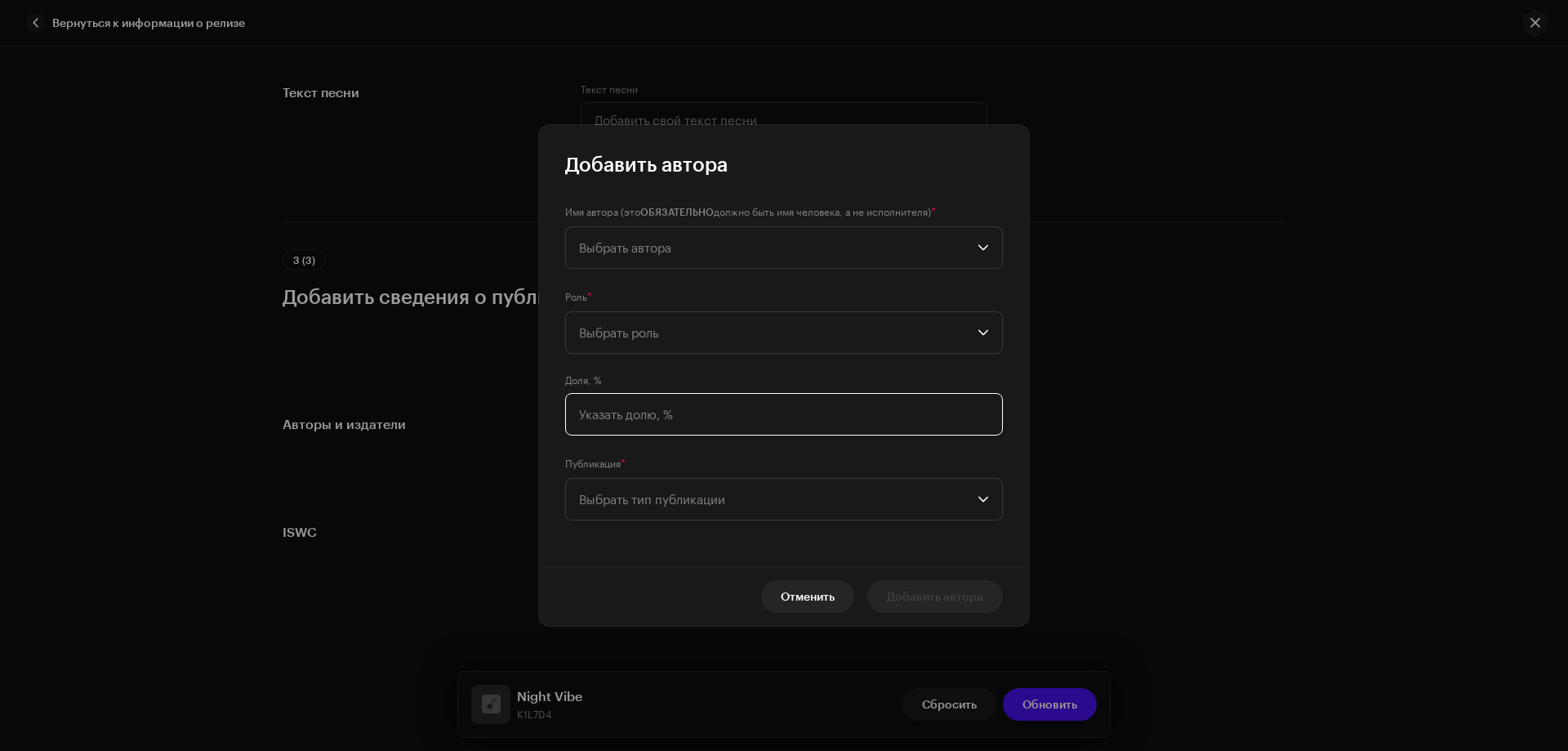
click at [634, 412] on input at bounding box center [784, 414] width 438 height 43
type input "100,00"
click at [651, 335] on span "Выбрать роль" at bounding box center [778, 333] width 398 height 41
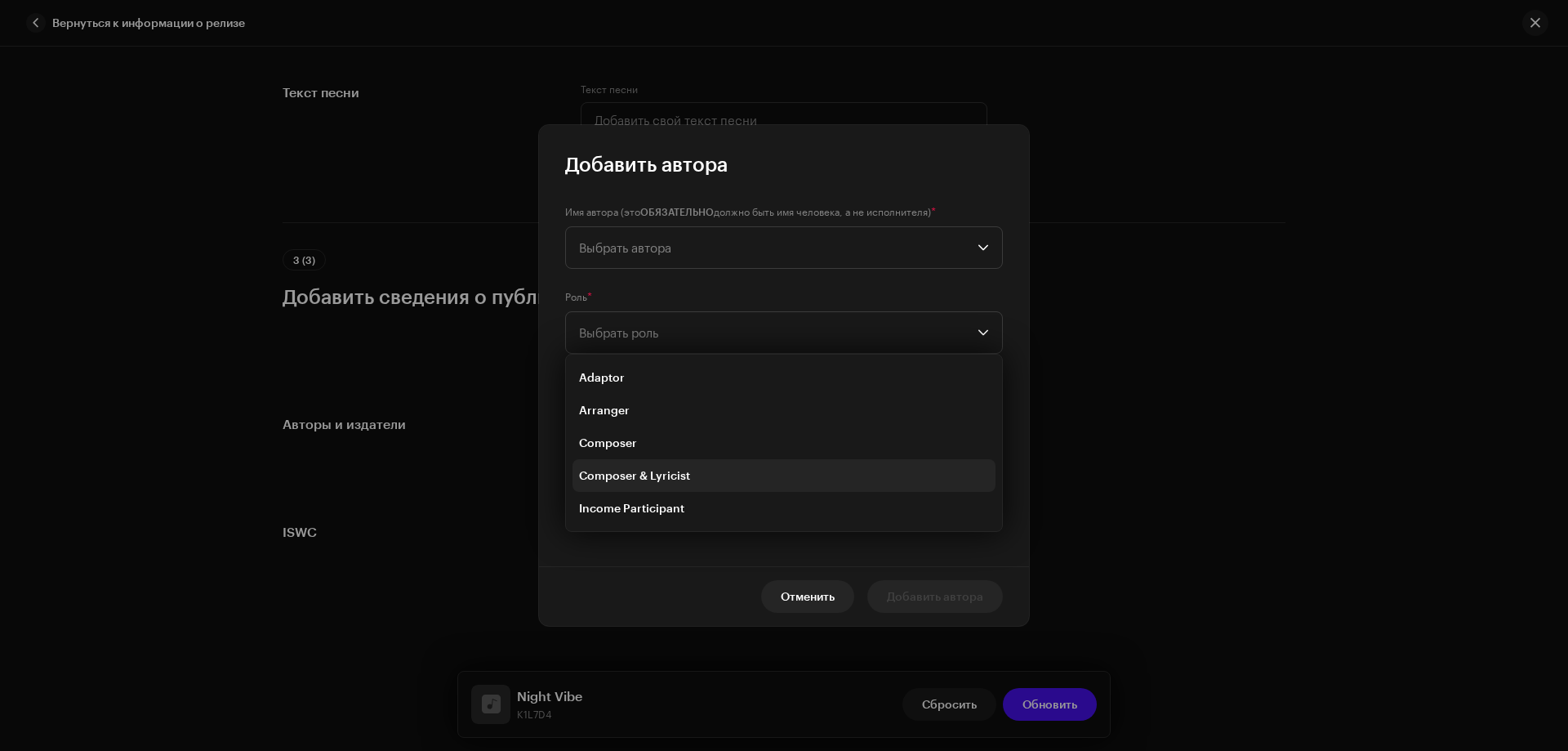
click at [651, 467] on li "Composer & Lyricist" at bounding box center [784, 476] width 423 height 33
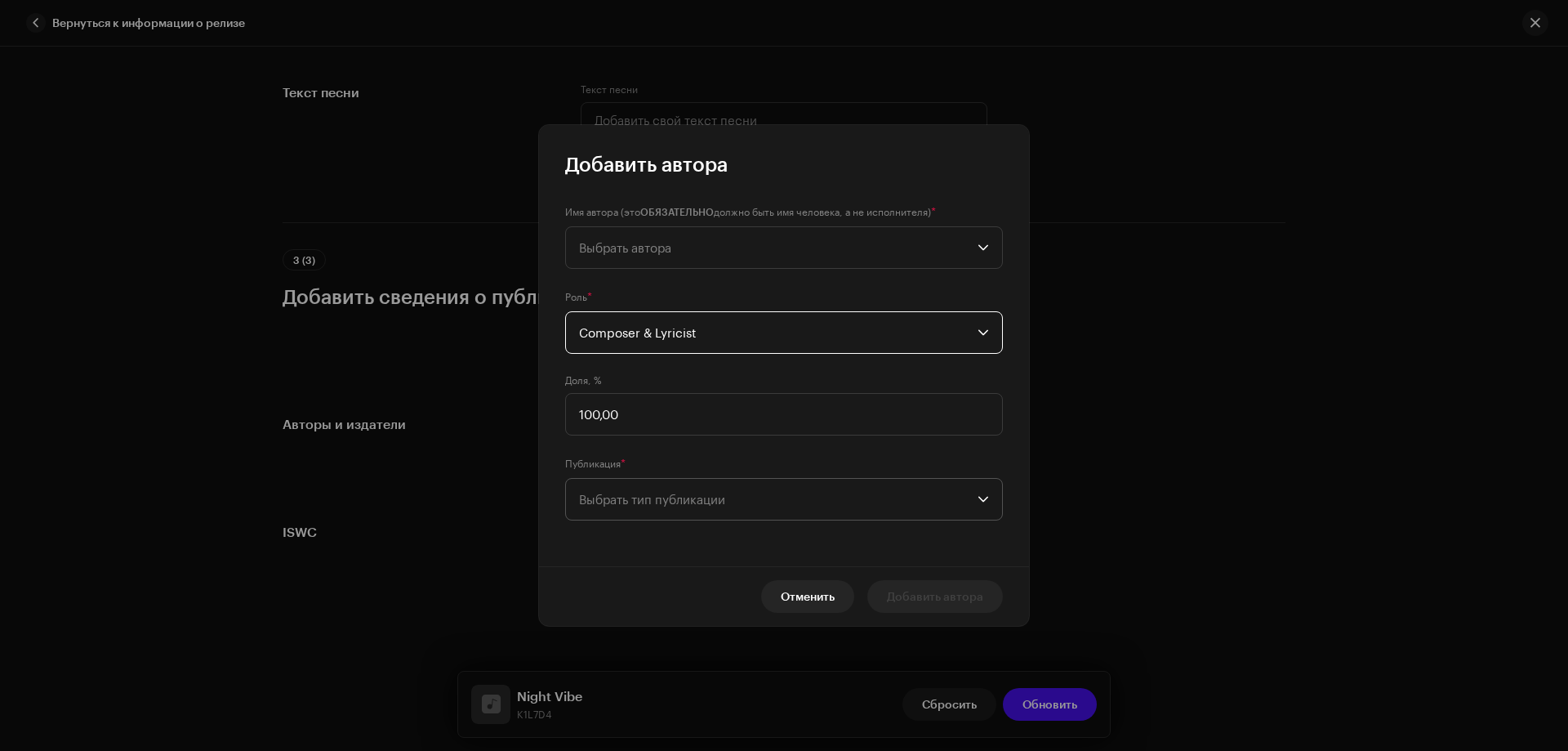
click at [624, 495] on span "Выбрать тип публикации" at bounding box center [778, 500] width 398 height 41
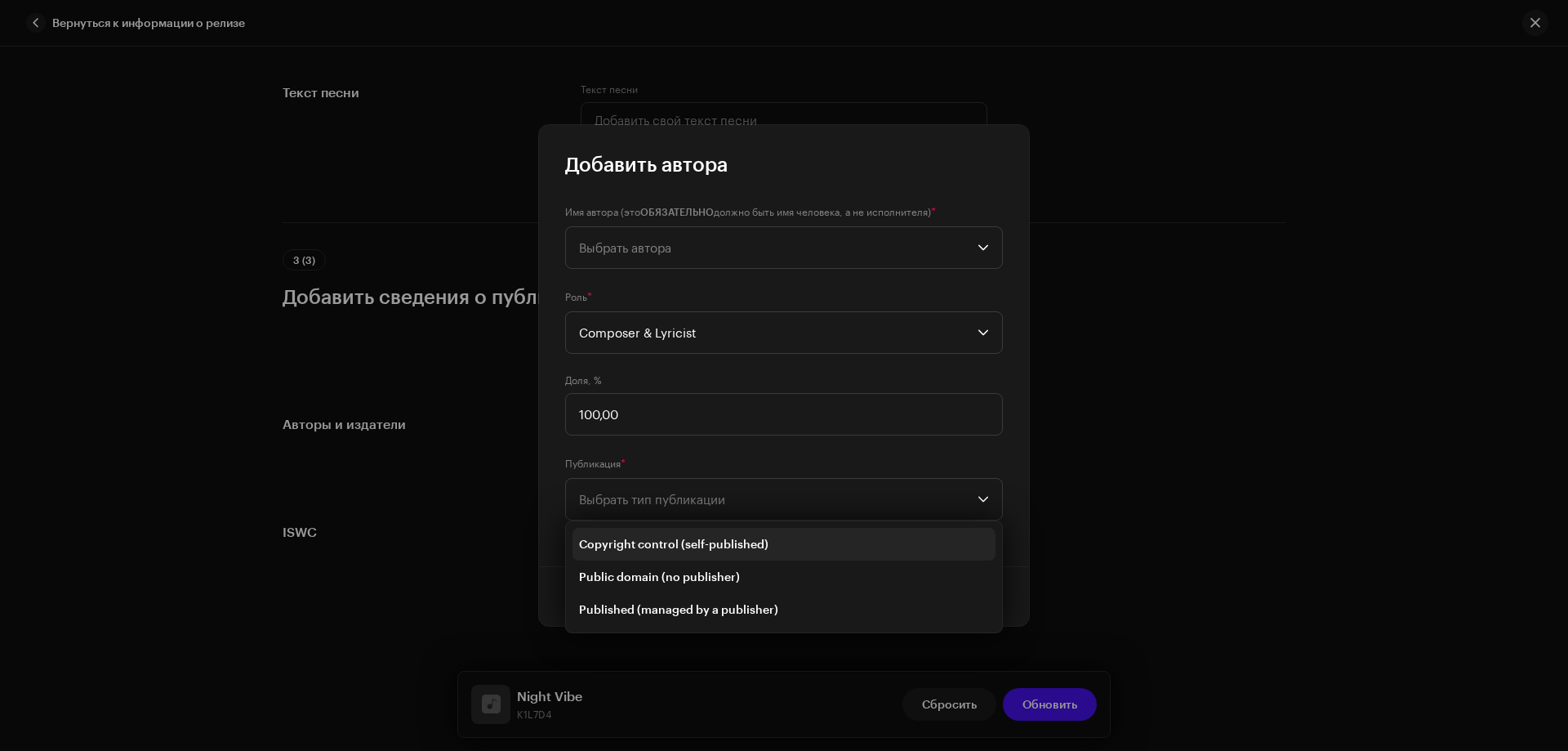
click at [623, 531] on li "Copyright control (self-published)" at bounding box center [784, 544] width 423 height 33
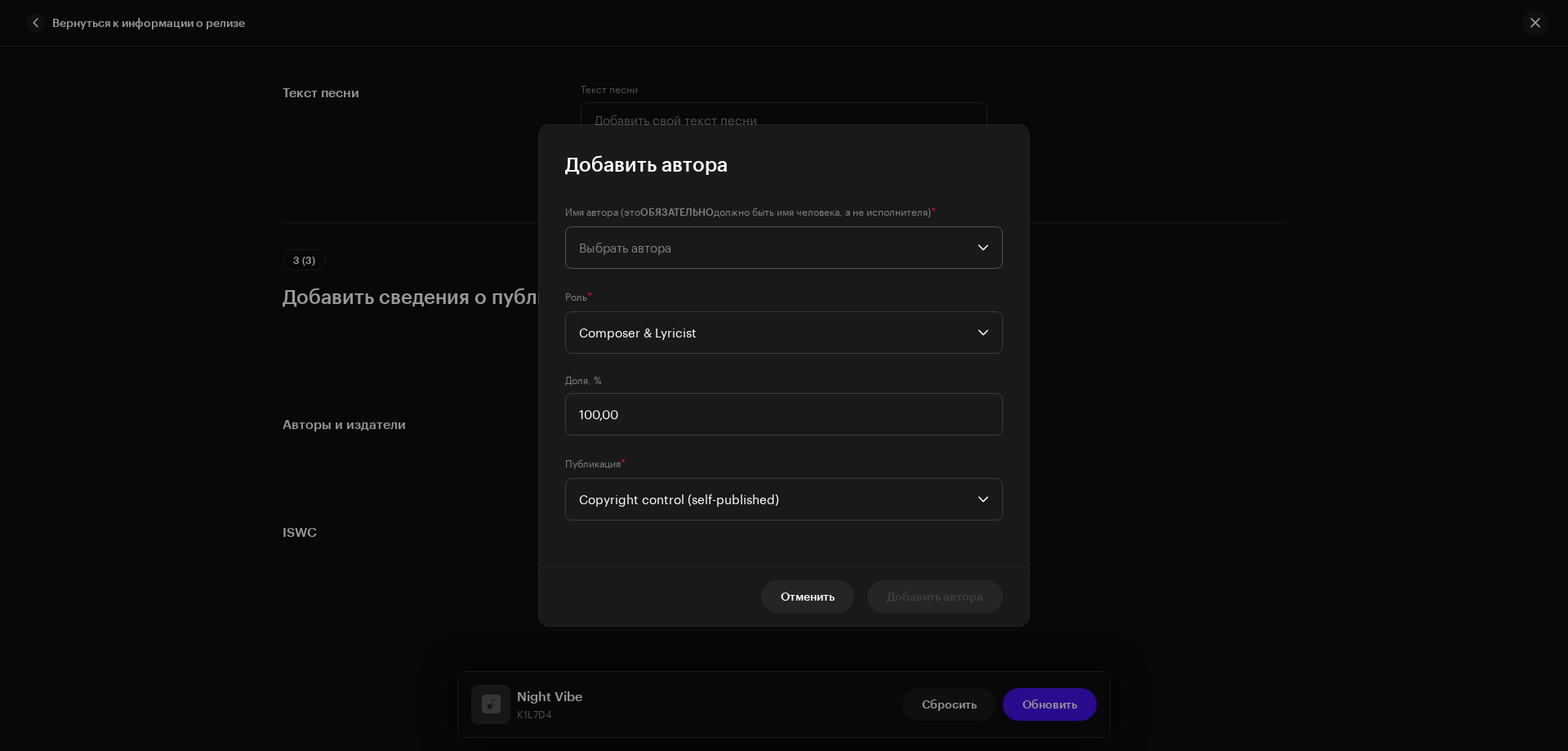
click at [611, 244] on span "Выбрать автора" at bounding box center [625, 247] width 92 height 15
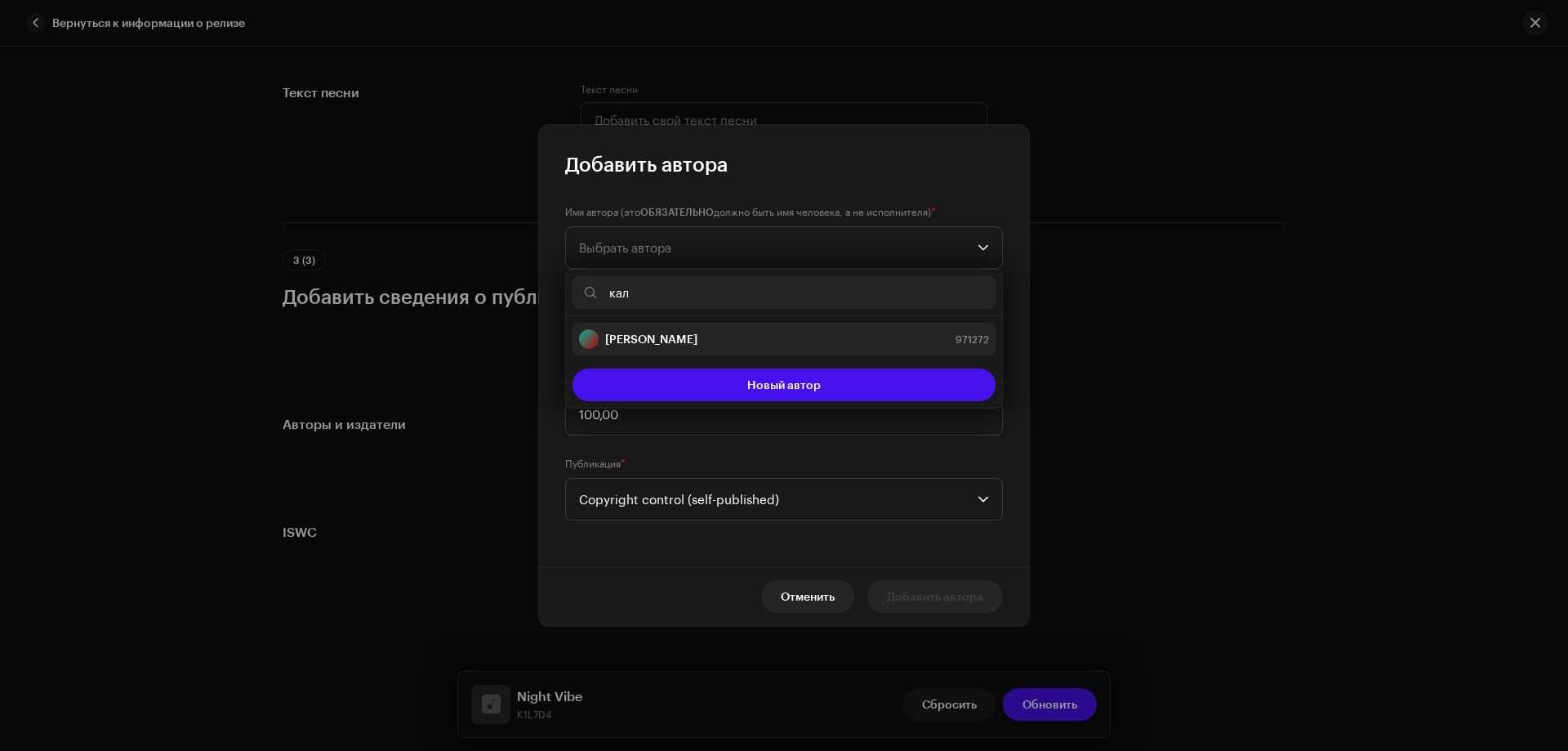
type input "кал"
click at [665, 336] on strong "[PERSON_NAME]" at bounding box center [651, 339] width 92 height 16
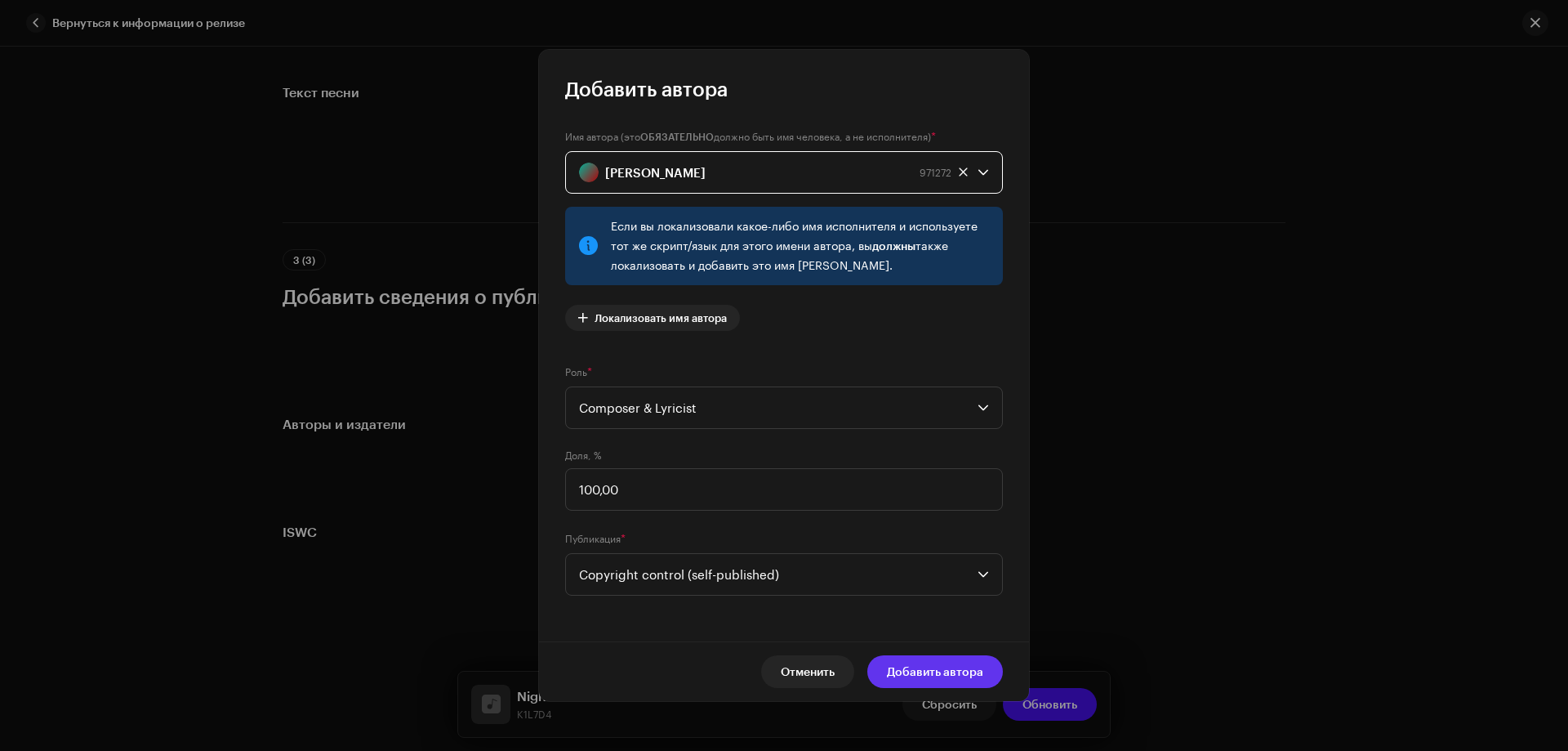
click at [917, 667] on span "Добавить автора" at bounding box center [935, 672] width 96 height 33
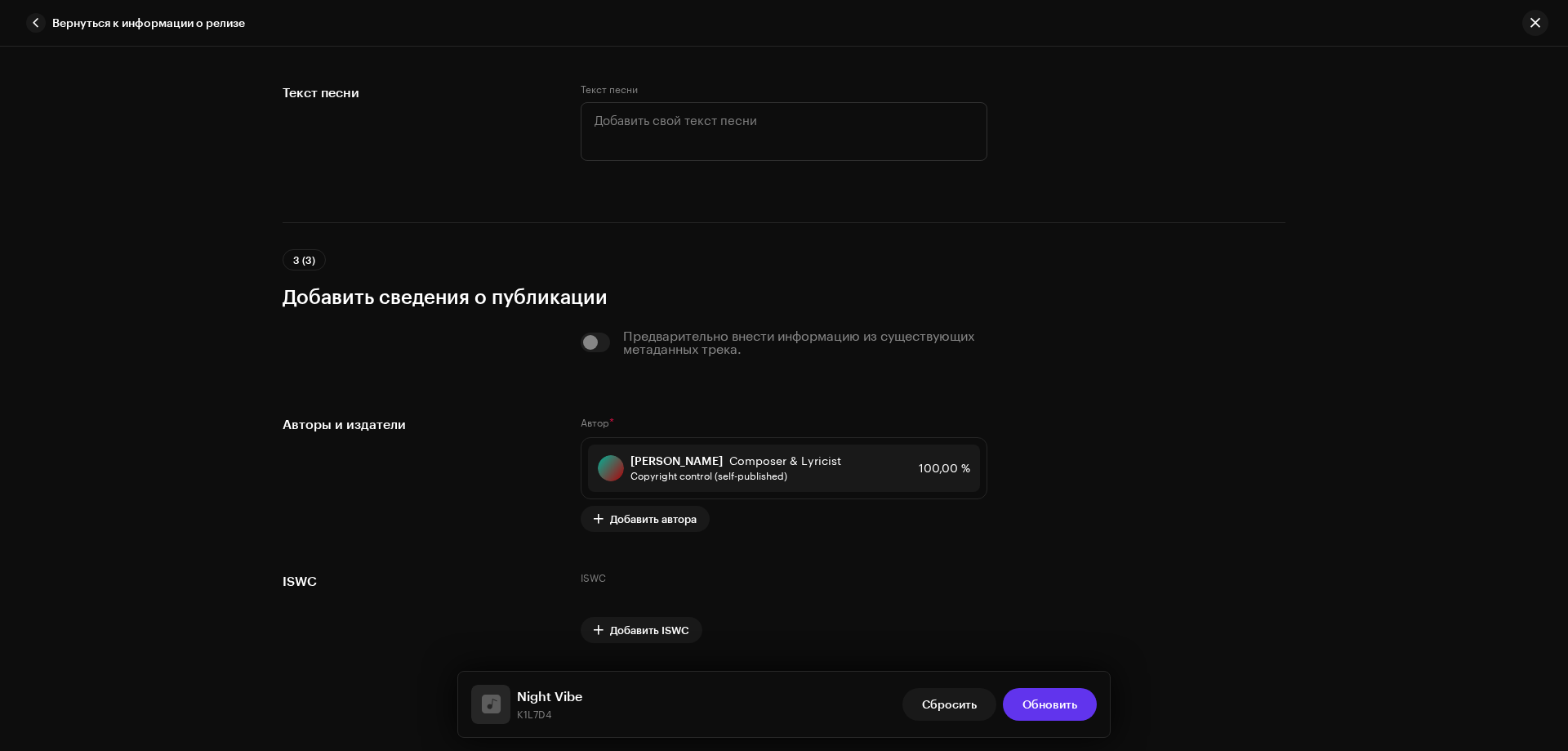
click at [1052, 702] on span "Обновить" at bounding box center [1050, 704] width 55 height 33
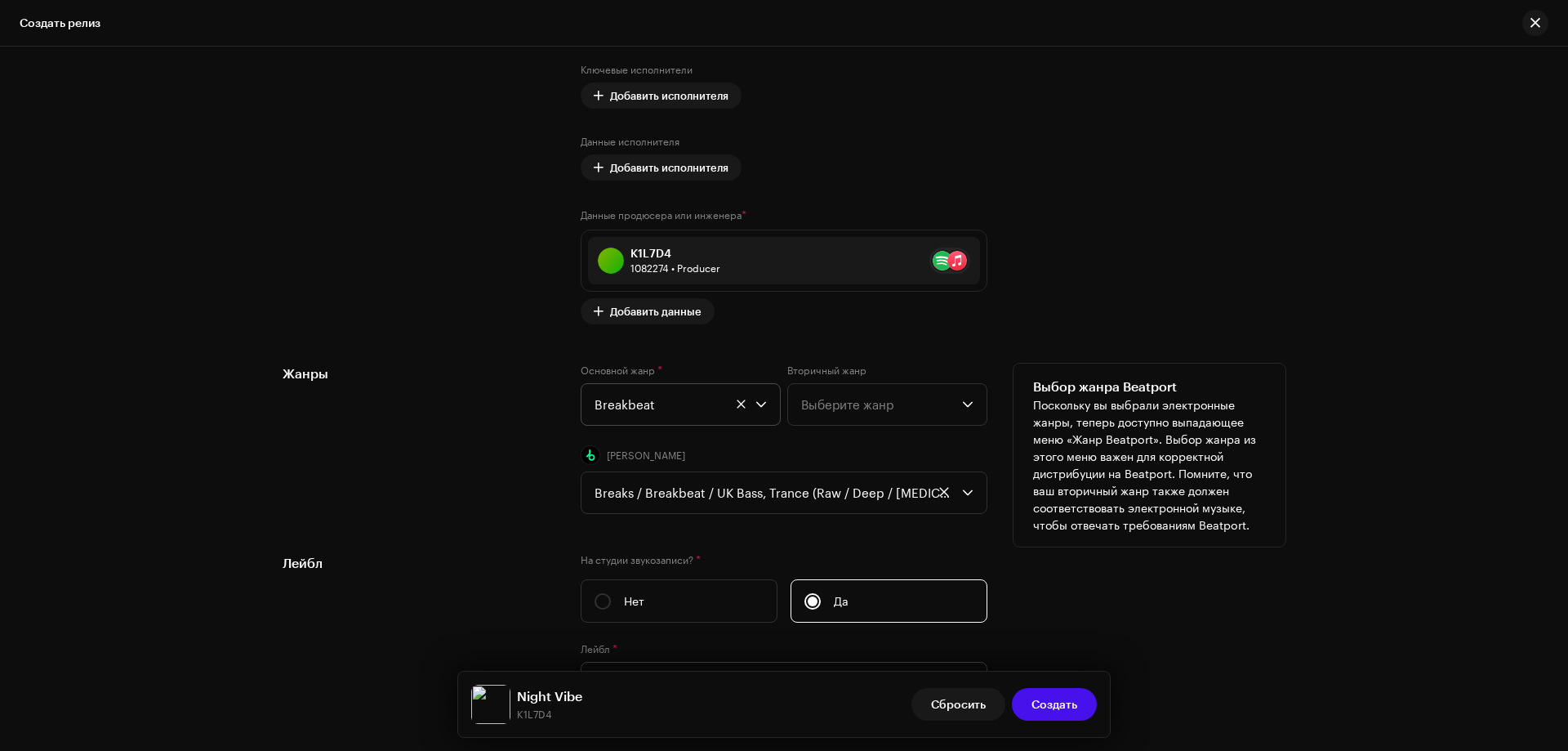
scroll to position [2456, 0]
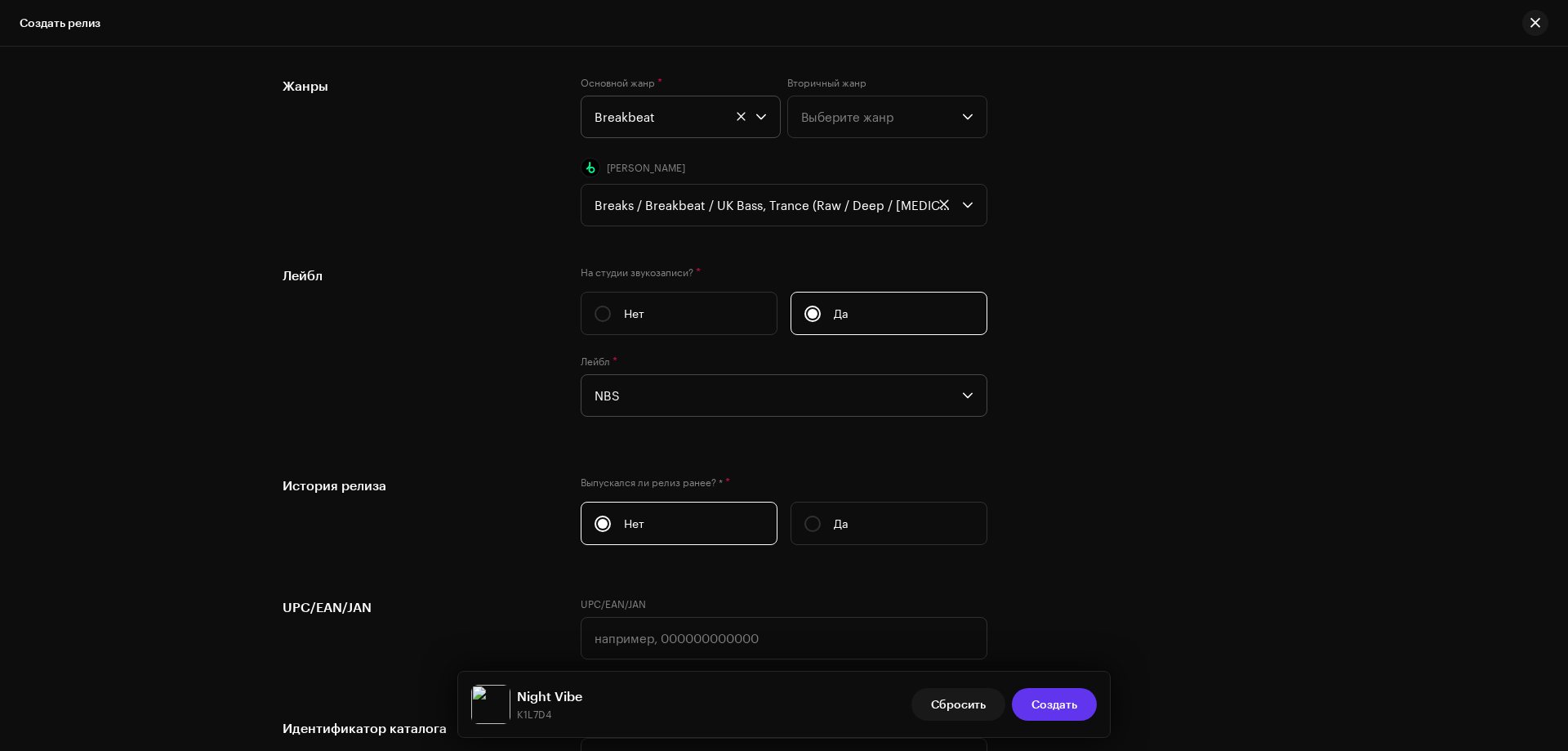
click at [1071, 706] on span "Создать" at bounding box center [1055, 704] width 46 height 33
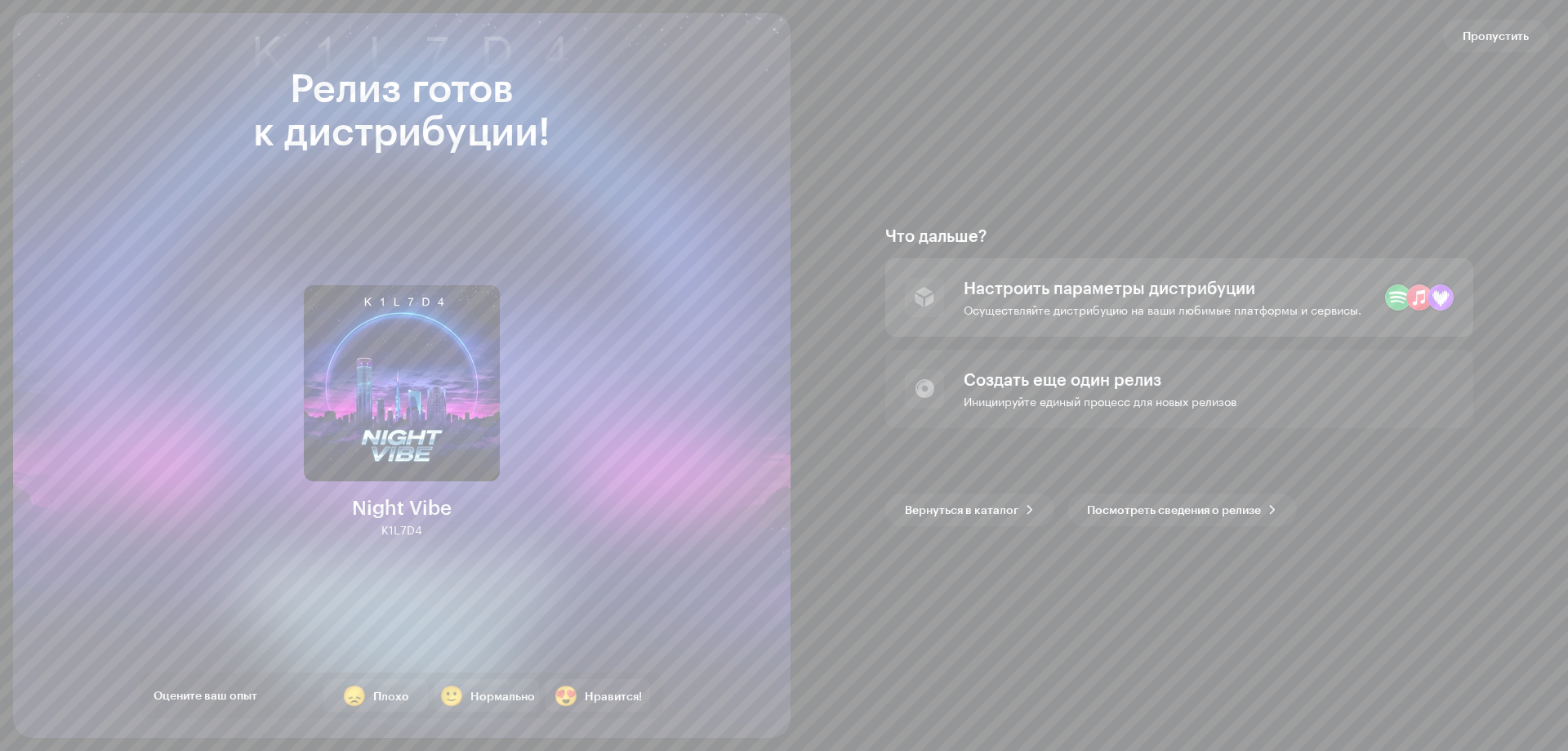
click at [1133, 300] on div "Настроить параметры дистрибуции Осуществляйте дистрибуцию на ваши любимые платф…" at bounding box center [1163, 297] width 398 height 39
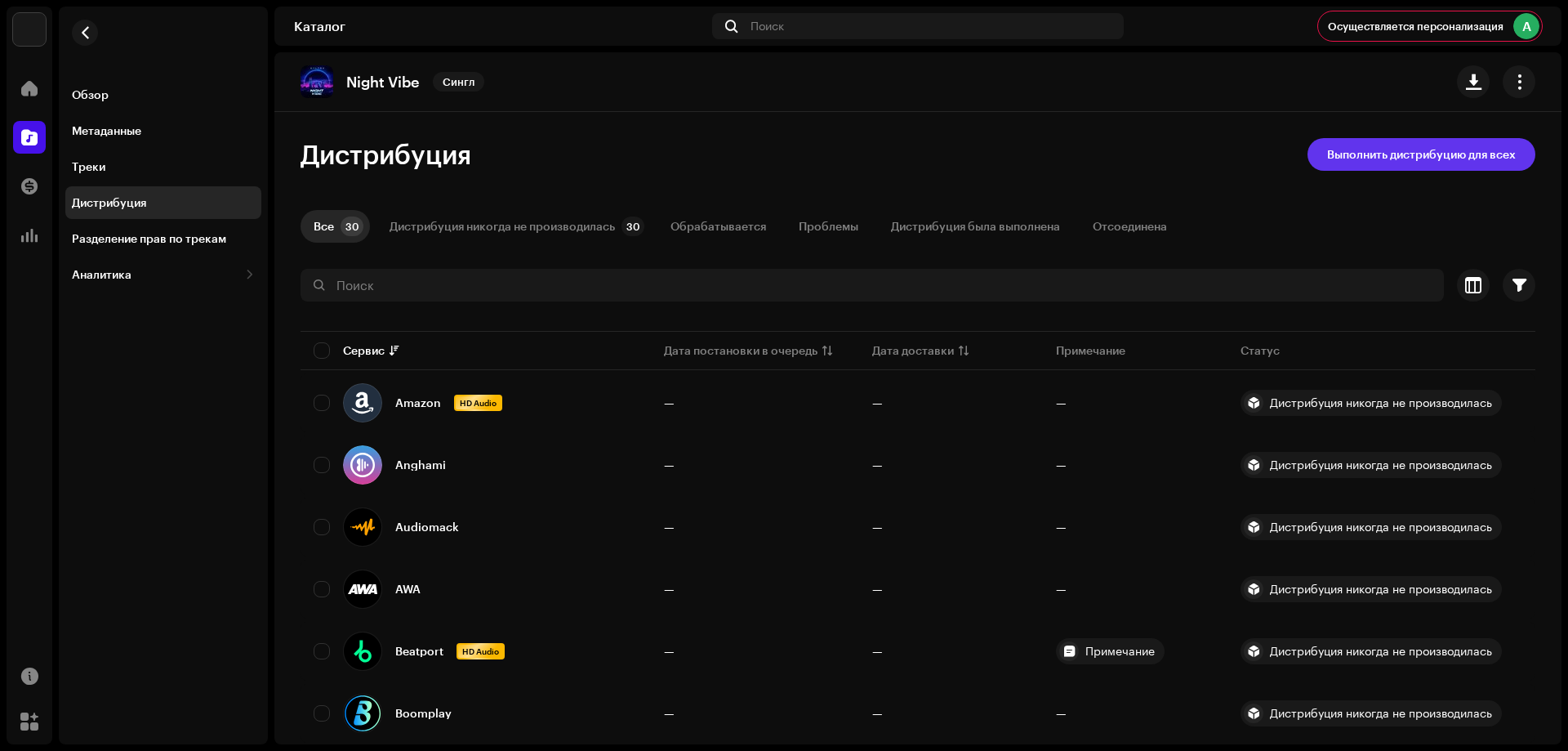
click at [1455, 150] on span "Выполнить дистрибуцию для всех" at bounding box center [1422, 154] width 189 height 33
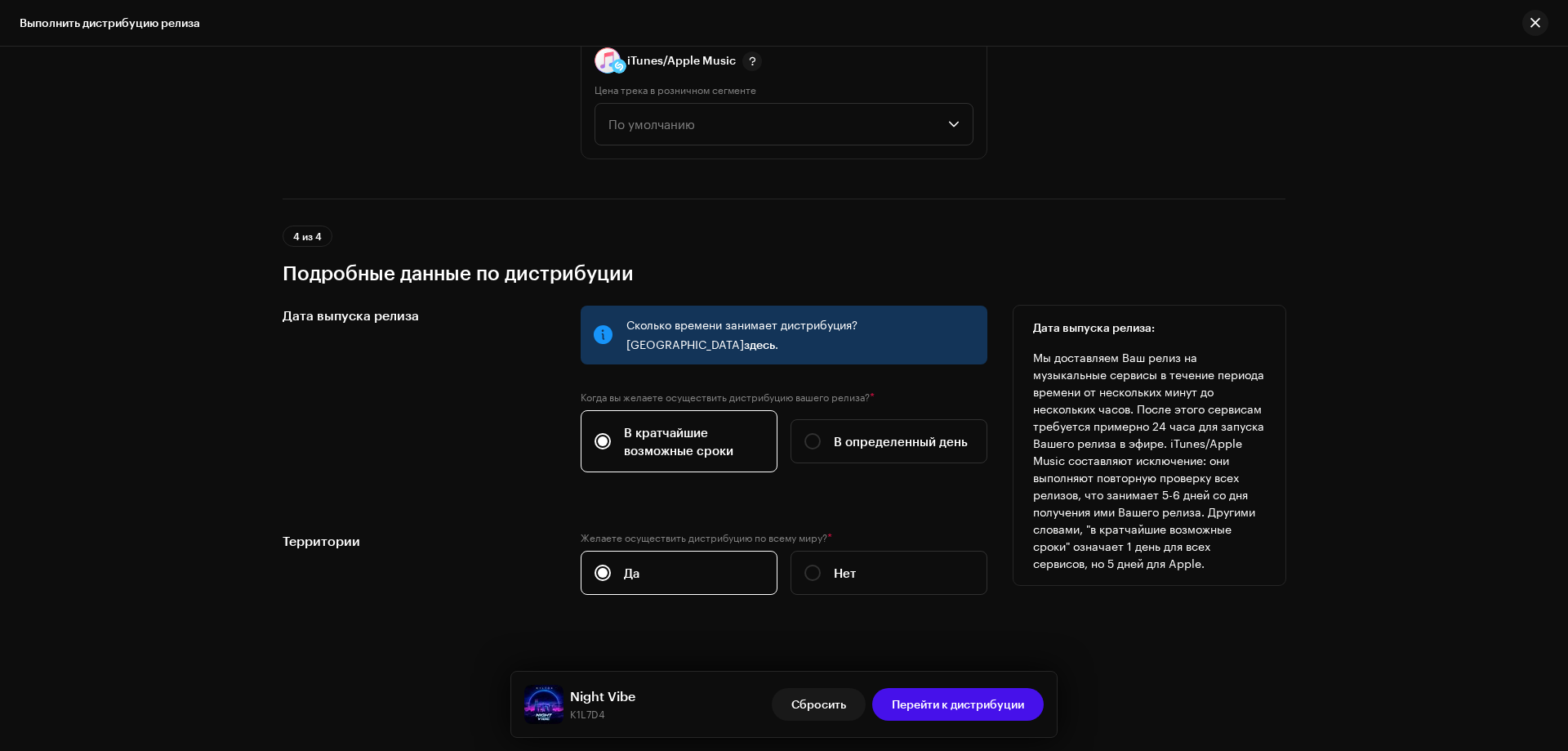
scroll to position [2551, 0]
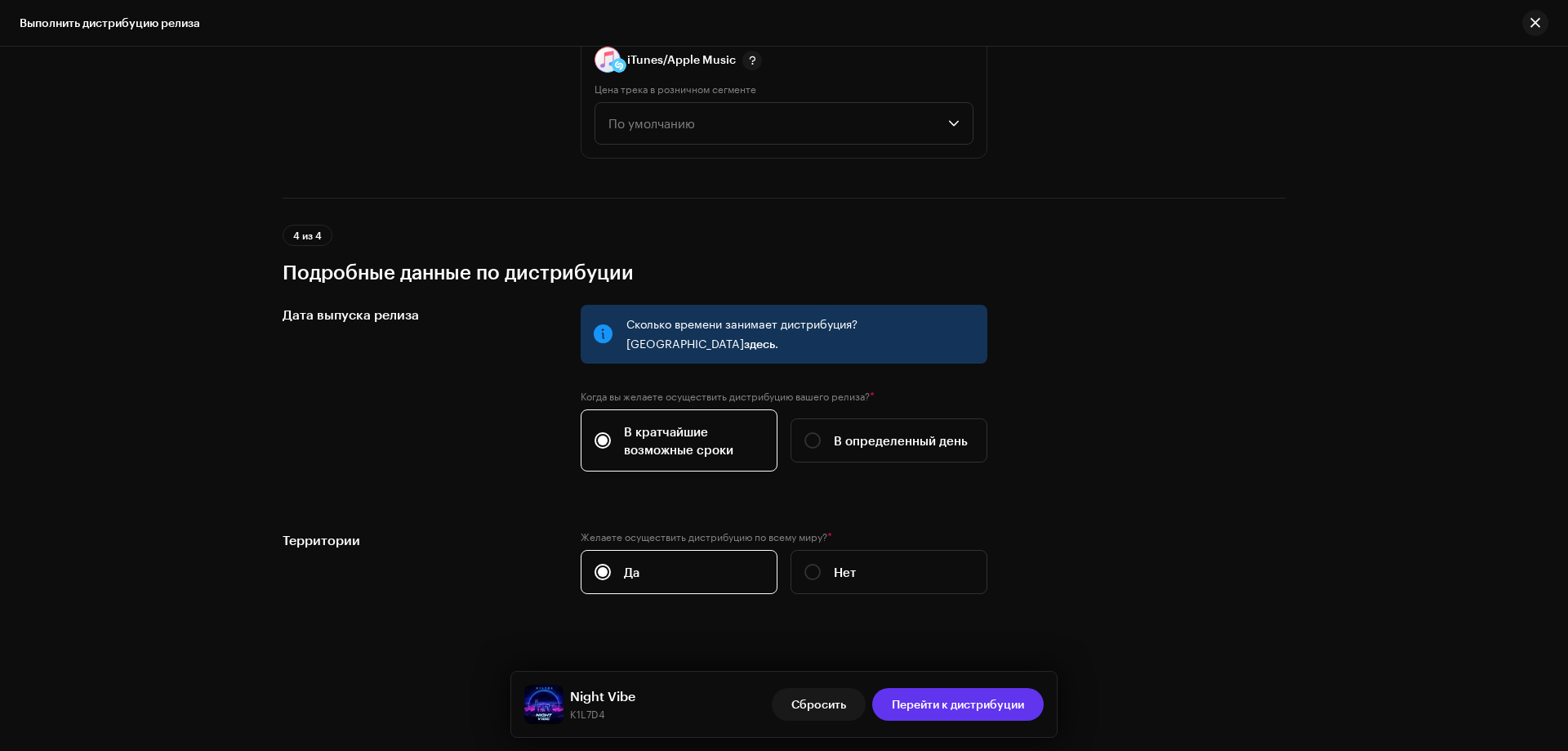
click at [974, 714] on span "Перейти к дистрибуции" at bounding box center [958, 704] width 132 height 33
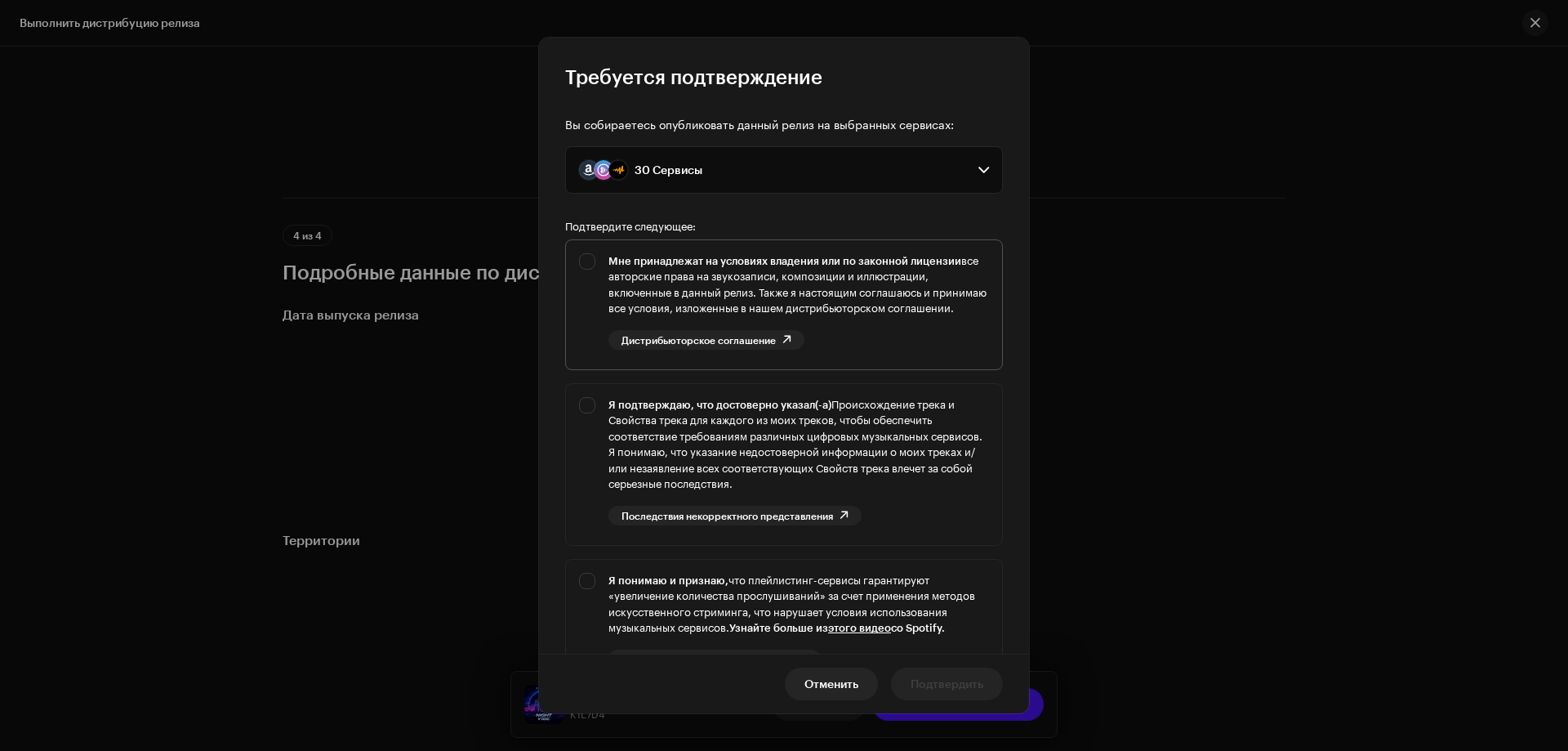
click at [596, 268] on div "Мне принадлежат на условиях владения или по законной лицензии все авторские пра…" at bounding box center [784, 301] width 436 height 122
checkbox input "true"
click at [591, 413] on div "Я подтверждаю, что достоверно указал(-а) Происхождение трека и Свойства трека д…" at bounding box center [784, 461] width 436 height 154
checkbox input "true"
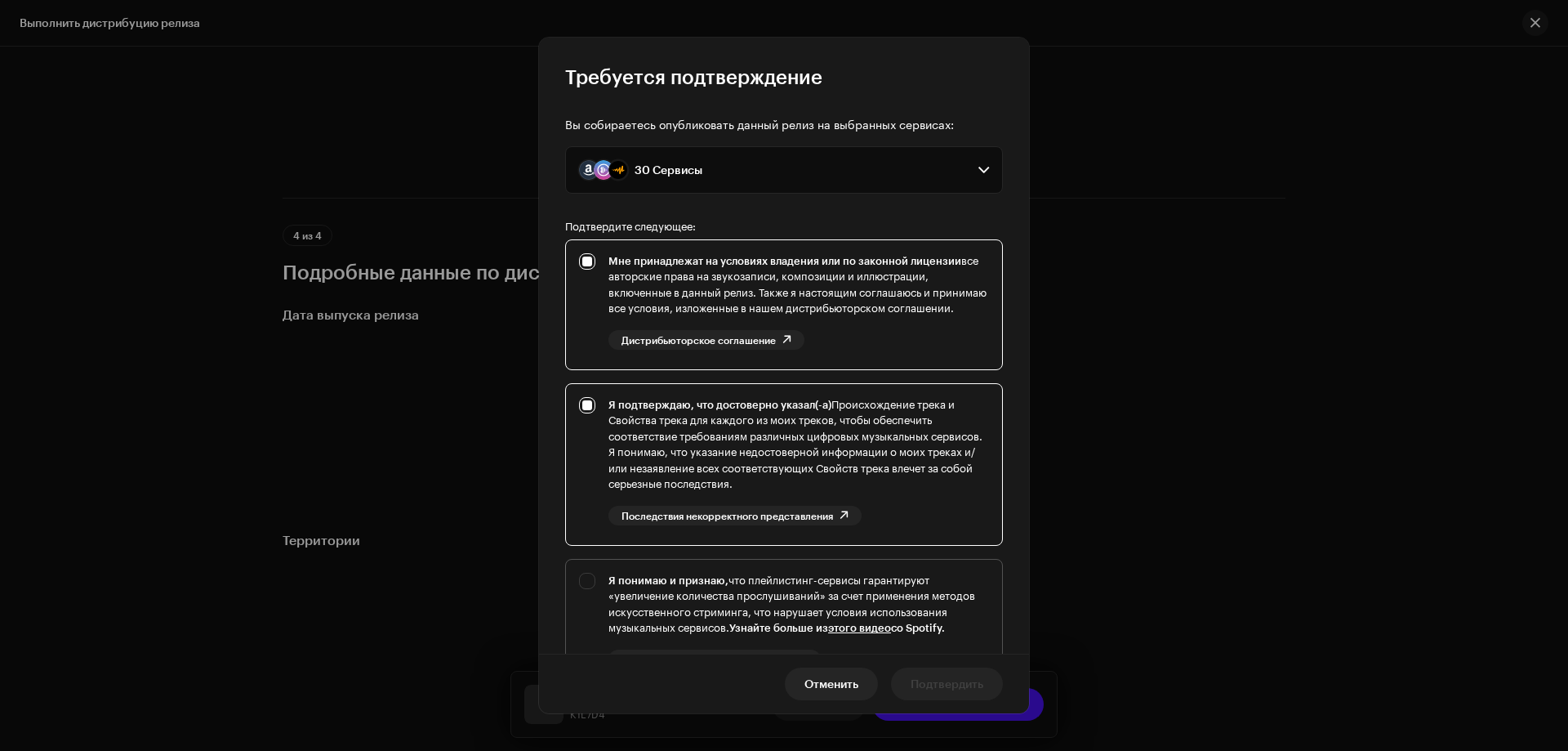
click at [586, 594] on div "Я понимаю и признаю, что плейлистинг-сервисы гарантируют «увеличение количества…" at bounding box center [784, 634] width 436 height 149
checkbox input "true"
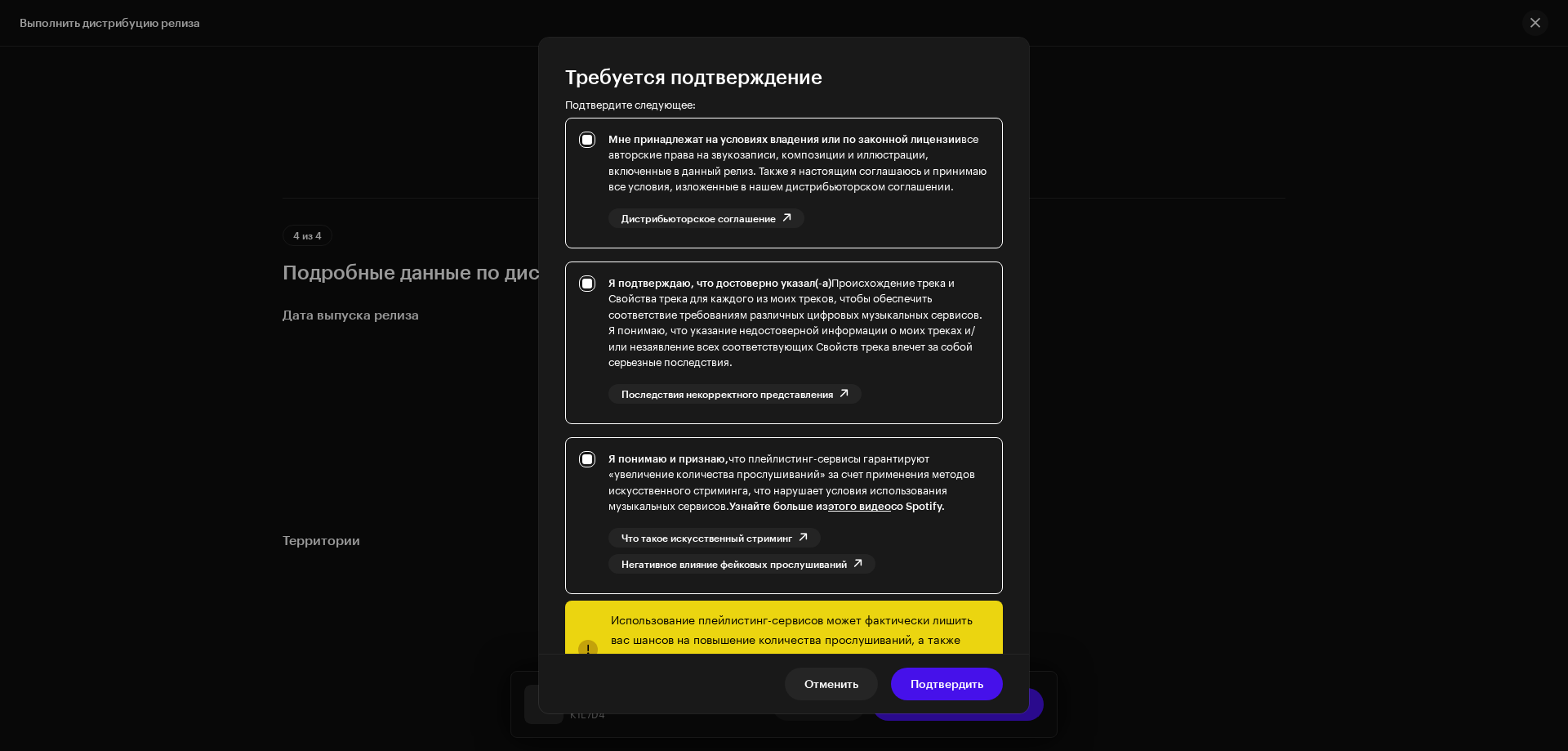
scroll to position [209, 0]
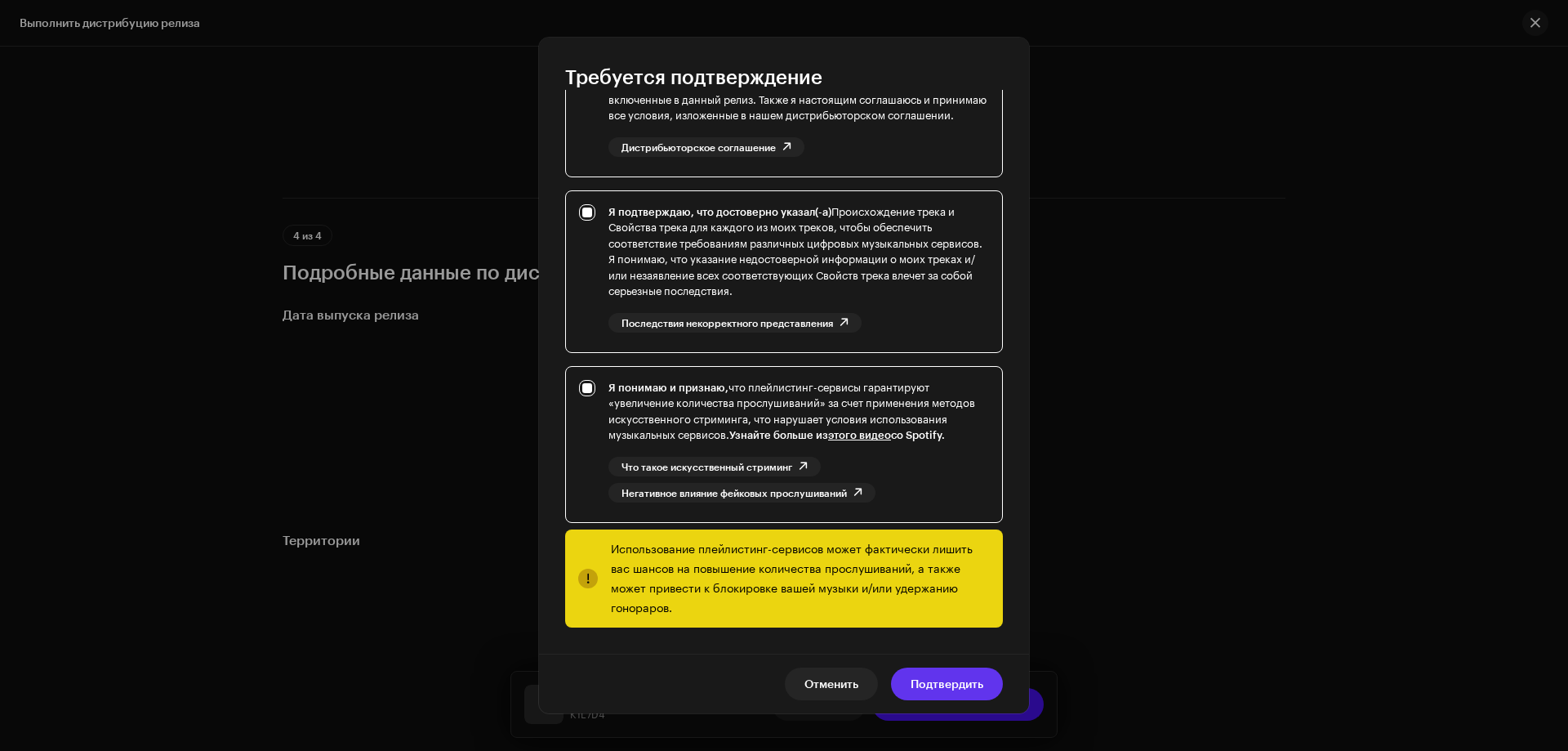
click at [963, 675] on span "Подтвердить" at bounding box center [947, 684] width 73 height 33
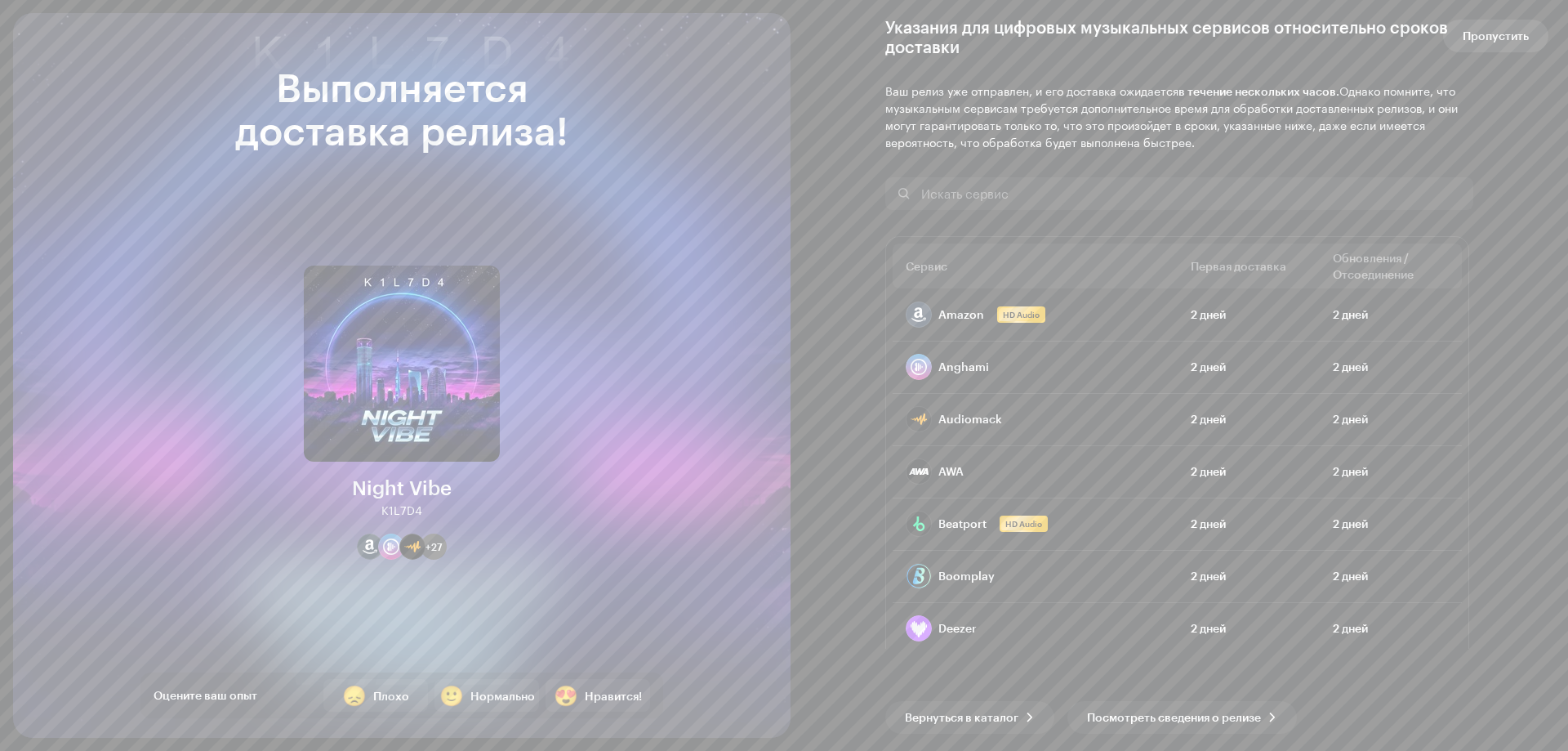
click at [1527, 32] on span "Пропустить" at bounding box center [1496, 36] width 67 height 33
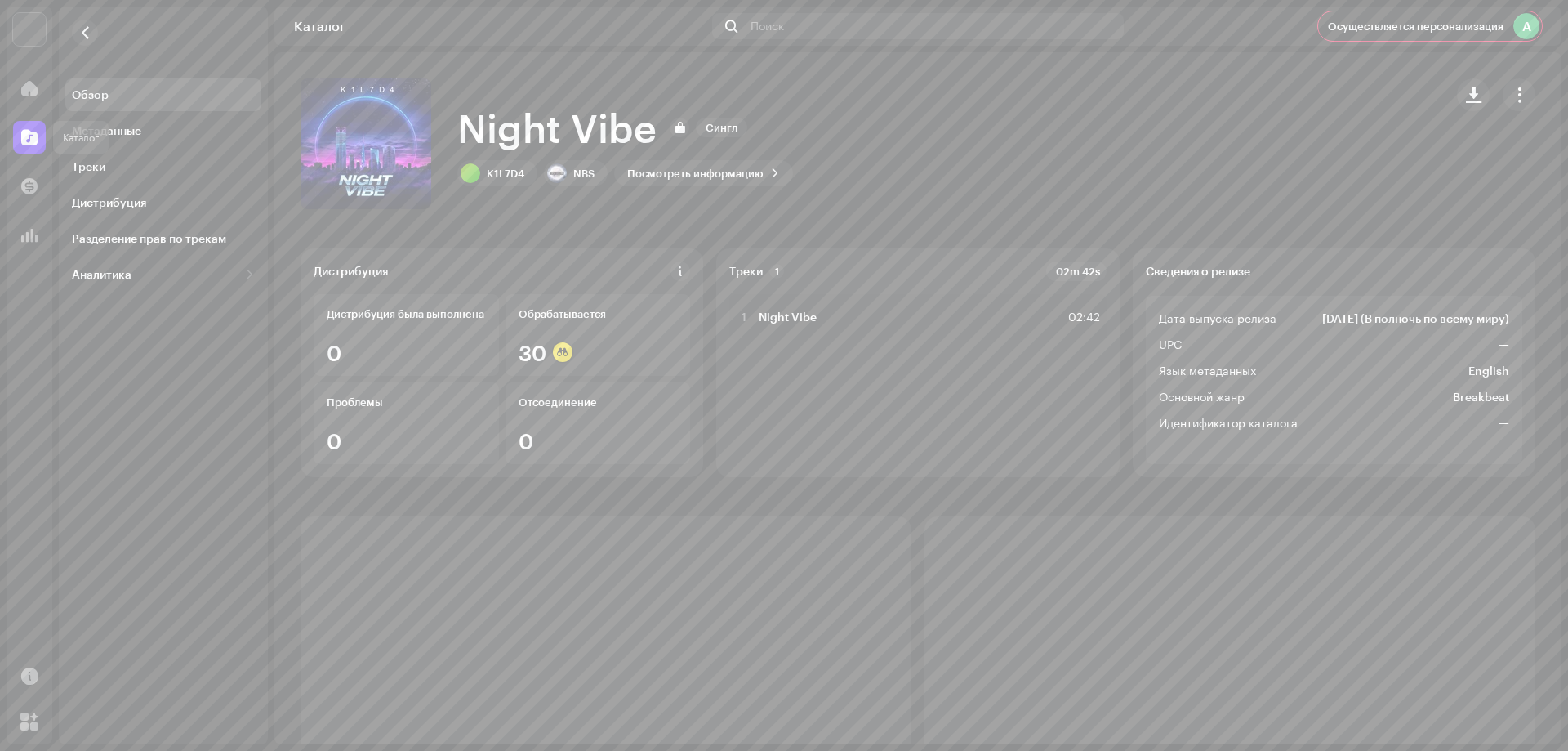
click at [30, 140] on span at bounding box center [30, 137] width 16 height 13
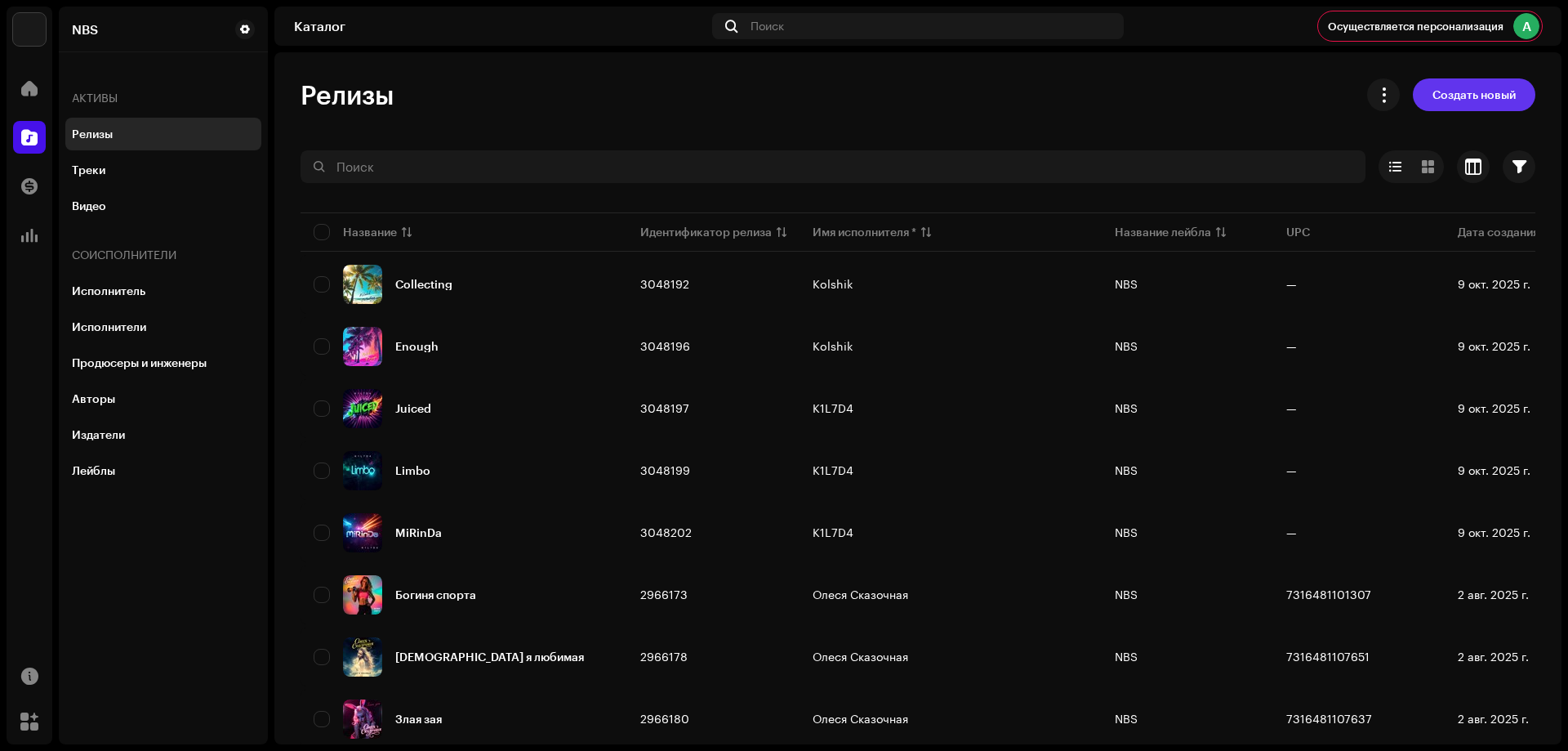
click at [1451, 82] on span "Создать новый" at bounding box center [1474, 94] width 83 height 33
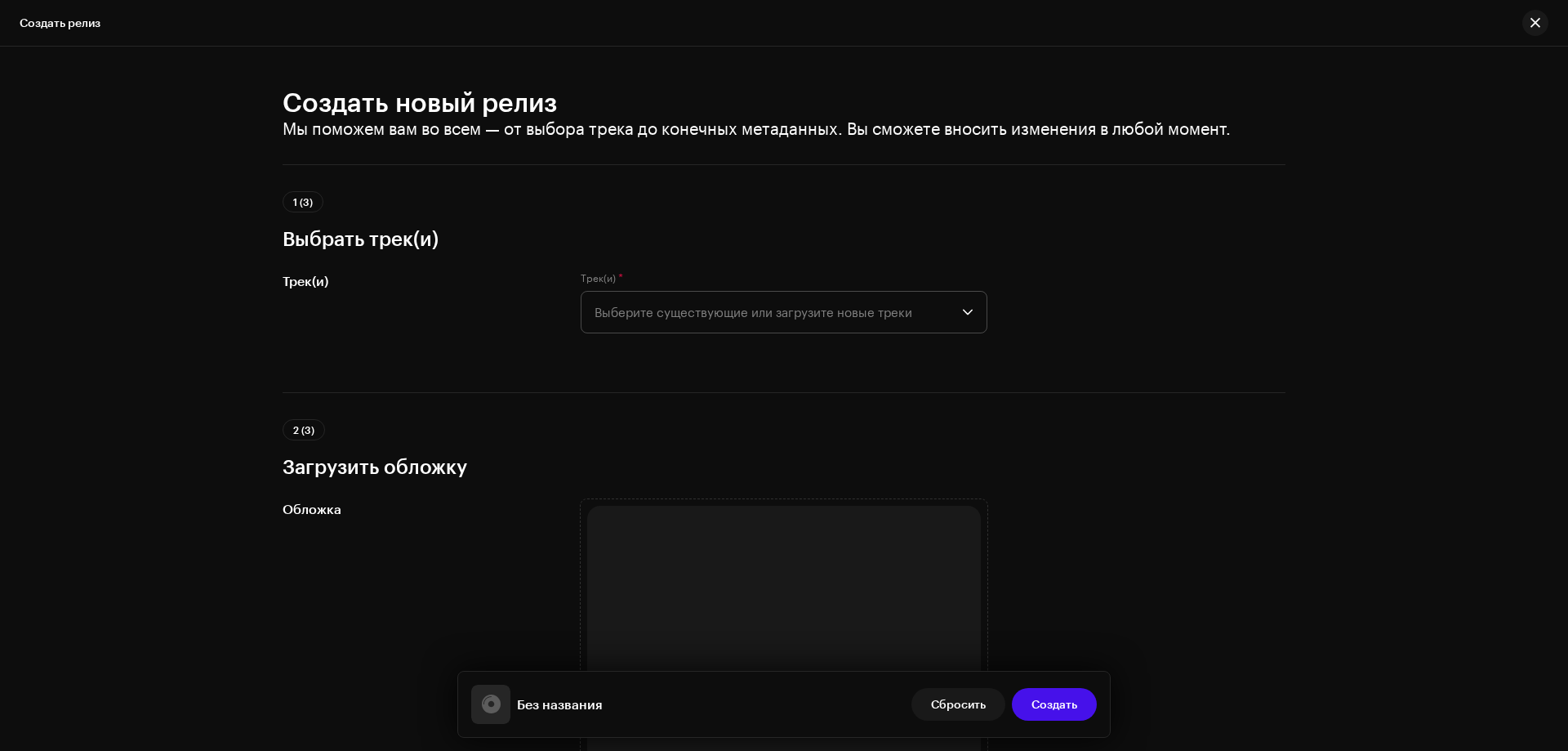
click at [892, 322] on span "Выберите существующие или загрузите новые треки" at bounding box center [779, 312] width 368 height 41
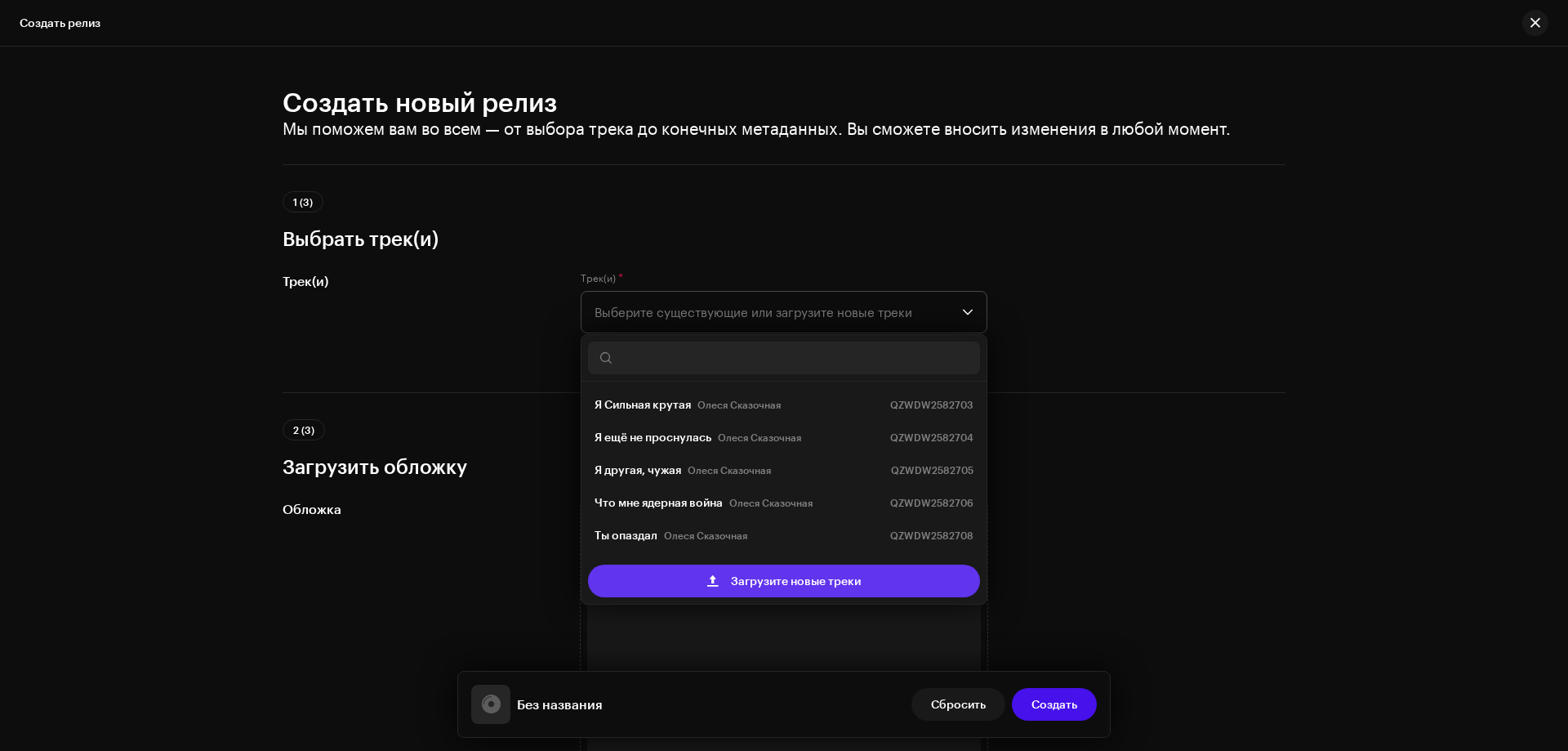
scroll to position [26, 0]
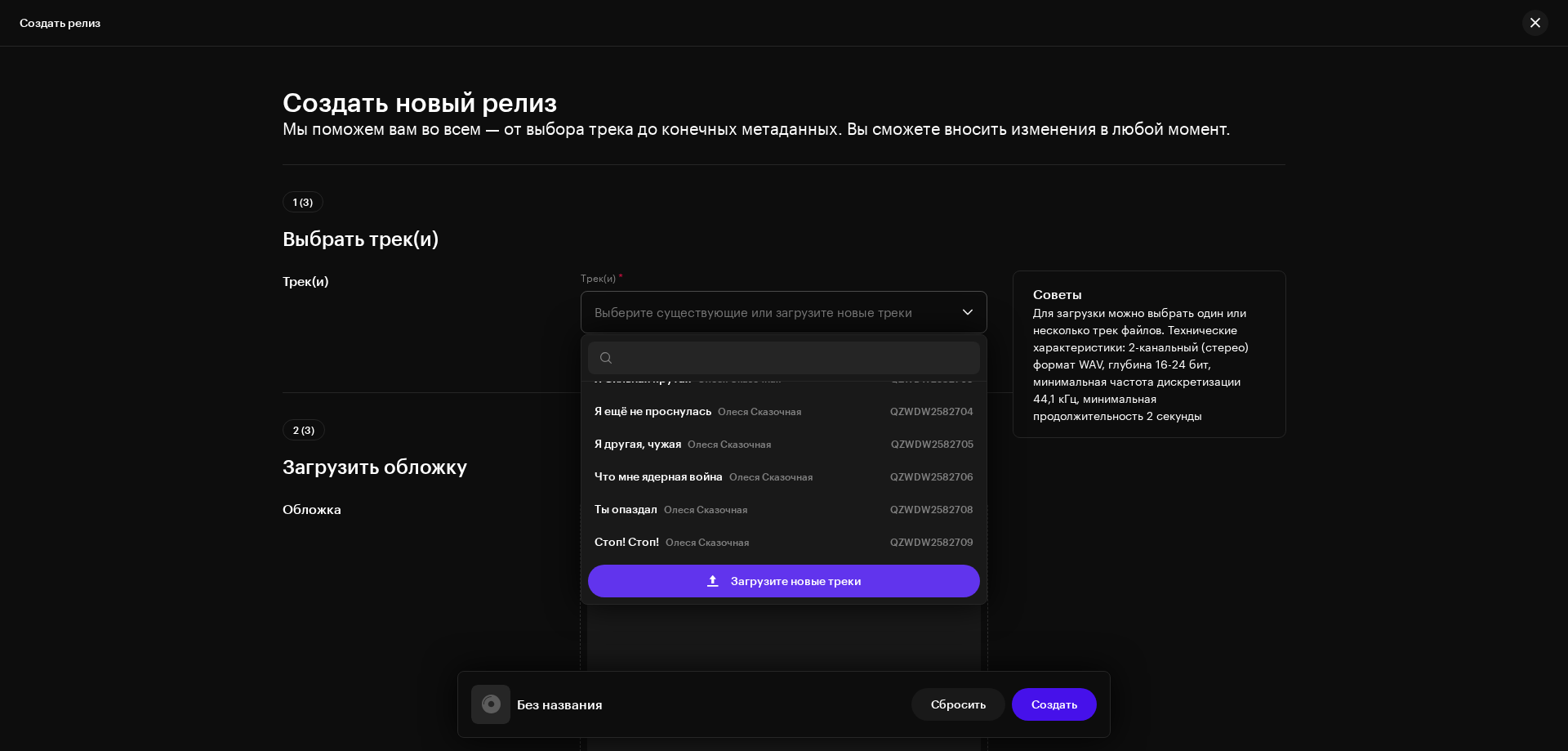
click at [778, 577] on span "Загрузите новые треки" at bounding box center [796, 581] width 130 height 33
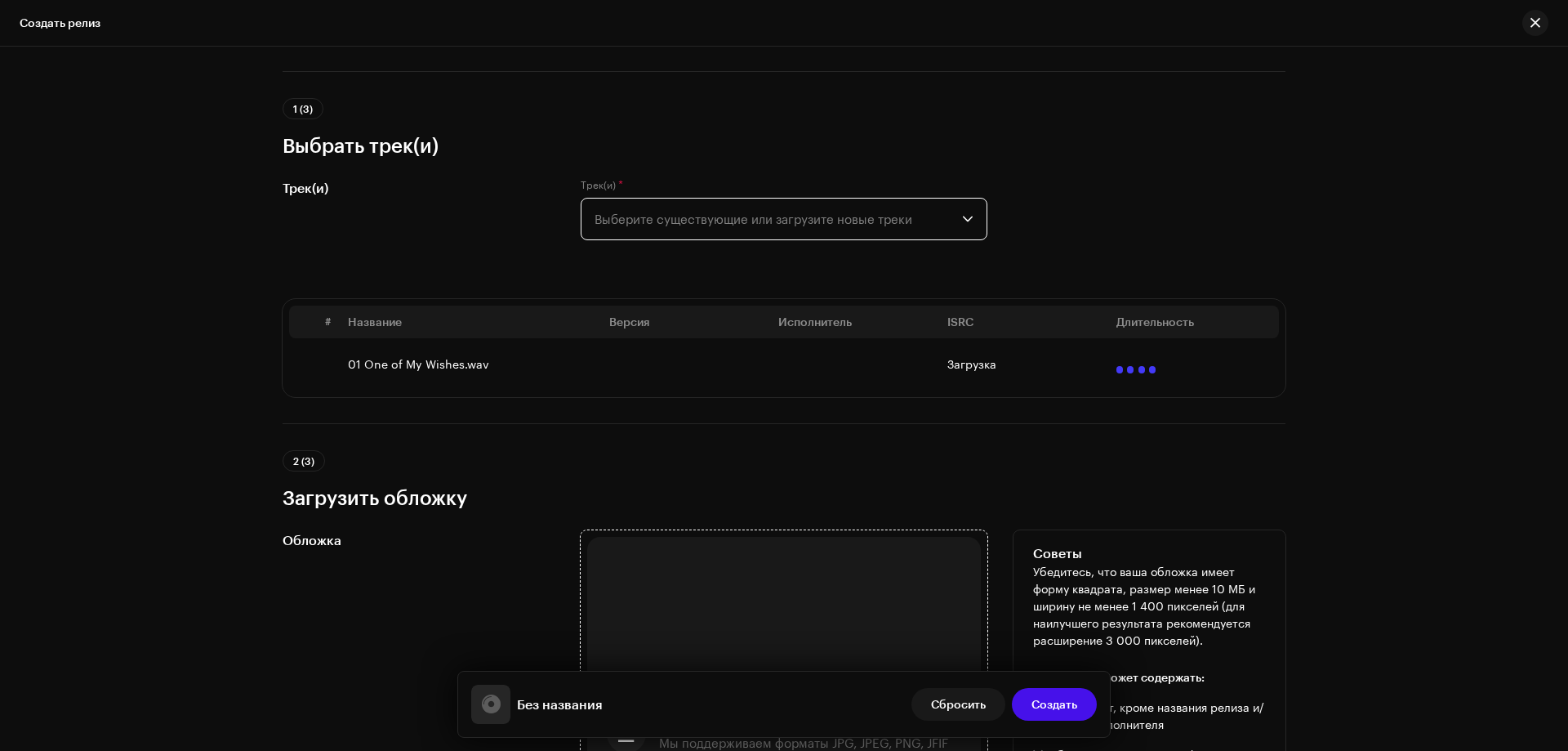
scroll to position [327, 0]
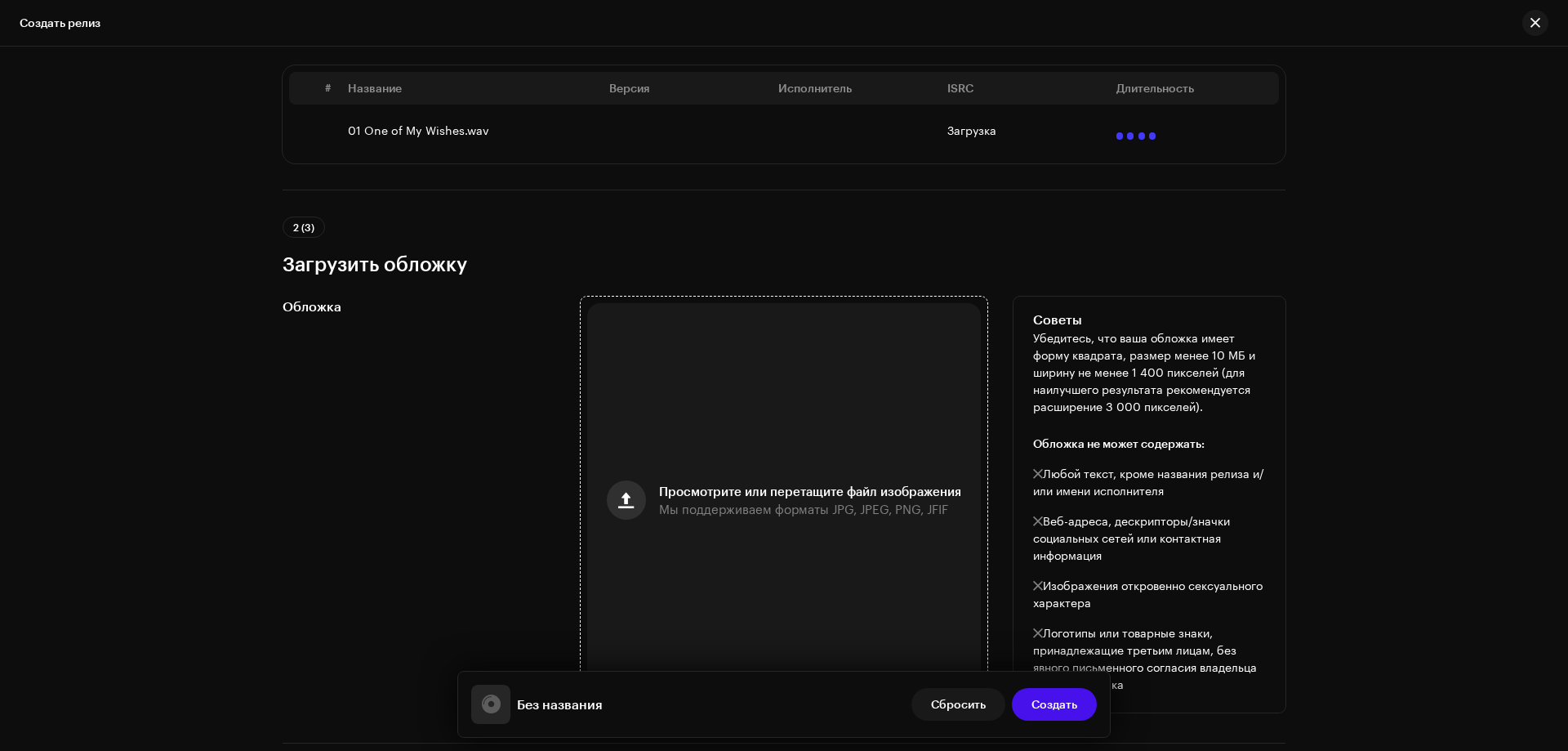
click at [626, 488] on button "button" at bounding box center [627, 500] width 39 height 39
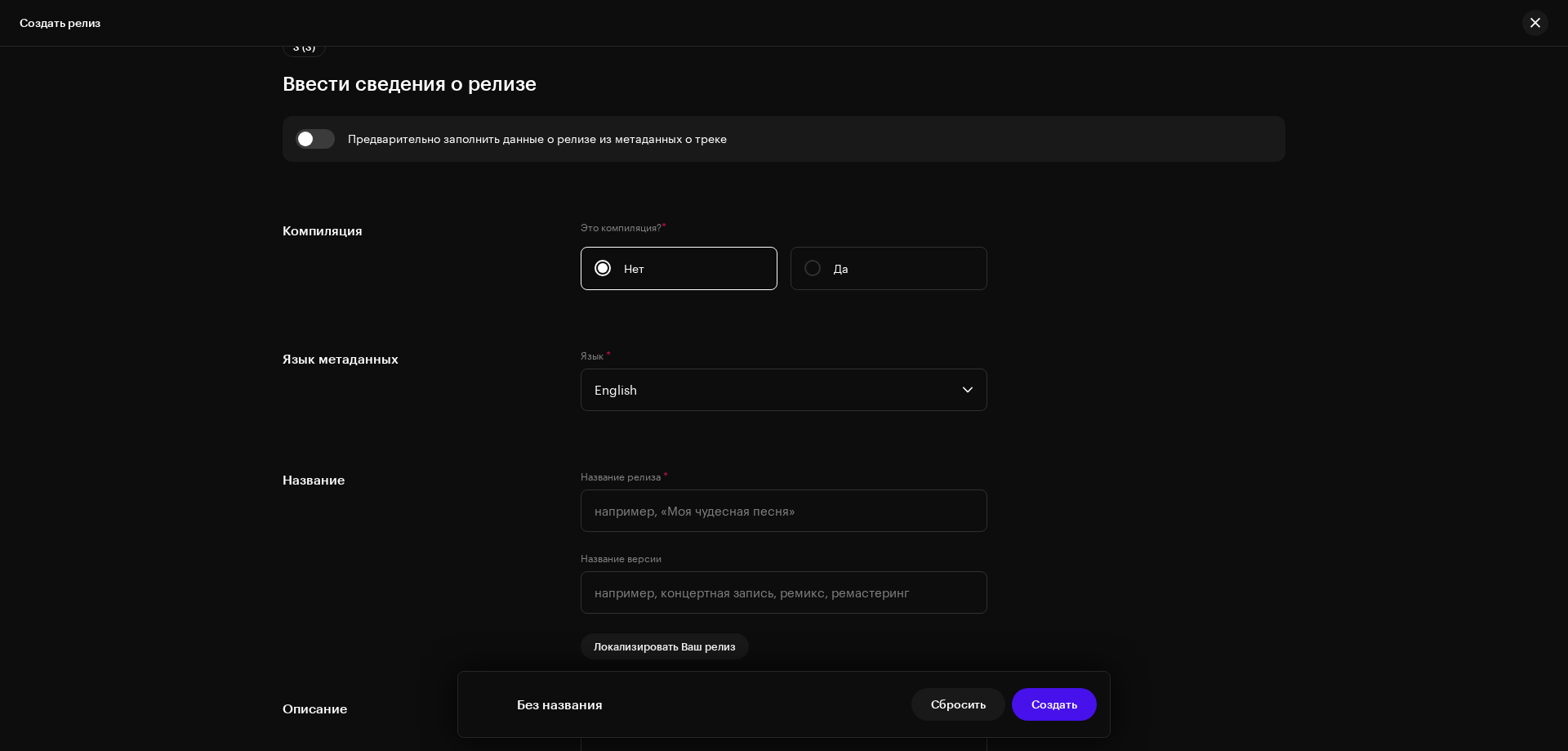
scroll to position [1307, 0]
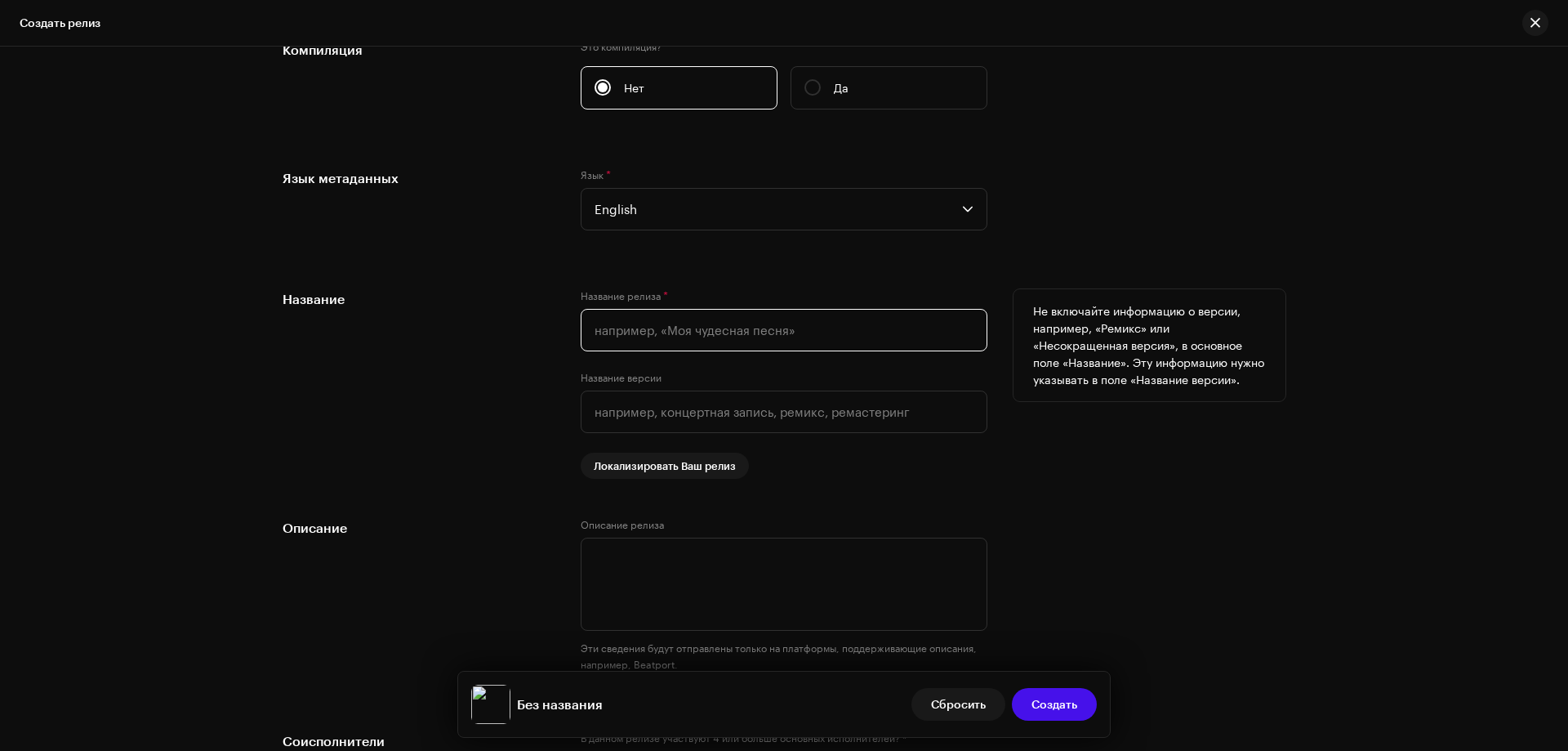
click at [609, 323] on input "text" at bounding box center [784, 330] width 407 height 43
paste input "Kolshik - One of My Wishes"
drag, startPoint x: 631, startPoint y: 328, endPoint x: 579, endPoint y: 328, distance: 52.0
click at [581, 328] on input "Kolshik - One of My Wishes" at bounding box center [784, 330] width 407 height 43
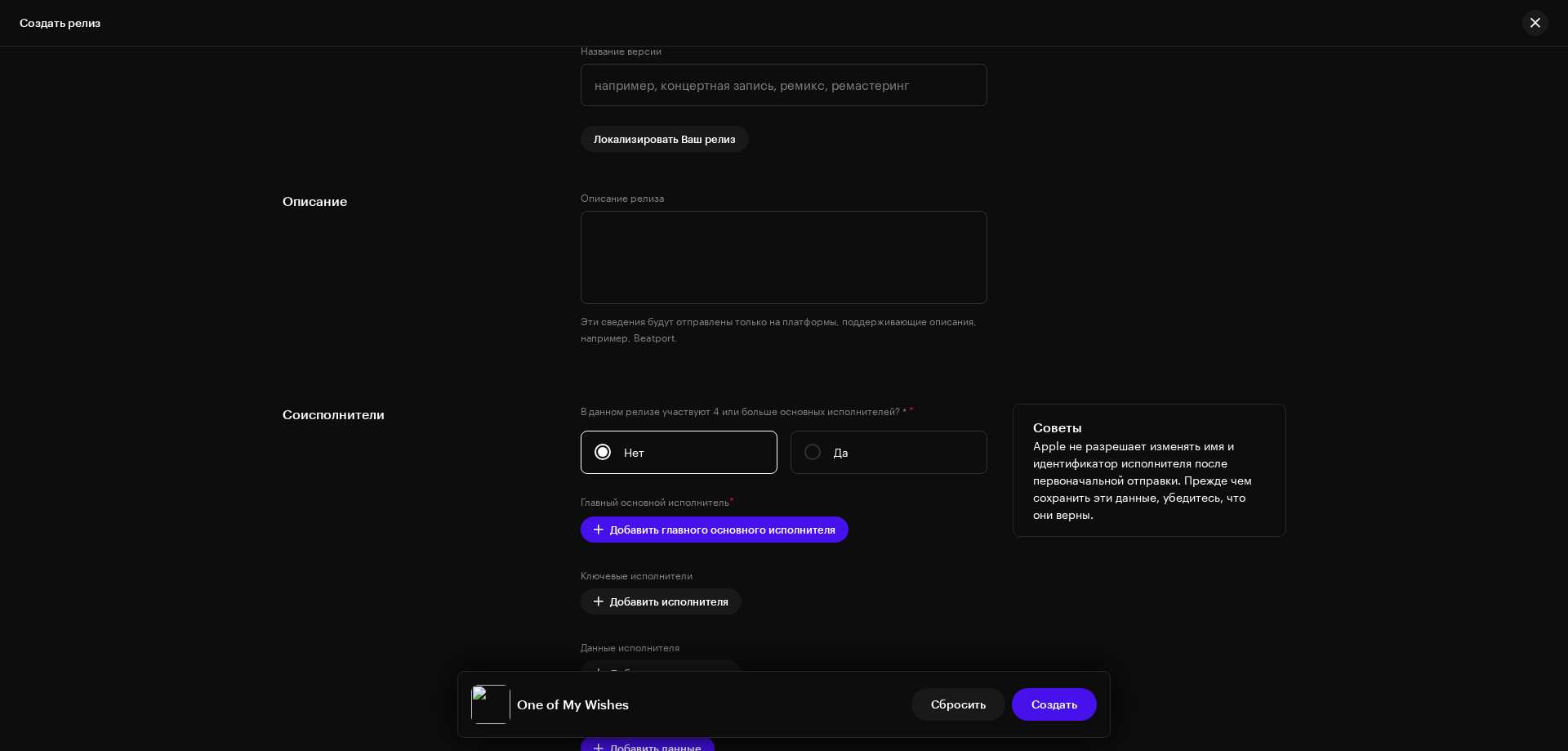
scroll to position [2043, 0]
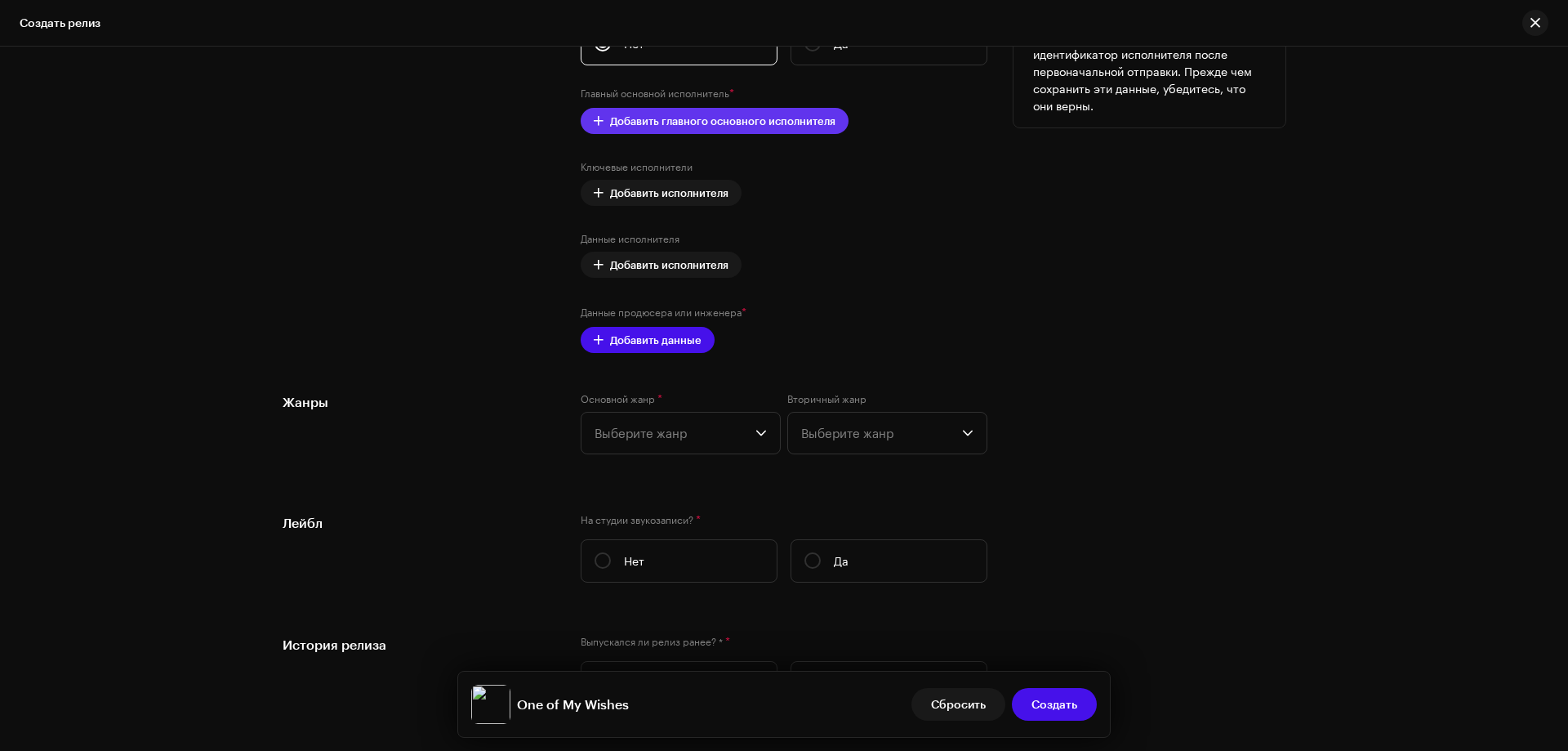
type input "One of My Wishes"
click at [669, 126] on span "Добавить главного основного исполнителя" at bounding box center [723, 121] width 225 height 33
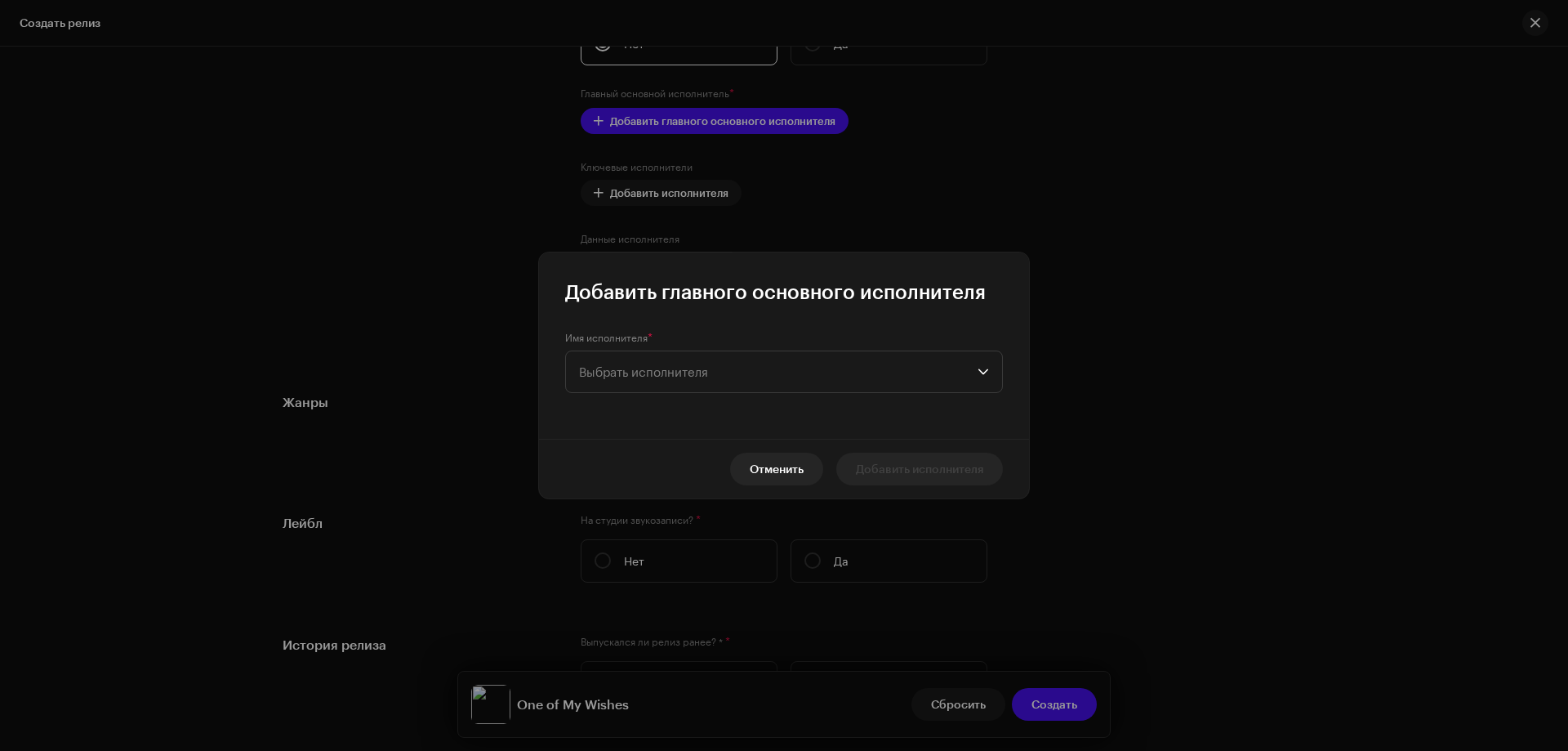
click at [631, 390] on div "Имя исполнителя * Выбрать исполнителя" at bounding box center [784, 371] width 490 height 134
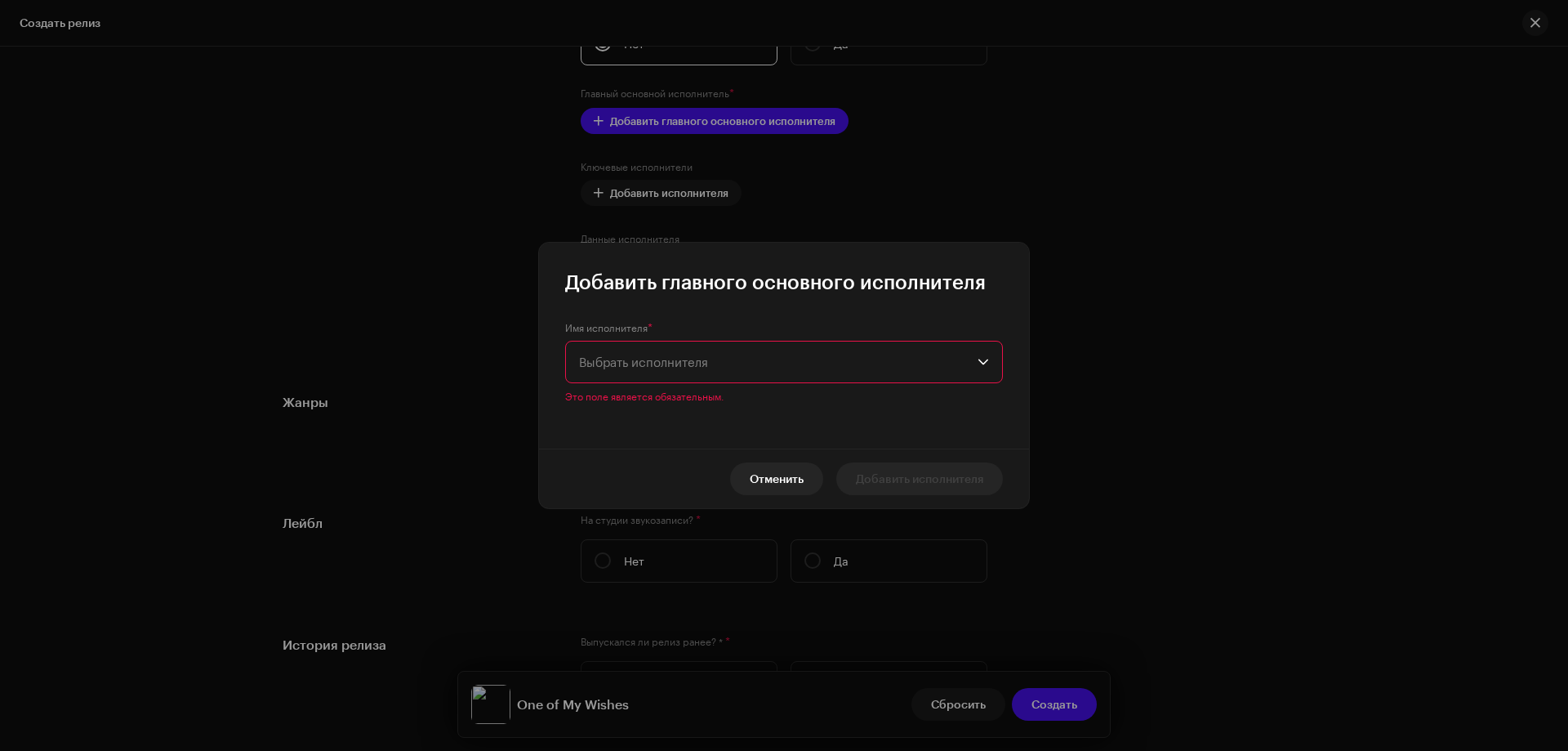
click at [623, 373] on span "Выбрать исполнителя" at bounding box center [778, 362] width 398 height 41
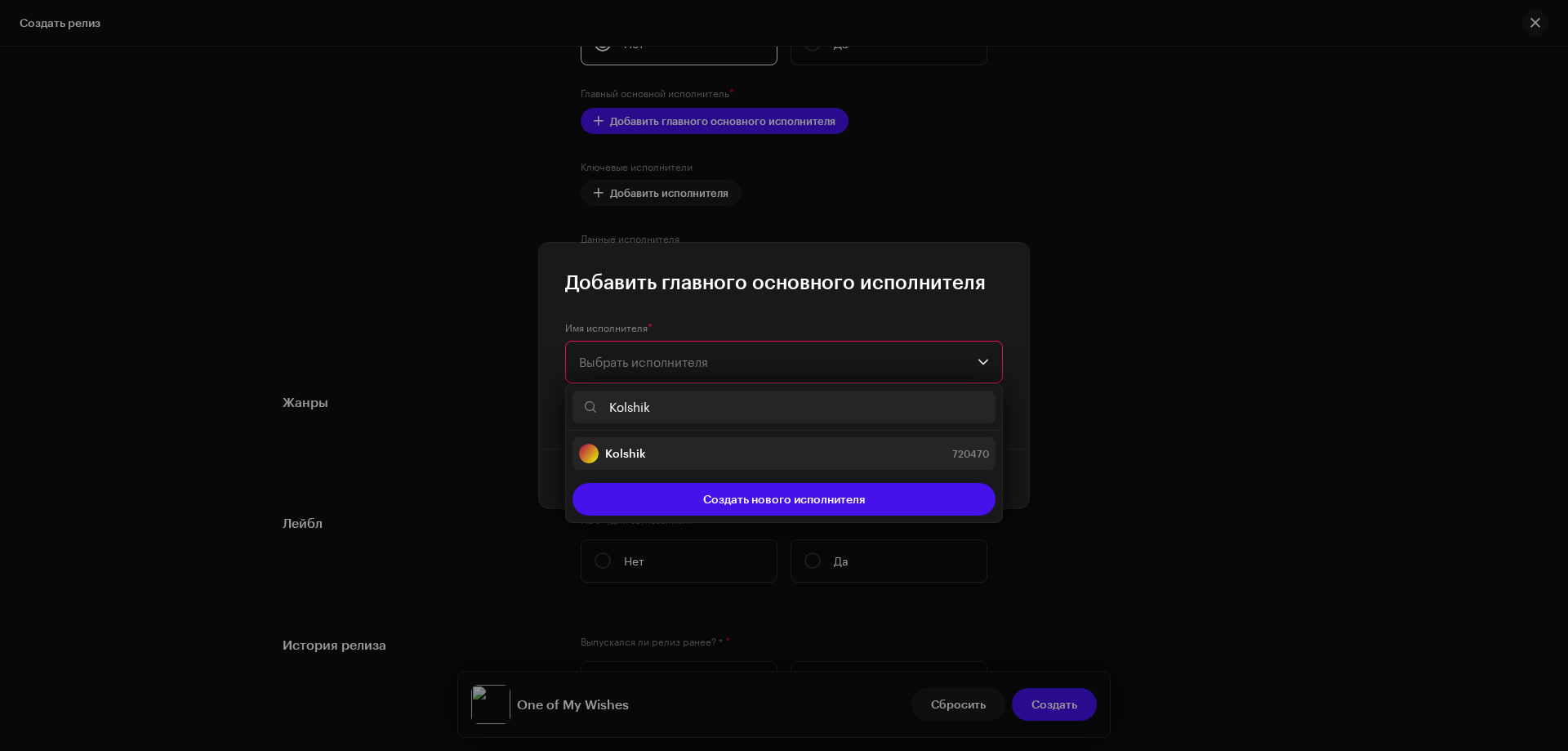
type input "Kolshik"
click at [636, 451] on strong "Kolshik" at bounding box center [626, 454] width 41 height 16
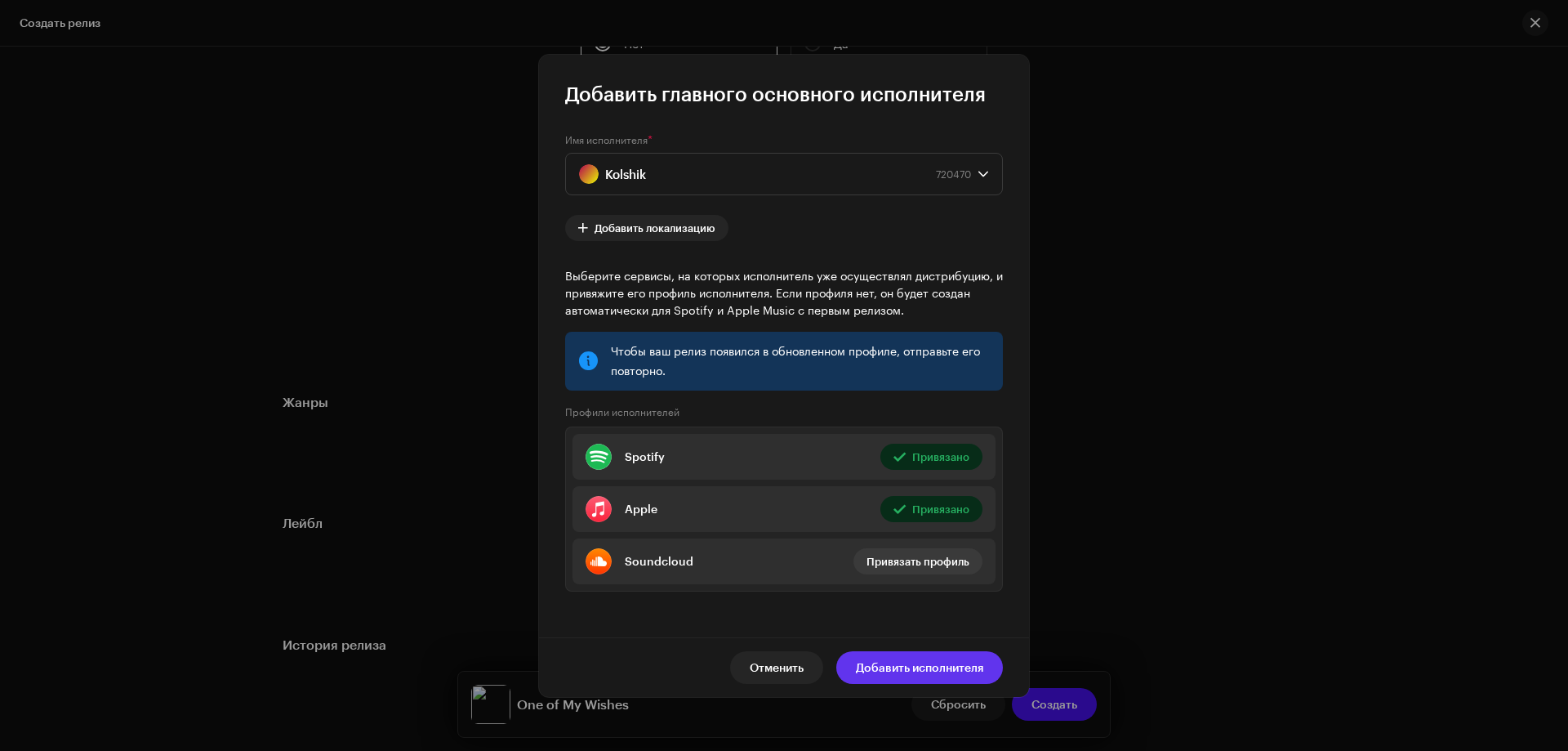
drag, startPoint x: 882, startPoint y: 661, endPoint x: 902, endPoint y: 651, distance: 22.4
click at [883, 661] on span "Добавить исполнителя" at bounding box center [919, 668] width 127 height 33
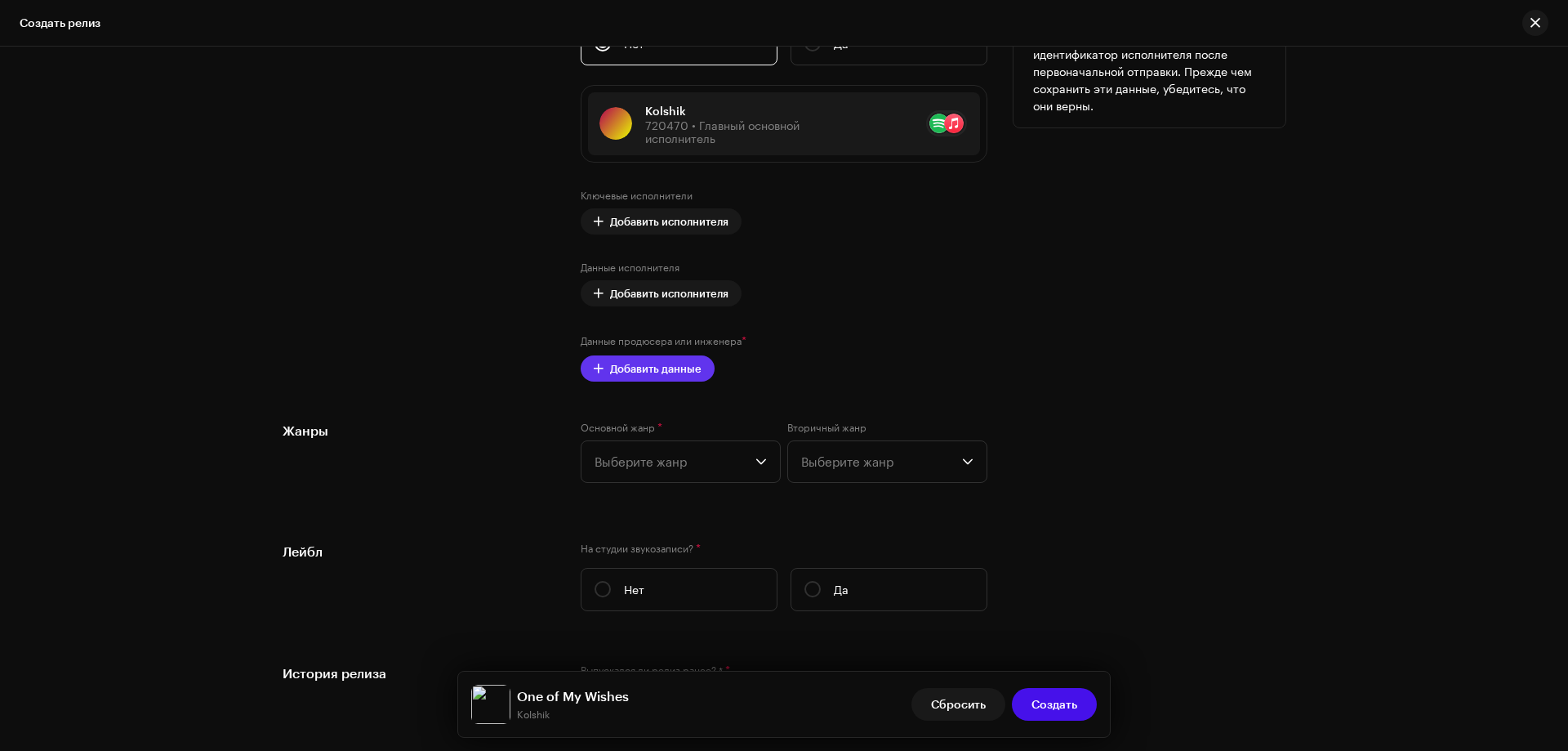
click at [651, 361] on span "Добавить данные" at bounding box center [655, 369] width 91 height 33
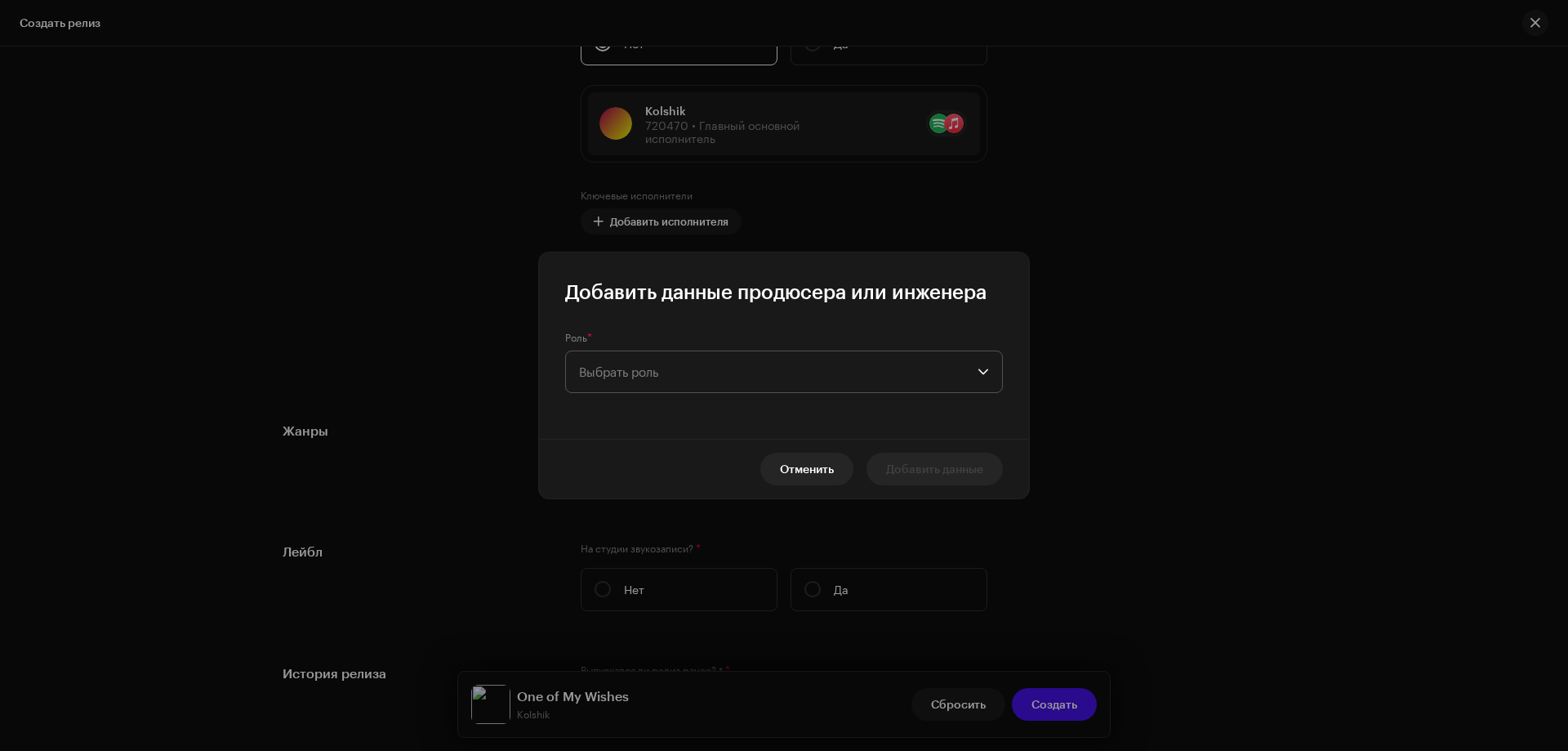
click at [641, 380] on span "Выбрать роль" at bounding box center [778, 372] width 398 height 41
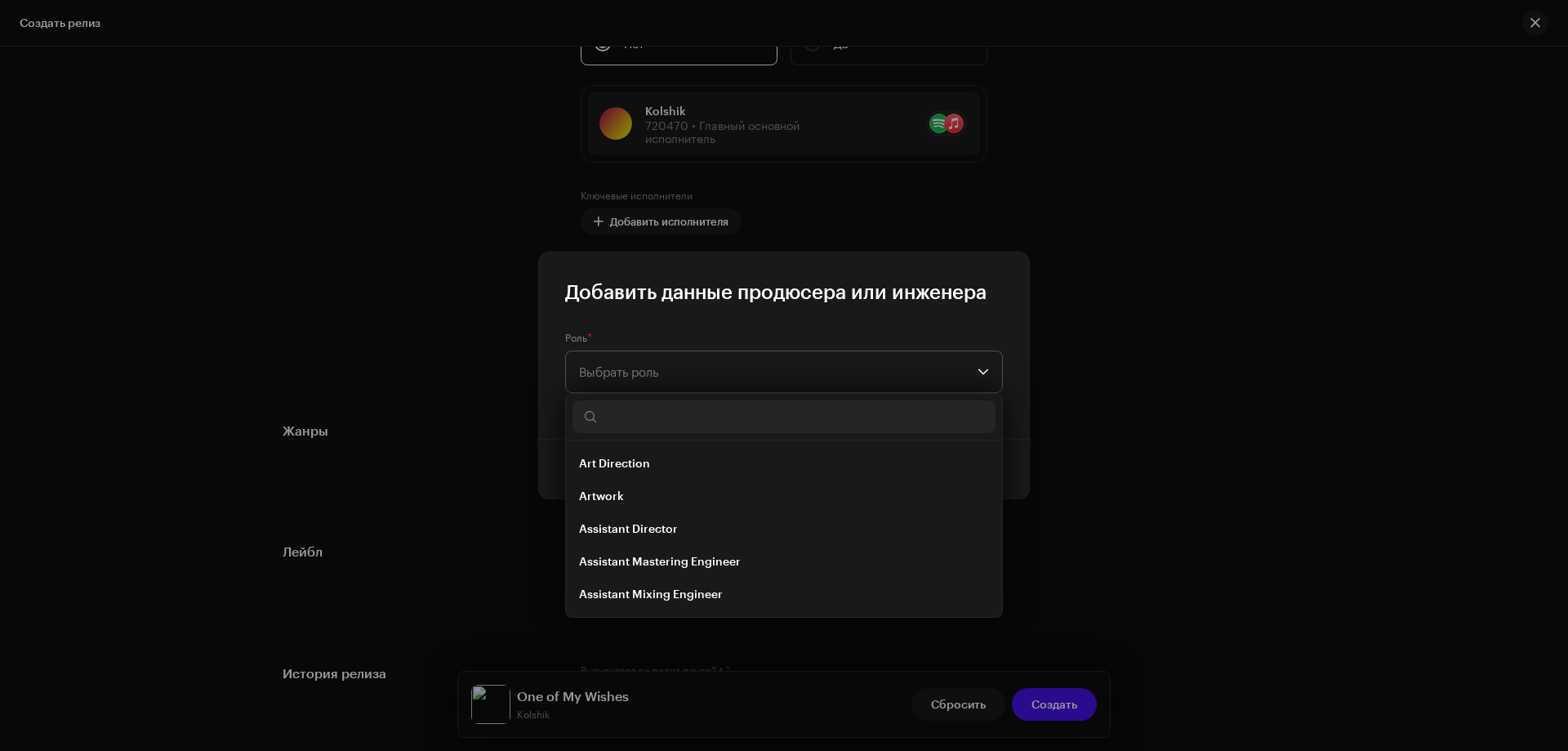
type input "h"
type input "o"
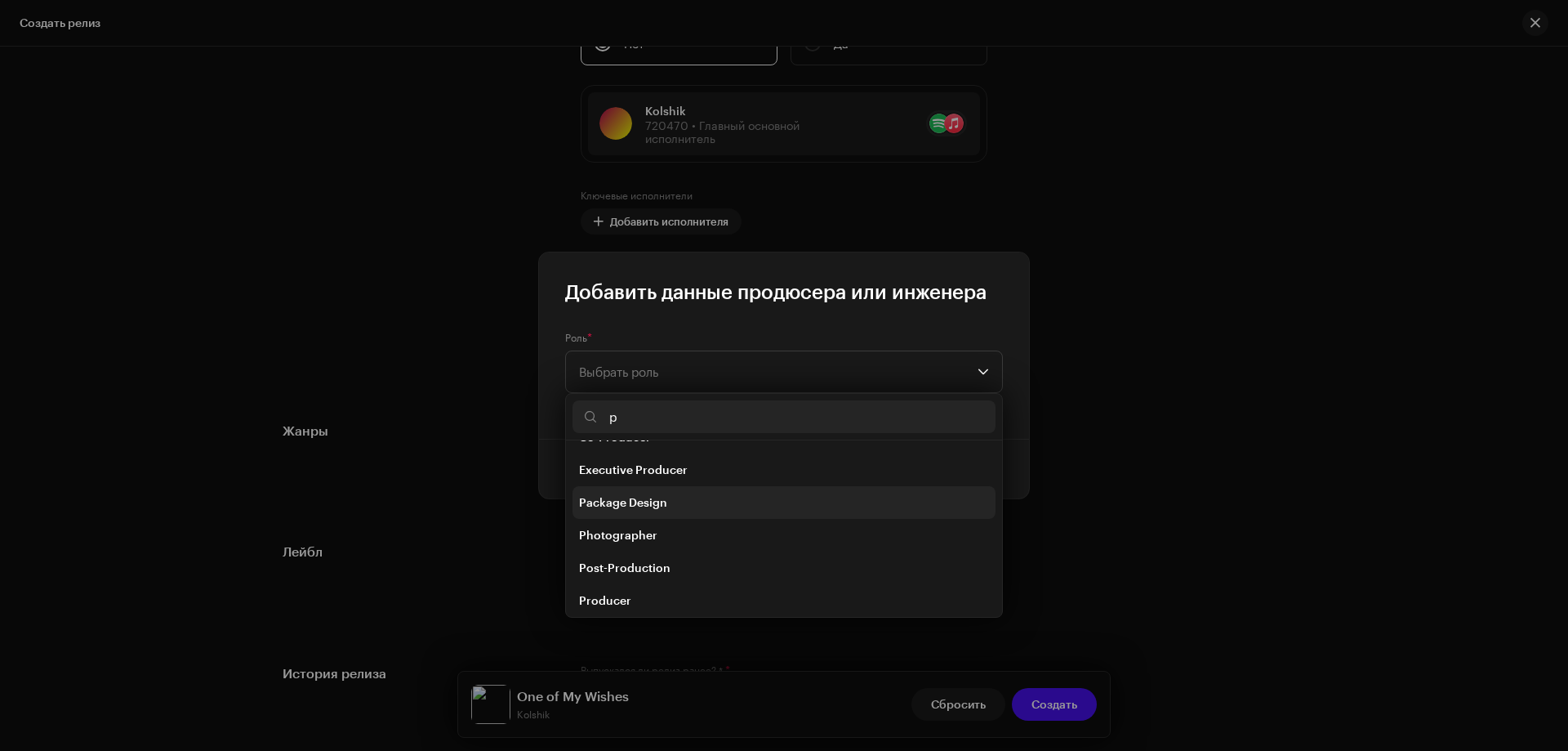
scroll to position [131, 0]
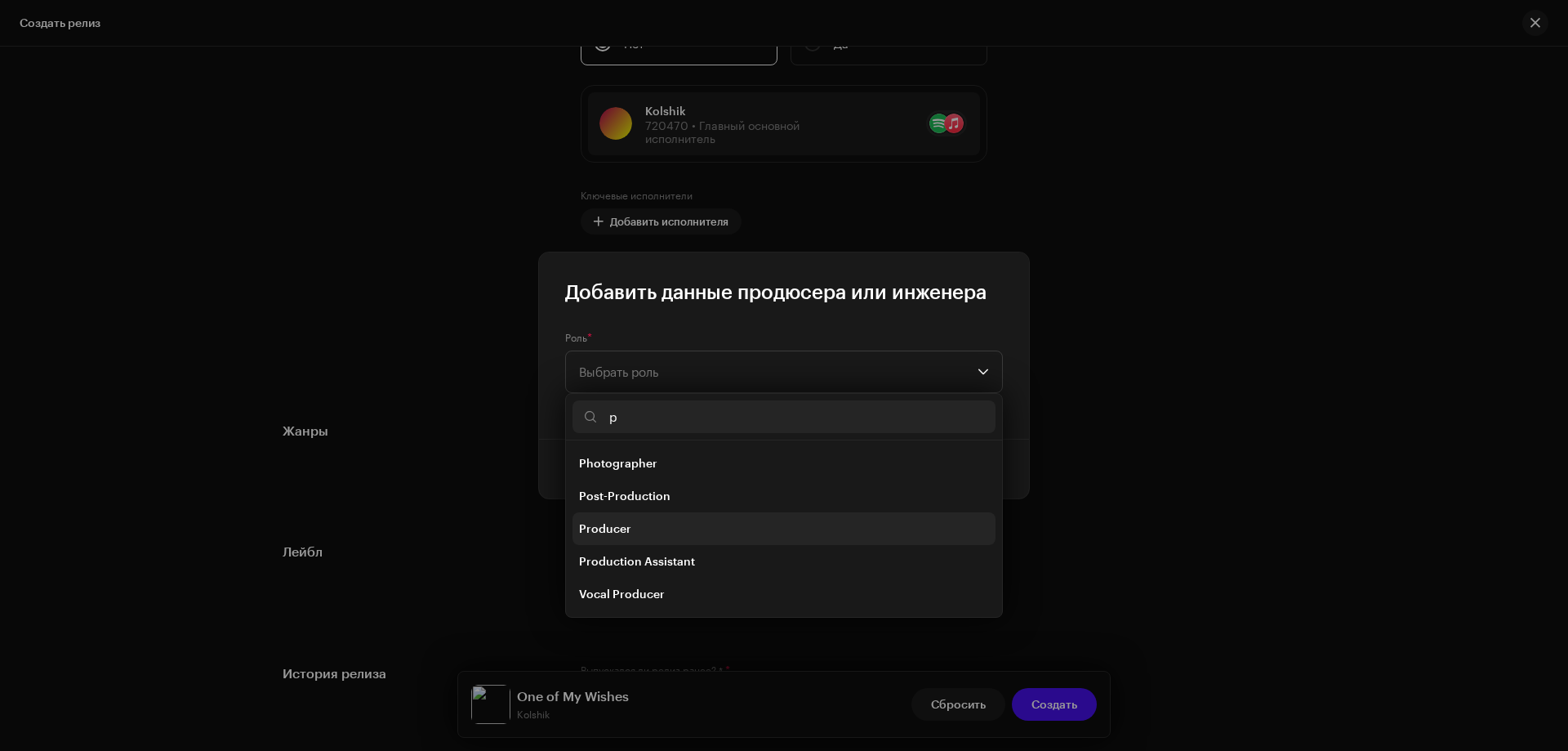
type input "p"
click at [635, 533] on li "Producer" at bounding box center [784, 529] width 423 height 33
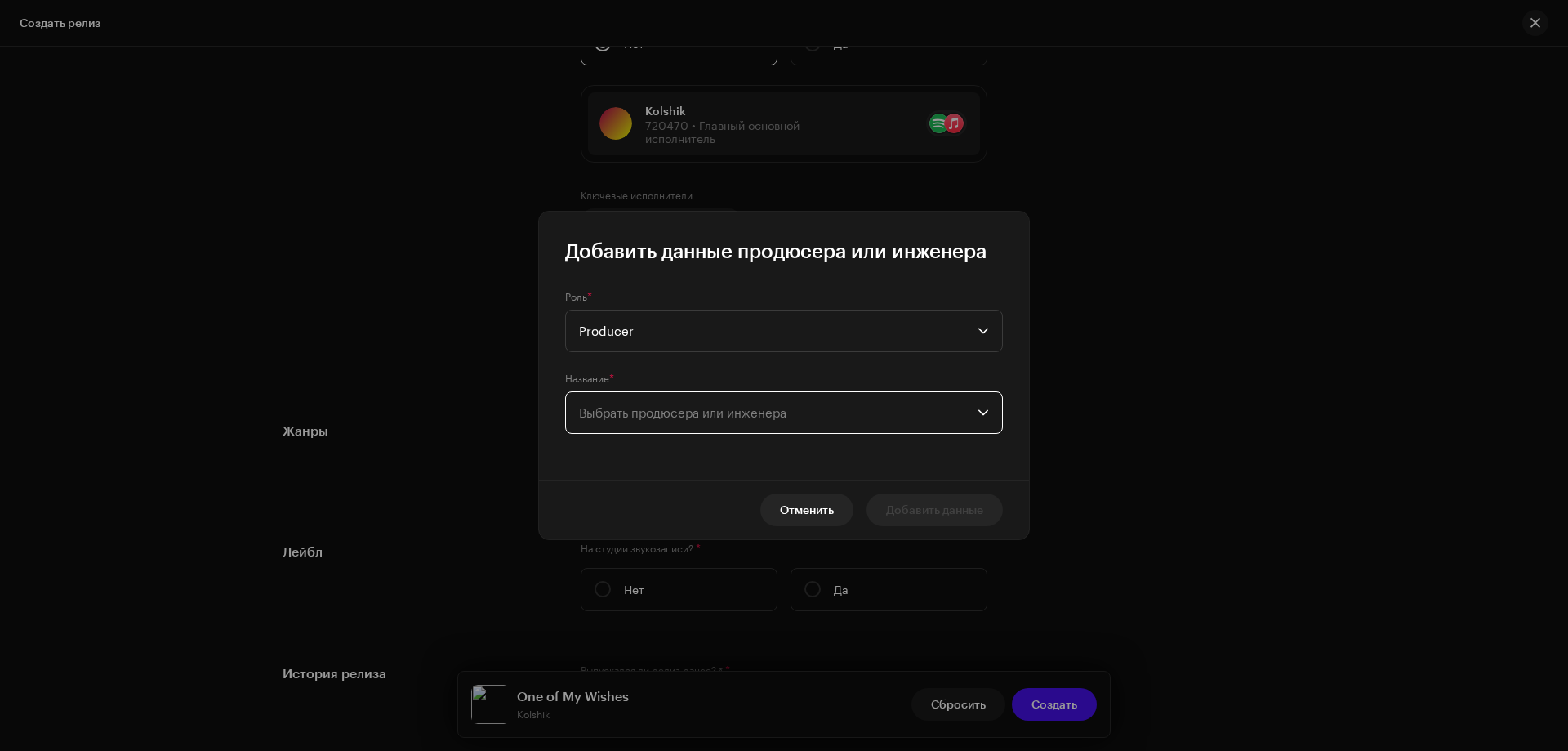
click at [633, 418] on span "Выбрать продюсера или инженера" at bounding box center [683, 412] width 208 height 15
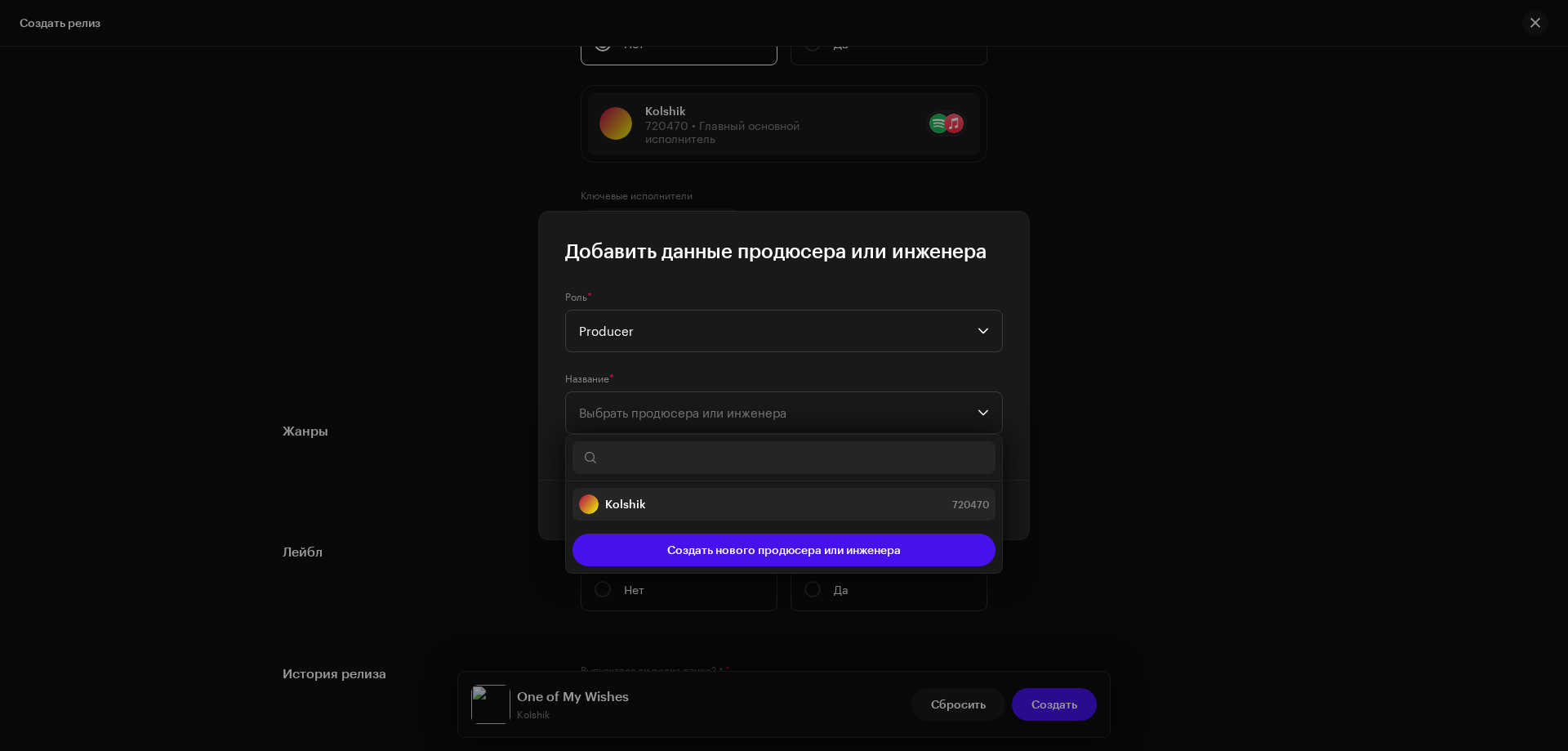
click at [618, 503] on strong "Kolshik" at bounding box center [626, 505] width 41 height 16
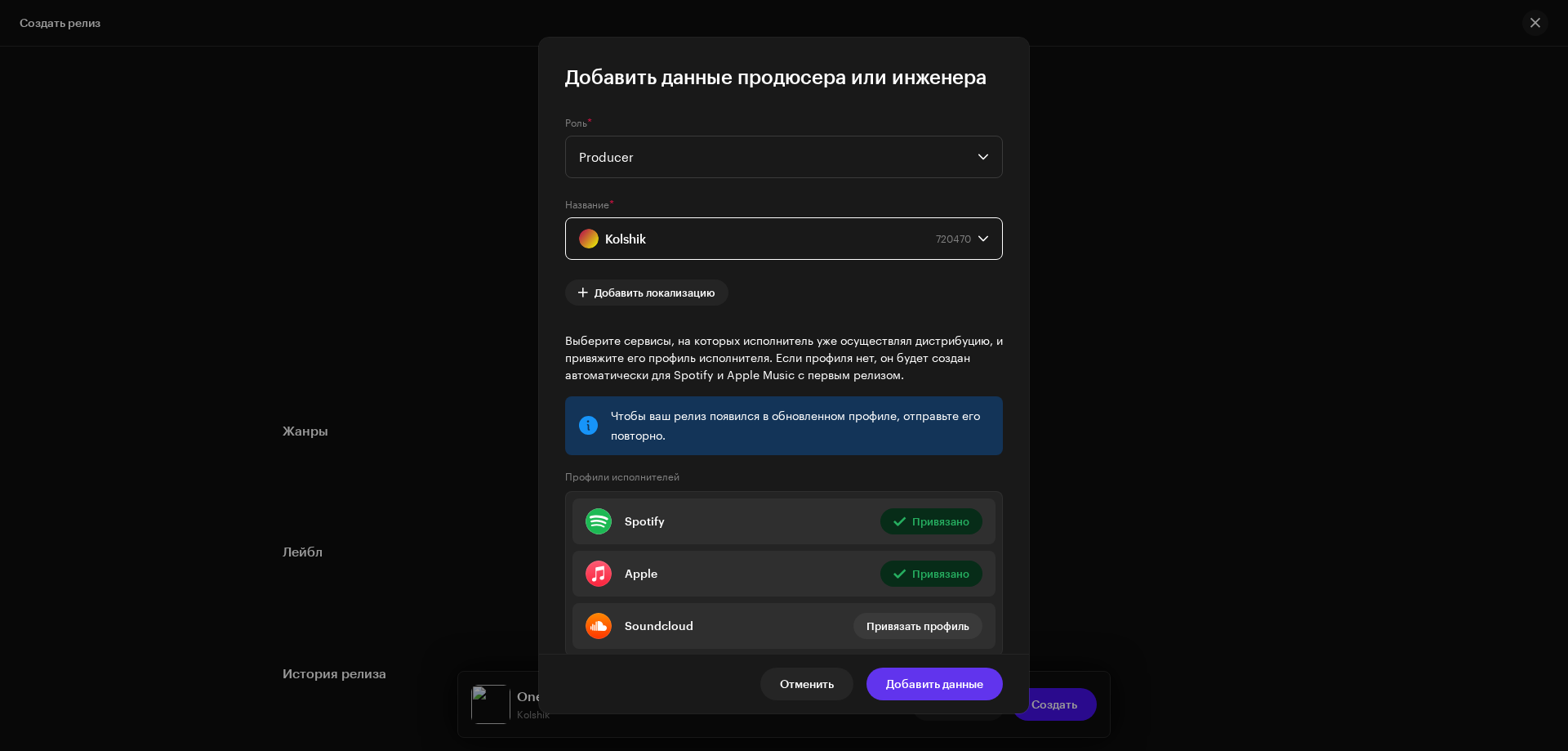
click at [943, 686] on span "Добавить данные" at bounding box center [935, 684] width 97 height 33
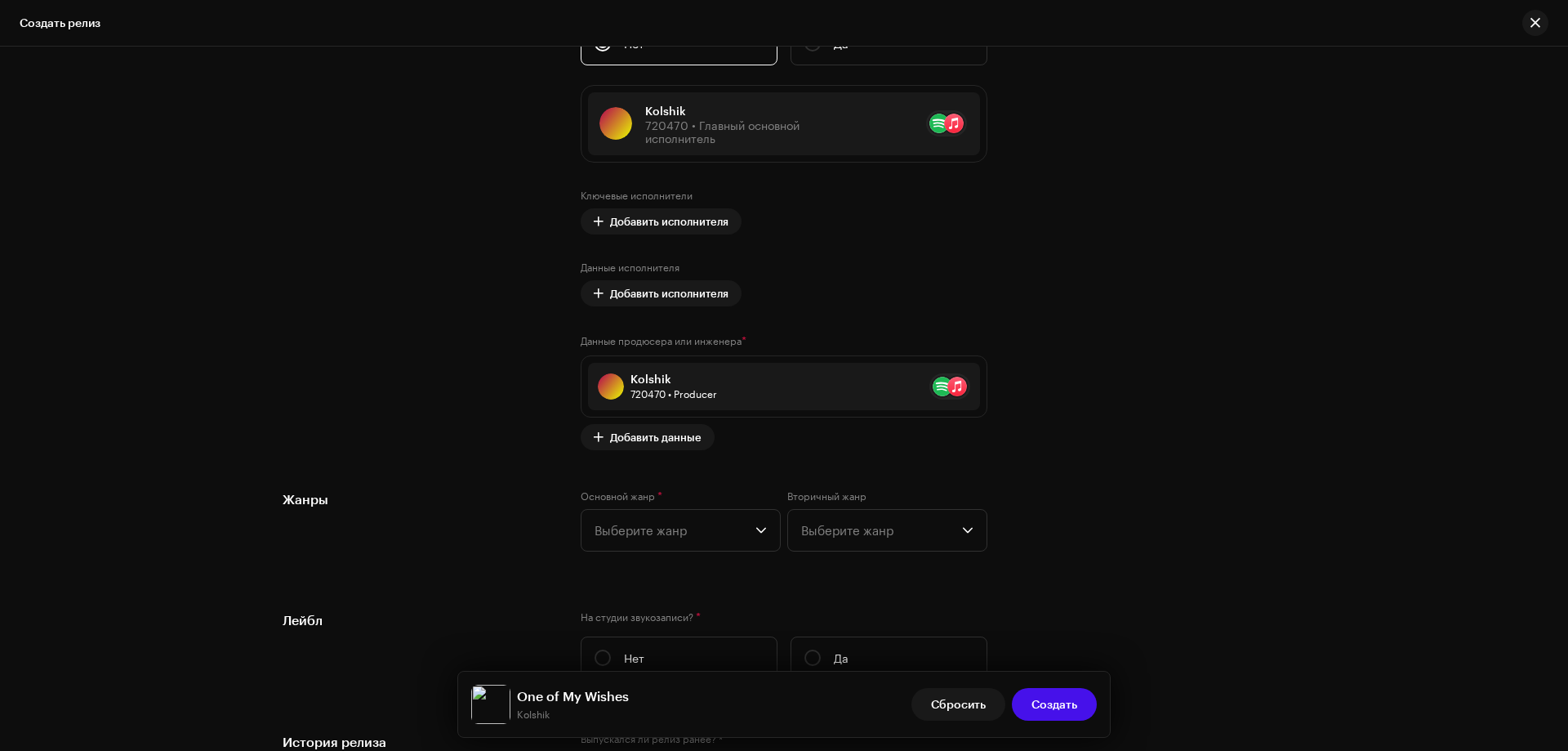
click at [114, 371] on div "Создать новый релиз Мы поможем вам во всем — от выбора трека до конечных метада…" at bounding box center [784, 399] width 1568 height 704
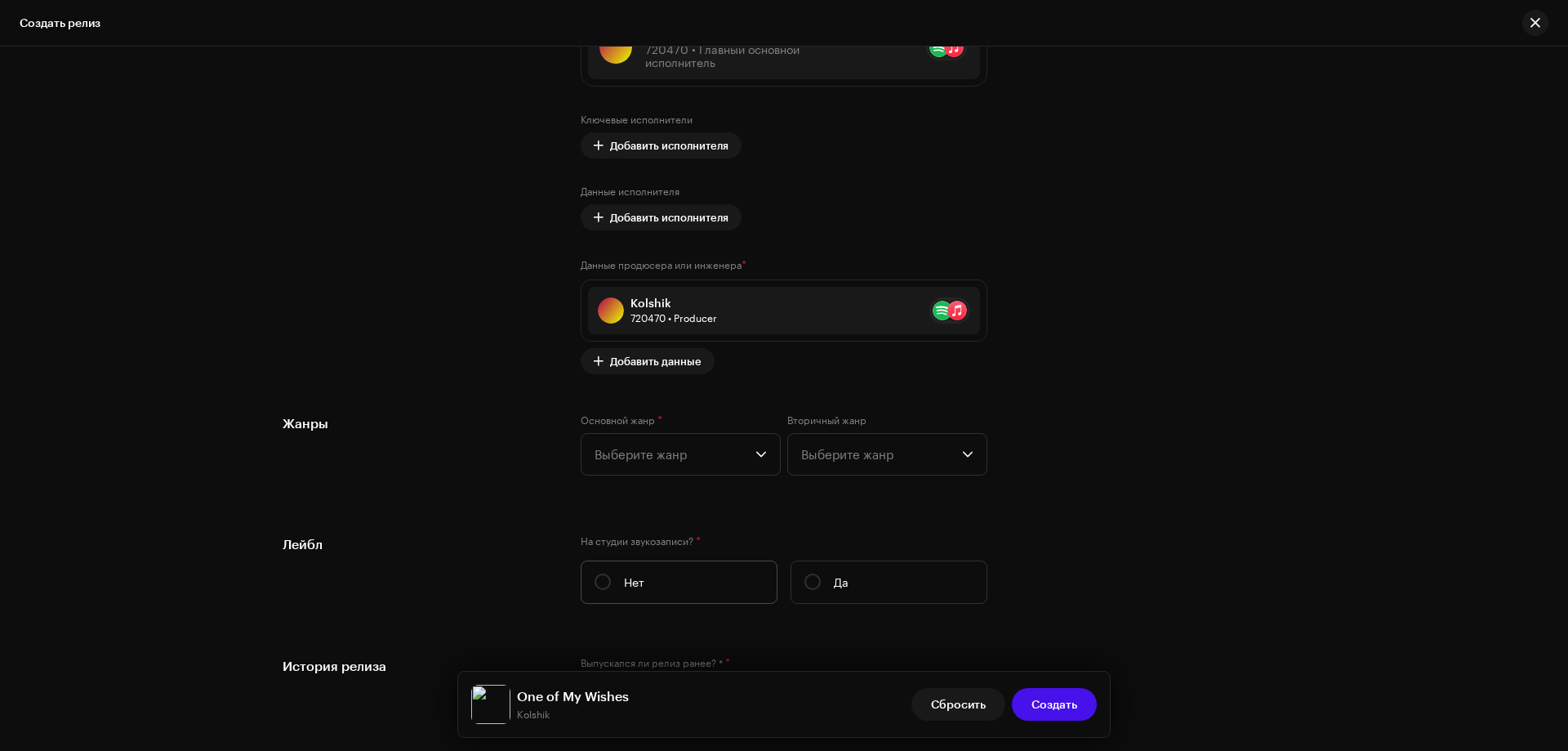
scroll to position [2206, 0]
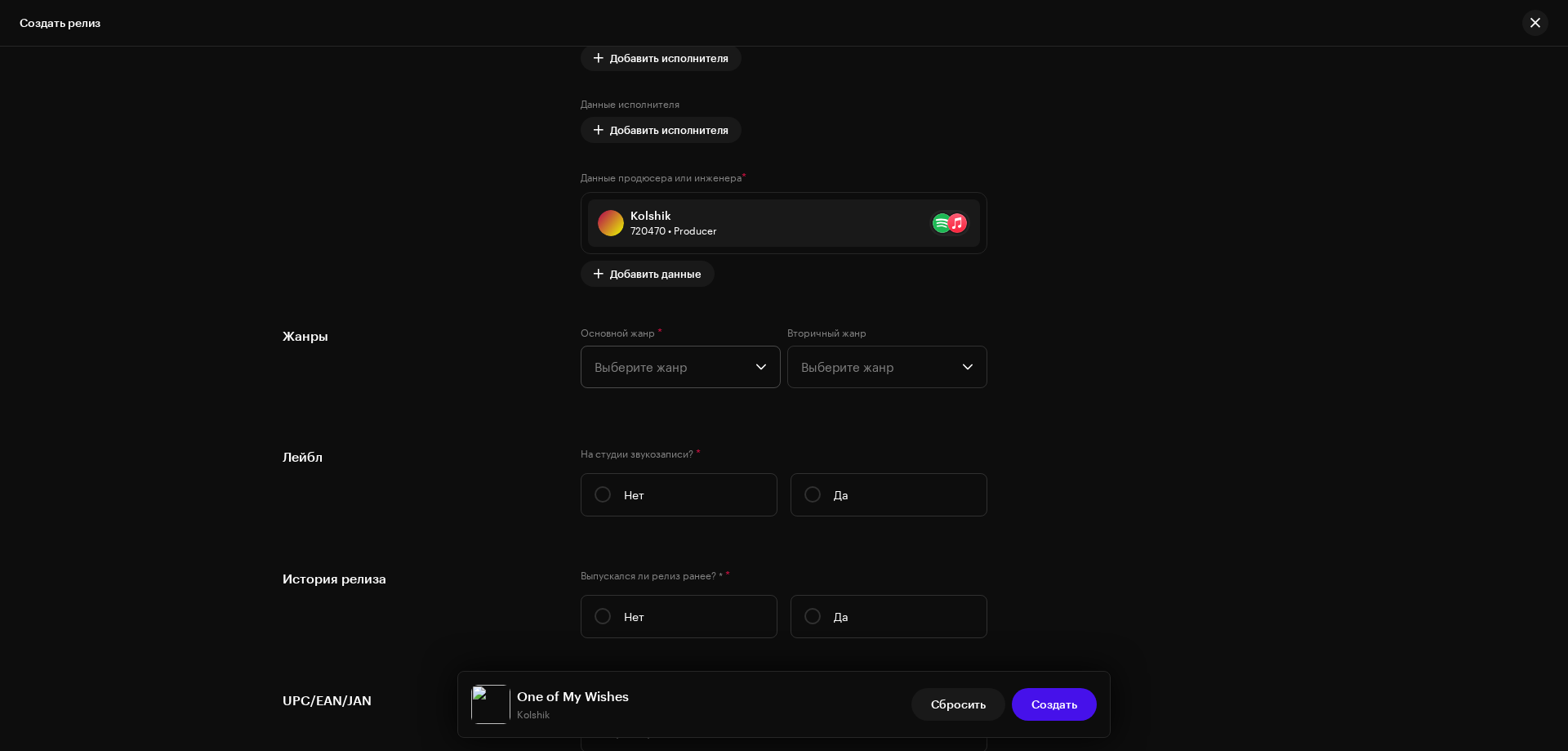
click at [683, 371] on span "Выберите жанр" at bounding box center [675, 367] width 161 height 41
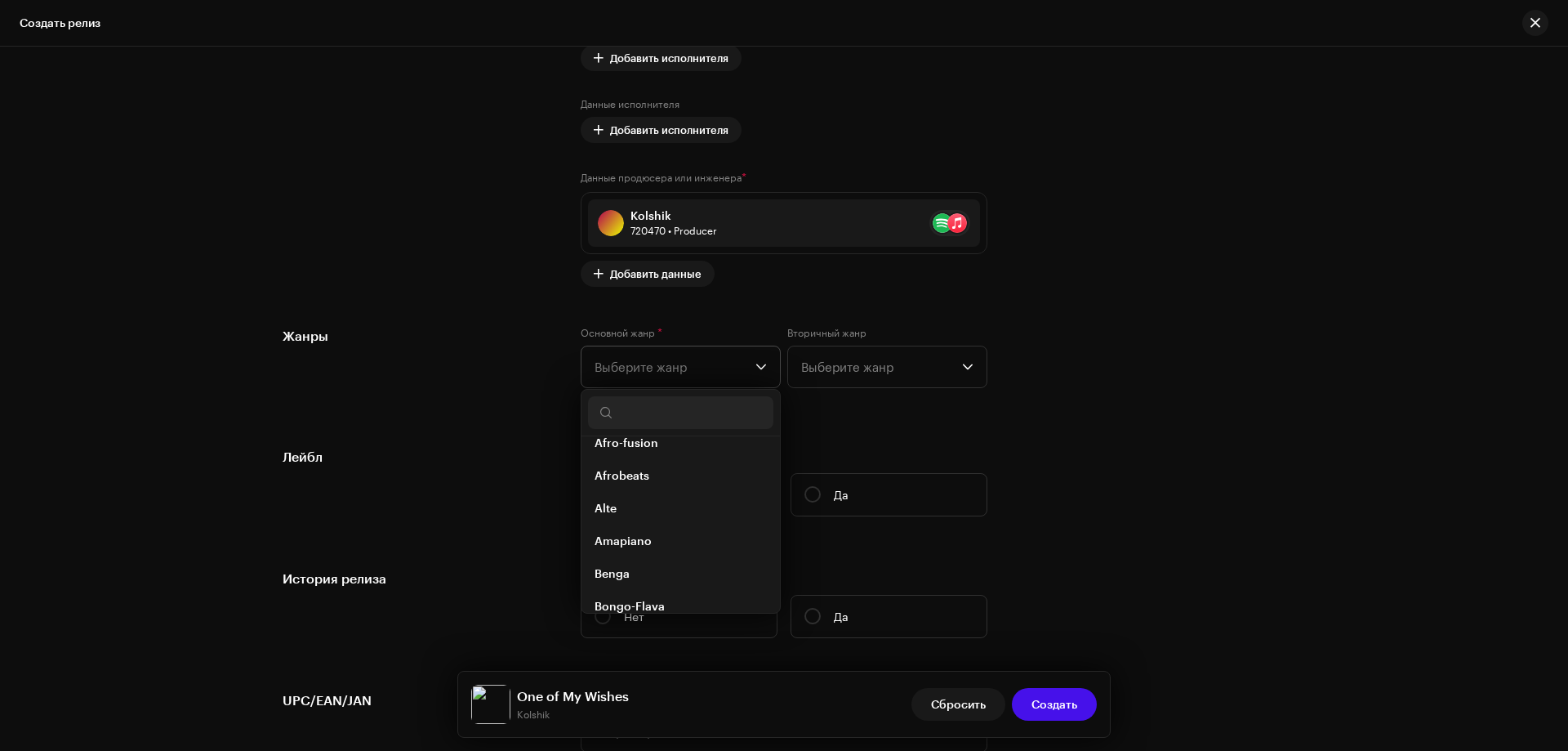
scroll to position [0, 0]
click at [644, 404] on input "text" at bounding box center [681, 412] width 186 height 33
type input "ele"
click at [626, 524] on span "Electronic" at bounding box center [623, 528] width 57 height 16
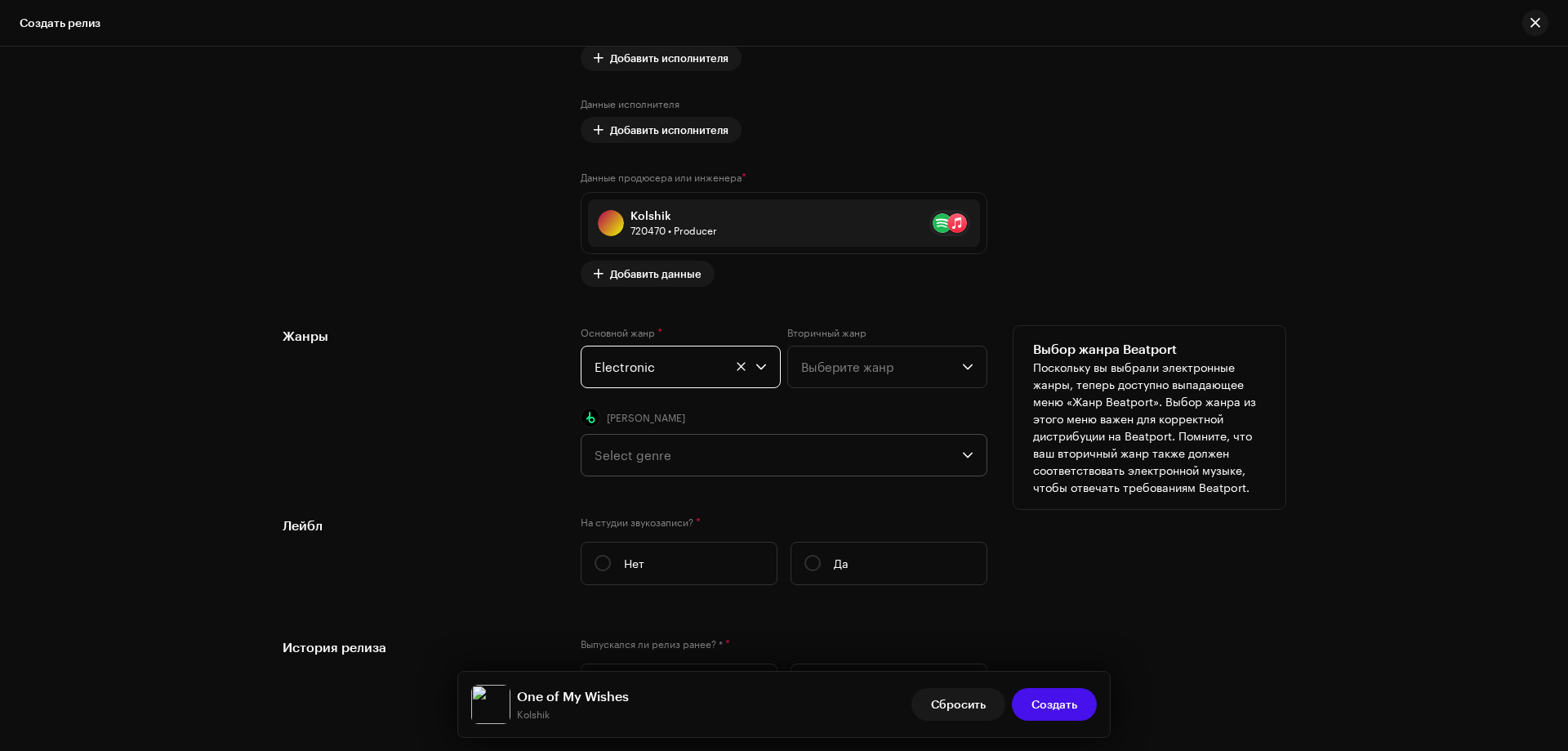
click at [636, 459] on div "Select genre" at bounding box center [779, 455] width 368 height 41
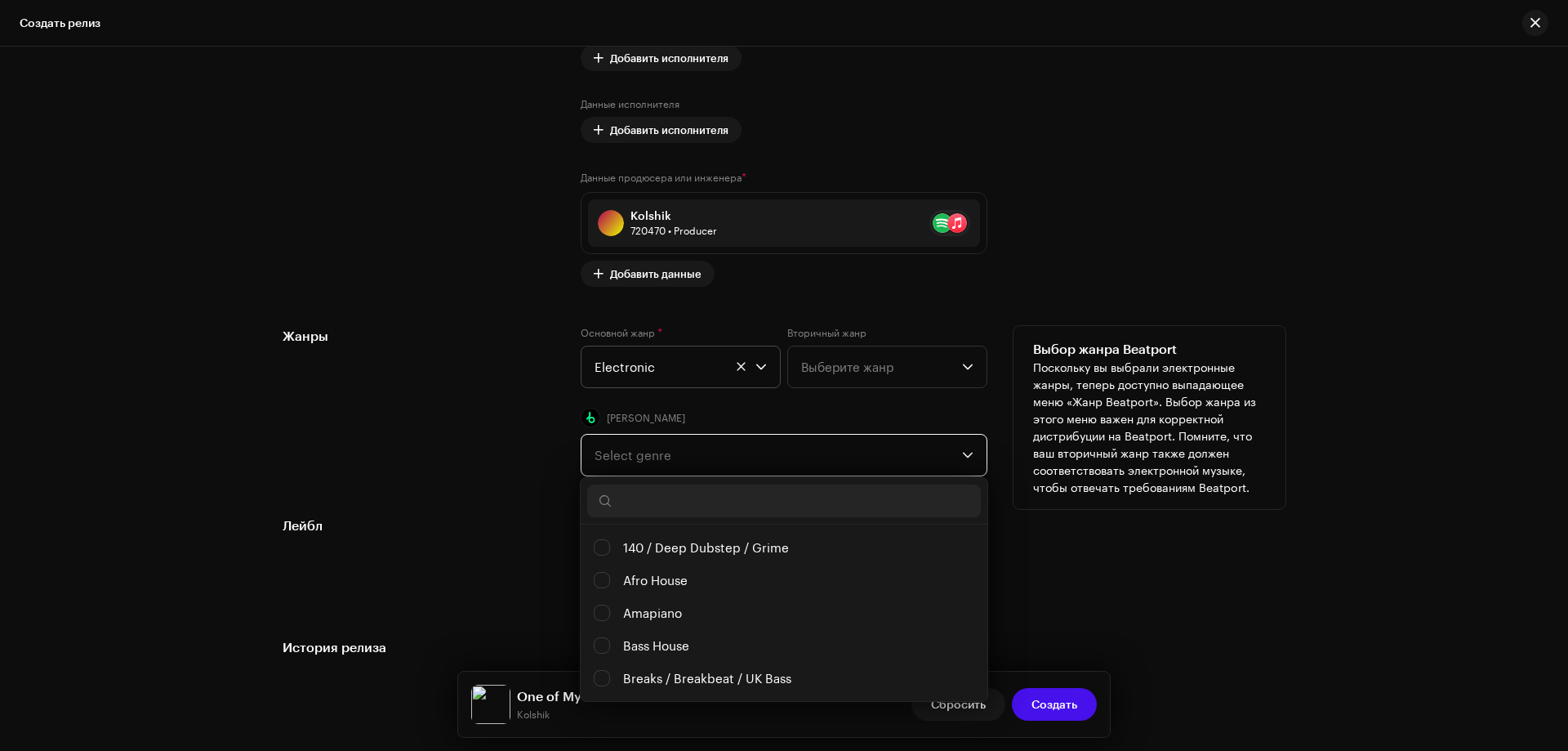
scroll to position [9, 73]
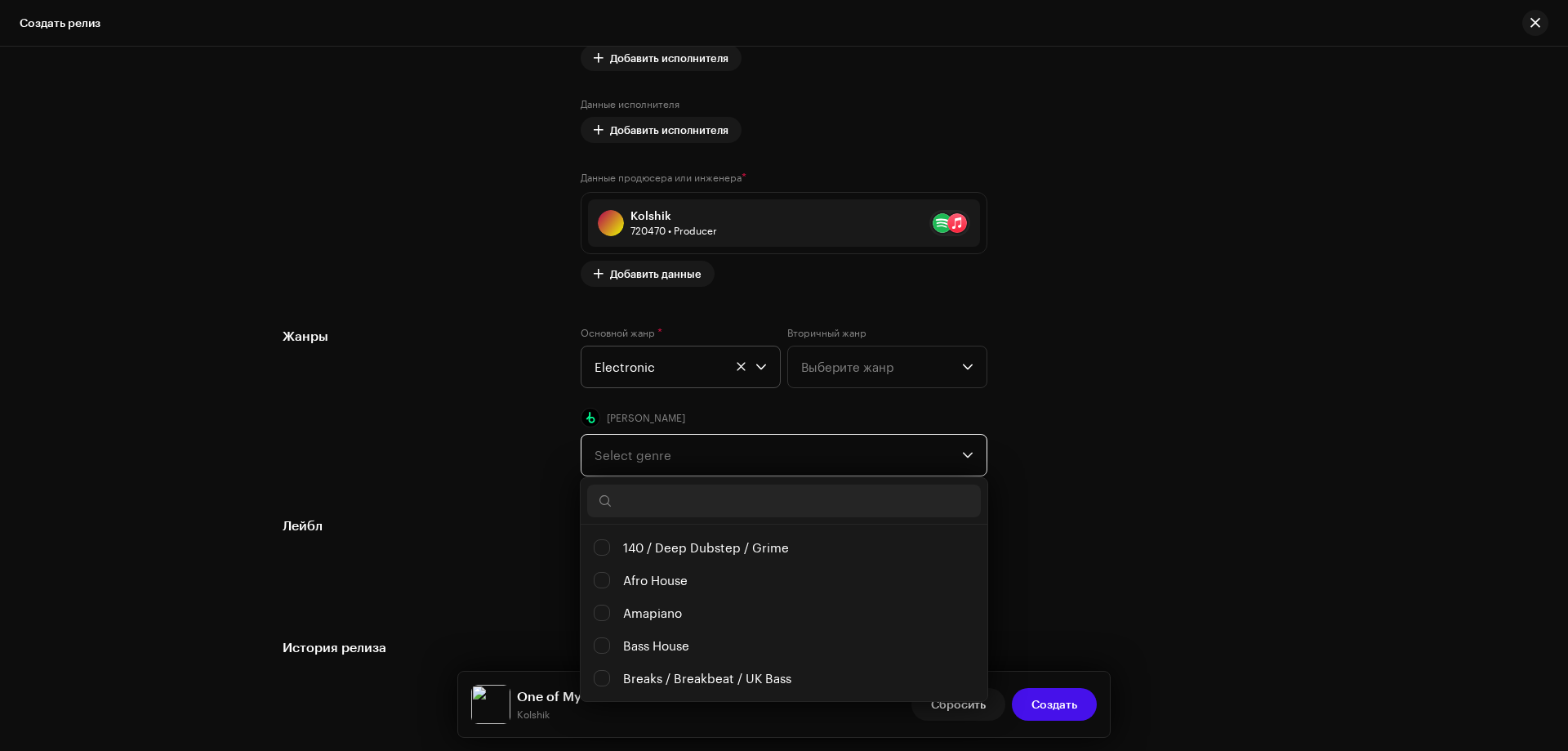
click at [655, 365] on span "Electronic" at bounding box center [675, 367] width 161 height 41
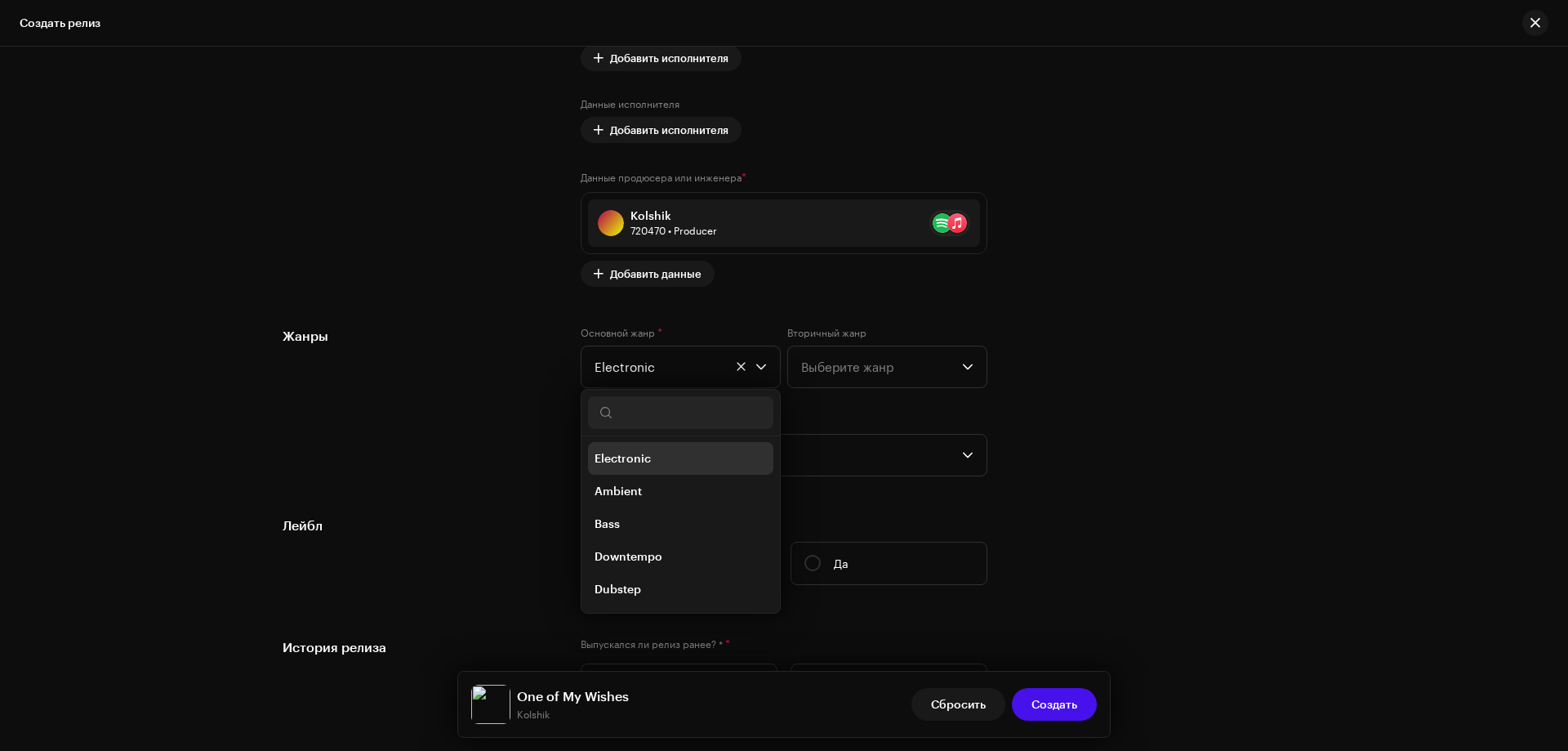
scroll to position [6070, 0]
click at [561, 486] on div "Предварительно заполнить данные о релизе из метаданных о треке Компиляция Это к…" at bounding box center [784, 100] width 1003 height 2128
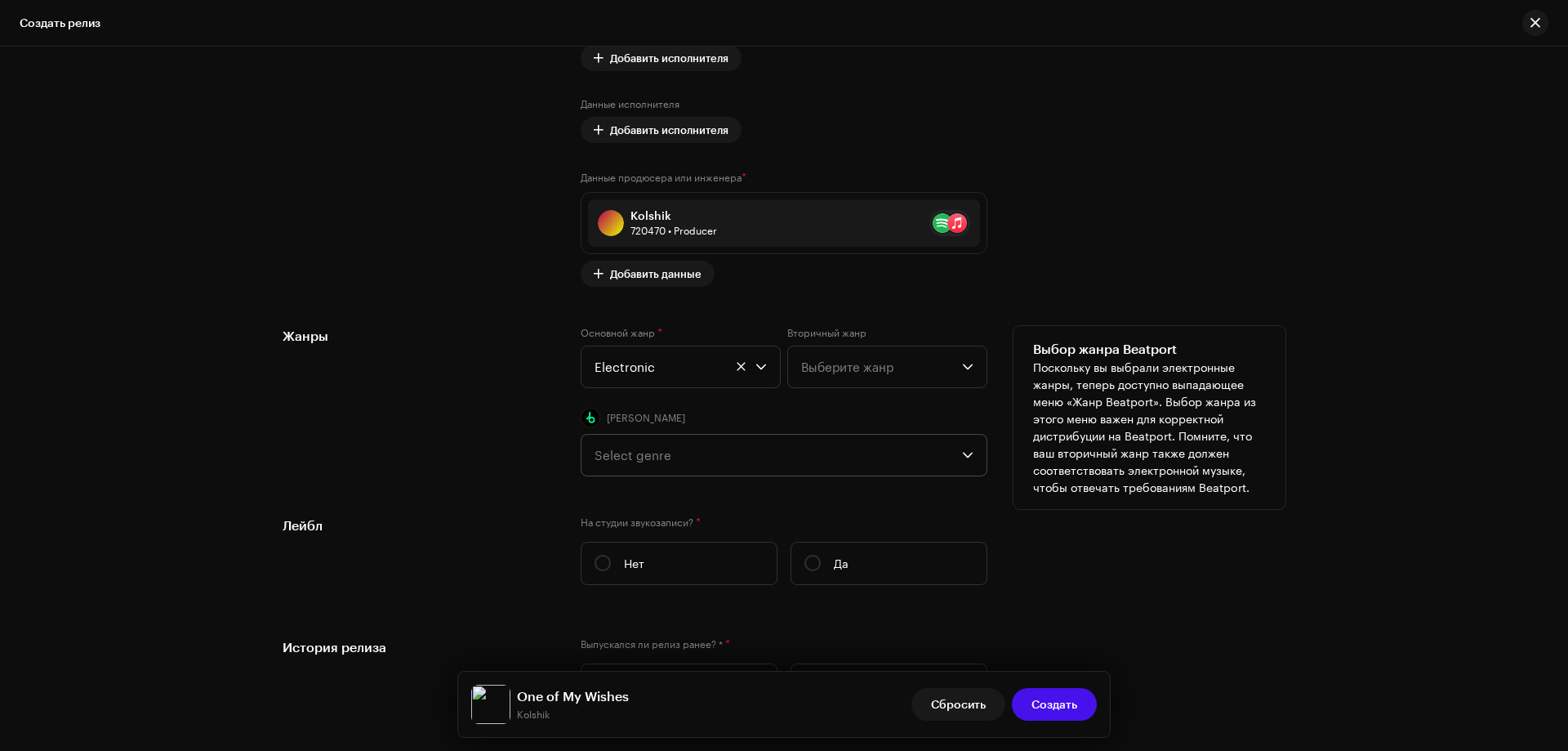
click at [626, 457] on div "Select genre" at bounding box center [779, 455] width 368 height 41
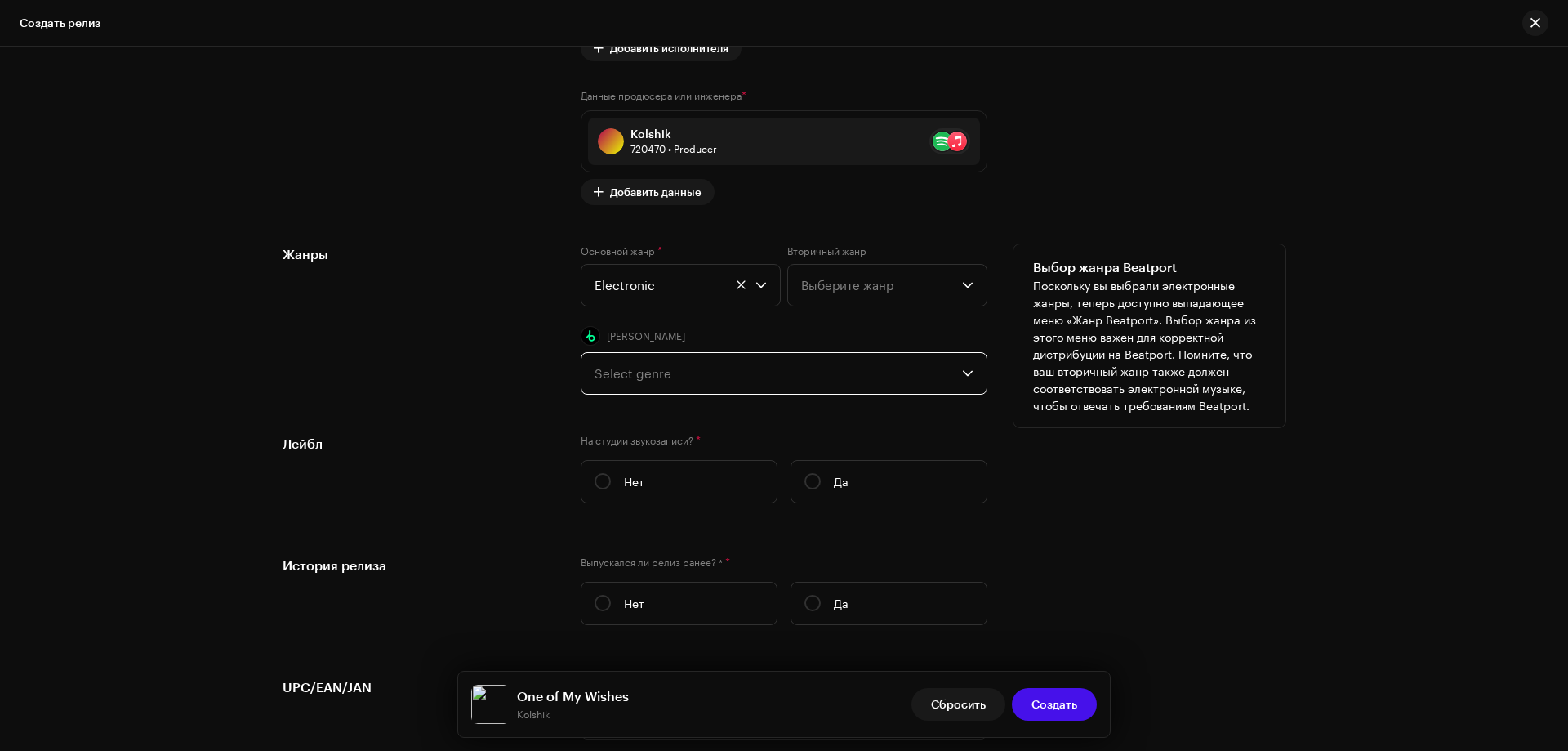
click at [686, 352] on p-multiselect "Select genre" at bounding box center [784, 374] width 407 height 43
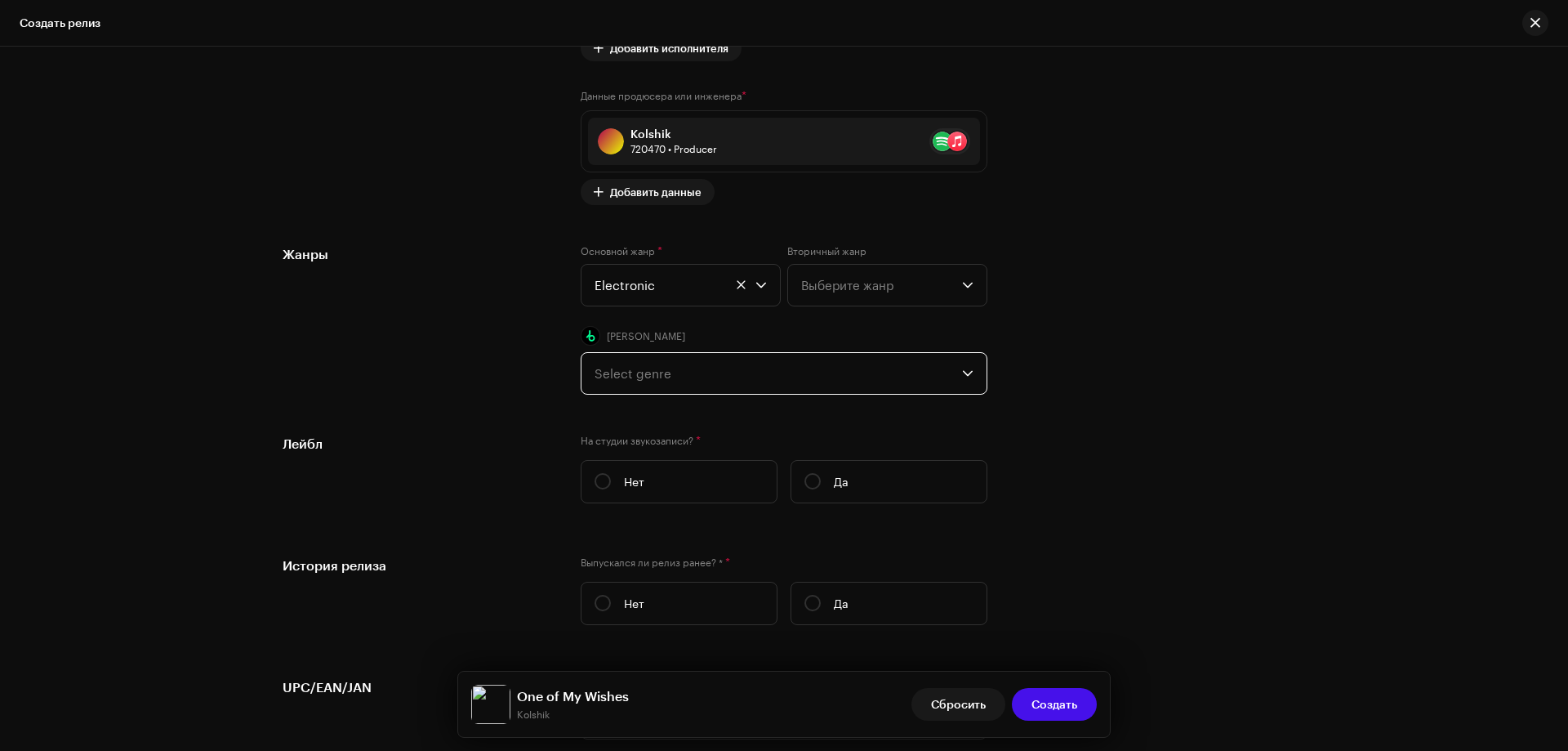
scroll to position [2370, 0]
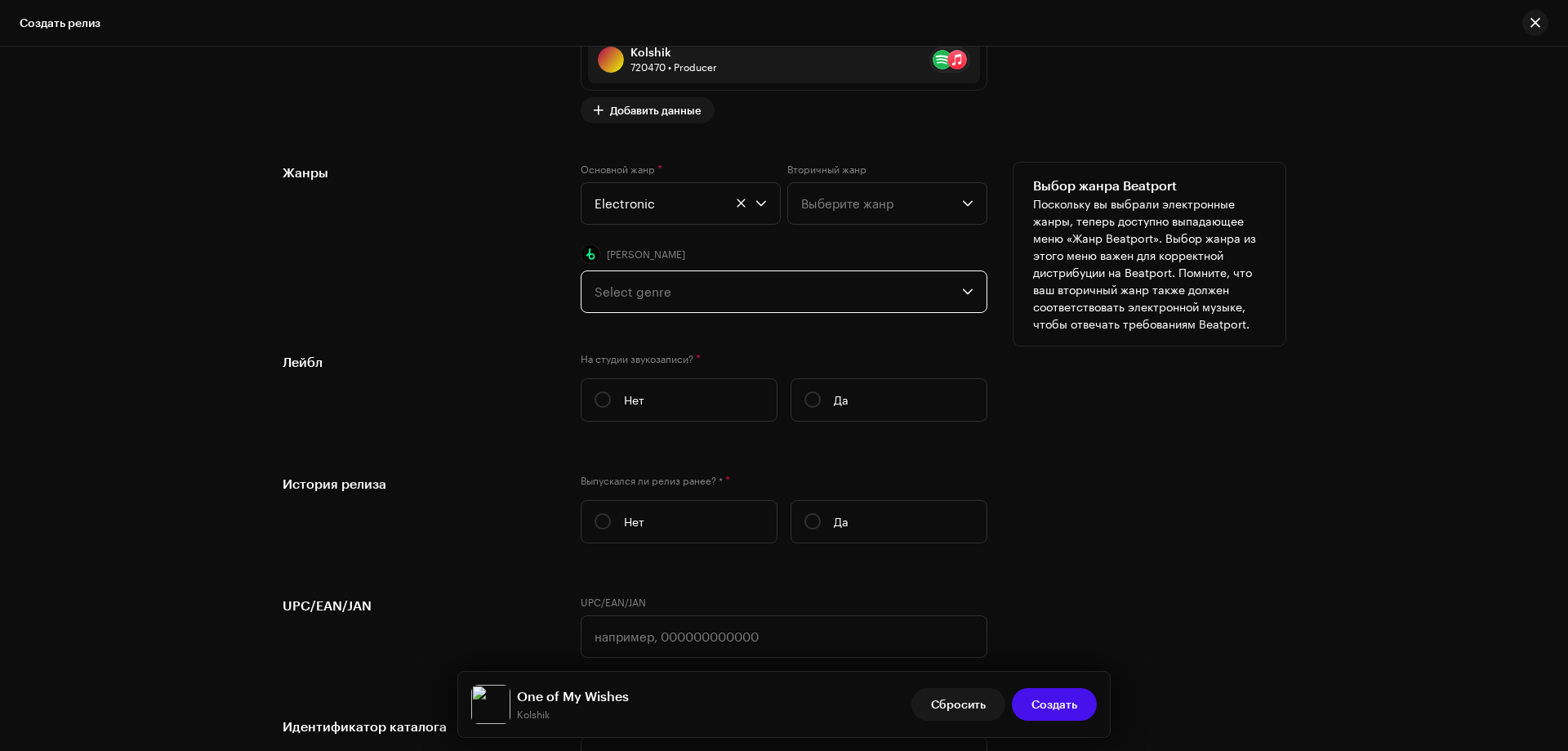
click at [655, 297] on div "Select genre" at bounding box center [779, 292] width 368 height 41
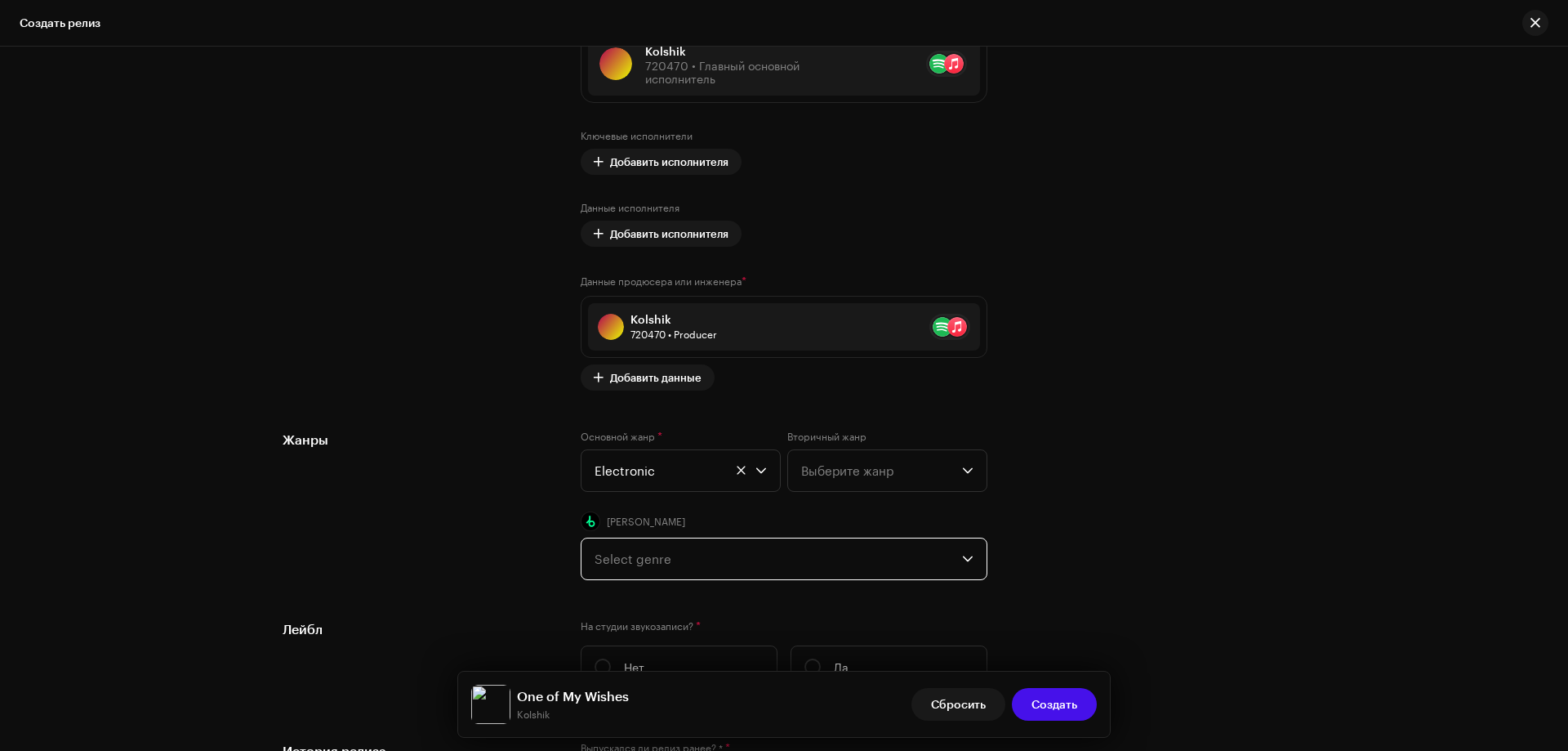
scroll to position [2043, 0]
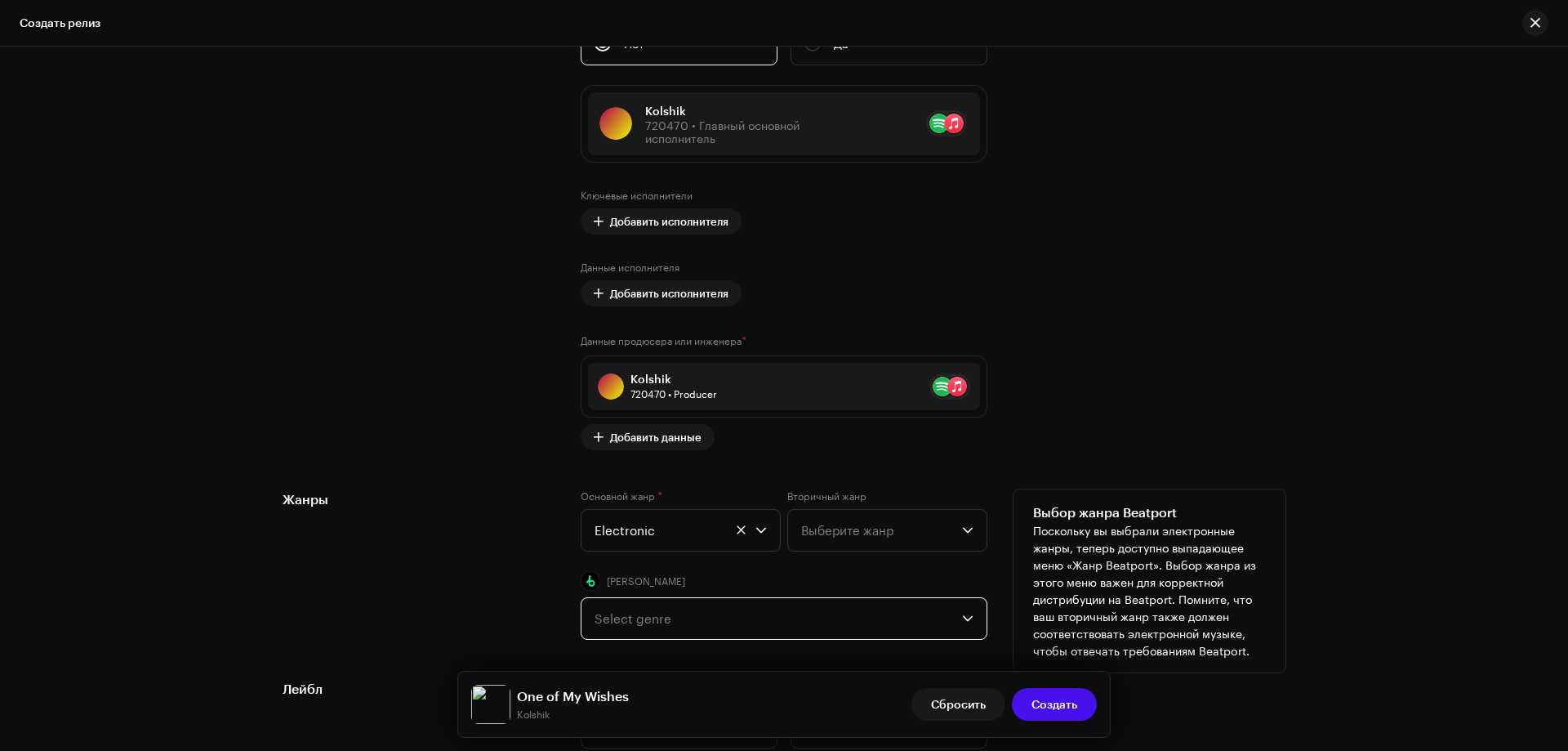
click at [671, 618] on div "Select genre" at bounding box center [779, 619] width 368 height 41
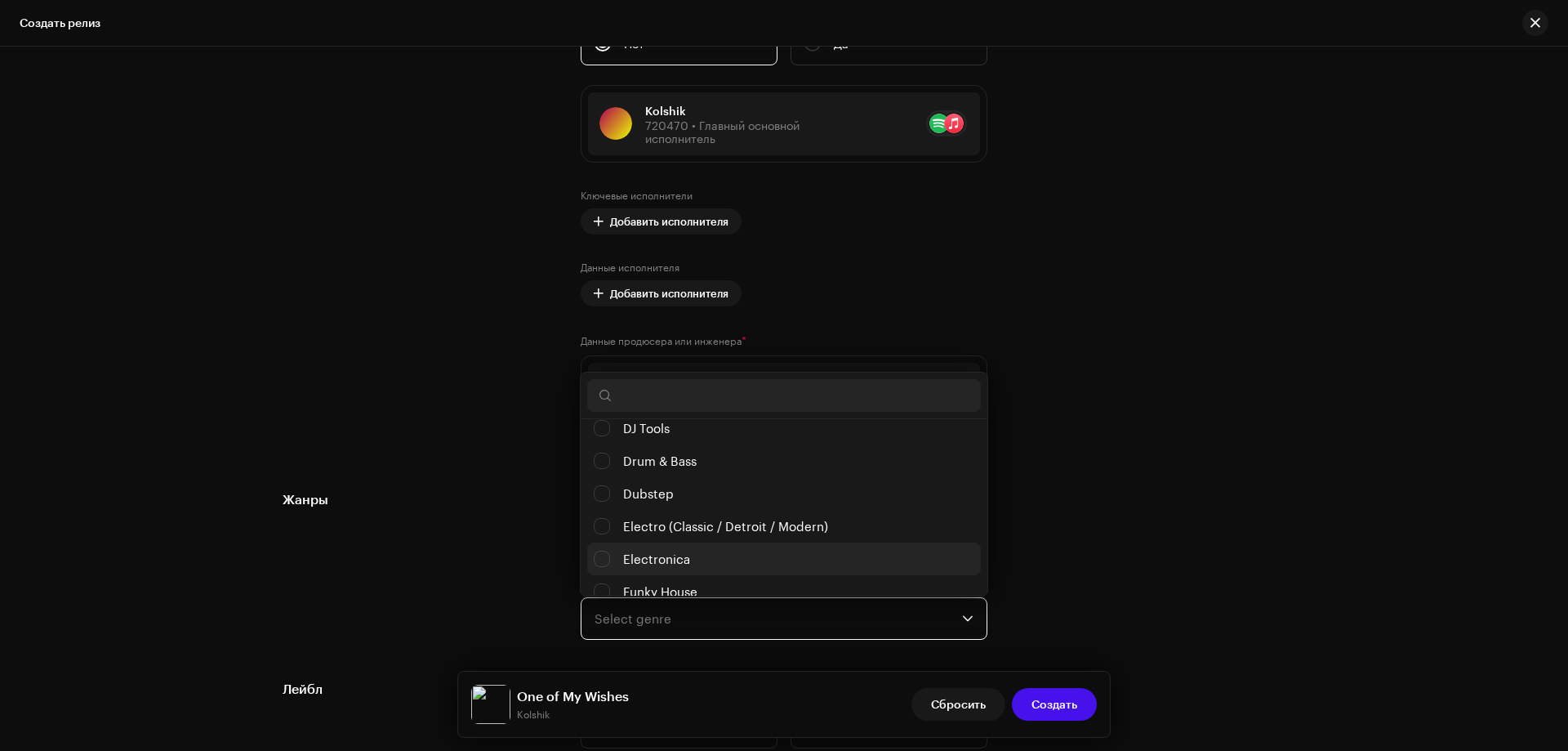
scroll to position [271, 0]
click at [604, 527] on input "Electronica" at bounding box center [602, 530] width 16 height 16
checkbox input "false"
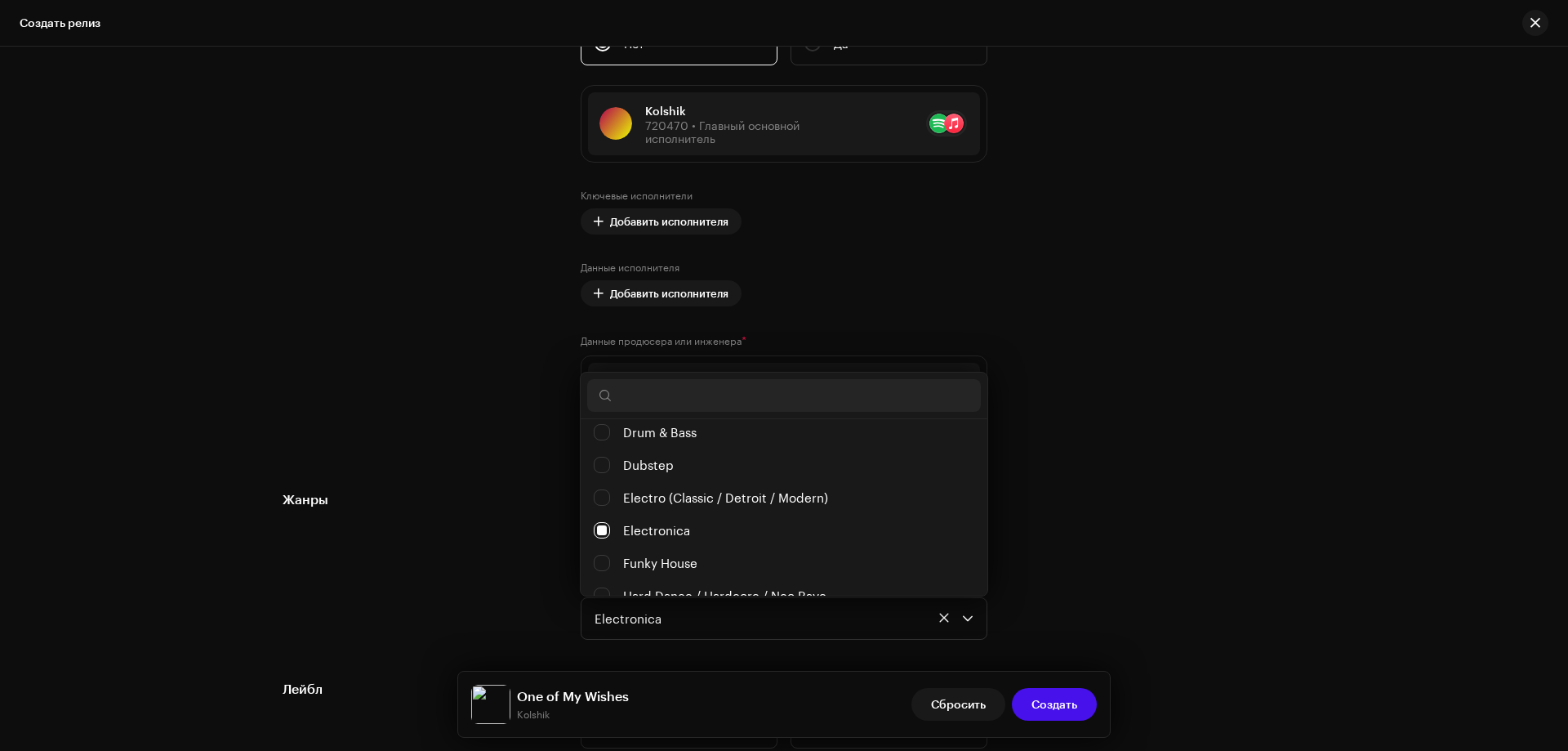
click at [439, 509] on div "Жанры" at bounding box center [418, 564] width 272 height 150
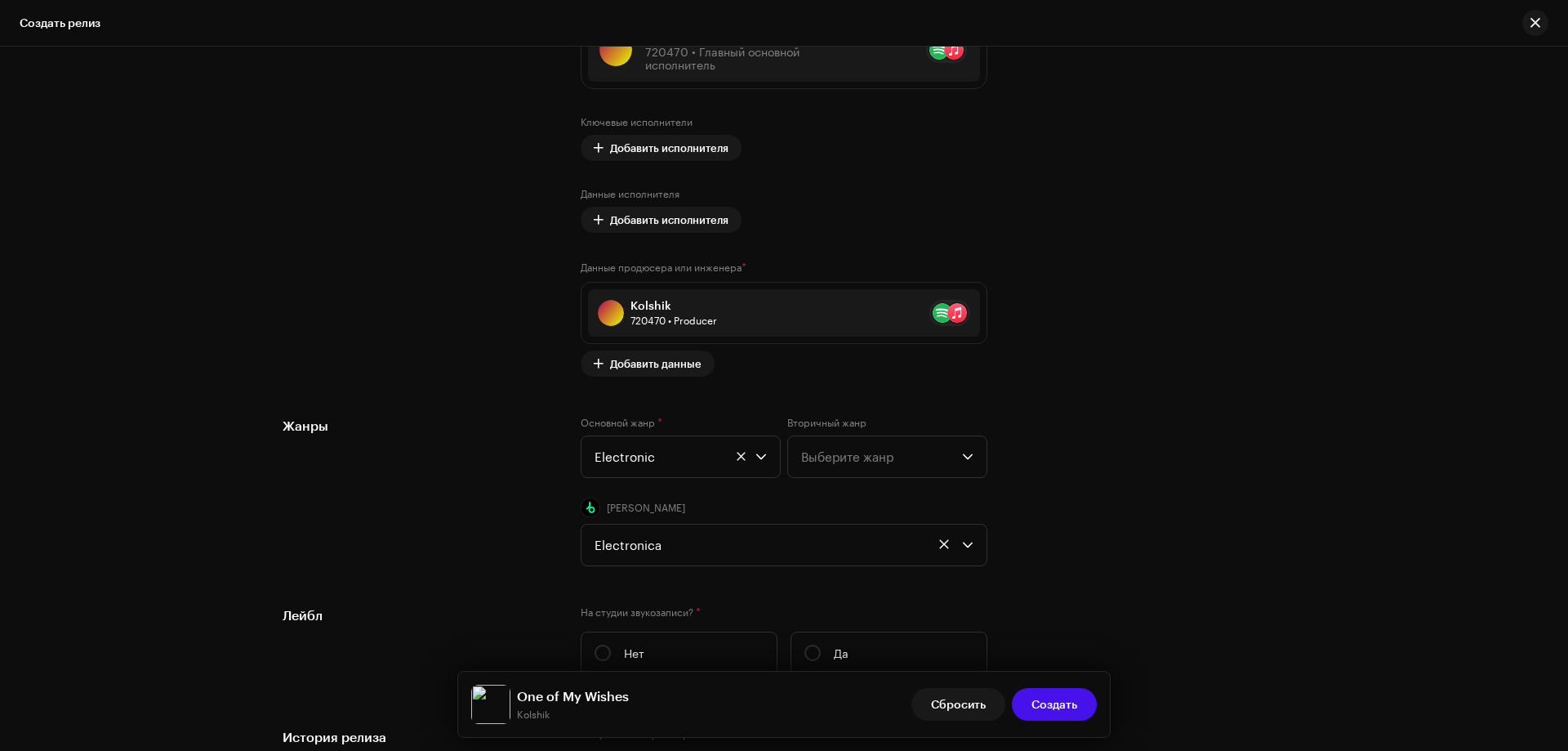
scroll to position [2288, 0]
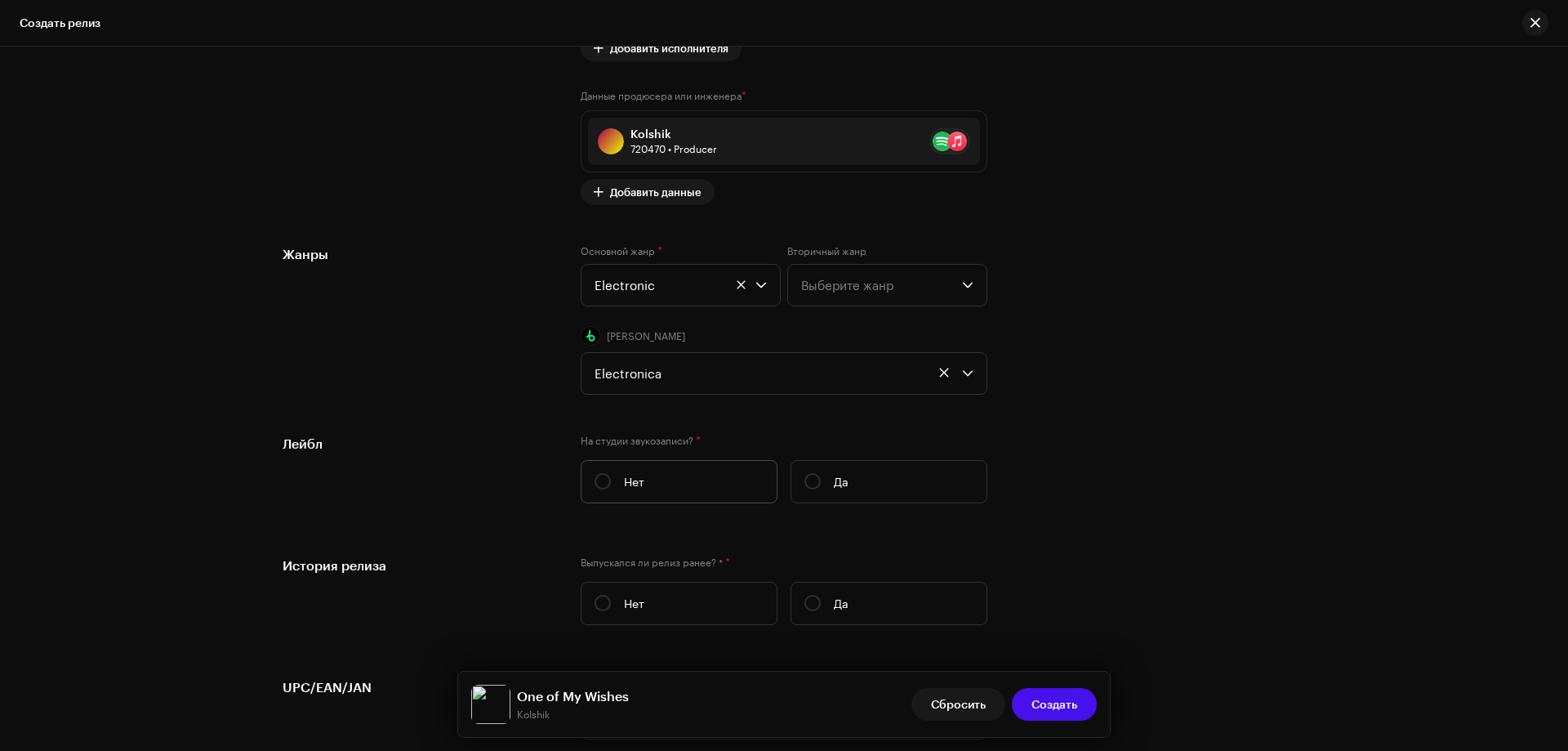
click at [641, 478] on label "Нет" at bounding box center [679, 481] width 197 height 44
click at [611, 478] on input "Нет" at bounding box center [603, 481] width 16 height 16
radio input "true"
click at [812, 486] on input "Да" at bounding box center [813, 481] width 16 height 16
radio input "true"
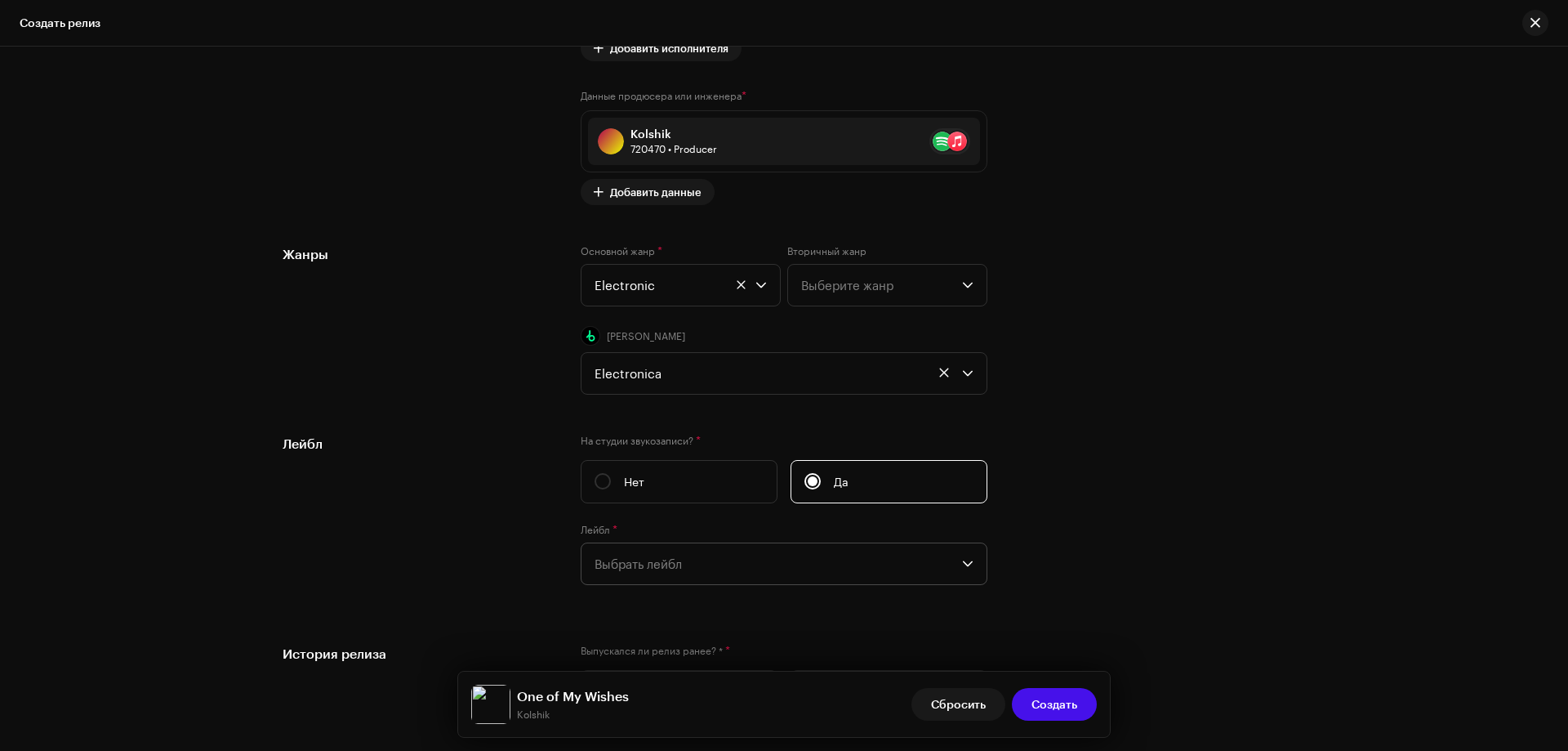
click at [679, 565] on span "Выбрать лейбл" at bounding box center [779, 564] width 368 height 41
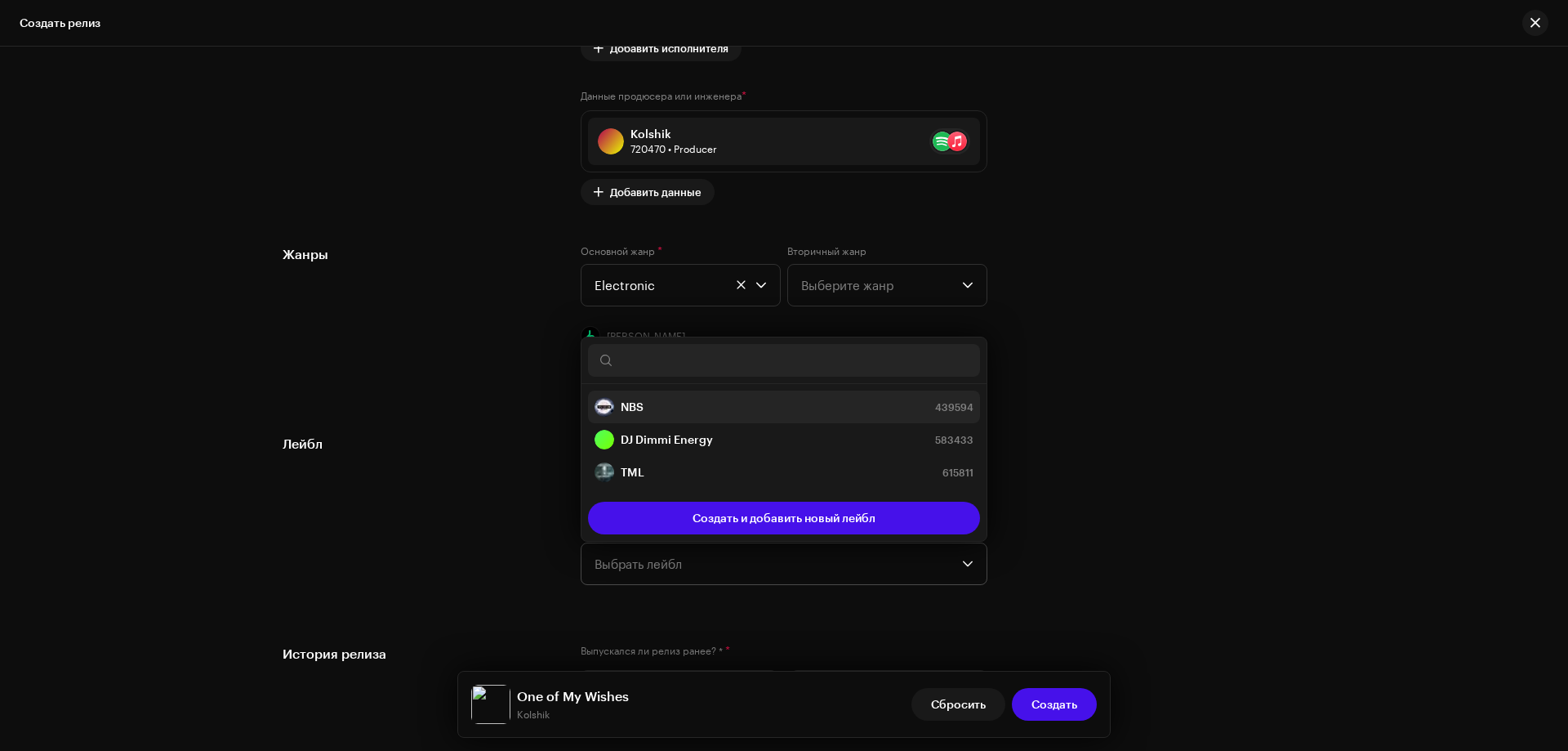
click at [632, 405] on strong "NBS" at bounding box center [632, 407] width 23 height 16
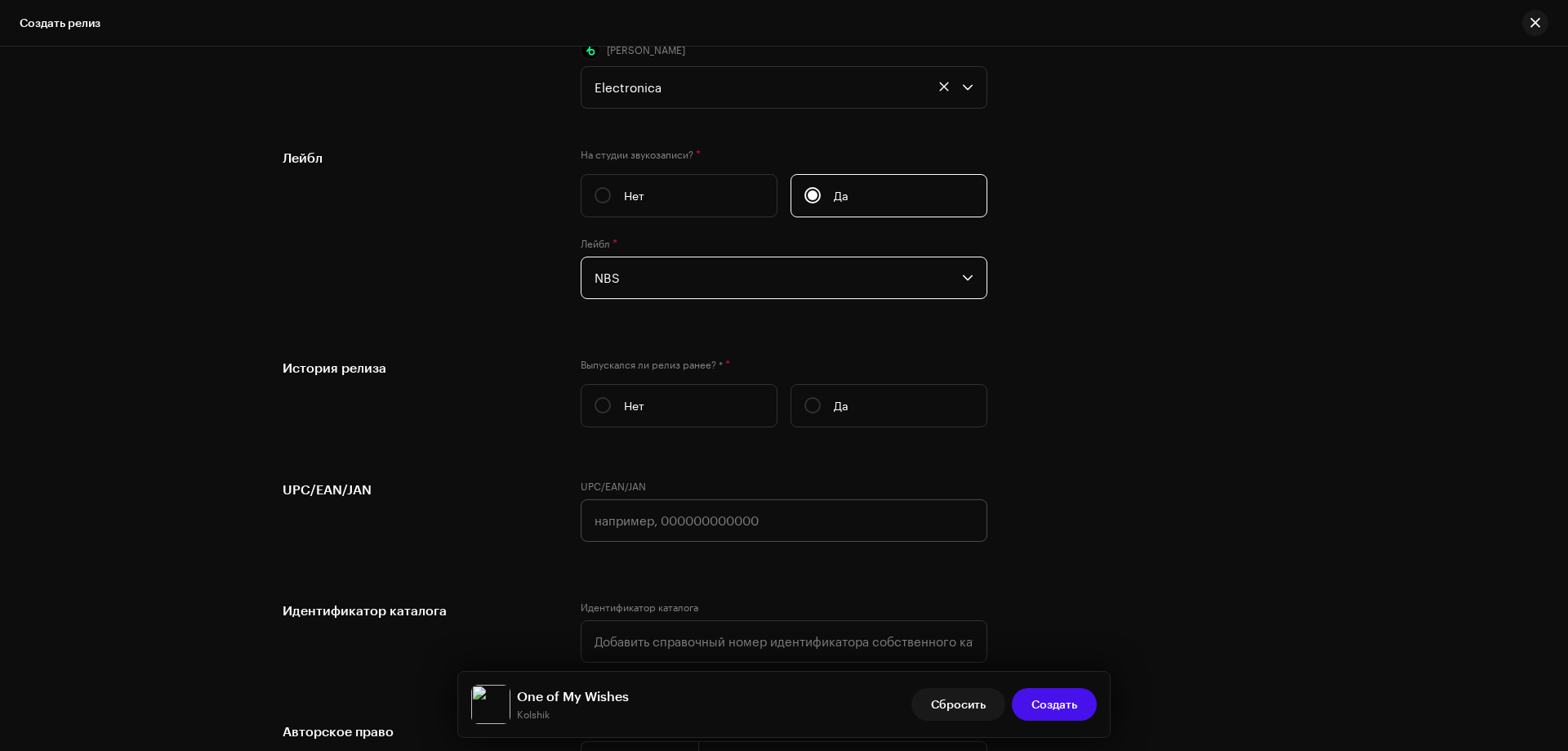
scroll to position [2615, 0]
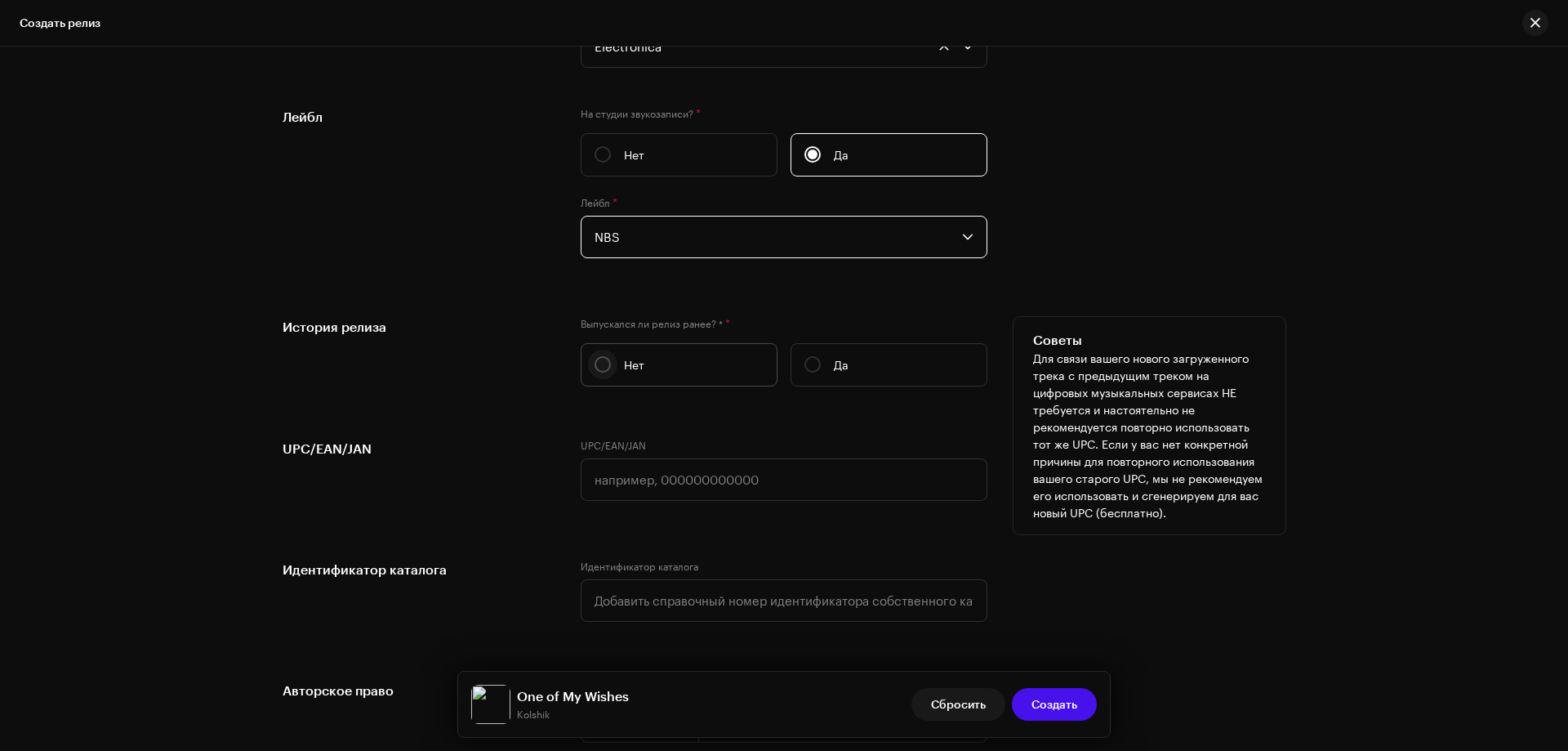
click at [598, 362] on input "Нет" at bounding box center [603, 365] width 16 height 16
radio input "true"
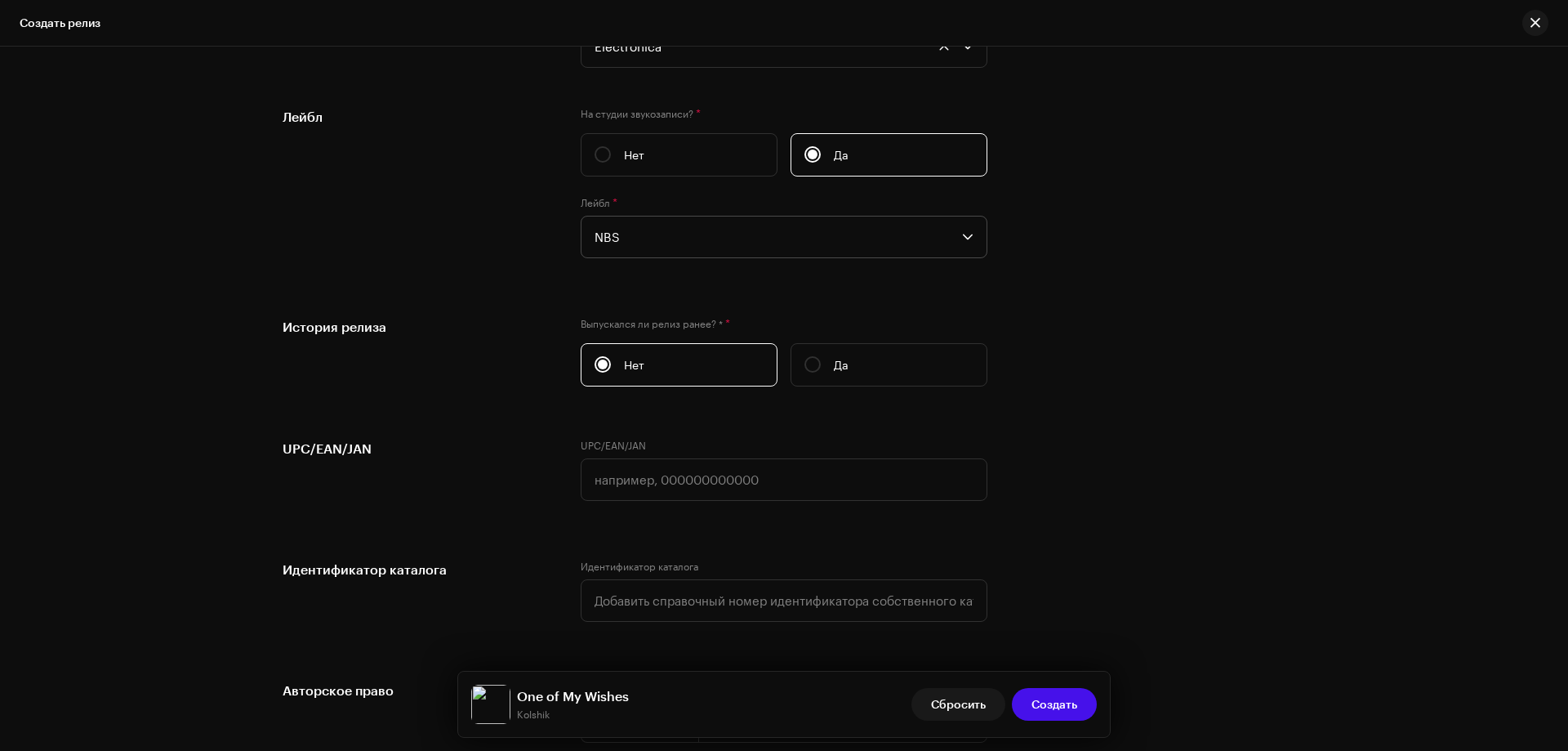
scroll to position [2865, 0]
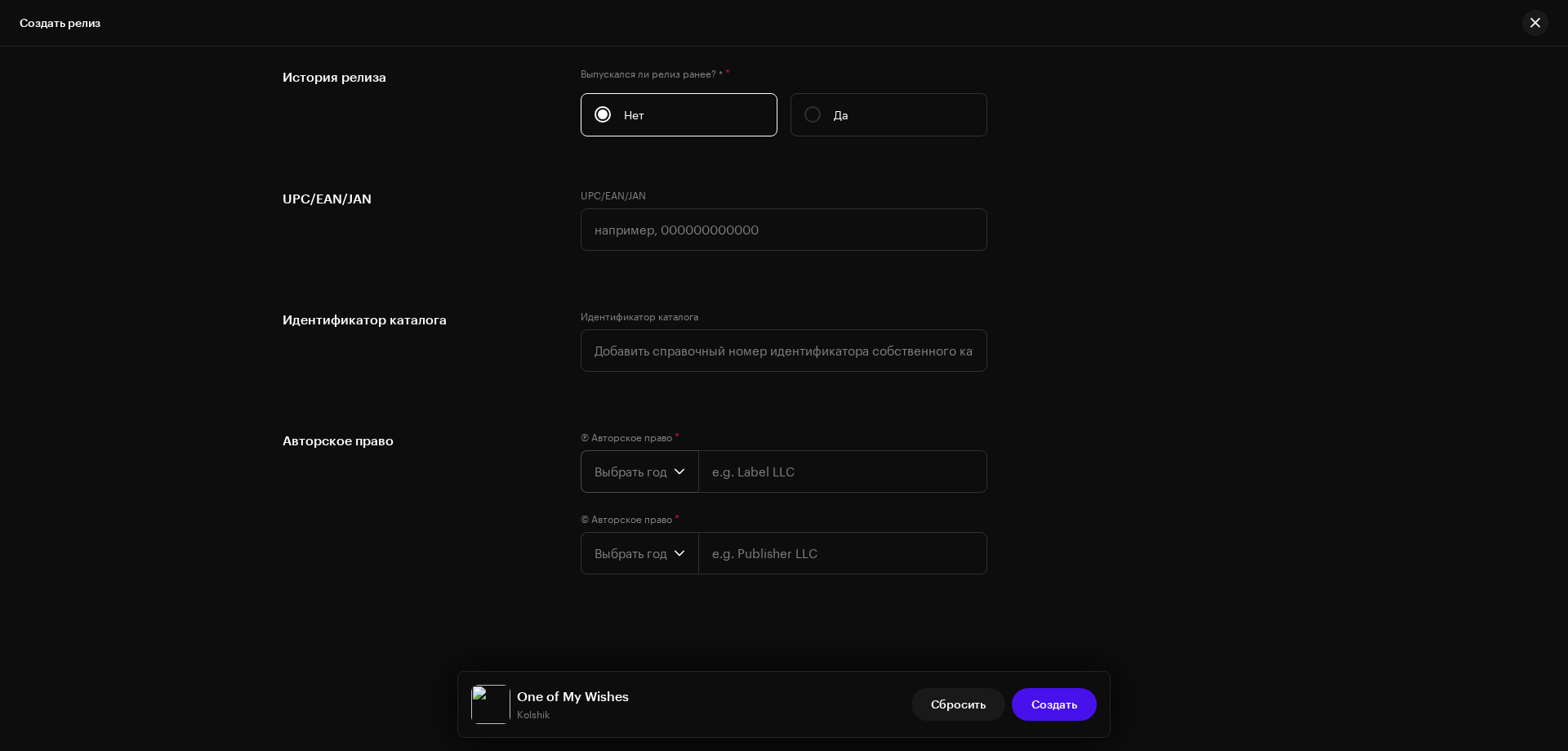
click at [651, 469] on span "Выбрать год" at bounding box center [634, 472] width 79 height 41
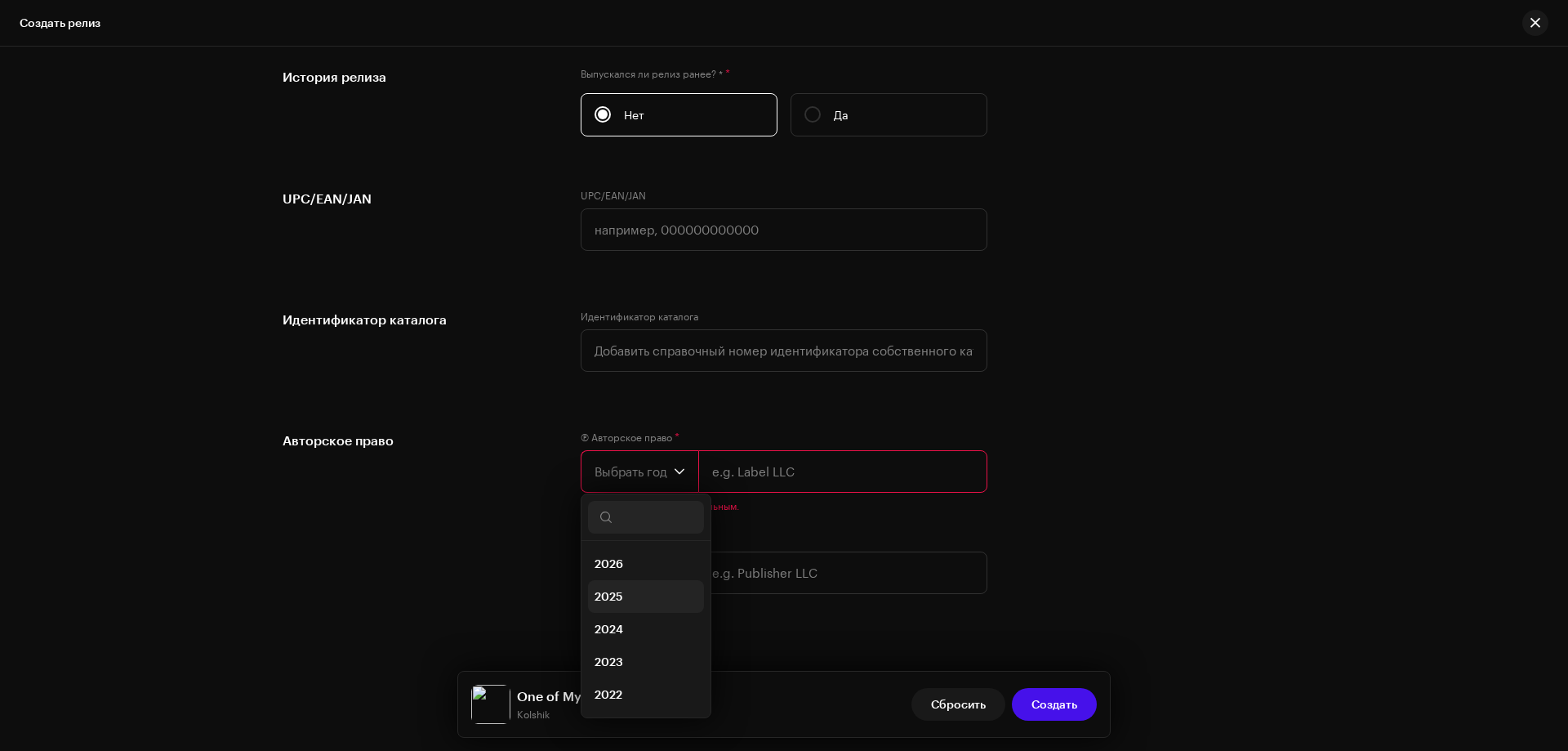
click at [629, 598] on li "2025" at bounding box center [646, 597] width 116 height 33
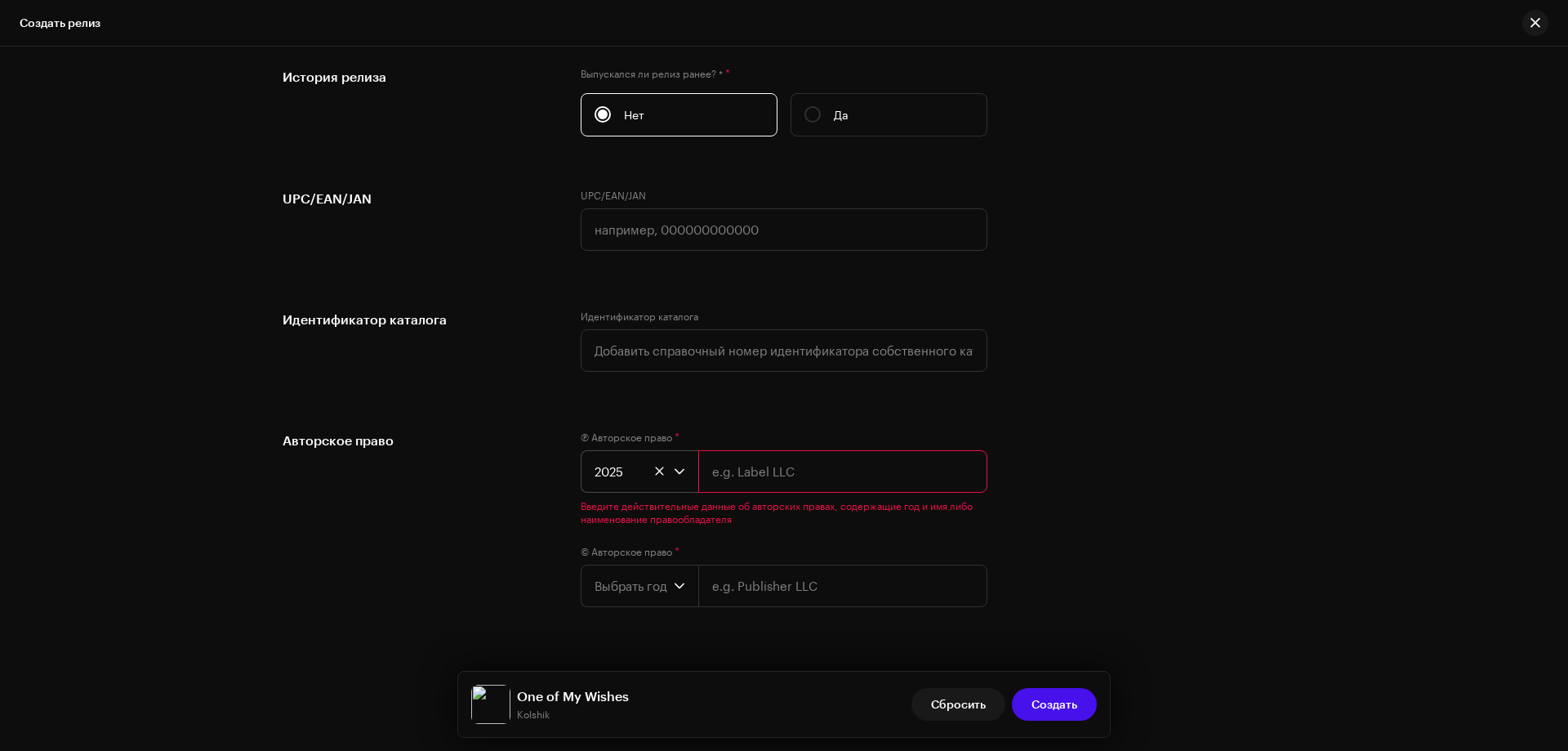
click at [722, 481] on input "text" at bounding box center [843, 472] width 289 height 43
type input "NBS."
click at [638, 545] on span "Выбрать год" at bounding box center [634, 553] width 79 height 41
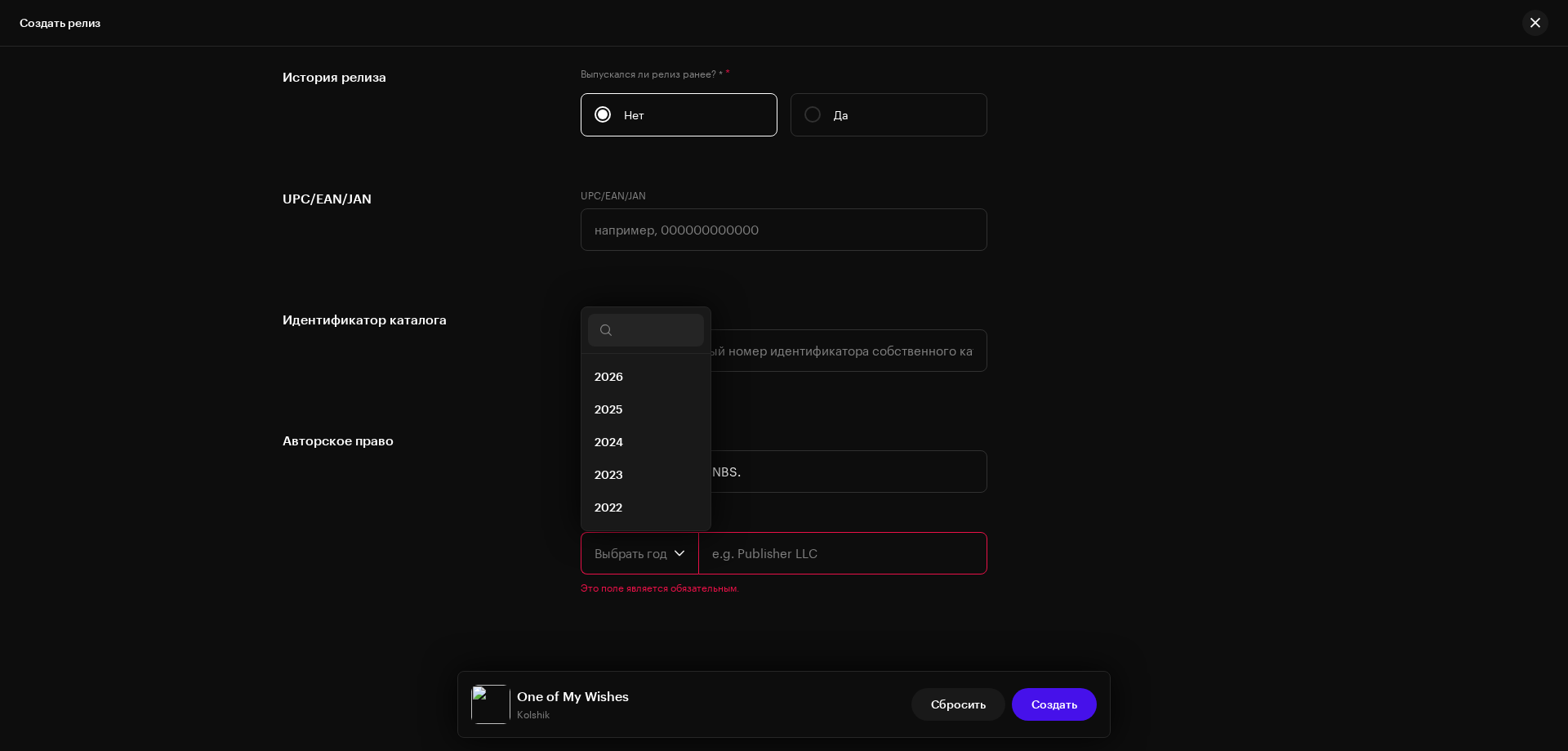
scroll to position [26, 0]
click at [628, 382] on li "2025" at bounding box center [646, 384] width 116 height 33
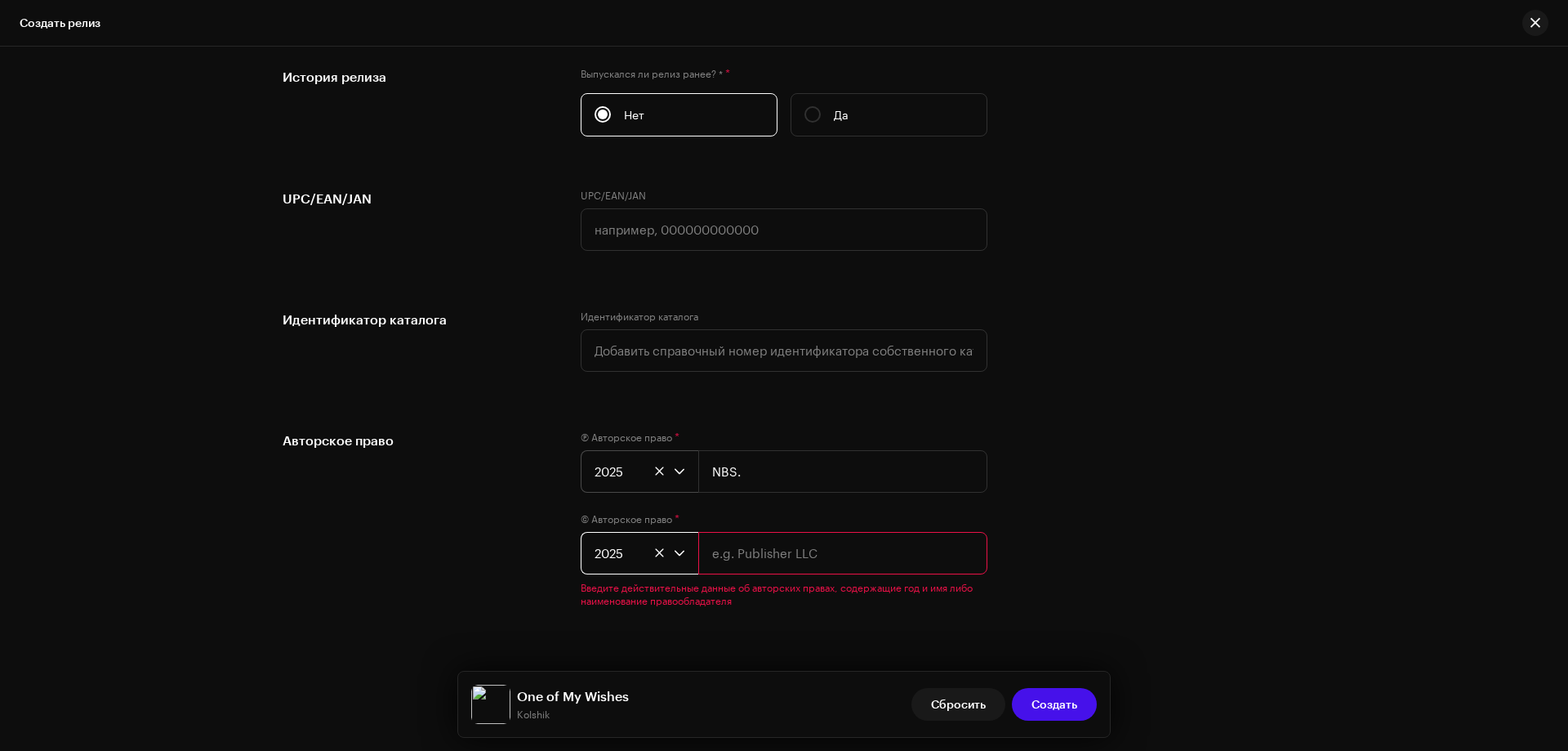
click at [722, 544] on input "text" at bounding box center [843, 553] width 289 height 43
type input "NBS."
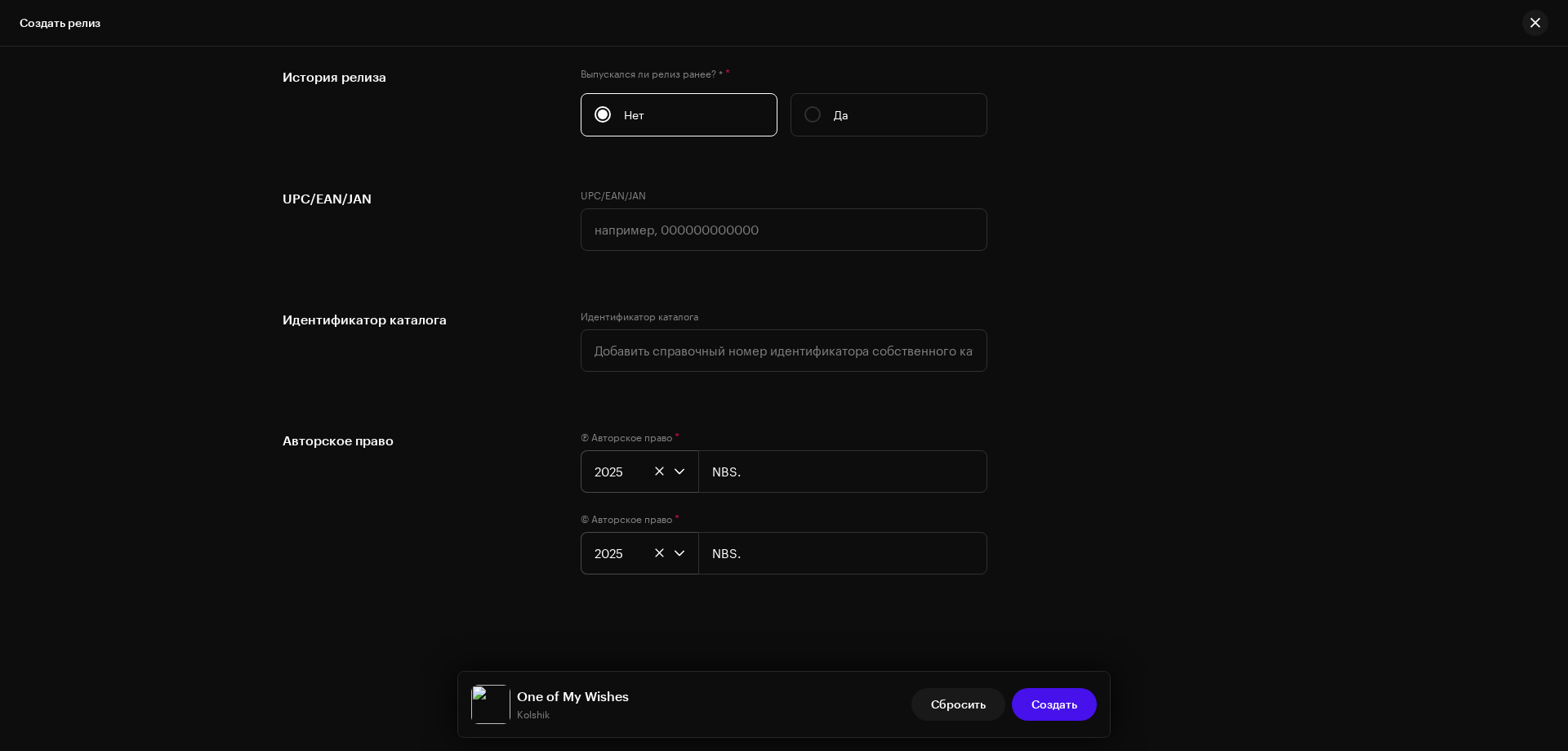
click at [505, 497] on div "Авторское право" at bounding box center [418, 512] width 272 height 164
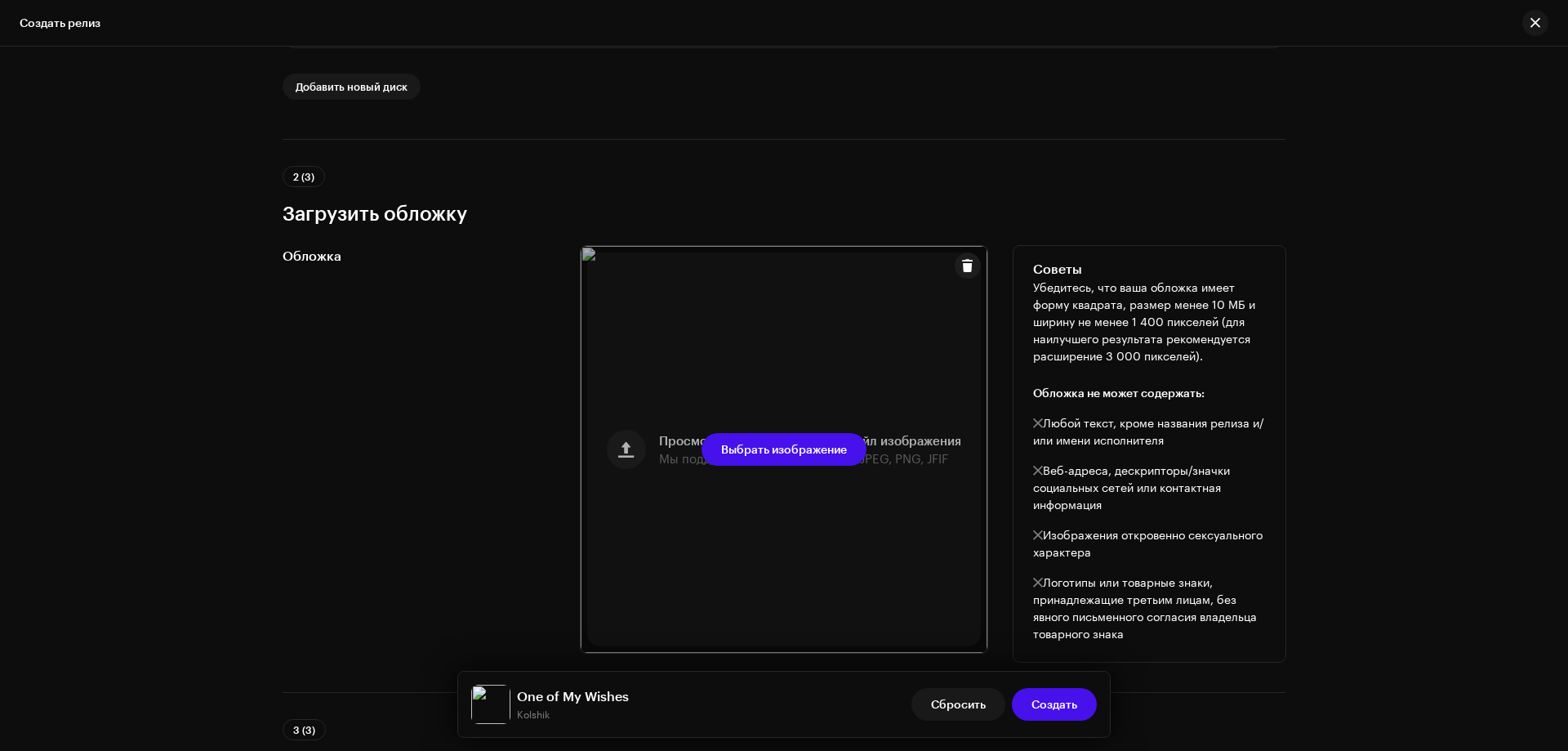
scroll to position [250, 0]
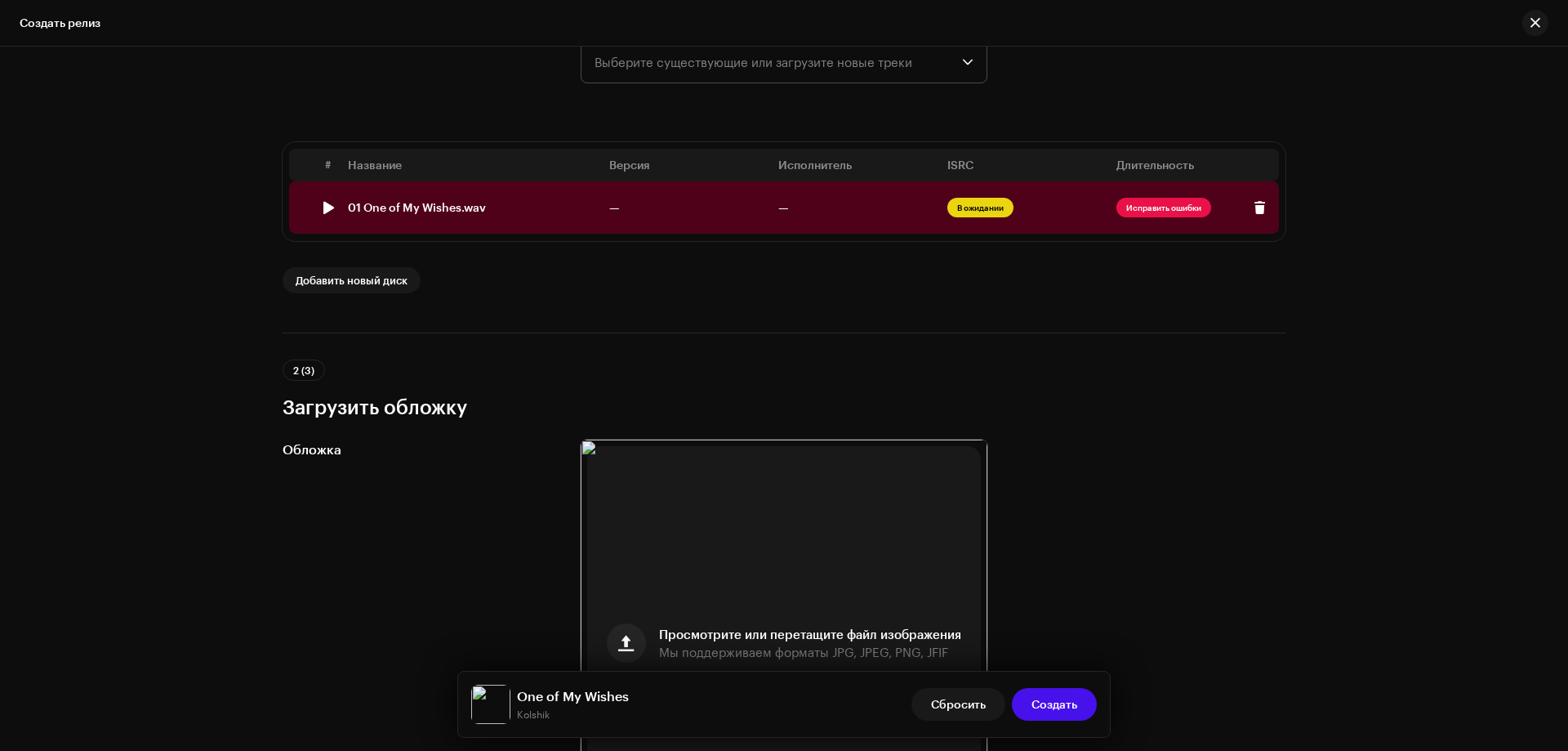
click at [491, 201] on div "01 One of My Wishes.wav" at bounding box center [472, 208] width 248 height 13
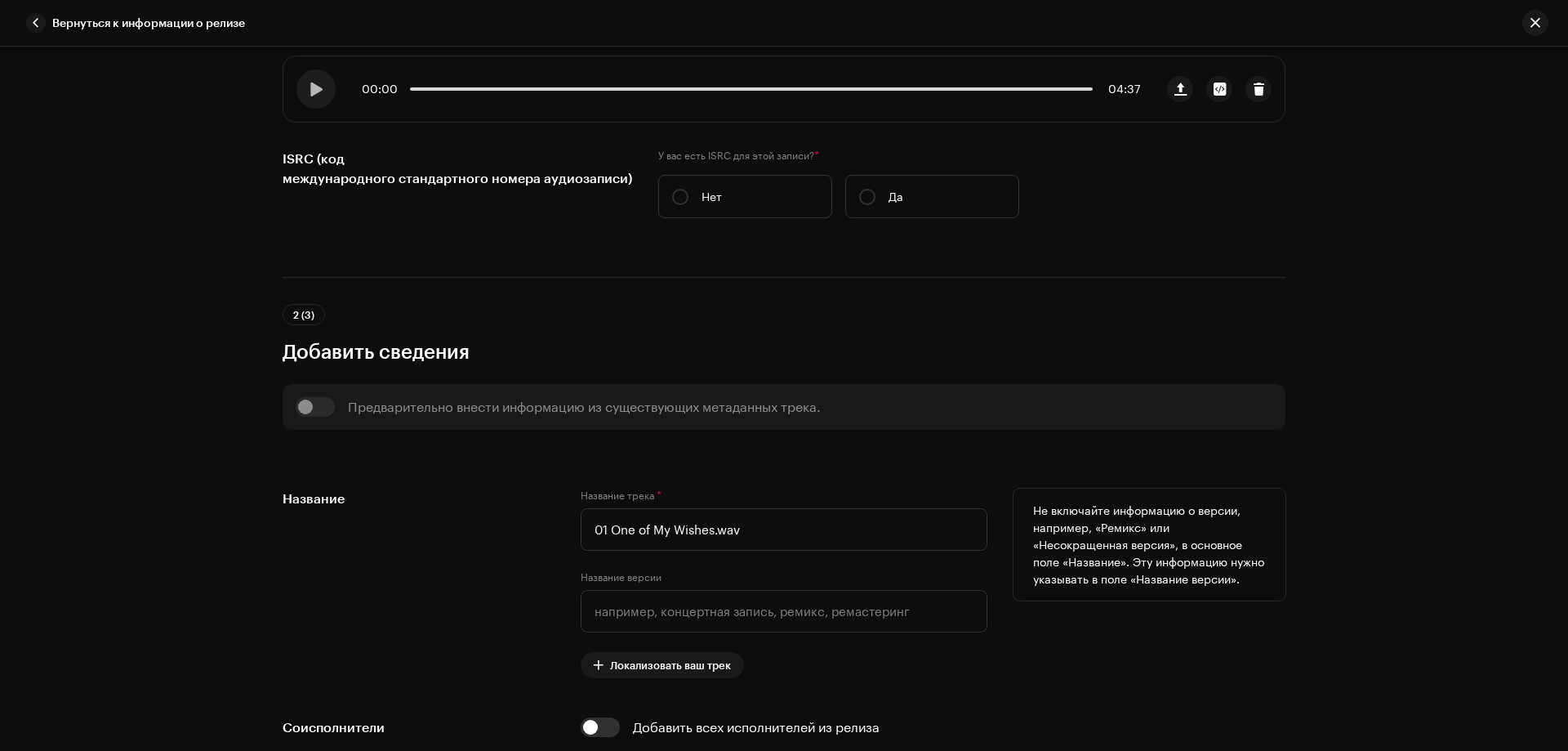
click at [677, 505] on div "Название трека * 01 One of My Wishes.wav" at bounding box center [784, 520] width 407 height 62
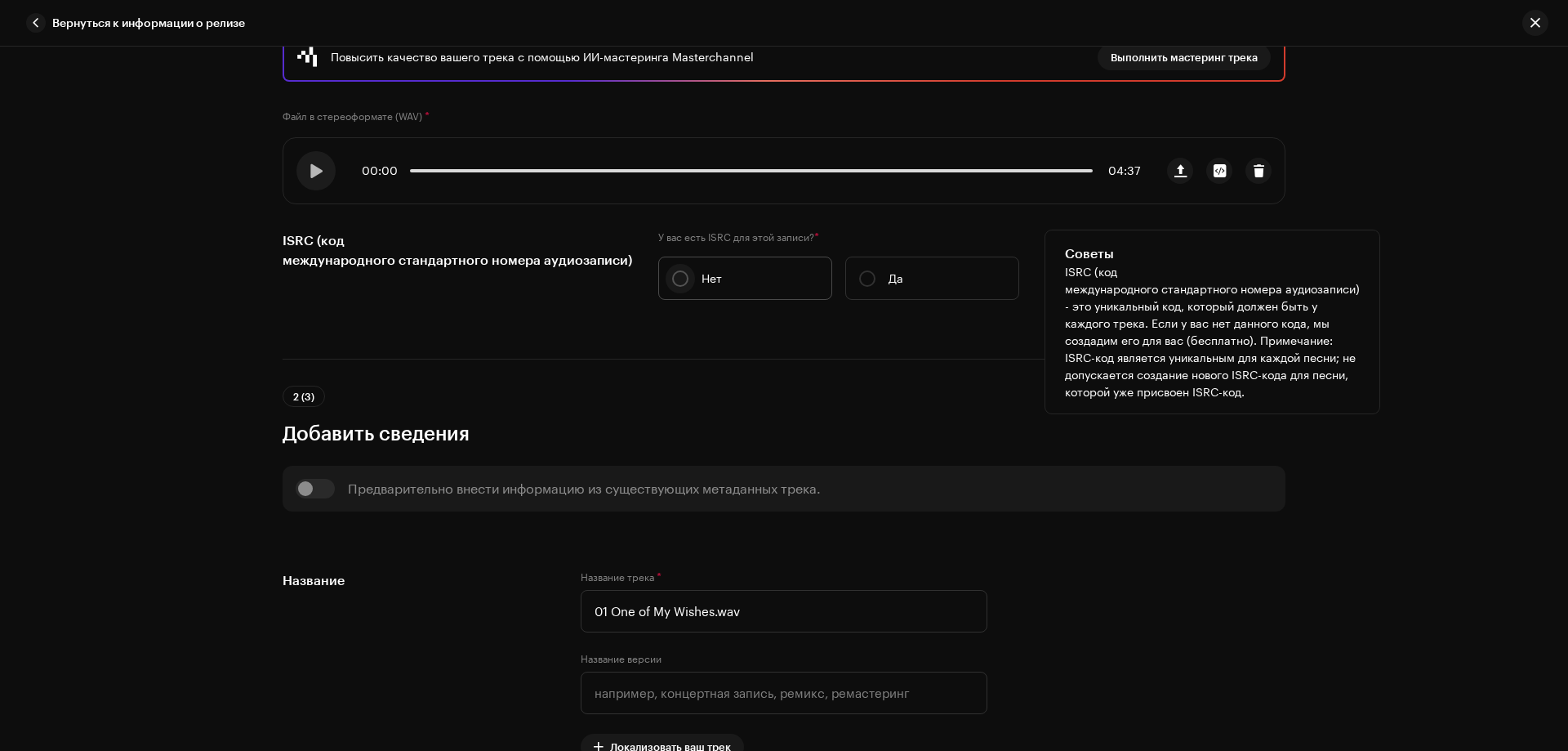
click at [676, 285] on input "Нет" at bounding box center [680, 279] width 16 height 16
radio input "true"
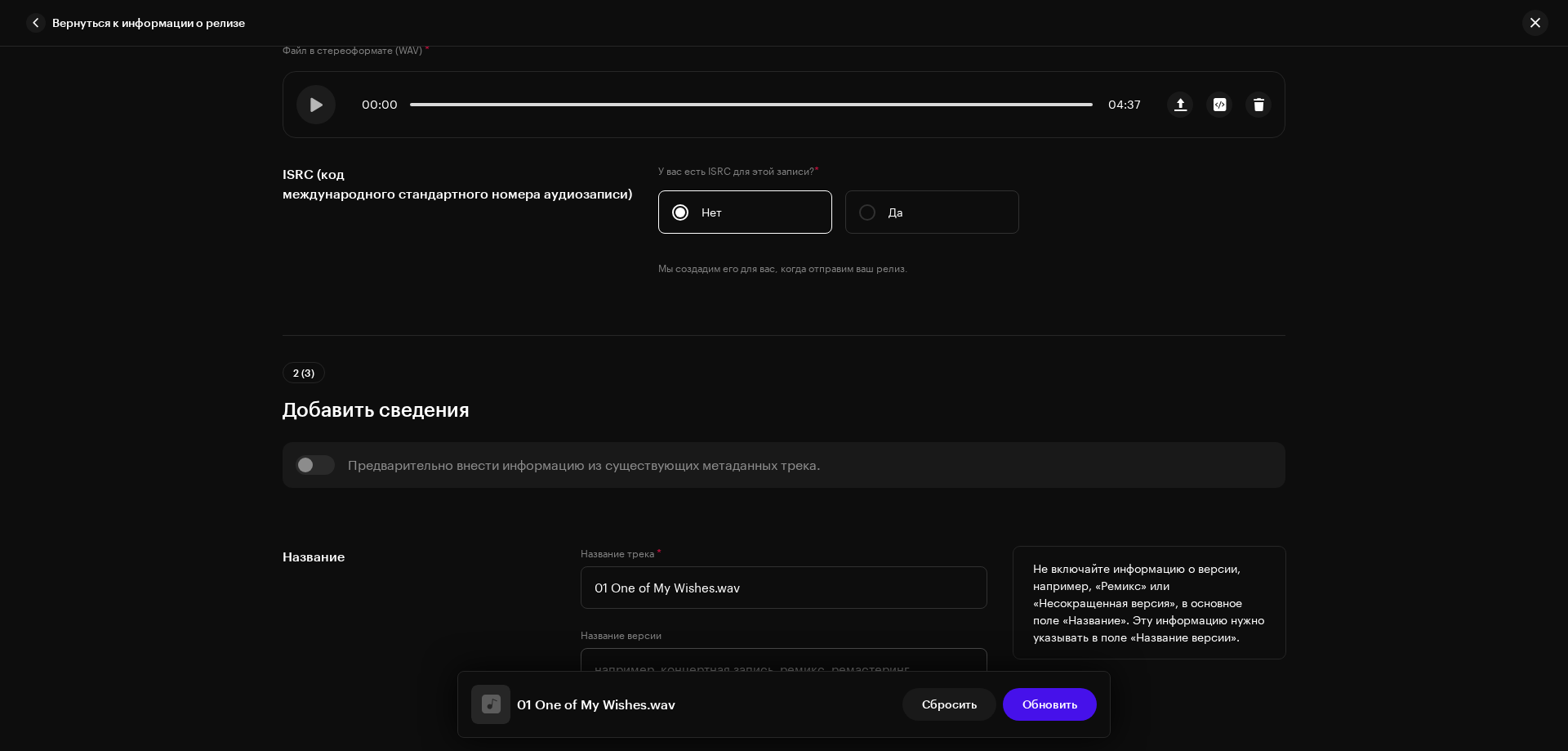
scroll to position [572, 0]
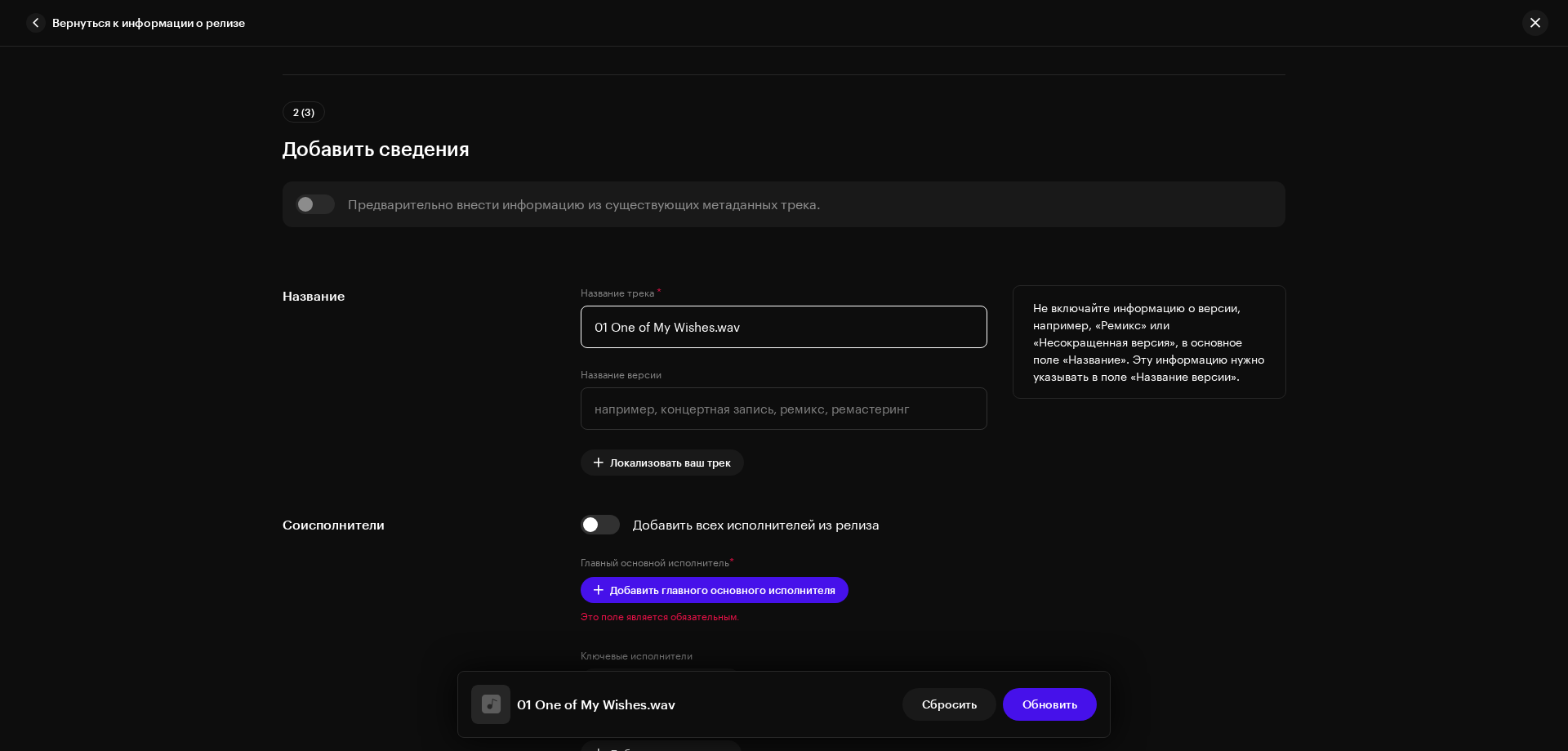
drag, startPoint x: 608, startPoint y: 325, endPoint x: 546, endPoint y: 321, distance: 62.1
click at [546, 321] on div "Название Название трека * 01 One of My Wishes.wav Название версии Локализовать …" at bounding box center [784, 380] width 1003 height 190
drag, startPoint x: 695, startPoint y: 329, endPoint x: 816, endPoint y: 318, distance: 121.5
click at [816, 318] on input "One of My Wishes.wav" at bounding box center [784, 327] width 407 height 43
type input "One of My Wishes"
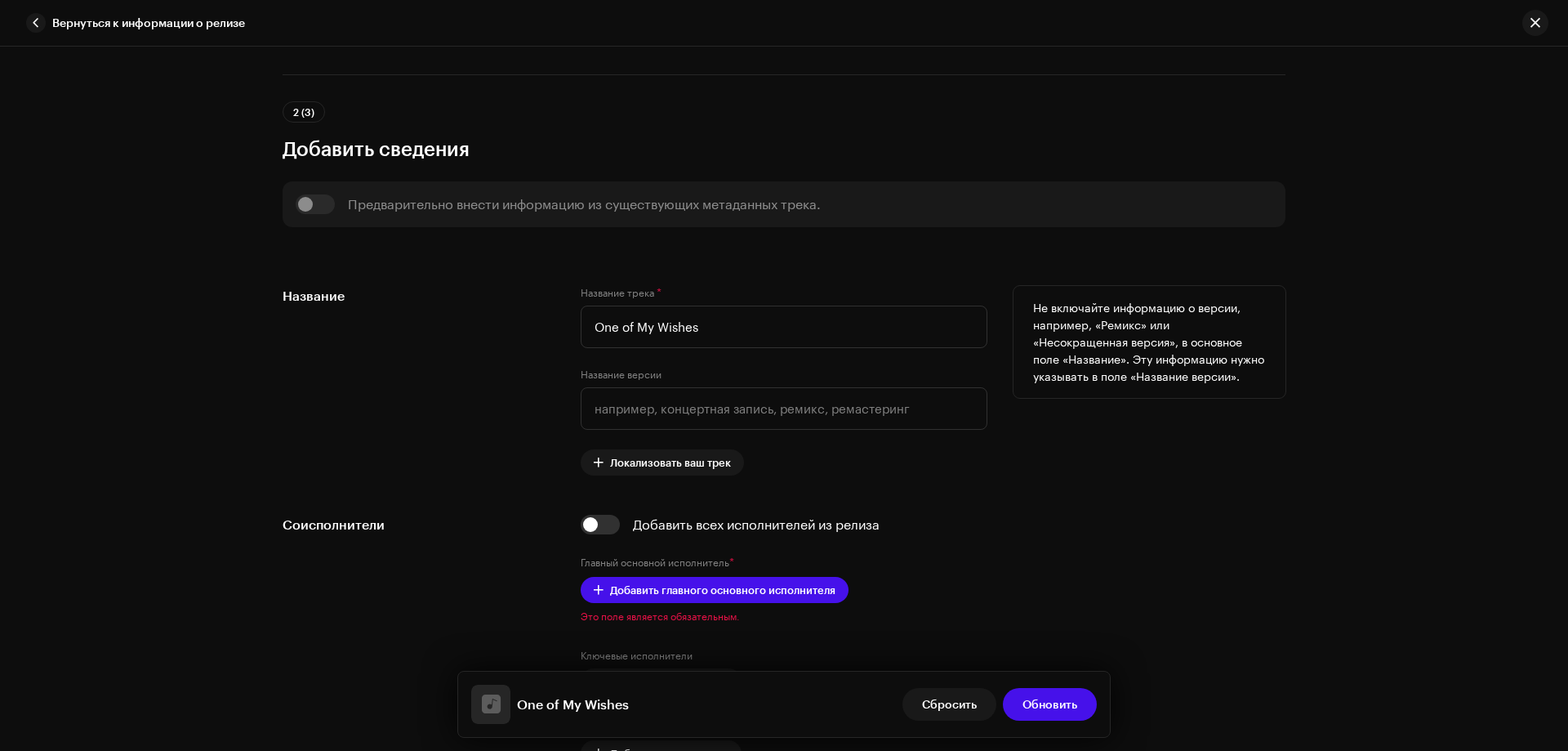
click at [338, 395] on div "Название" at bounding box center [418, 380] width 272 height 190
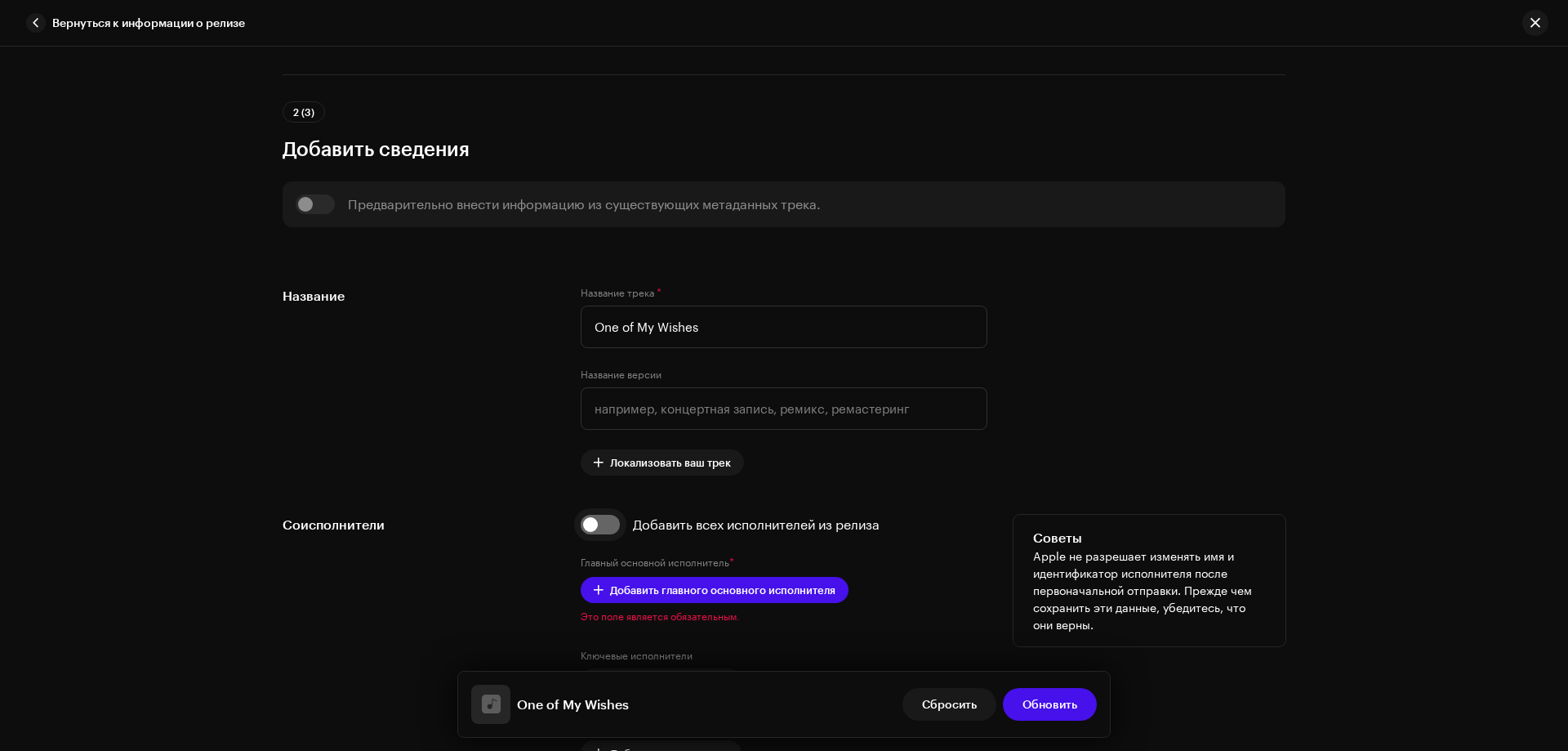
click at [605, 523] on input "checkbox" at bounding box center [600, 525] width 39 height 20
checkbox input "true"
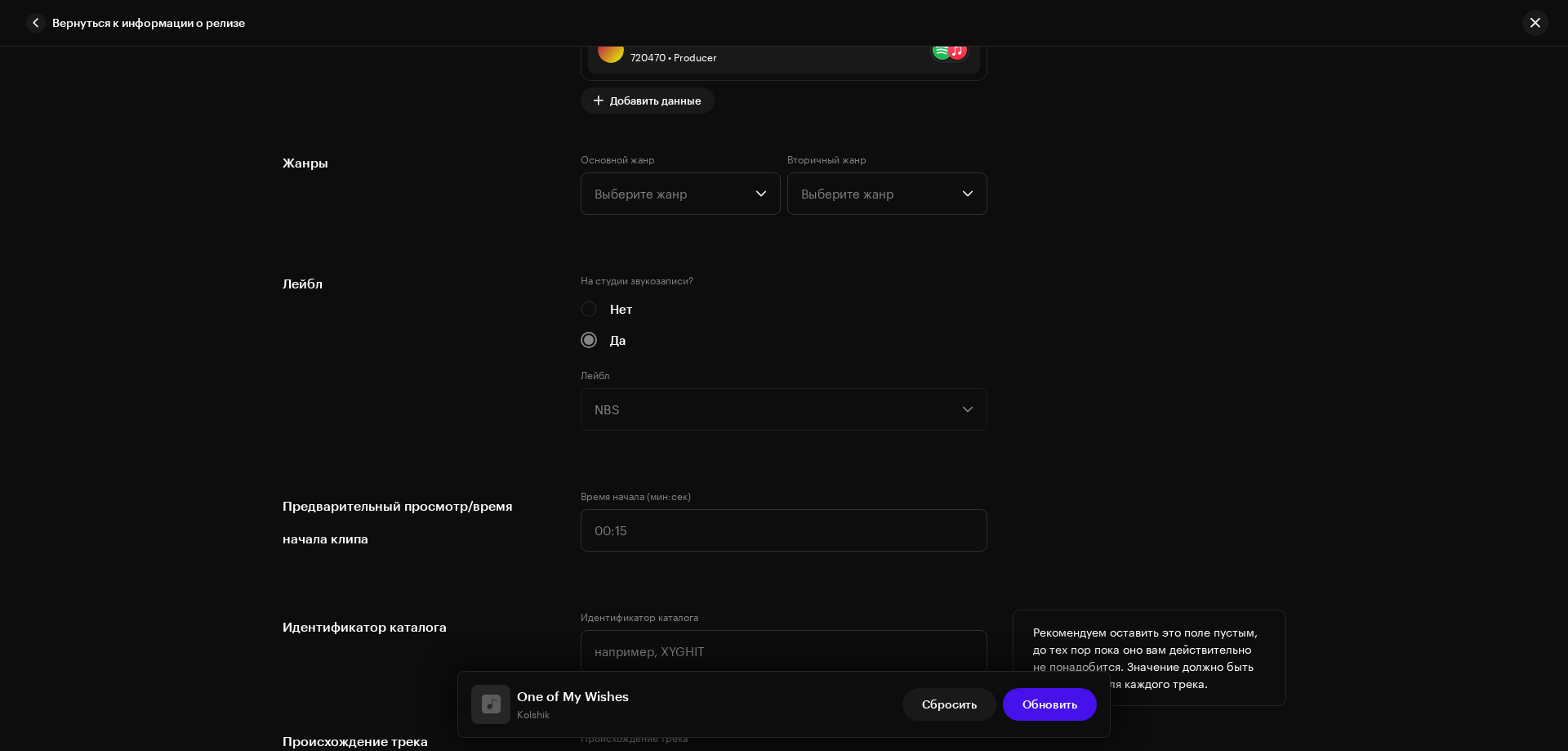
scroll to position [1634, 0]
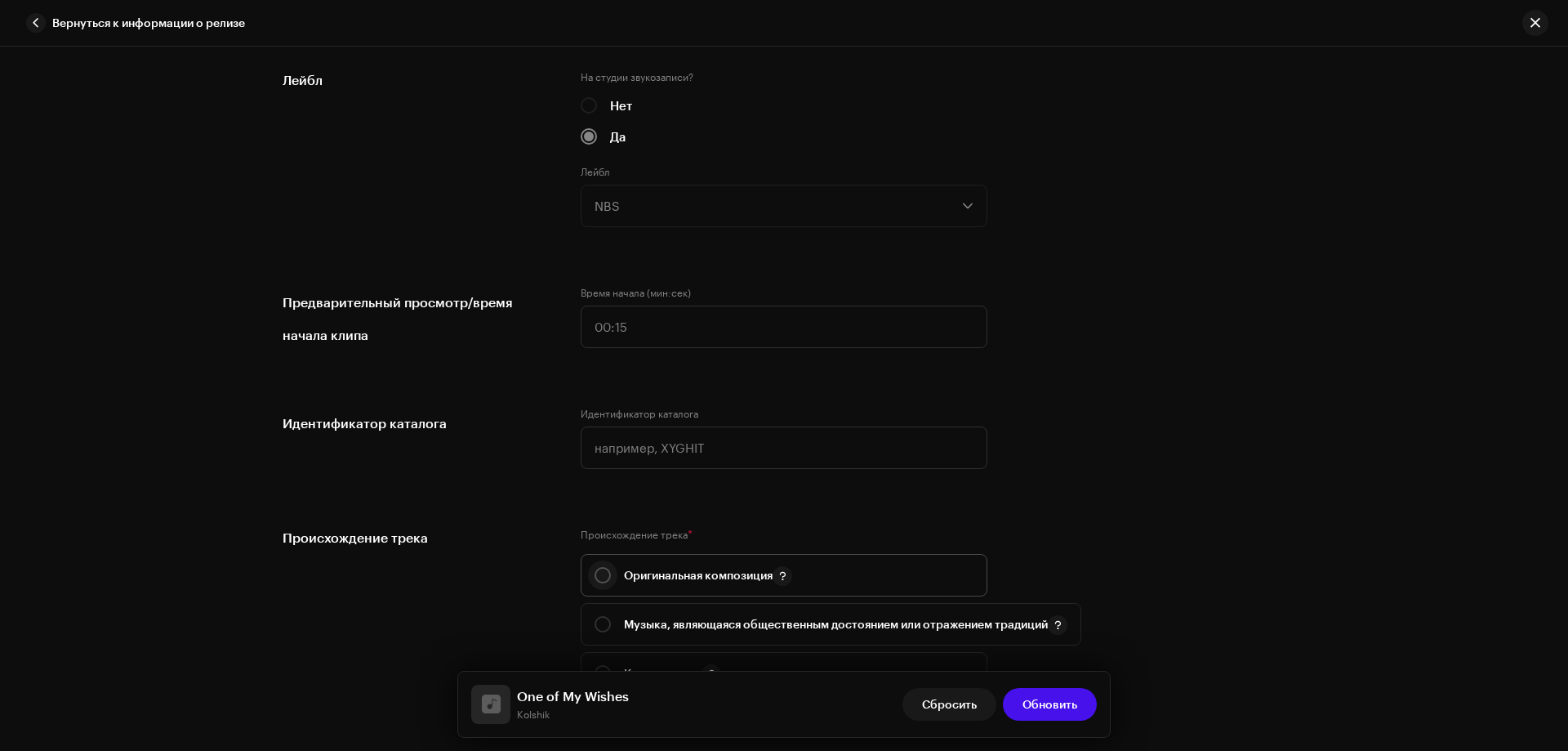
click at [599, 574] on input "radio" at bounding box center [603, 575] width 16 height 16
radio input "true"
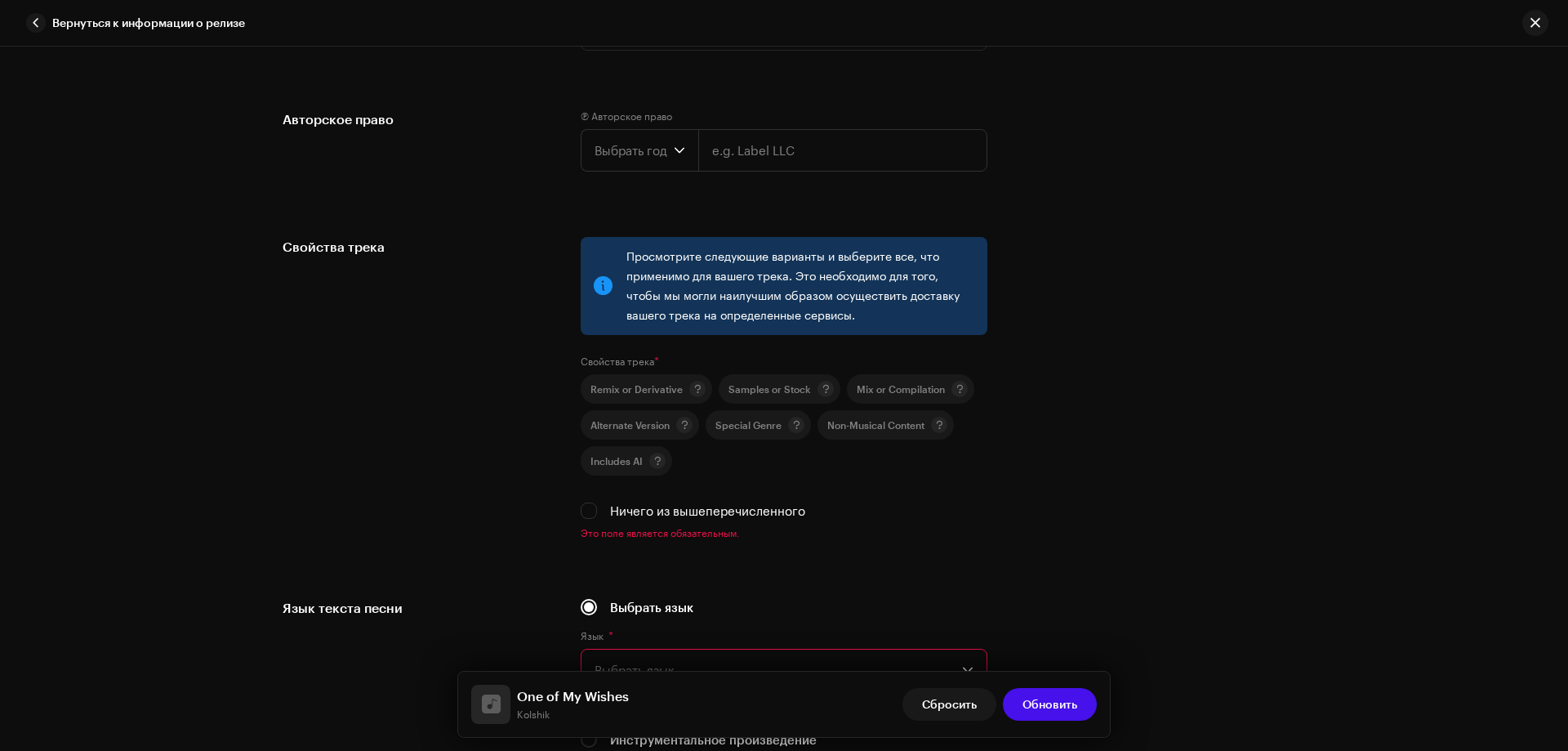
scroll to position [2288, 0]
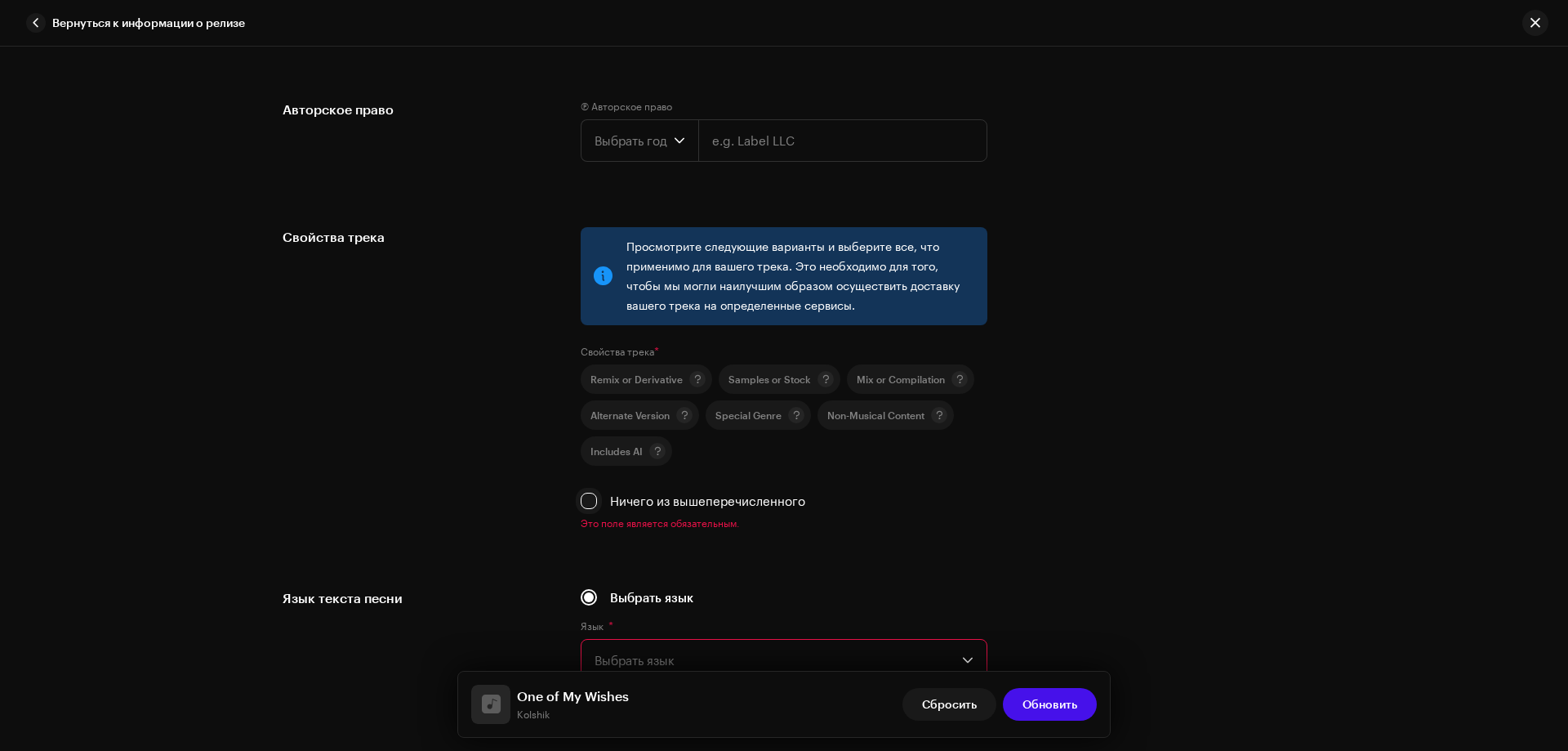
click at [581, 495] on input "Ничего из вышеперечисленного" at bounding box center [589, 501] width 16 height 16
checkbox input "true"
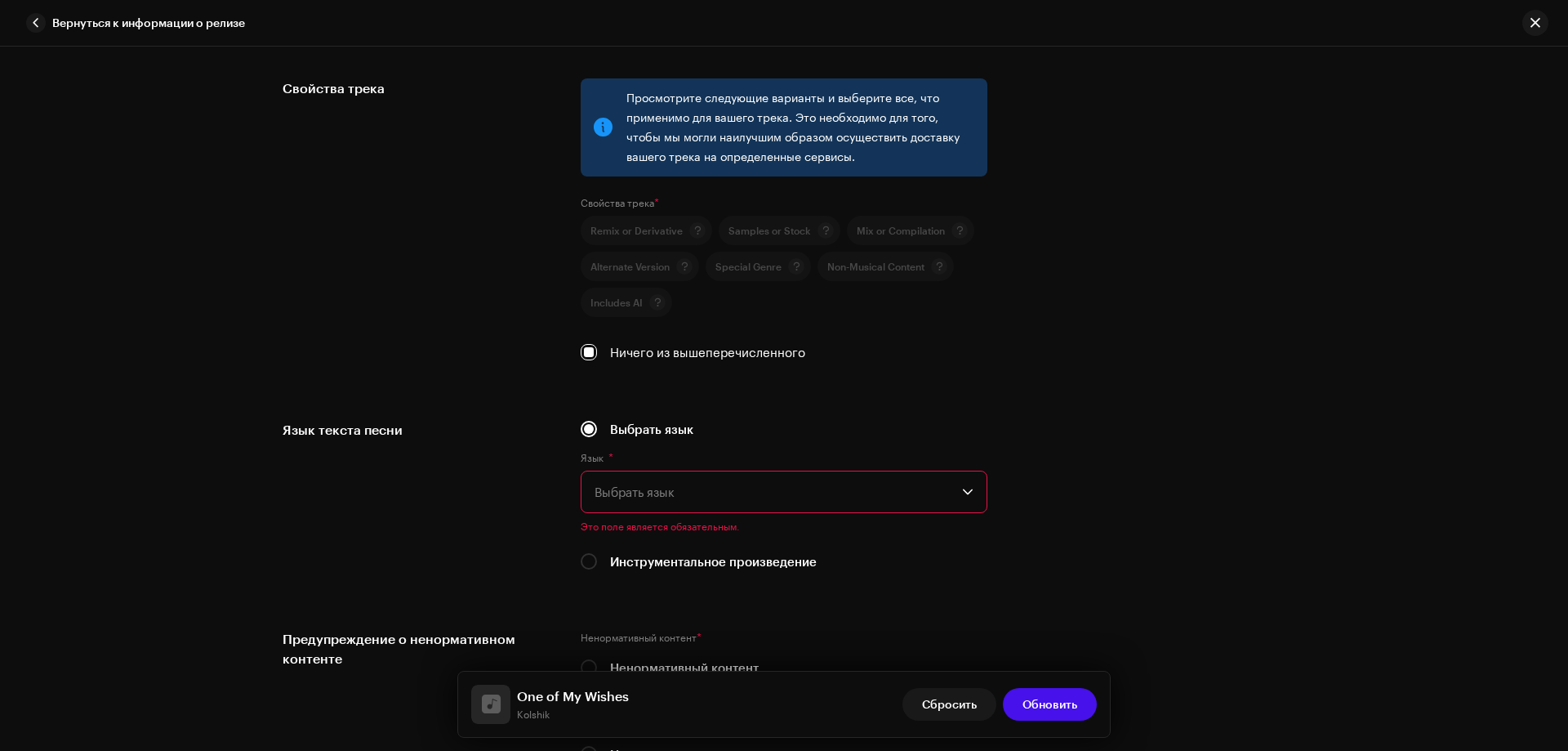
scroll to position [2533, 0]
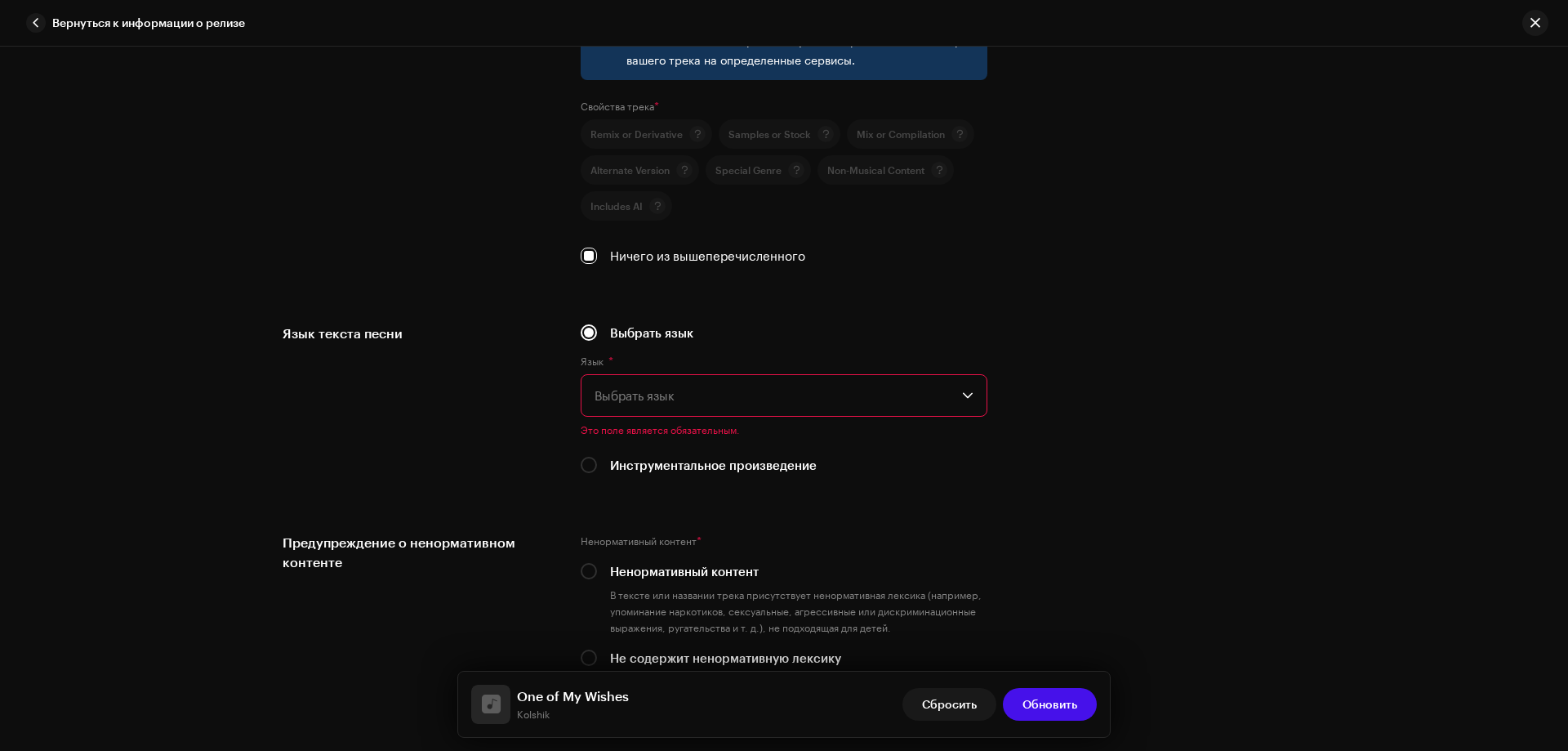
click at [630, 402] on span "Выбрать язык" at bounding box center [779, 395] width 368 height 41
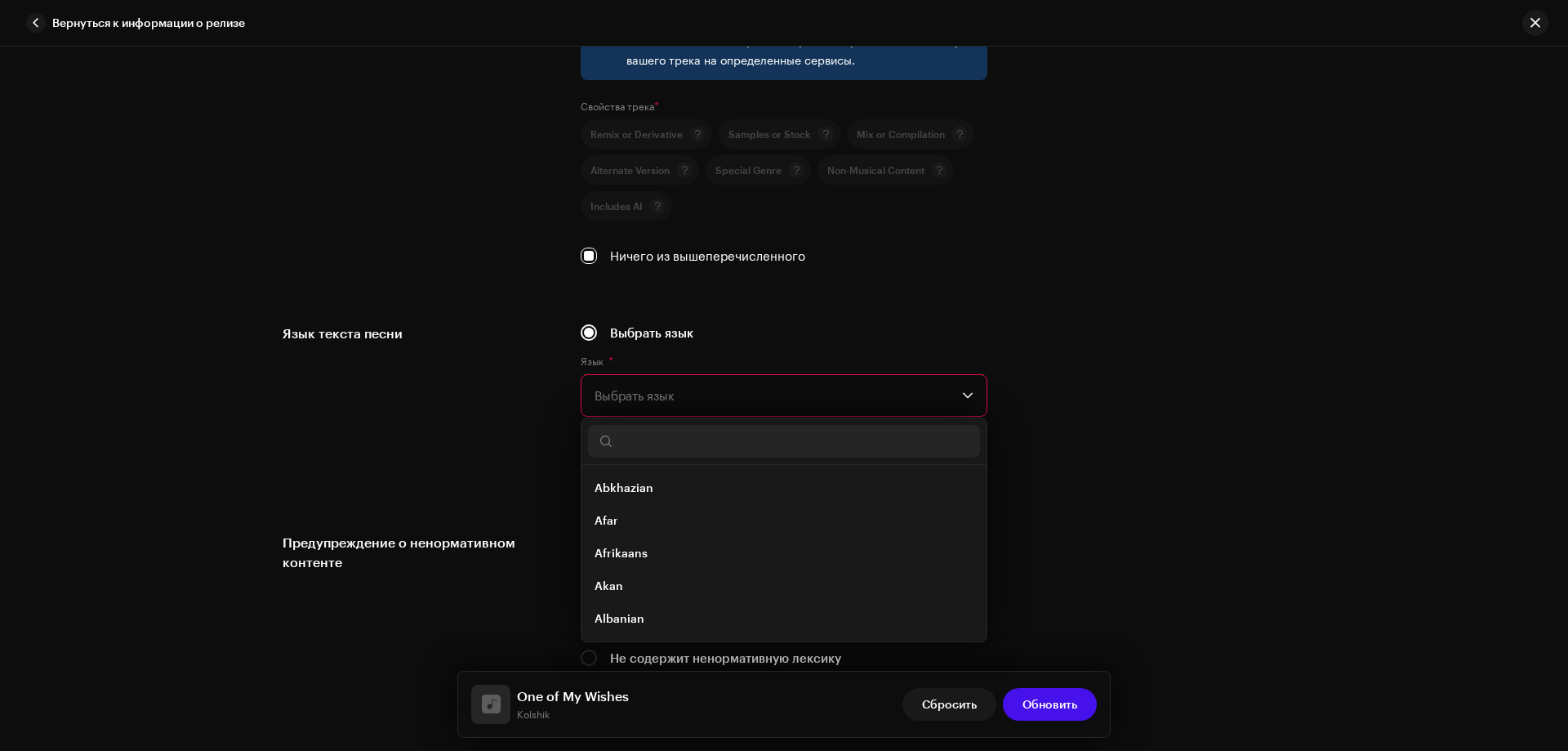
click at [437, 412] on div "Язык текста песни" at bounding box center [418, 408] width 272 height 170
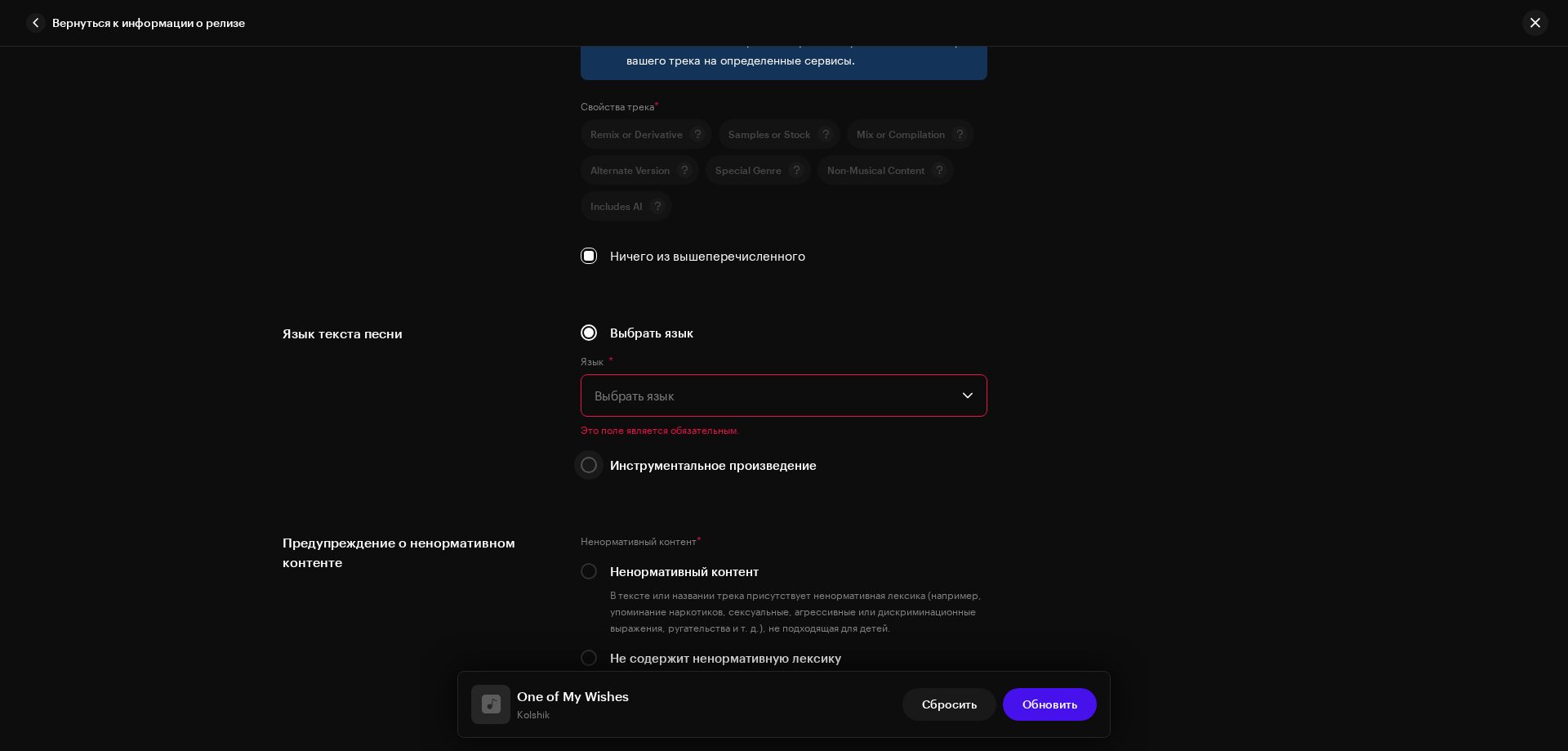
click at [595, 464] on div "Инструментальное произведение" at bounding box center [784, 465] width 407 height 18
click at [591, 464] on input "Инструментальное произведение" at bounding box center [589, 465] width 16 height 16
radio input "true"
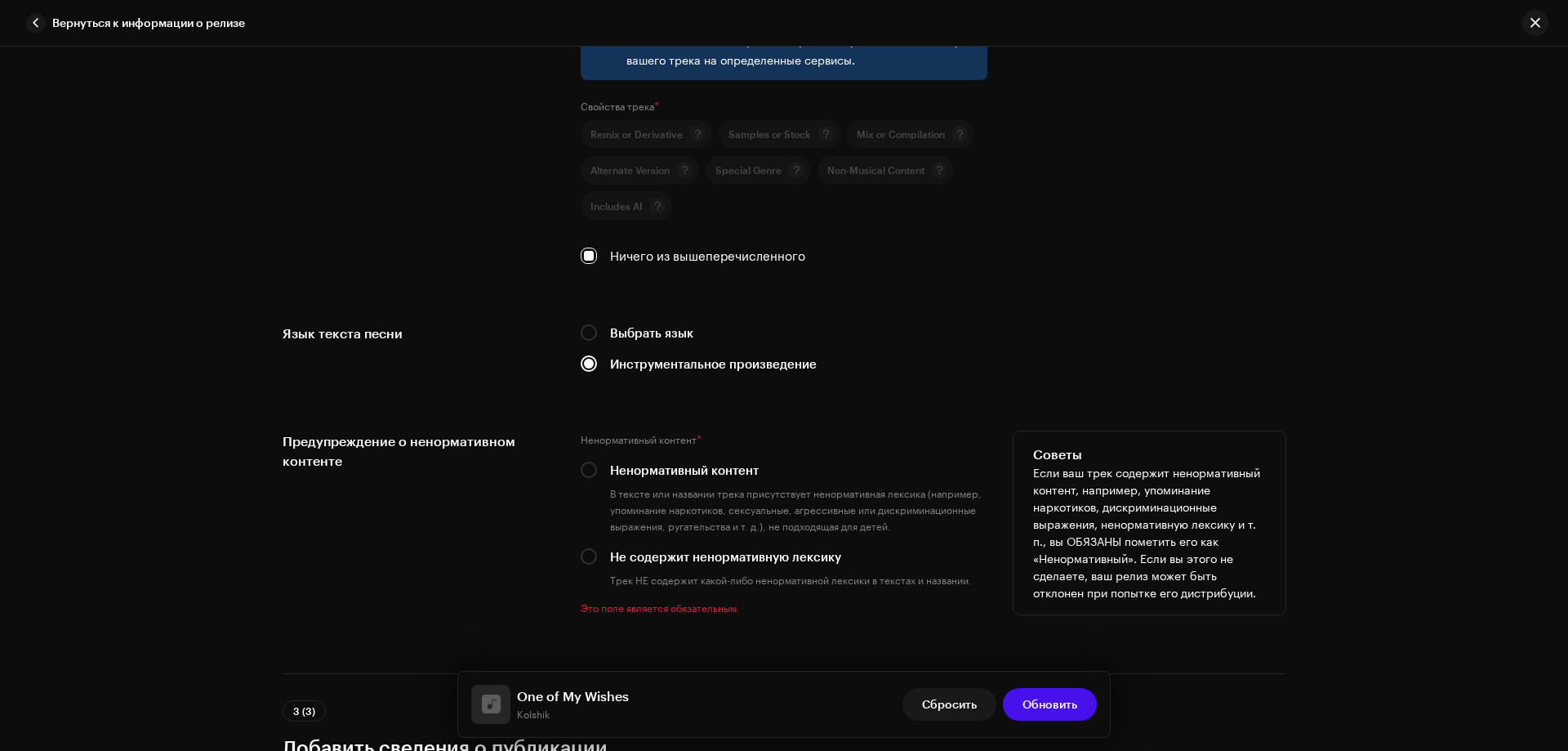
scroll to position [2615, 0]
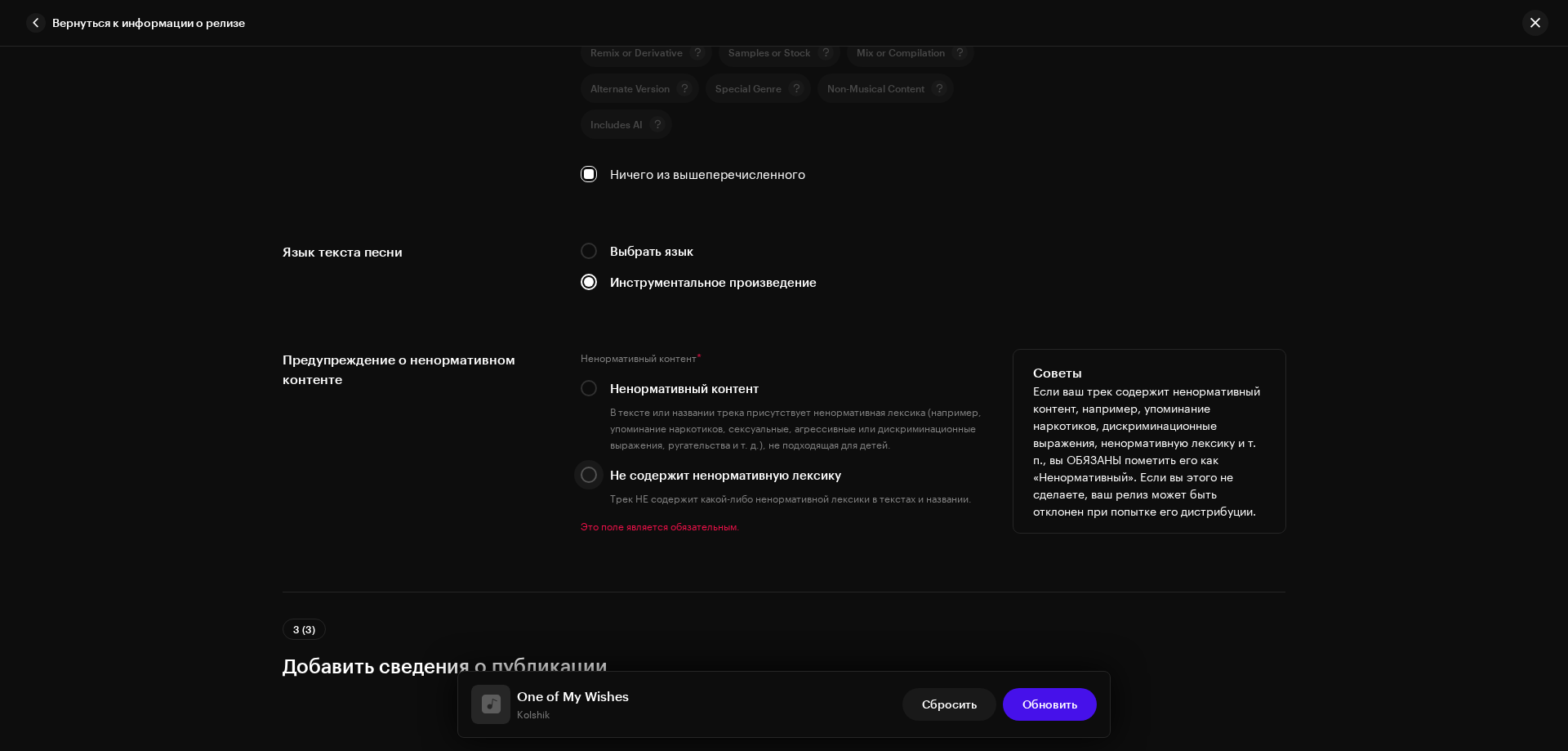
click at [584, 474] on input "Не содержит ненормативную лексику" at bounding box center [589, 475] width 16 height 16
radio input "true"
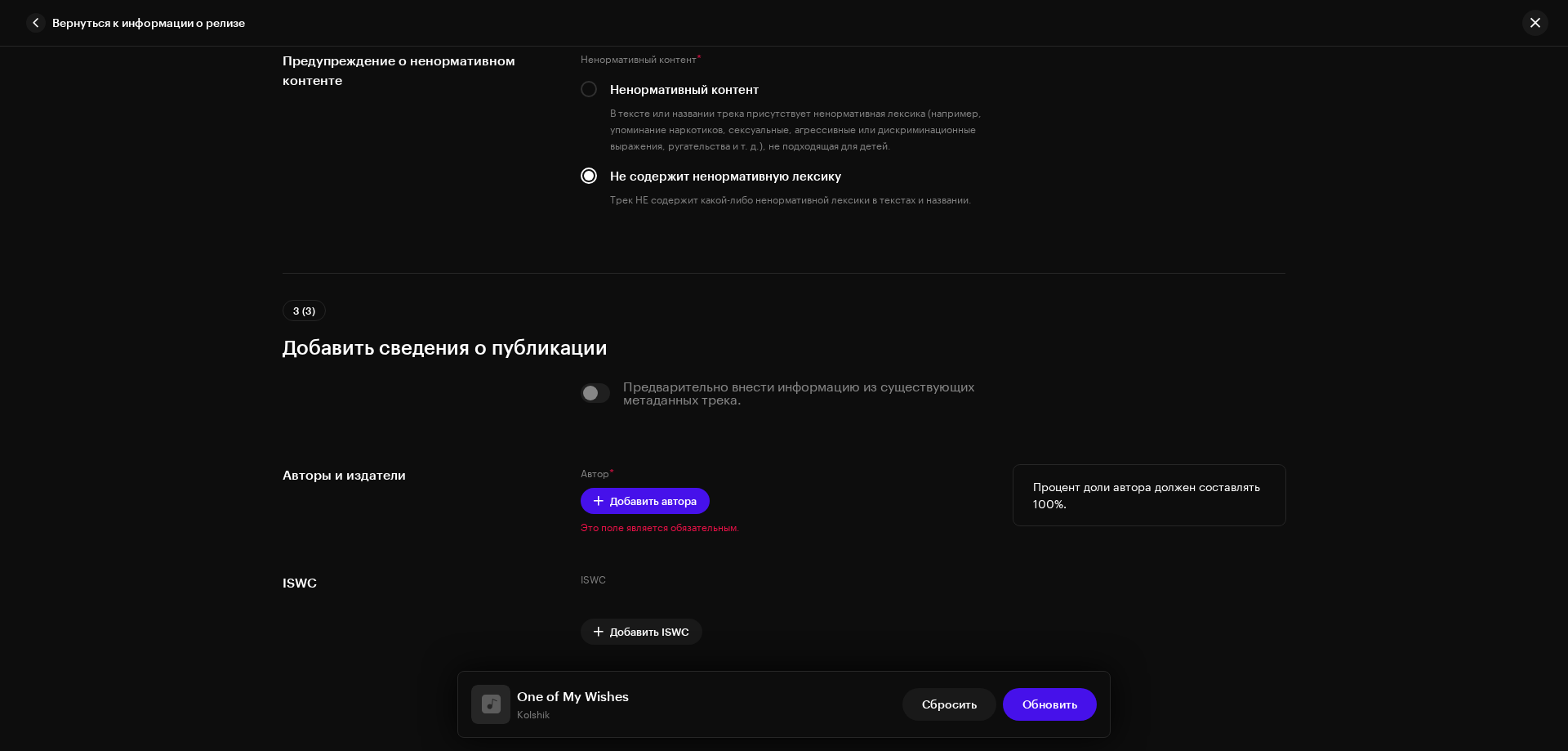
scroll to position [2965, 0]
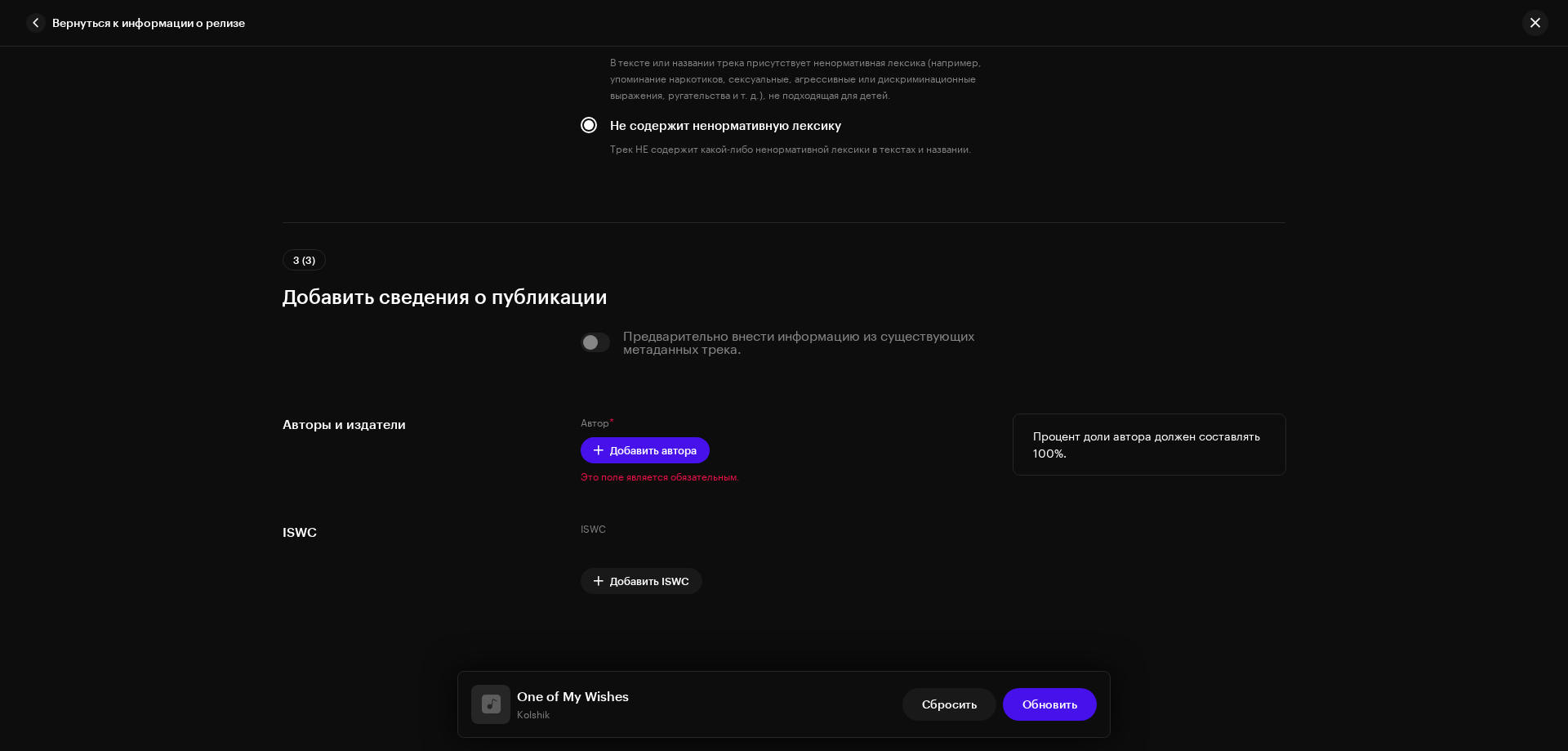
click at [644, 467] on div "Автор * Добавить автора Это поле является обязательным." at bounding box center [784, 449] width 407 height 69
click at [647, 455] on span "Добавить автора" at bounding box center [653, 450] width 86 height 33
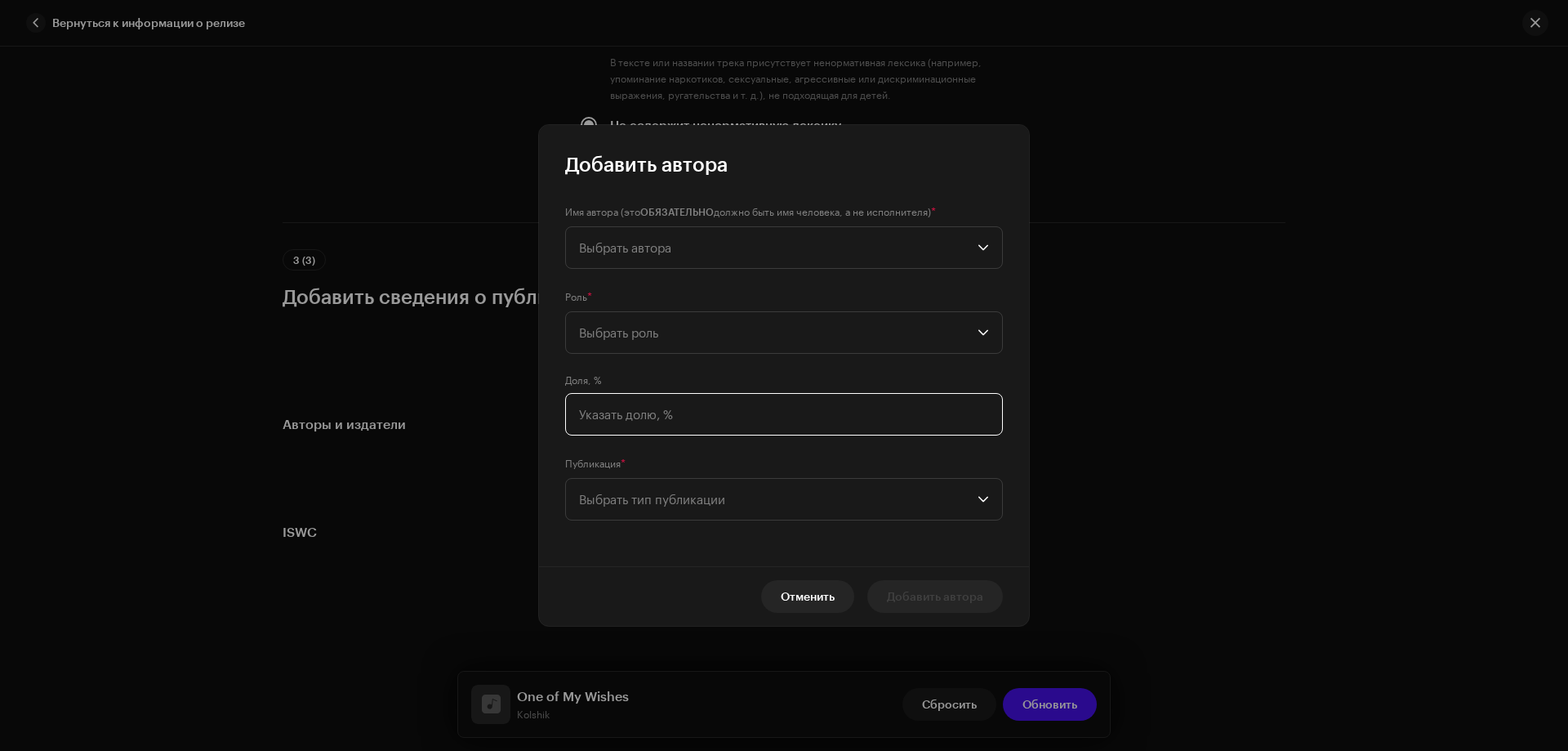
click at [613, 418] on input at bounding box center [784, 414] width 438 height 43
type input "100,00"
click at [673, 491] on span "Выбрать тип публикации" at bounding box center [778, 500] width 398 height 41
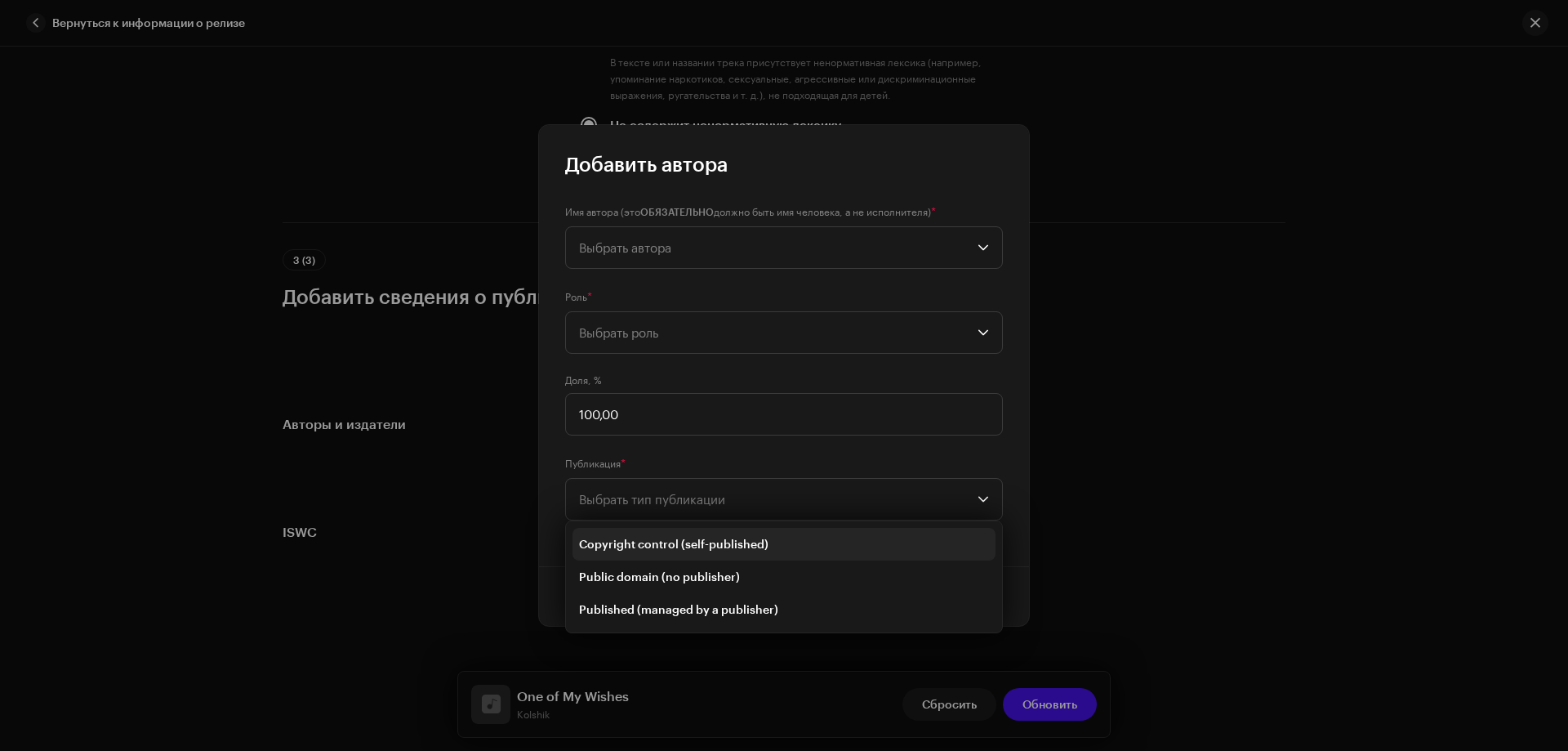
click at [669, 548] on span "Copyright control (self-published)" at bounding box center [674, 544] width 190 height 16
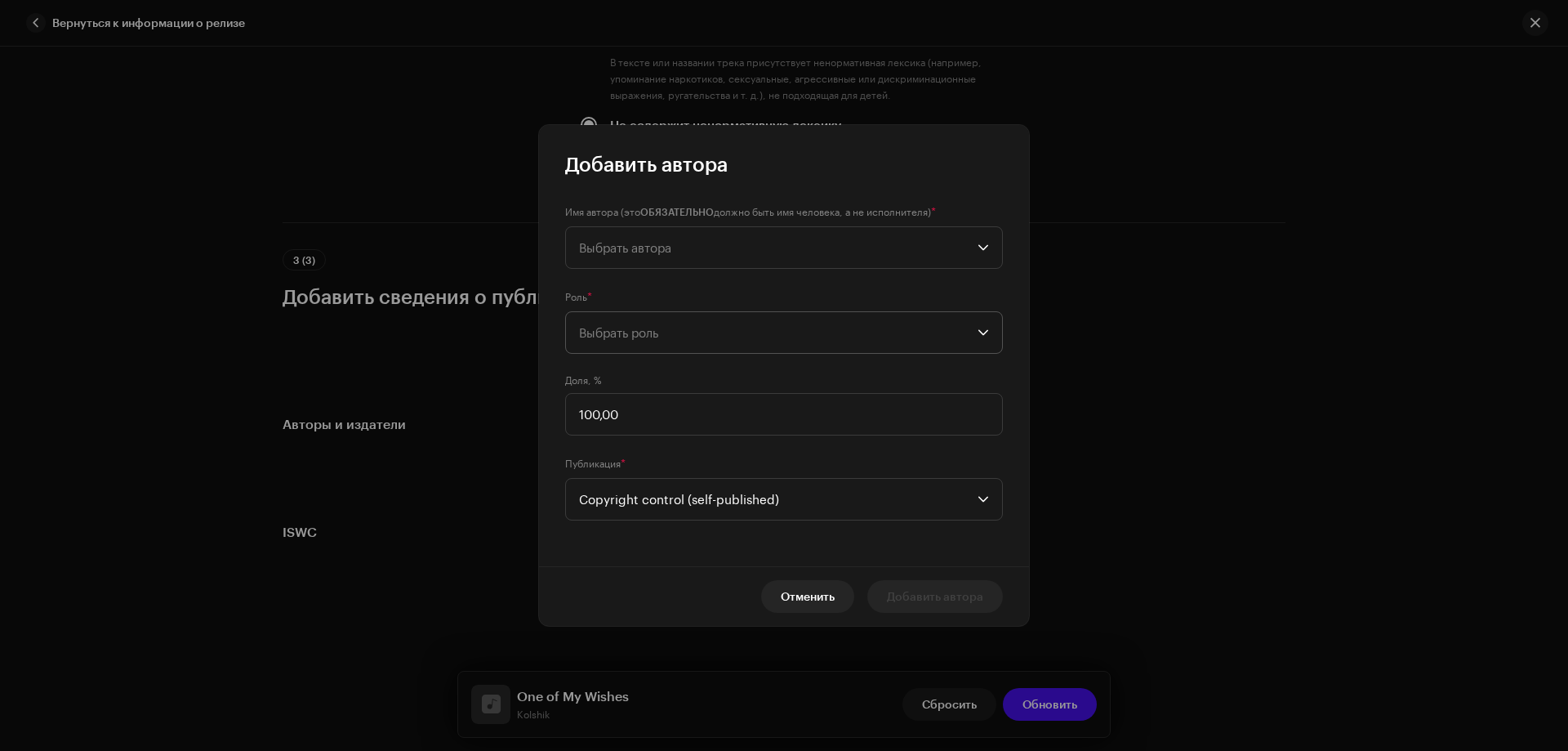
click at [641, 328] on span "Выбрать роль" at bounding box center [778, 333] width 398 height 41
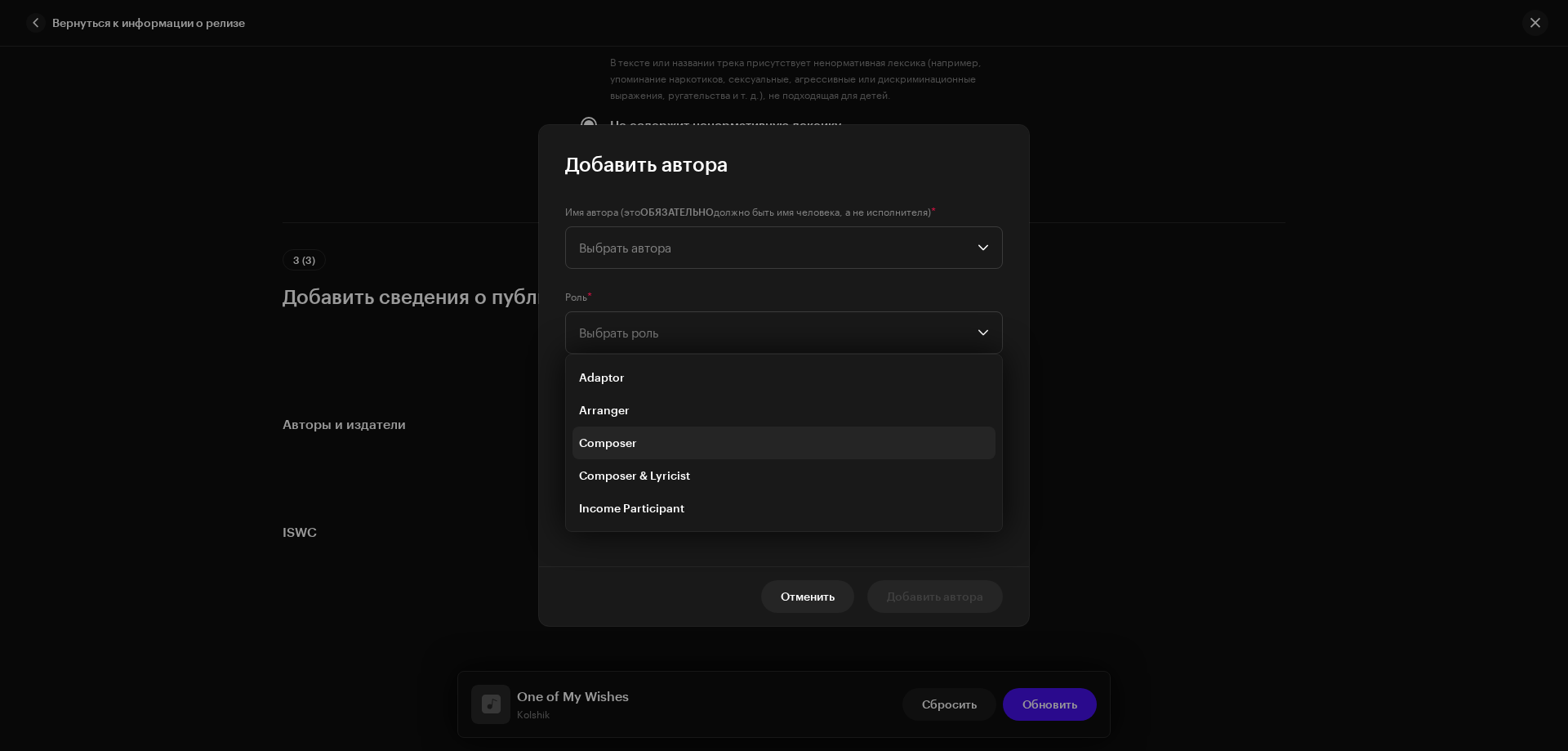
click at [635, 446] on span "Composer" at bounding box center [608, 443] width 58 height 16
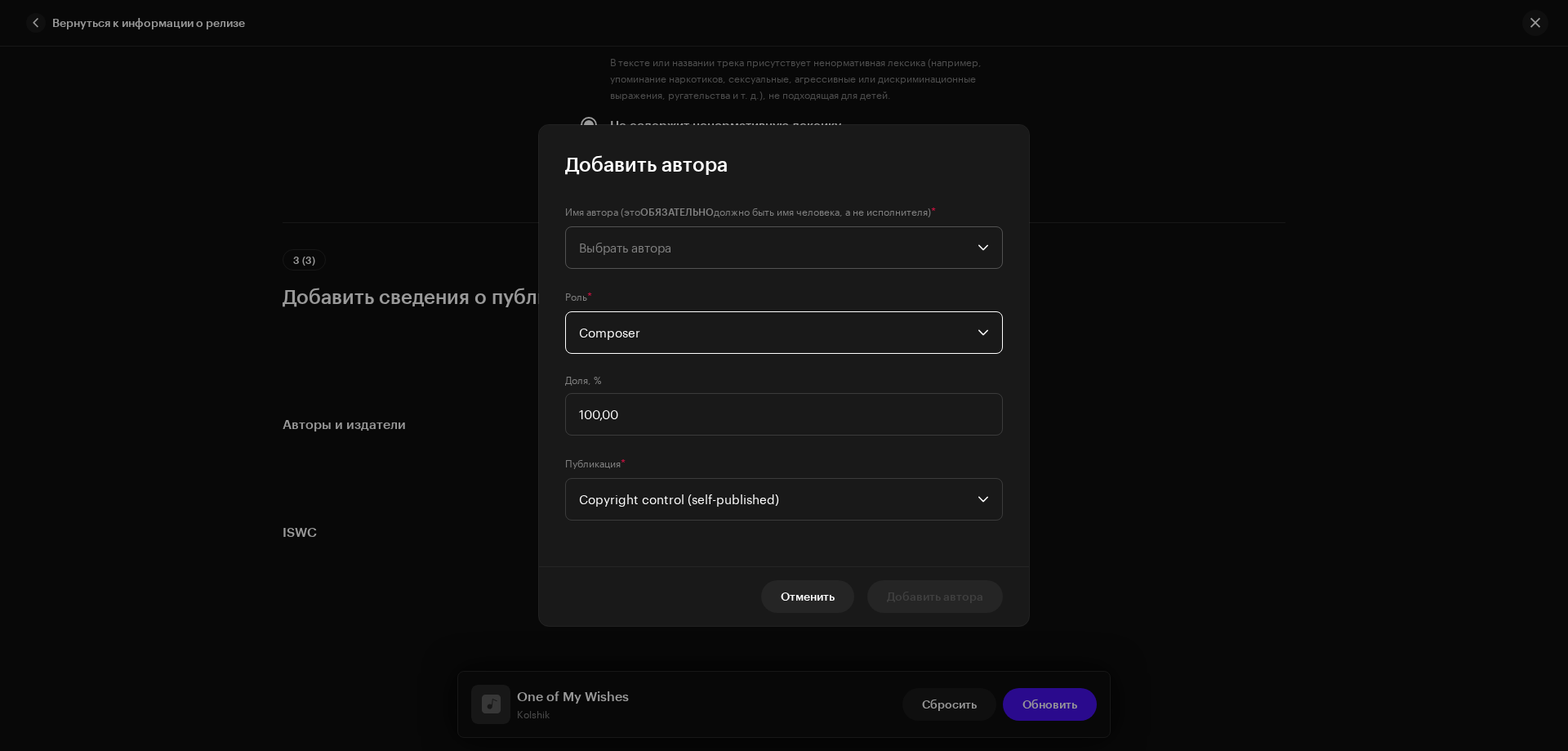
click at [625, 256] on span "Выбрать автора" at bounding box center [778, 247] width 398 height 41
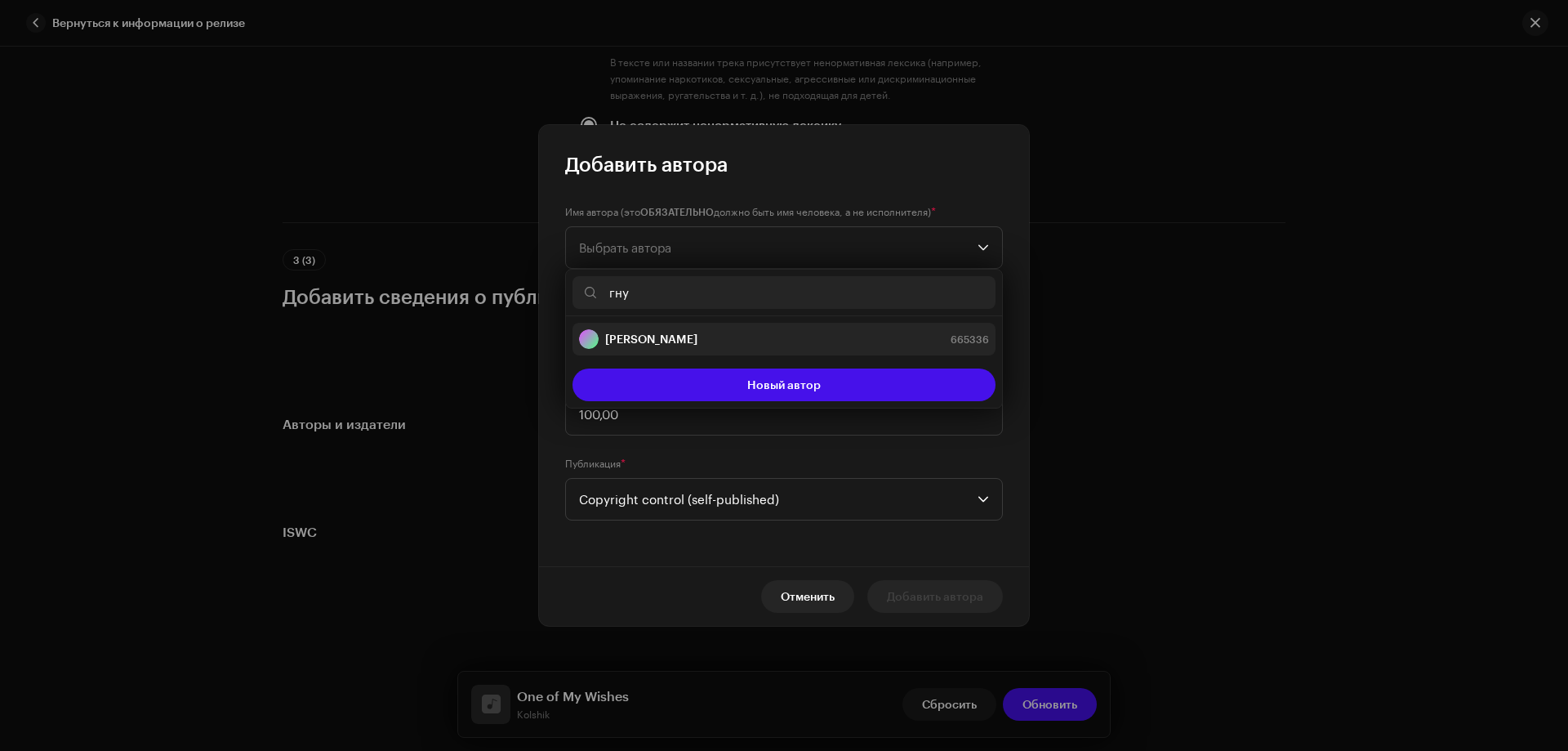
type input "гну"
click at [678, 332] on strong "[PERSON_NAME]" at bounding box center [651, 339] width 92 height 16
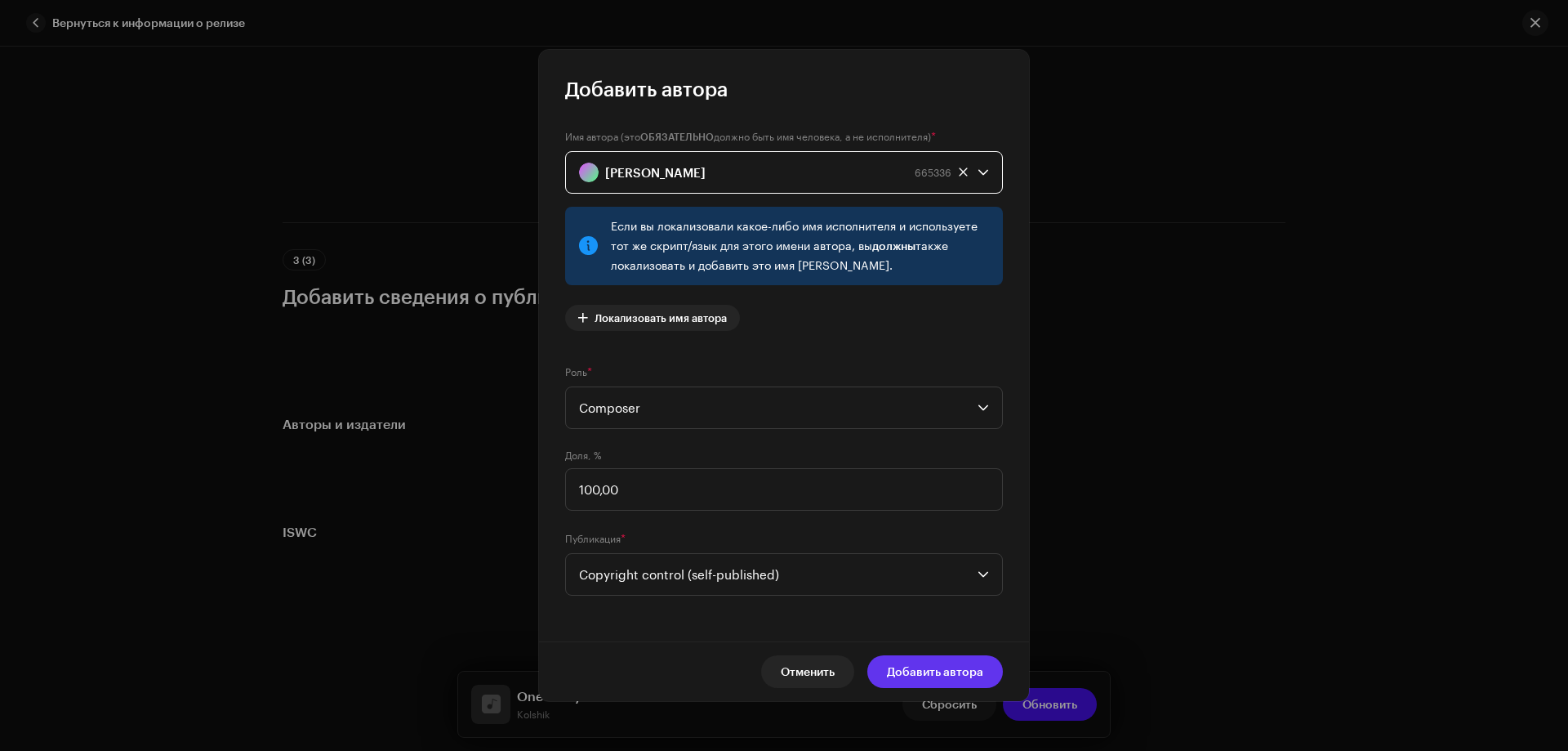
click at [931, 663] on span "Добавить автора" at bounding box center [935, 672] width 96 height 33
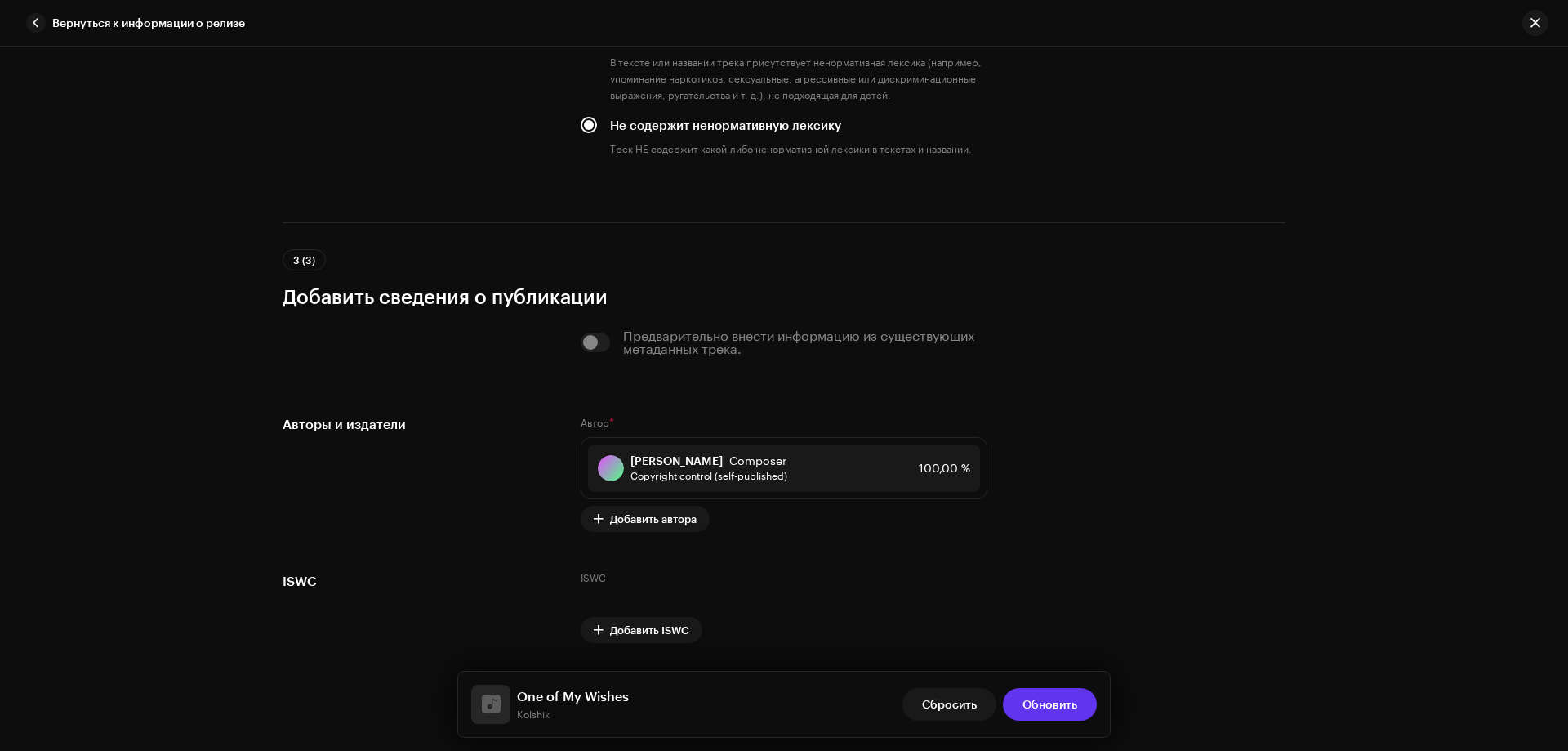
click at [1055, 703] on span "Обновить" at bounding box center [1050, 704] width 55 height 33
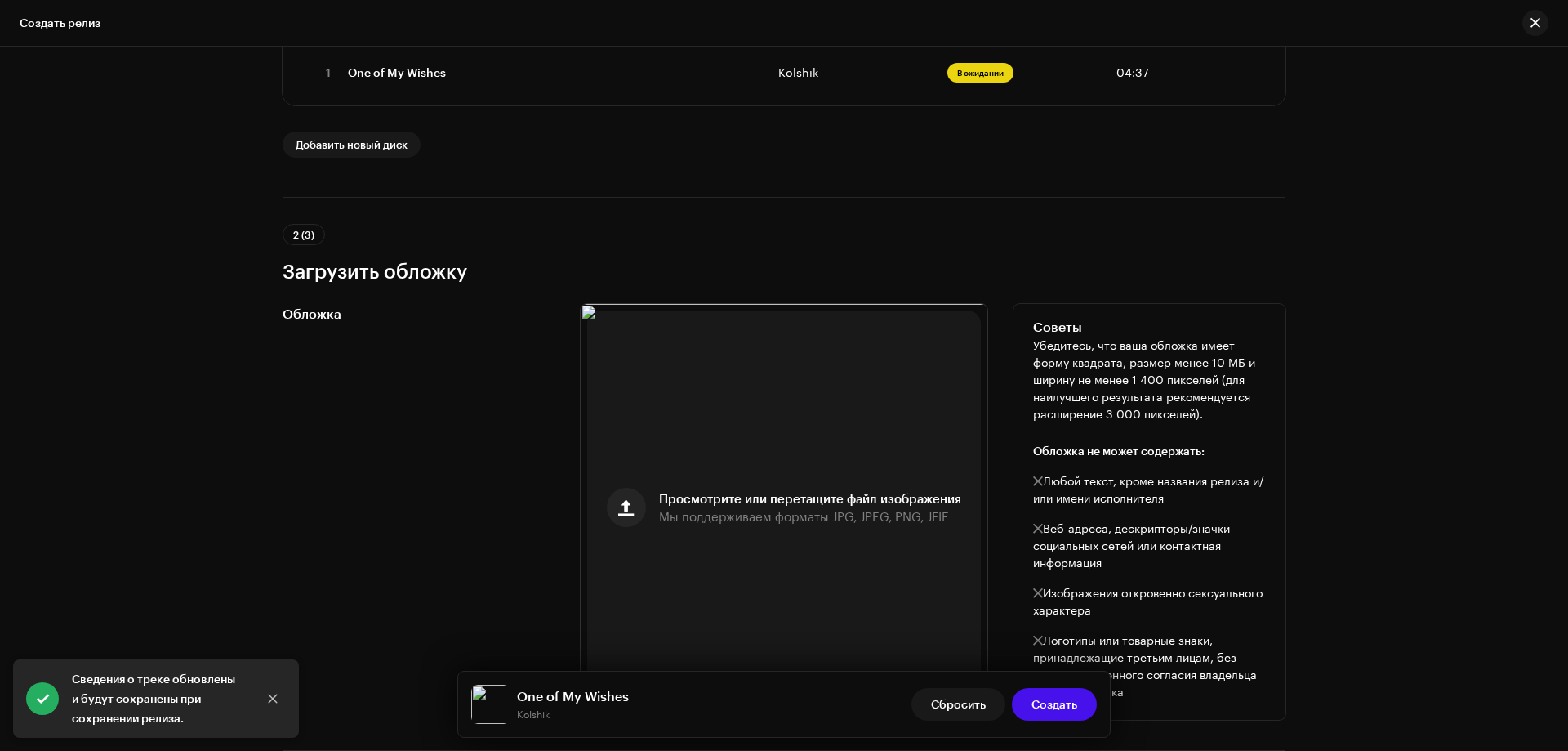
scroll to position [413, 0]
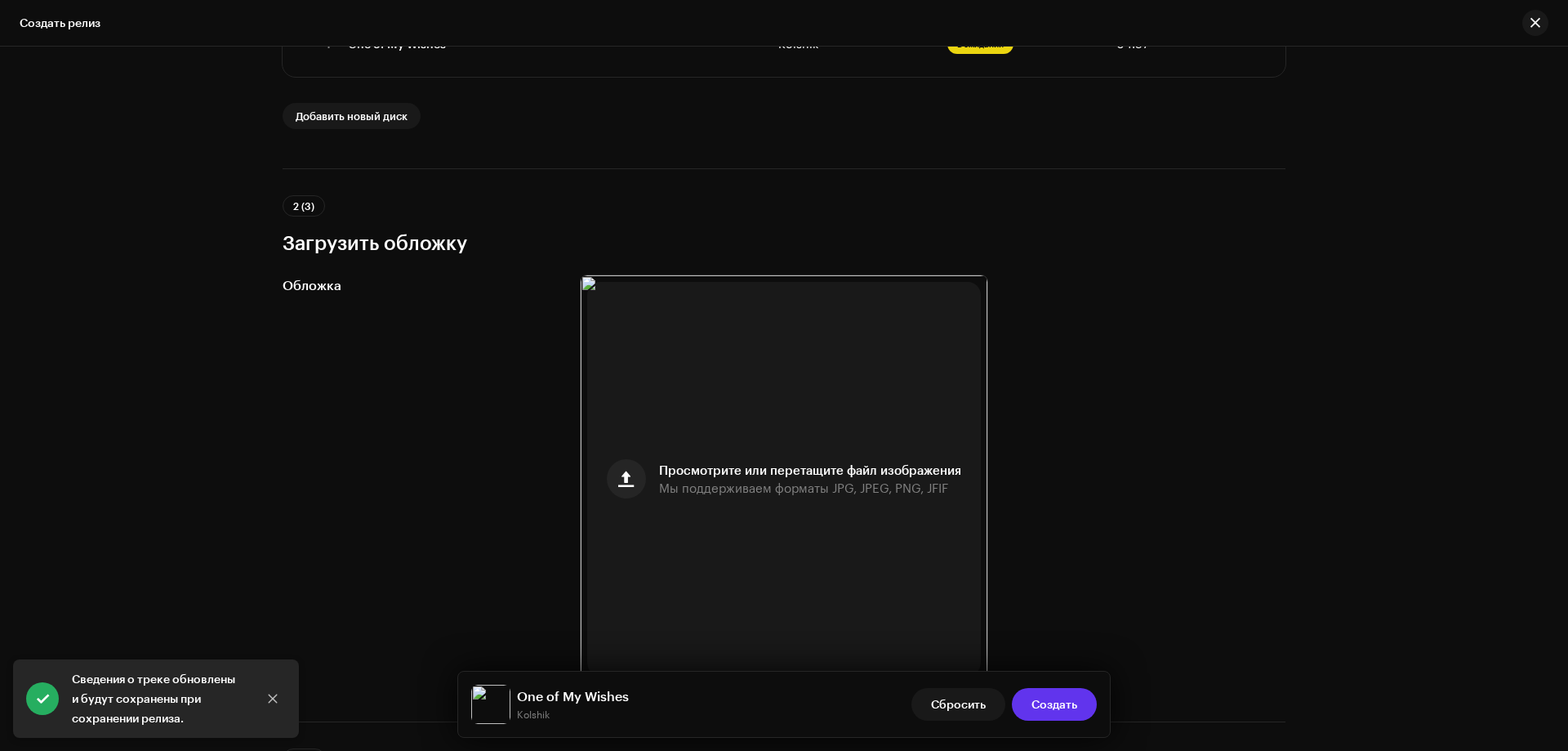
click at [1042, 705] on span "Создать" at bounding box center [1055, 704] width 46 height 33
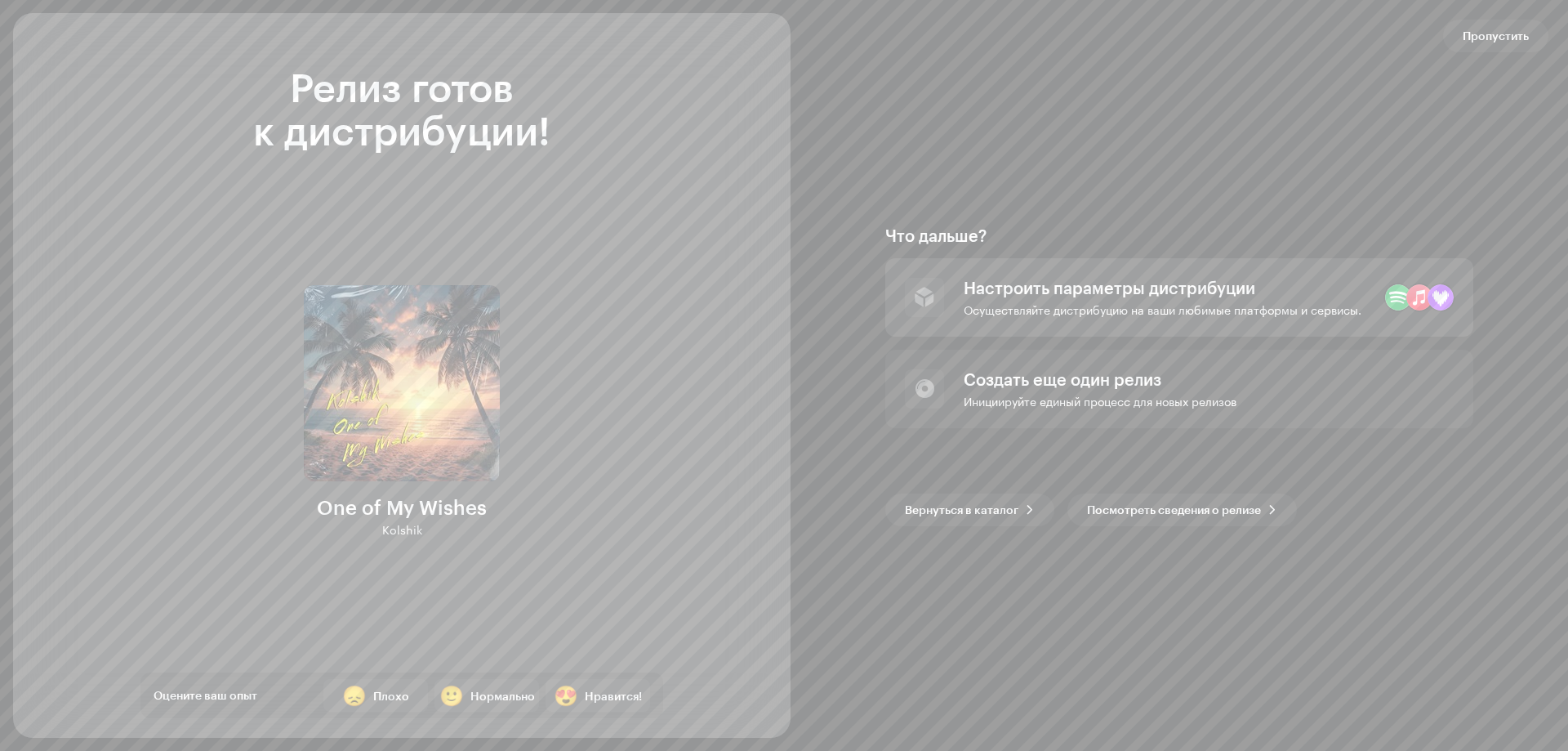
click at [1244, 297] on div "Настроить параметры дистрибуции Осуществляйте дистрибуцию на ваши любимые платф…" at bounding box center [1163, 297] width 398 height 39
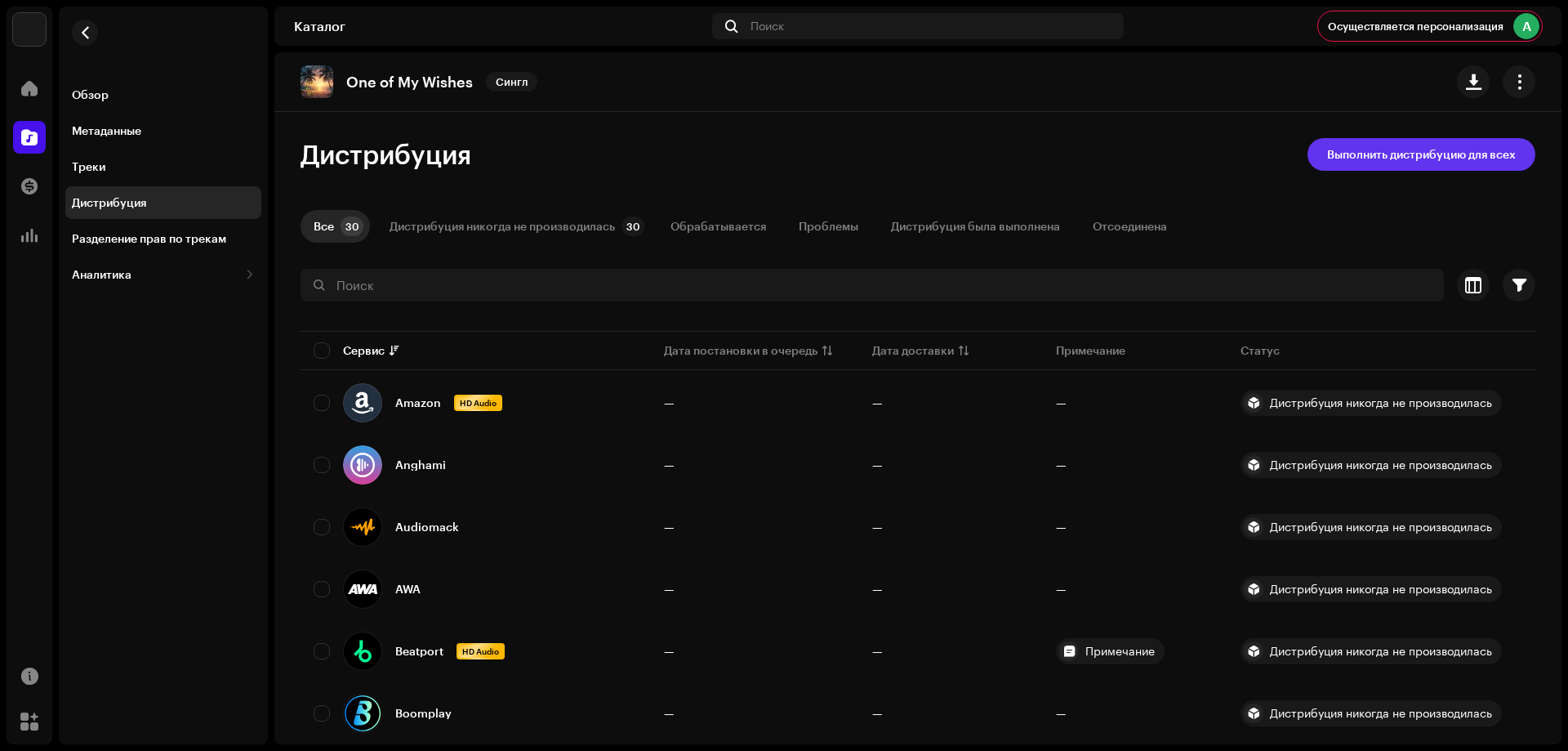
click at [1373, 153] on span "Выполнить дистрибуцию для всех" at bounding box center [1422, 154] width 189 height 33
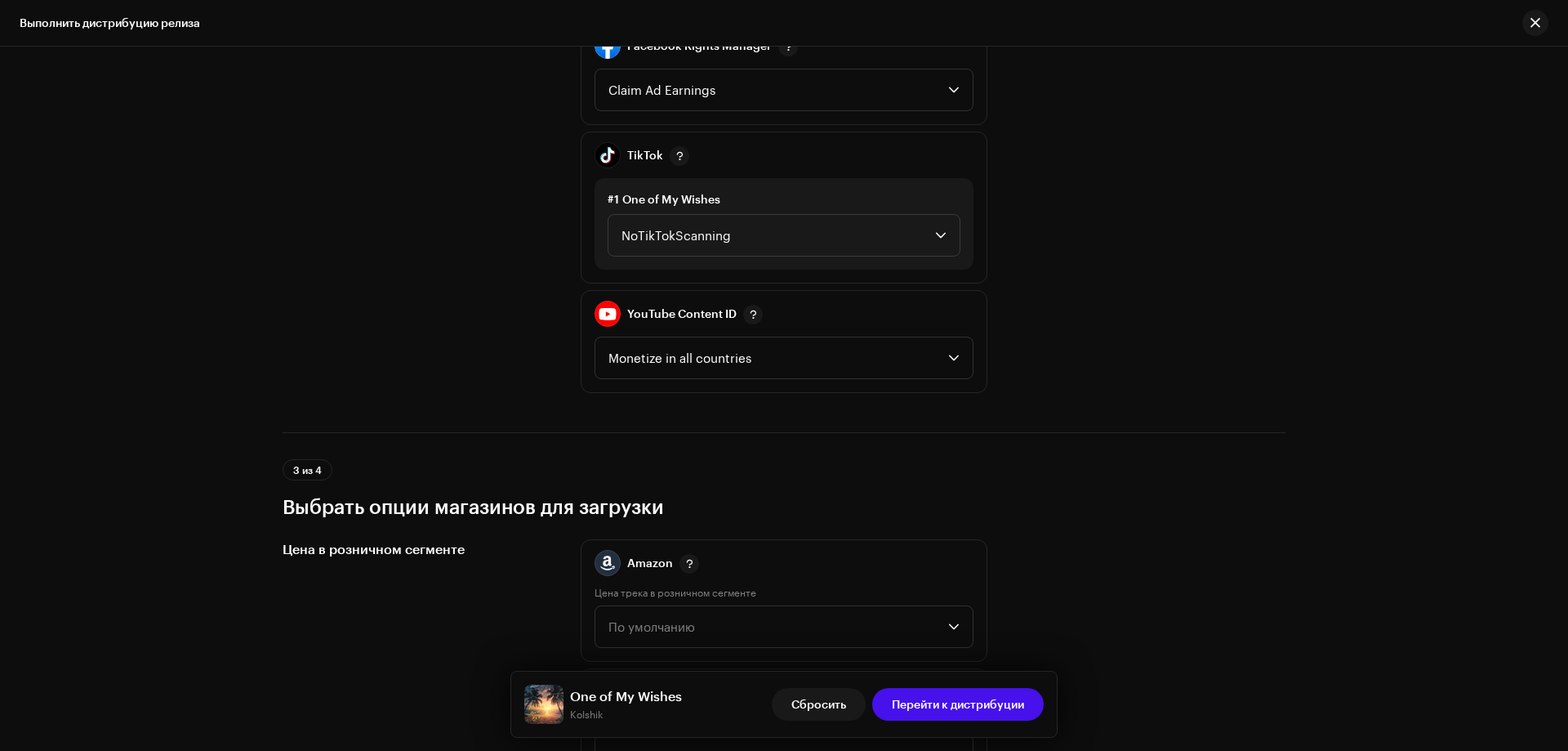
scroll to position [2206, 0]
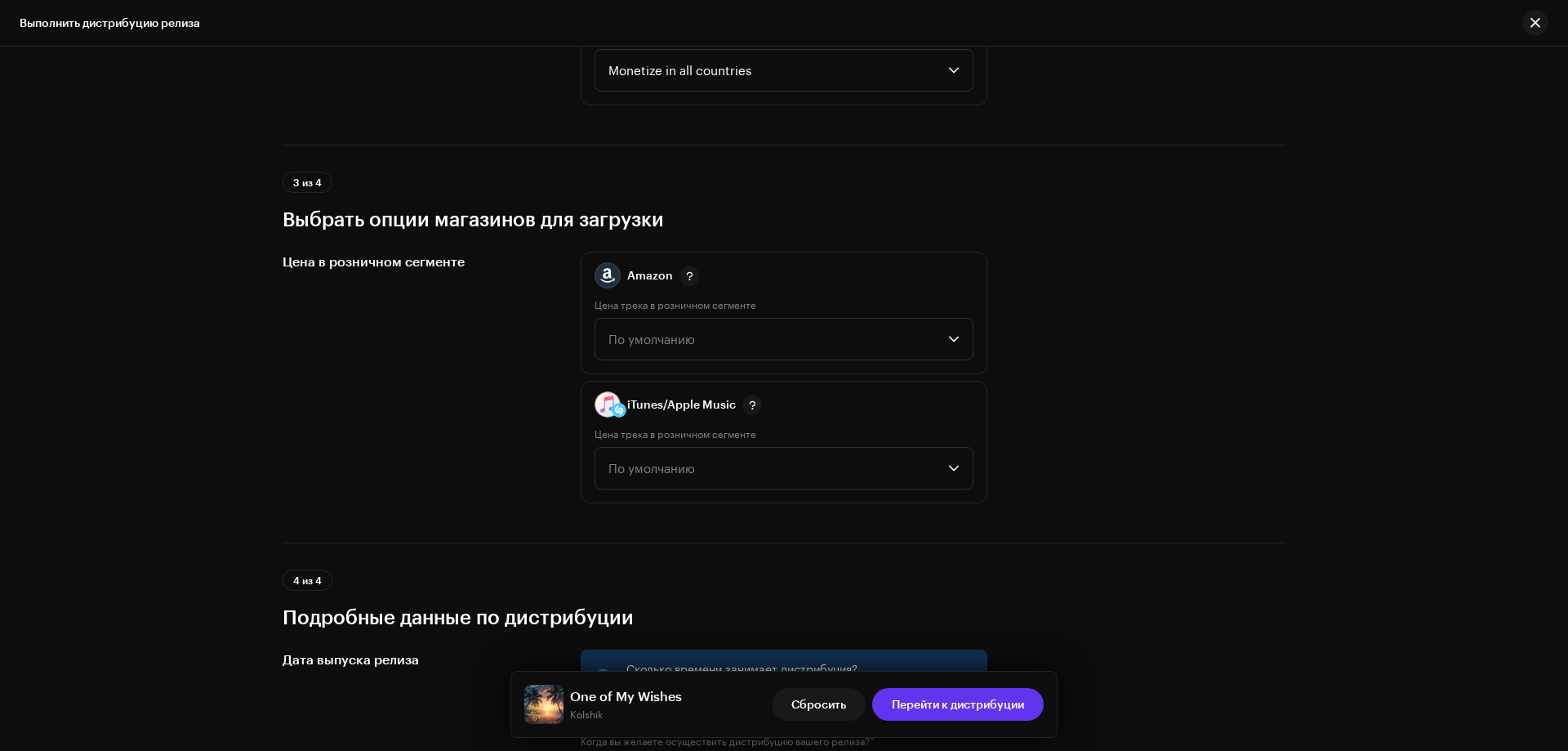
click at [975, 703] on span "Перейти к дистрибуции" at bounding box center [958, 704] width 132 height 33
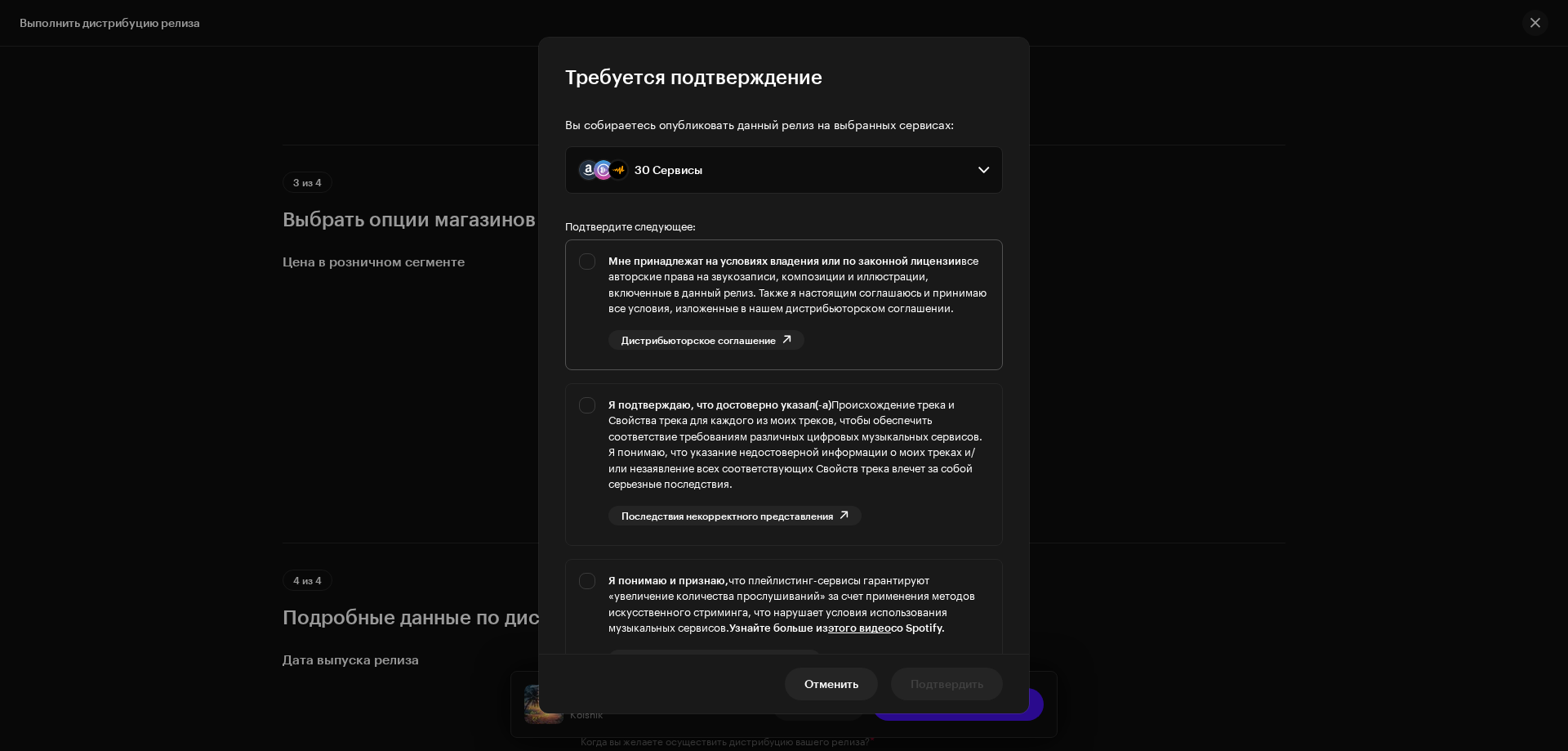
click at [596, 260] on div "Мне принадлежат на условиях владения или по законной лицензии все авторские пра…" at bounding box center [784, 301] width 436 height 122
checkbox input "true"
click at [591, 412] on div "Я подтверждаю, что достоверно указал(-а) Происхождение трека и Свойства трека д…" at bounding box center [784, 461] width 436 height 154
checkbox input "true"
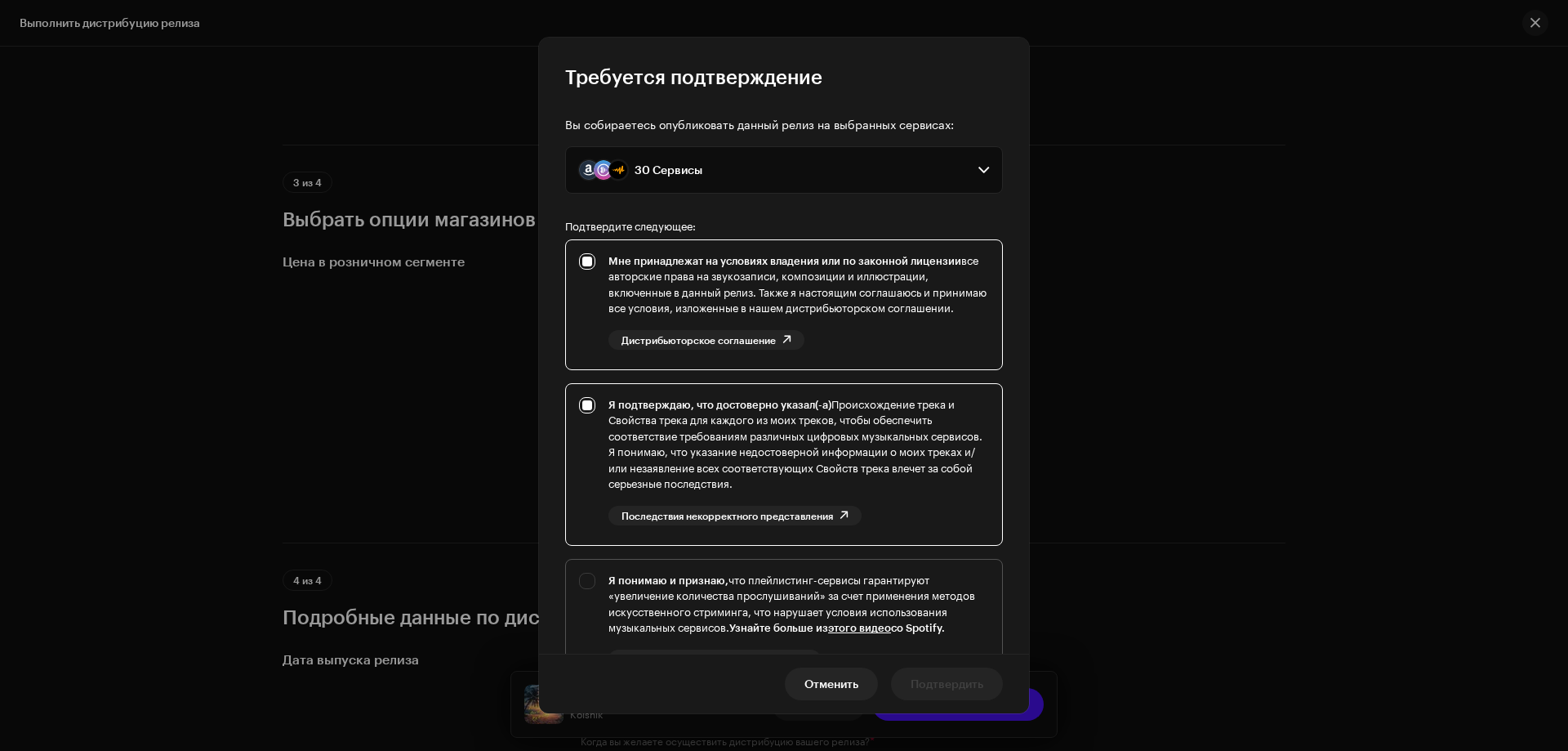
click at [587, 592] on div "Я понимаю и признаю, что плейлистинг-сервисы гарантируют «увеличение количества…" at bounding box center [784, 634] width 436 height 149
checkbox input "true"
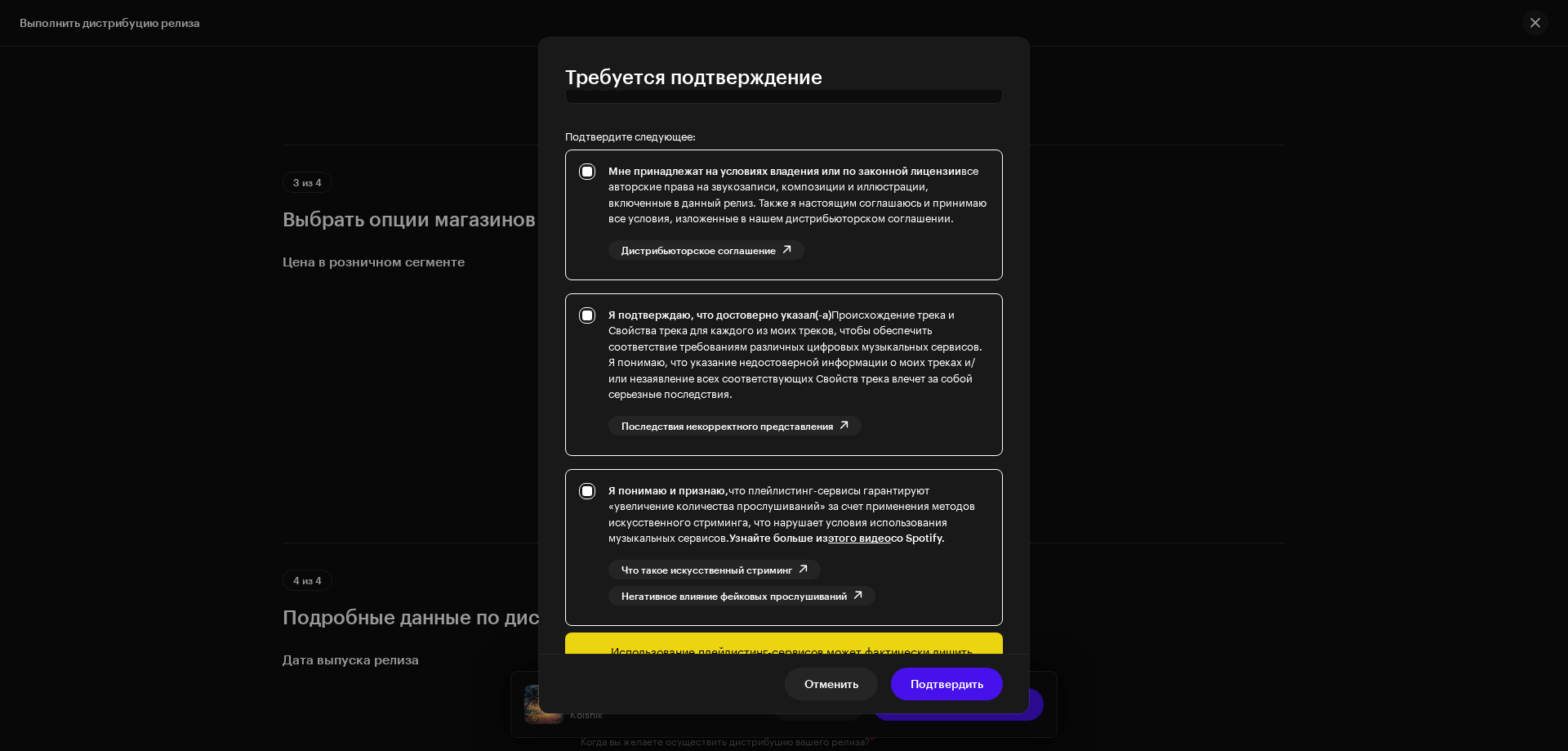
scroll to position [209, 0]
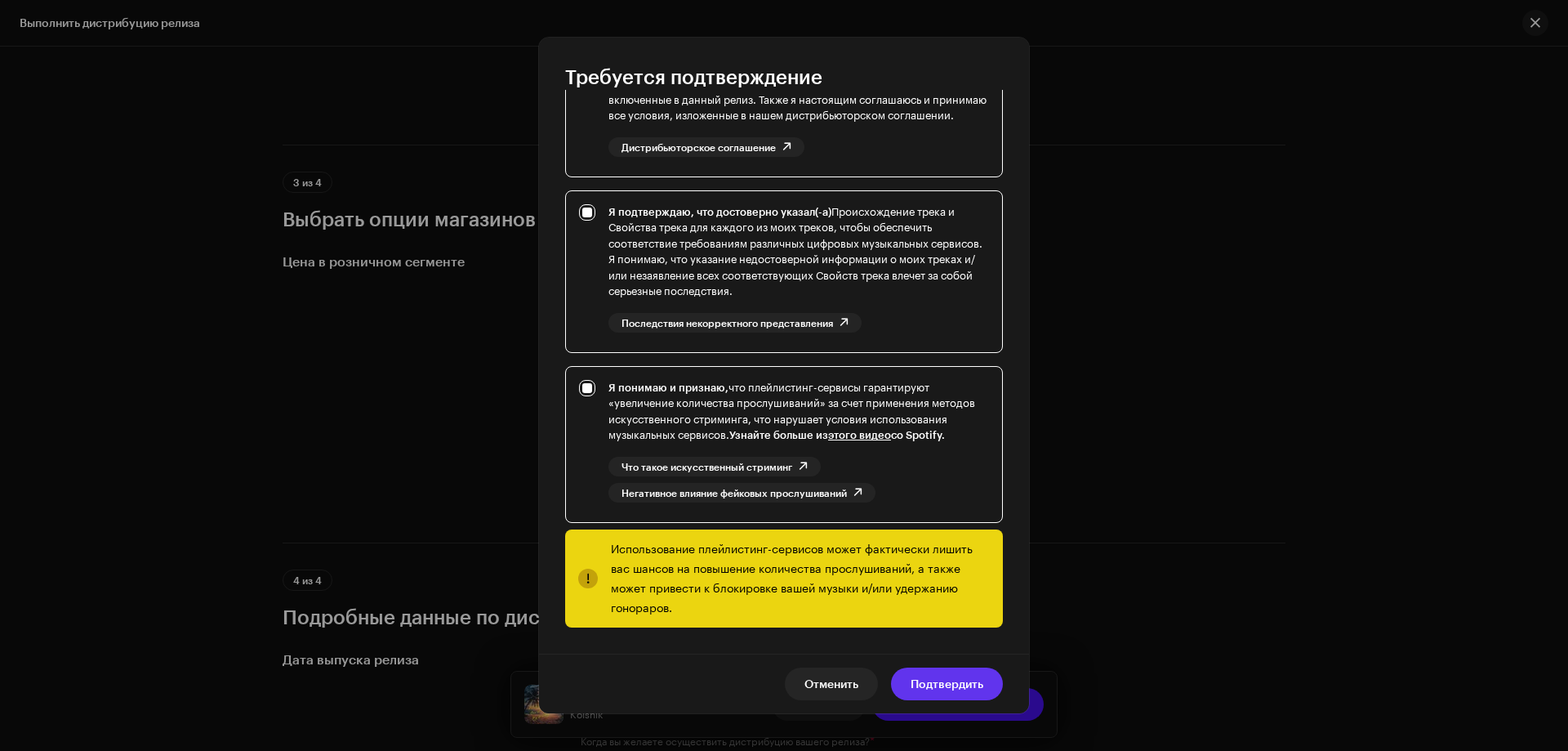
click at [949, 680] on span "Подтвердить" at bounding box center [947, 684] width 73 height 33
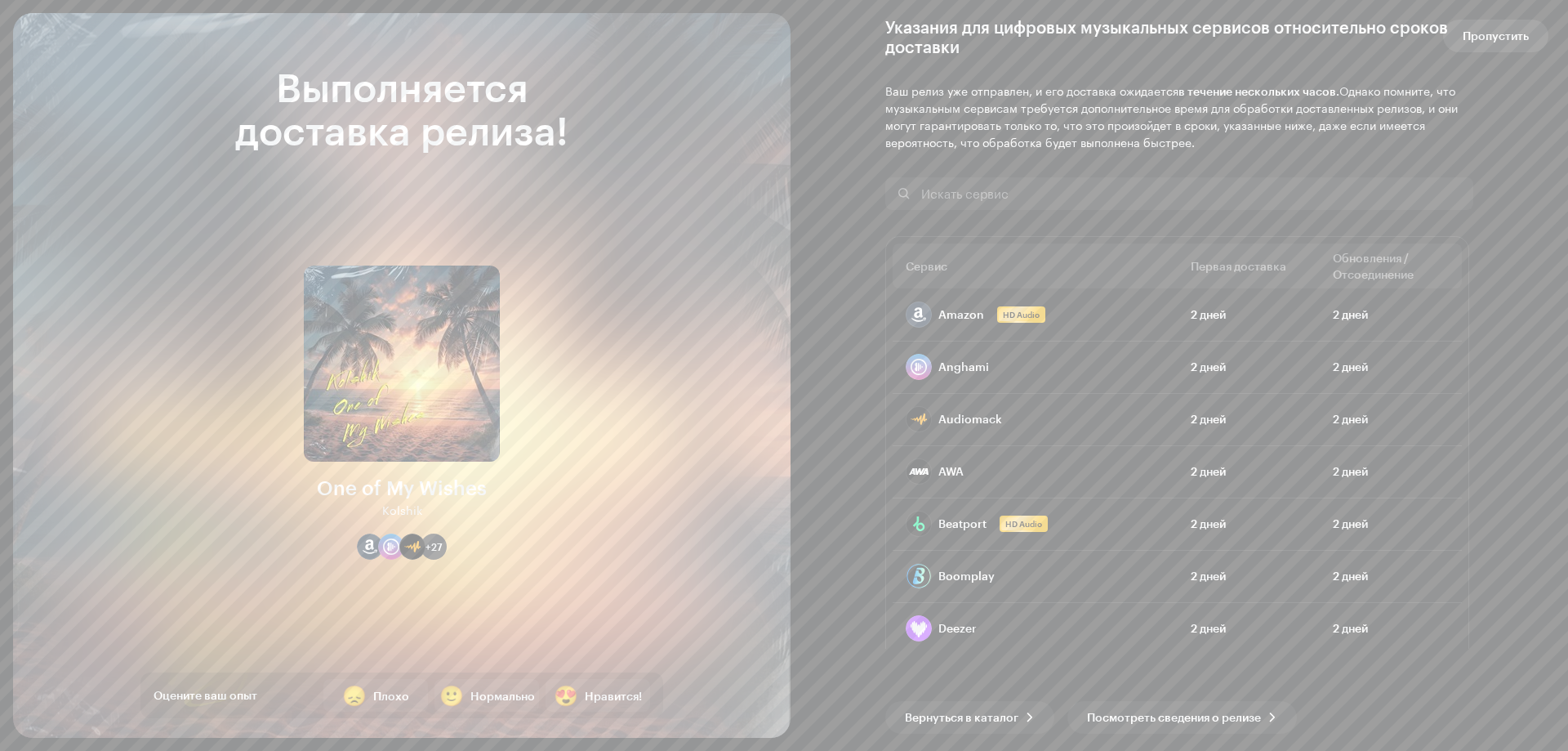
click at [1511, 43] on span "Пропустить" at bounding box center [1496, 36] width 67 height 33
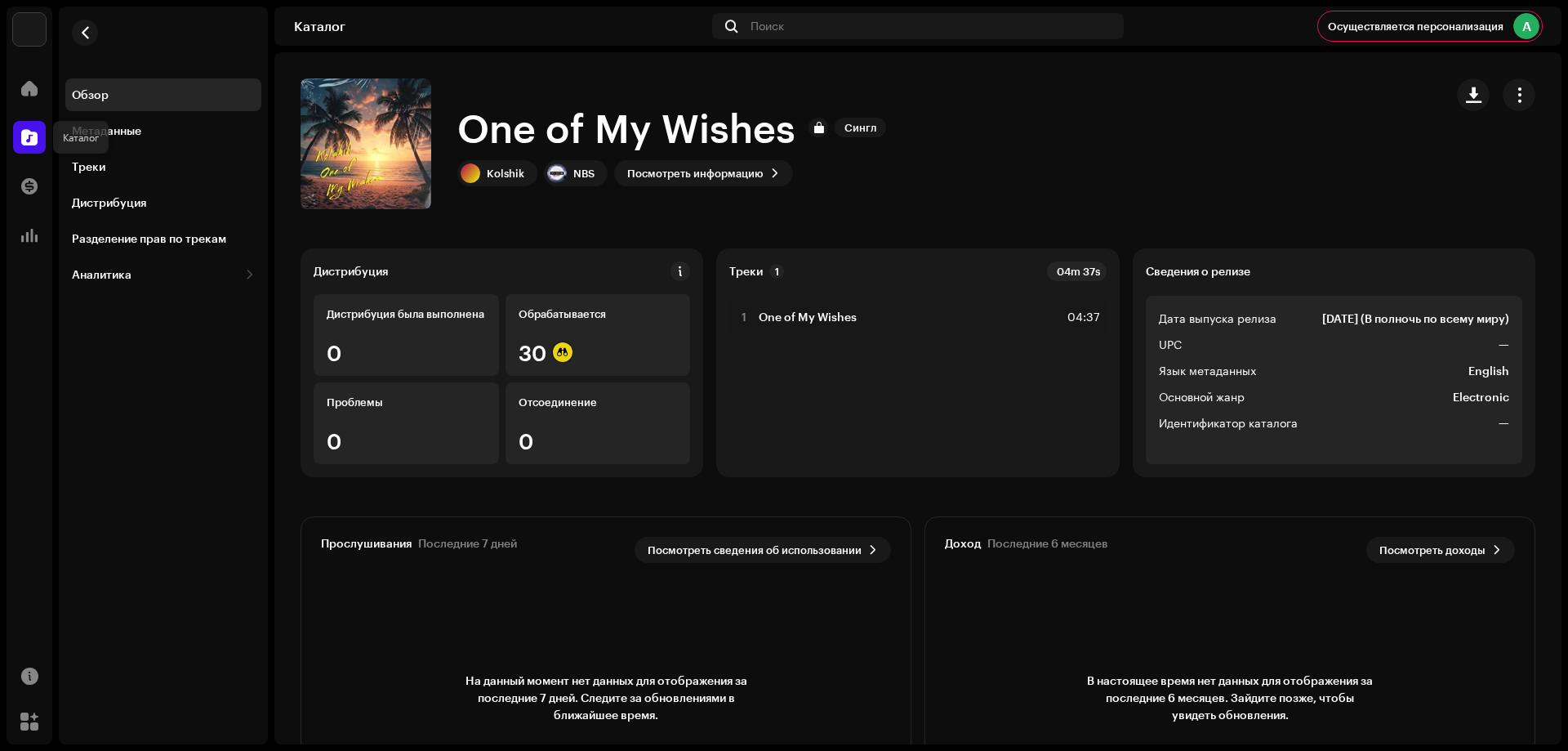
click at [39, 136] on div at bounding box center [30, 137] width 33 height 33
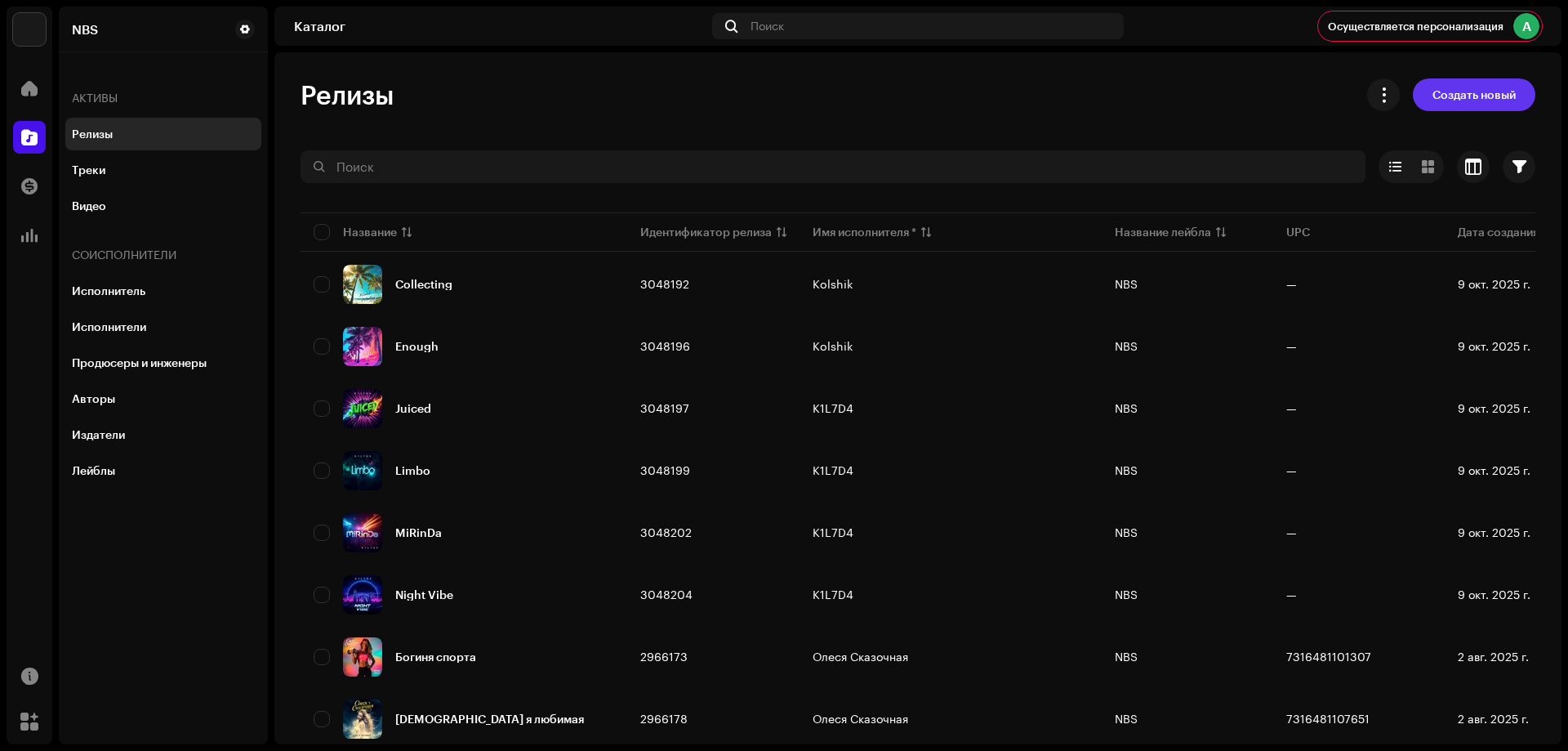
click at [1432, 93] on span "Создать новый" at bounding box center [1474, 94] width 83 height 33
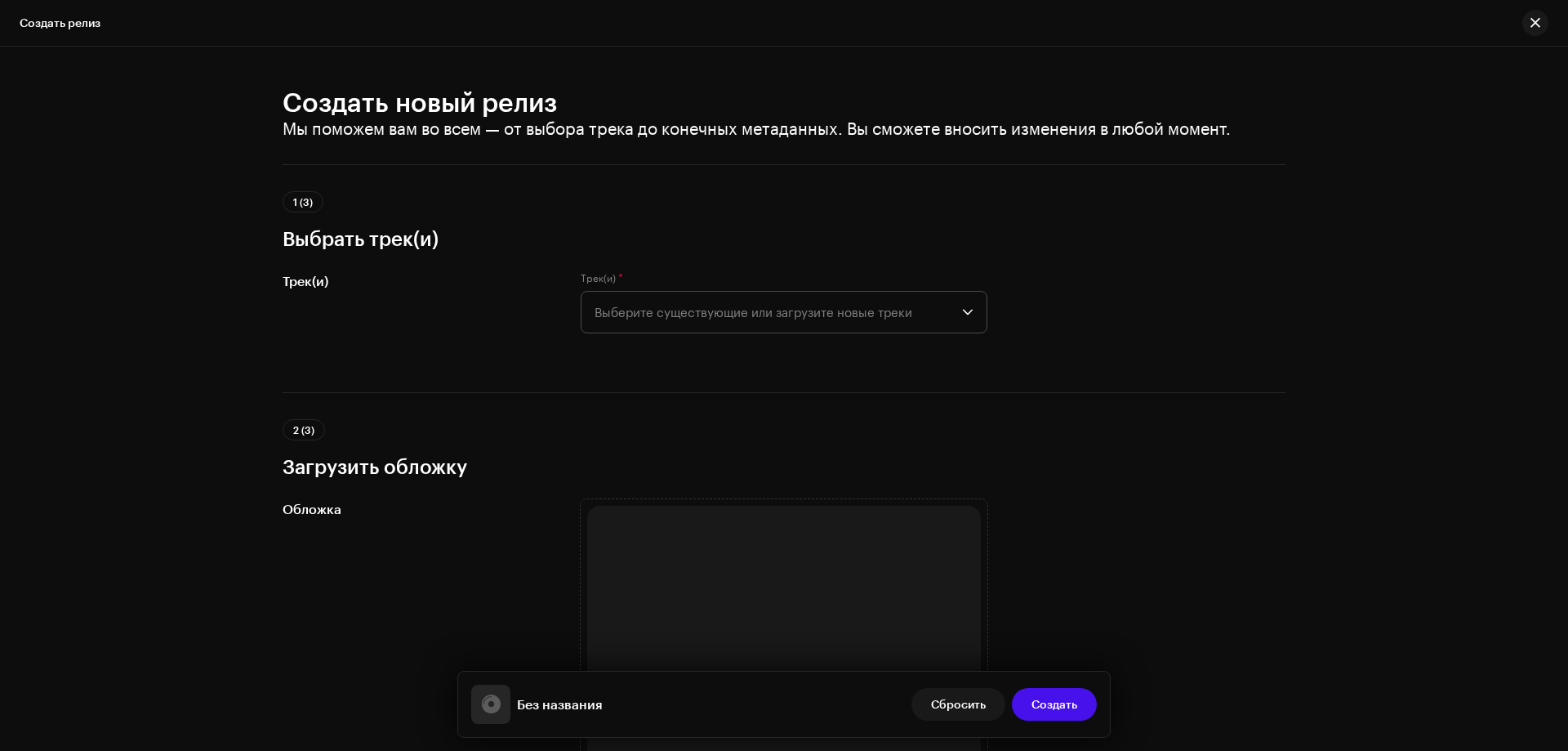
click at [897, 316] on span "Выберите существующие или загрузите новые треки" at bounding box center [779, 312] width 368 height 41
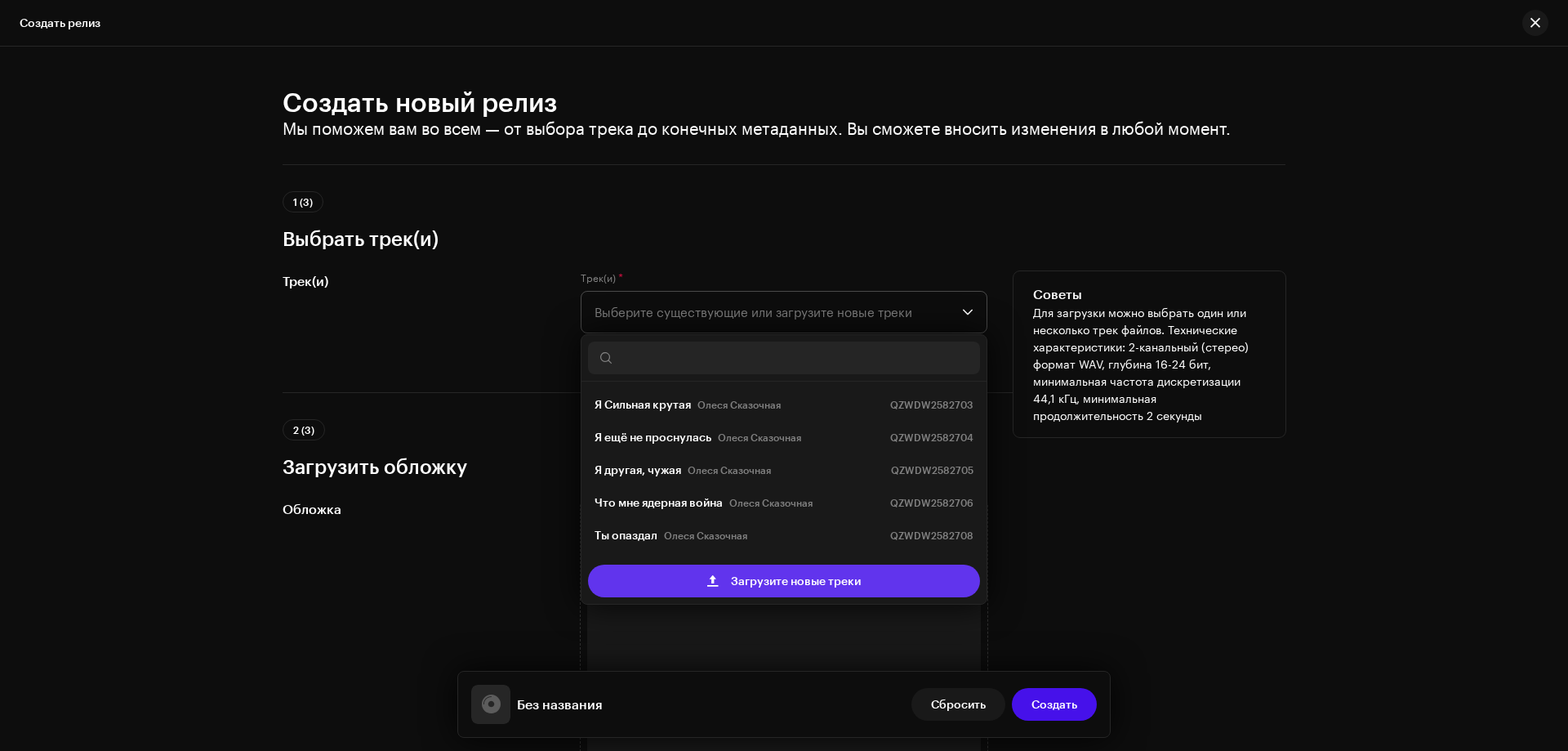
click at [824, 578] on span "Загрузите новые треки" at bounding box center [796, 581] width 130 height 33
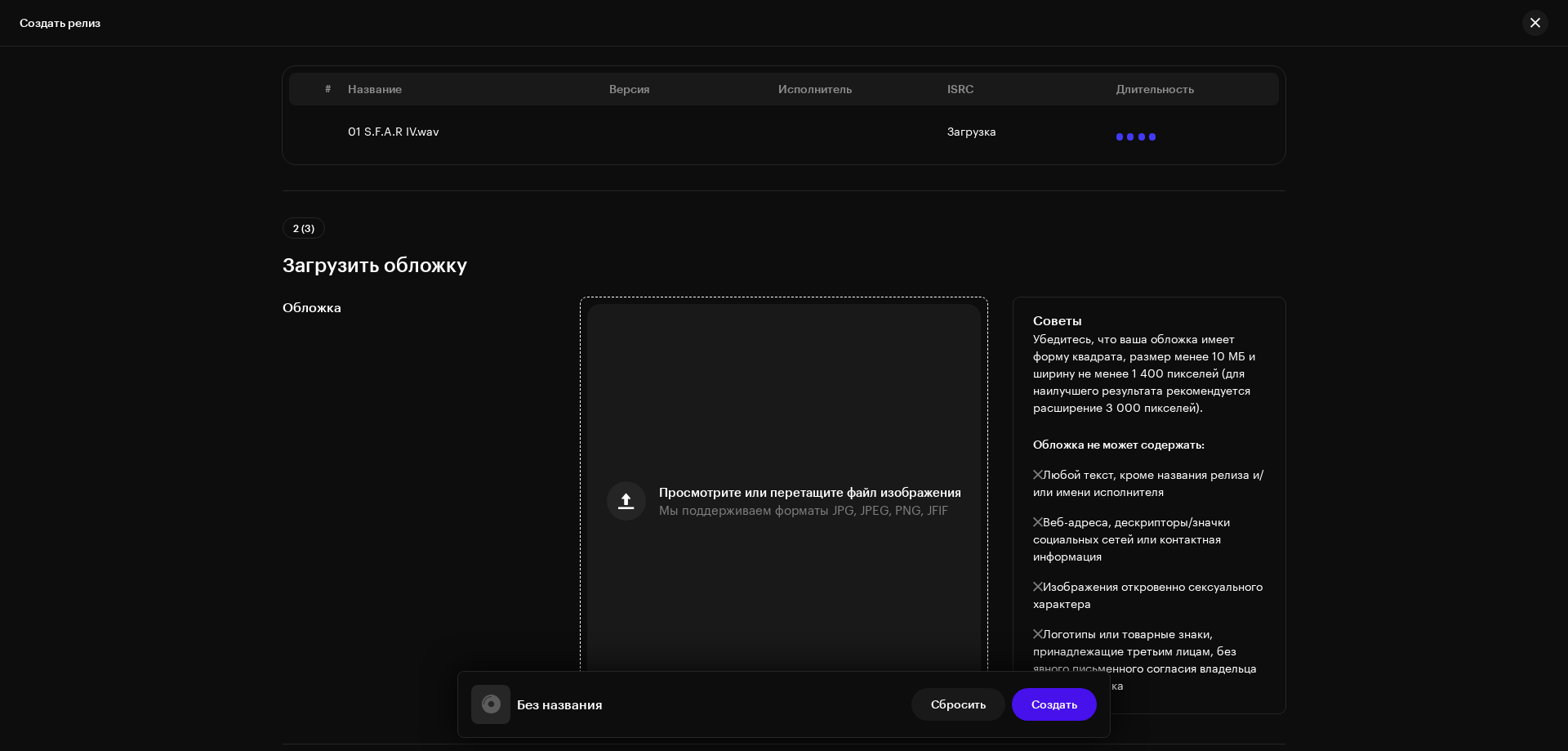
scroll to position [327, 0]
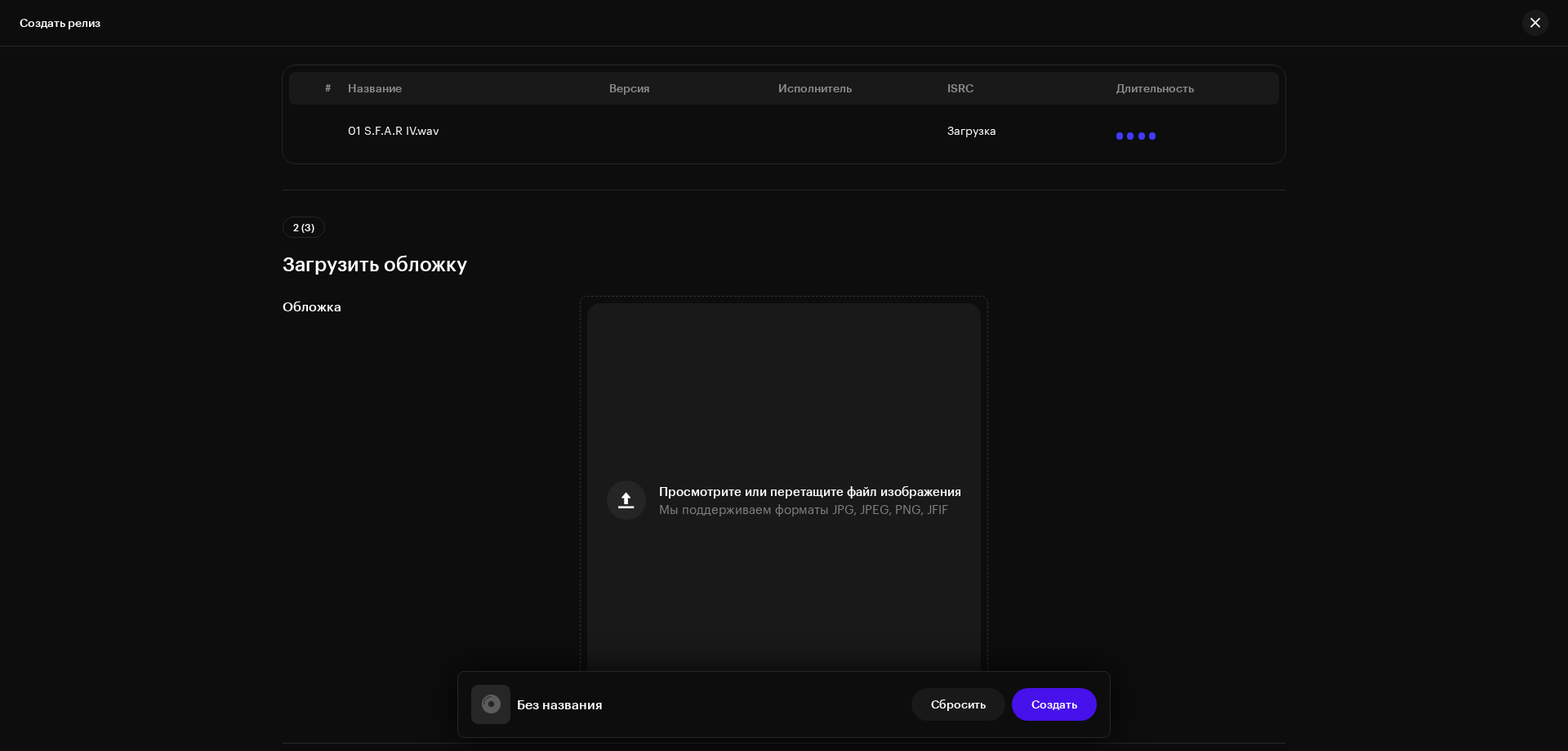
click at [25, 421] on div "Создать новый релиз Мы поможем вам во всем — от выбора трека до конечных метада…" at bounding box center [784, 399] width 1568 height 704
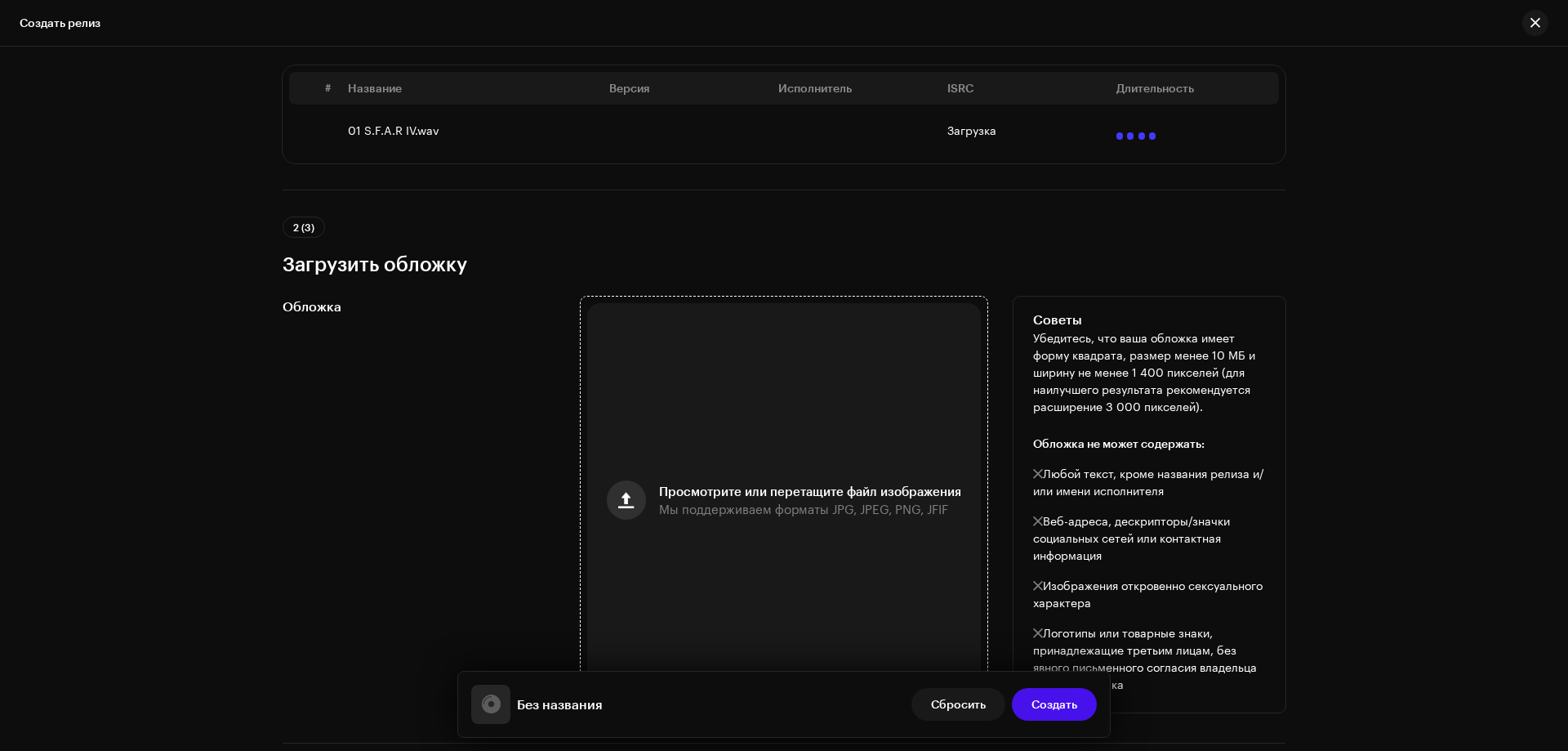
click at [634, 493] on button "button" at bounding box center [627, 500] width 39 height 39
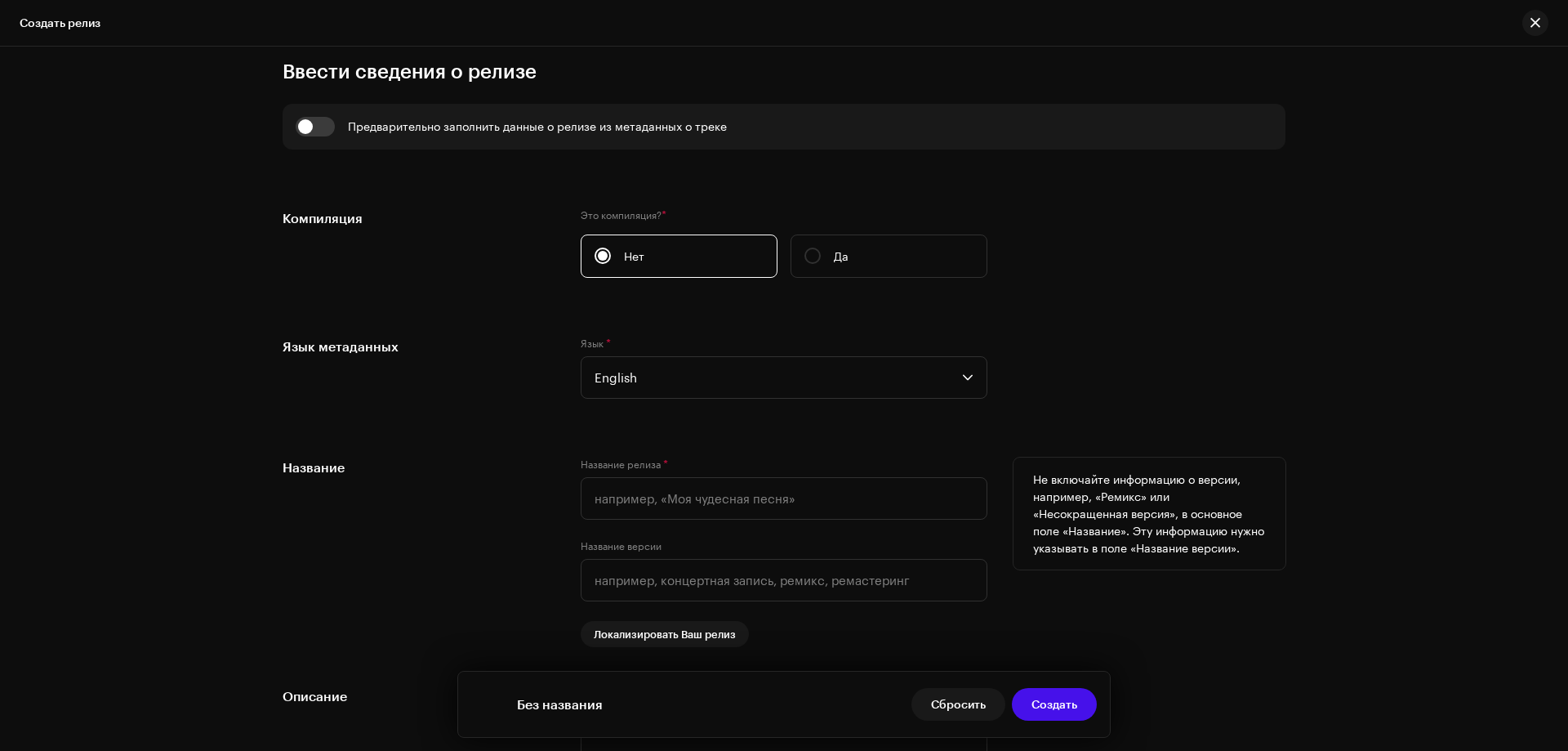
scroll to position [1144, 0]
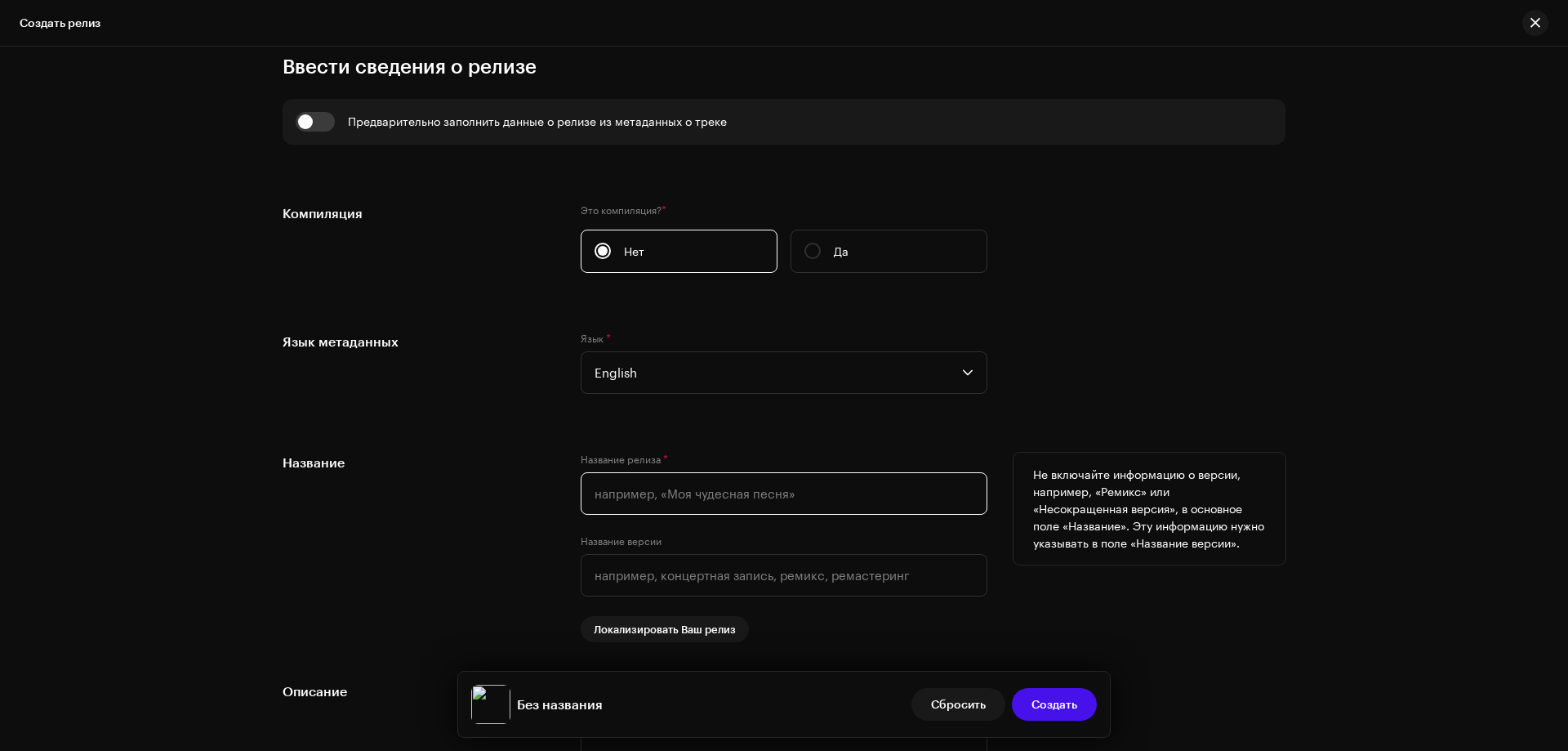
drag, startPoint x: 619, startPoint y: 477, endPoint x: 599, endPoint y: 497, distance: 28.3
click at [618, 477] on input "text" at bounding box center [784, 494] width 407 height 43
paste input "K1L7D4 - S.F.A.R IV"
drag, startPoint x: 632, startPoint y: 494, endPoint x: 593, endPoint y: 494, distance: 39.0
click at [593, 494] on input "K1L7D4 - S.F.A.R IV" at bounding box center [784, 494] width 407 height 43
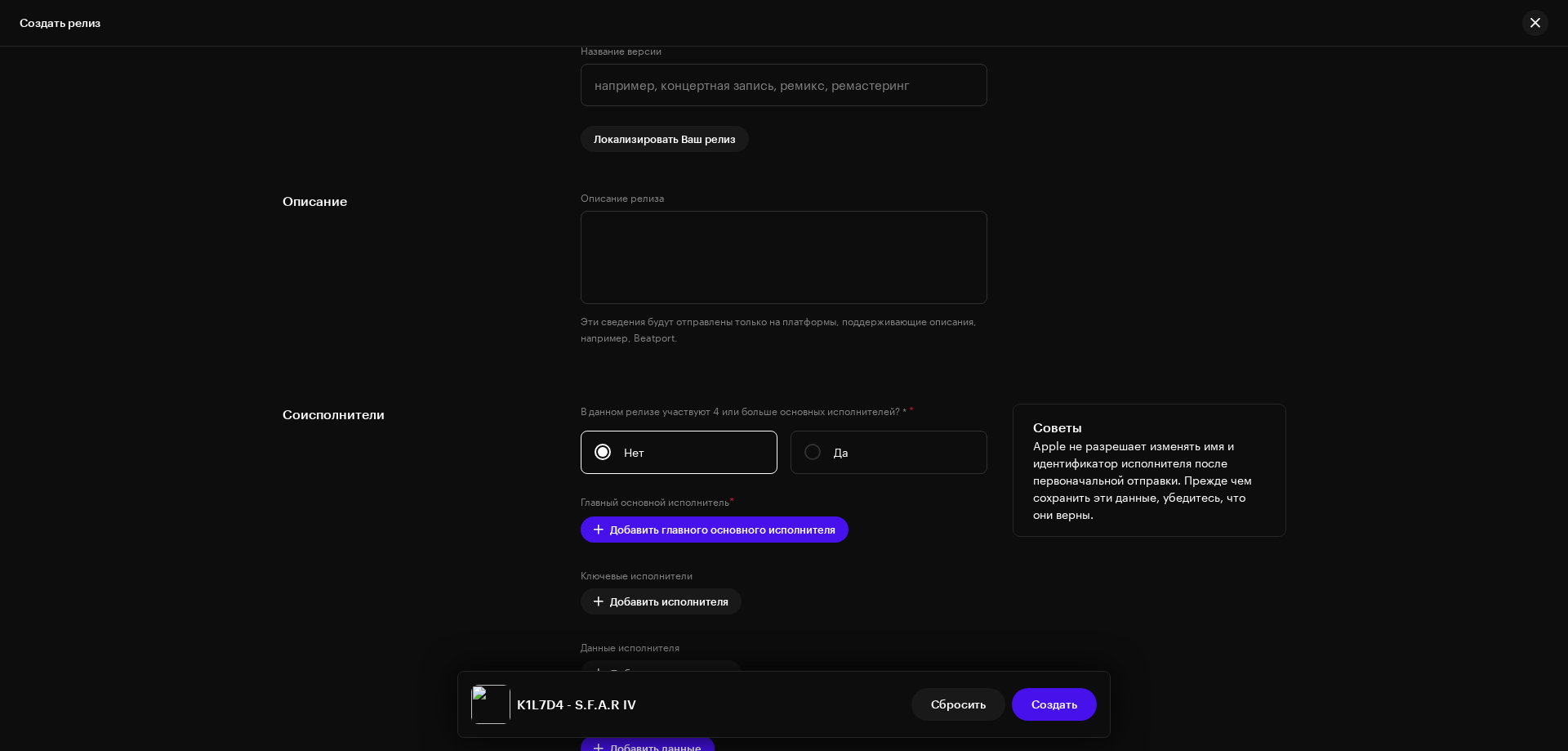
scroll to position [1716, 0]
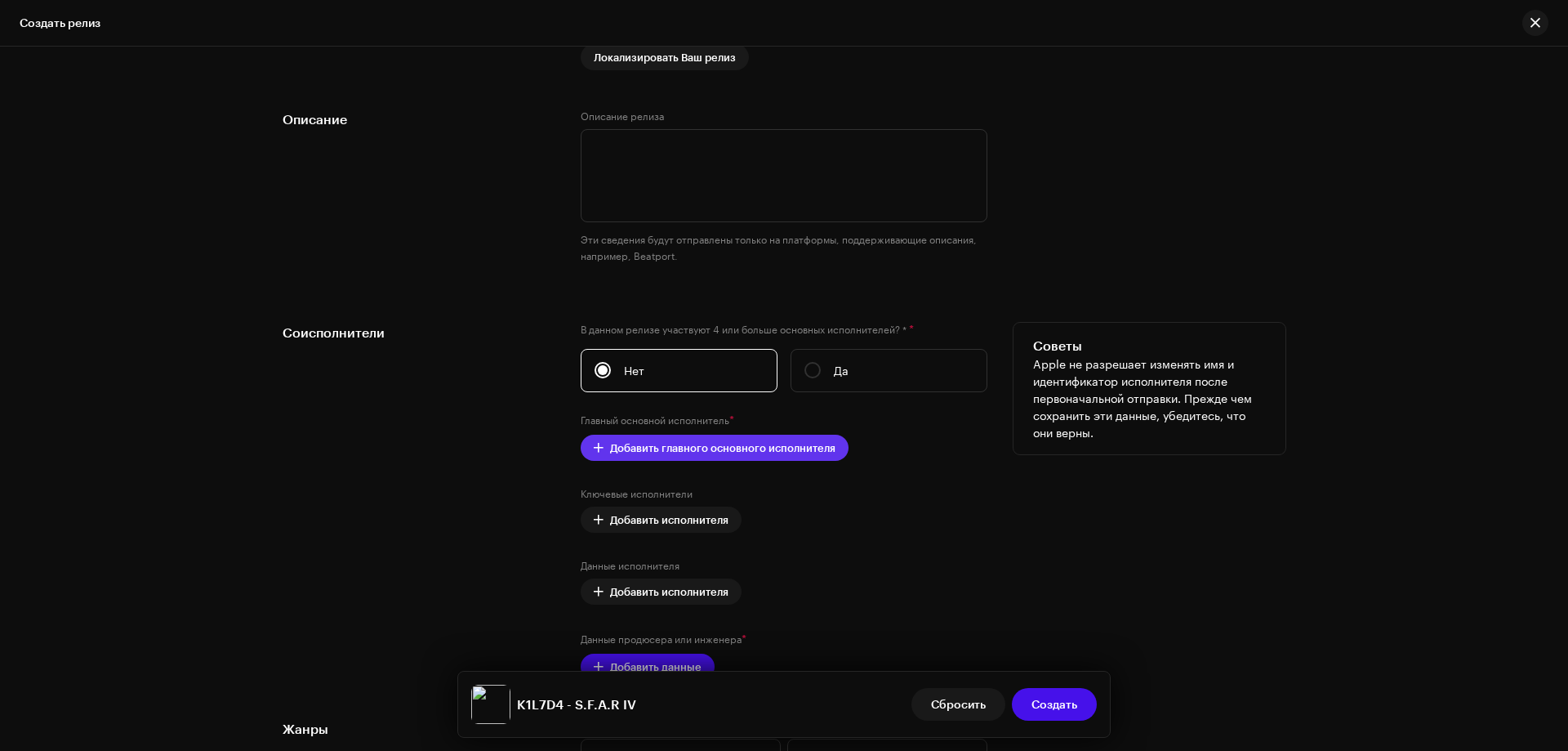
type input "K1L7D4 - S.F.A.R IV"
click at [687, 442] on span "Добавить главного основного исполнителя" at bounding box center [723, 448] width 225 height 33
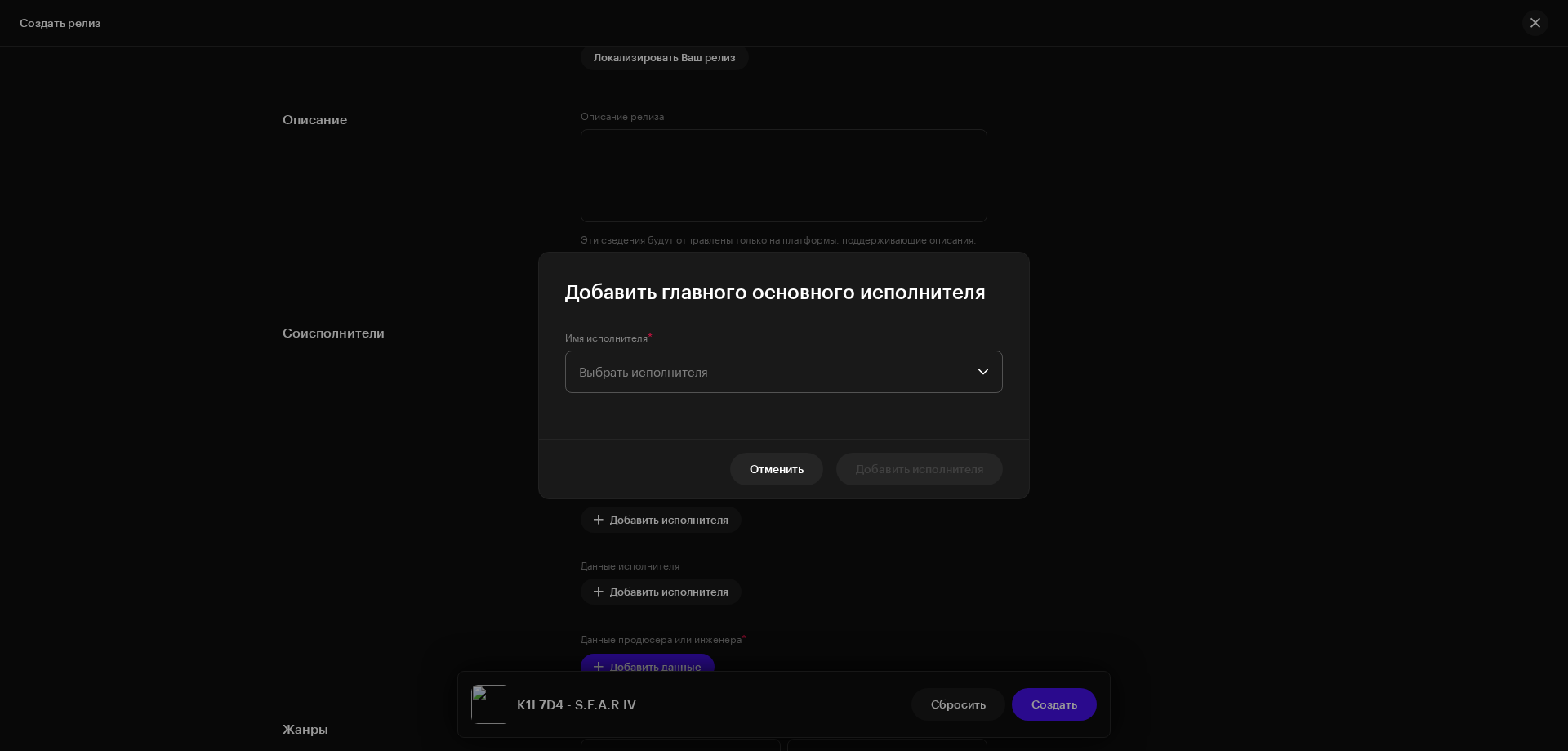
click at [642, 380] on span "Выбрать исполнителя" at bounding box center [778, 372] width 398 height 41
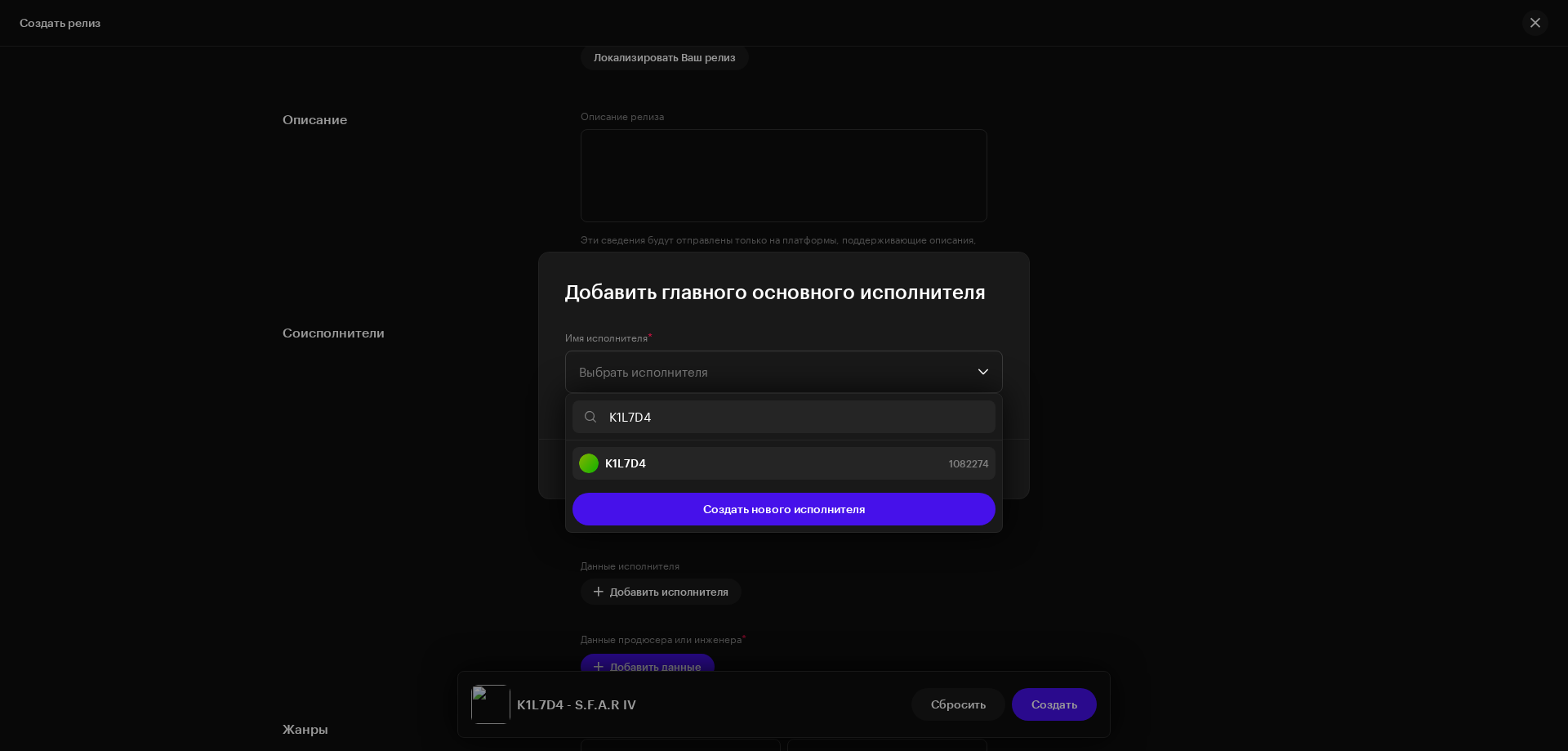
type input "K1L7D4"
click at [632, 468] on strong "K1L7D4" at bounding box center [626, 463] width 41 height 16
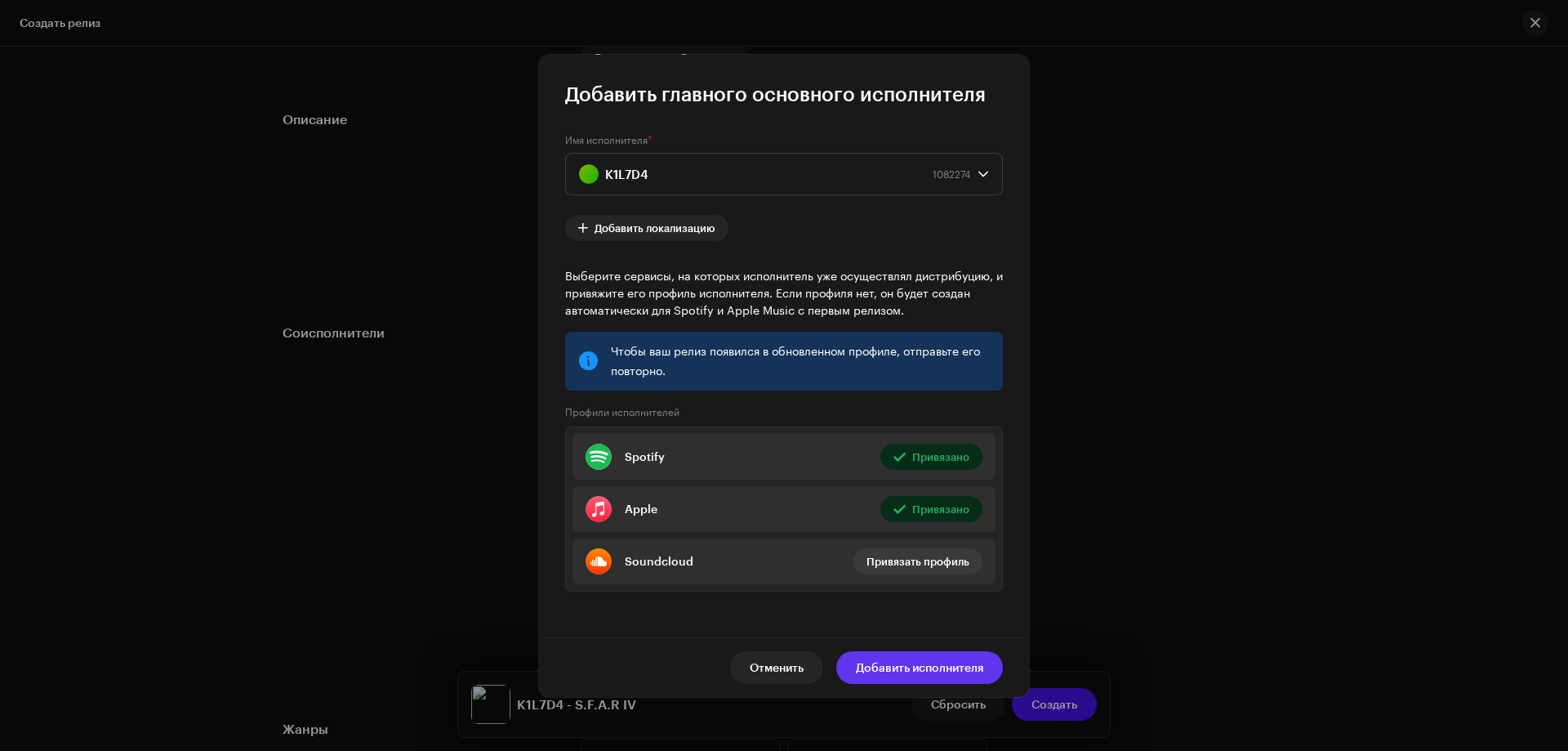
click at [900, 667] on span "Добавить исполнителя" at bounding box center [919, 668] width 127 height 33
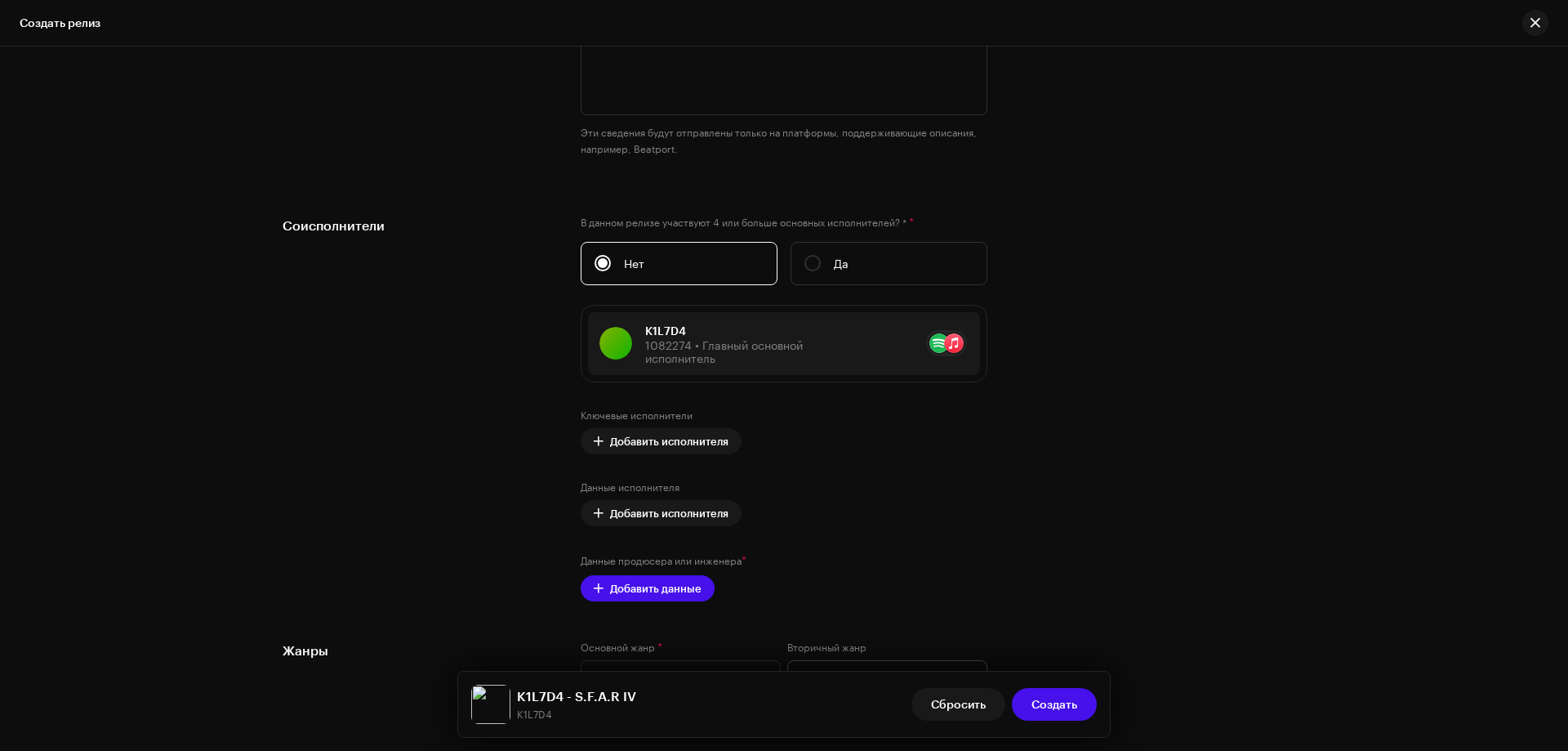
scroll to position [1961, 0]
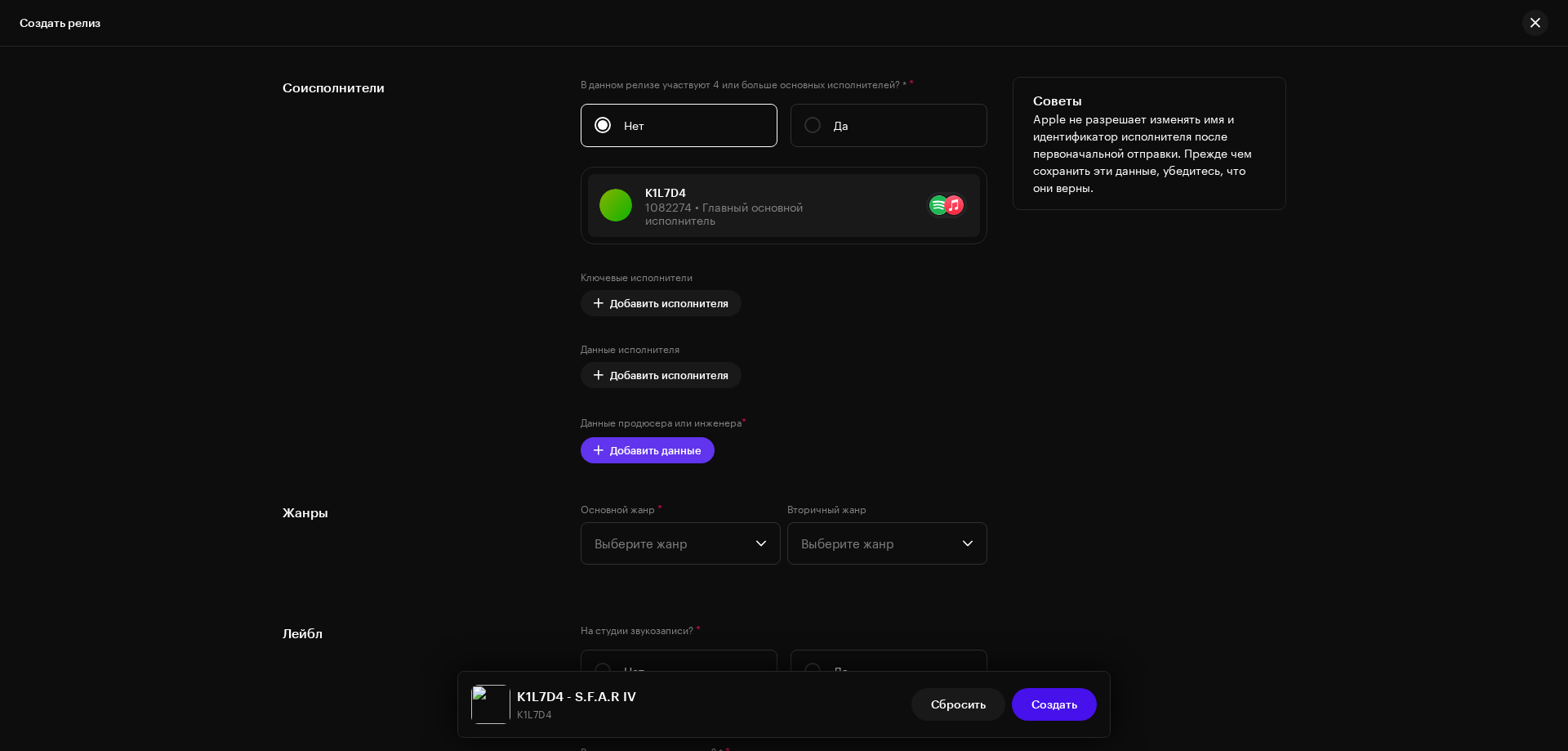
click at [692, 458] on span "Добавить данные" at bounding box center [655, 450] width 91 height 33
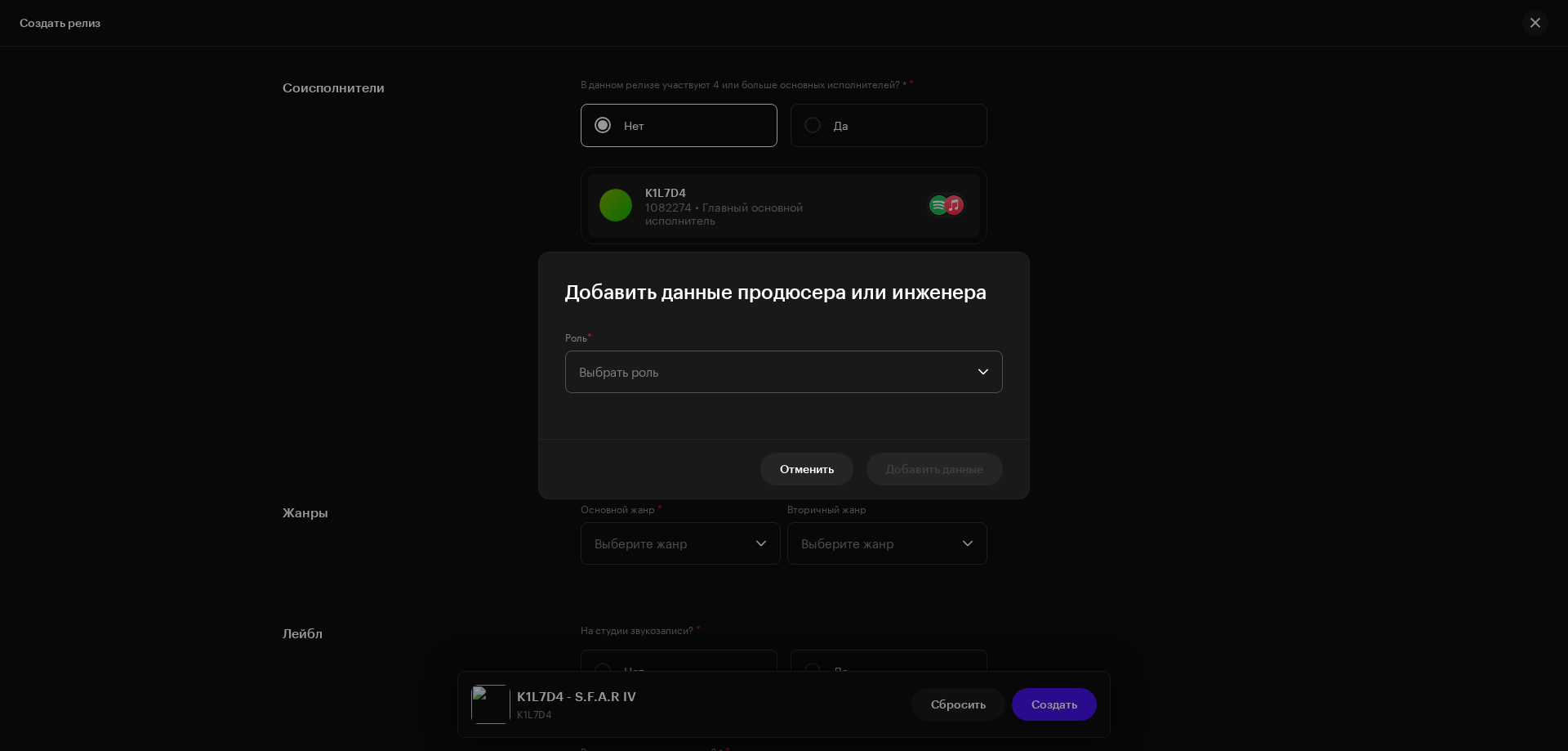
click at [710, 374] on span "Выбрать роль" at bounding box center [778, 372] width 398 height 41
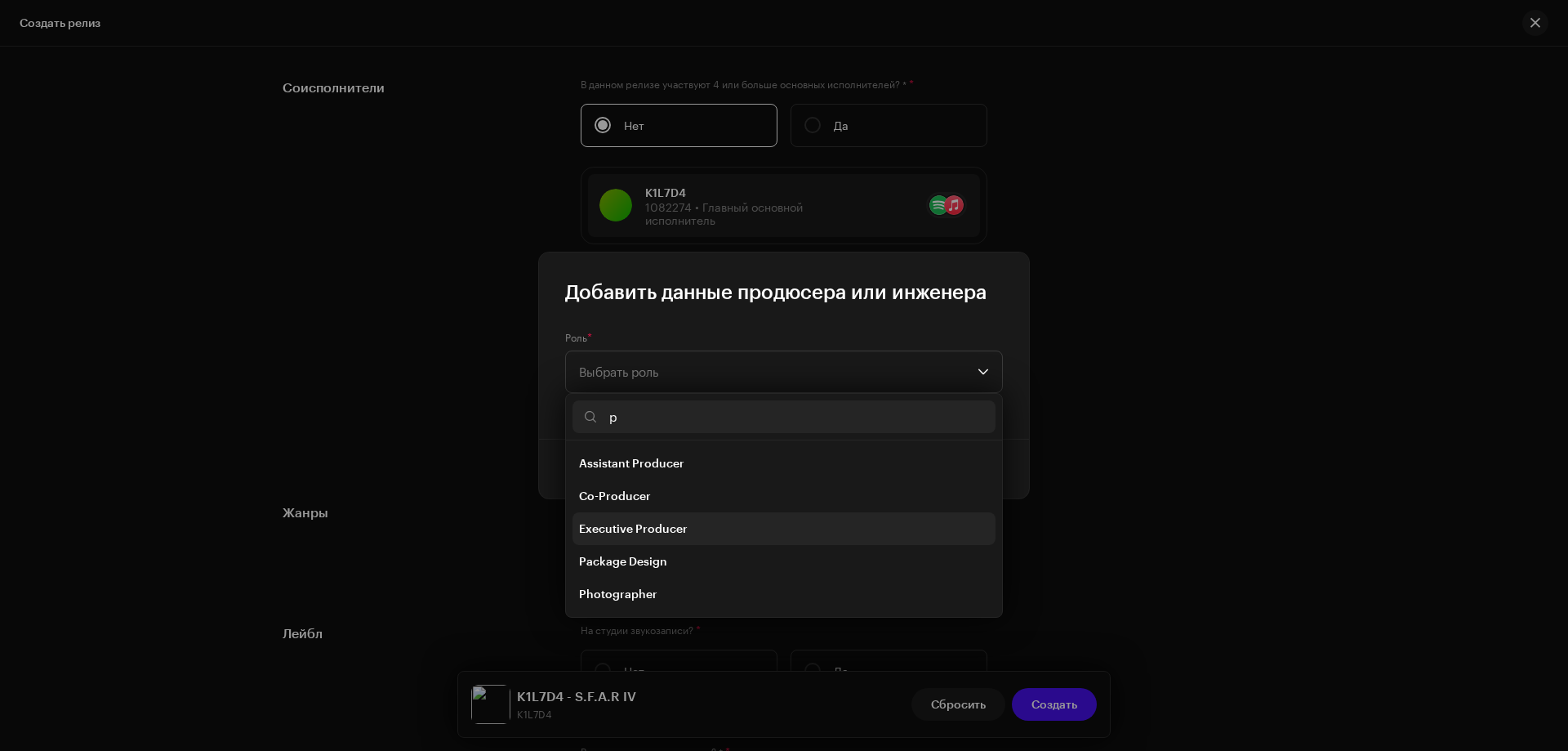
scroll to position [81, 0]
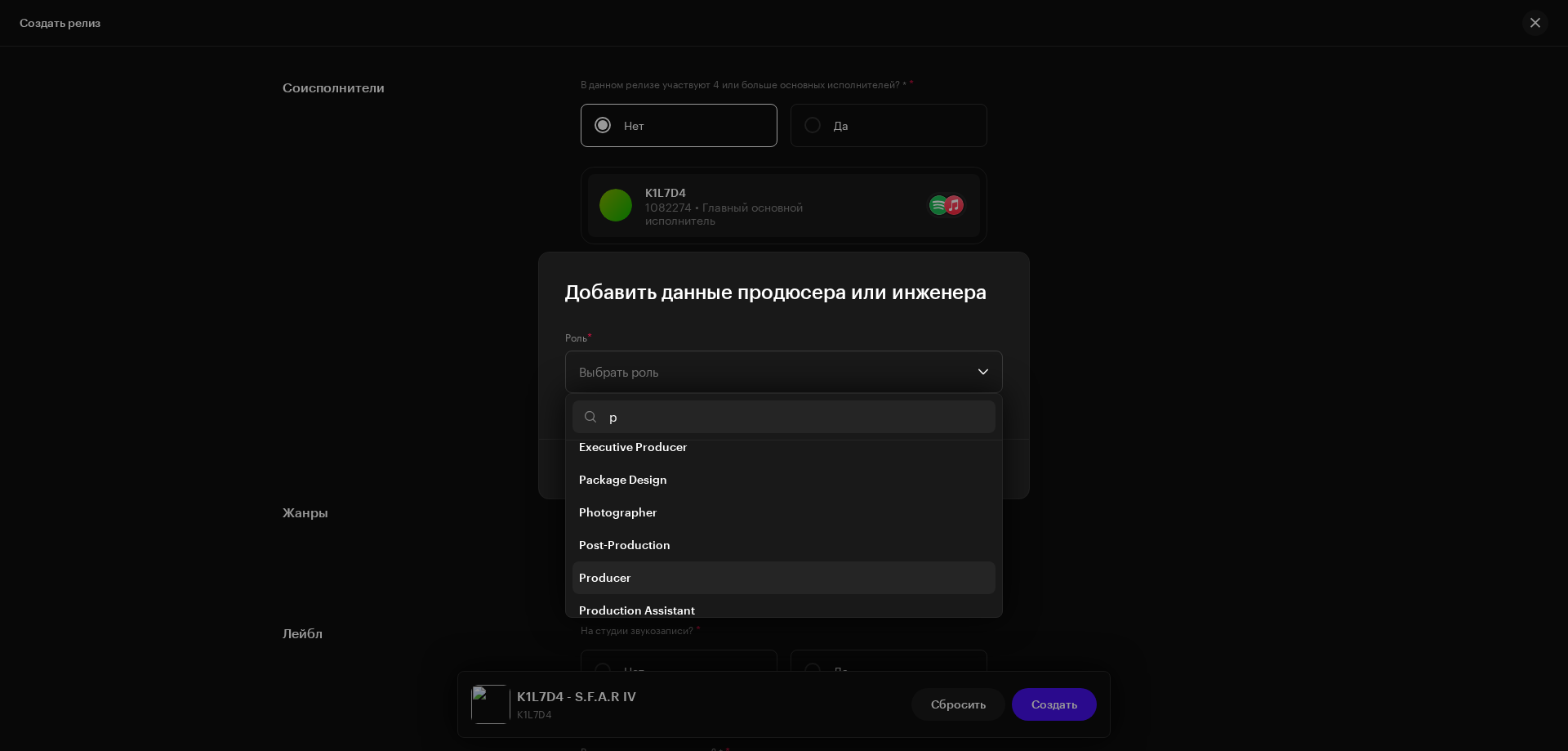
type input "p"
click at [619, 575] on span "Producer" at bounding box center [605, 578] width 53 height 16
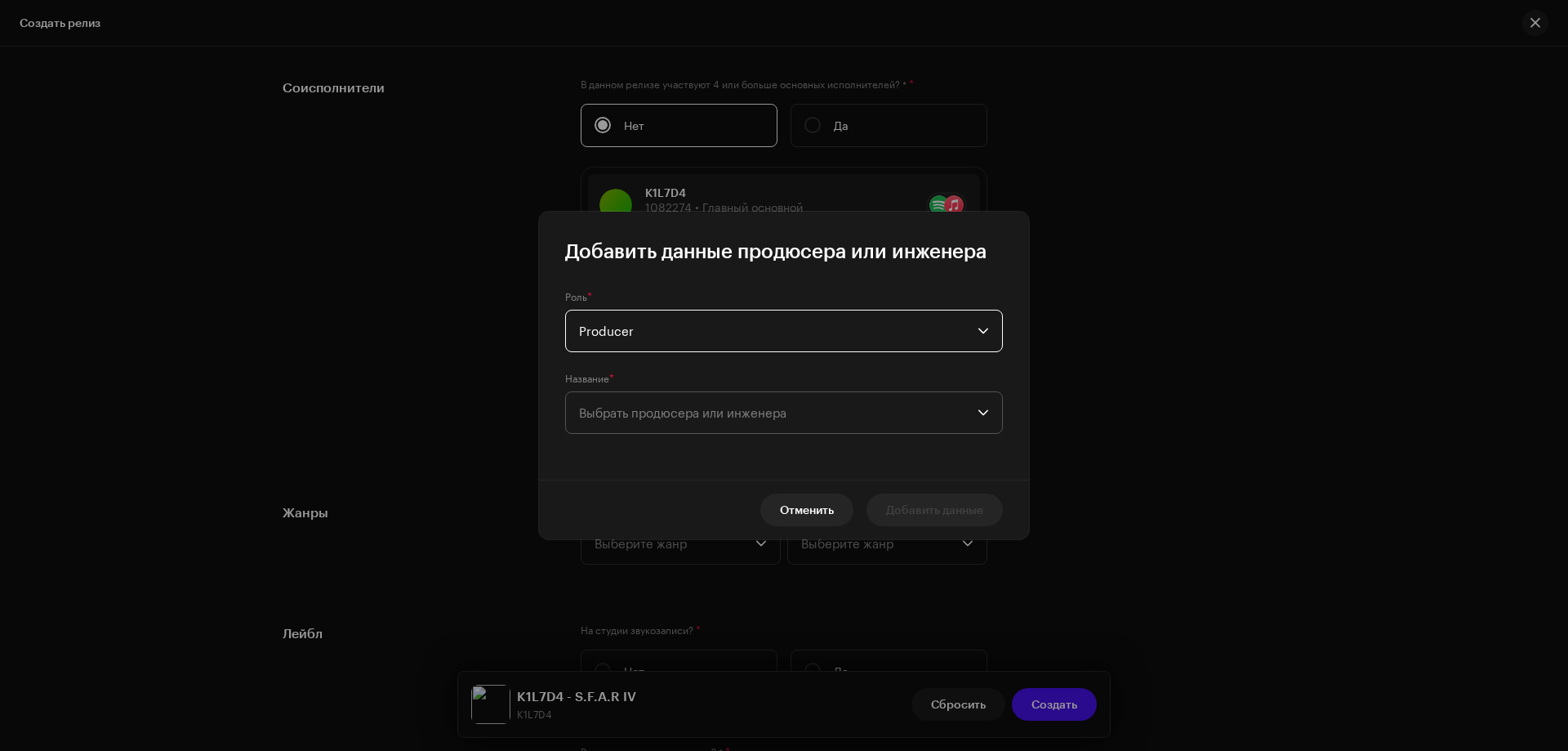
click at [678, 410] on span "Выбрать продюсера или инженера" at bounding box center [683, 412] width 208 height 15
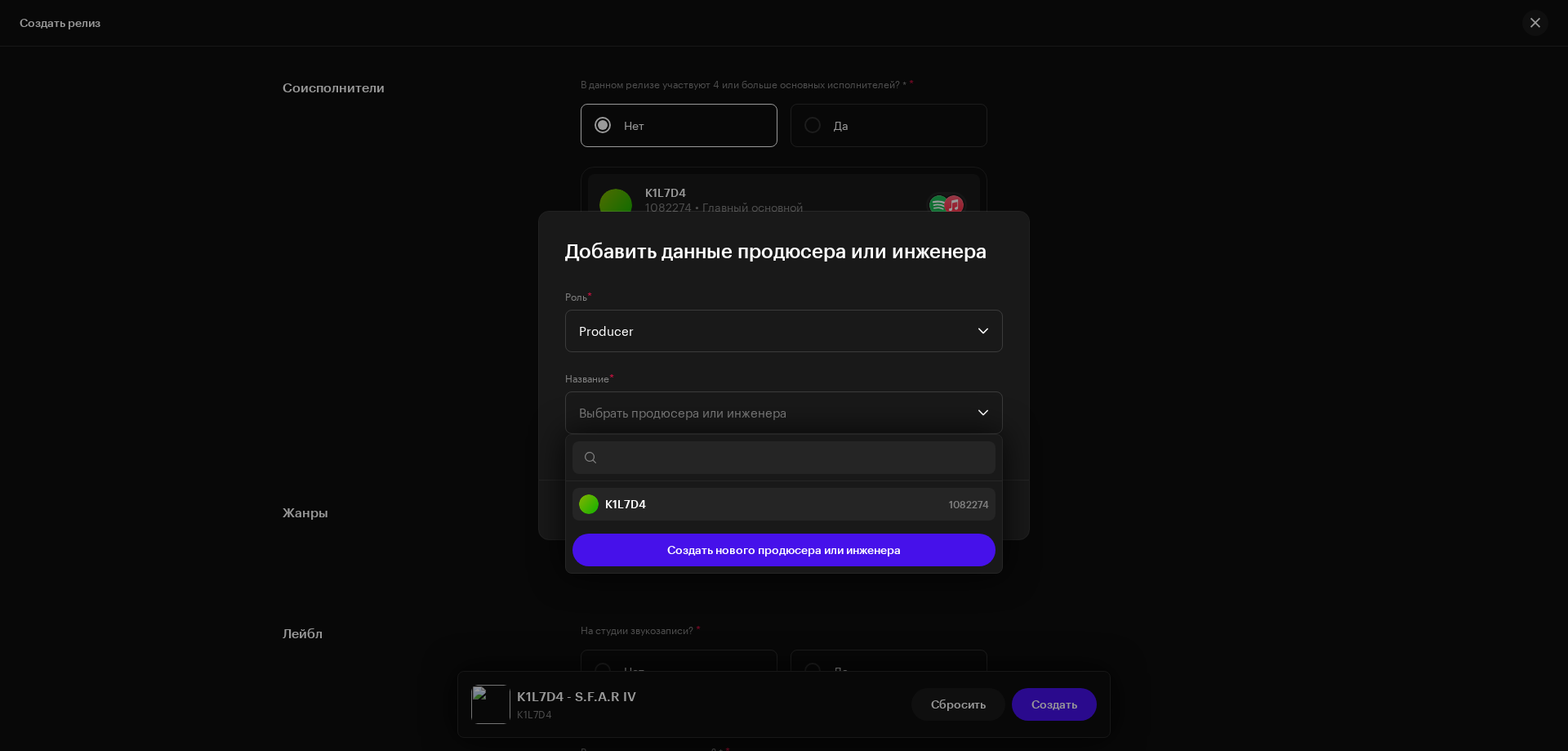
click at [628, 505] on strong "K1L7D4" at bounding box center [626, 505] width 41 height 16
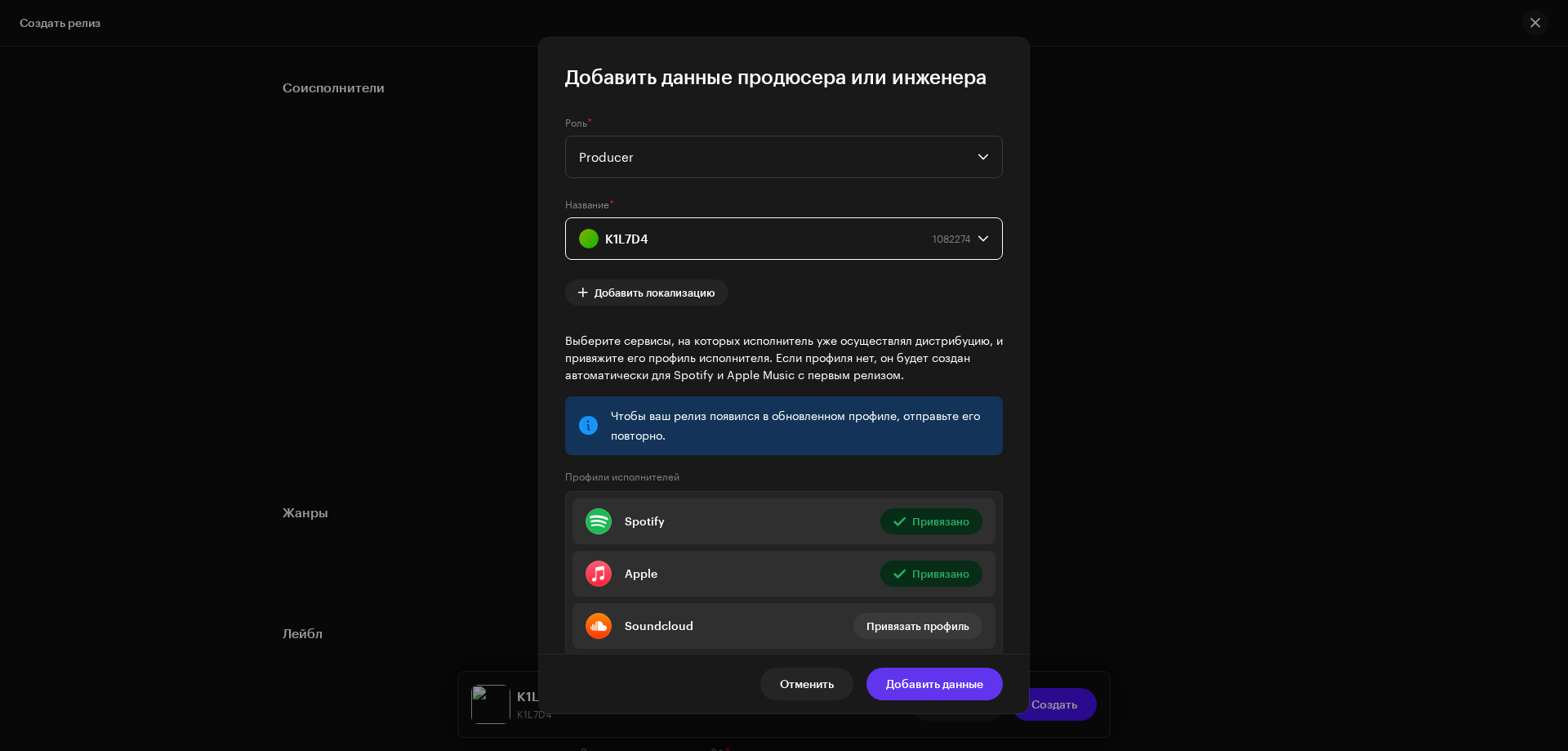
click at [930, 684] on span "Добавить данные" at bounding box center [935, 684] width 97 height 33
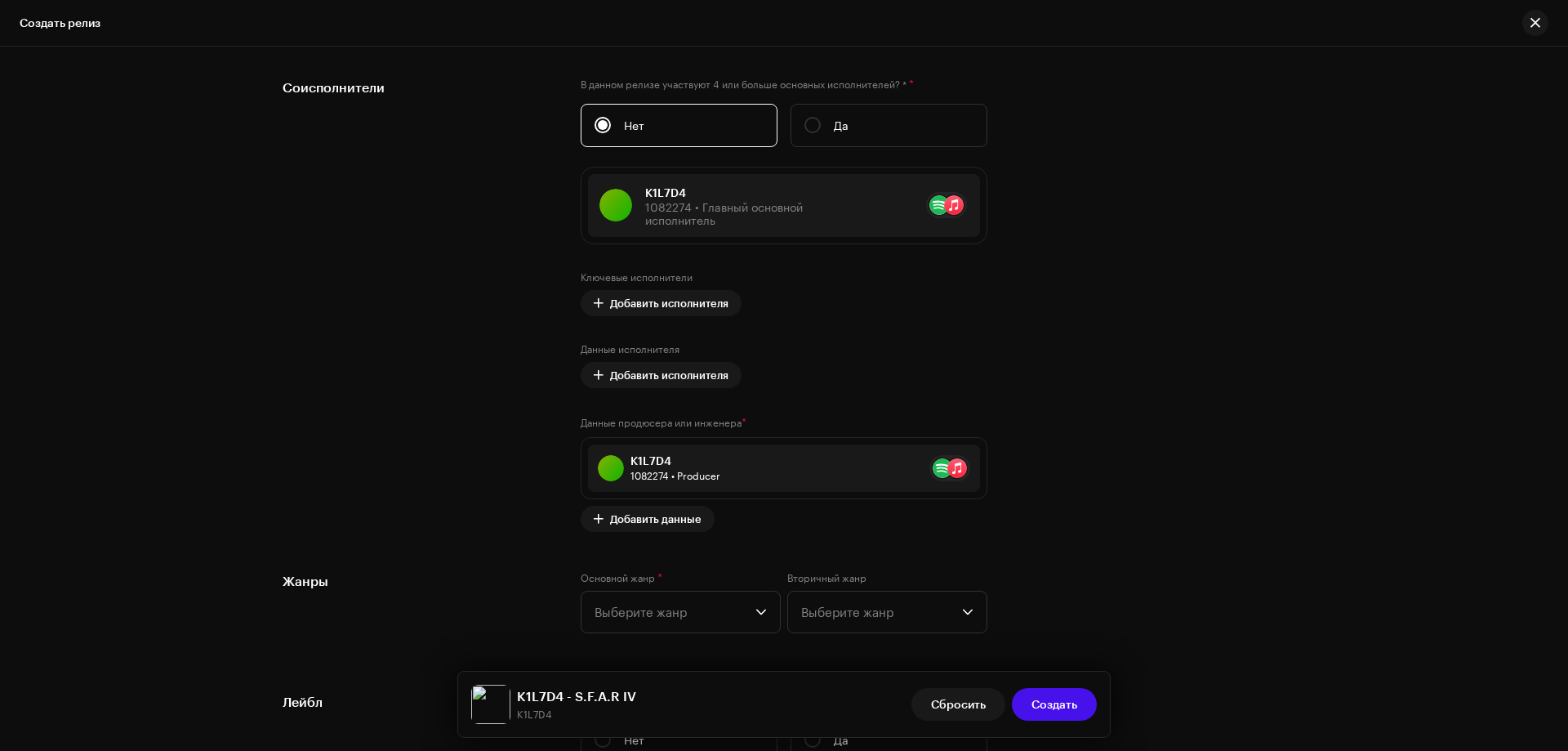
click at [717, 560] on div "Предварительно заполнить данные о релизе из метаданных о треке Компиляция Это к…" at bounding box center [784, 311] width 1003 height 2059
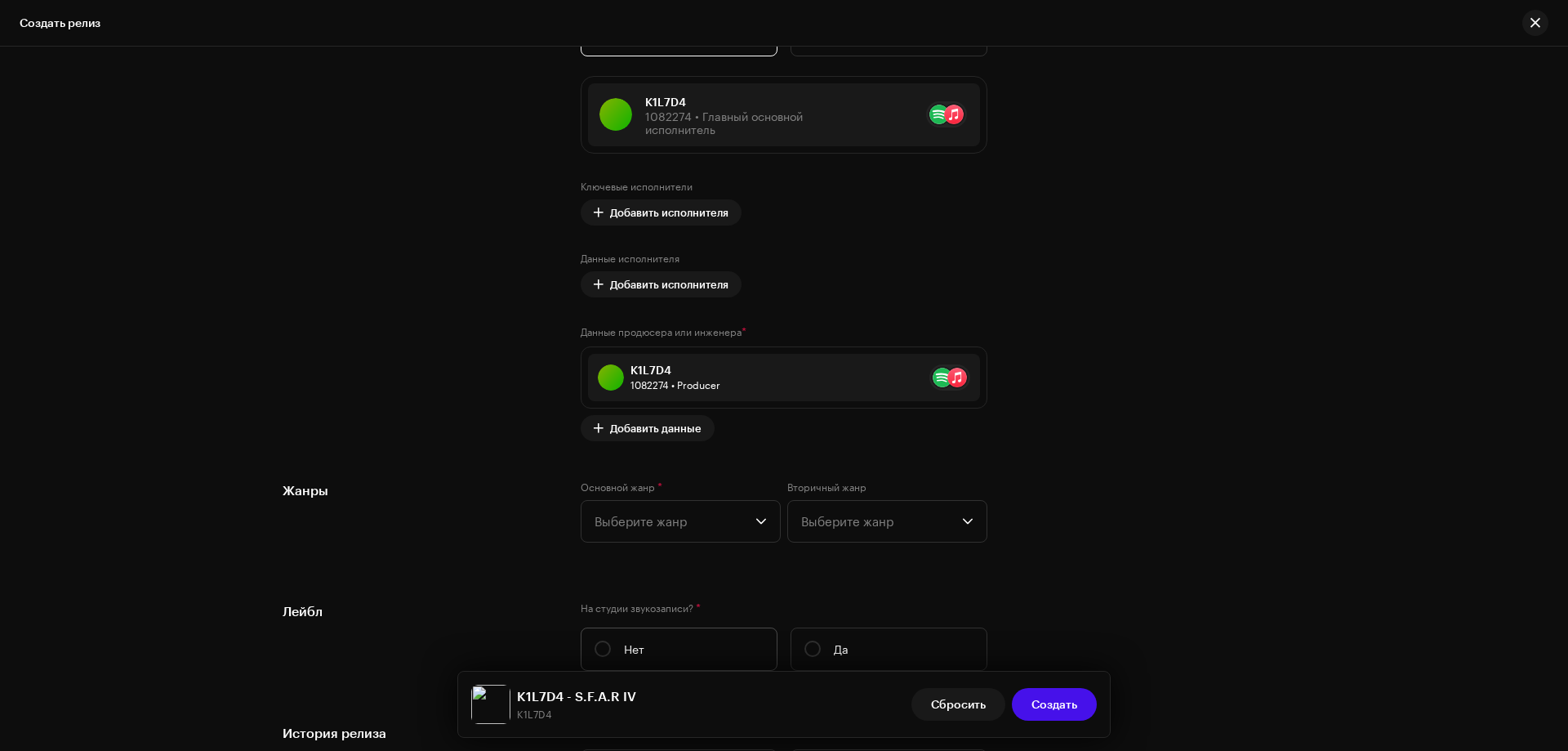
scroll to position [2206, 0]
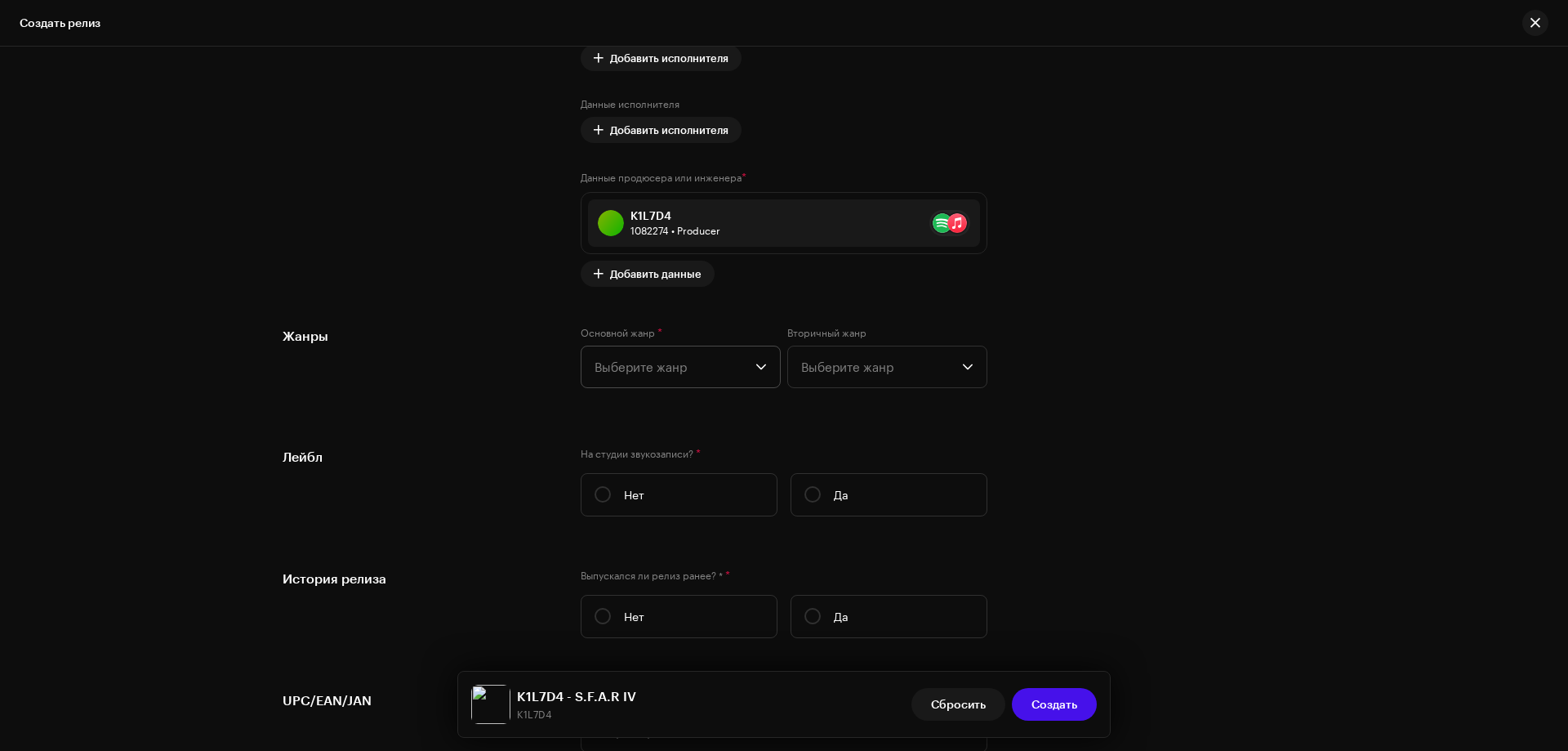
click at [705, 374] on span "Выберите жанр" at bounding box center [675, 367] width 161 height 41
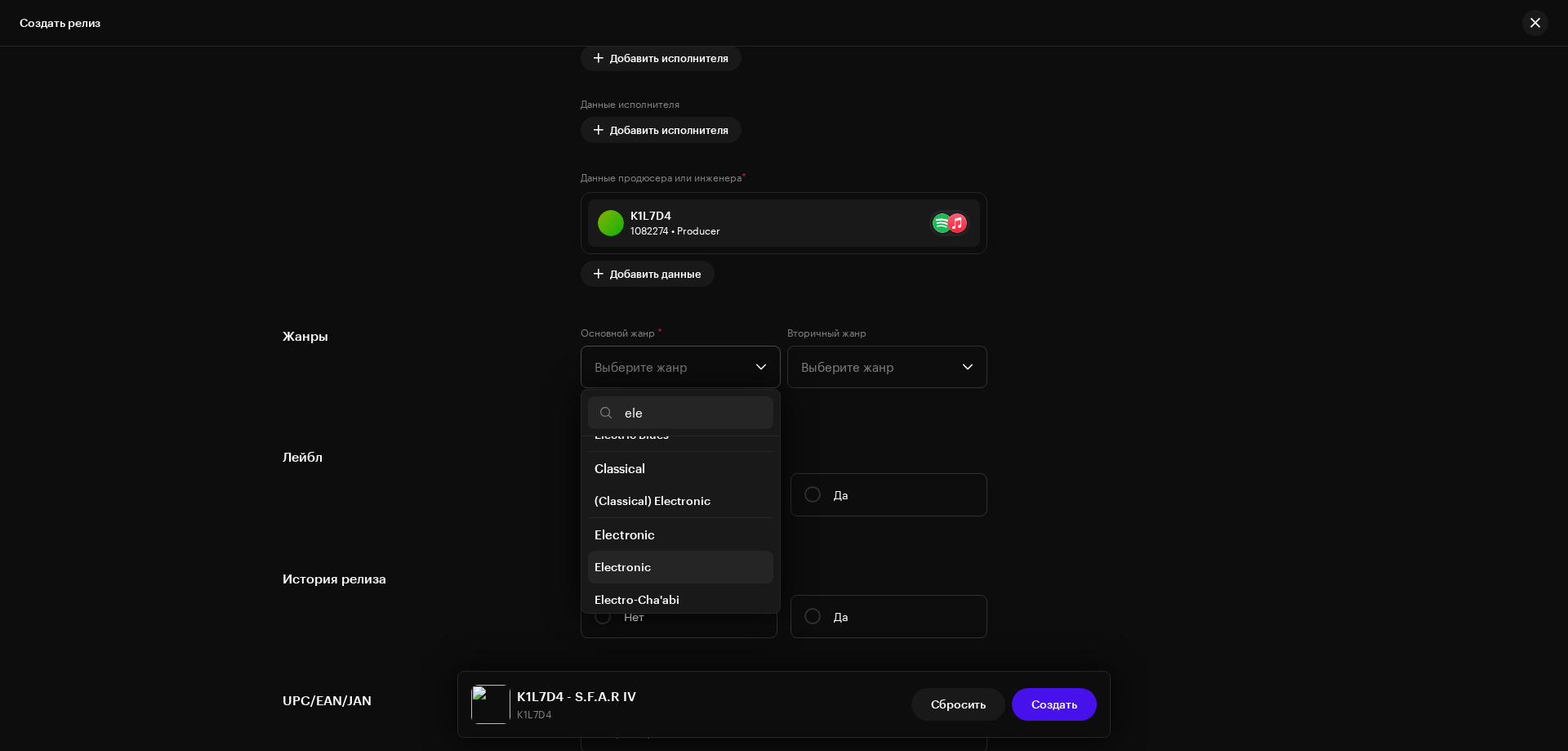
scroll to position [164, 0]
type input "ele"
click at [640, 532] on span "Electronic" at bounding box center [623, 528] width 57 height 16
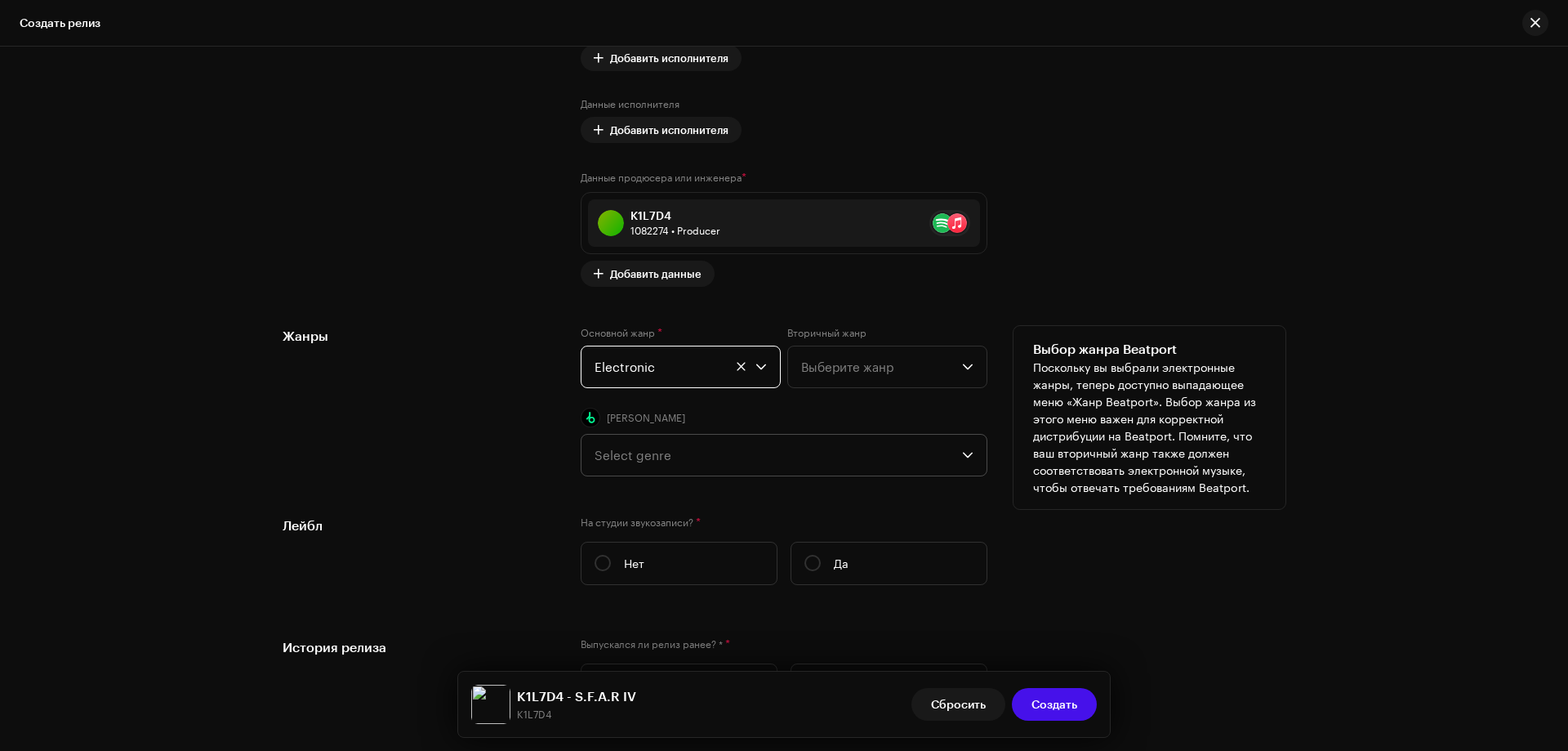
click at [642, 449] on div "Select genre" at bounding box center [779, 455] width 368 height 41
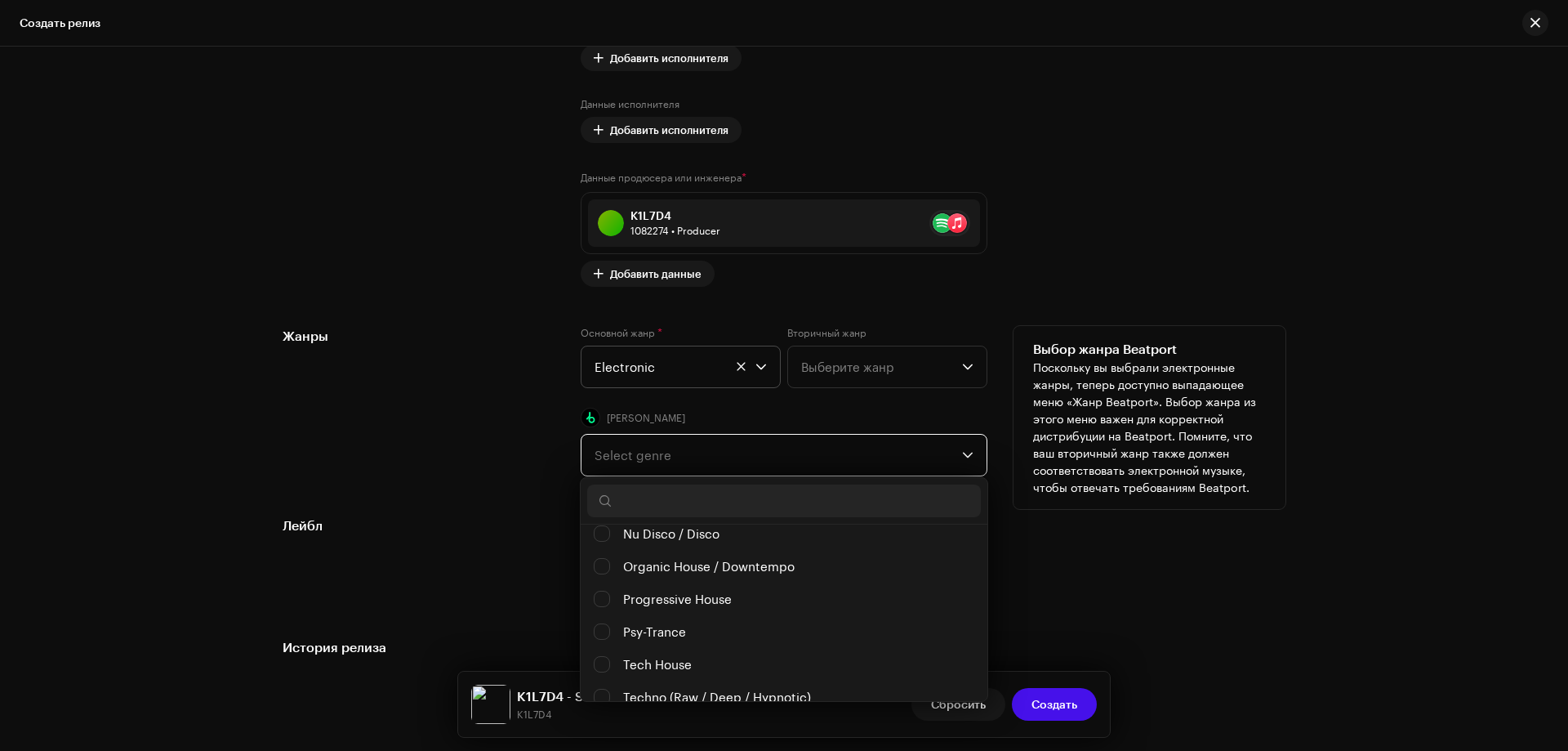
scroll to position [882, 0]
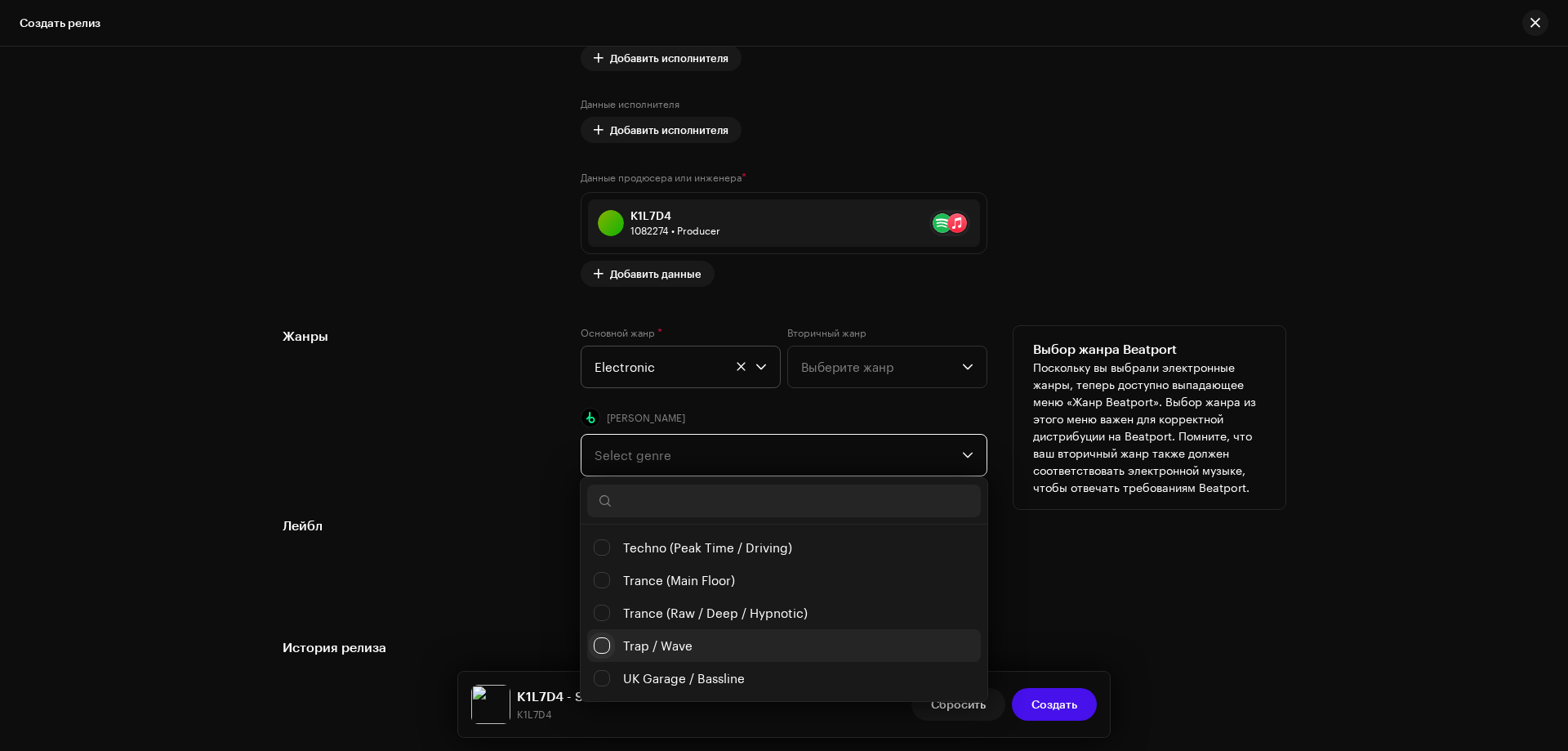
click at [600, 638] on input "Trap / Wave" at bounding box center [602, 646] width 16 height 16
checkbox input "false"
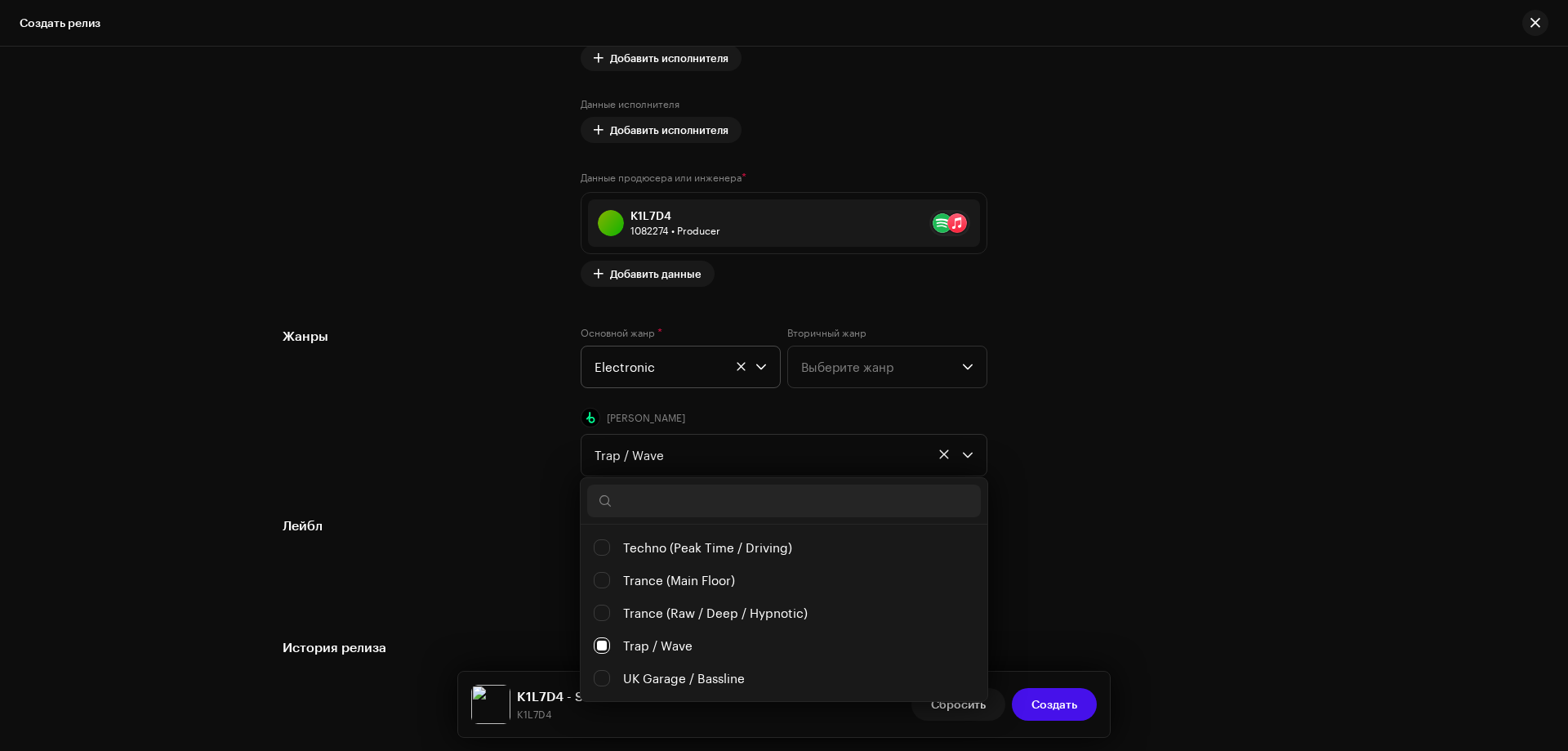
click at [1214, 576] on div "Лейбл На студии звукозаписи? * Нет Да" at bounding box center [784, 557] width 1003 height 82
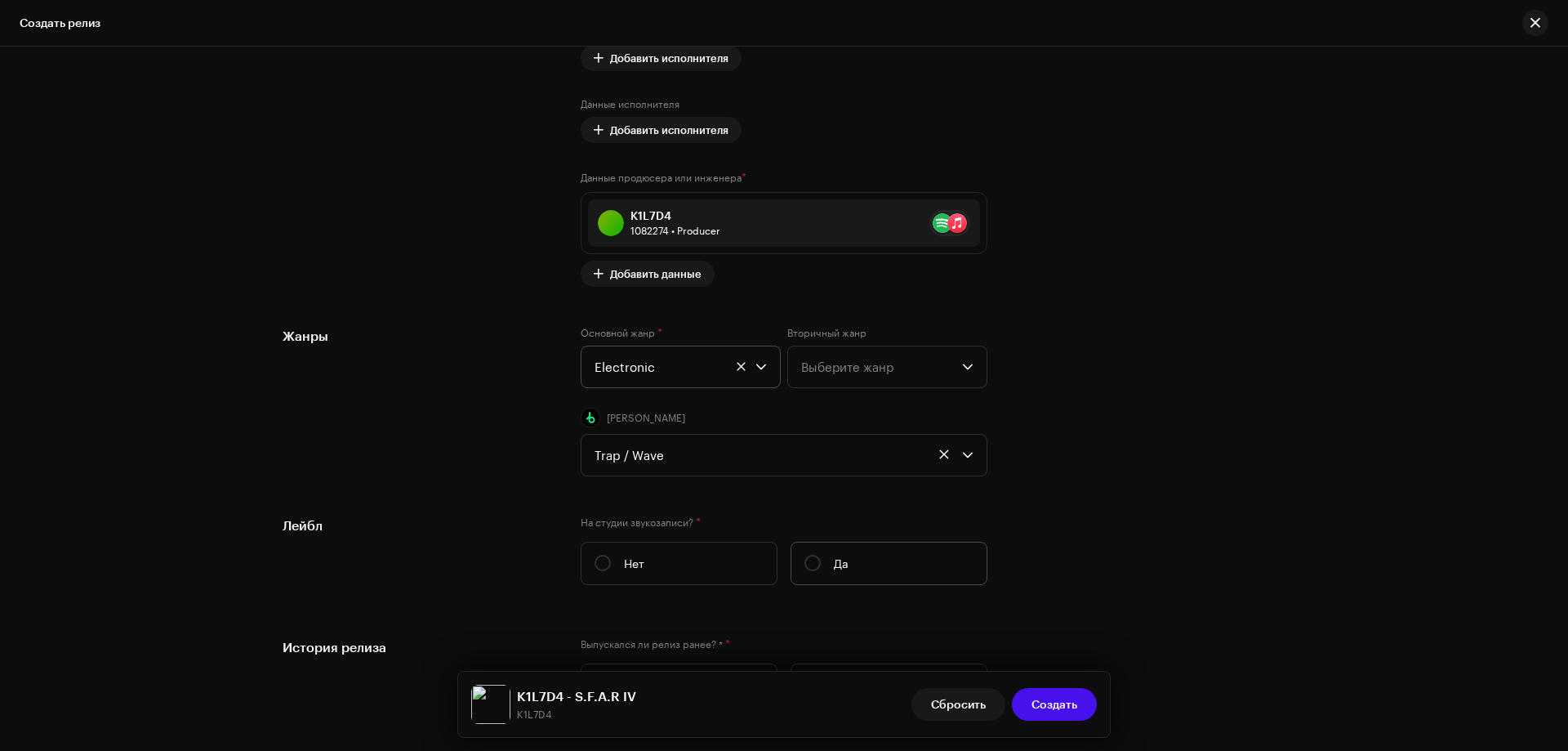
click at [821, 558] on label "Да" at bounding box center [890, 563] width 197 height 44
click at [821, 558] on input "Да" at bounding box center [813, 563] width 16 height 16
radio input "true"
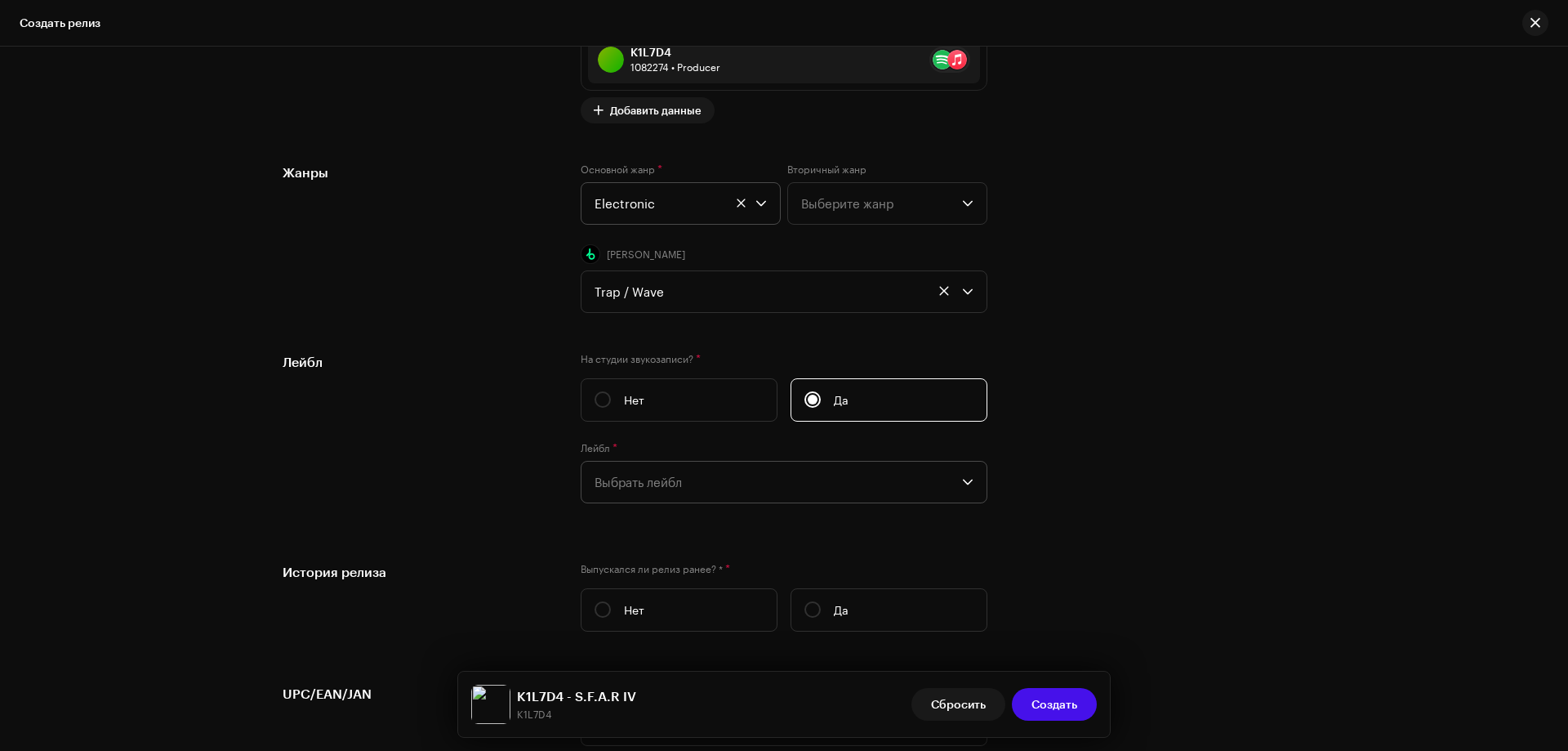
click at [655, 480] on span "Выбрать лейбл" at bounding box center [779, 482] width 368 height 41
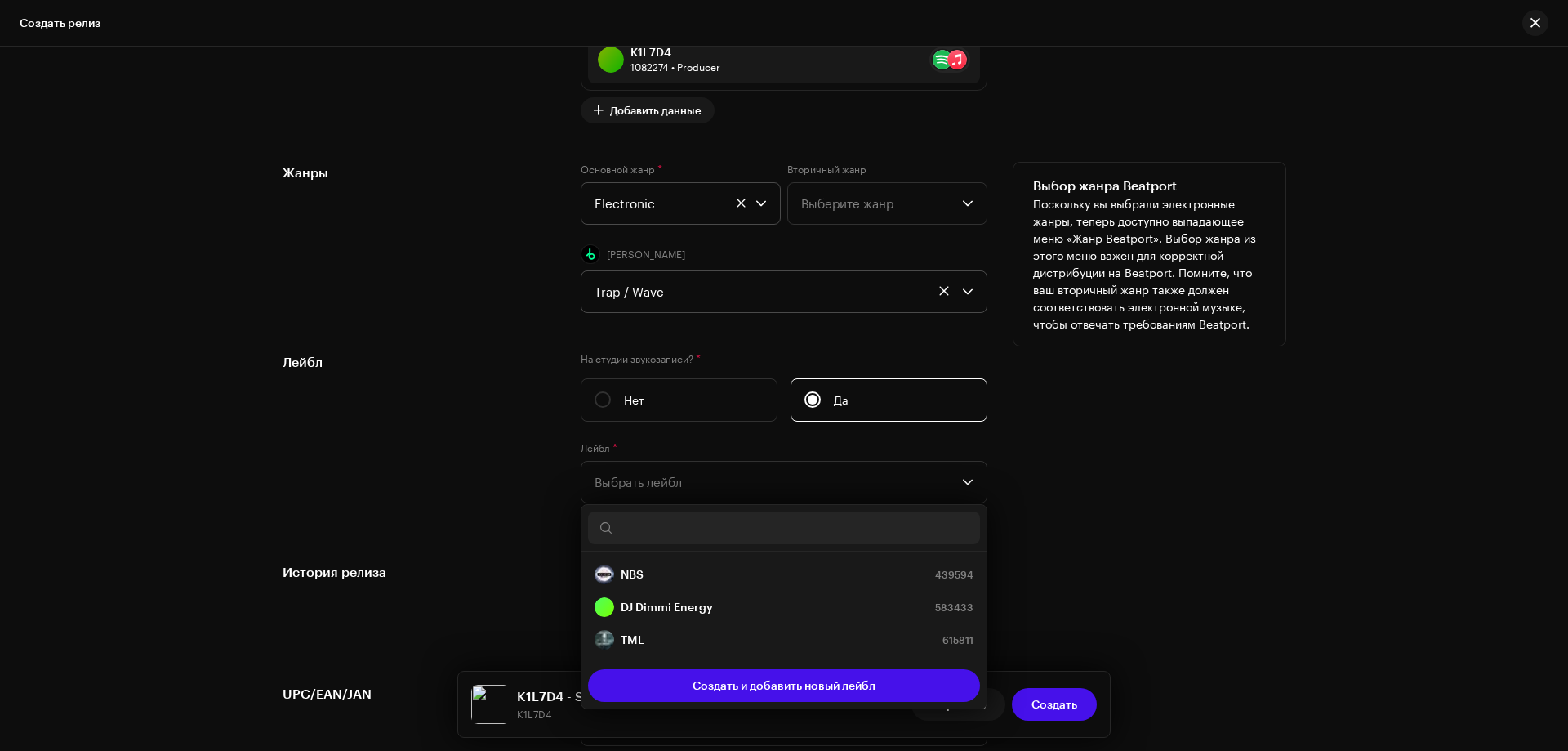
click at [679, 308] on div "Trap / Wave" at bounding box center [779, 292] width 368 height 41
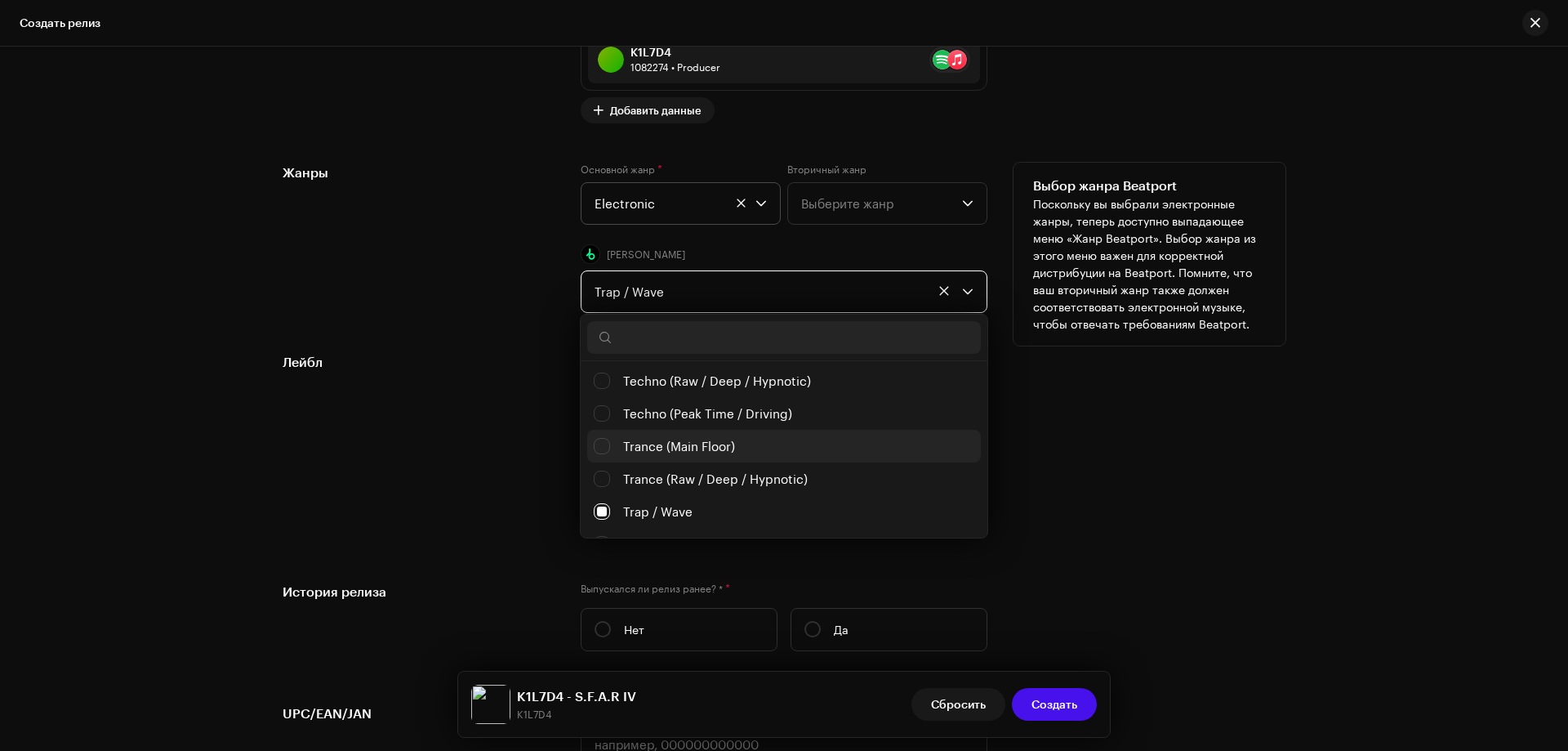
scroll to position [882, 0]
click at [594, 448] on input "Trance (Raw / Deep / Hypnotic)" at bounding box center [602, 449] width 16 height 16
checkbox input "false"
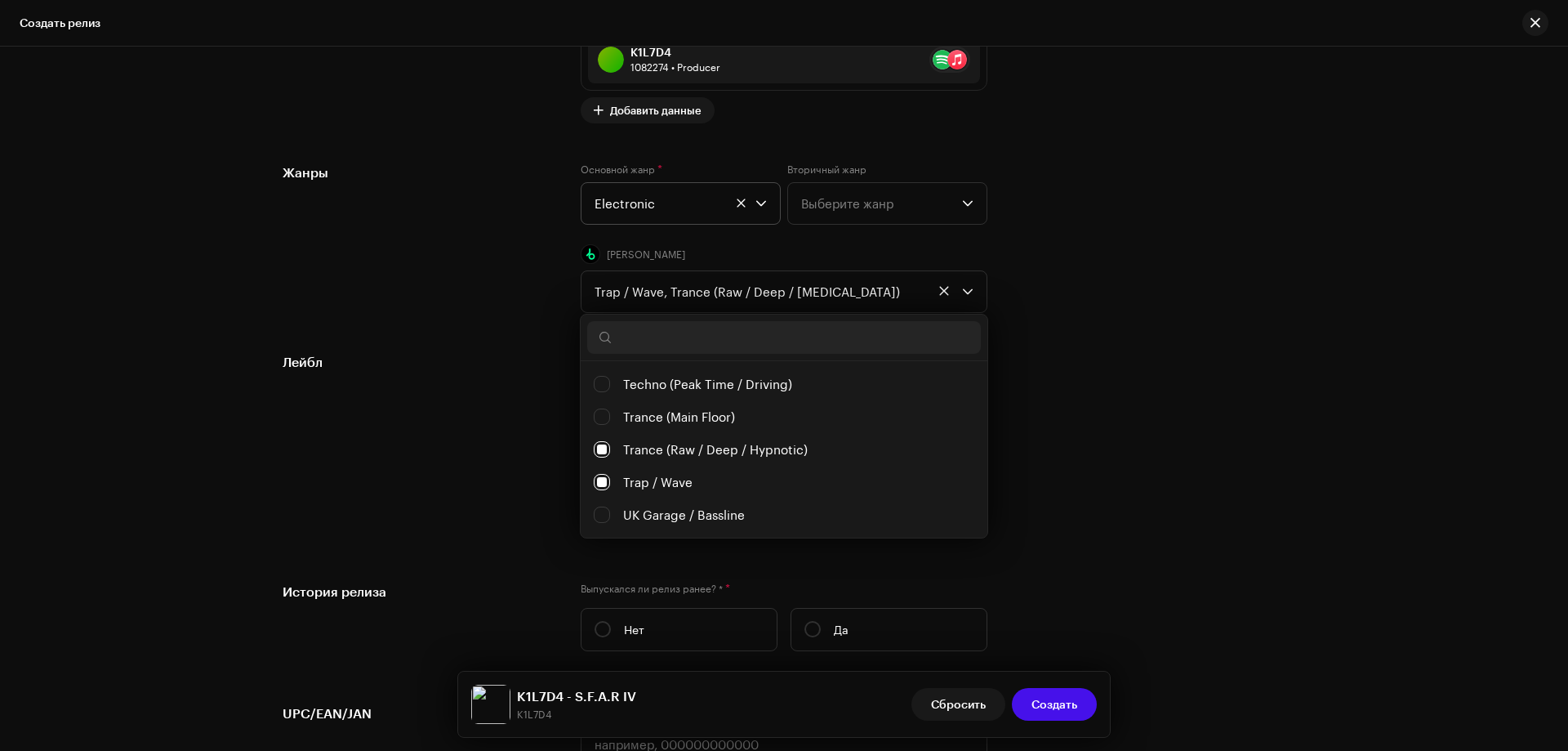
click at [1110, 523] on div "Лейбл На студии звукозаписи? * Нет Да Лейбл * Выбрать лейбл Это поле является о…" at bounding box center [784, 448] width 1003 height 191
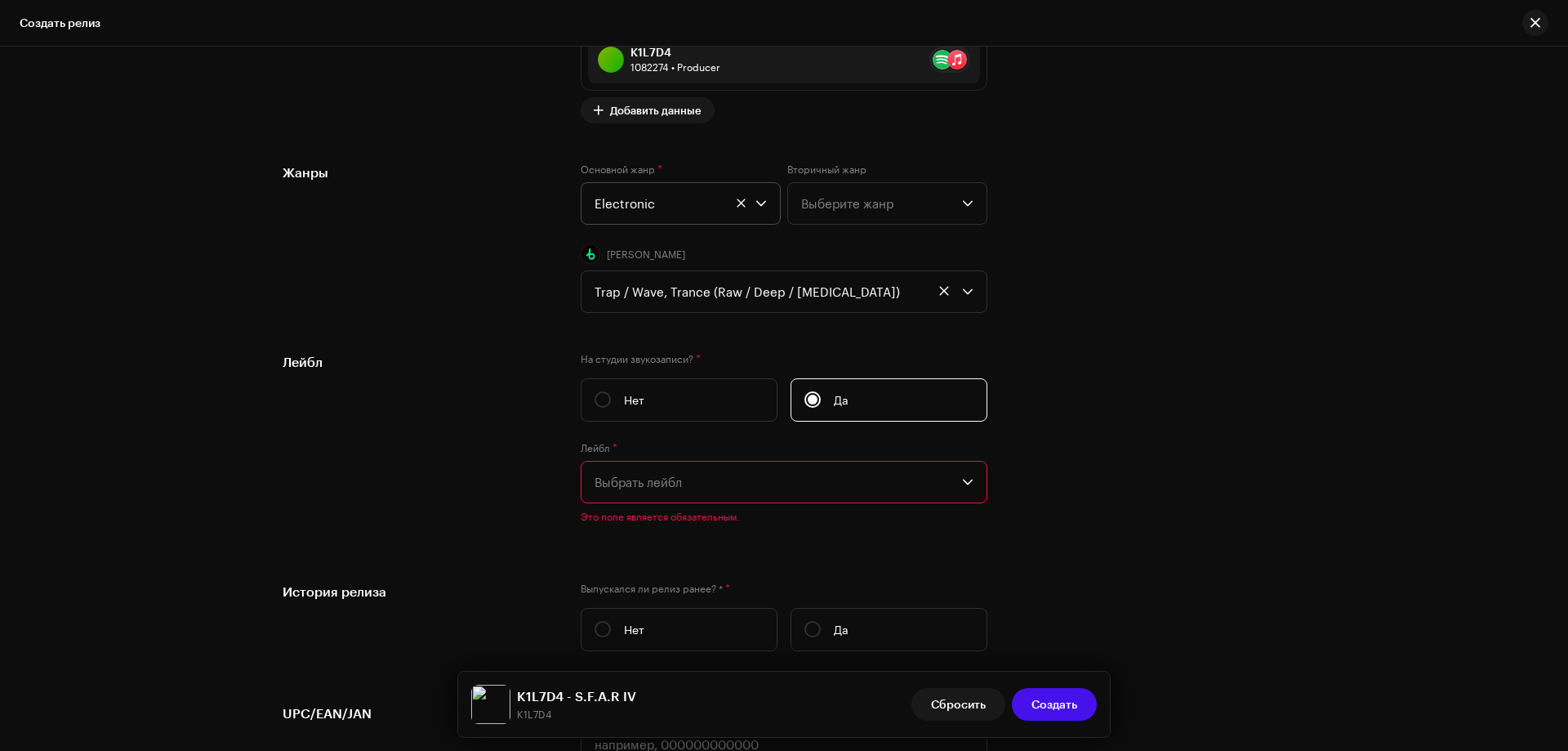
click at [636, 474] on span "Выбрать лейбл" at bounding box center [779, 482] width 368 height 41
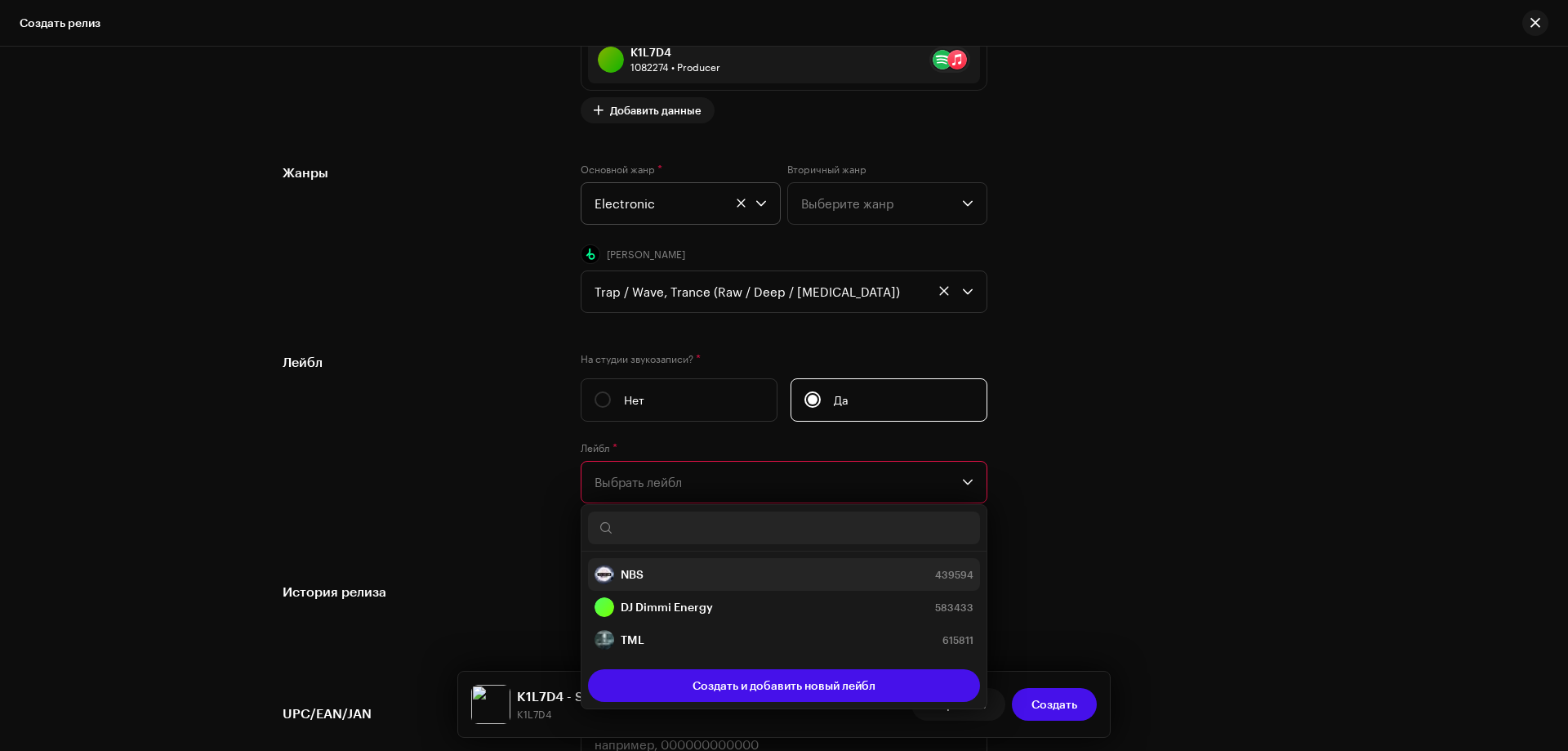
click at [629, 572] on strong "NBS" at bounding box center [632, 574] width 23 height 16
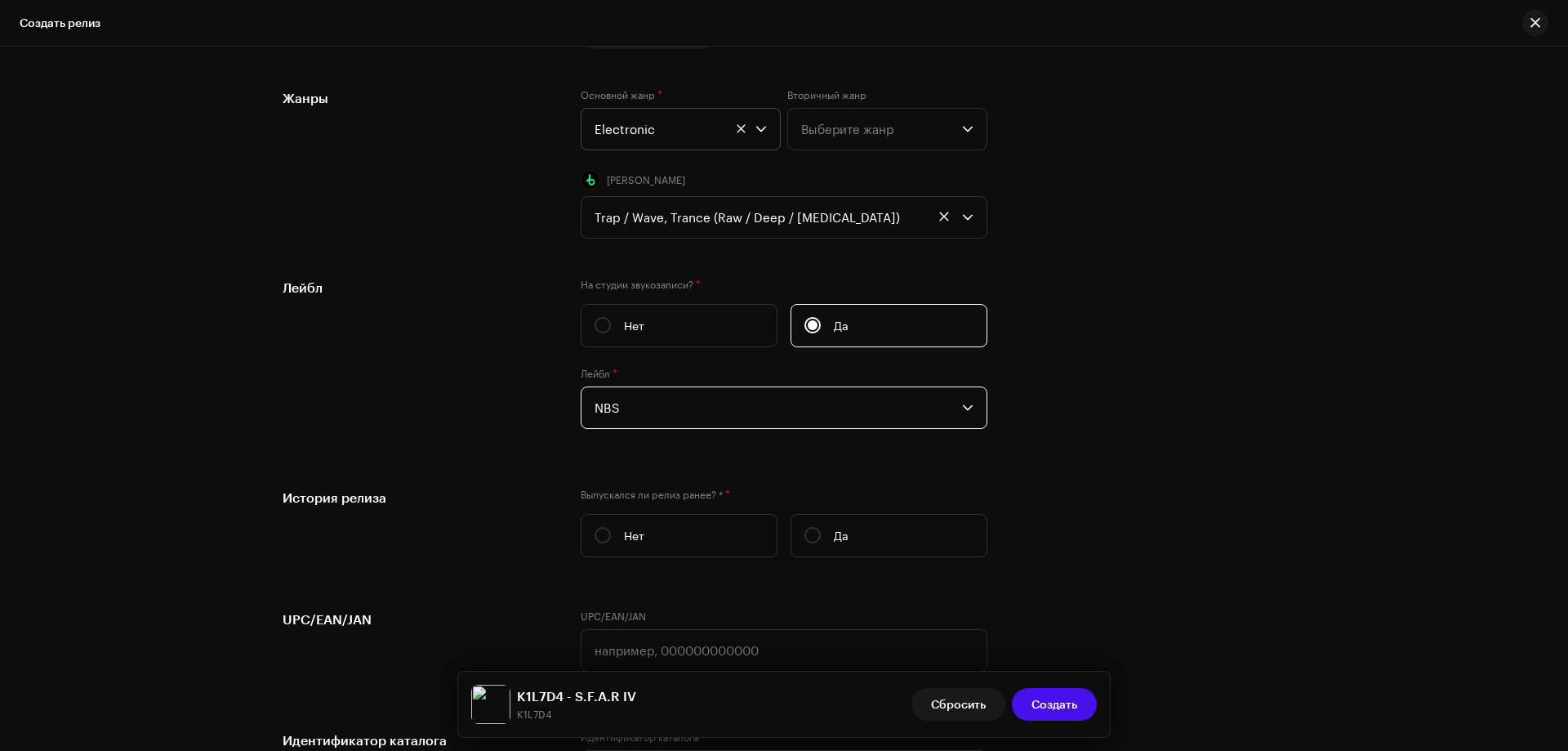
scroll to position [2533, 0]
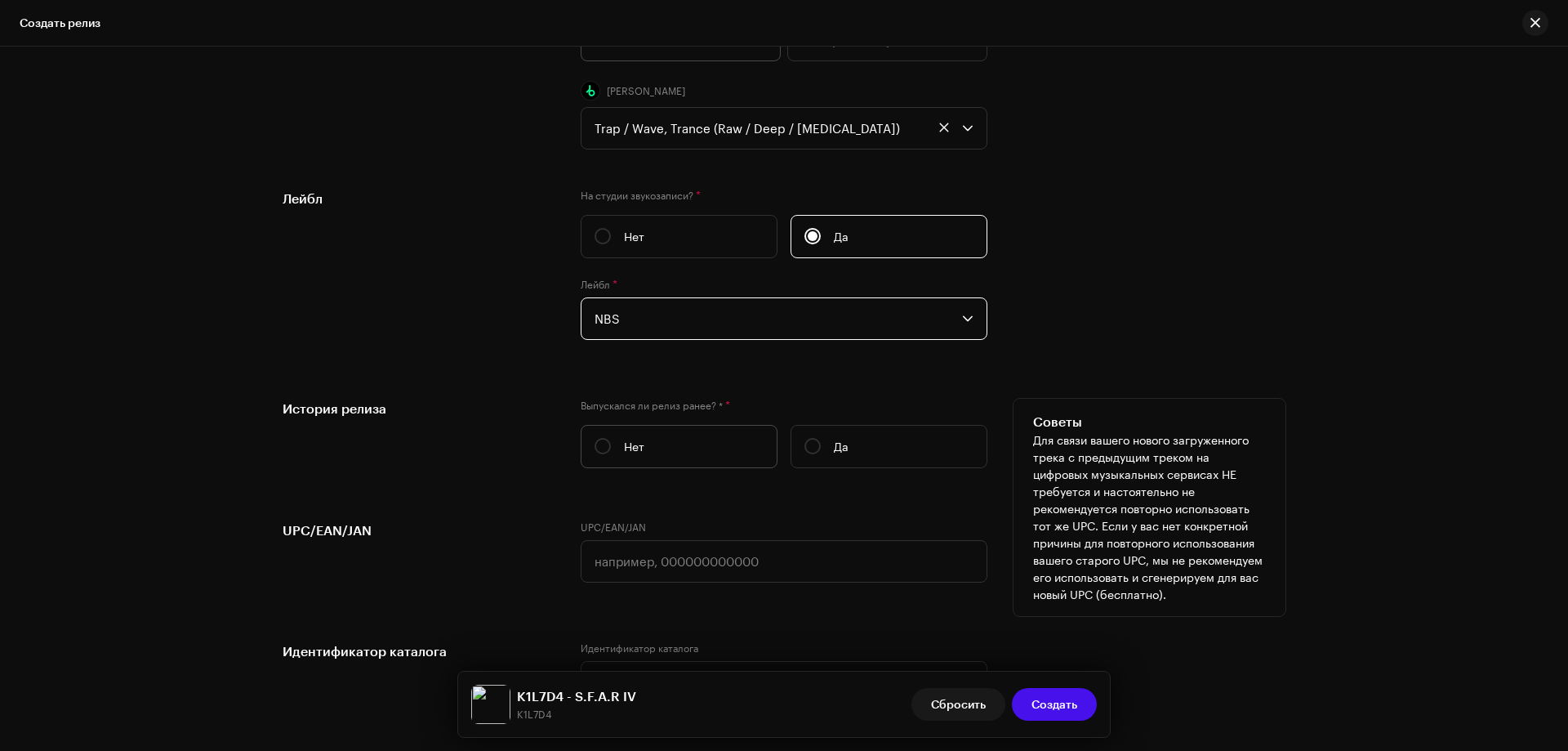
click at [590, 448] on label "Нет" at bounding box center [679, 446] width 197 height 44
click at [595, 448] on input "Нет" at bounding box center [603, 446] width 16 height 16
radio input "true"
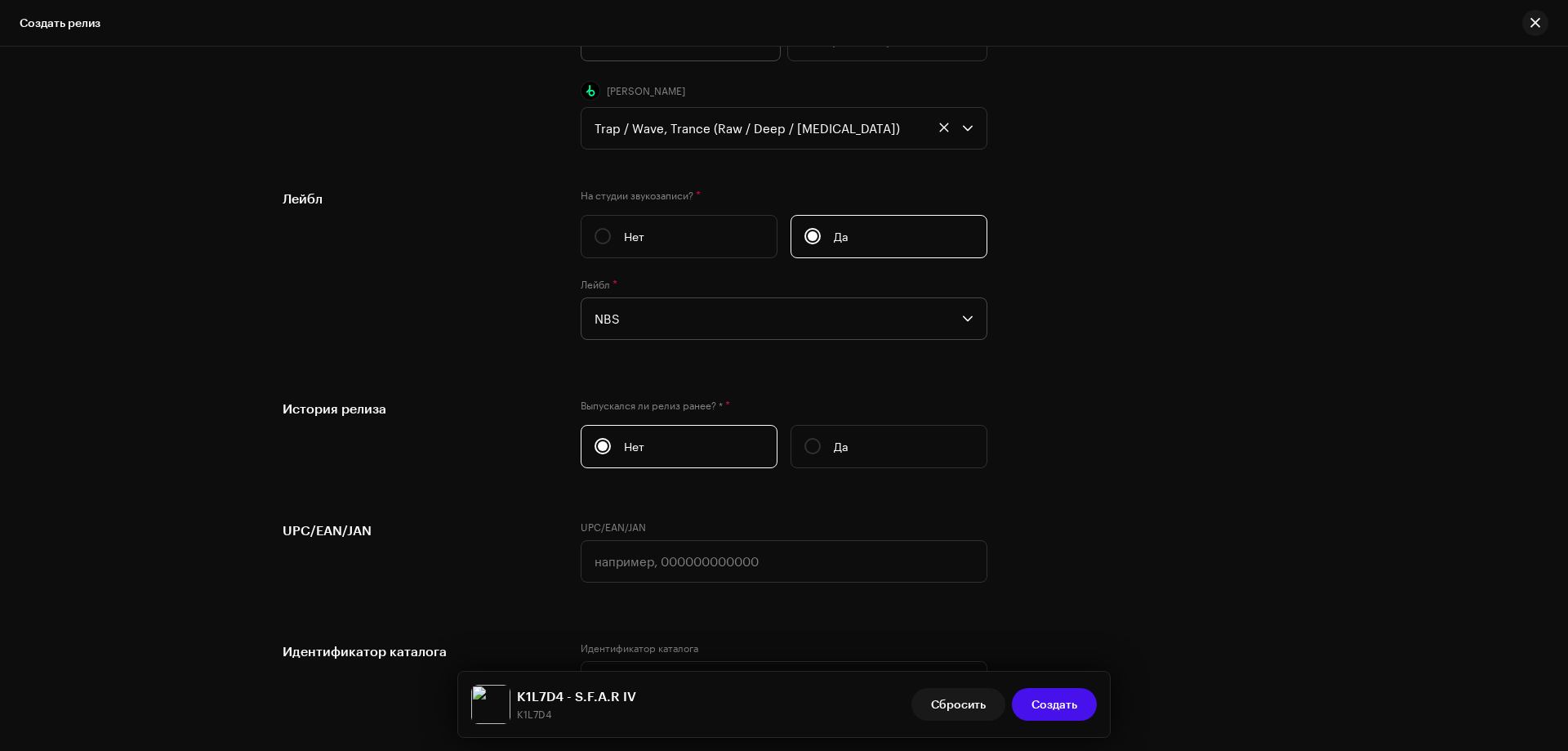
scroll to position [2860, 0]
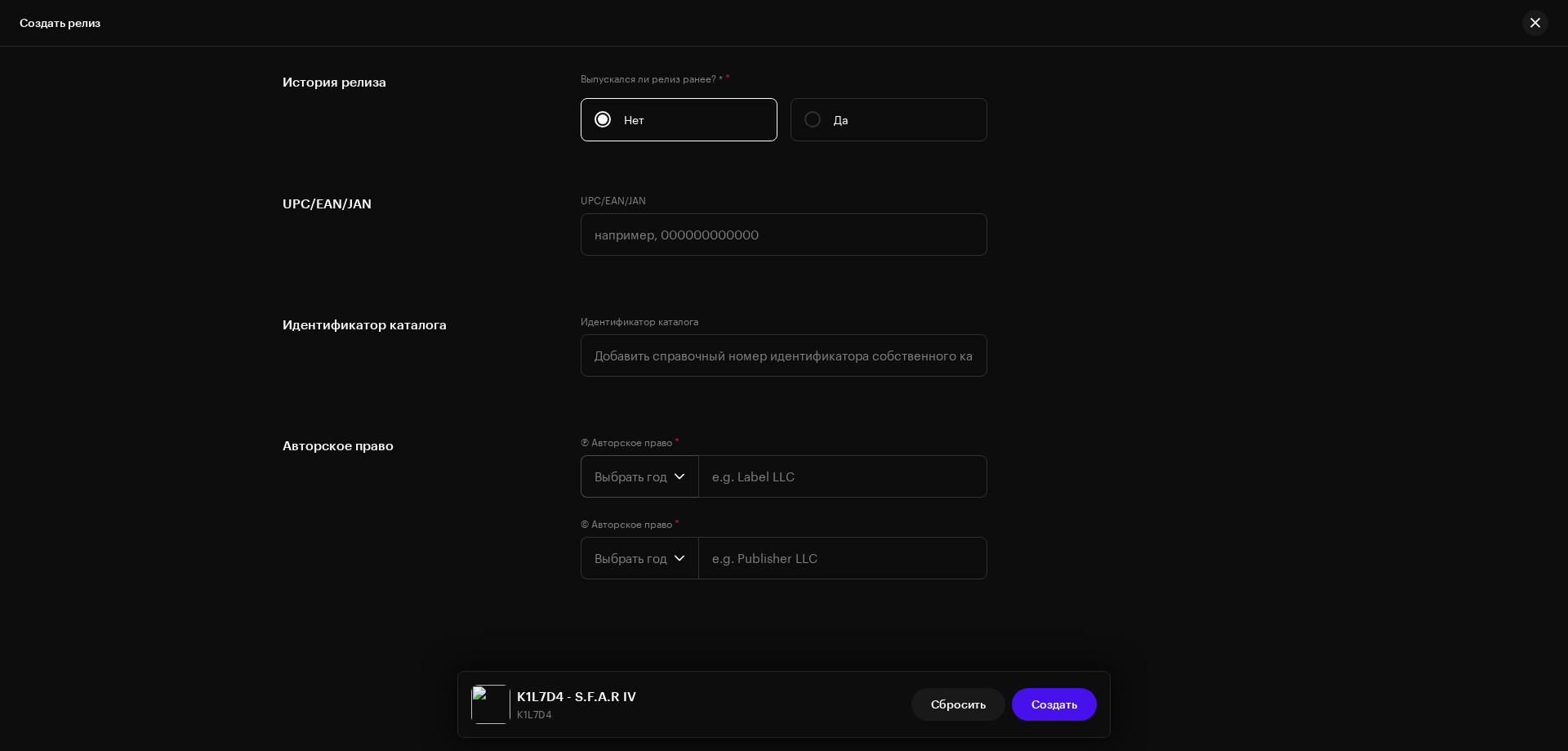
click at [674, 490] on div "dropdown trigger" at bounding box center [679, 477] width 11 height 41
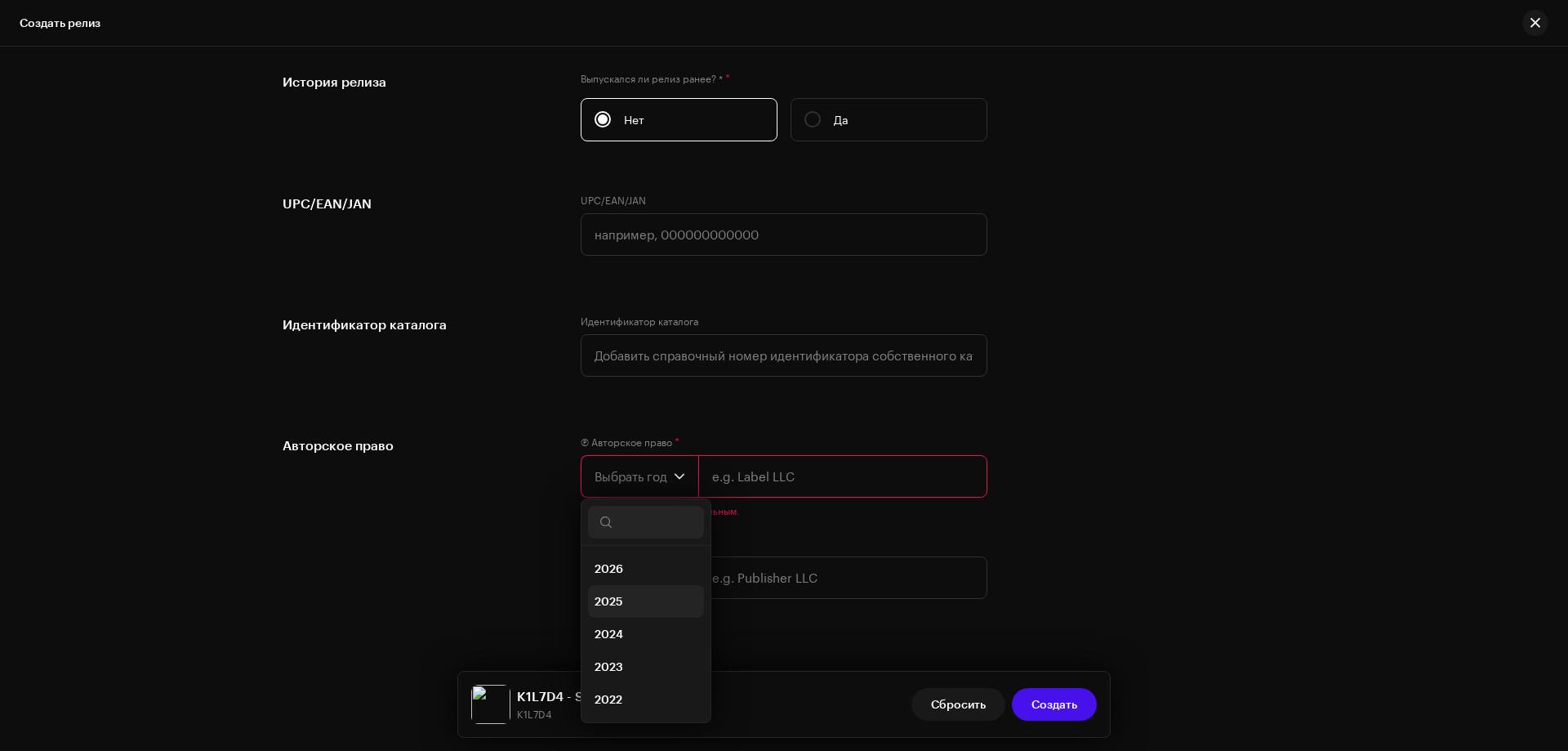
click at [623, 599] on li "2025" at bounding box center [646, 601] width 116 height 33
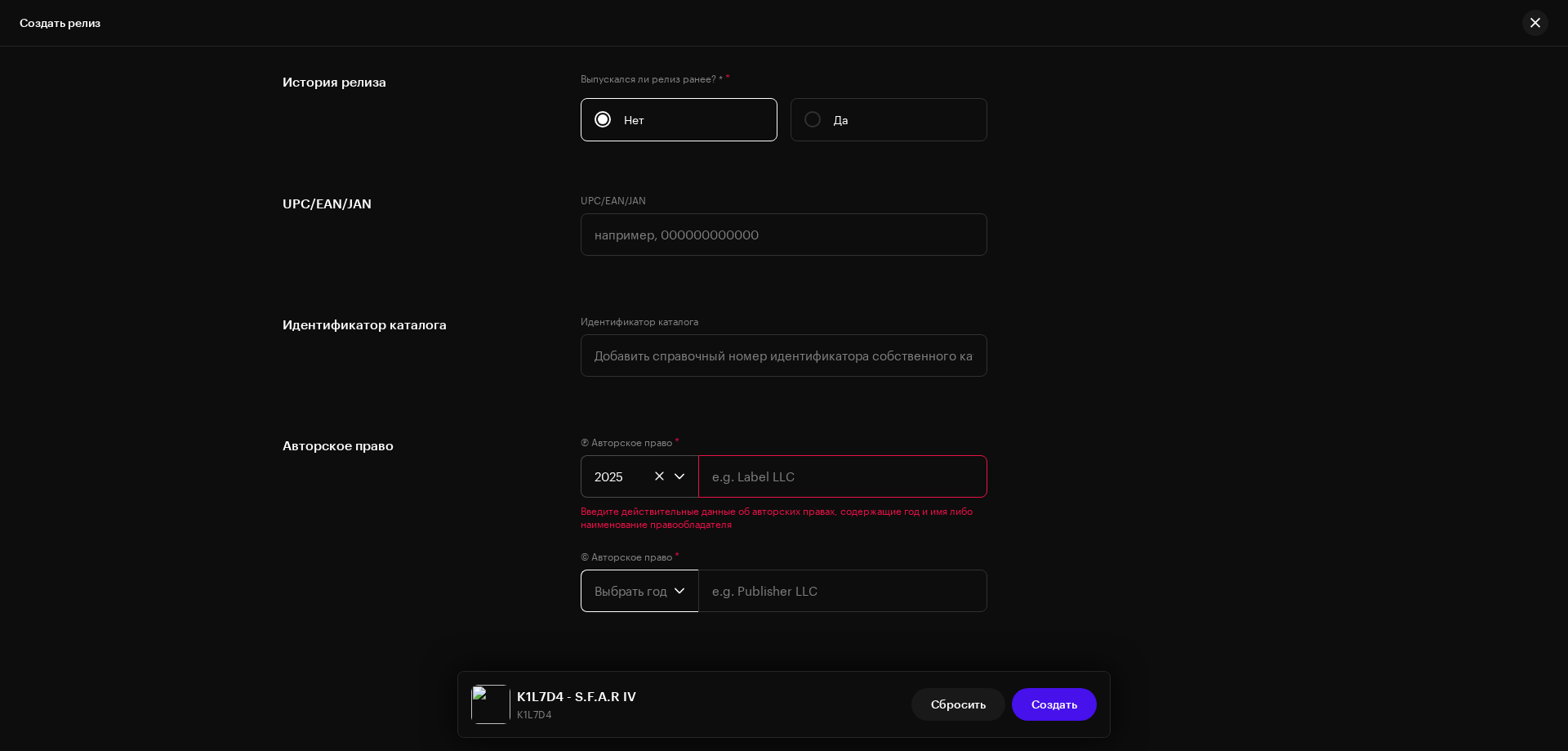
click at [627, 595] on span "Выбрать год" at bounding box center [634, 591] width 79 height 41
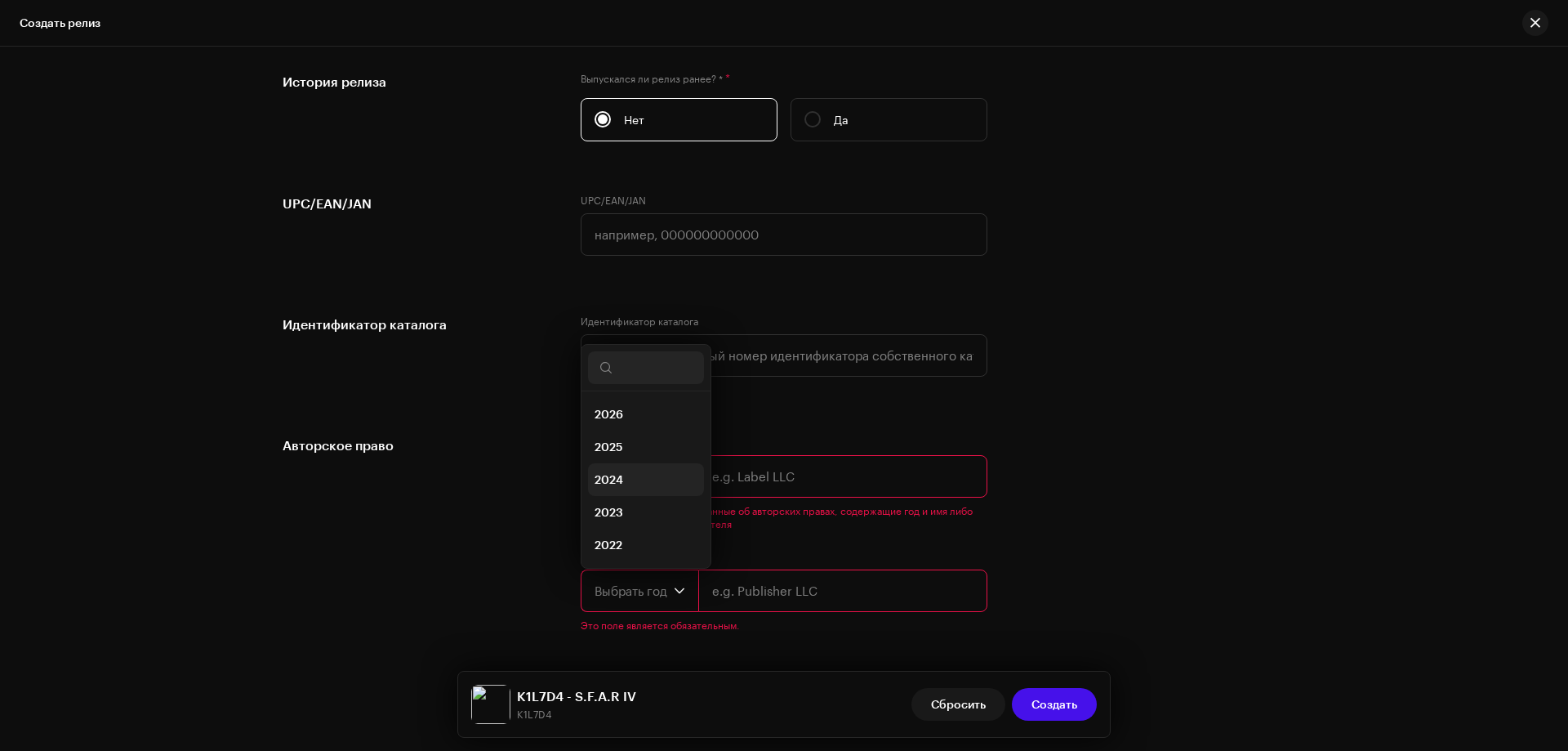
scroll to position [26, 0]
click at [614, 425] on span "2025" at bounding box center [609, 421] width 29 height 16
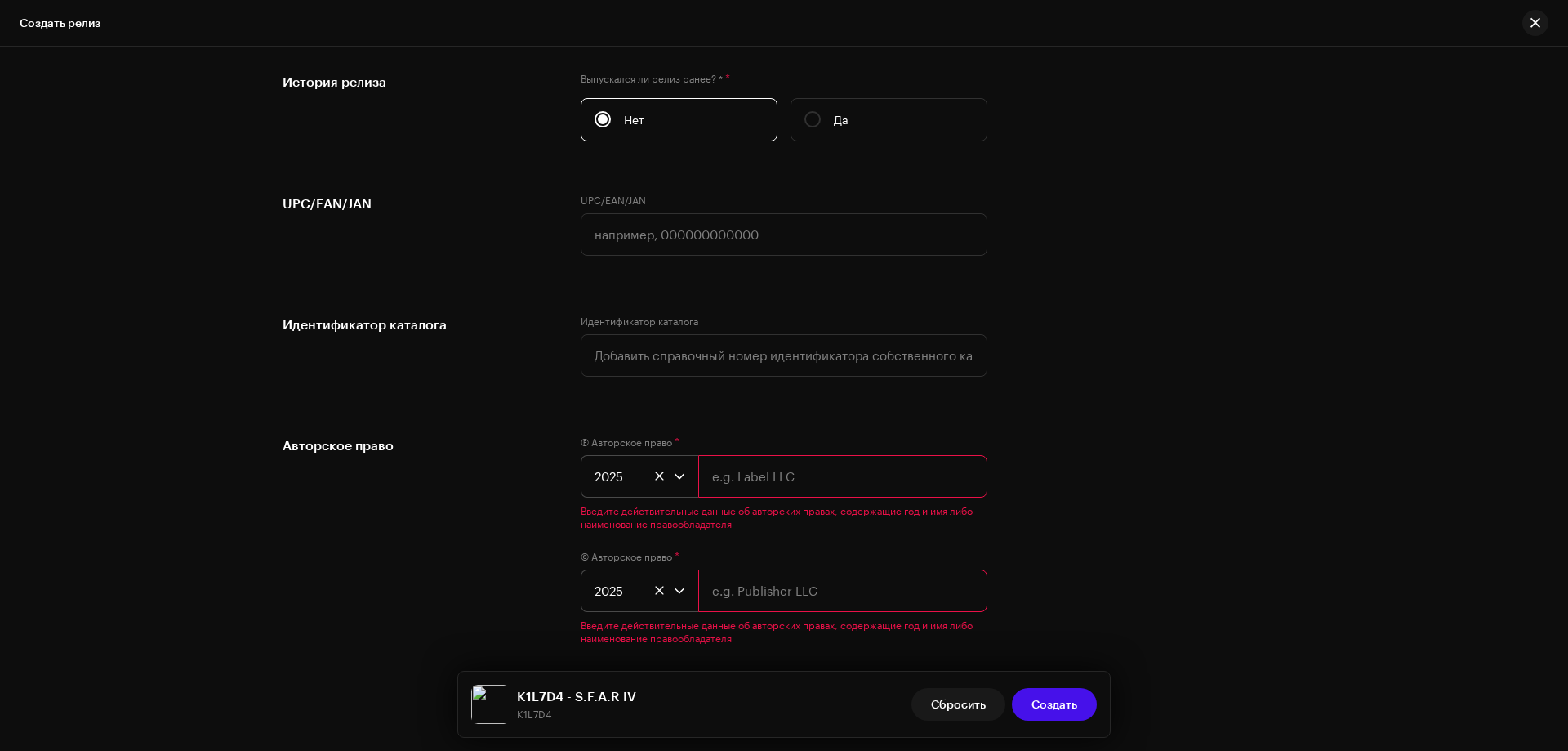
click at [728, 464] on input "text" at bounding box center [843, 477] width 289 height 43
type input "NBS."
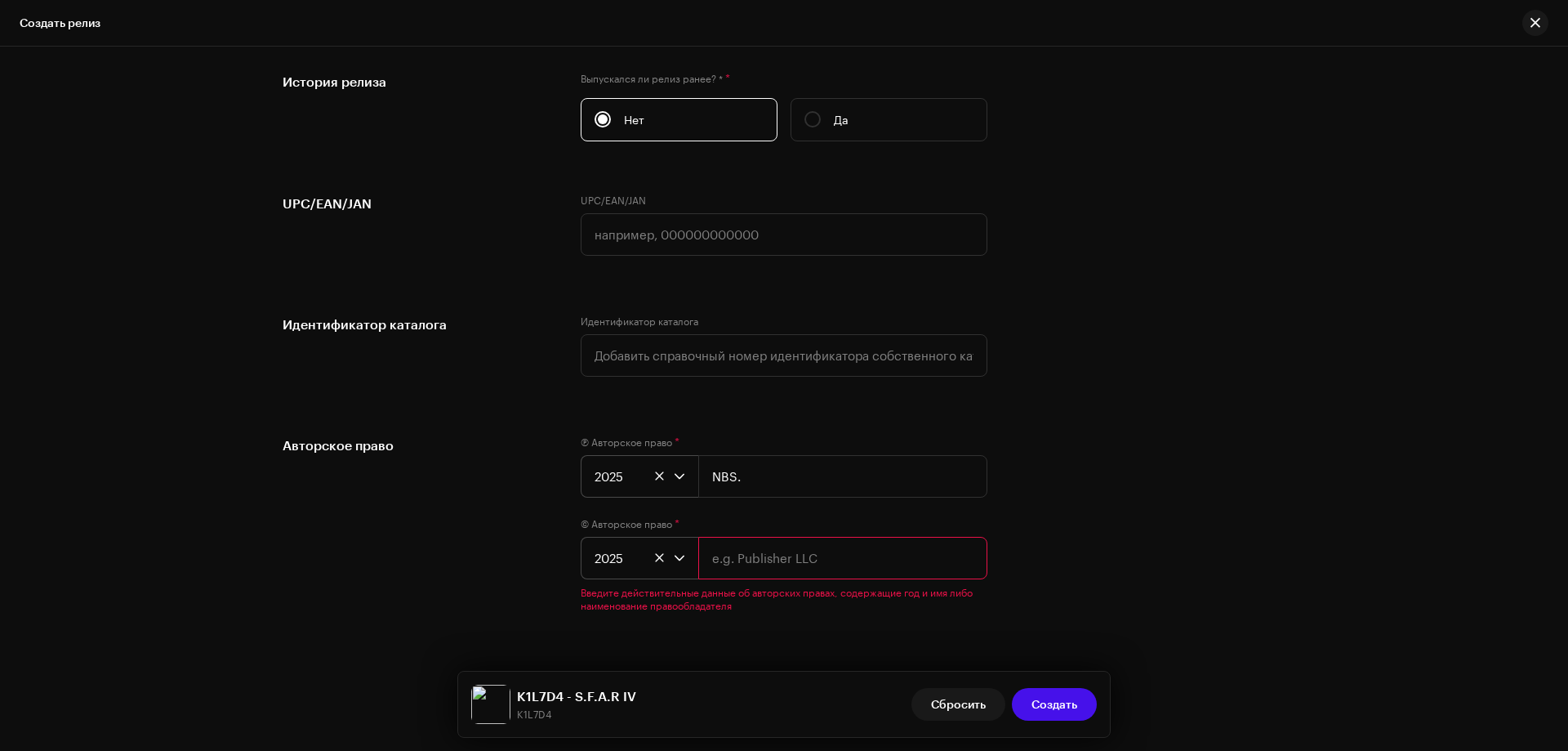
click at [734, 569] on input "text" at bounding box center [843, 558] width 289 height 43
type input "NBS."
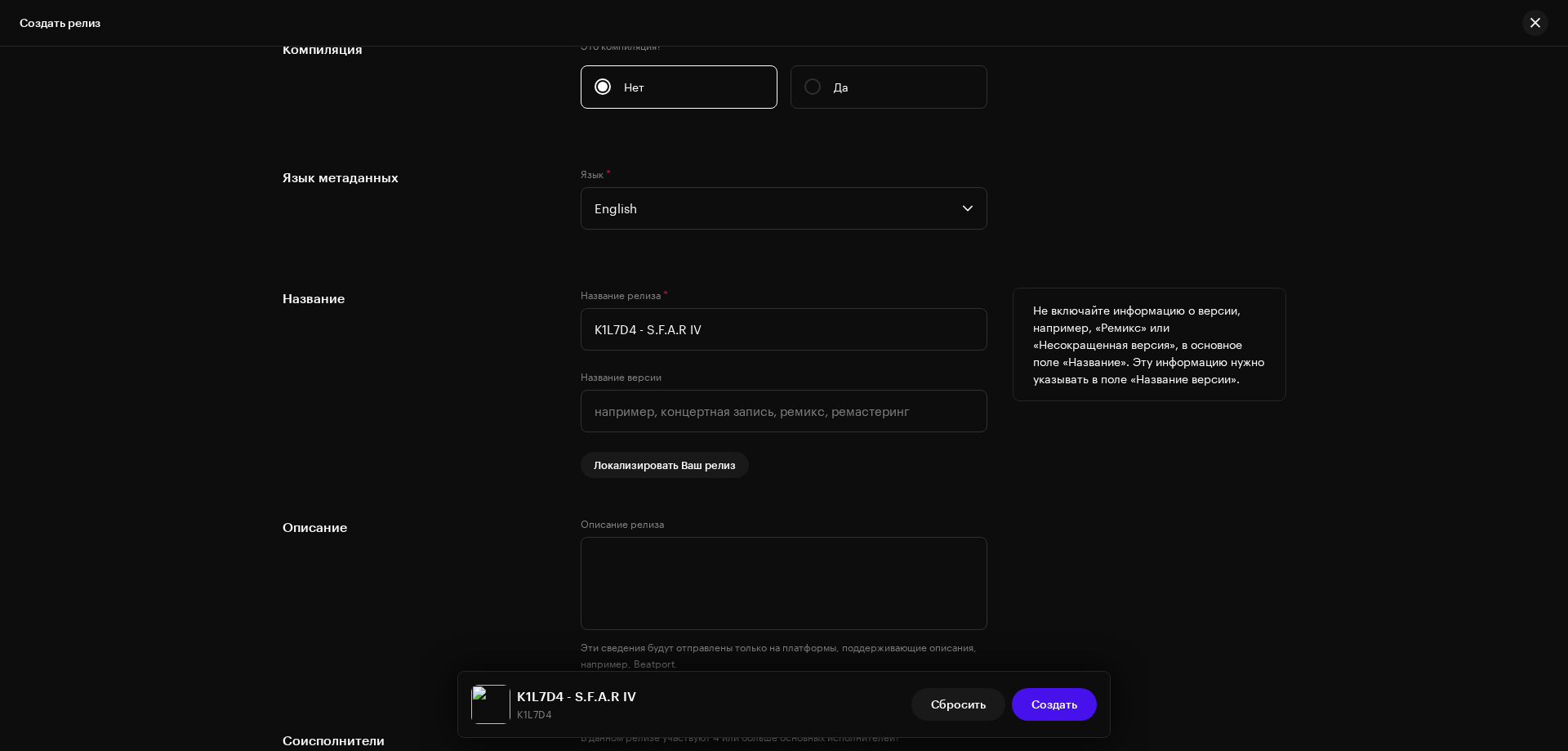
scroll to position [1307, 0]
drag, startPoint x: 643, startPoint y: 326, endPoint x: 528, endPoint y: 327, distance: 115.0
click at [528, 327] on div "Название Название релиза * K1L7D4 - S.F.A.R IV Название версии Локализировать В…" at bounding box center [784, 384] width 1003 height 190
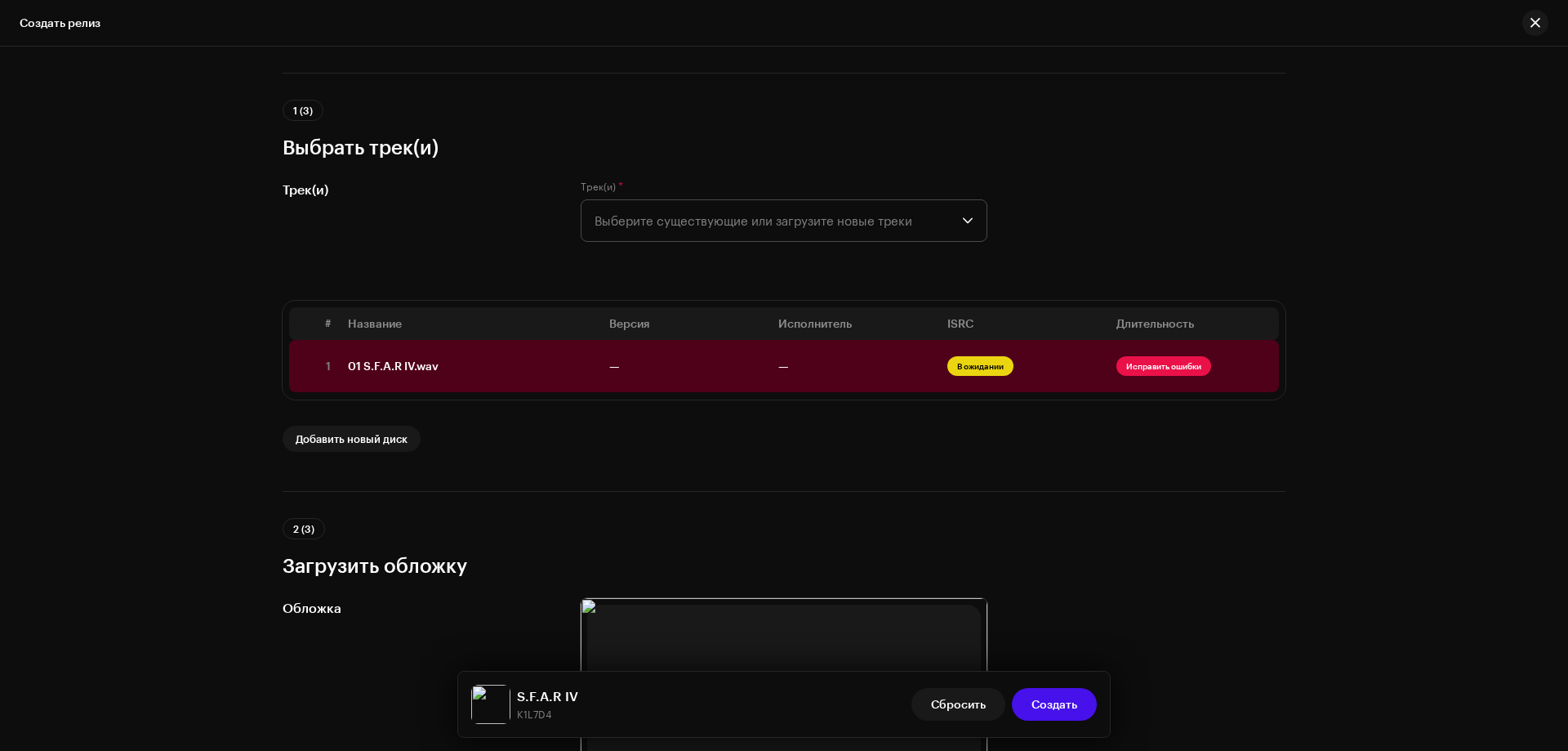
scroll to position [81, 0]
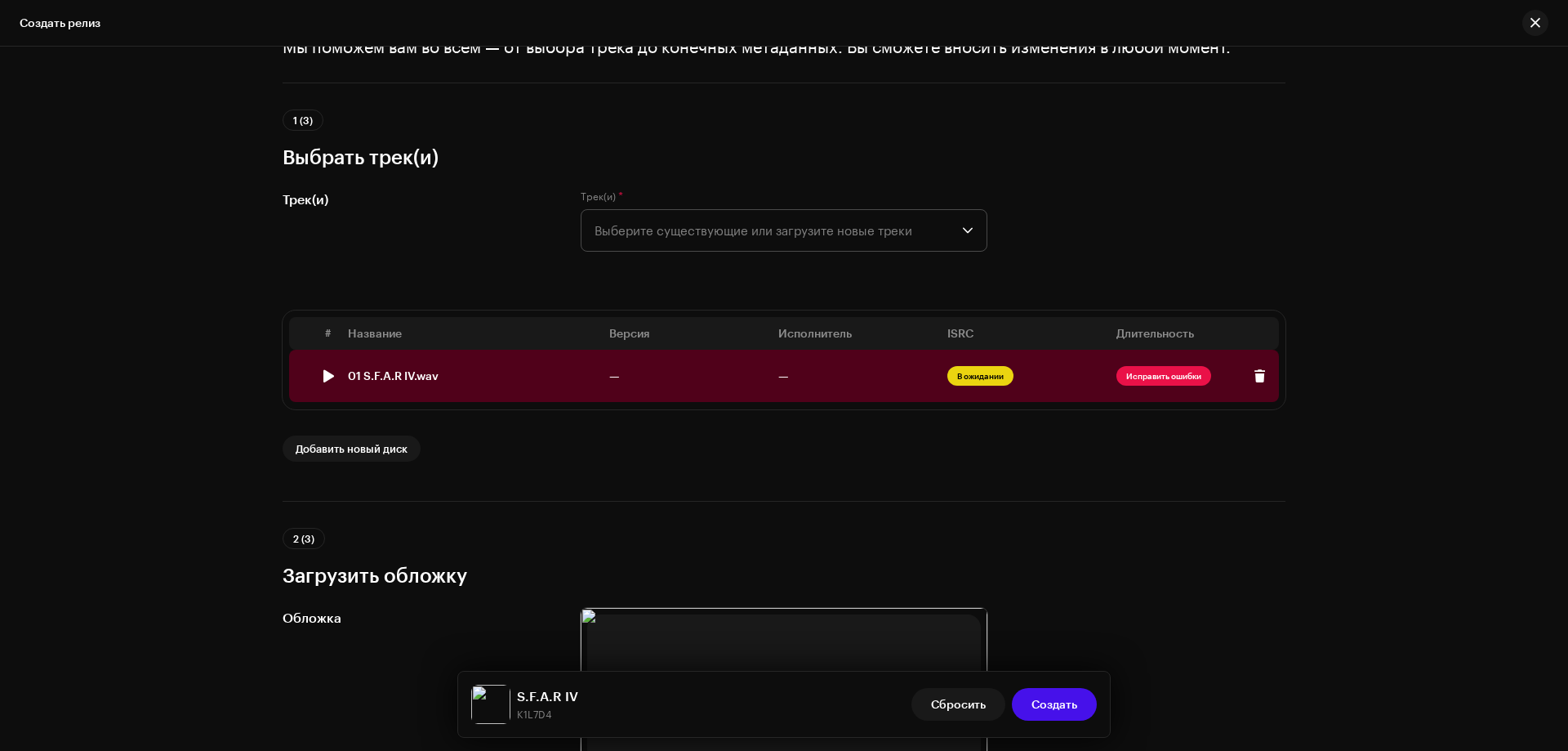
type input "S.F.A.R IV"
click at [381, 375] on div "01 S.F.A.R IV.wav" at bounding box center [393, 376] width 90 height 13
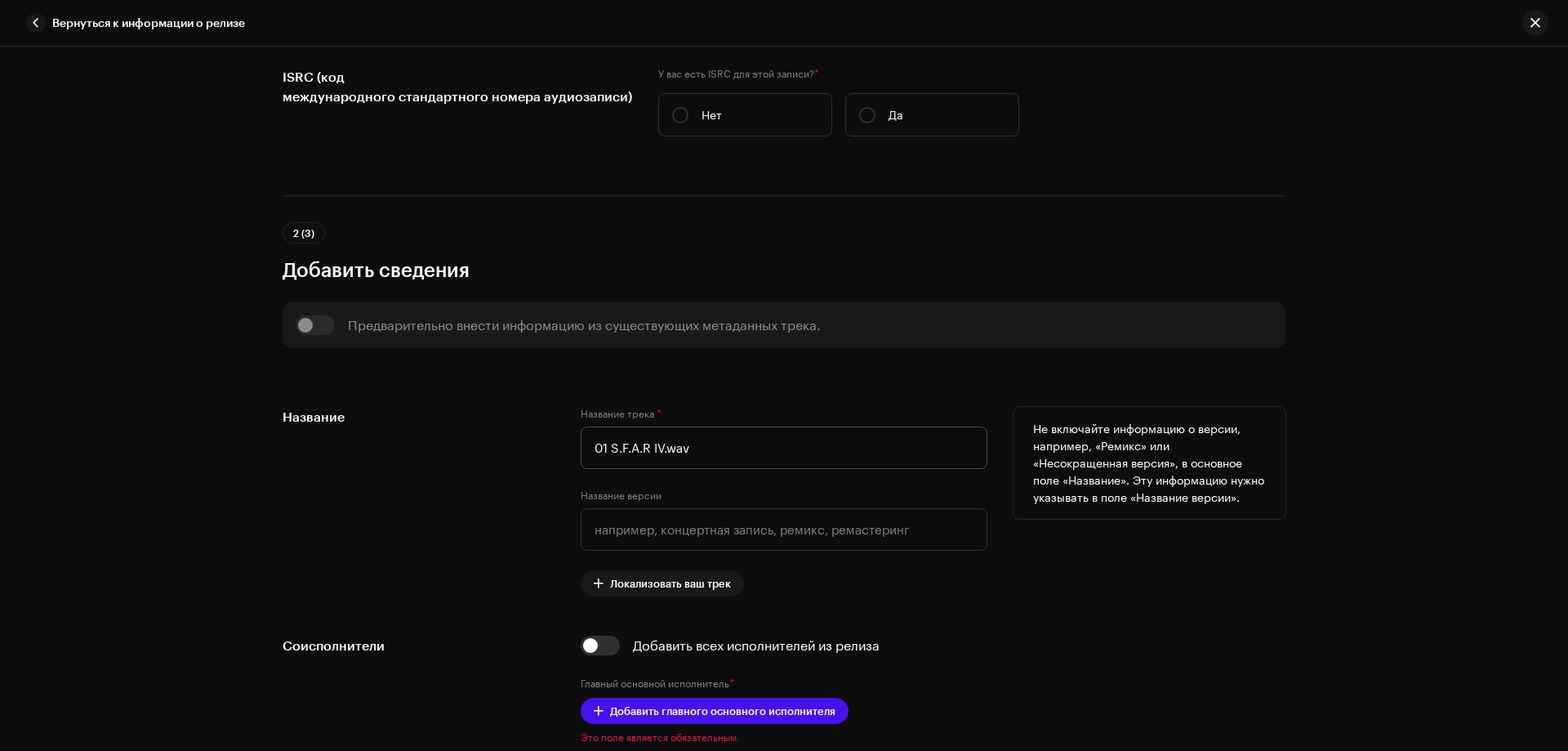
scroll to position [327, 0]
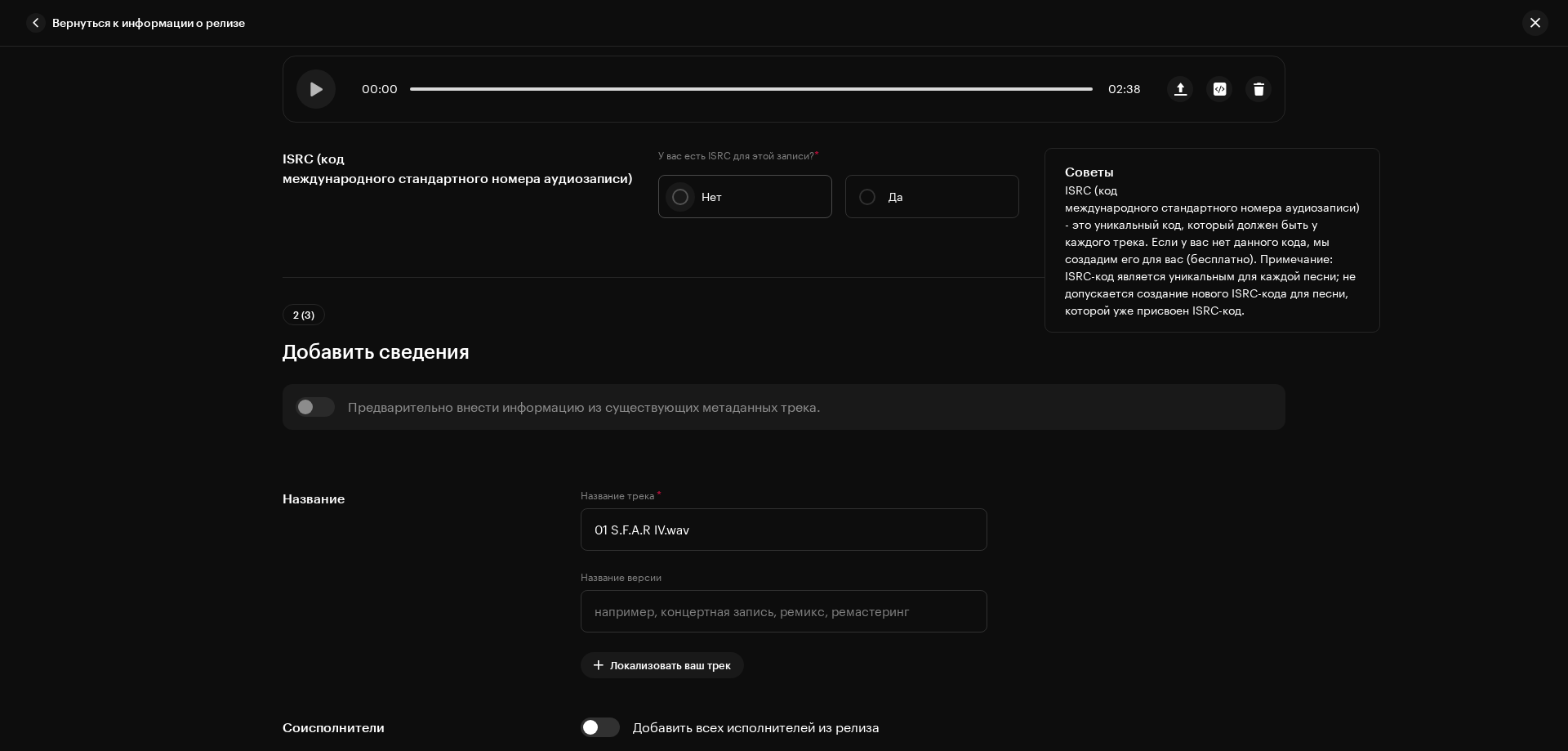
click at [672, 190] on input "Нет" at bounding box center [680, 197] width 16 height 16
radio input "true"
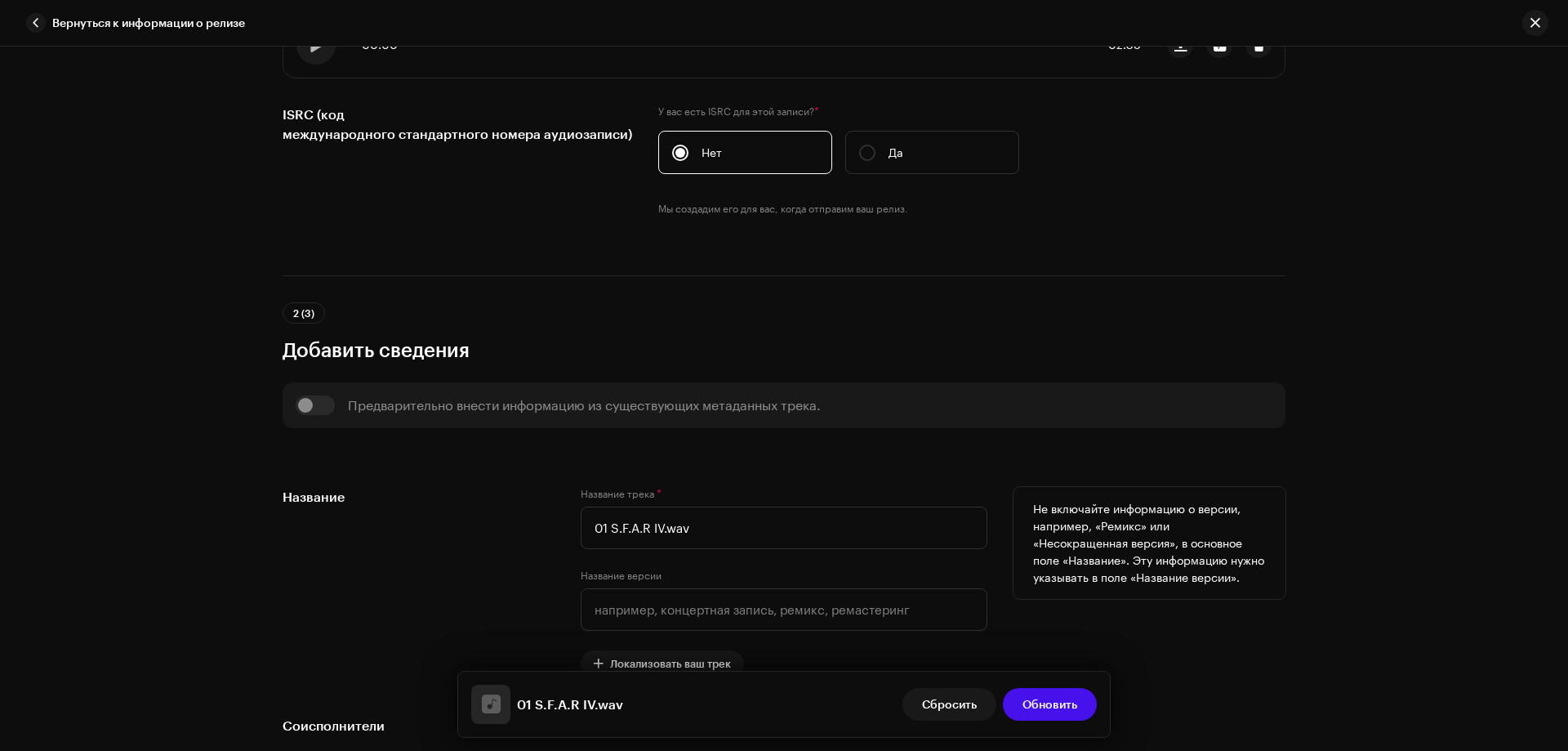
scroll to position [408, 0]
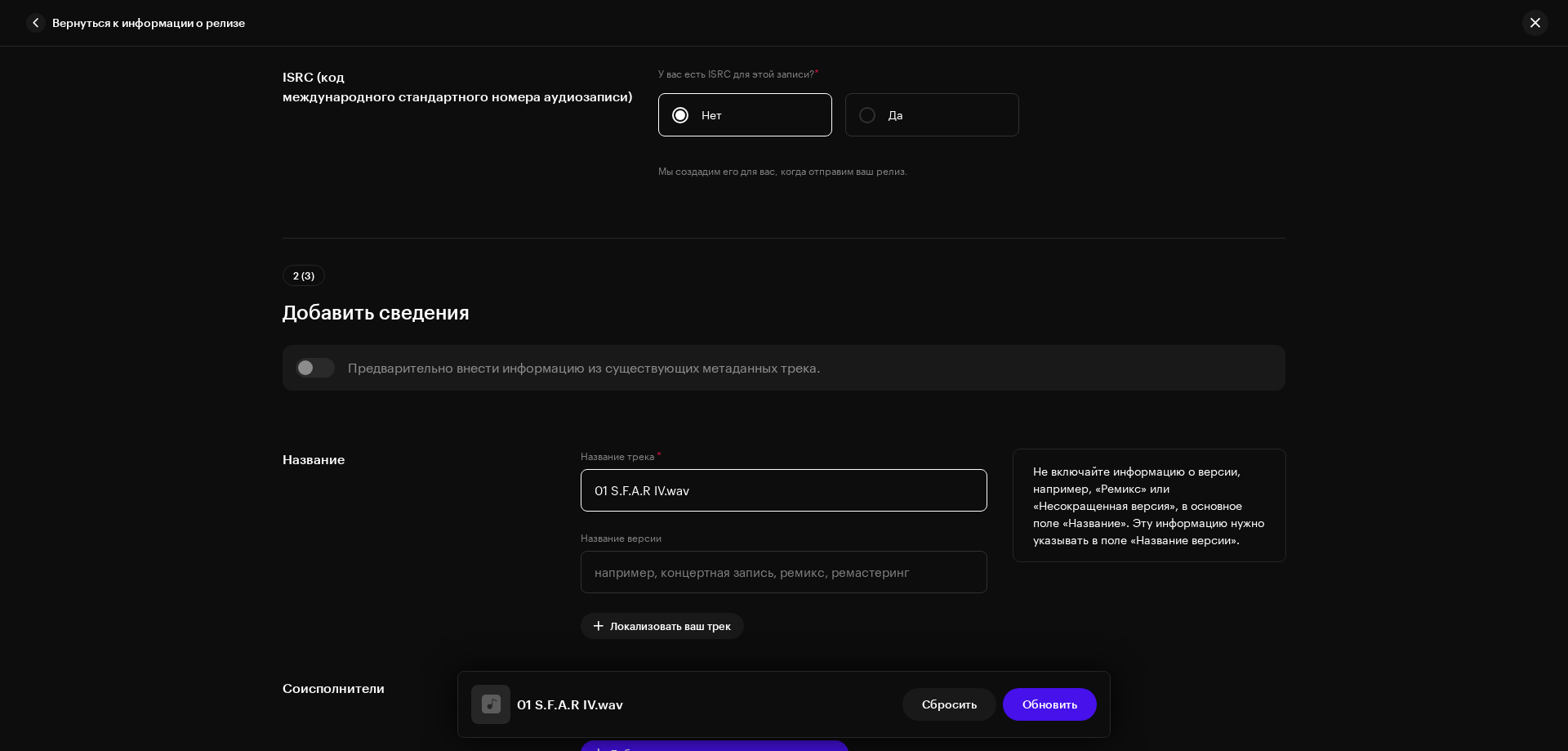
drag, startPoint x: 609, startPoint y: 486, endPoint x: 583, endPoint y: 481, distance: 26.5
click at [583, 481] on input "01 S.F.A.R IV.wav" at bounding box center [784, 491] width 407 height 43
drag, startPoint x: 671, startPoint y: 492, endPoint x: 737, endPoint y: 491, distance: 66.0
click at [737, 491] on input "S.F.A.R IV.wav" at bounding box center [784, 491] width 407 height 43
type input "S.F.A.R IV"
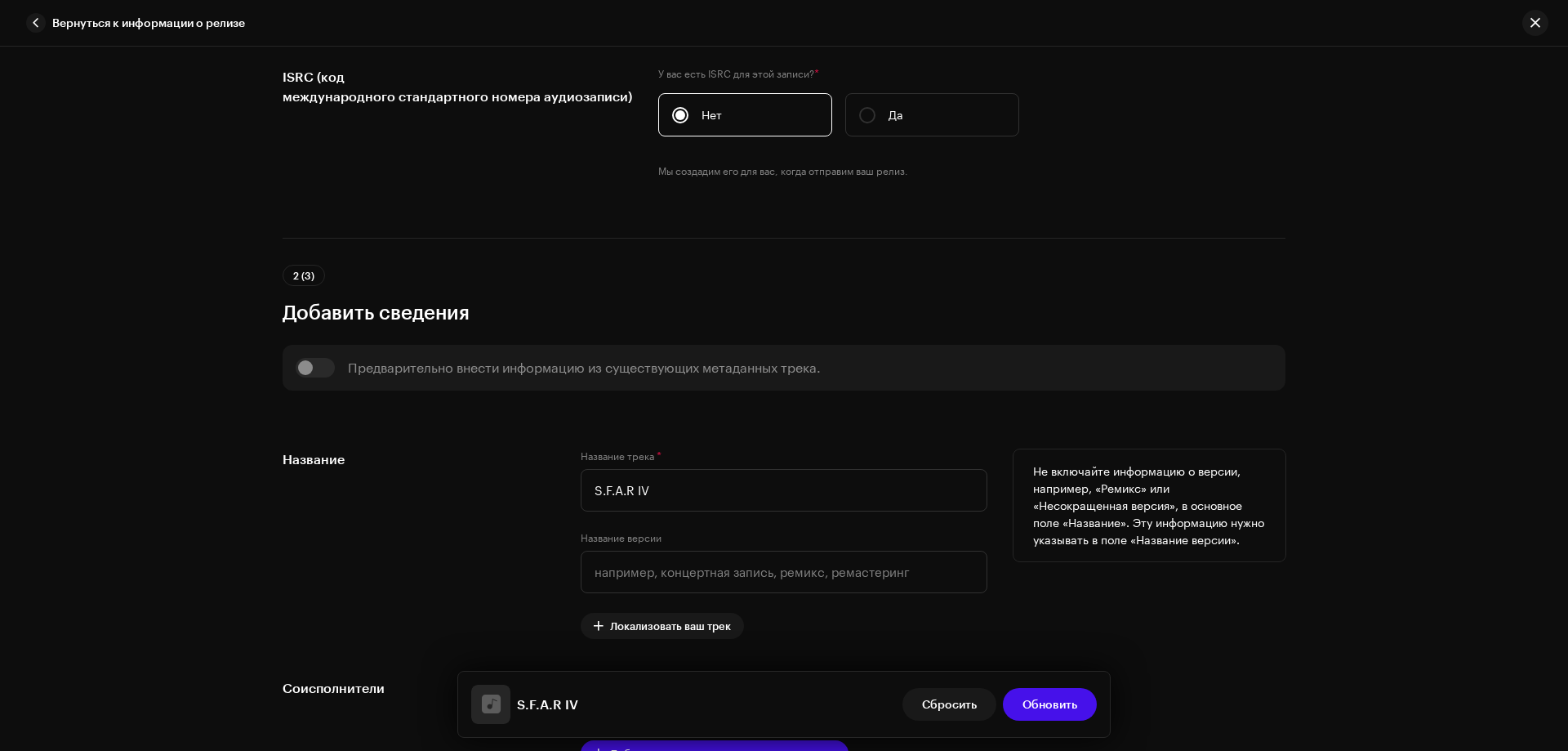
drag, startPoint x: 476, startPoint y: 472, endPoint x: 492, endPoint y: 472, distance: 16.0
click at [475, 472] on div "Название" at bounding box center [418, 544] width 272 height 190
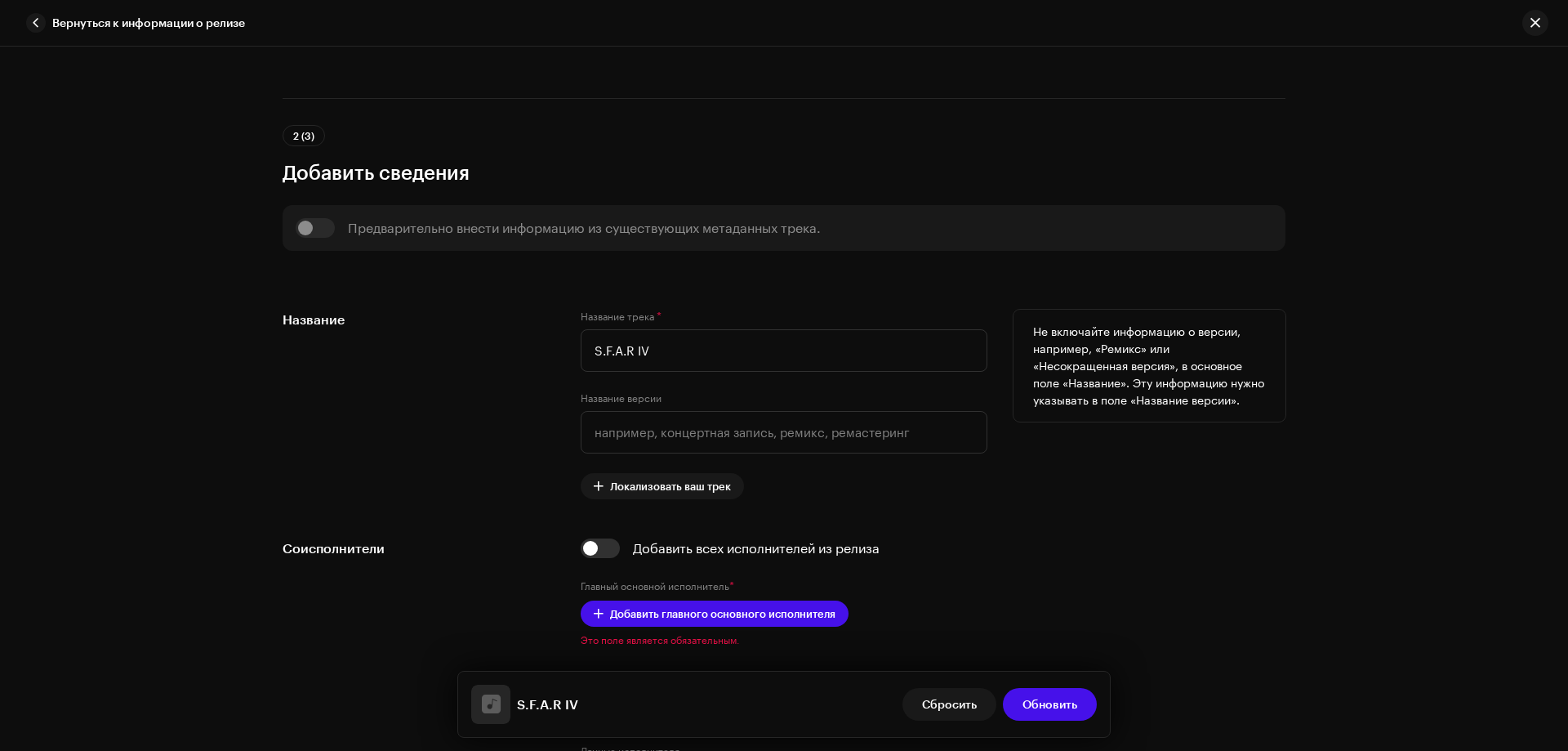
scroll to position [735, 0]
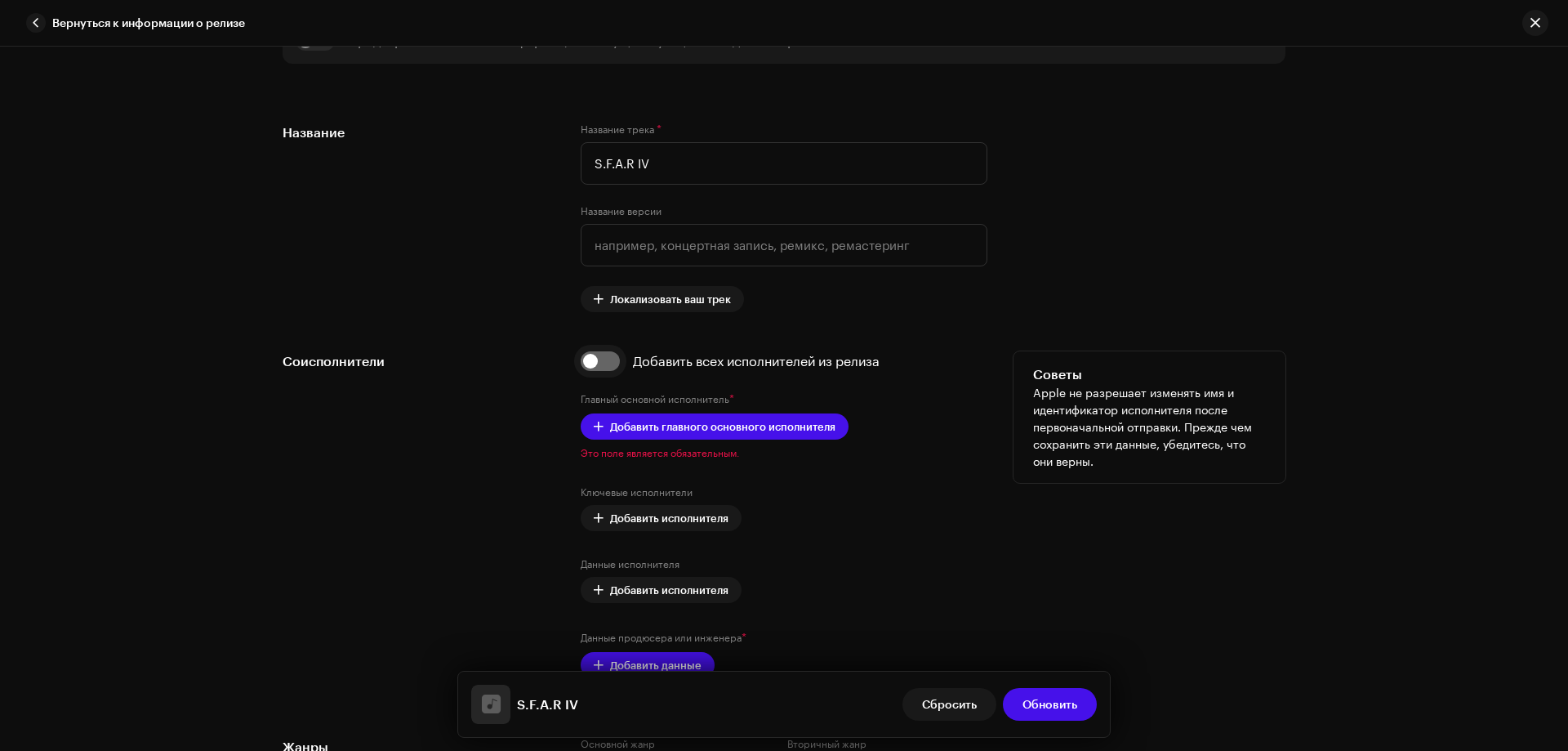
click at [605, 366] on input "checkbox" at bounding box center [600, 362] width 39 height 20
checkbox input "true"
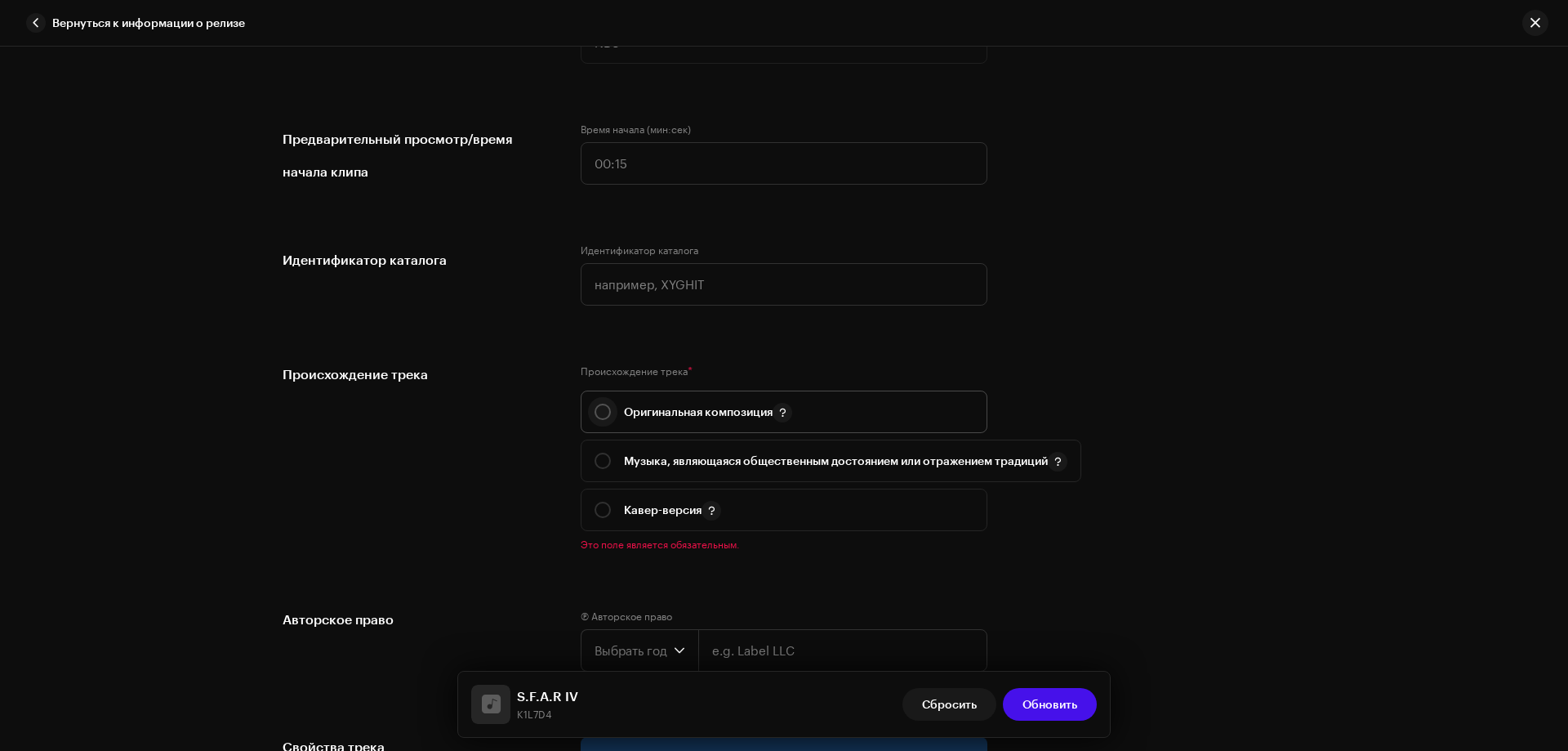
click at [600, 408] on input "radio" at bounding box center [603, 412] width 16 height 16
radio input "true"
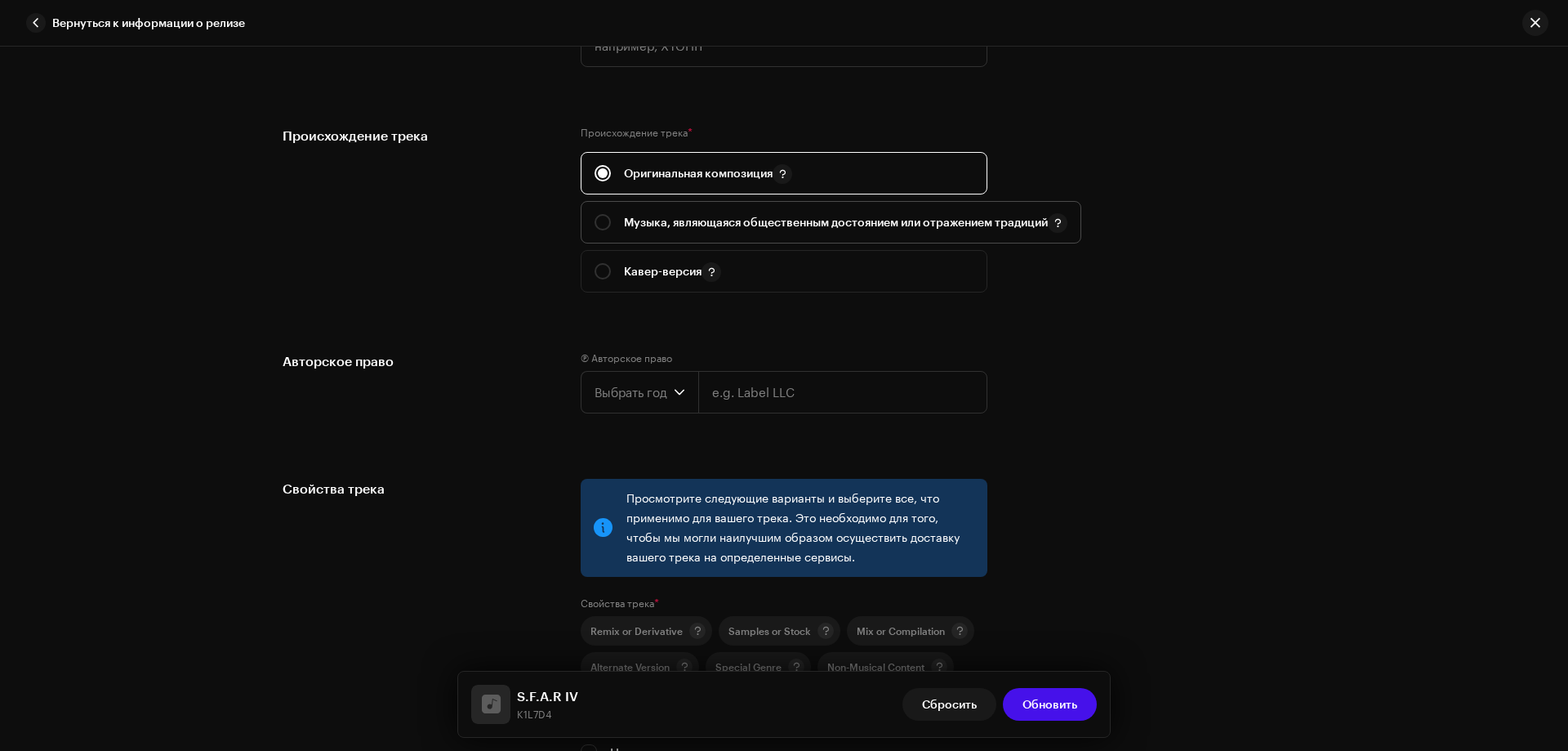
scroll to position [2206, 0]
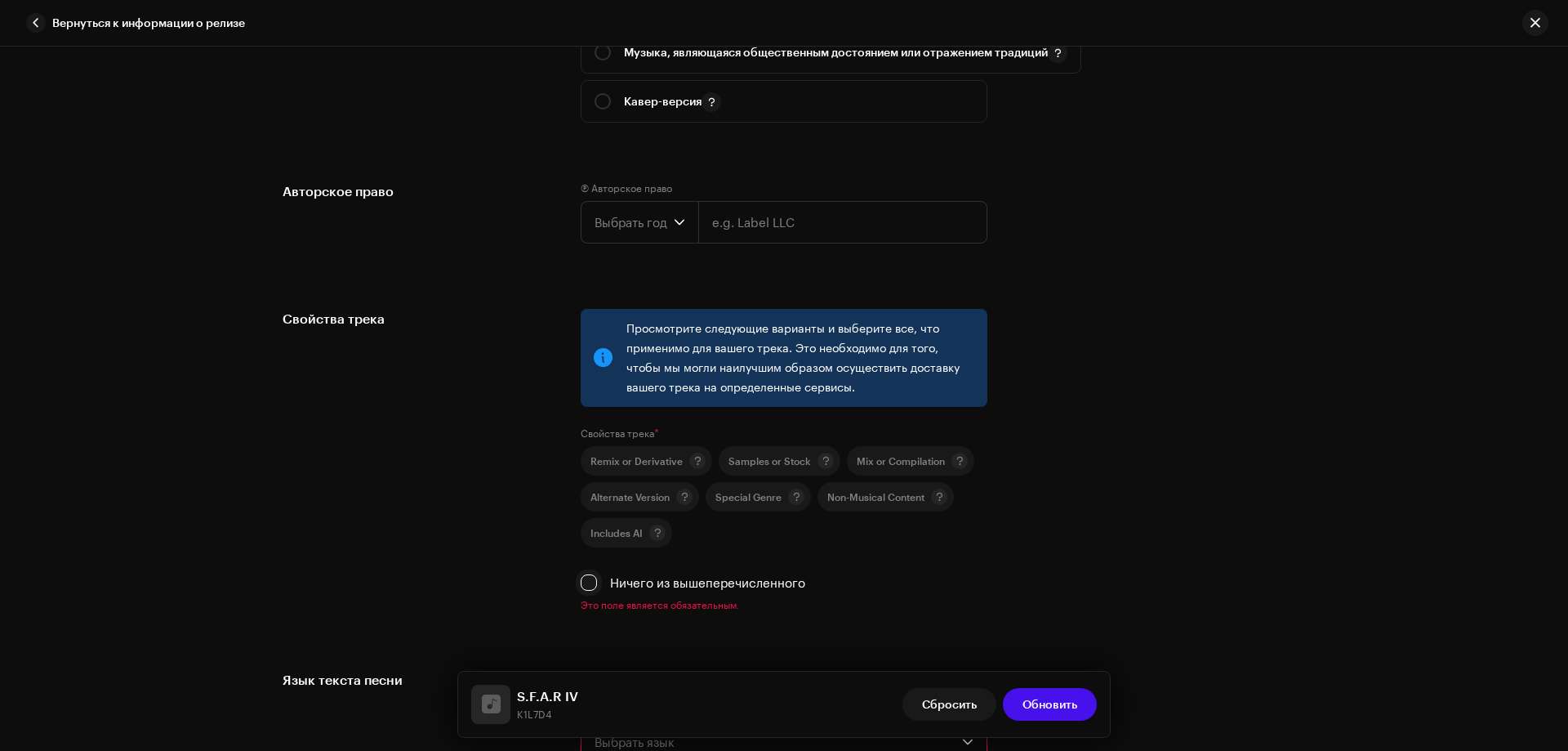
click at [586, 578] on input "Ничего из вышеперечисленного" at bounding box center [589, 583] width 16 height 16
checkbox input "true"
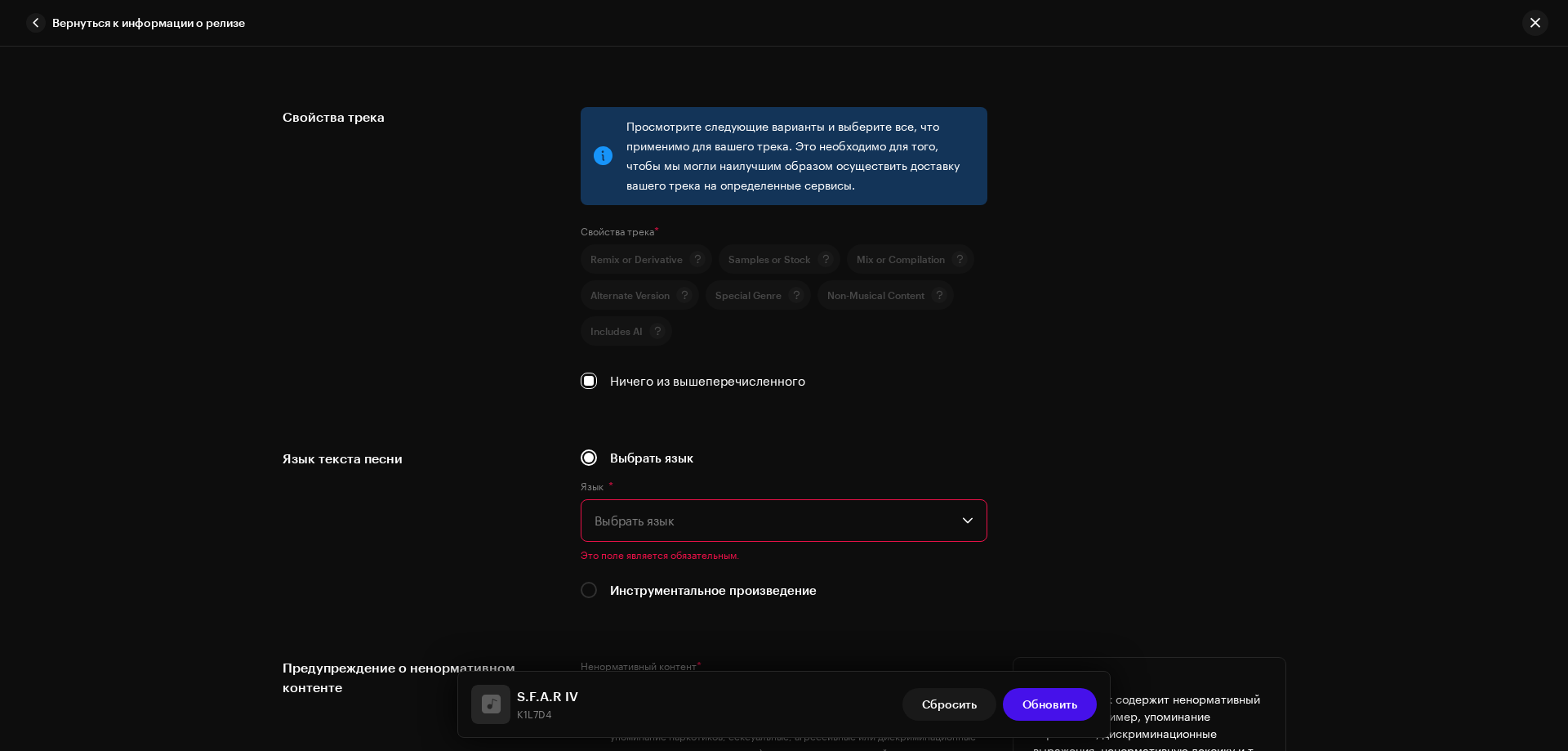
scroll to position [2615, 0]
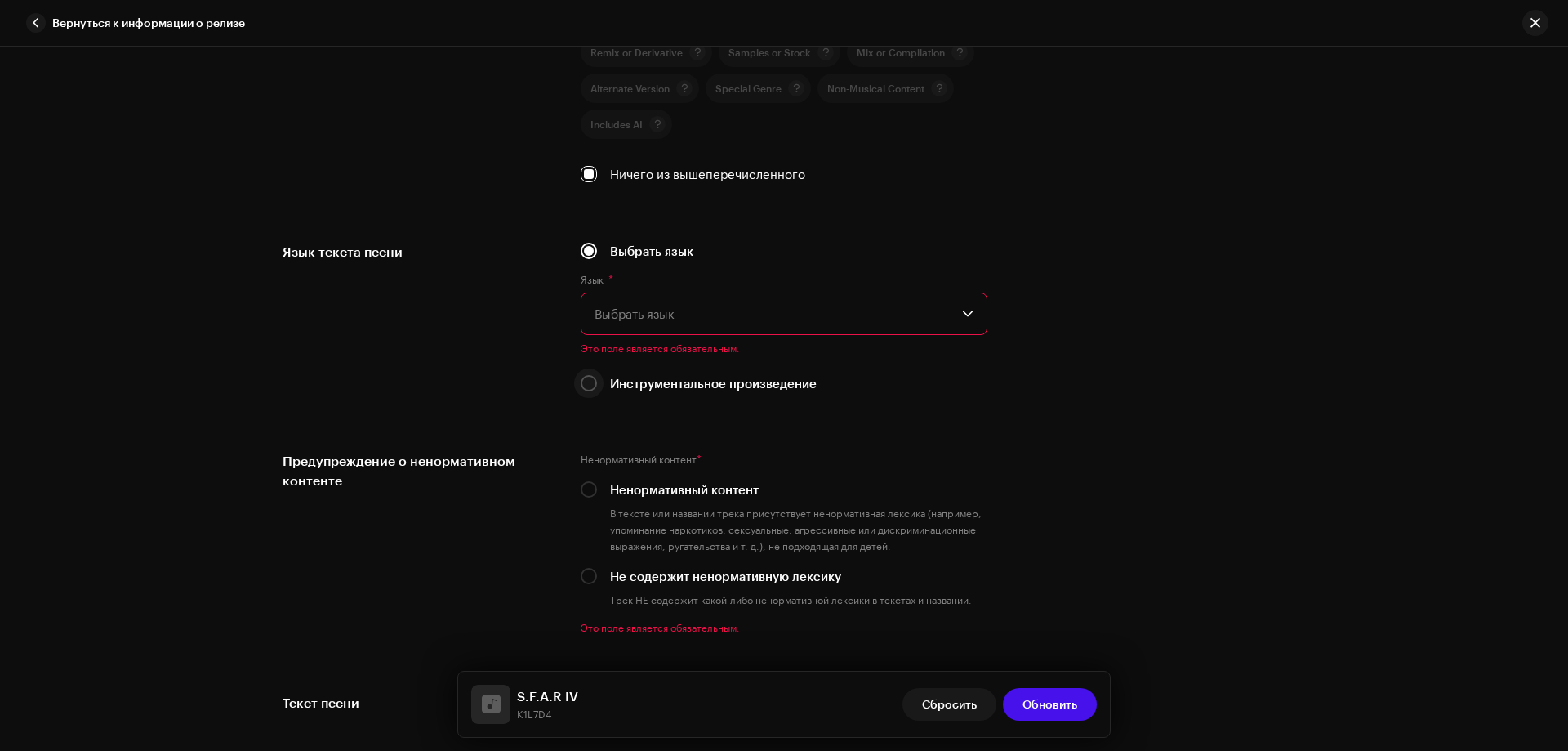
click at [587, 385] on input "Инструментальное произведение" at bounding box center [589, 383] width 16 height 16
radio input "true"
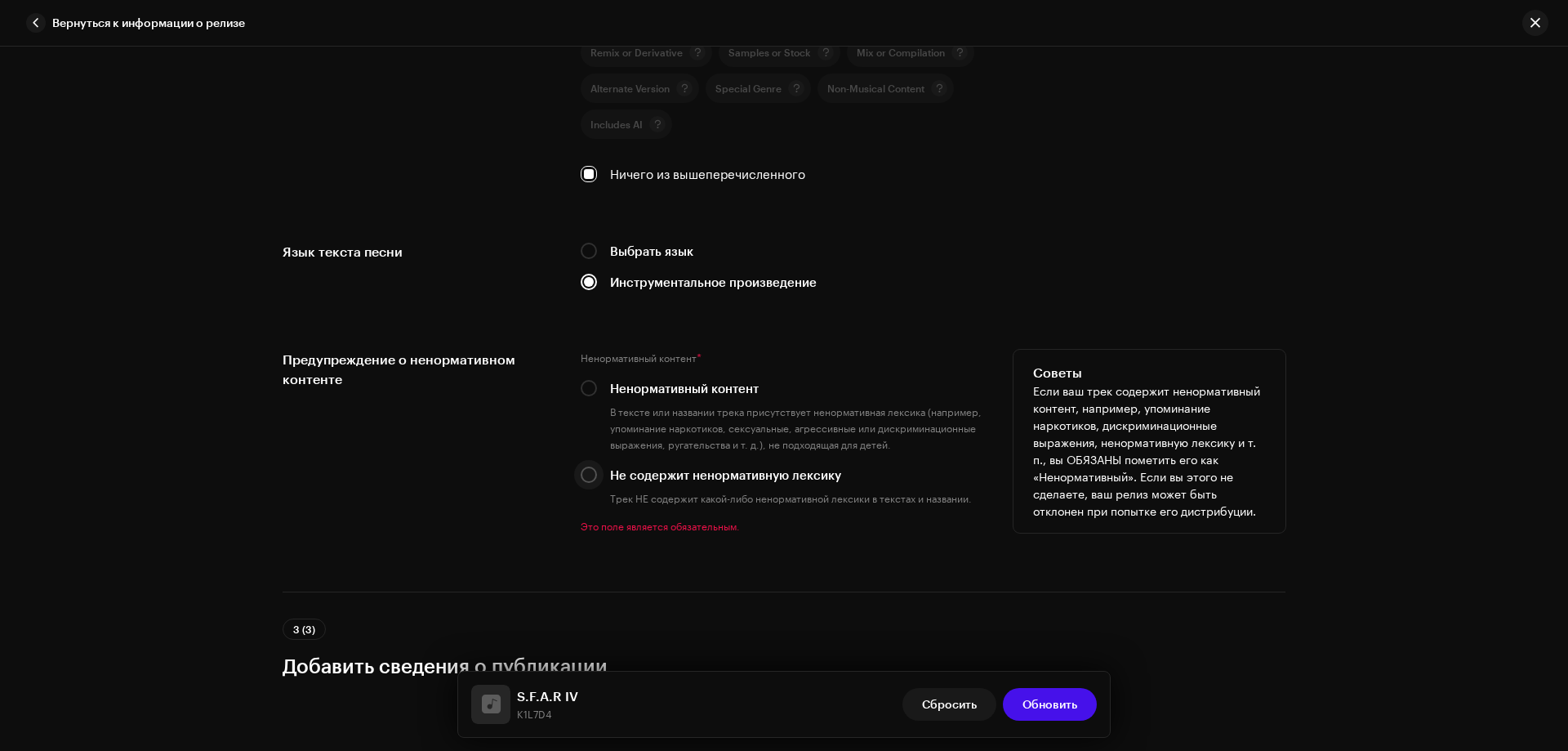
click at [584, 475] on input "Не содержит ненормативную лексику" at bounding box center [589, 475] width 16 height 16
radio input "true"
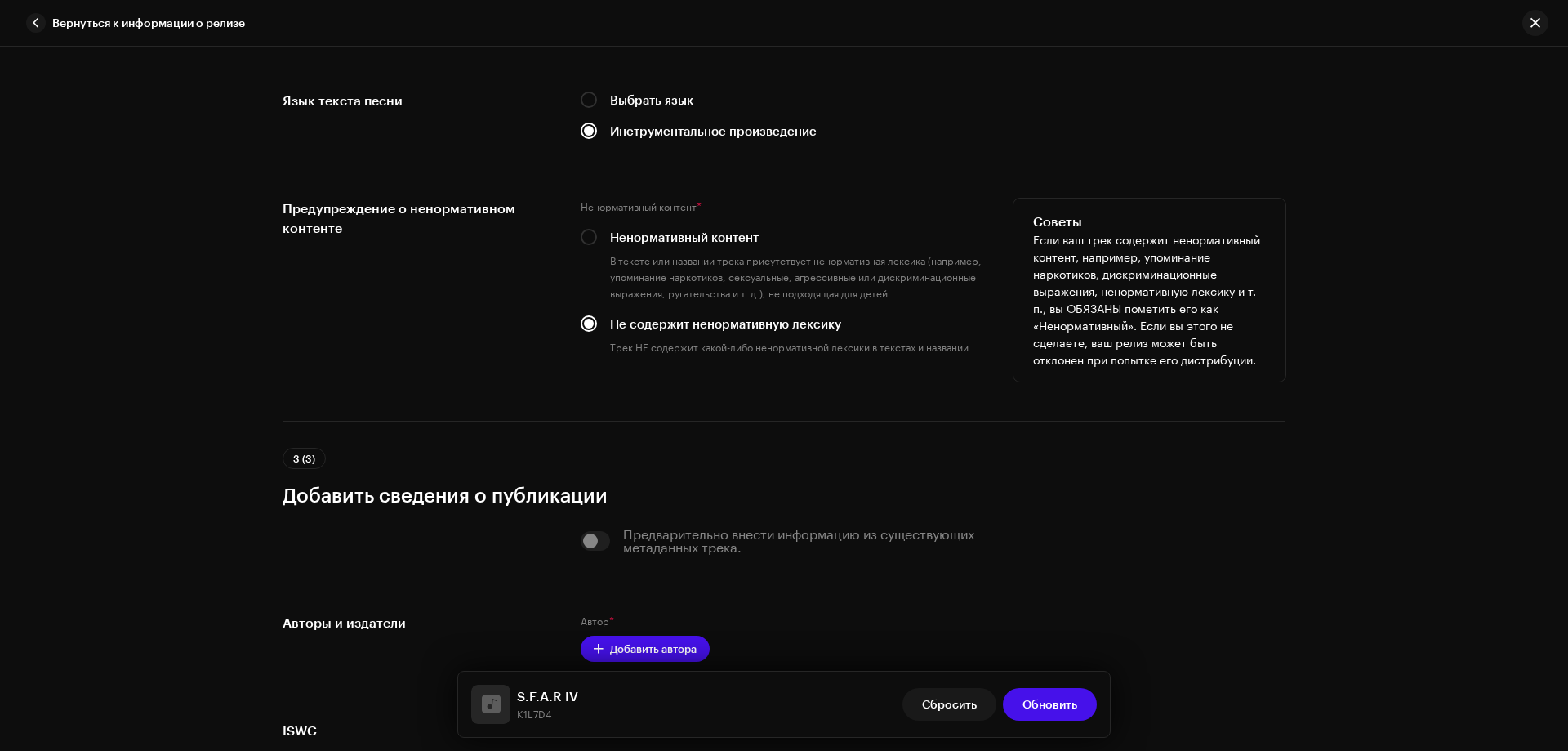
scroll to position [2965, 0]
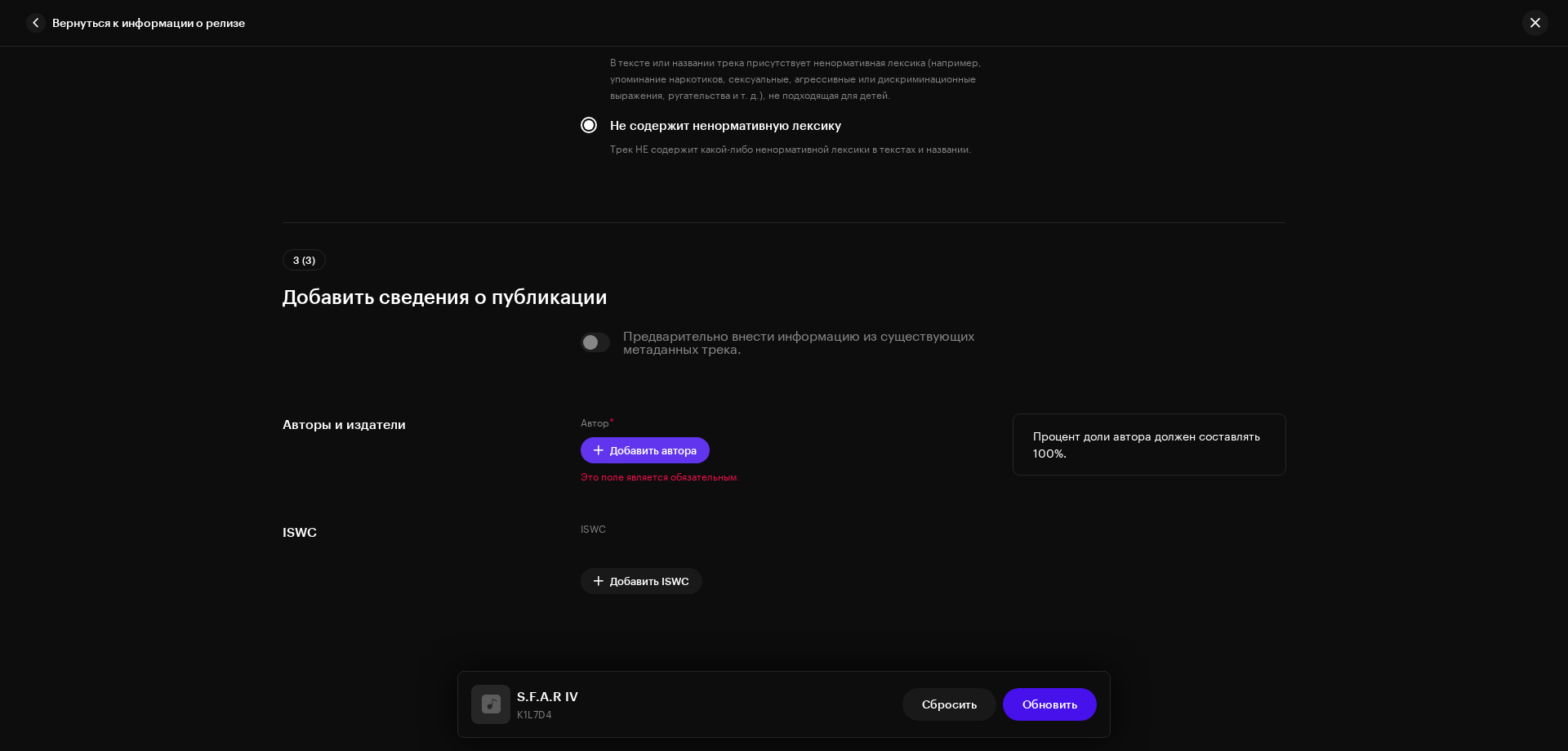
click at [638, 454] on span "Добавить автора" at bounding box center [653, 450] width 86 height 33
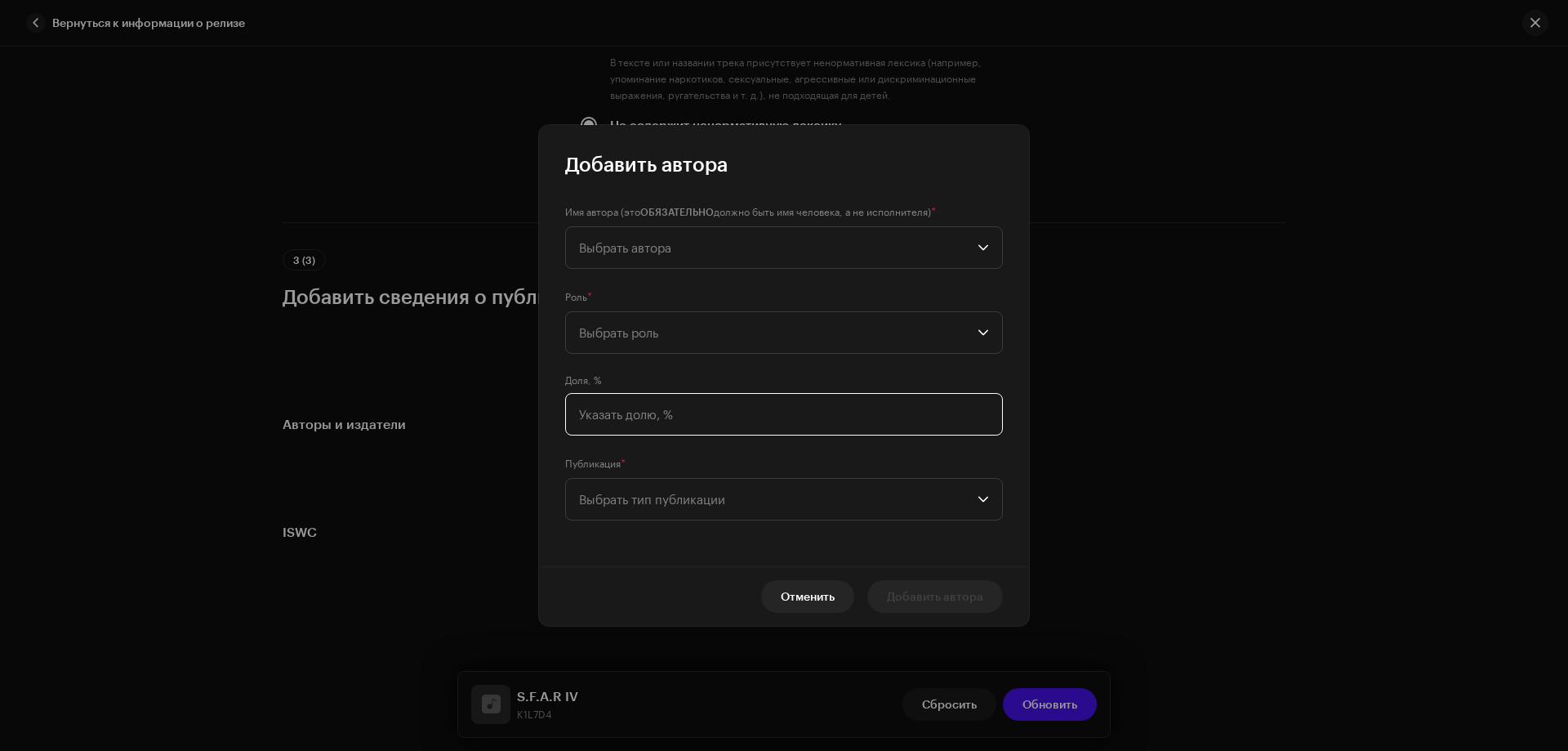
click at [617, 417] on input at bounding box center [784, 414] width 438 height 43
type input "100,00"
click at [638, 493] on span "Выбрать тип публикации" at bounding box center [778, 500] width 398 height 41
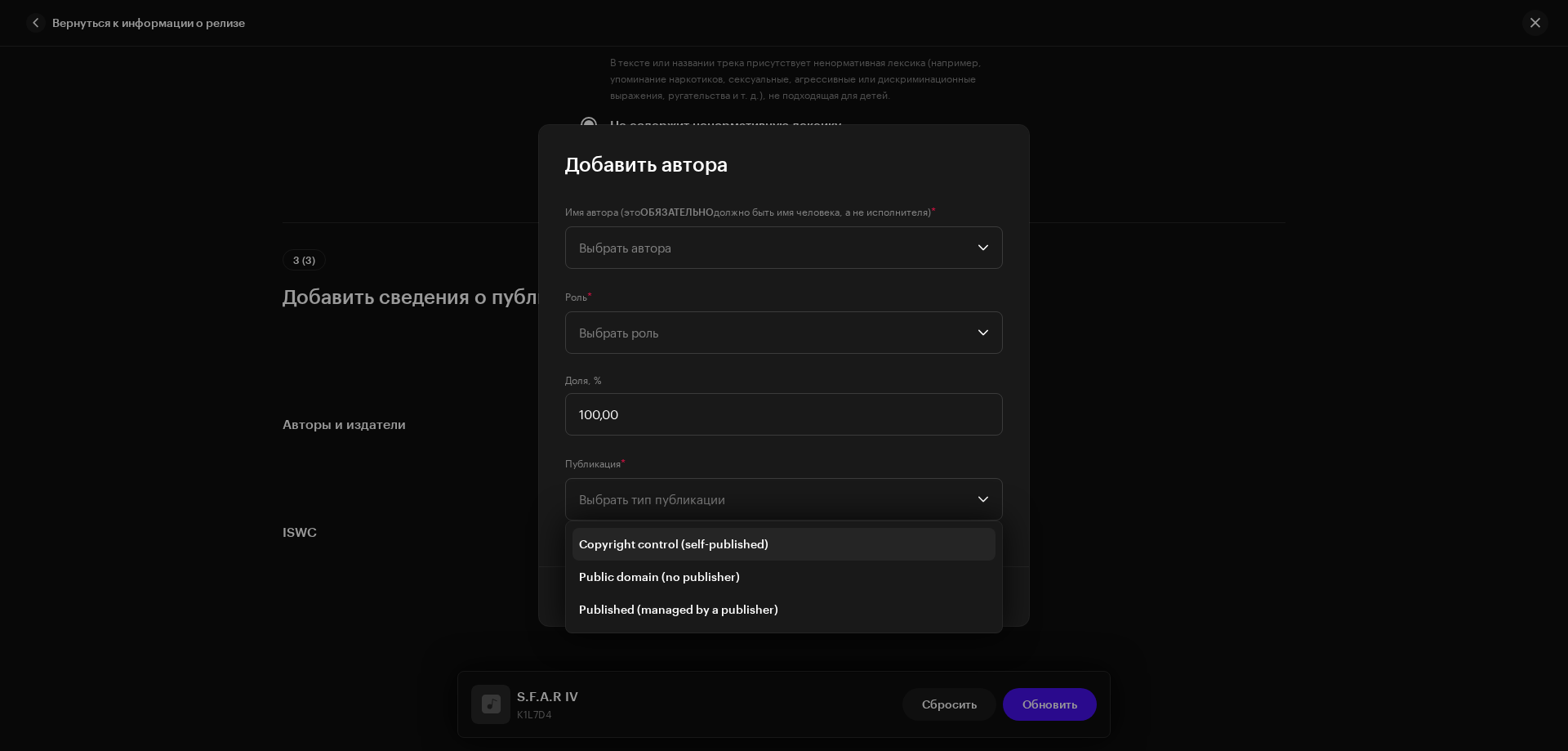
click at [628, 548] on span "Copyright control (self-published)" at bounding box center [674, 544] width 190 height 16
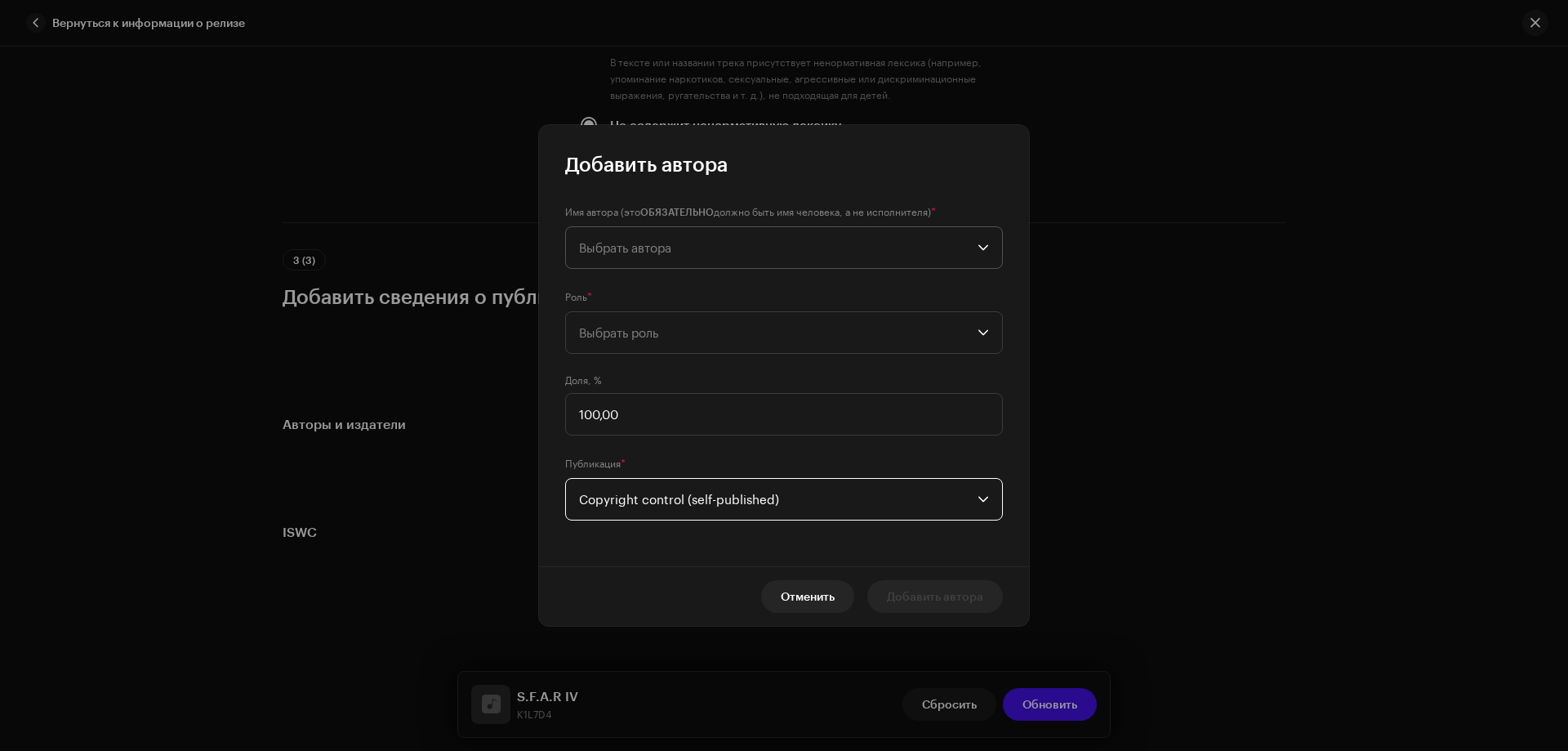
click at [637, 258] on span "Выбрать автора" at bounding box center [778, 247] width 398 height 41
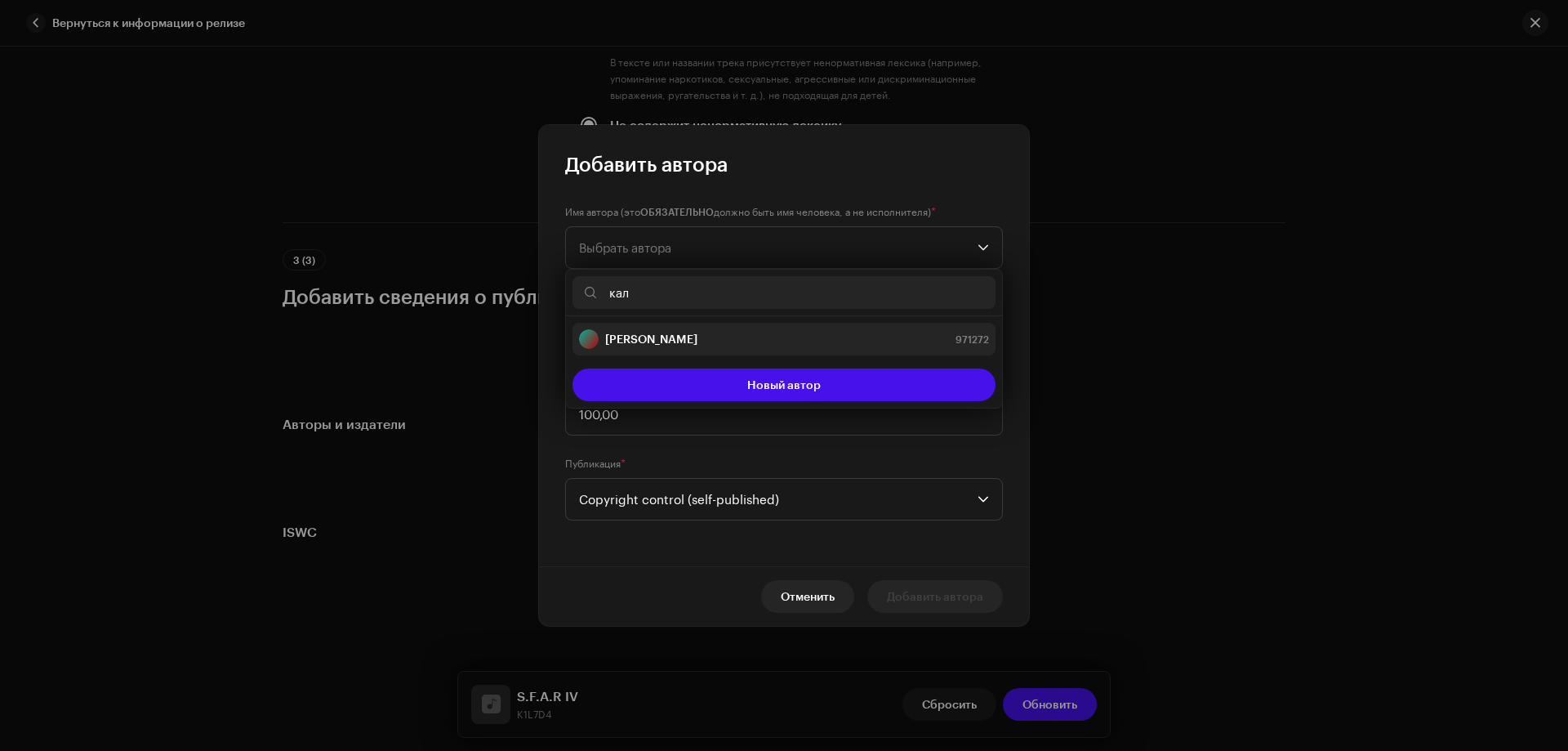
type input "кал"
click at [632, 340] on strong "[PERSON_NAME]" at bounding box center [651, 339] width 92 height 16
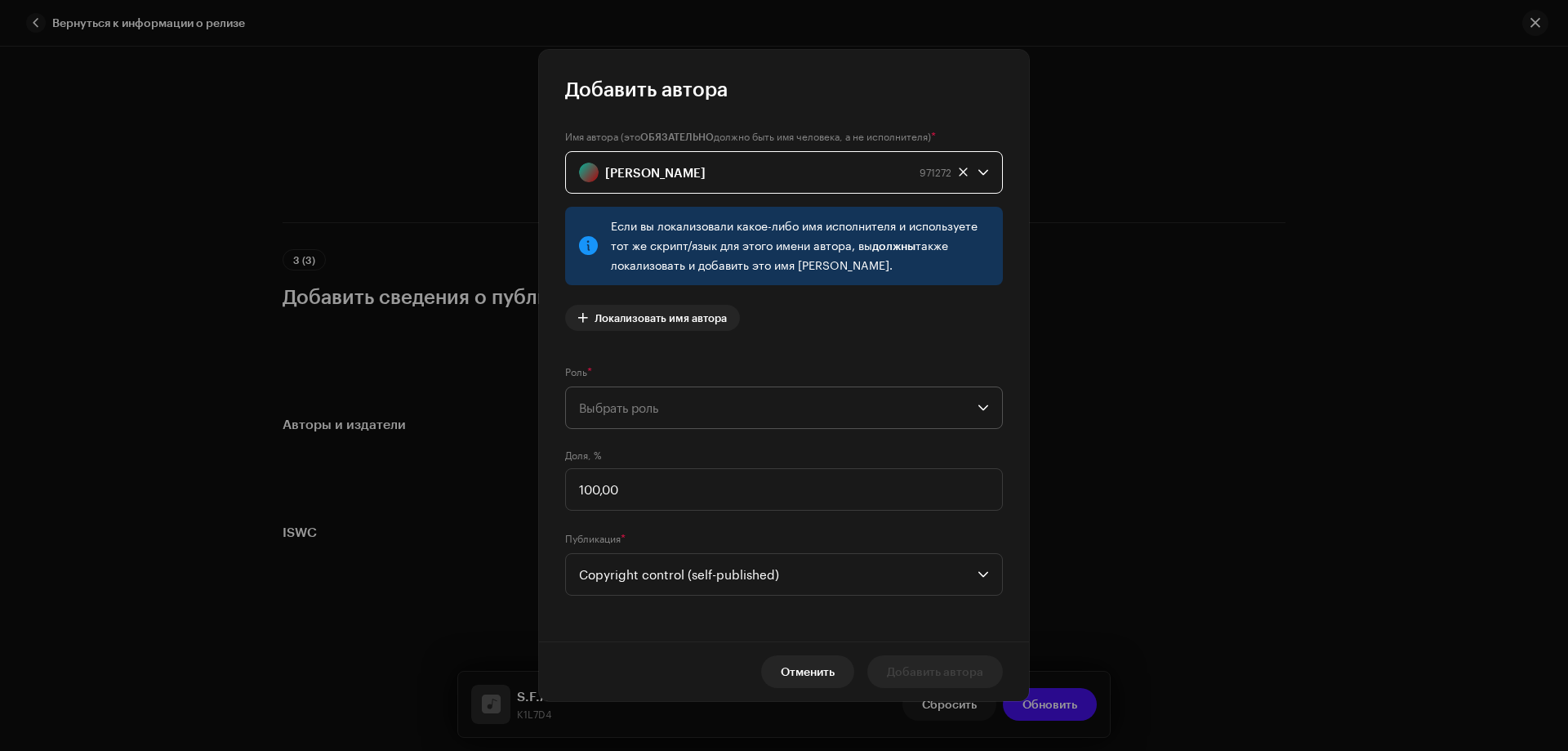
click at [637, 409] on span "Выбрать роль" at bounding box center [778, 408] width 398 height 41
click at [649, 514] on li "Composer" at bounding box center [784, 518] width 423 height 33
click at [951, 672] on span "Добавить автора" at bounding box center [935, 672] width 96 height 33
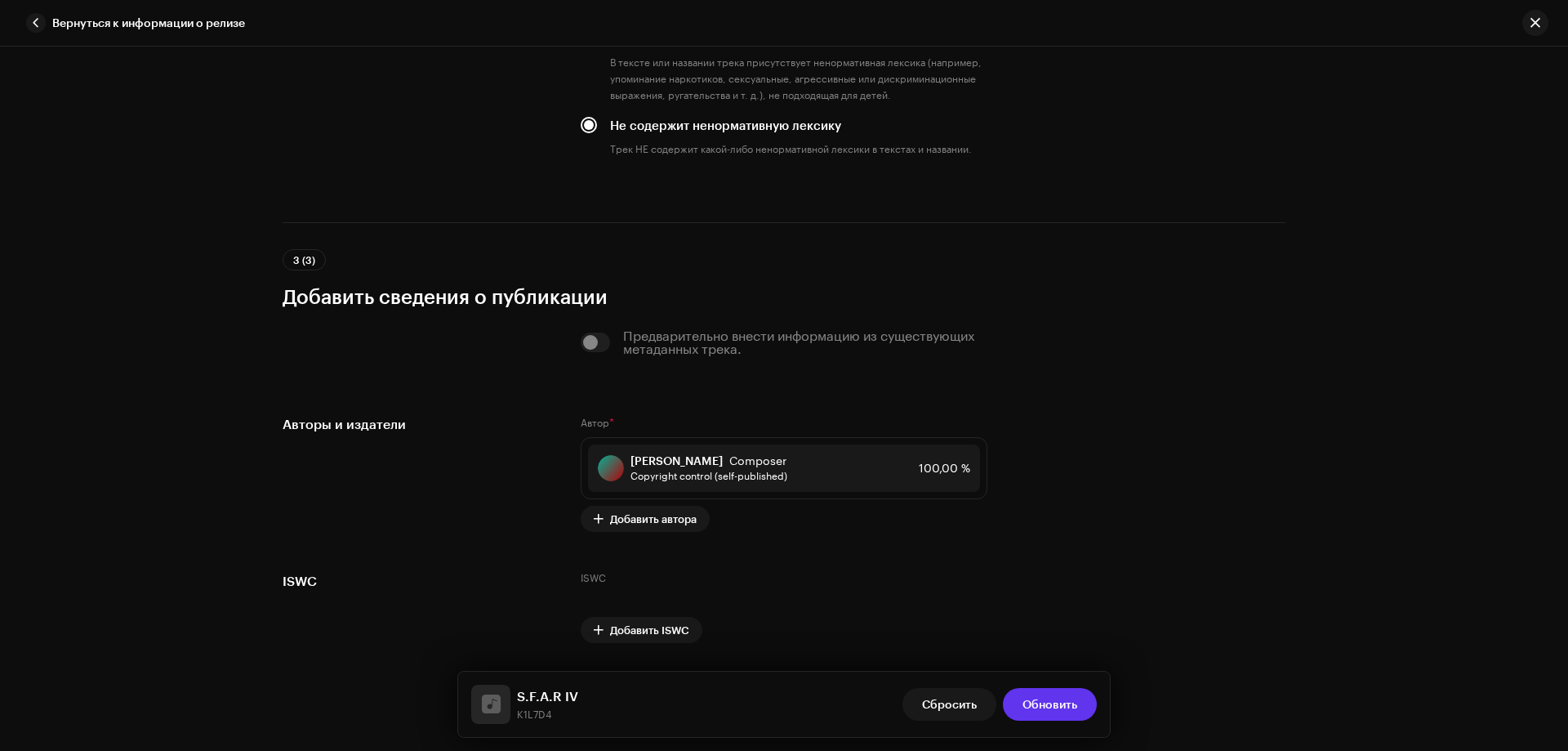
click at [1044, 703] on span "Обновить" at bounding box center [1050, 704] width 55 height 33
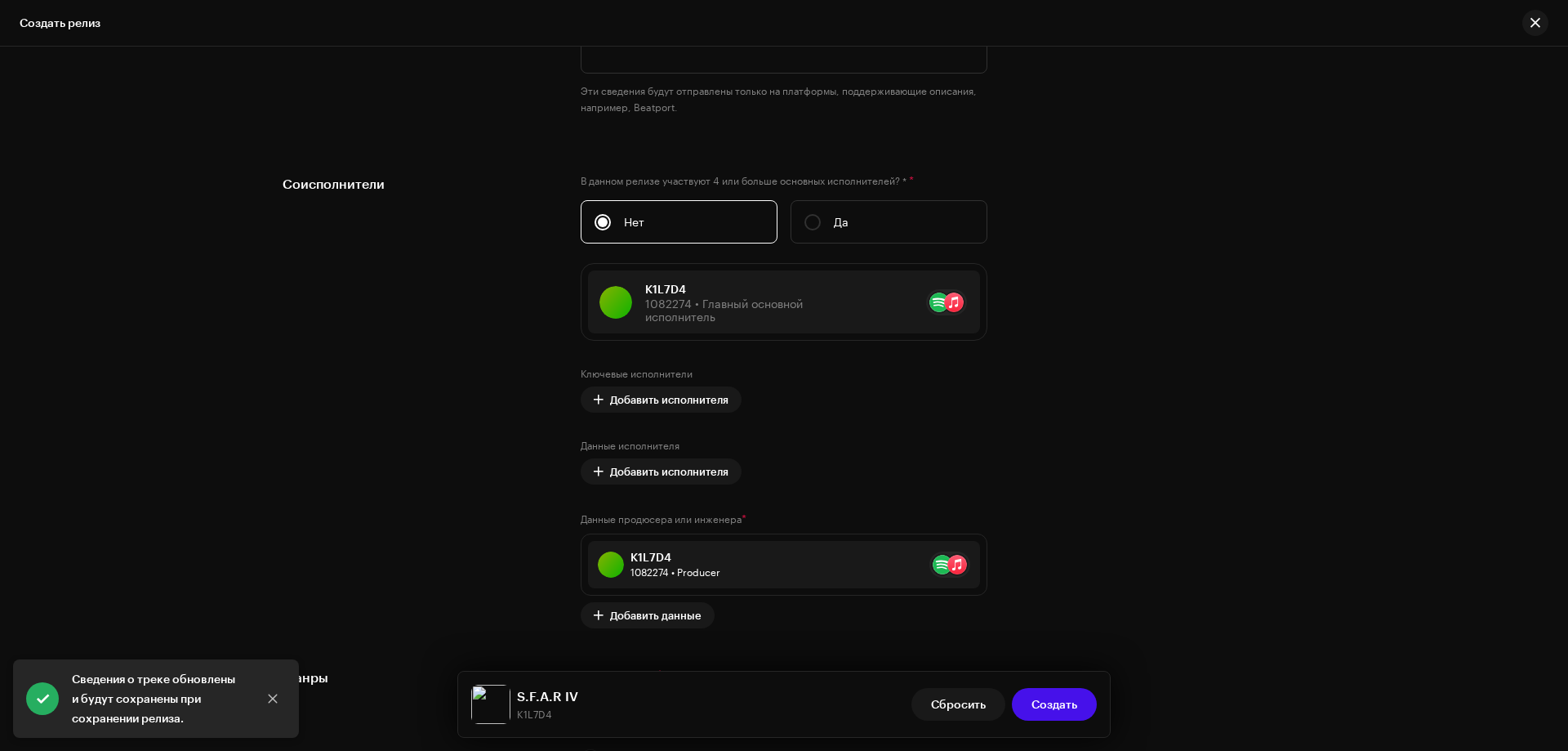
scroll to position [2125, 0]
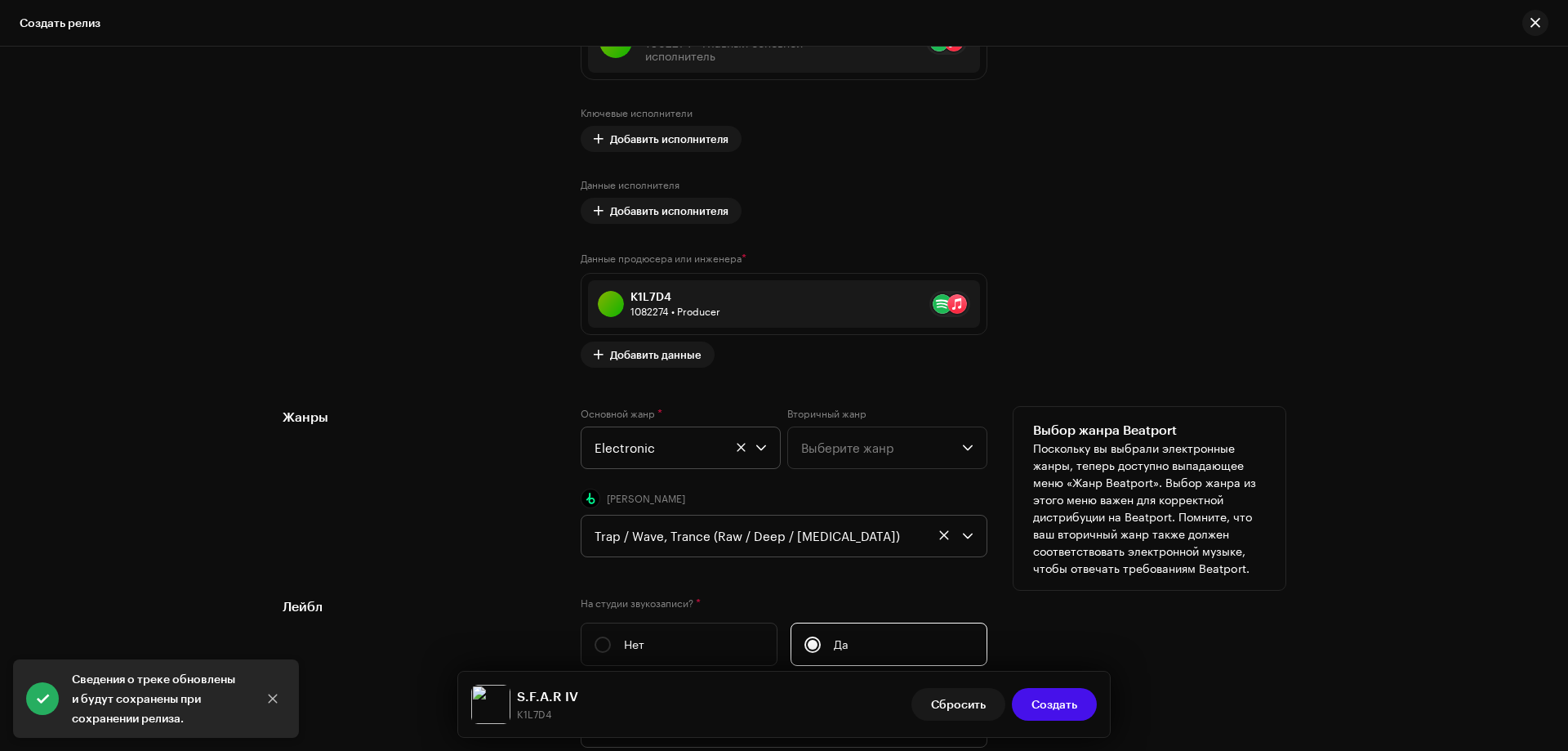
click at [876, 532] on div "Trap / Wave, Trance (Raw / Deep / Hypnotic)" at bounding box center [779, 537] width 368 height 41
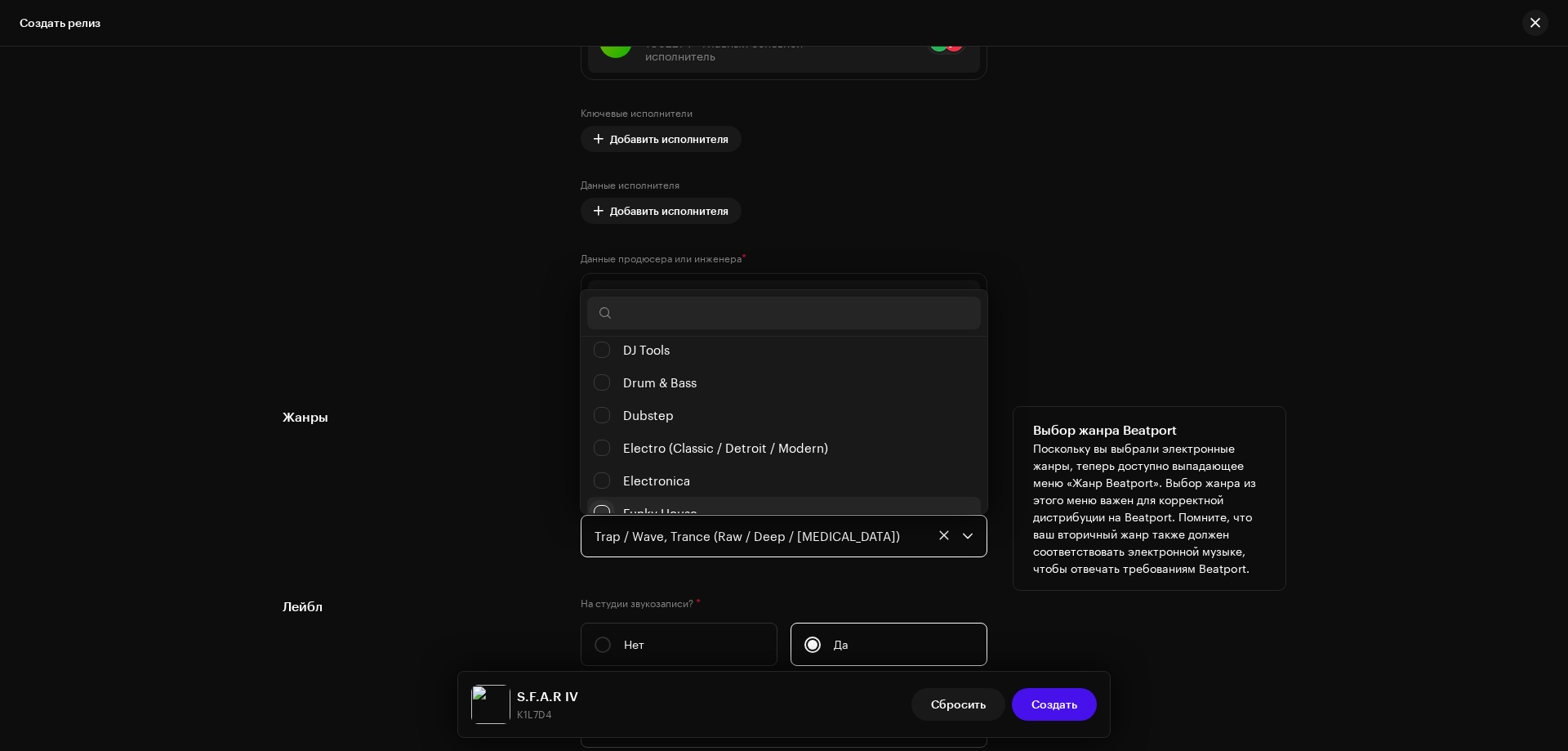
scroll to position [255, 0]
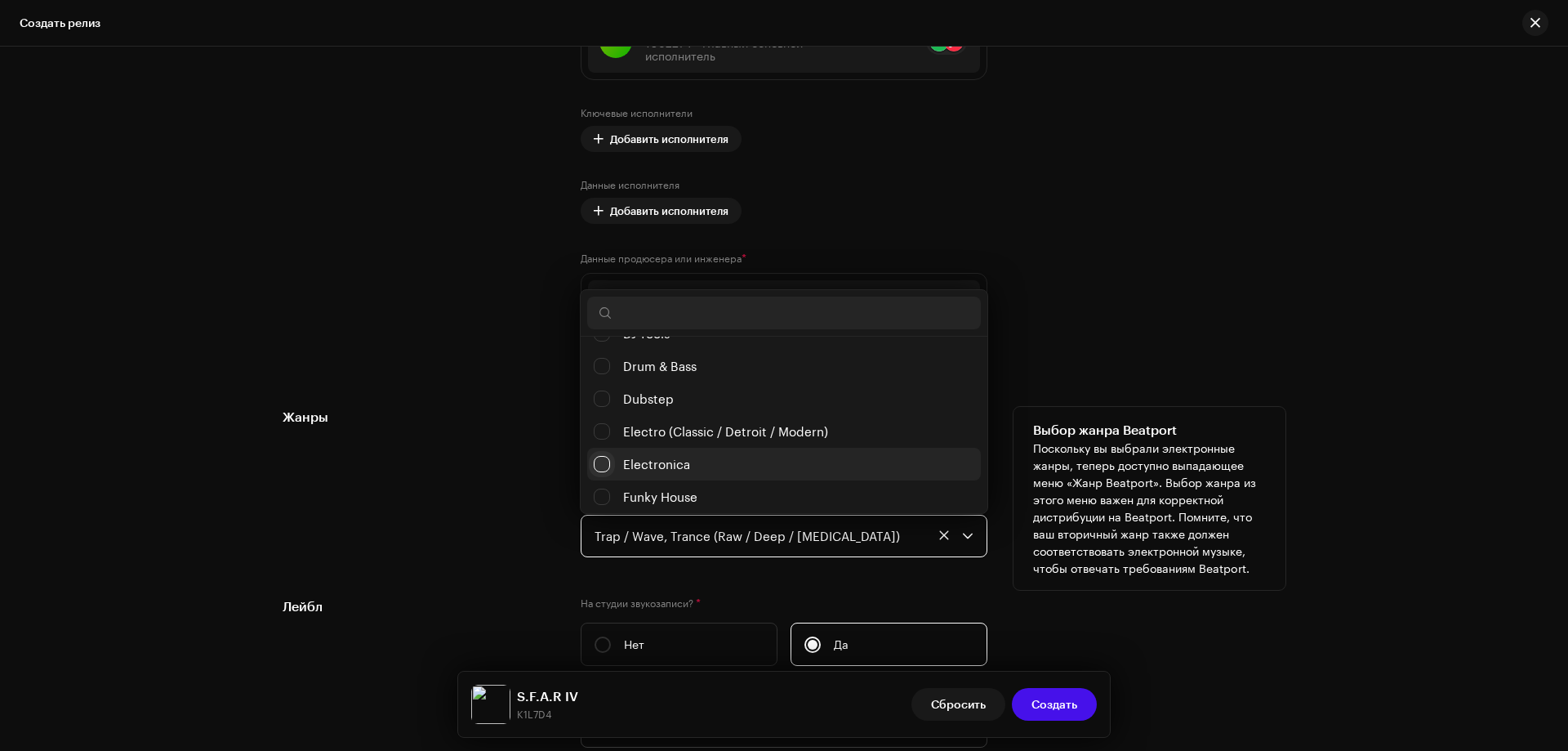
click at [600, 463] on input "Electronica" at bounding box center [602, 464] width 16 height 16
checkbox input "false"
click at [458, 445] on div "Жанры" at bounding box center [418, 481] width 272 height 150
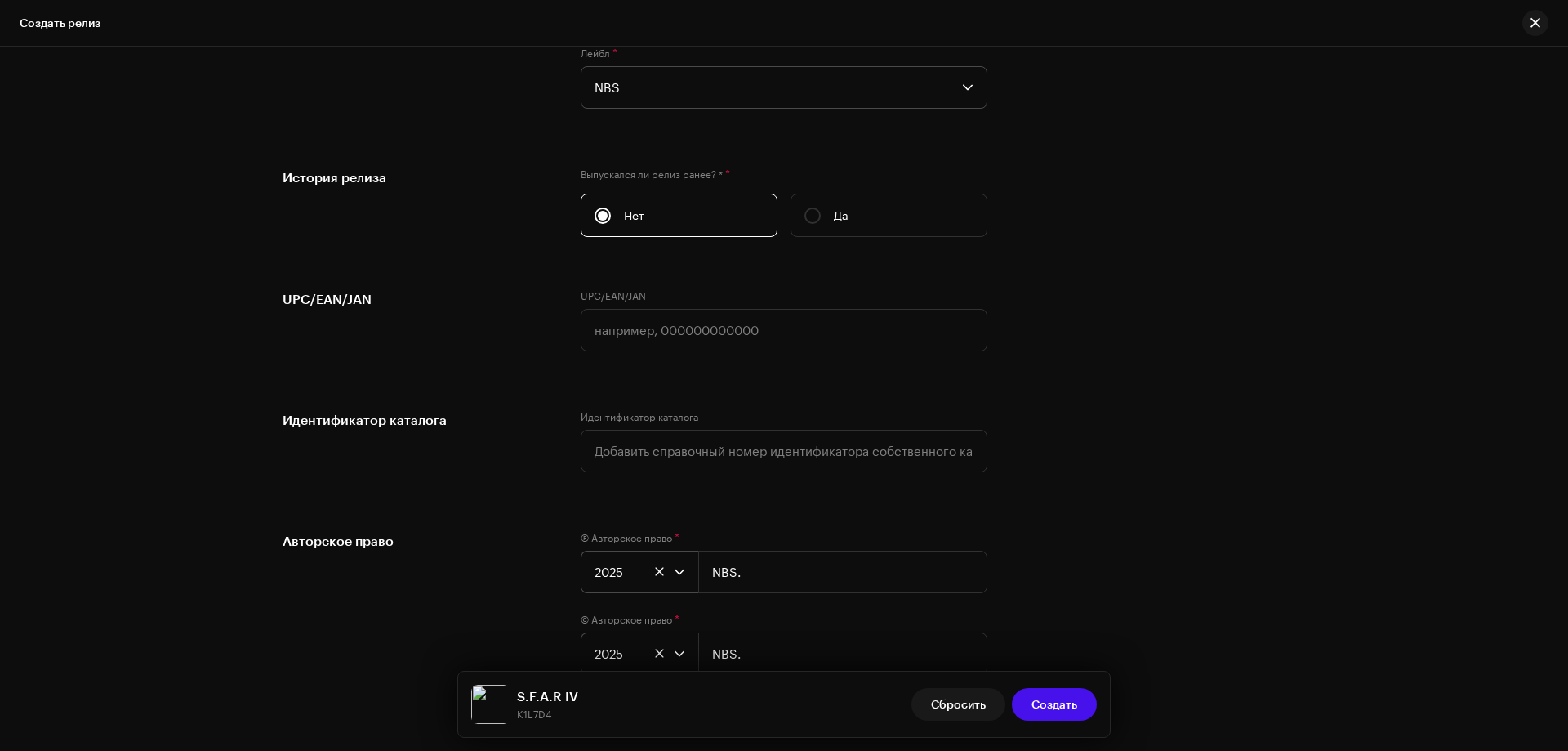
scroll to position [2864, 0]
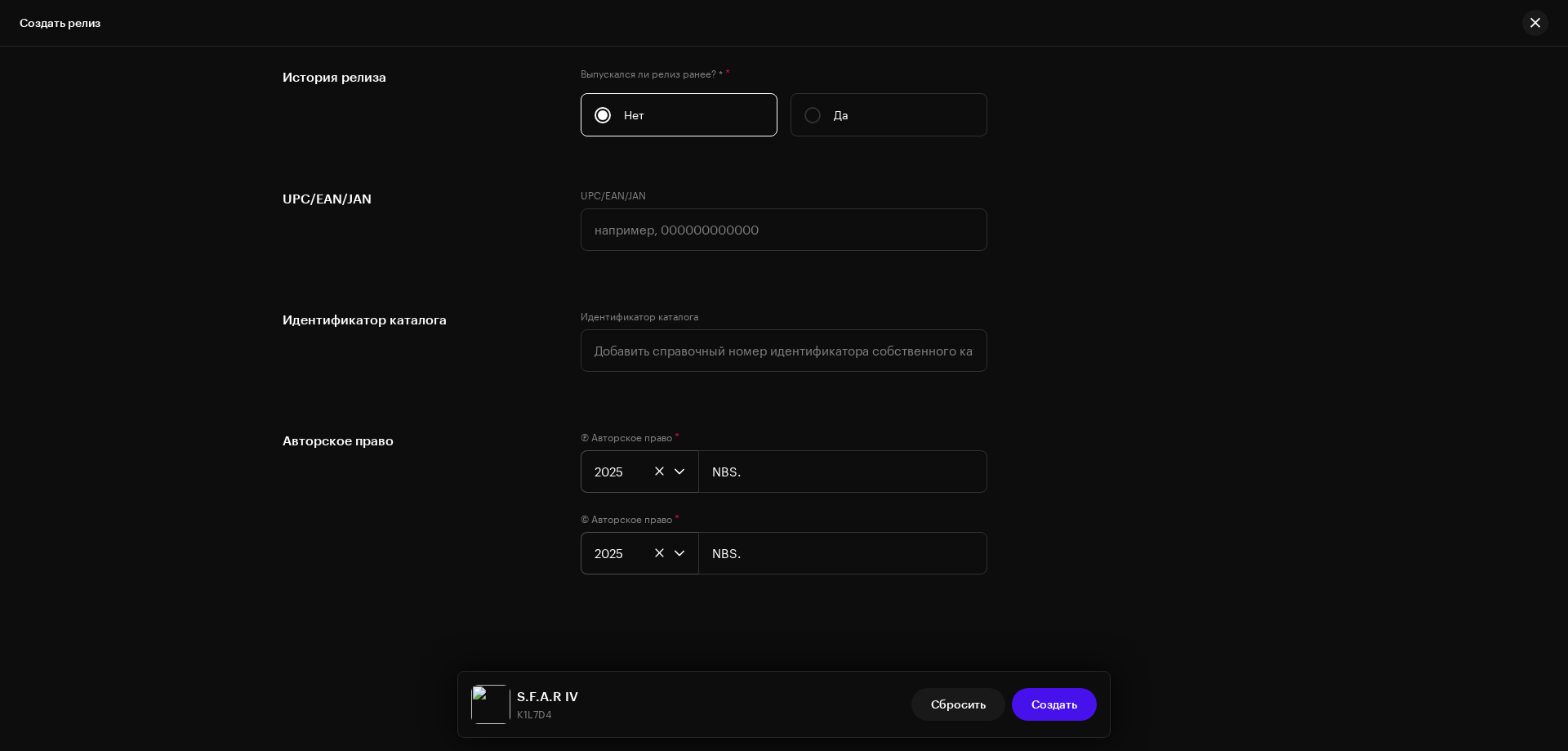
drag, startPoint x: 373, startPoint y: 567, endPoint x: 399, endPoint y: 569, distance: 26.1
click at [373, 567] on div "Авторское право" at bounding box center [418, 512] width 272 height 164
click at [1064, 709] on span "Создать" at bounding box center [1055, 704] width 46 height 33
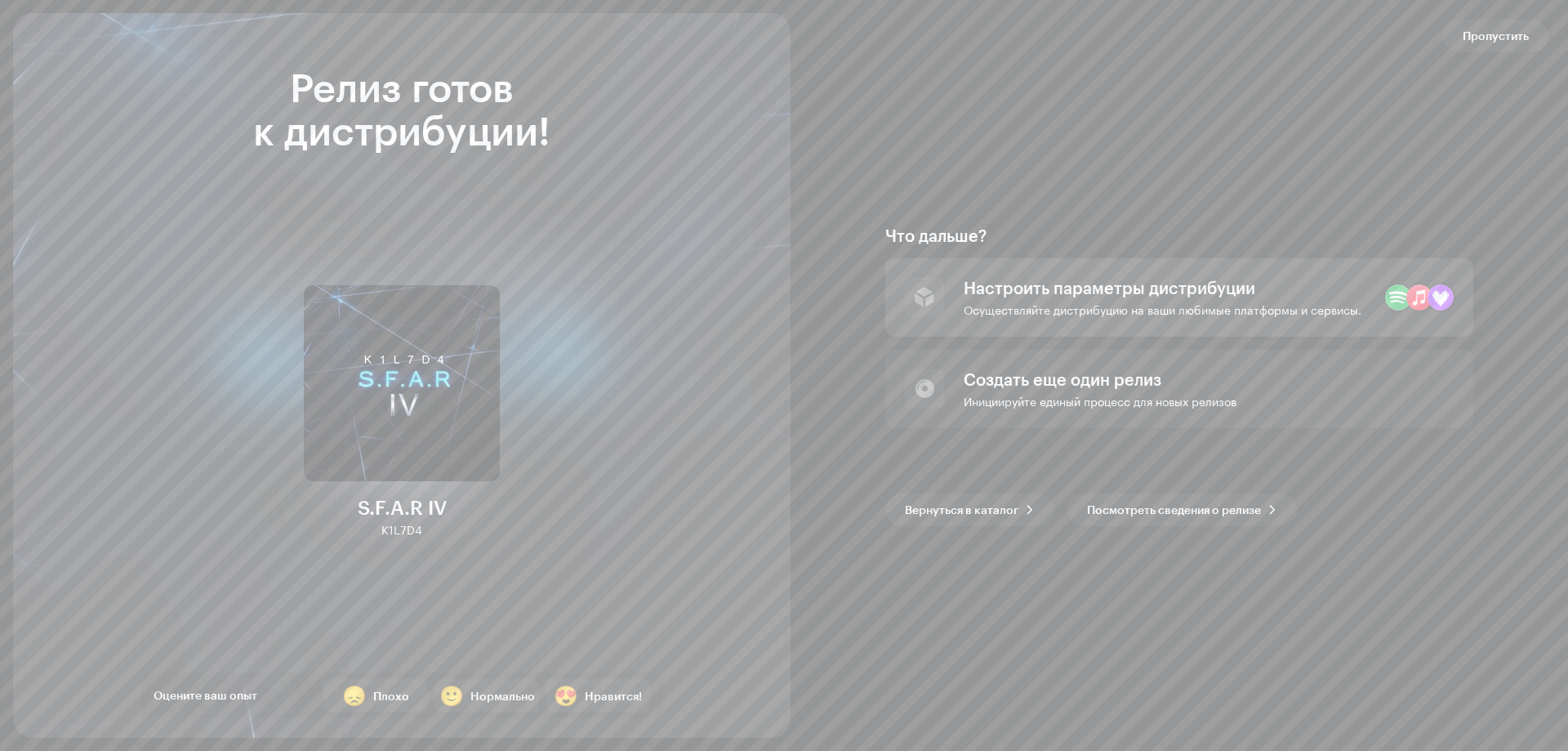
click at [1176, 294] on div "Настроить параметры дистрибуции" at bounding box center [1163, 288] width 398 height 20
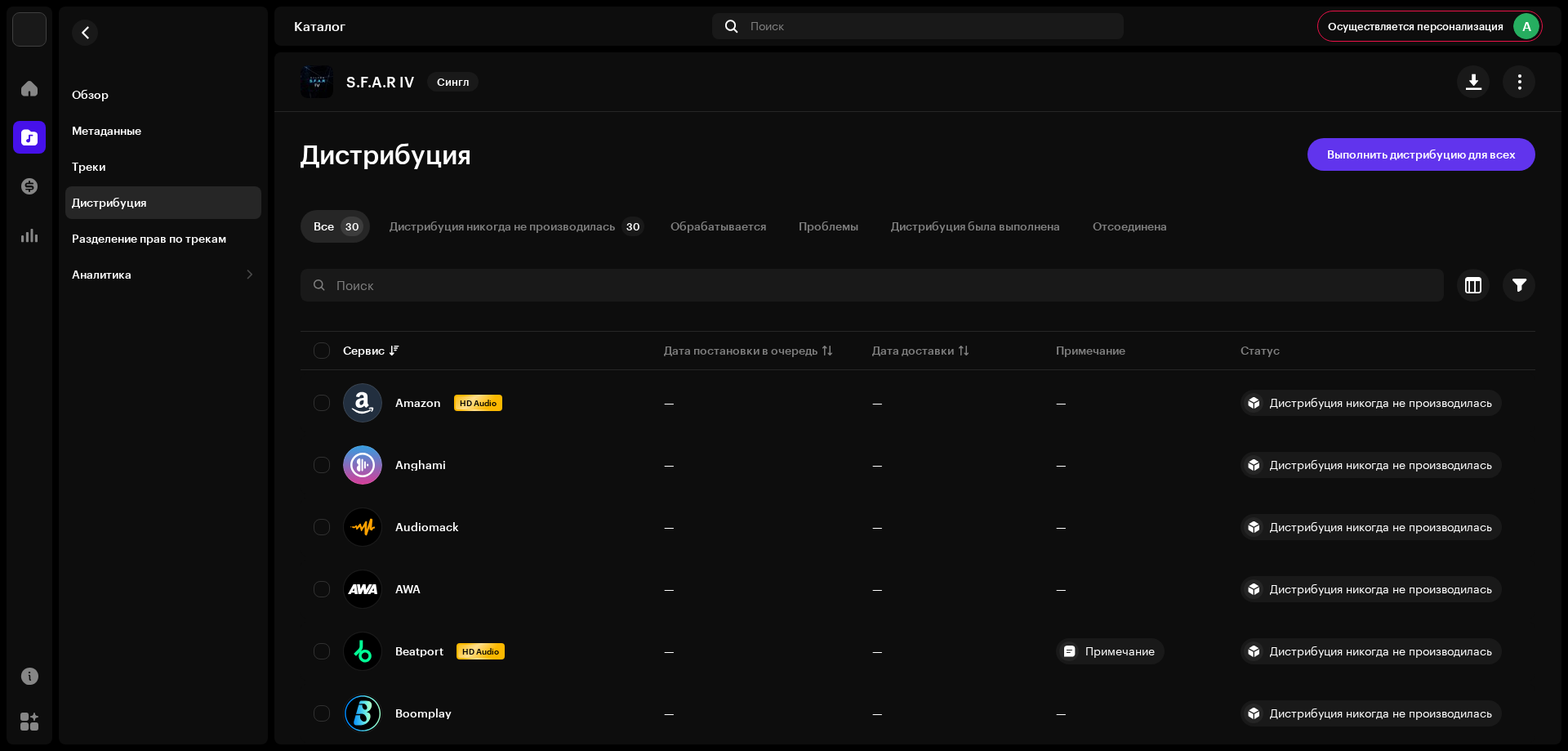
click at [1393, 159] on span "Выполнить дистрибуцию для всех" at bounding box center [1422, 154] width 189 height 33
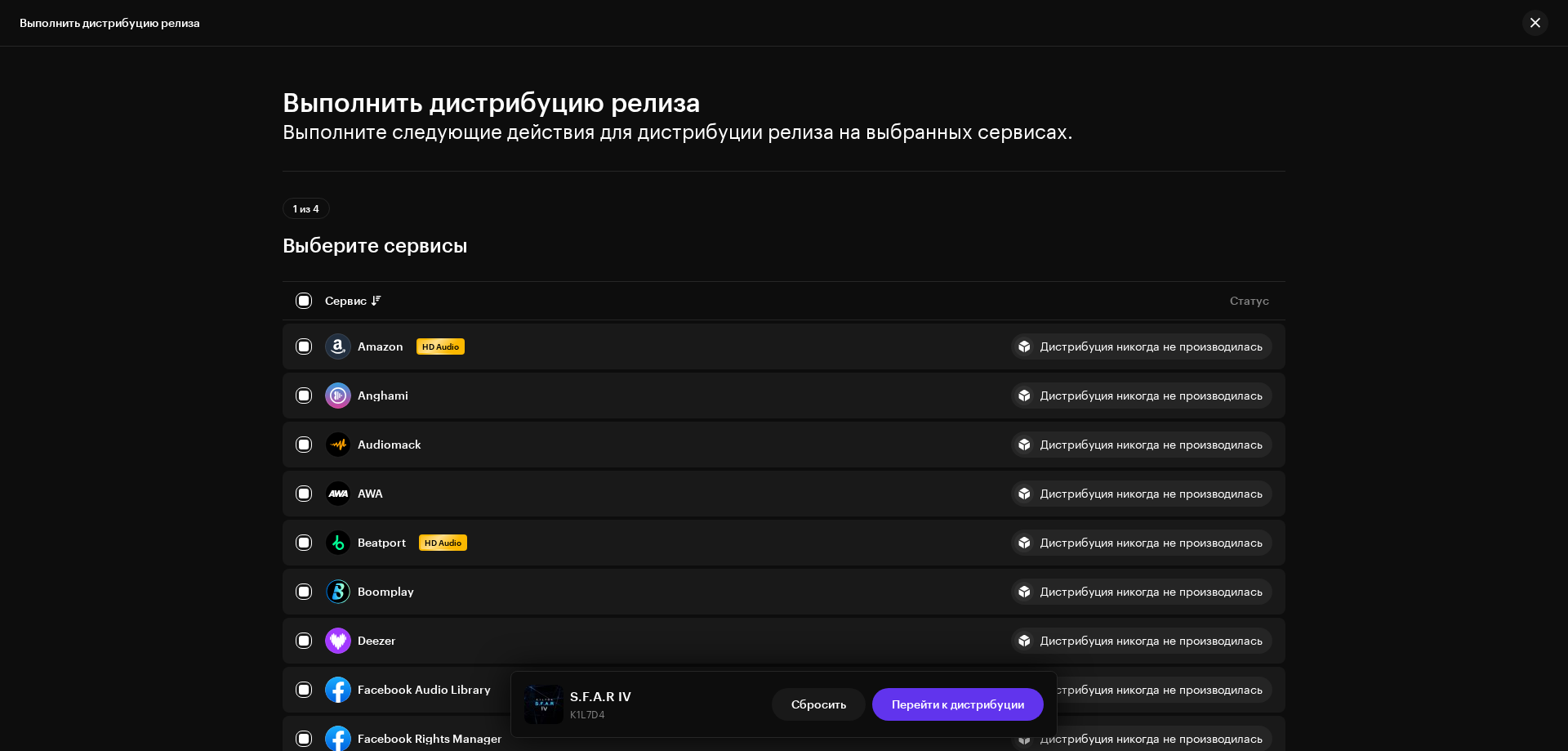
click at [959, 707] on span "Перейти к дистрибуции" at bounding box center [958, 704] width 132 height 33
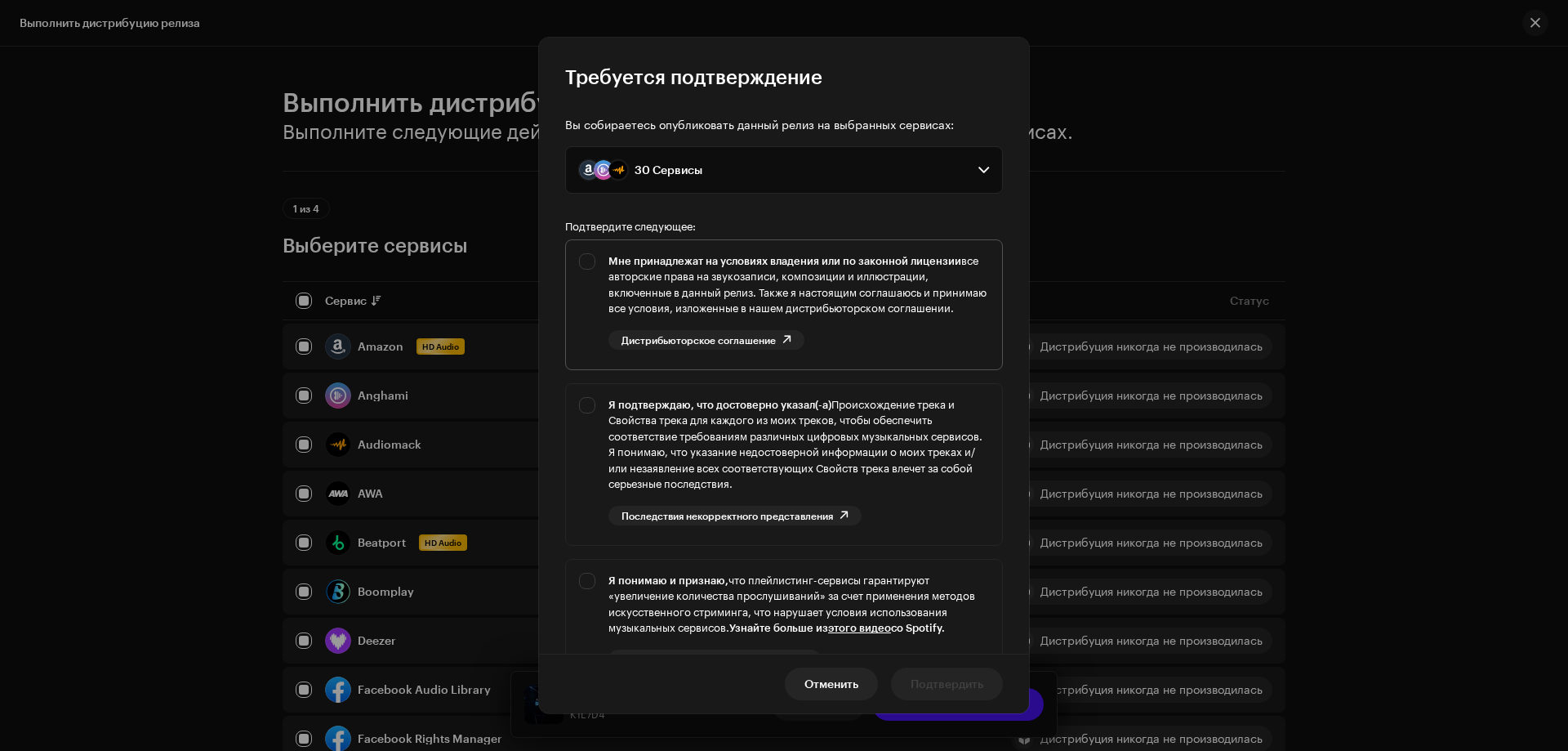
click at [591, 256] on div "Мне принадлежат на условиях владения или по законной лицензии все авторские пра…" at bounding box center [784, 301] width 436 height 122
checkbox input "true"
click at [590, 424] on div "Я подтверждаю, что достоверно указал(-а) Происхождение трека и Свойства трека д…" at bounding box center [784, 461] width 436 height 154
checkbox input "true"
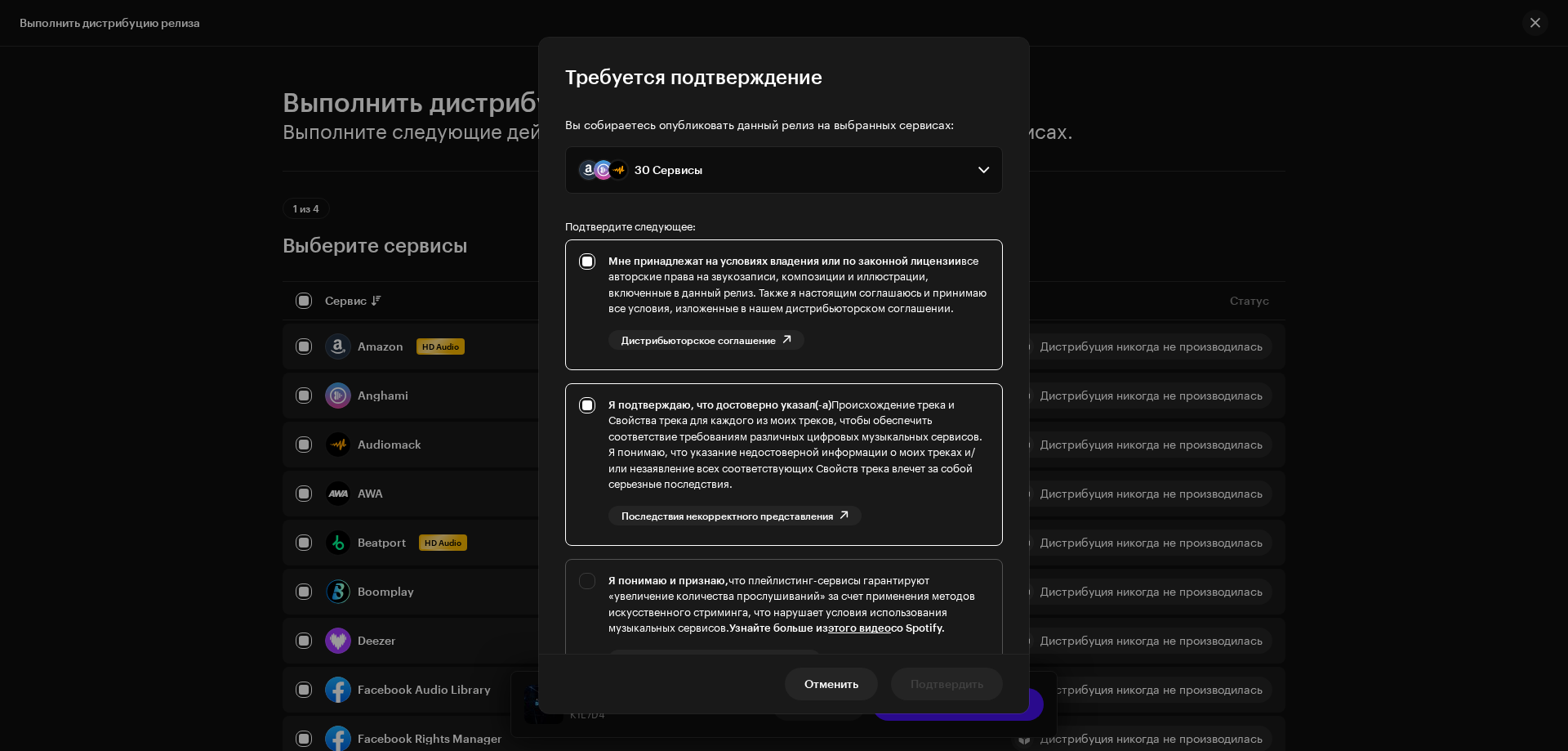
click at [586, 586] on div "Я понимаю и признаю, что плейлистинг-сервисы гарантируют «увеличение количества…" at bounding box center [784, 634] width 436 height 149
checkbox input "true"
click at [965, 681] on span "Подтвердить" at bounding box center [947, 684] width 73 height 33
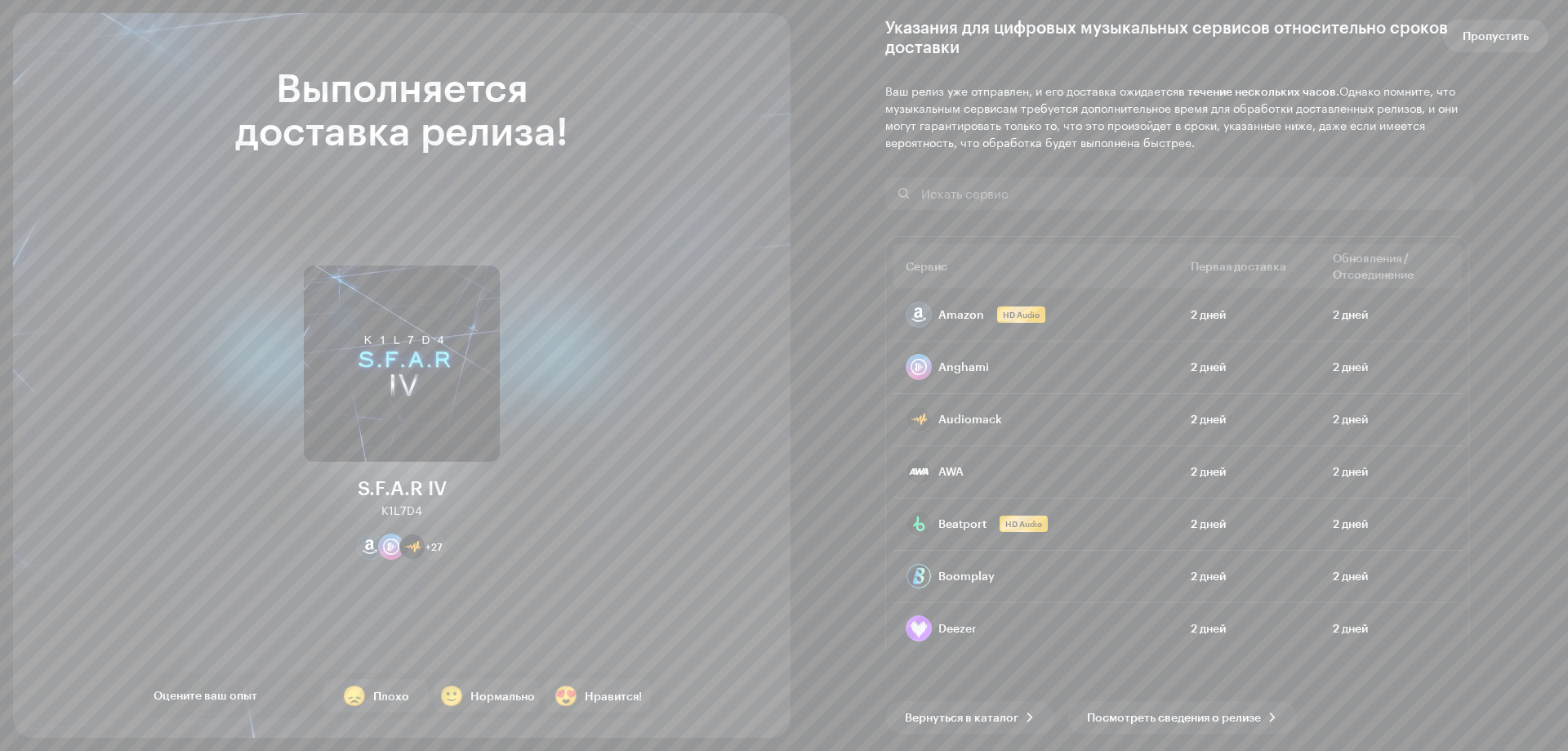
click at [1490, 29] on span "Пропустить" at bounding box center [1496, 36] width 67 height 33
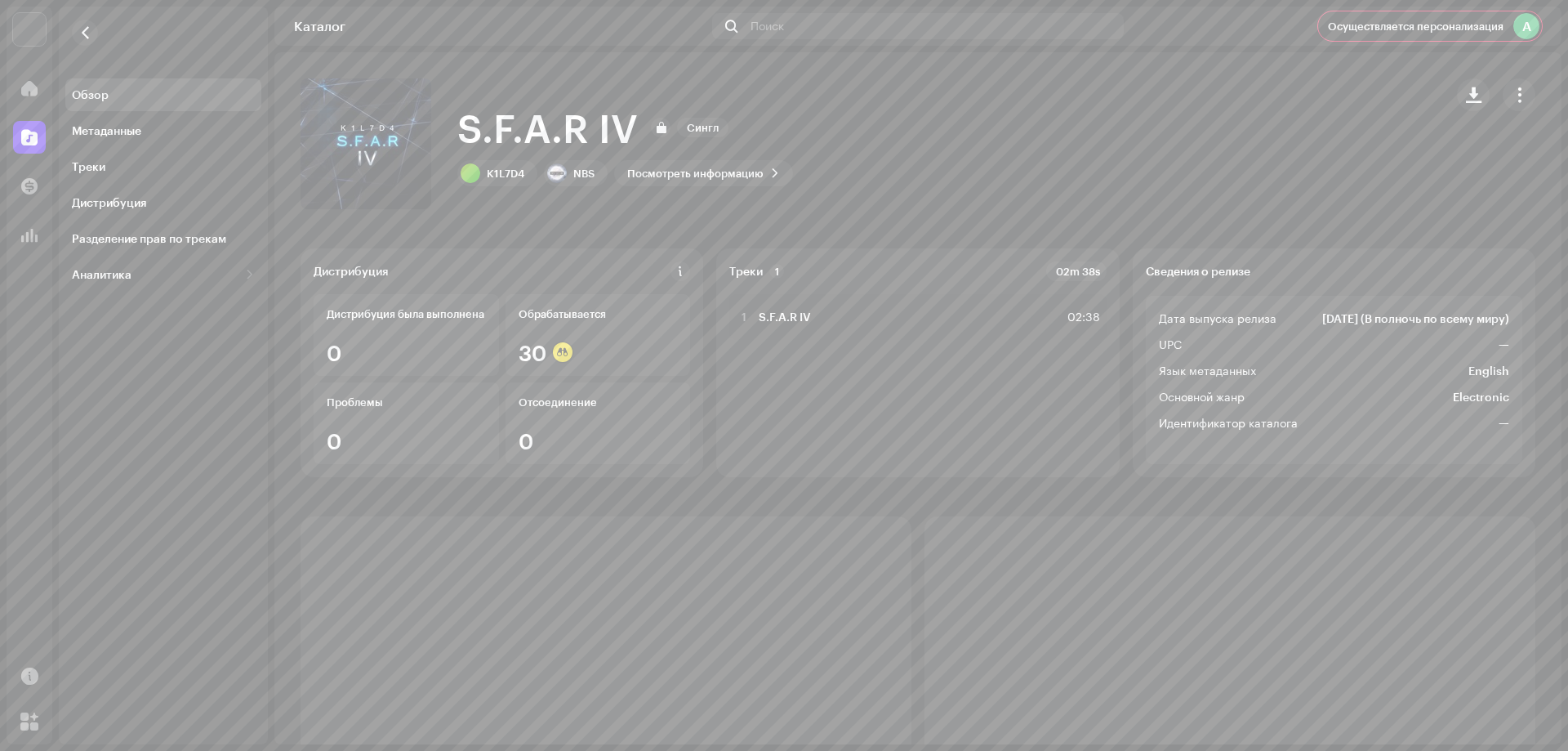
click at [24, 152] on div at bounding box center [30, 137] width 33 height 33
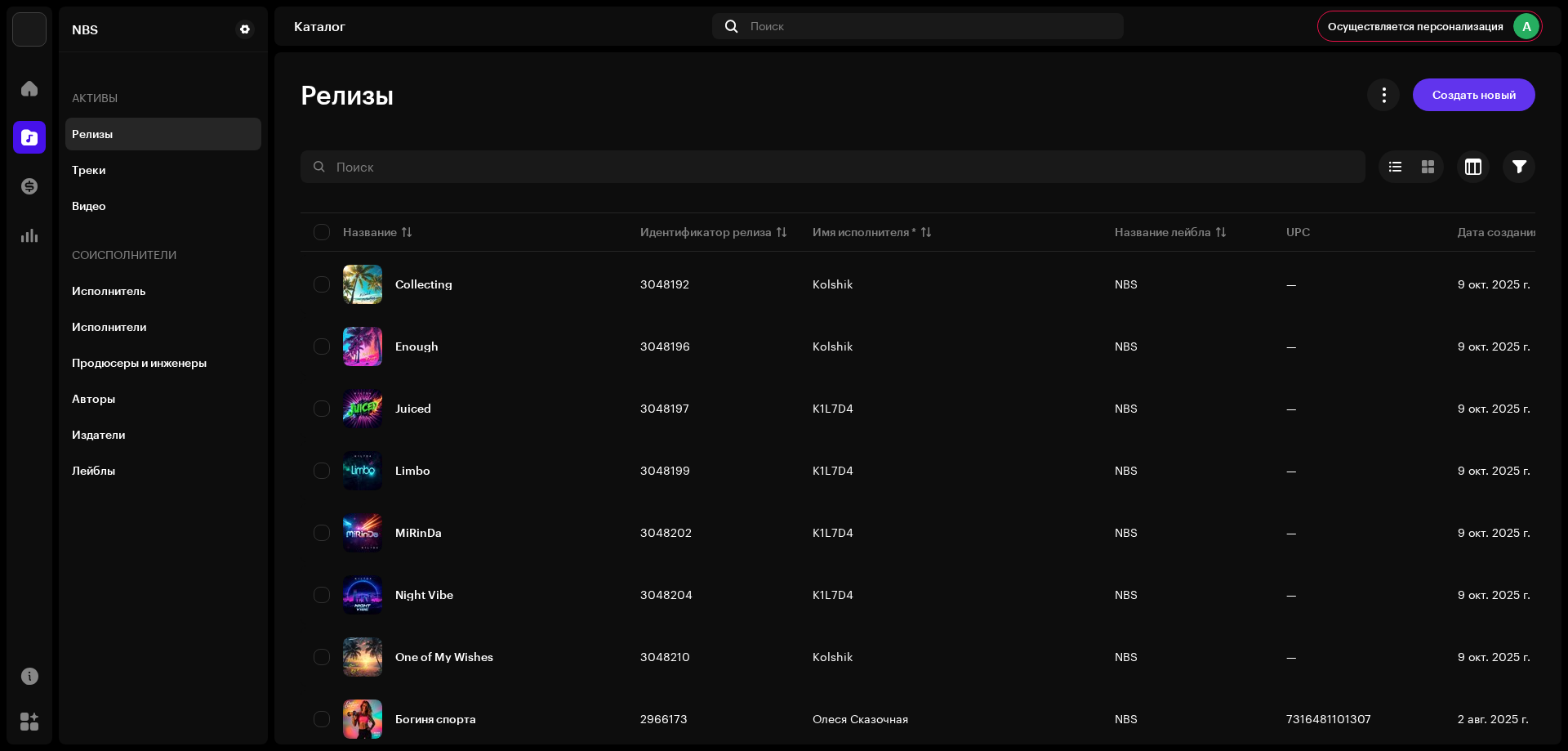
click at [1494, 103] on span "Создать новый" at bounding box center [1474, 94] width 83 height 33
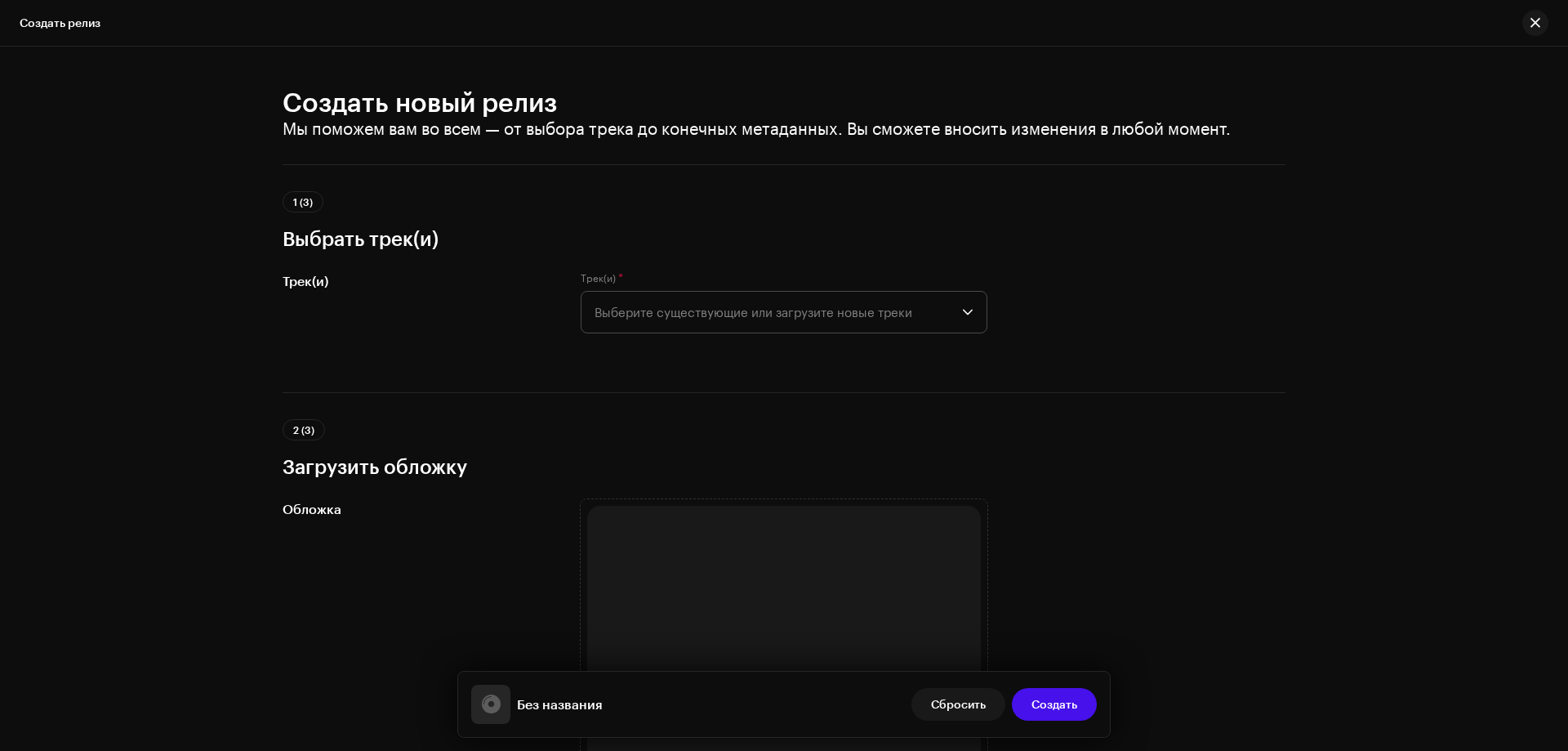
click at [907, 313] on span "Выберите существующие или загрузите новые треки" at bounding box center [779, 312] width 368 height 41
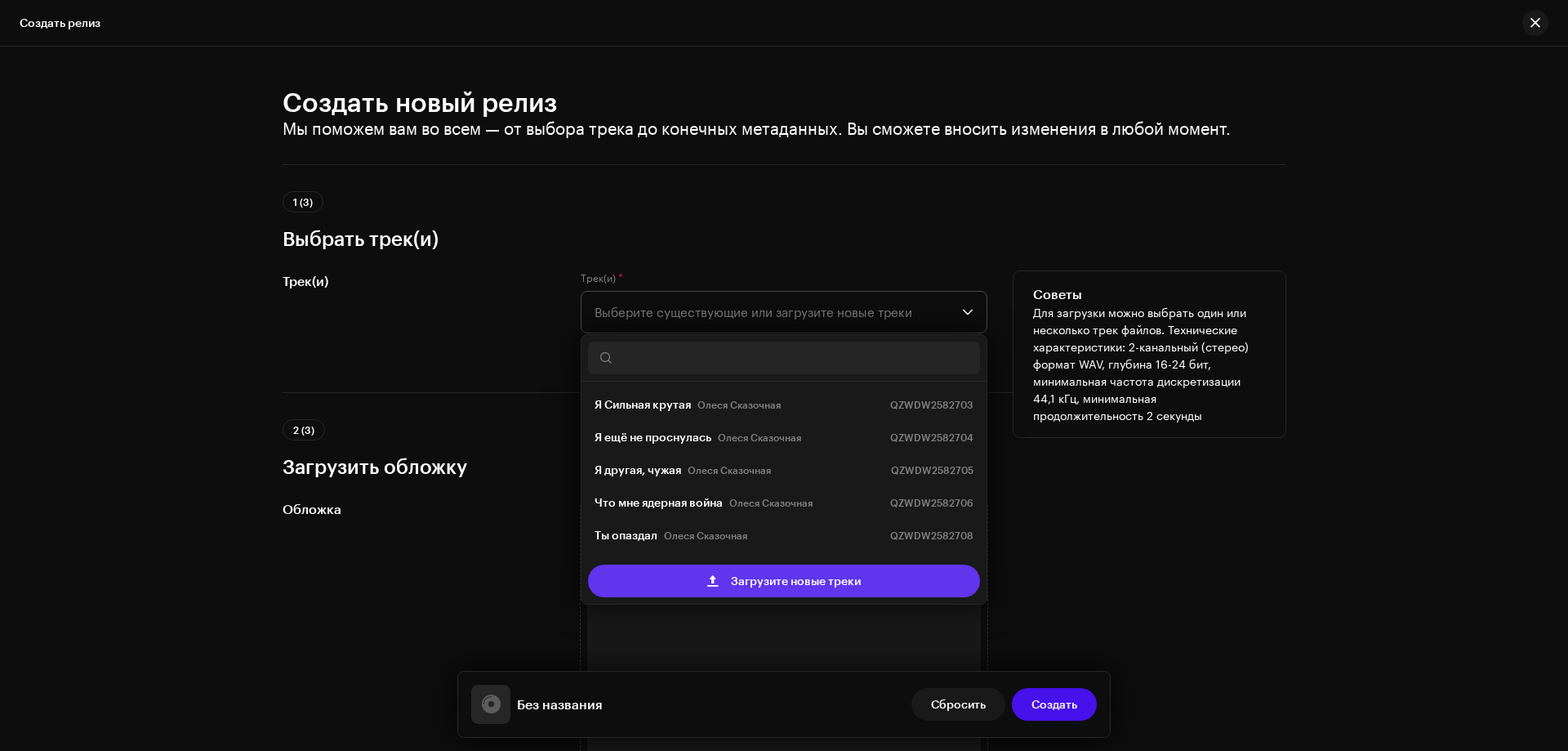
click at [822, 588] on span "Загрузите новые треки" at bounding box center [796, 581] width 130 height 33
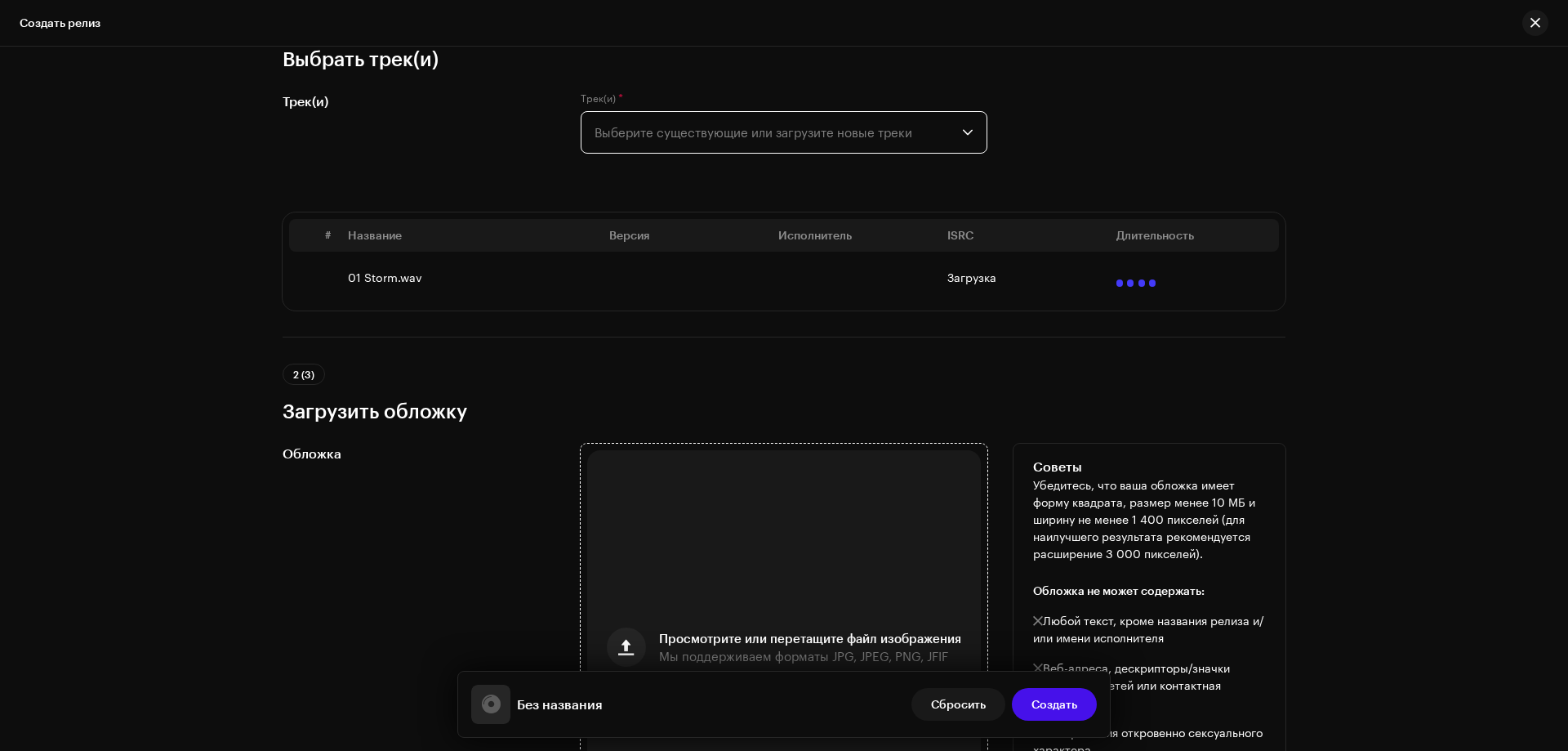
scroll to position [408, 0]
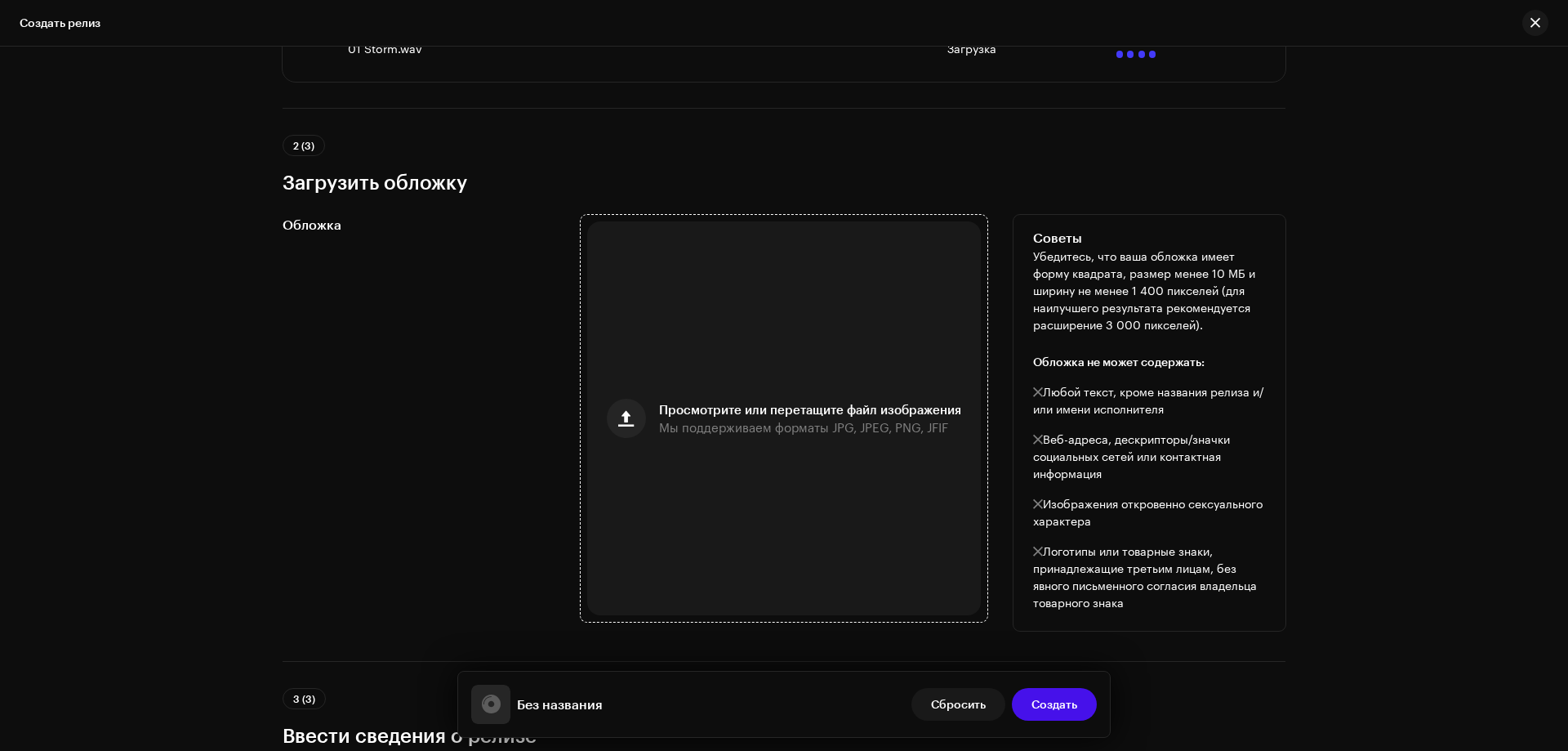
click at [647, 422] on div "Просмотрите или перетащите файл изображения Мы поддерживаем форматы JPG, JPEG, …" at bounding box center [784, 418] width 393 height 394
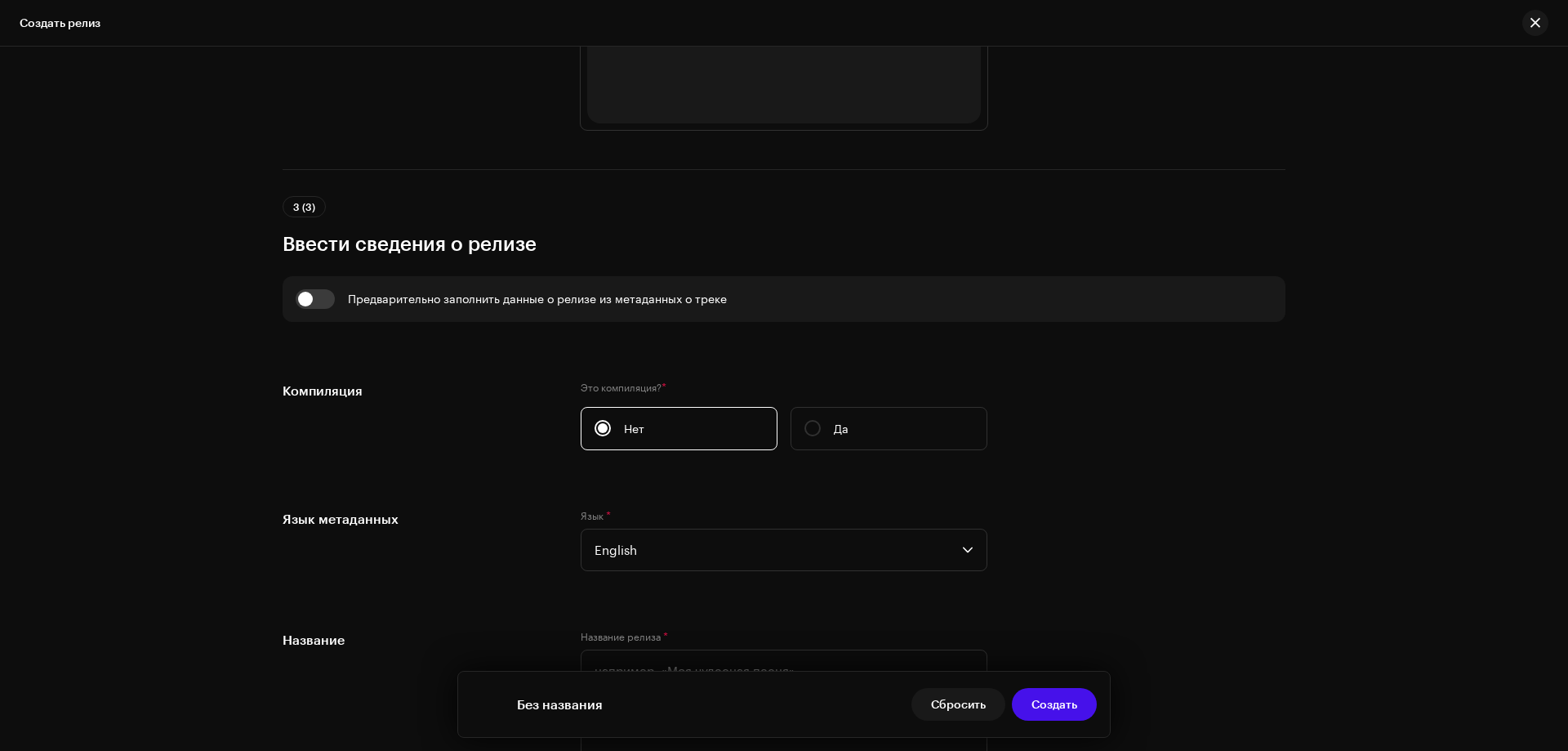
scroll to position [1033, 0]
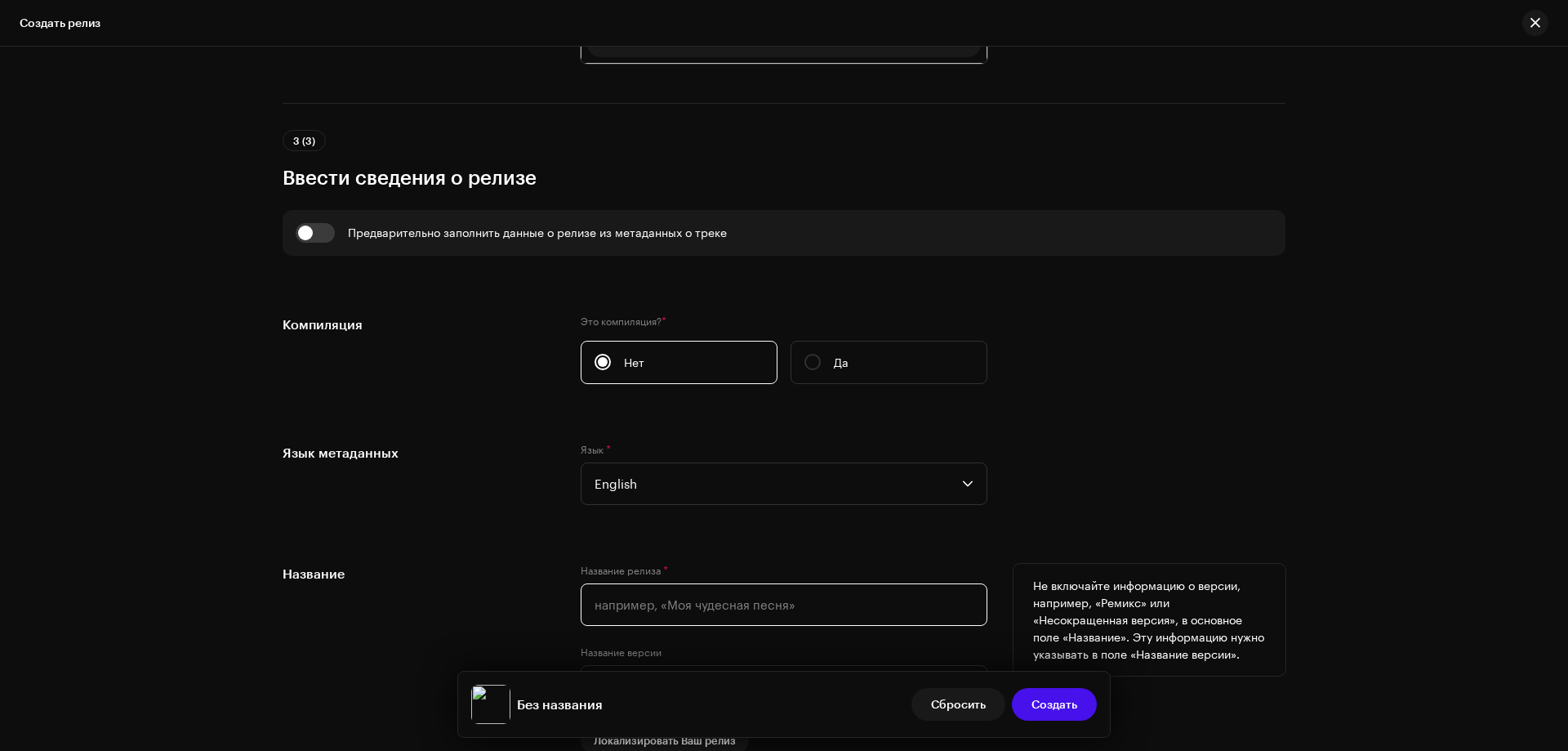
click at [603, 601] on input "text" at bounding box center [784, 605] width 407 height 43
paste input "K1L7D4 - Storm"
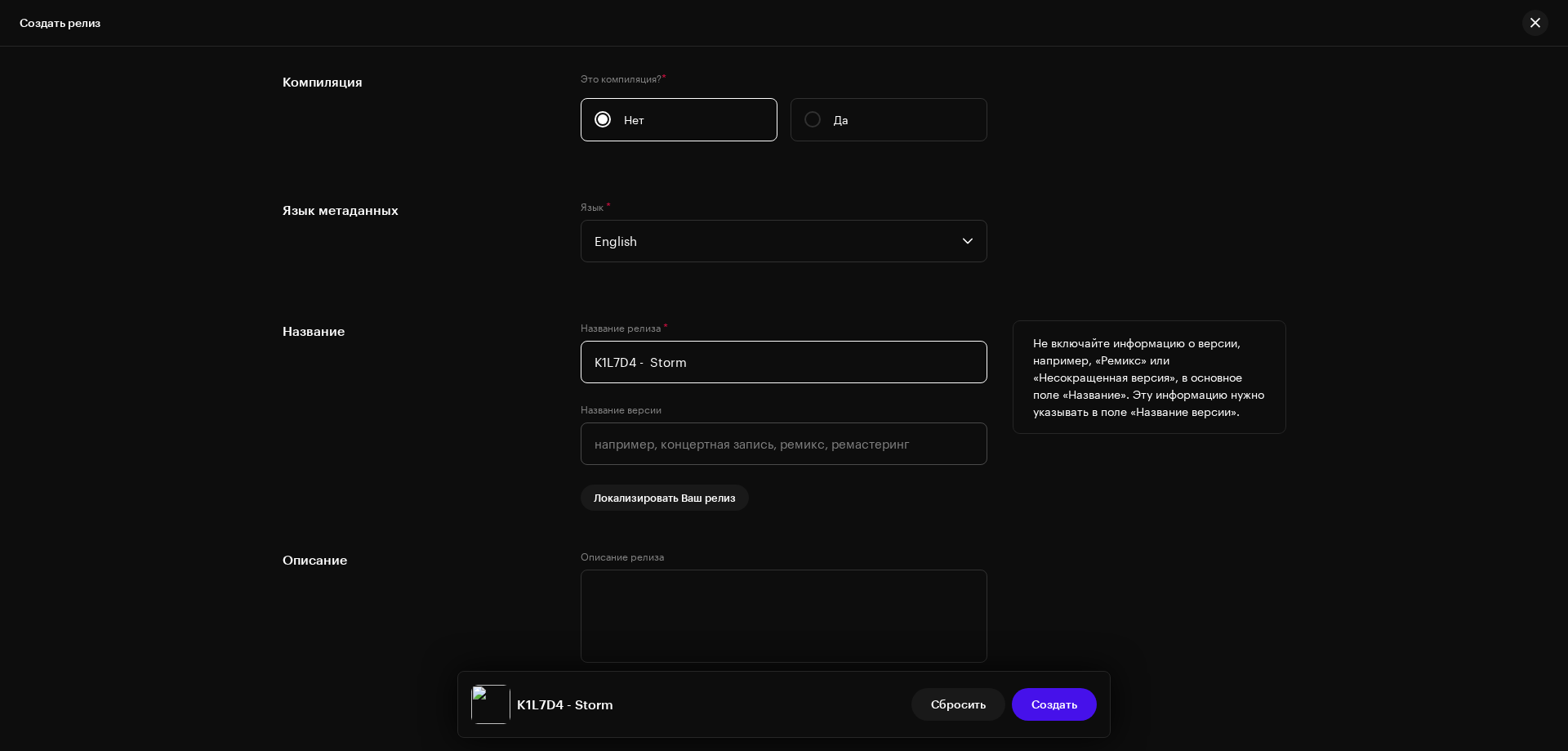
scroll to position [1278, 0]
drag, startPoint x: 632, startPoint y: 357, endPoint x: 589, endPoint y: 357, distance: 43.0
click at [589, 357] on input "K1L7D4 - Storm" at bounding box center [784, 360] width 407 height 43
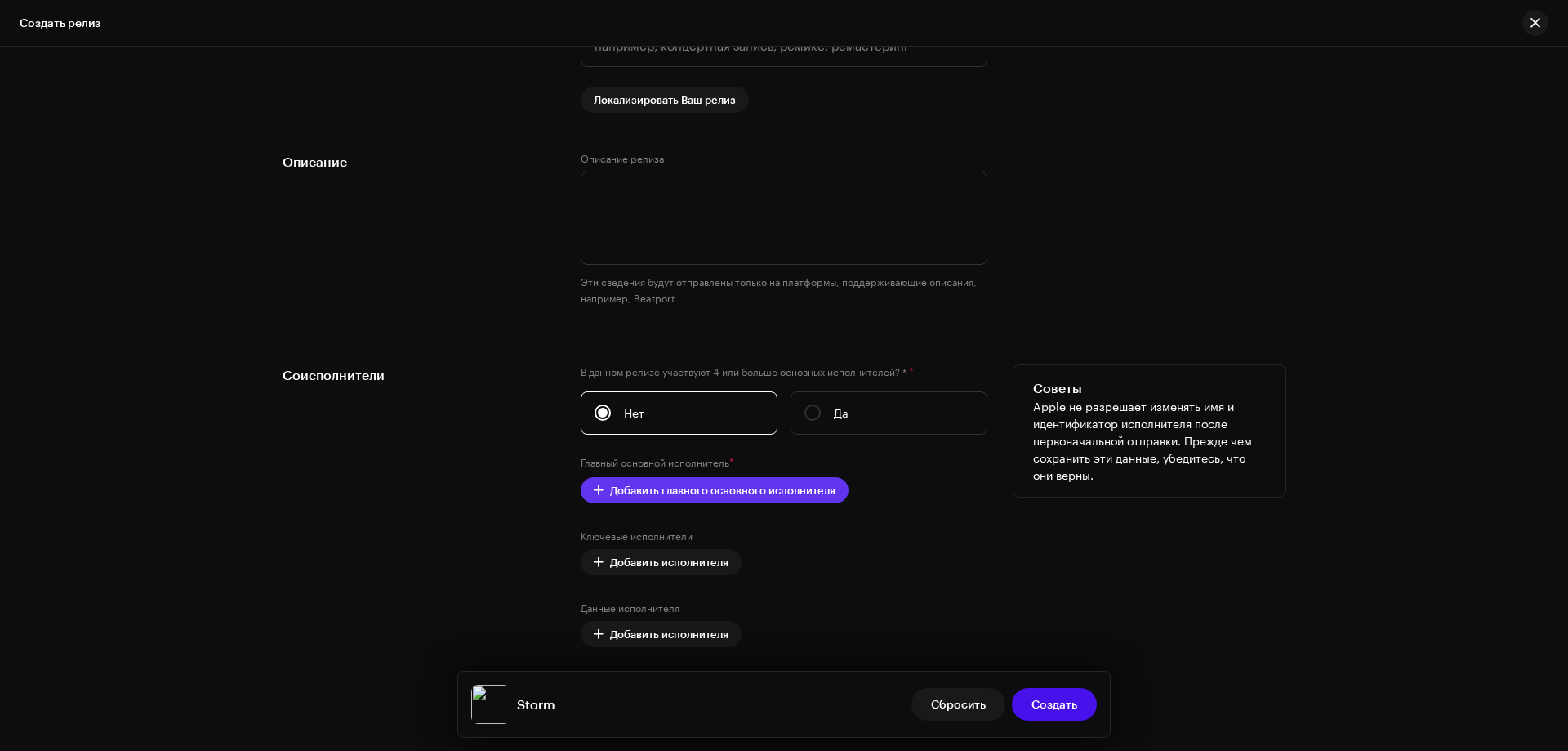
scroll to position [1768, 0]
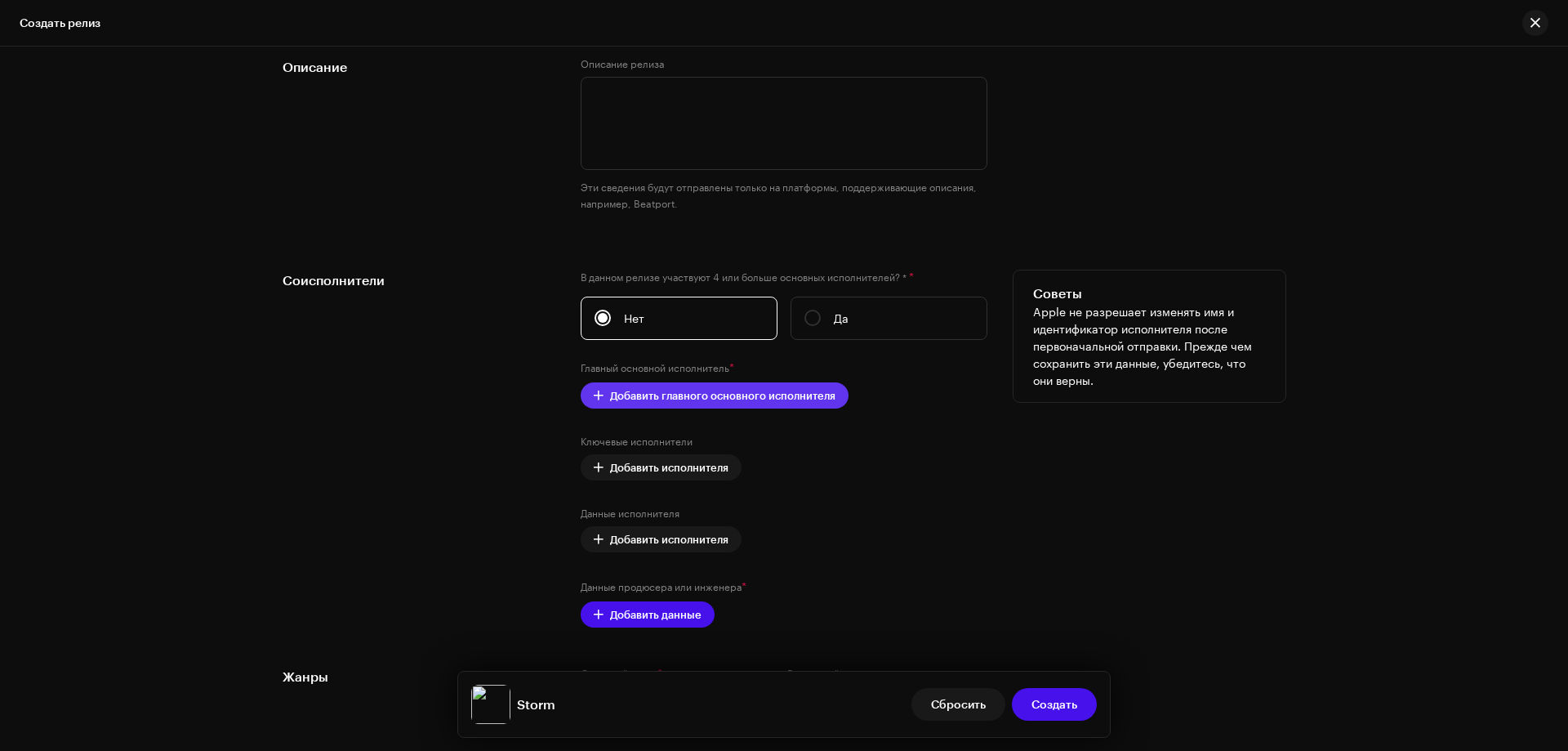
type input "Storm"
click at [652, 398] on span "Добавить главного основного исполнителя" at bounding box center [723, 395] width 225 height 33
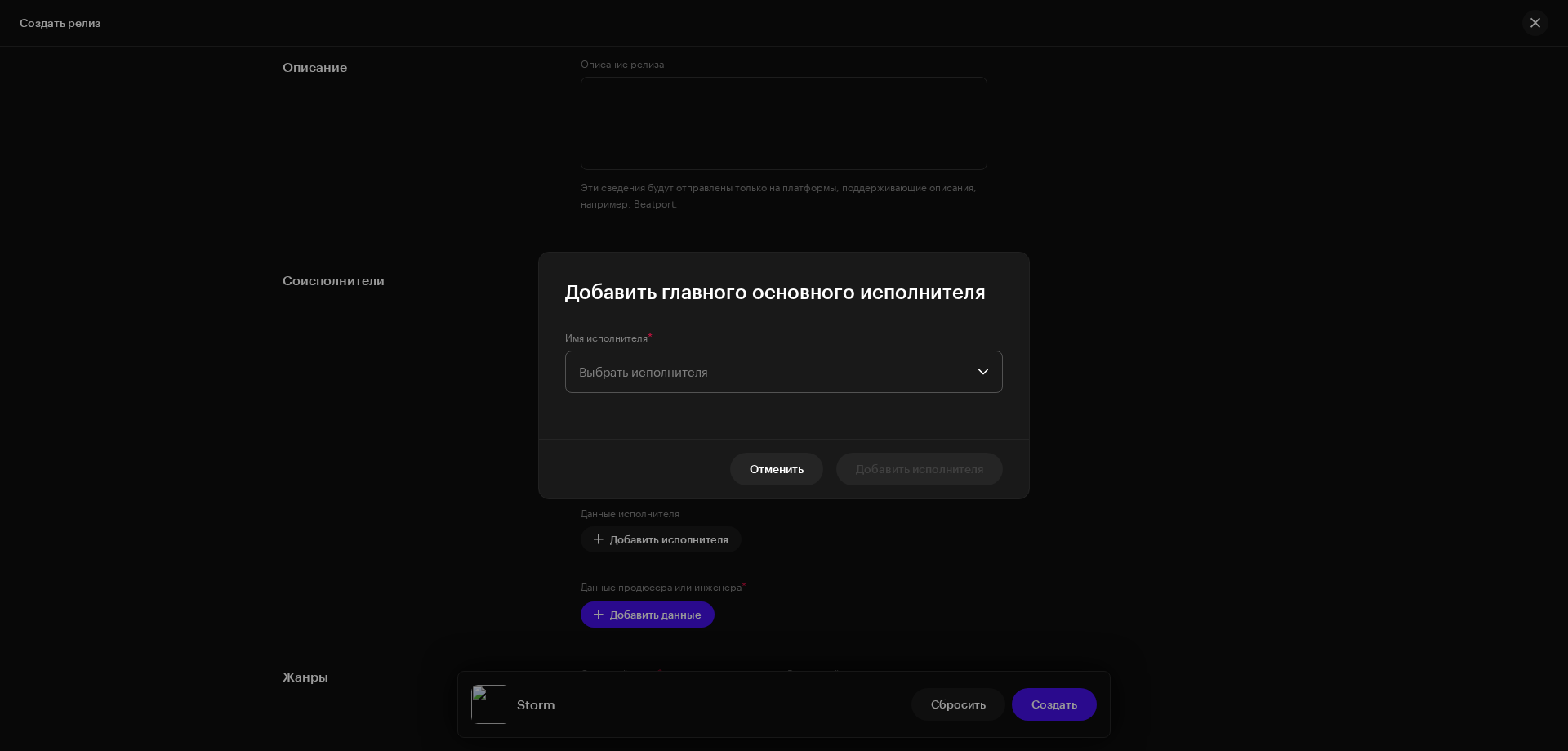
click at [627, 372] on span "Выбрать исполнителя" at bounding box center [643, 372] width 129 height 15
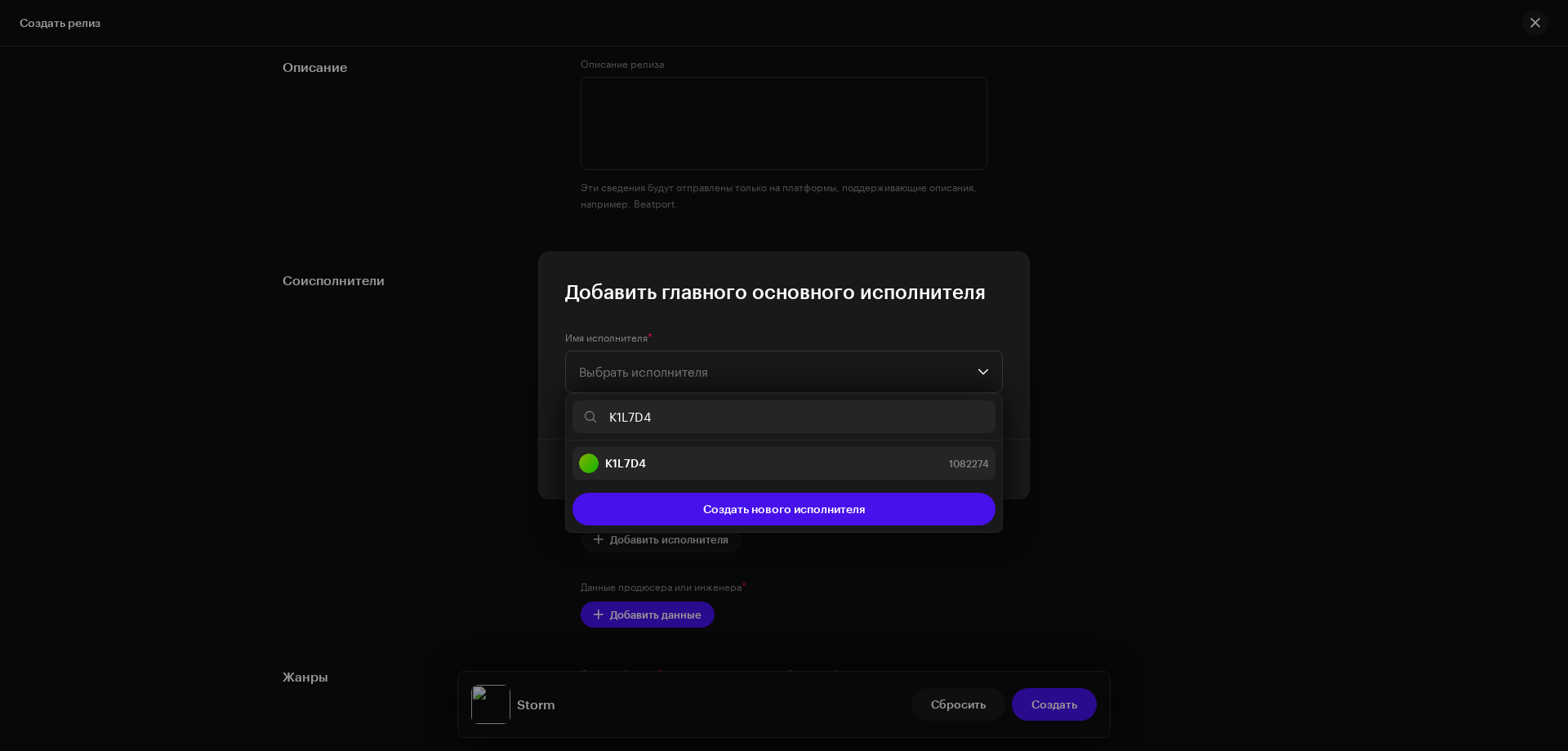
type input "K1L7D4"
click at [633, 458] on strong "K1L7D4" at bounding box center [626, 463] width 41 height 16
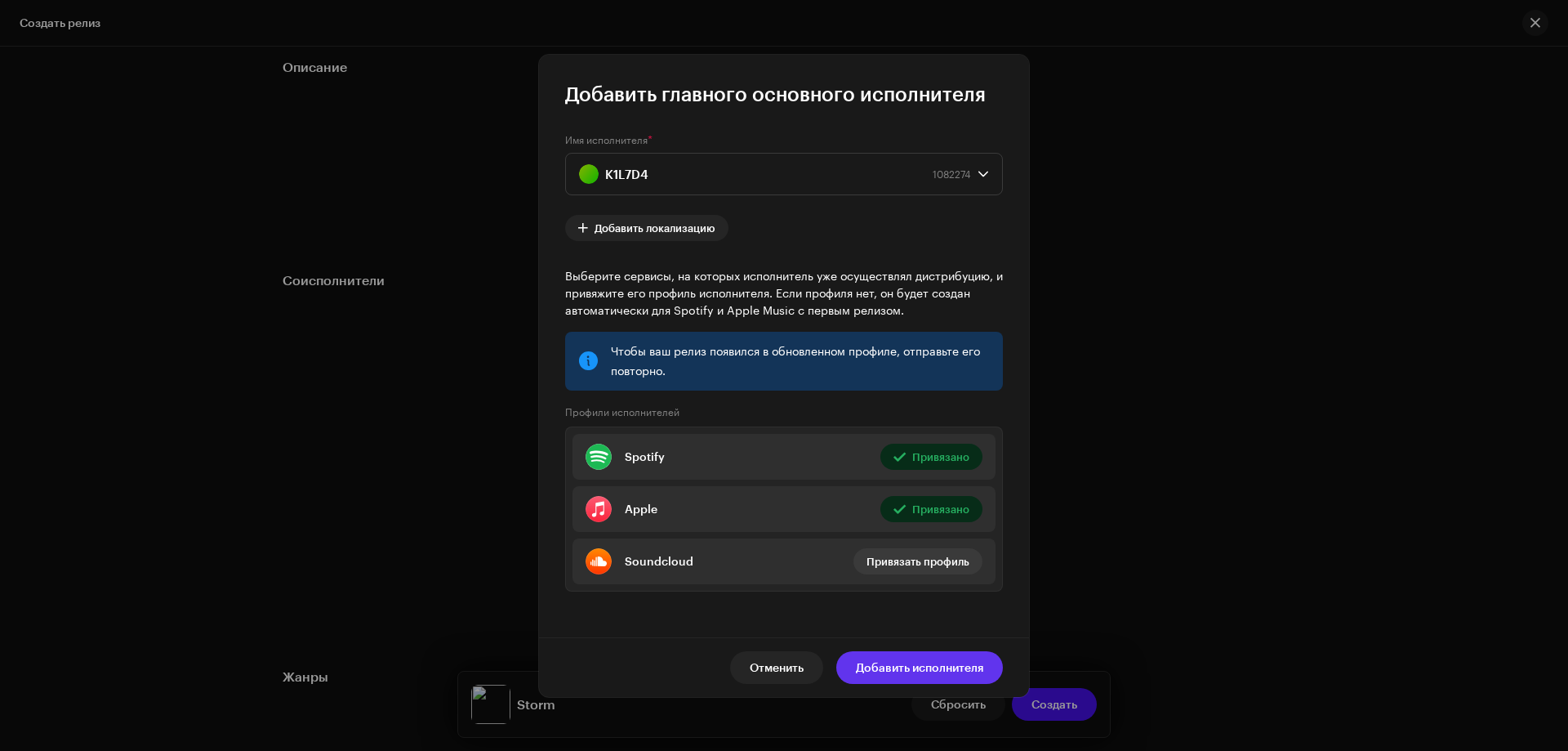
click at [903, 666] on span "Добавить исполнителя" at bounding box center [919, 668] width 127 height 33
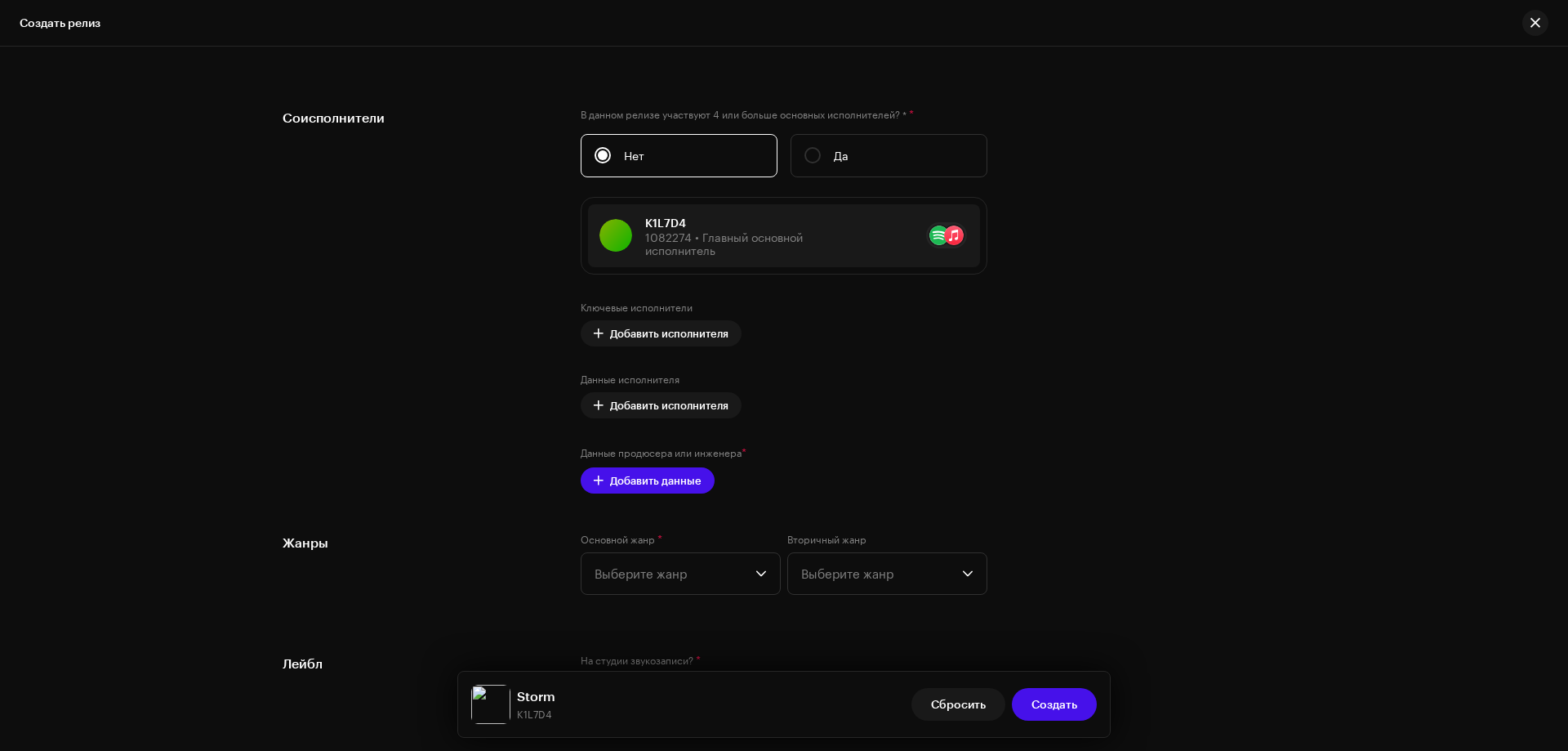
scroll to position [1932, 0]
click at [632, 495] on div "Предварительно заполнить данные о релизе из метаданных о треке Компиляция Это к…" at bounding box center [784, 306] width 1003 height 1991
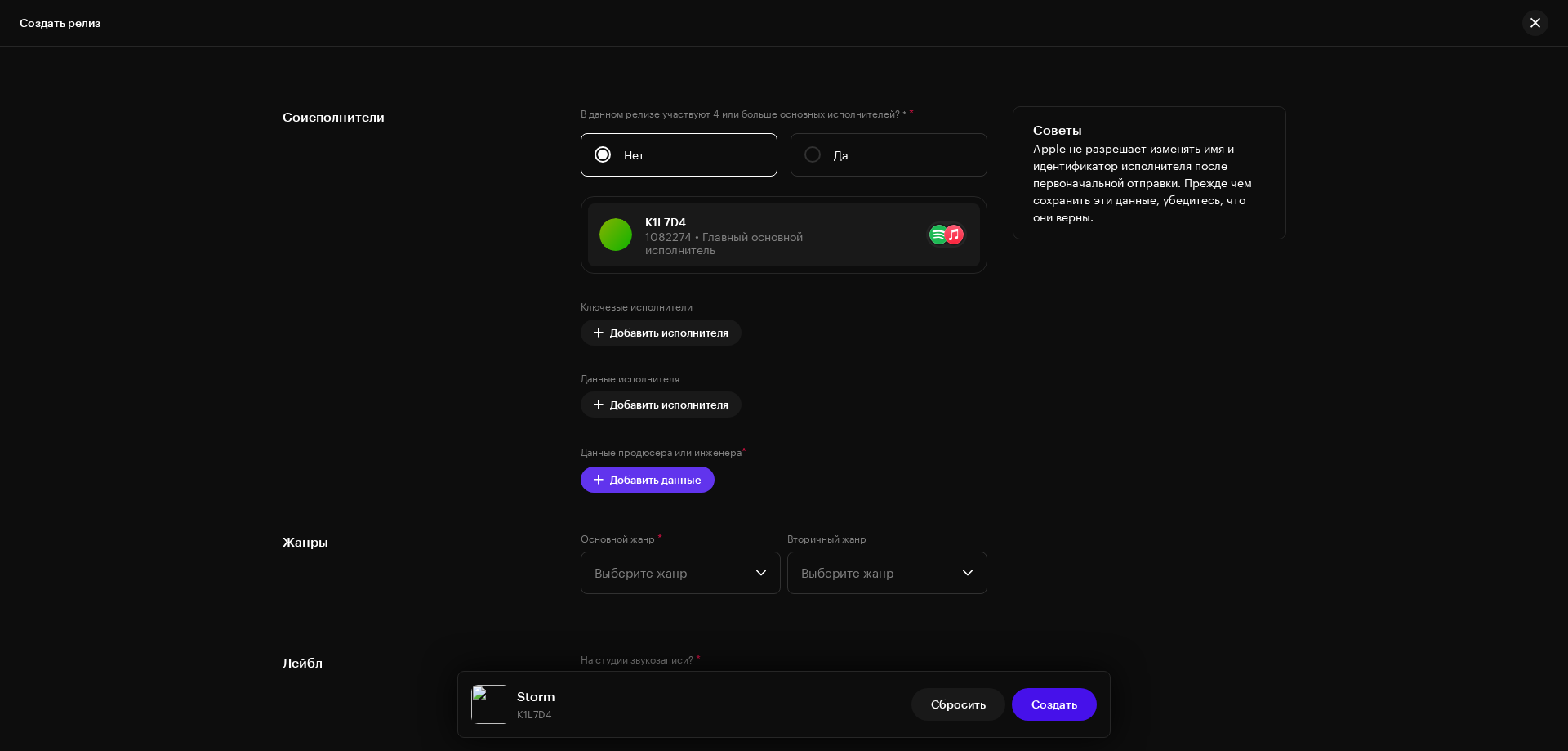
click at [632, 492] on span "Добавить данные" at bounding box center [655, 480] width 91 height 33
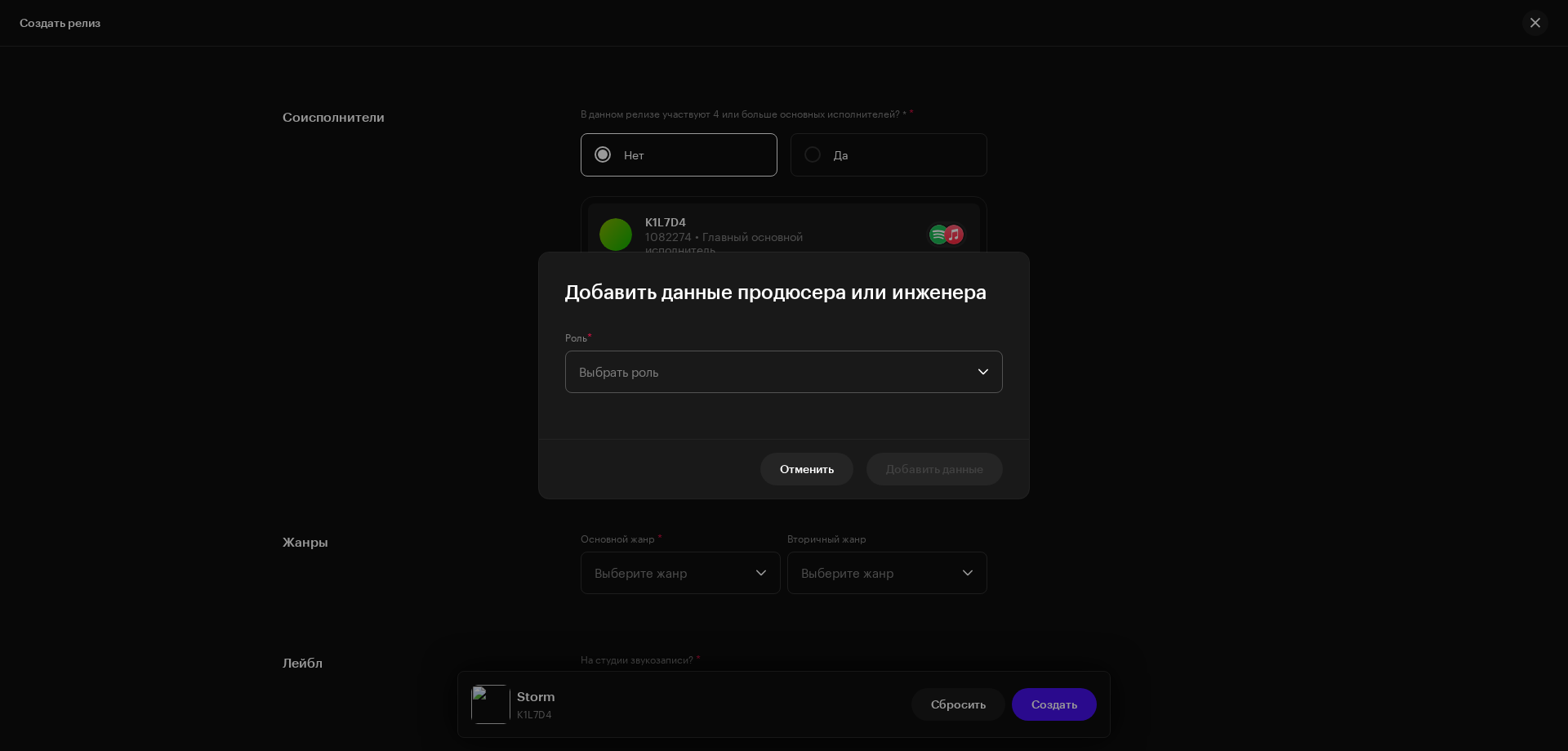
click at [638, 363] on span "Выбрать роль" at bounding box center [778, 372] width 398 height 41
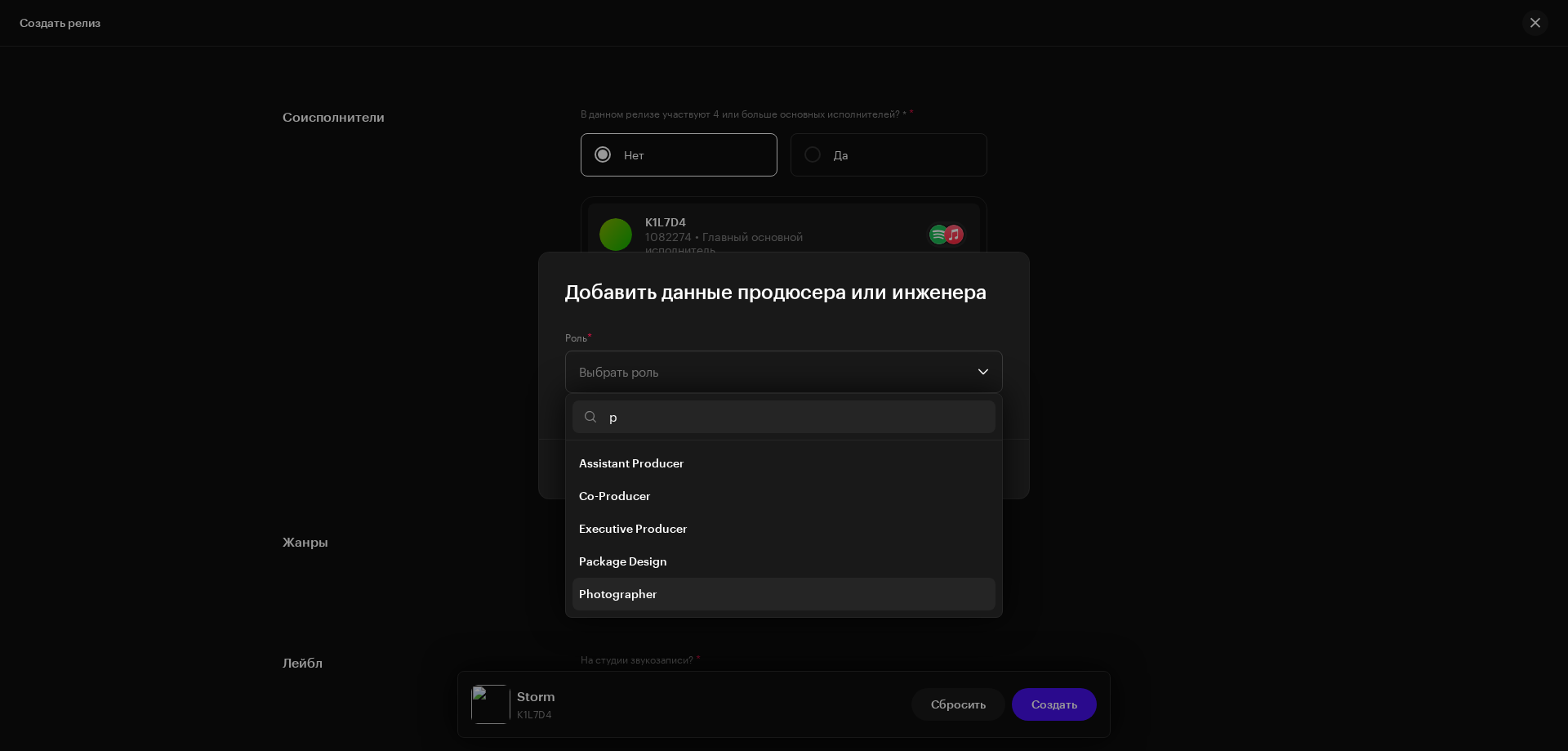
scroll to position [131, 0]
type input "p"
click at [624, 525] on span "Producer" at bounding box center [605, 529] width 53 height 16
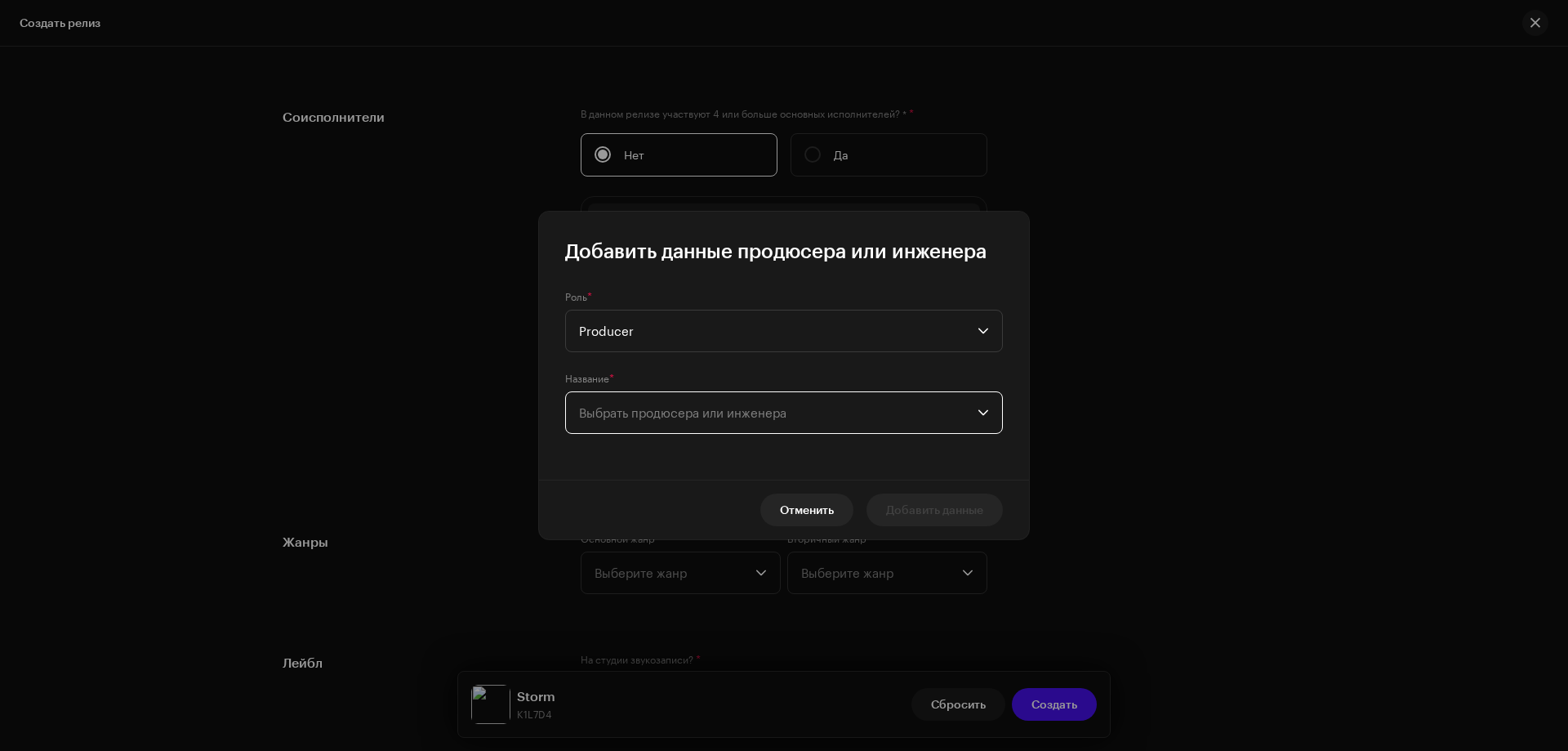
click at [666, 418] on span "Выбрать продюсера или инженера" at bounding box center [683, 412] width 208 height 15
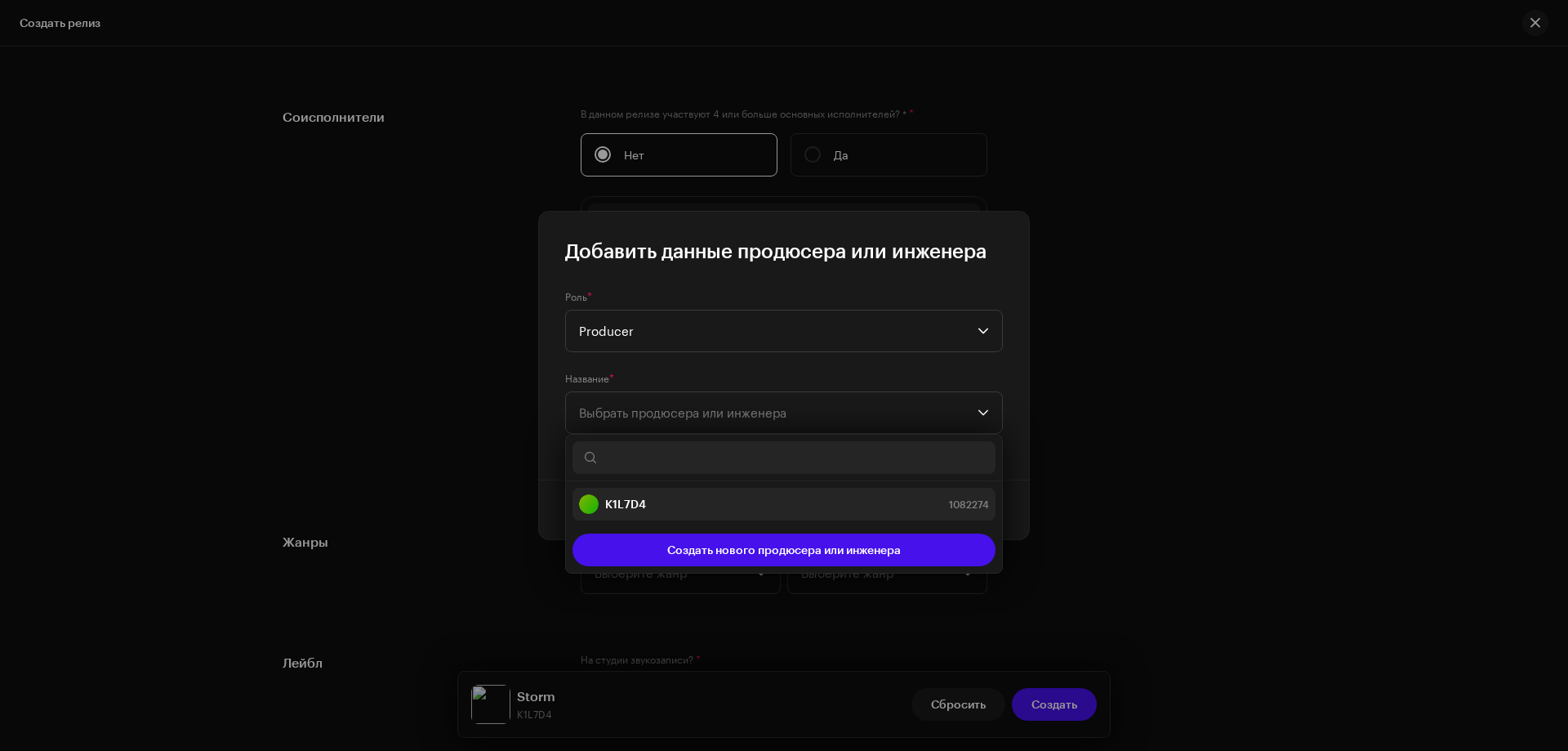
click at [614, 497] on strong "K1L7D4" at bounding box center [626, 505] width 41 height 16
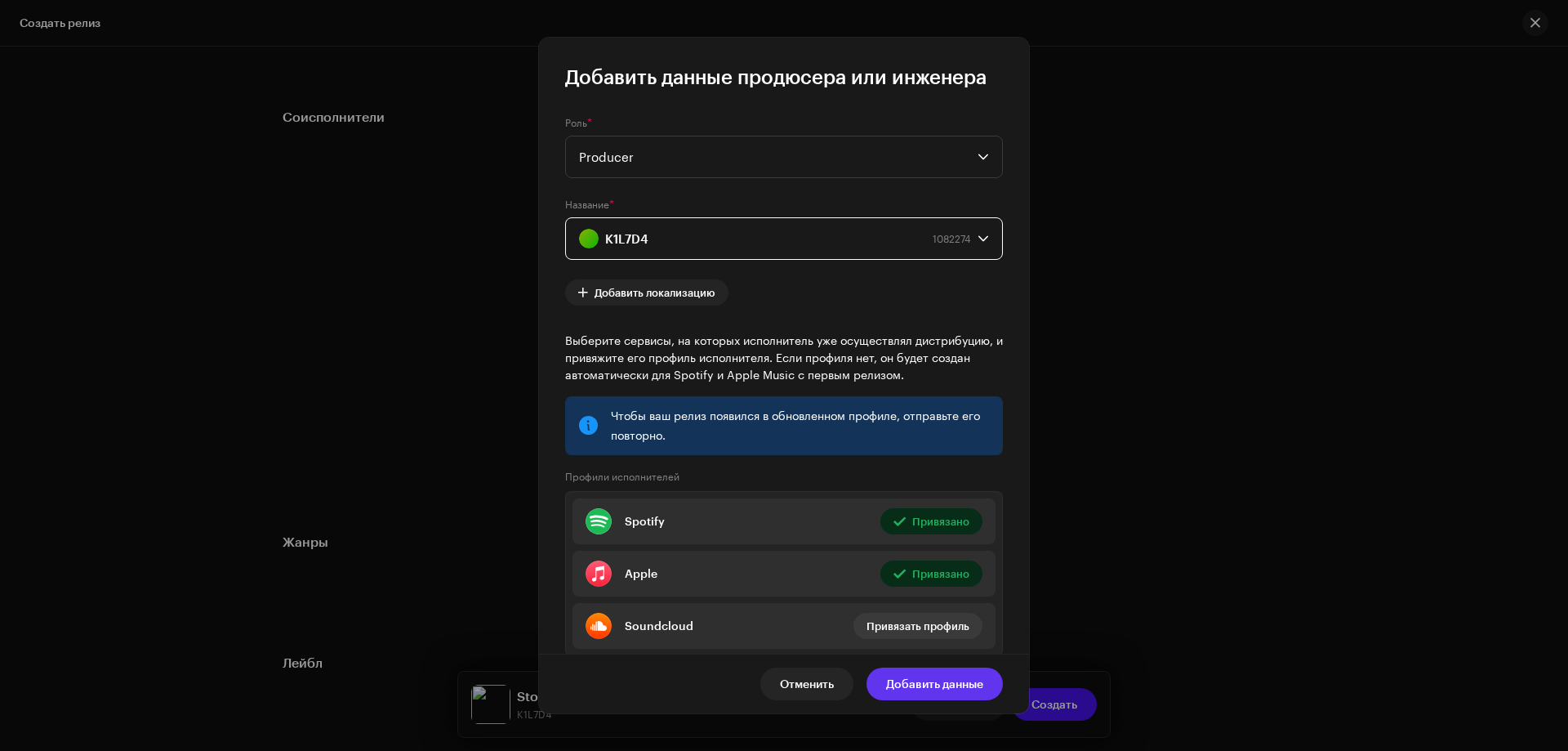
click at [947, 688] on span "Добавить данные" at bounding box center [935, 684] width 97 height 33
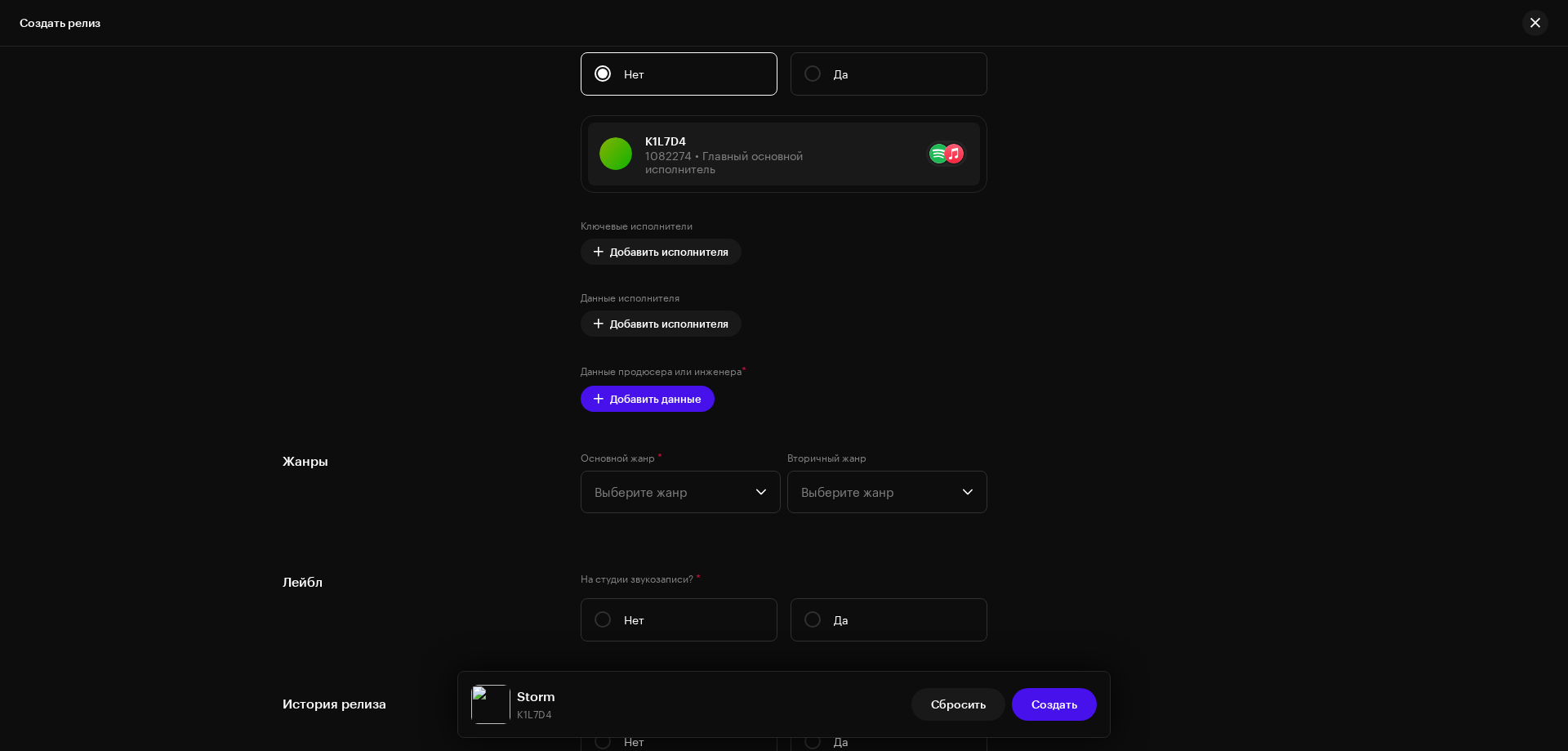
scroll to position [2013, 0]
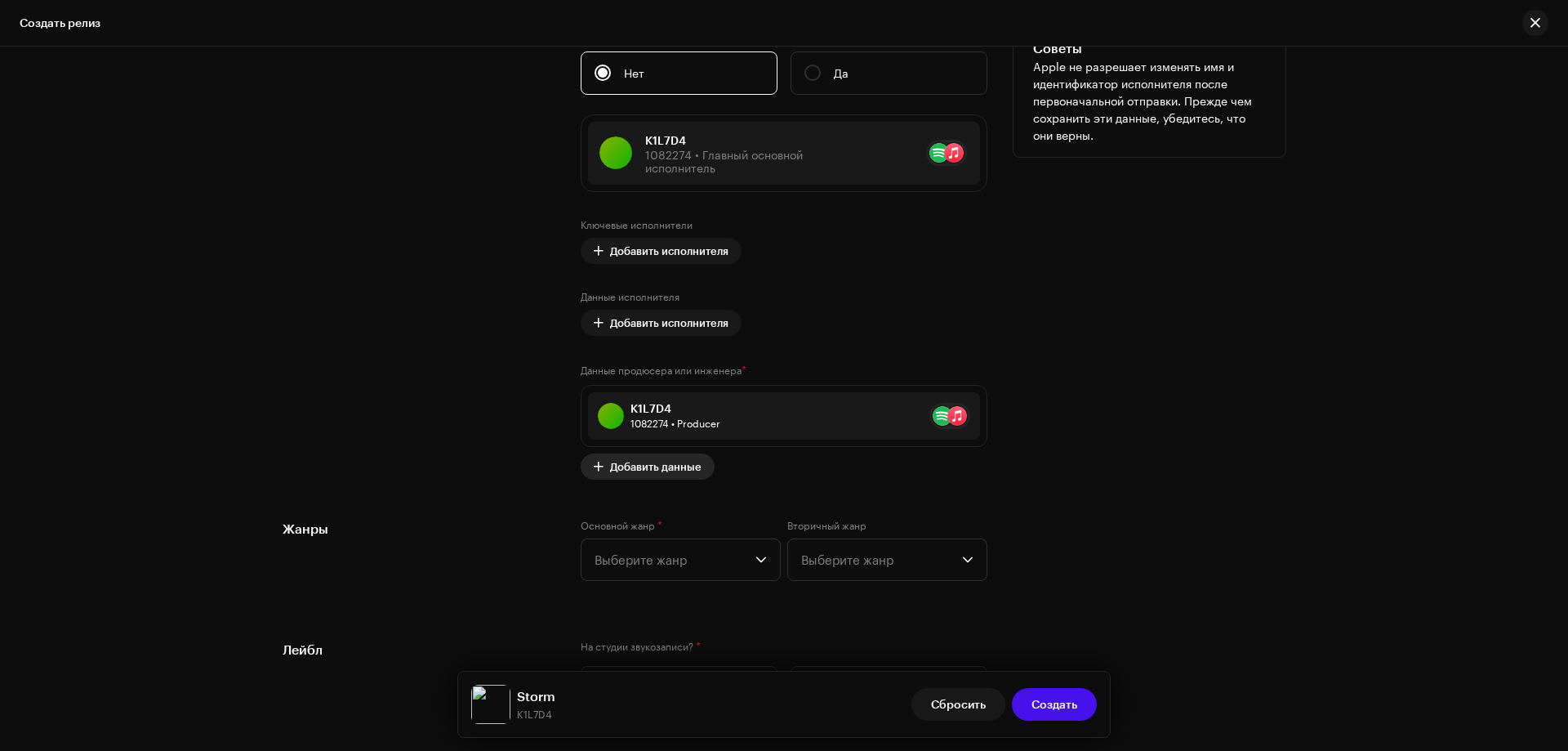
click at [686, 472] on span "Добавить данные" at bounding box center [655, 467] width 91 height 33
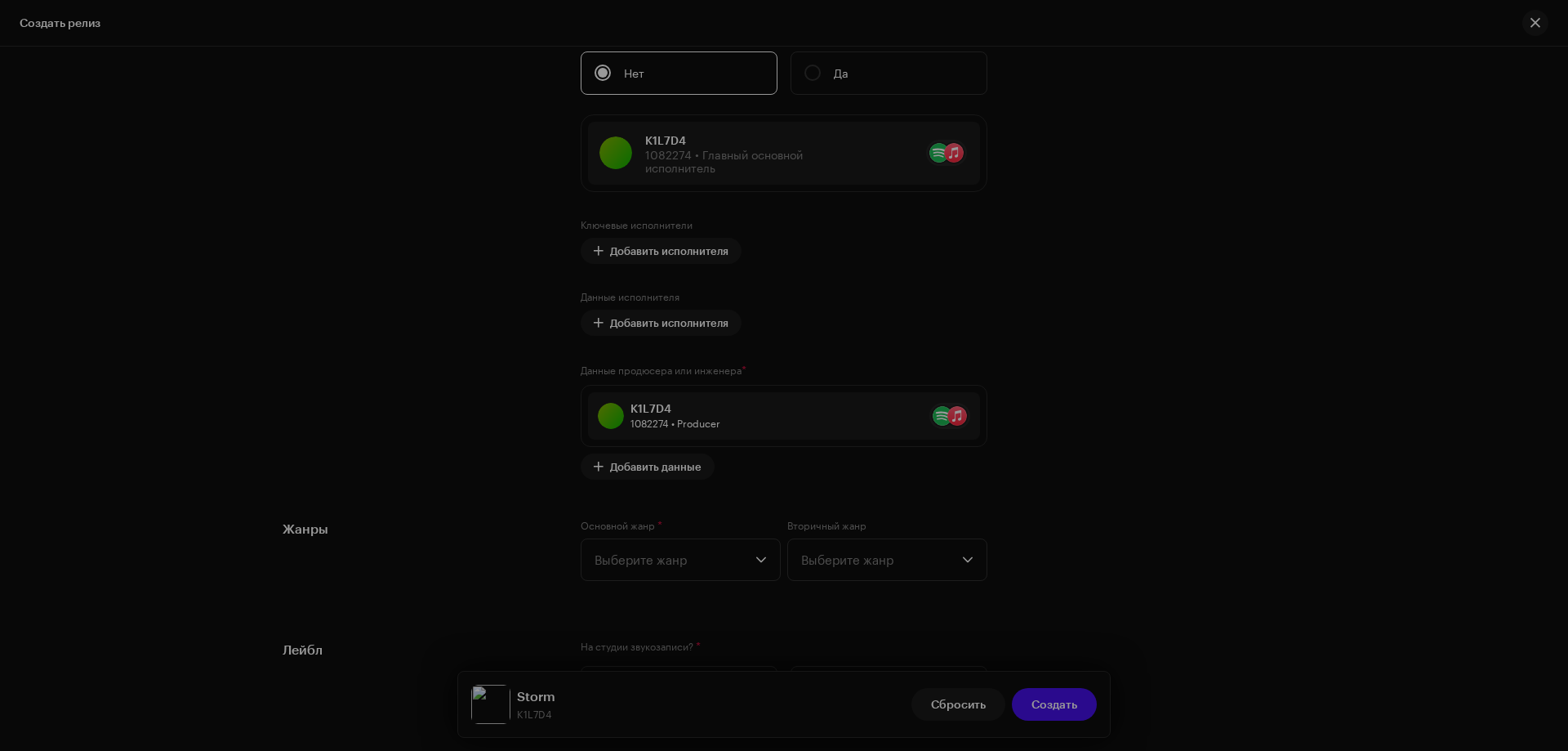
click at [1168, 512] on div "Добавить данные продюсера или инженера Роль * Выбрать роль Отменить Добавить да…" at bounding box center [784, 376] width 1568 height 751
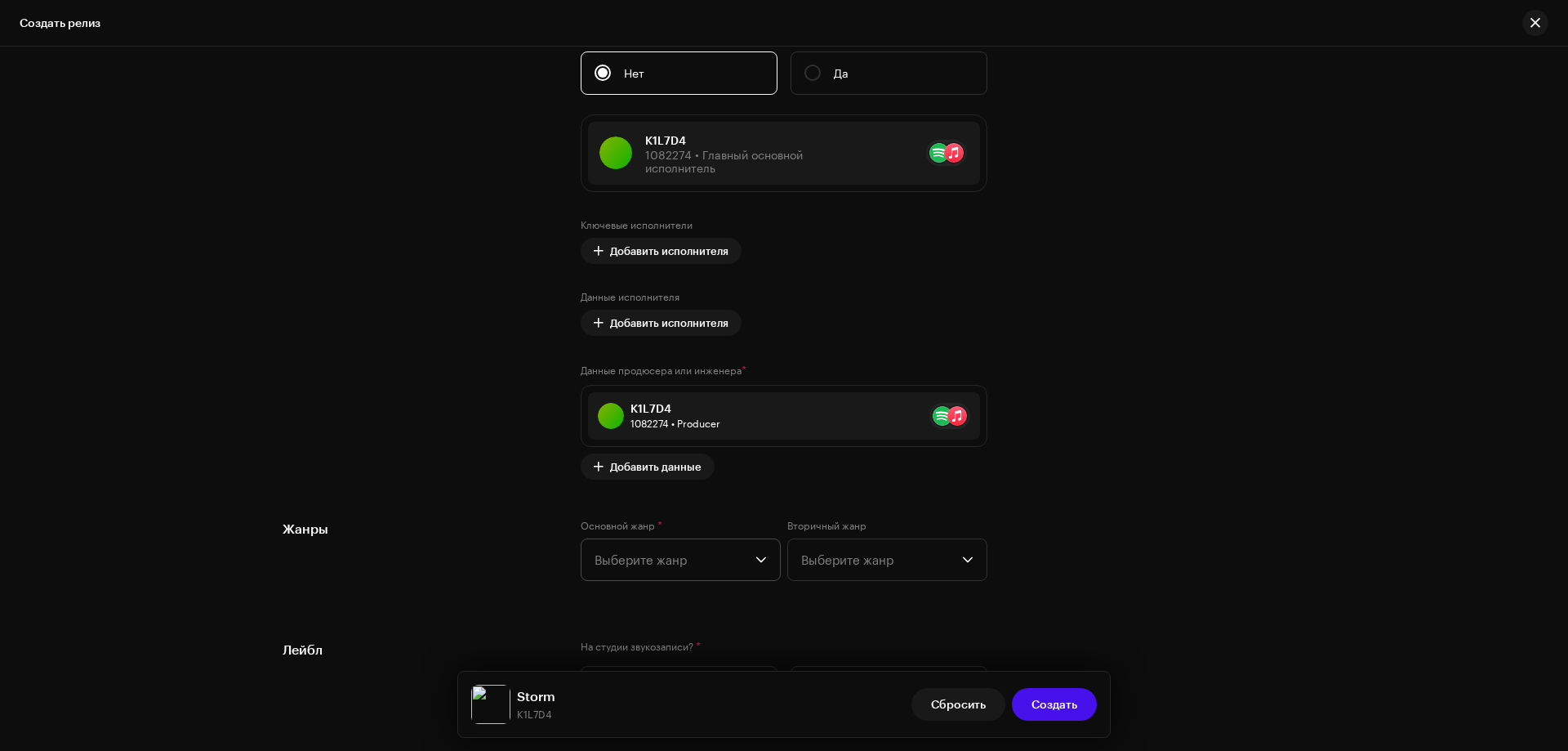
click at [658, 562] on span "Выберите жанр" at bounding box center [675, 560] width 161 height 41
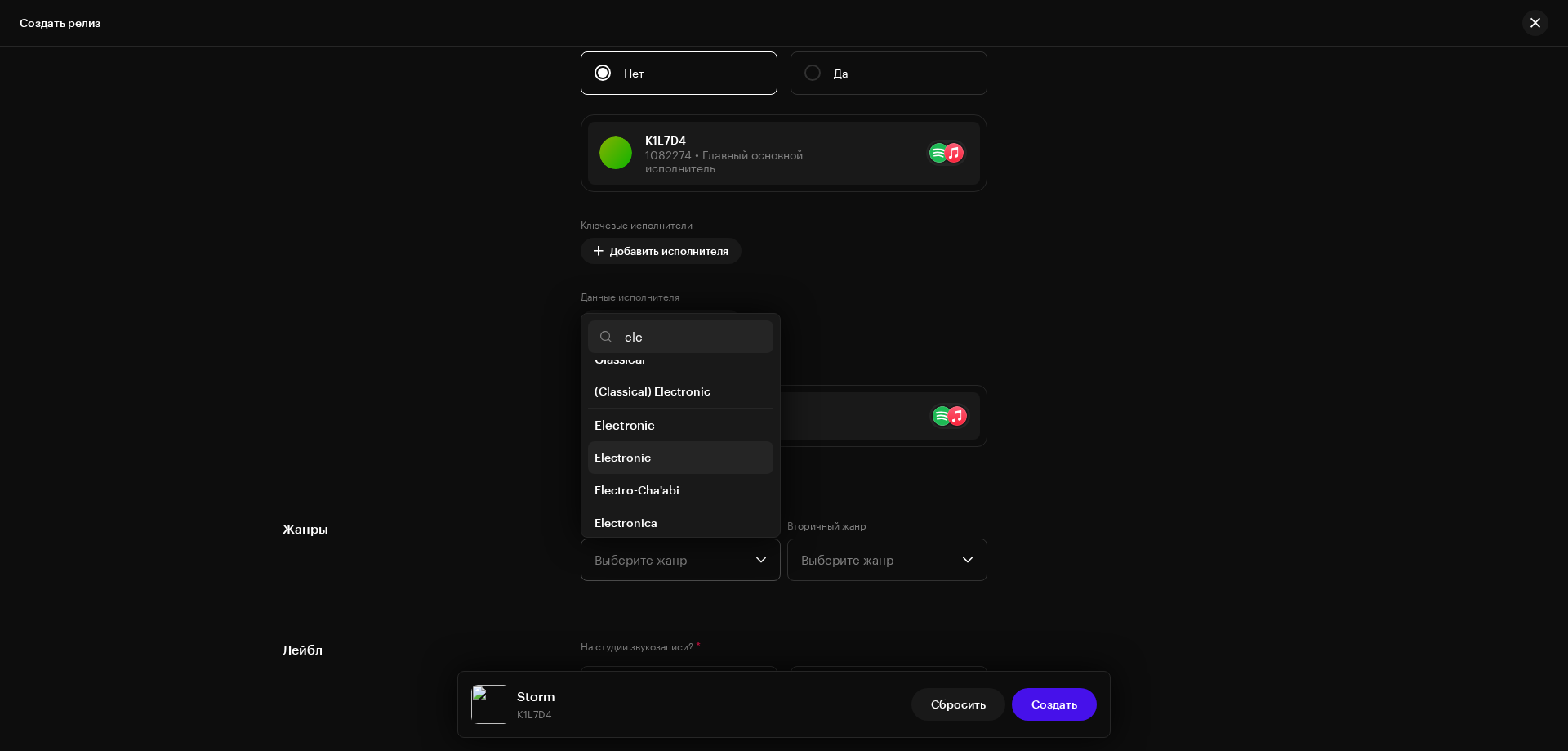
scroll to position [164, 0]
type input "ele"
click at [637, 457] on span "Electronic" at bounding box center [623, 451] width 57 height 16
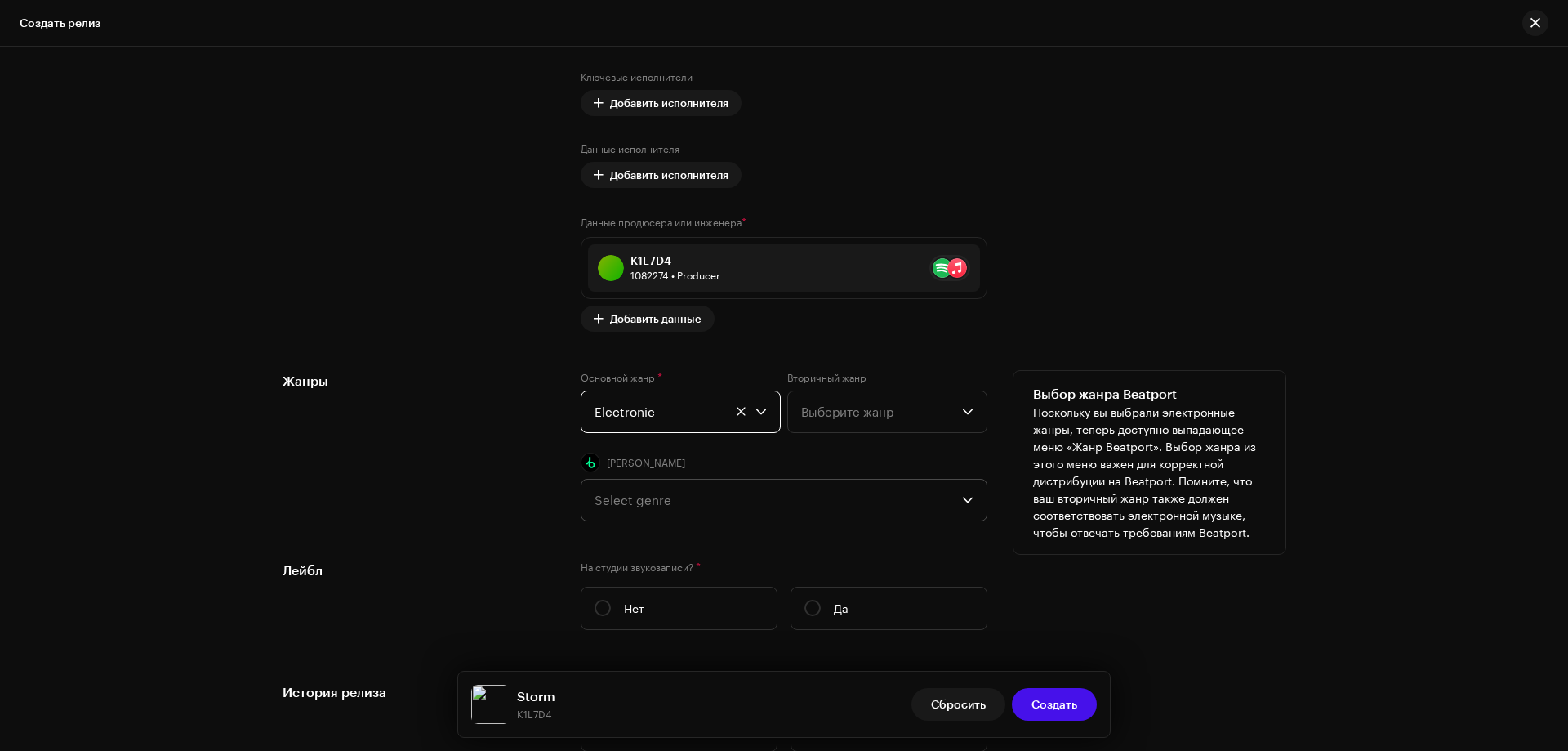
scroll to position [2177, 0]
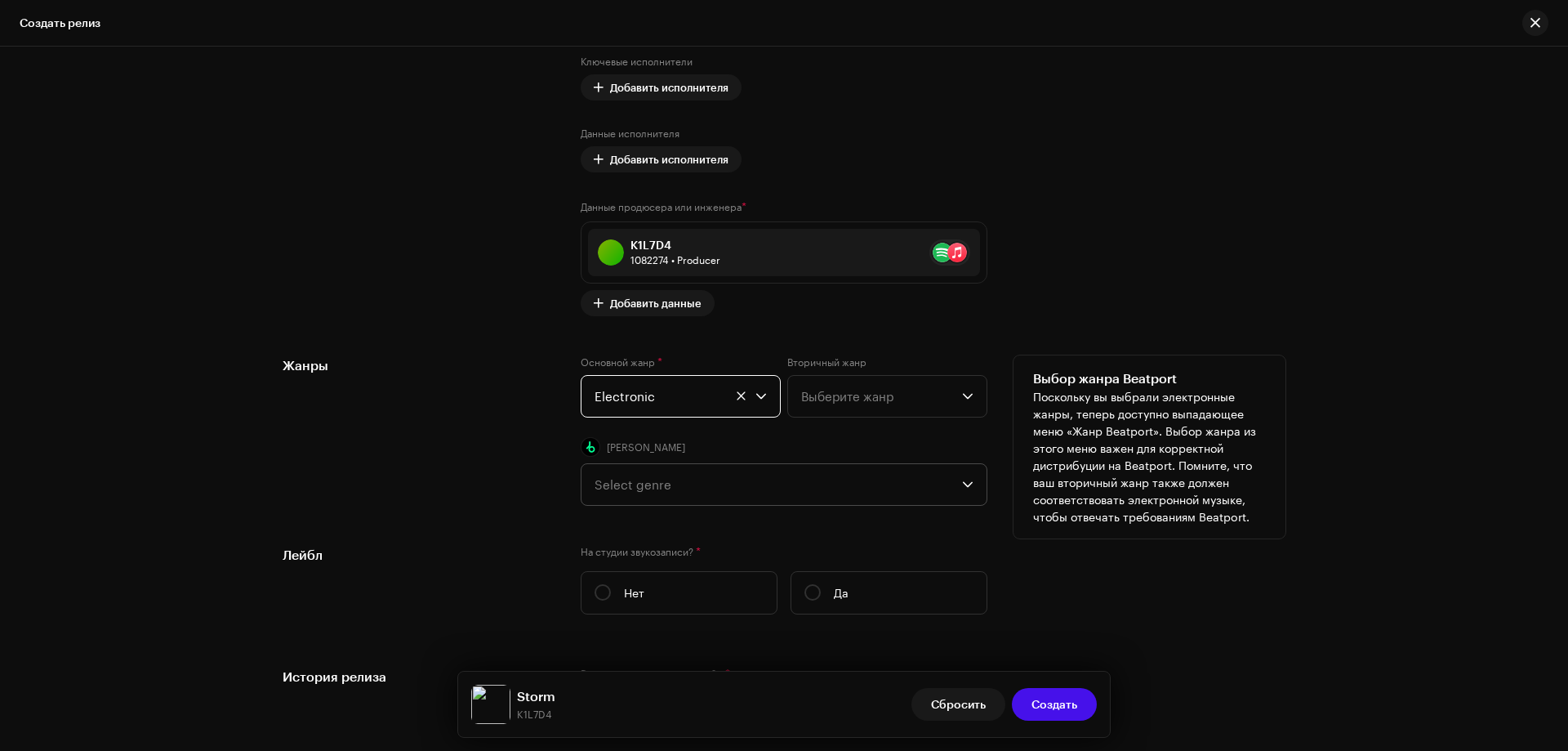
click at [687, 477] on div "Select genre" at bounding box center [779, 485] width 368 height 41
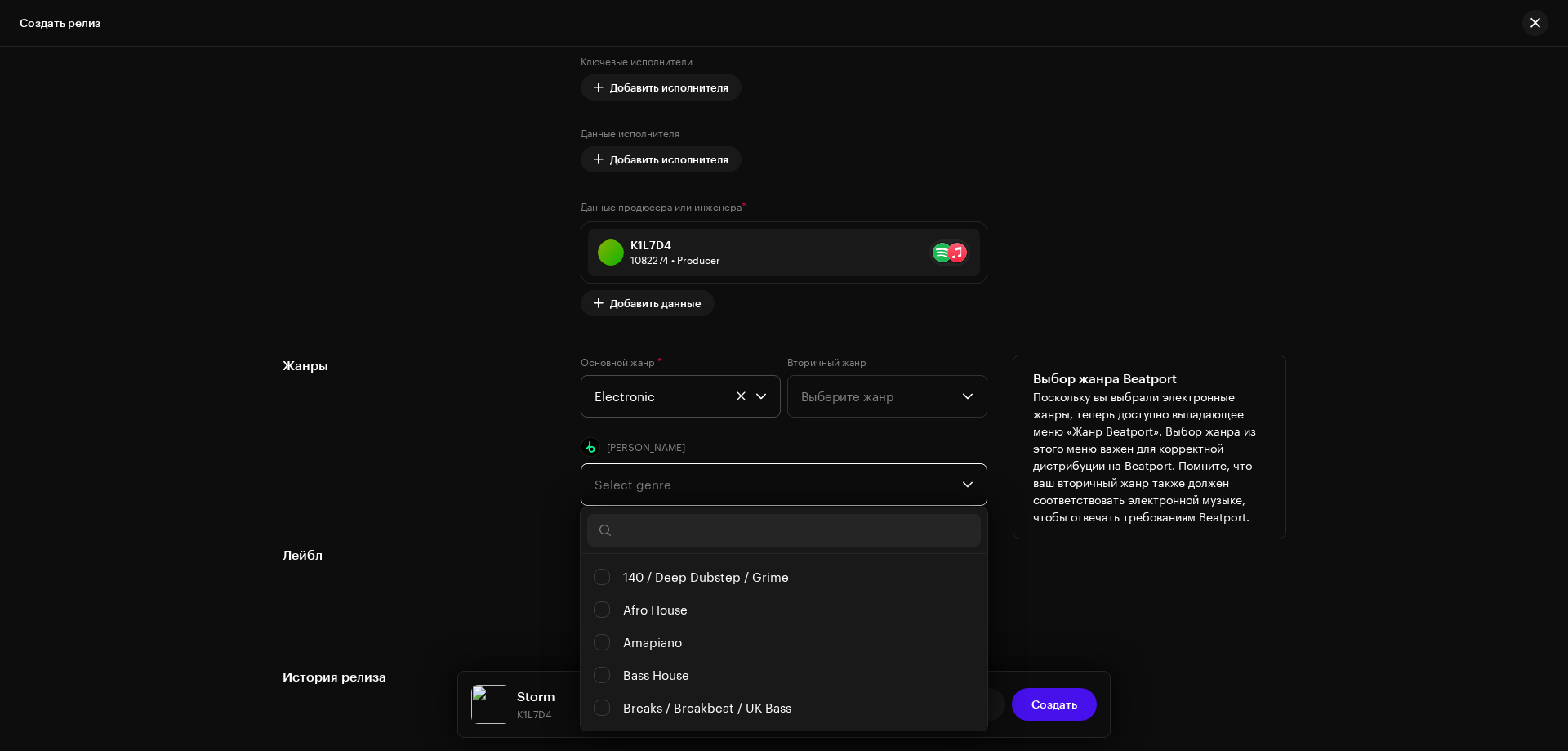
scroll to position [9, 73]
drag, startPoint x: 609, startPoint y: 702, endPoint x: 646, endPoint y: 700, distance: 37.1
click at [608, 702] on li "Breaks / Breakbeat / UK Bass" at bounding box center [784, 707] width 393 height 33
checkbox input "true"
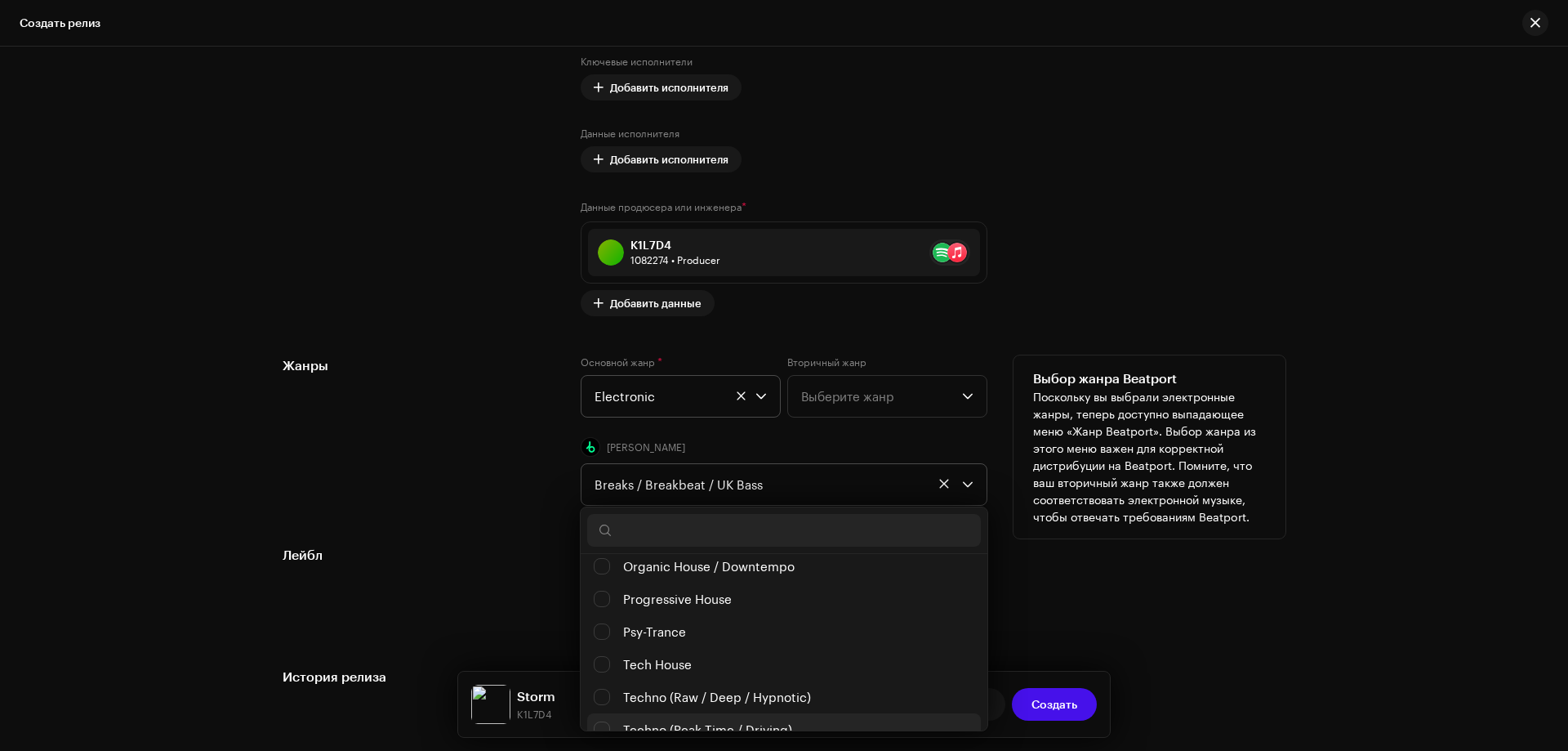
scroll to position [882, 0]
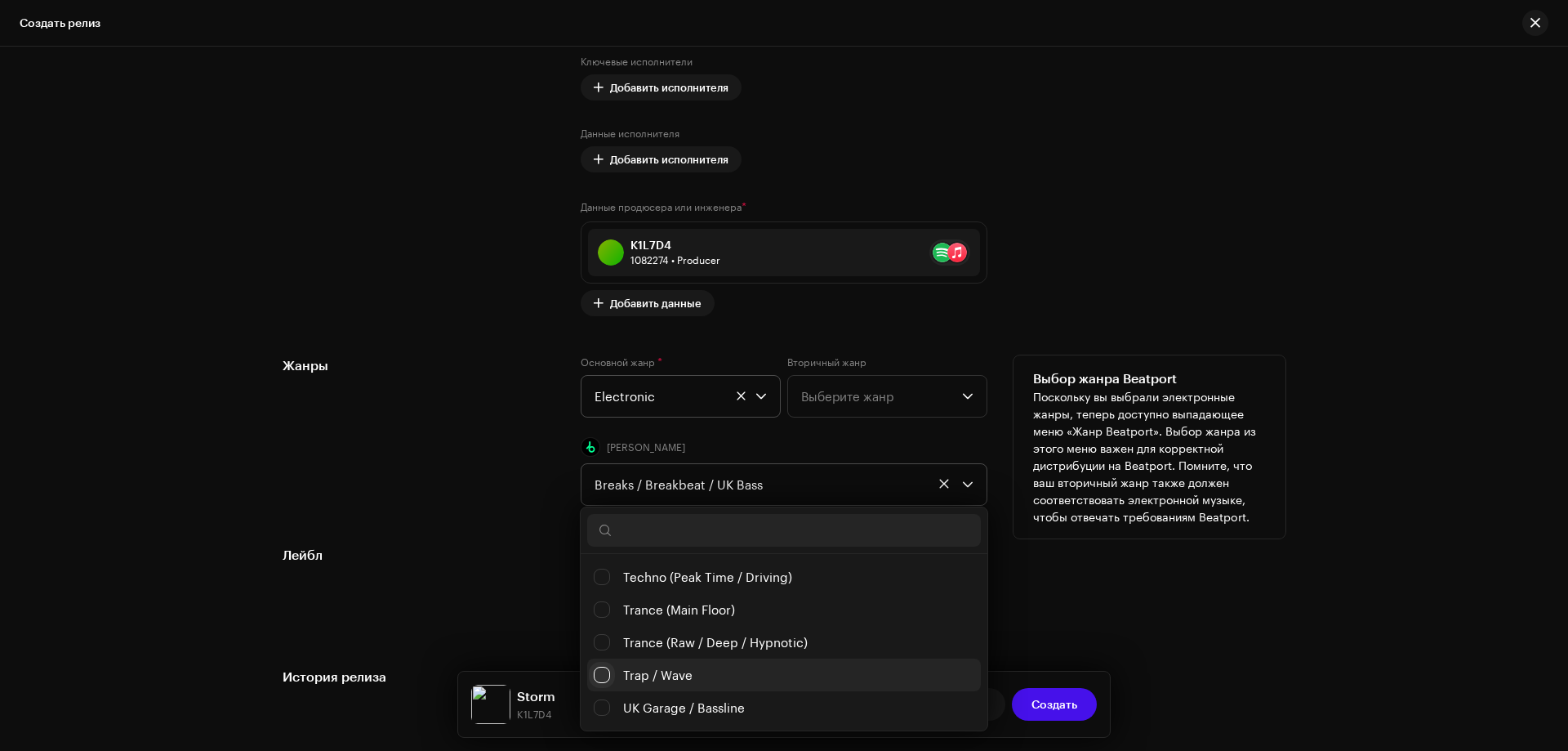
click at [605, 675] on input "Trap / Wave" at bounding box center [602, 675] width 16 height 16
checkbox input "false"
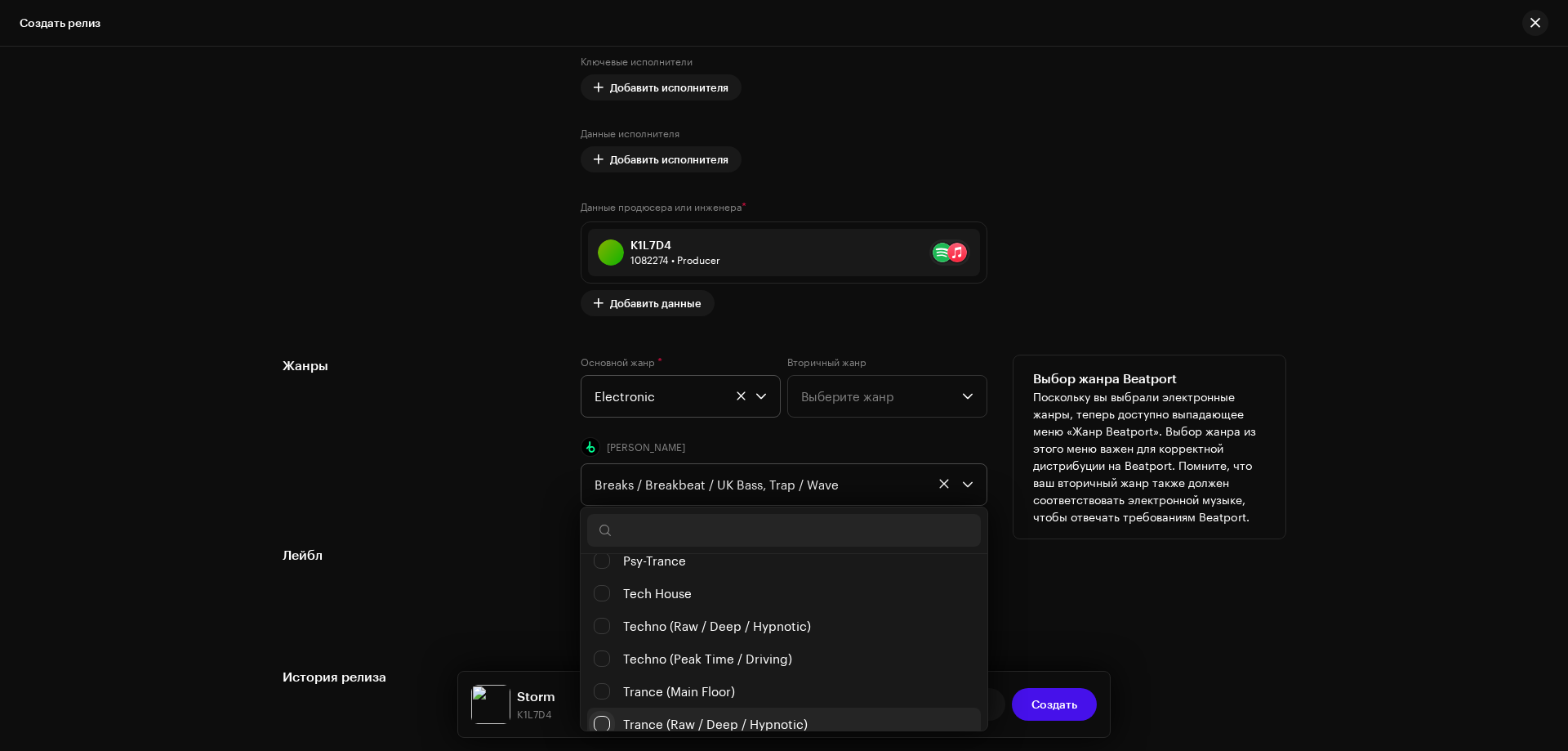
scroll to position [811, 0]
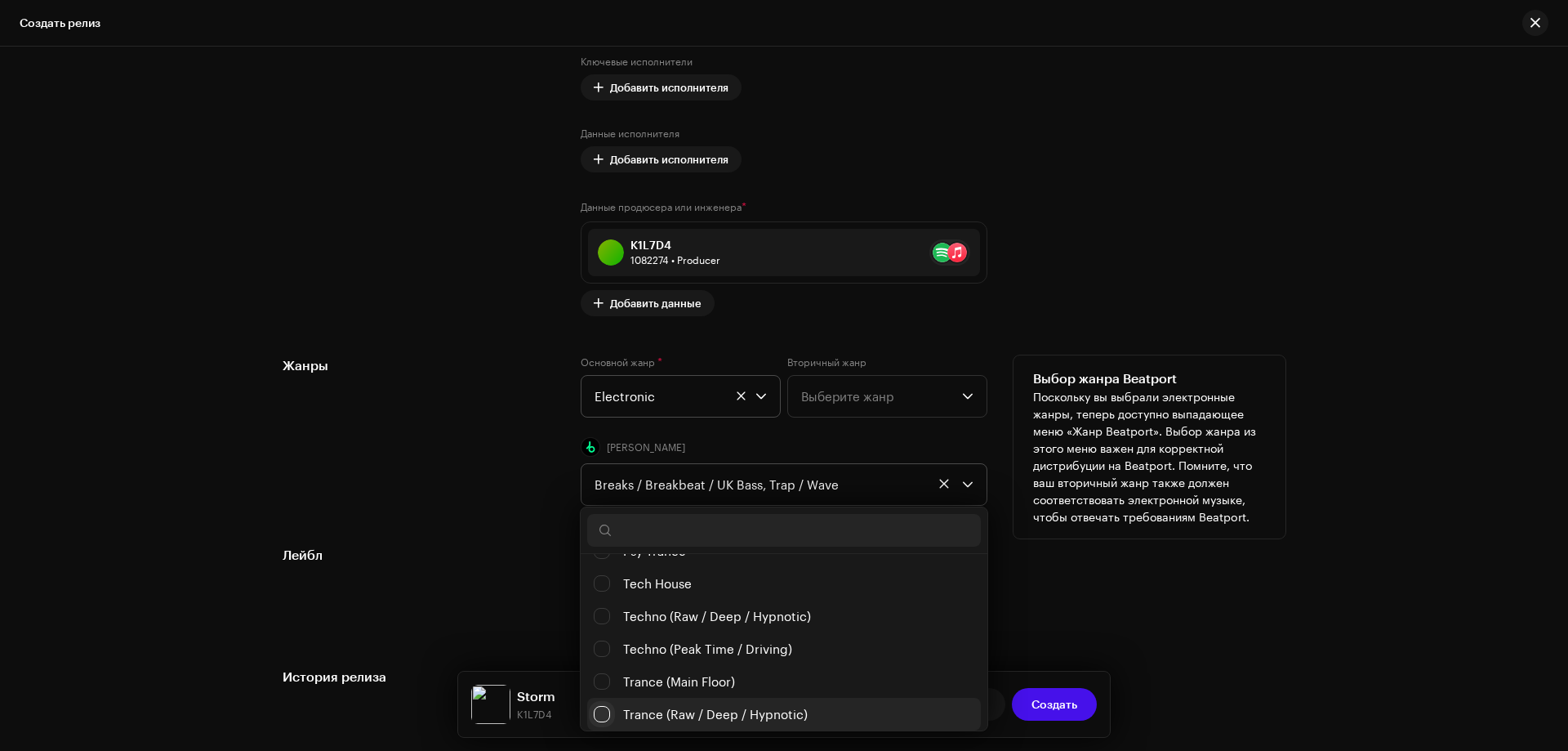
click at [602, 709] on input "Trance (Raw / Deep / Hypnotic)" at bounding box center [602, 714] width 16 height 16
checkbox input "false"
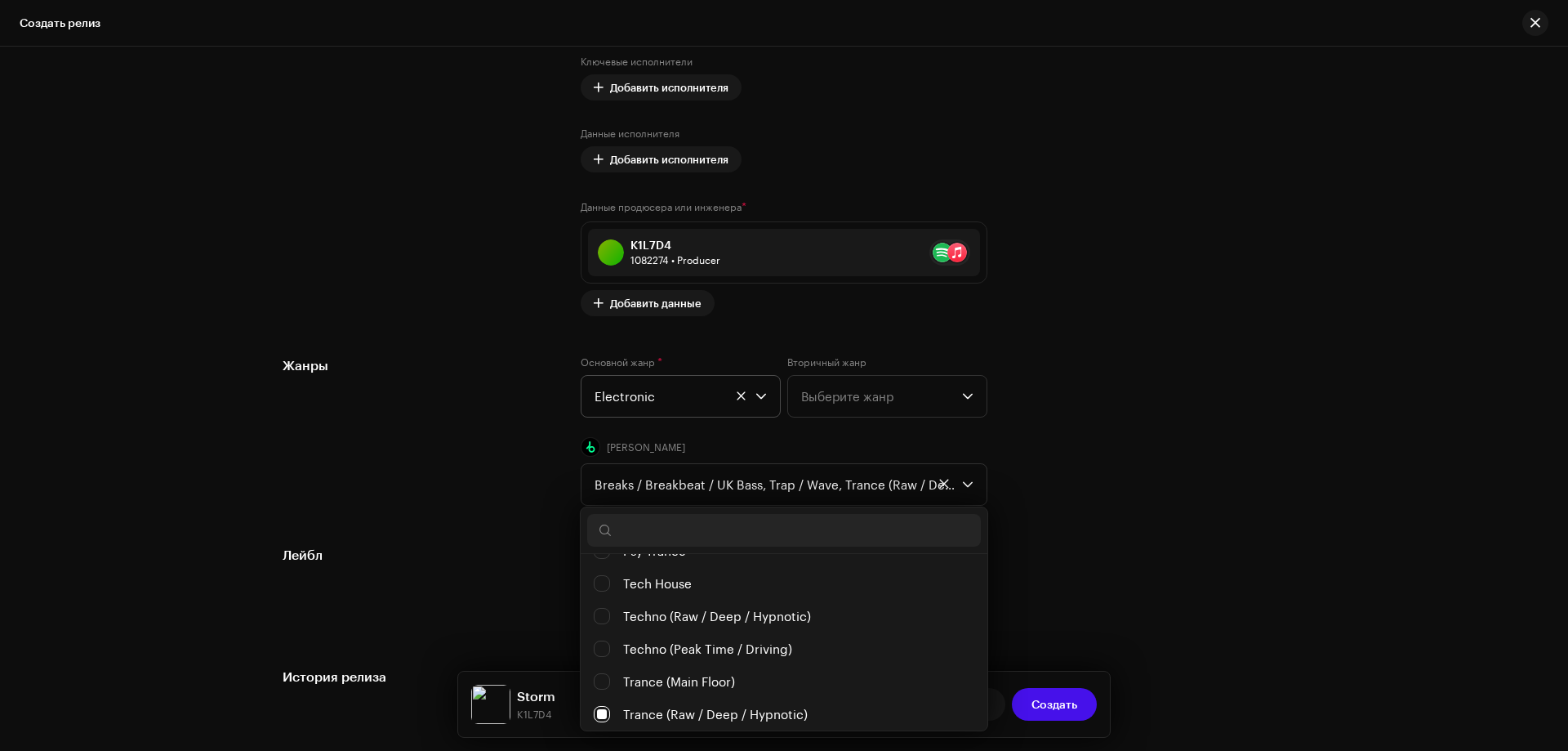
click at [1166, 585] on div "Лейбл На студии звукозаписи? * Нет Да" at bounding box center [784, 586] width 1003 height 82
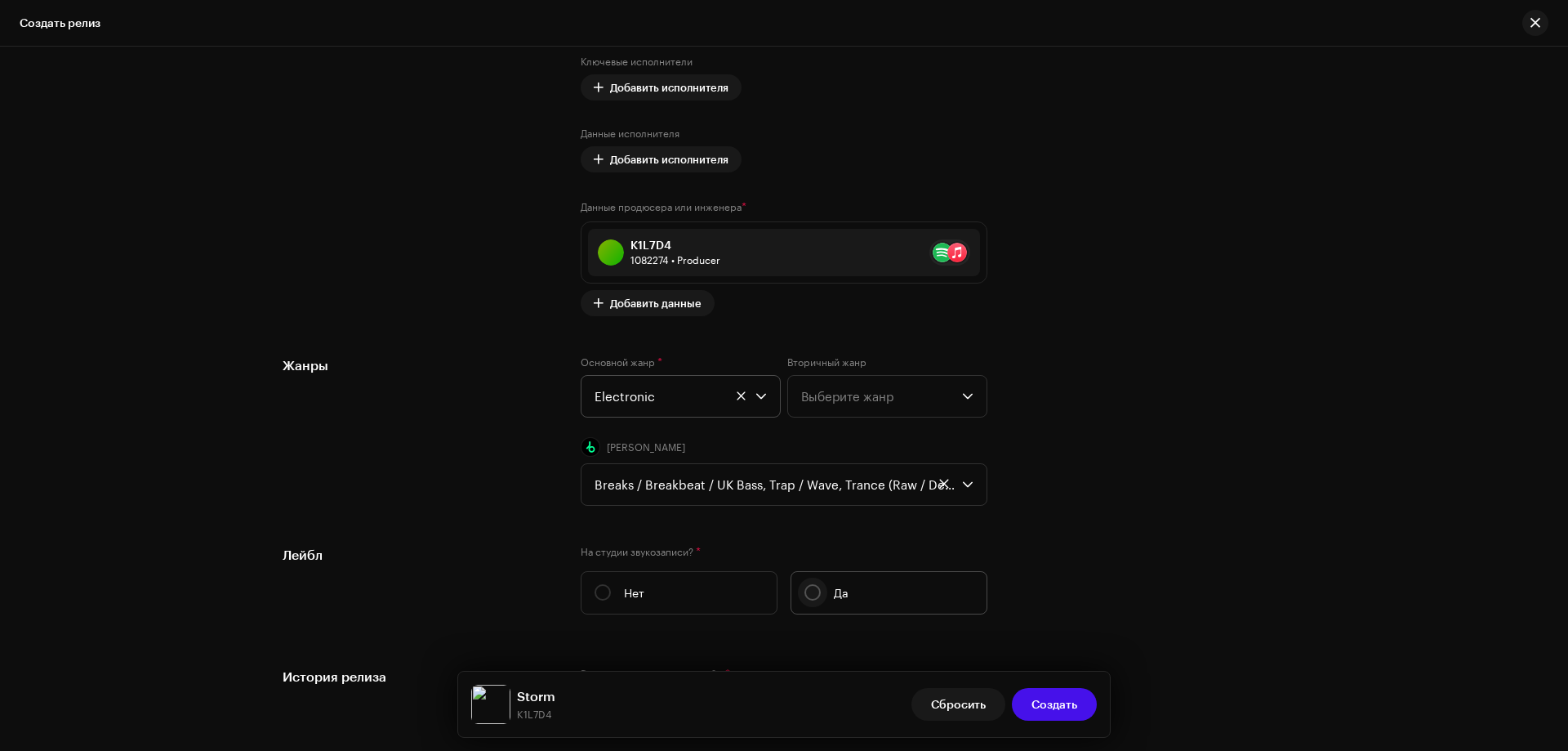
click at [810, 587] on input "Да" at bounding box center [813, 592] width 16 height 16
radio input "true"
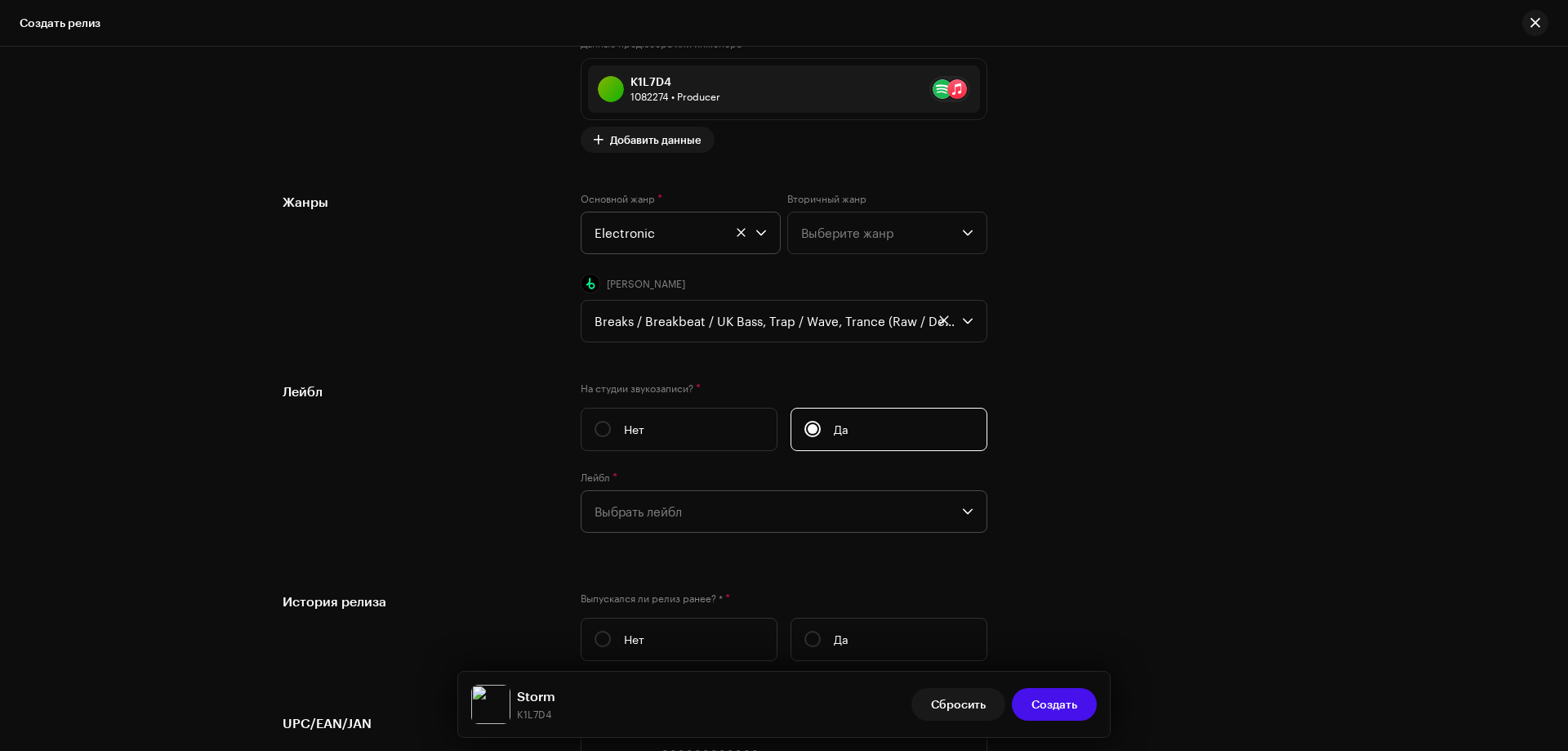
click at [628, 494] on span "Выбрать лейбл" at bounding box center [779, 512] width 368 height 41
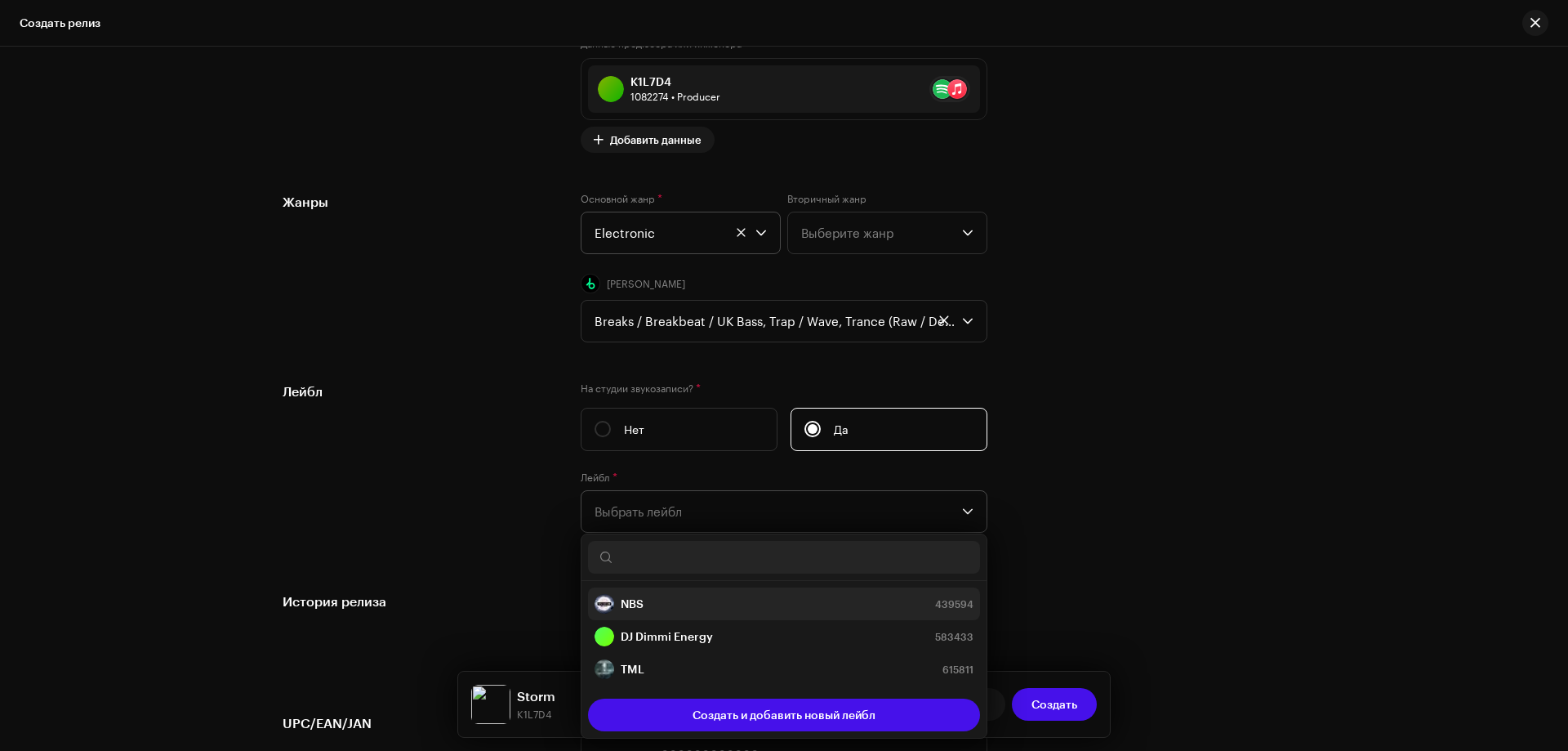
click at [627, 594] on div "NBS" at bounding box center [619, 604] width 49 height 20
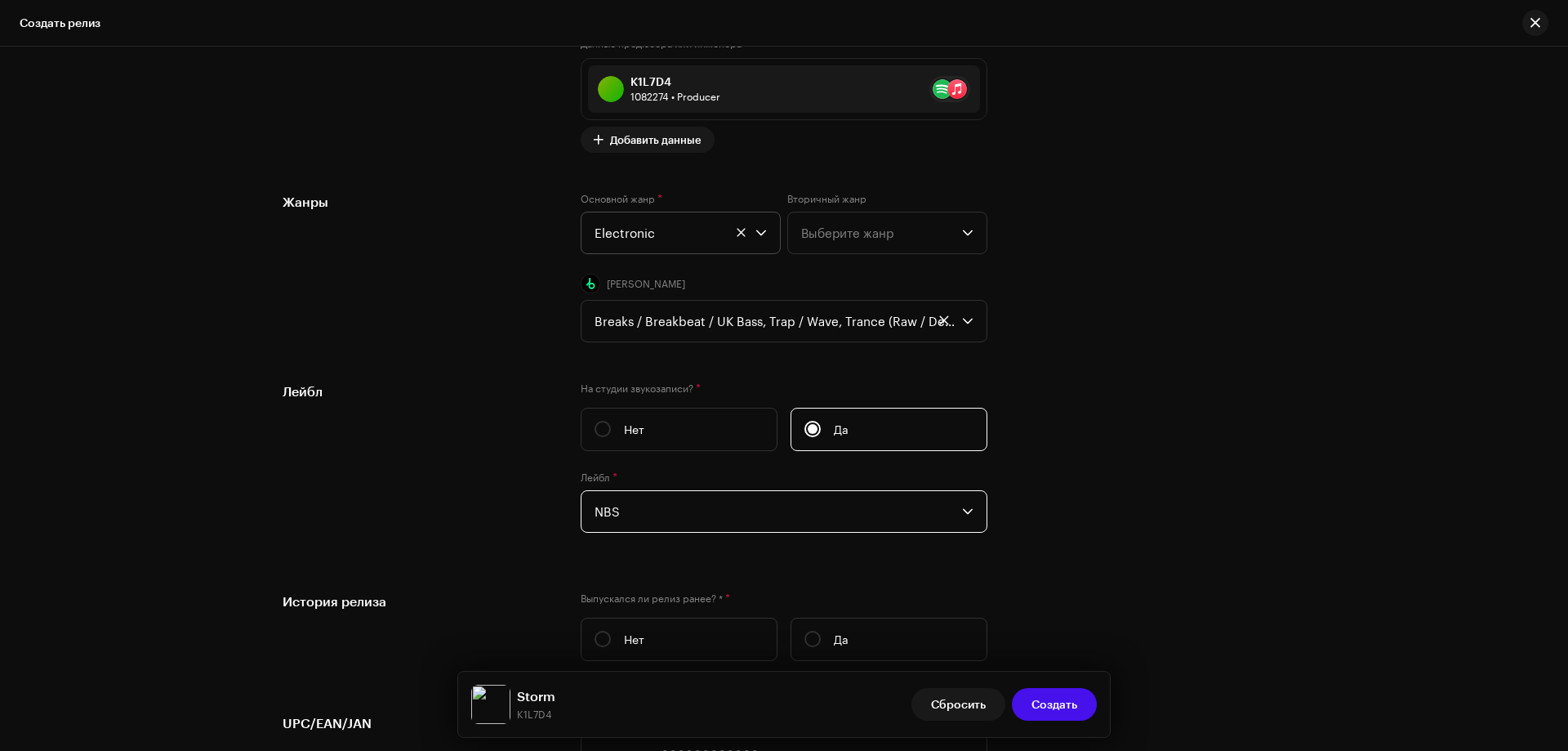
scroll to position [2586, 0]
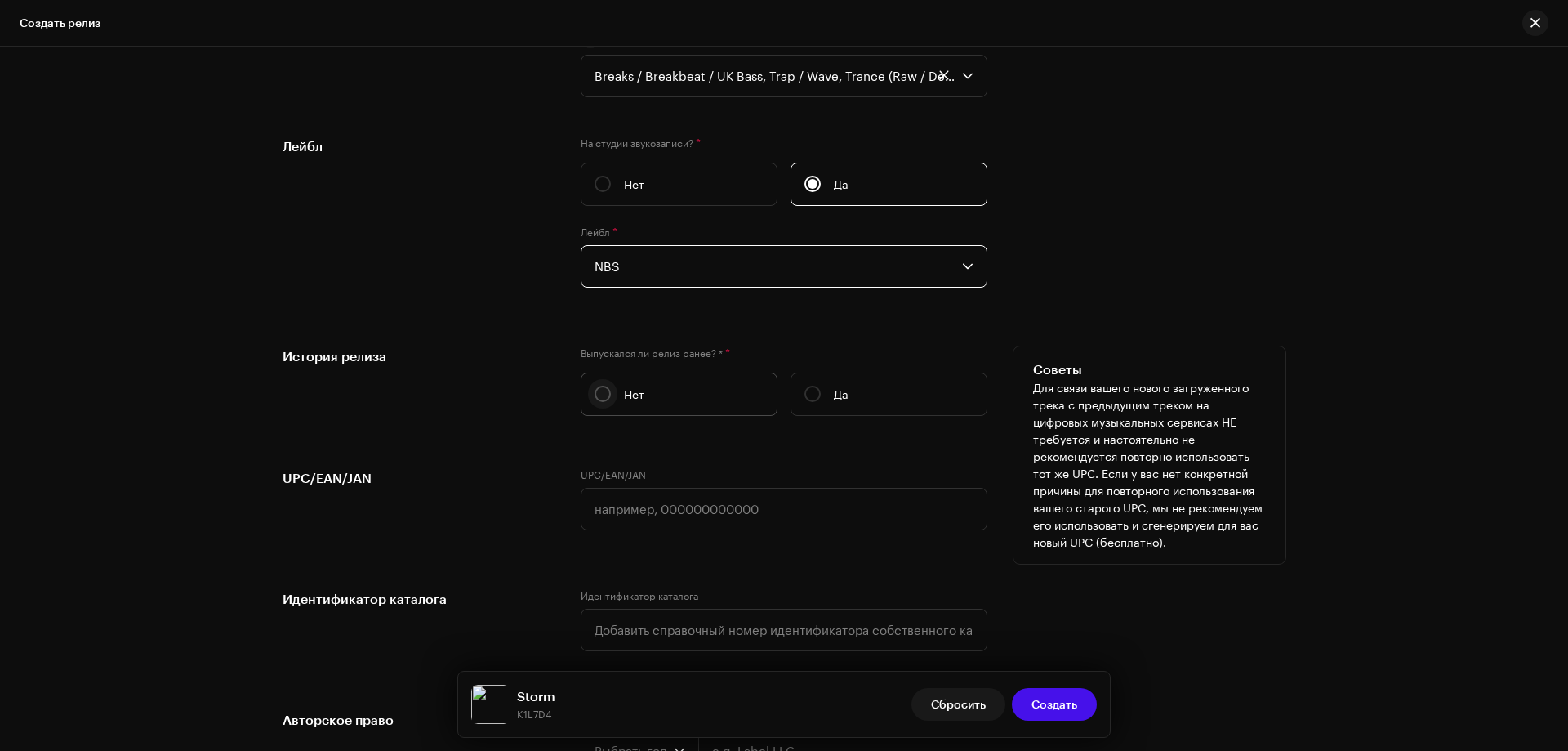
click at [597, 392] on input "Нет" at bounding box center [603, 394] width 16 height 16
radio input "true"
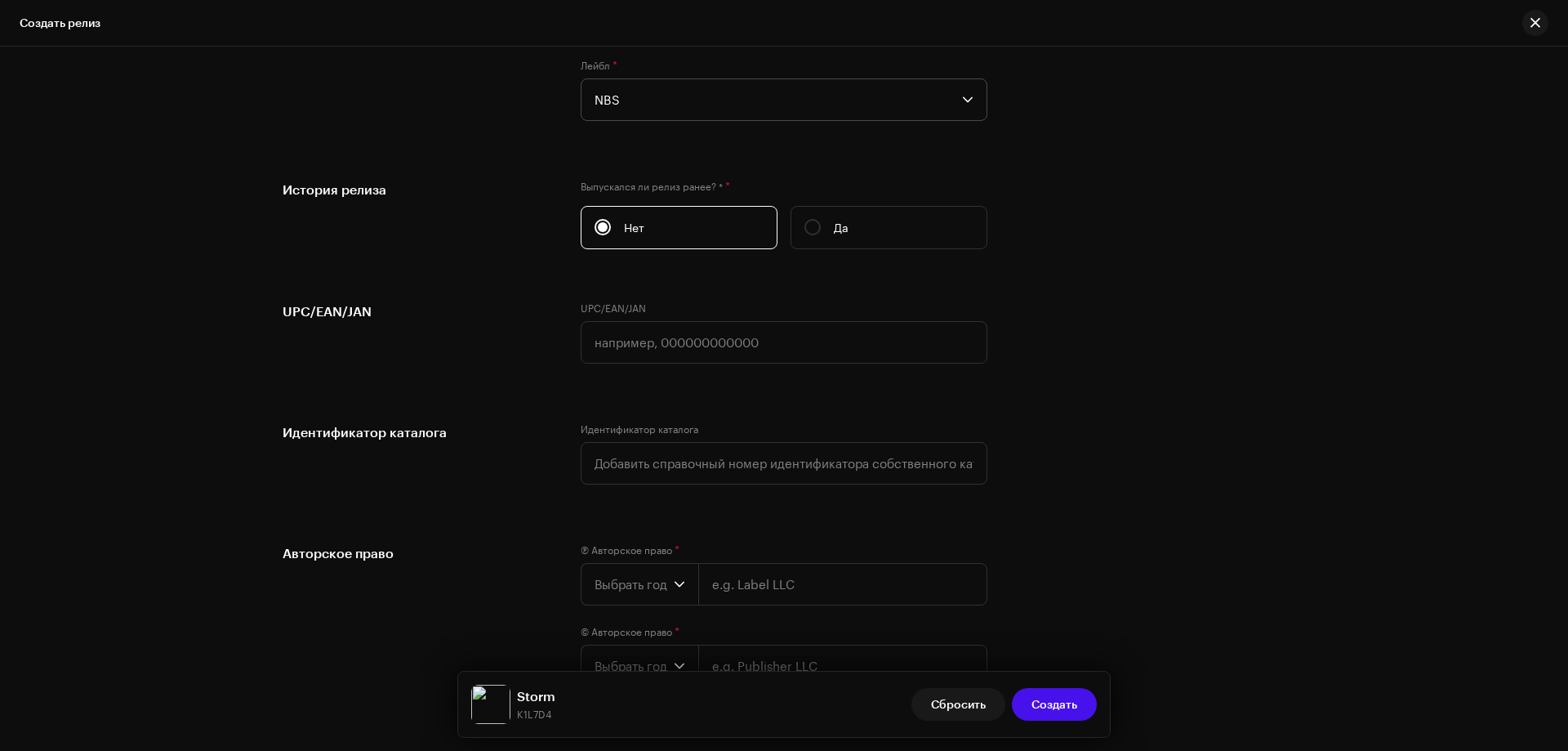
scroll to position [2865, 0]
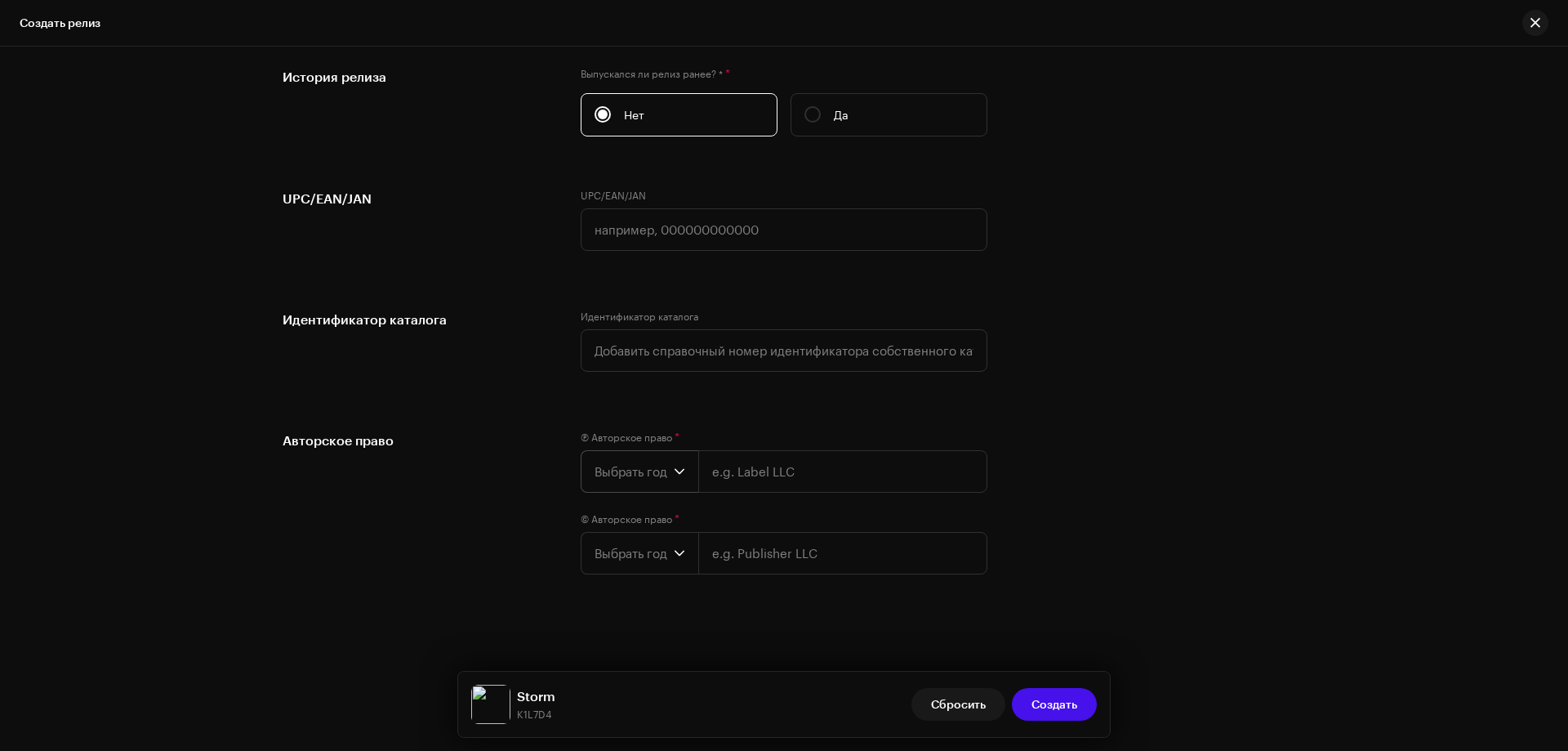
click at [632, 469] on span "Выбрать год" at bounding box center [634, 472] width 79 height 41
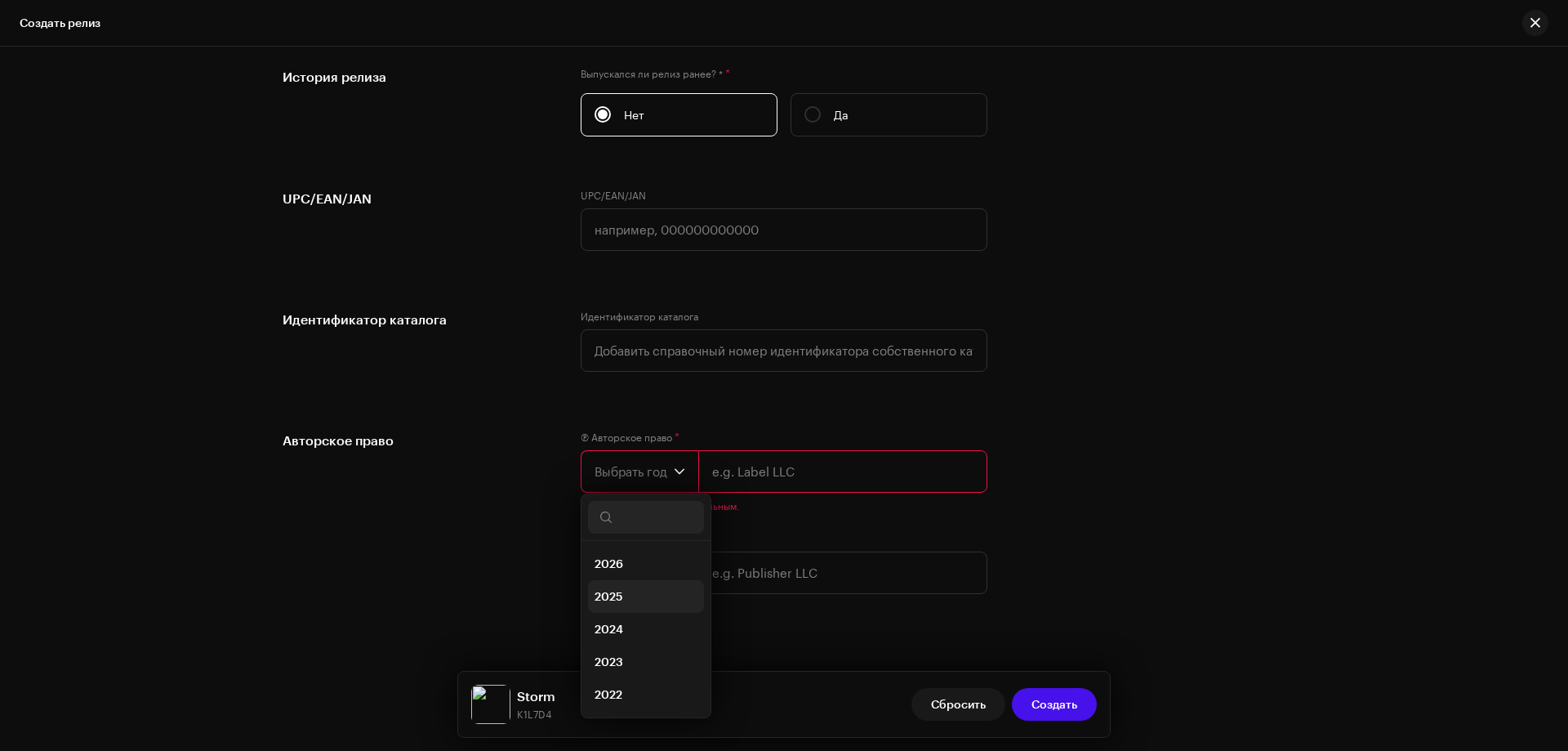
click at [609, 592] on span "2025" at bounding box center [609, 597] width 29 height 16
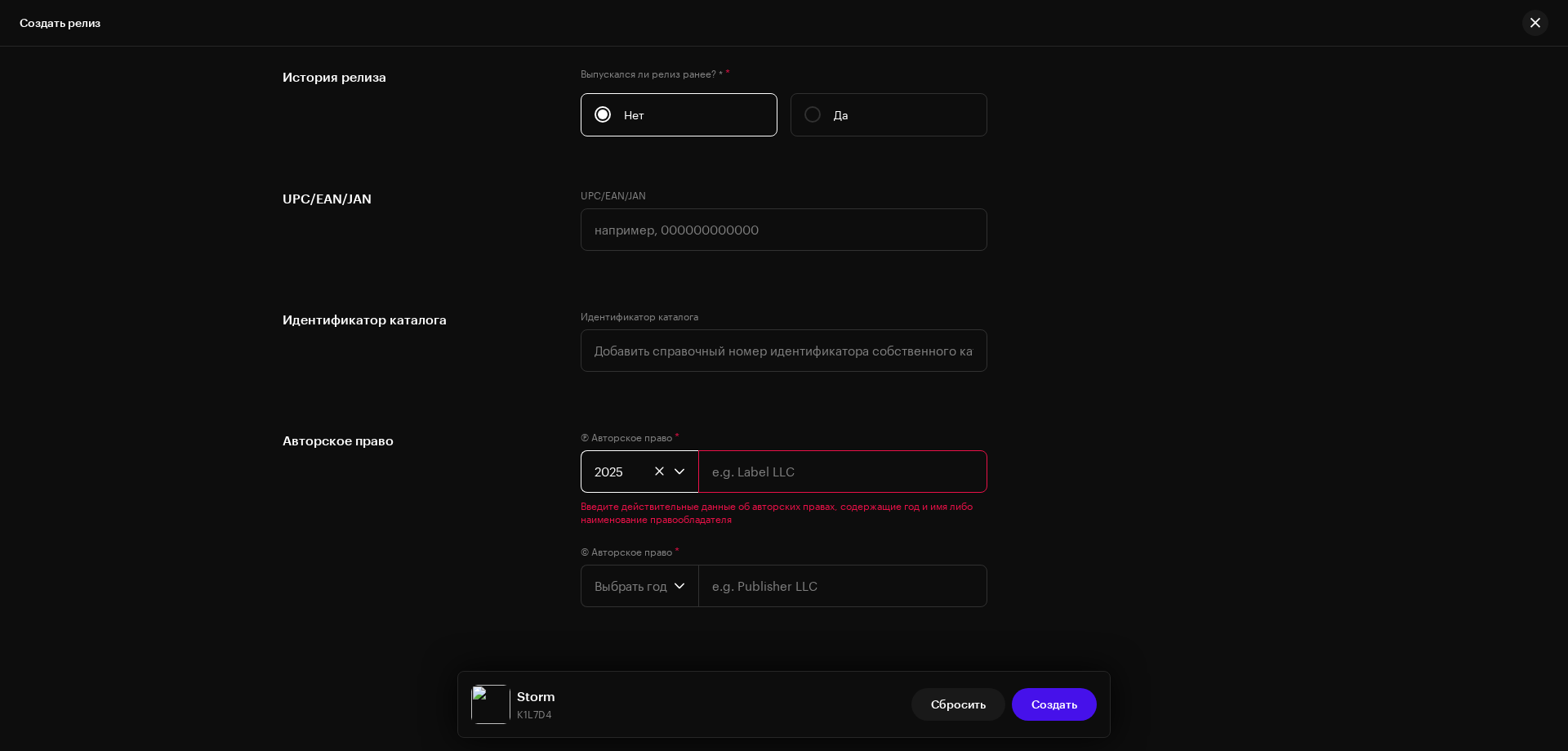
click at [763, 457] on input "text" at bounding box center [843, 472] width 289 height 43
type input "NBS."
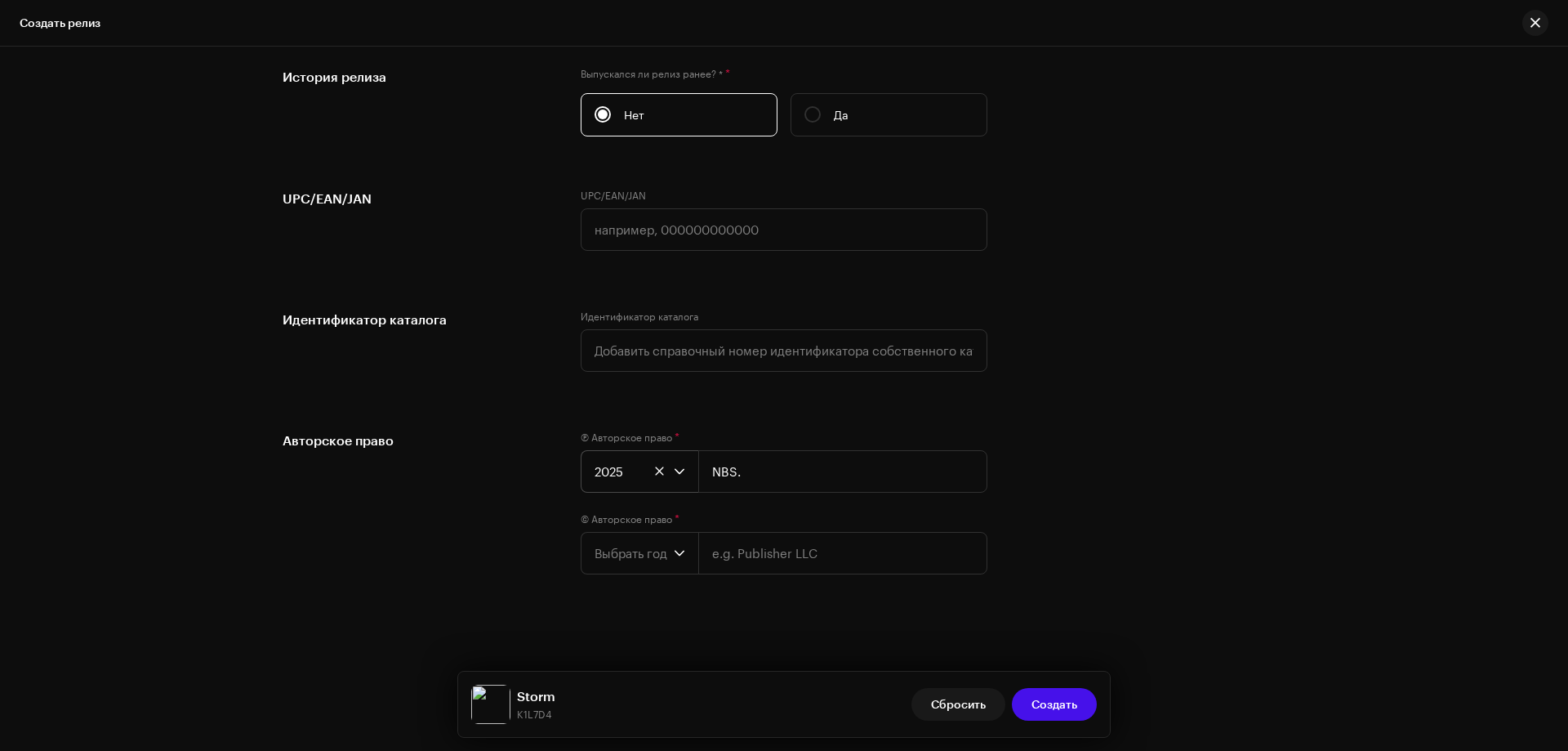
click at [545, 599] on div "Создать новый релиз Мы поможем вам во всем — от выбора трека до конечных метада…" at bounding box center [784, 399] width 1568 height 704
click at [595, 545] on span "Выбрать год" at bounding box center [634, 553] width 79 height 41
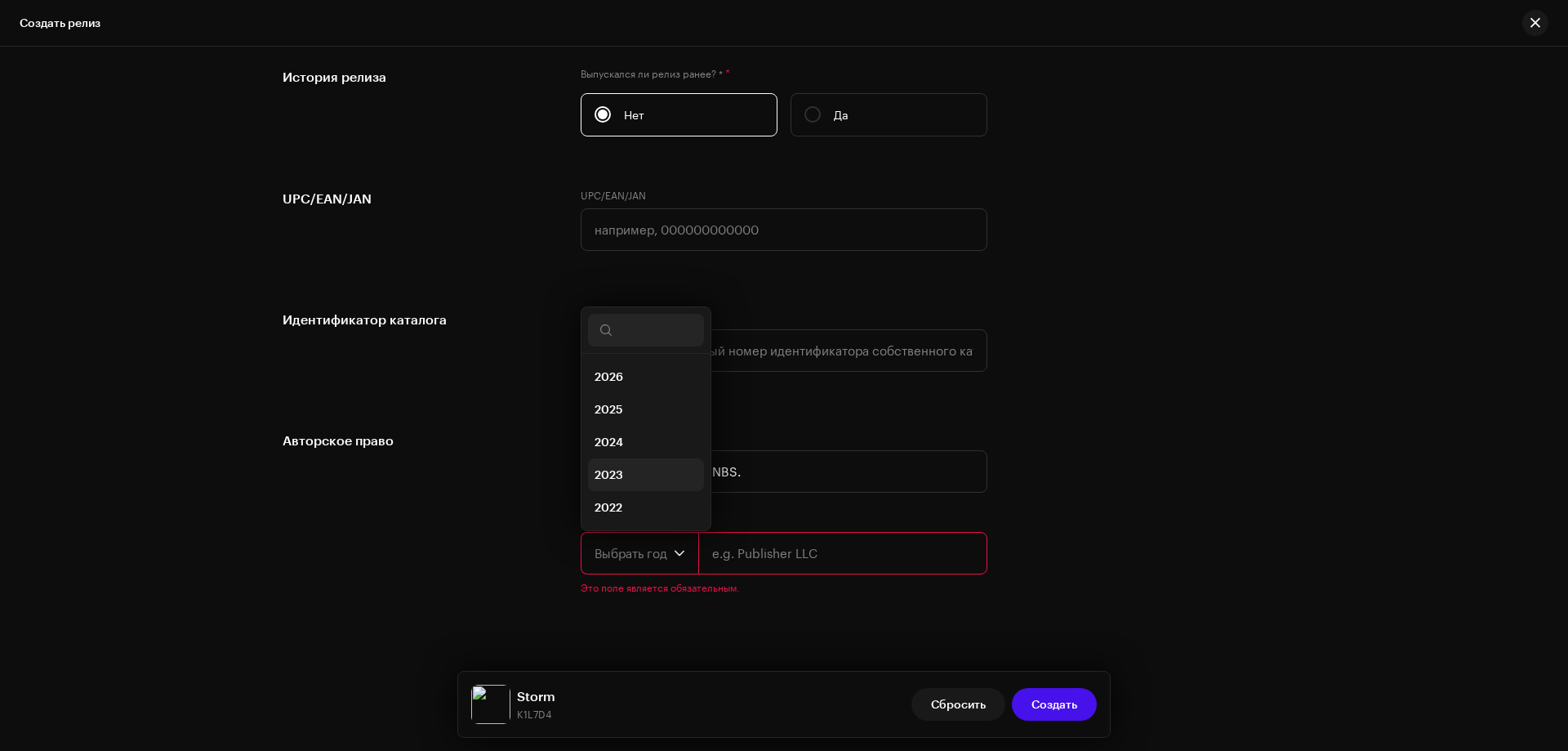
scroll to position [26, 0]
click at [619, 385] on span "2025" at bounding box center [609, 383] width 29 height 16
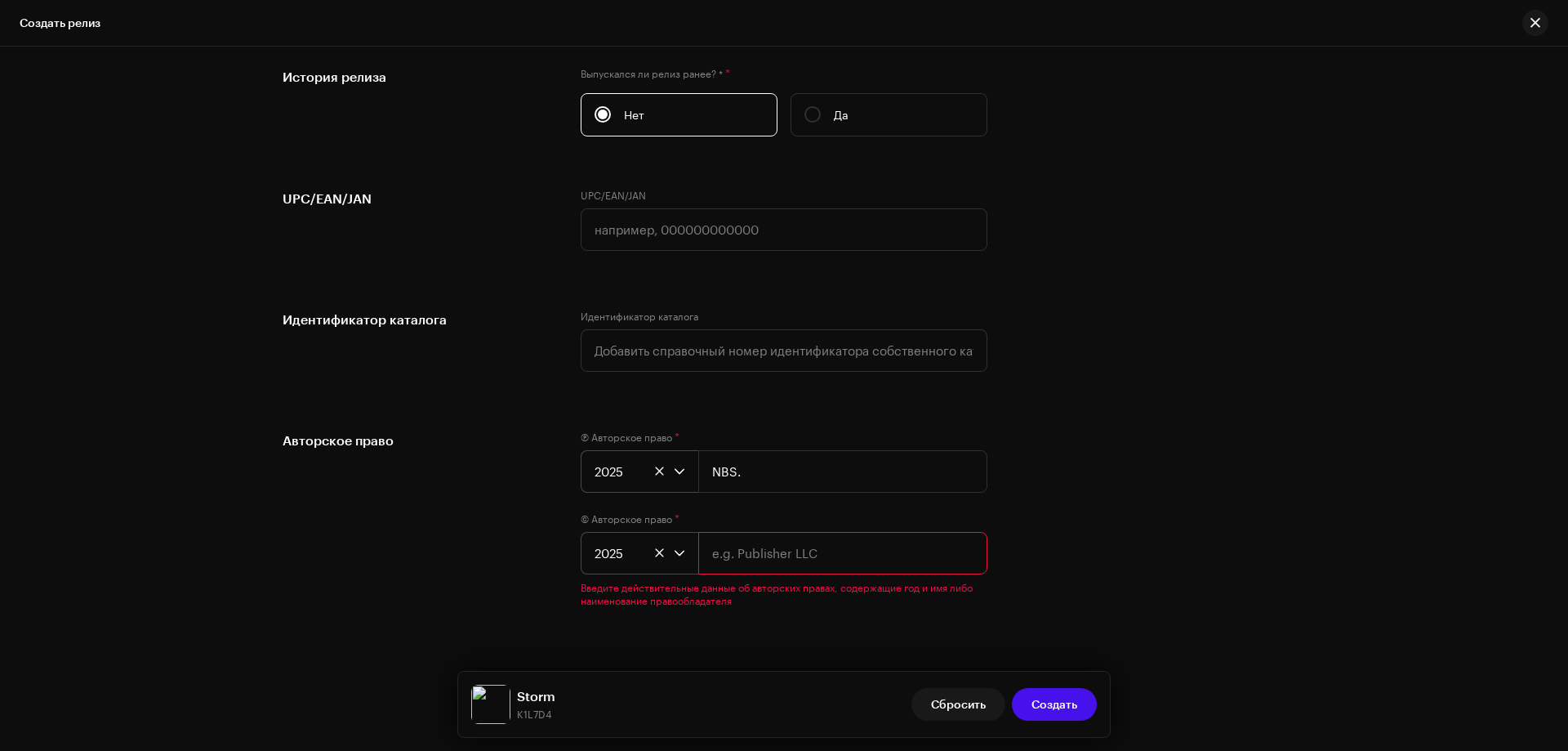
click at [726, 535] on input "text" at bounding box center [843, 553] width 289 height 43
type input "NBS."
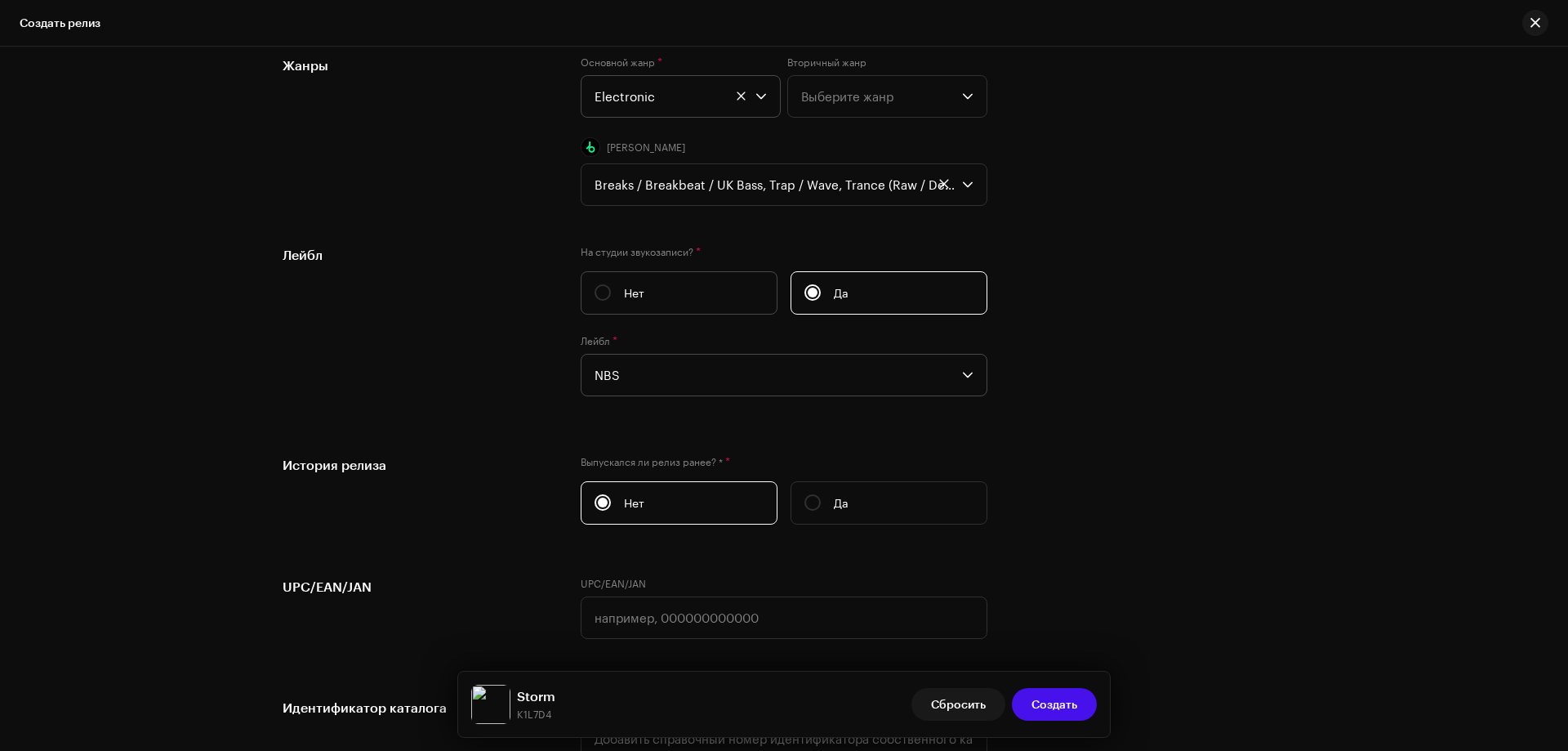
scroll to position [2293, 0]
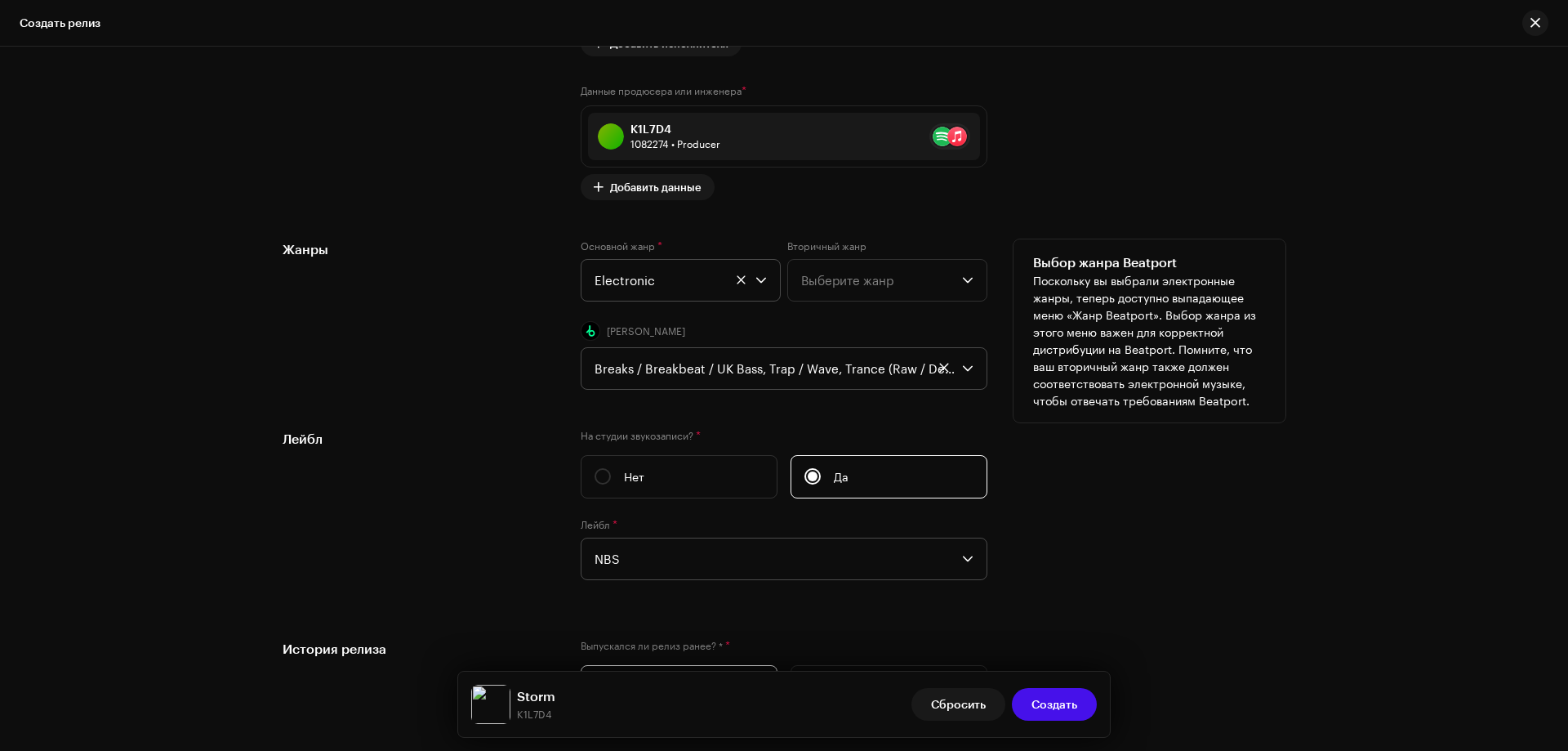
click at [764, 372] on div "Breaks / Breakbeat / UK Bass, Trap / Wave, Trance (Raw / Deep / Hypnotic)" at bounding box center [779, 369] width 368 height 41
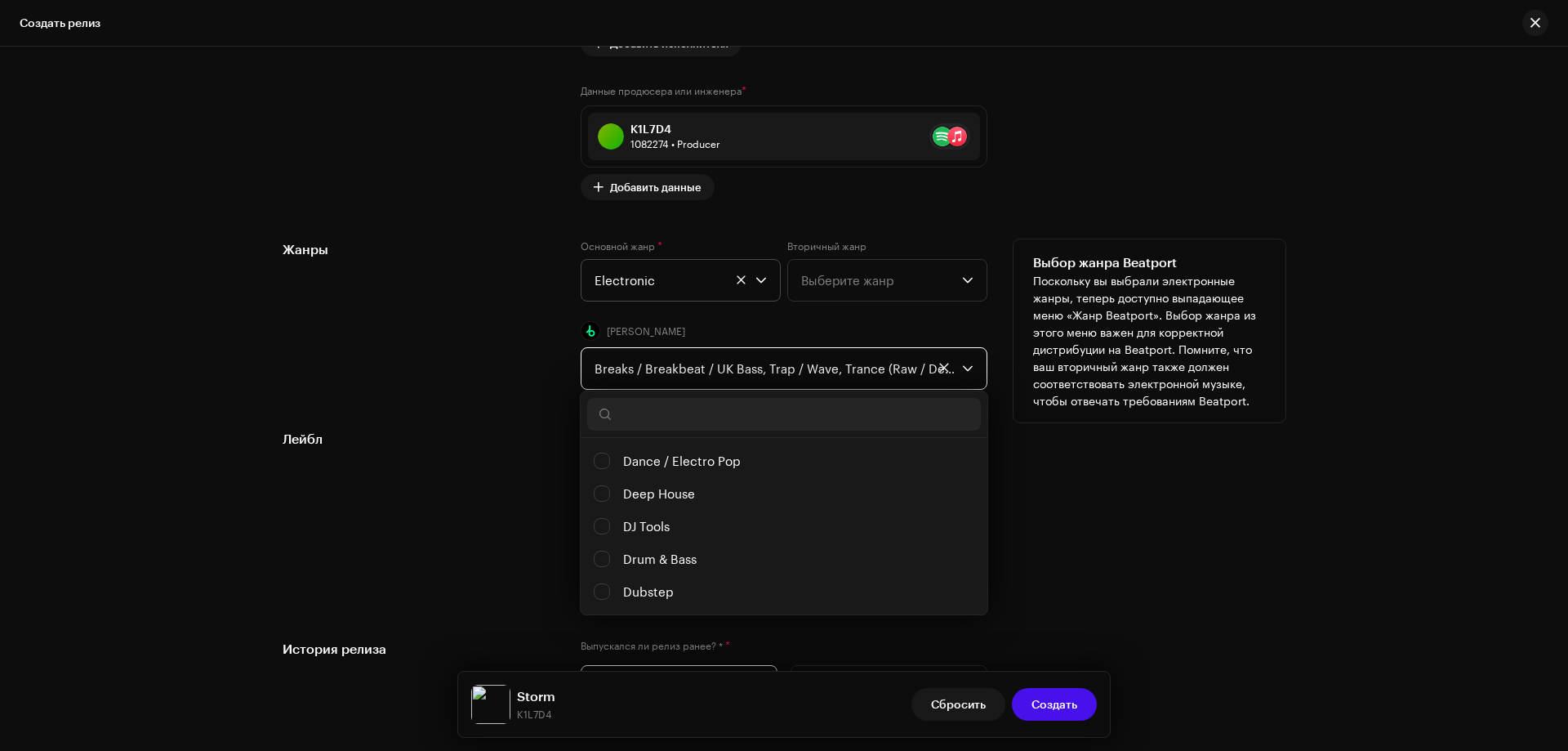
scroll to position [245, 0]
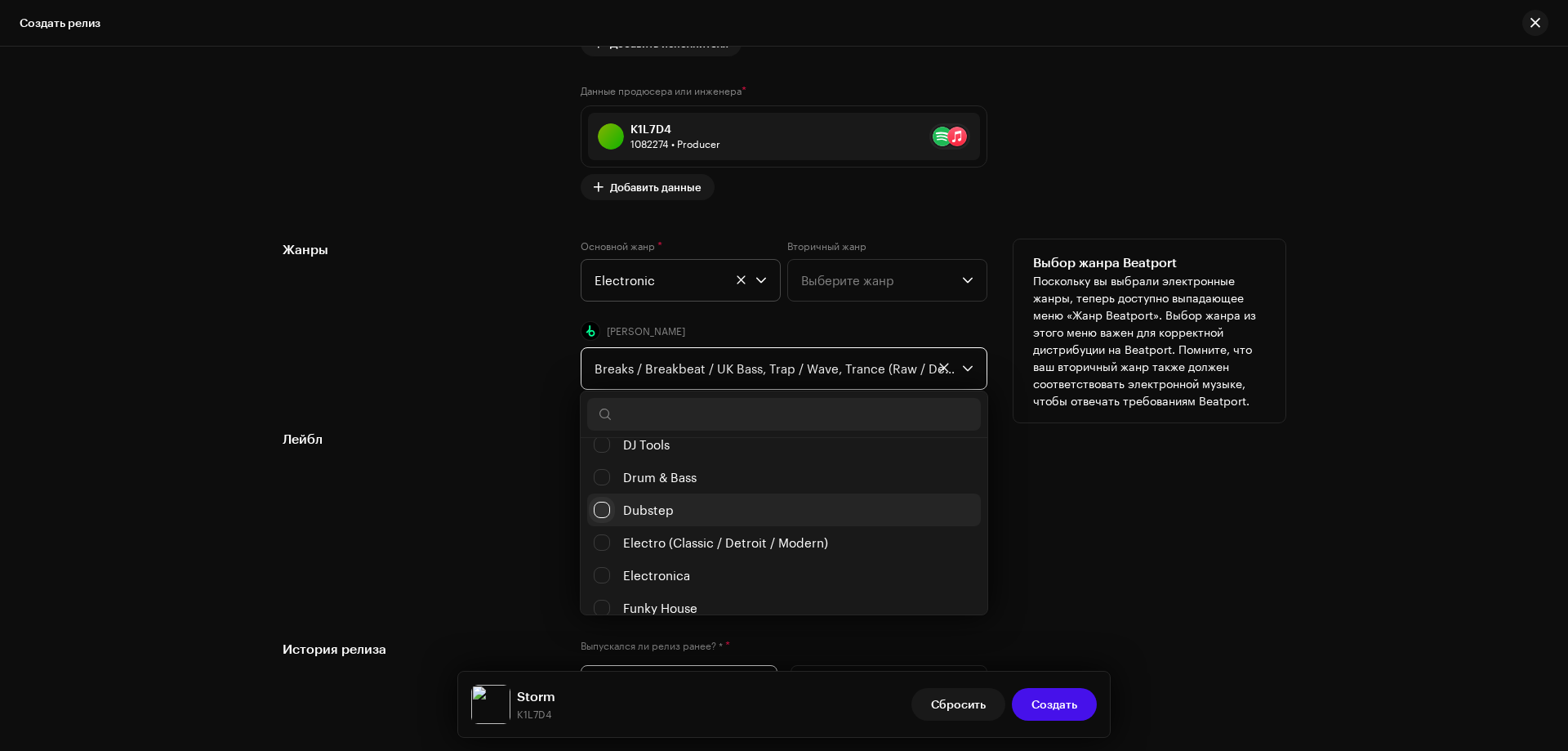
click at [601, 514] on input "Dubstep" at bounding box center [602, 510] width 16 height 16
checkbox input "false"
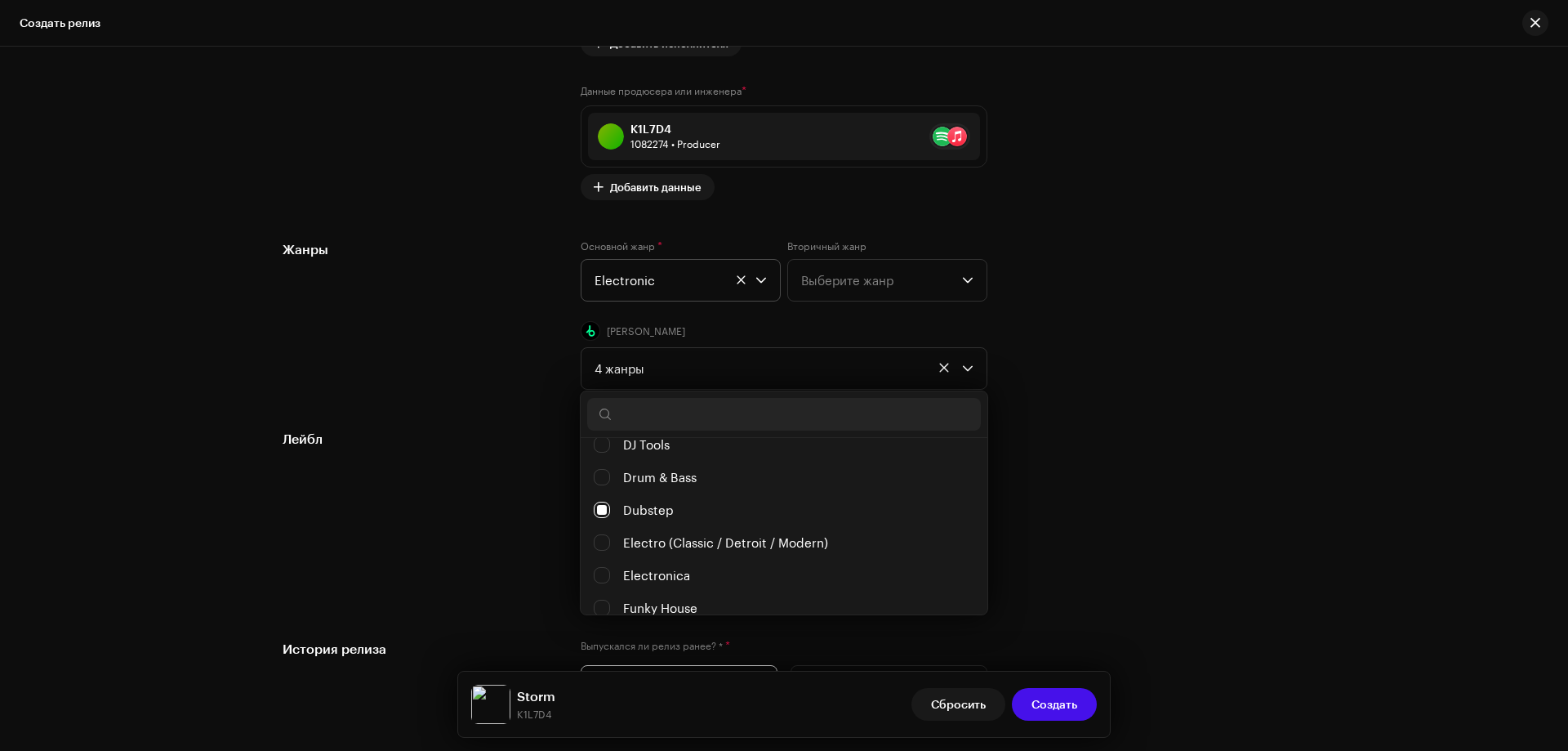
click at [392, 518] on div "Лейбл" at bounding box center [418, 514] width 272 height 171
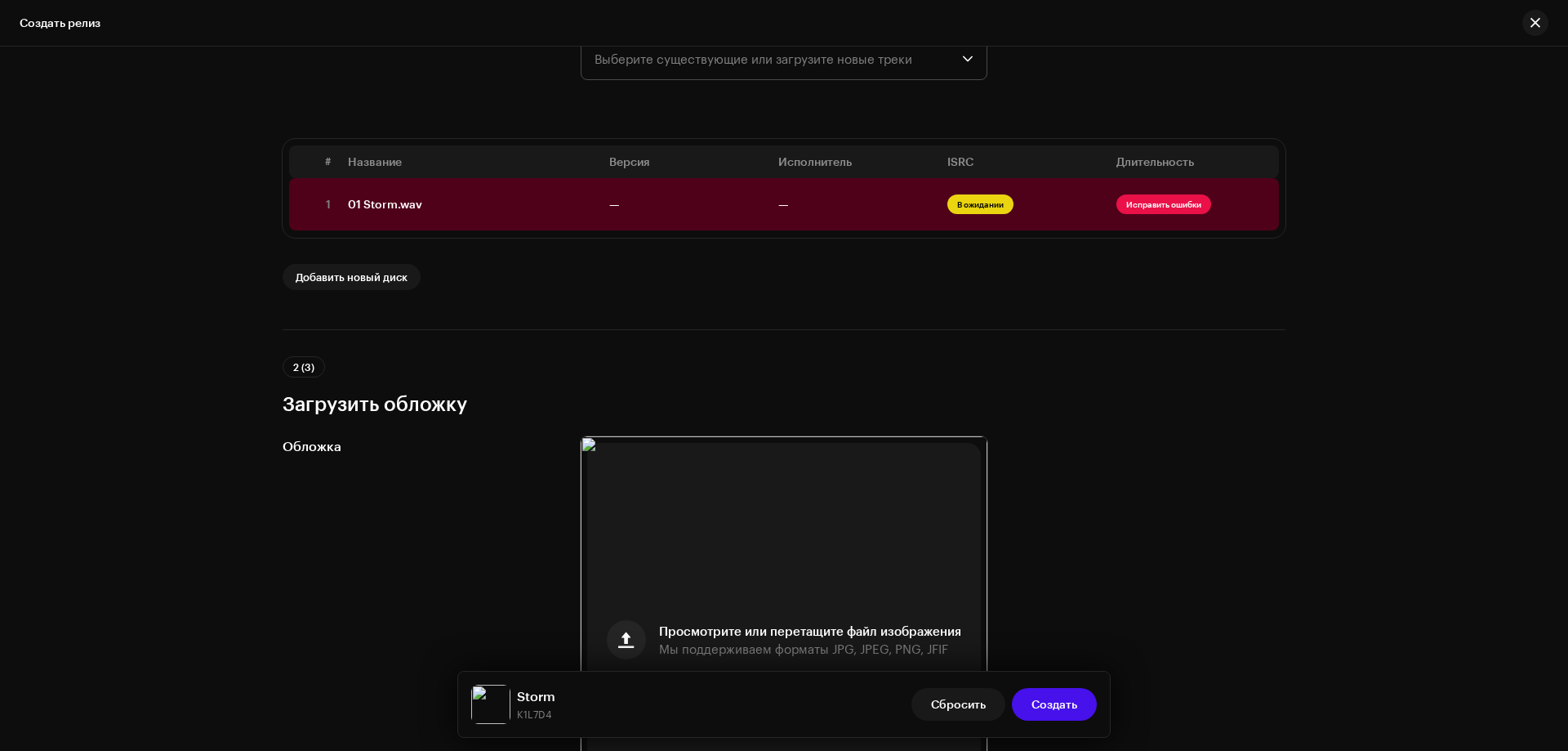
scroll to position [250, 0]
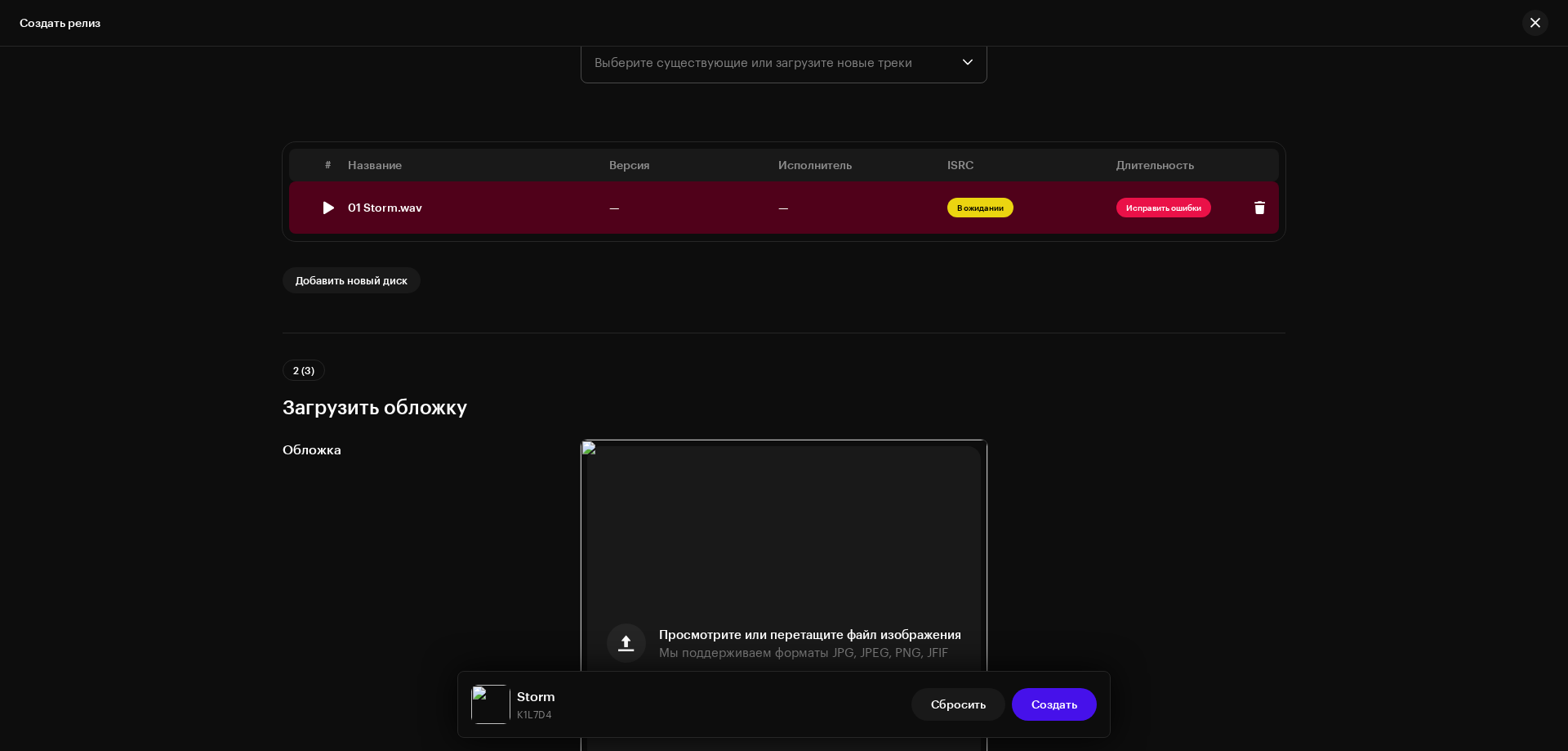
click at [428, 192] on td "01 Storm.wav" at bounding box center [472, 208] width 261 height 53
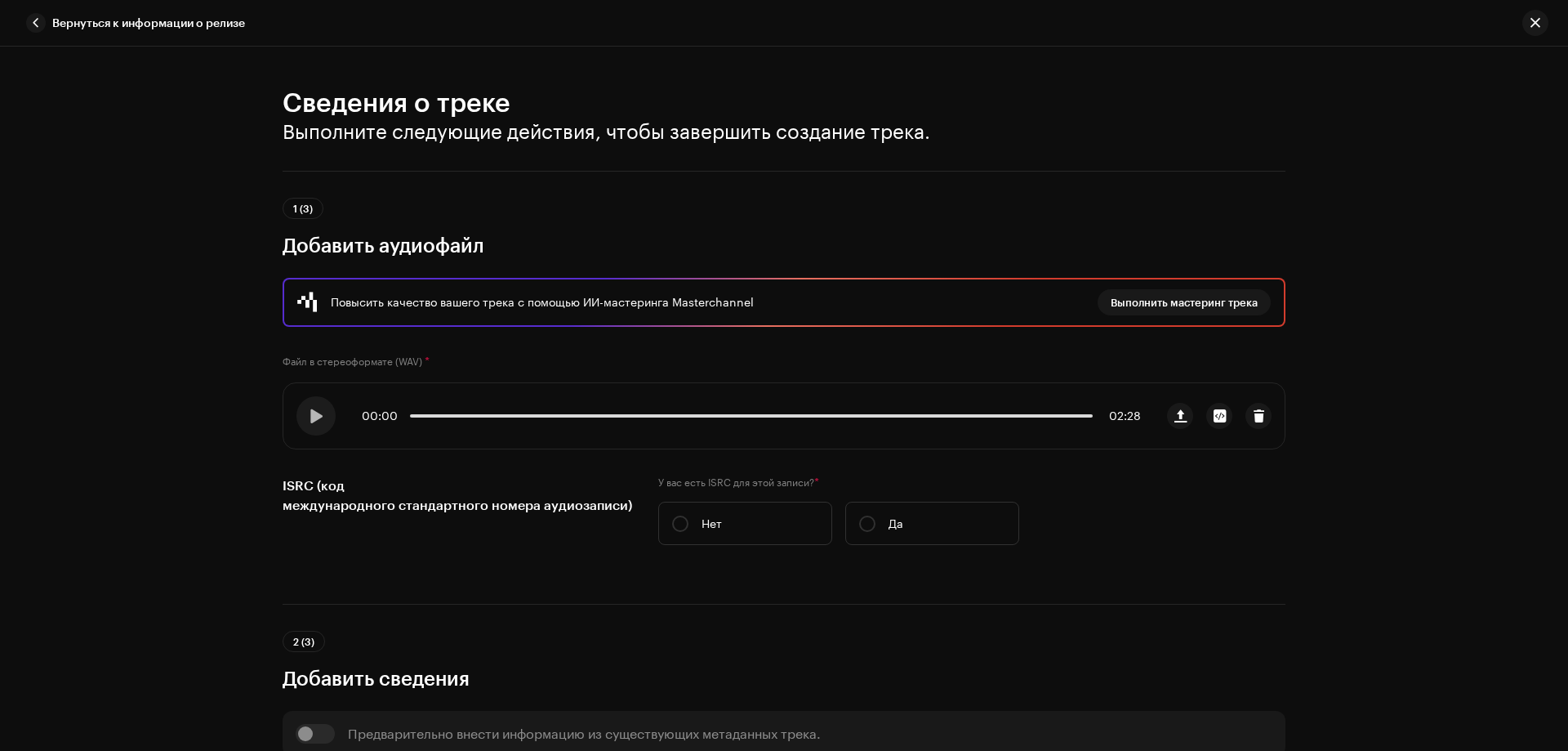
scroll to position [245, 0]
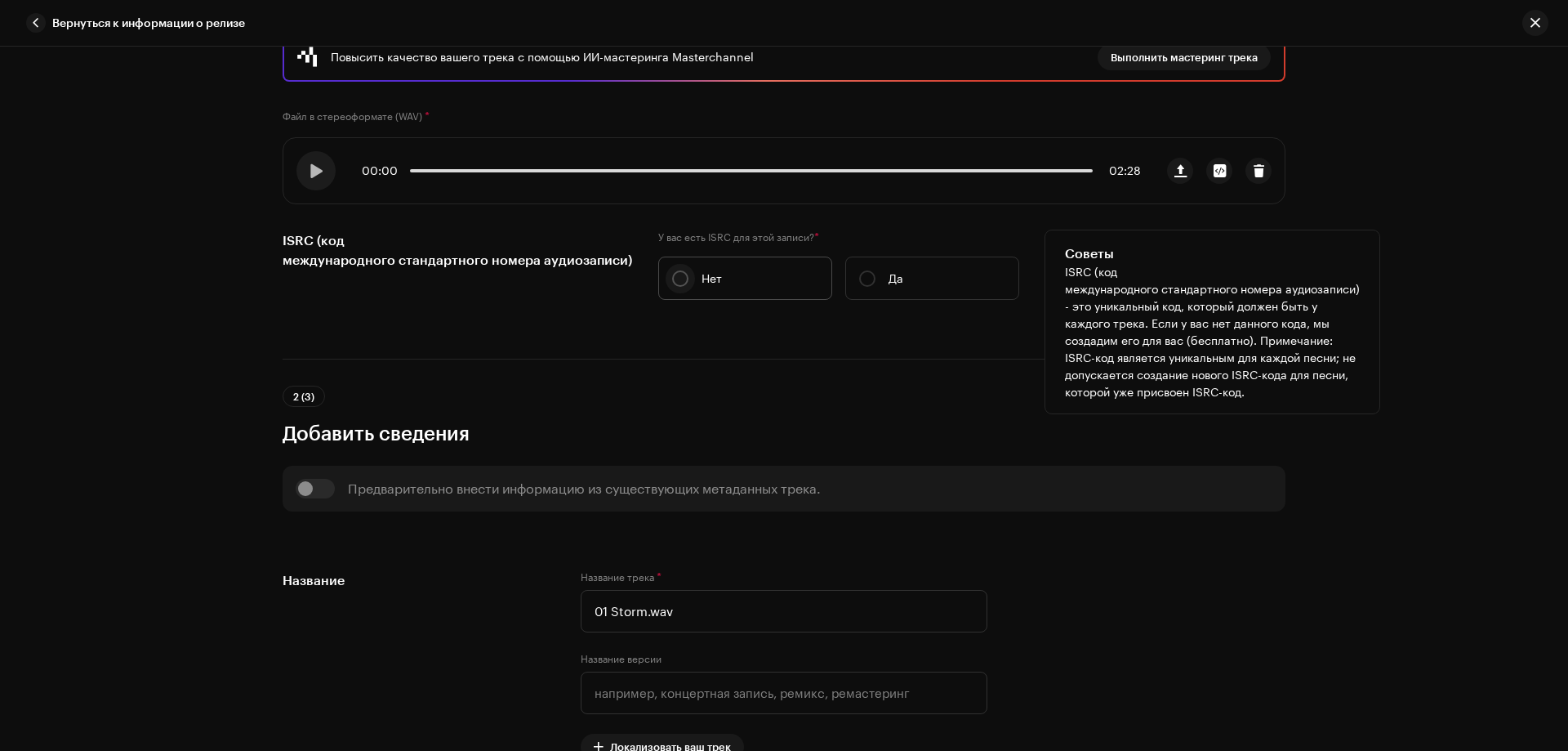
click at [678, 283] on input "Нет" at bounding box center [680, 279] width 16 height 16
radio input "true"
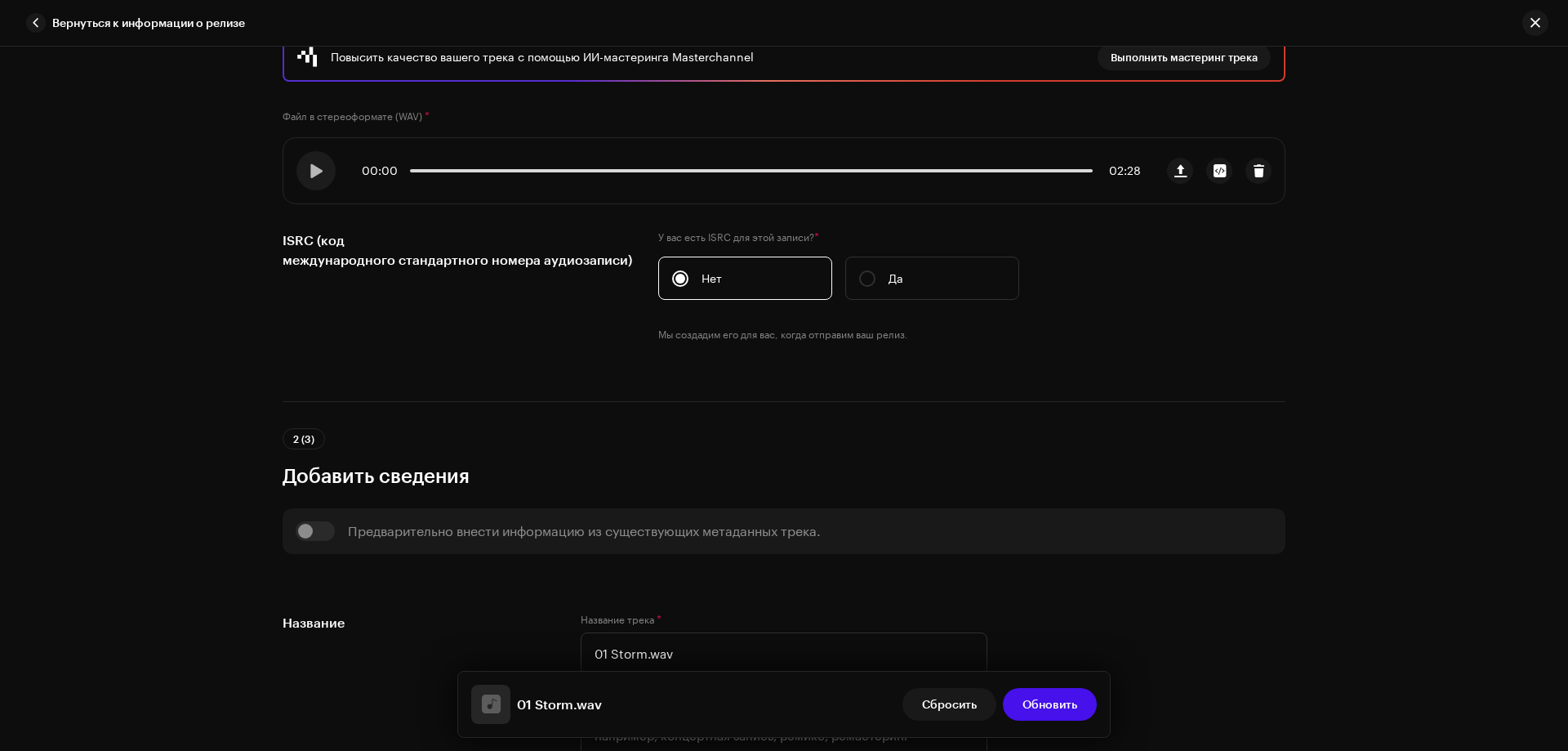
scroll to position [654, 0]
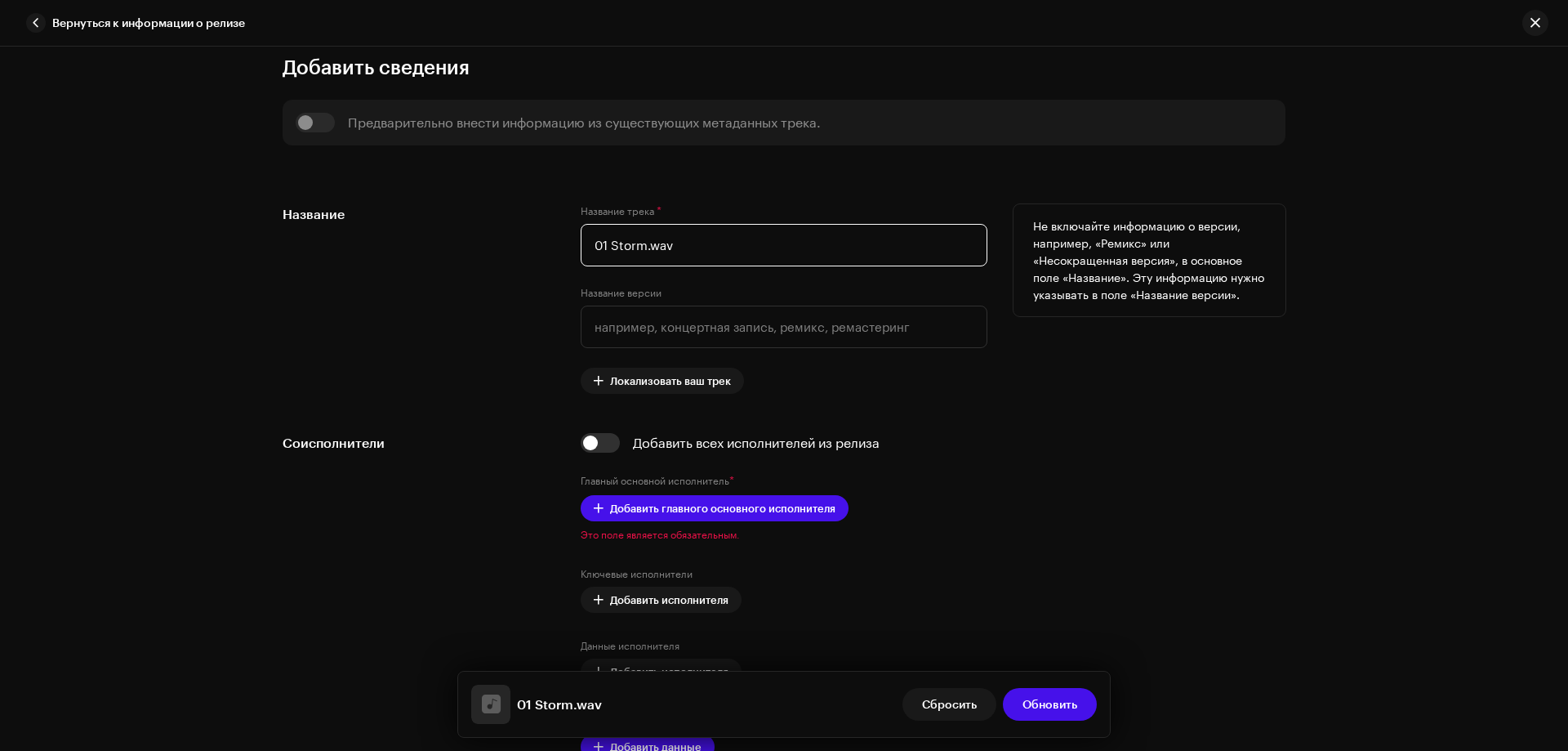
drag, startPoint x: 607, startPoint y: 246, endPoint x: 531, endPoint y: 228, distance: 78.1
click at [543, 231] on div "Название Название трека * 01 Storm.wav Название версии Локализовать ваш трек Не…" at bounding box center [784, 299] width 1003 height 190
drag, startPoint x: 628, startPoint y: 242, endPoint x: 776, endPoint y: 263, distance: 149.5
click at [776, 263] on input "Storm.wav" at bounding box center [784, 245] width 407 height 43
type input "Storm"
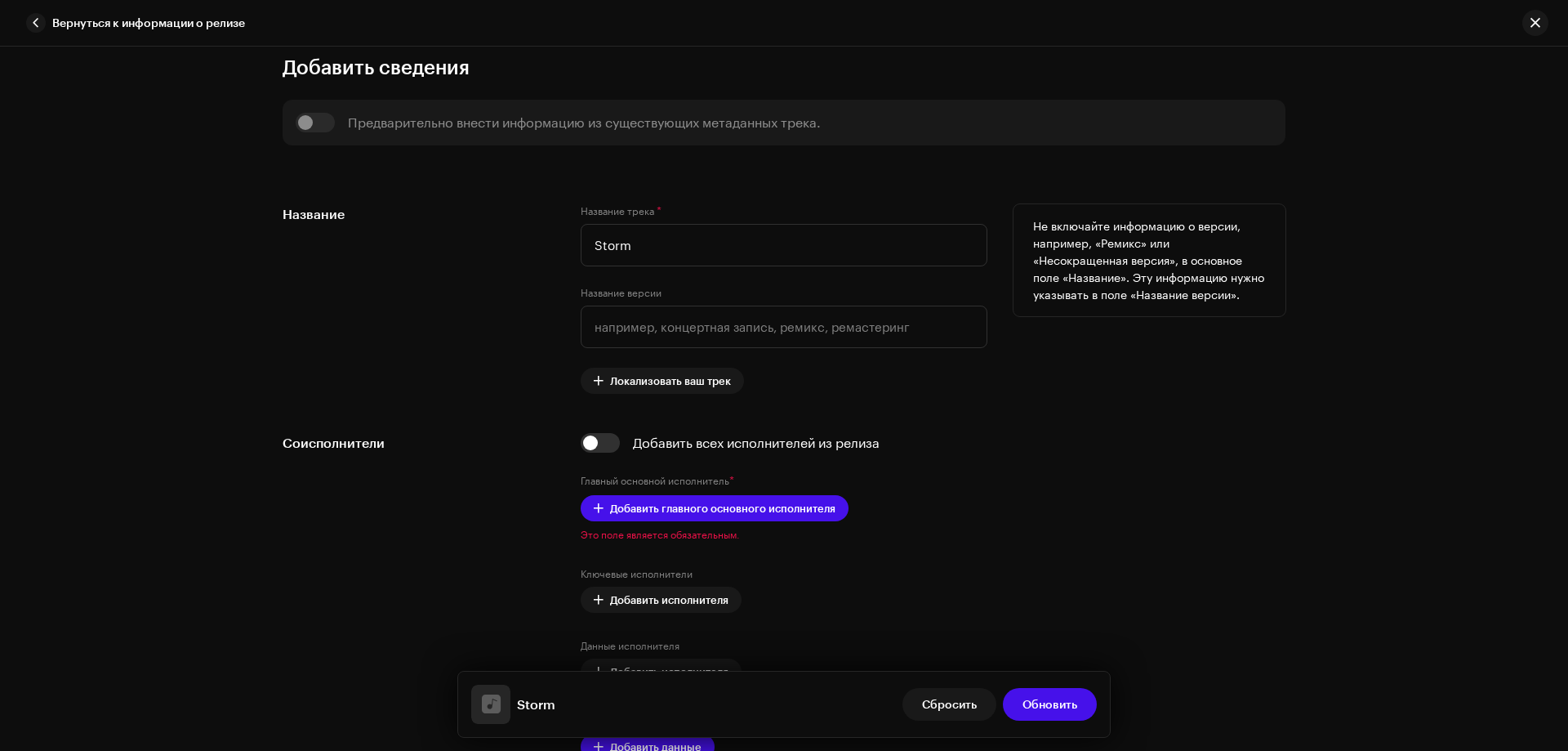
drag, startPoint x: 503, startPoint y: 327, endPoint x: 543, endPoint y: 391, distance: 75.5
click at [503, 325] on div "Название" at bounding box center [418, 299] width 272 height 190
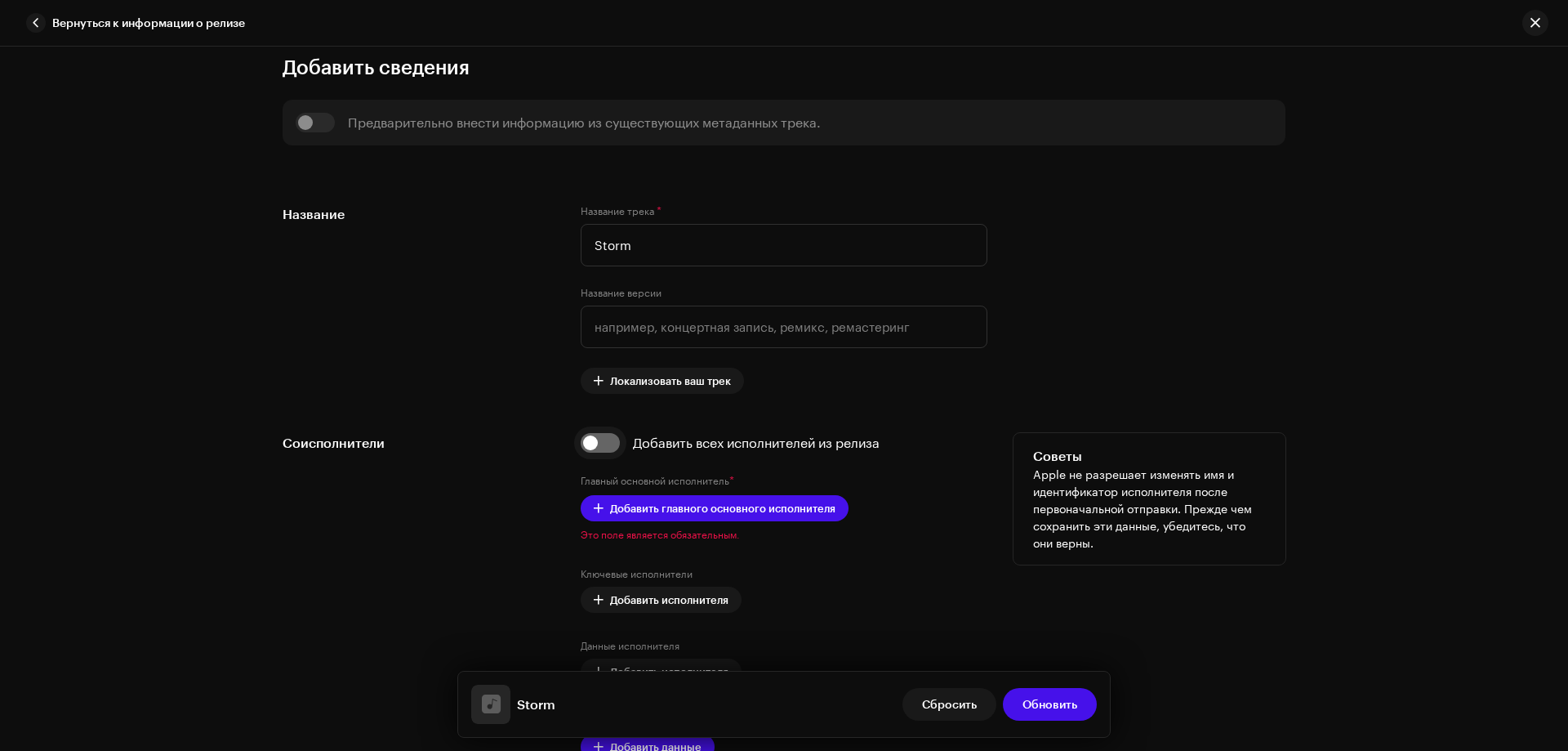
click at [606, 438] on input "checkbox" at bounding box center [600, 443] width 39 height 20
checkbox input "true"
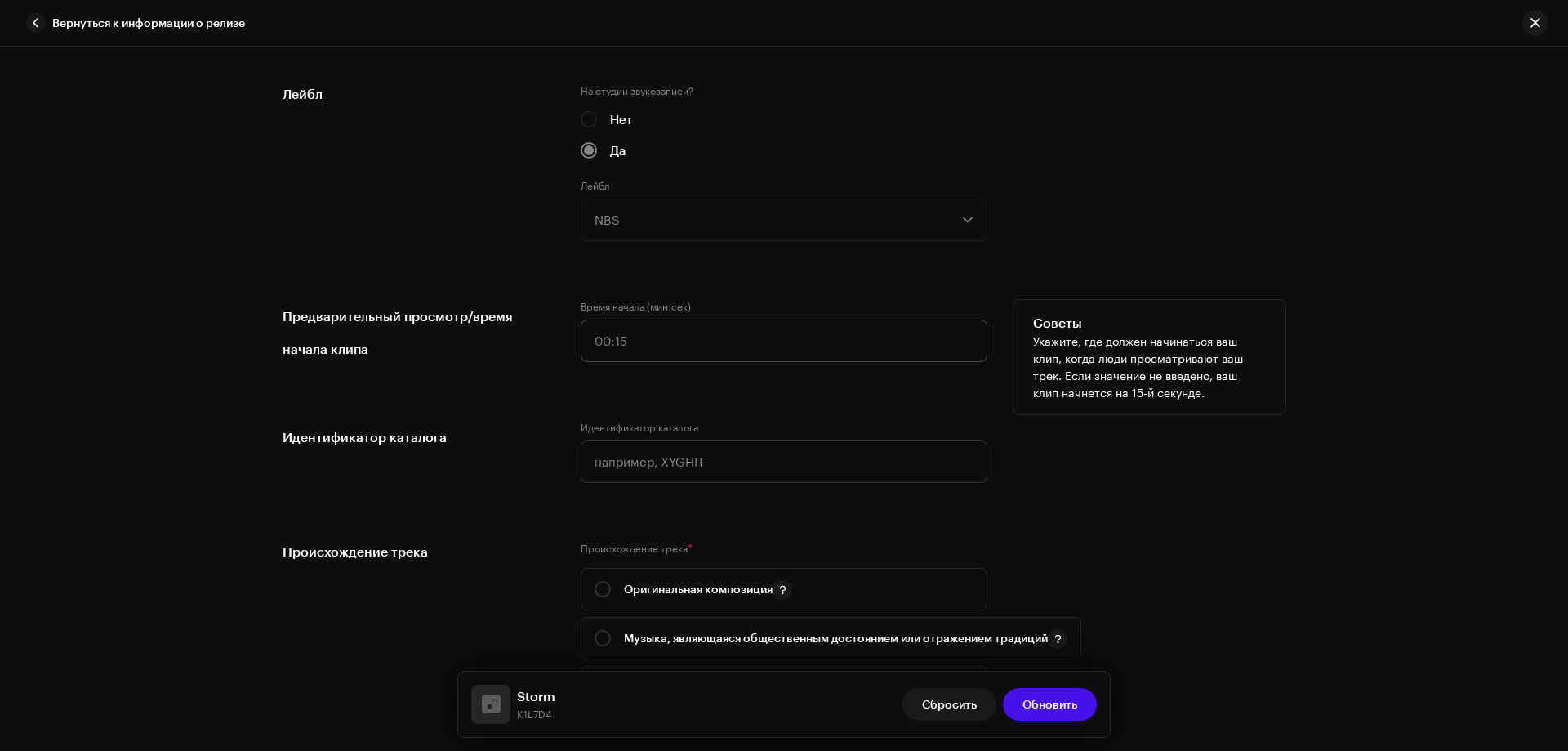
scroll to position [1879, 0]
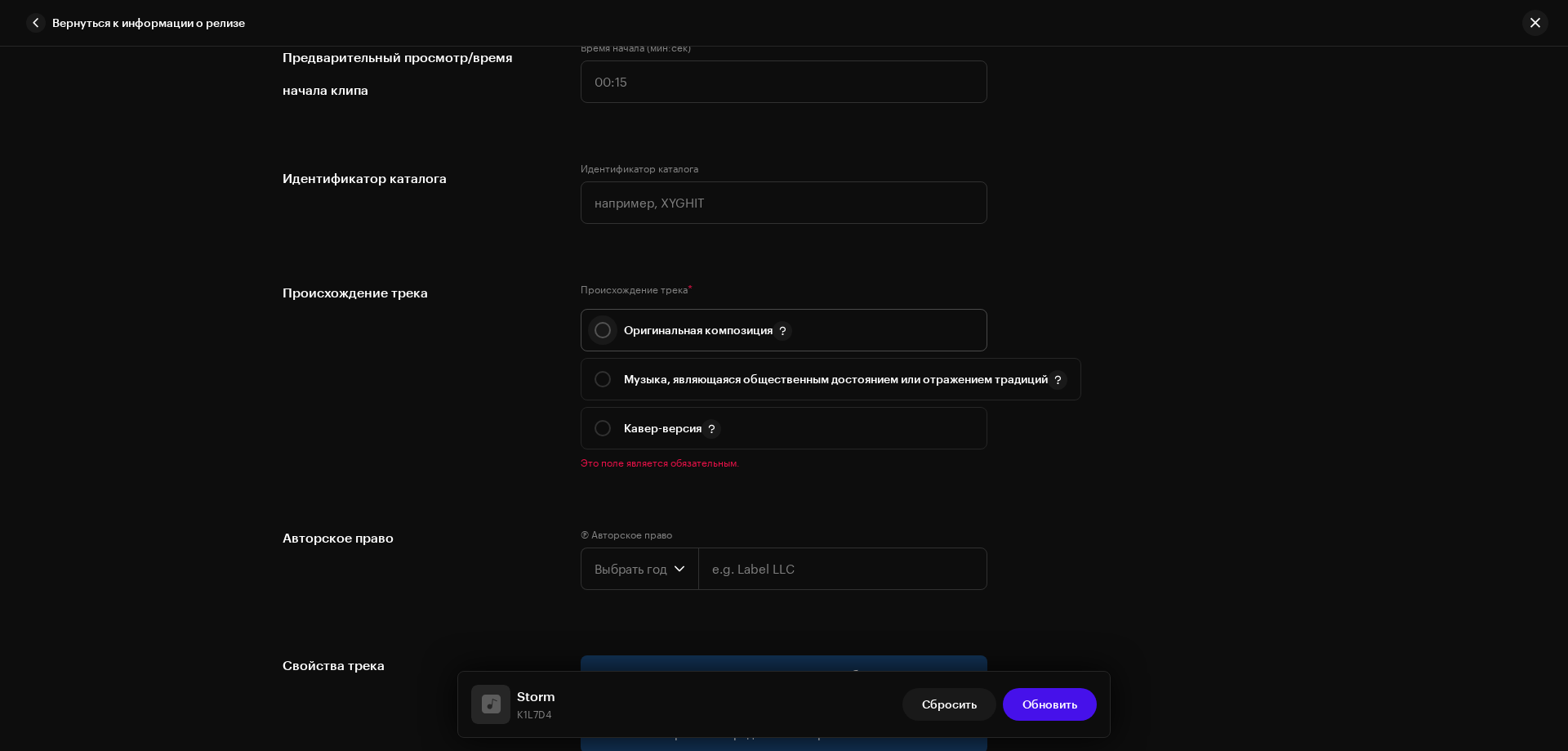
click at [603, 325] on input "radio" at bounding box center [603, 330] width 16 height 16
radio input "true"
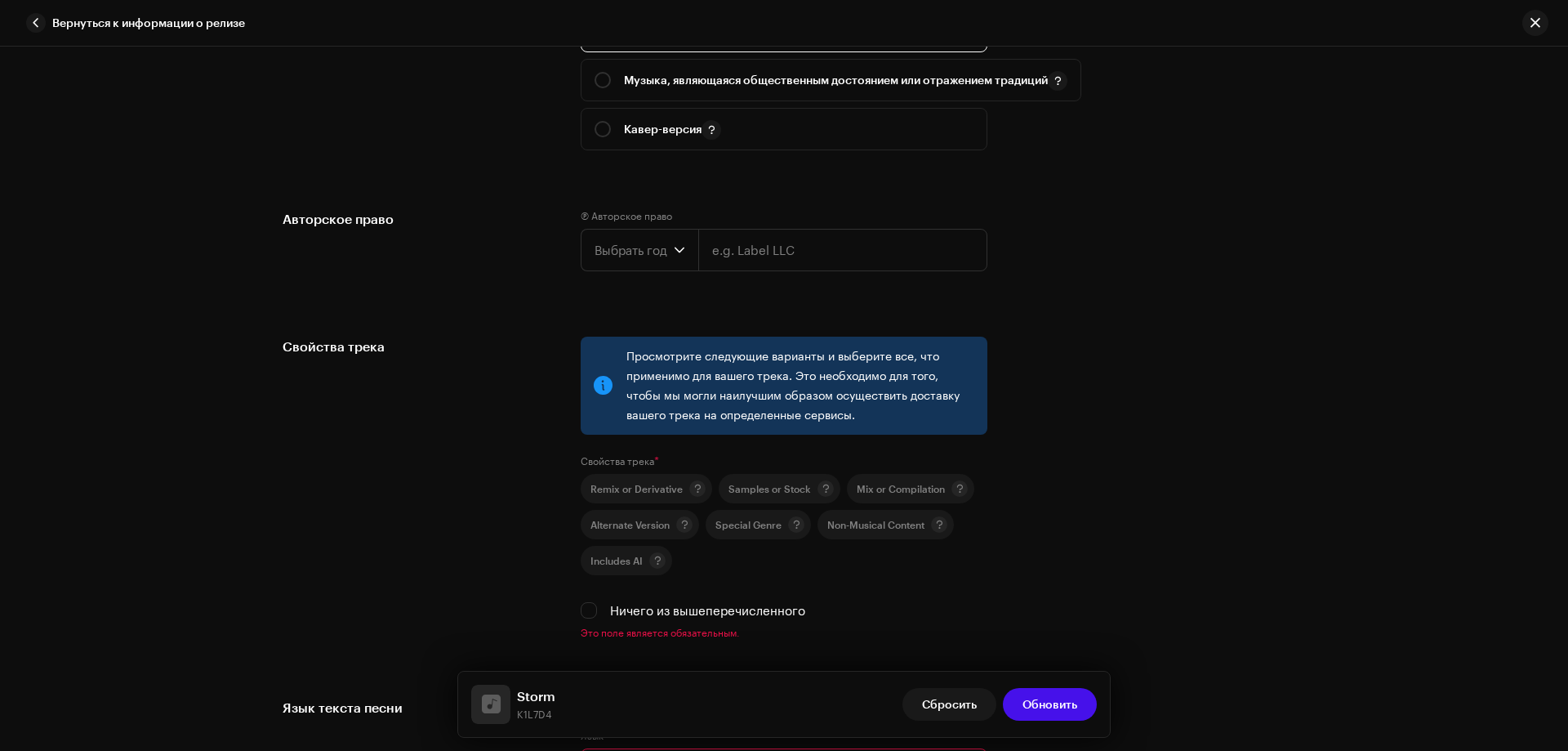
scroll to position [2288, 0]
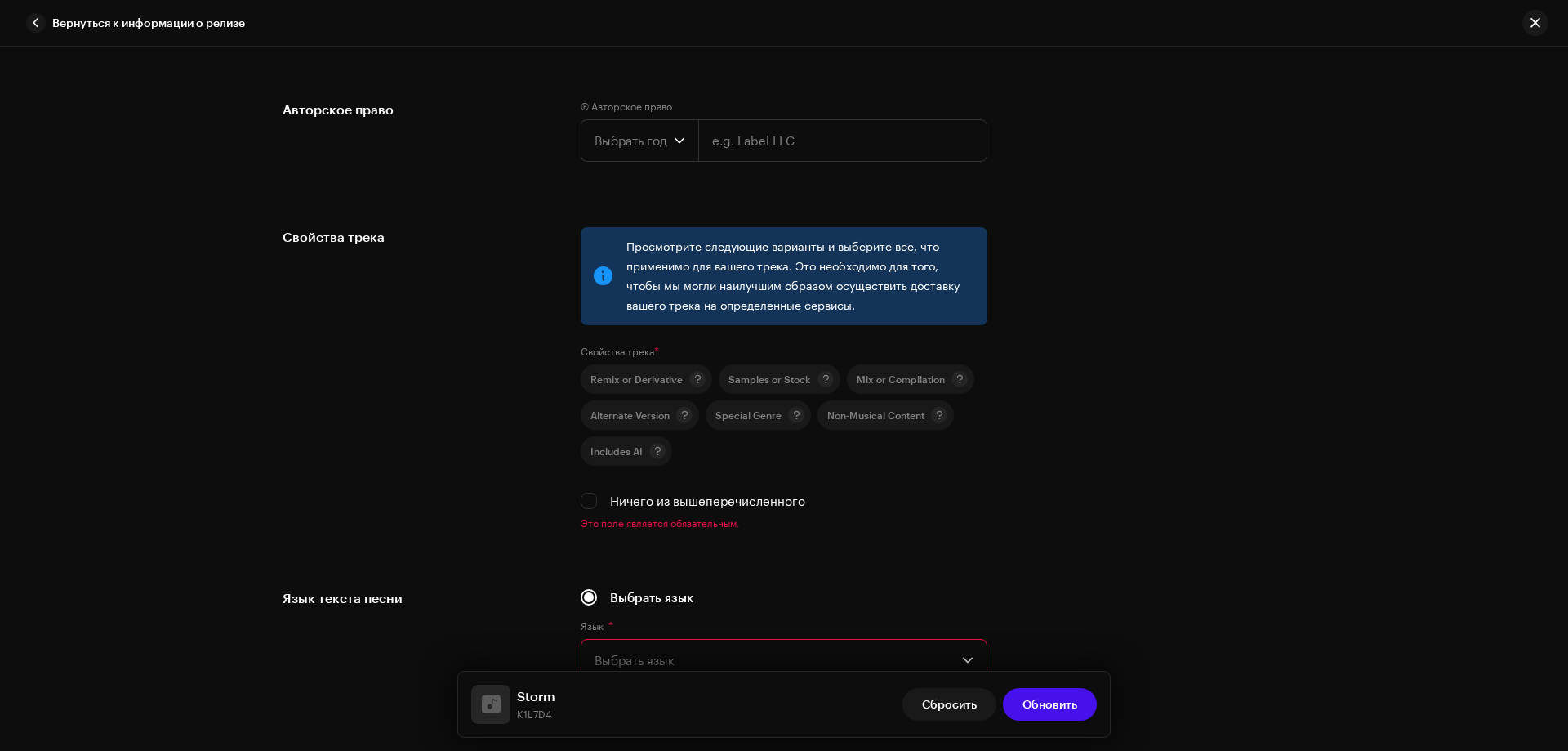
click at [602, 500] on div "Ничего из вышеперечисленного" at bounding box center [784, 501] width 407 height 18
click at [591, 500] on input "Ничего из вышеперечисленного" at bounding box center [589, 501] width 16 height 16
checkbox input "true"
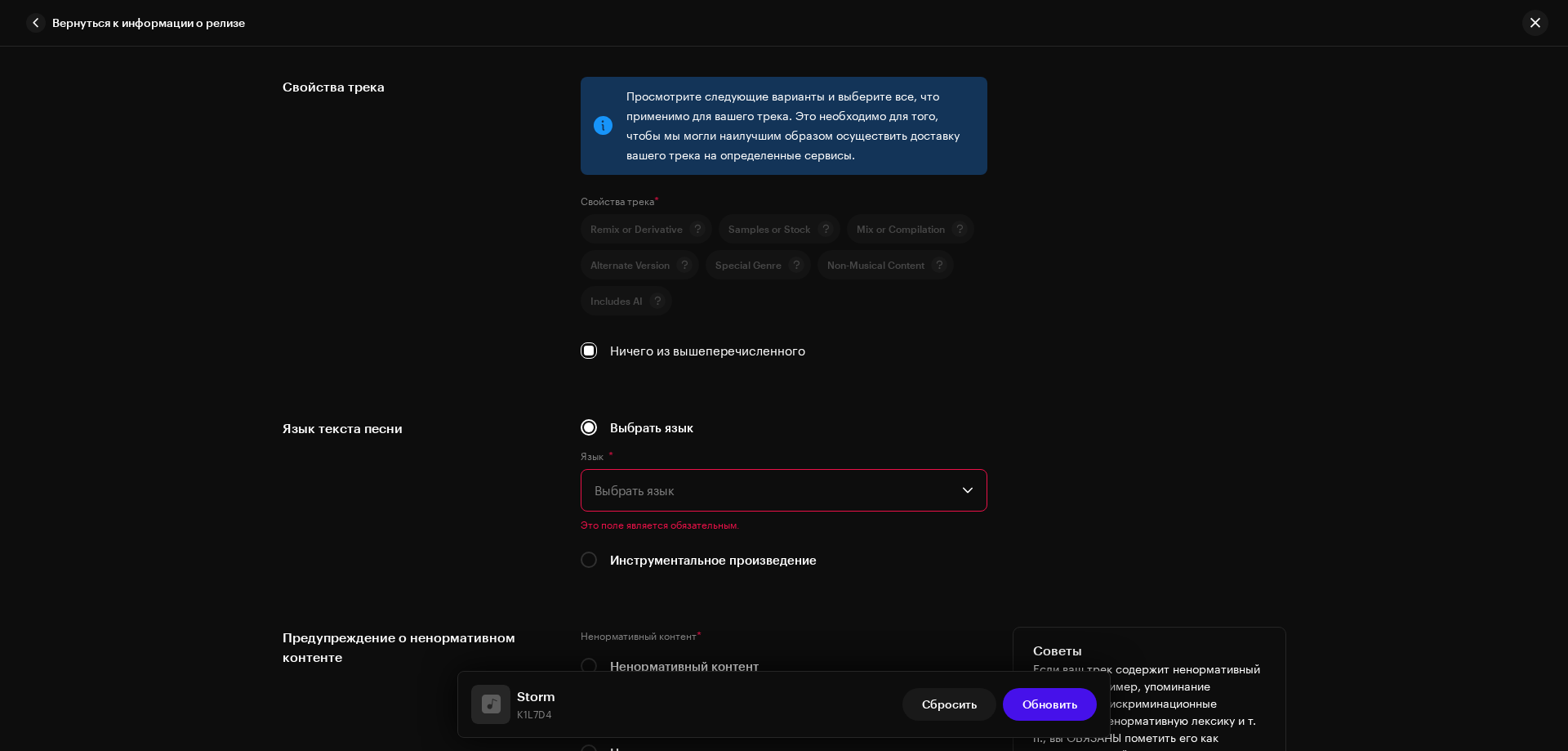
scroll to position [2615, 0]
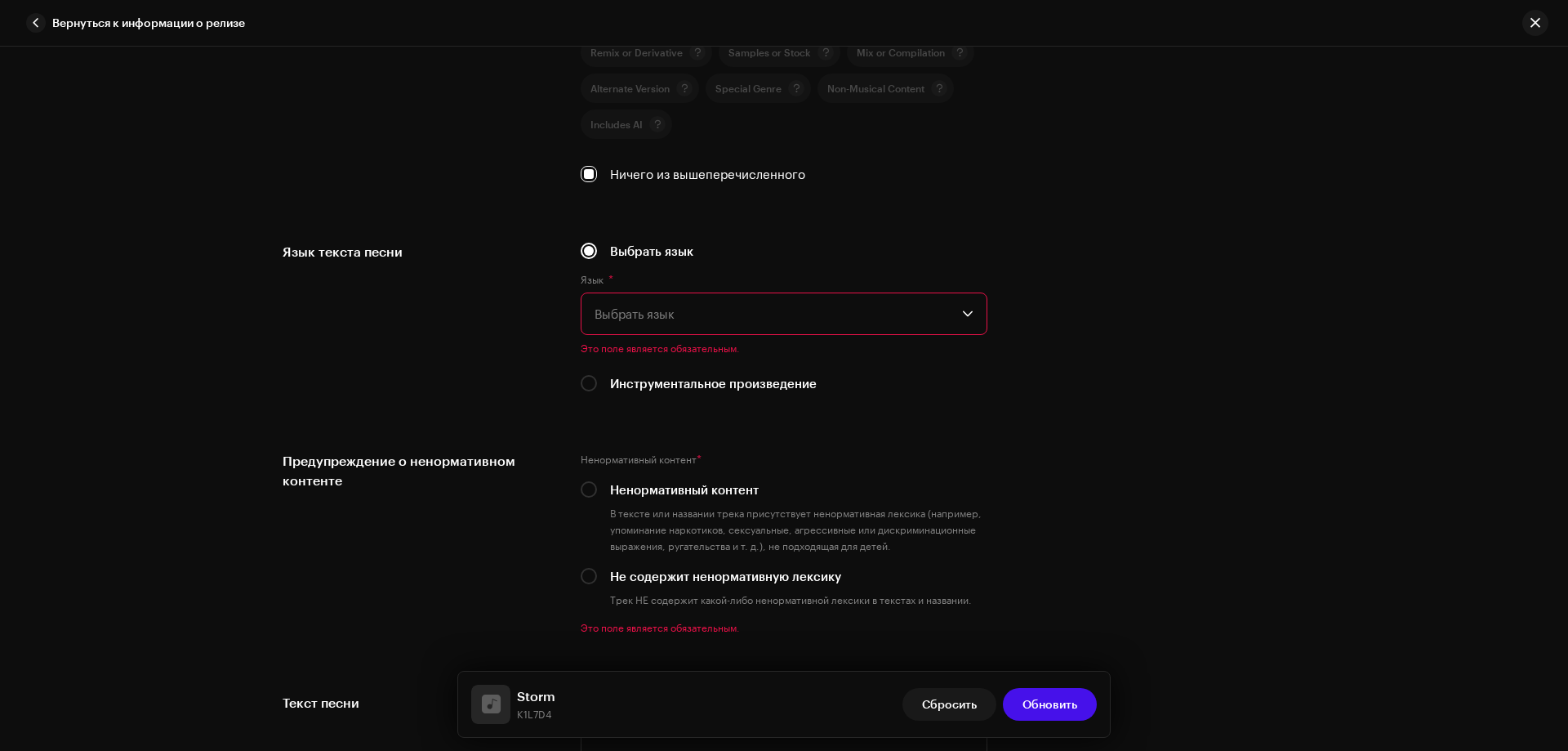
click at [651, 309] on span "Выбрать язык" at bounding box center [779, 314] width 368 height 41
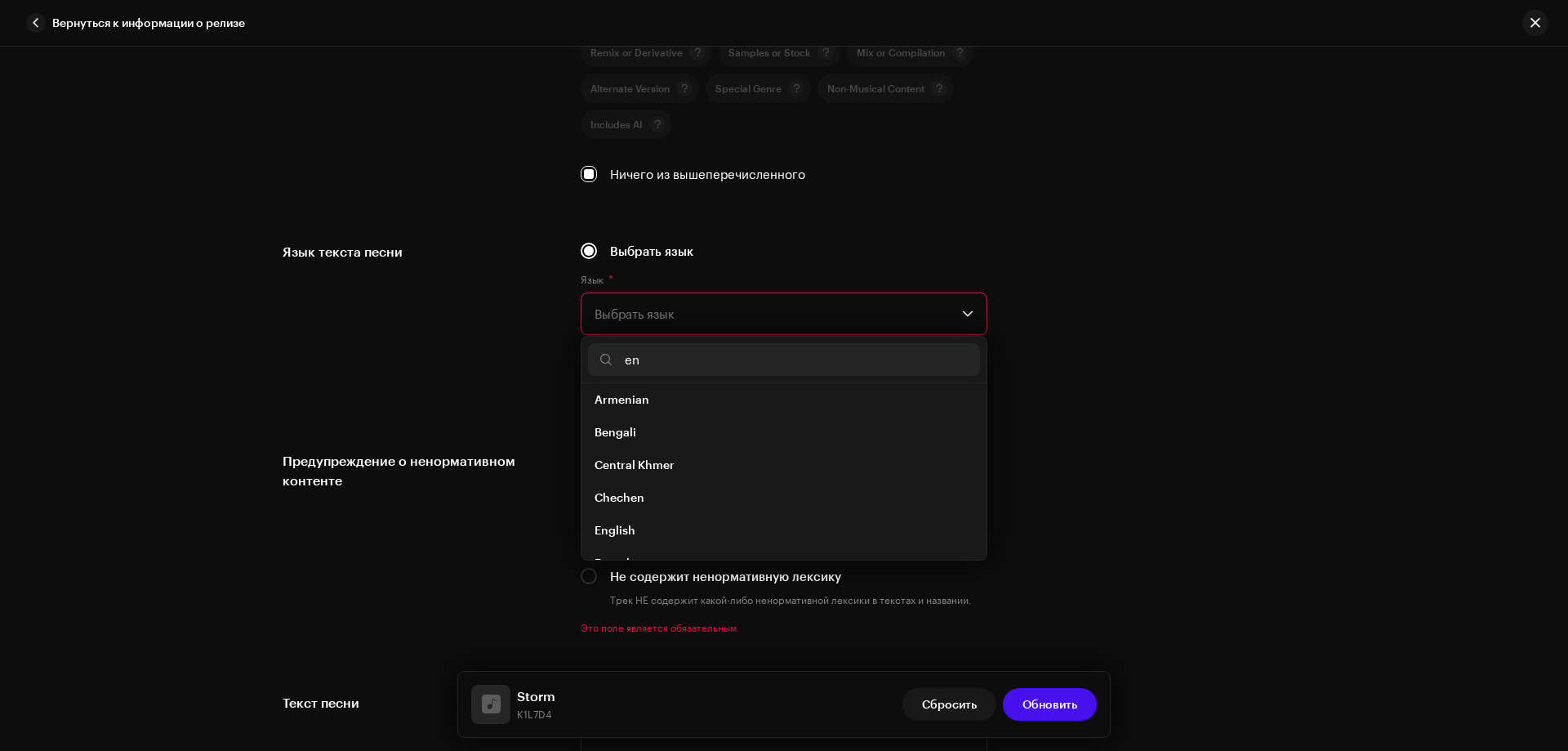
scroll to position [0, 0]
type input "en"
click at [617, 527] on li "English" at bounding box center [784, 537] width 392 height 33
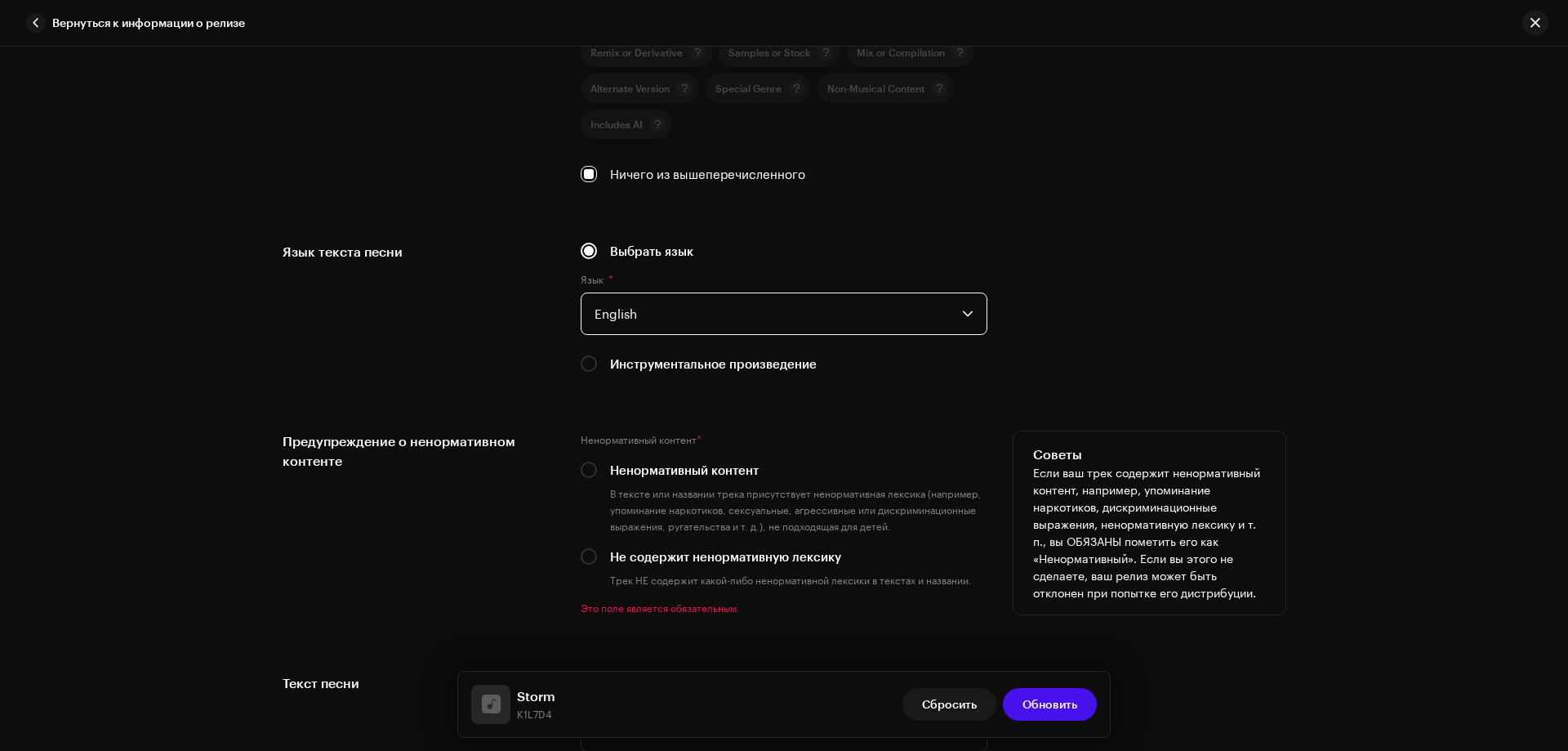
click at [581, 568] on div "Ненормативный контент * Ненормативный контент В тексте или названии трека прису…" at bounding box center [784, 523] width 407 height 183
click at [584, 557] on input "Не содержит ненормативную лексику" at bounding box center [589, 556] width 16 height 16
radio input "true"
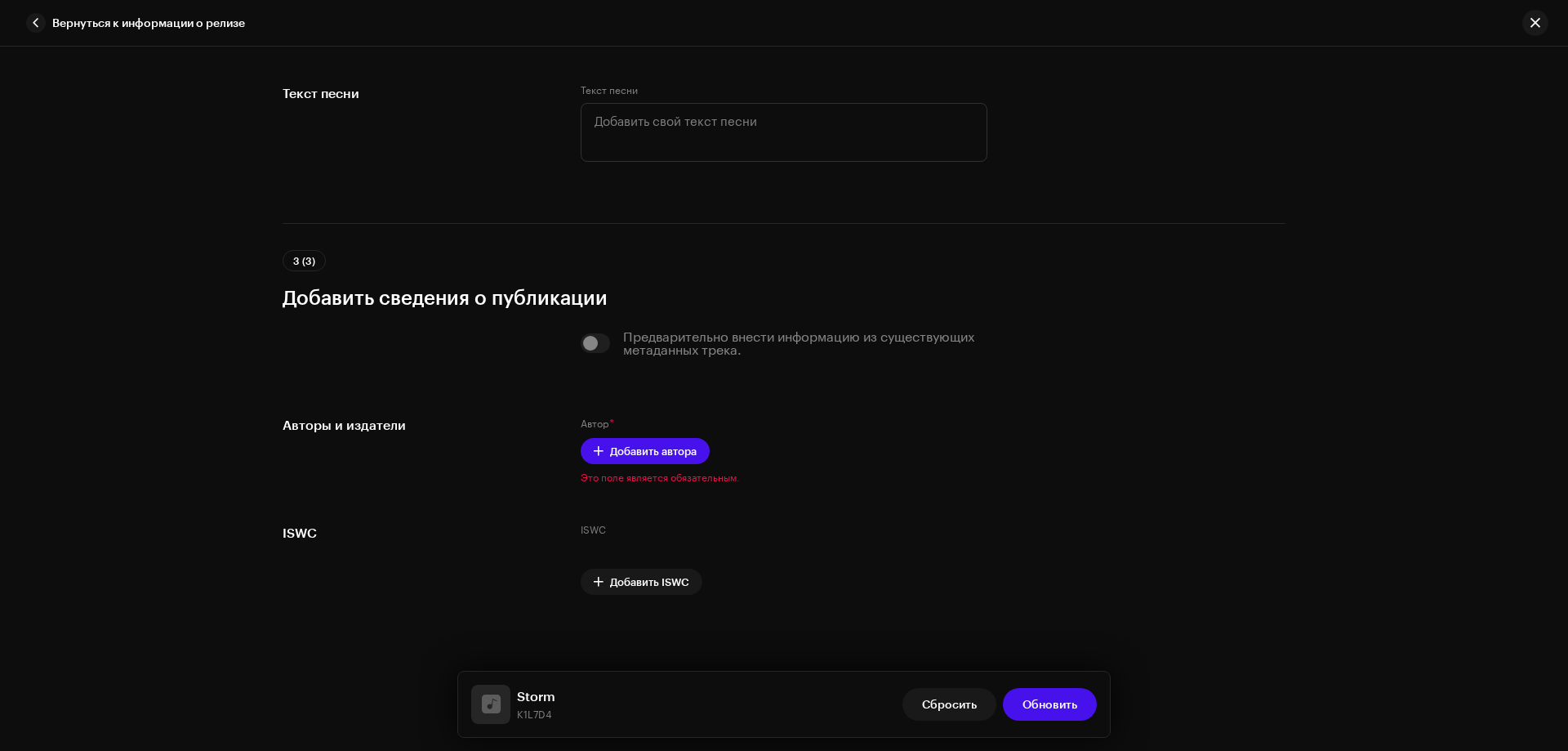
scroll to position [3186, 0]
click at [659, 445] on span "Добавить автора" at bounding box center [653, 450] width 86 height 33
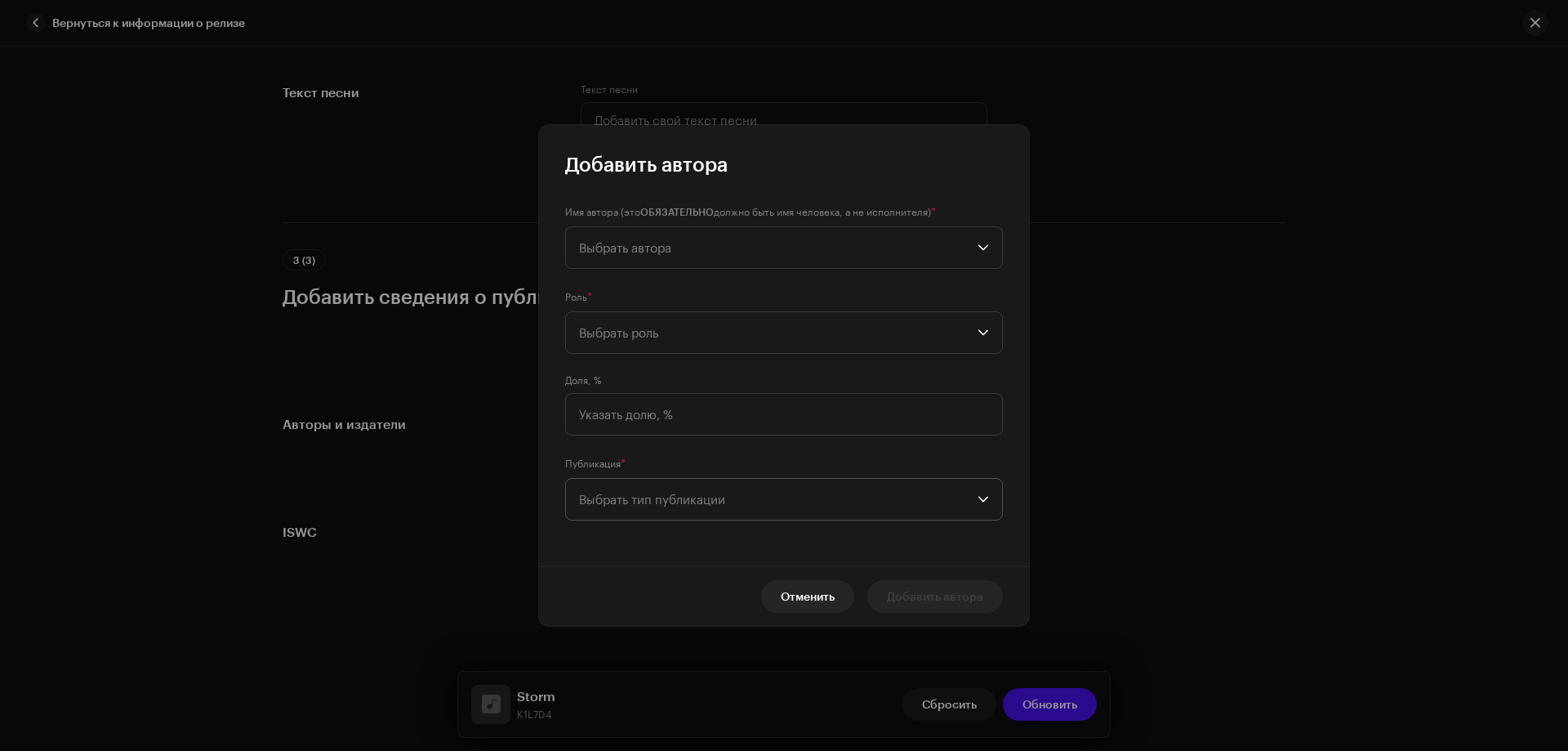
click at [605, 500] on span "Выбрать тип публикации" at bounding box center [778, 500] width 398 height 41
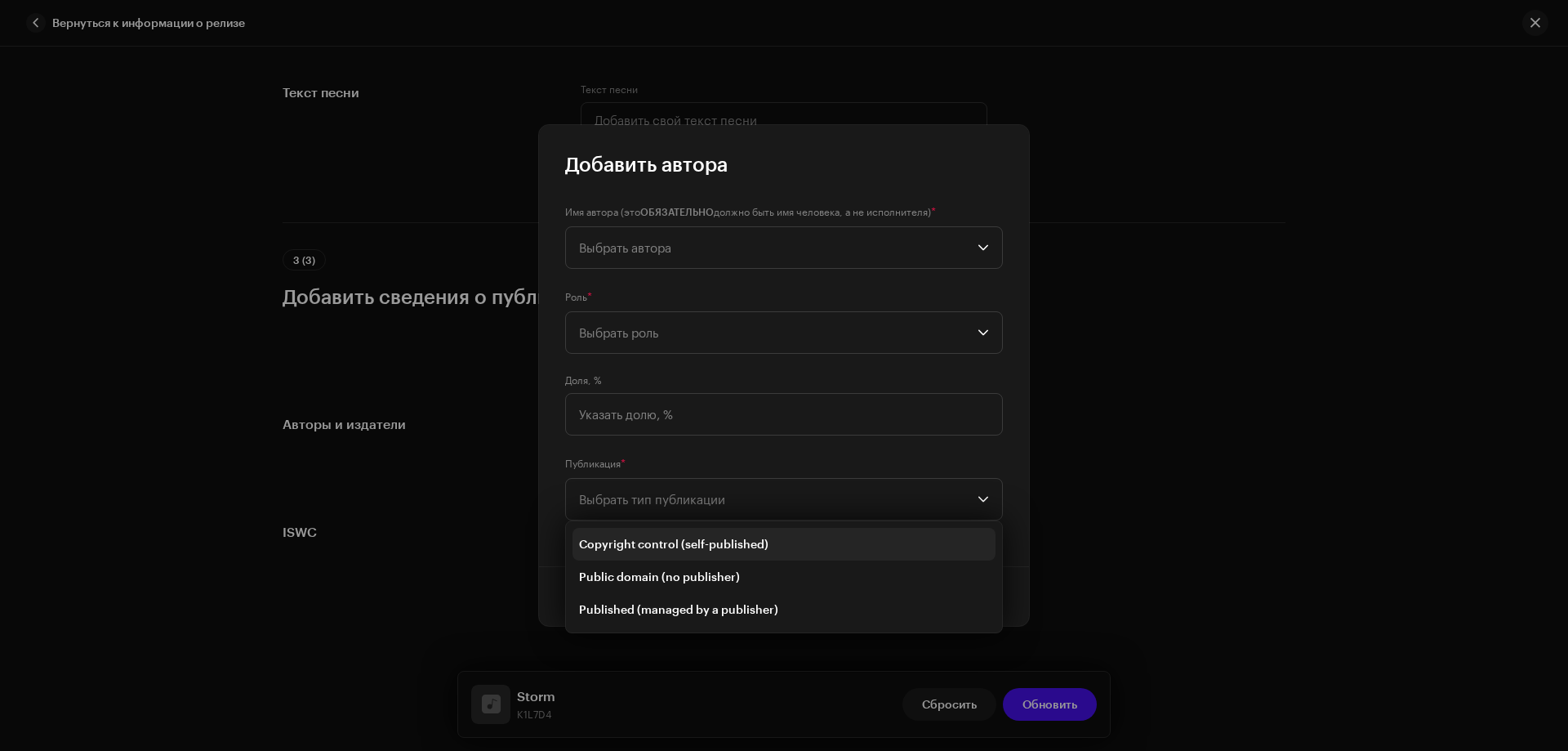
click at [610, 545] on span "Copyright control (self-published)" at bounding box center [674, 544] width 190 height 16
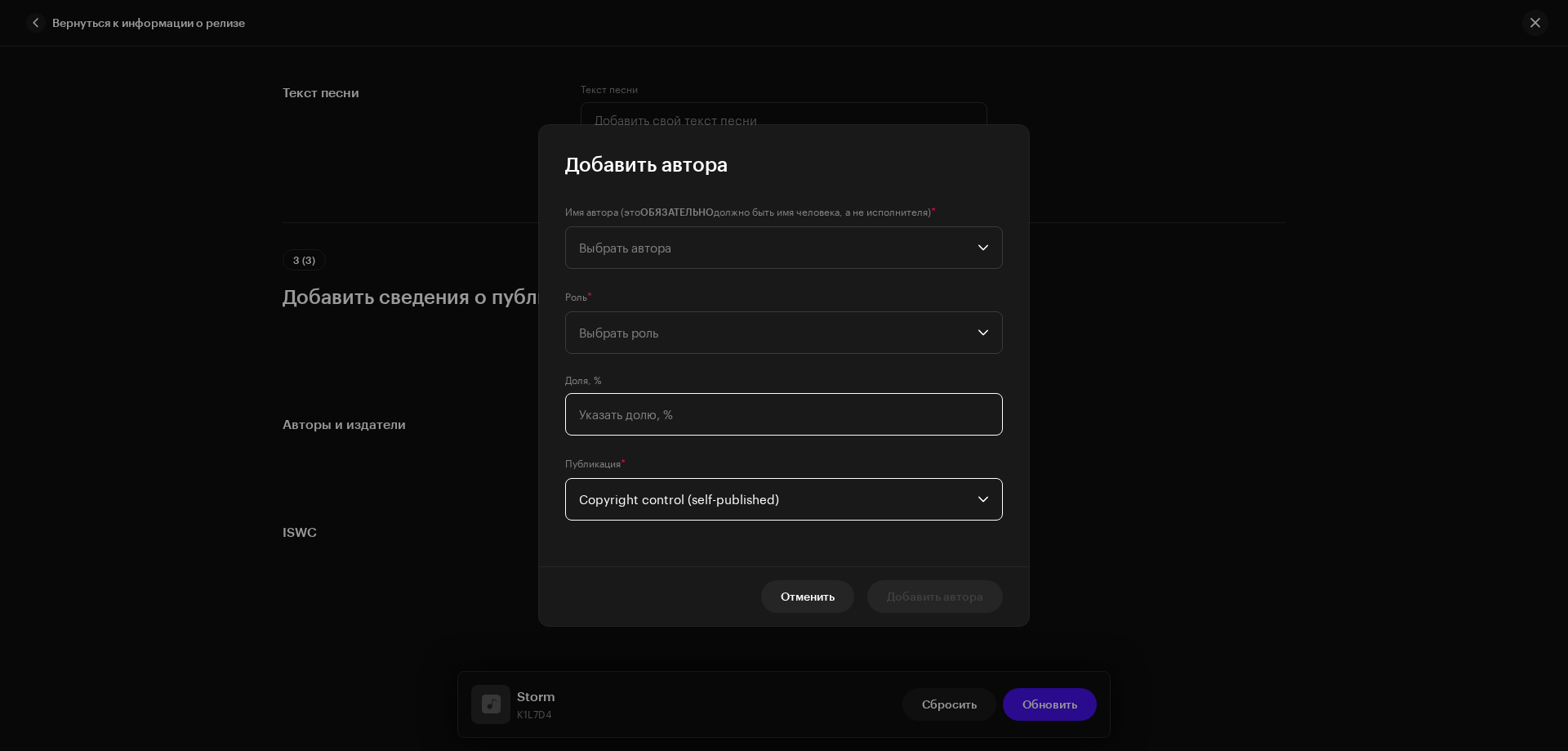
click at [628, 408] on input at bounding box center [784, 414] width 438 height 43
type input "100,00"
click at [646, 330] on span "Выбрать роль" at bounding box center [778, 333] width 398 height 41
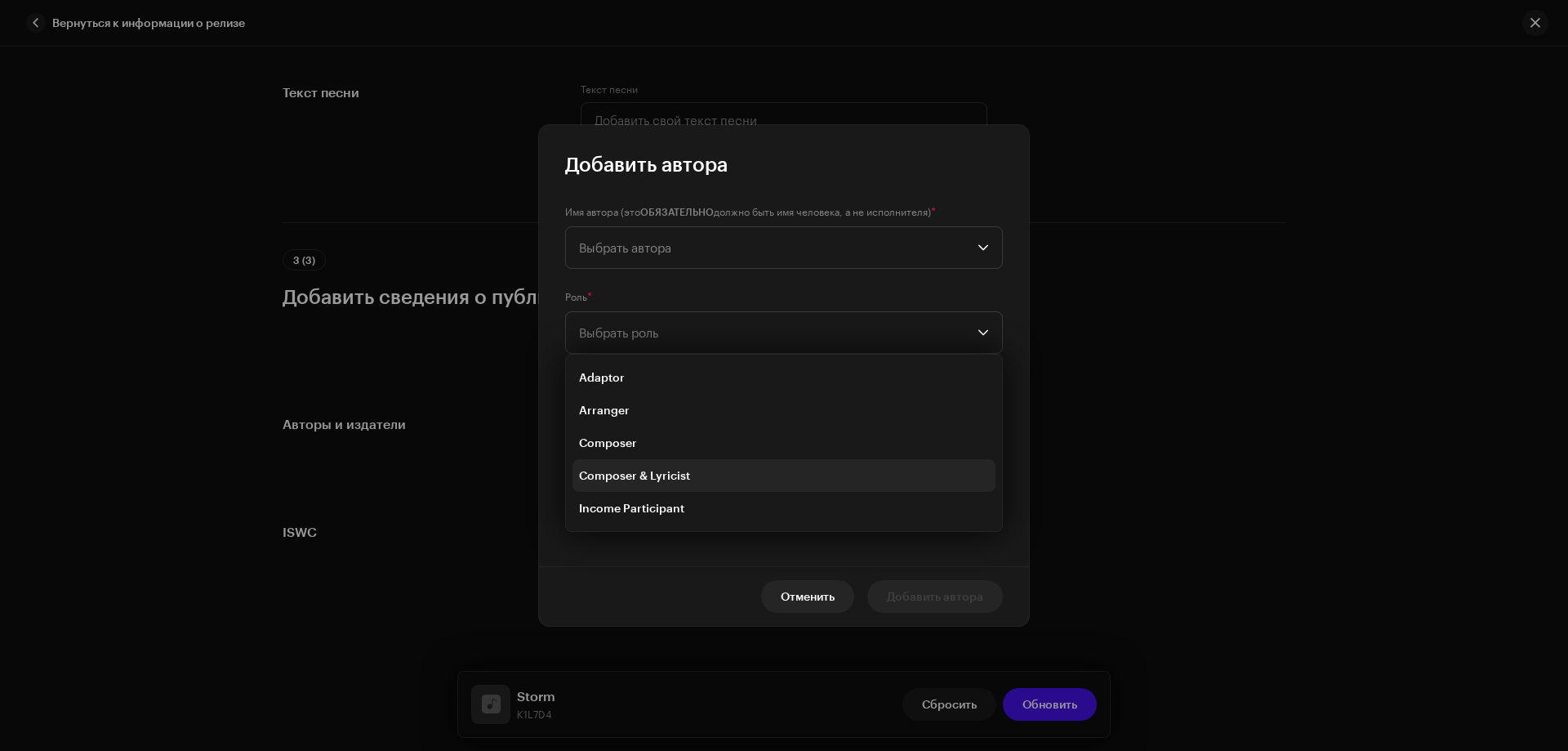
click at [609, 473] on span "Composer & Lyricist" at bounding box center [634, 476] width 111 height 16
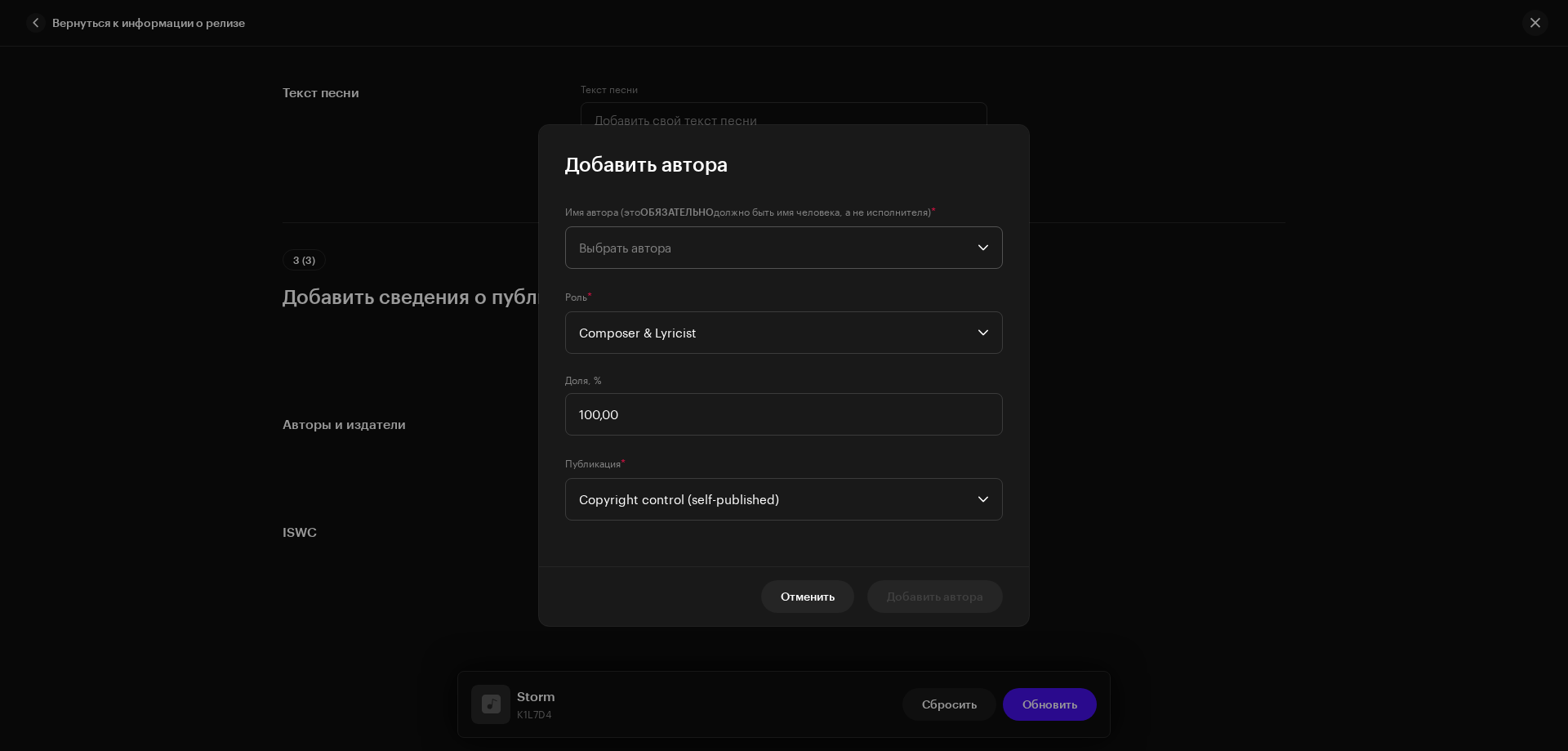
click at [614, 259] on span "Выбрать автора" at bounding box center [778, 247] width 398 height 41
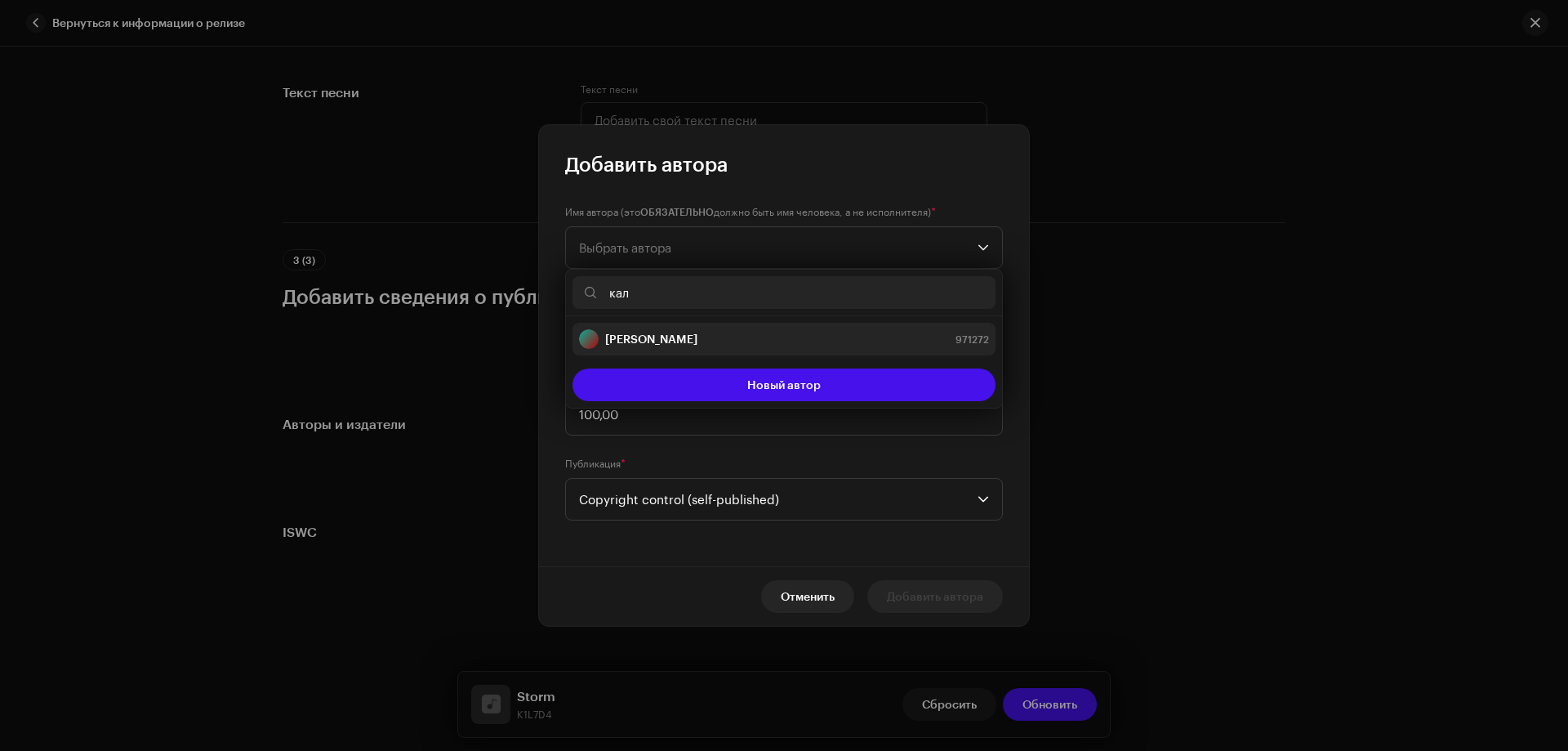
type input "кал"
click at [647, 340] on strong "[PERSON_NAME]" at bounding box center [651, 339] width 92 height 16
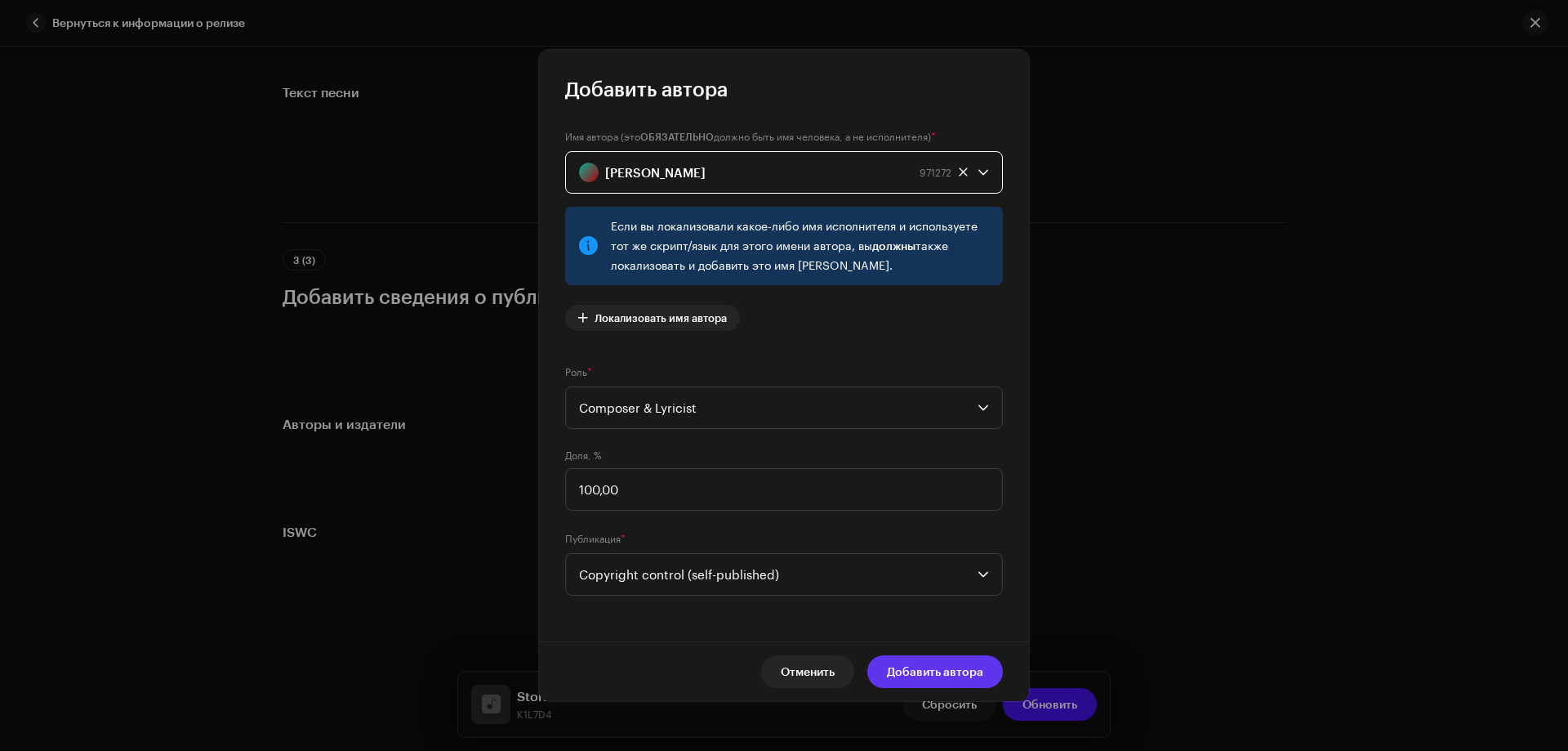
click at [899, 670] on span "Добавить автора" at bounding box center [935, 672] width 96 height 33
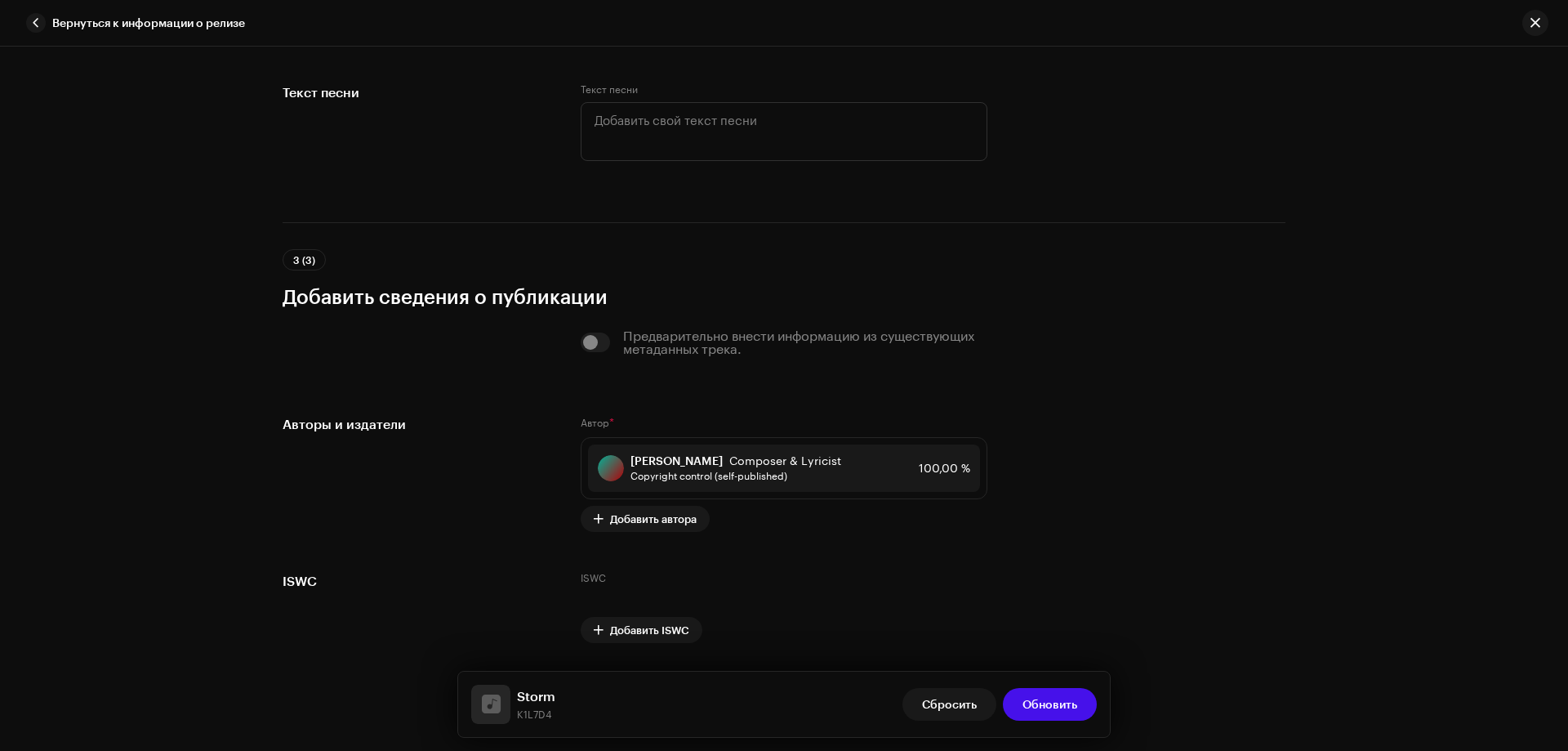
click at [1049, 701] on span "Обновить" at bounding box center [1050, 704] width 55 height 33
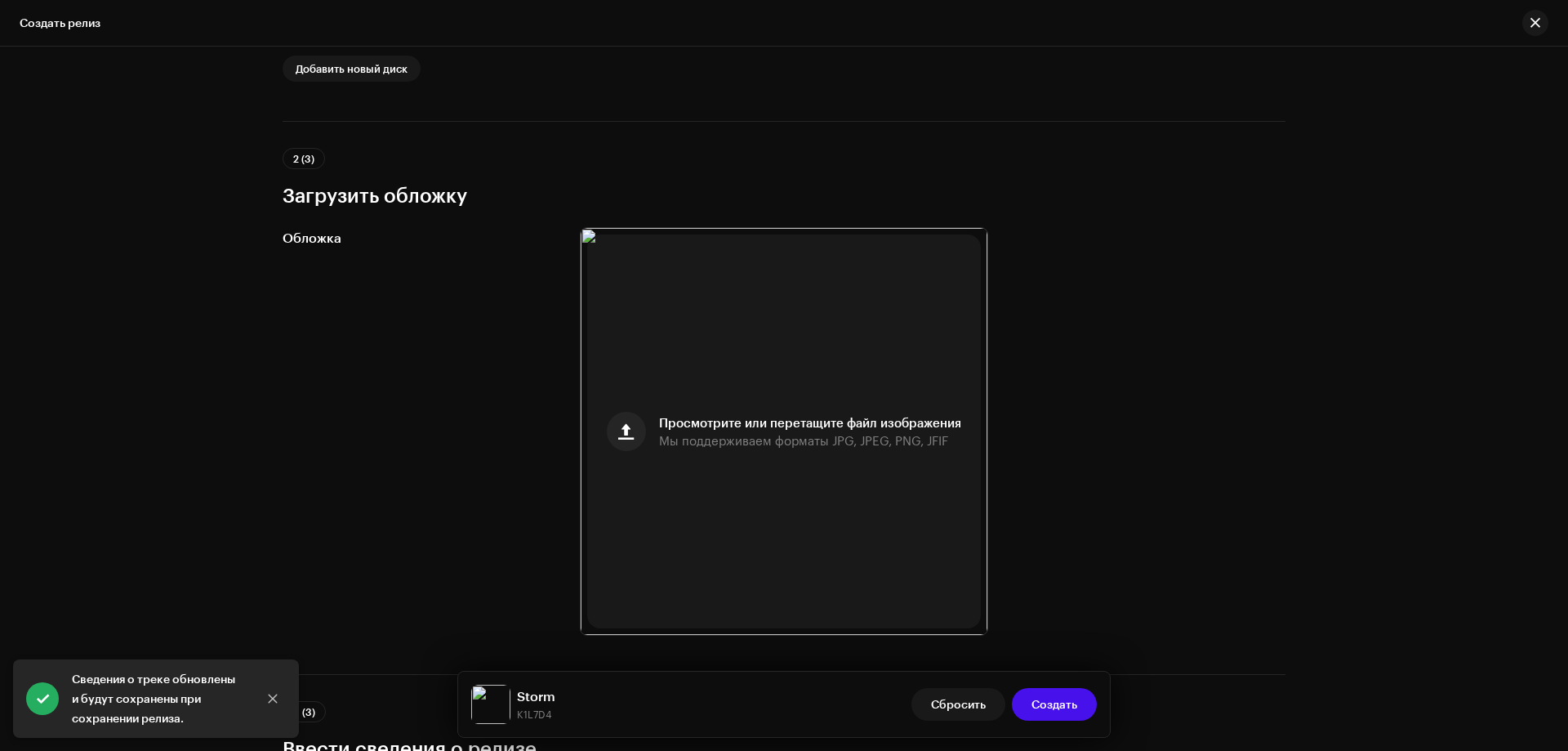
scroll to position [577, 0]
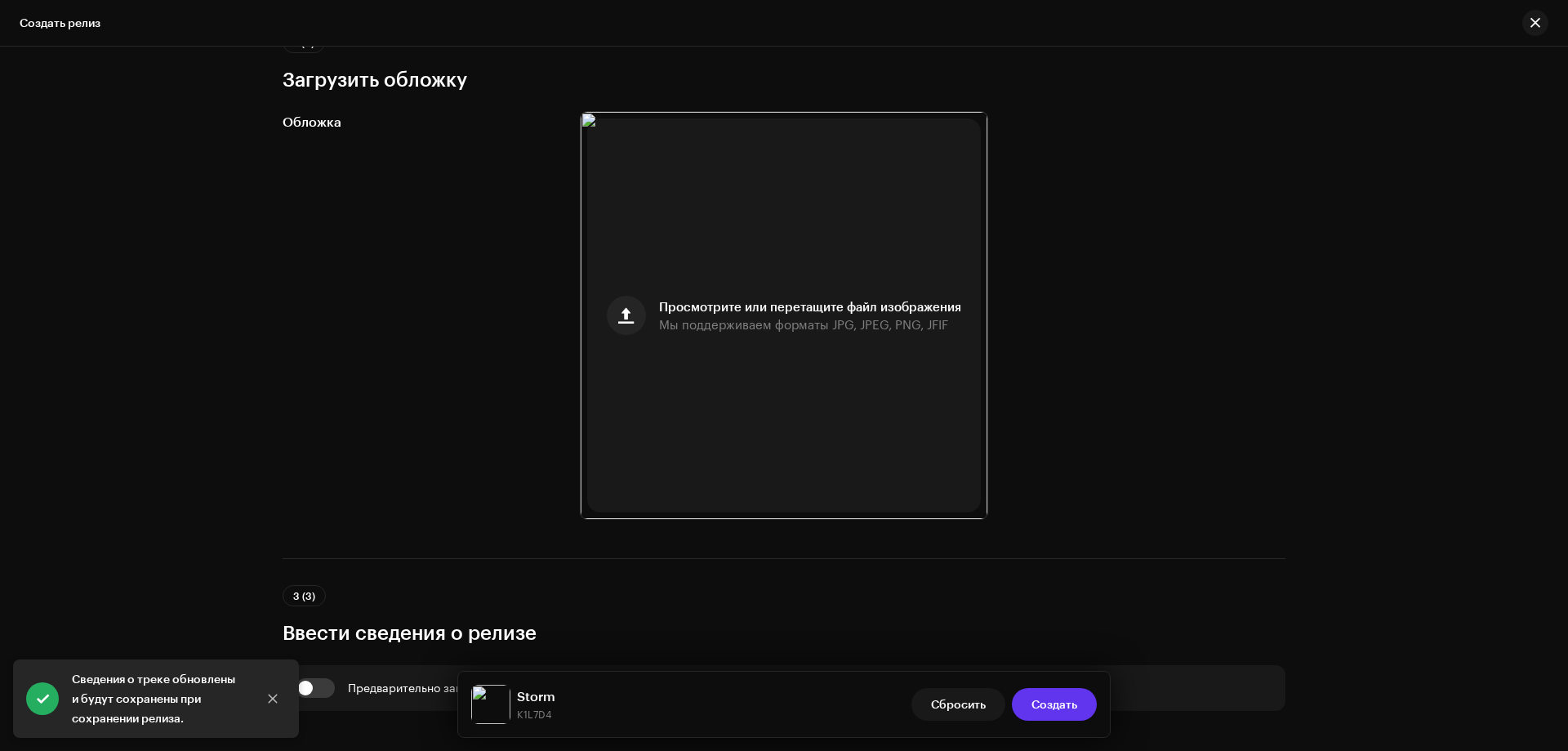
click at [1055, 706] on span "Создать" at bounding box center [1055, 704] width 46 height 33
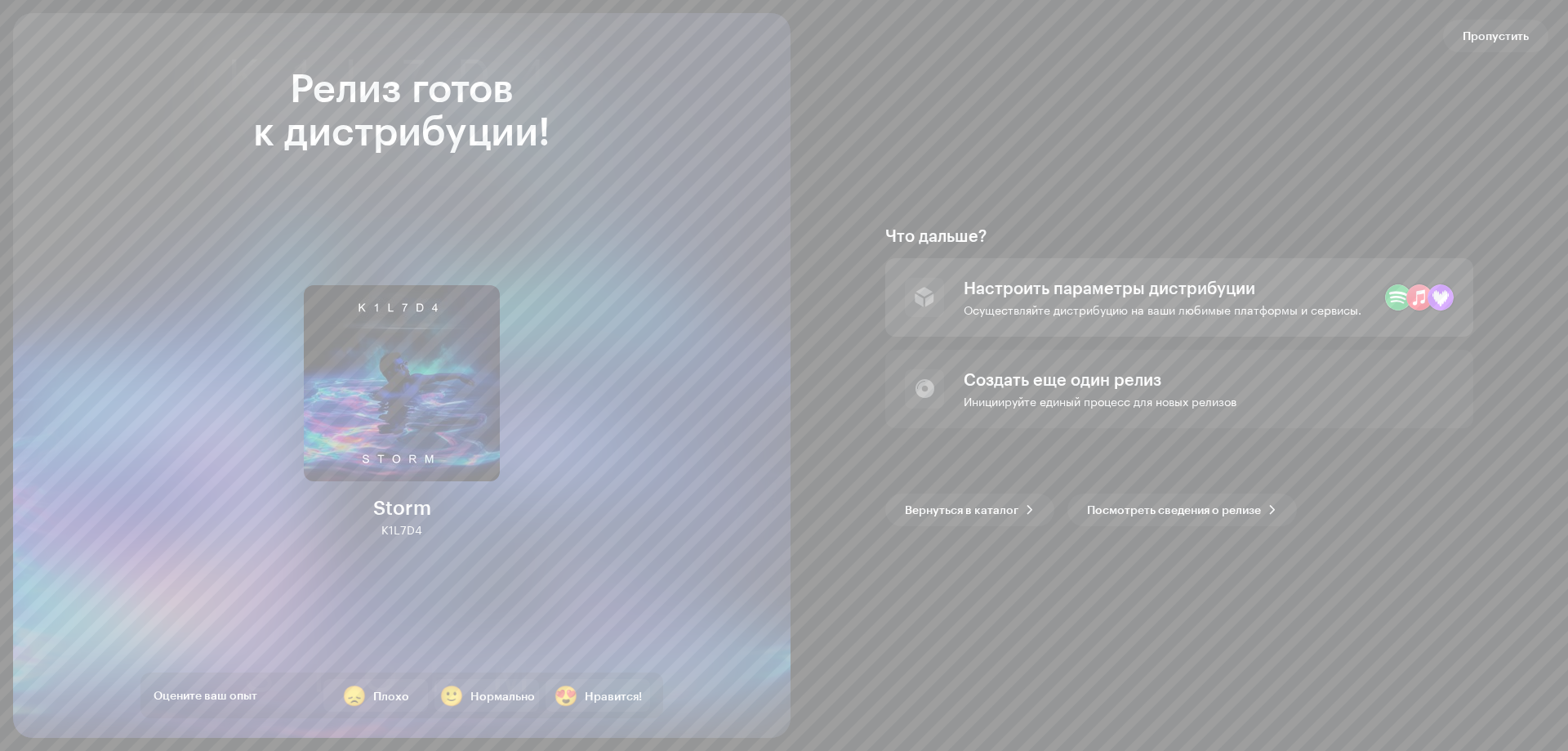
click at [1192, 294] on div "Настроить параметры дистрибуции" at bounding box center [1163, 288] width 398 height 20
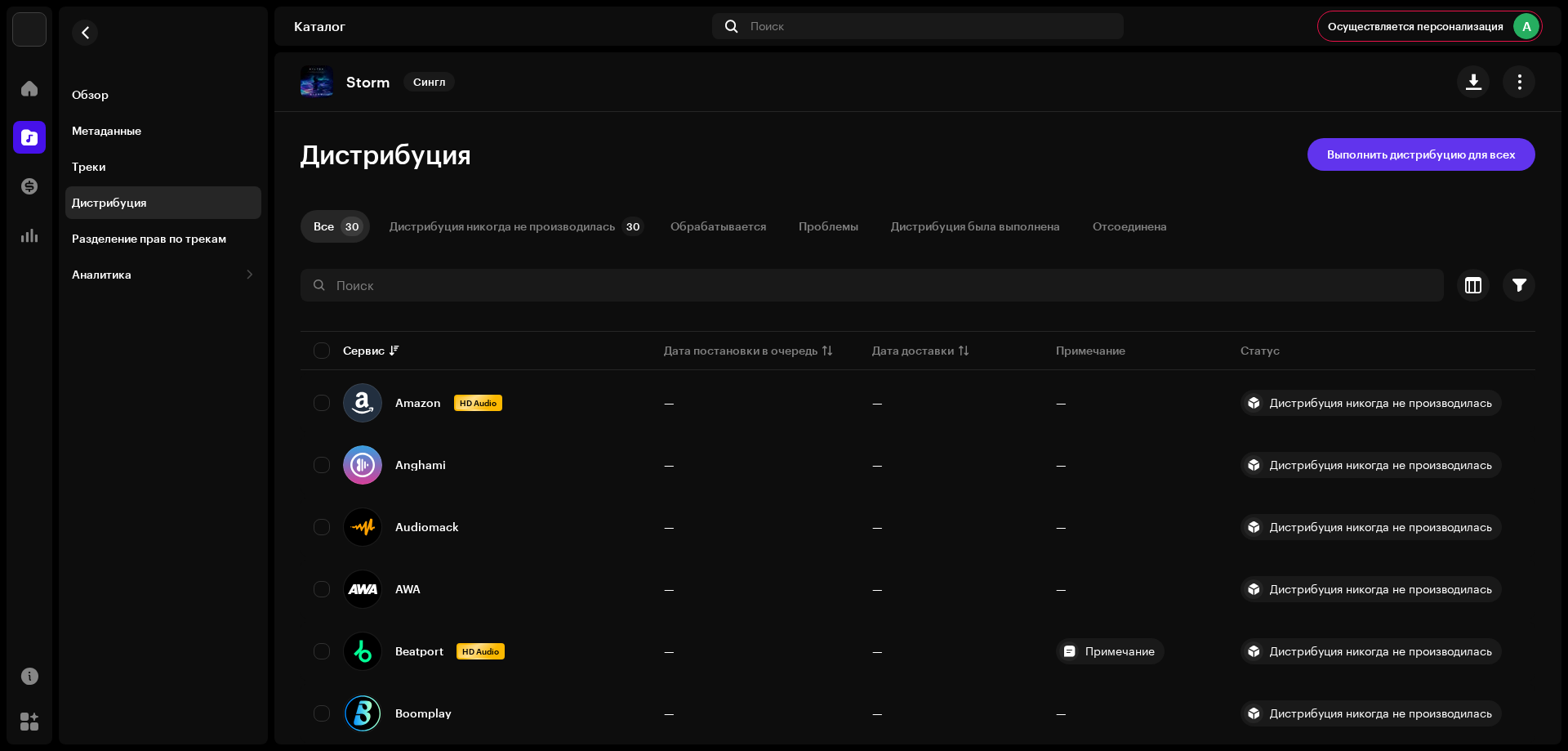
click at [1358, 151] on span "Выполнить дистрибуцию для всех" at bounding box center [1422, 154] width 189 height 33
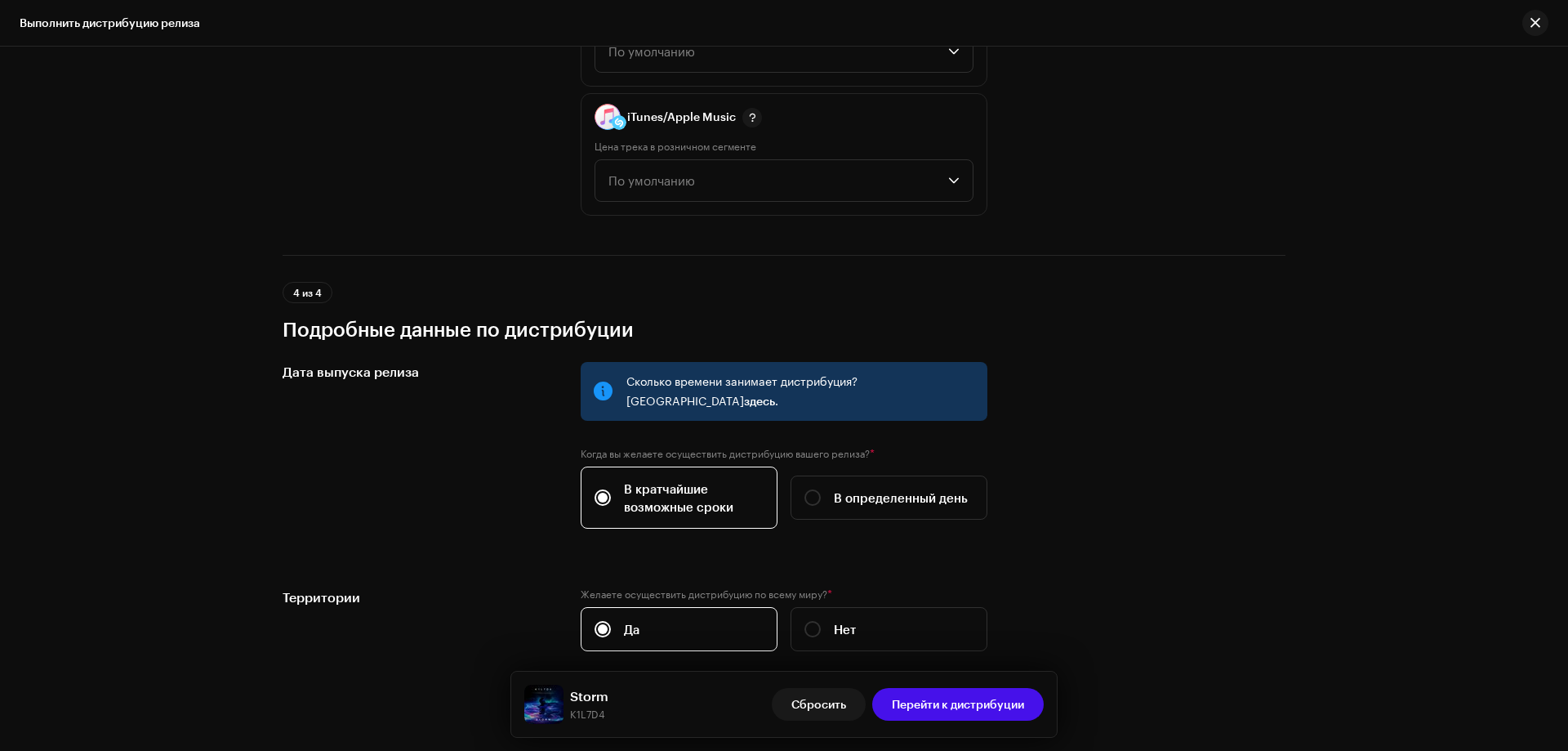
scroll to position [2551, 0]
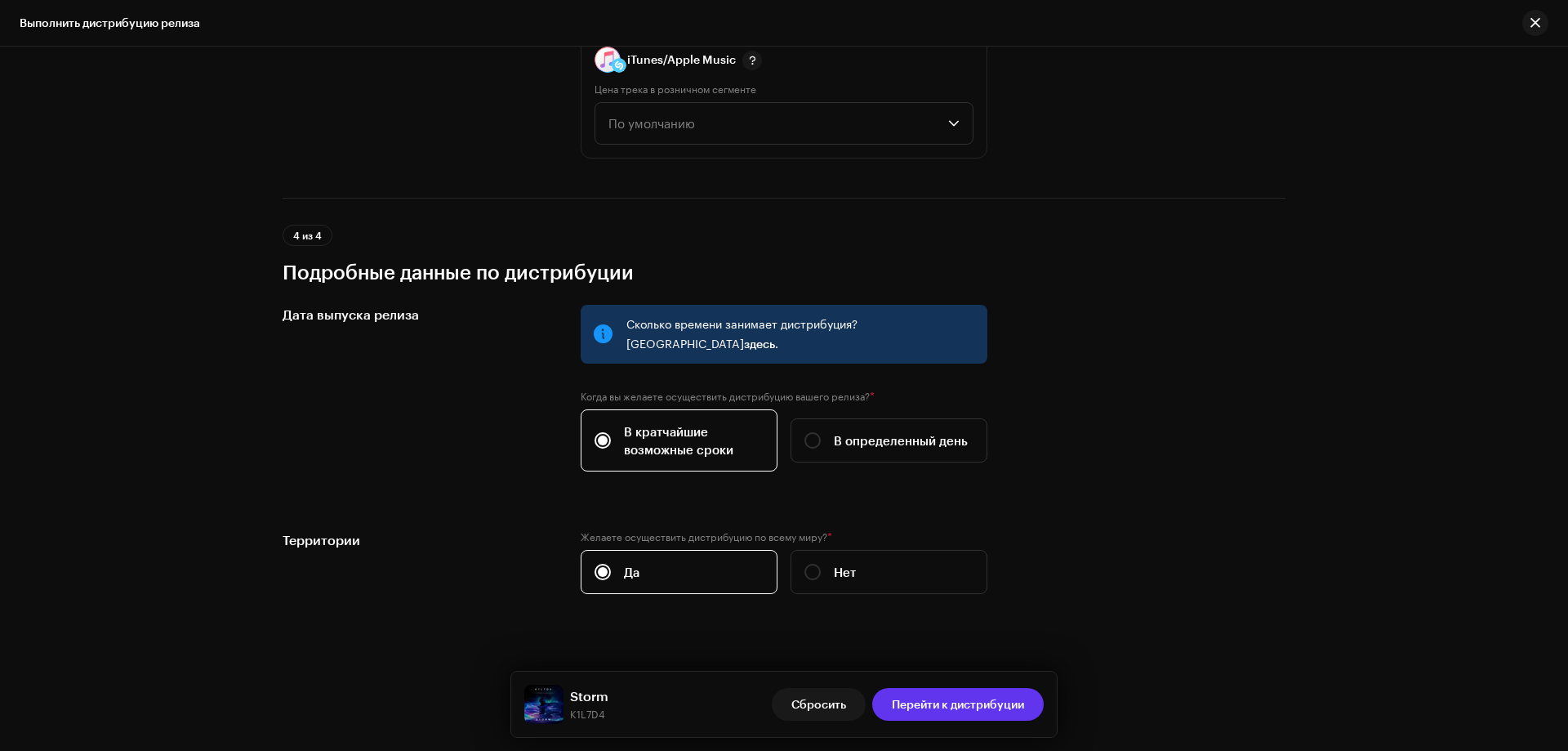
click at [999, 706] on span "Перейти к дистрибуции" at bounding box center [958, 704] width 132 height 33
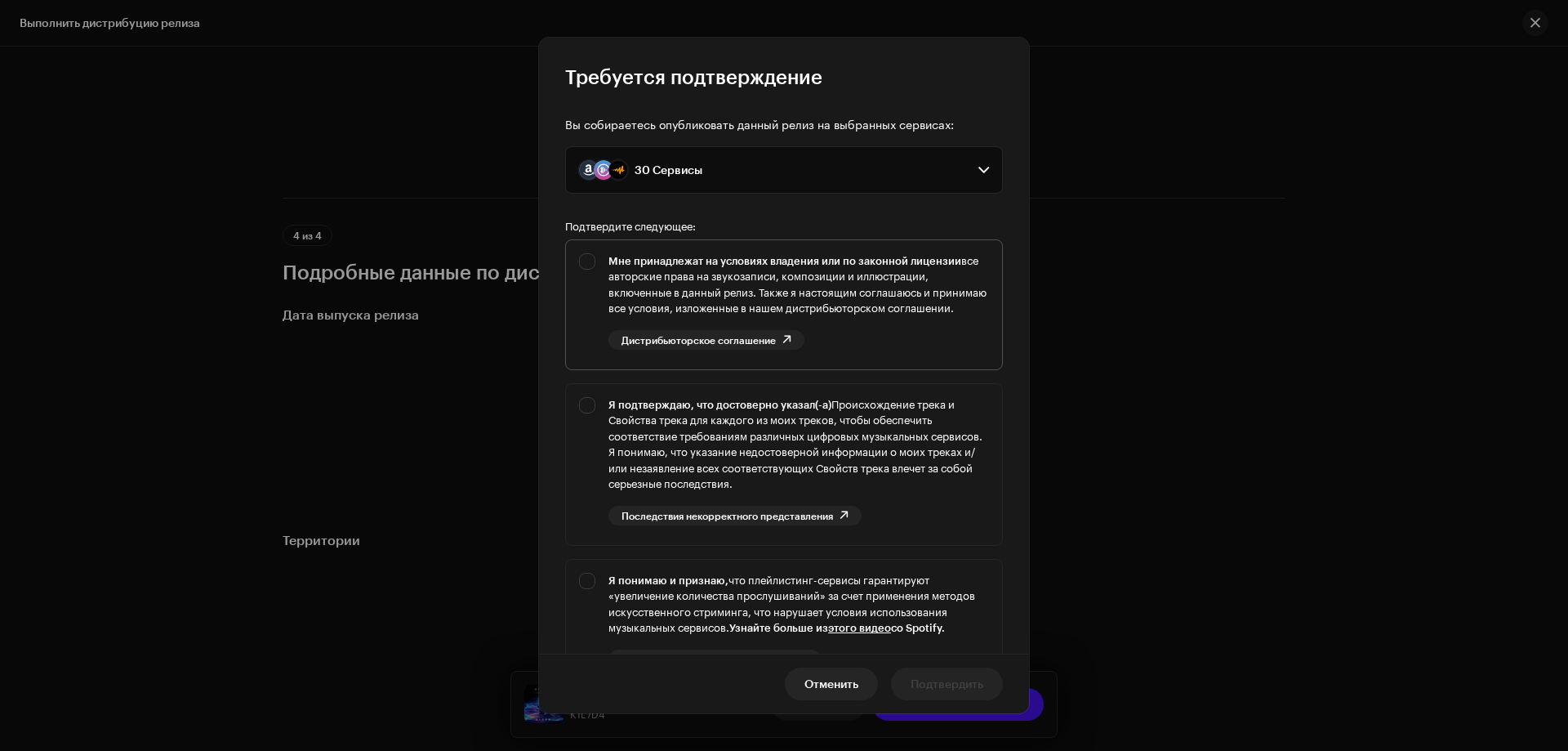
click at [584, 258] on div "Мне принадлежат на условиях владения или по законной лицензии все авторские пра…" at bounding box center [784, 301] width 436 height 122
checkbox input "true"
click at [591, 418] on div "Я подтверждаю, что достоверно указал(-а) Происхождение трека и Свойства трека д…" at bounding box center [784, 461] width 436 height 154
checkbox input "true"
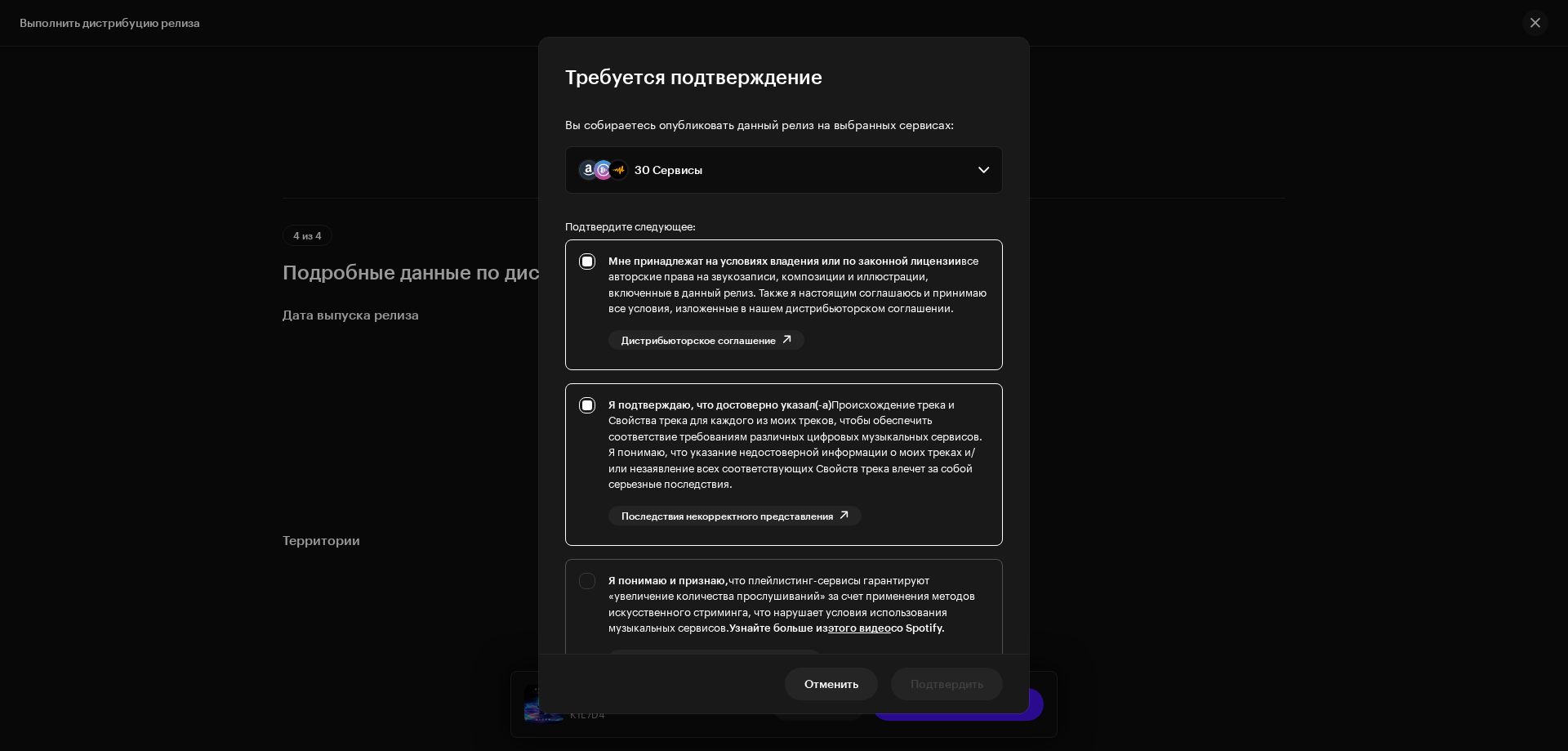
click at [587, 603] on div "Я понимаю и признаю, что плейлистинг-сервисы гарантируют «увеличение количества…" at bounding box center [784, 634] width 436 height 149
checkbox input "true"
click at [929, 682] on span "Подтвердить" at bounding box center [947, 684] width 73 height 33
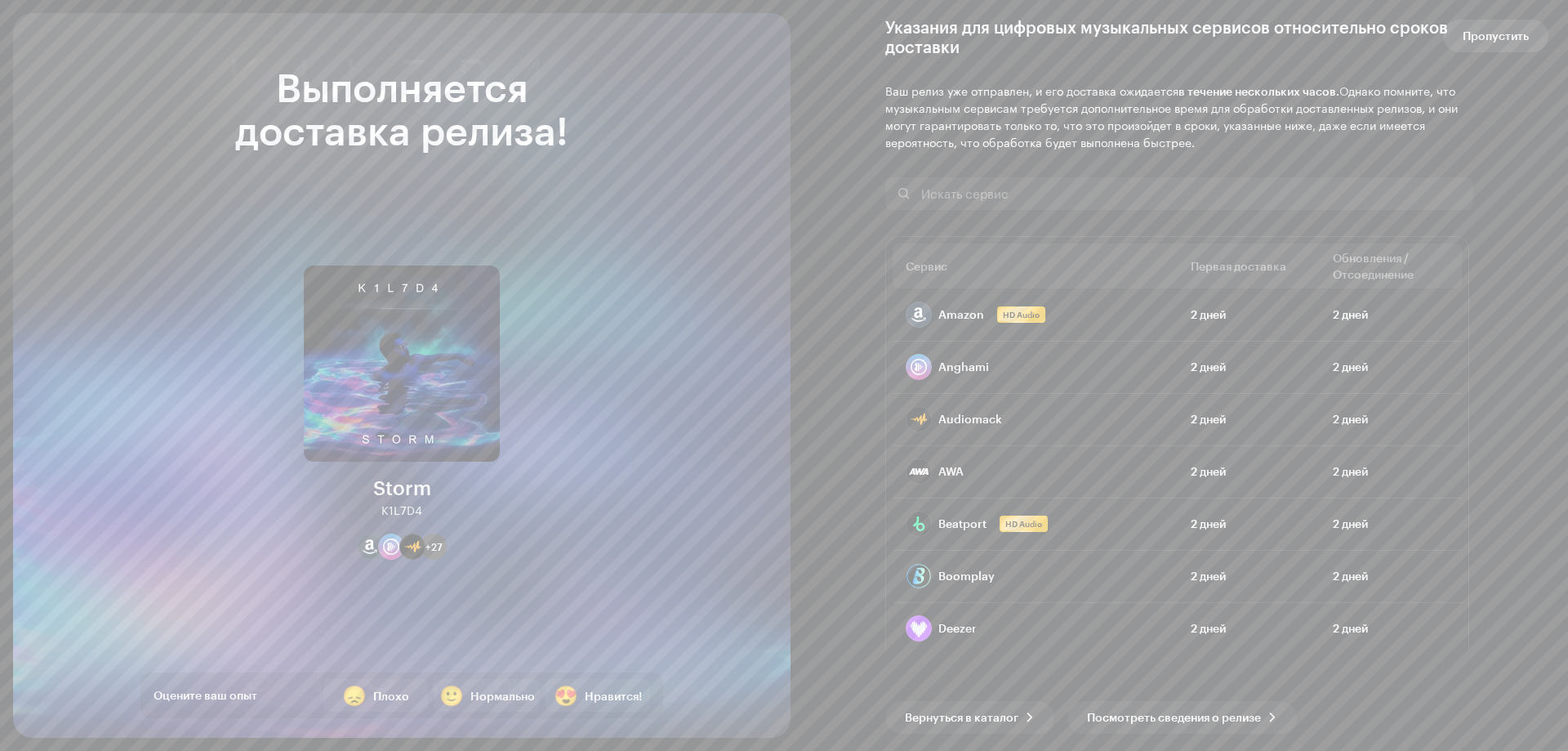
click at [1476, 42] on span "Пропустить" at bounding box center [1496, 36] width 67 height 33
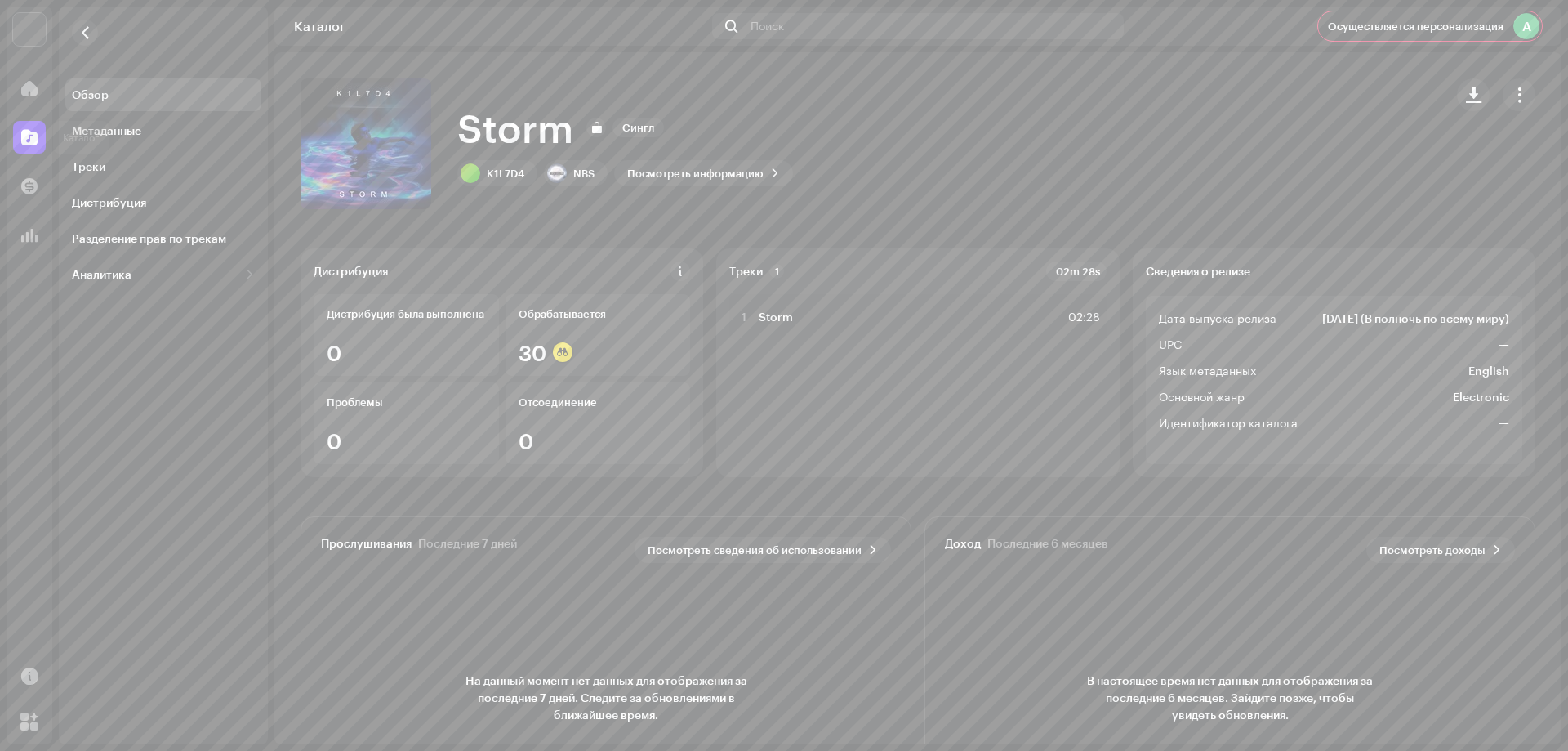
click at [35, 138] on span at bounding box center [30, 137] width 16 height 13
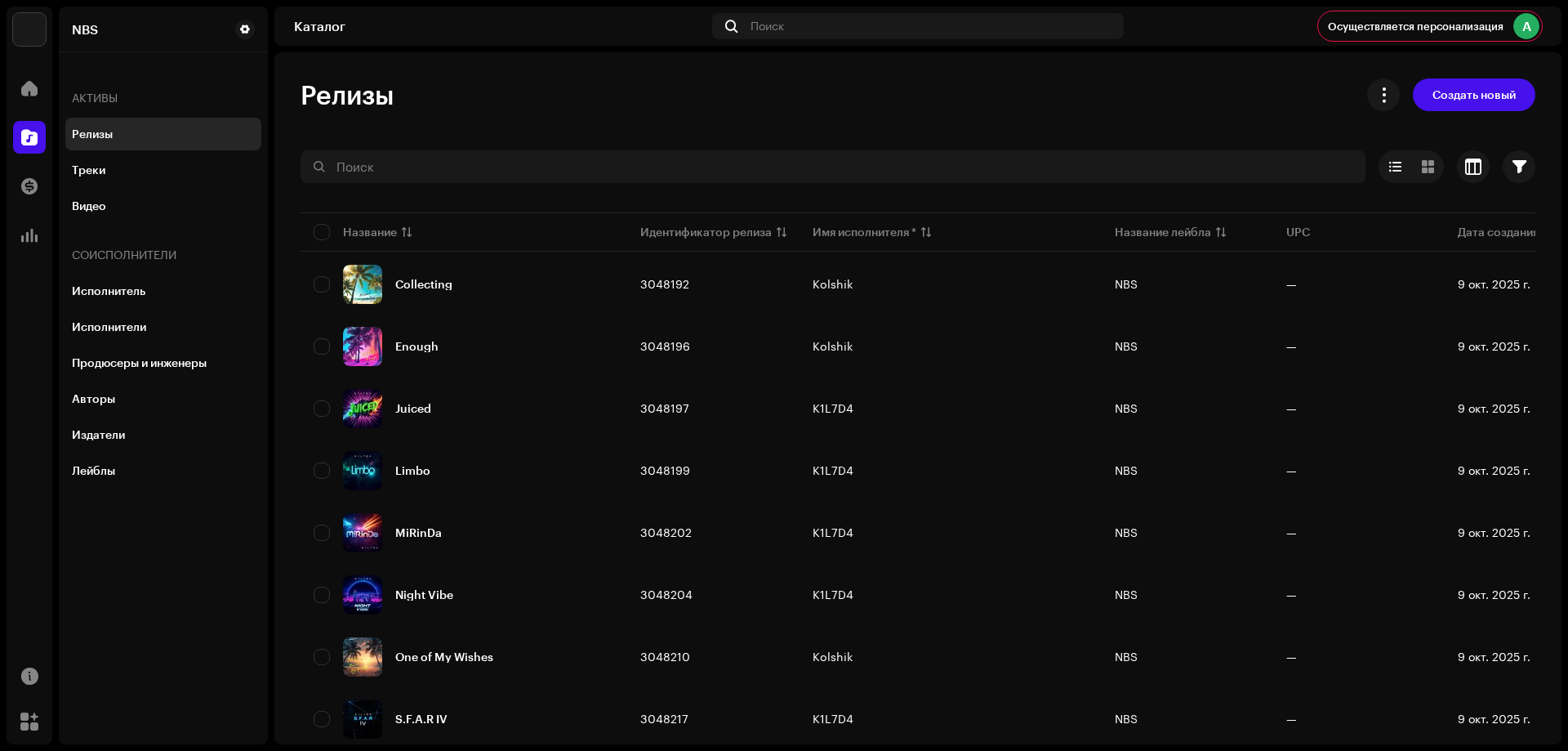
click at [977, 71] on div "Релизы Создать новый Выбрано 0 Опции Фильтры Статус дистрибуции Дистрибуция ник…" at bounding box center [917, 399] width 1287 height 692
click at [1466, 89] on span "Создать новый" at bounding box center [1474, 94] width 83 height 33
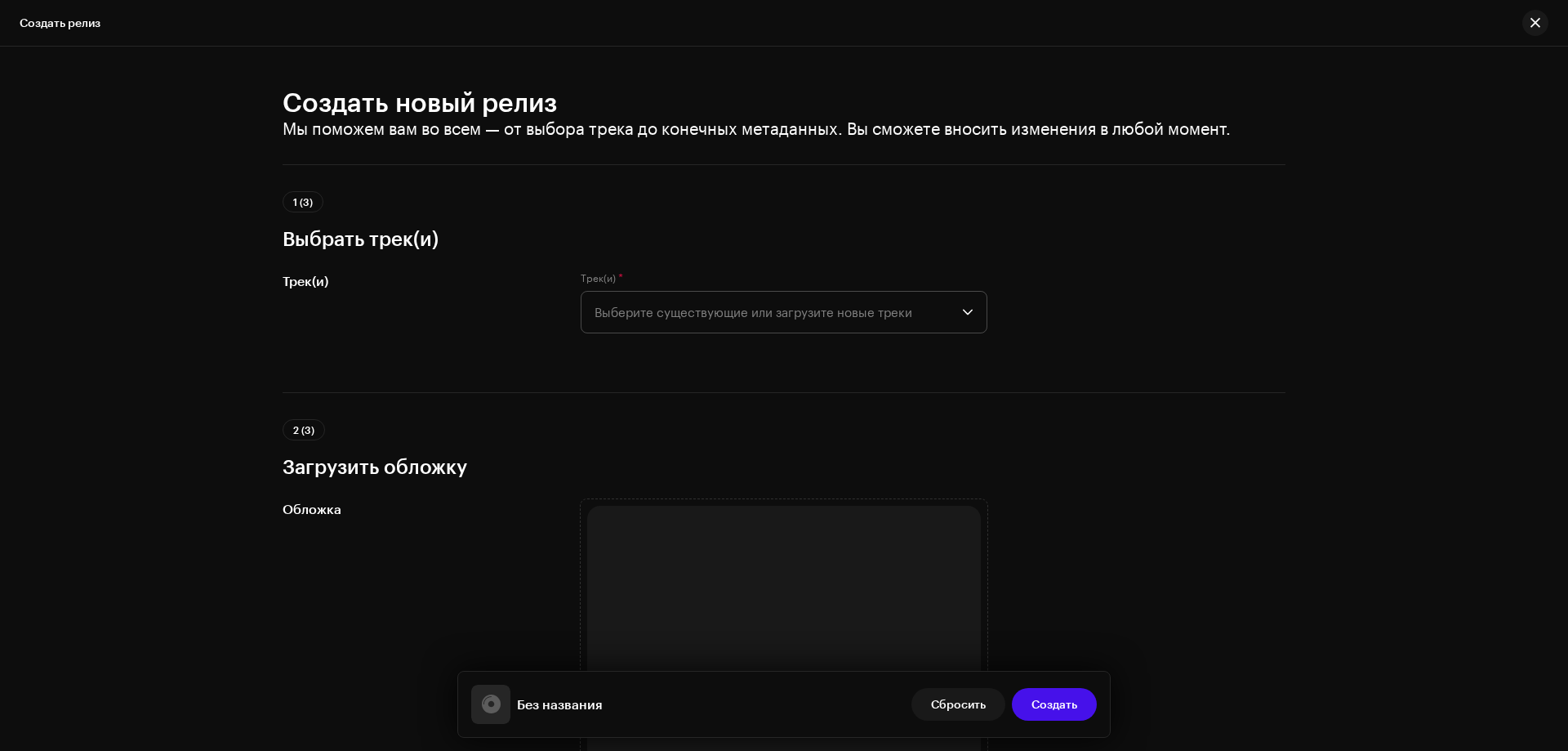
click at [839, 305] on span "Выберите существующие или загрузите новые треки" at bounding box center [779, 312] width 368 height 41
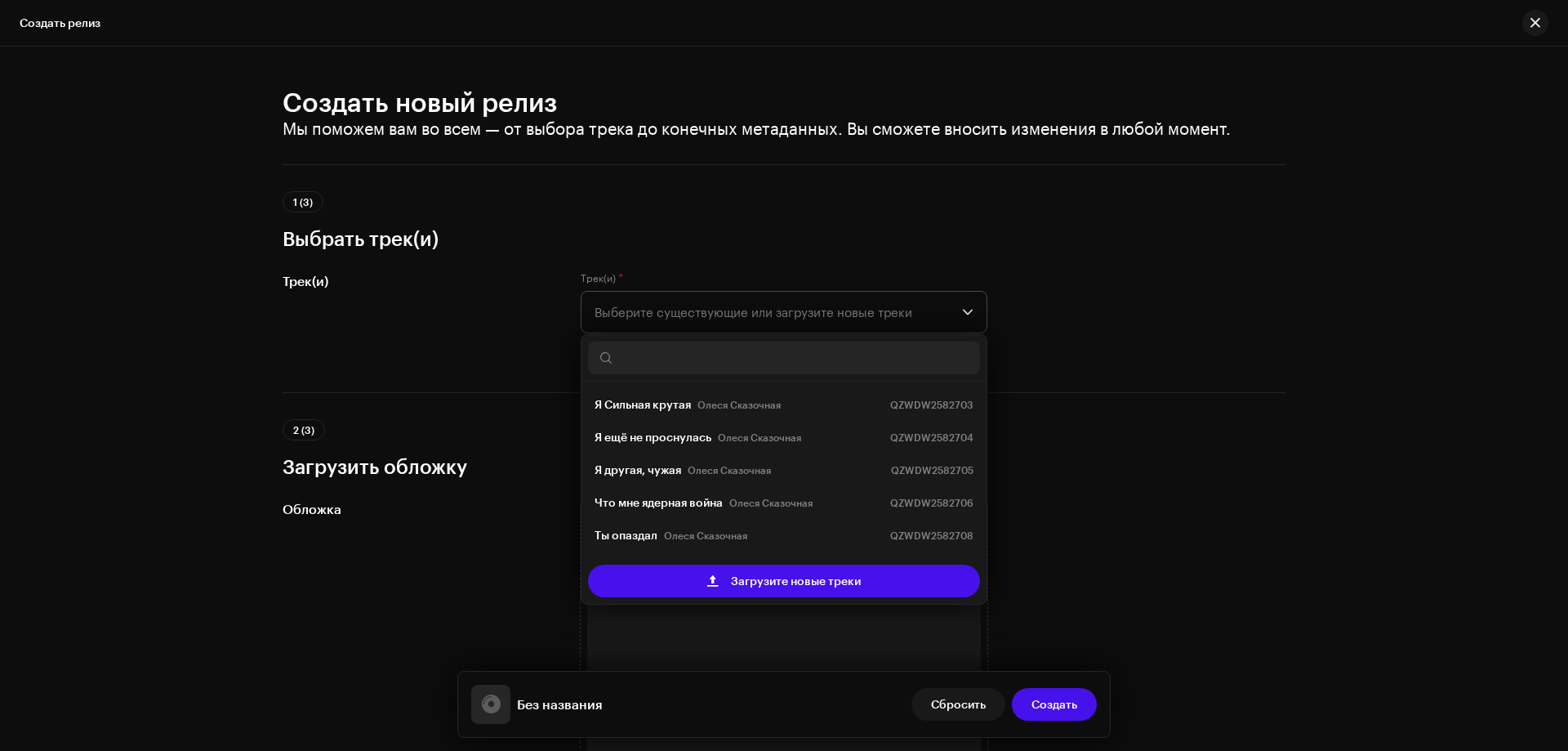
click at [814, 322] on span "Выберите существующие или загрузите новые треки" at bounding box center [779, 312] width 368 height 41
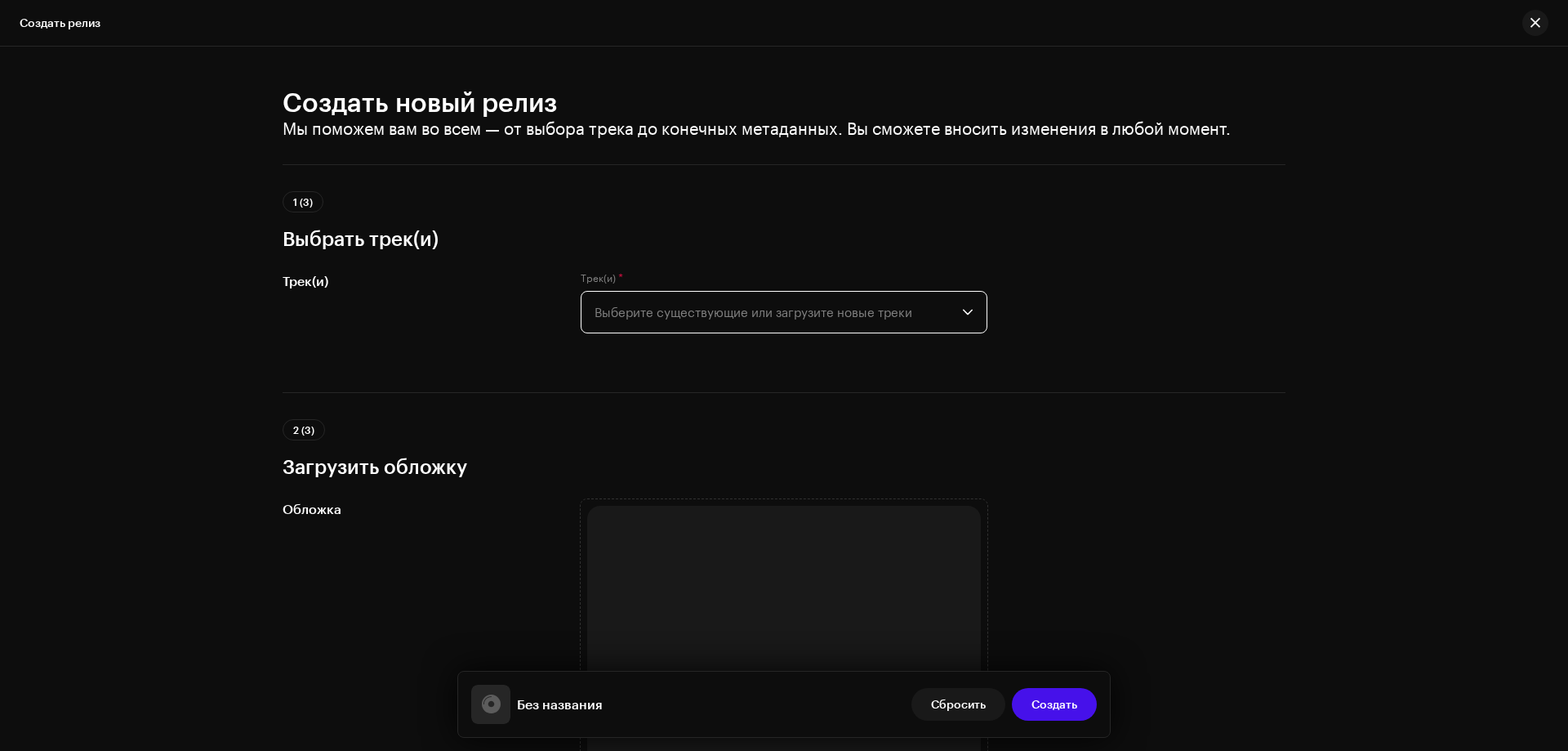
click at [814, 322] on span "Выберите существующие или загрузите новые треки" at bounding box center [779, 312] width 368 height 41
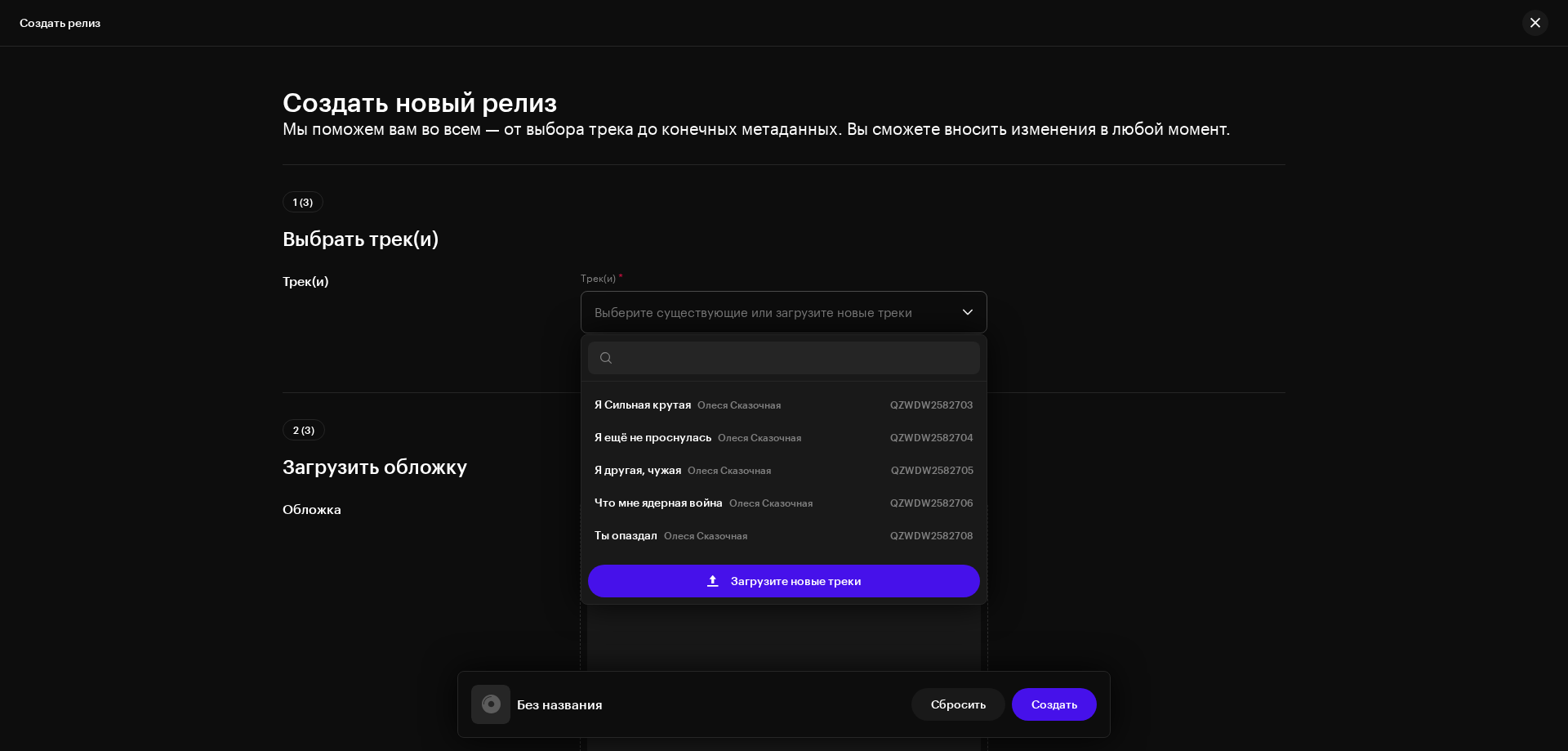
scroll to position [26, 0]
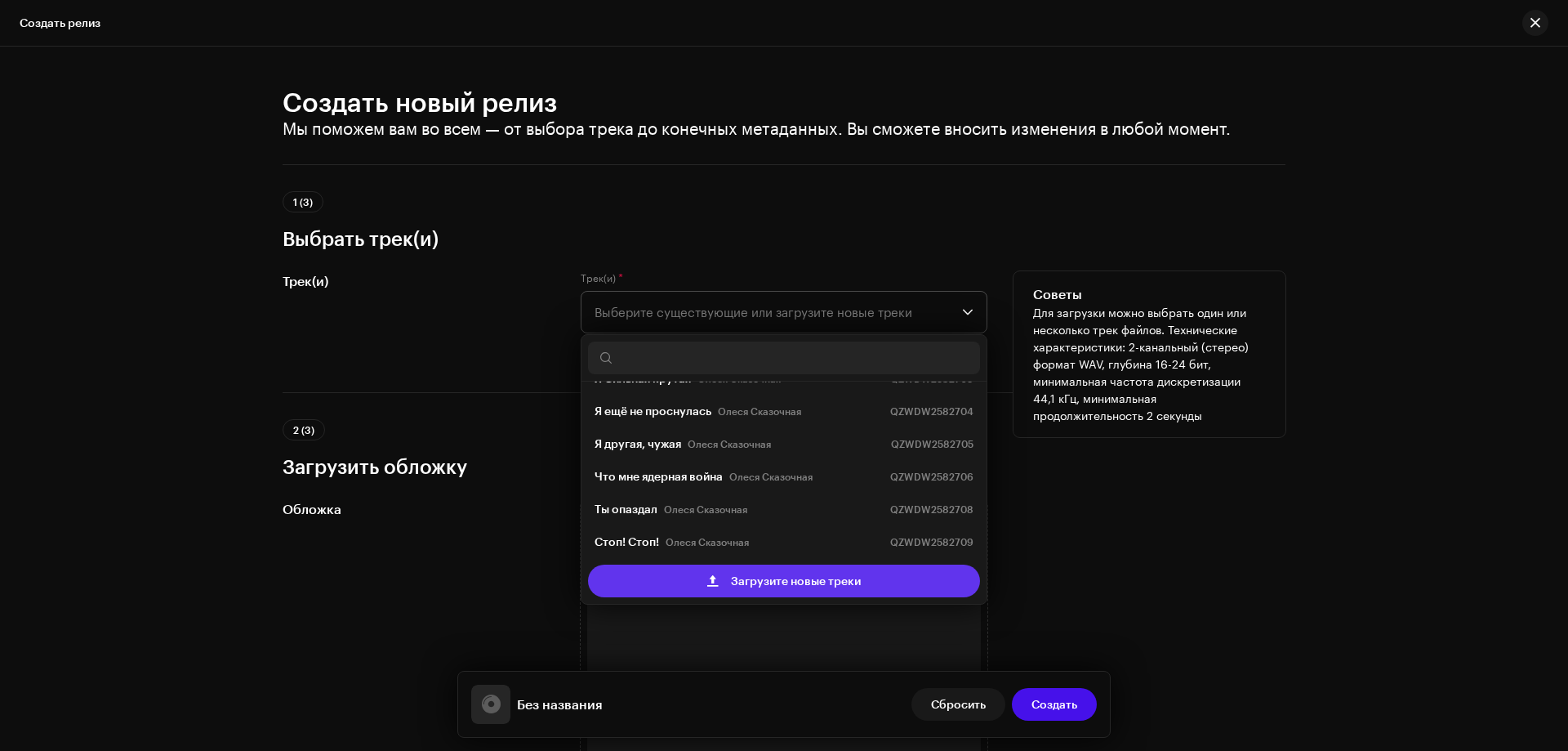
click at [762, 583] on span "Загрузите новые треки" at bounding box center [796, 581] width 130 height 33
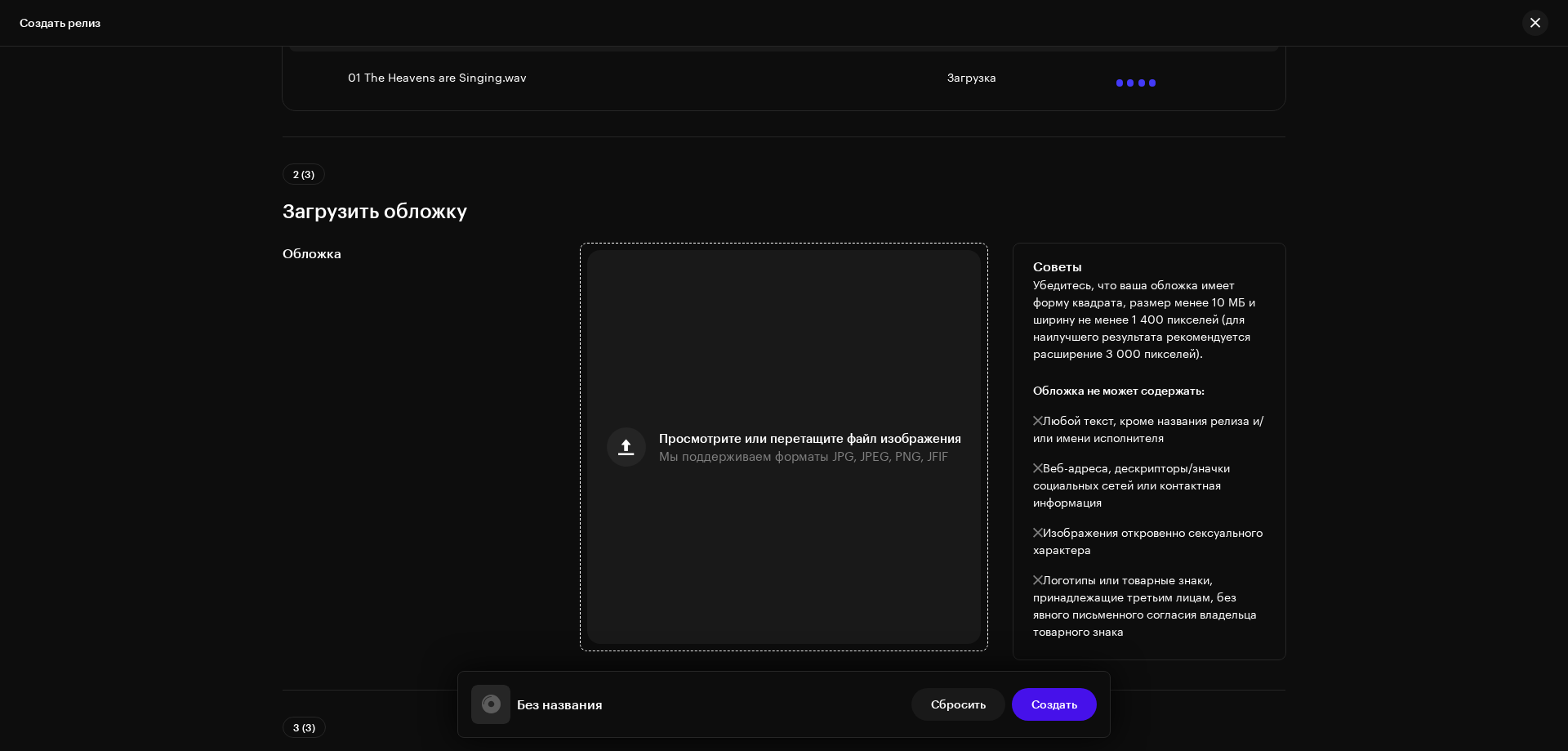
scroll to position [408, 0]
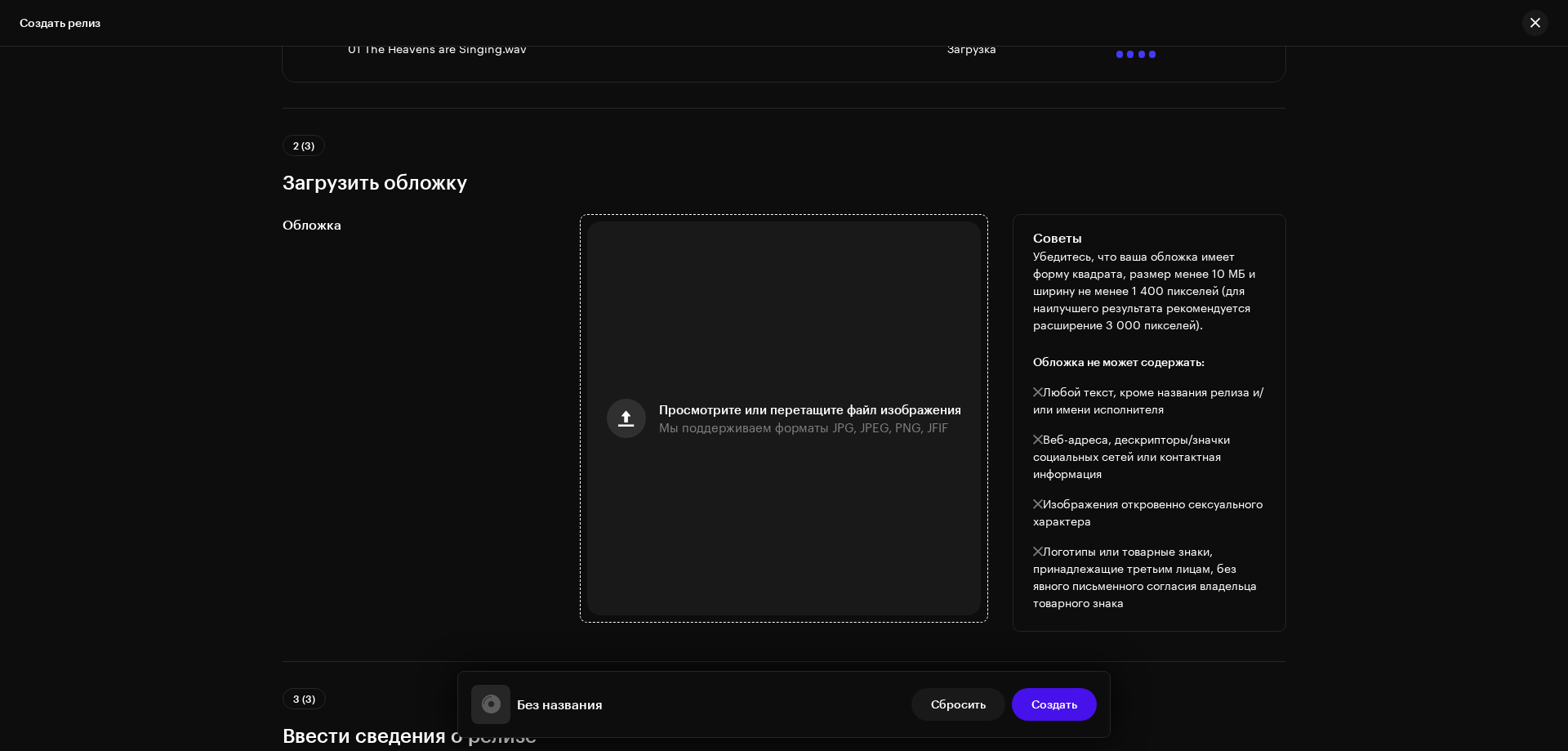
click at [641, 412] on button "button" at bounding box center [627, 418] width 39 height 39
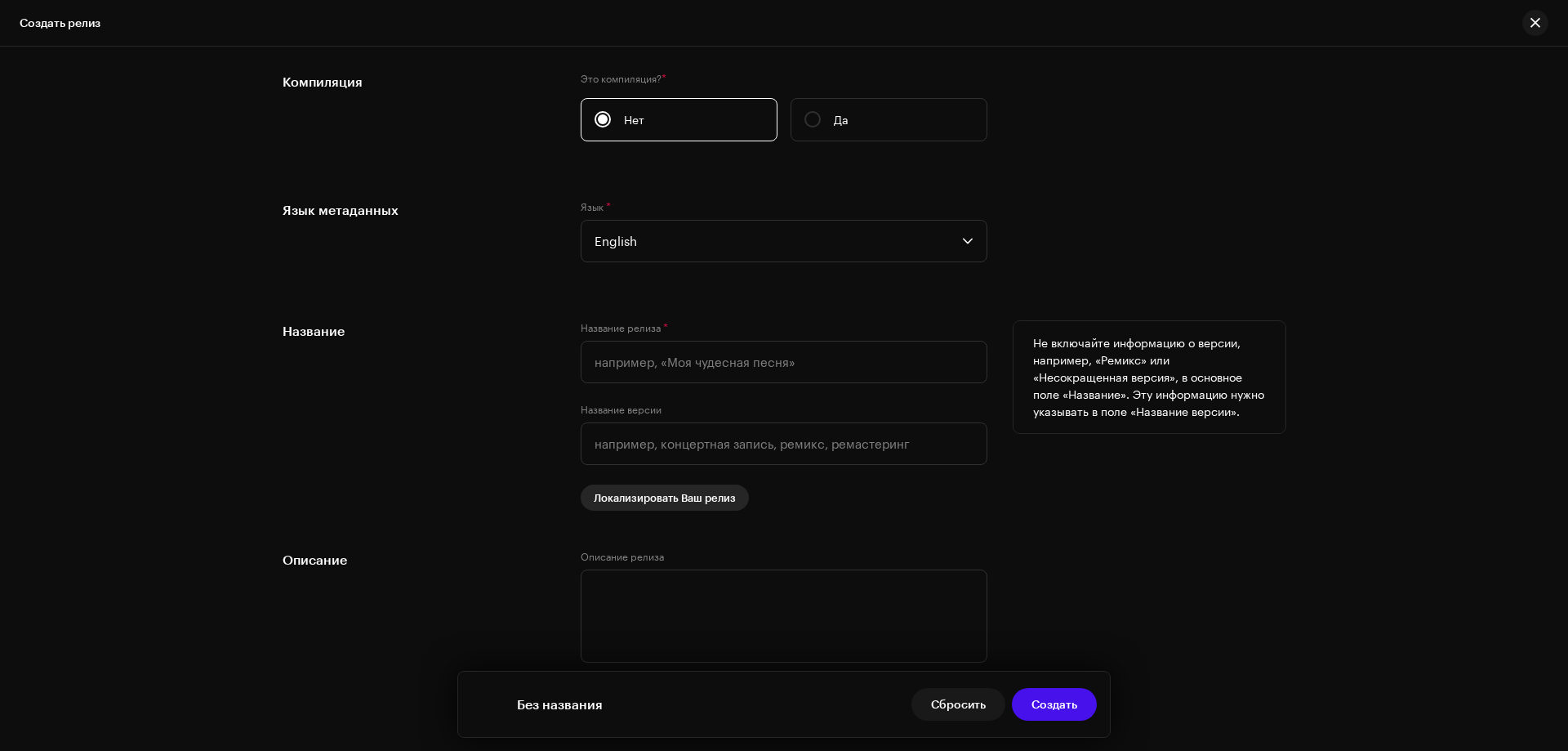
scroll to position [1278, 0]
click at [602, 360] on input "text" at bounding box center [784, 360] width 407 height 43
paste input "Kolshik - The Heavens are Singing"
drag, startPoint x: 631, startPoint y: 359, endPoint x: 580, endPoint y: 359, distance: 51.0
click at [581, 359] on input "Kolshik - The Heavens are Singing" at bounding box center [784, 360] width 407 height 43
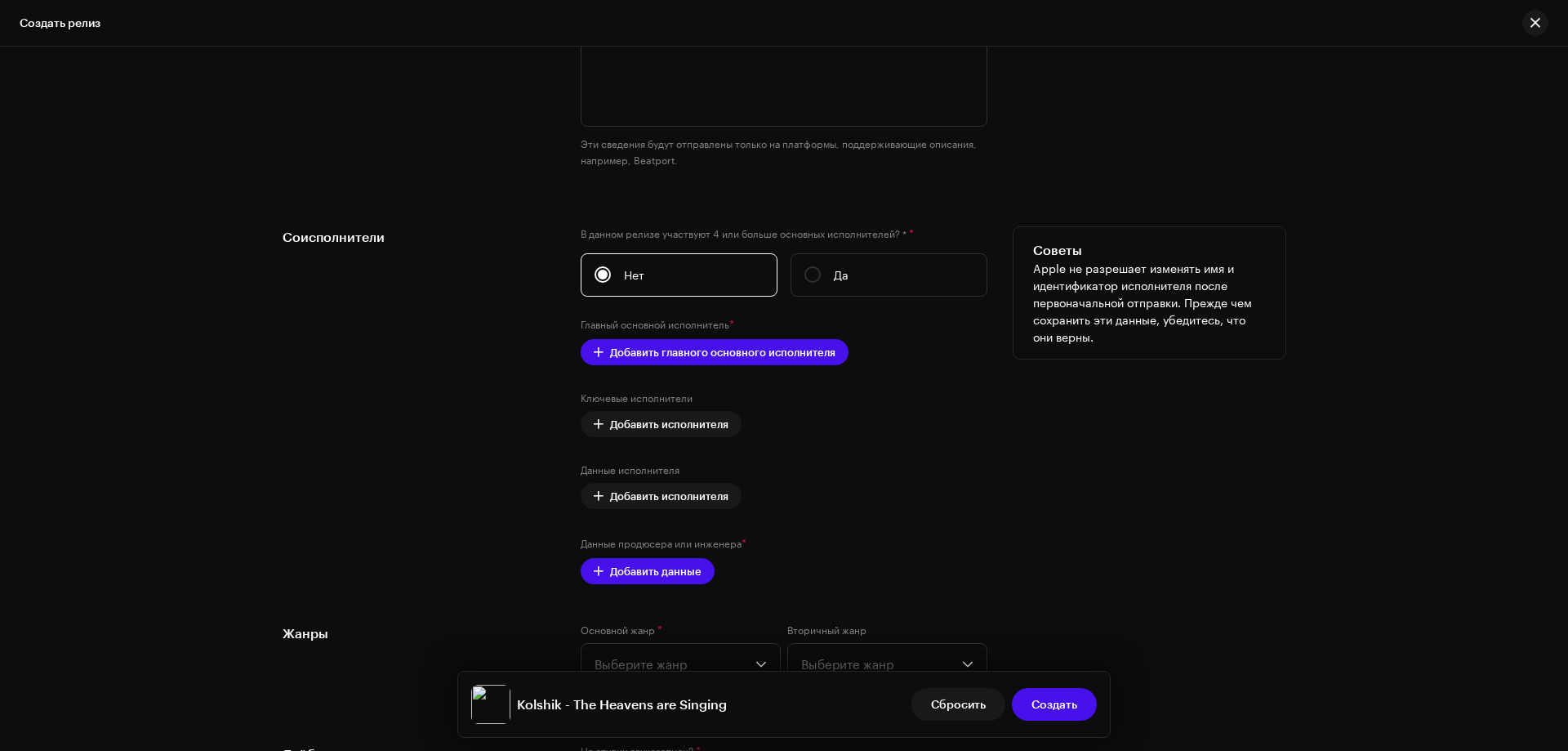
scroll to position [1850, 0]
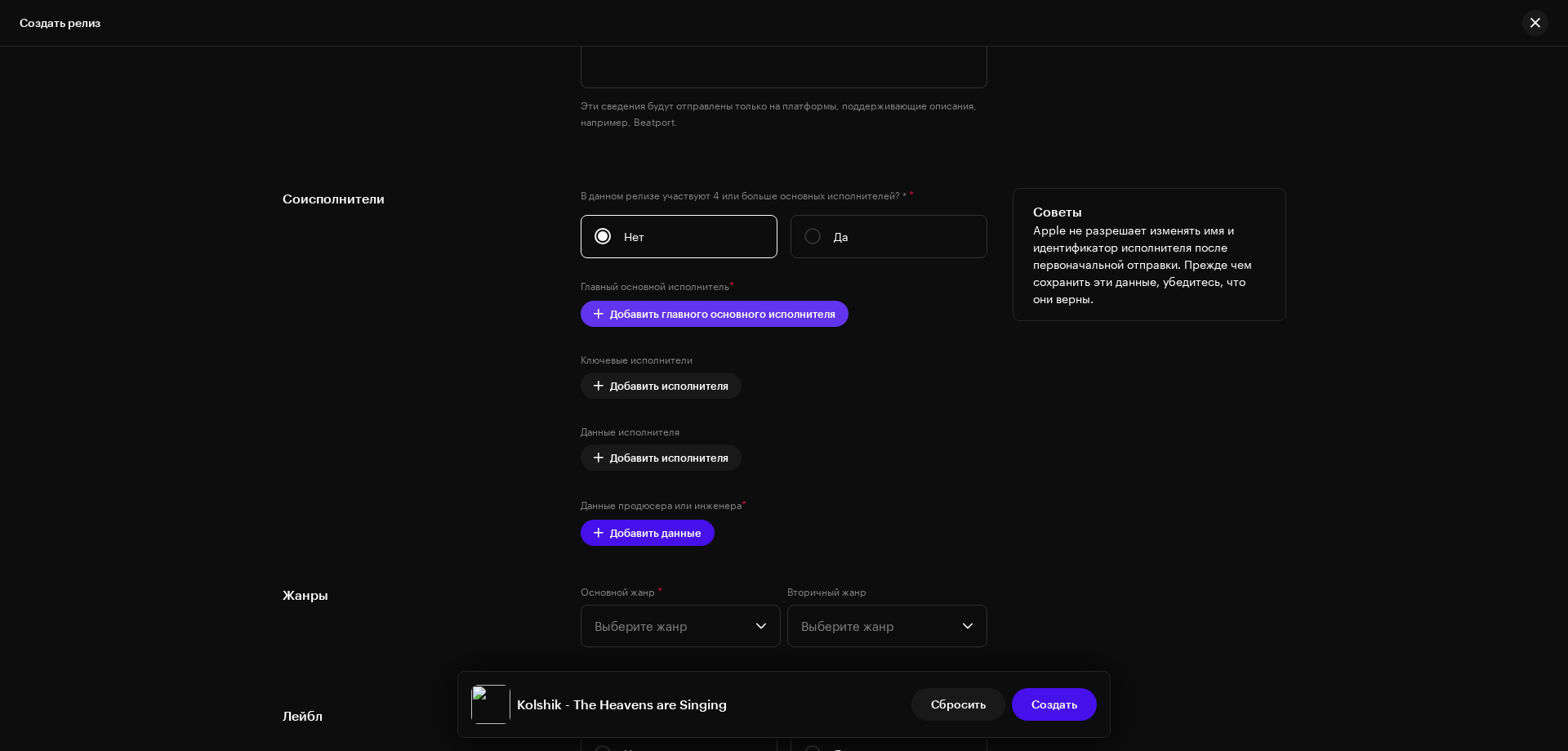
type input "Kolshik - The Heavens are Singing"
click at [653, 320] on span "Добавить главного основного исполнителя" at bounding box center [723, 314] width 225 height 33
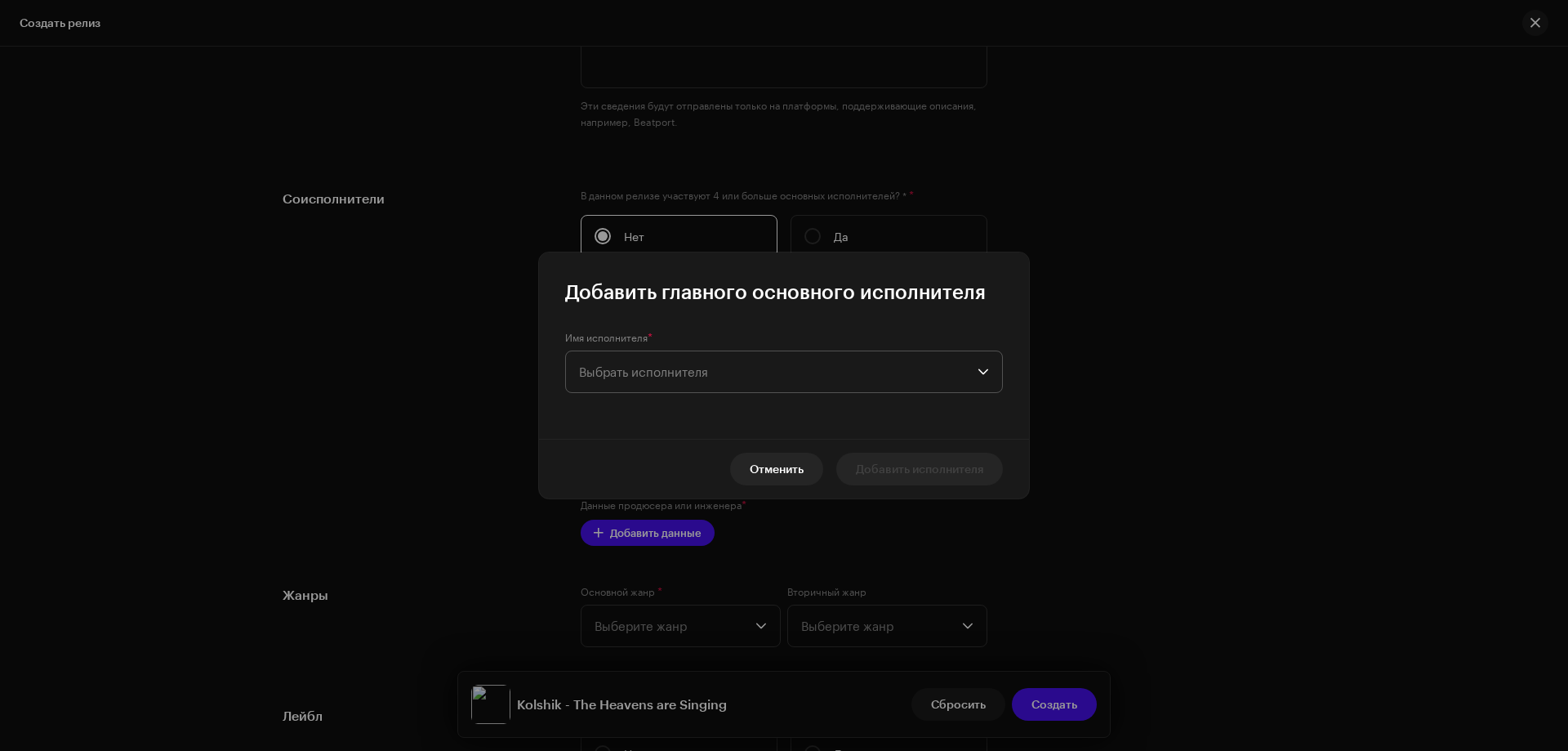
click at [605, 375] on span "Выбрать исполнителя" at bounding box center [643, 372] width 129 height 15
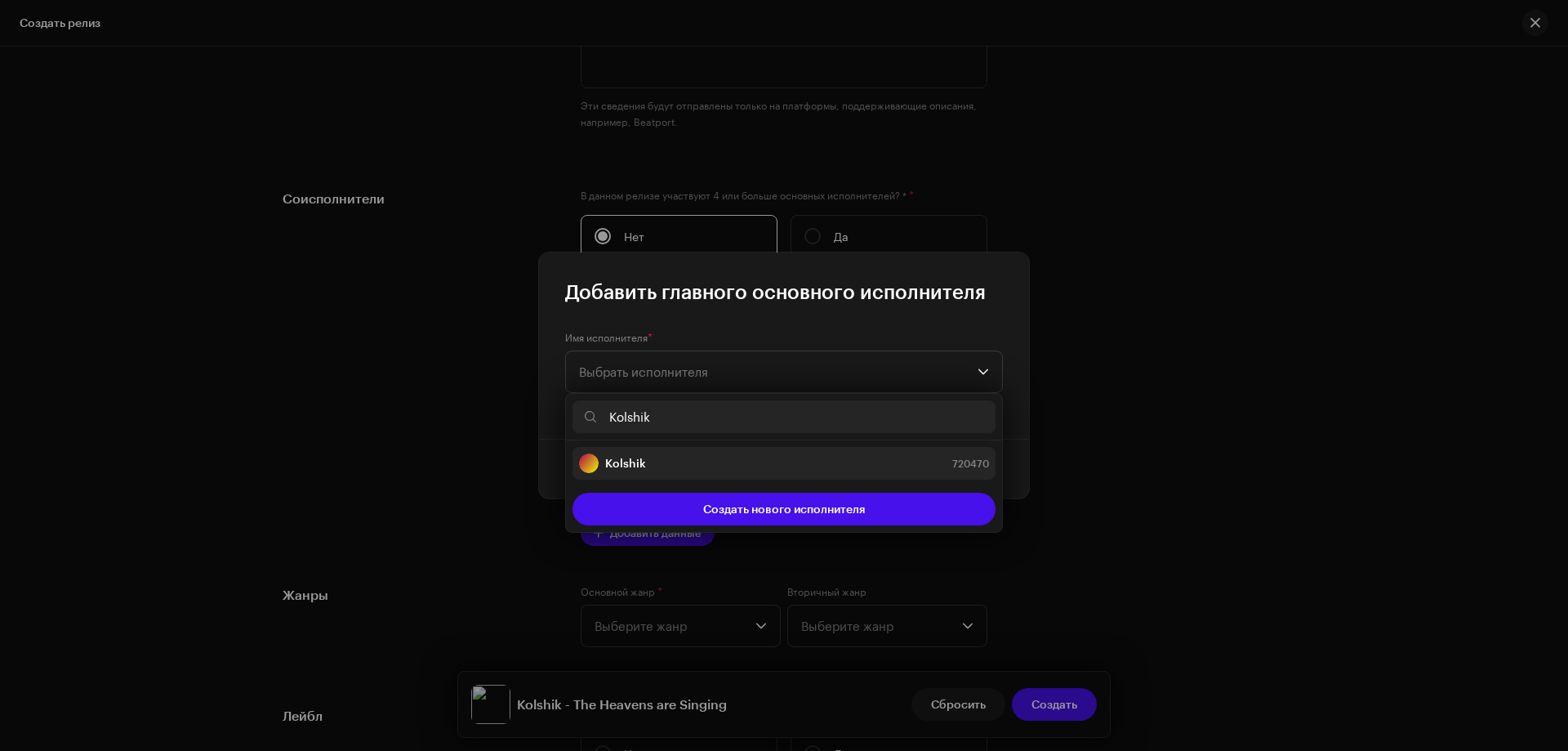
type input "Kolshik"
click at [646, 454] on div "Kolshik 720470" at bounding box center [784, 463] width 410 height 20
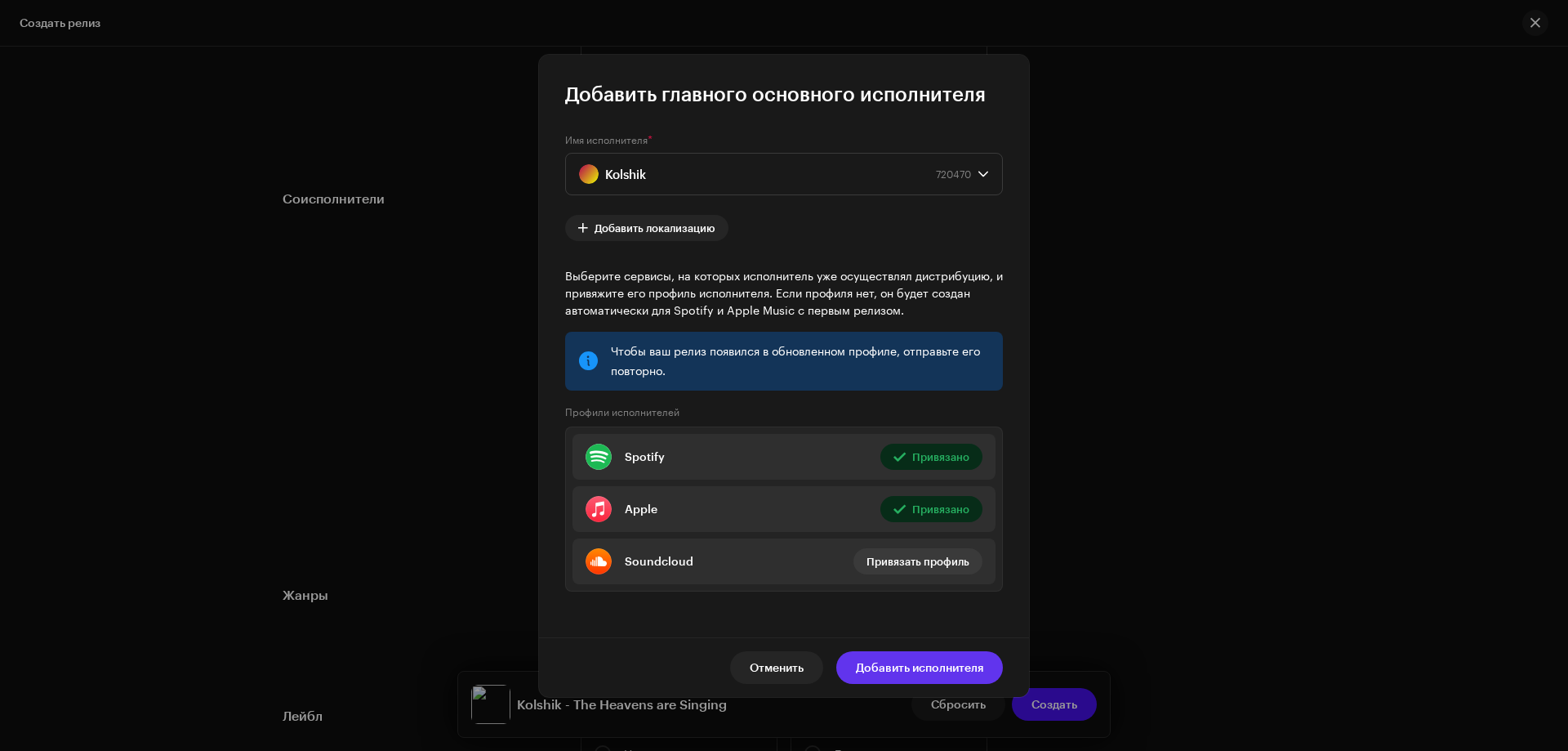
click at [904, 661] on span "Добавить исполнителя" at bounding box center [919, 668] width 127 height 33
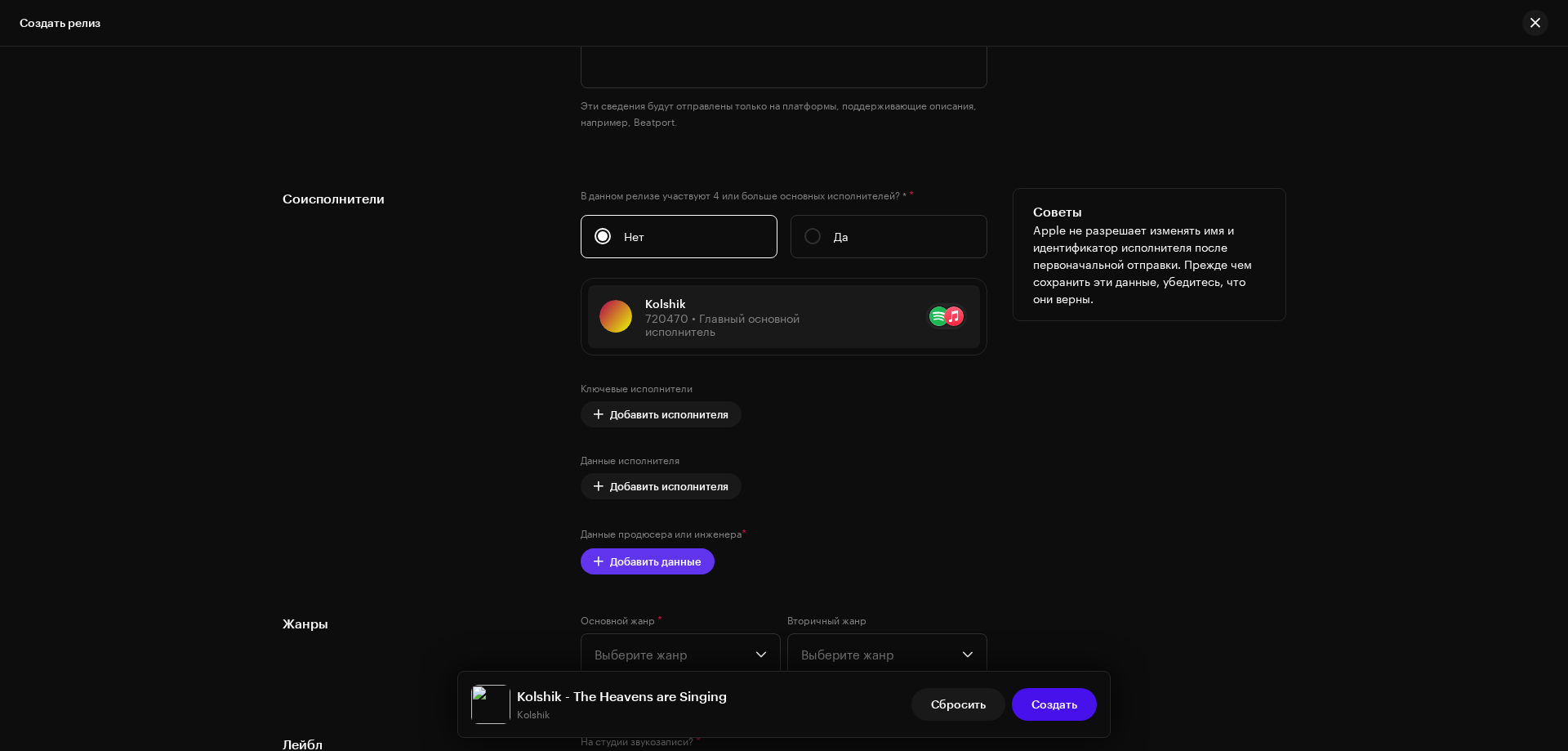
click at [668, 555] on span "Добавить данные" at bounding box center [655, 561] width 91 height 33
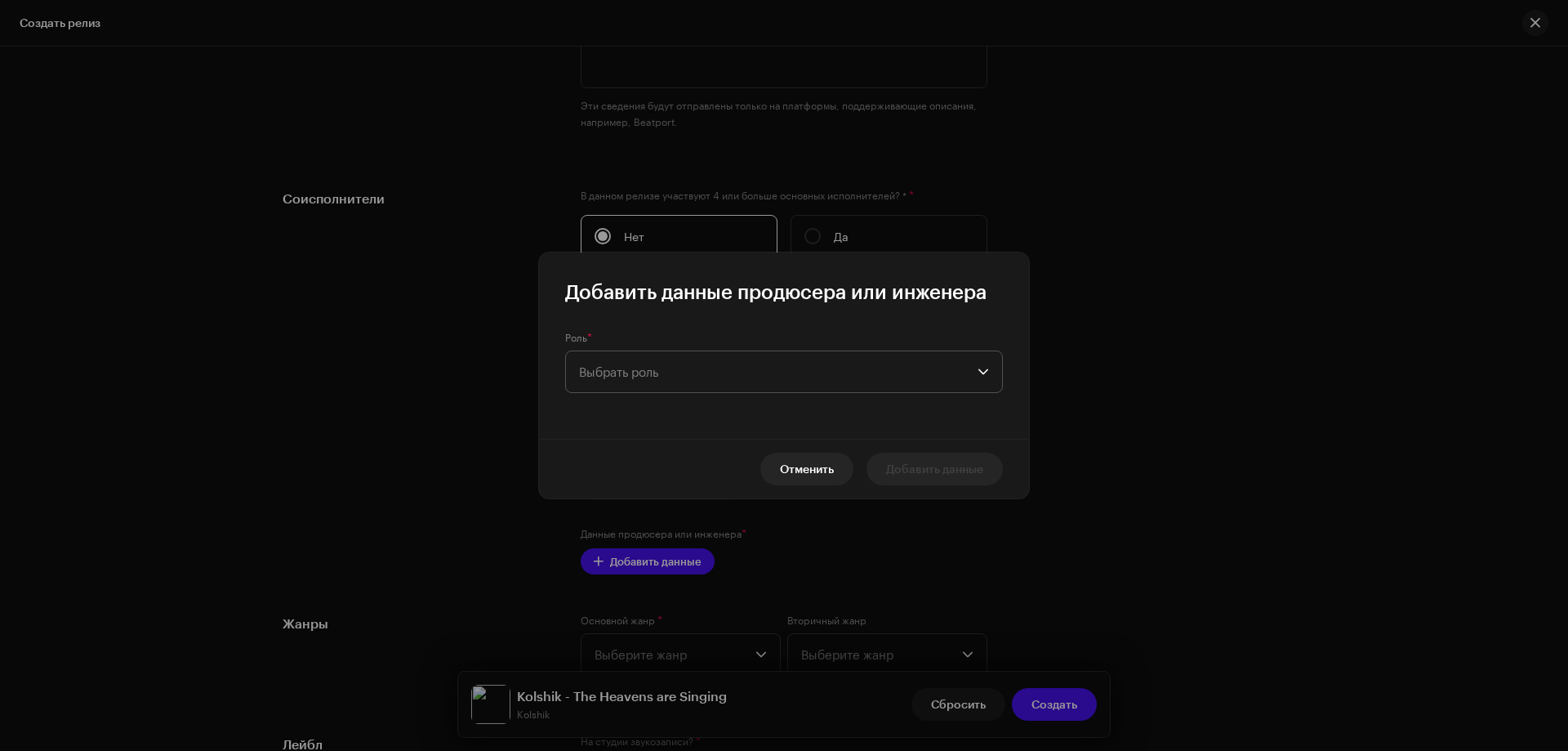
click at [637, 373] on span "Выбрать роль" at bounding box center [778, 372] width 398 height 41
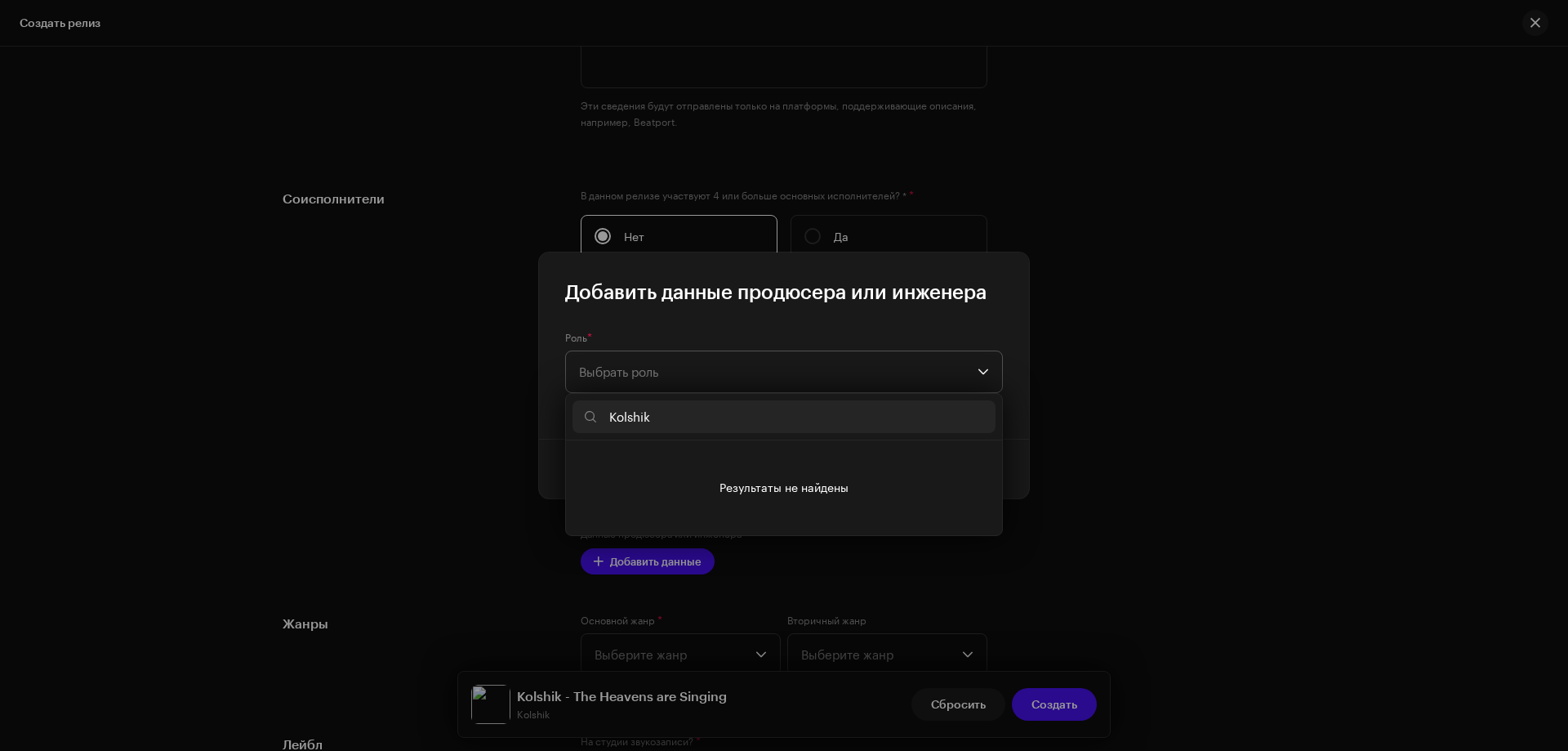
type input "Kolshik"
click at [987, 370] on icon "dropdown trigger" at bounding box center [983, 372] width 10 height 6
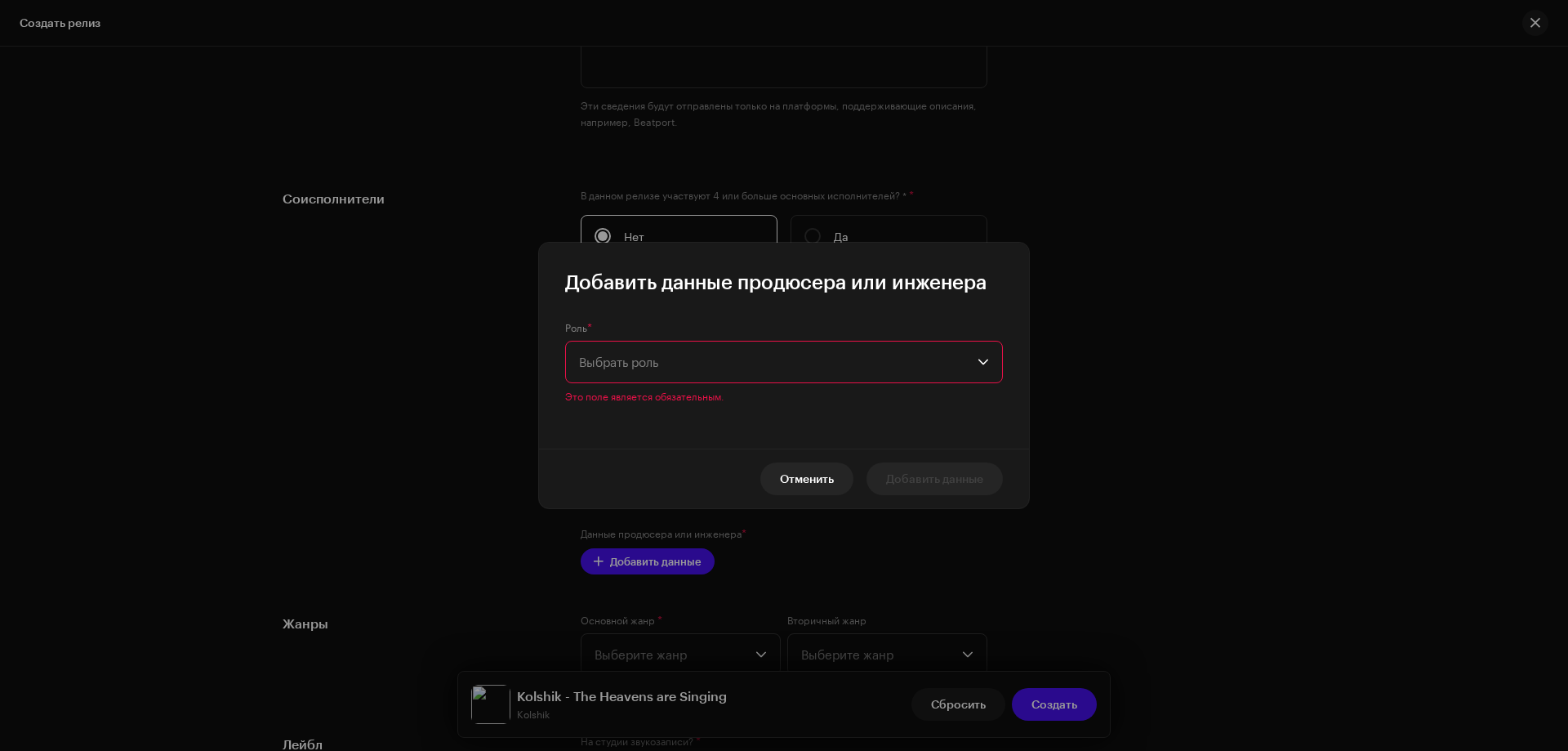
click at [733, 376] on span "Выбрать роль" at bounding box center [778, 362] width 398 height 41
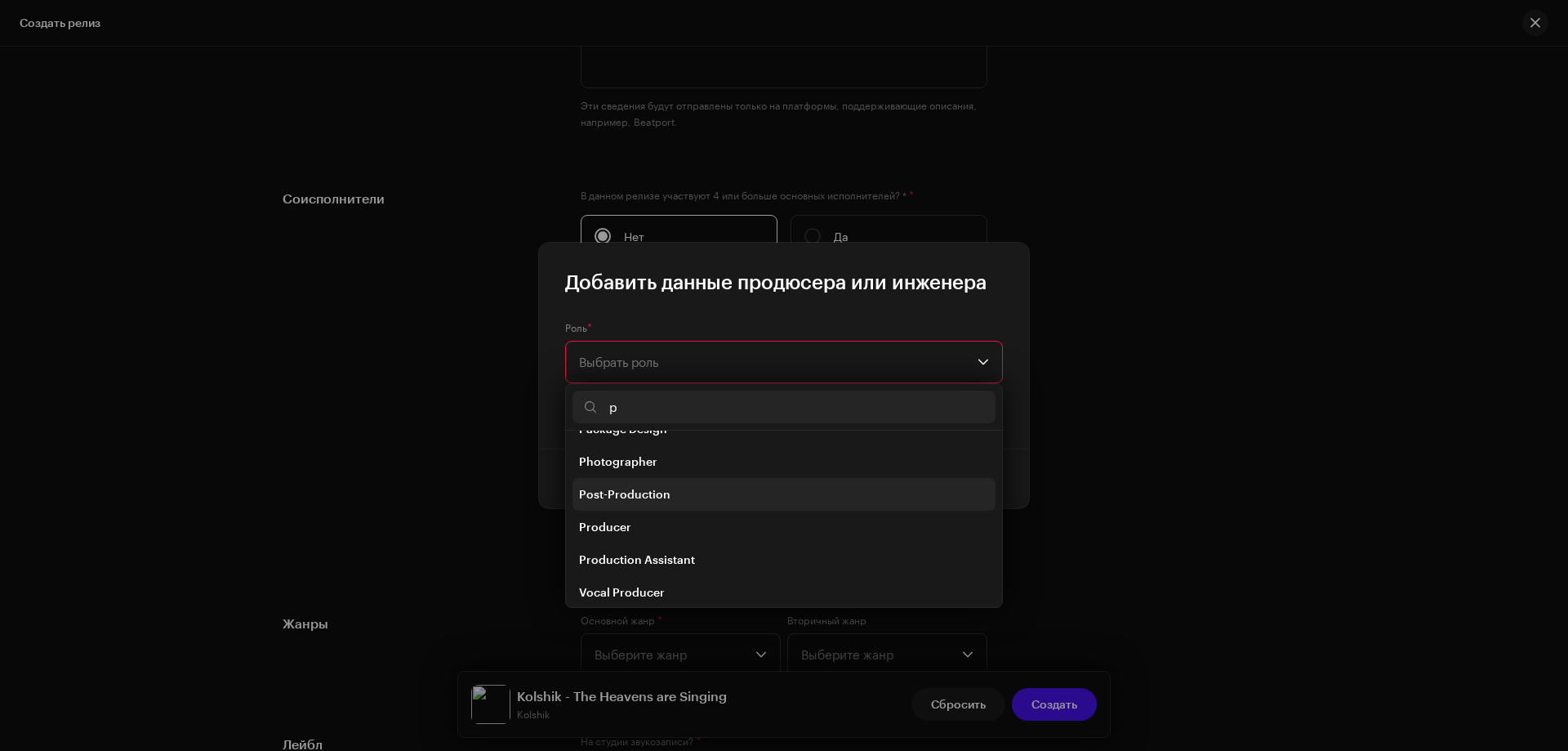
scroll to position [131, 0]
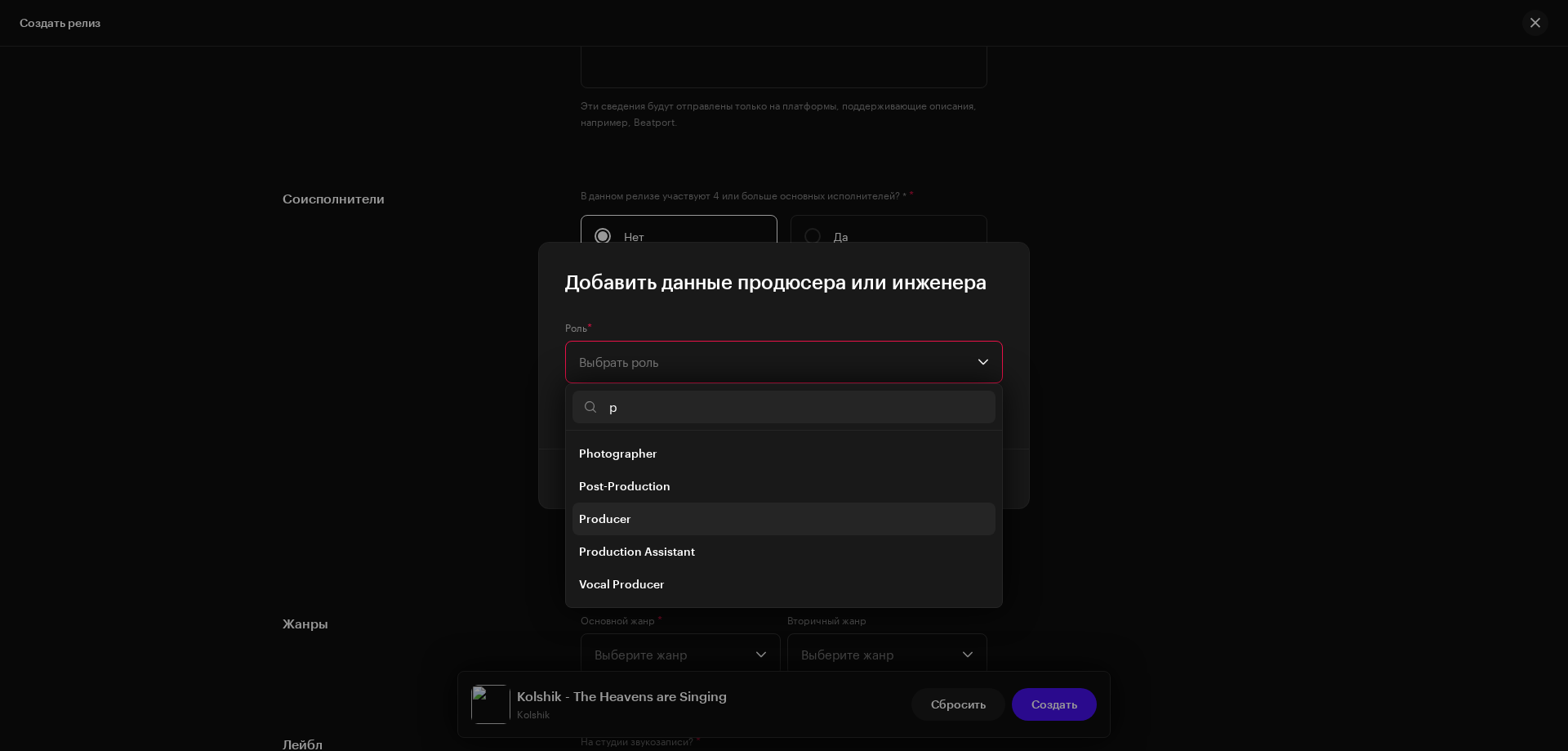
type input "p"
click at [618, 514] on span "Producer" at bounding box center [605, 519] width 53 height 16
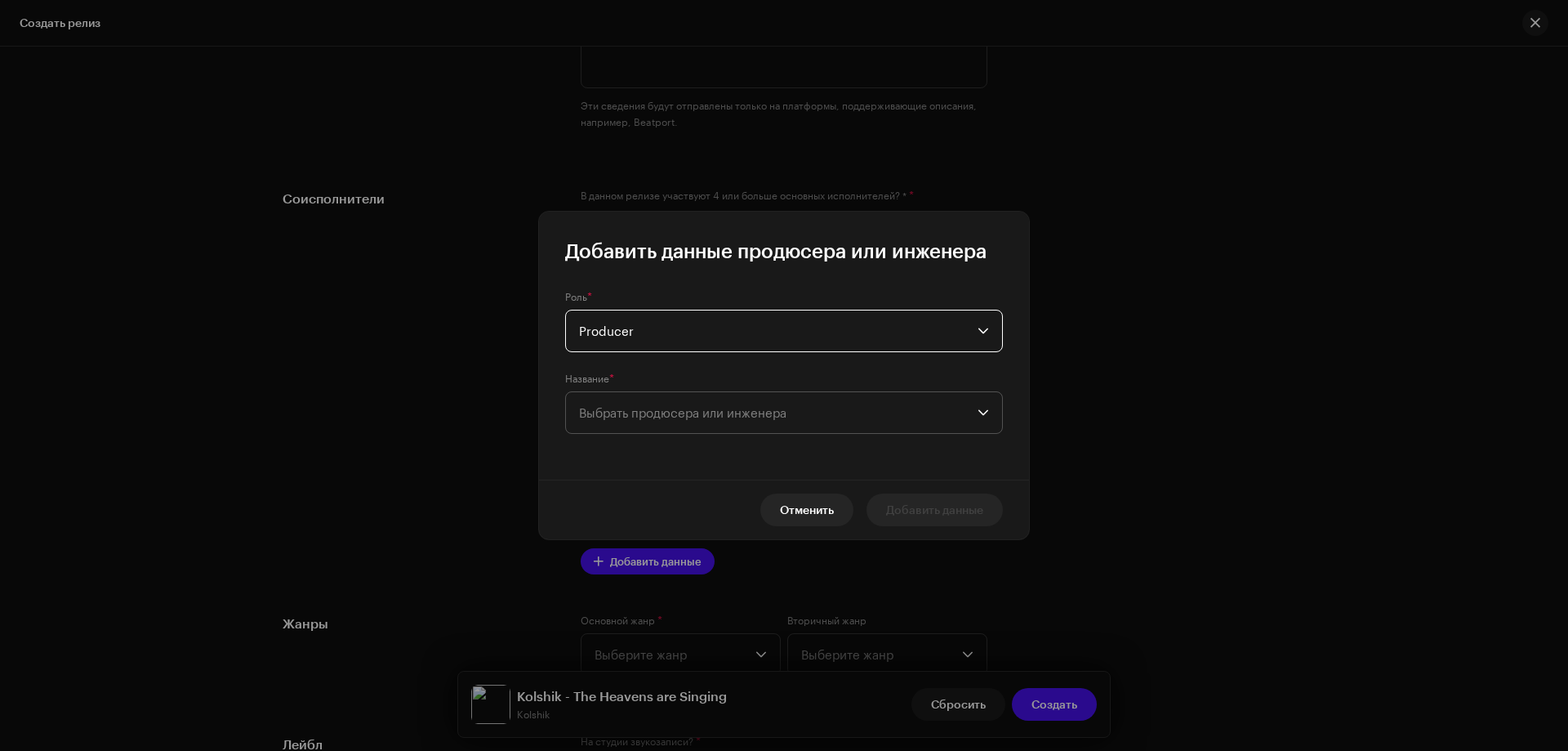
click at [641, 408] on span "Выбрать продюсера или инженера" at bounding box center [683, 412] width 208 height 15
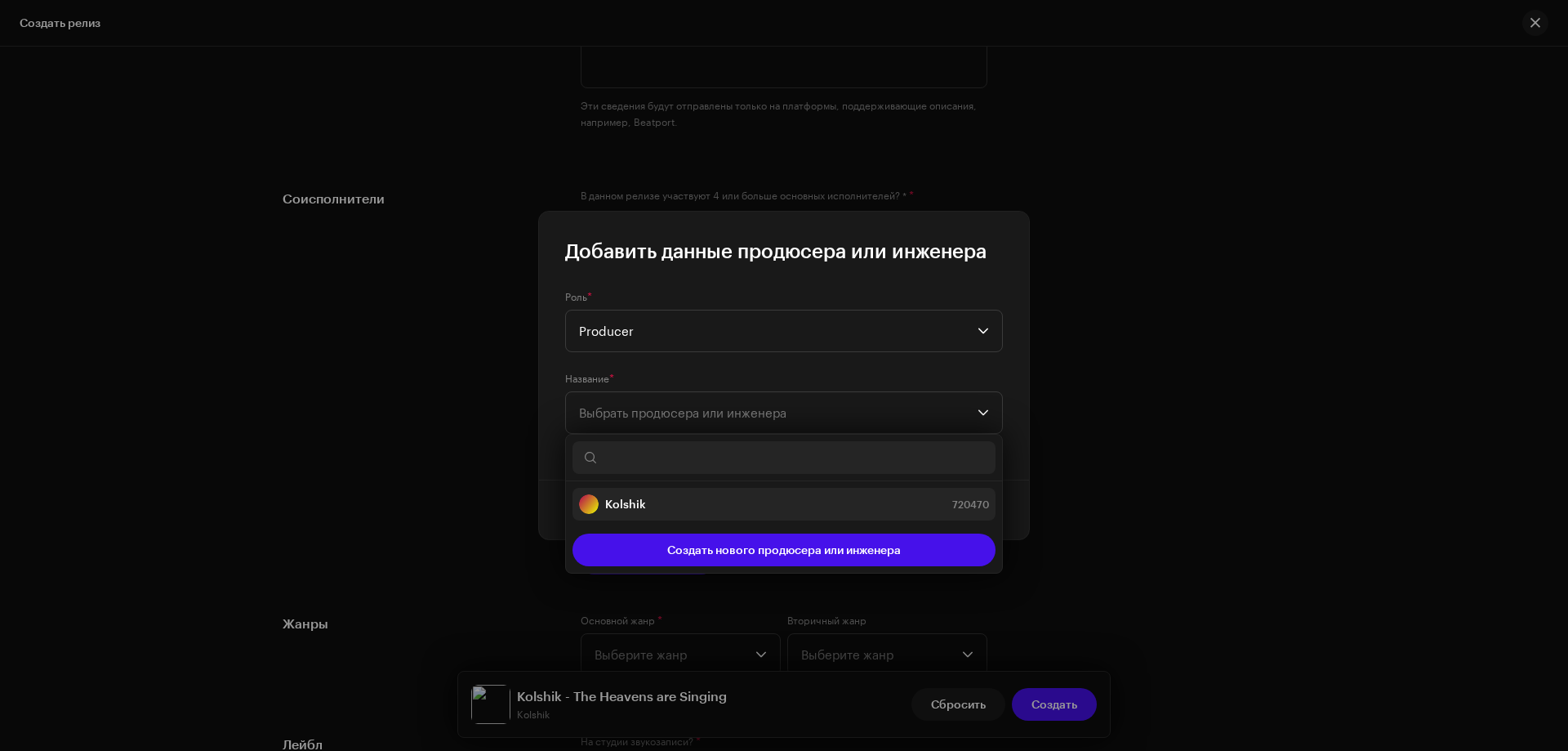
drag, startPoint x: 617, startPoint y: 508, endPoint x: 628, endPoint y: 506, distance: 11.2
click at [618, 508] on strong "Kolshik" at bounding box center [626, 505] width 41 height 16
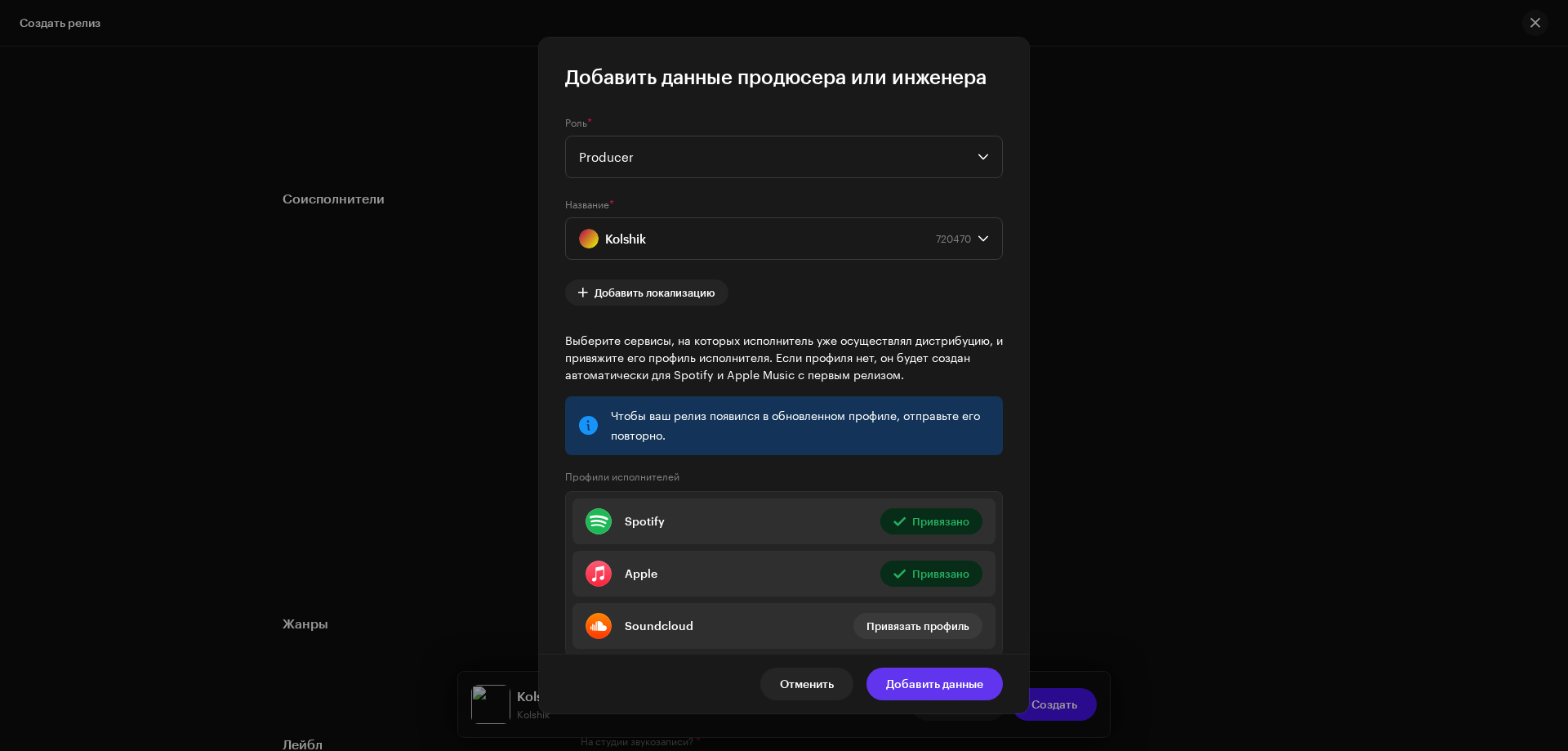
click at [958, 684] on span "Добавить данные" at bounding box center [935, 684] width 97 height 33
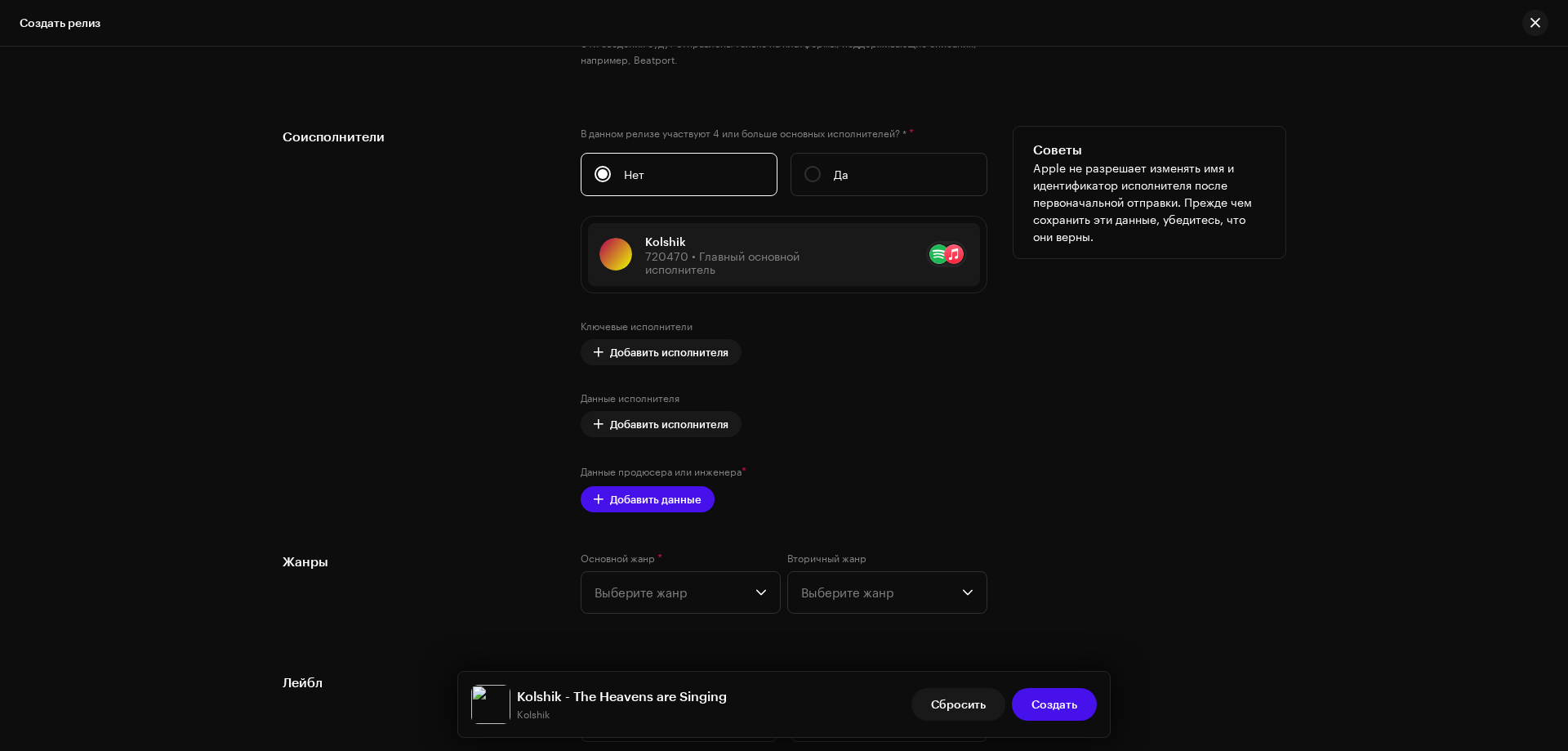
scroll to position [2013, 0]
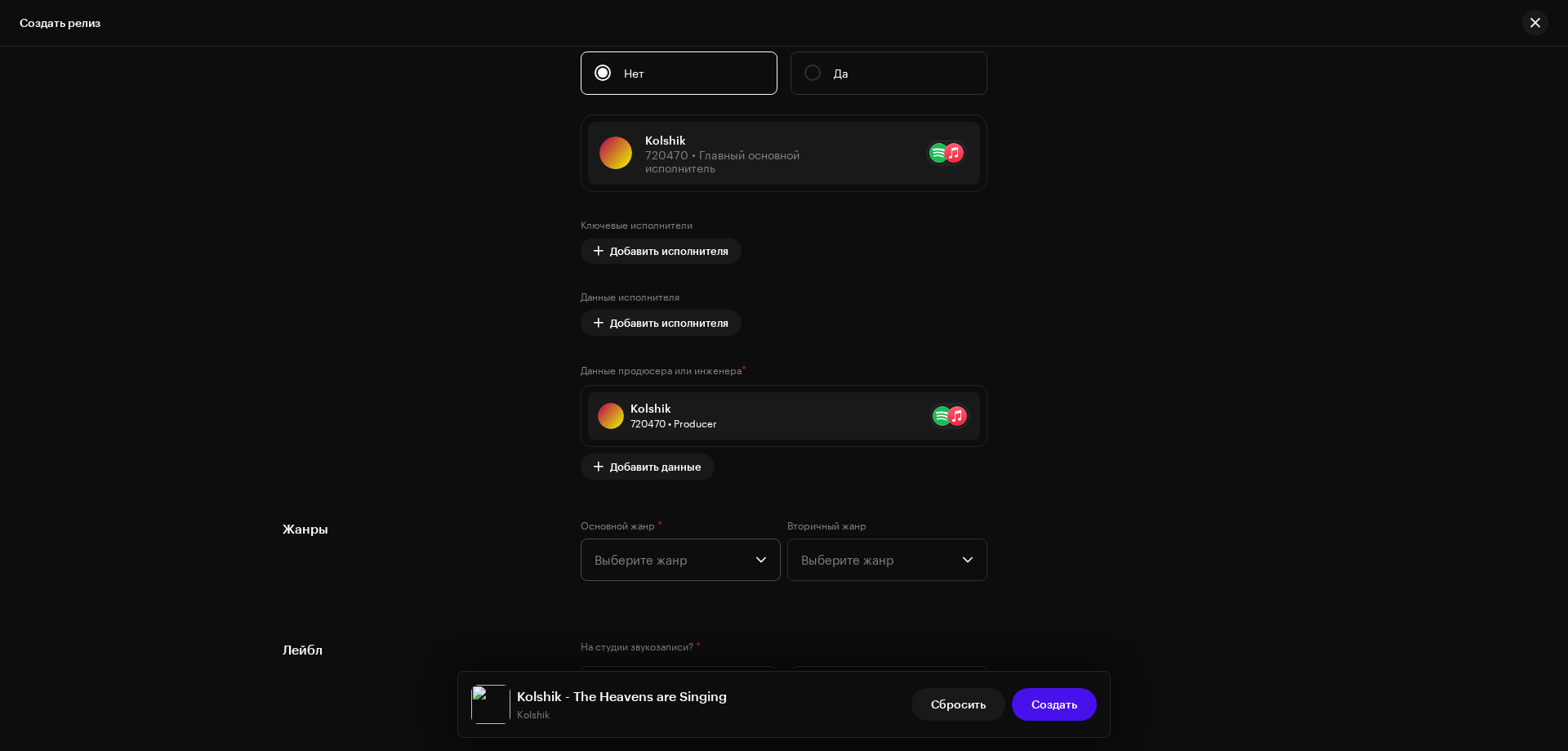
click at [683, 578] on span "Выберите жанр" at bounding box center [675, 560] width 161 height 41
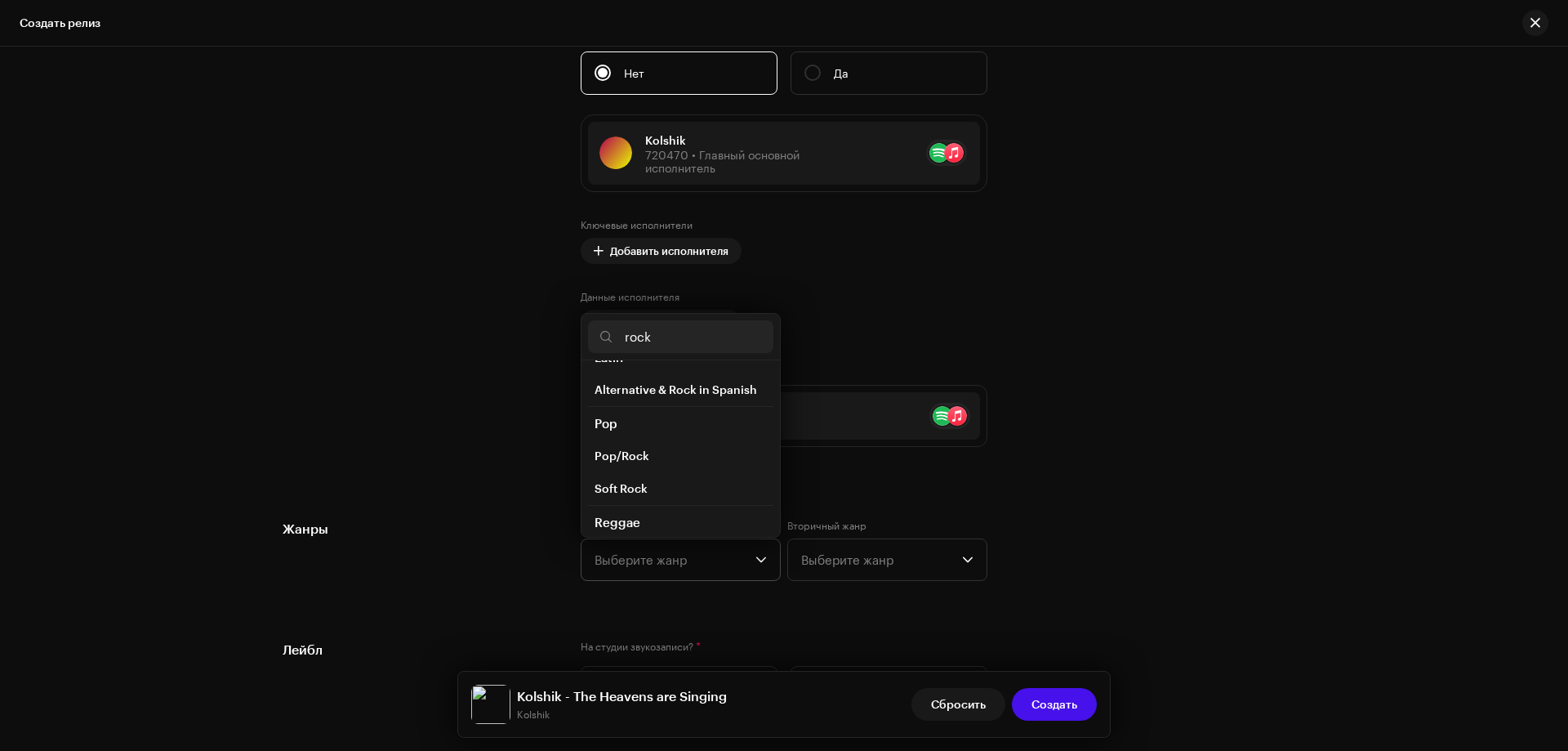
scroll to position [599, 0]
type input "rock"
click at [625, 448] on li "Rock" at bounding box center [681, 458] width 186 height 33
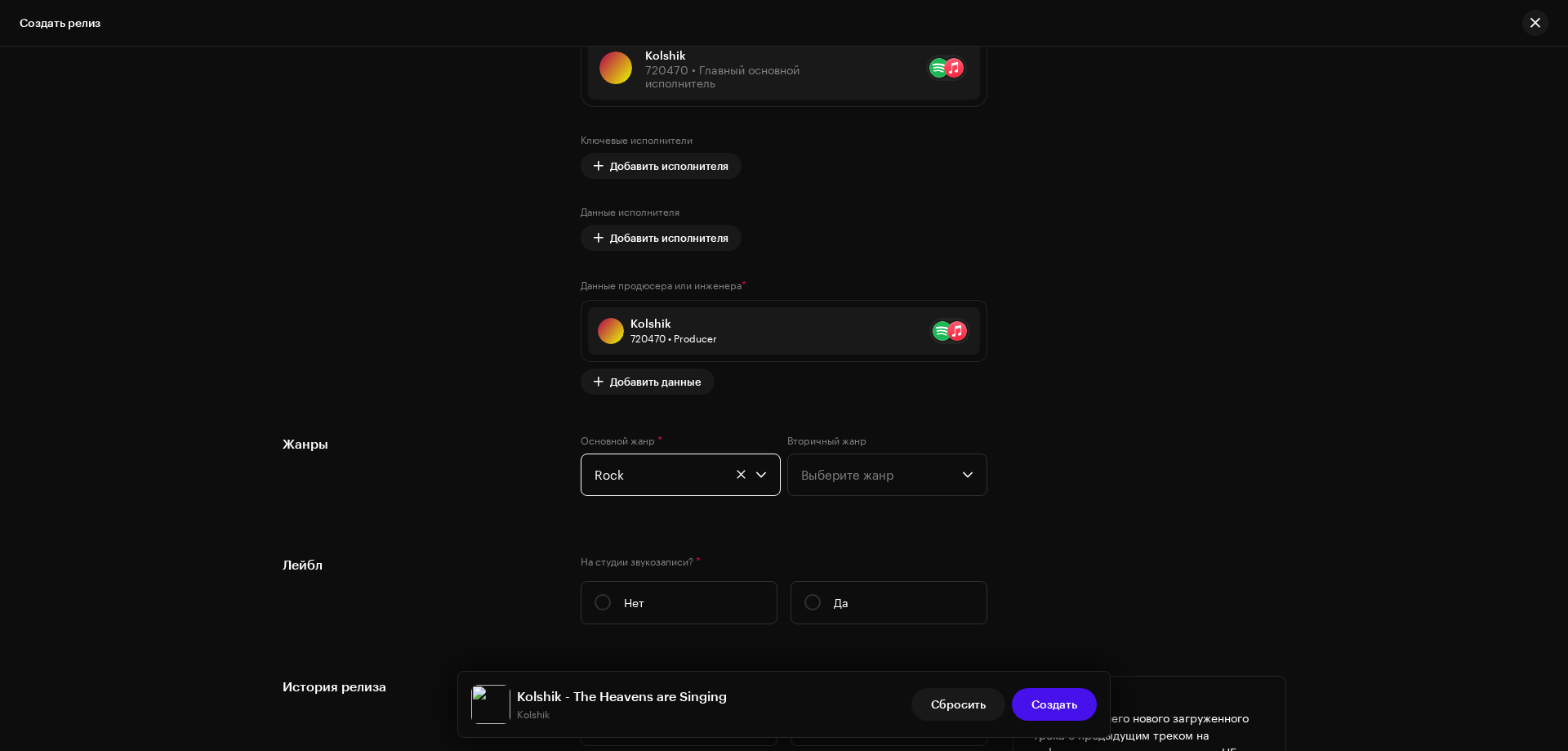
scroll to position [2259, 0]
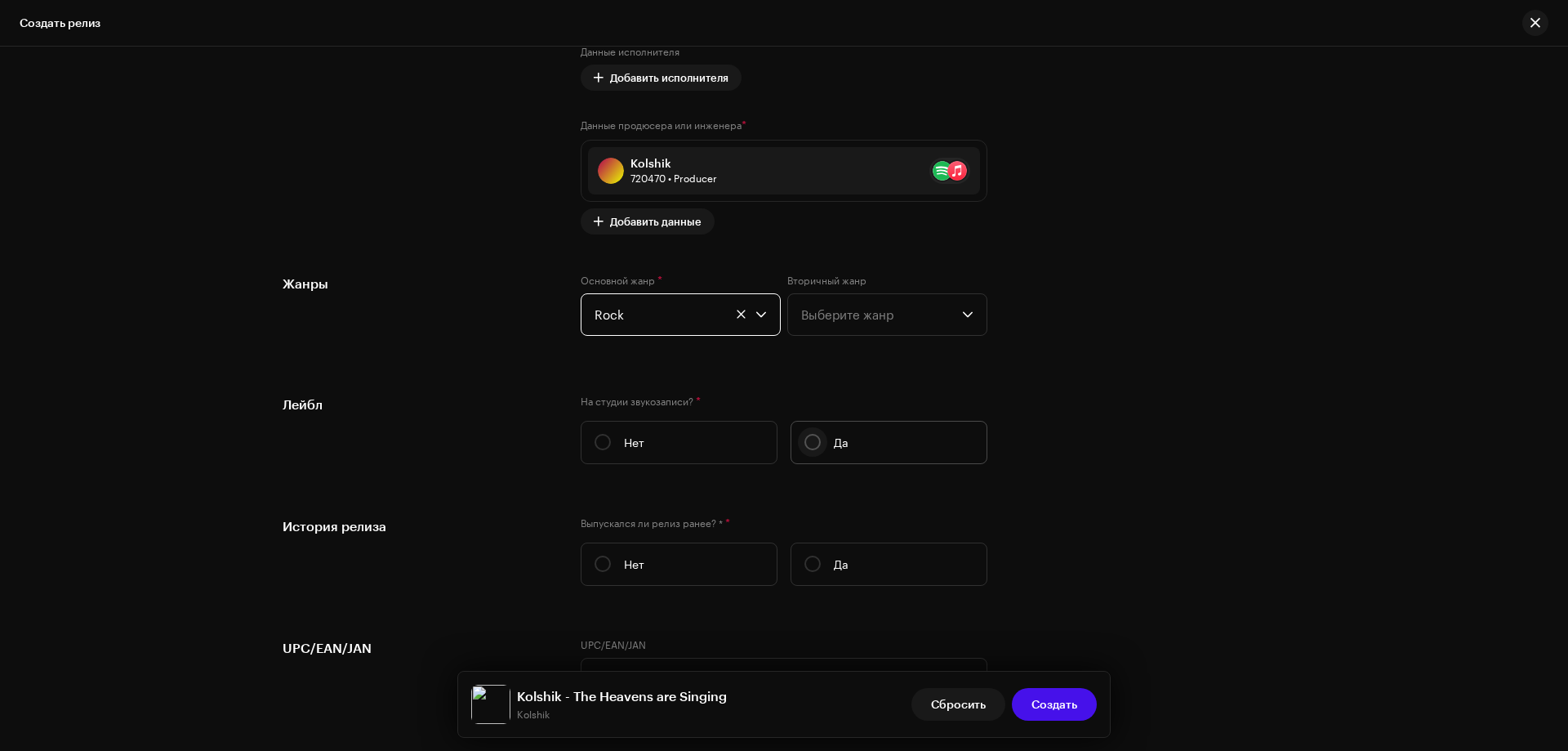
click at [809, 436] on input "Да" at bounding box center [813, 442] width 16 height 16
radio input "true"
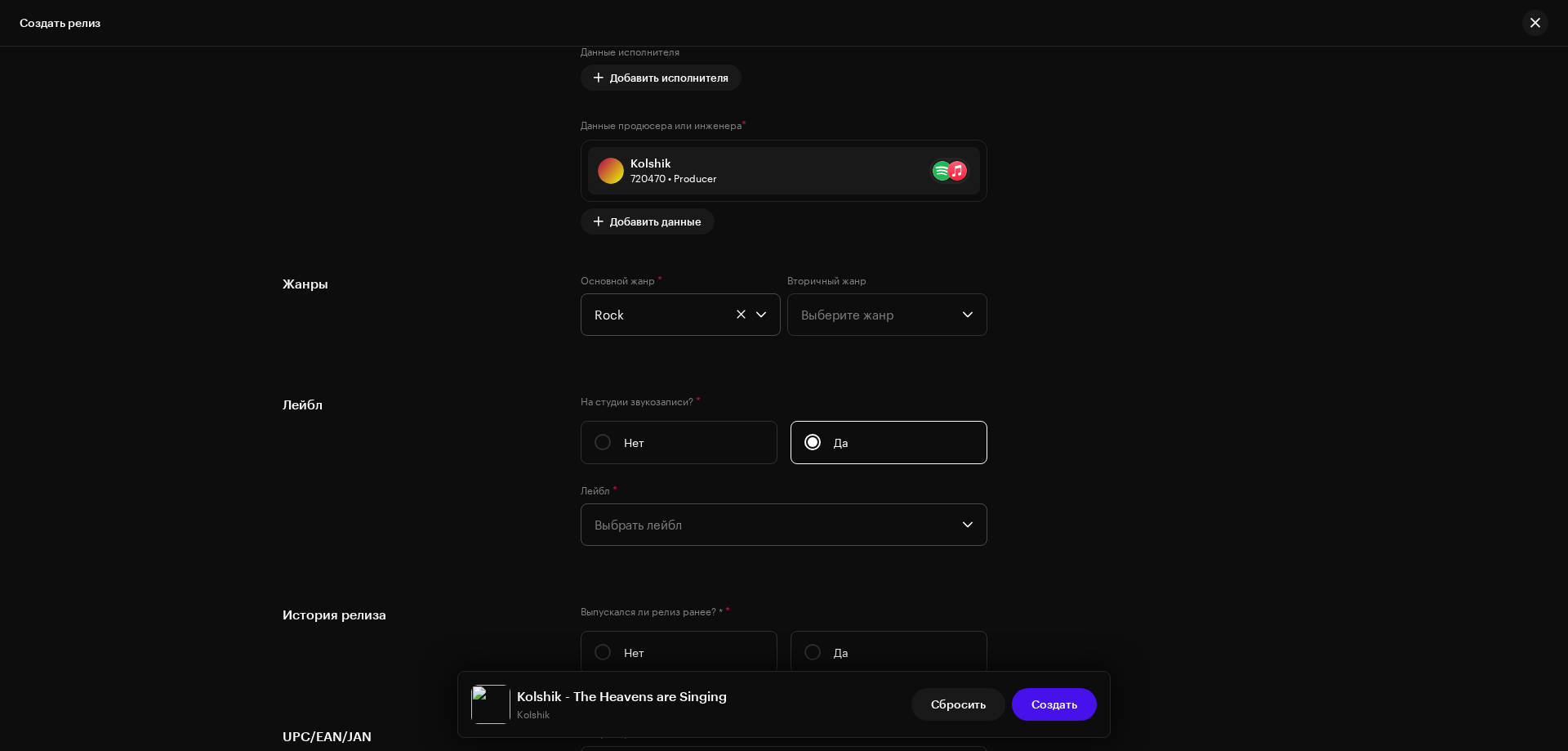
click at [654, 538] on span "Выбрать лейбл" at bounding box center [779, 525] width 368 height 41
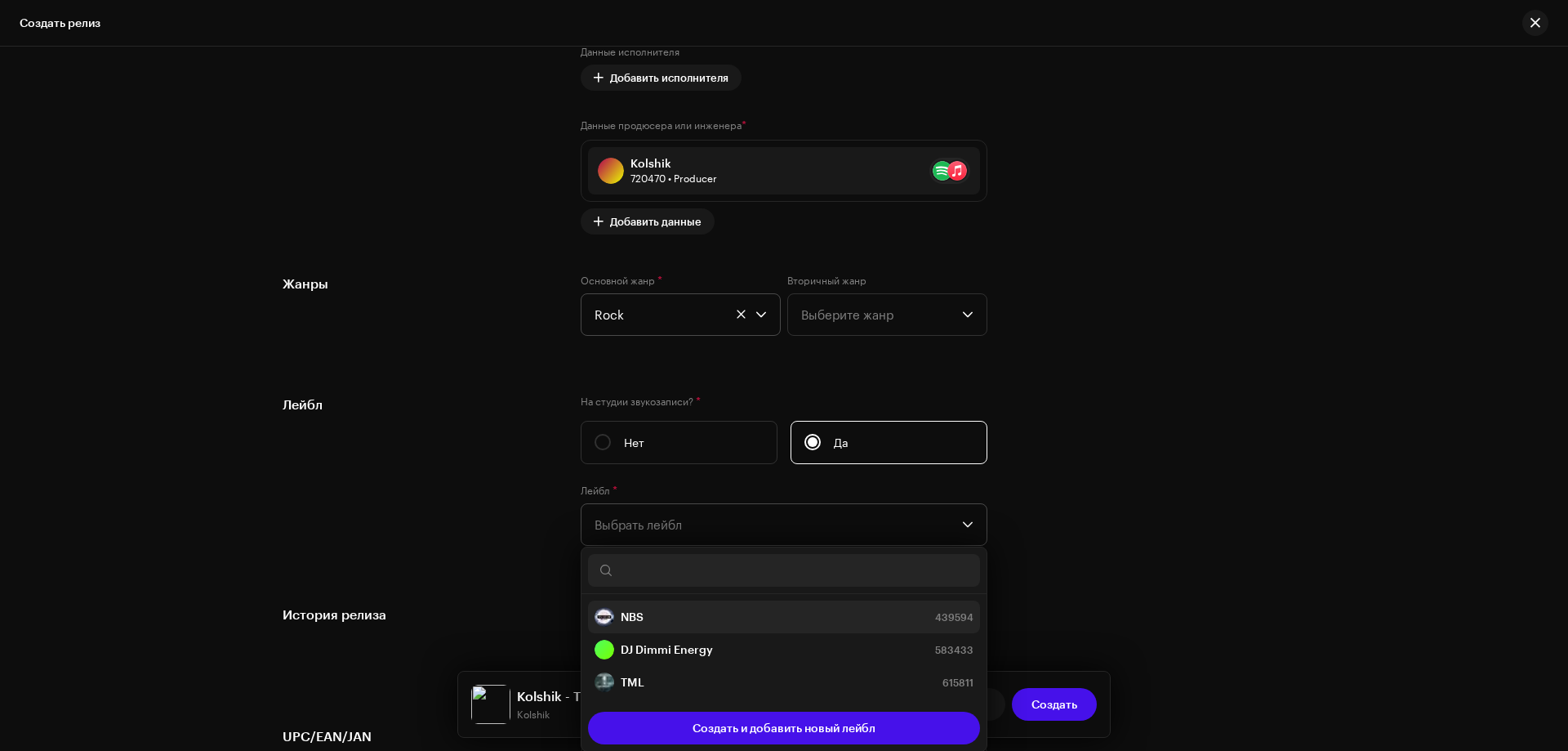
click at [630, 612] on strong "NBS" at bounding box center [632, 617] width 23 height 16
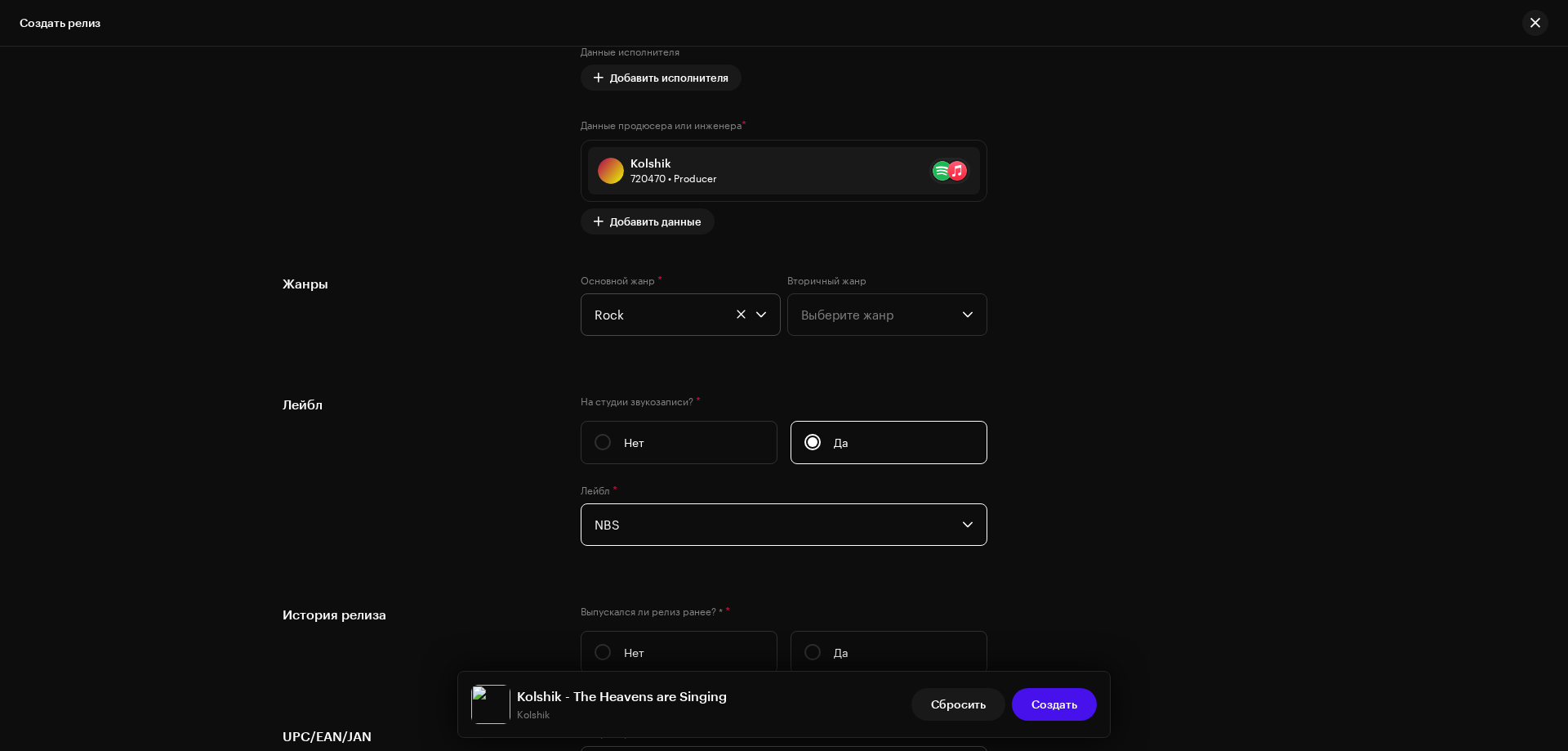
scroll to position [2504, 0]
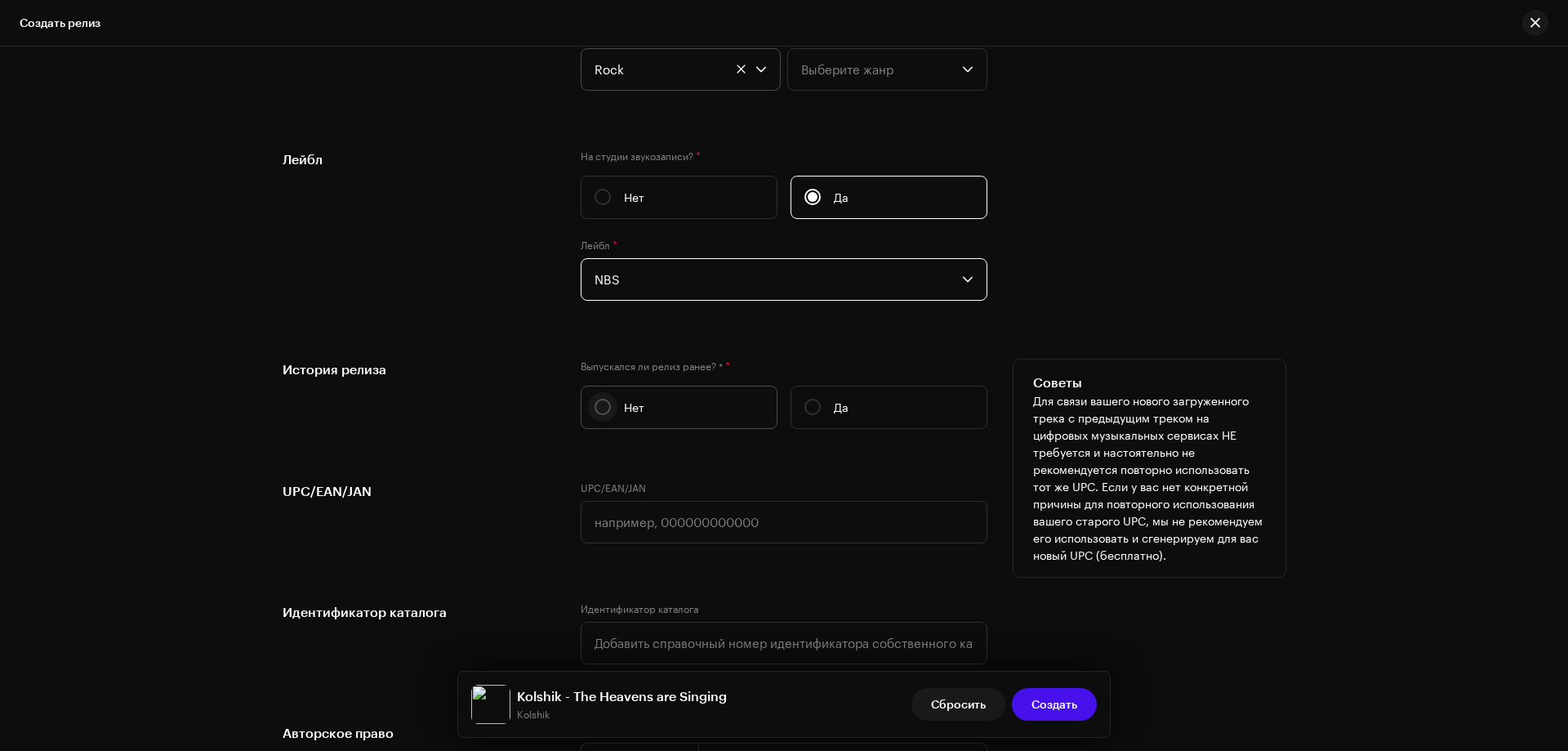
click at [595, 399] on p-radiobutton at bounding box center [603, 407] width 16 height 16
click at [595, 399] on input "Нет" at bounding box center [603, 407] width 16 height 16
radio input "true"
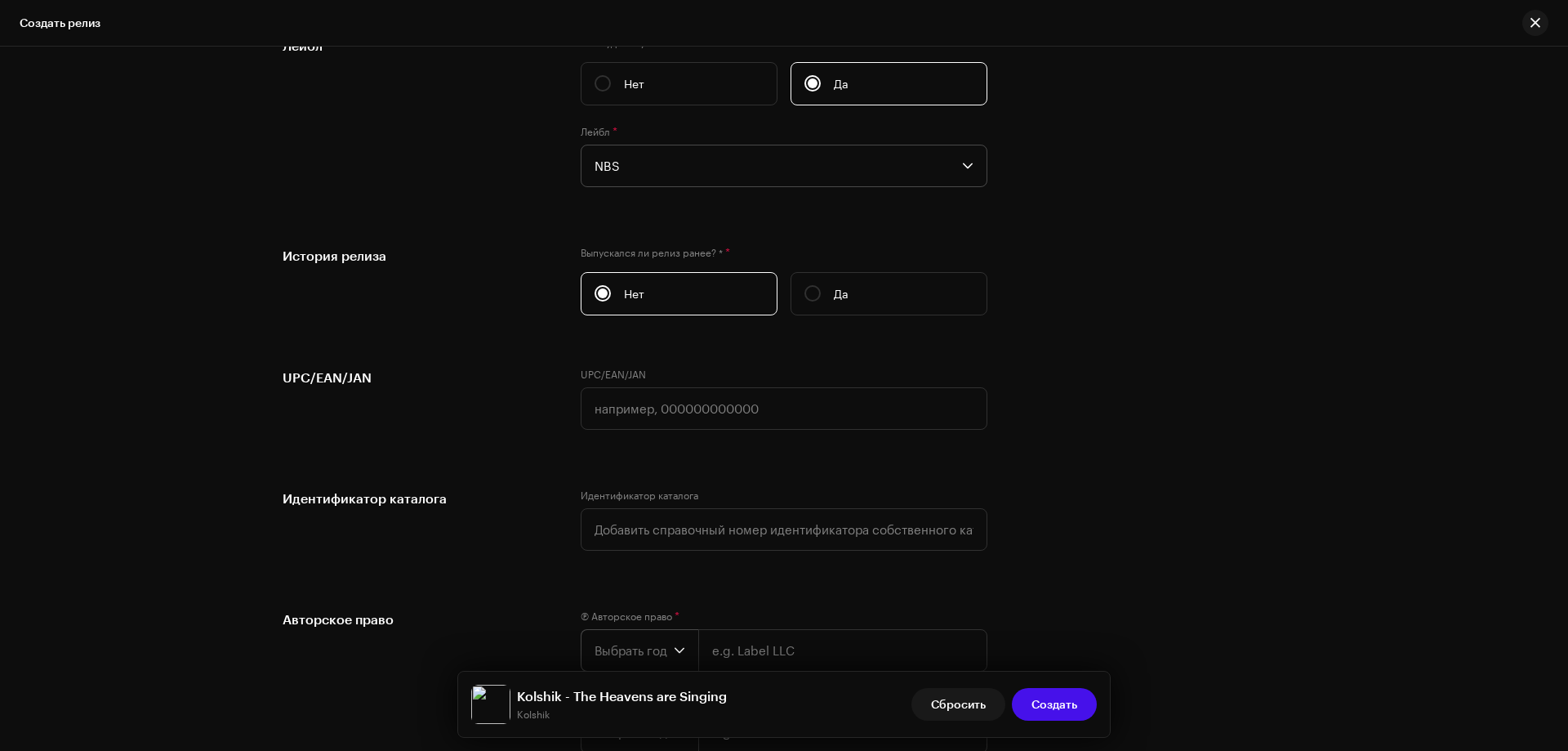
scroll to position [2749, 0]
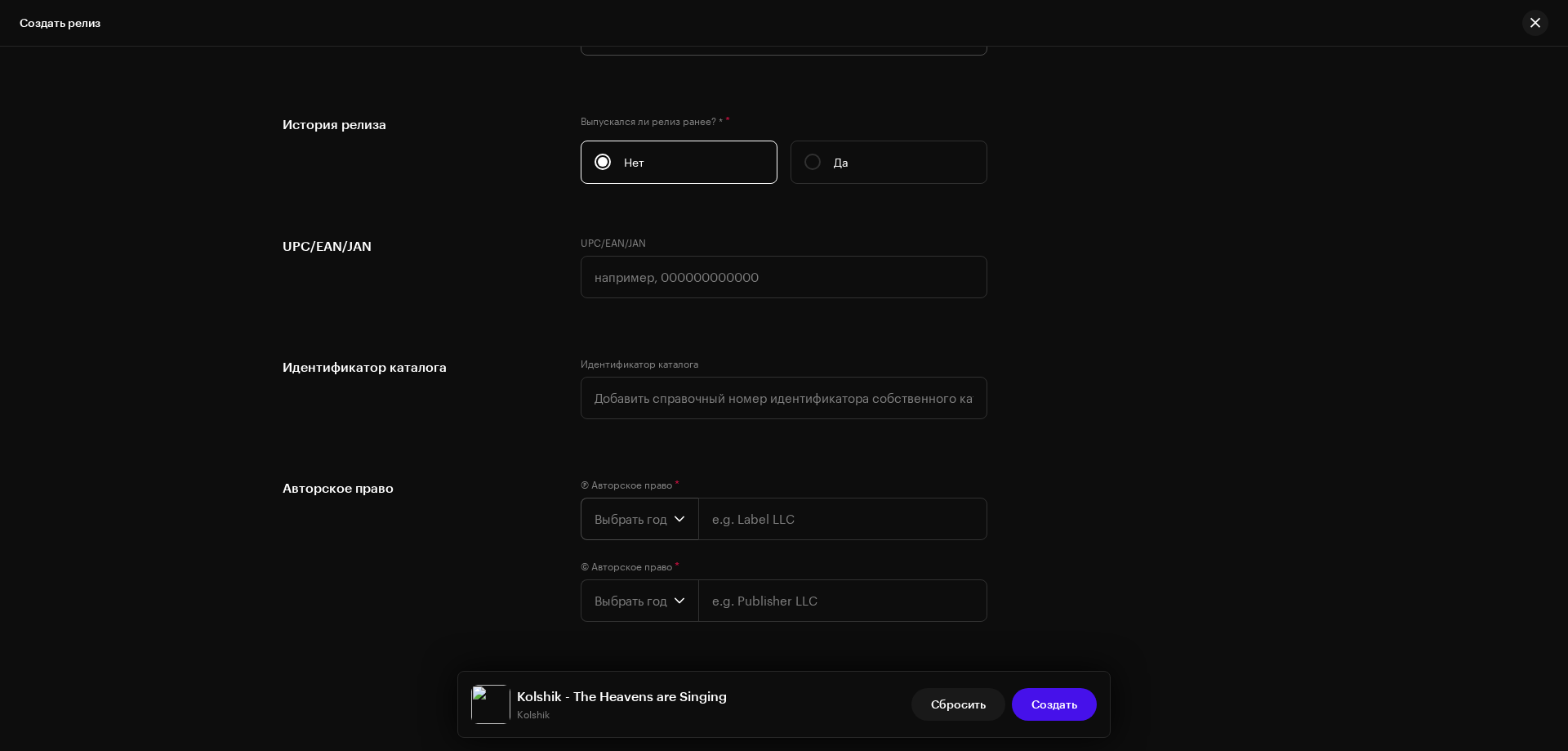
click at [646, 528] on span "Выбрать год" at bounding box center [634, 519] width 79 height 41
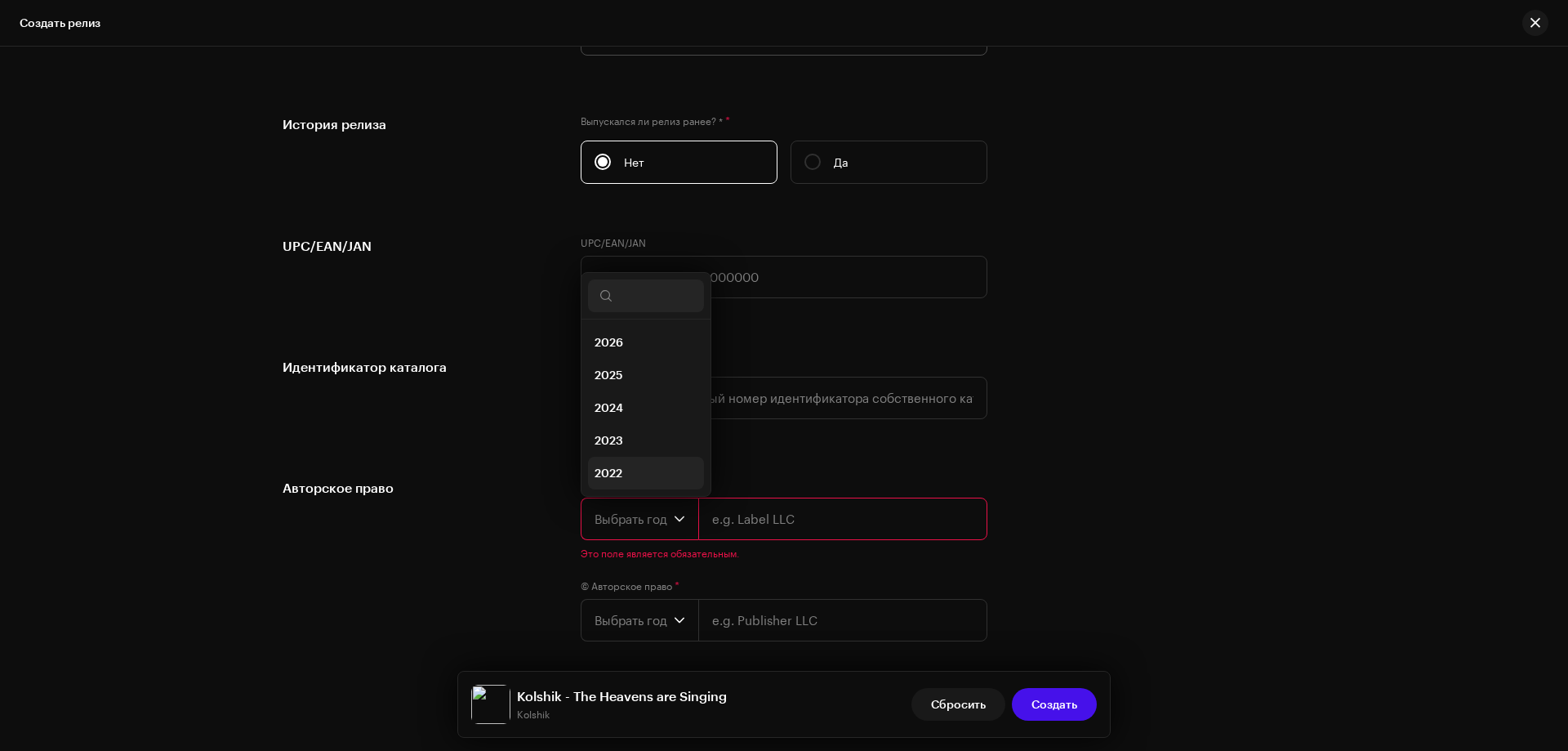
scroll to position [26, 0]
click at [617, 356] on span "2025" at bounding box center [609, 349] width 29 height 16
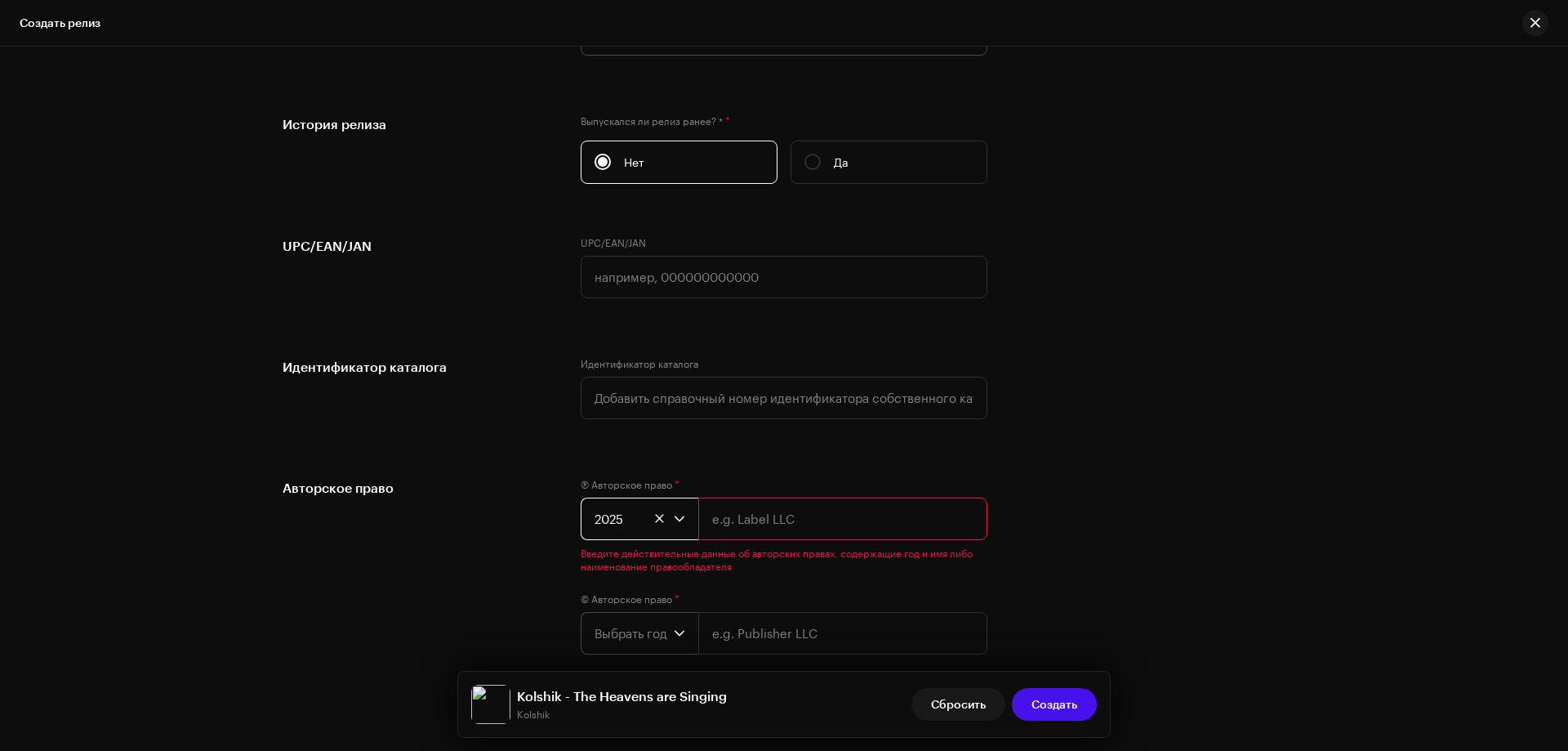
click at [637, 637] on span "Выбрать год" at bounding box center [634, 634] width 79 height 41
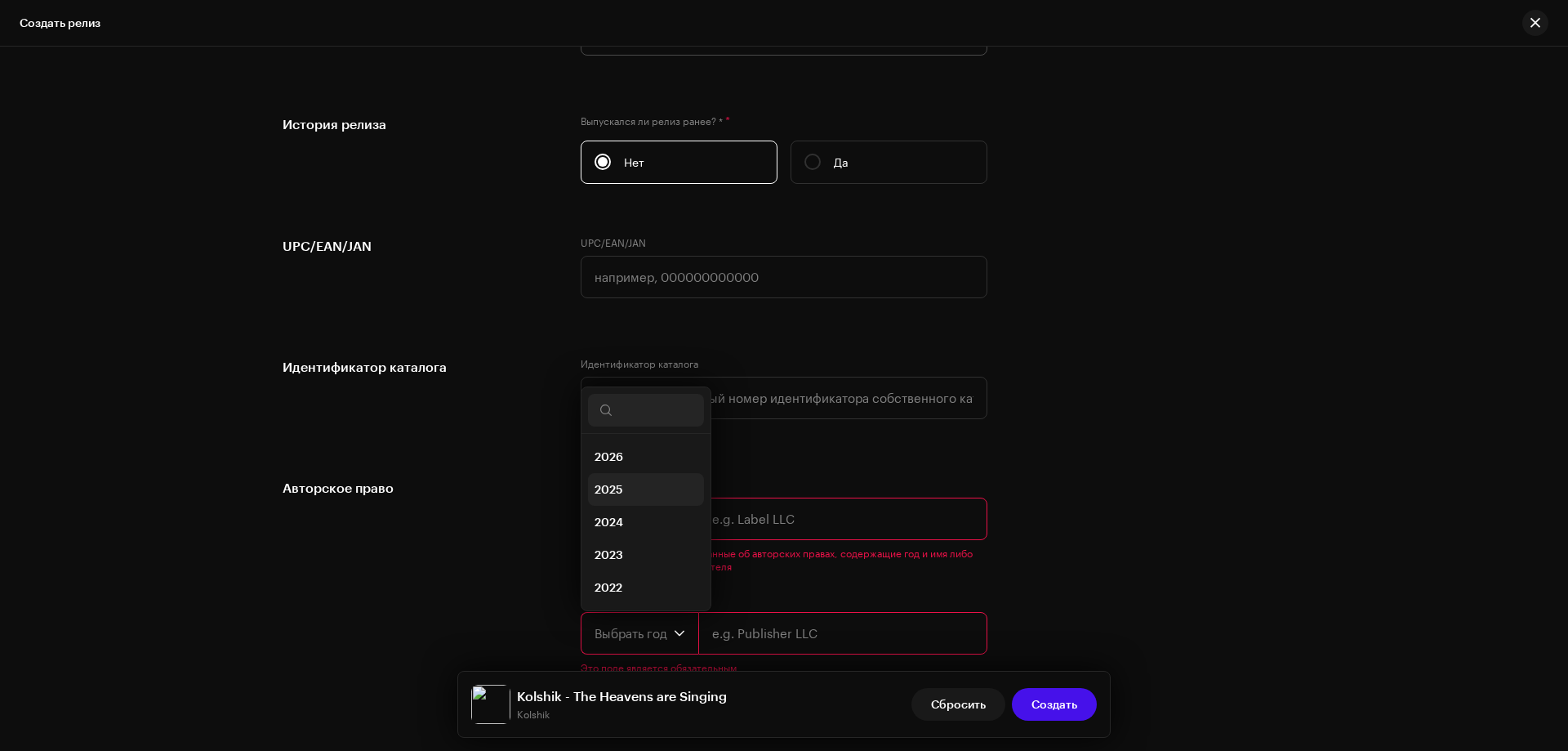
click at [624, 483] on li "2025" at bounding box center [646, 490] width 116 height 33
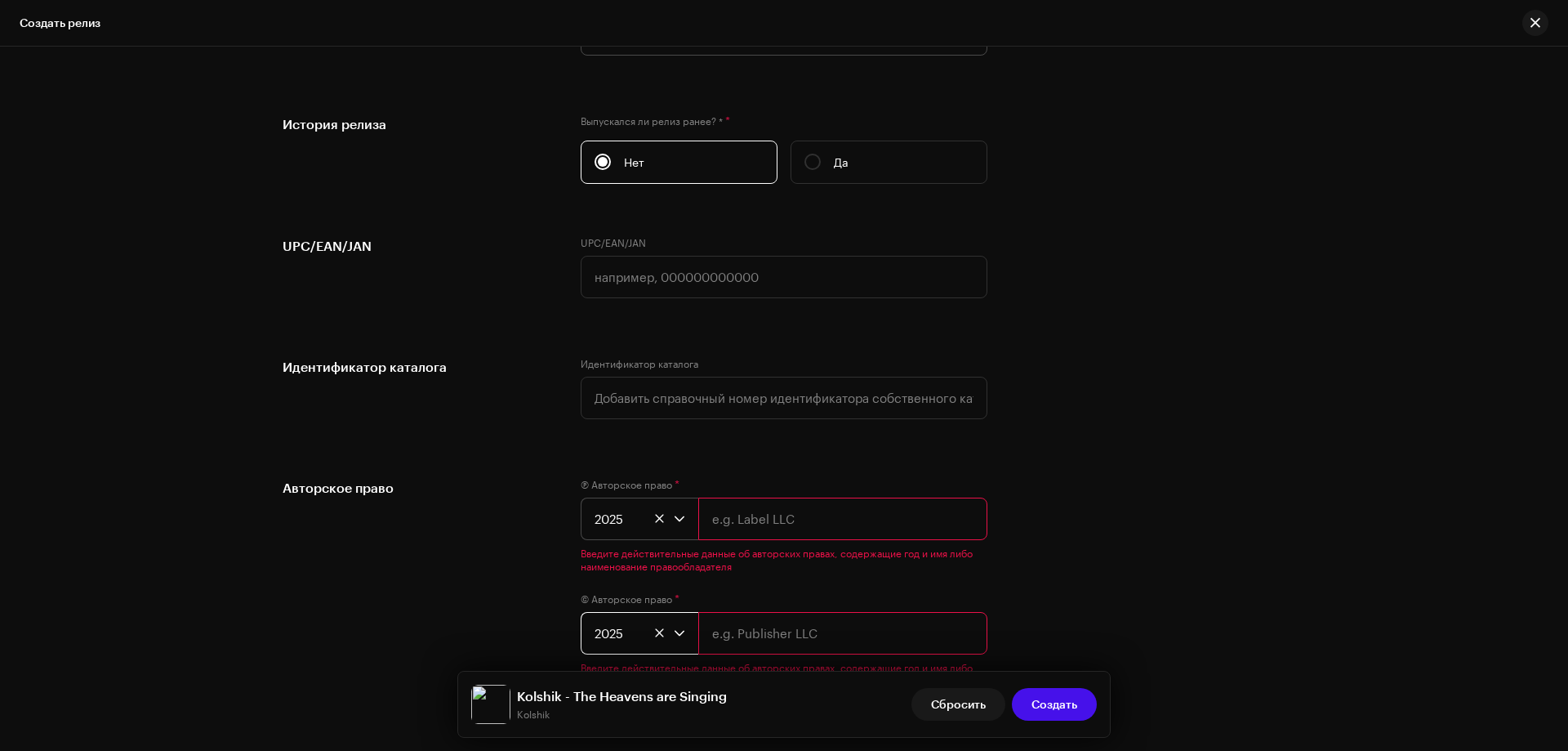
click at [738, 508] on input "text" at bounding box center [843, 519] width 289 height 43
type input "NBS."
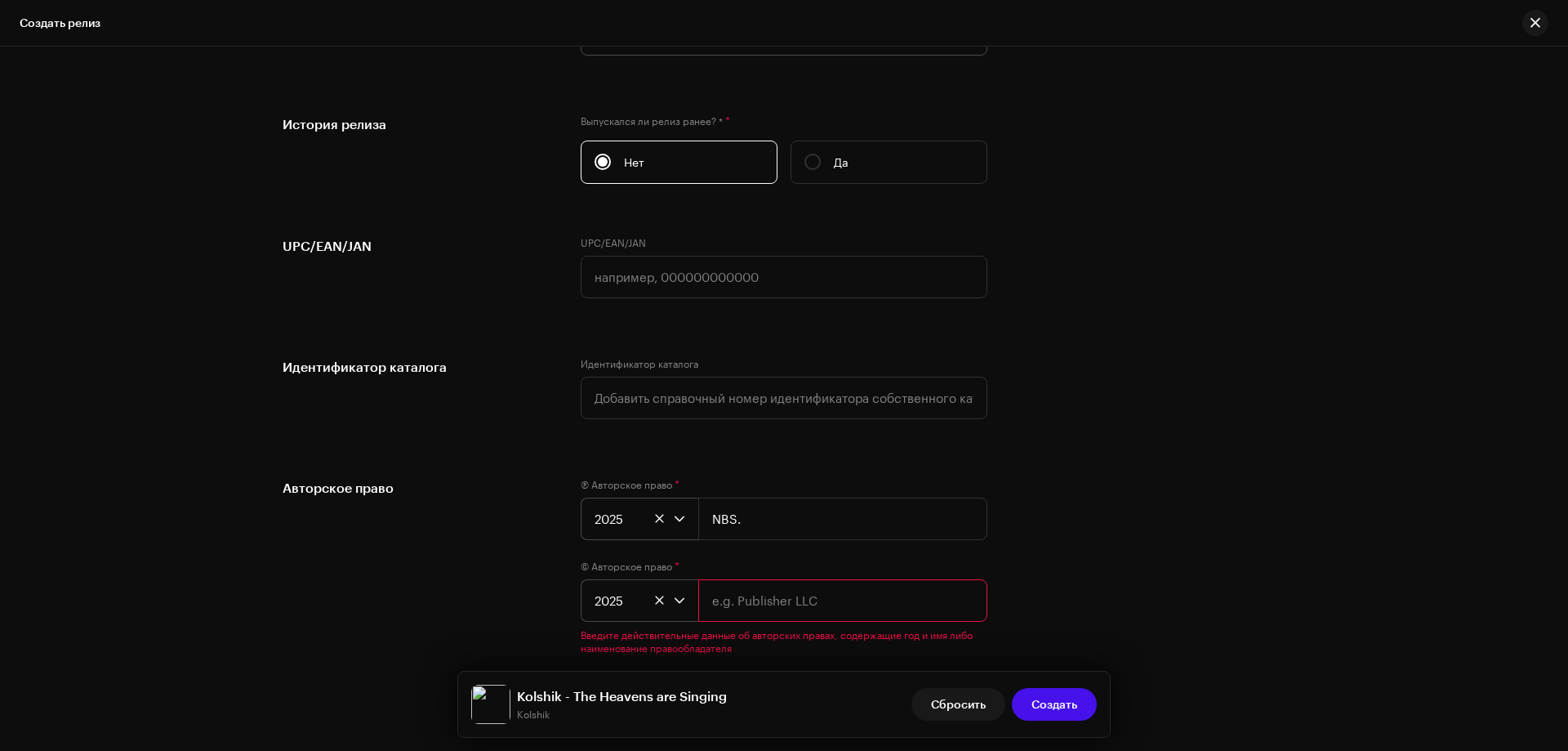
click at [775, 608] on input "text" at bounding box center [843, 601] width 289 height 43
type input "NBS."
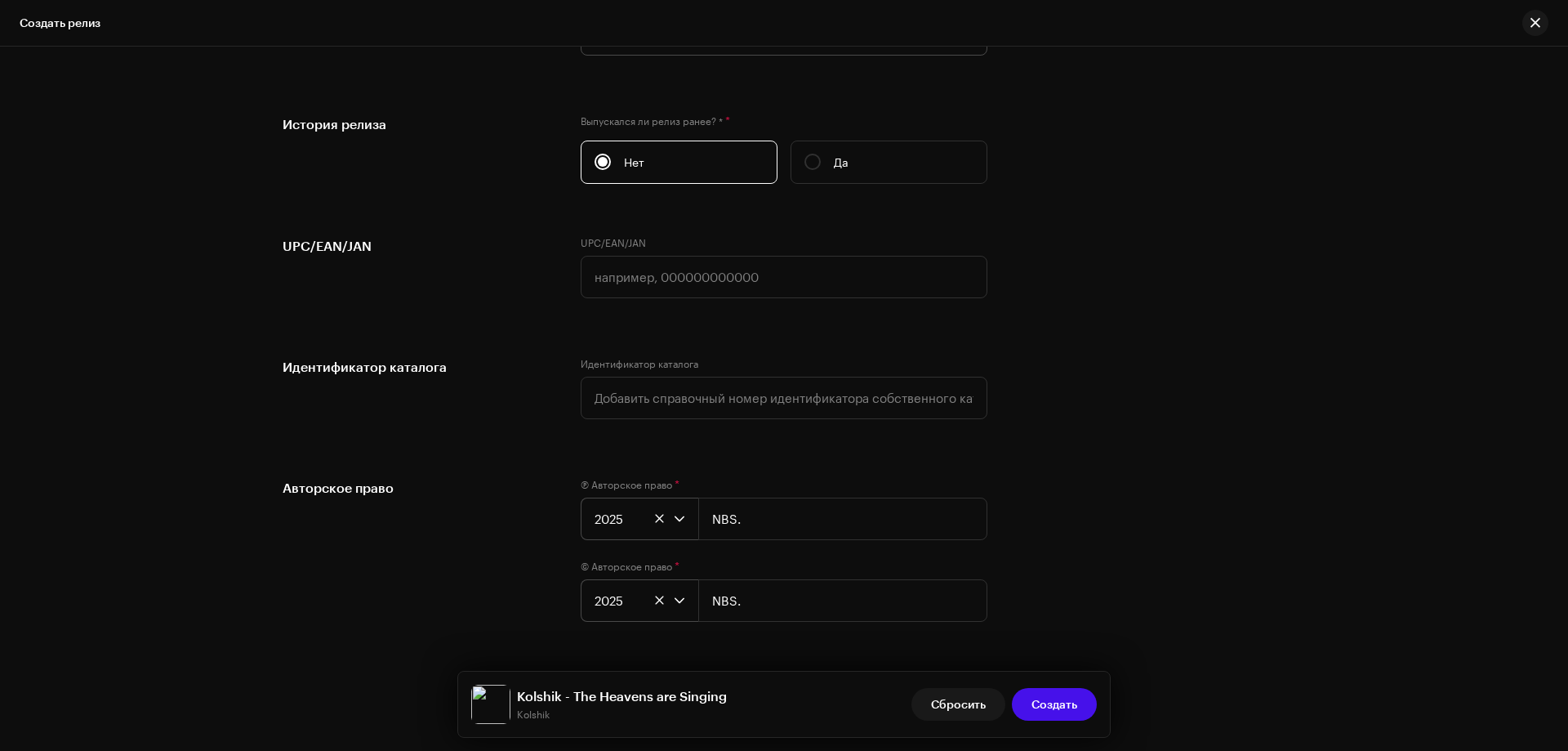
click at [429, 567] on div "Авторское право" at bounding box center [418, 560] width 272 height 164
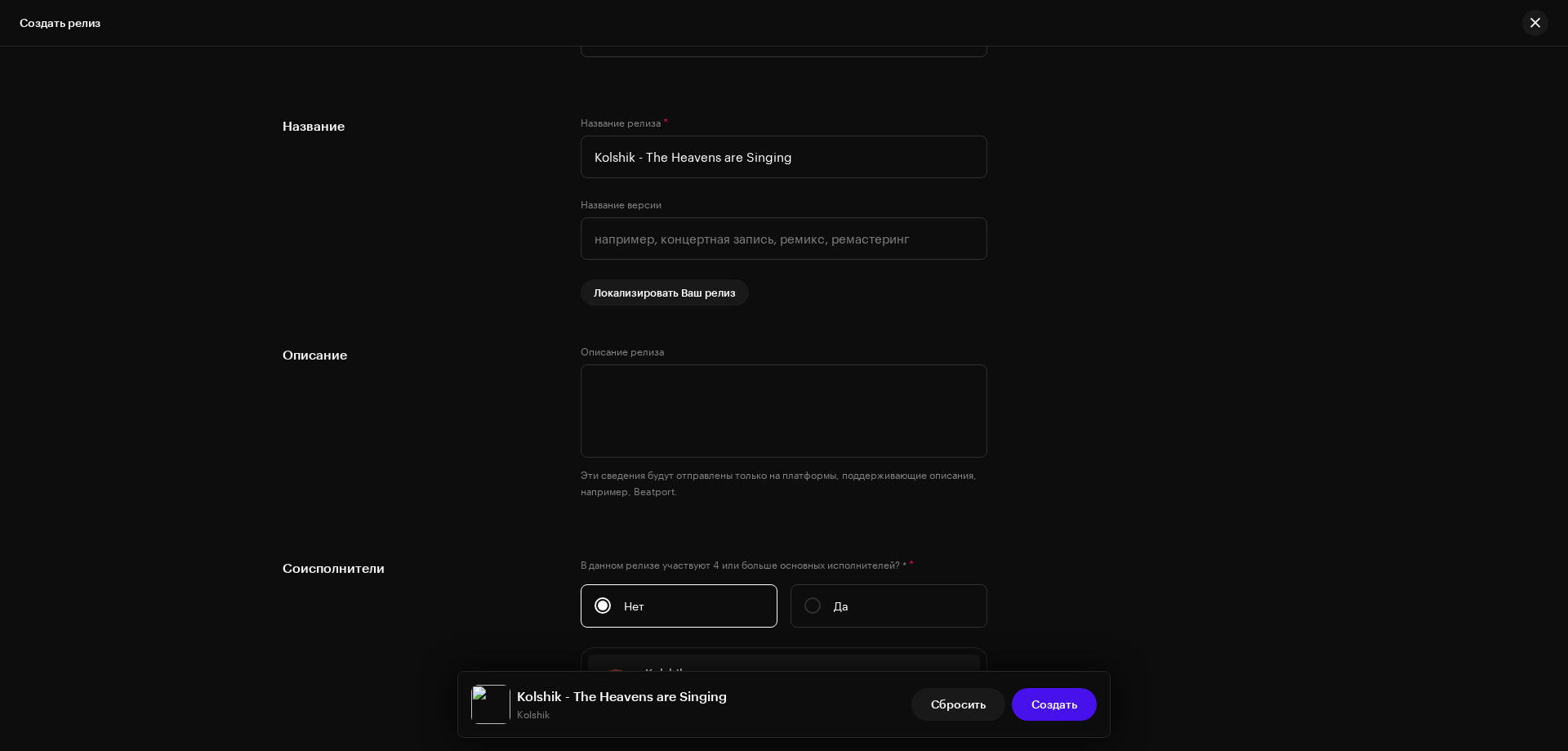
scroll to position [1360, 0]
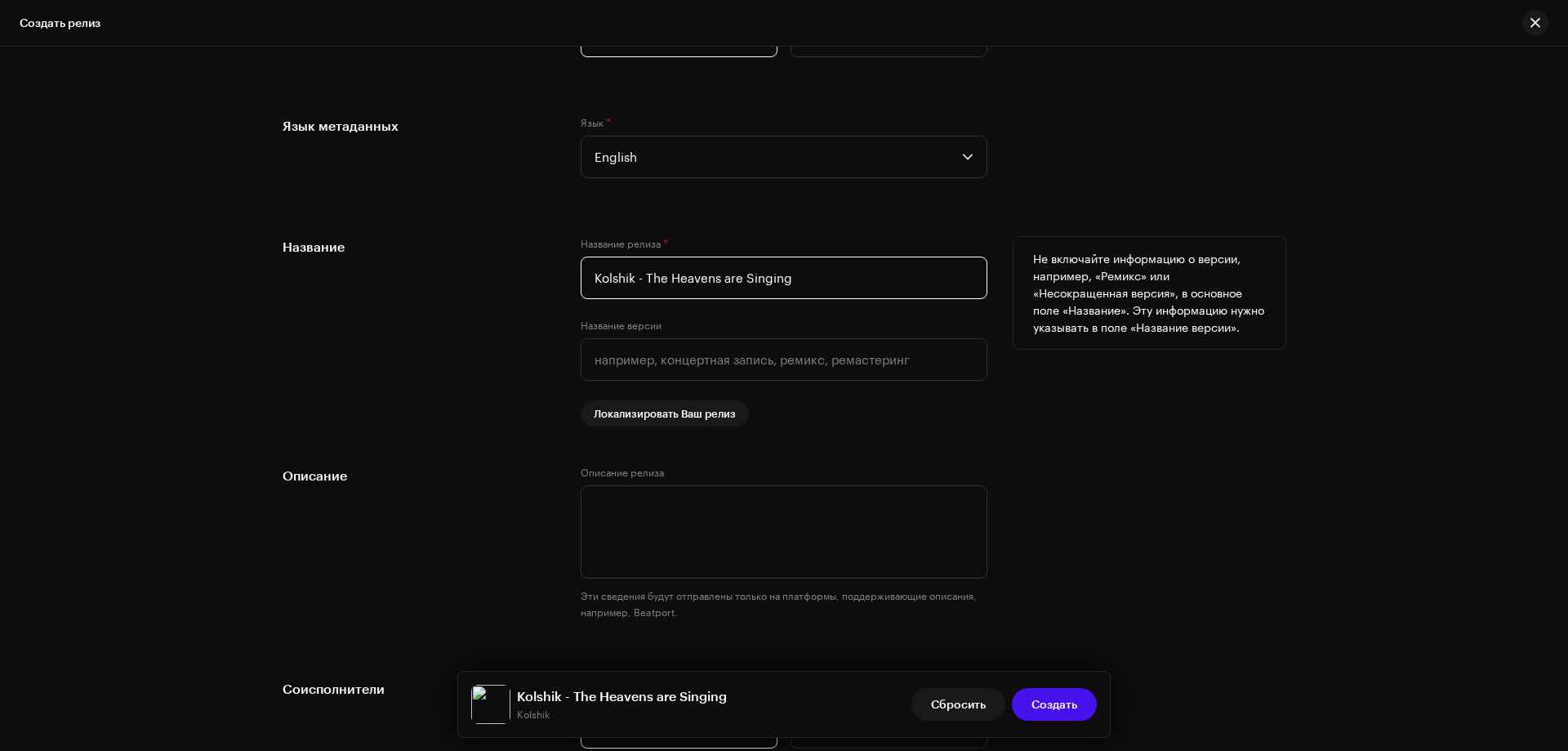
drag, startPoint x: 643, startPoint y: 273, endPoint x: 388, endPoint y: 273, distance: 255.0
click at [388, 273] on div "Название Название релиза * Kolshik - The Heavens are Singing Название версии Ло…" at bounding box center [784, 331] width 1003 height 190
type input "The Heavens are Singing"
click at [382, 271] on div "Название" at bounding box center [418, 331] width 272 height 190
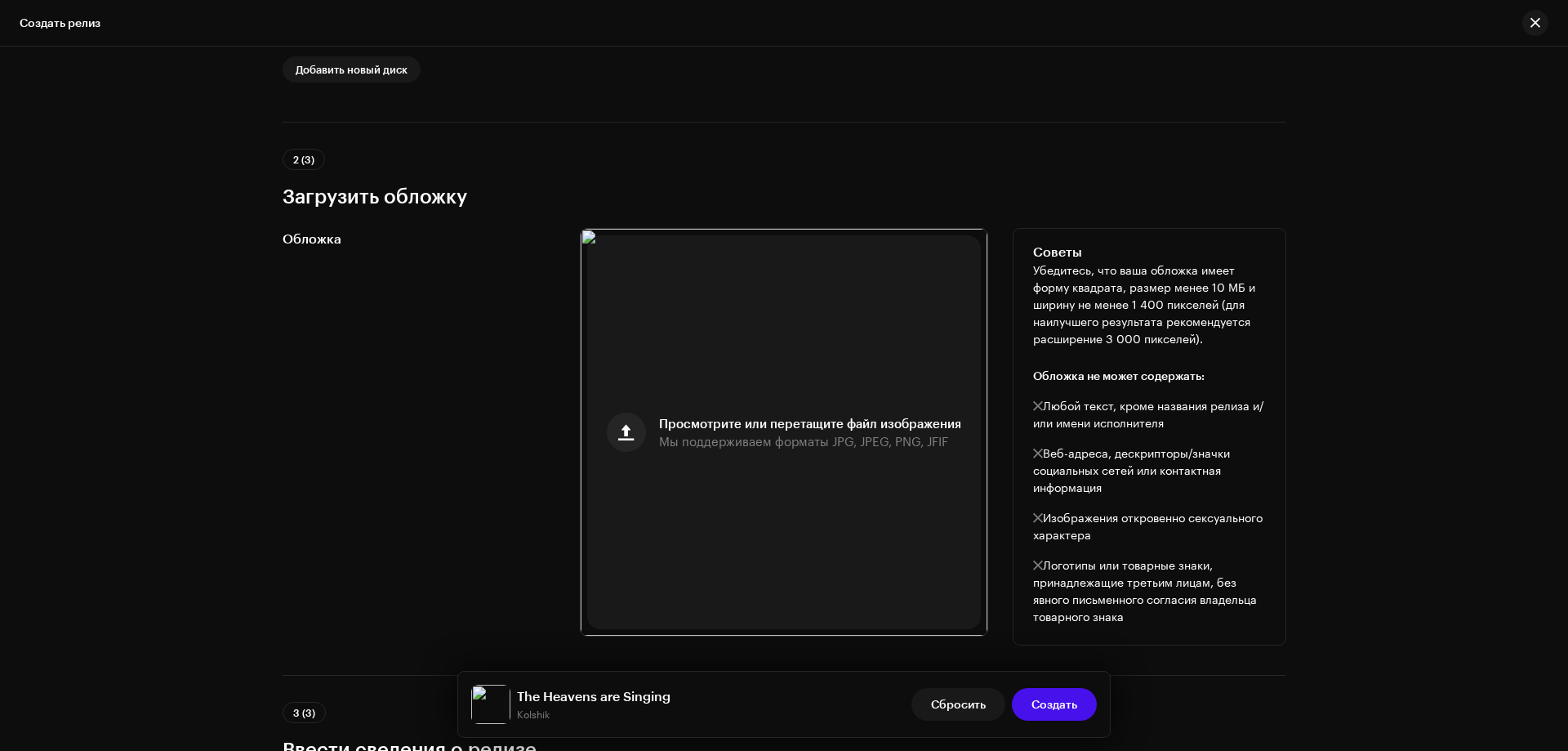
scroll to position [297, 0]
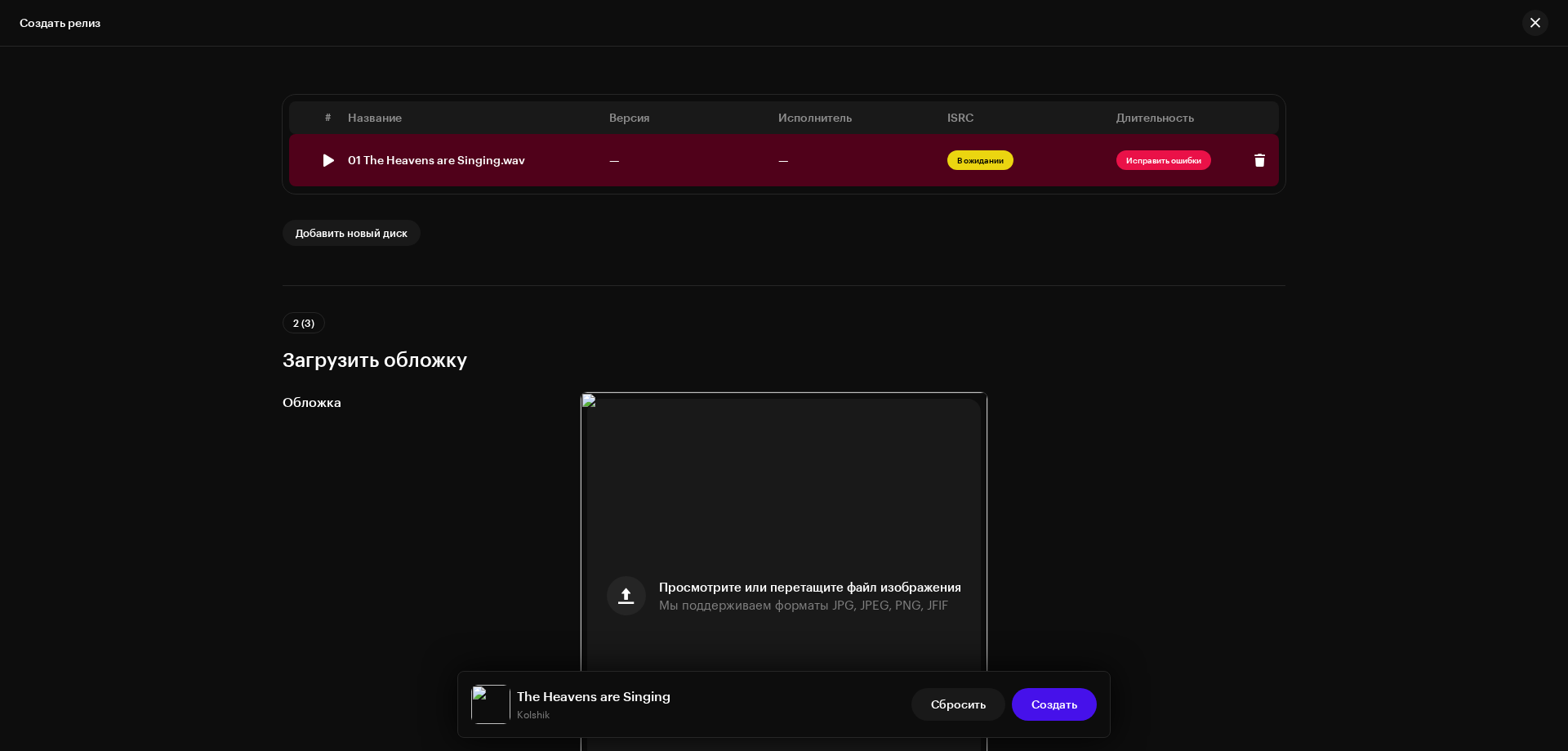
click at [454, 154] on div "01 The Heavens are Singing.wav" at bounding box center [437, 160] width 177 height 13
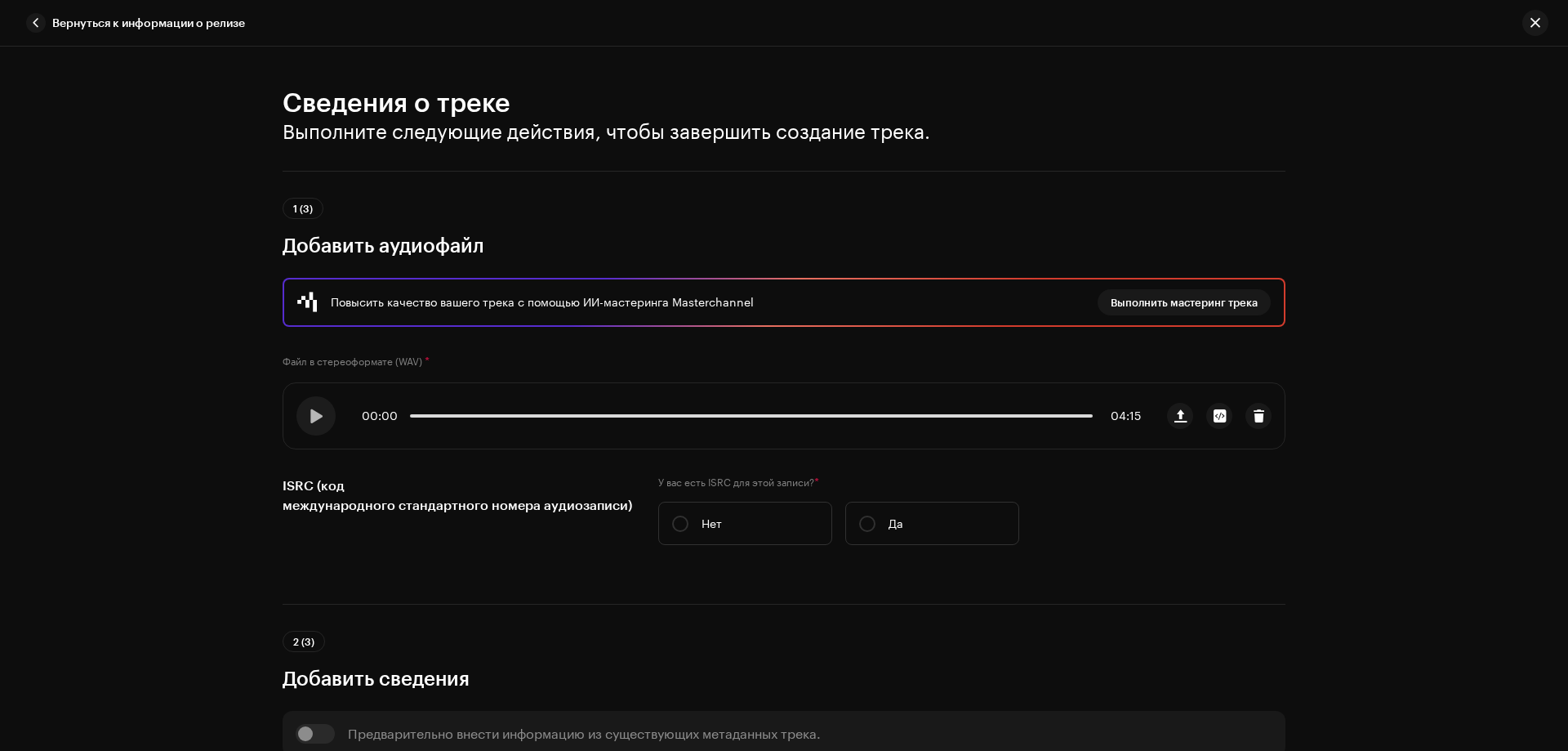
scroll to position [327, 0]
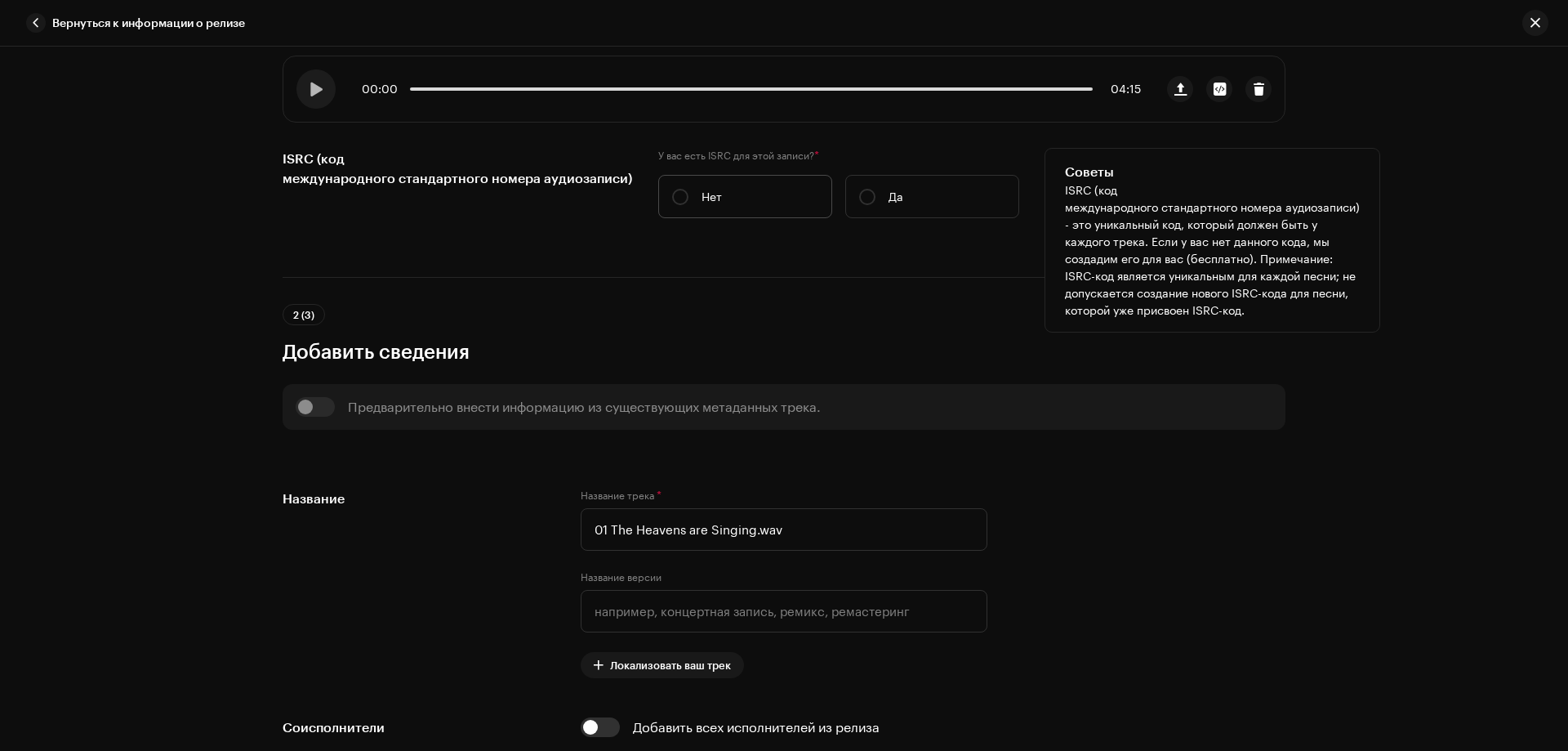
click at [671, 209] on label "Нет" at bounding box center [746, 196] width 174 height 44
click at [672, 205] on input "Нет" at bounding box center [680, 197] width 16 height 16
radio input "true"
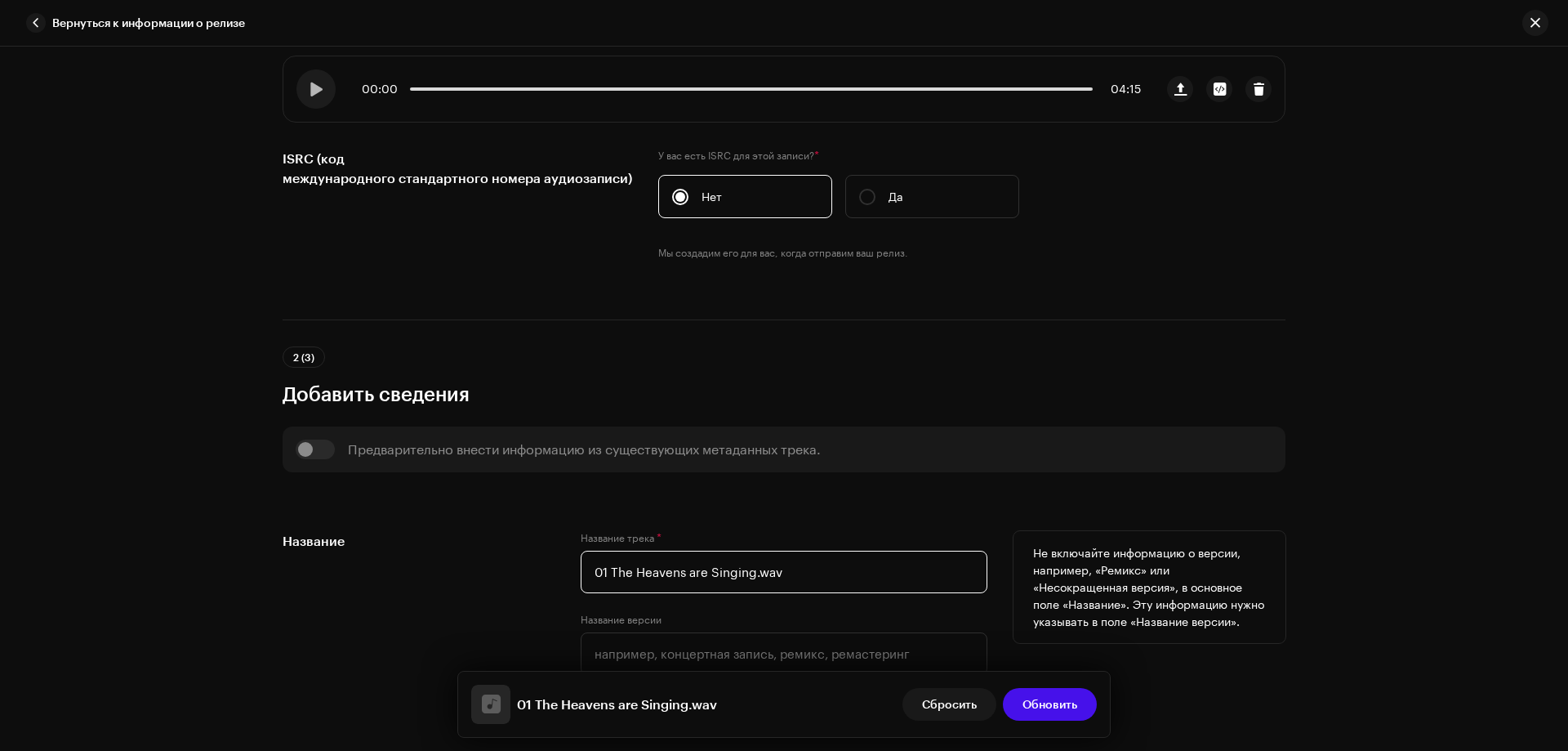
drag, startPoint x: 609, startPoint y: 566, endPoint x: 539, endPoint y: 560, distance: 70.3
click at [540, 560] on div "Название Название трека * 01 The Heavens are Singing.wav Название версии Локали…" at bounding box center [784, 625] width 1003 height 190
drag, startPoint x: 738, startPoint y: 577, endPoint x: 809, endPoint y: 566, distance: 71.8
click at [803, 568] on input "The Heavens are Singing.wav" at bounding box center [784, 572] width 407 height 43
type input "The Heavens are Singing"
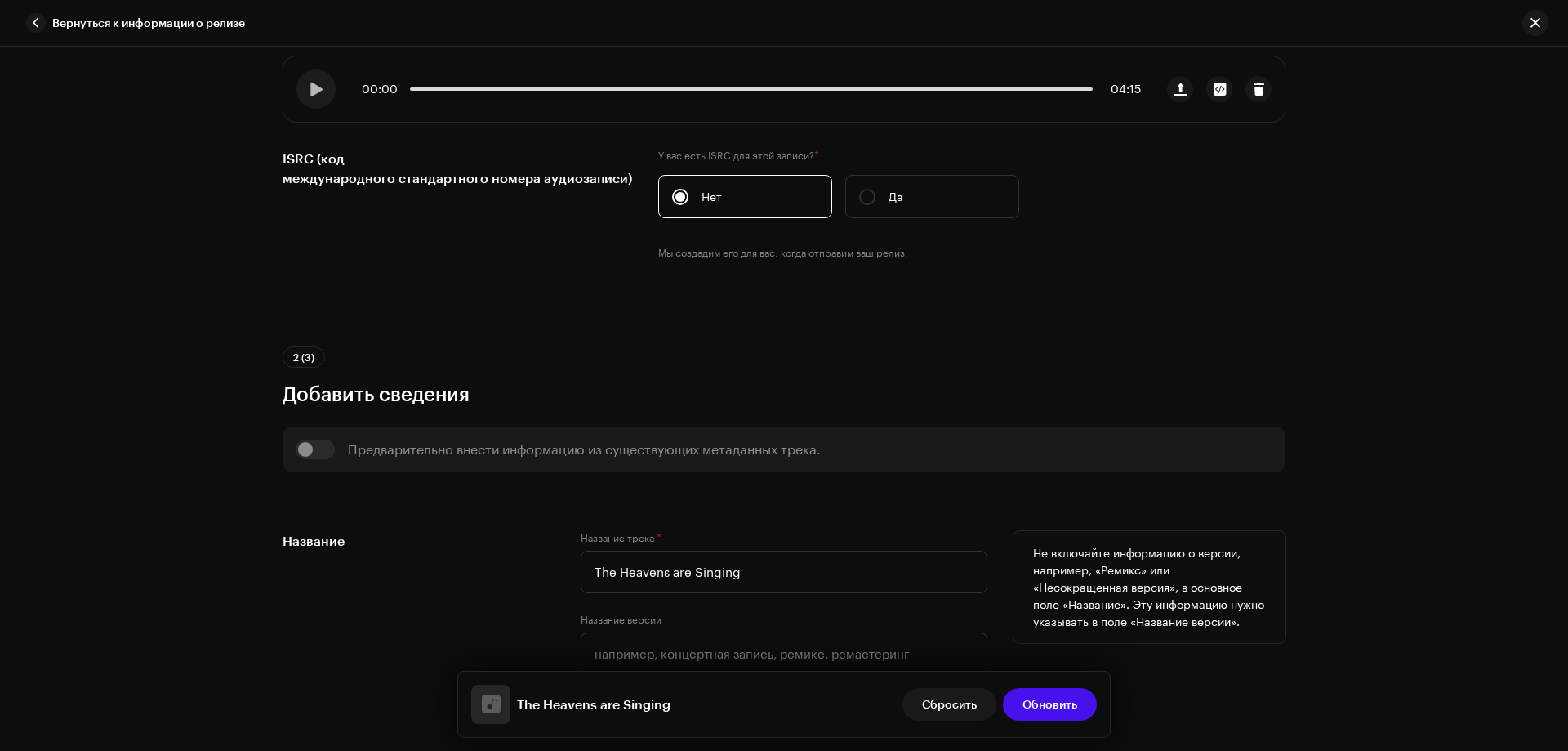
click at [482, 545] on h5 "Название" at bounding box center [418, 541] width 272 height 20
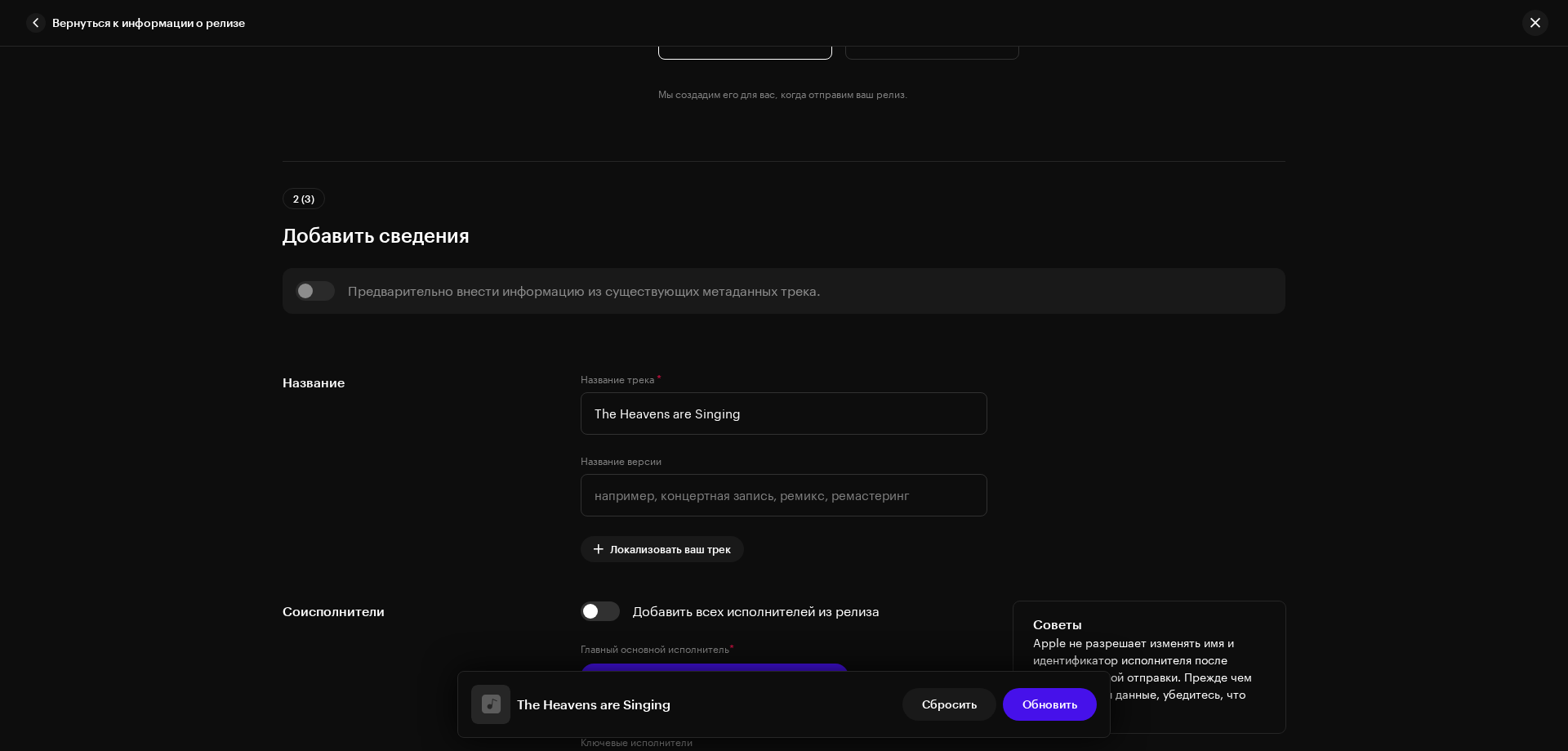
scroll to position [818, 0]
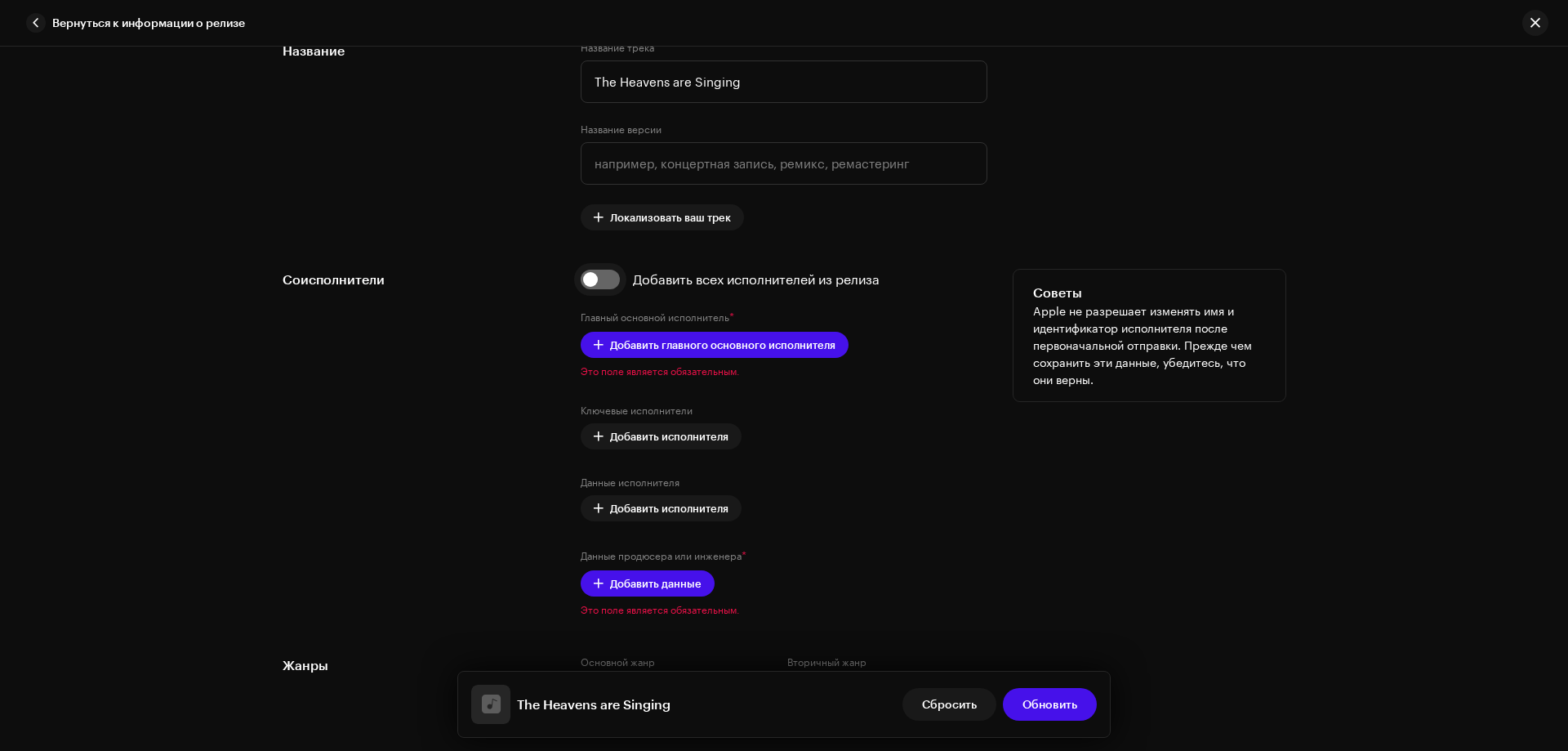
click at [611, 285] on input "checkbox" at bounding box center [600, 279] width 39 height 20
checkbox input "true"
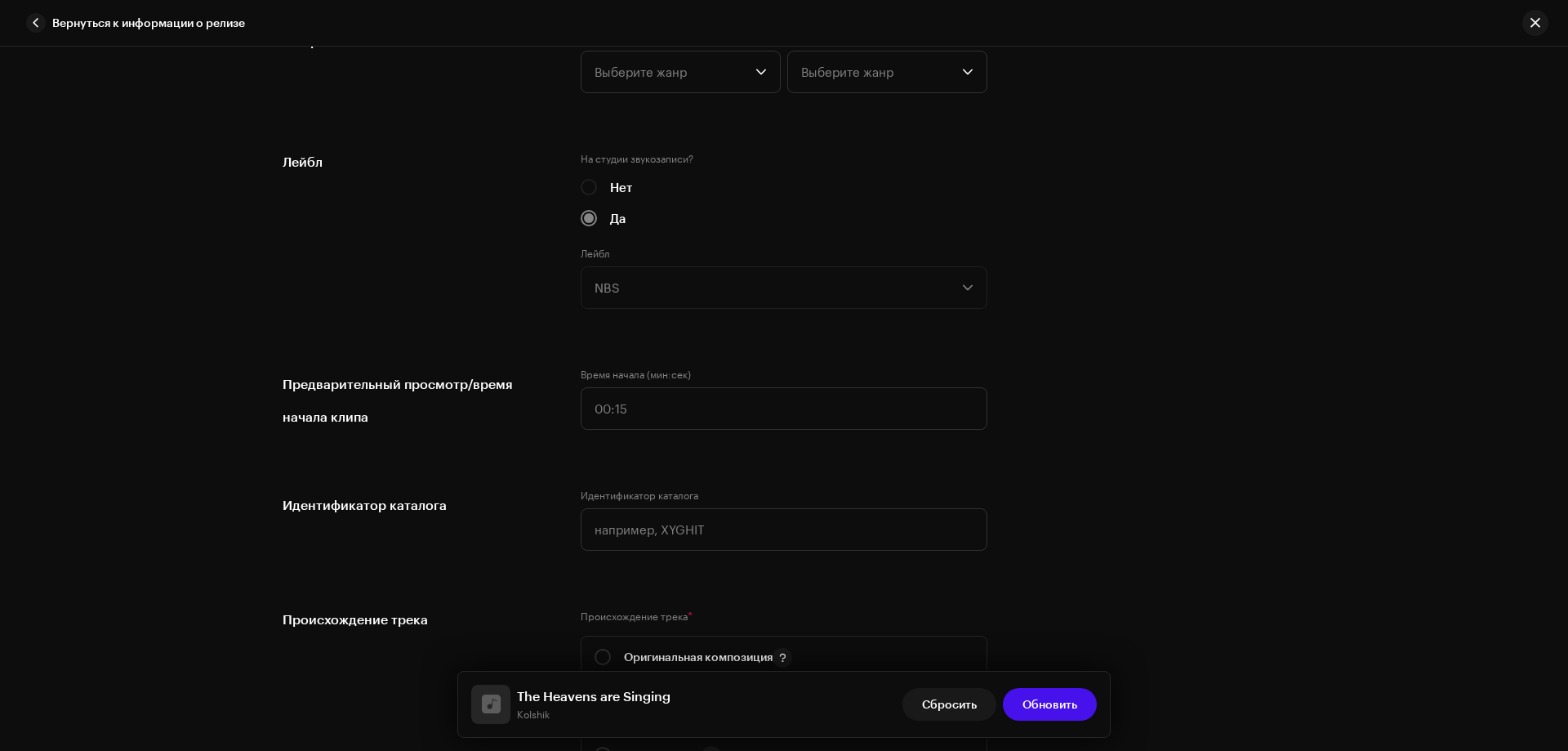
scroll to position [1798, 0]
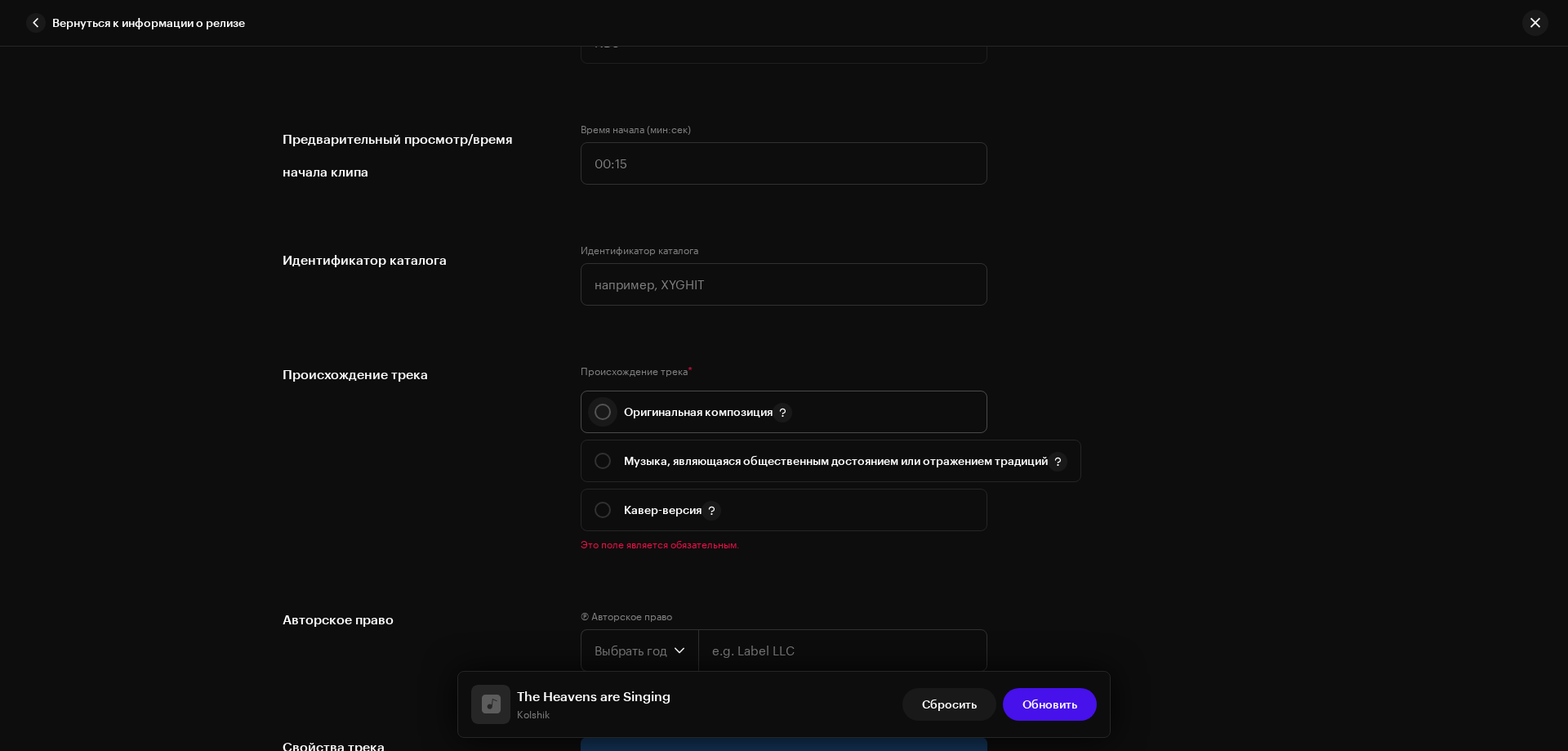
click at [595, 409] on input "radio" at bounding box center [603, 412] width 16 height 16
radio input "true"
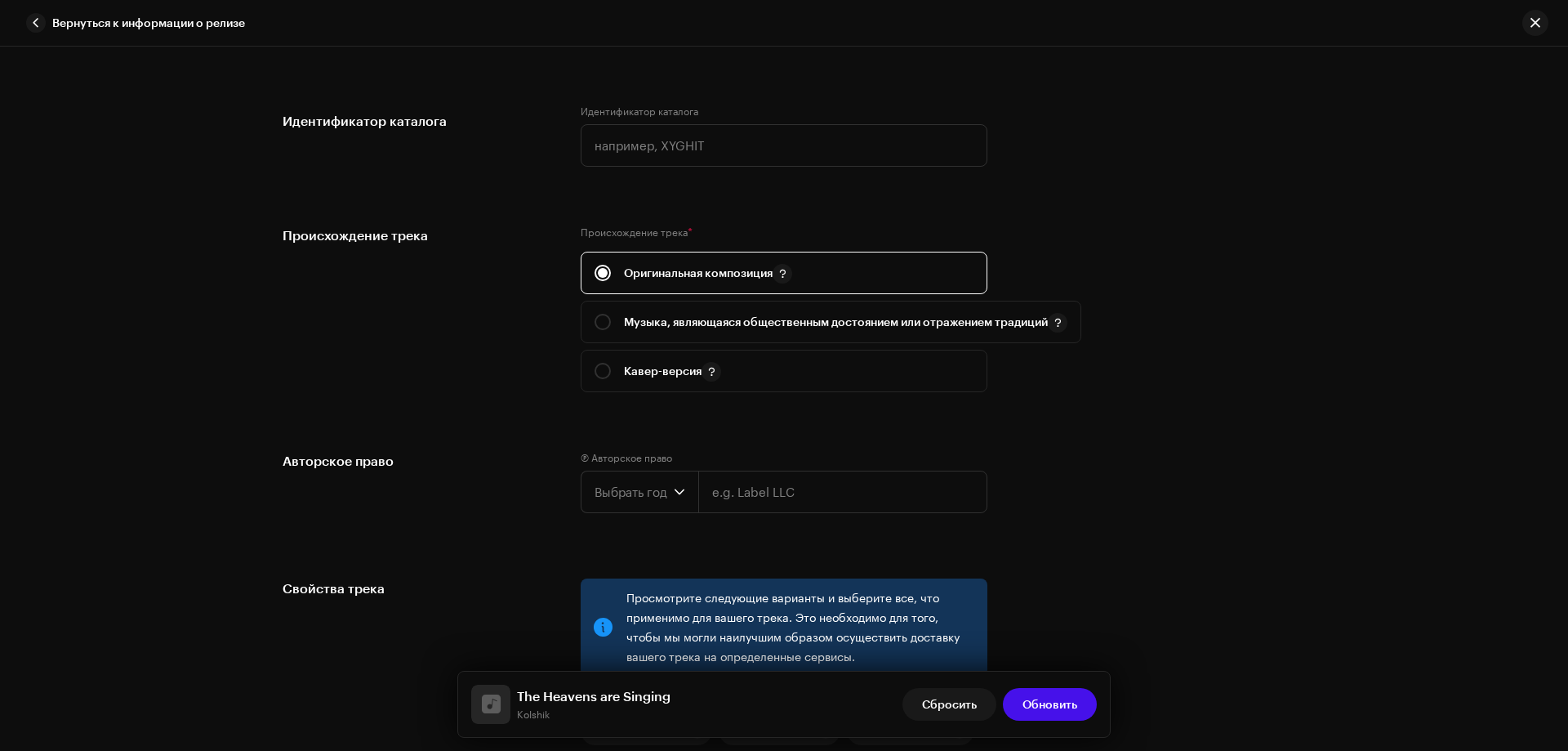
scroll to position [2206, 0]
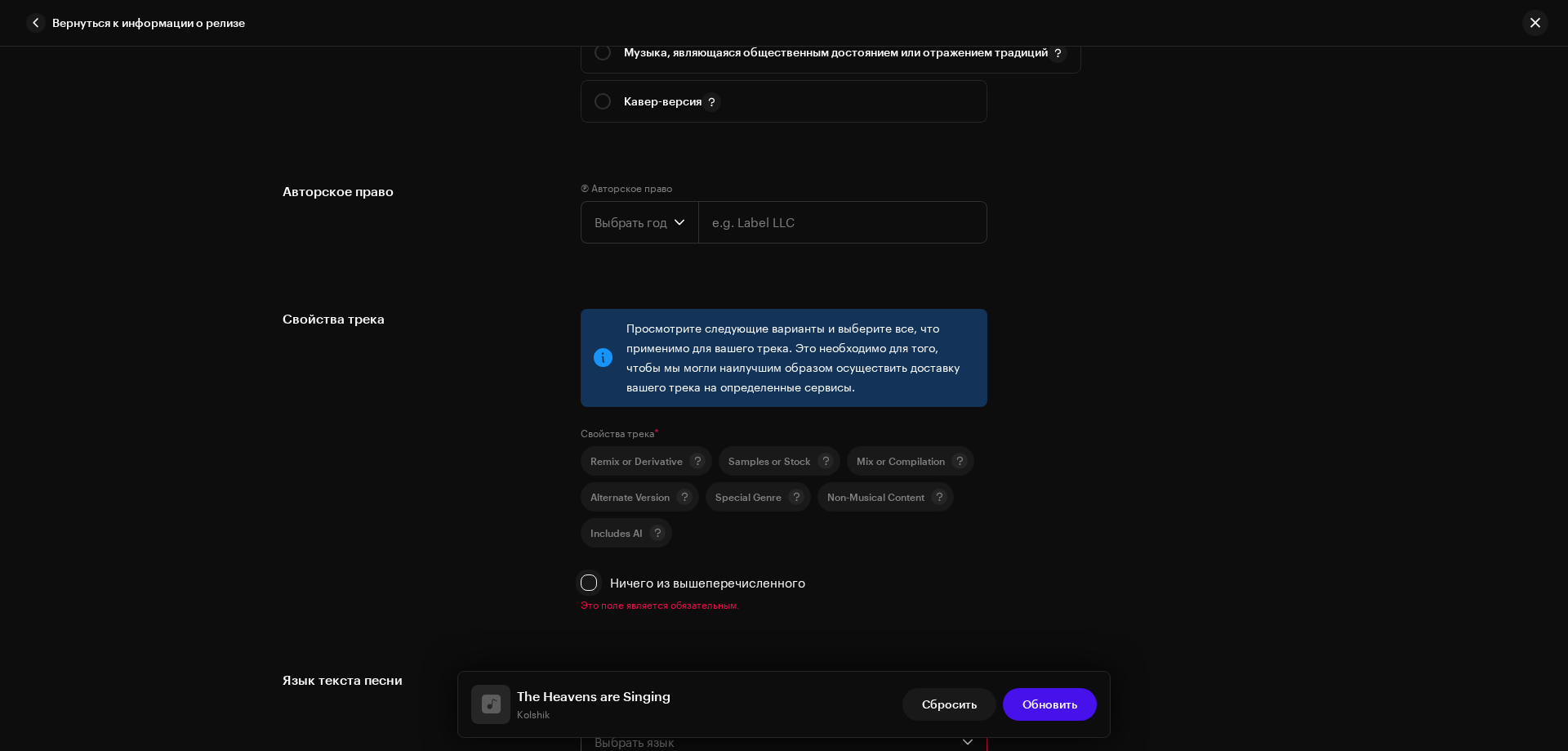
click at [584, 585] on input "Ничего из вышеперечисленного" at bounding box center [589, 583] width 16 height 16
checkbox input "true"
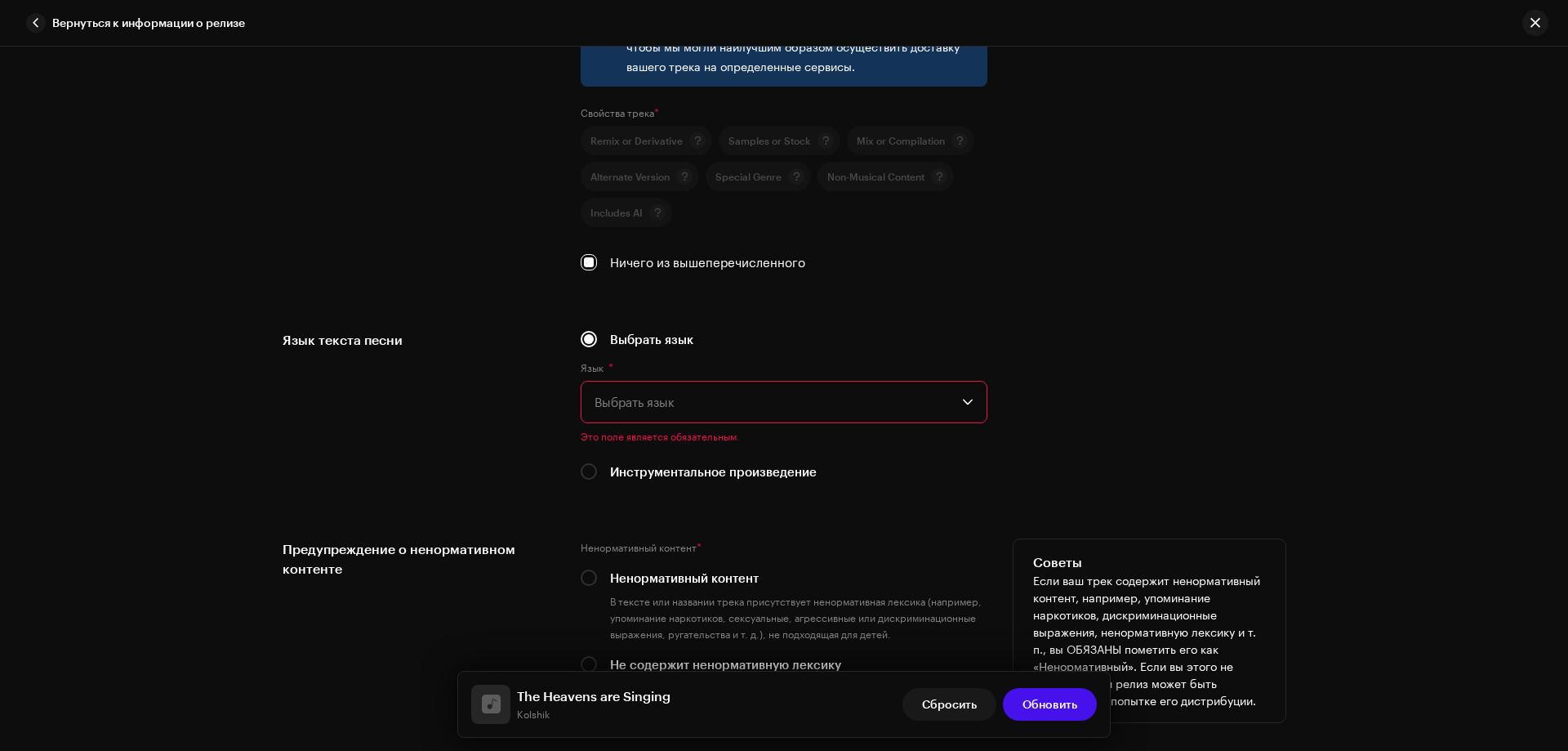
scroll to position [2615, 0]
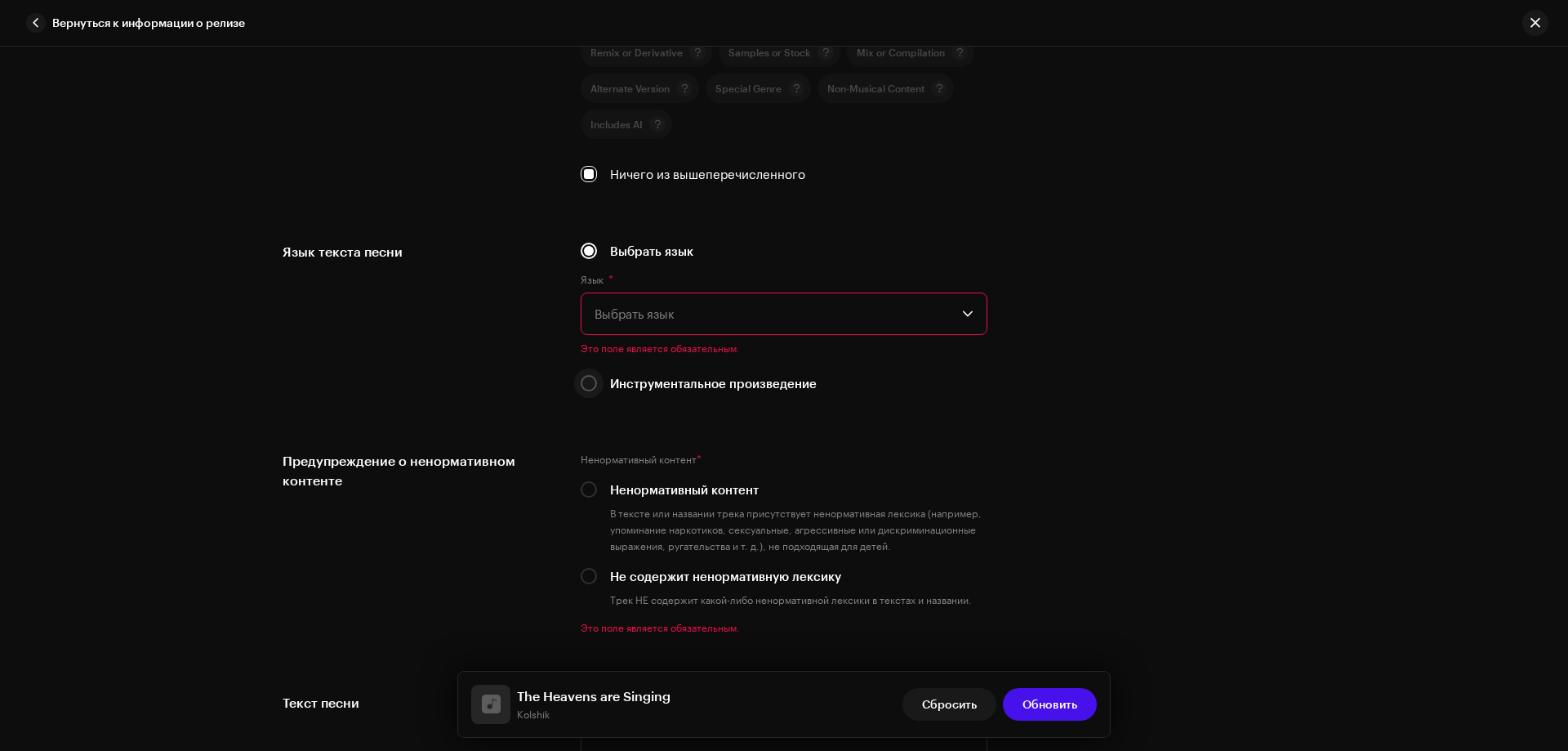
click at [586, 377] on input "Инструментальное произведение" at bounding box center [589, 383] width 16 height 16
radio input "true"
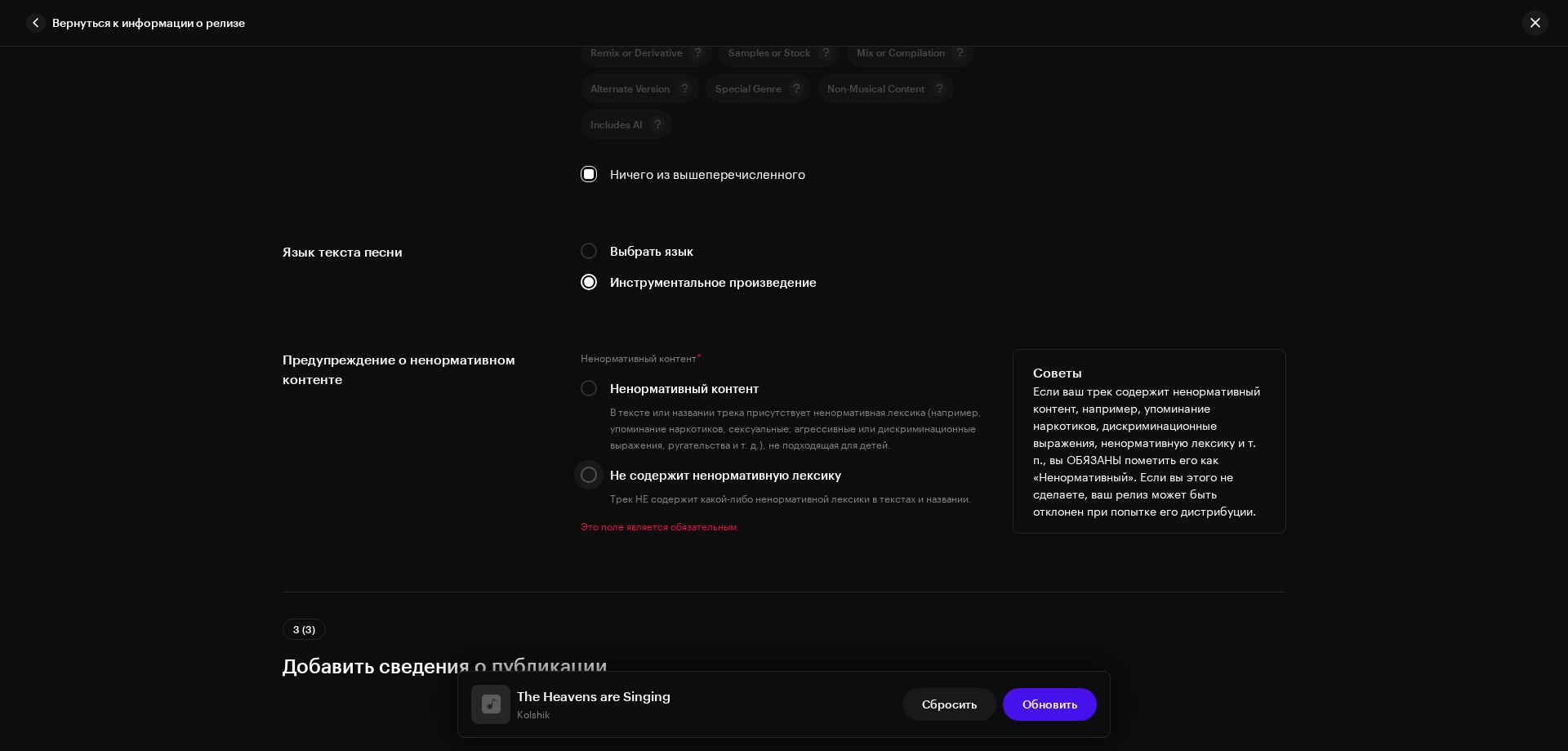
click at [591, 472] on input "Не содержит ненормативную лексику" at bounding box center [589, 475] width 16 height 16
radio input "true"
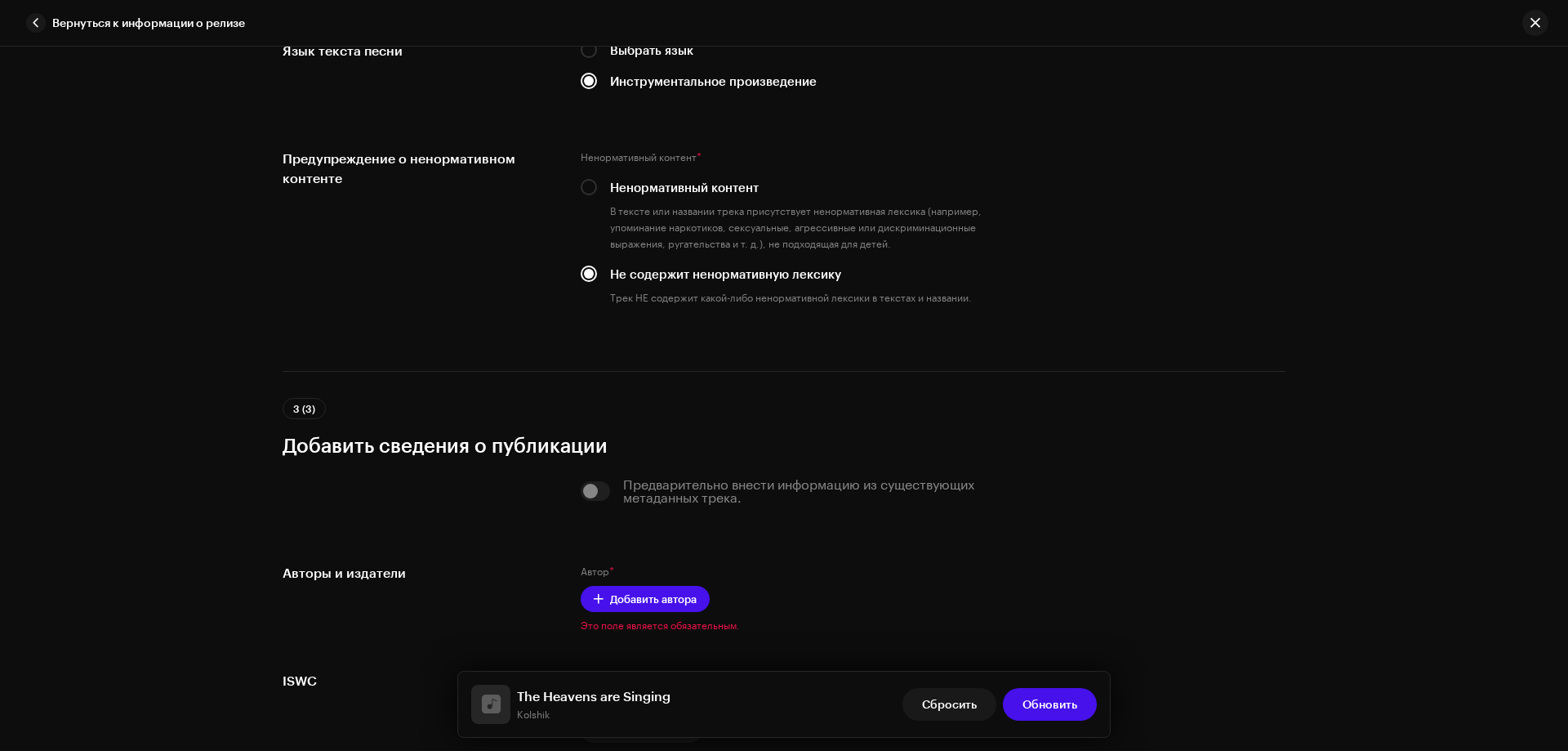
scroll to position [2965, 0]
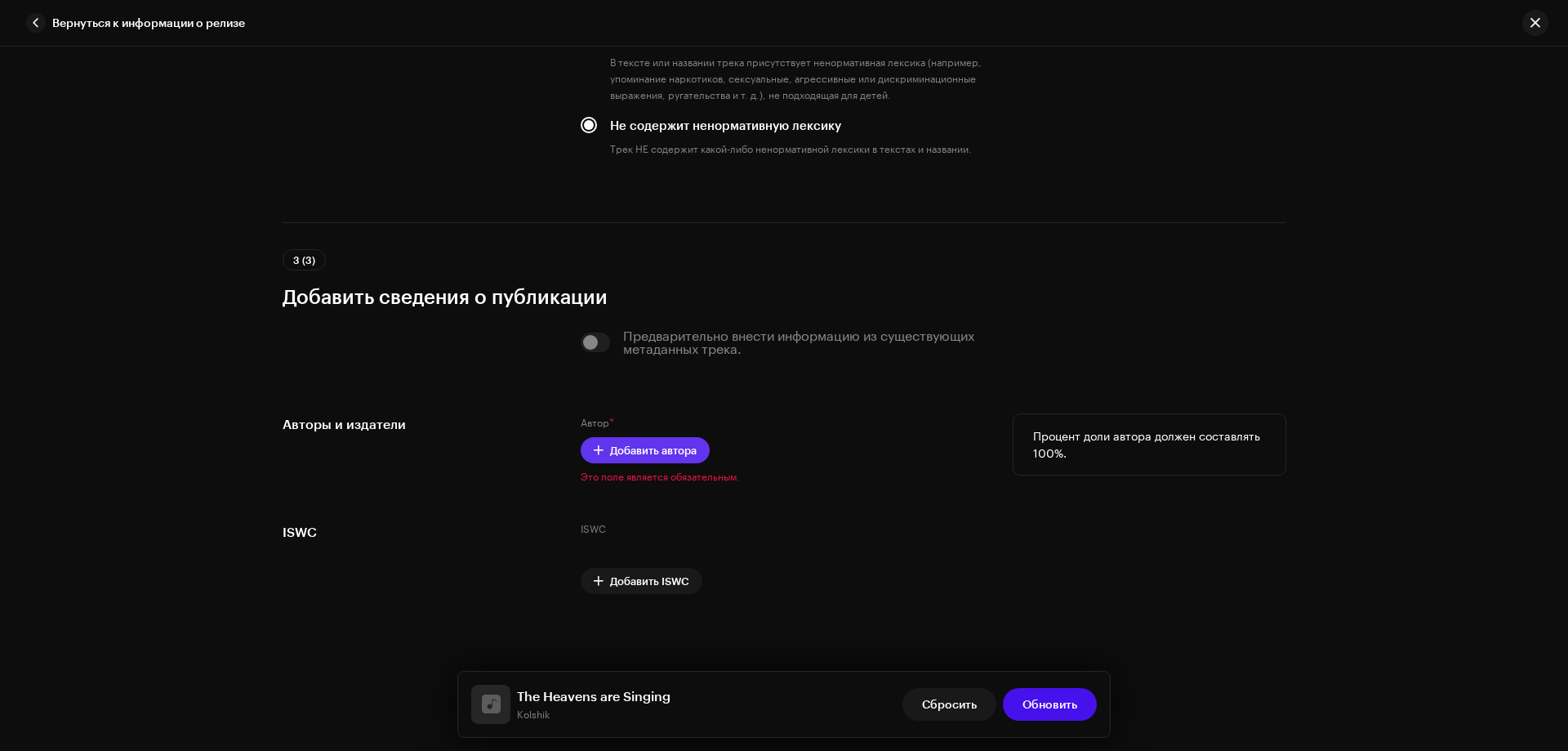
click at [687, 456] on span "Добавить автора" at bounding box center [653, 450] width 86 height 33
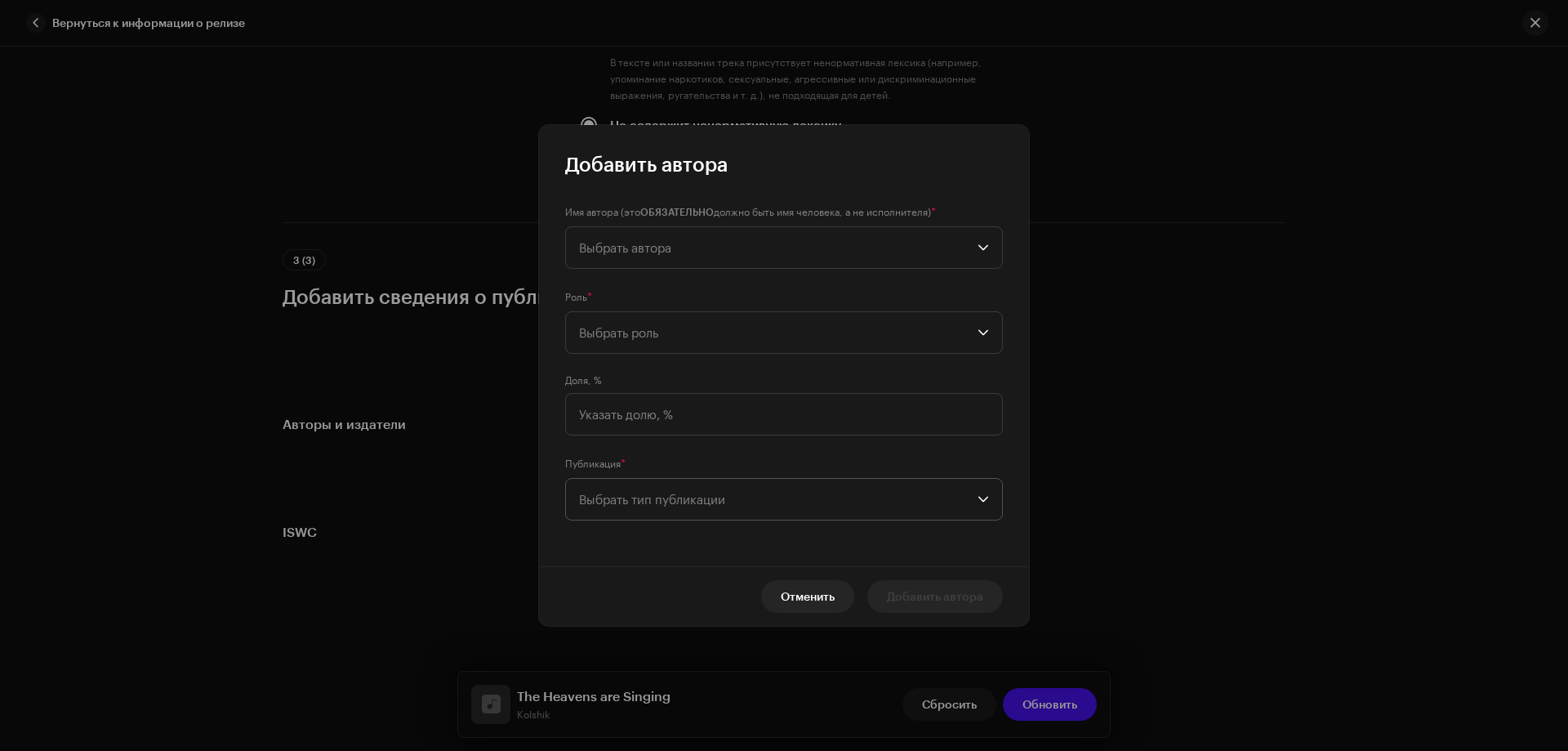
click at [655, 488] on span "Выбрать тип публикации" at bounding box center [778, 500] width 398 height 41
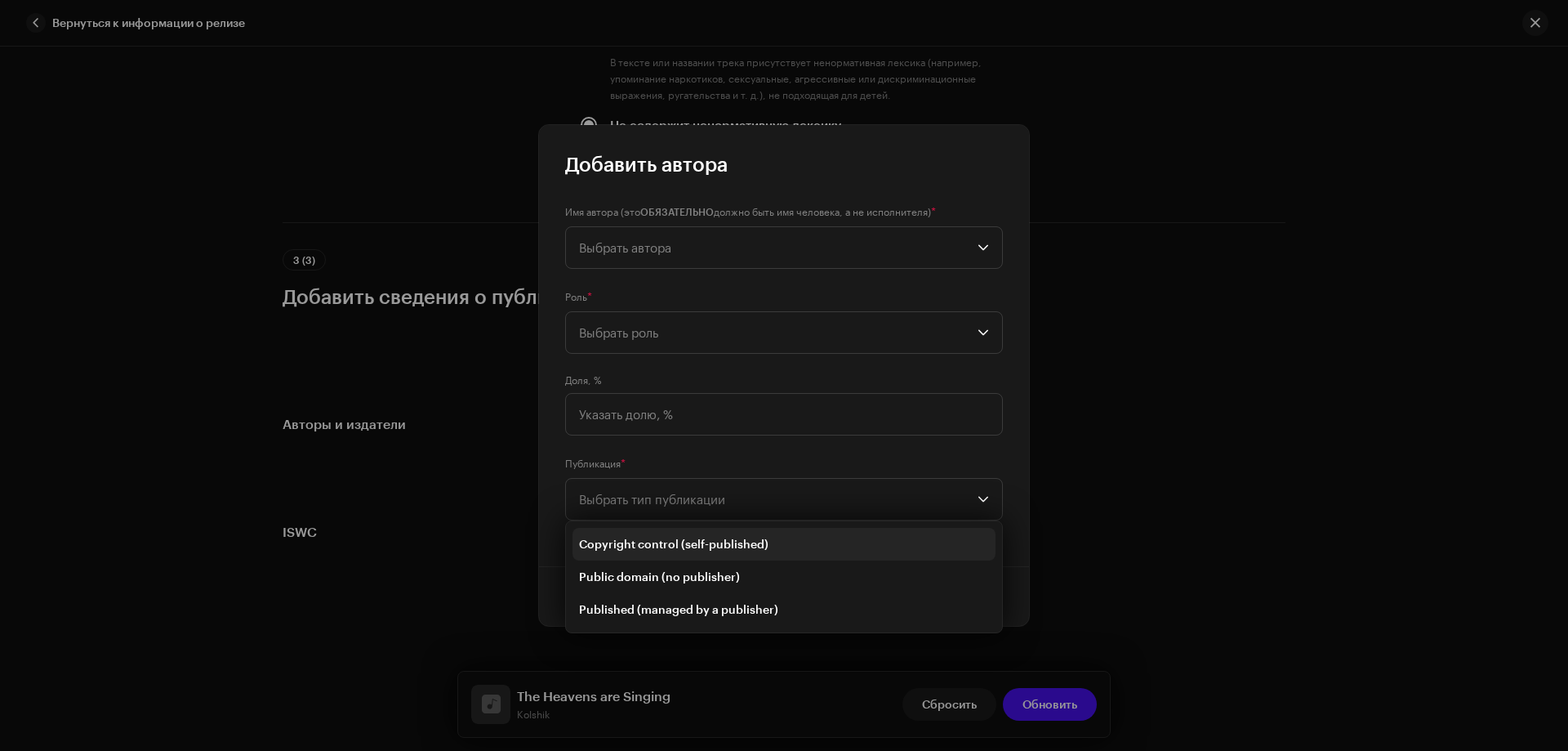
click at [639, 539] on span "Copyright control (self-published)" at bounding box center [674, 544] width 190 height 16
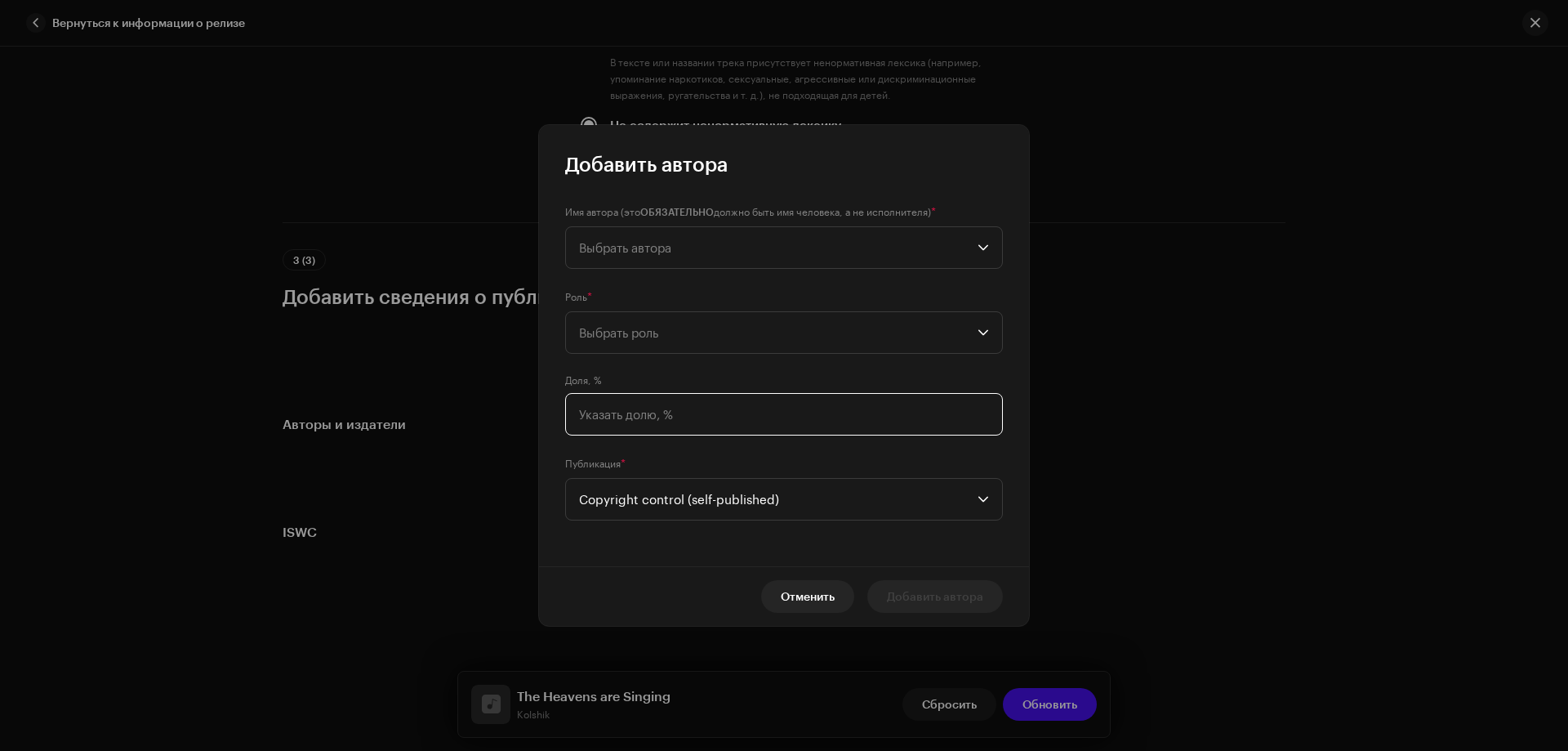
click at [625, 405] on input at bounding box center [784, 414] width 438 height 43
type input "100,00"
click at [605, 237] on span "Выбрать автора" at bounding box center [778, 247] width 398 height 41
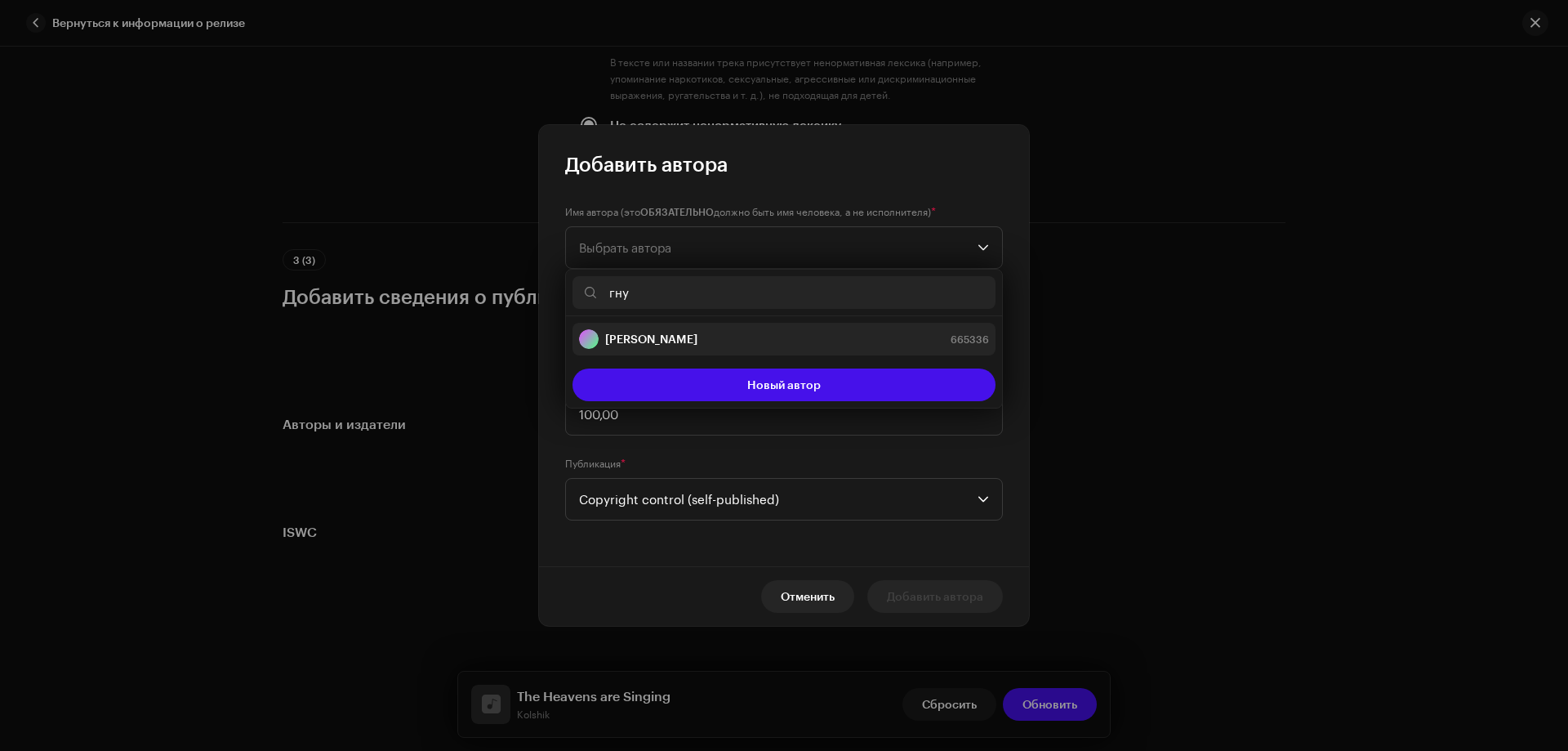
type input "гну"
click at [662, 340] on strong "[PERSON_NAME]" at bounding box center [651, 339] width 92 height 16
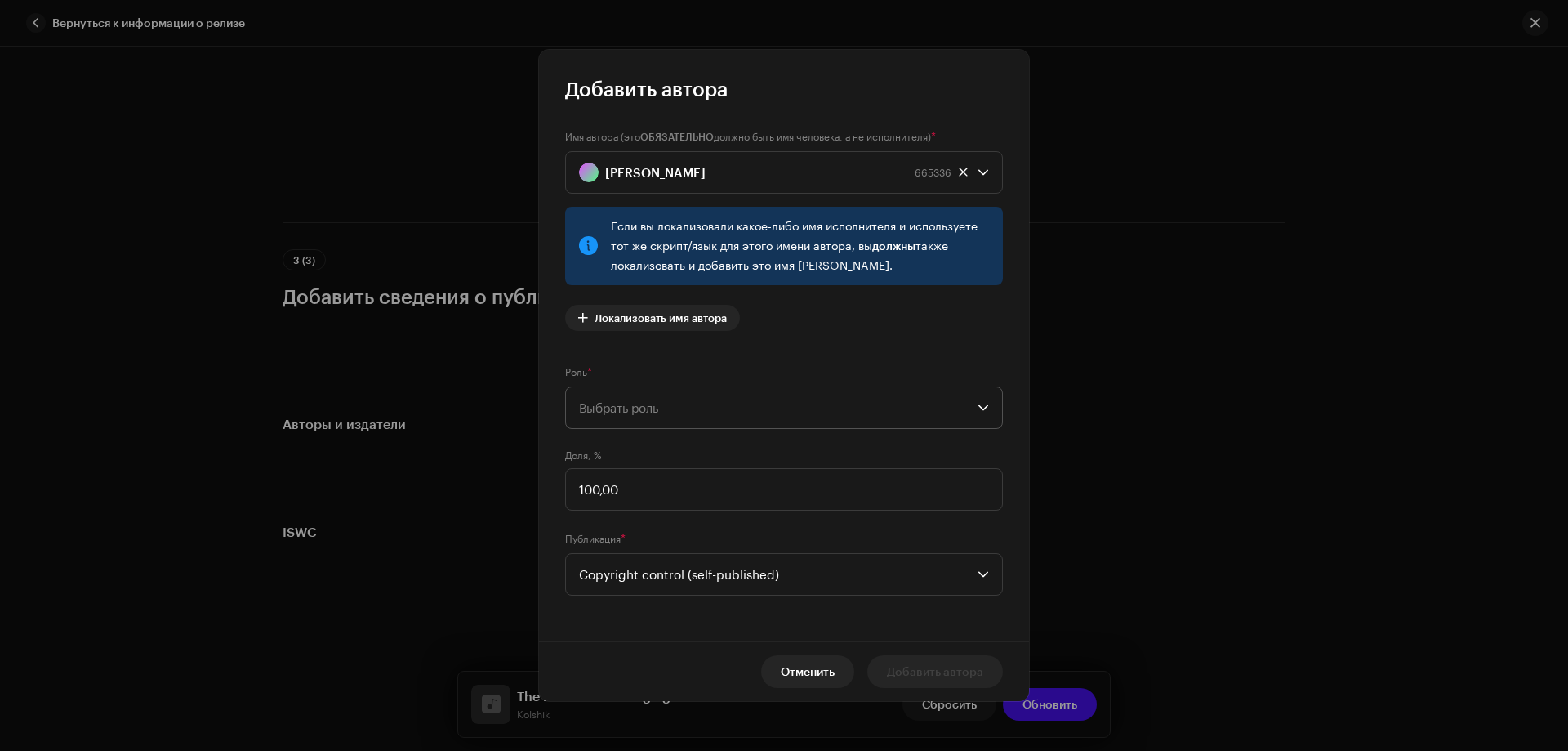
click at [651, 407] on span "Выбрать роль" at bounding box center [778, 408] width 398 height 41
click at [642, 525] on li "Composer" at bounding box center [784, 518] width 423 height 33
click at [959, 662] on span "Добавить автора" at bounding box center [935, 672] width 96 height 33
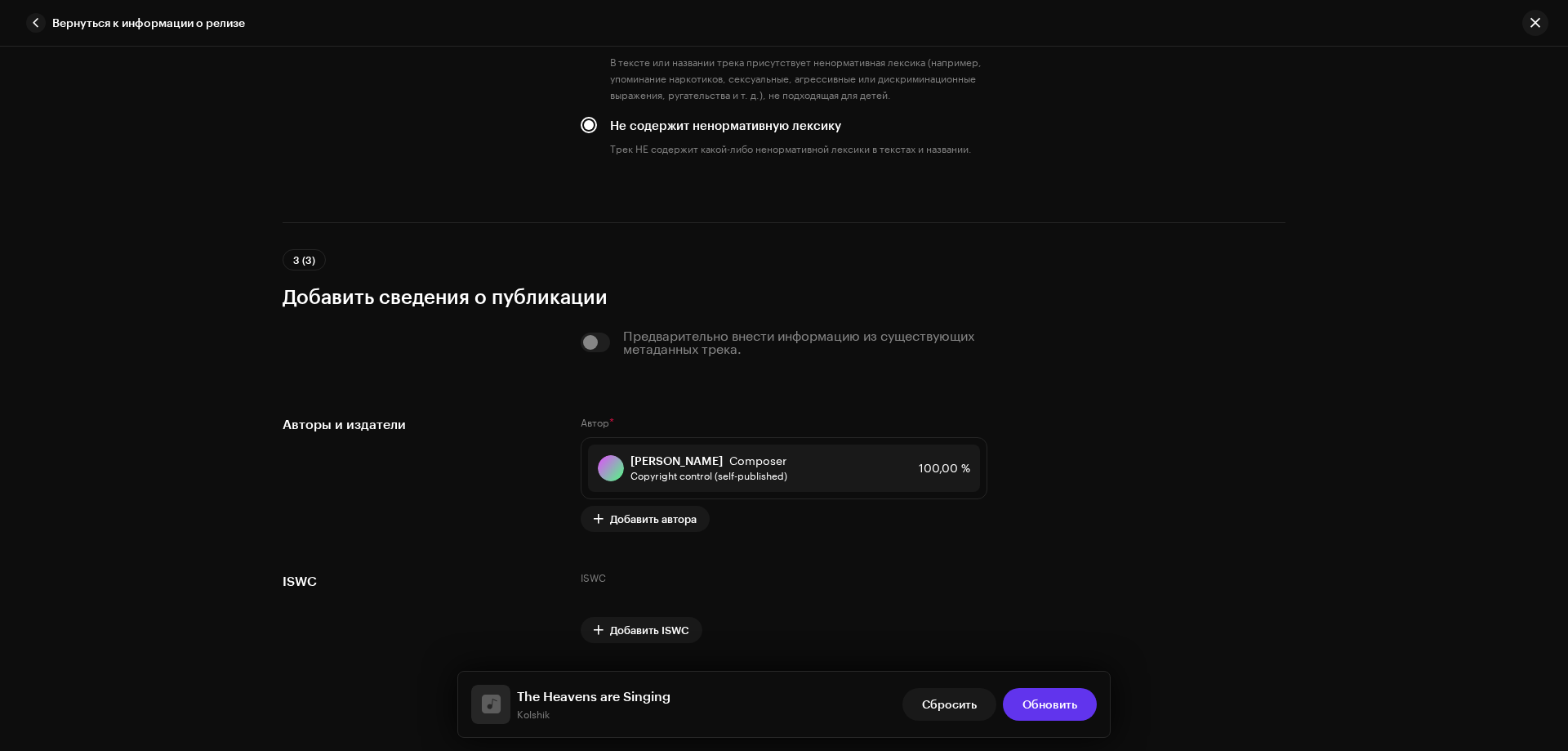
click at [1044, 710] on span "Обновить" at bounding box center [1050, 704] width 55 height 33
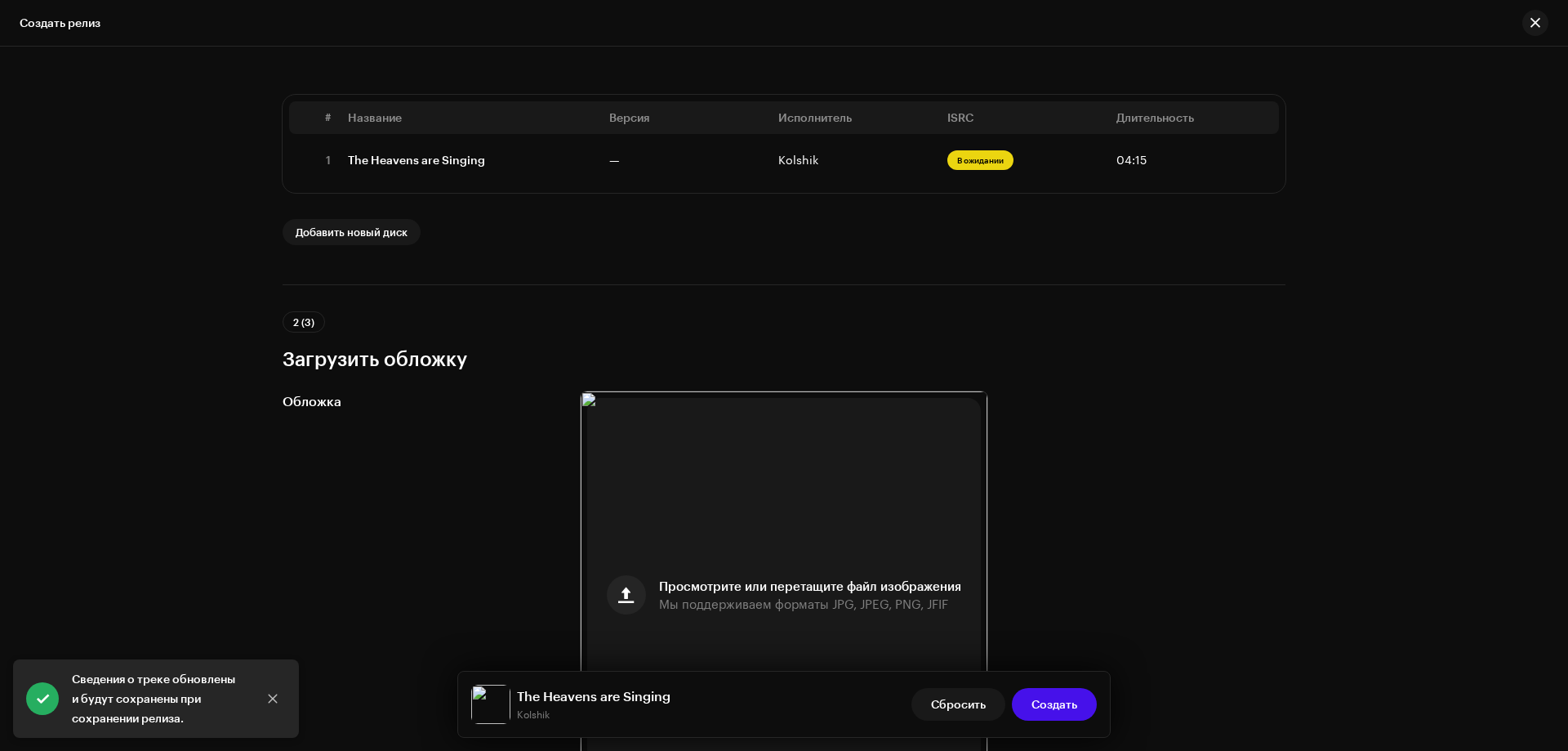
click at [1044, 710] on span "Создать" at bounding box center [1055, 704] width 46 height 33
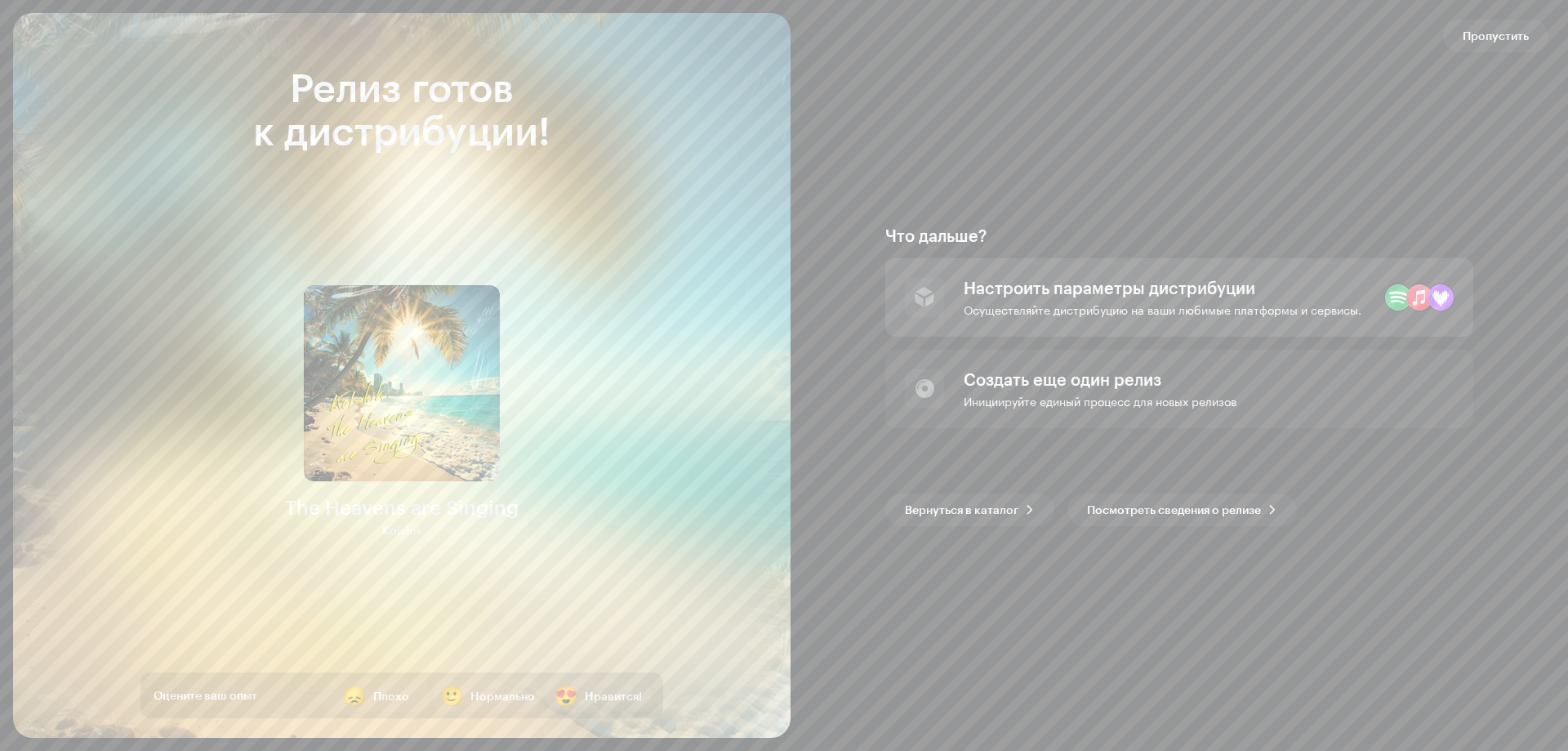
click at [1246, 285] on div "Настроить параметры дистрибуции" at bounding box center [1163, 288] width 398 height 20
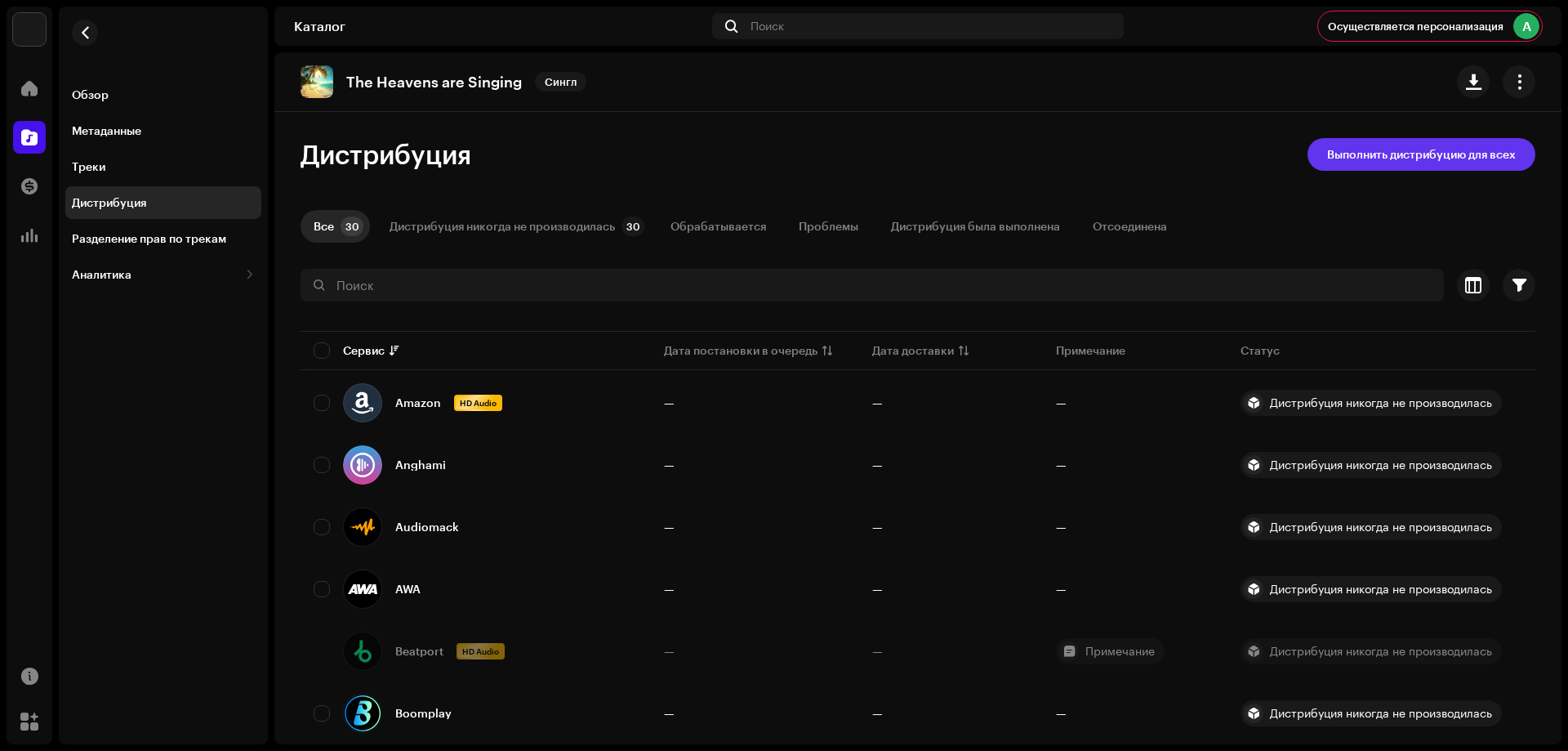
click at [1433, 154] on span "Выполнить дистрибуцию для всех" at bounding box center [1422, 154] width 189 height 33
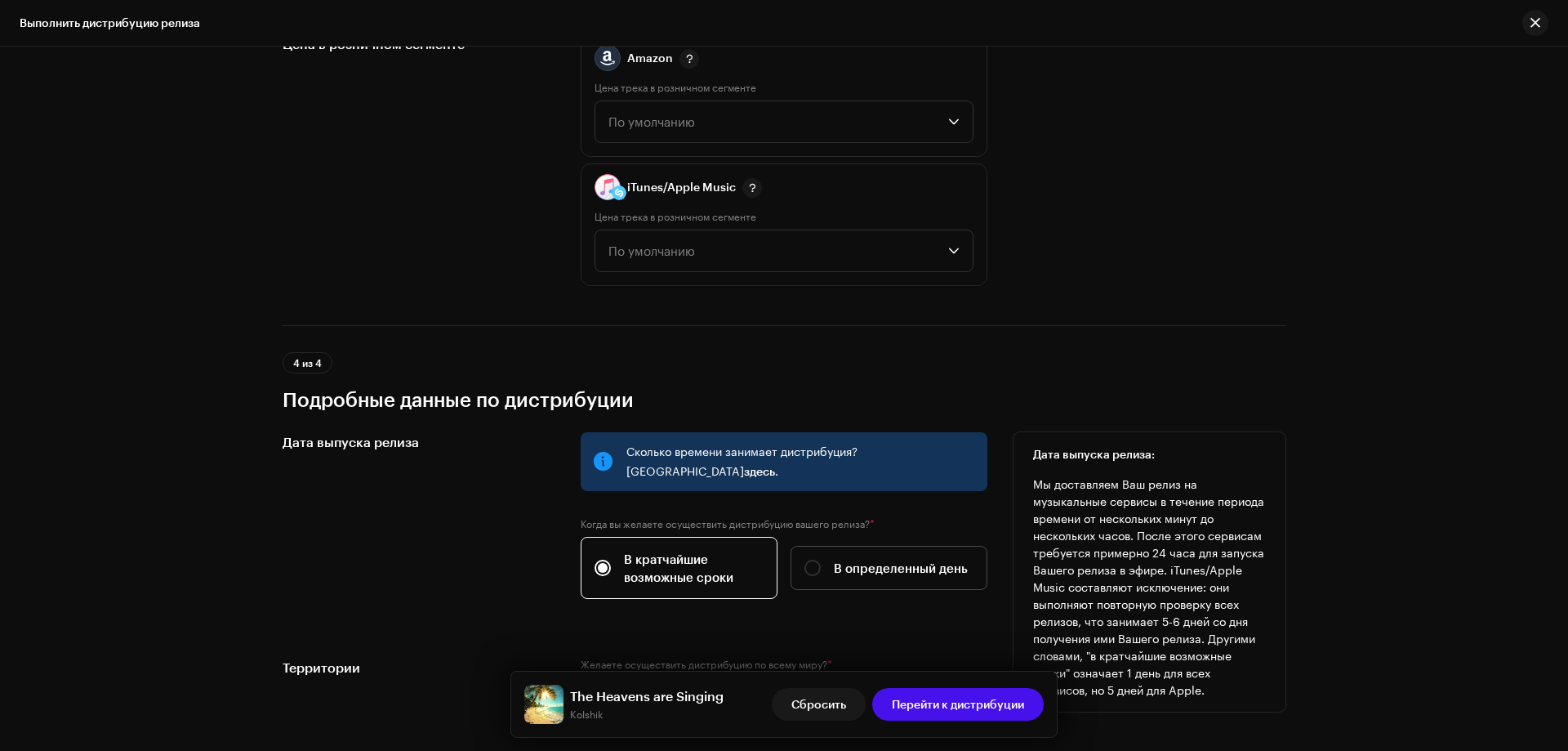
scroll to position [2502, 0]
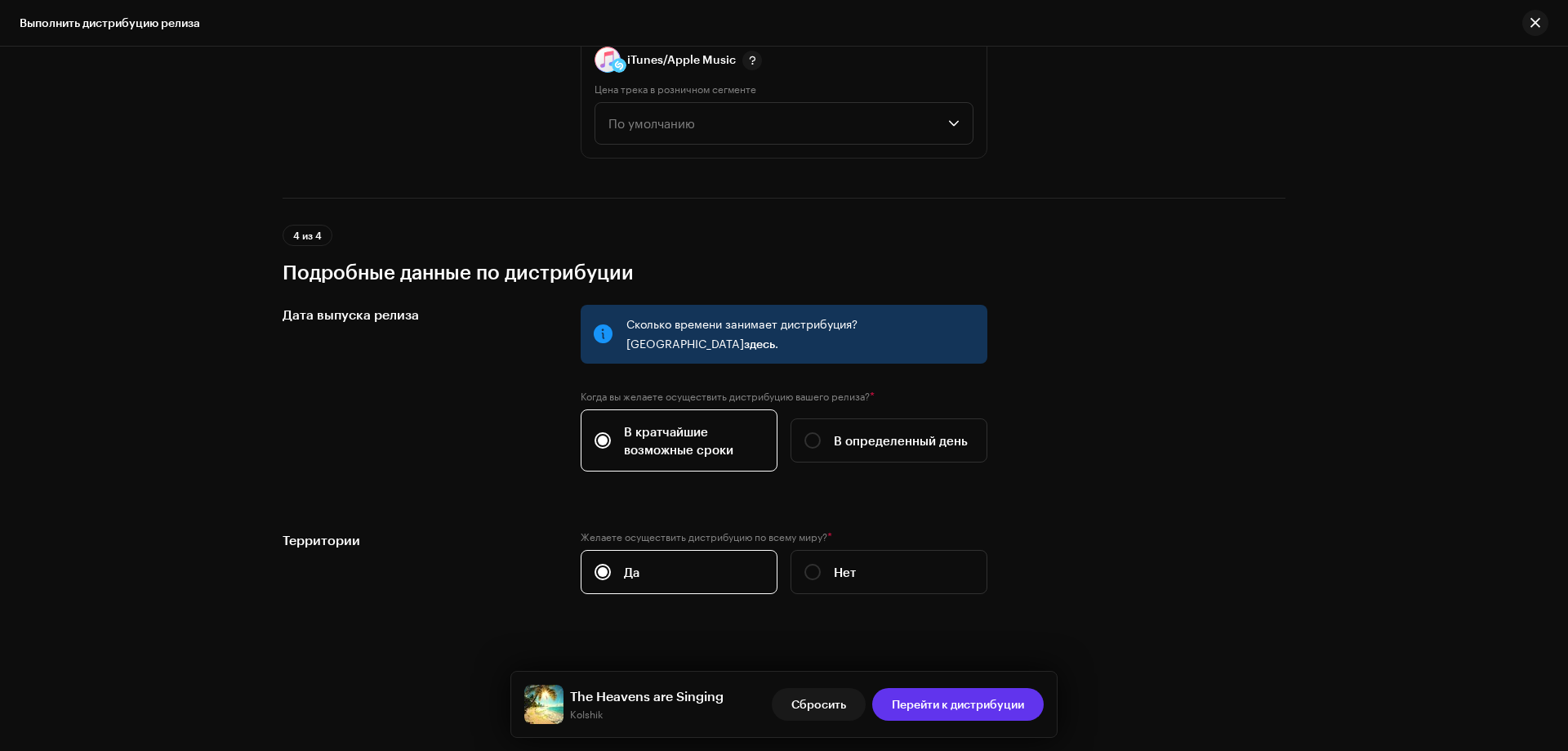
click at [943, 692] on span "Перейти к дистрибуции" at bounding box center [958, 704] width 132 height 33
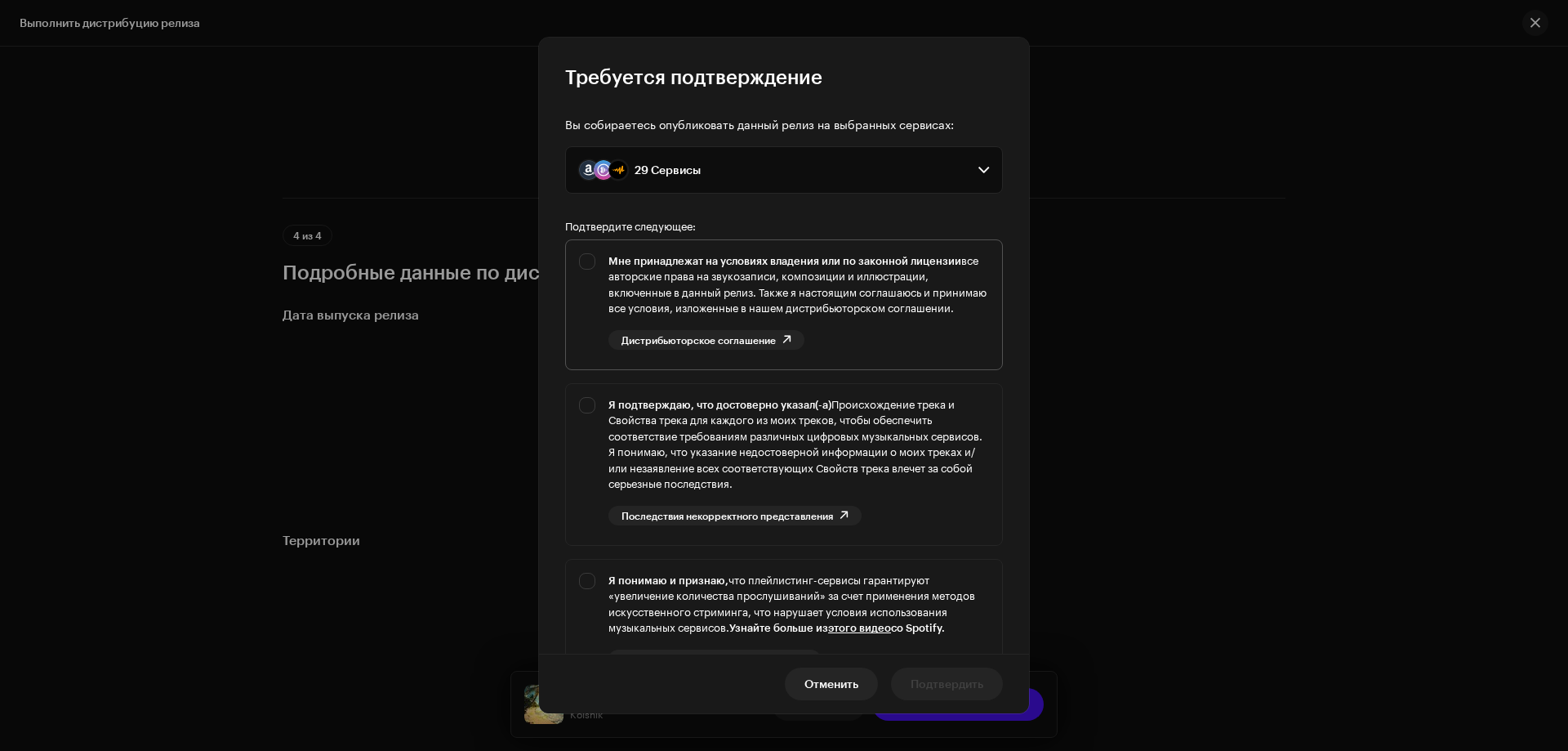
click at [591, 254] on div "Мне принадлежат на условиях владения или по законной лицензии все авторские пра…" at bounding box center [784, 301] width 436 height 122
checkbox input "true"
click at [589, 421] on div "Я подтверждаю, что достоверно указал(-а) Происхождение трека и Свойства трека д…" at bounding box center [784, 461] width 436 height 154
checkbox input "true"
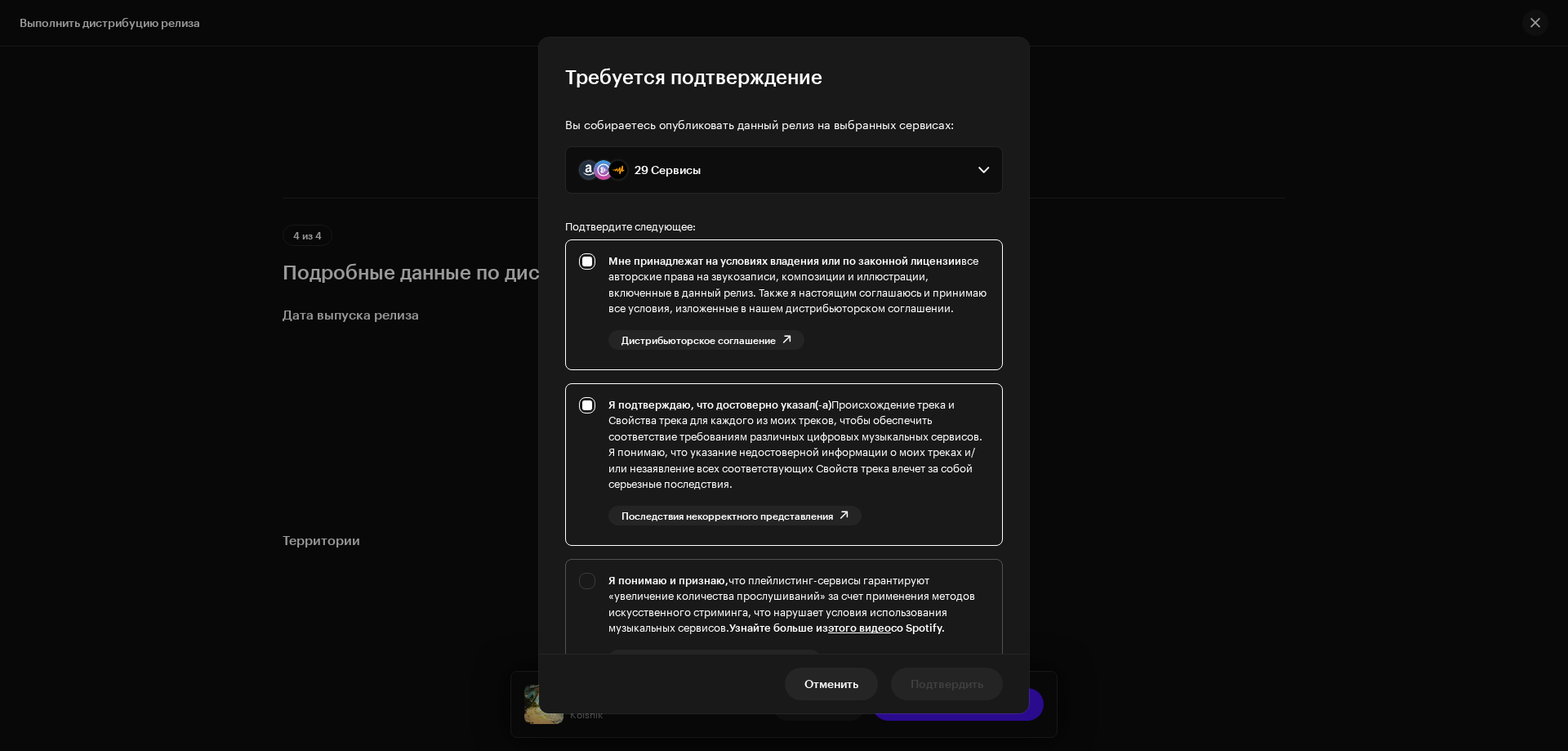
click at [591, 597] on div "Я понимаю и признаю, что плейлистинг-сервисы гарантируют «увеличение количества…" at bounding box center [784, 634] width 436 height 149
checkbox input "true"
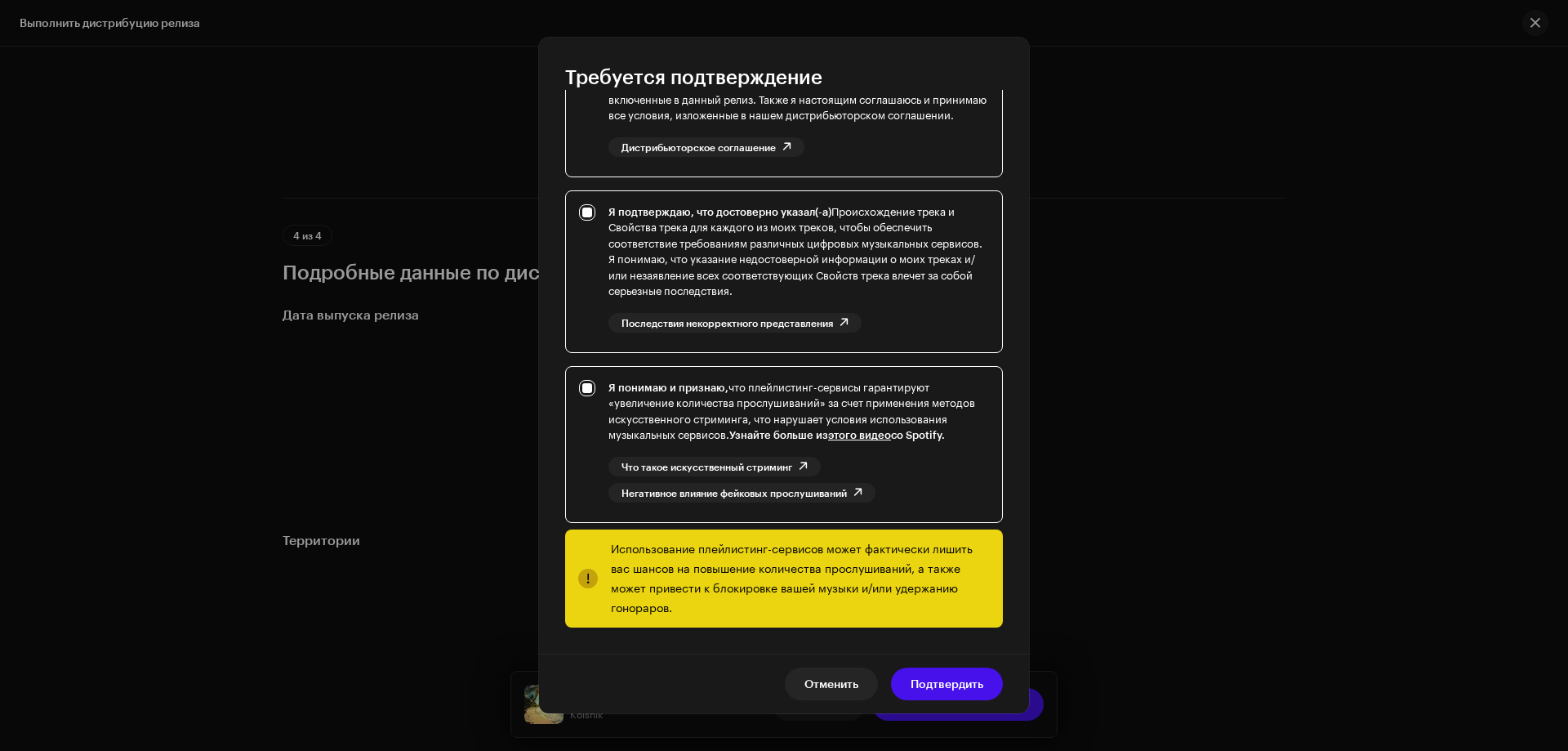
scroll to position [209, 0]
click at [968, 671] on span "Подтвердить" at bounding box center [947, 684] width 73 height 33
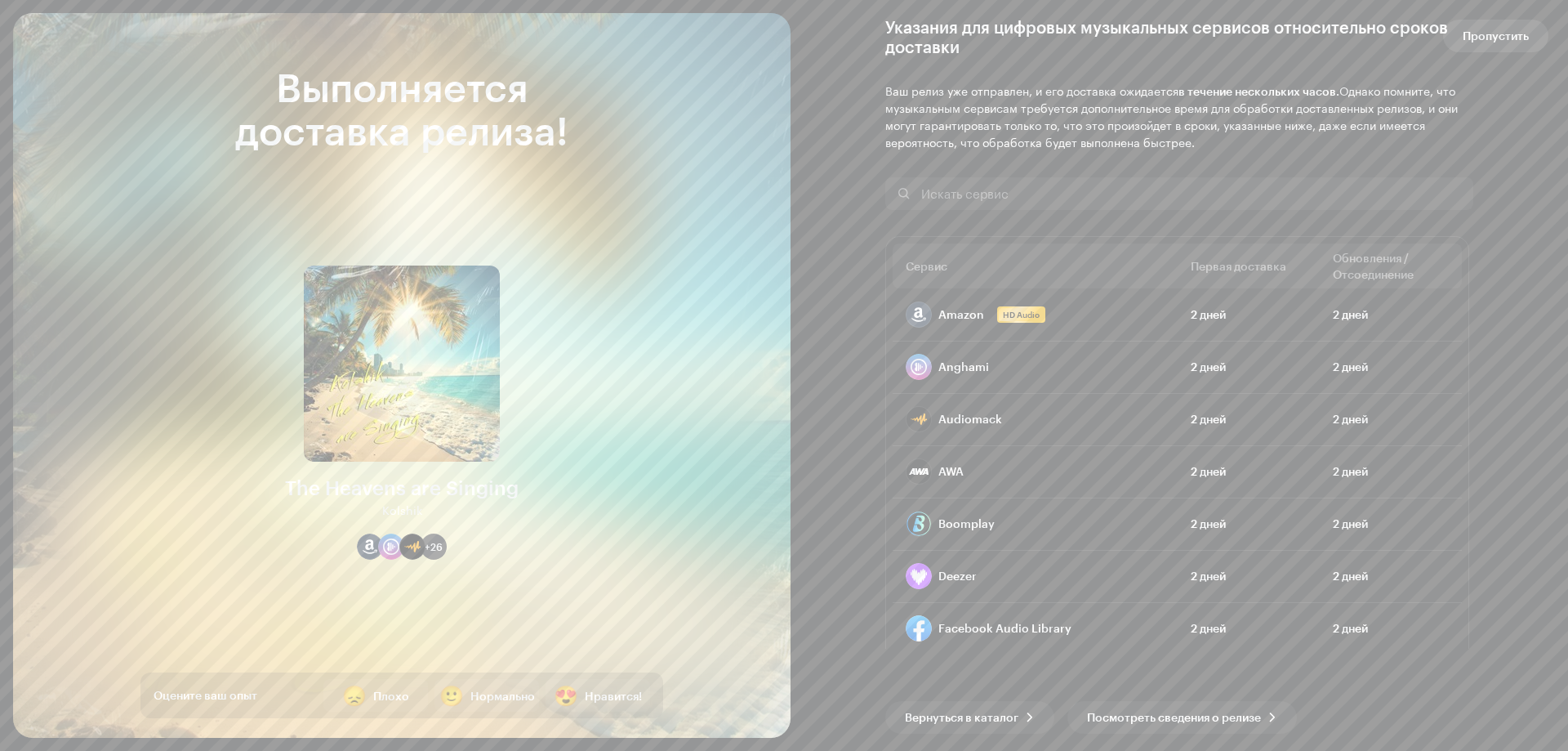
click at [1490, 37] on span "Пропустить" at bounding box center [1496, 36] width 67 height 33
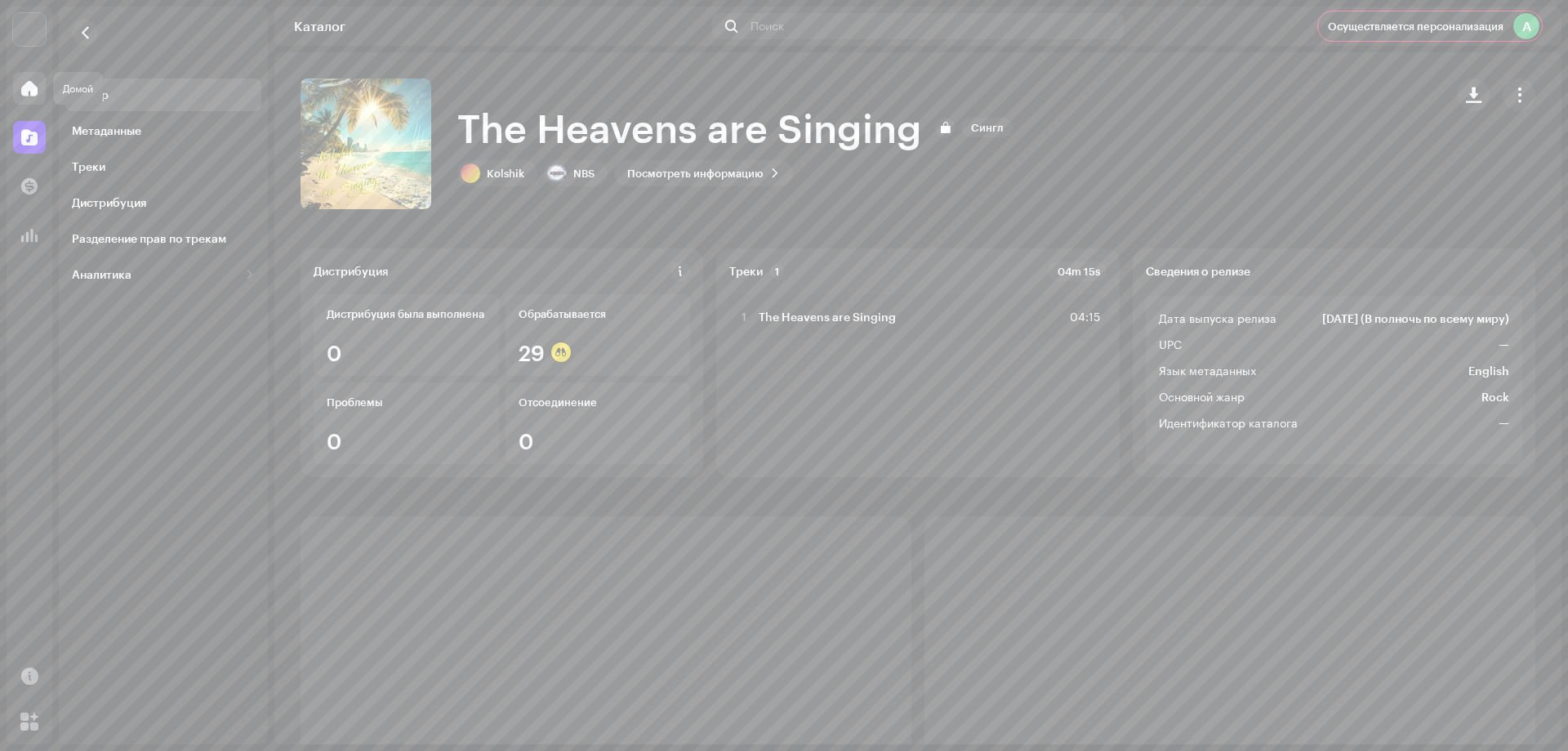
click at [35, 85] on span at bounding box center [30, 88] width 16 height 13
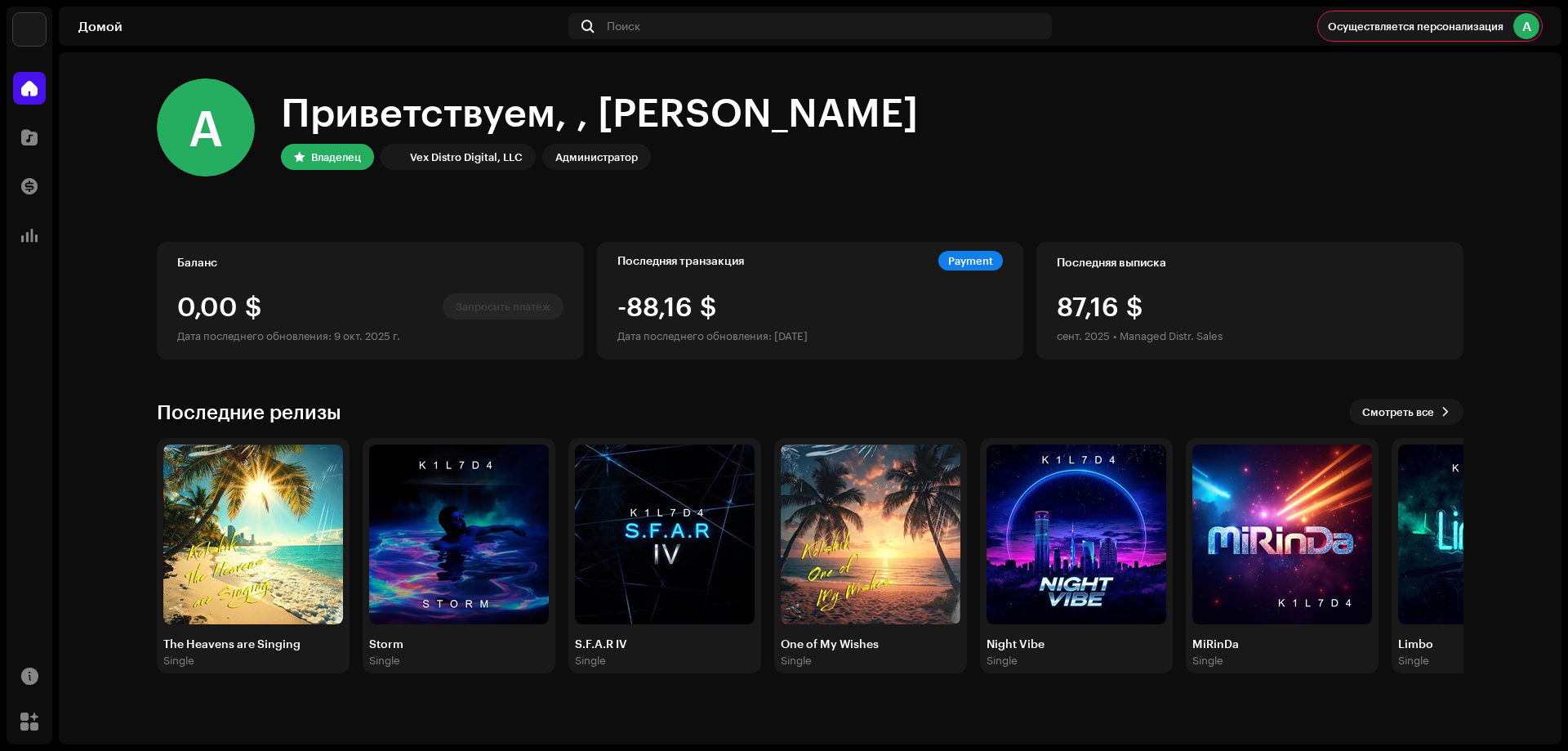
click at [1400, 26] on span "Осуществляется персонализация" at bounding box center [1416, 26] width 176 height 13
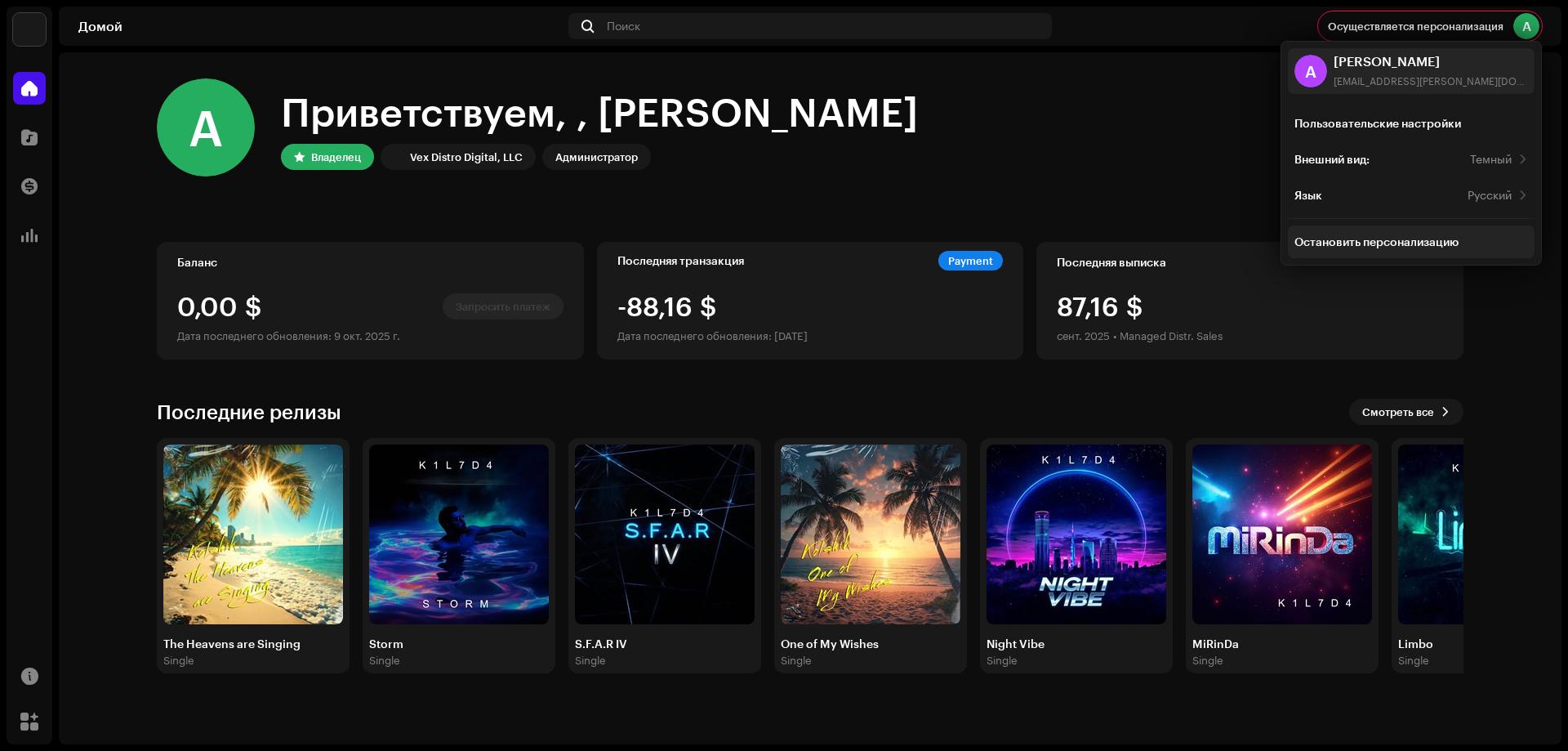
click at [1388, 247] on div "Остановить персонализацию" at bounding box center [1377, 242] width 164 height 13
